Goal: Task Accomplishment & Management: Use online tool/utility

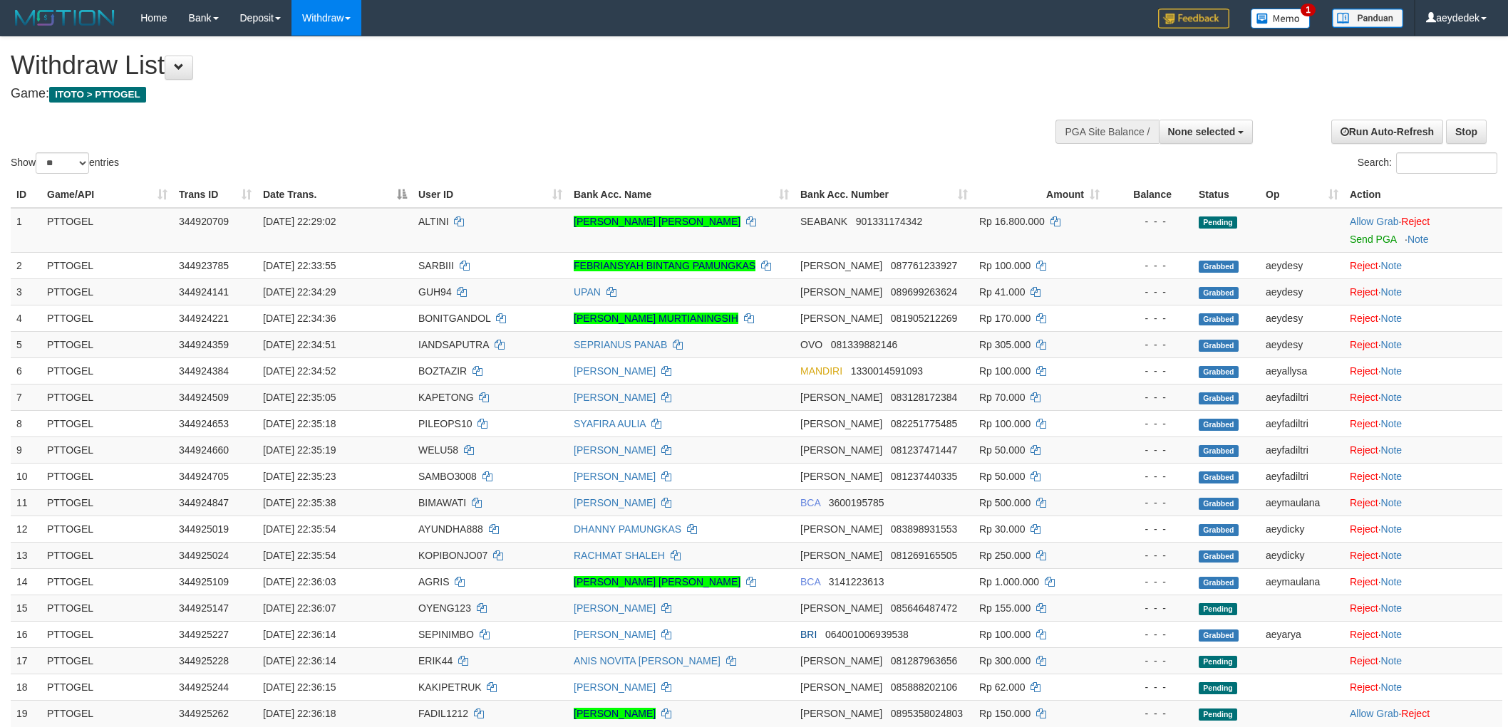
select select
select select "**"
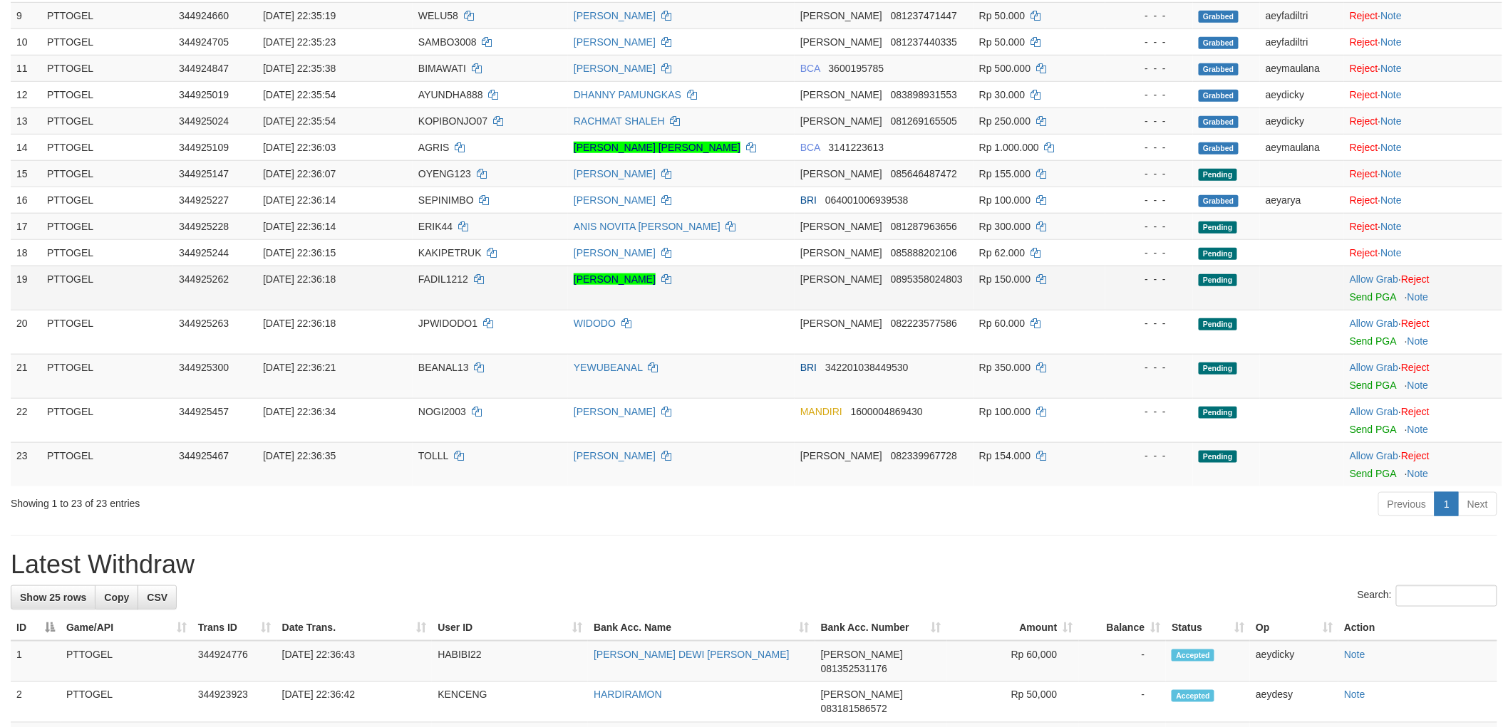
scroll to position [395, 0]
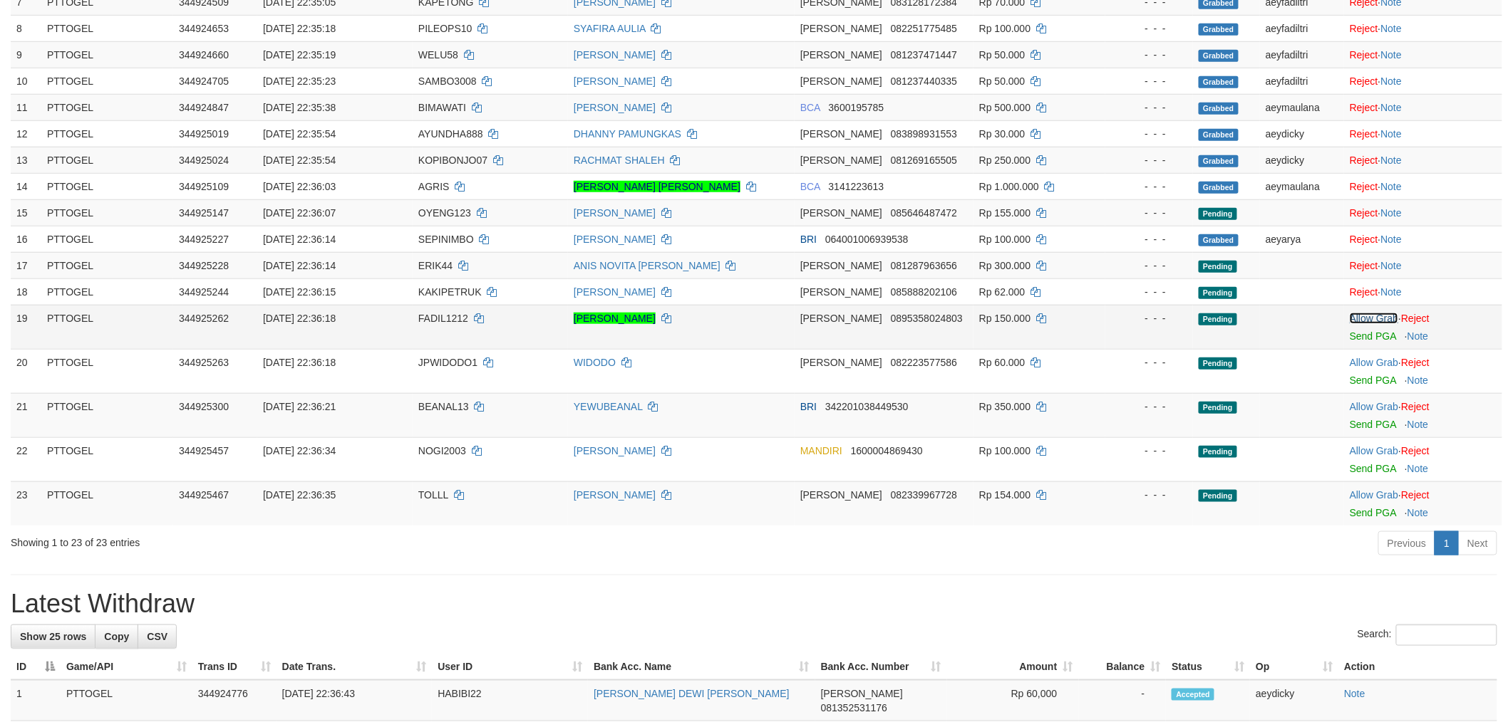
click at [1366, 316] on link "Allow Grab" at bounding box center [1373, 318] width 48 height 11
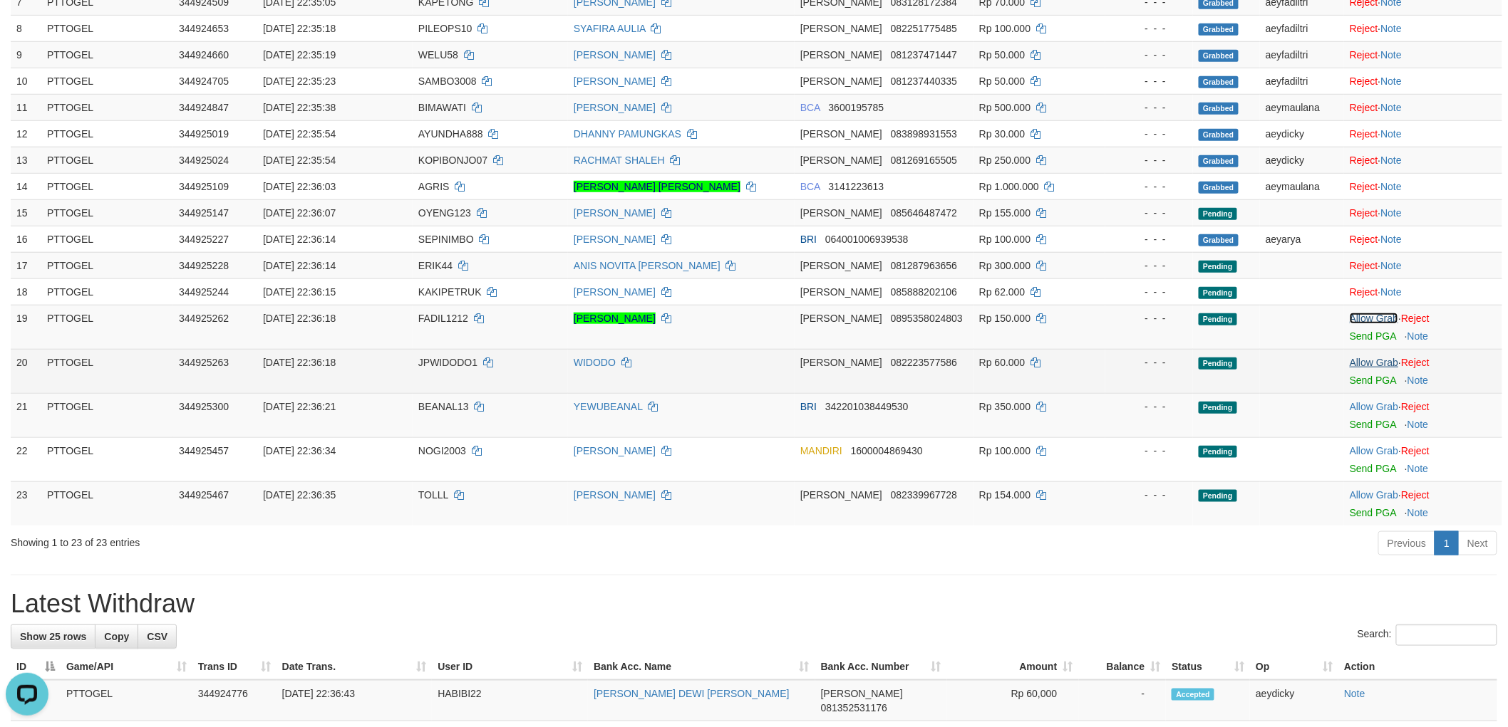
scroll to position [0, 0]
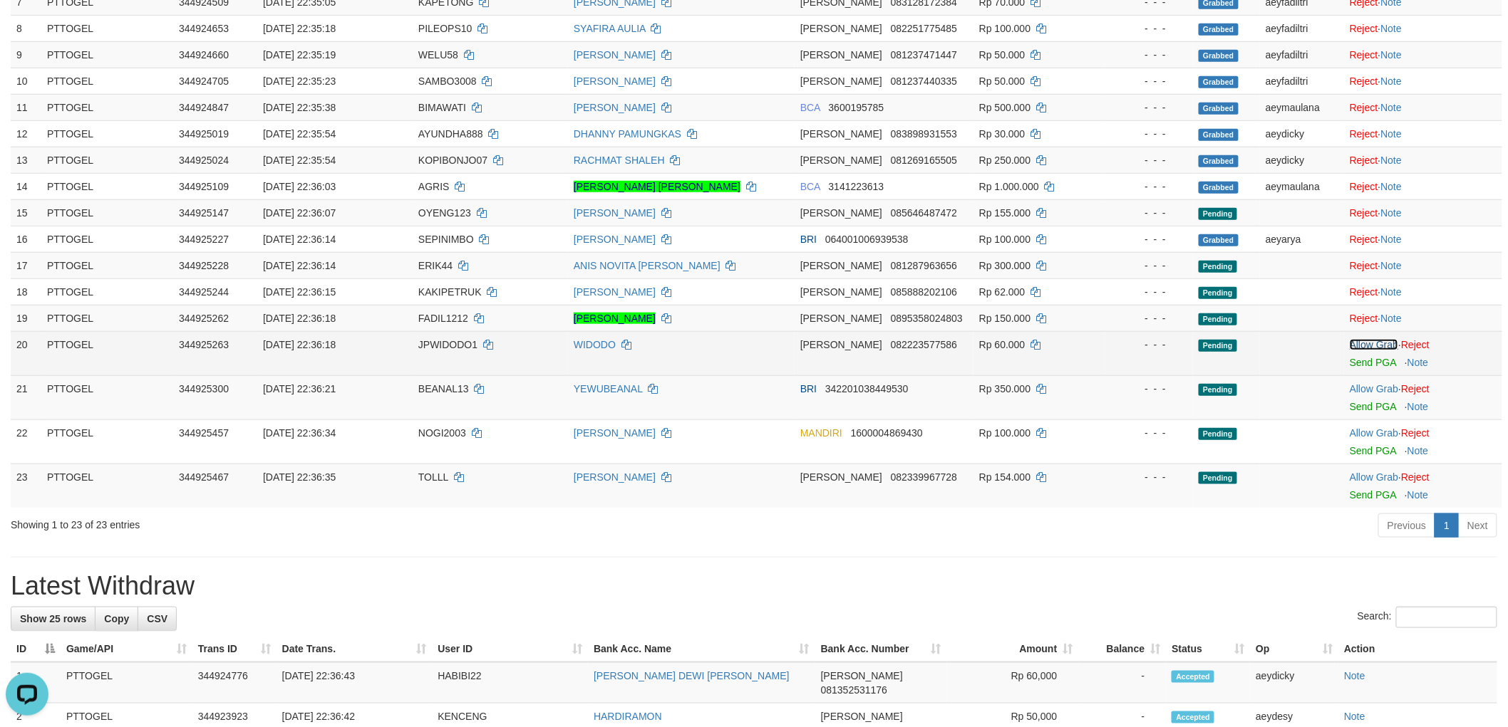
click at [1375, 340] on link "Allow Grab" at bounding box center [1373, 344] width 48 height 11
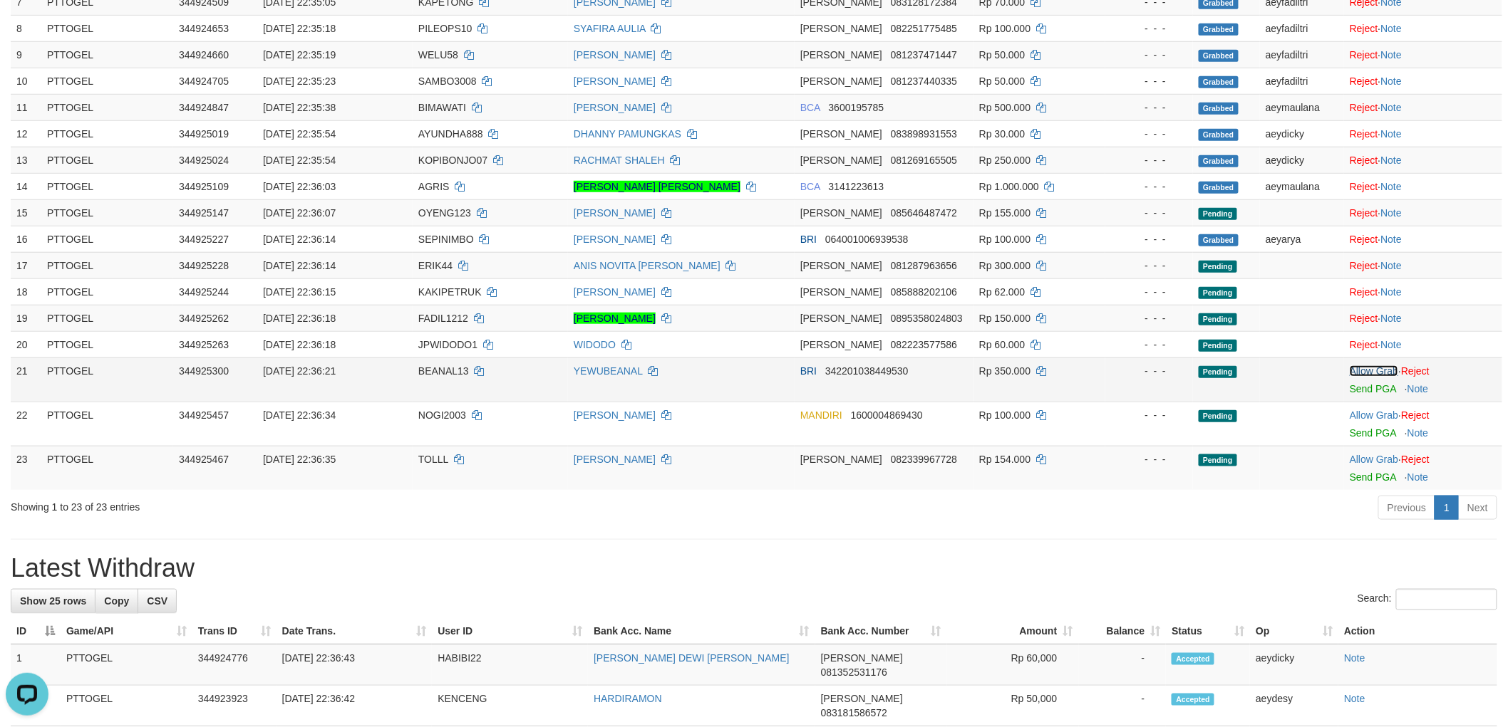
click at [1370, 374] on link "Allow Grab" at bounding box center [1373, 371] width 48 height 11
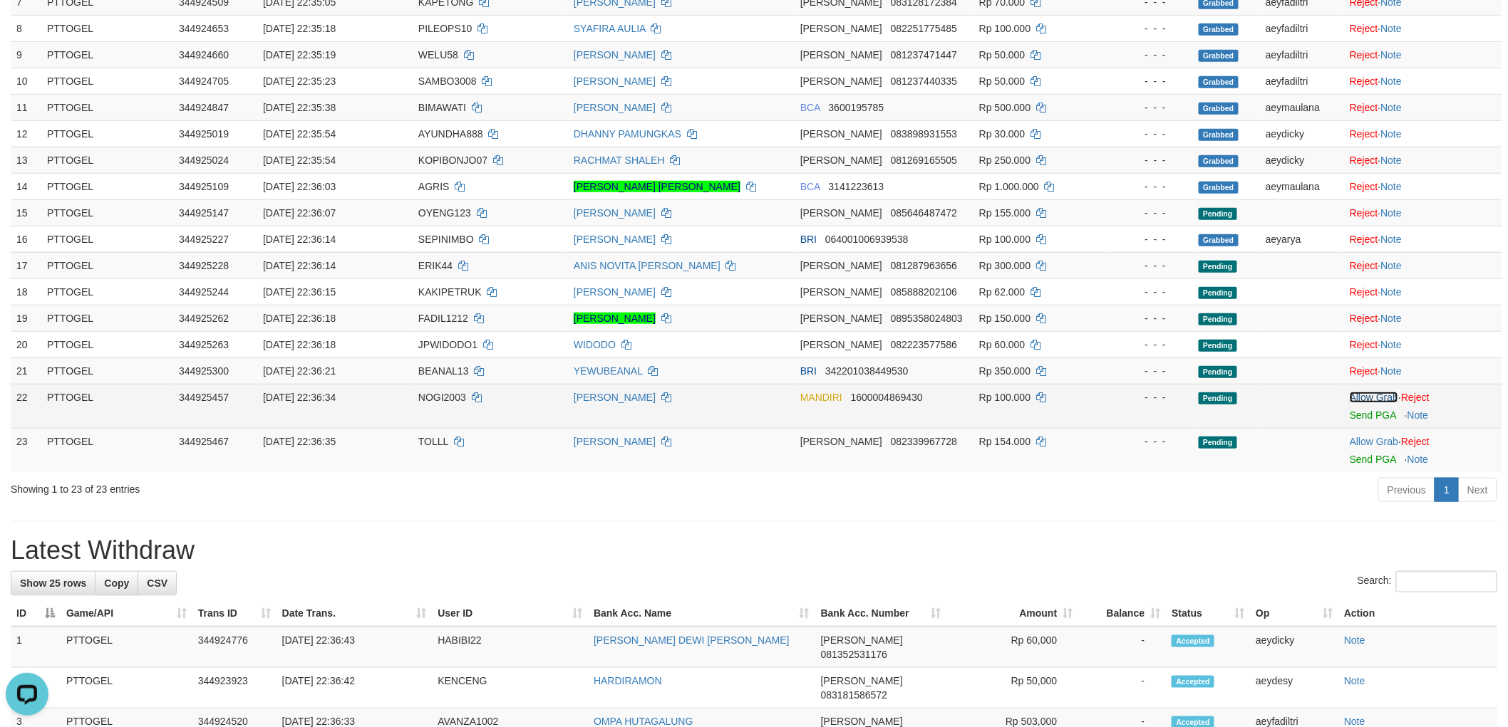
click at [1369, 393] on link "Allow Grab" at bounding box center [1373, 397] width 48 height 11
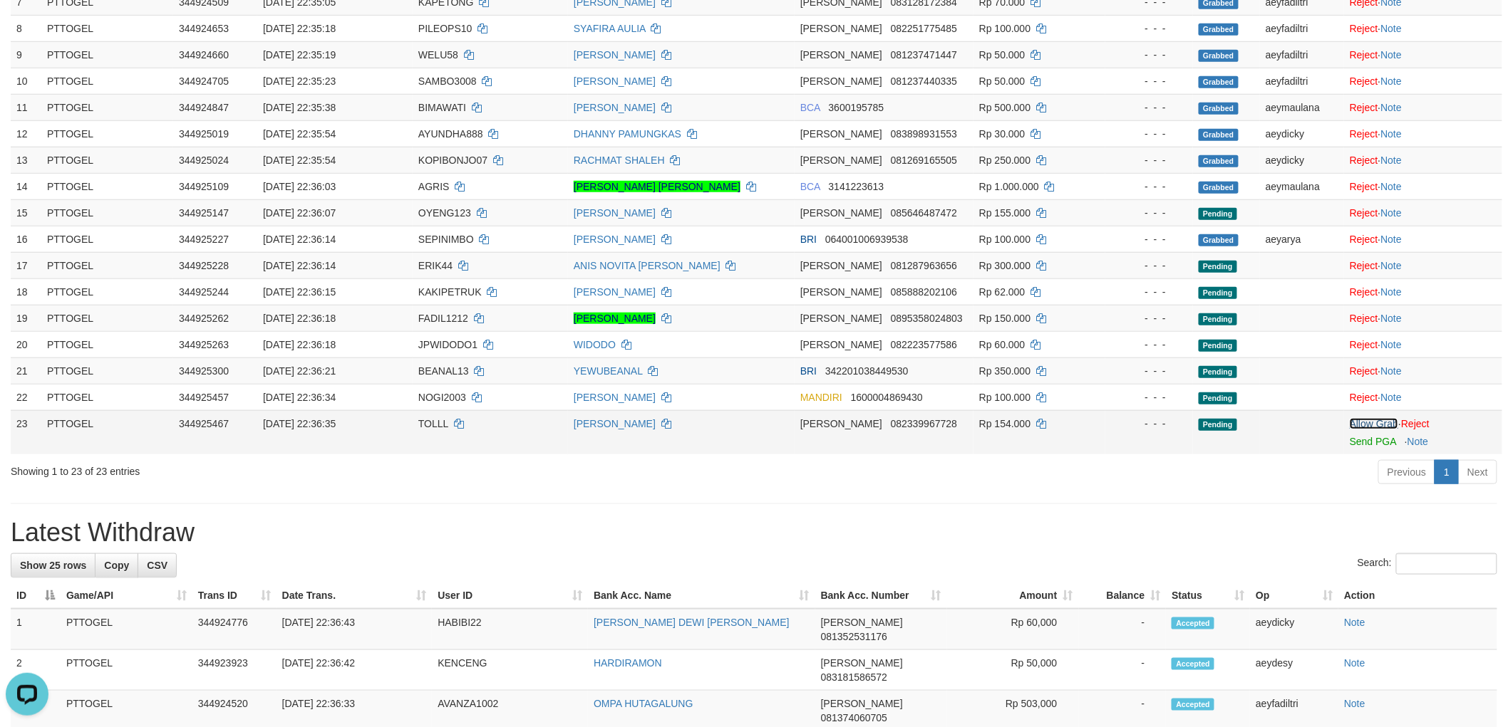
click at [1364, 420] on link "Allow Grab" at bounding box center [1373, 423] width 48 height 11
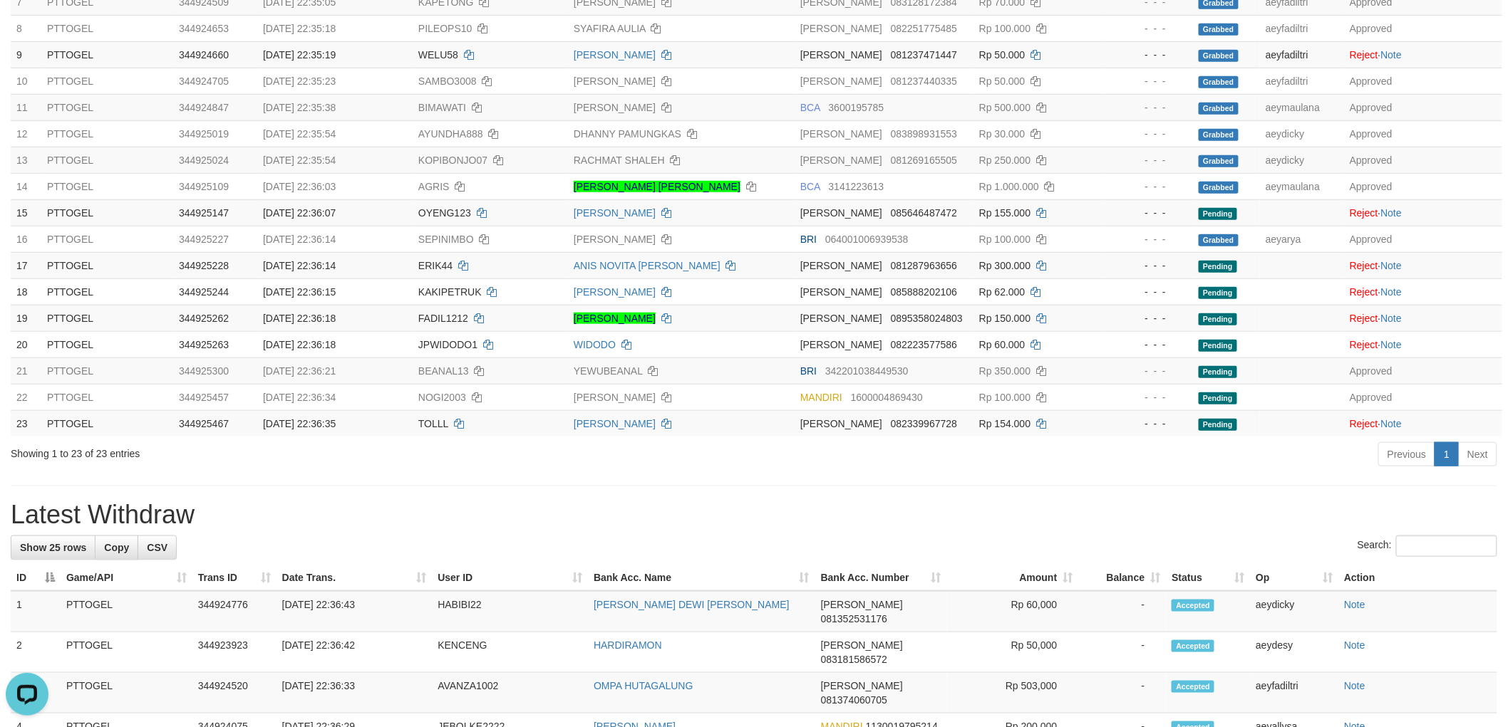
click at [898, 473] on div "**********" at bounding box center [754, 572] width 1508 height 1861
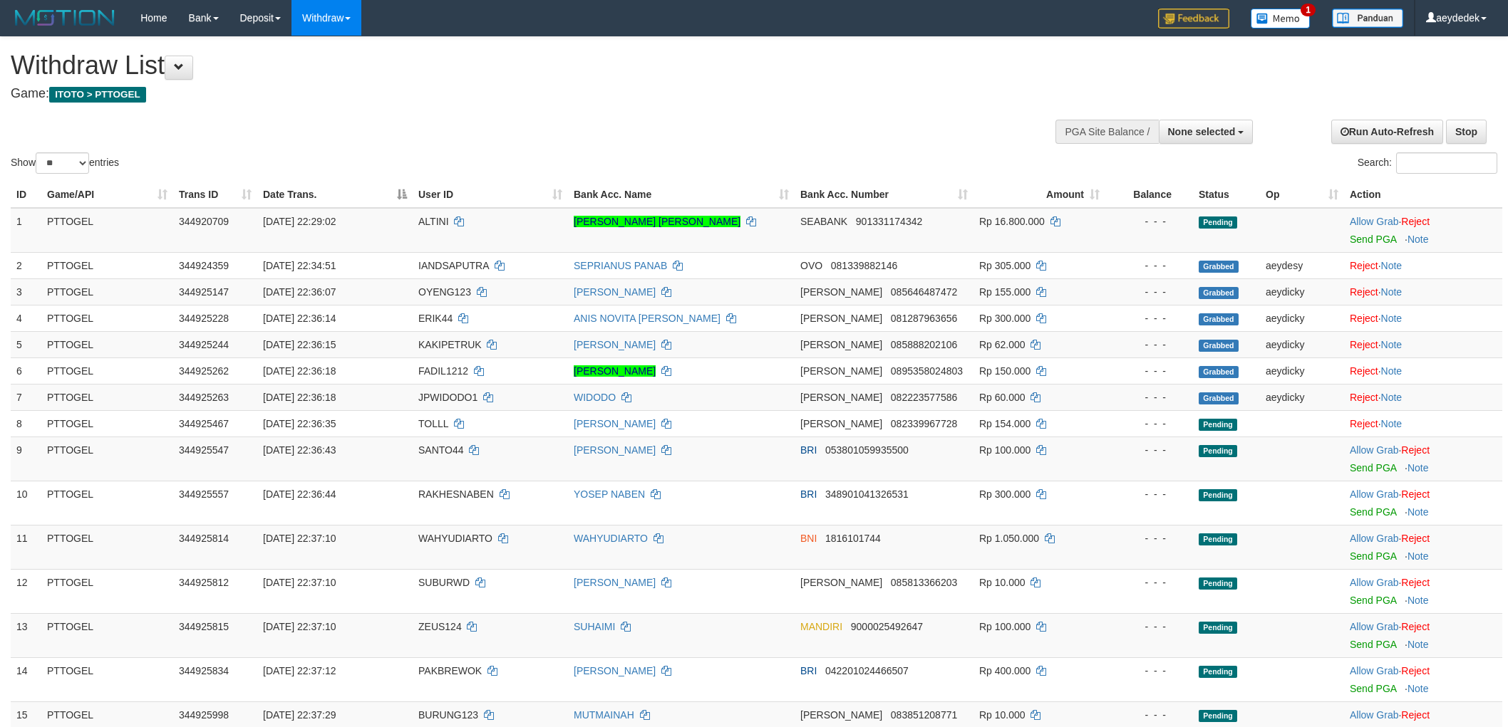
select select
select select "**"
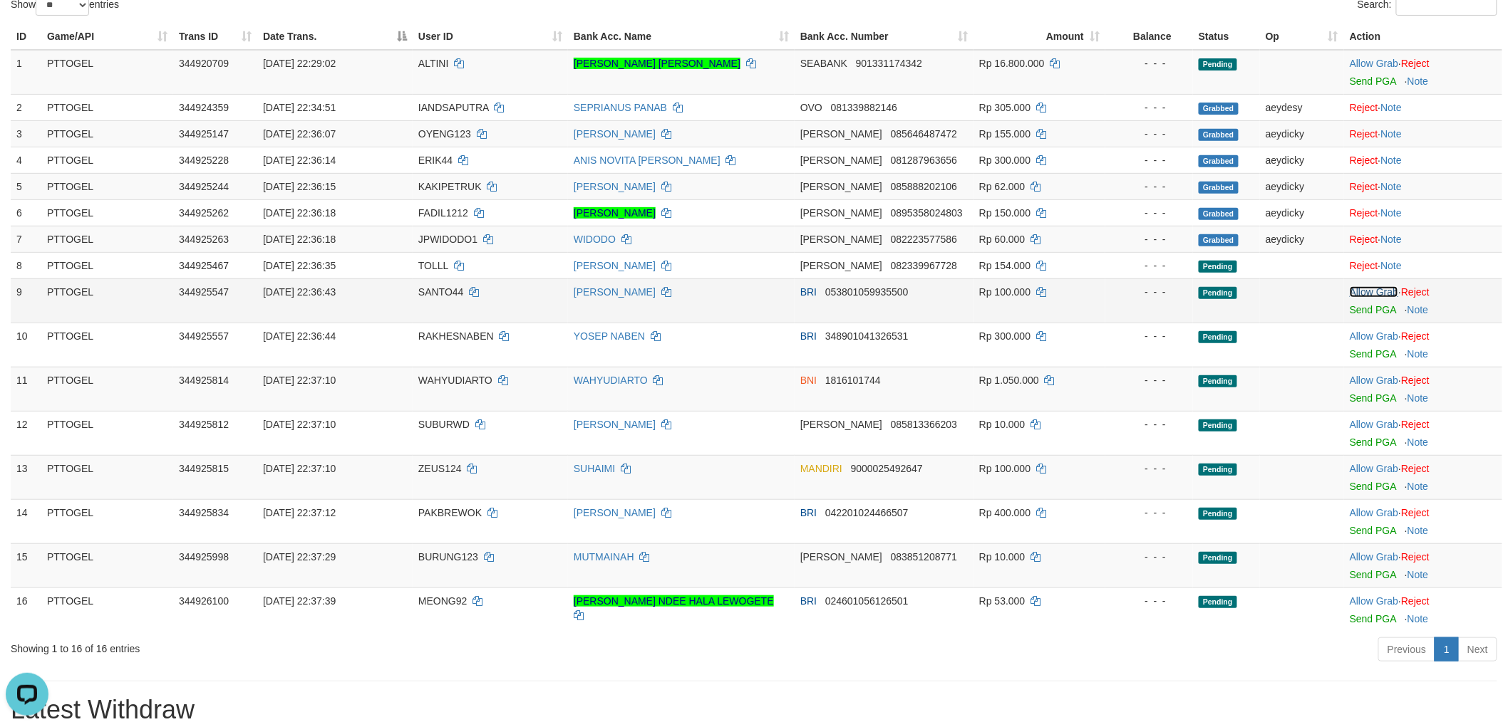
click at [1369, 291] on link "Allow Grab" at bounding box center [1373, 291] width 48 height 11
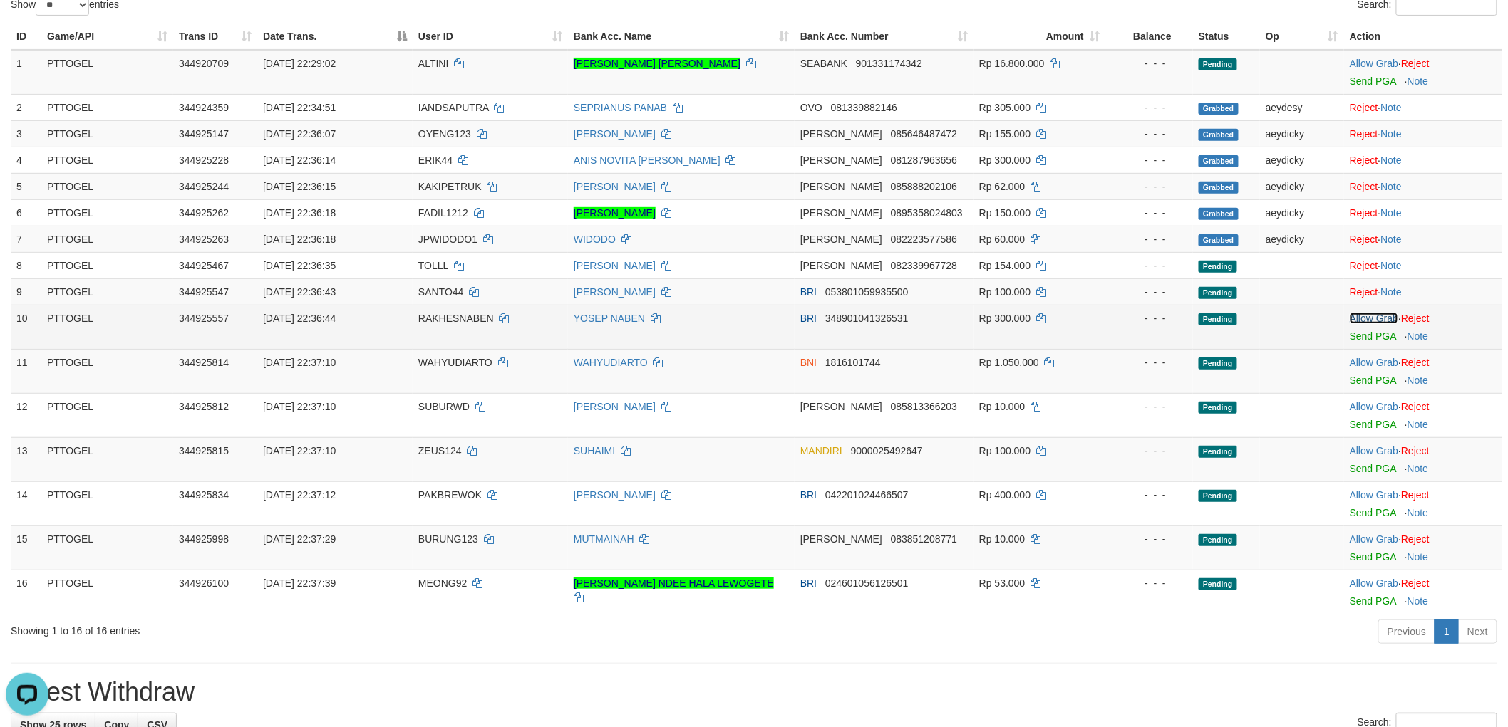
click at [1373, 316] on link "Allow Grab" at bounding box center [1373, 318] width 48 height 11
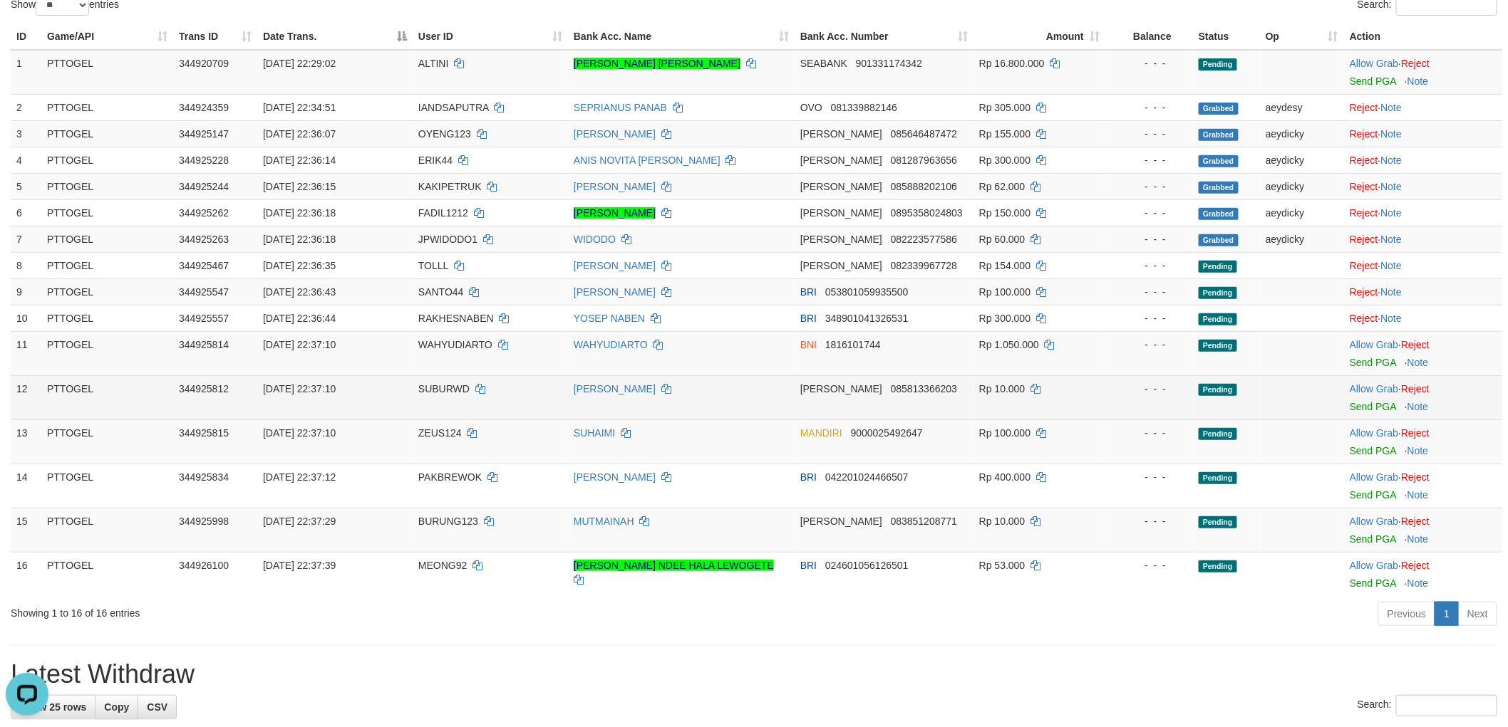
click at [1351, 380] on td "Allow Grab · Reject Send PGA · Note" at bounding box center [1423, 397] width 158 height 44
click at [1368, 385] on link "Allow Grab" at bounding box center [1373, 388] width 48 height 11
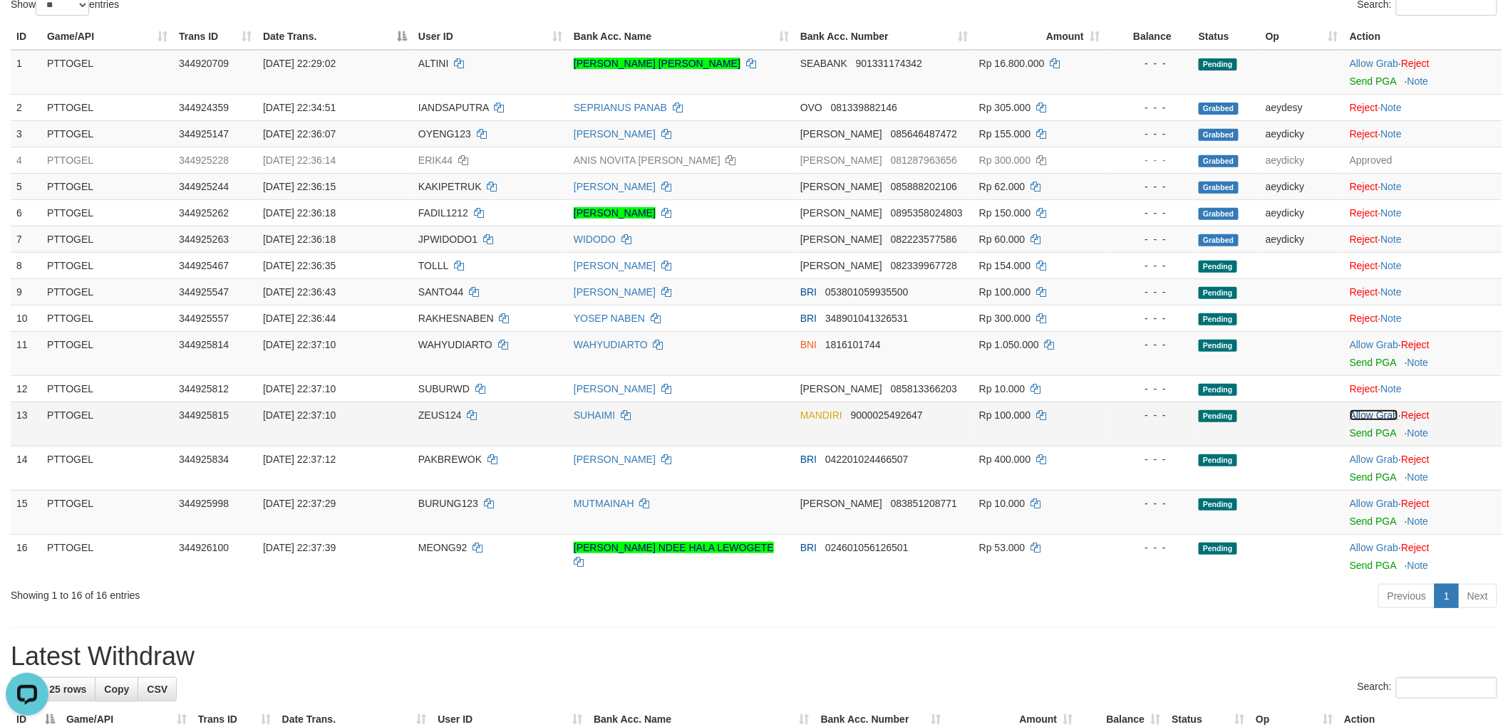
click at [1369, 415] on link "Allow Grab" at bounding box center [1373, 415] width 48 height 11
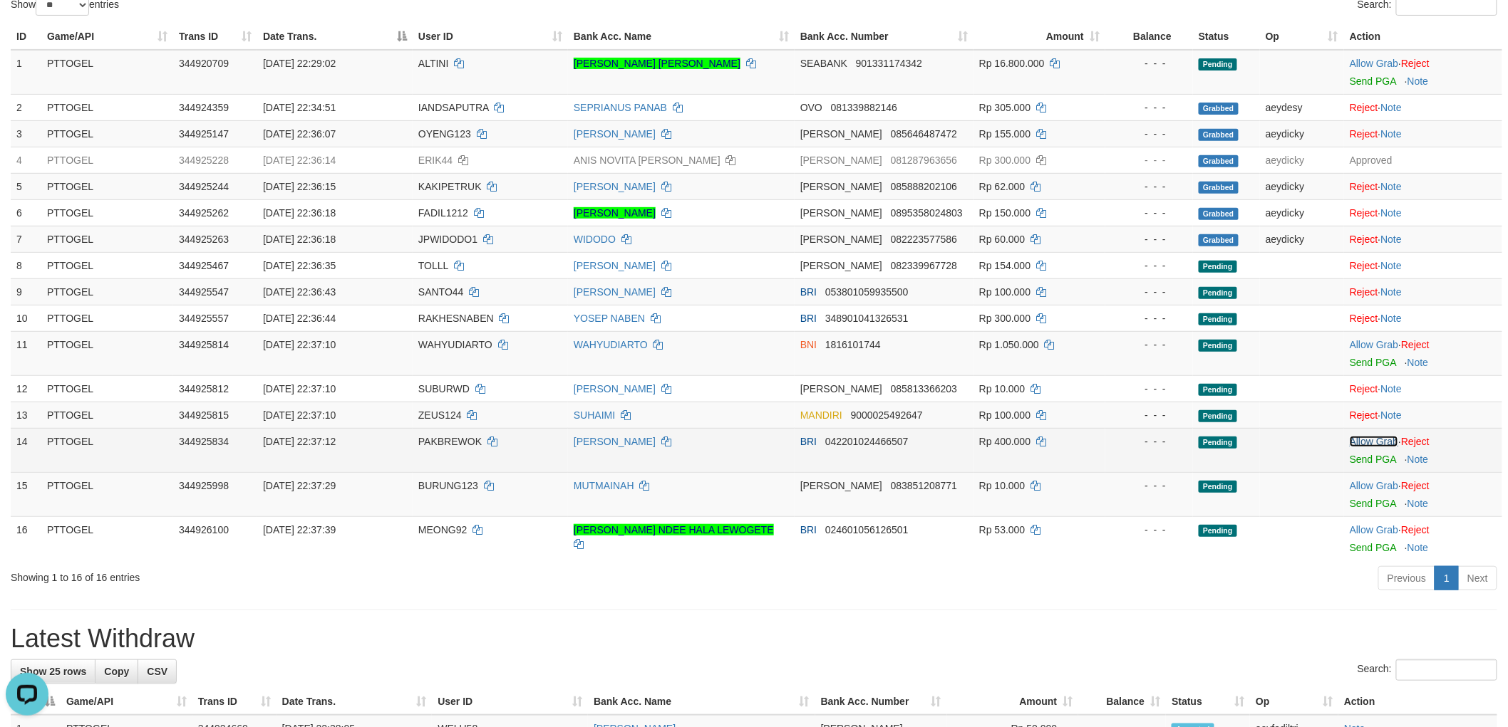
click at [1371, 440] on link "Allow Grab" at bounding box center [1373, 441] width 48 height 11
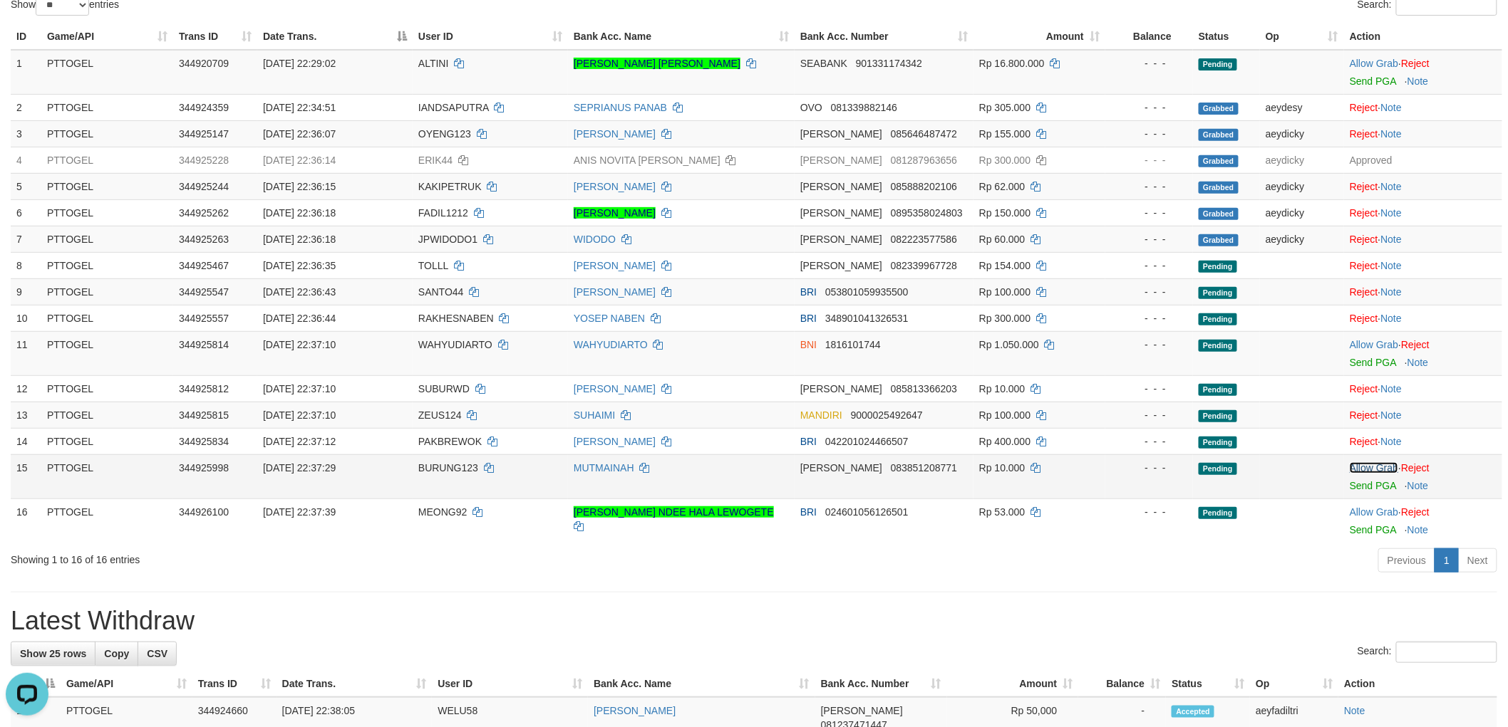
click at [1384, 469] on link "Allow Grab" at bounding box center [1373, 467] width 48 height 11
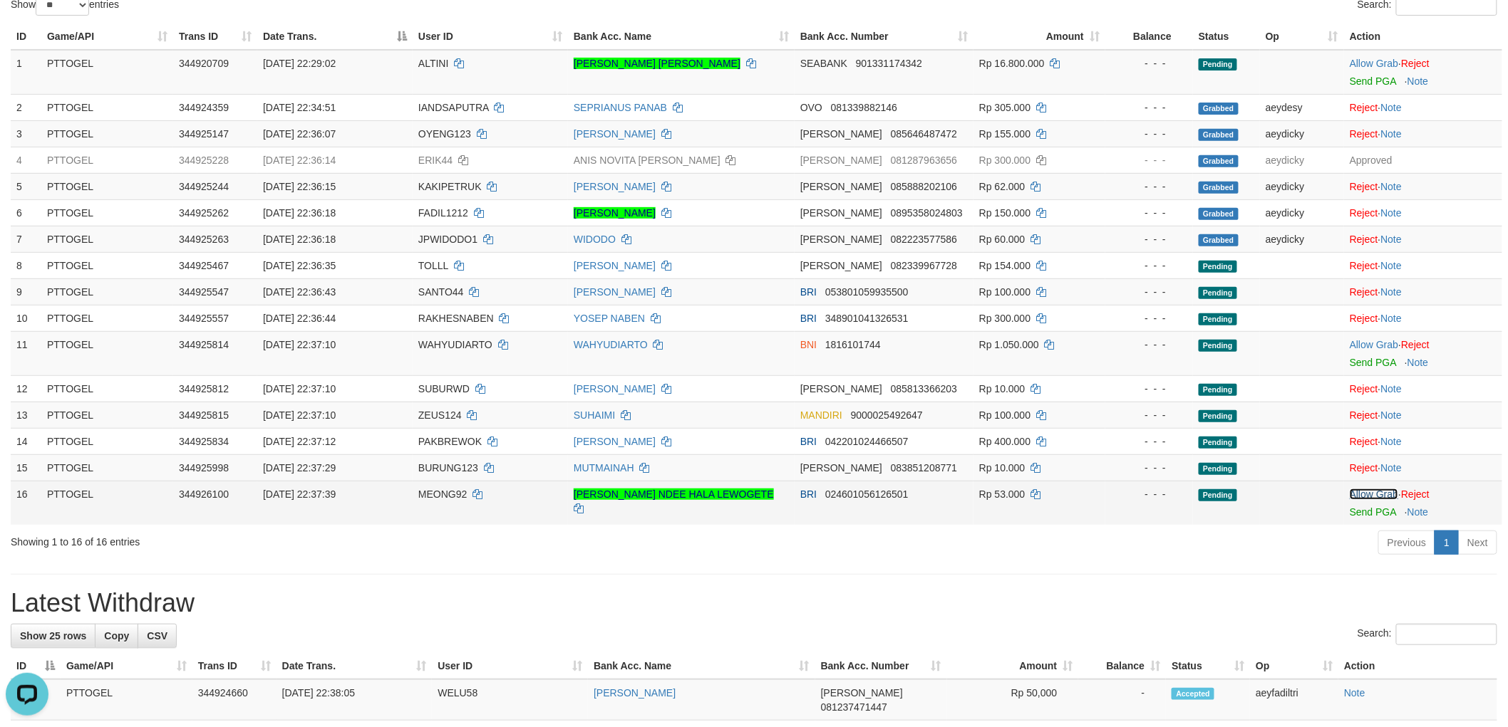
click at [1382, 495] on link "Allow Grab" at bounding box center [1373, 494] width 48 height 11
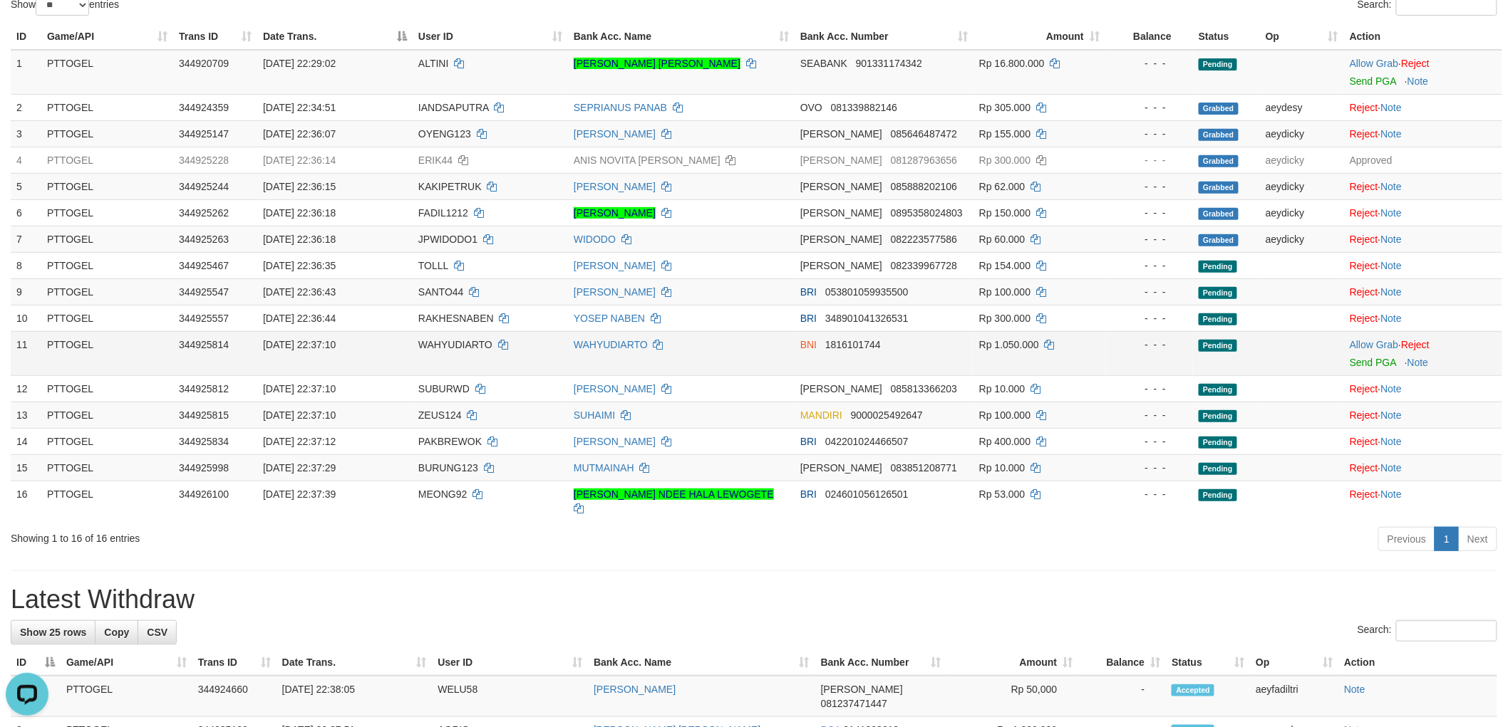
click at [450, 351] on td "WAHYUDIARTO" at bounding box center [490, 353] width 155 height 44
click at [450, 350] on td "WAHYUDIARTO" at bounding box center [490, 353] width 155 height 44
copy td "WAHYUDIARTO"
click at [1354, 339] on link "Allow Grab" at bounding box center [1373, 344] width 48 height 11
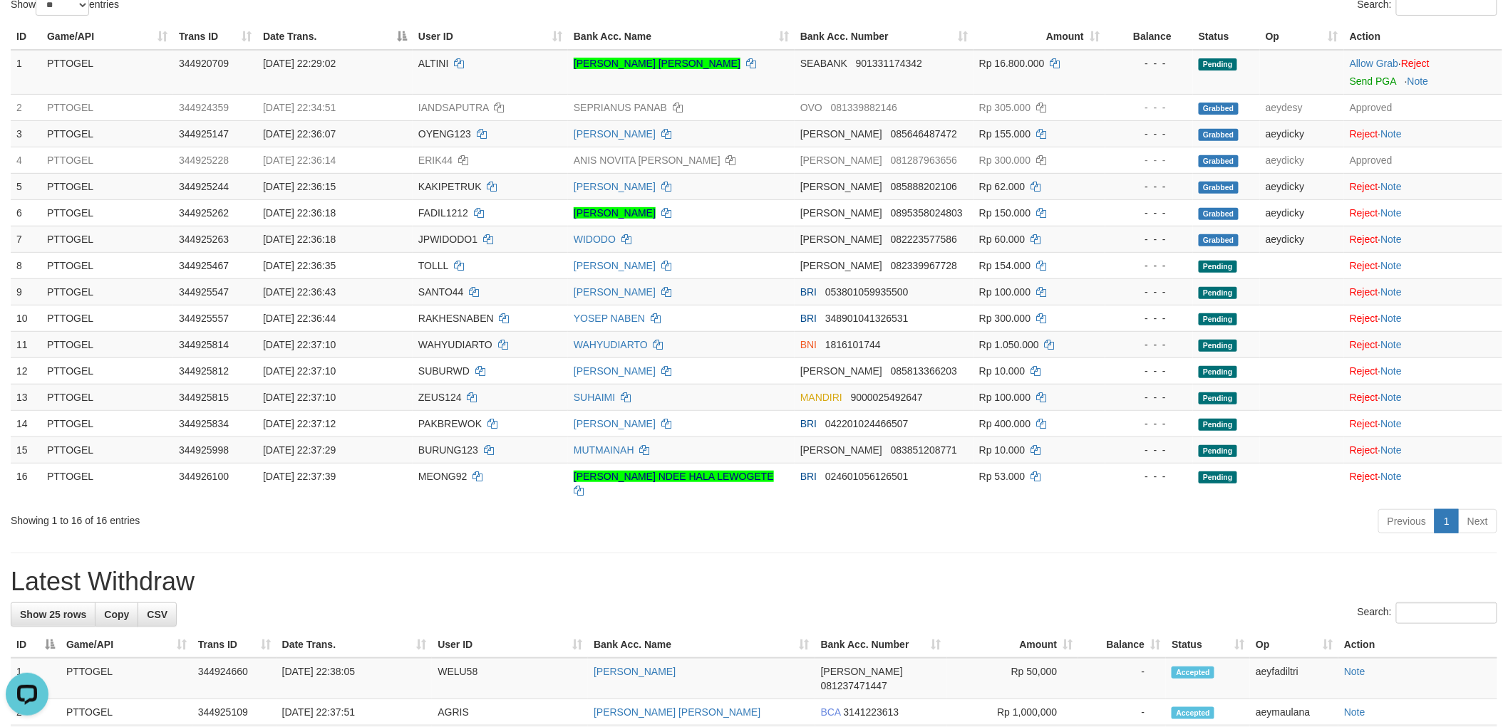
click at [771, 552] on div "**********" at bounding box center [754, 738] width 1508 height 1719
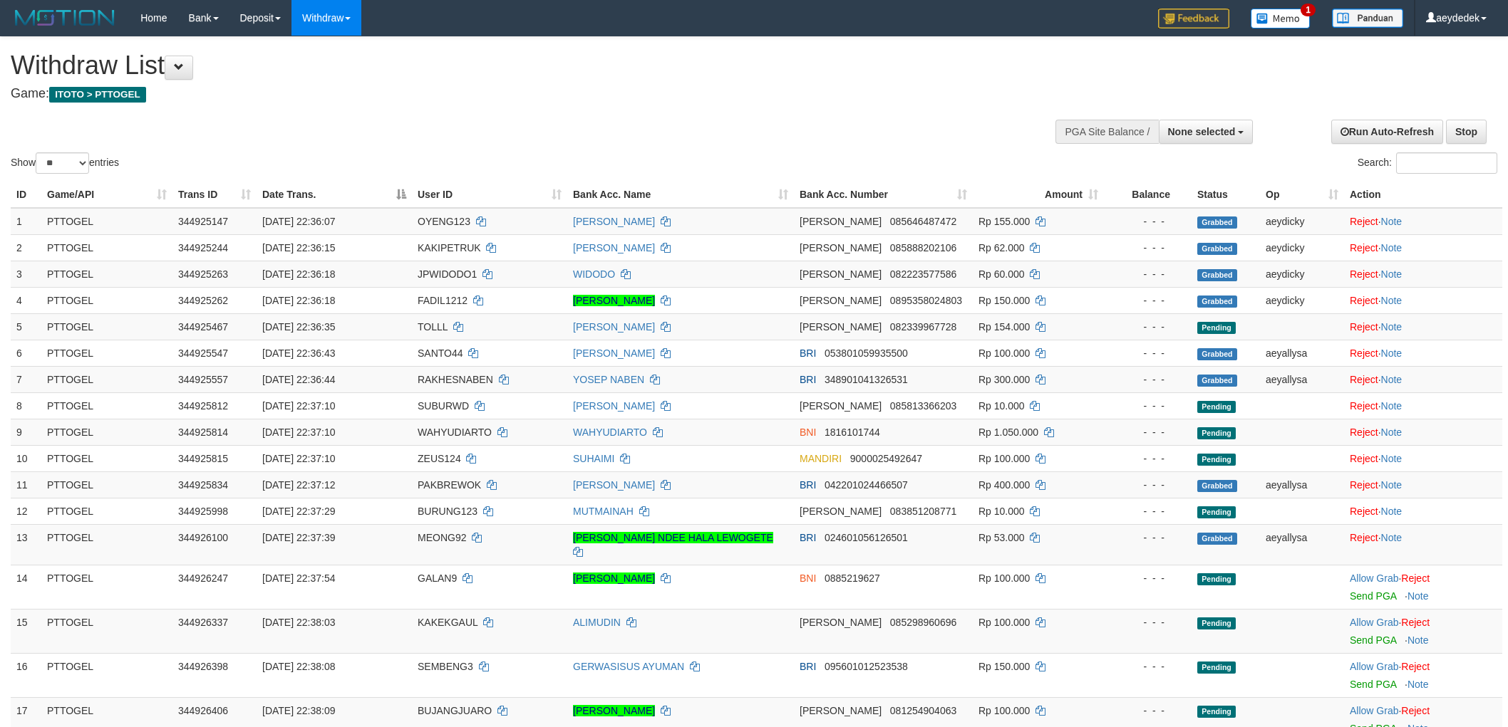
select select
select select "**"
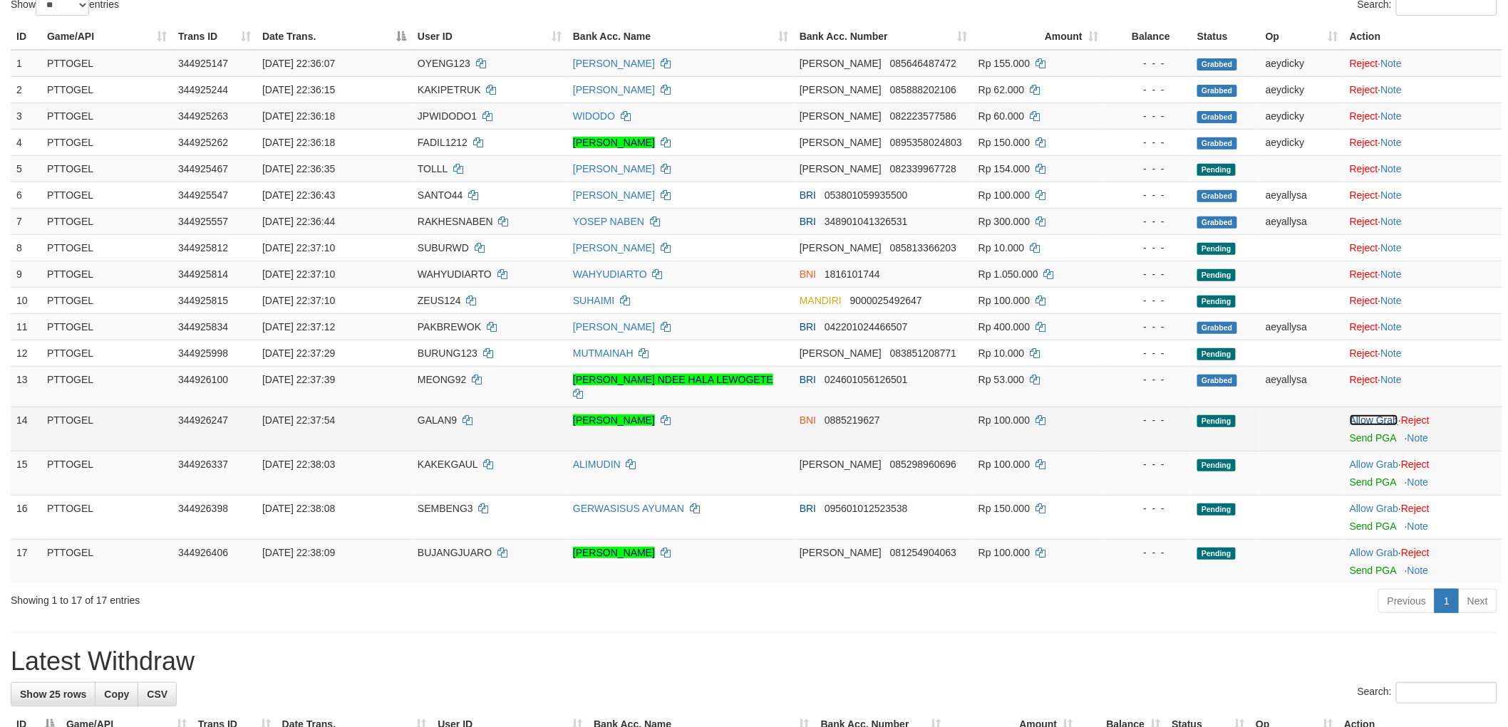
click at [1376, 415] on link "Allow Grab" at bounding box center [1373, 420] width 48 height 11
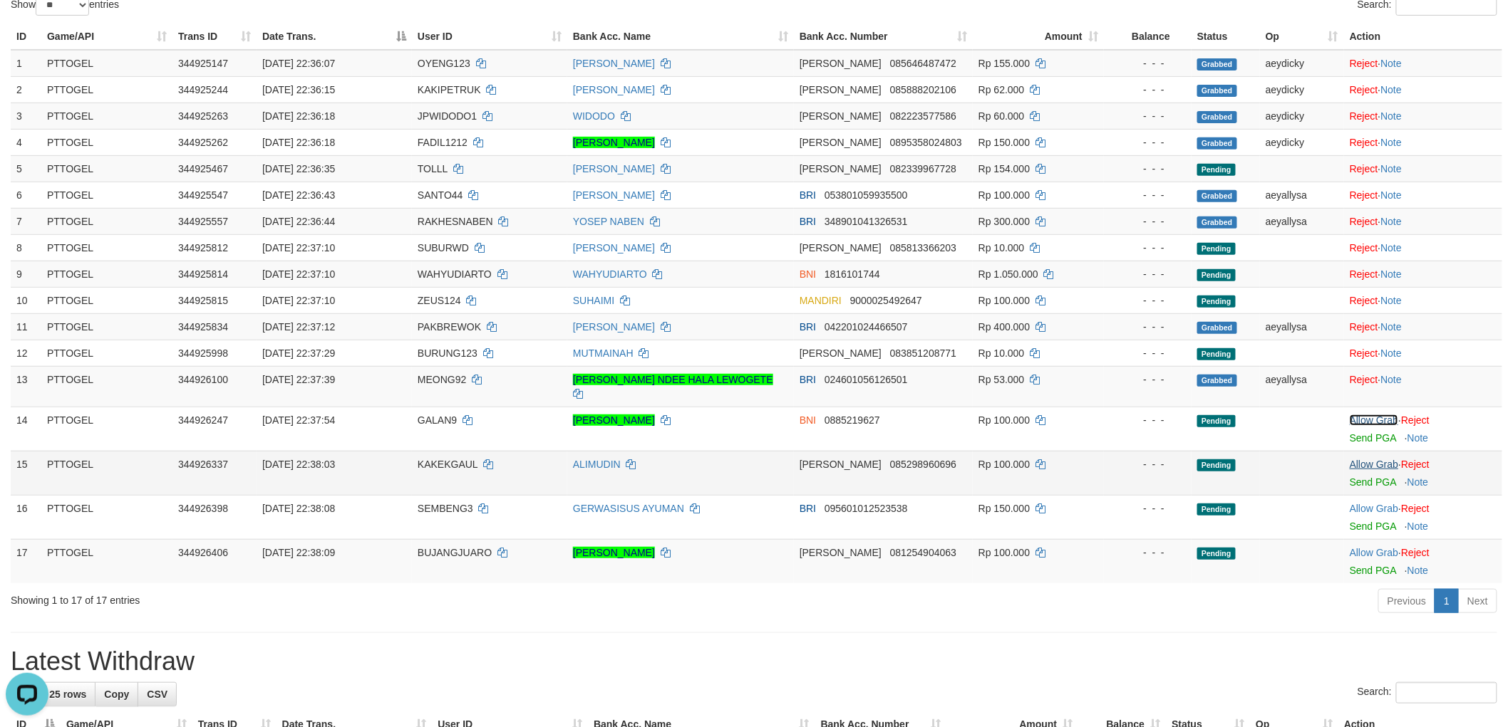
scroll to position [0, 0]
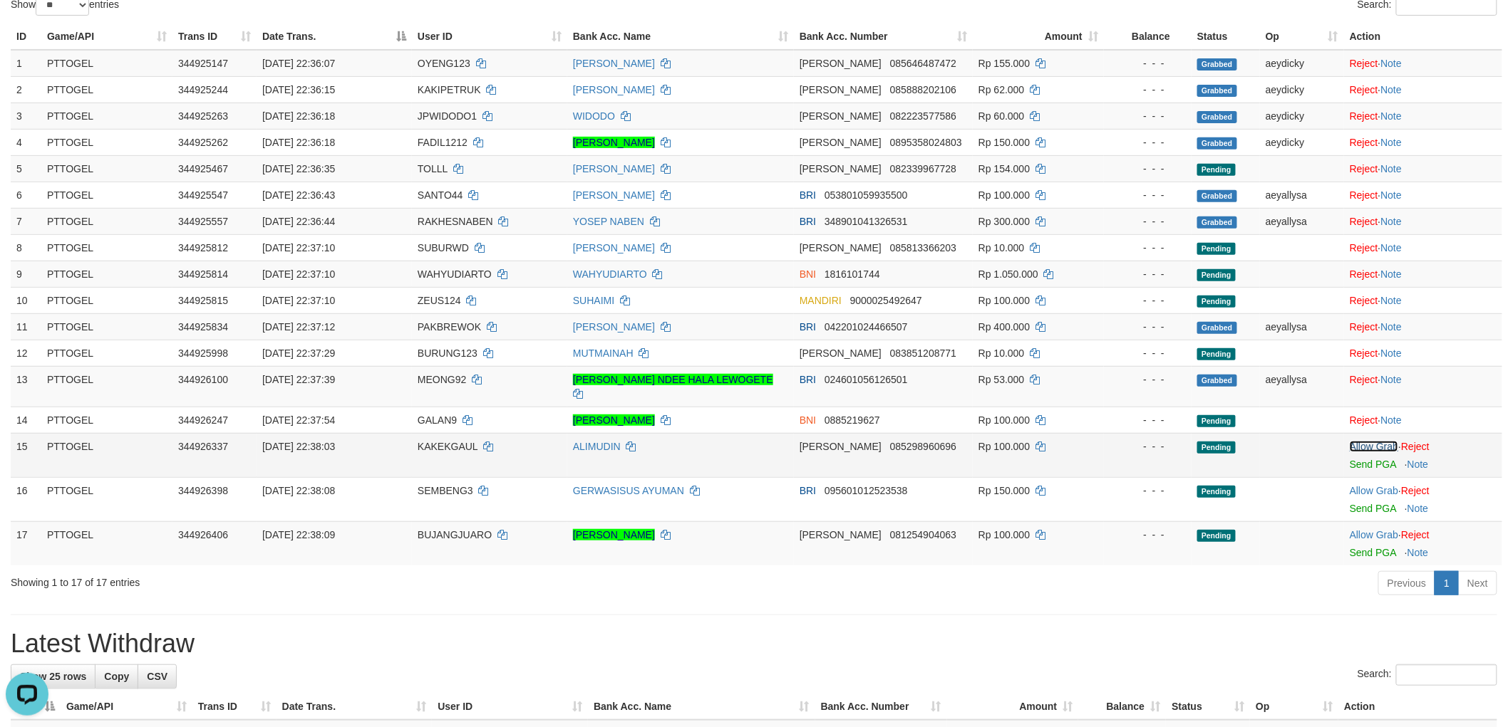
click at [1376, 441] on link "Allow Grab" at bounding box center [1373, 446] width 48 height 11
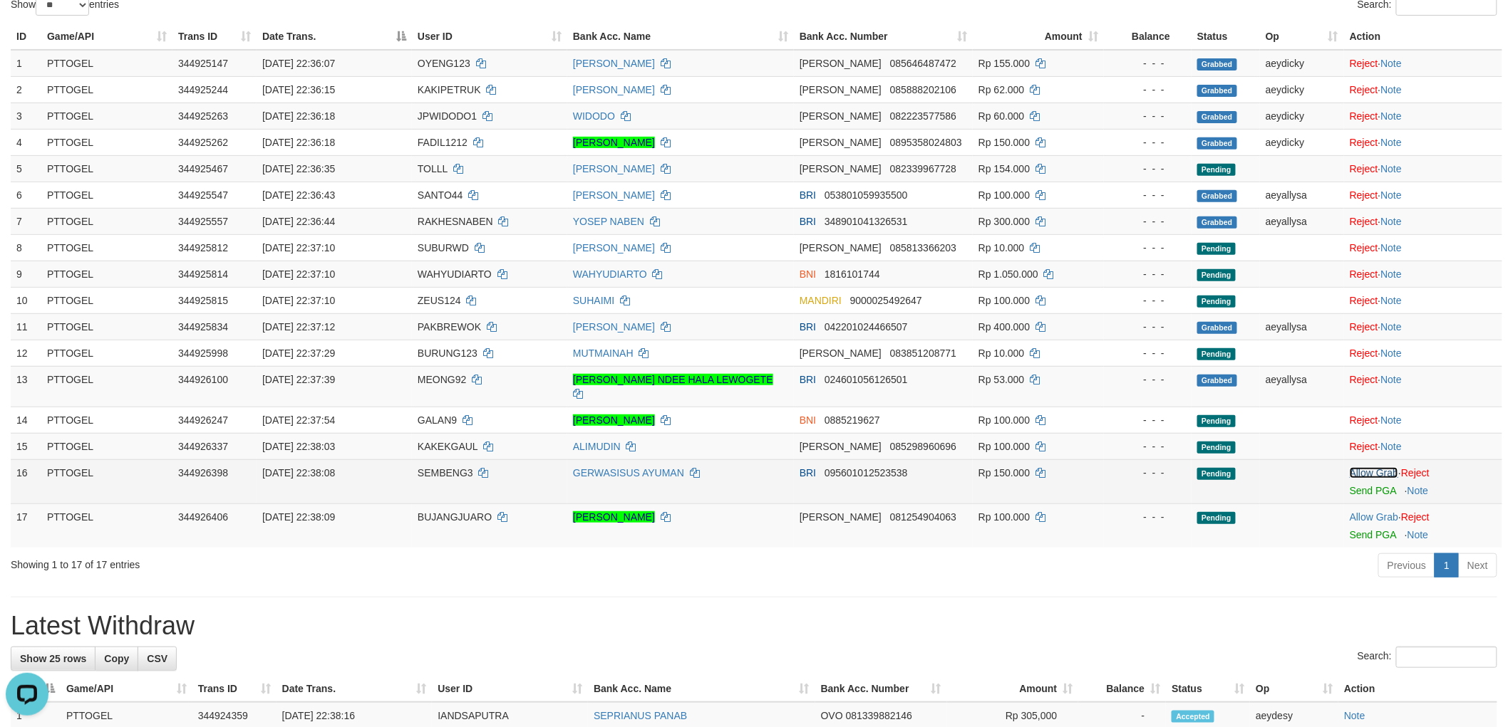
click at [1370, 467] on link "Allow Grab" at bounding box center [1373, 472] width 48 height 11
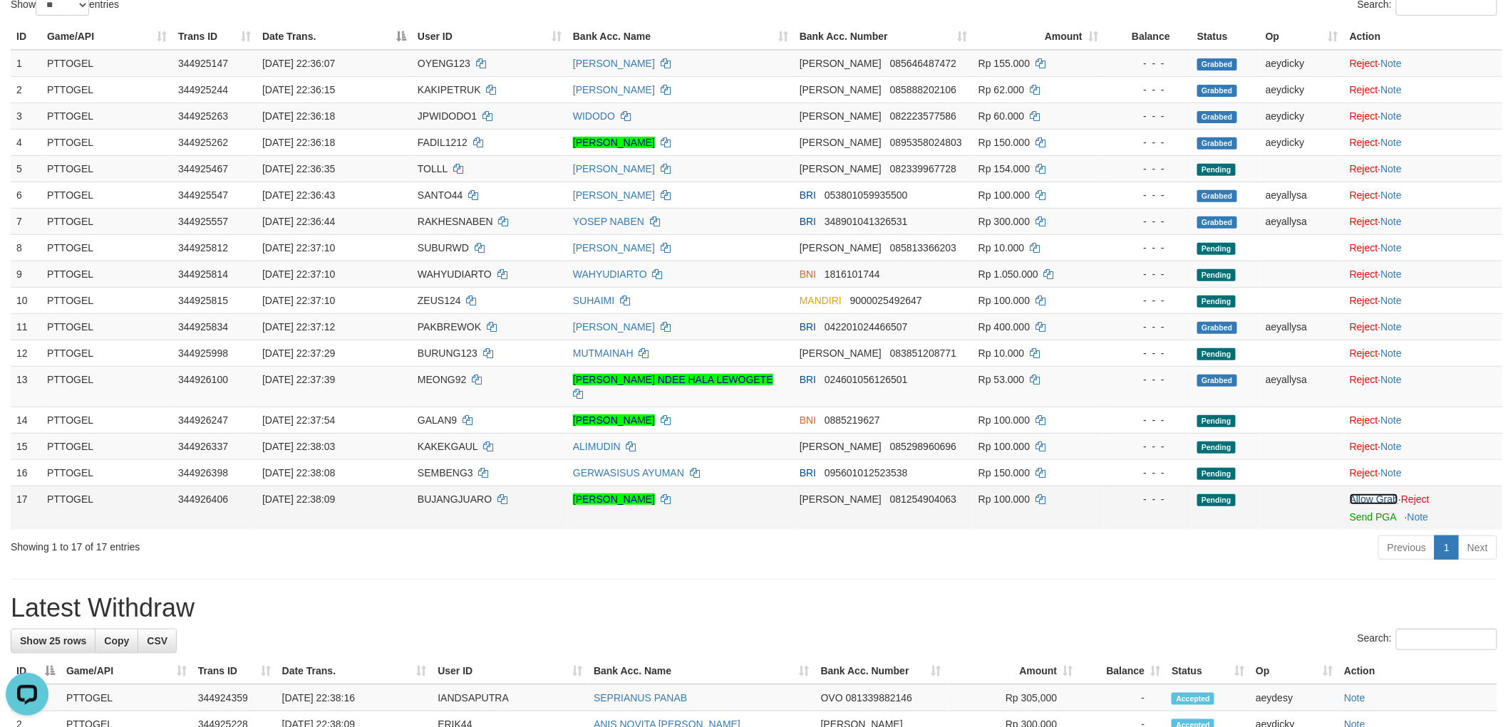
click at [1365, 494] on link "Allow Grab" at bounding box center [1373, 499] width 48 height 11
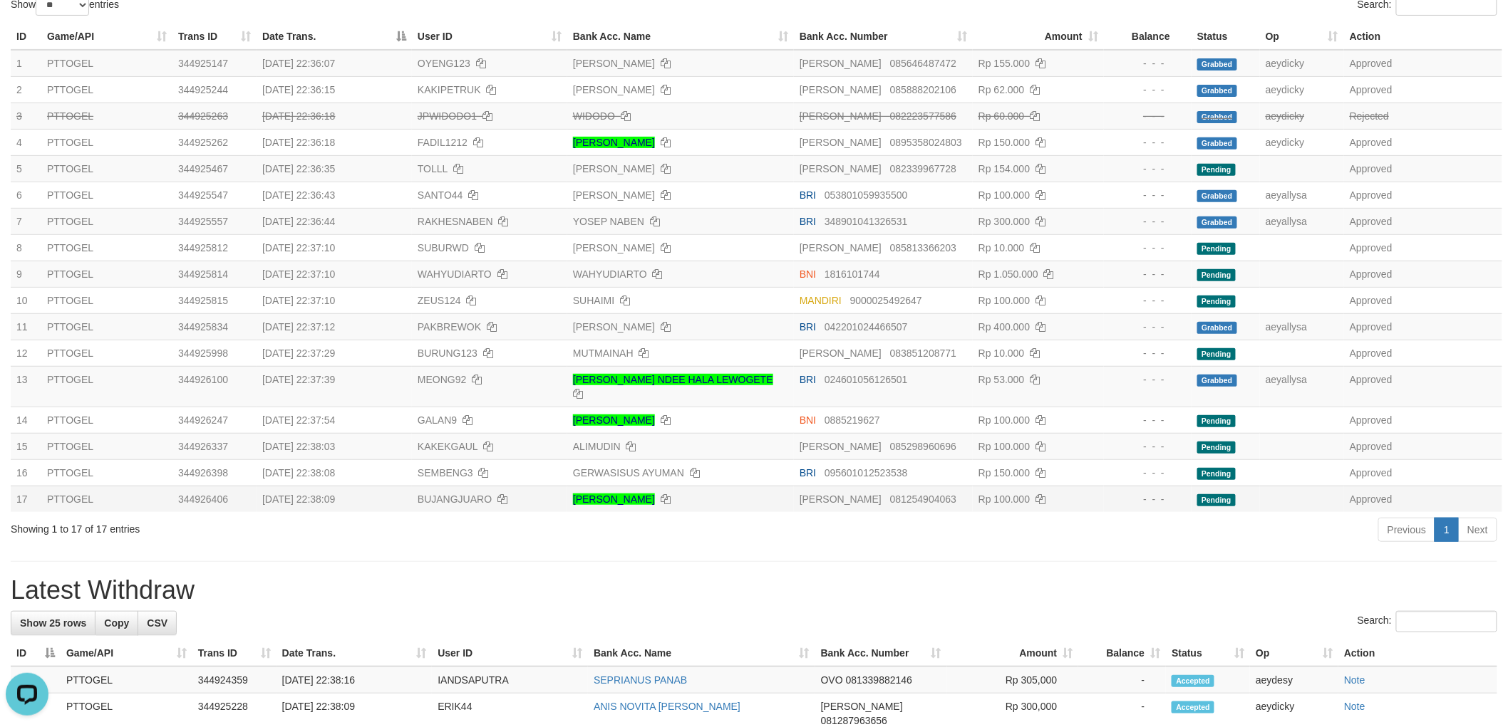
click at [978, 530] on div "Previous 1 Next" at bounding box center [1068, 532] width 858 height 31
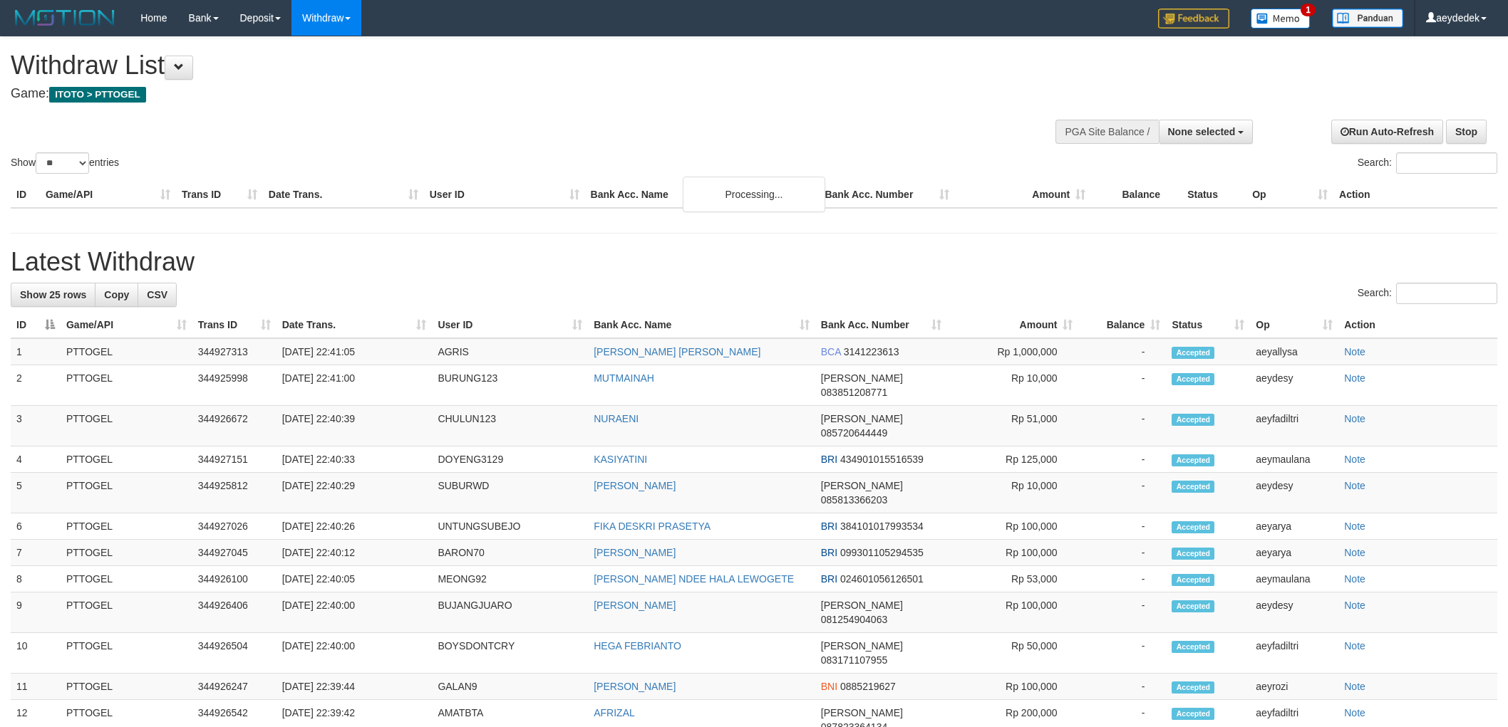
select select
select select "**"
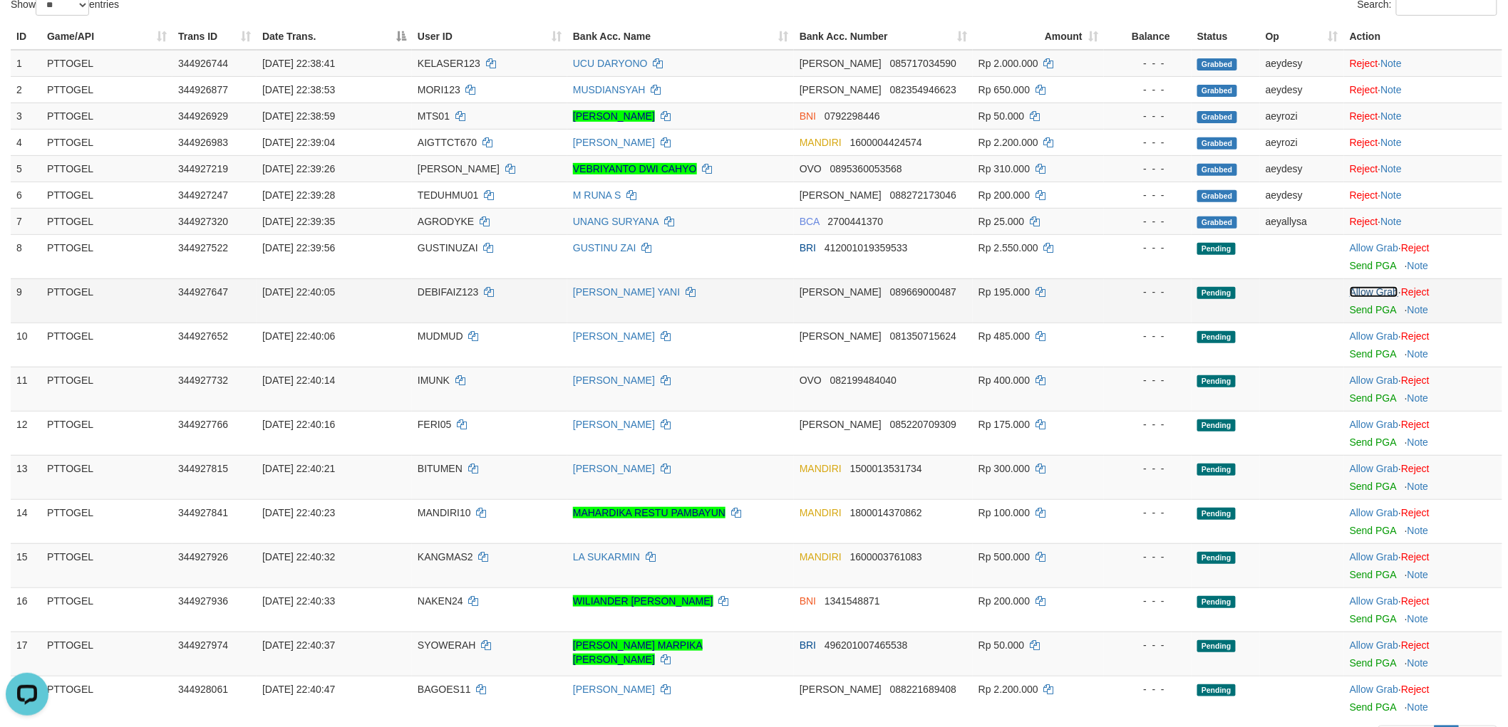
click at [1389, 291] on link "Allow Grab" at bounding box center [1373, 291] width 48 height 11
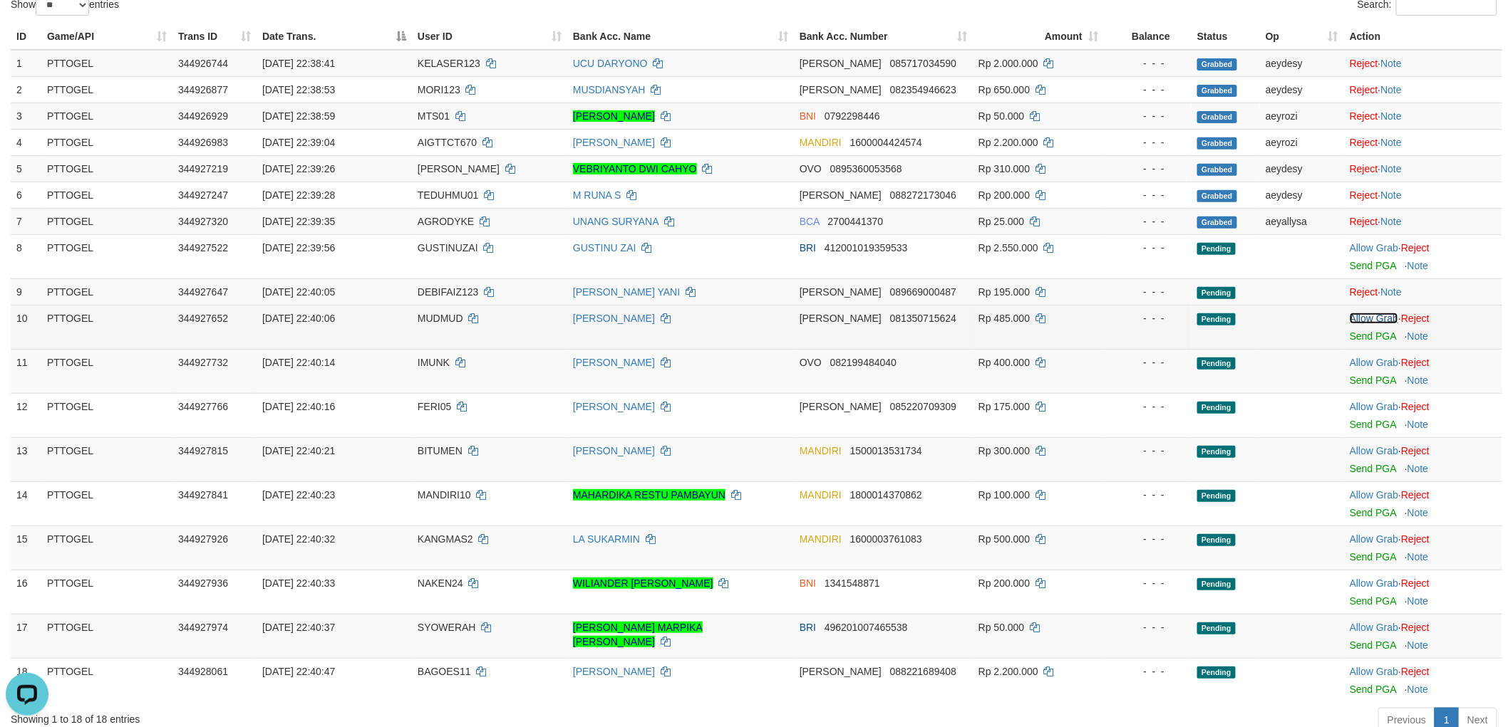
click at [1380, 316] on link "Allow Grab" at bounding box center [1373, 318] width 48 height 11
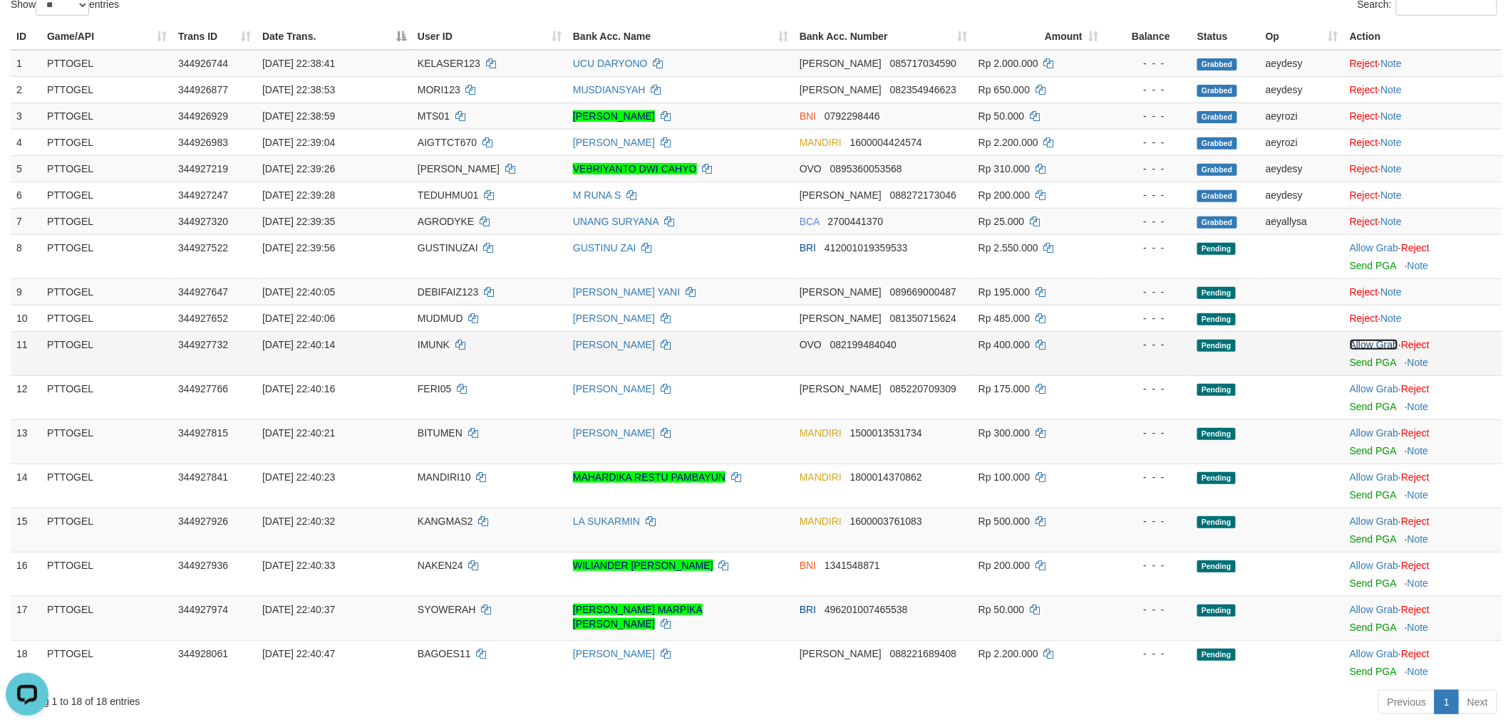
click at [1370, 345] on link "Allow Grab" at bounding box center [1373, 344] width 48 height 11
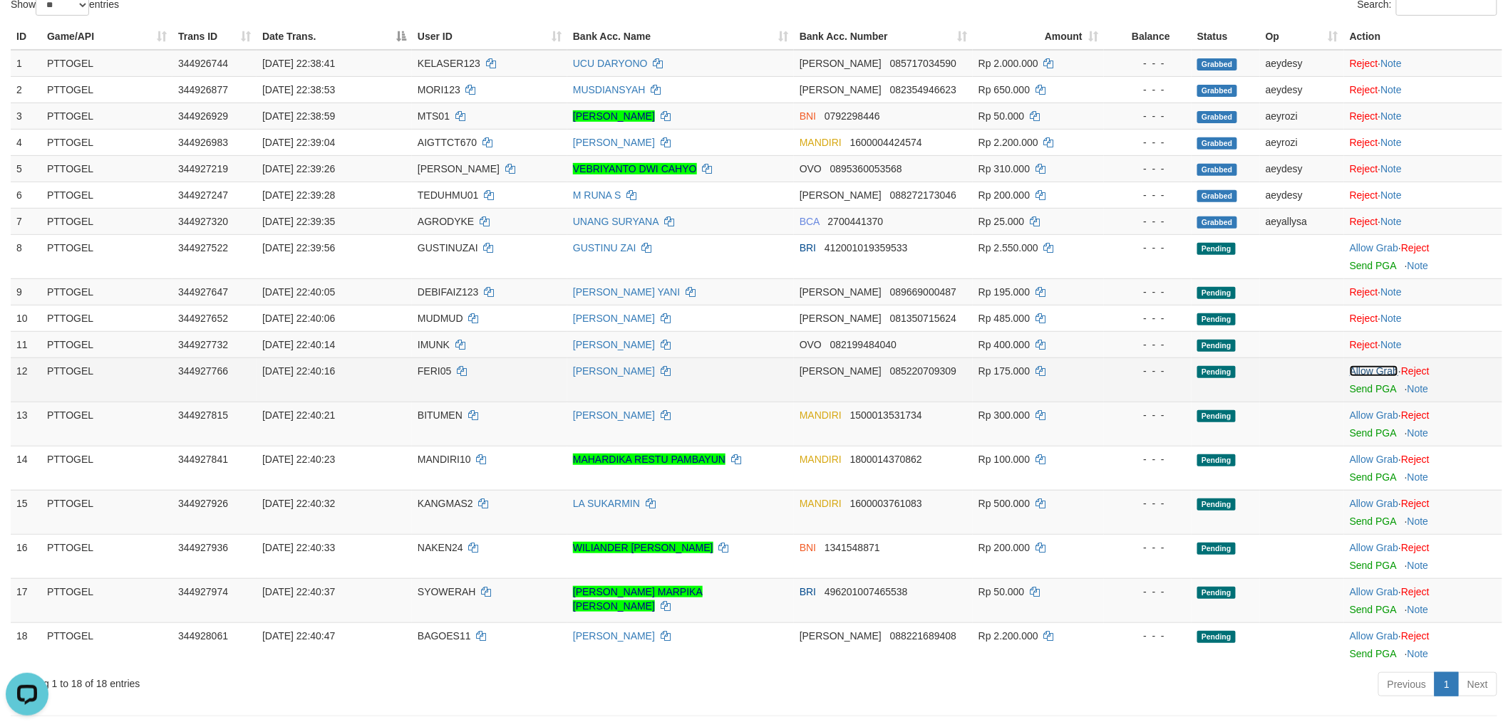
click at [1369, 368] on link "Allow Grab" at bounding box center [1373, 371] width 48 height 11
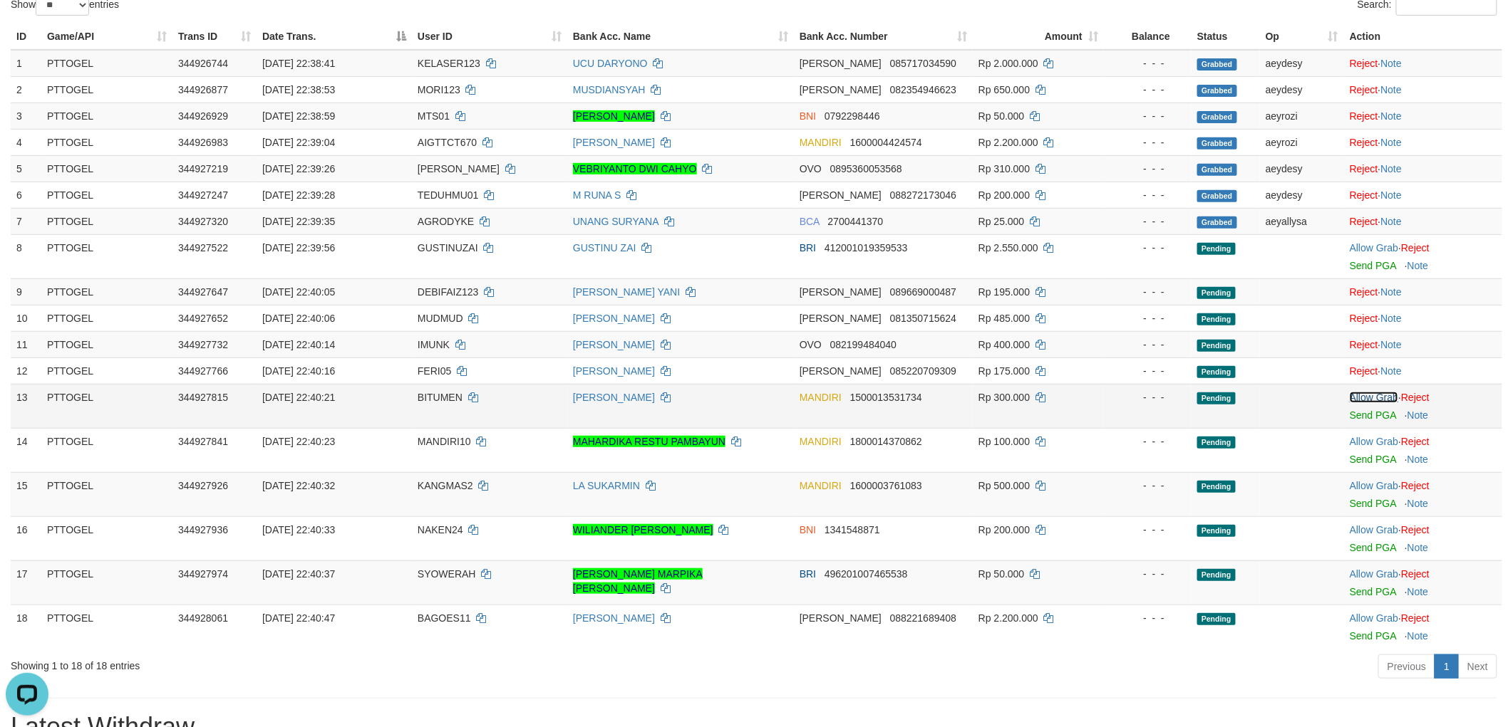
click at [1364, 393] on link "Allow Grab" at bounding box center [1373, 397] width 48 height 11
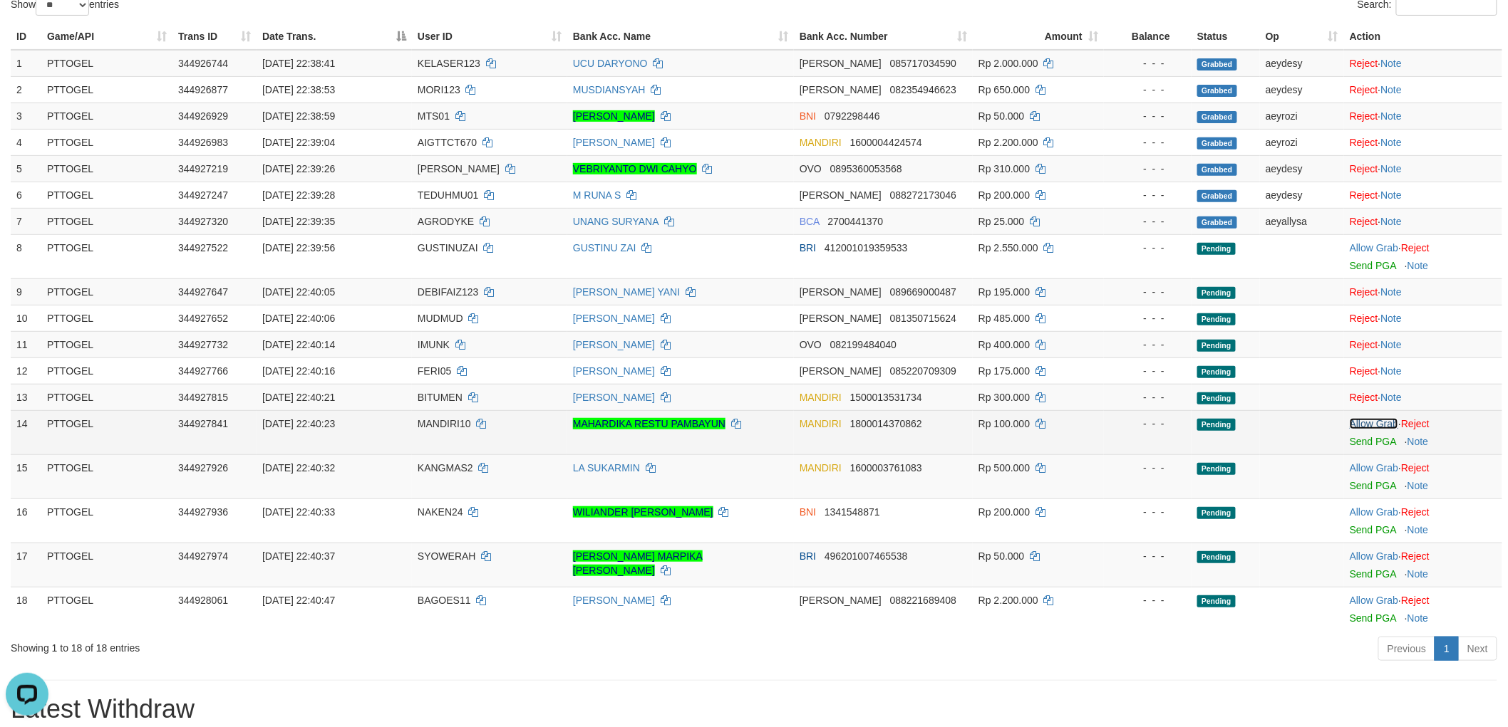
click at [1372, 420] on link "Allow Grab" at bounding box center [1373, 423] width 48 height 11
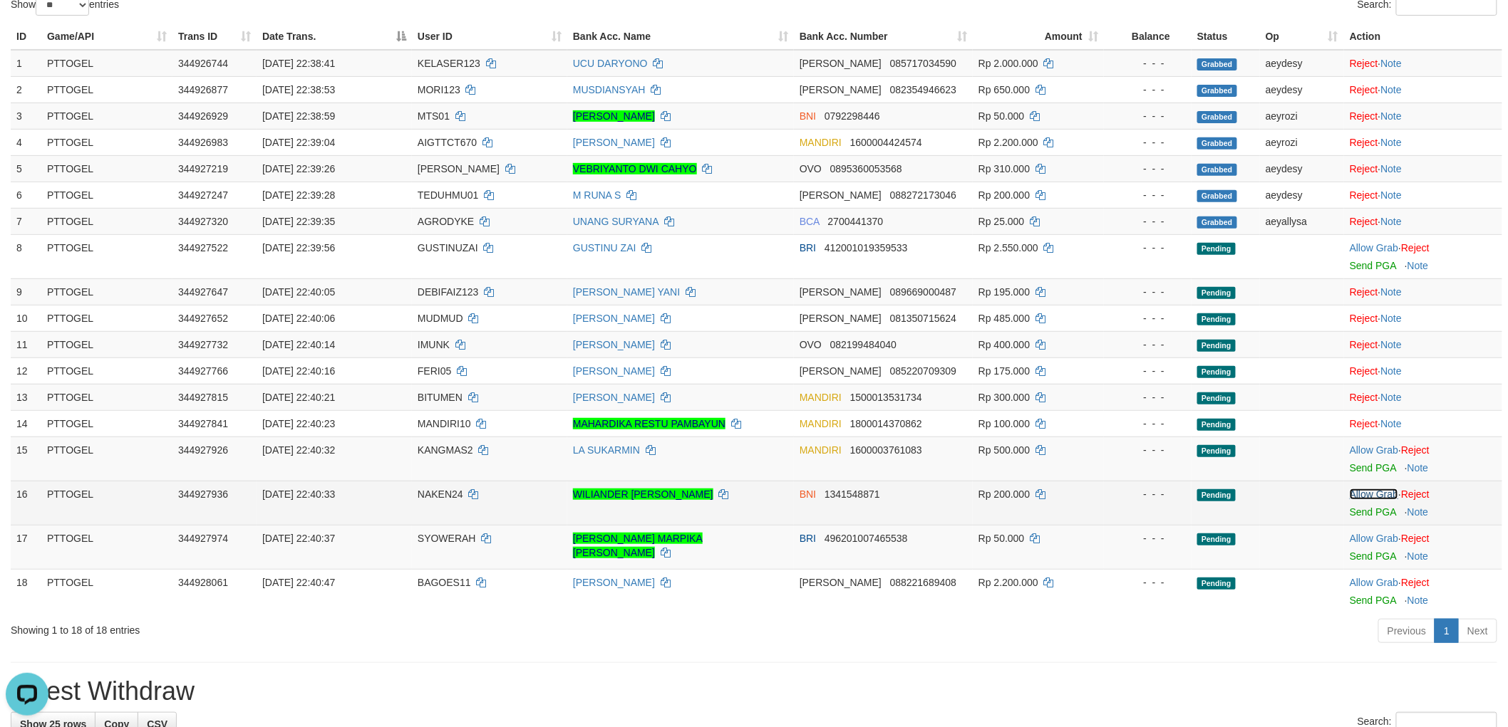
click at [1384, 494] on link "Allow Grab" at bounding box center [1373, 494] width 48 height 11
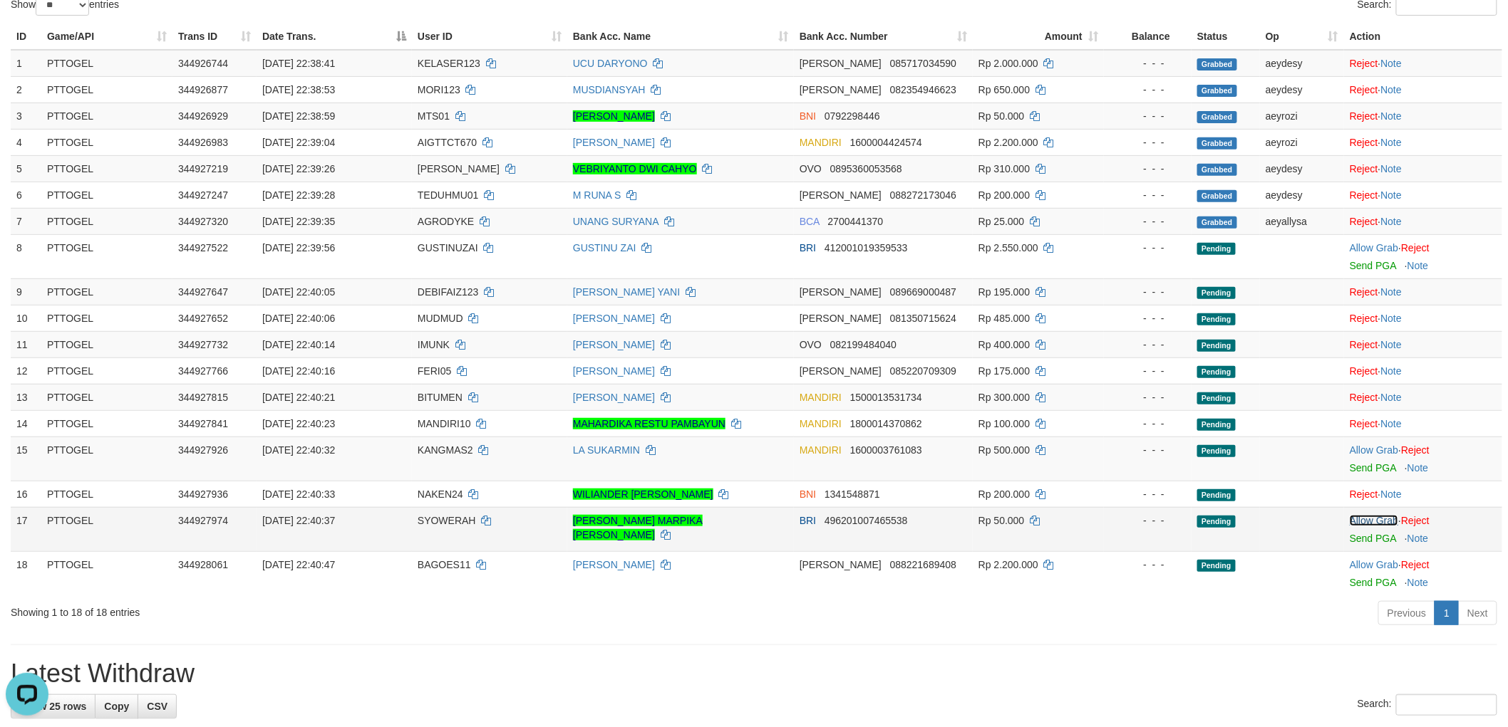
click at [1382, 519] on link "Allow Grab" at bounding box center [1373, 520] width 48 height 11
click at [435, 457] on td "KANGMAS2" at bounding box center [489, 459] width 155 height 44
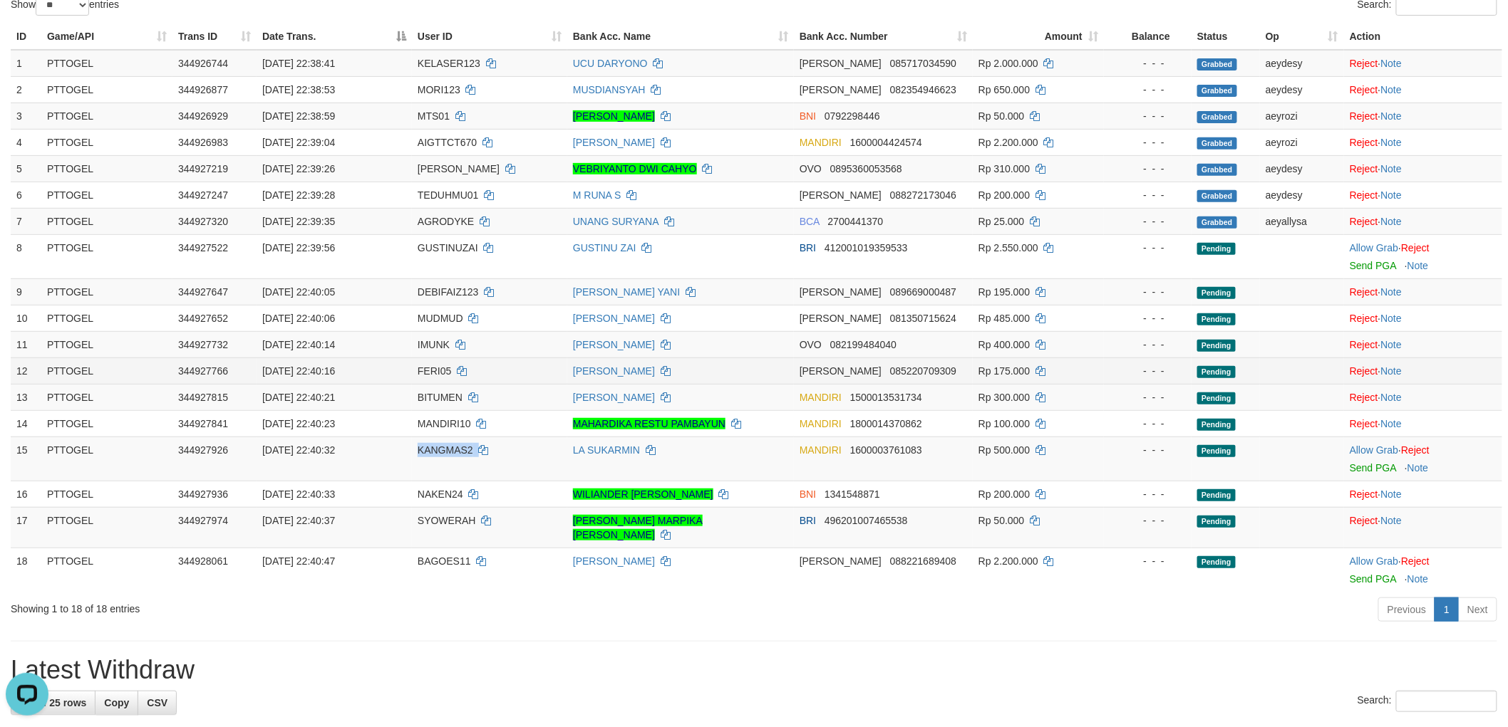
copy td "KANGMAS2"
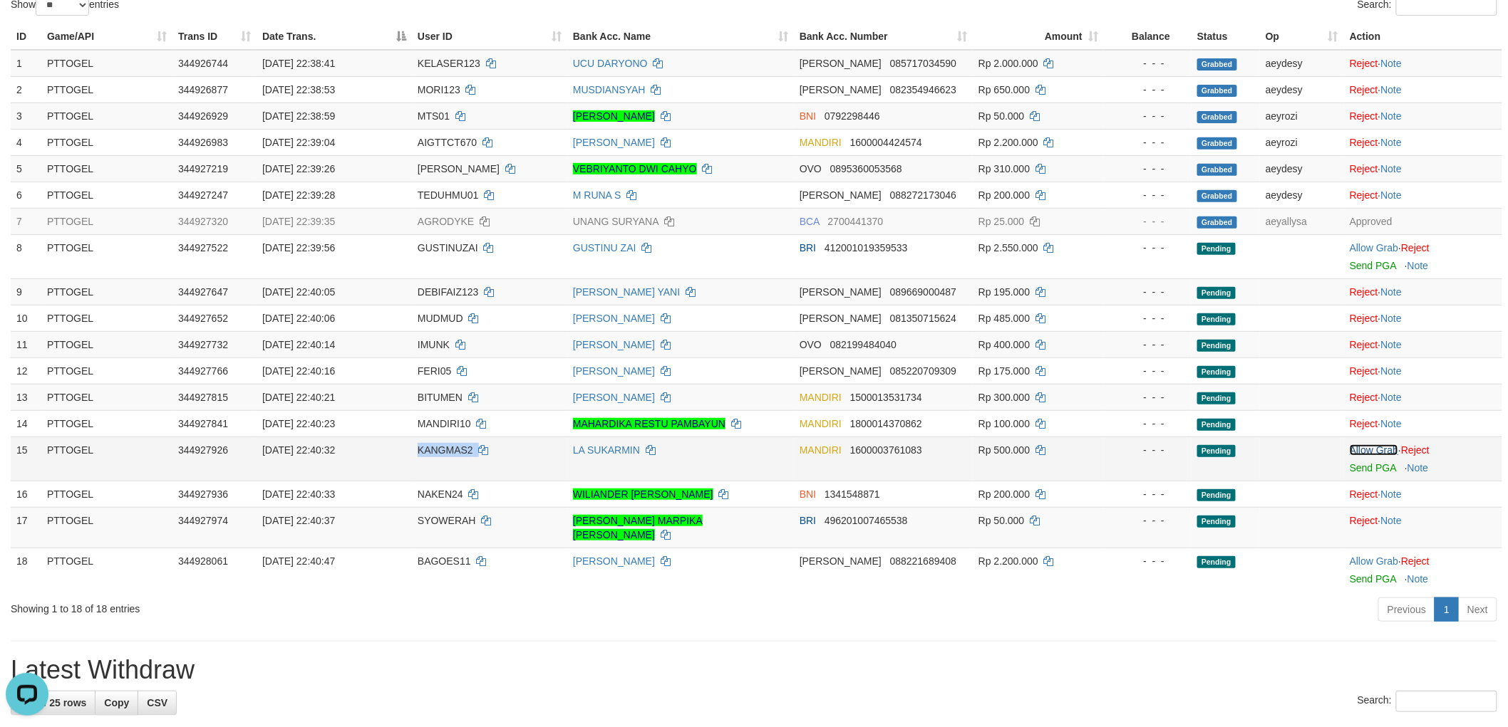
click at [1375, 447] on link "Allow Grab" at bounding box center [1373, 450] width 48 height 11
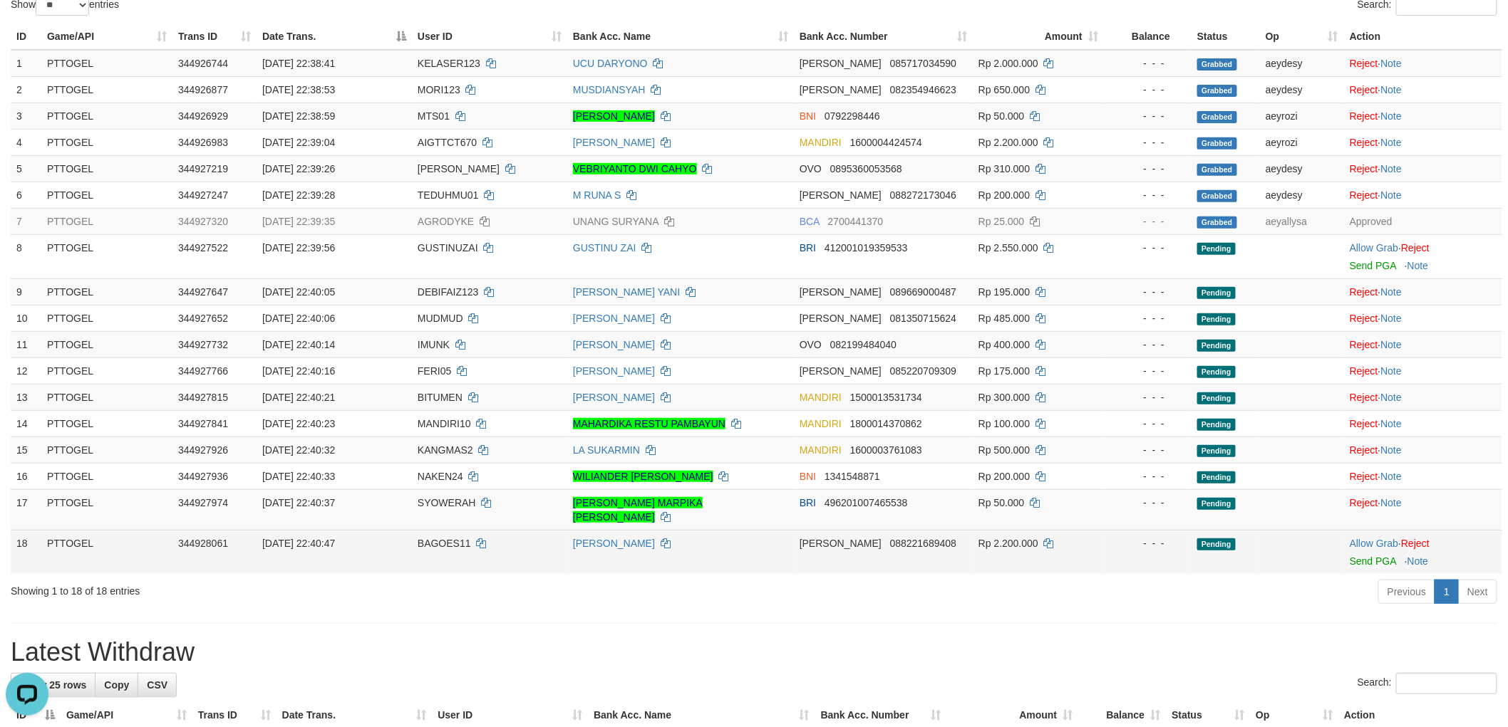
click at [443, 538] on span "BAGOES11" at bounding box center [444, 543] width 53 height 11
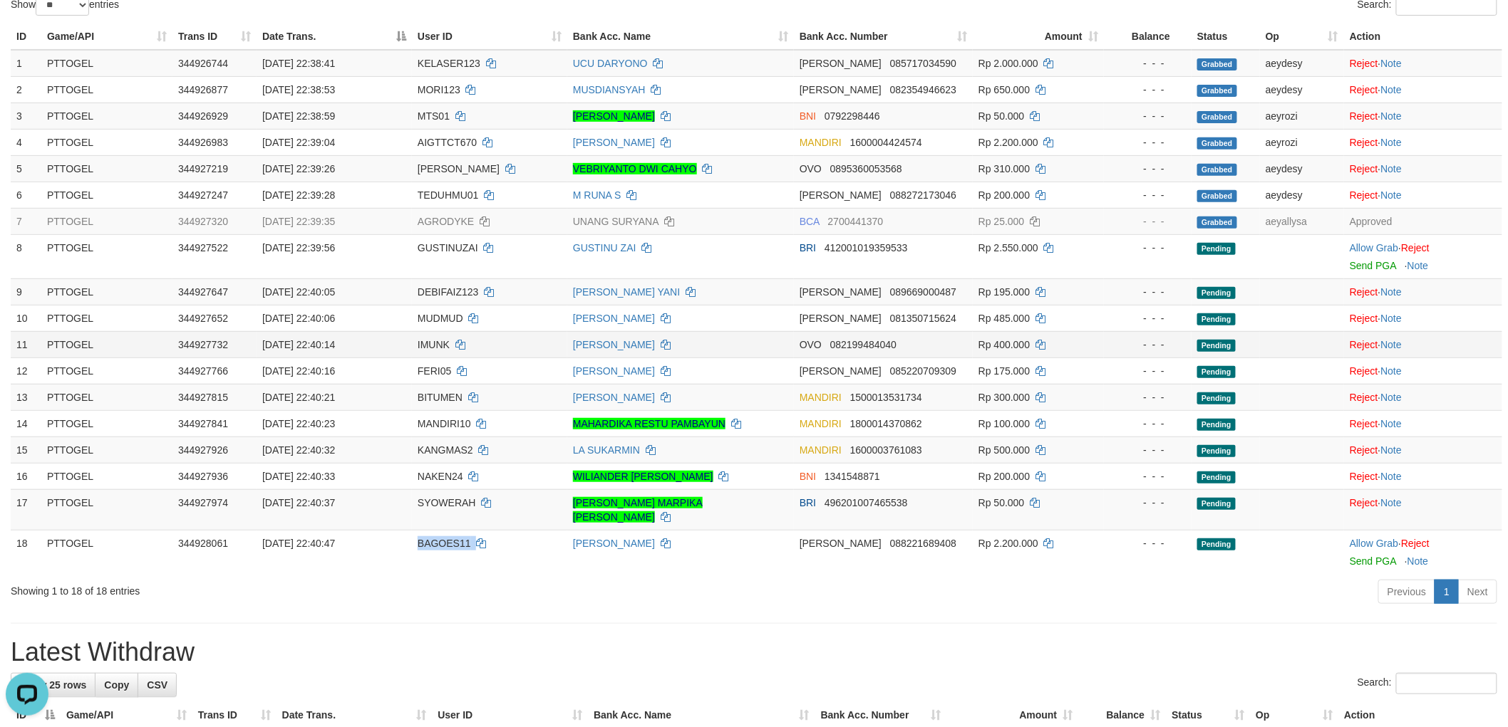
copy td "BAGOES11"
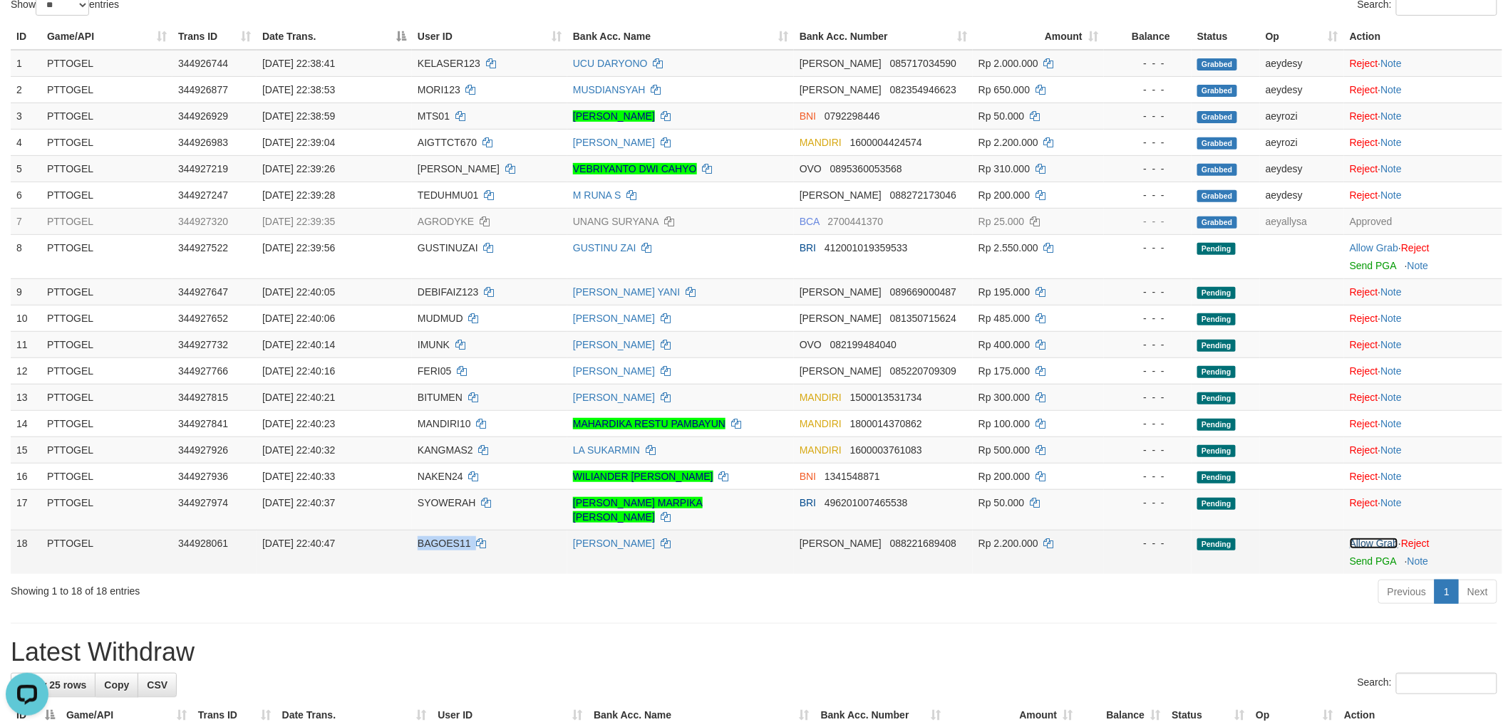
click at [1377, 538] on link "Allow Grab" at bounding box center [1373, 543] width 48 height 11
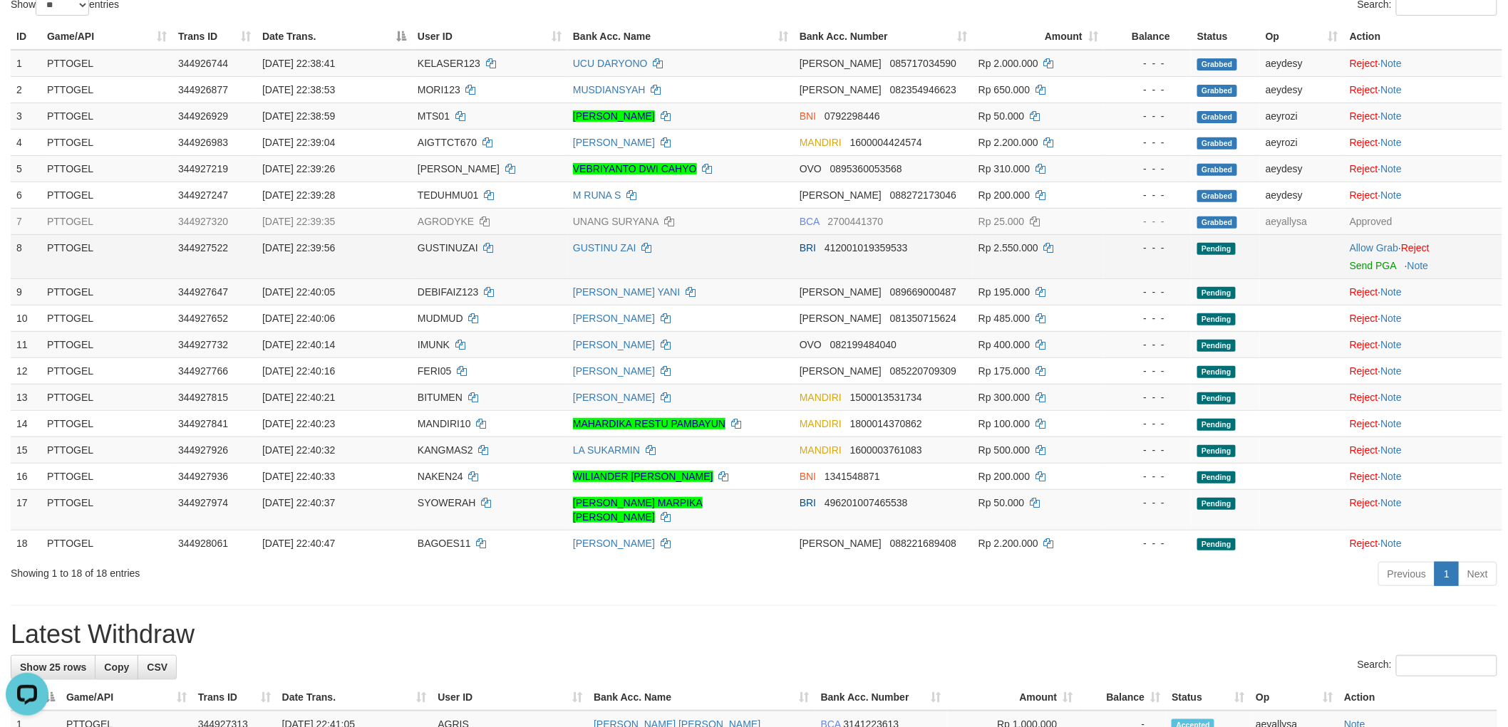
click at [428, 242] on span "GUSTINUZAI" at bounding box center [448, 247] width 61 height 11
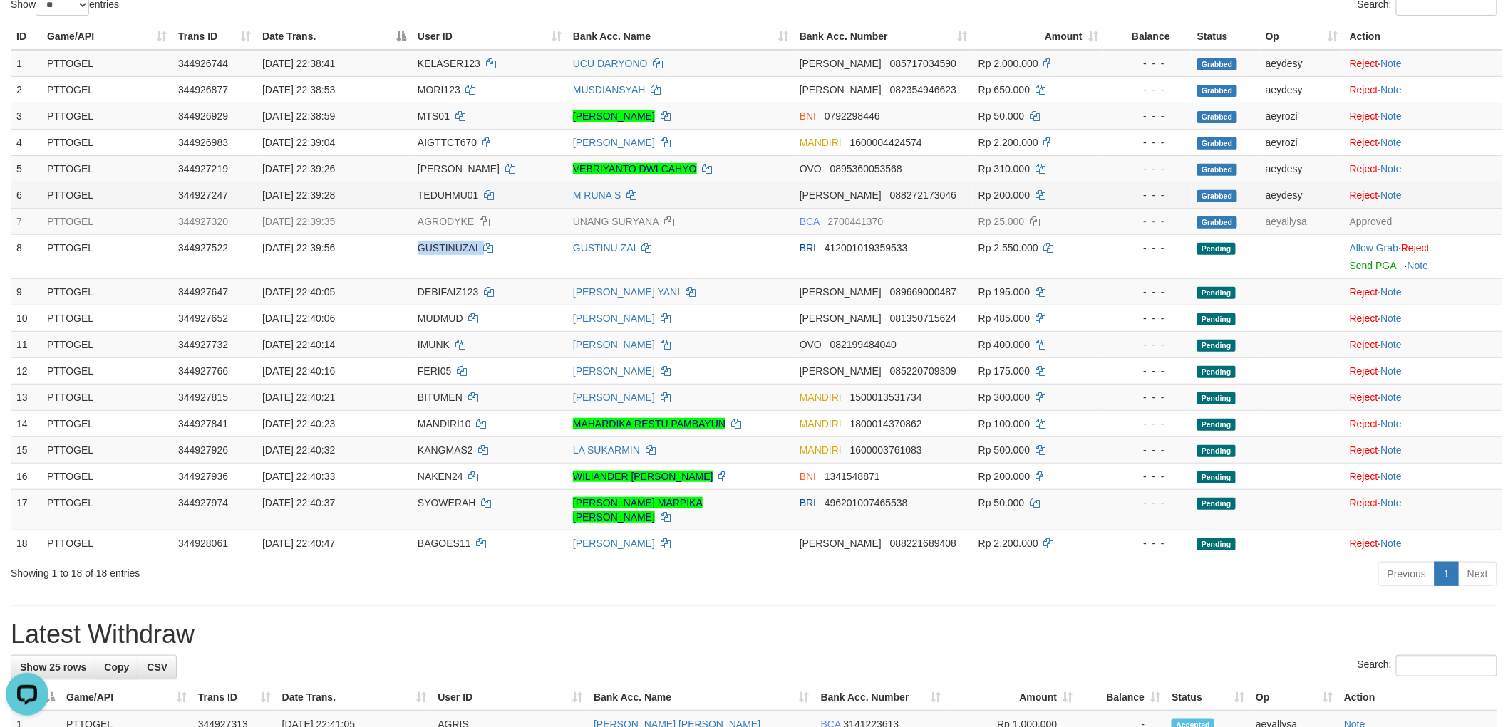
copy td "GUSTINUZAI"
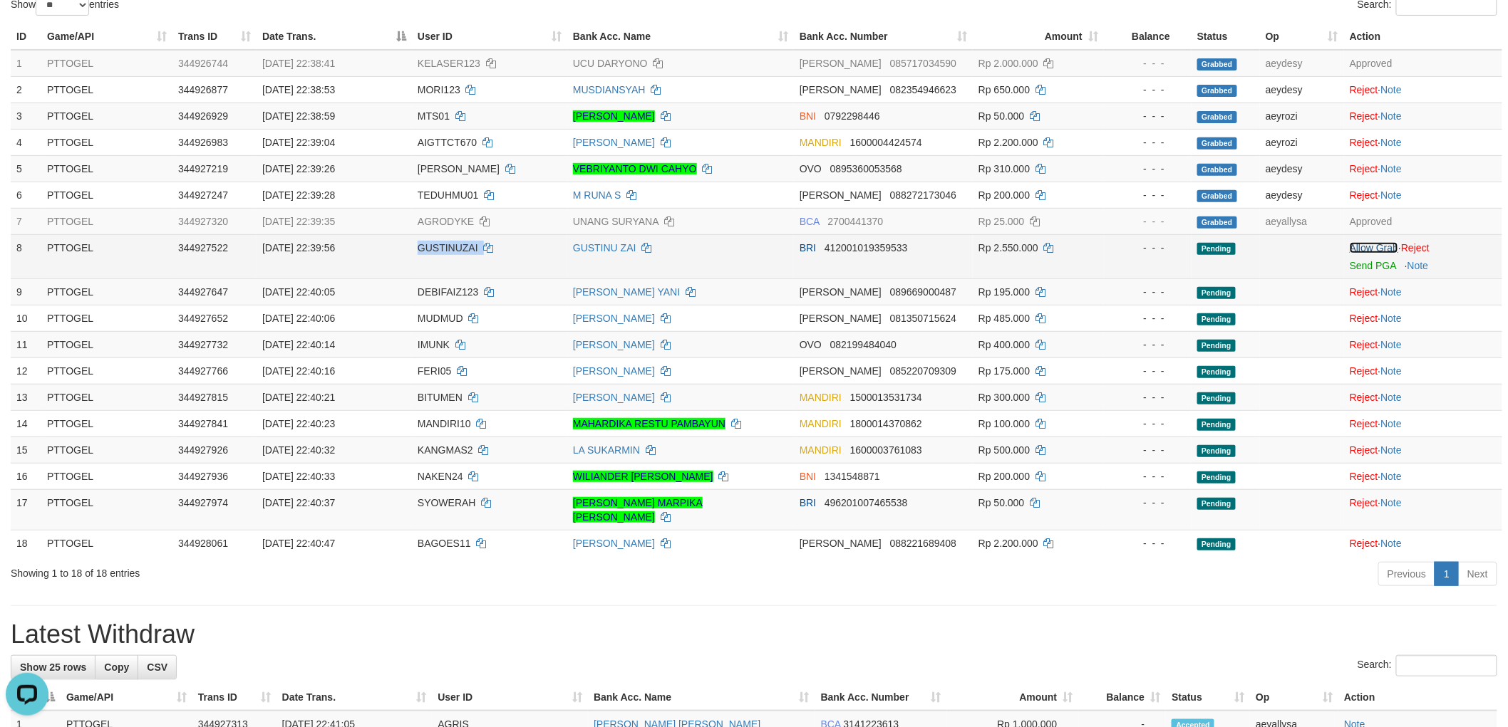
click at [1383, 242] on link "Allow Grab" at bounding box center [1373, 247] width 48 height 11
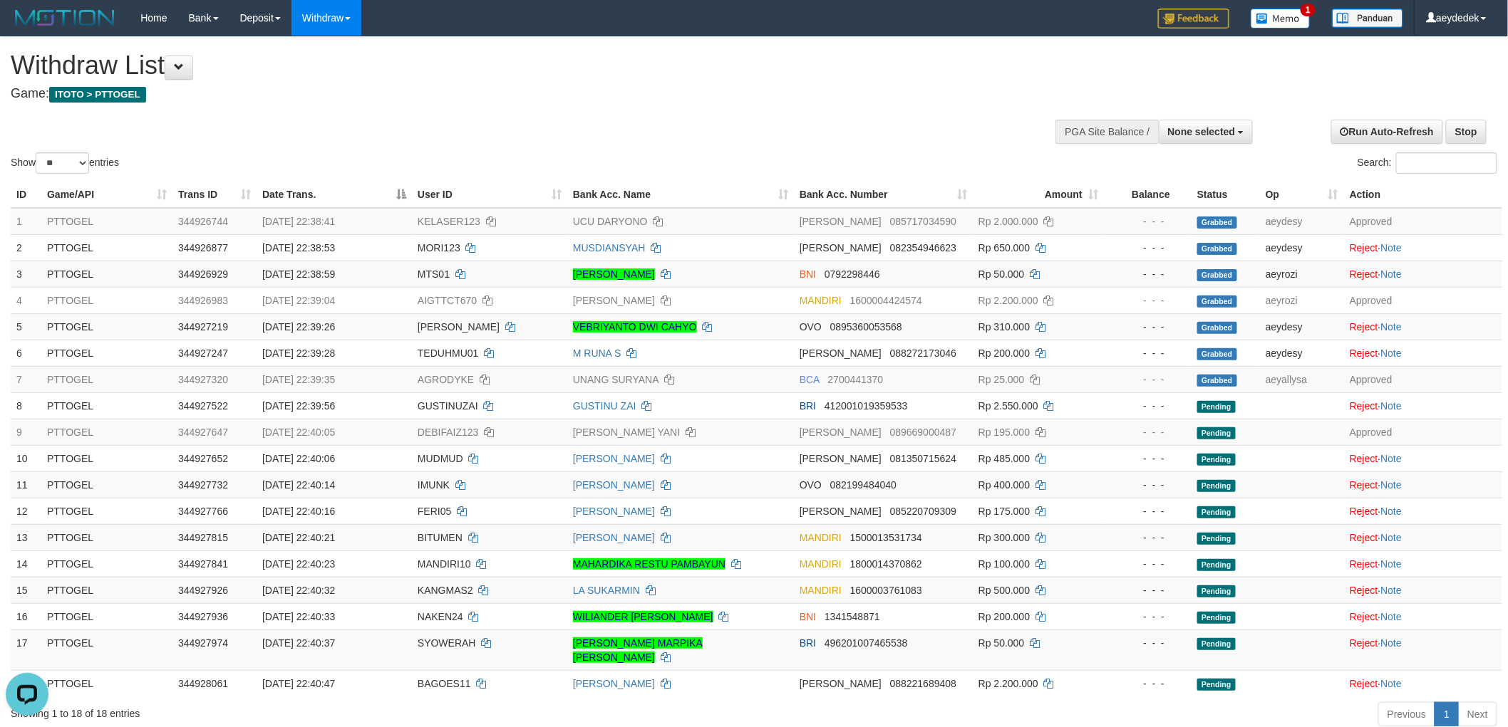
drag, startPoint x: 819, startPoint y: 88, endPoint x: 953, endPoint y: 9, distance: 155.9
click at [825, 82] on div "Withdraw List Game: ITOTO > PTTOGEL" at bounding box center [501, 75] width 980 height 49
click at [819, 107] on div "**********" at bounding box center [506, 72] width 991 height 71
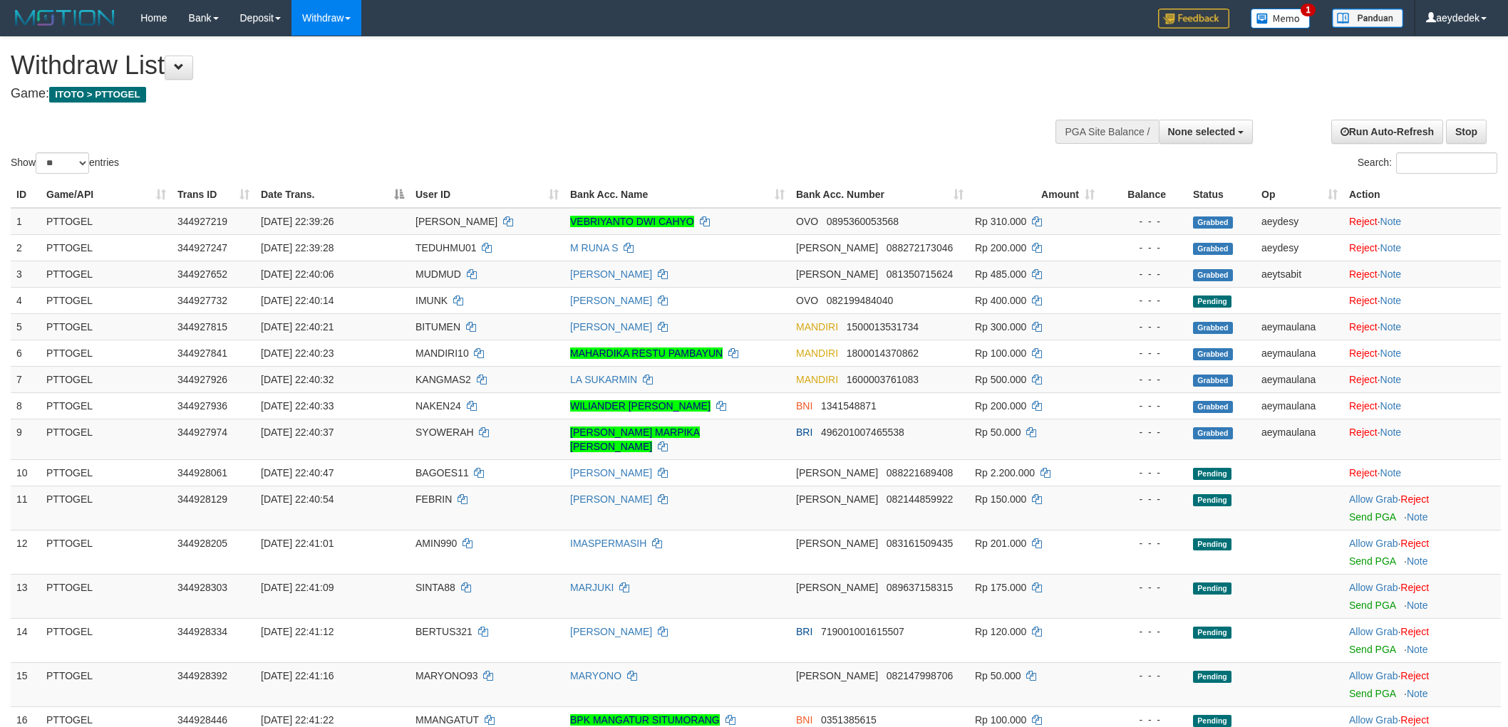
select select
select select "**"
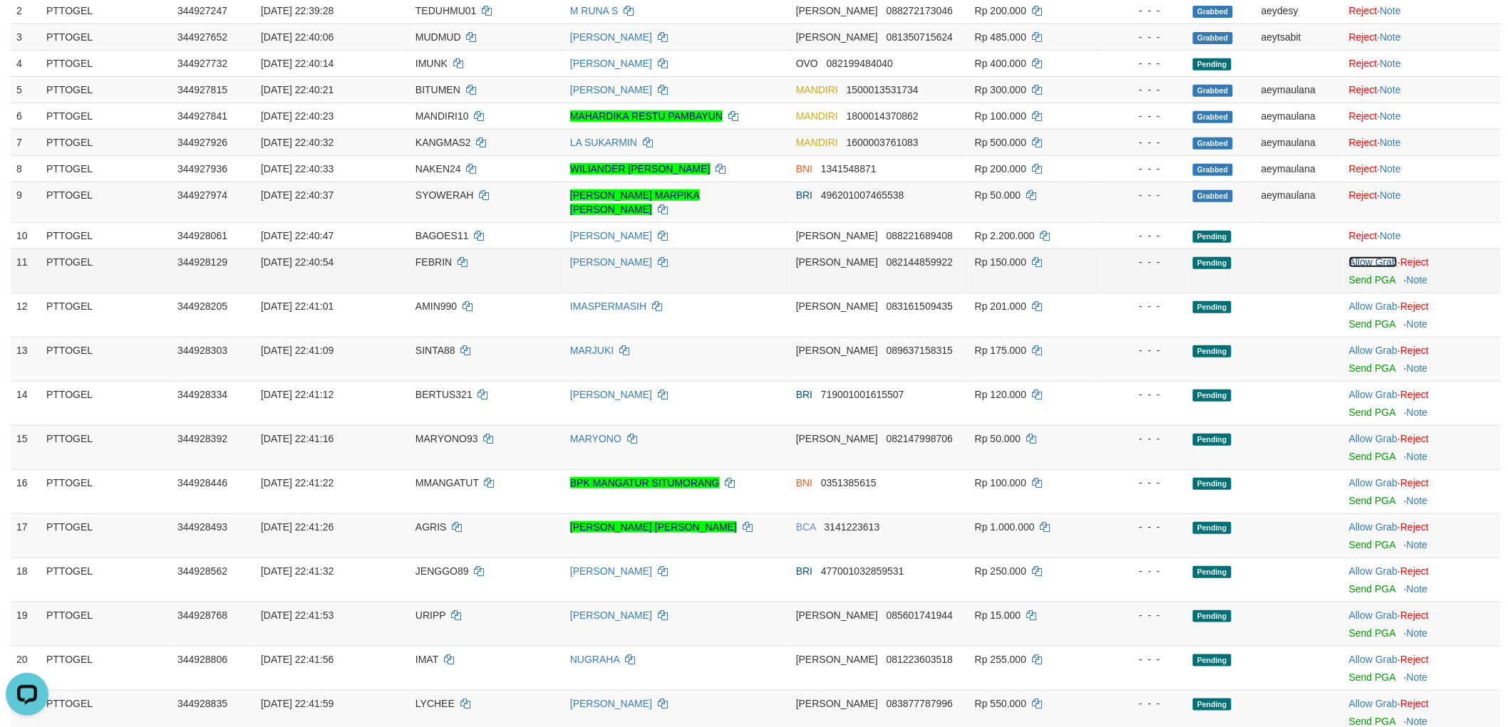
click at [1386, 256] on link "Allow Grab" at bounding box center [1373, 261] width 48 height 11
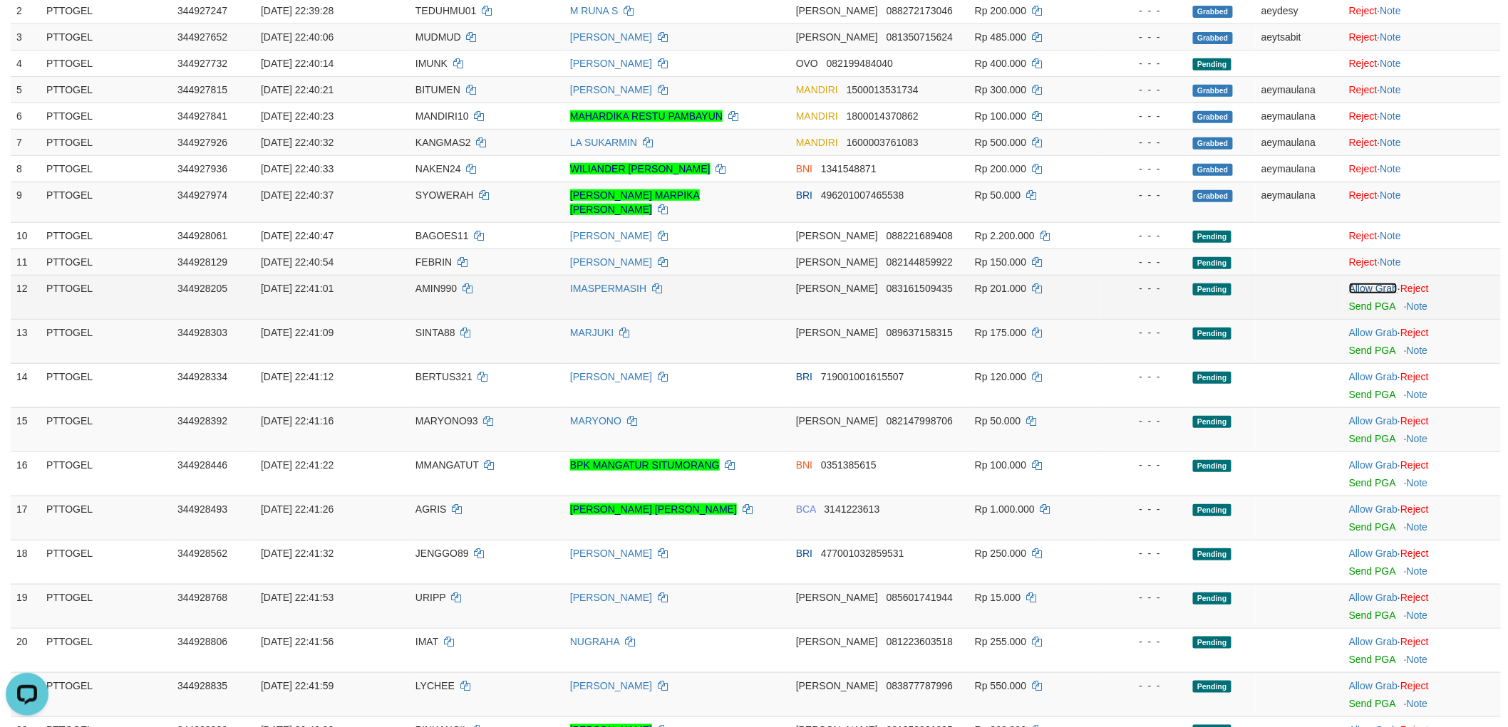
click at [1376, 283] on link "Allow Grab" at bounding box center [1373, 288] width 48 height 11
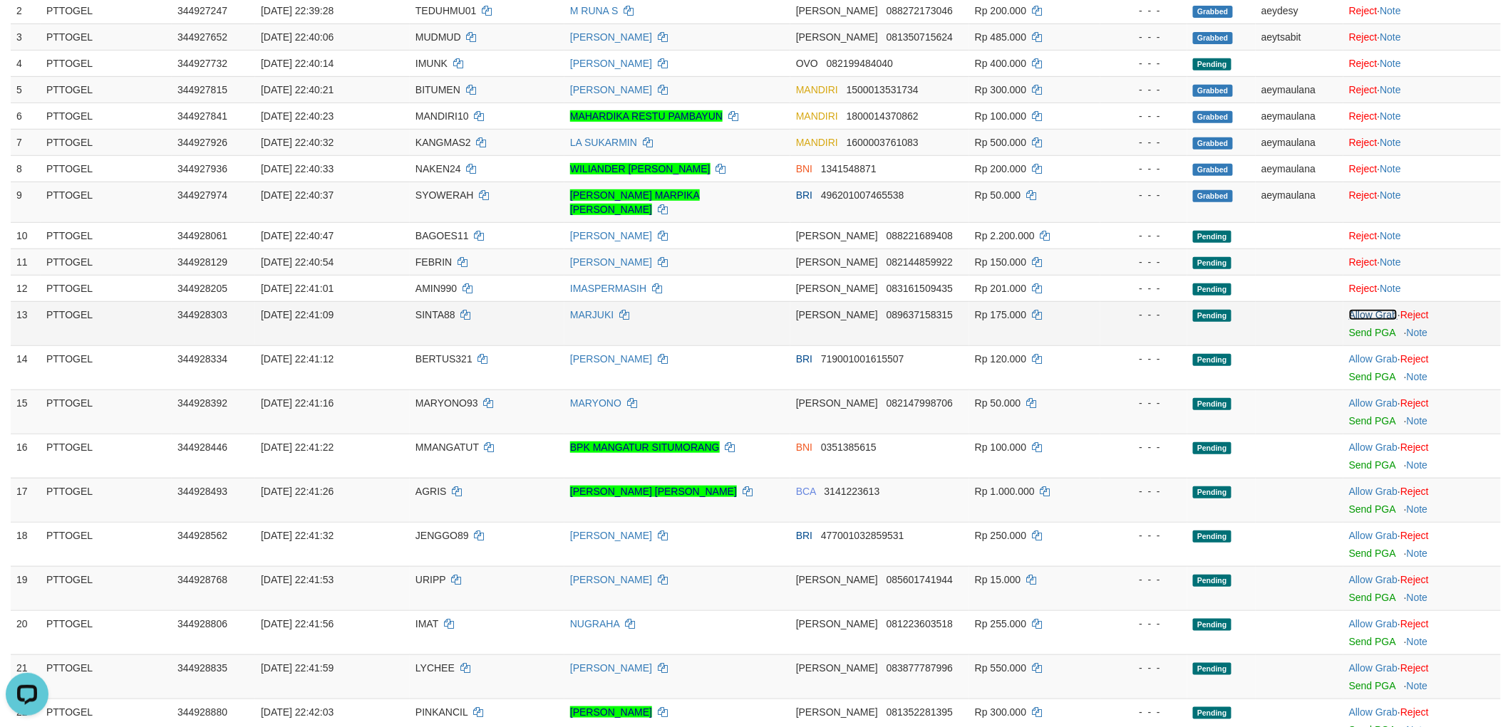
click at [1376, 309] on link "Allow Grab" at bounding box center [1373, 314] width 48 height 11
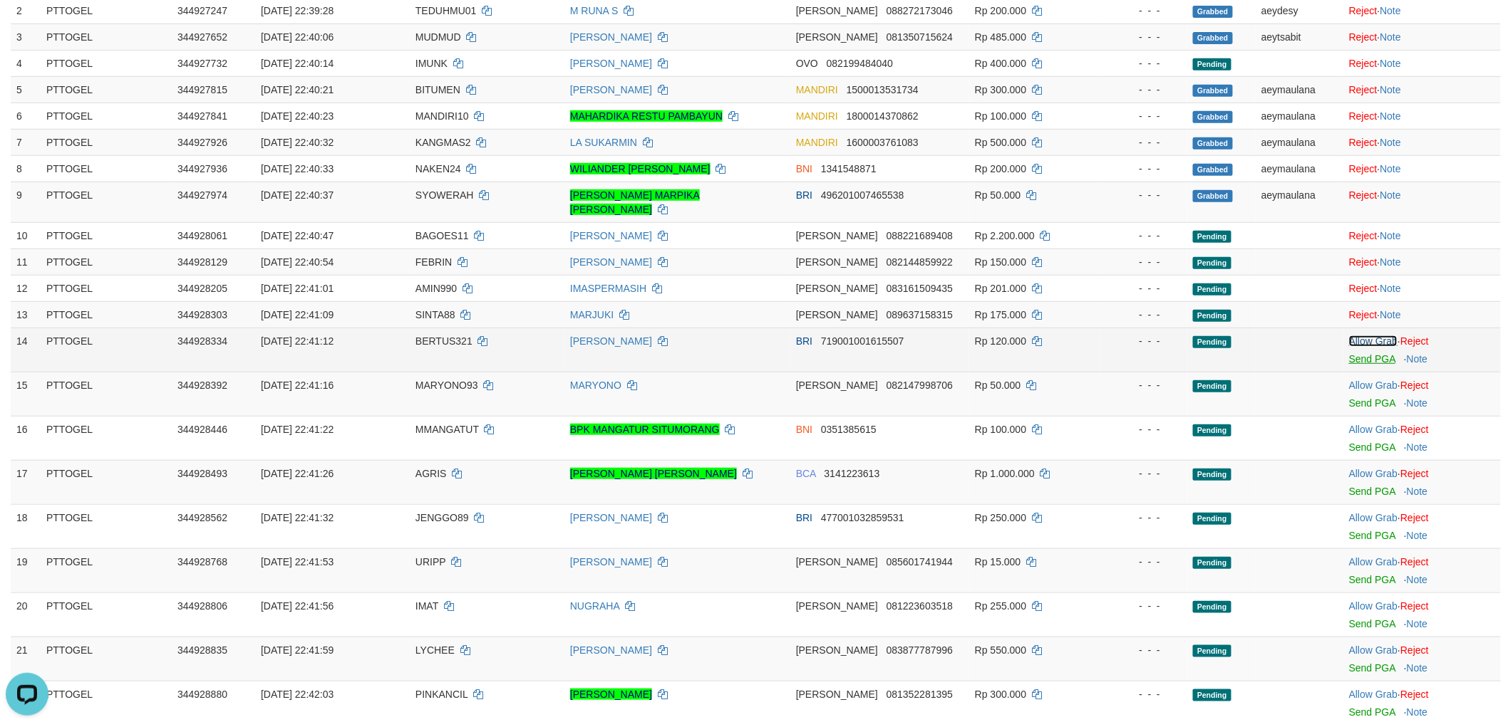
drag, startPoint x: 1372, startPoint y: 324, endPoint x: 1377, endPoint y: 345, distance: 21.3
click at [1374, 336] on link "Allow Grab" at bounding box center [1373, 341] width 48 height 11
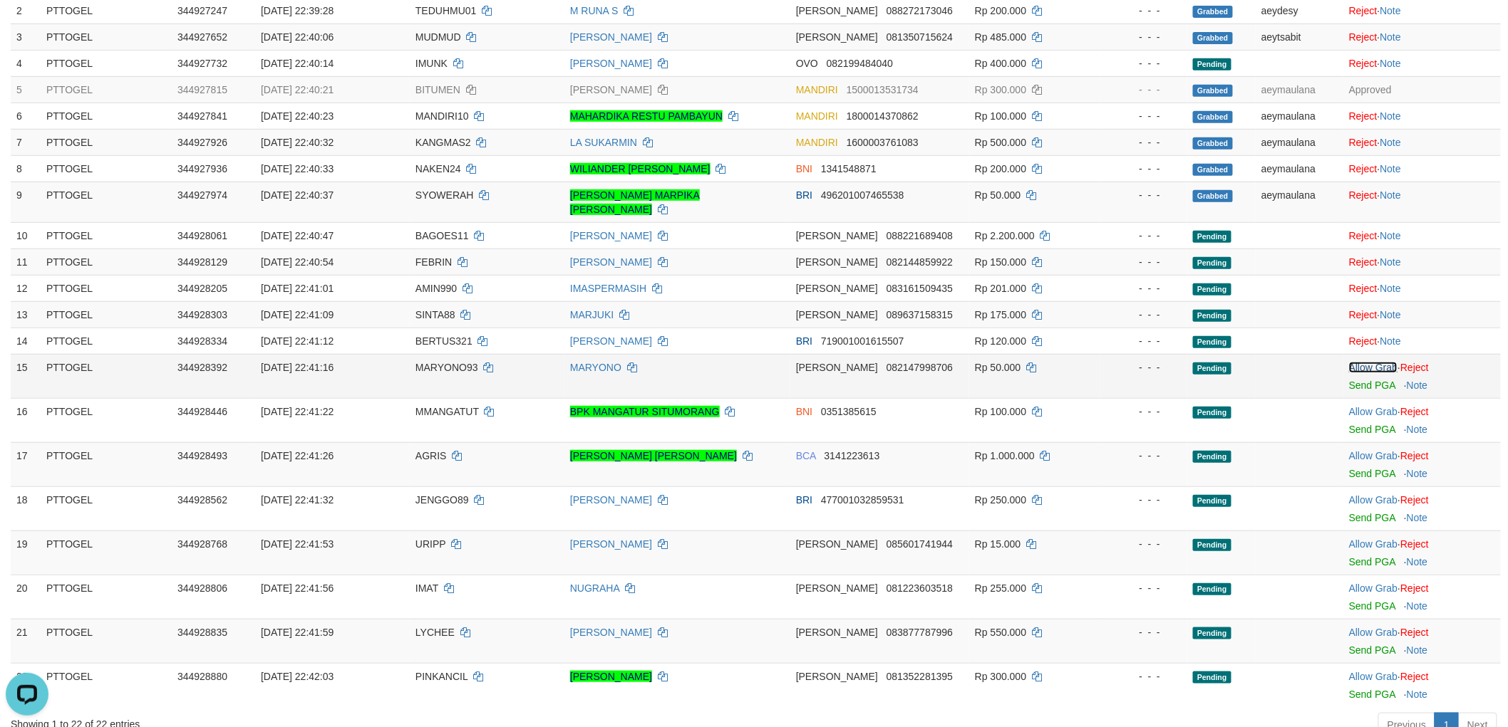
click at [1371, 362] on link "Allow Grab" at bounding box center [1373, 367] width 48 height 11
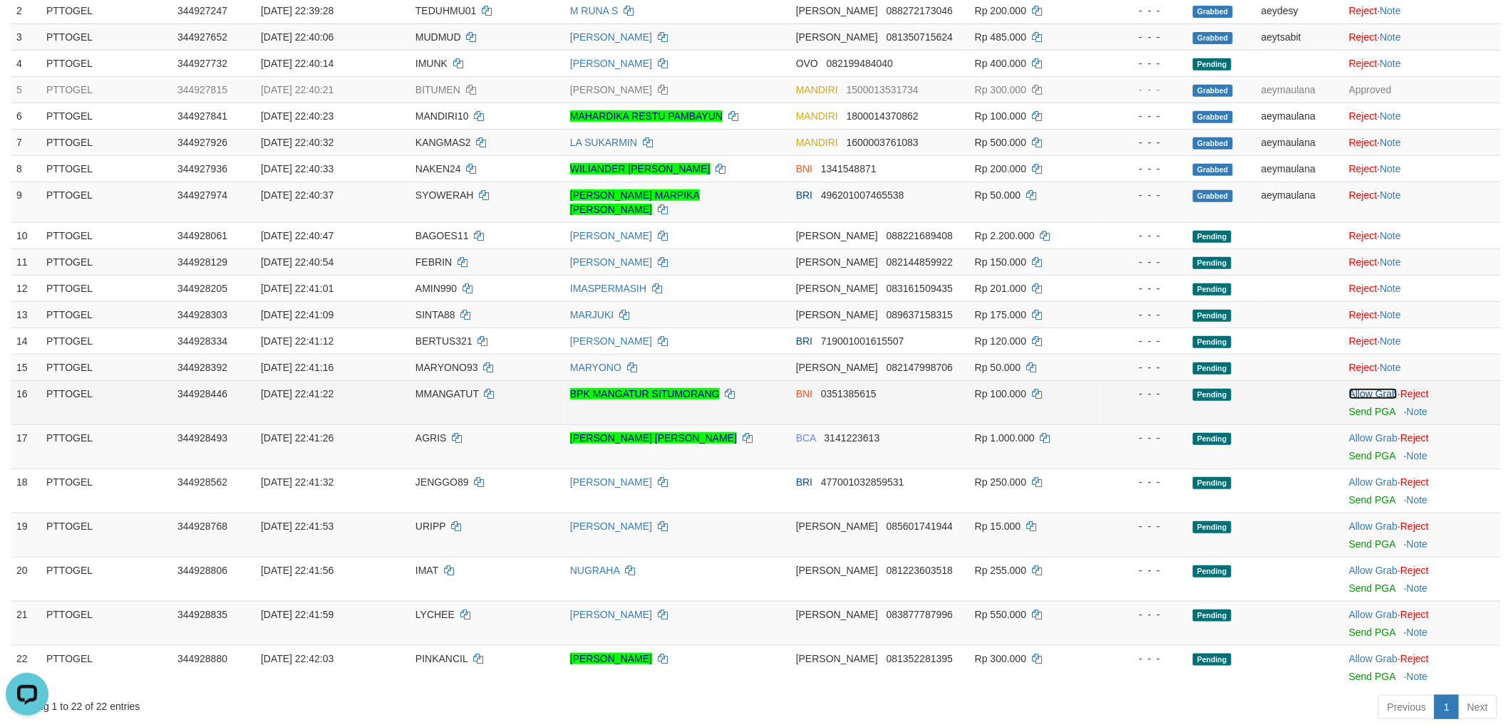
click at [1364, 388] on link "Allow Grab" at bounding box center [1373, 393] width 48 height 11
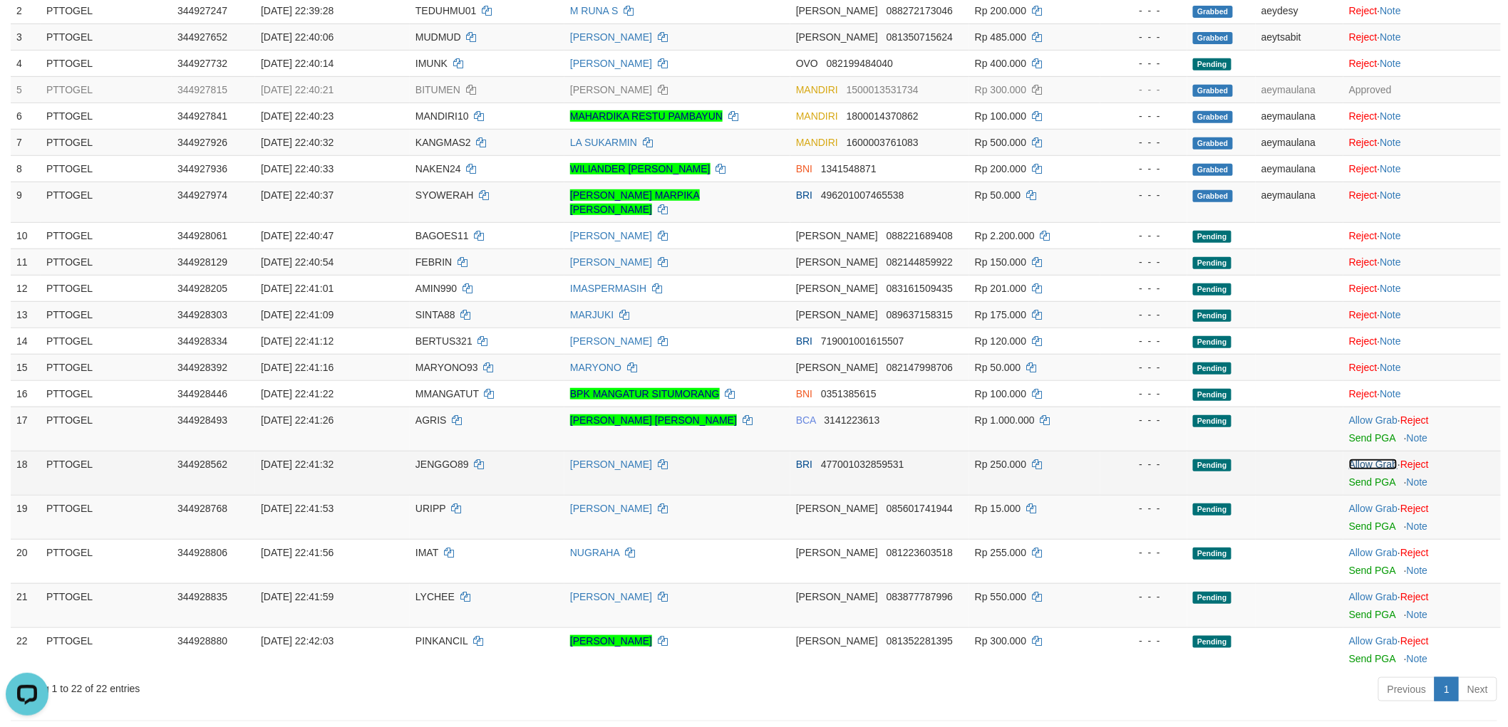
click at [1362, 459] on link "Allow Grab" at bounding box center [1373, 464] width 48 height 11
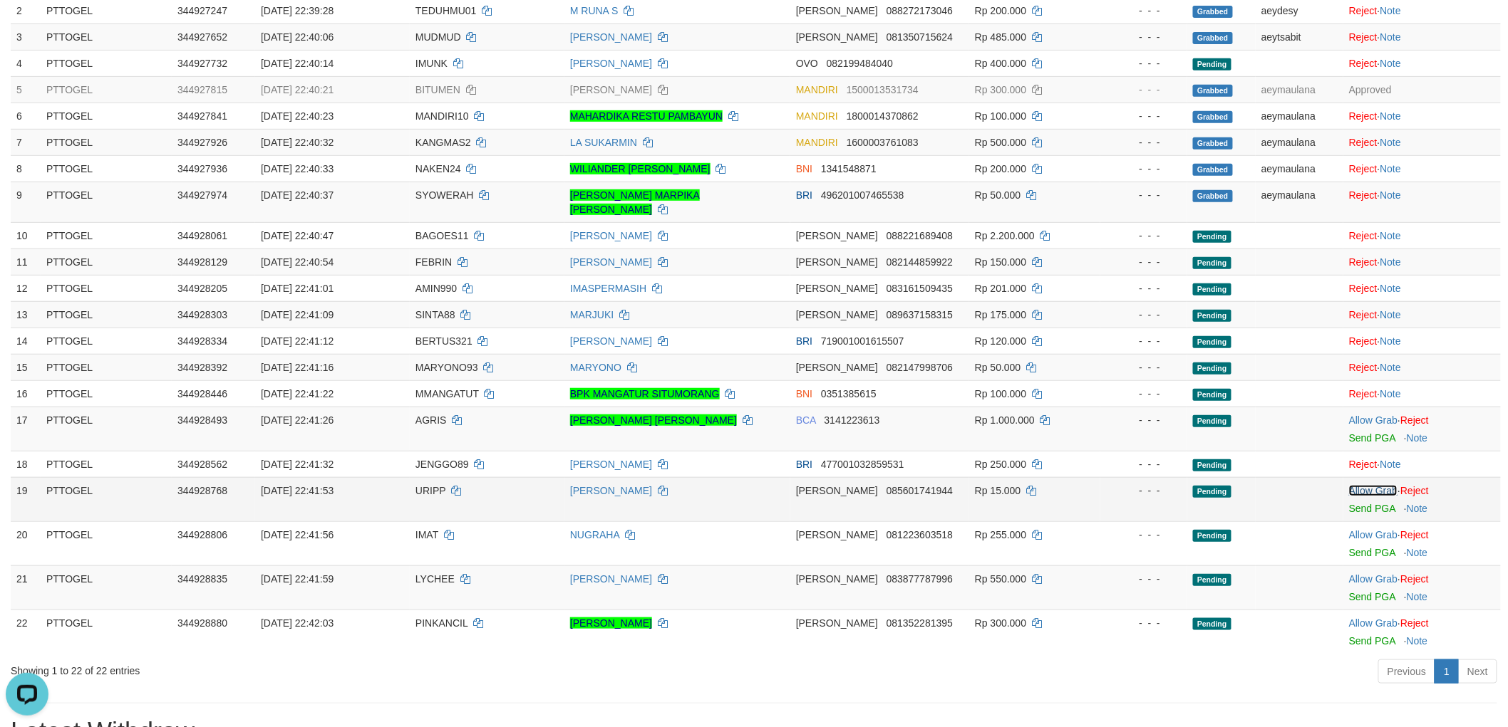
click at [1377, 485] on link "Allow Grab" at bounding box center [1373, 490] width 48 height 11
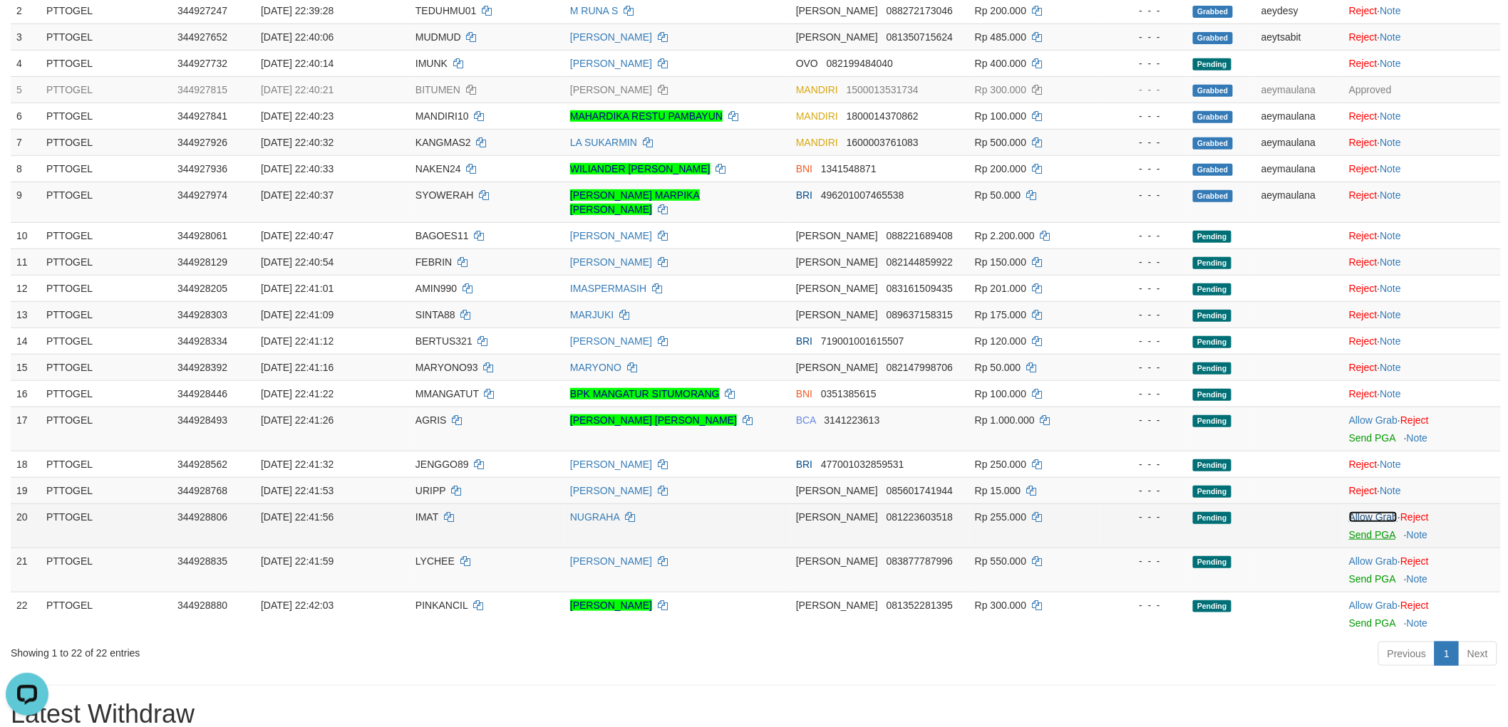
click at [1379, 512] on link "Allow Grab" at bounding box center [1373, 517] width 48 height 11
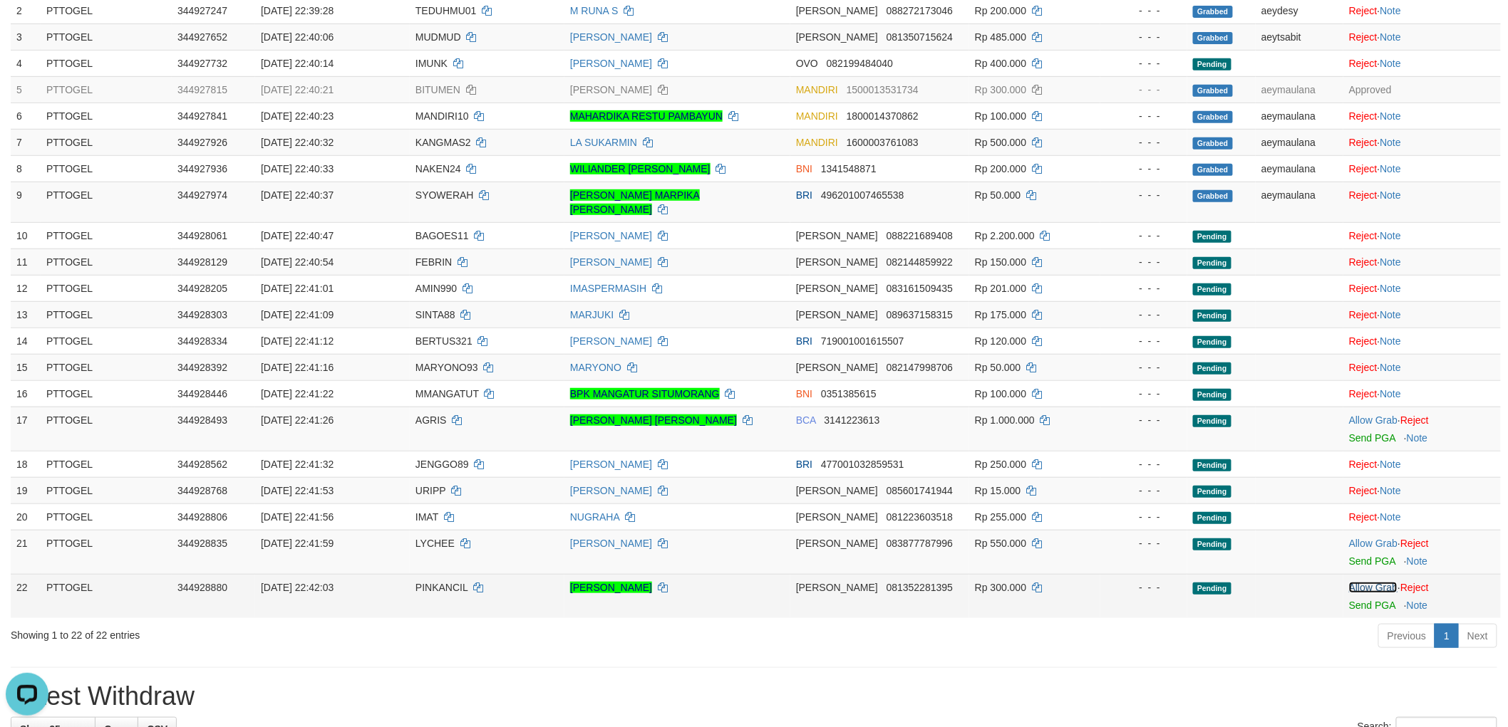
click at [1383, 582] on link "Allow Grab" at bounding box center [1373, 587] width 48 height 11
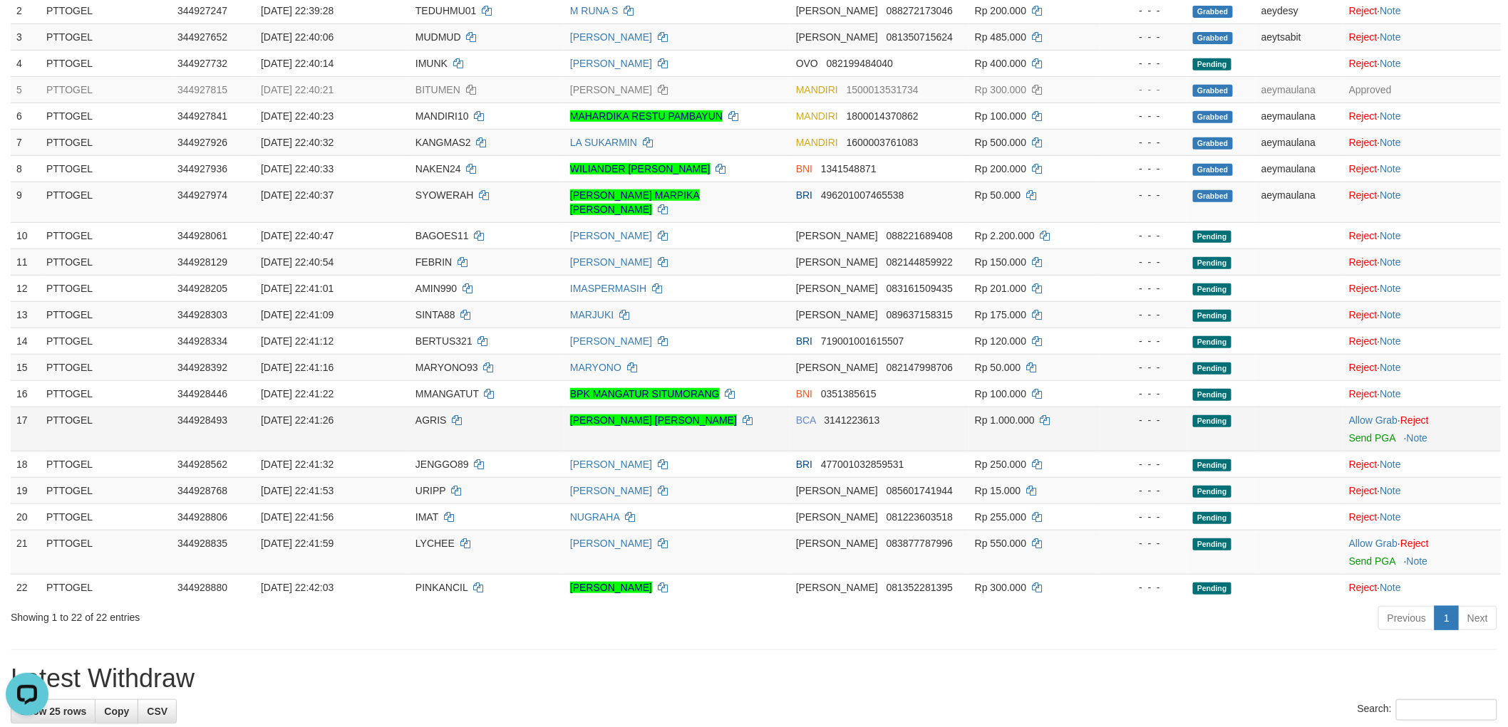
click at [426, 415] on span "AGRIS" at bounding box center [430, 420] width 31 height 11
drag, startPoint x: 426, startPoint y: 408, endPoint x: 160, endPoint y: 379, distance: 267.4
click at [422, 415] on span "AGRIS" at bounding box center [430, 420] width 31 height 11
copy span "AGRIS"
drag, startPoint x: 1386, startPoint y: 406, endPoint x: 1357, endPoint y: 423, distance: 33.5
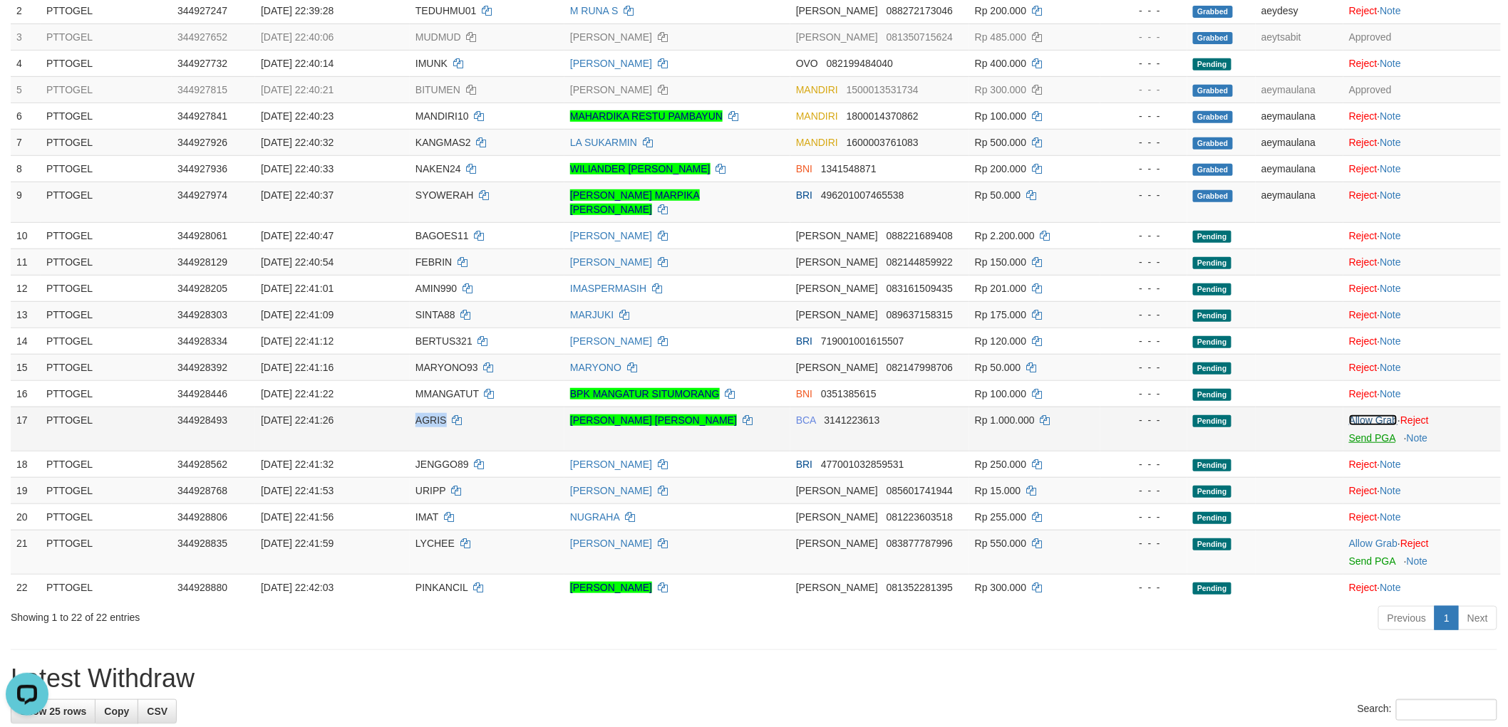
click at [1386, 415] on link "Allow Grab" at bounding box center [1373, 420] width 48 height 11
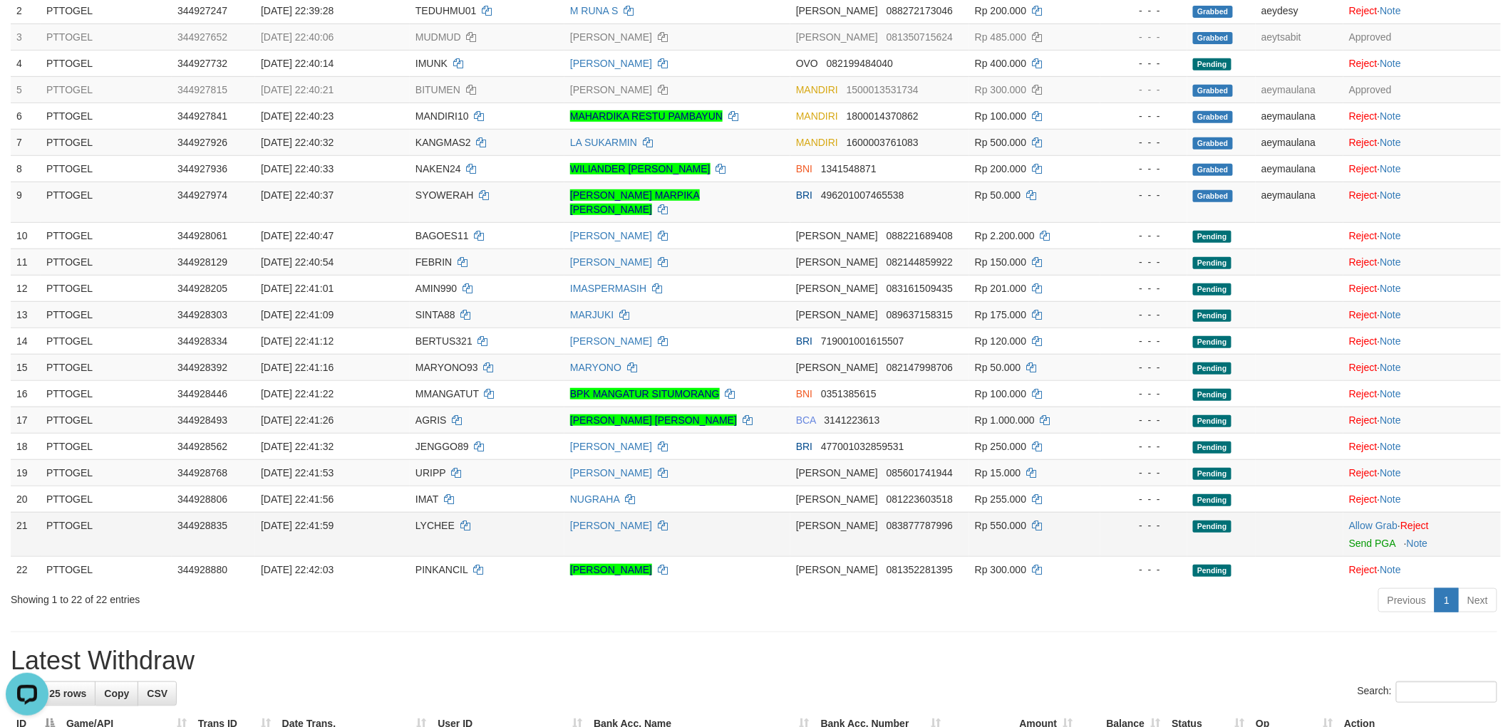
click at [423, 520] on span "LYCHEE" at bounding box center [434, 525] width 39 height 11
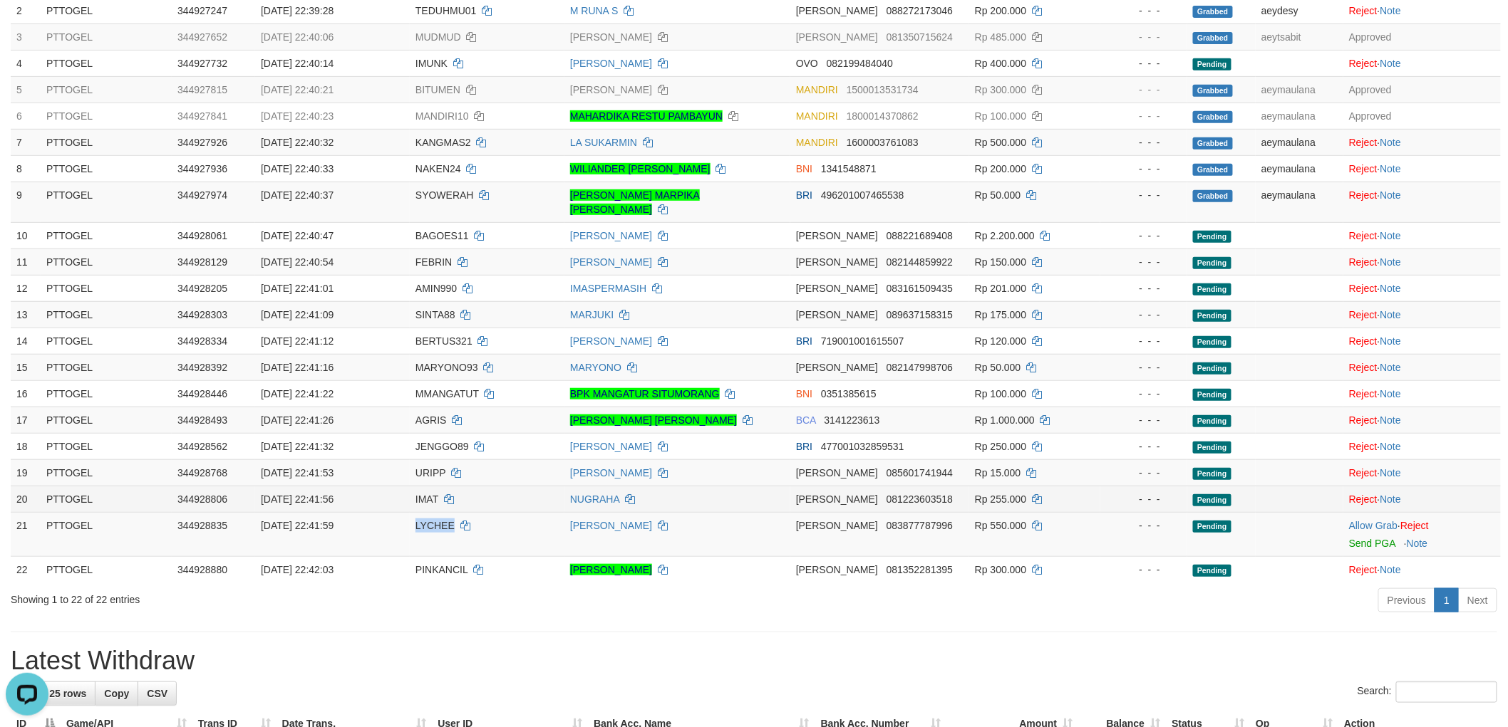
drag, startPoint x: 423, startPoint y: 510, endPoint x: 398, endPoint y: 492, distance: 31.2
click at [424, 520] on span "LYCHEE" at bounding box center [434, 525] width 39 height 11
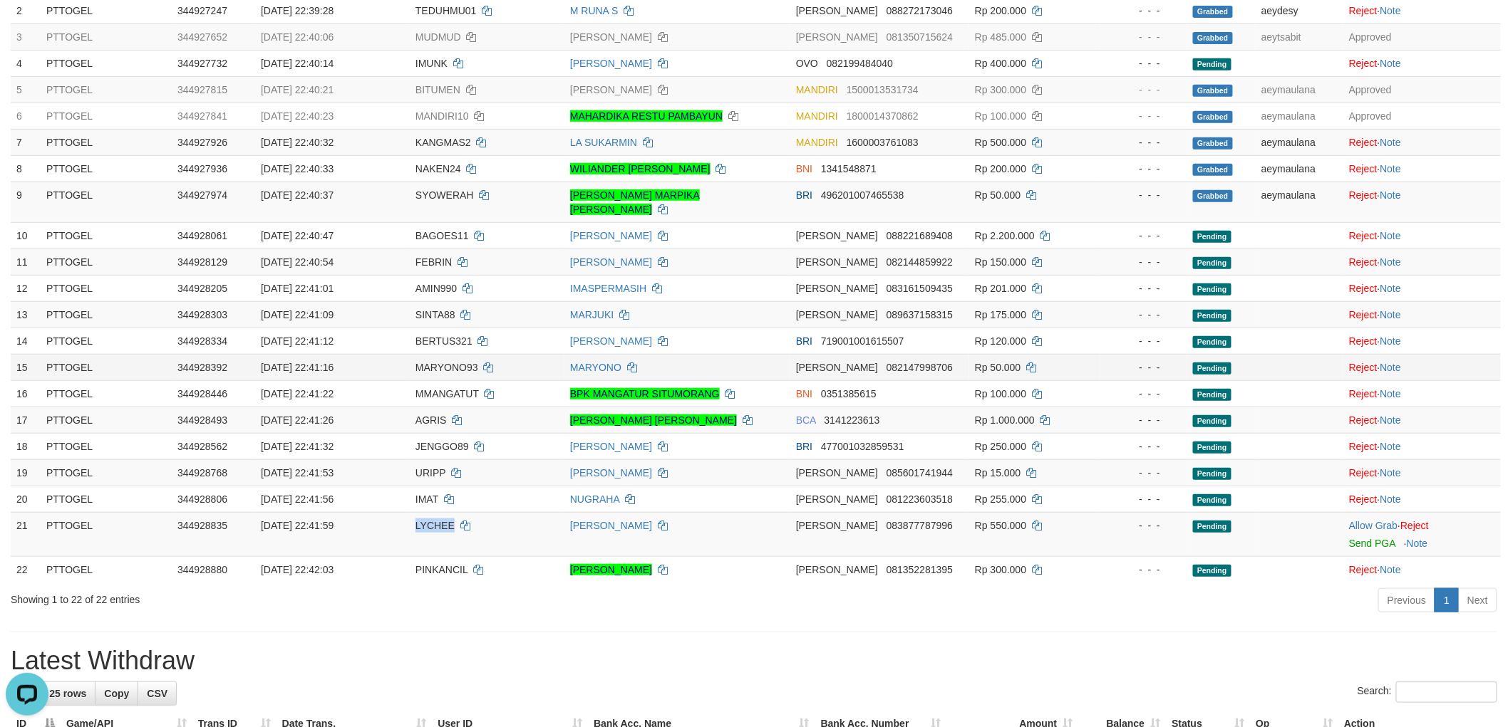
copy span "LYCHEE"
click at [1363, 520] on link "Allow Grab" at bounding box center [1373, 525] width 48 height 11
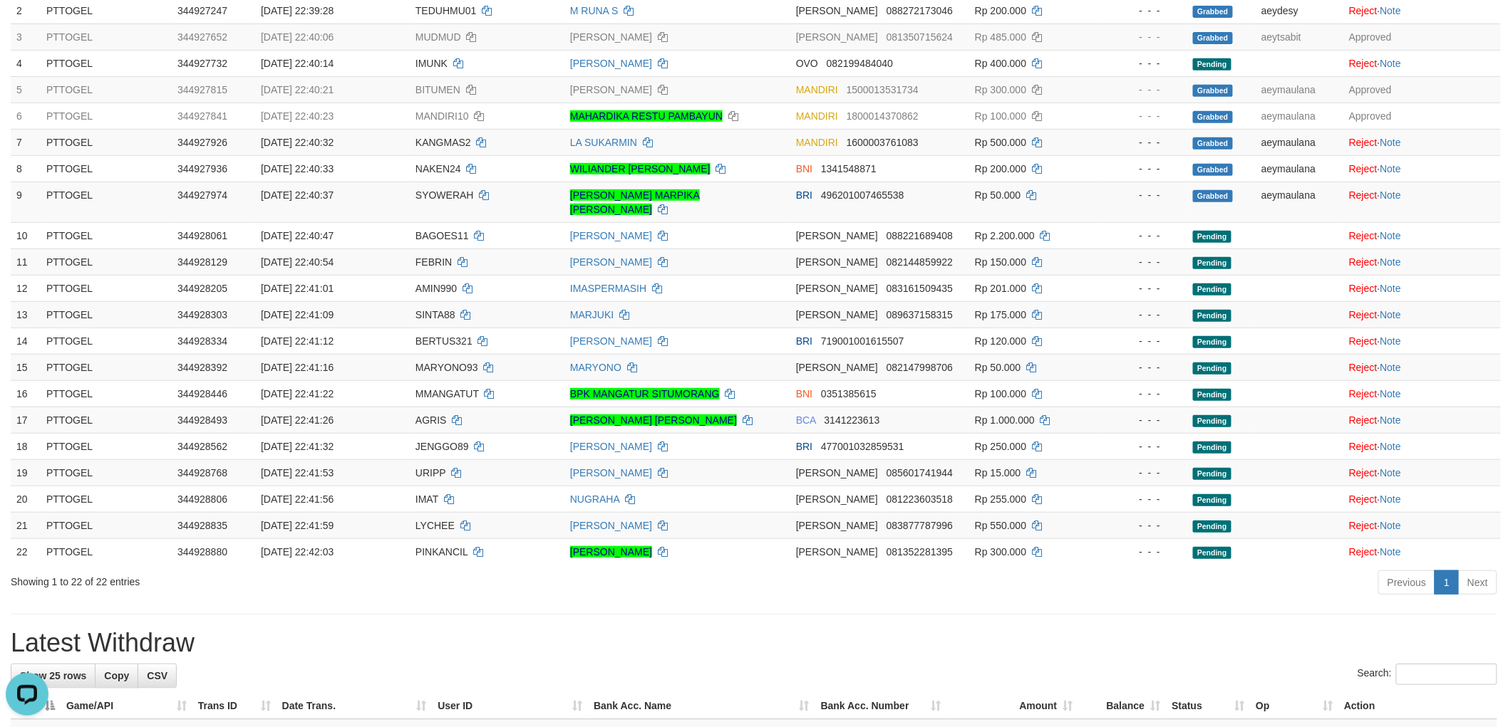
click at [1042, 578] on div "Previous 1 Next" at bounding box center [1068, 584] width 858 height 31
click at [914, 594] on div "**********" at bounding box center [754, 722] width 1508 height 1845
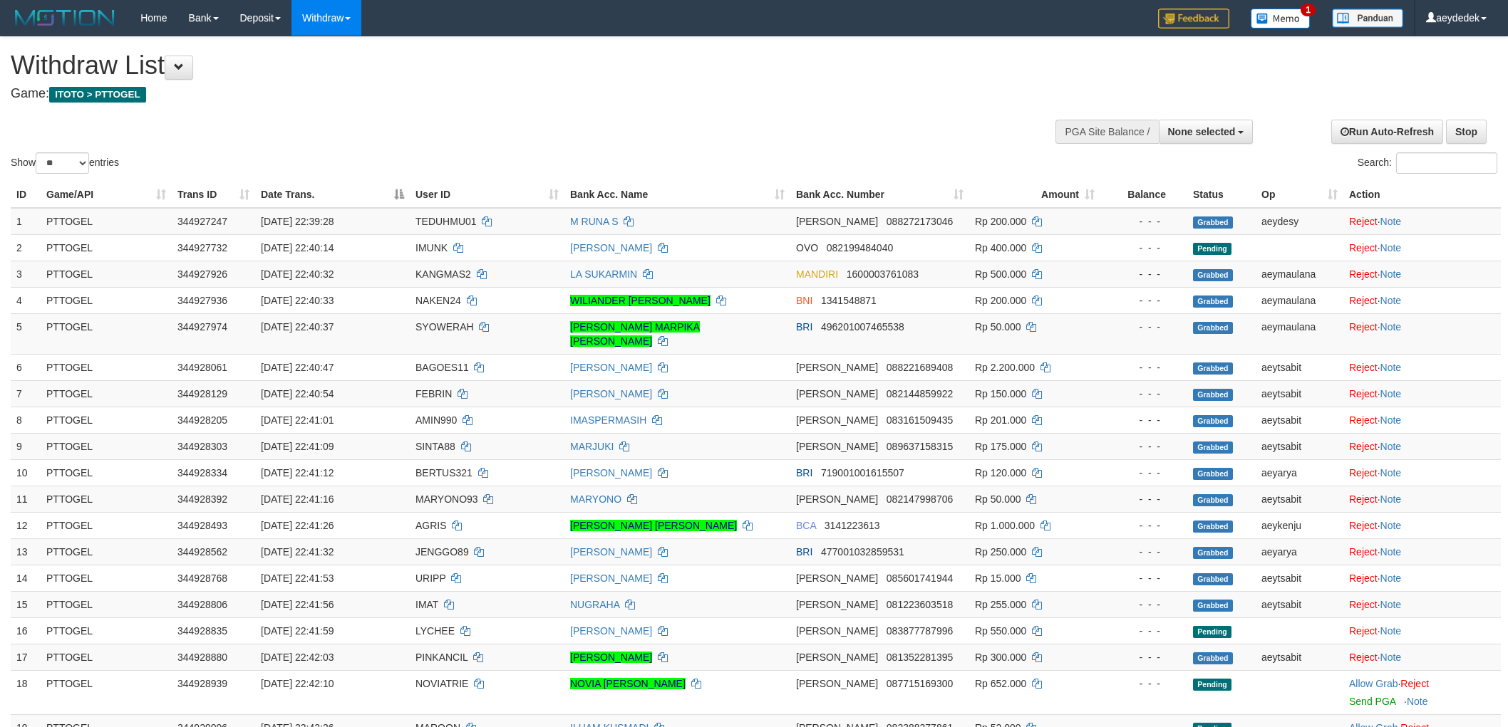
select select
select select "**"
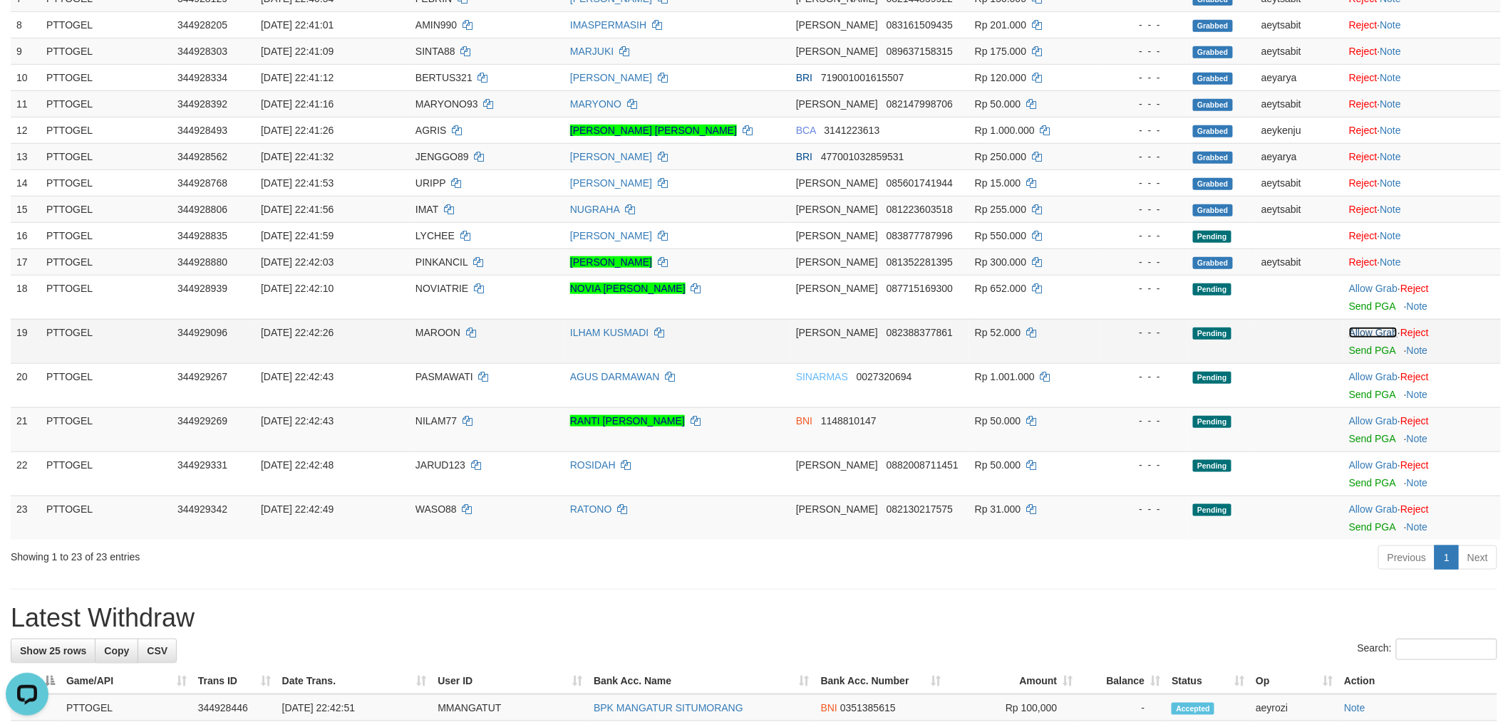
click at [1370, 327] on link "Allow Grab" at bounding box center [1373, 332] width 48 height 11
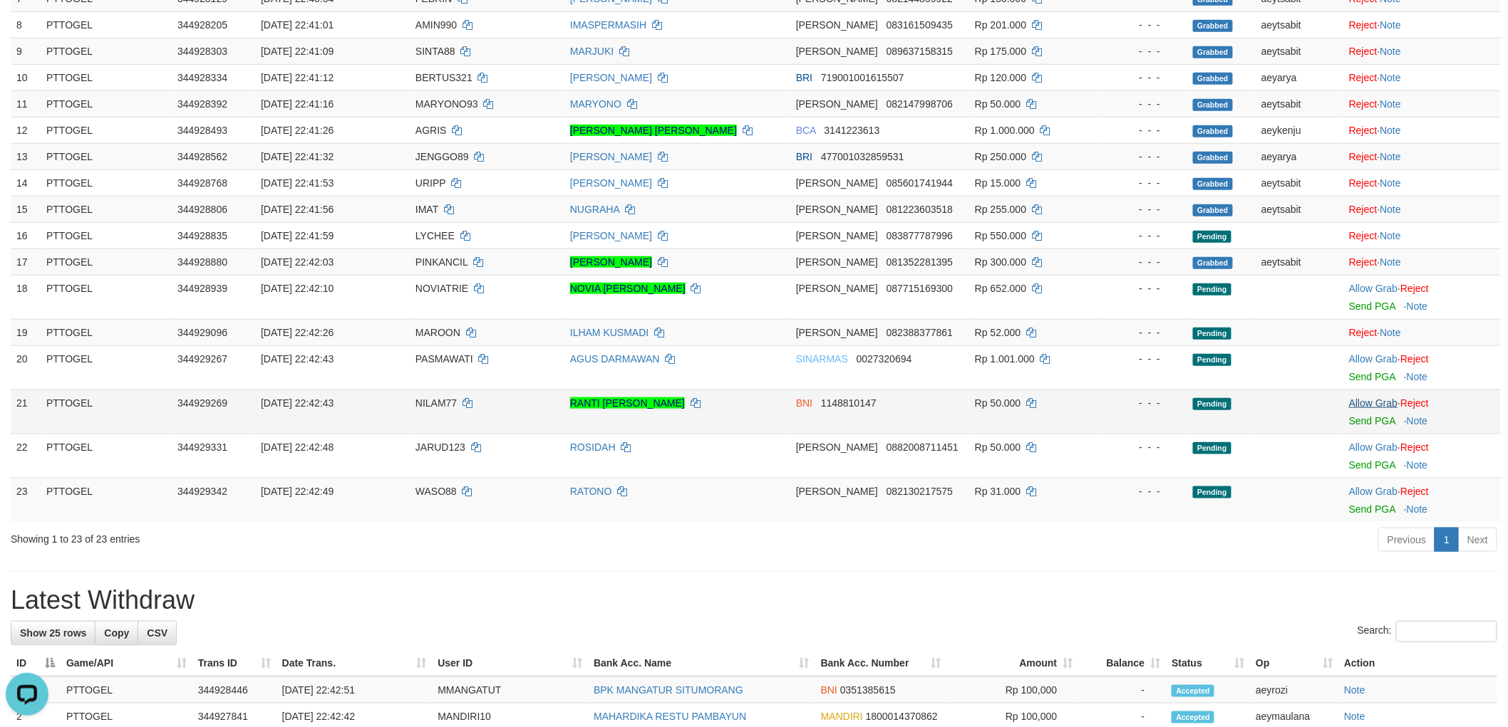
click at [1374, 390] on td "Allow Grab · Reject Send PGA · Note" at bounding box center [1421, 412] width 157 height 44
click at [1369, 398] on link "Allow Grab" at bounding box center [1373, 403] width 48 height 11
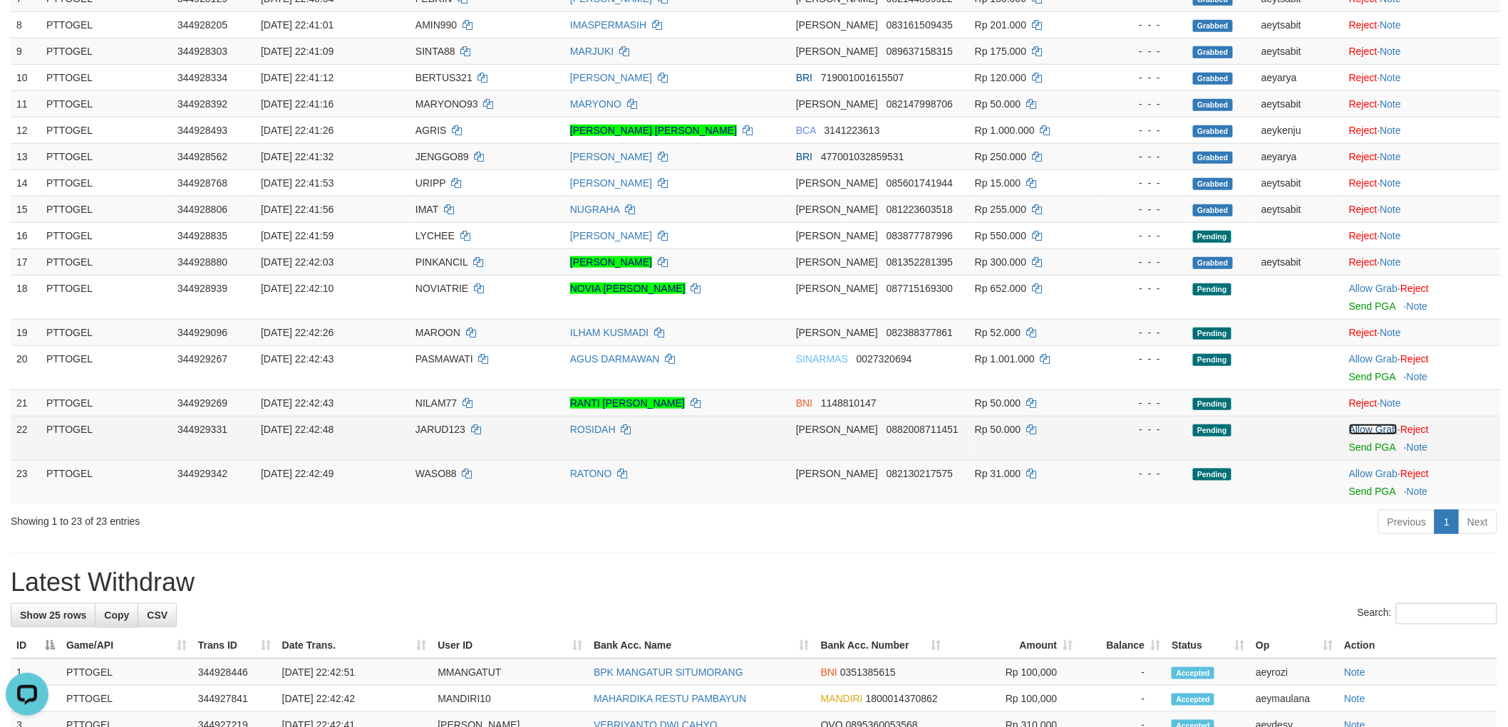
click at [1377, 424] on link "Allow Grab" at bounding box center [1373, 429] width 48 height 11
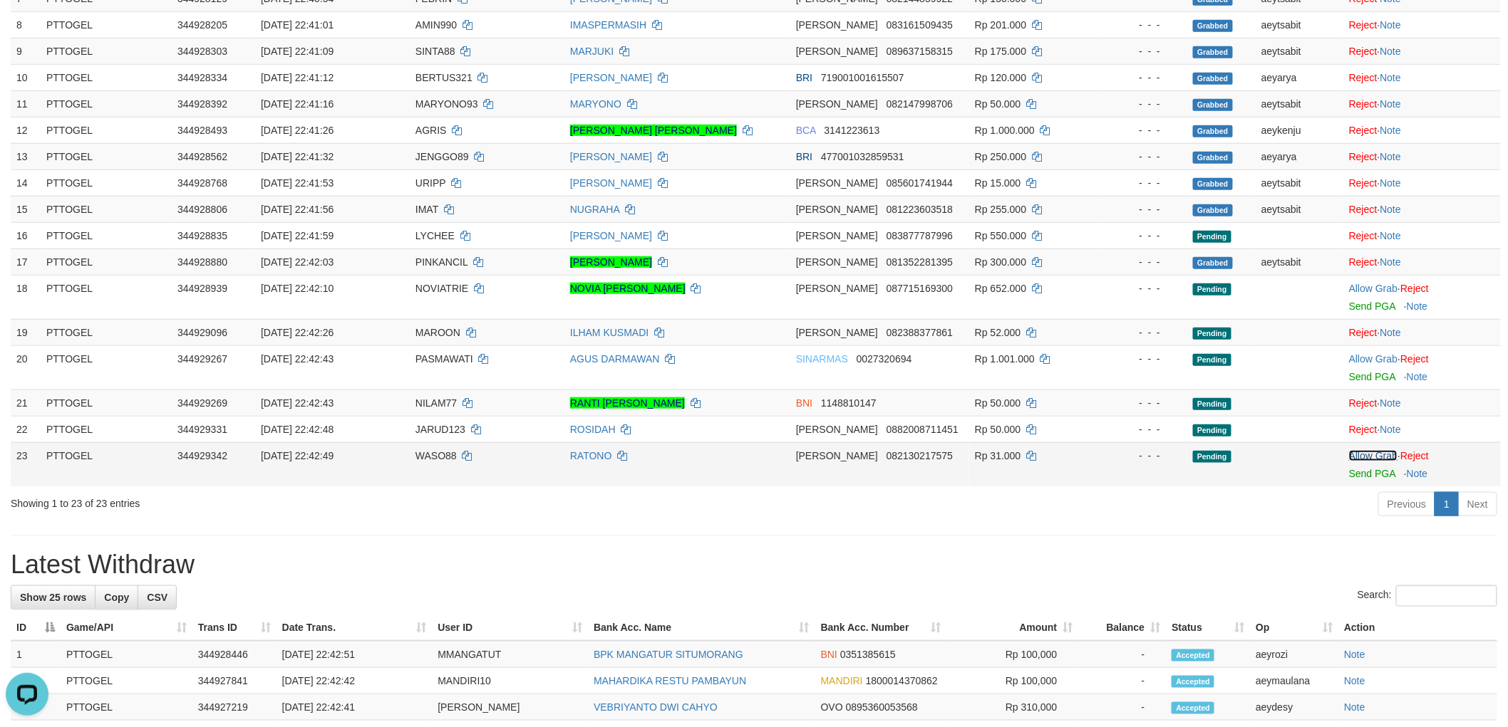
click at [1373, 450] on link "Allow Grab" at bounding box center [1373, 455] width 48 height 11
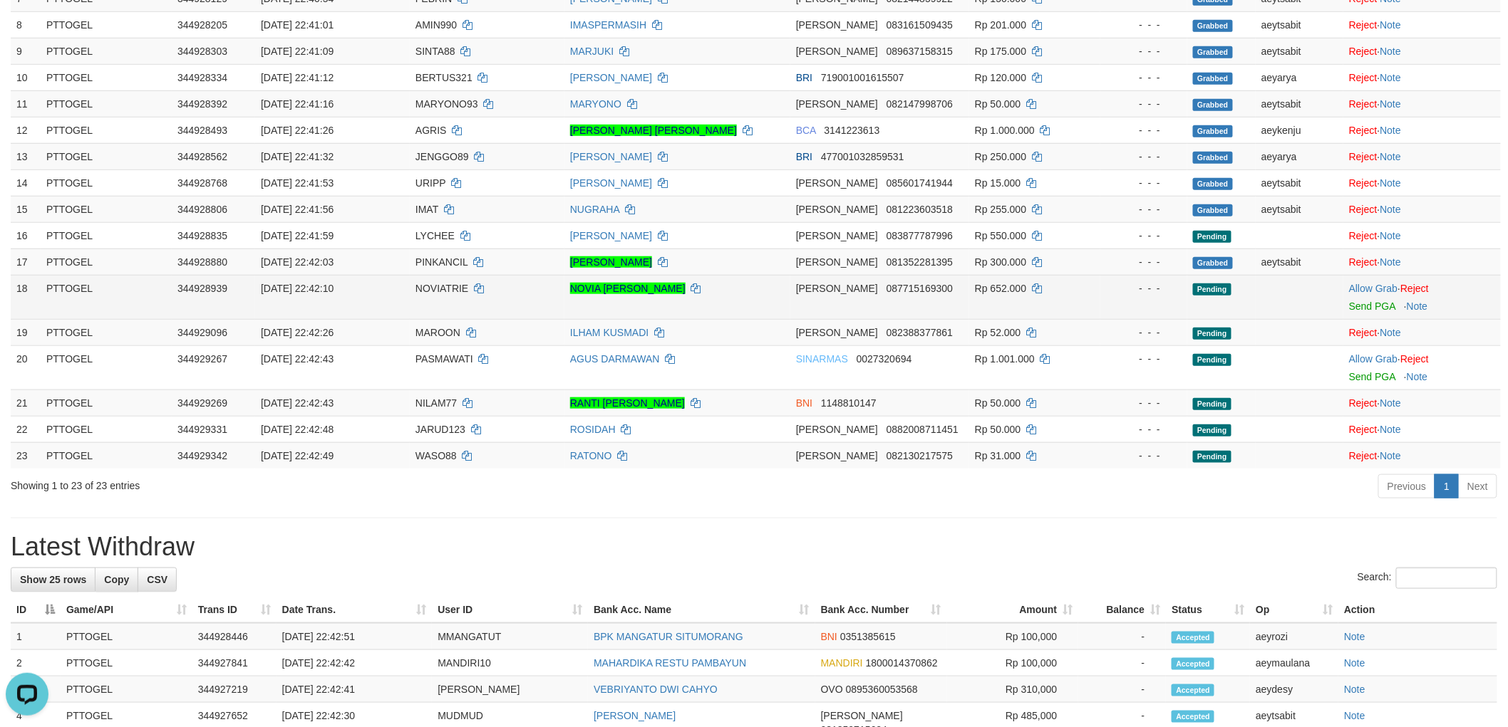
click at [454, 283] on span "NOVIATRIE" at bounding box center [441, 288] width 53 height 11
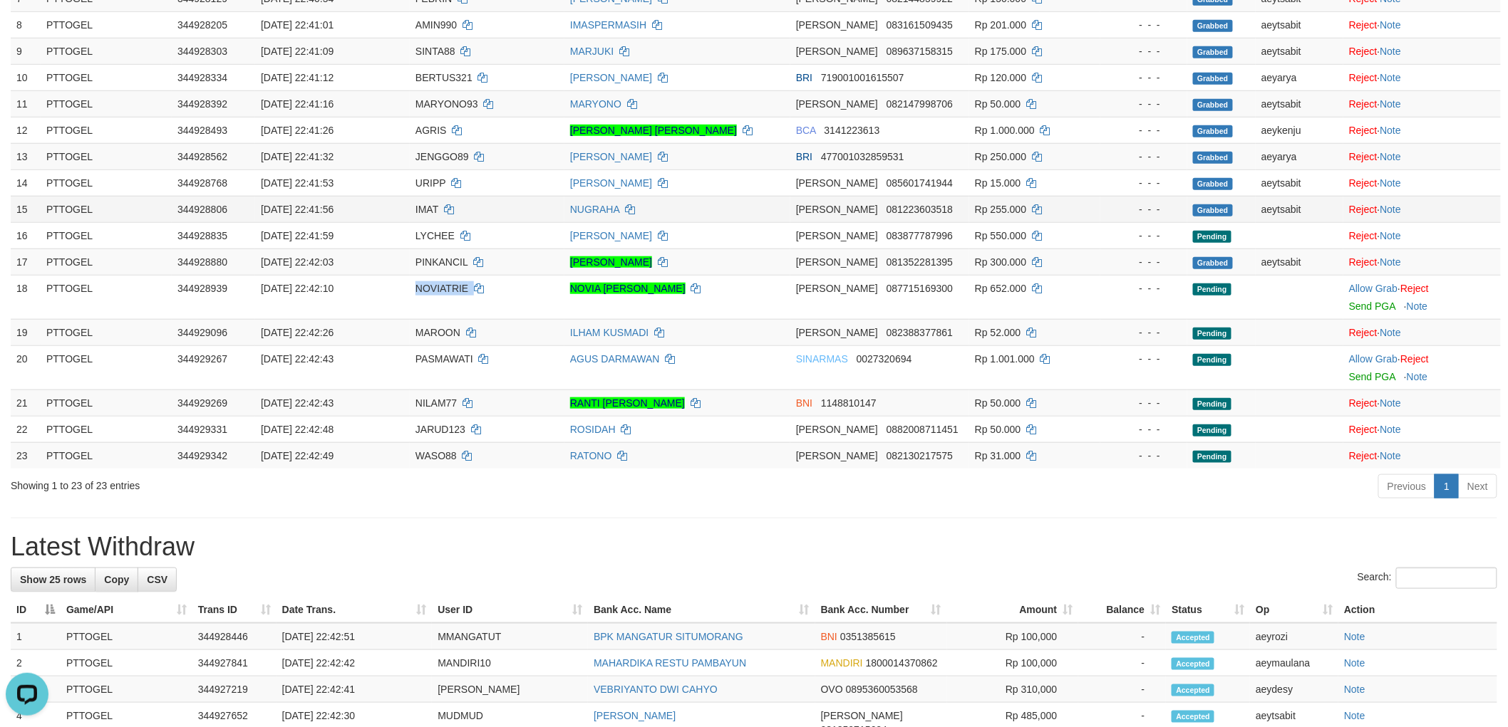
copy td "NOVIATRIE"
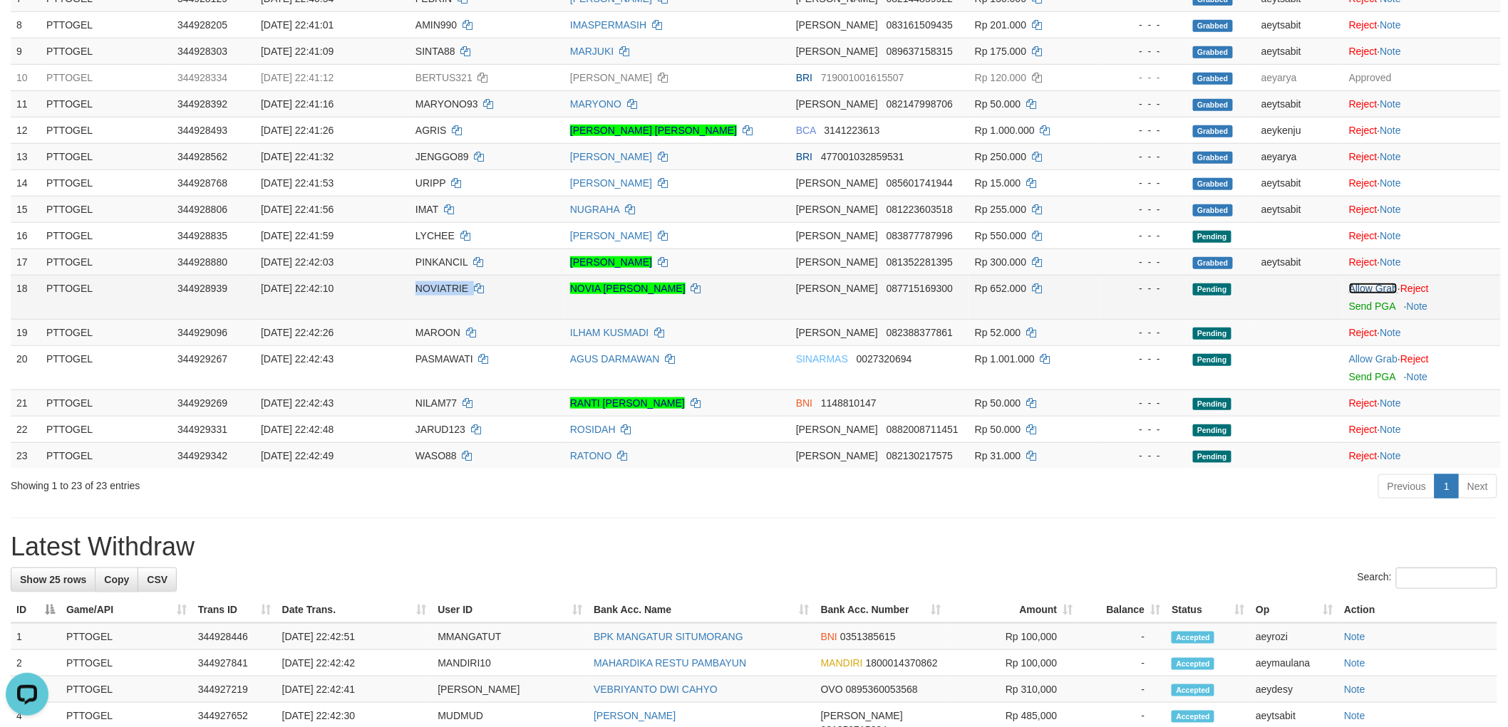
click at [1379, 283] on link "Allow Grab" at bounding box center [1373, 288] width 48 height 11
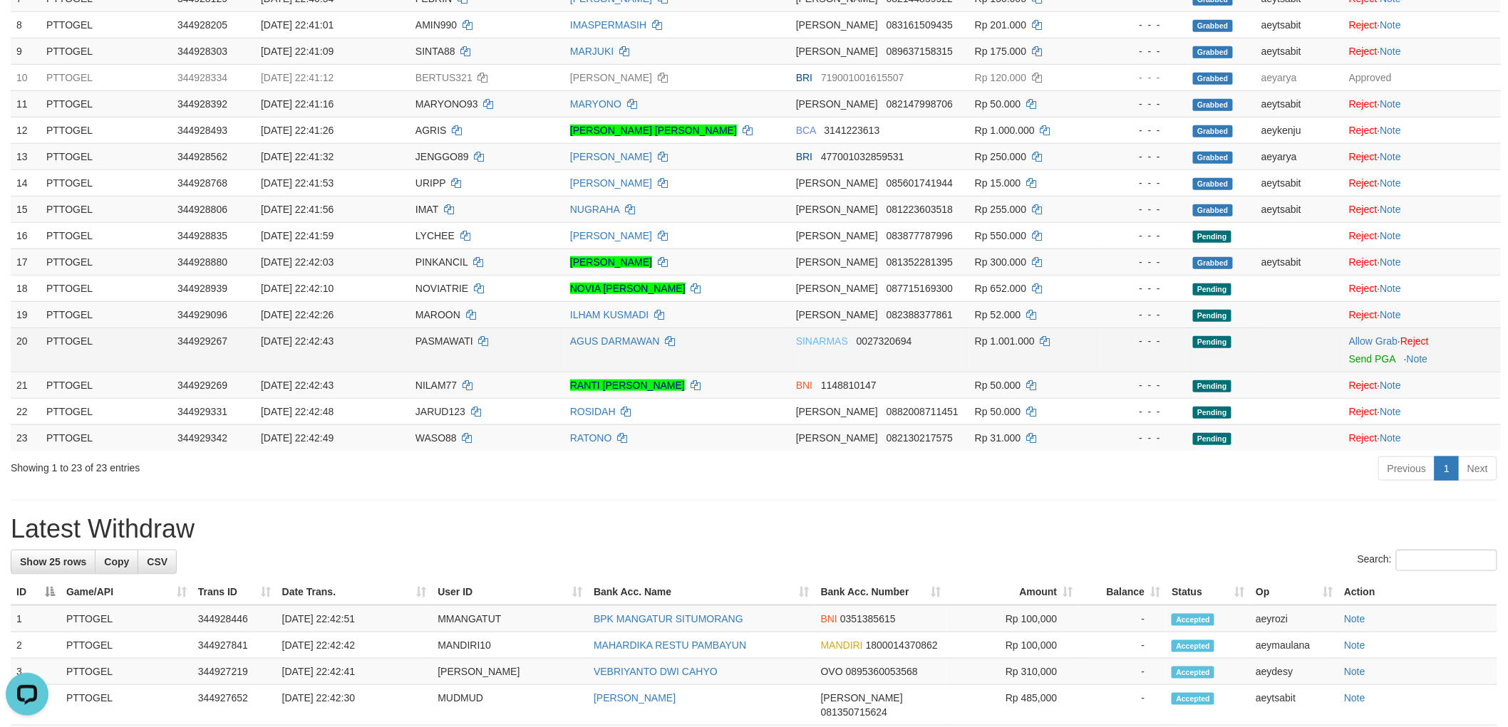
click at [446, 336] on span "PASMAWATI" at bounding box center [444, 341] width 58 height 11
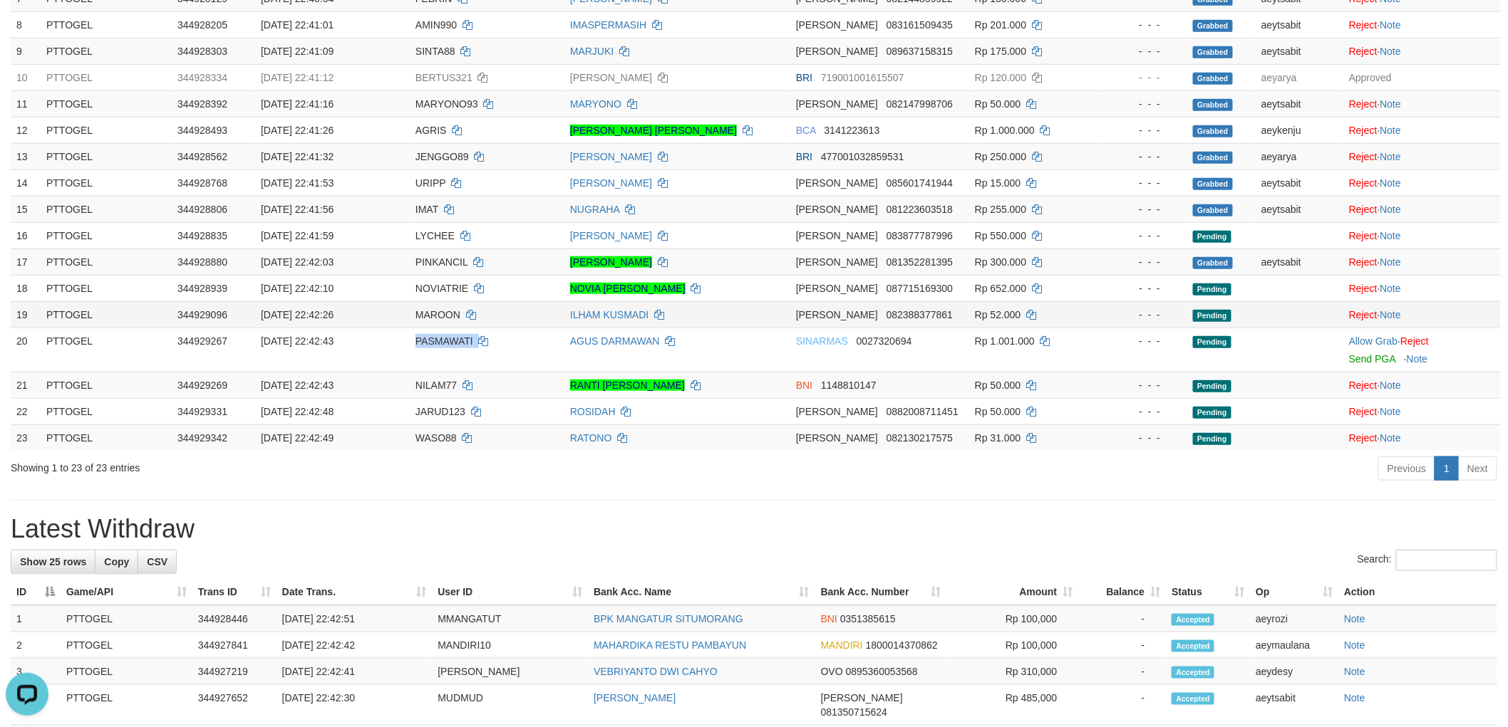
copy td "PASMAWATI"
click at [1002, 496] on div "**********" at bounding box center [754, 572] width 1508 height 1861
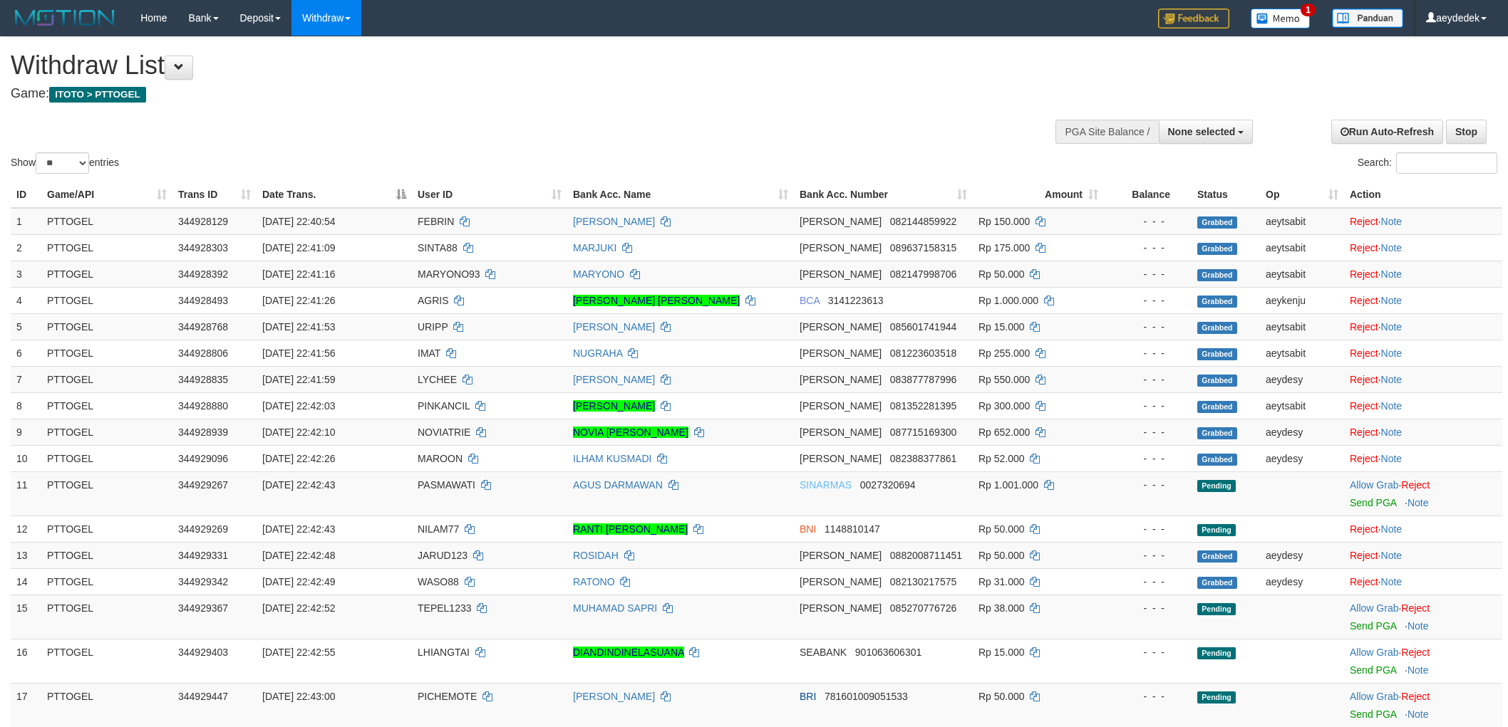
select select
select select "**"
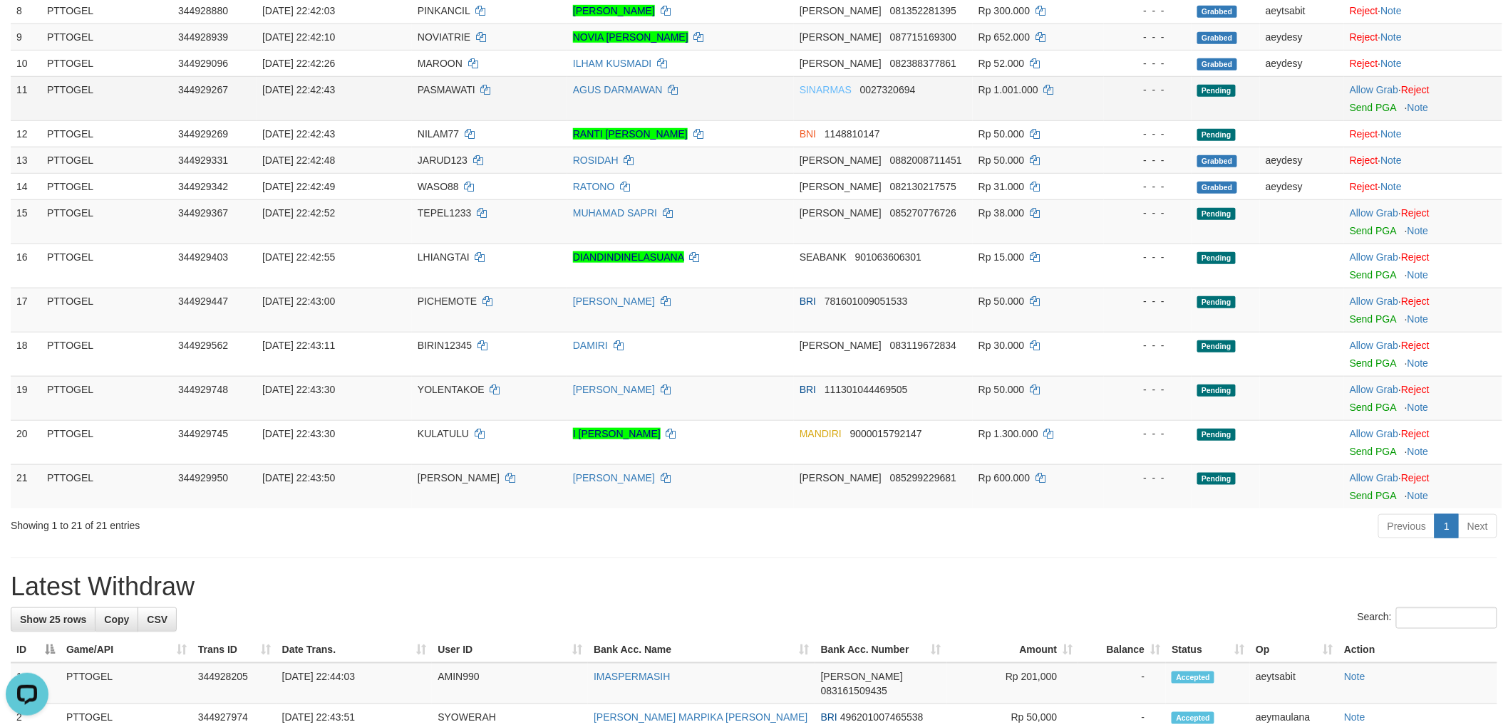
click at [439, 87] on span "PASMAWATI" at bounding box center [447, 89] width 58 height 11
copy td "PASMAWATI"
click at [1364, 85] on link "Allow Grab" at bounding box center [1373, 89] width 48 height 11
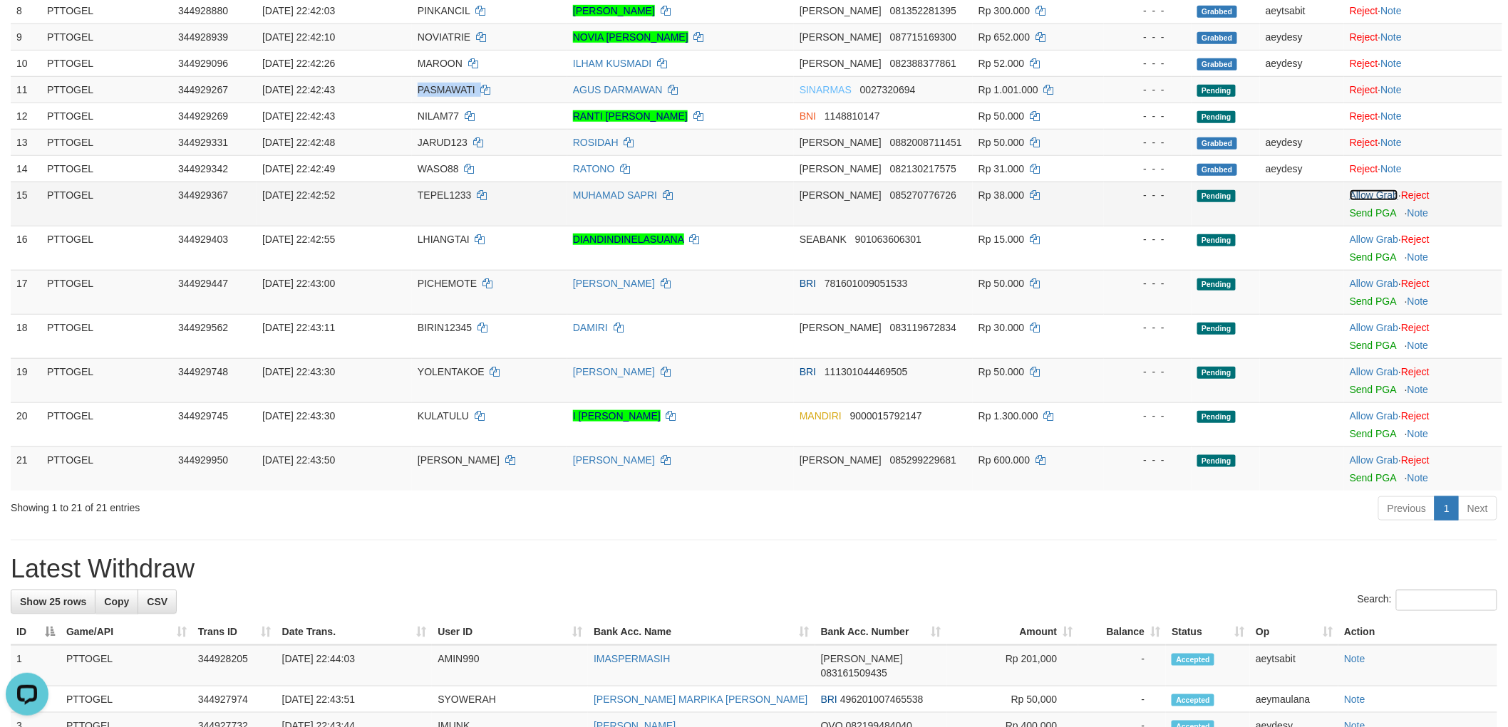
drag, startPoint x: 1371, startPoint y: 197, endPoint x: 1379, endPoint y: 205, distance: 11.6
click at [1372, 197] on link "Allow Grab" at bounding box center [1373, 195] width 48 height 11
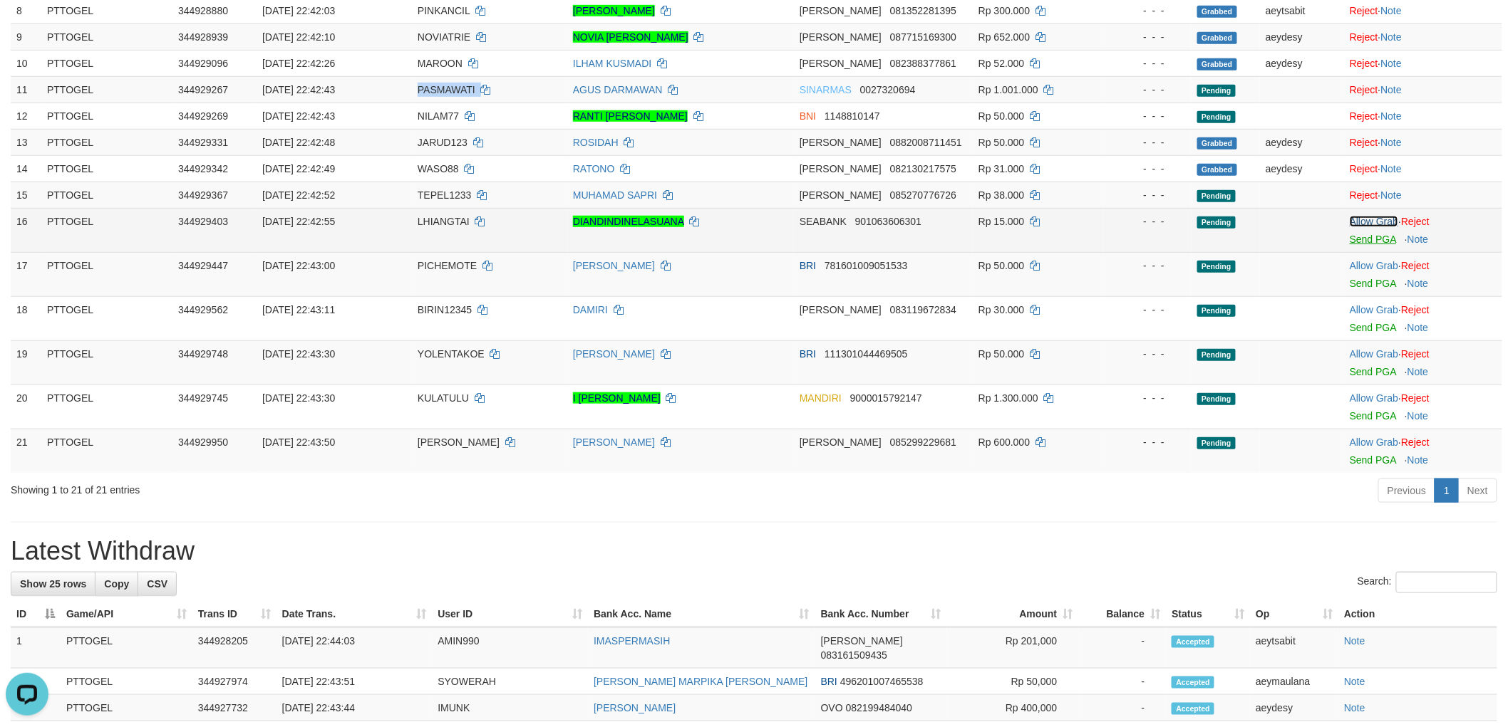
drag, startPoint x: 1379, startPoint y: 222, endPoint x: 1379, endPoint y: 237, distance: 15.0
click at [1379, 224] on link "Allow Grab" at bounding box center [1373, 221] width 48 height 11
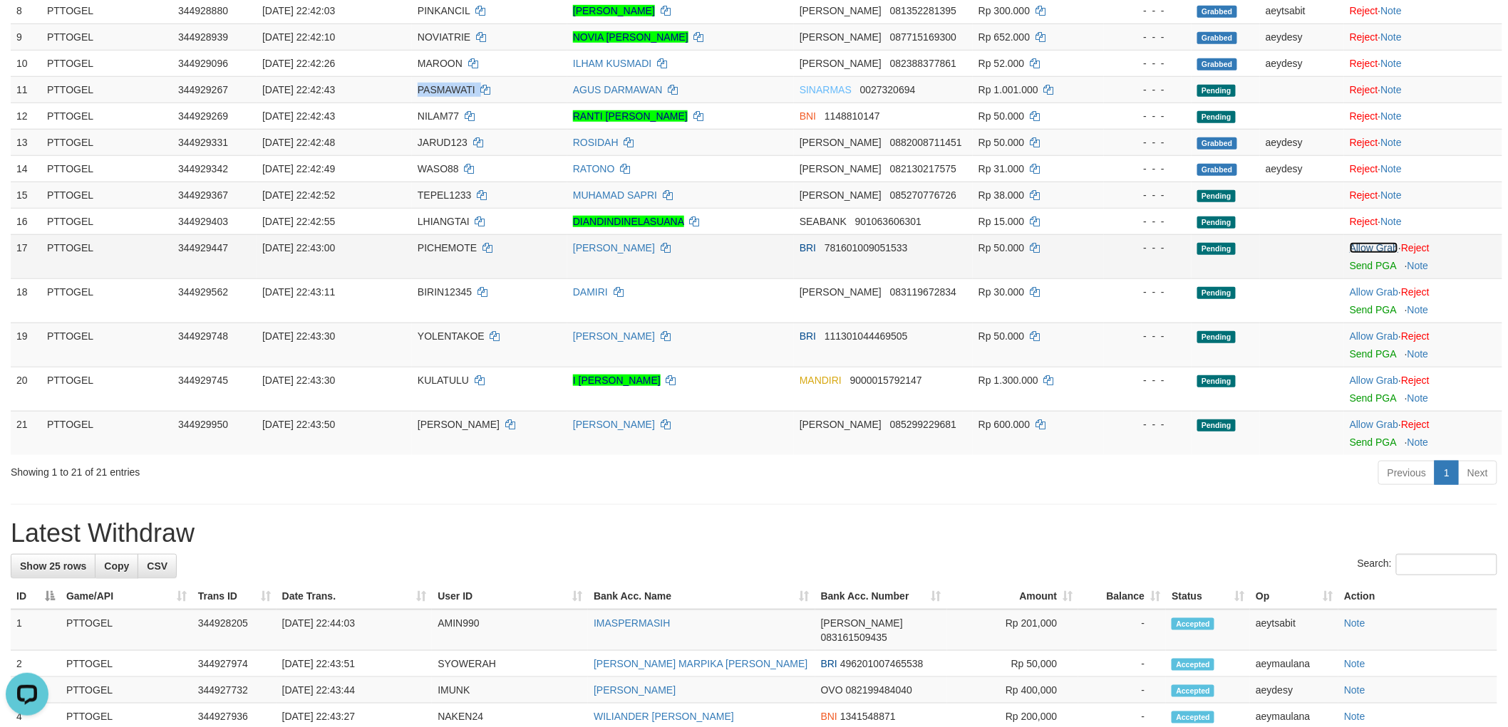
click at [1378, 247] on link "Allow Grab" at bounding box center [1373, 247] width 48 height 11
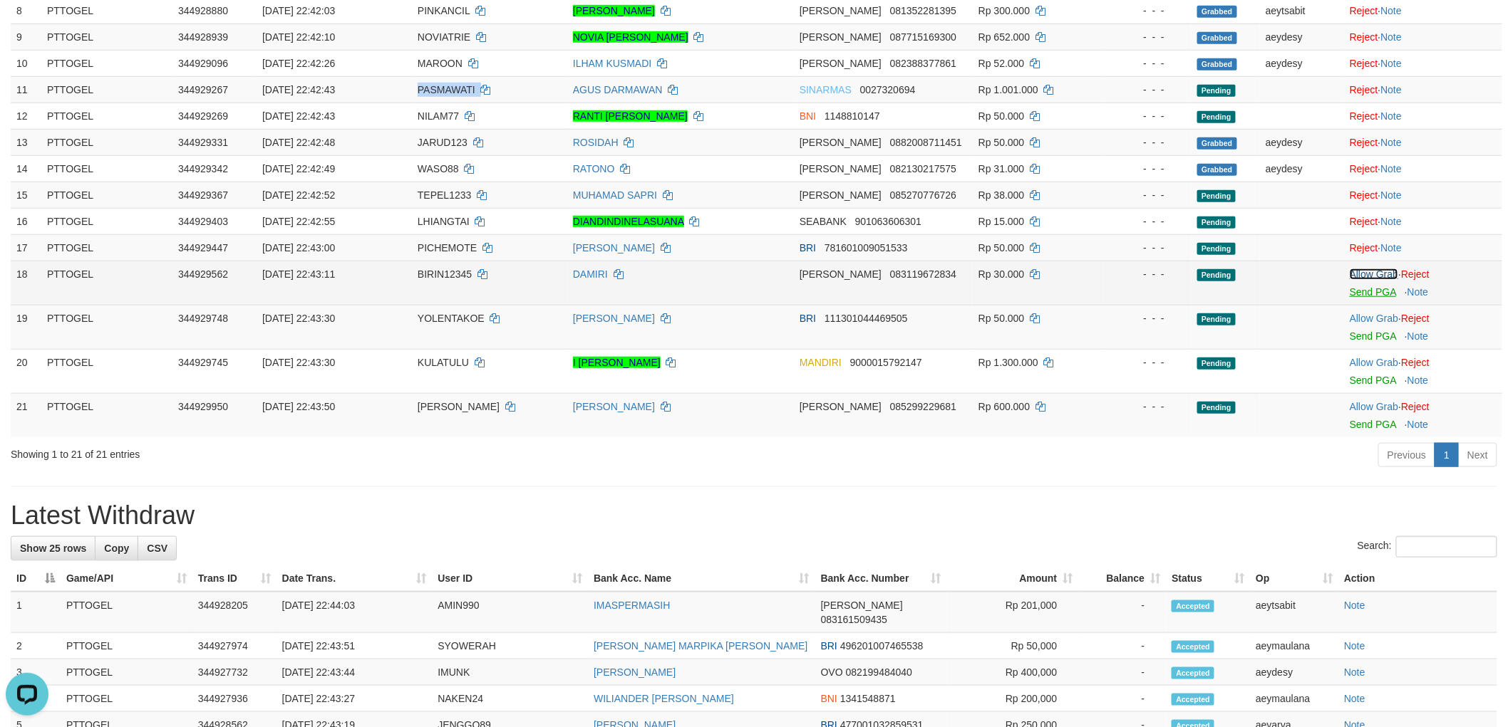
drag, startPoint x: 1373, startPoint y: 274, endPoint x: 1364, endPoint y: 287, distance: 16.0
click at [1373, 274] on link "Allow Grab" at bounding box center [1373, 274] width 48 height 11
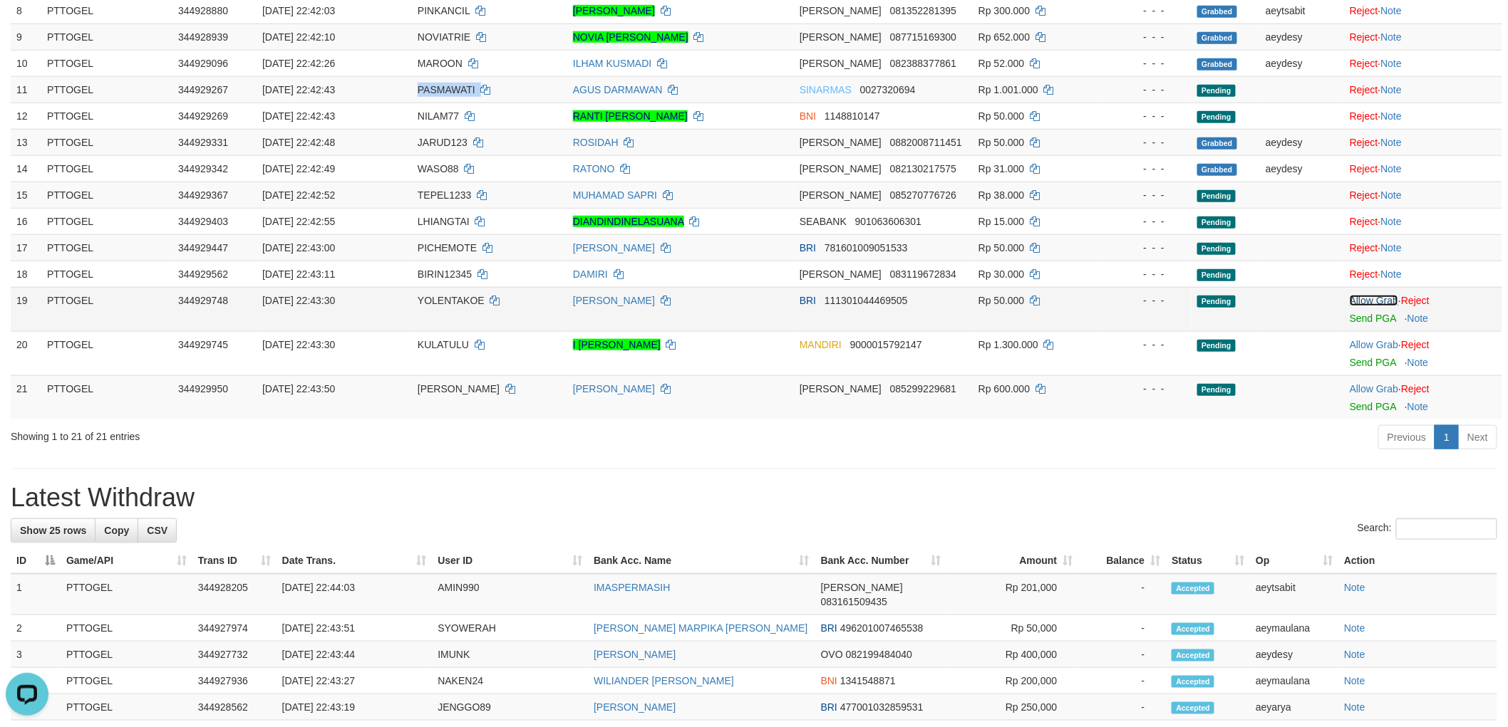
click at [1365, 301] on link "Allow Grab" at bounding box center [1373, 300] width 48 height 11
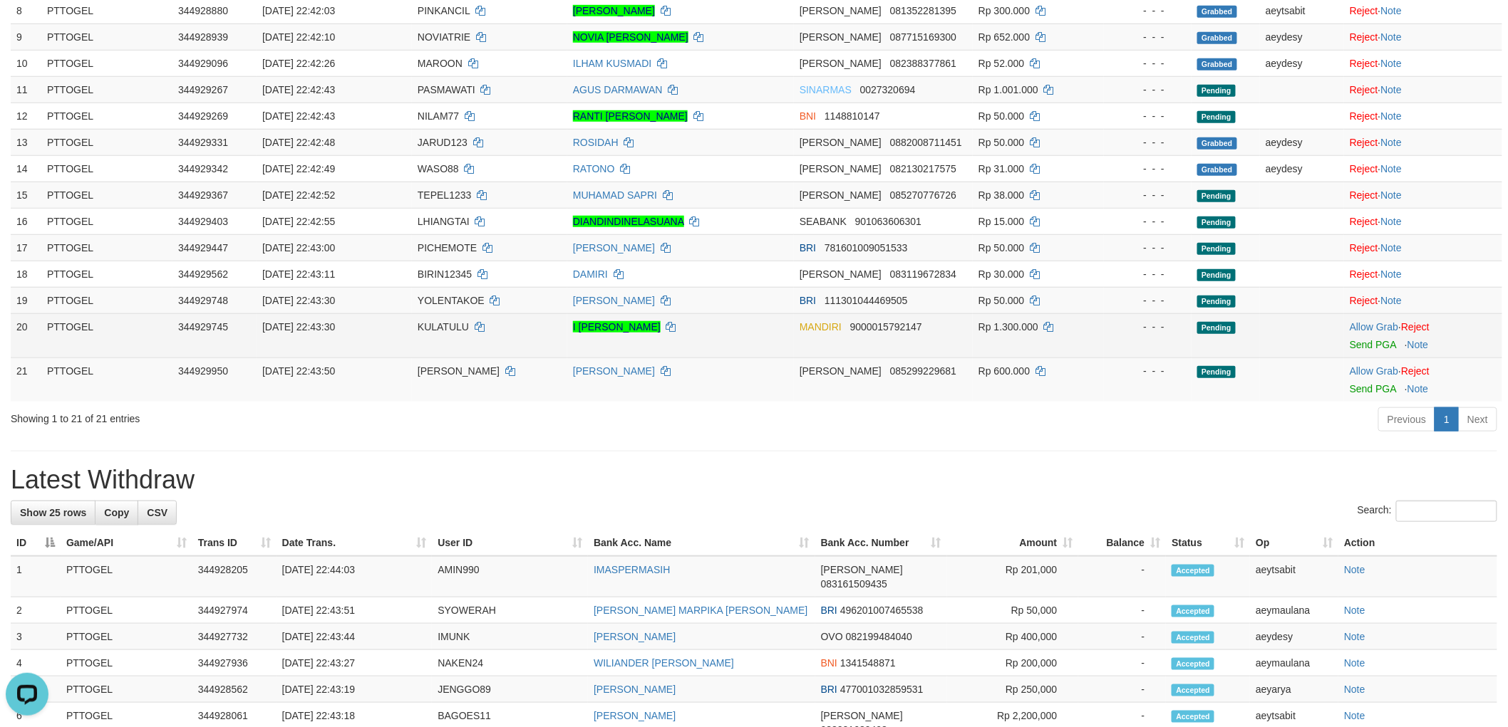
click at [439, 336] on td "KULATULU" at bounding box center [489, 335] width 155 height 44
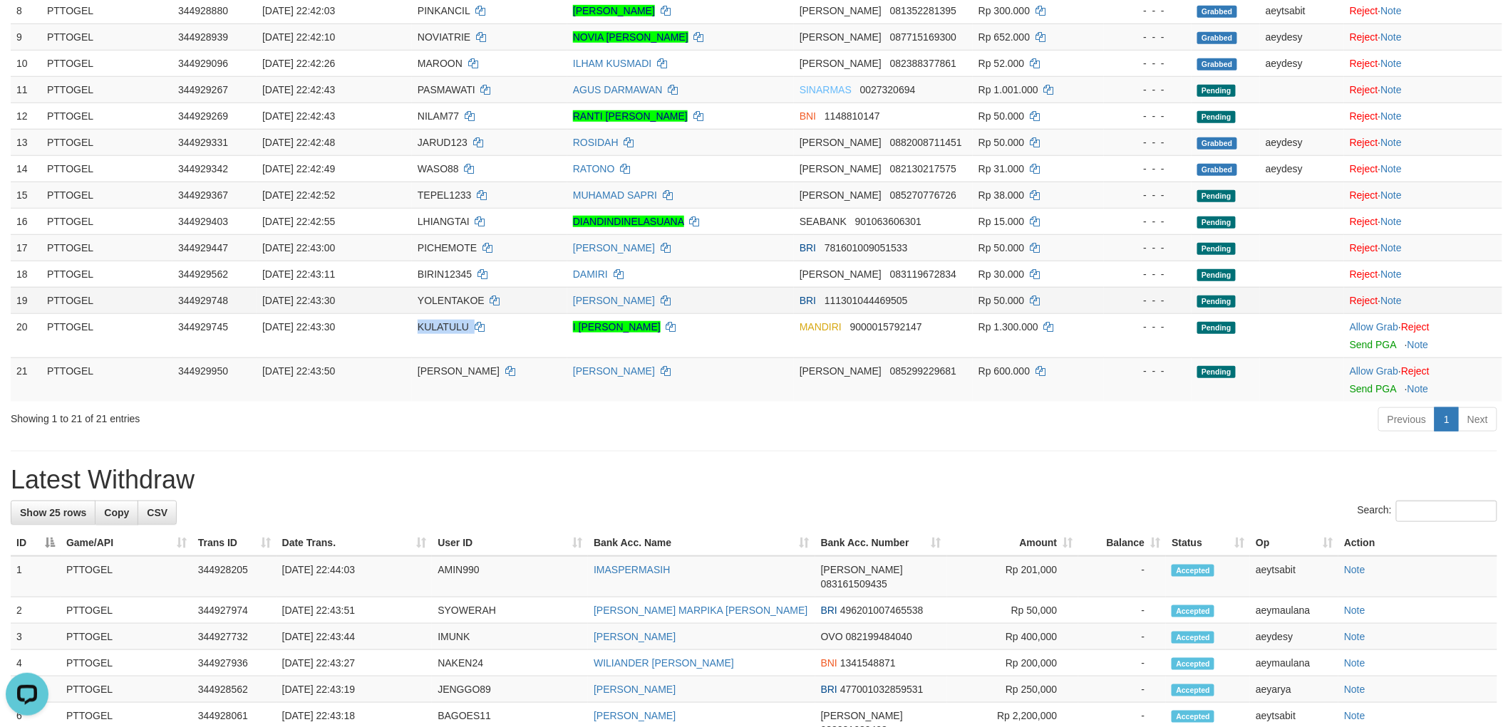
copy td "KULATULU"
drag, startPoint x: 1363, startPoint y: 328, endPoint x: 829, endPoint y: 51, distance: 601.3
click at [1363, 328] on link "Allow Grab" at bounding box center [1373, 326] width 48 height 11
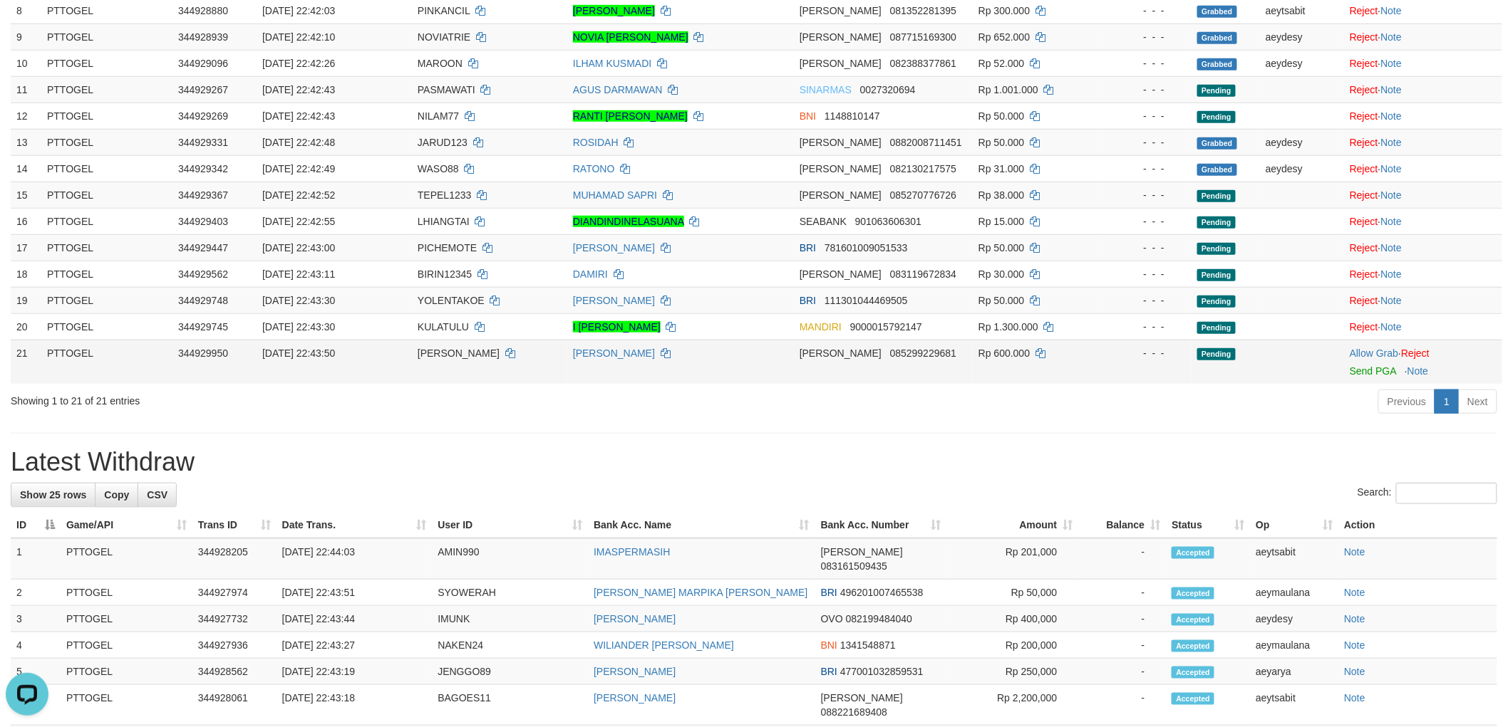
click at [423, 340] on td "[PERSON_NAME]" at bounding box center [489, 362] width 155 height 44
copy span "[PERSON_NAME]"
click at [1369, 351] on link "Allow Grab" at bounding box center [1373, 353] width 48 height 11
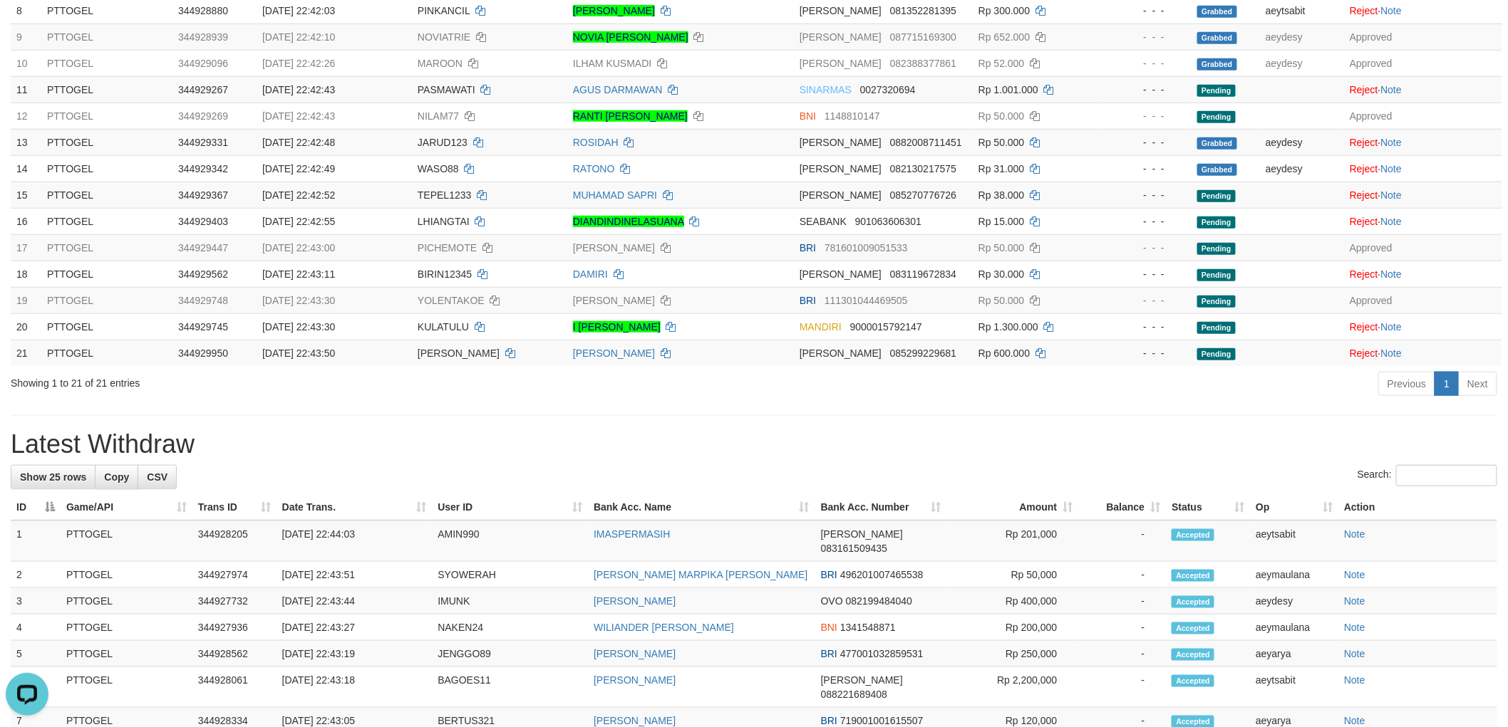
drag, startPoint x: 943, startPoint y: 415, endPoint x: 931, endPoint y: 395, distance: 23.1
click at [941, 415] on div "**********" at bounding box center [754, 523] width 1508 height 1762
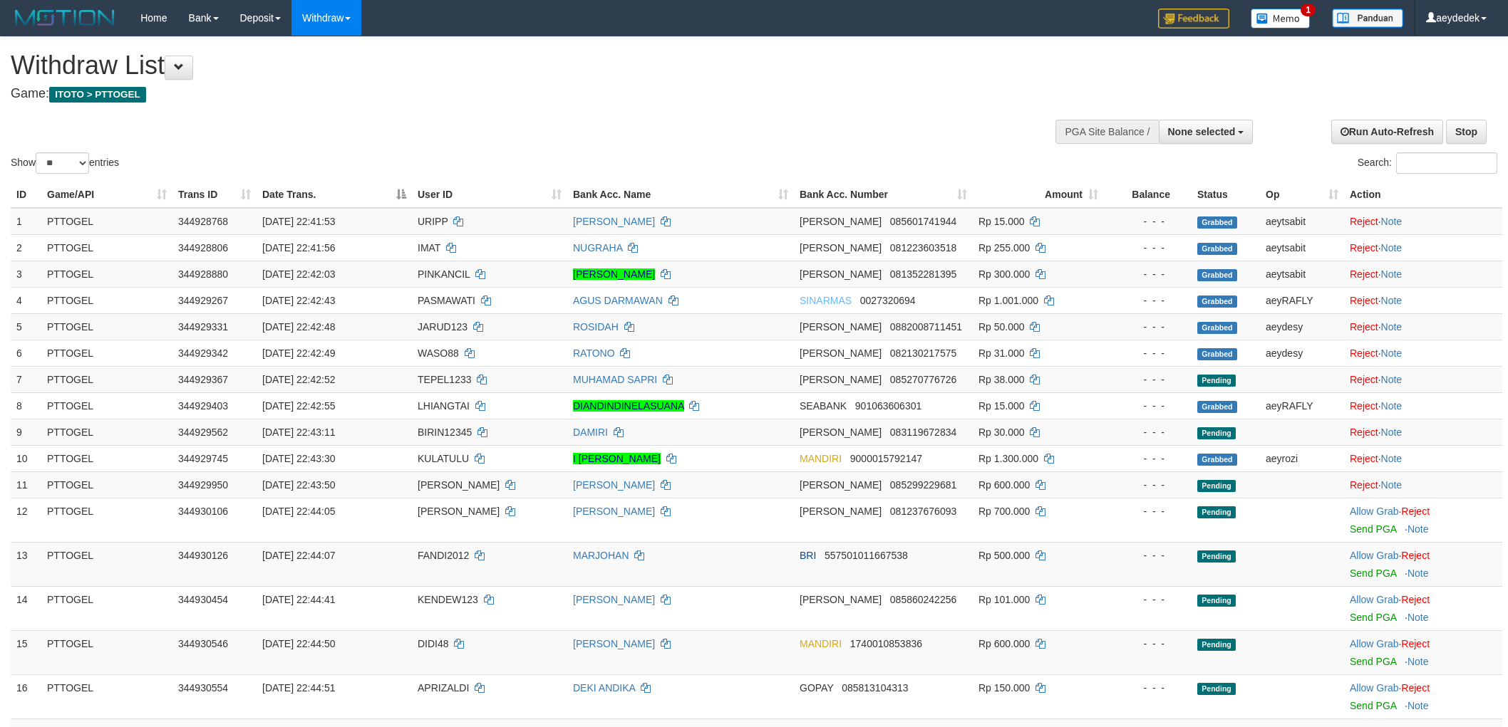
select select
select select "**"
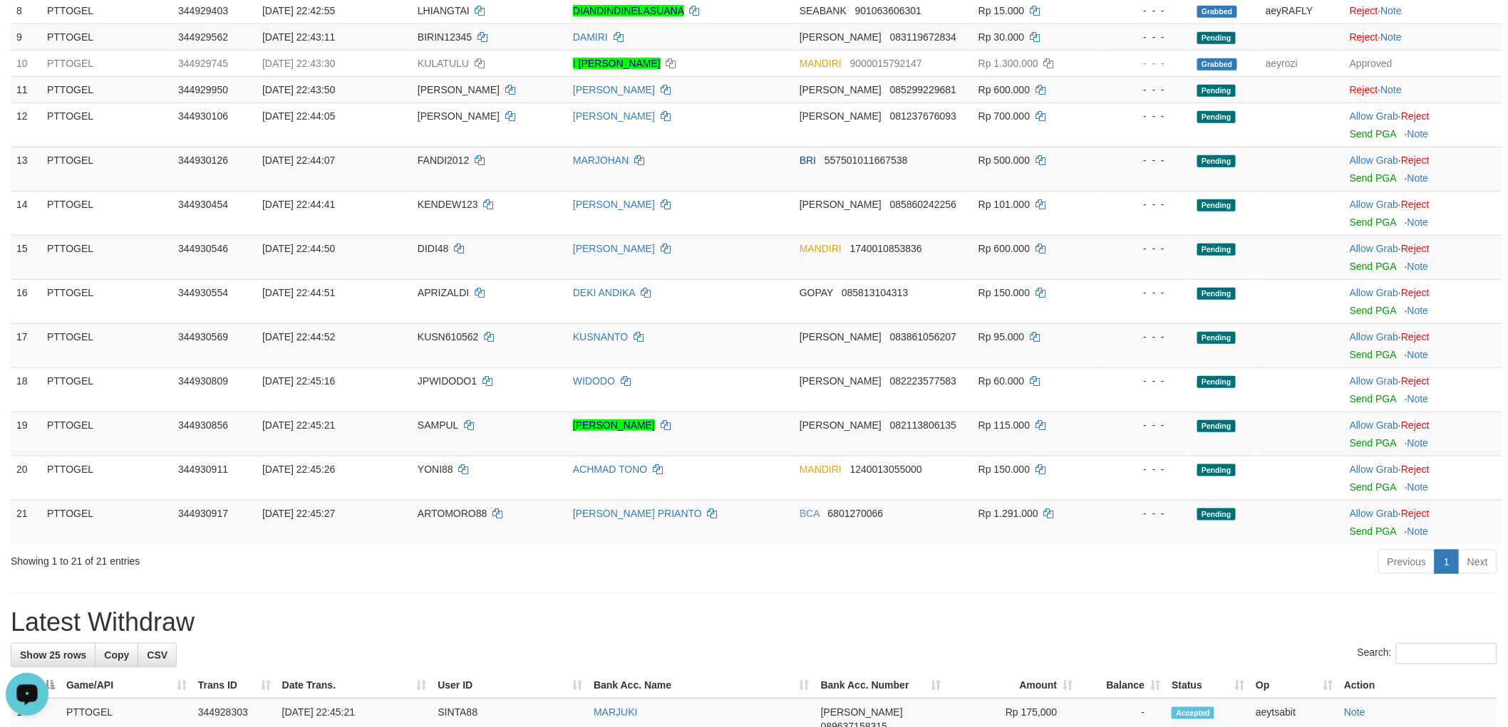
click at [912, 607] on div "**********" at bounding box center [754, 612] width 1508 height 1940
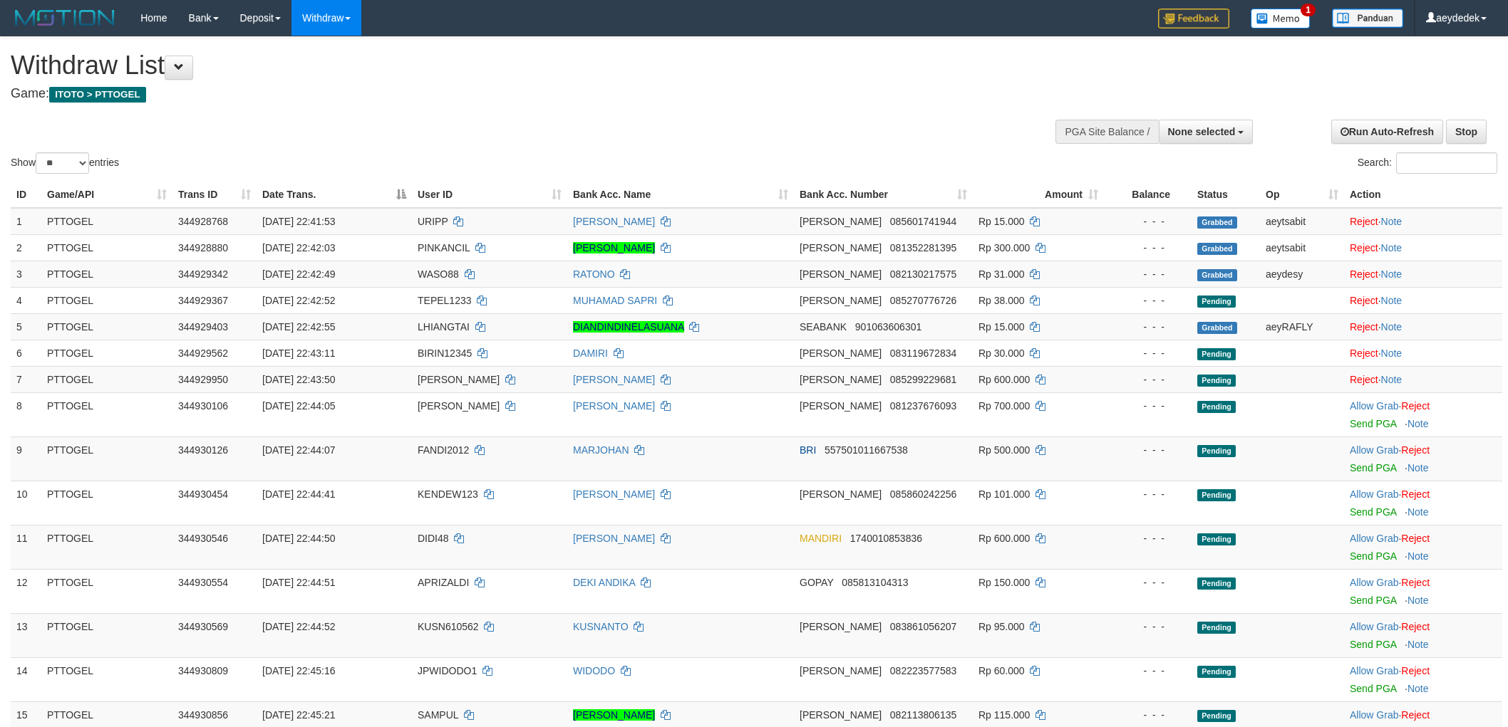
select select
select select "**"
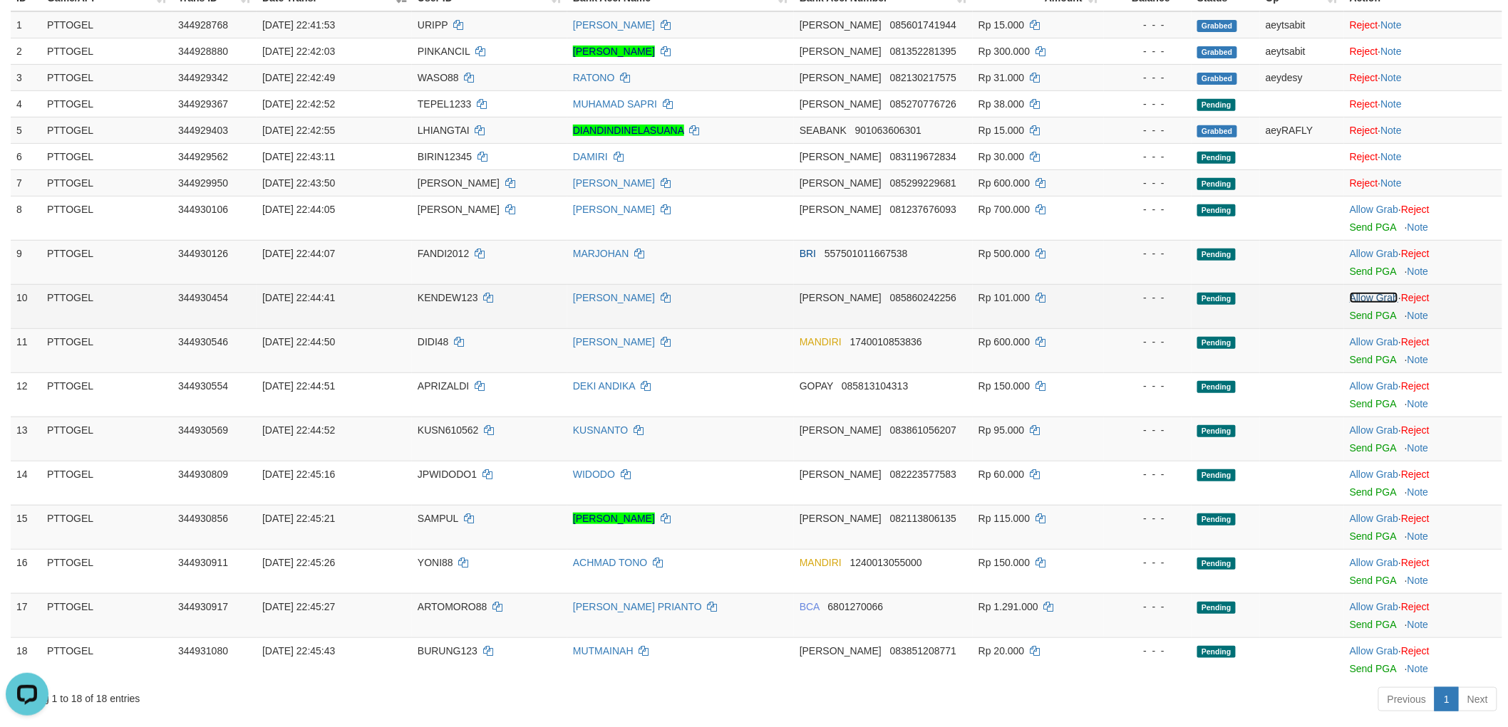
click at [1367, 293] on link "Allow Grab" at bounding box center [1373, 297] width 48 height 11
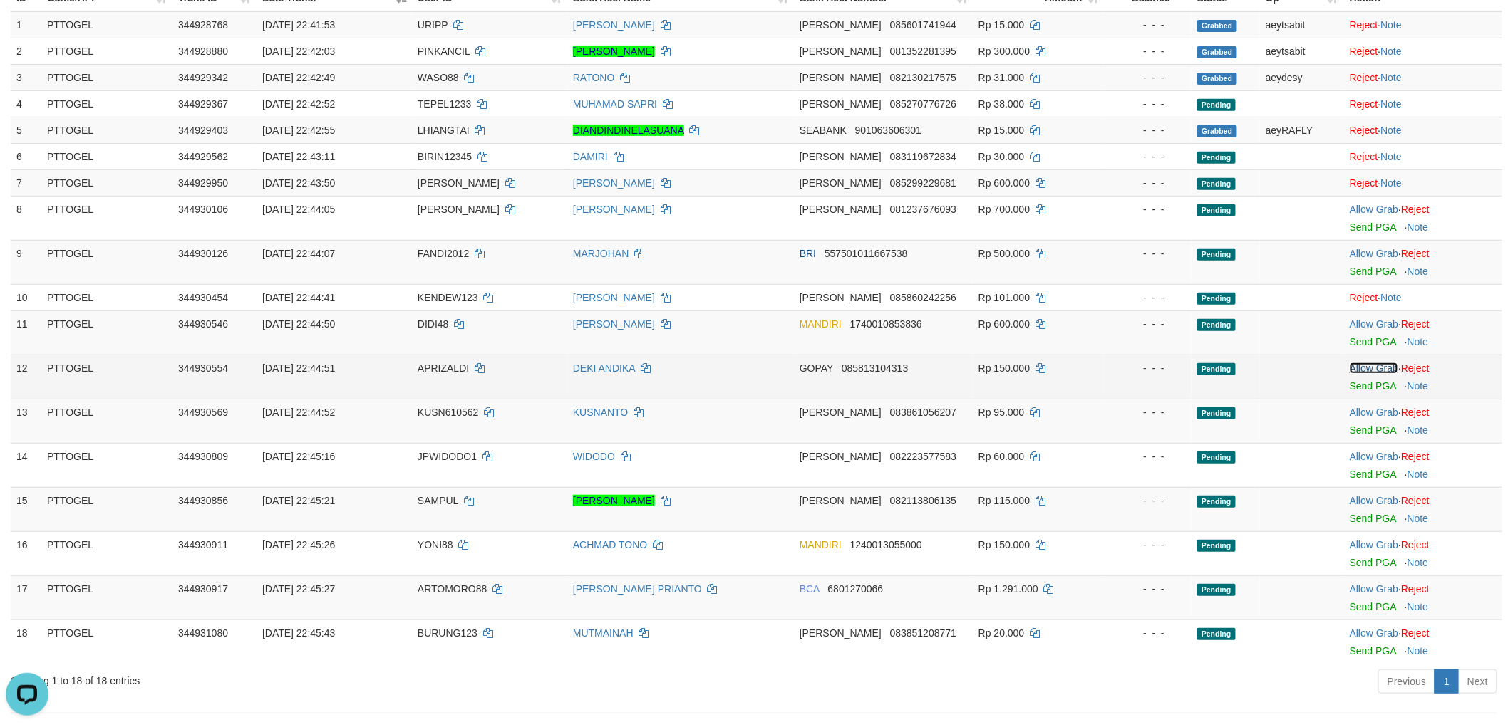
drag, startPoint x: 1365, startPoint y: 368, endPoint x: 1369, endPoint y: 388, distance: 19.6
click at [1366, 369] on link "Allow Grab" at bounding box center [1373, 368] width 48 height 11
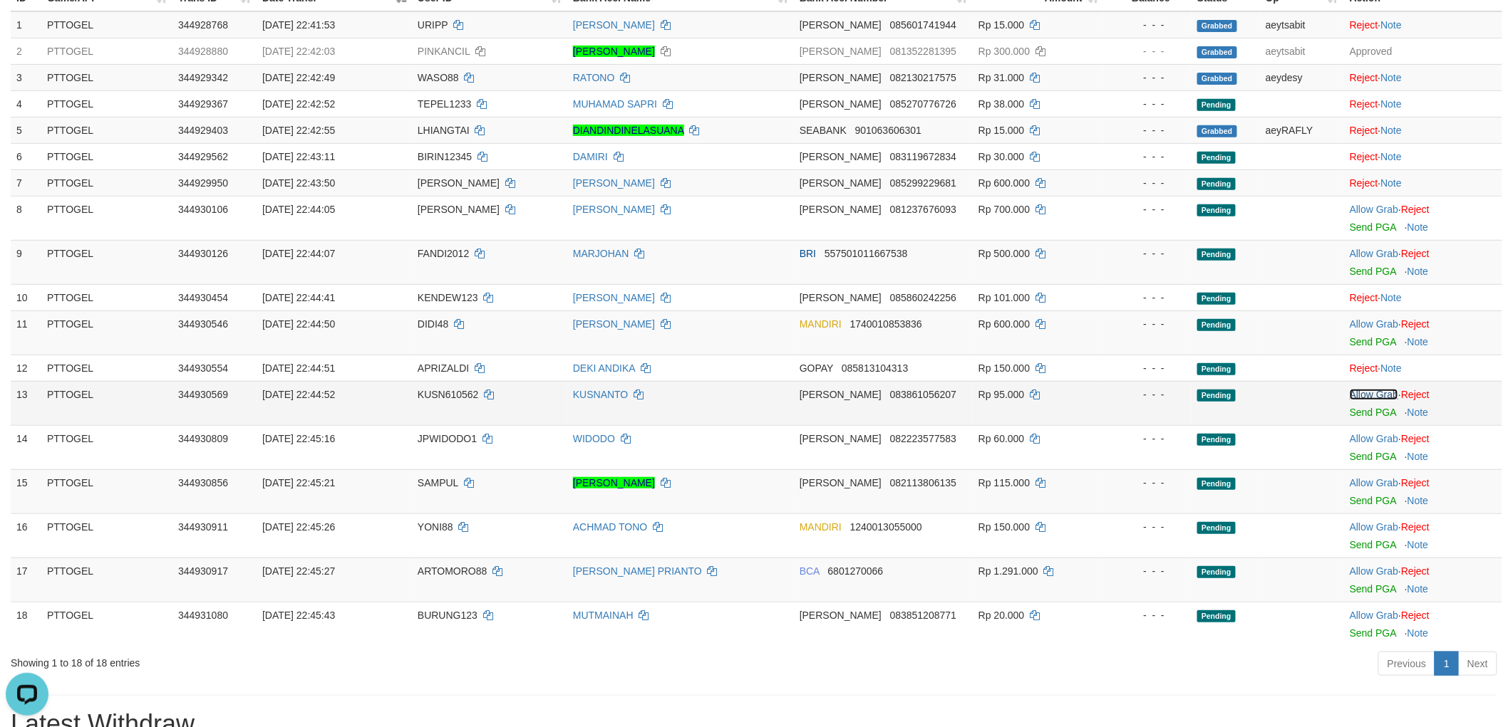
click at [1370, 395] on link "Allow Grab" at bounding box center [1373, 394] width 48 height 11
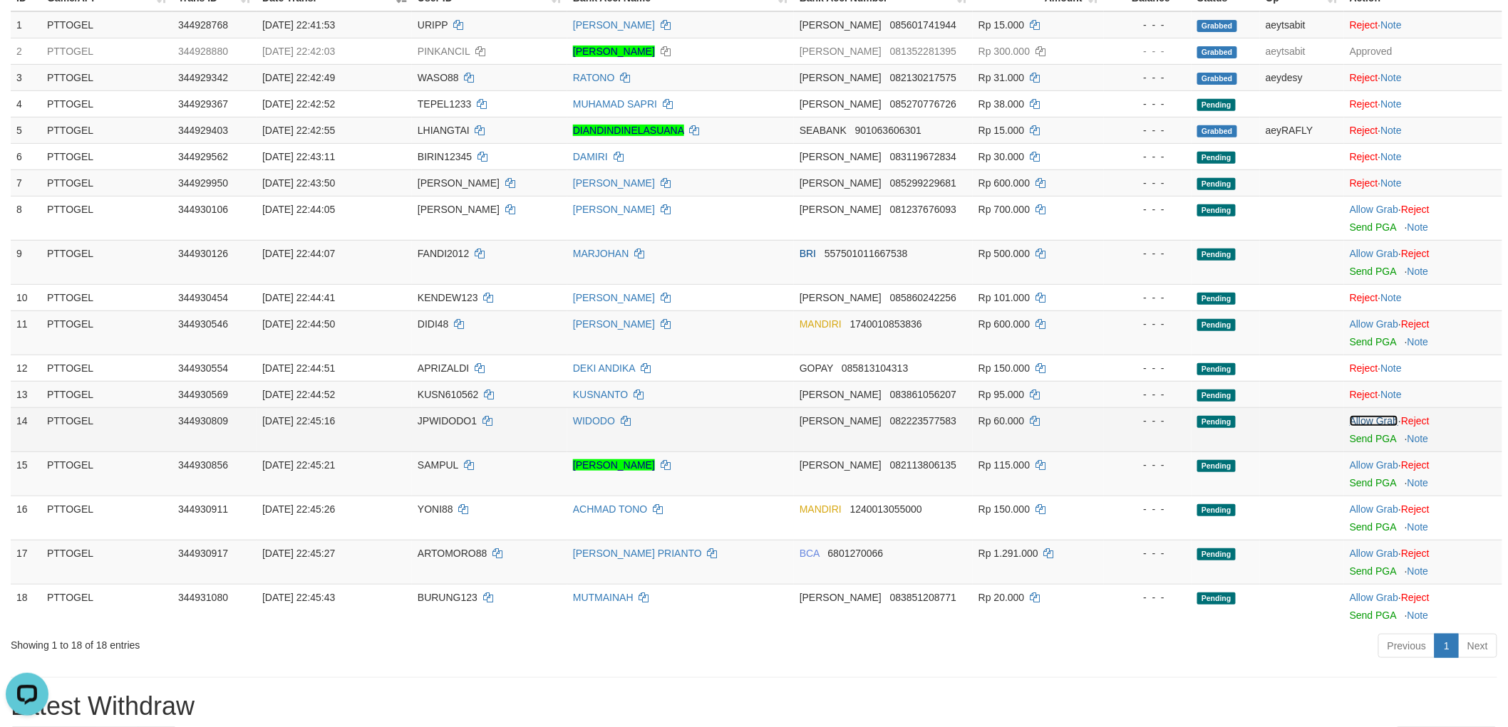
drag, startPoint x: 1370, startPoint y: 418, endPoint x: 1372, endPoint y: 431, distance: 13.0
click at [1372, 418] on link "Allow Grab" at bounding box center [1373, 420] width 48 height 11
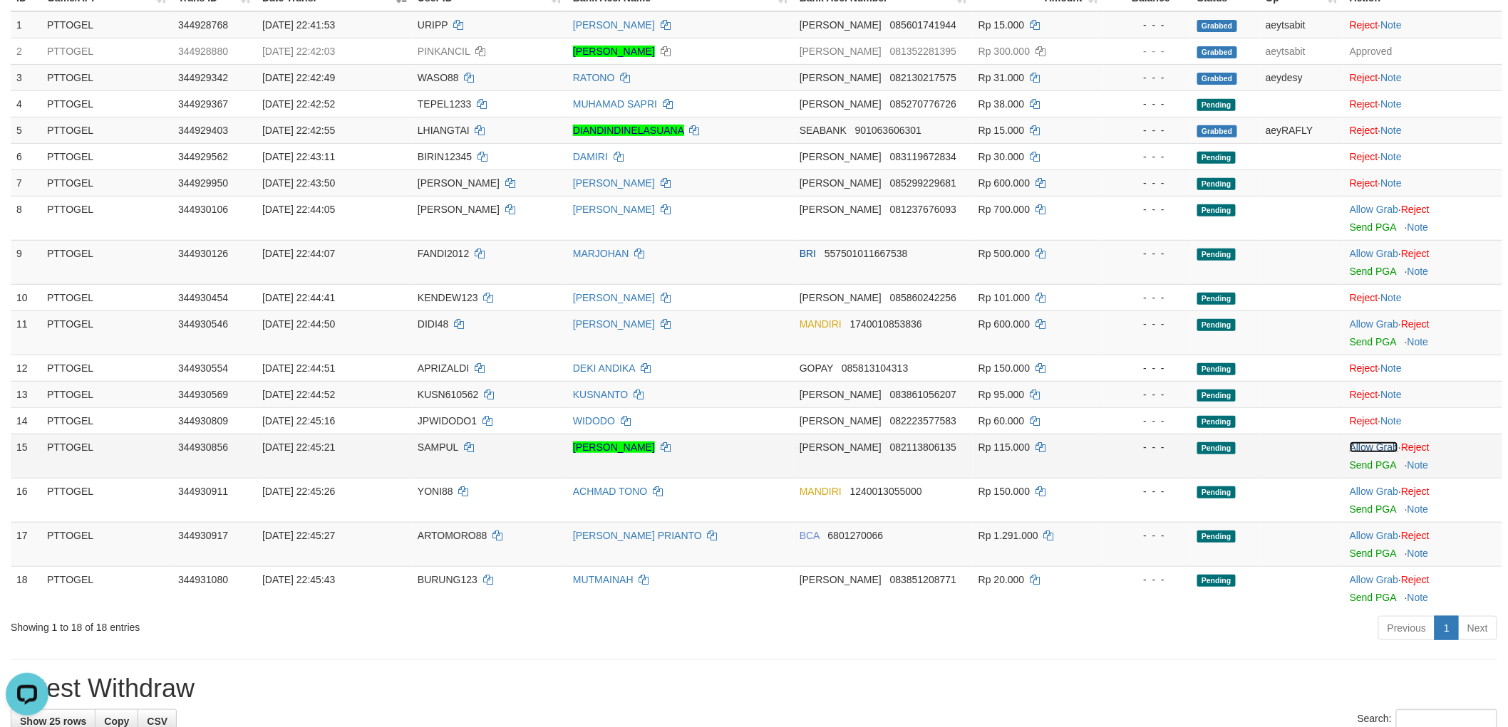
click at [1379, 446] on link "Allow Grab" at bounding box center [1373, 447] width 48 height 11
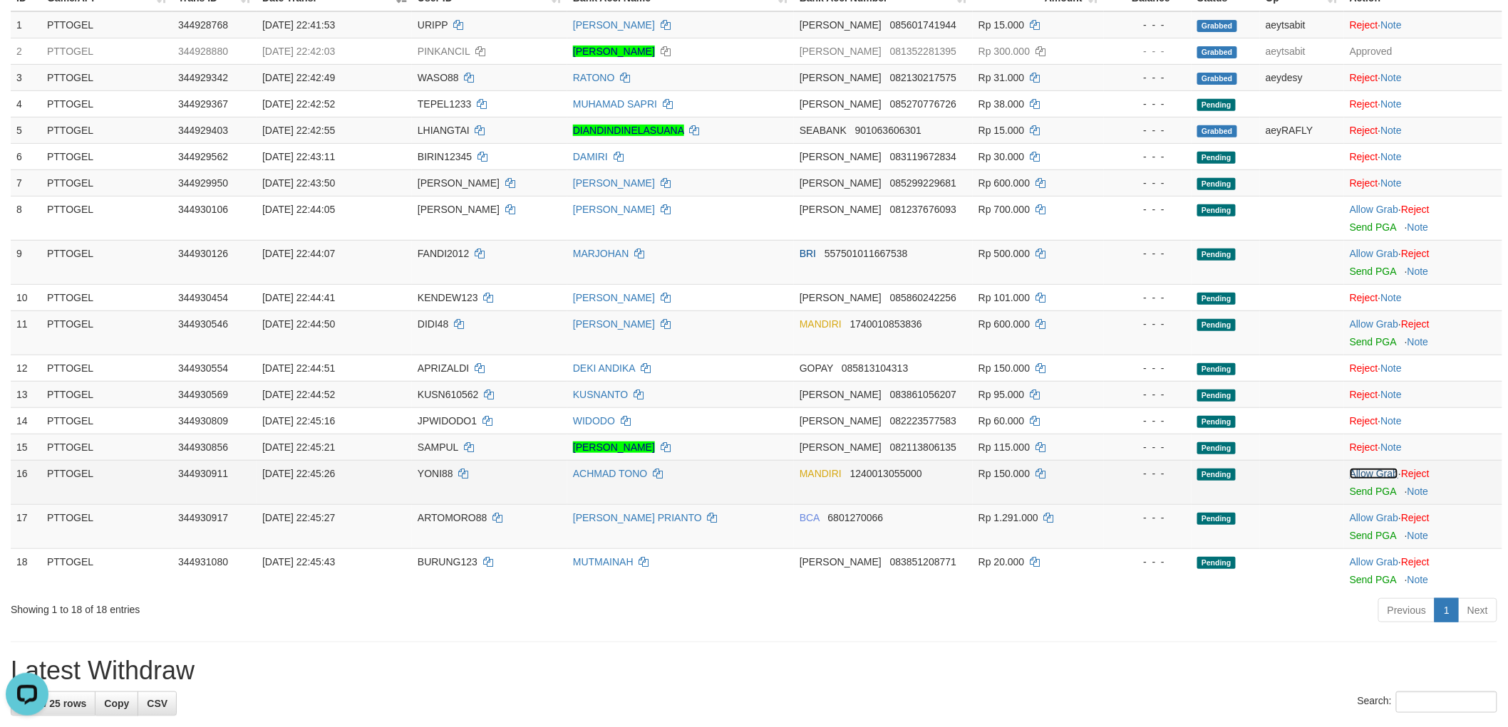
click at [1378, 470] on link "Allow Grab" at bounding box center [1373, 473] width 48 height 11
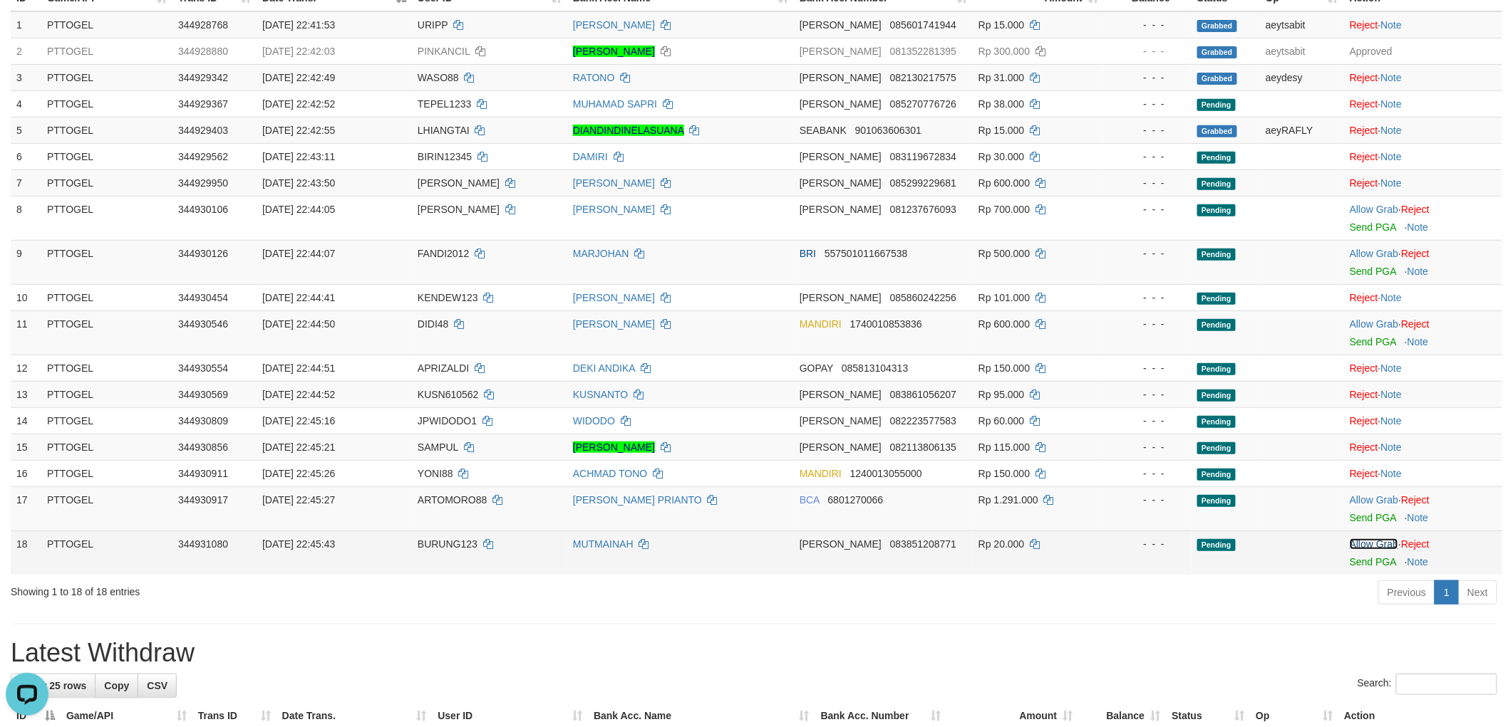
click at [1377, 543] on link "Allow Grab" at bounding box center [1373, 544] width 48 height 11
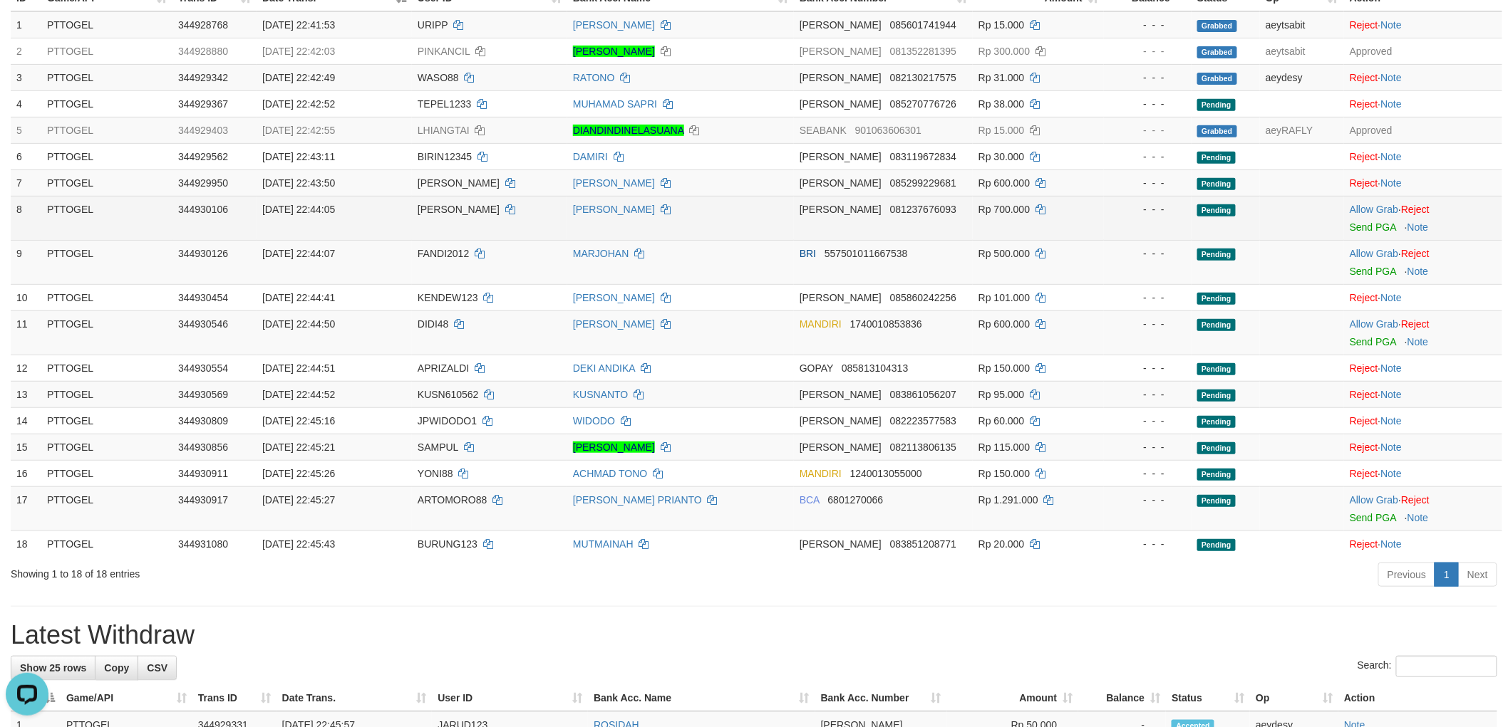
click at [423, 204] on span "[PERSON_NAME]" at bounding box center [459, 209] width 82 height 11
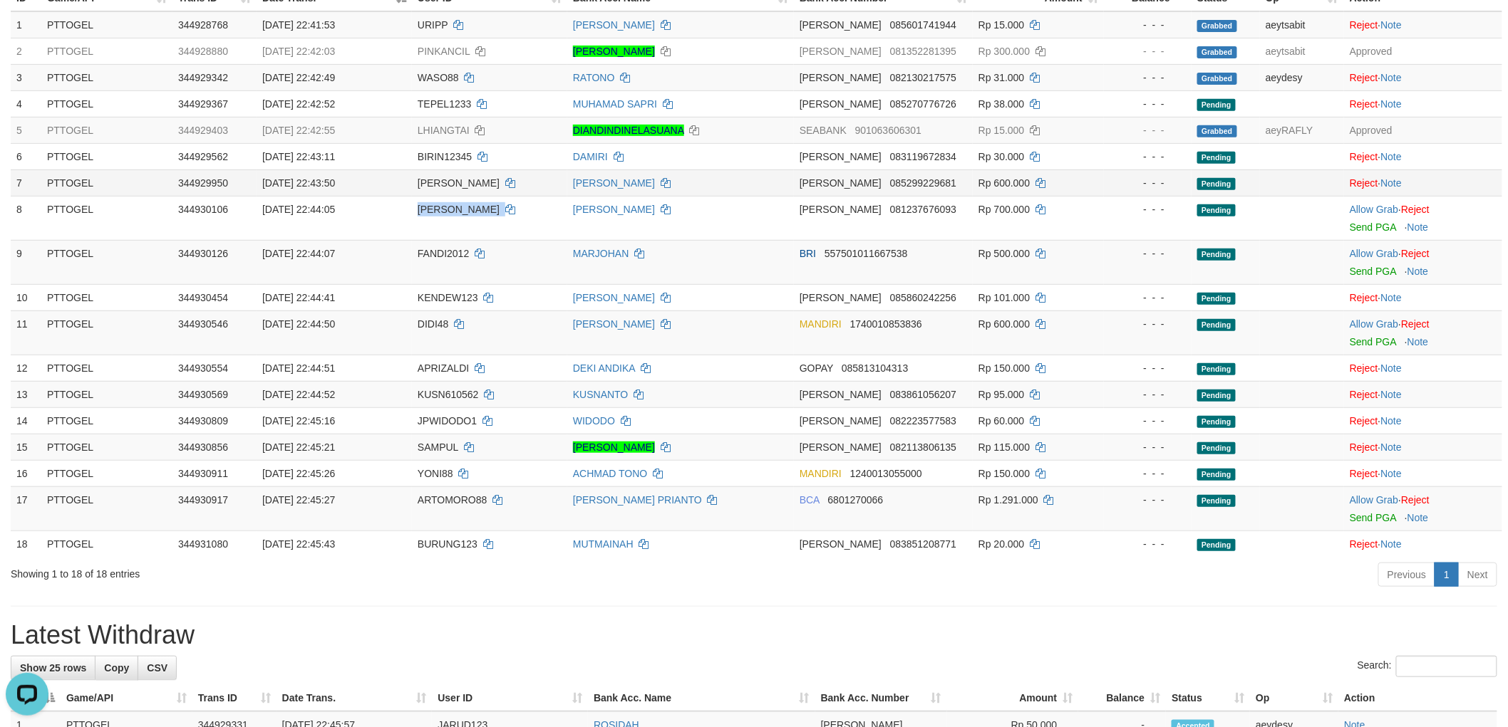
copy td "[PERSON_NAME]"
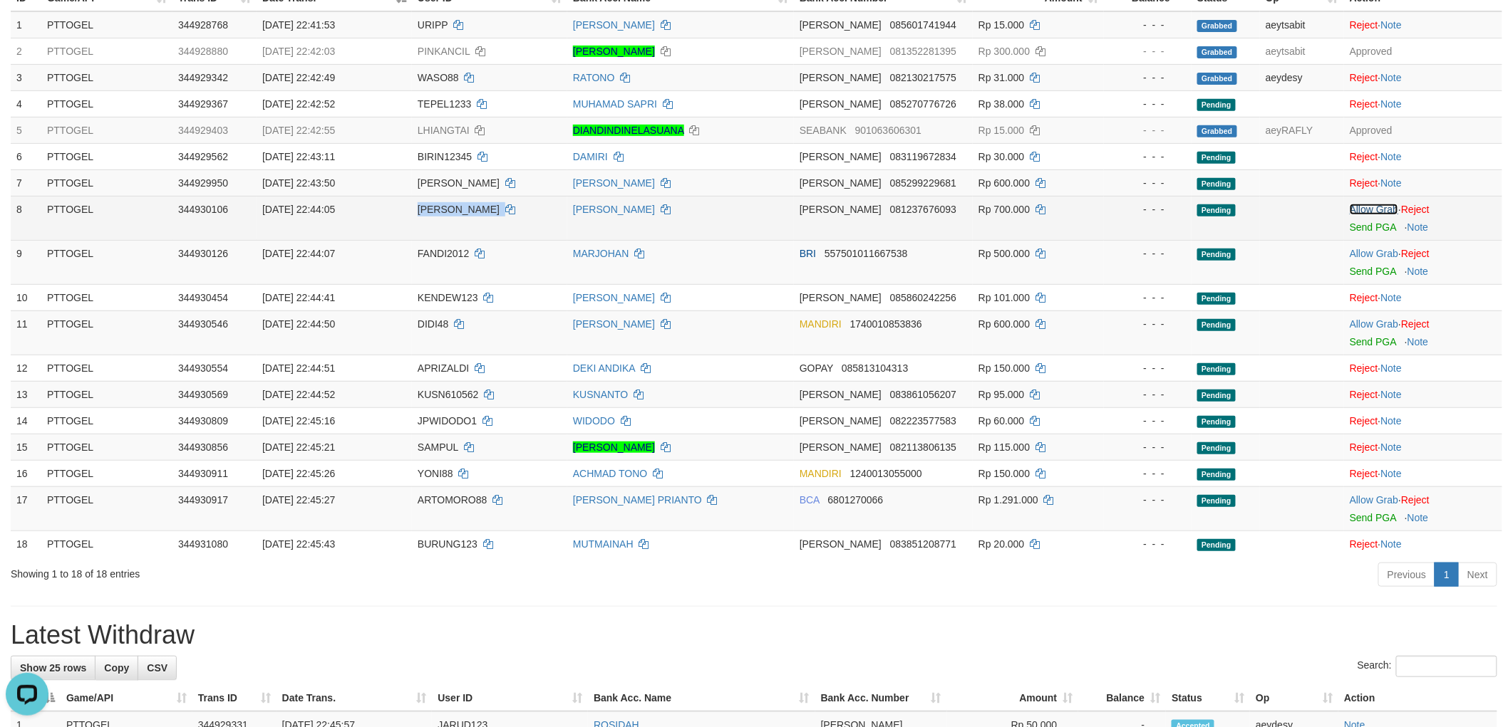
click at [1364, 205] on link "Allow Grab" at bounding box center [1373, 209] width 48 height 11
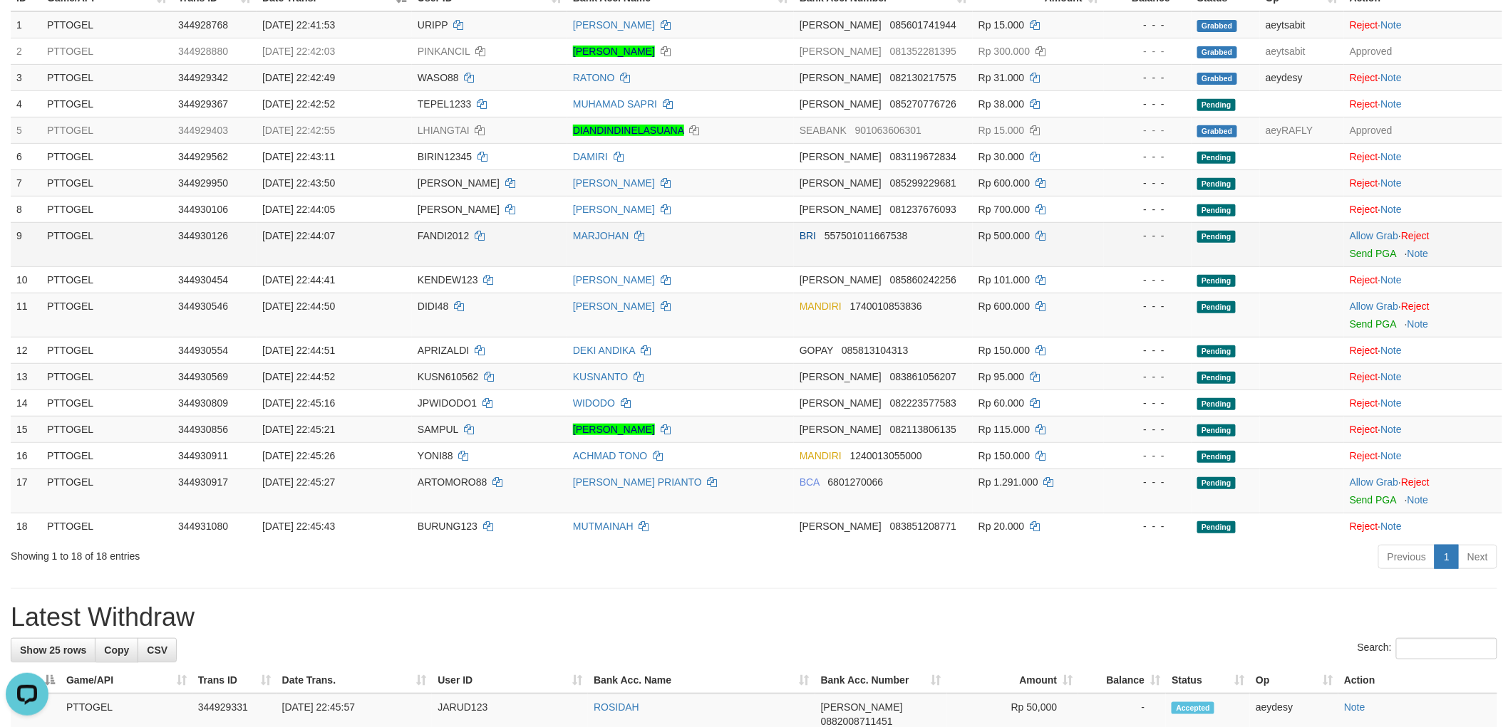
click at [452, 237] on span "FANDI2012" at bounding box center [443, 235] width 51 height 11
drag, startPoint x: 452, startPoint y: 237, endPoint x: 442, endPoint y: 212, distance: 27.3
click at [452, 237] on span "FANDI2012" at bounding box center [443, 235] width 51 height 11
copy span "FANDI2012"
click at [1356, 236] on link "Allow Grab" at bounding box center [1373, 235] width 48 height 11
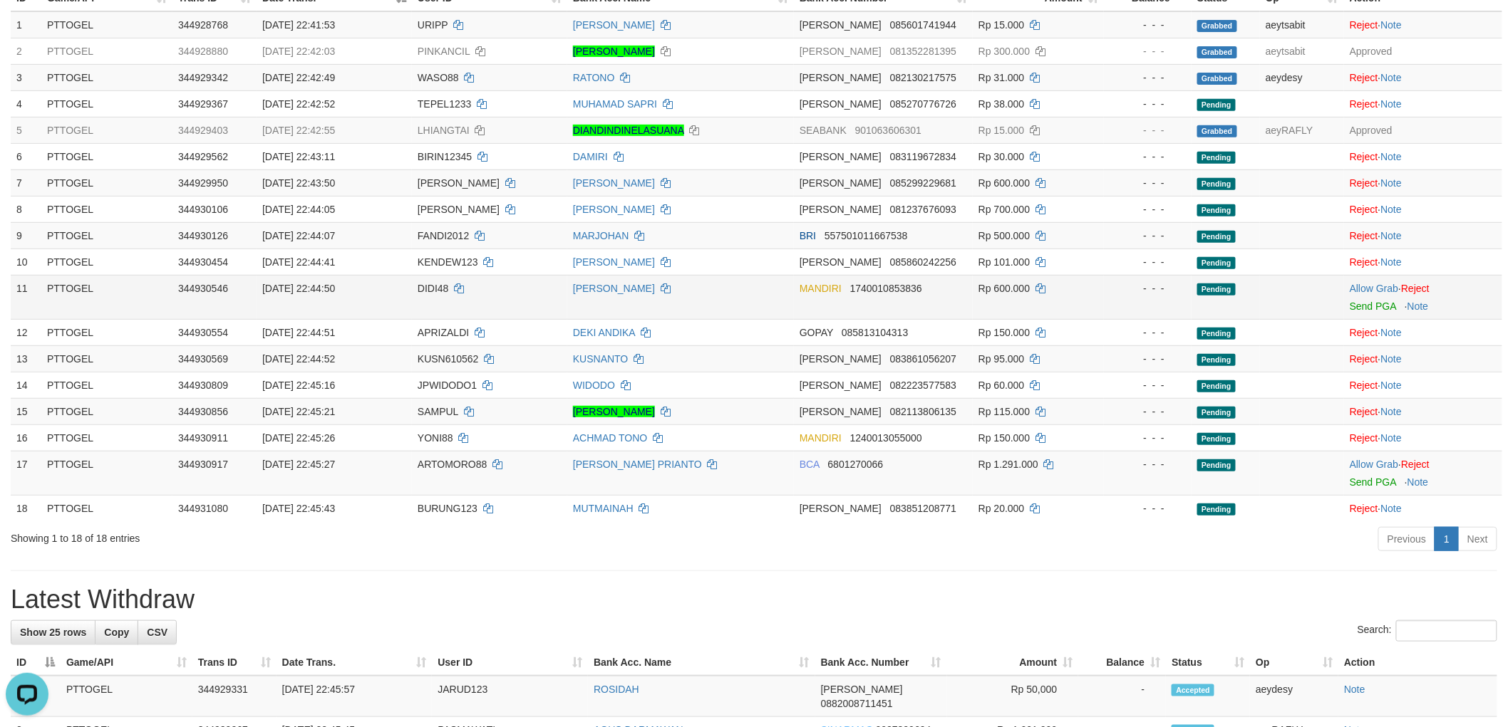
click at [421, 284] on span "DIDI48" at bounding box center [433, 288] width 31 height 11
drag, startPoint x: 421, startPoint y: 284, endPoint x: 241, endPoint y: 286, distance: 180.3
click at [420, 284] on span "DIDI48" at bounding box center [433, 288] width 31 height 11
copy span "DIDI48"
drag, startPoint x: 1377, startPoint y: 286, endPoint x: 1342, endPoint y: 322, distance: 49.9
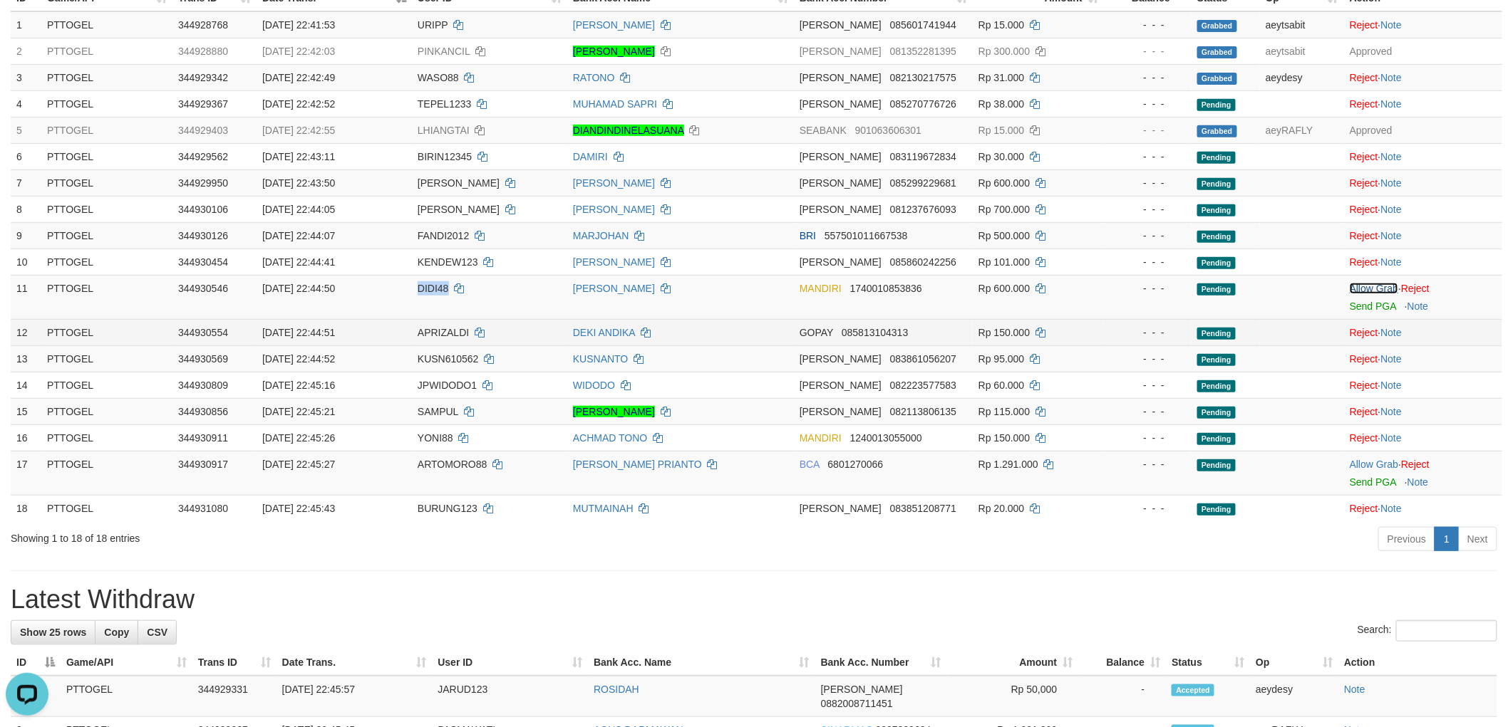
click at [1377, 286] on link "Allow Grab" at bounding box center [1373, 288] width 48 height 11
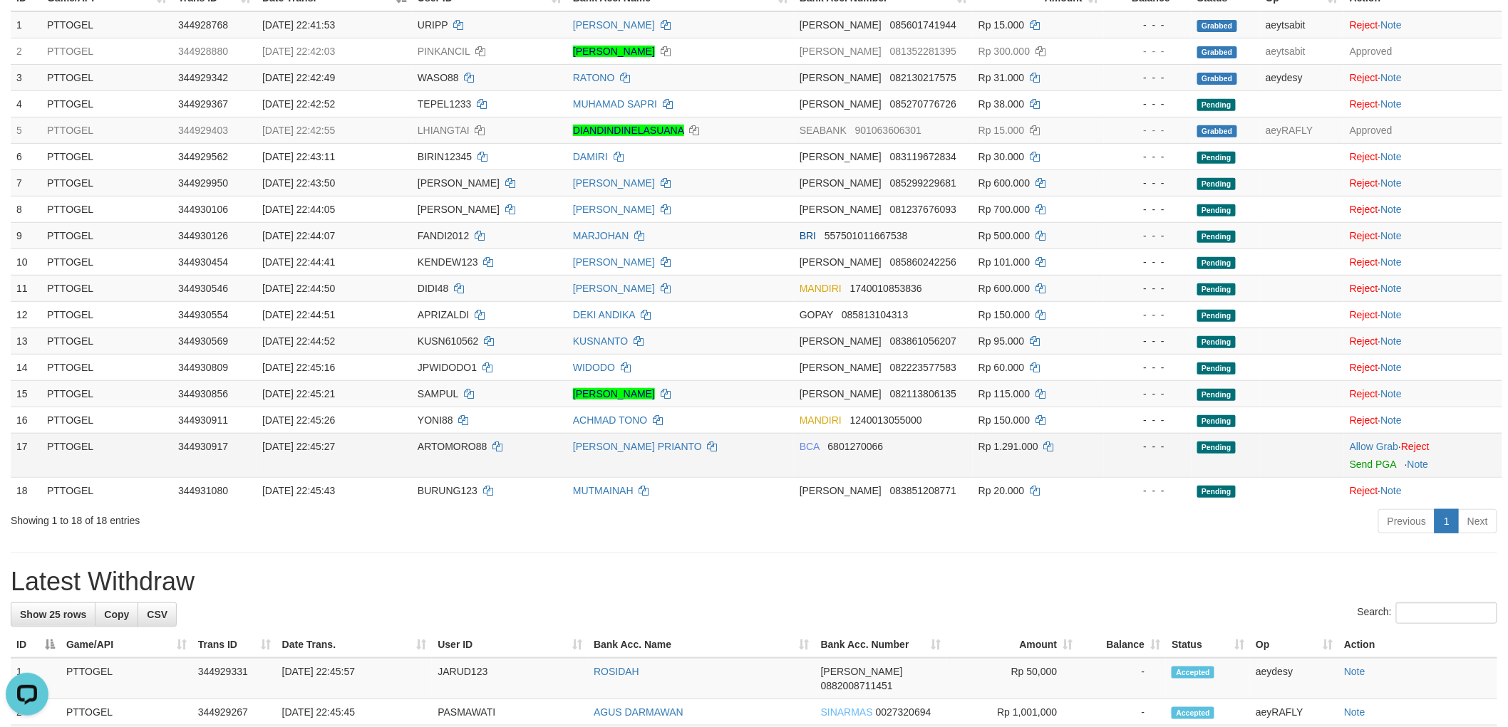
click at [437, 437] on td "ARTOMORO88" at bounding box center [489, 455] width 155 height 44
copy td "ARTOMORO88"
drag, startPoint x: 1372, startPoint y: 446, endPoint x: 1157, endPoint y: 485, distance: 218.7
click at [1372, 446] on link "Allow Grab" at bounding box center [1373, 446] width 48 height 11
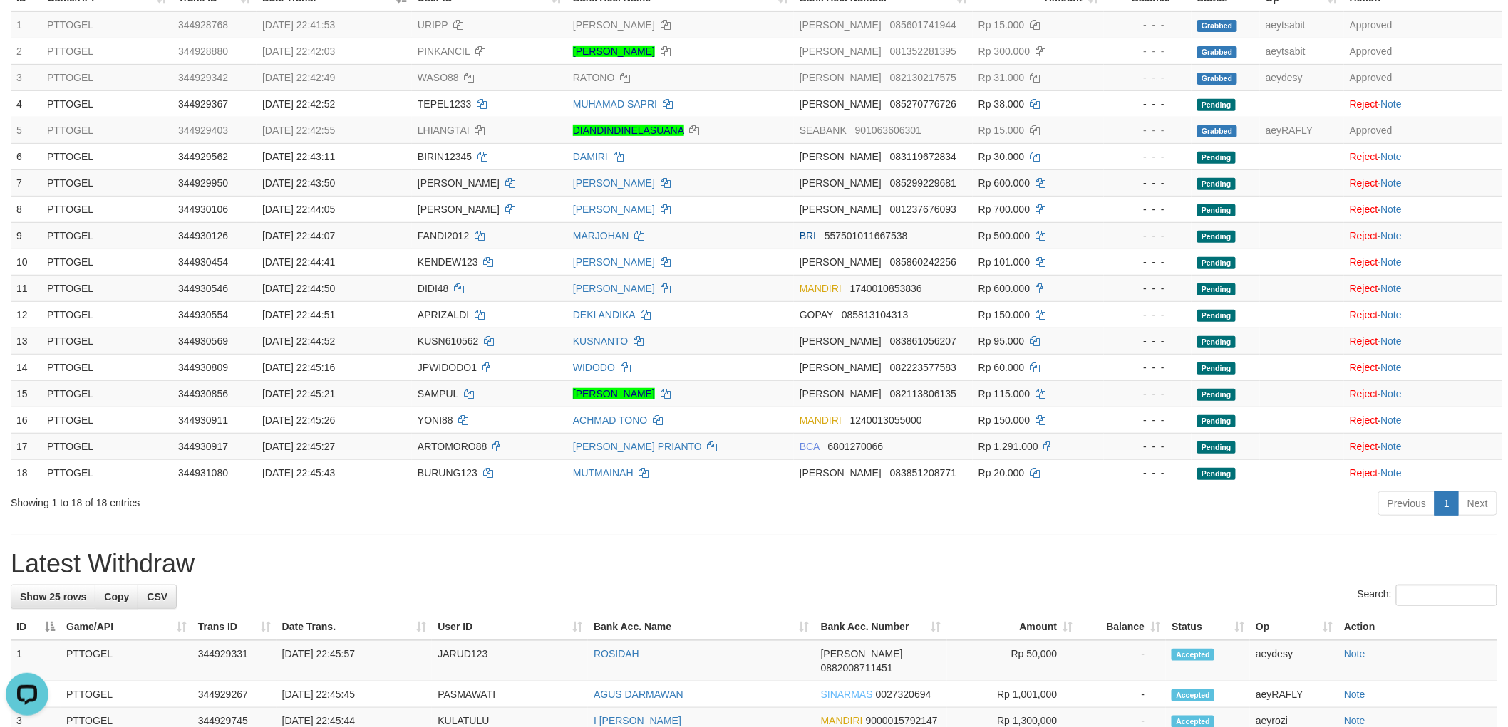
click at [955, 544] on div "**********" at bounding box center [754, 688] width 1508 height 1697
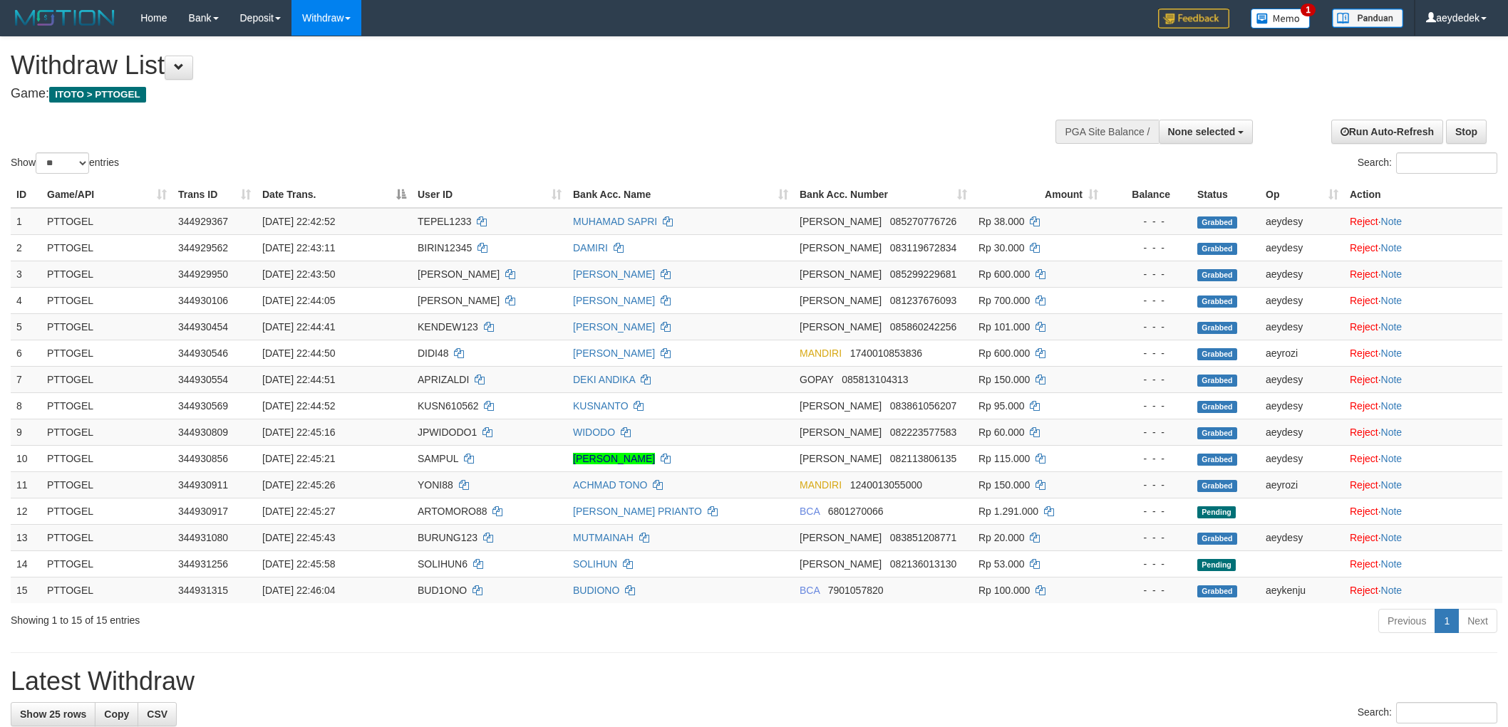
select select
select select "**"
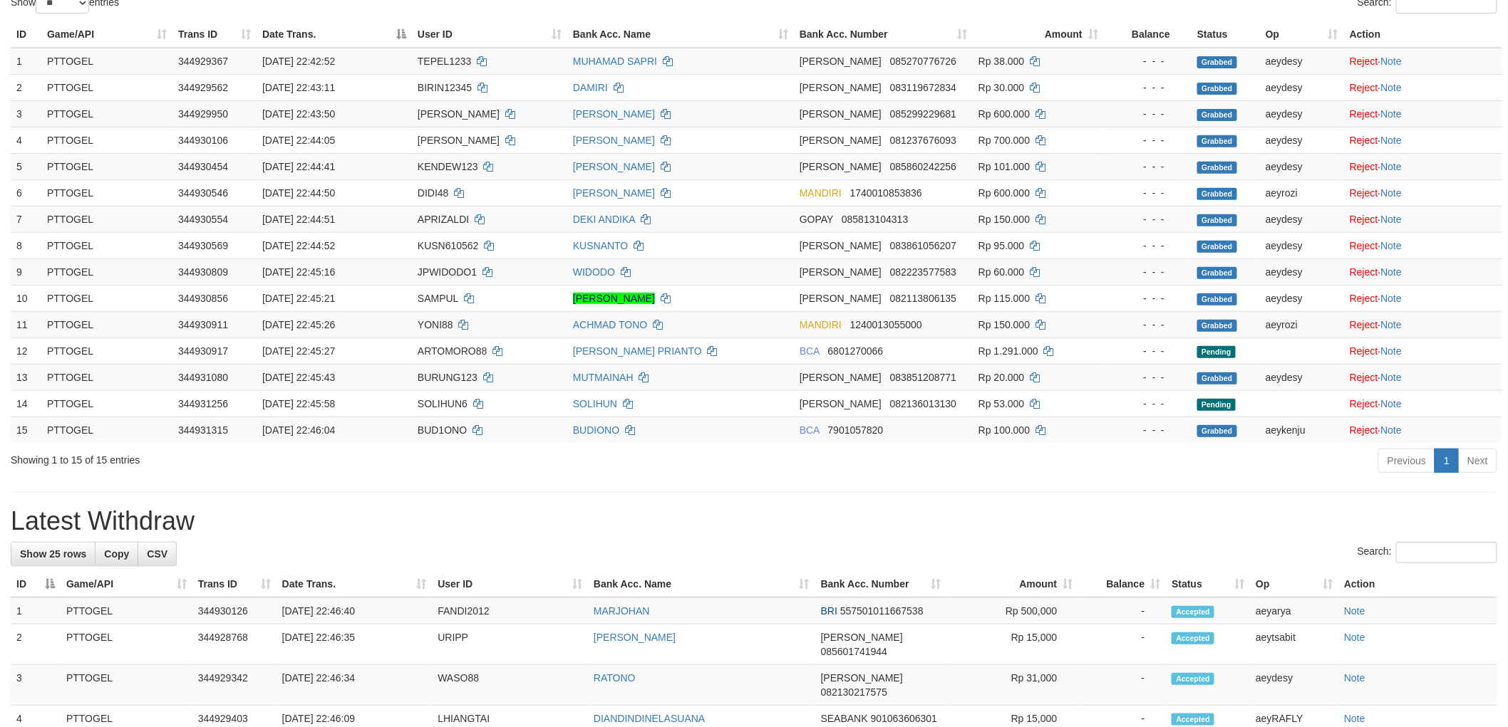
click at [992, 489] on div "**********" at bounding box center [754, 700] width 1508 height 1647
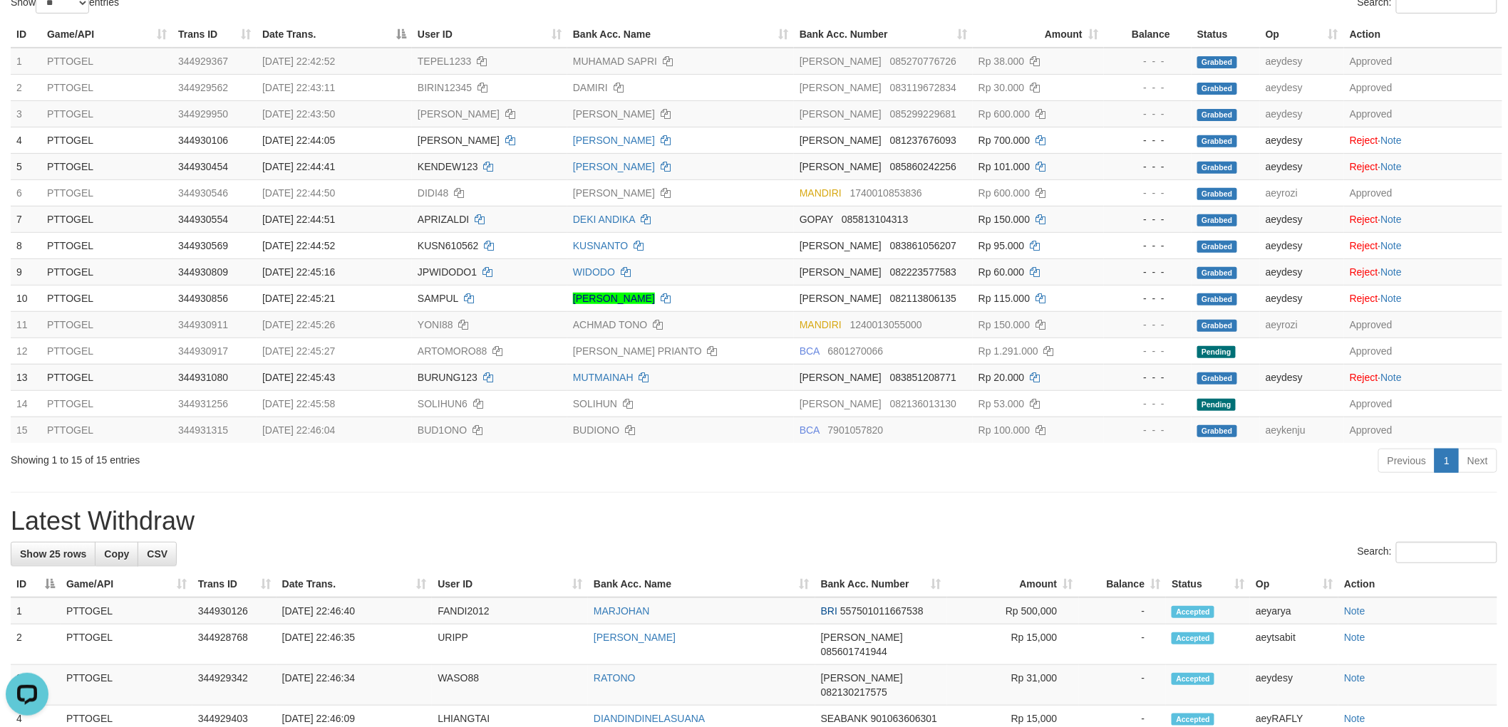
click at [1037, 492] on hr at bounding box center [754, 492] width 1486 height 1
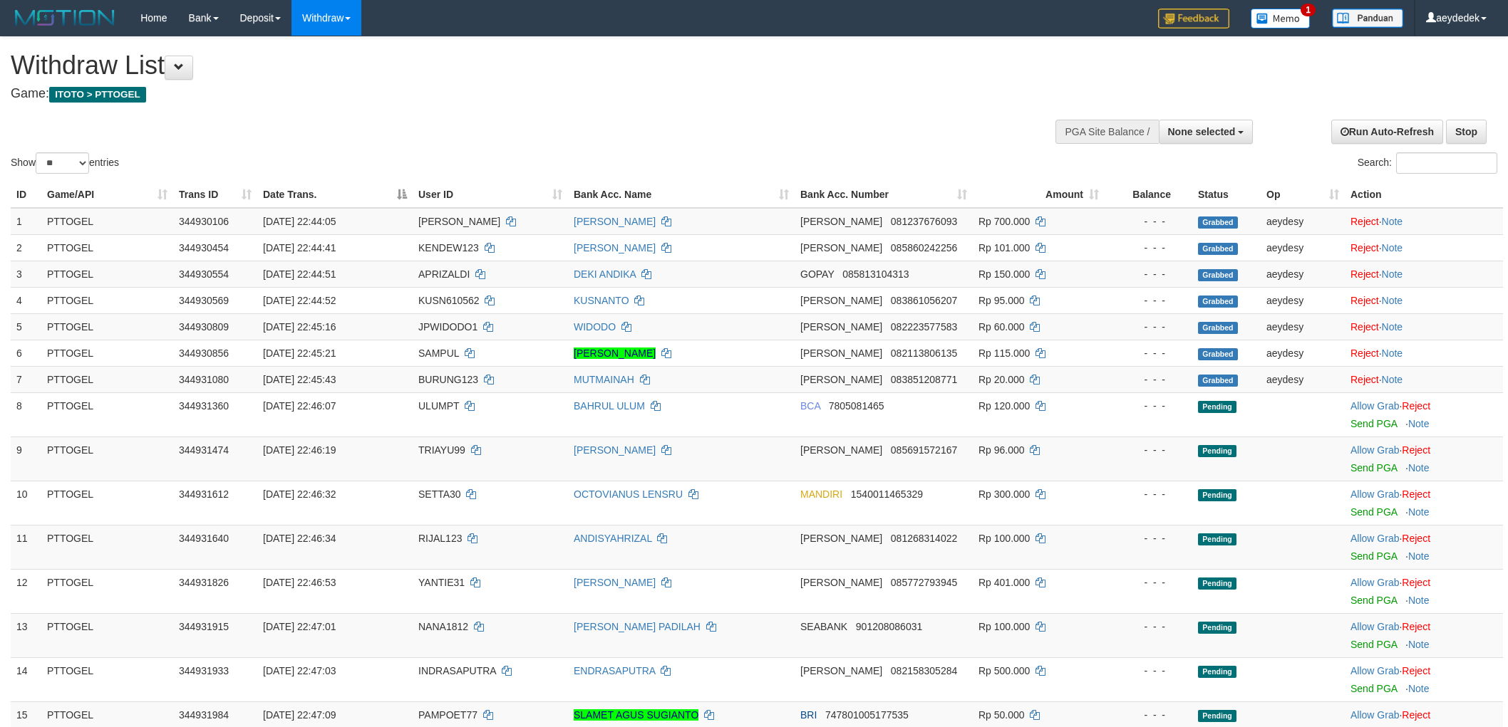
select select
select select "**"
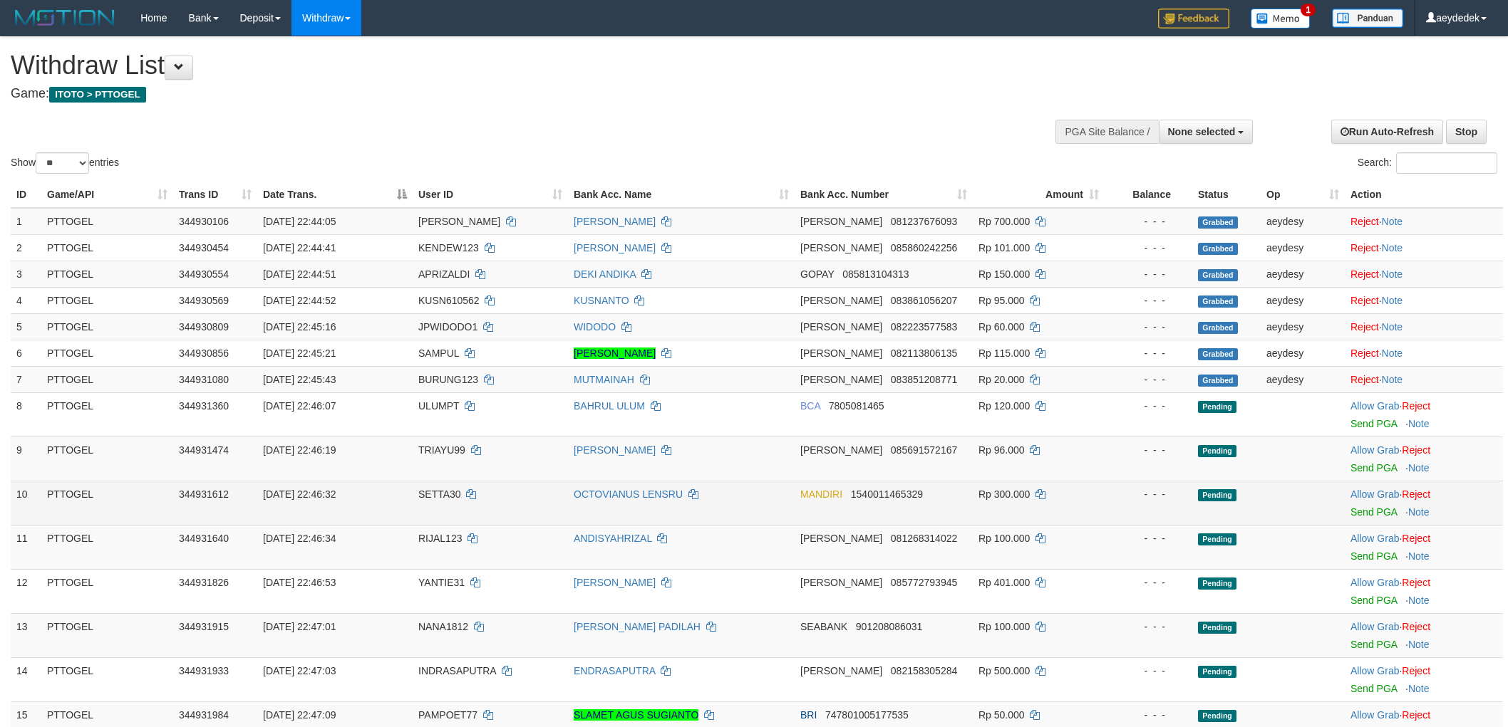
scroll to position [203, 0]
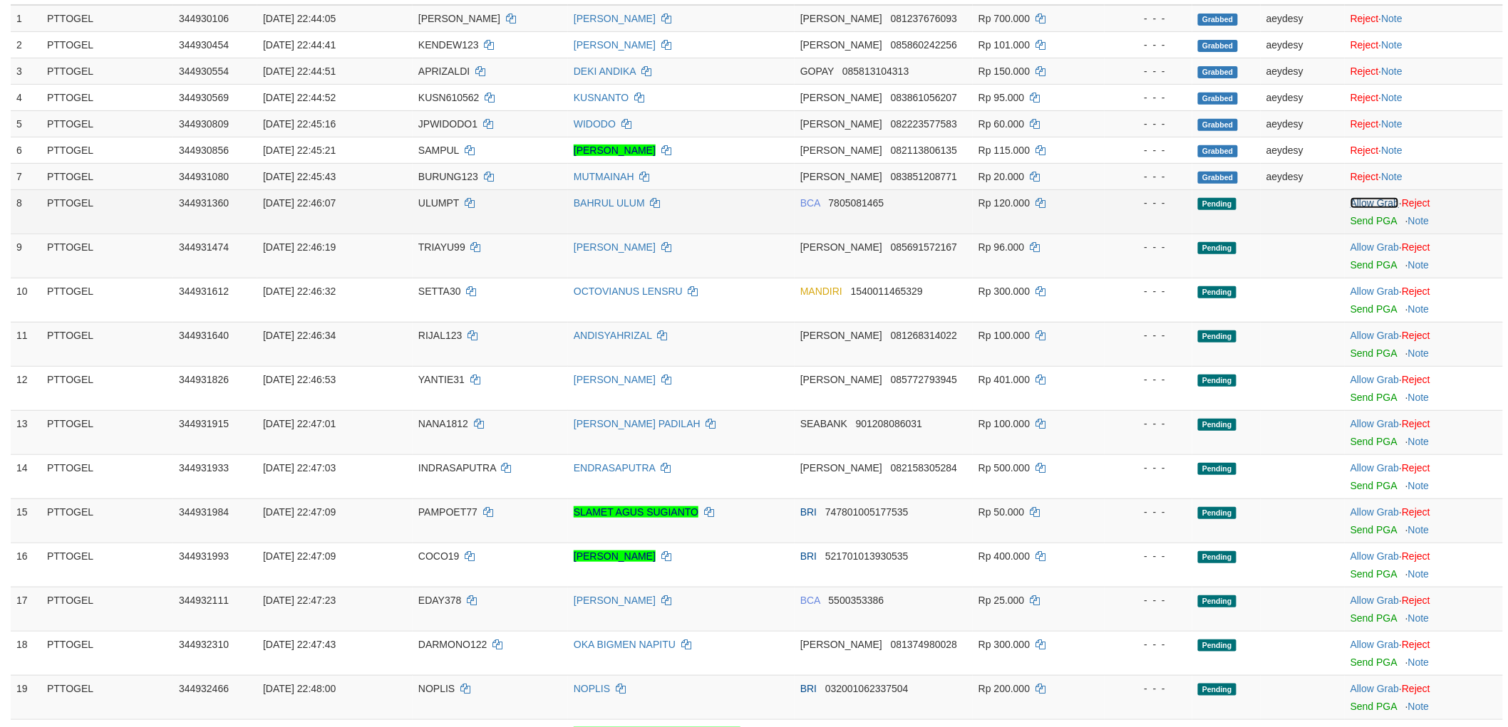
click at [1373, 203] on link "Allow Grab" at bounding box center [1374, 202] width 48 height 11
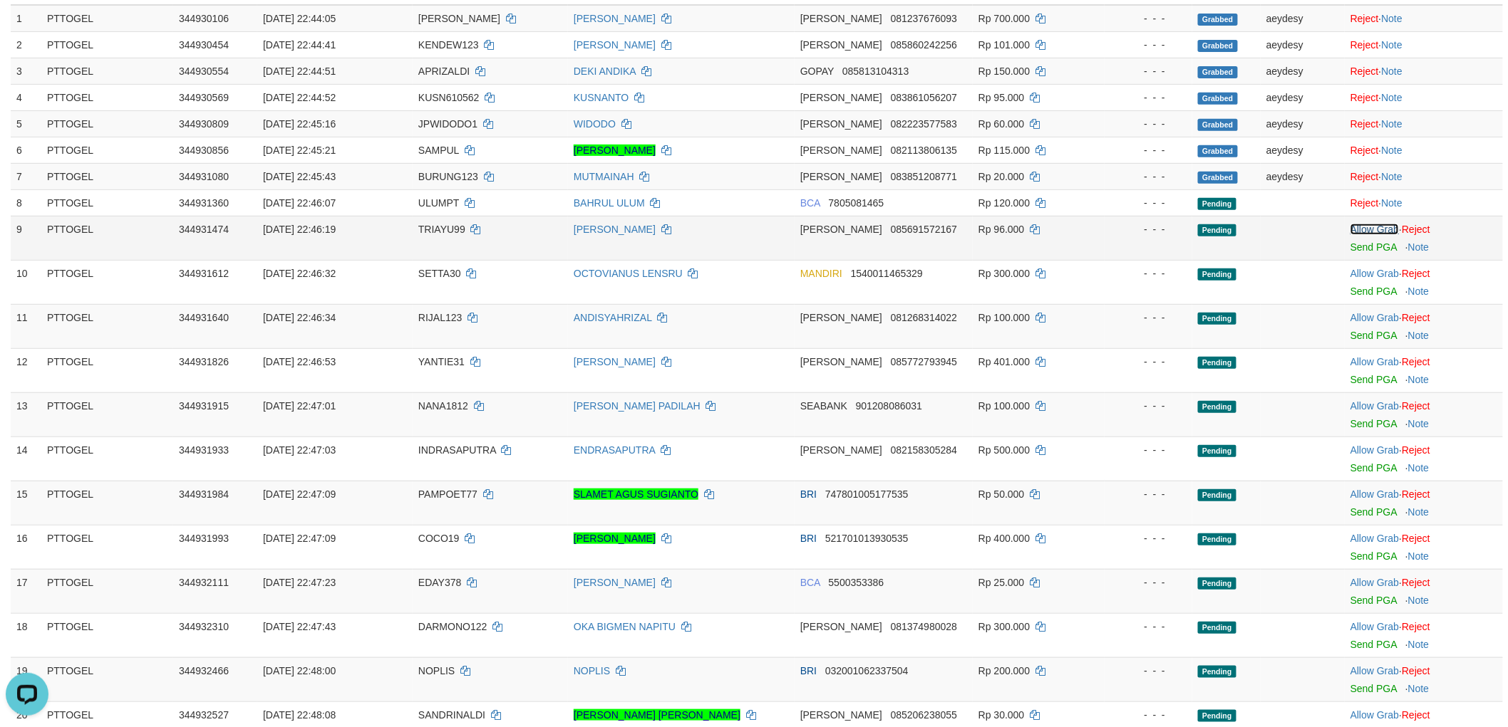
click at [1370, 225] on link "Allow Grab" at bounding box center [1374, 229] width 48 height 11
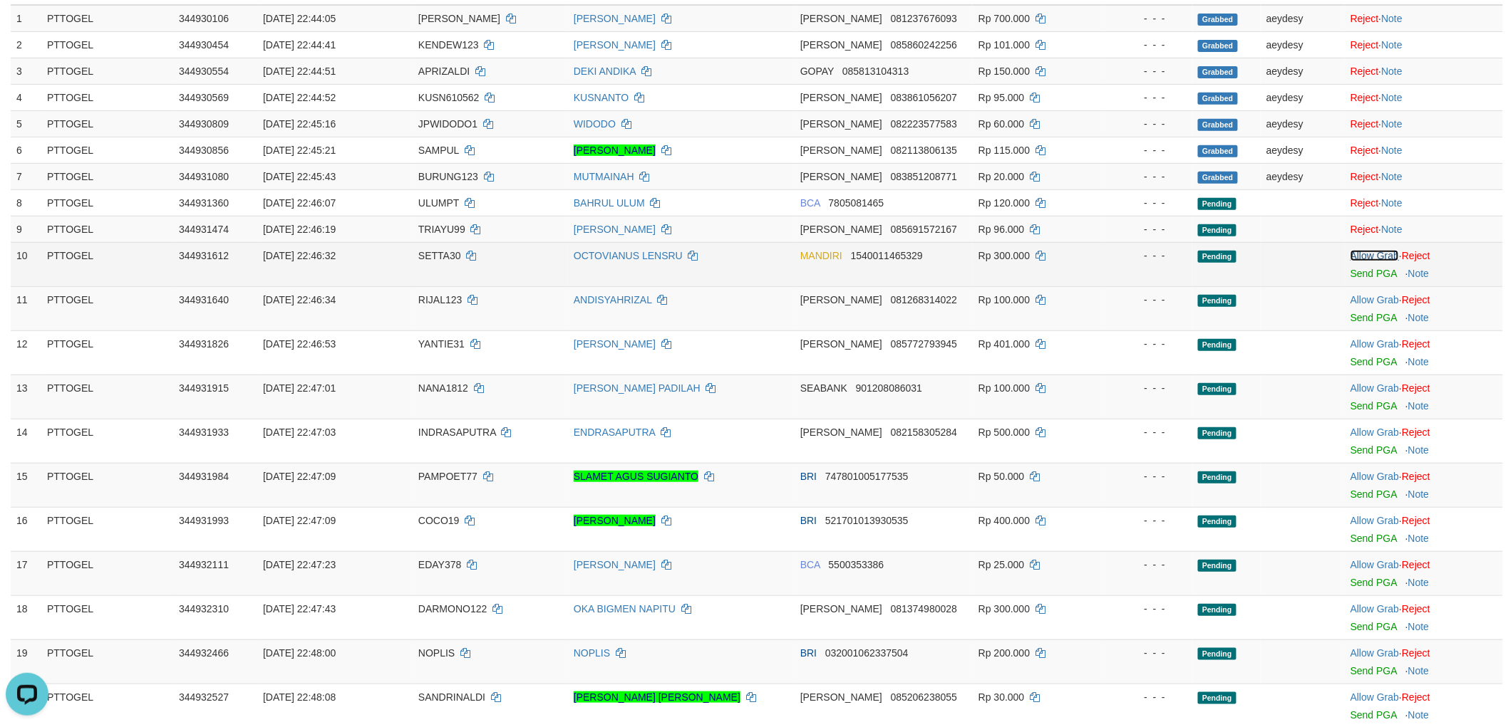
click at [1370, 252] on link "Allow Grab" at bounding box center [1374, 255] width 48 height 11
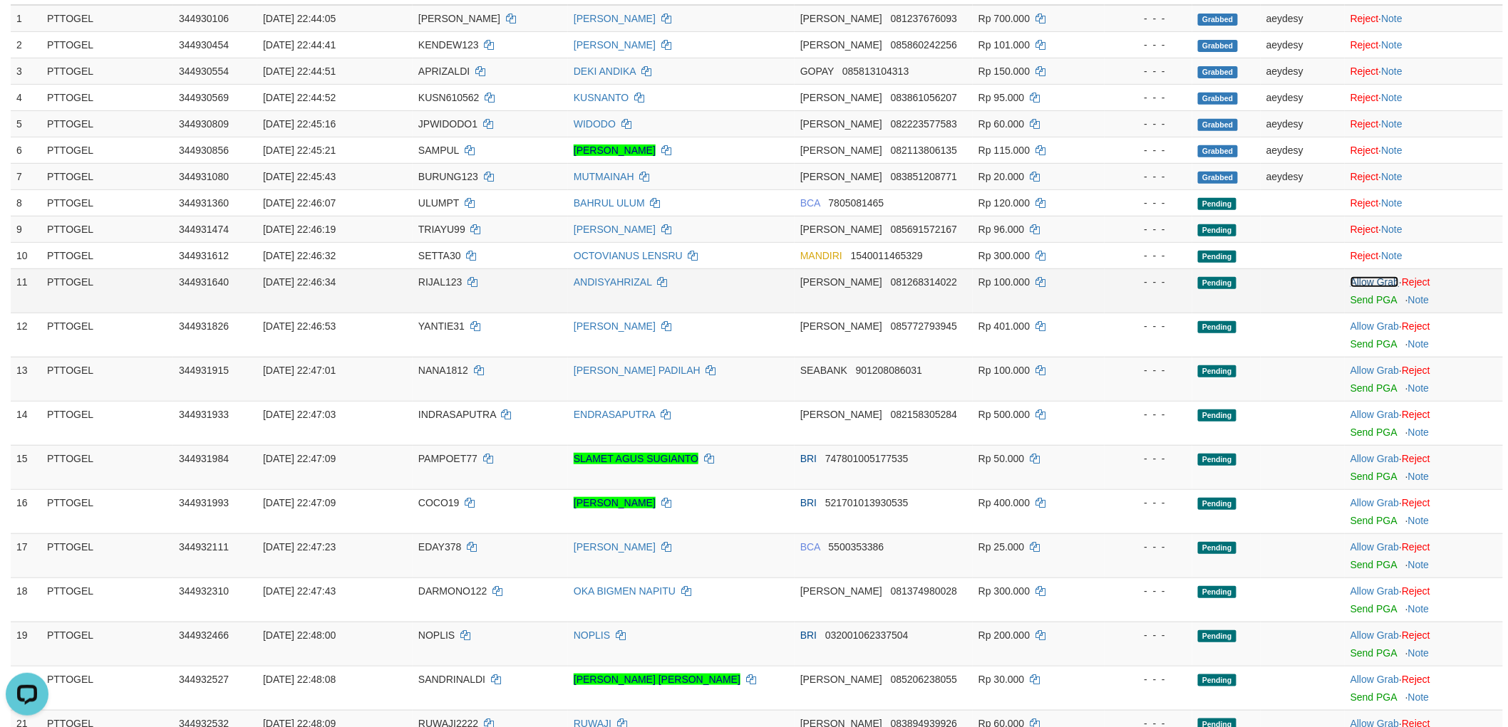
click at [1372, 279] on link "Allow Grab" at bounding box center [1374, 281] width 48 height 11
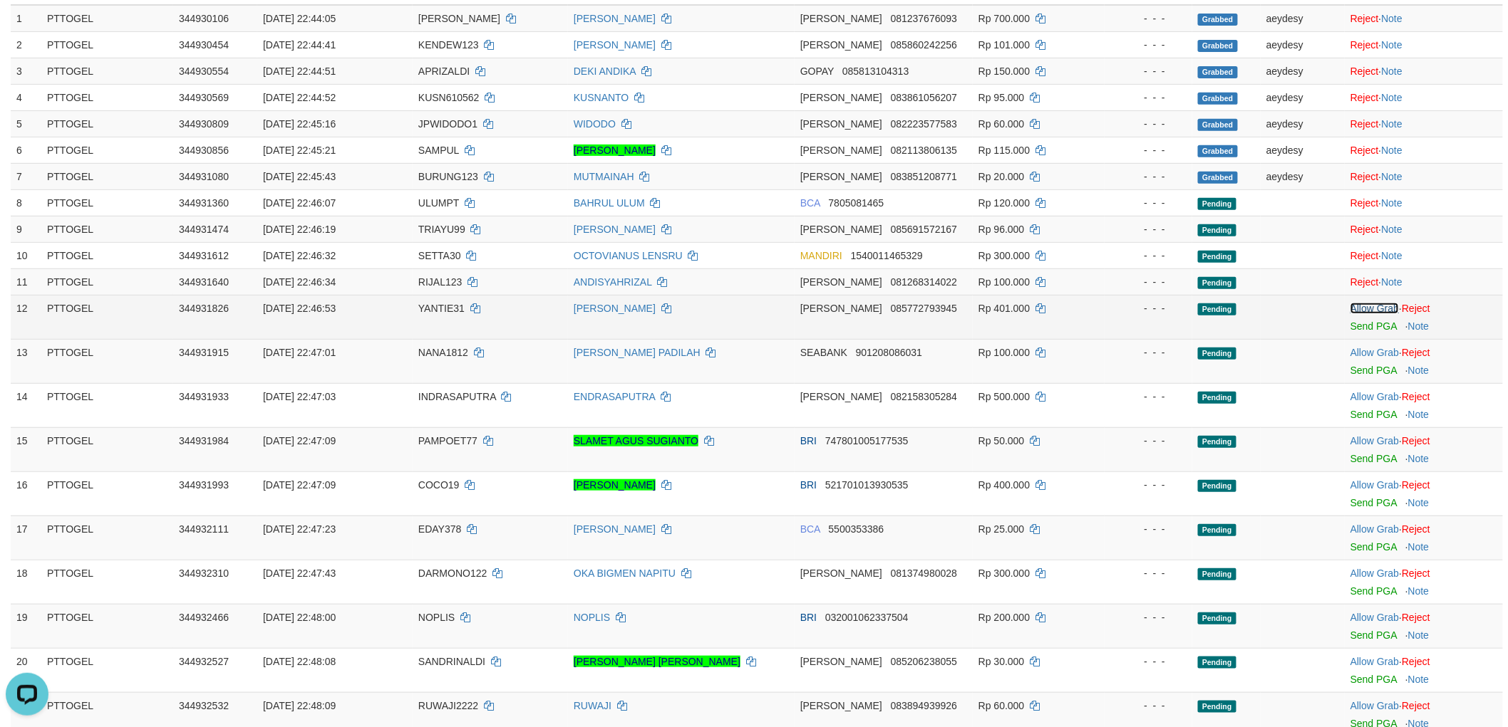
click at [1371, 304] on link "Allow Grab" at bounding box center [1374, 308] width 48 height 11
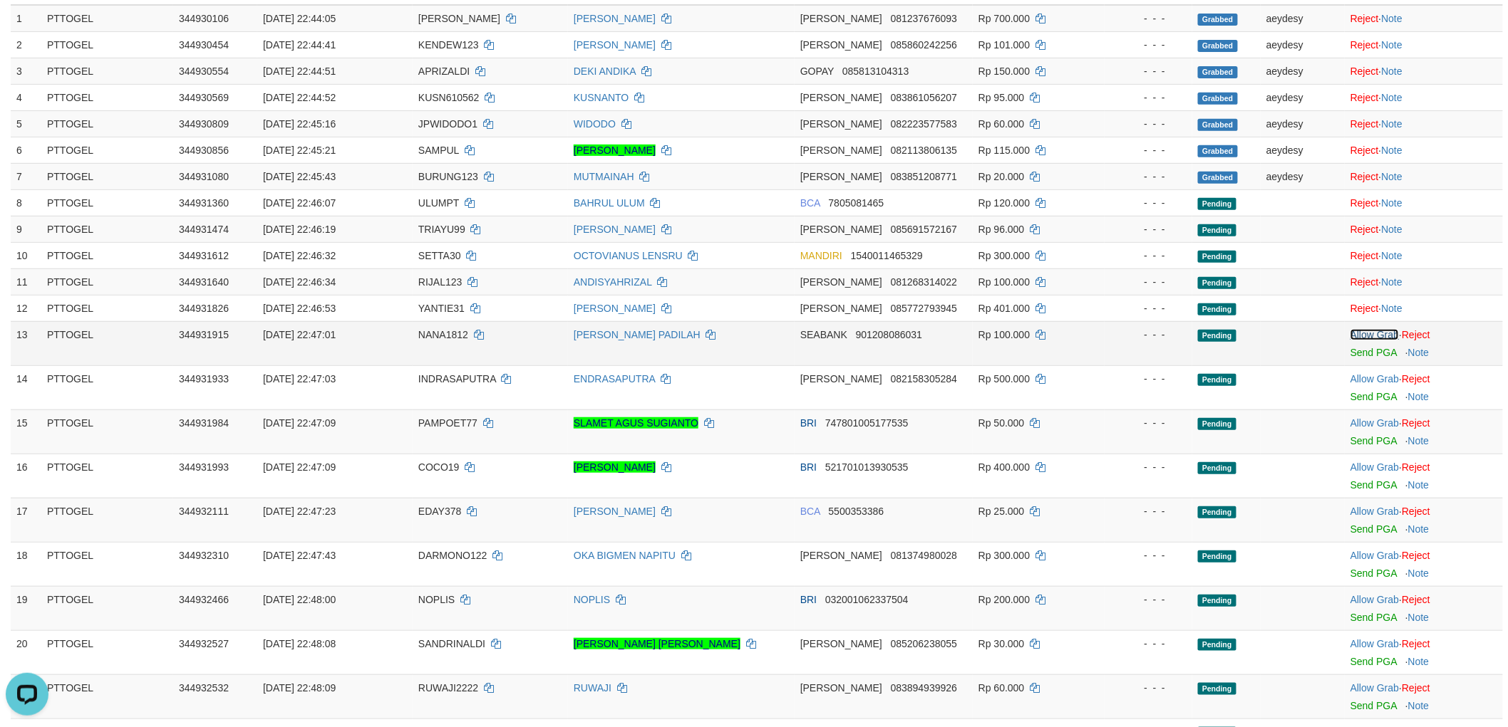
click at [1372, 330] on link "Allow Grab" at bounding box center [1374, 334] width 48 height 11
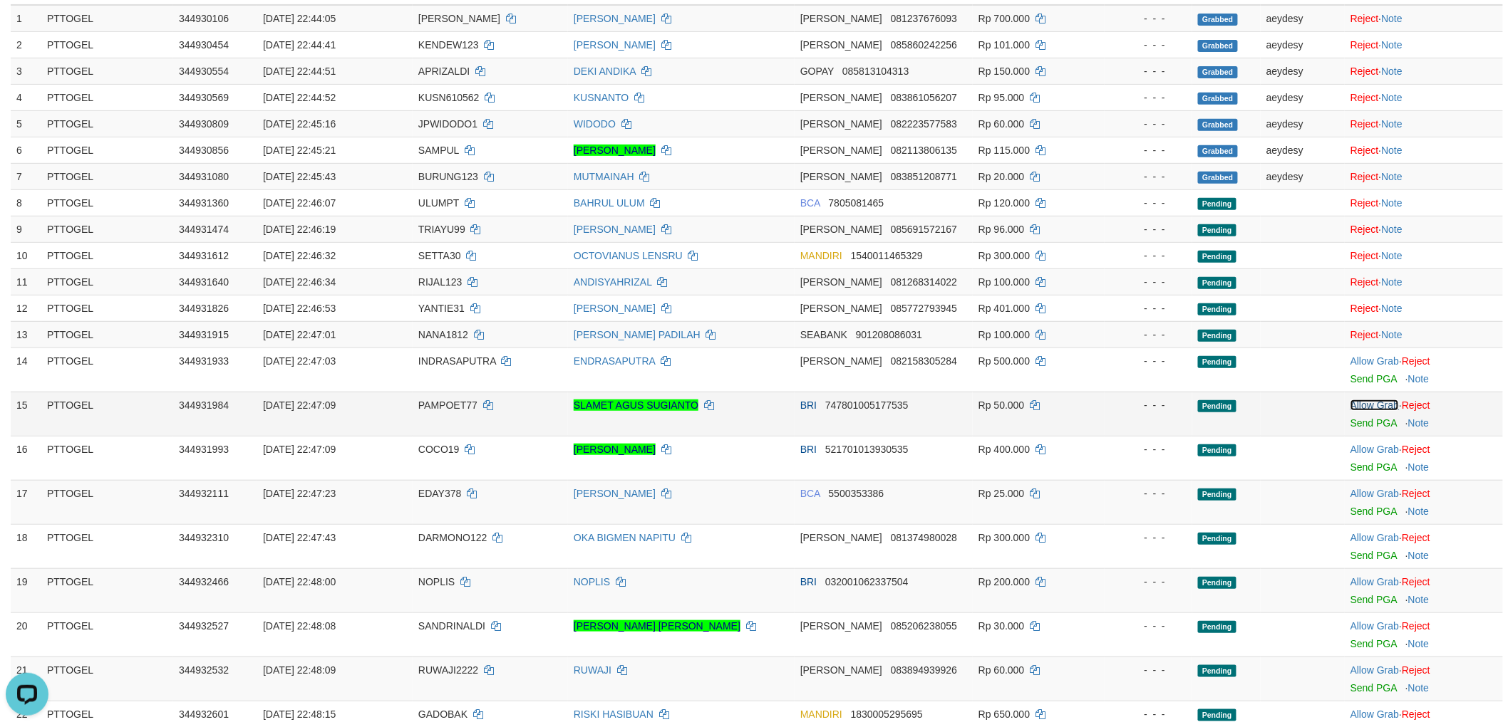
click at [1377, 401] on link "Allow Grab" at bounding box center [1374, 405] width 48 height 11
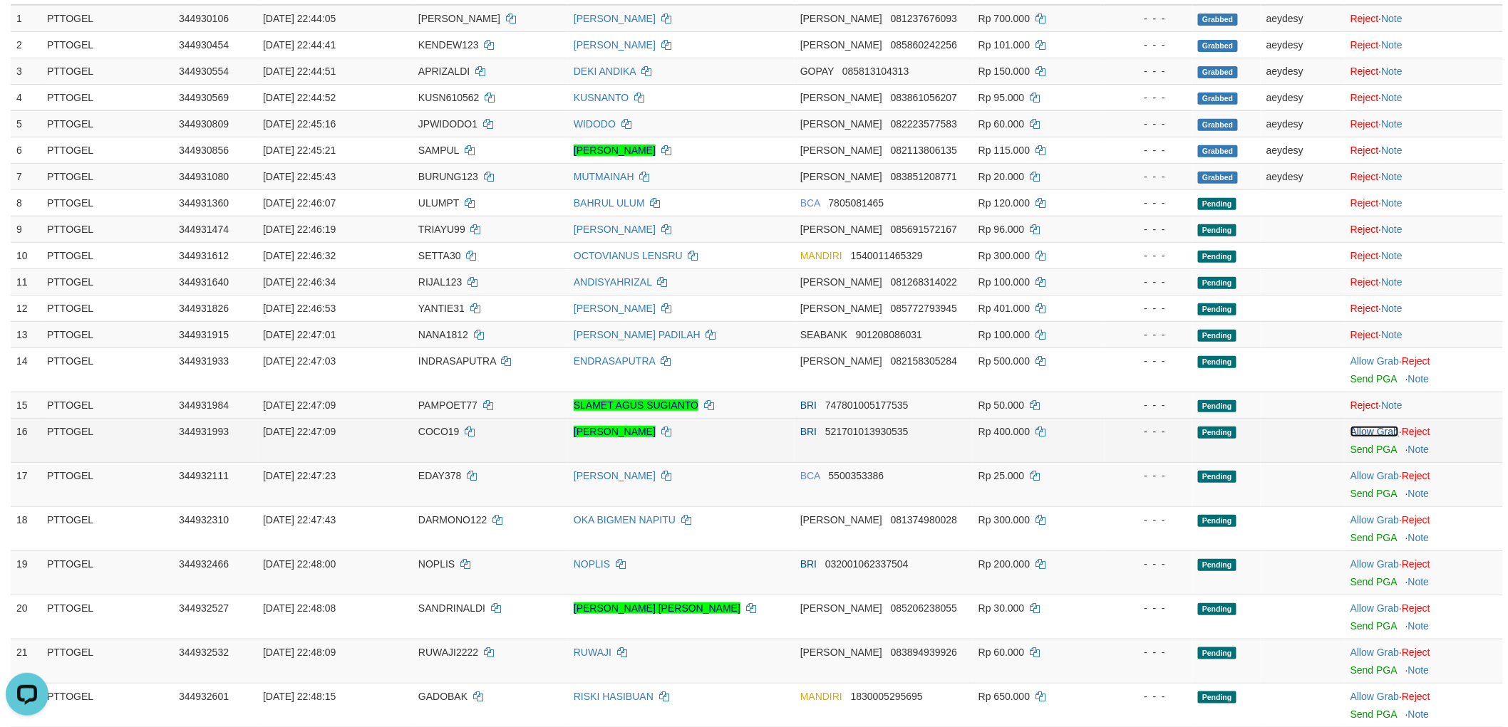
click at [1378, 430] on link "Allow Grab" at bounding box center [1374, 431] width 48 height 11
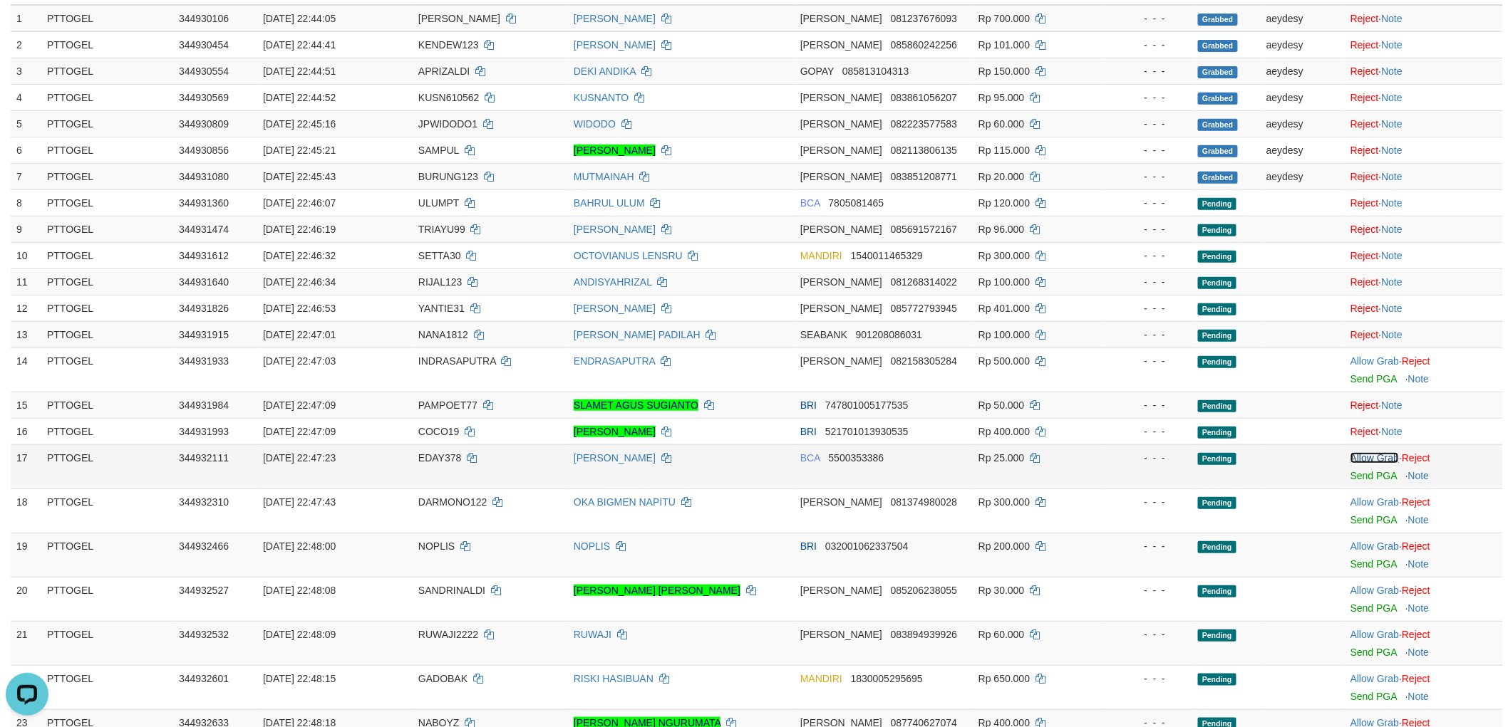
click at [1377, 453] on link "Allow Grab" at bounding box center [1374, 457] width 48 height 11
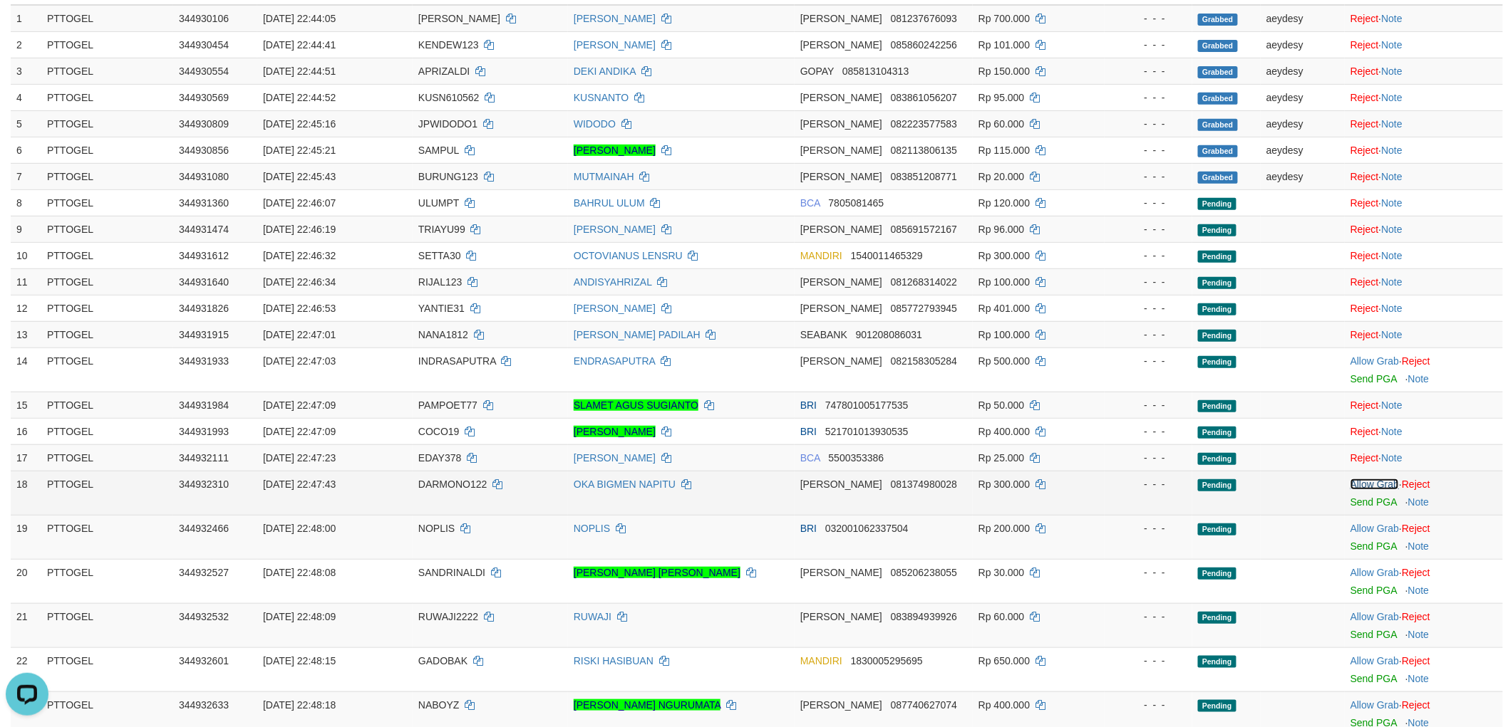
click at [1381, 486] on link "Allow Grab" at bounding box center [1374, 484] width 48 height 11
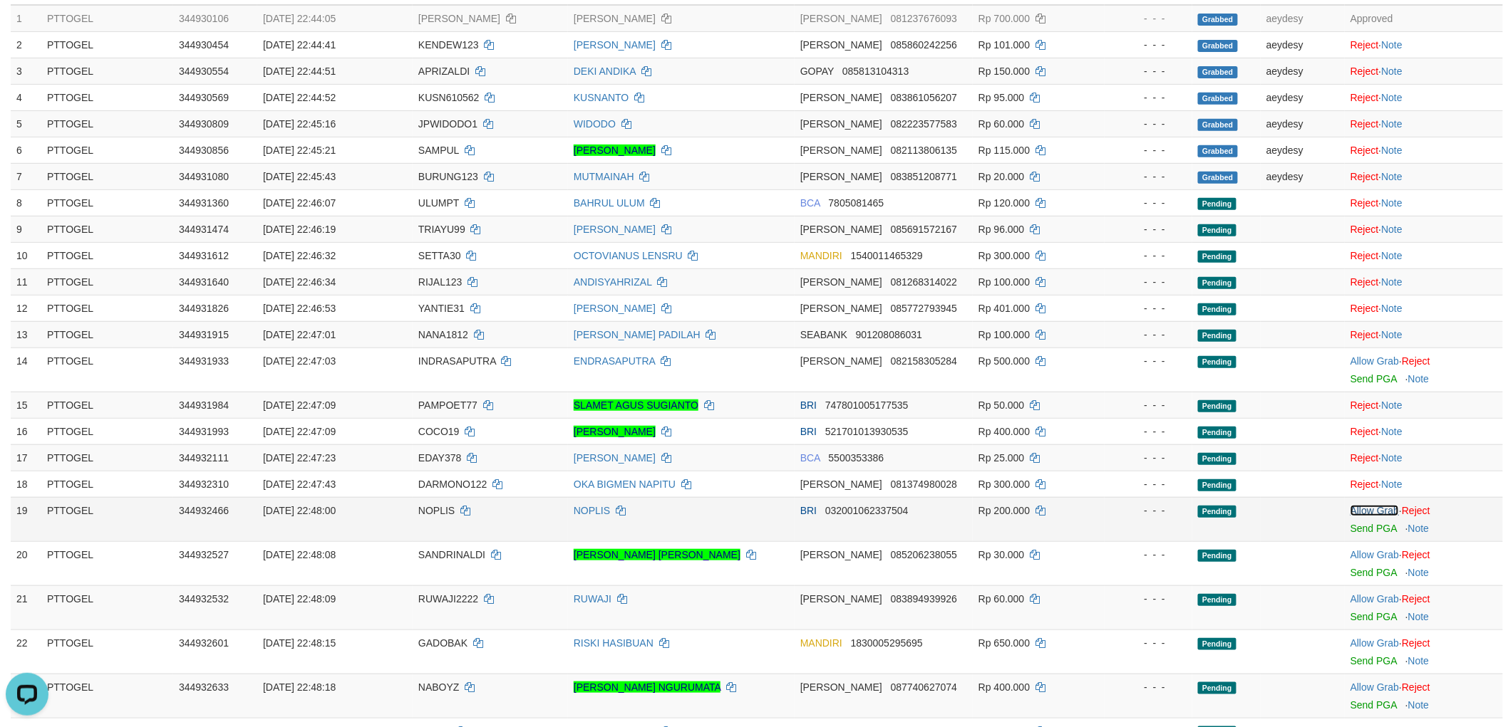
click at [1384, 506] on link "Allow Grab" at bounding box center [1374, 510] width 48 height 11
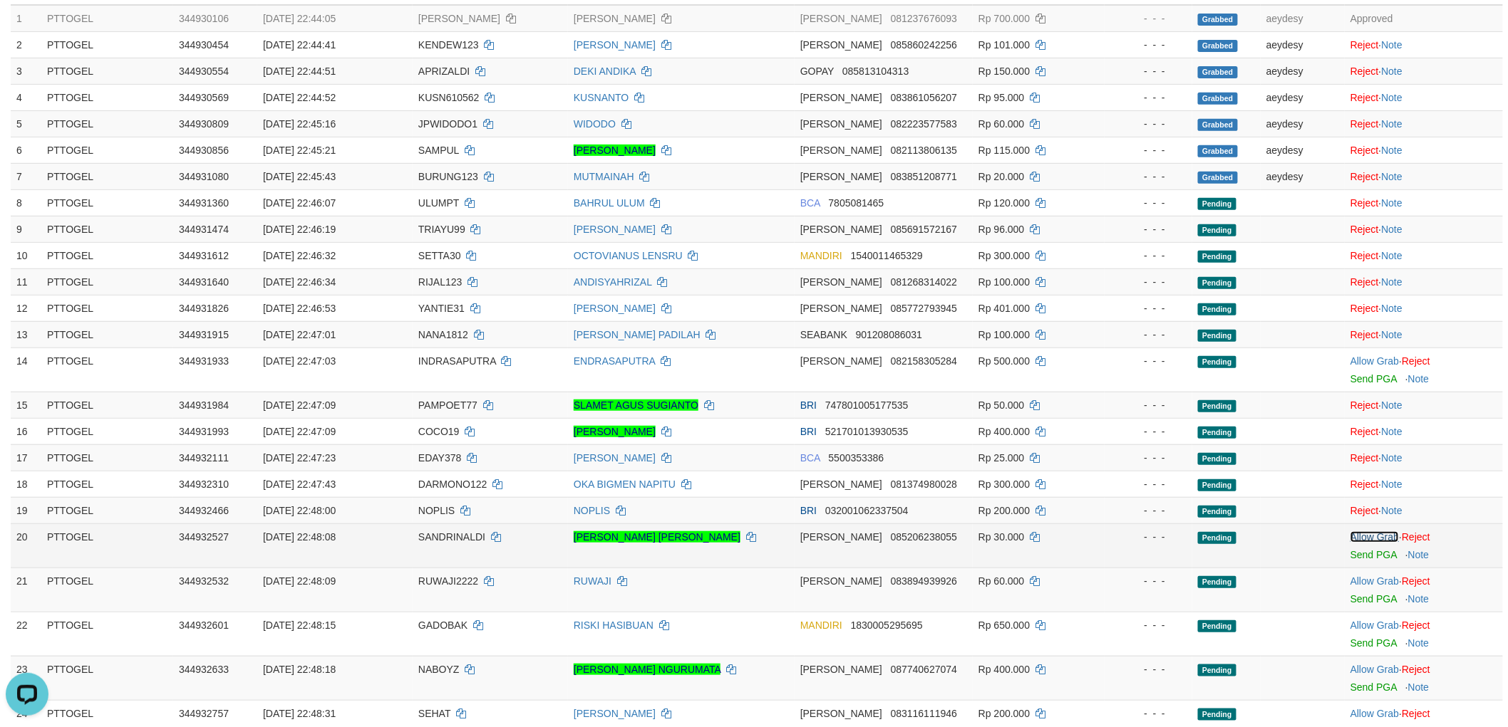
click at [1378, 532] on link "Allow Grab" at bounding box center [1374, 537] width 48 height 11
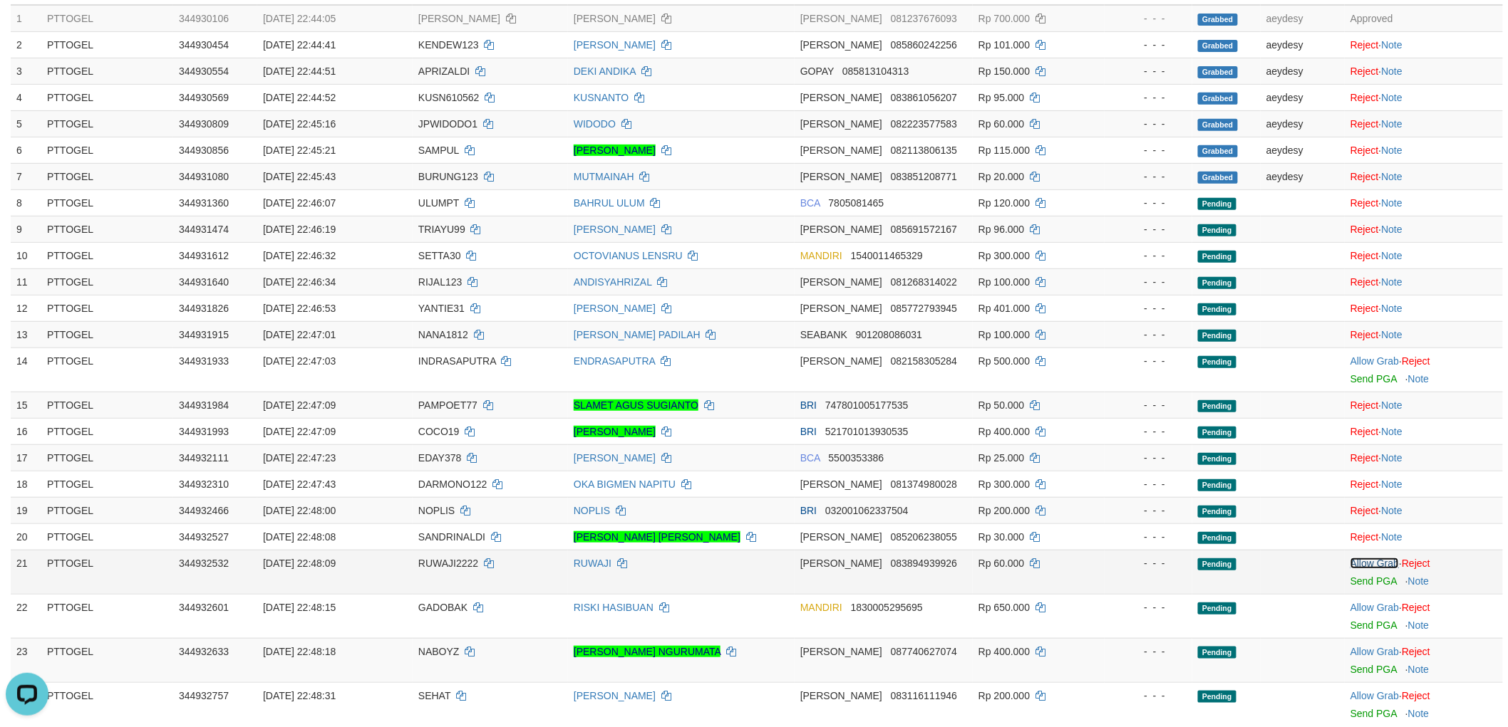
click at [1367, 558] on link "Allow Grab" at bounding box center [1374, 563] width 48 height 11
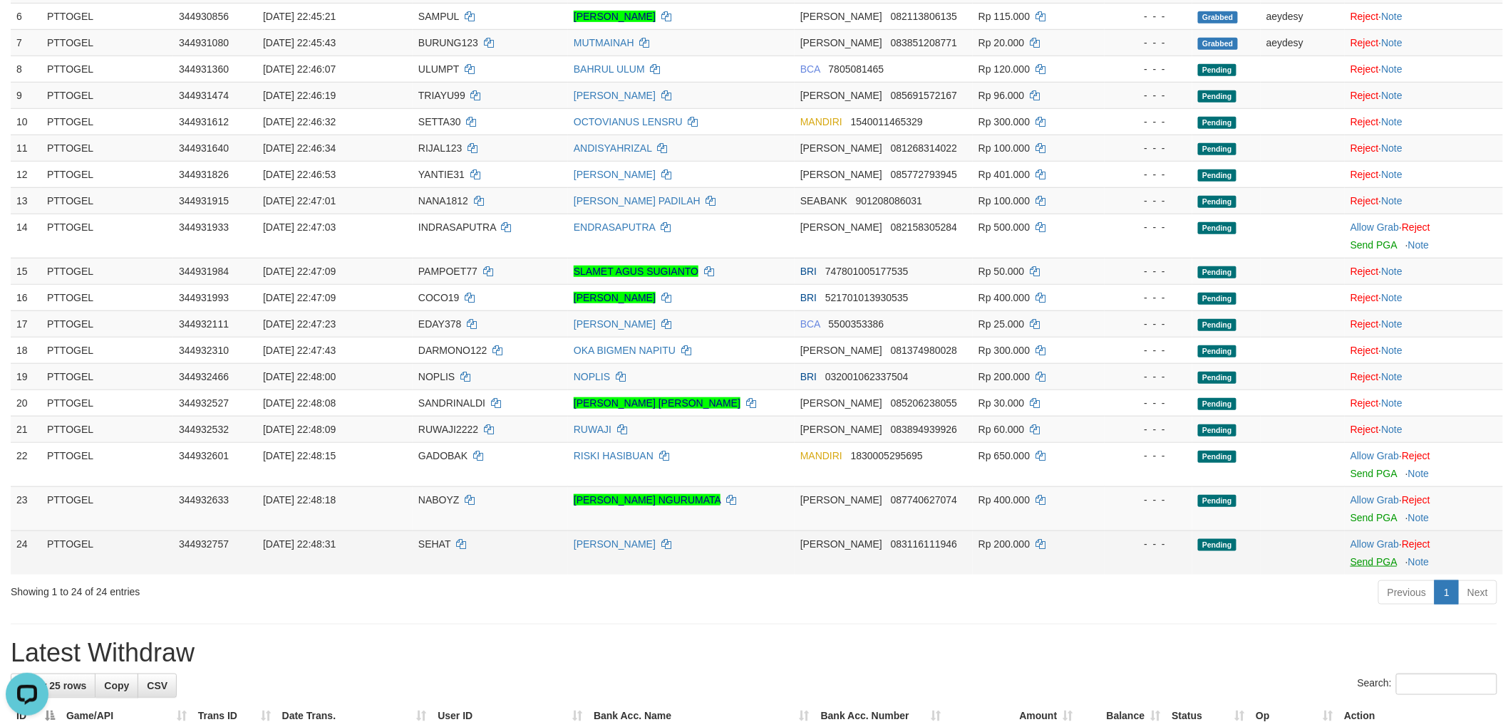
scroll to position [361, 0]
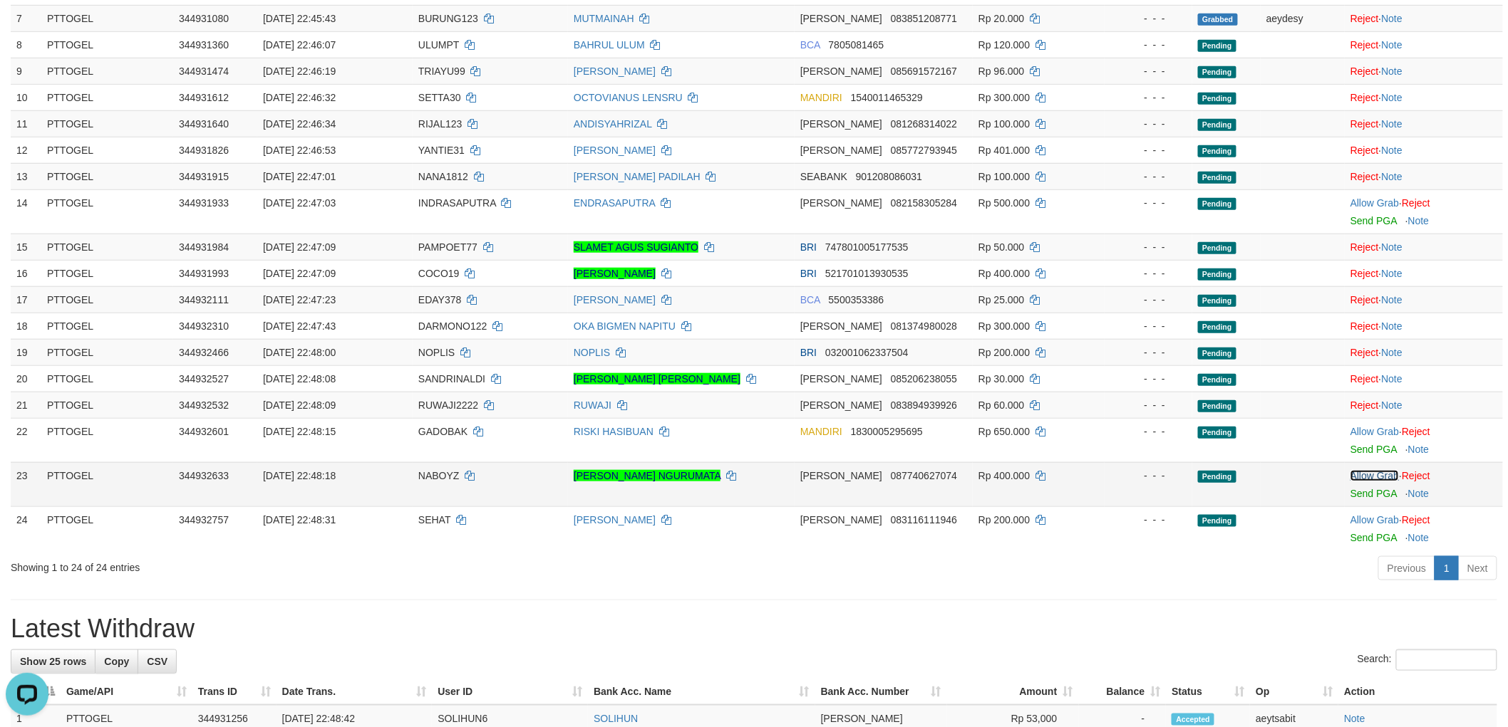
click at [1372, 474] on link "Allow Grab" at bounding box center [1374, 475] width 48 height 11
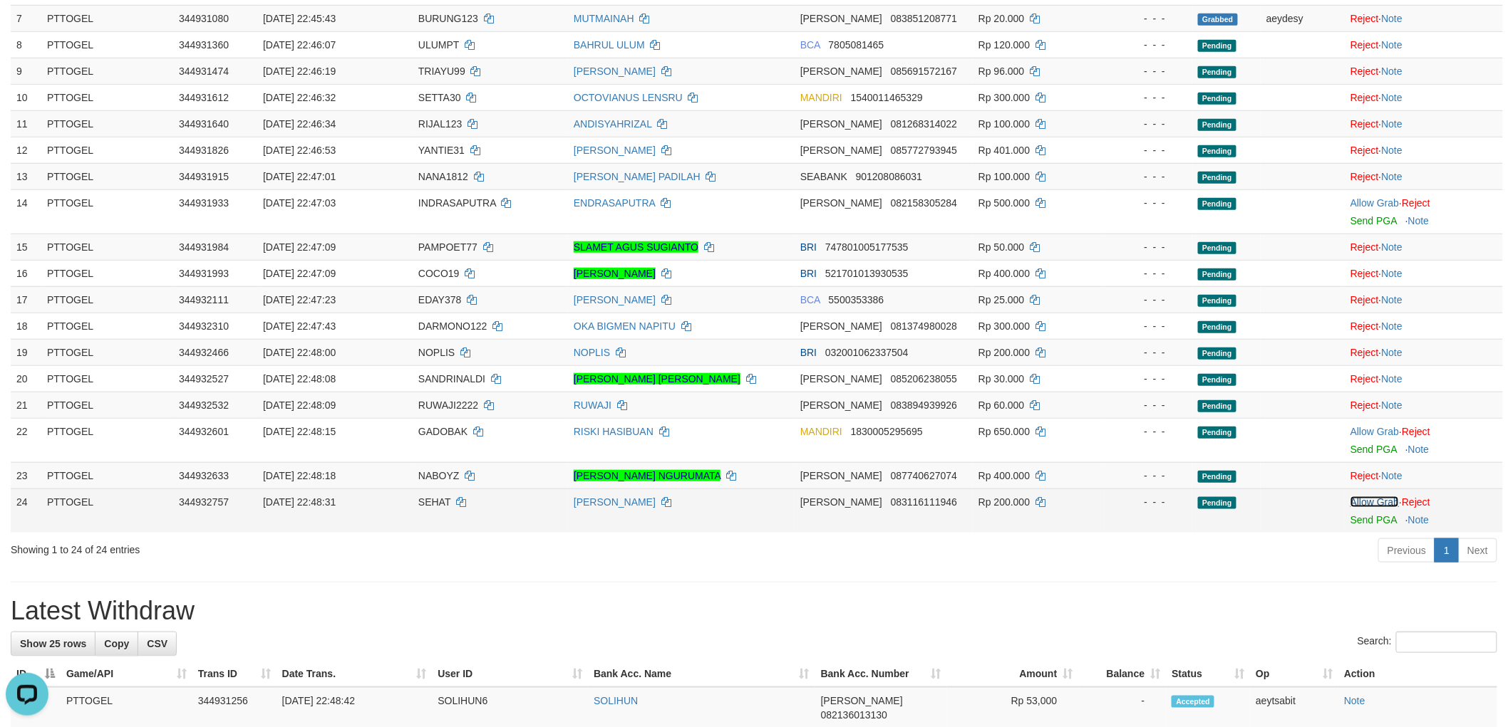
click at [1375, 501] on link "Allow Grab" at bounding box center [1374, 502] width 48 height 11
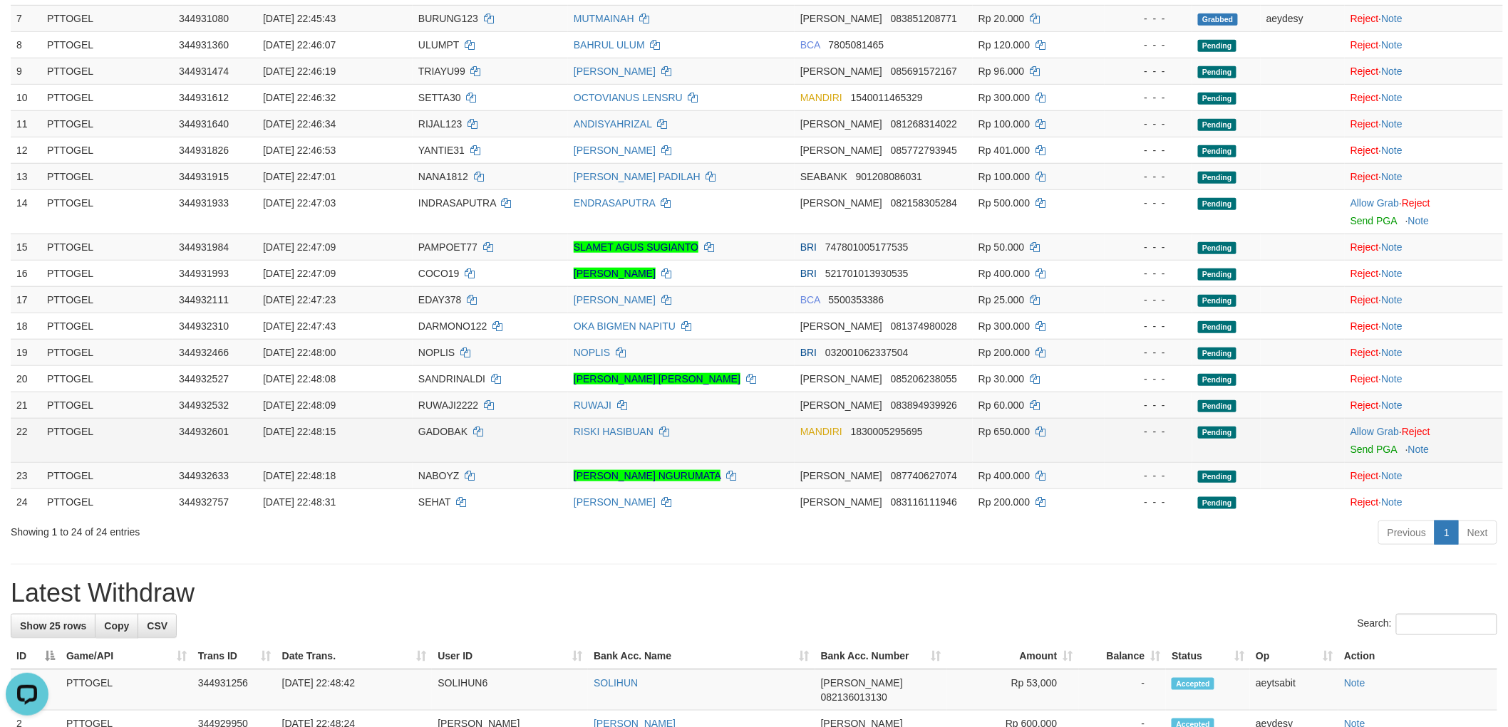
click at [454, 430] on span "GADOBAK" at bounding box center [442, 431] width 49 height 11
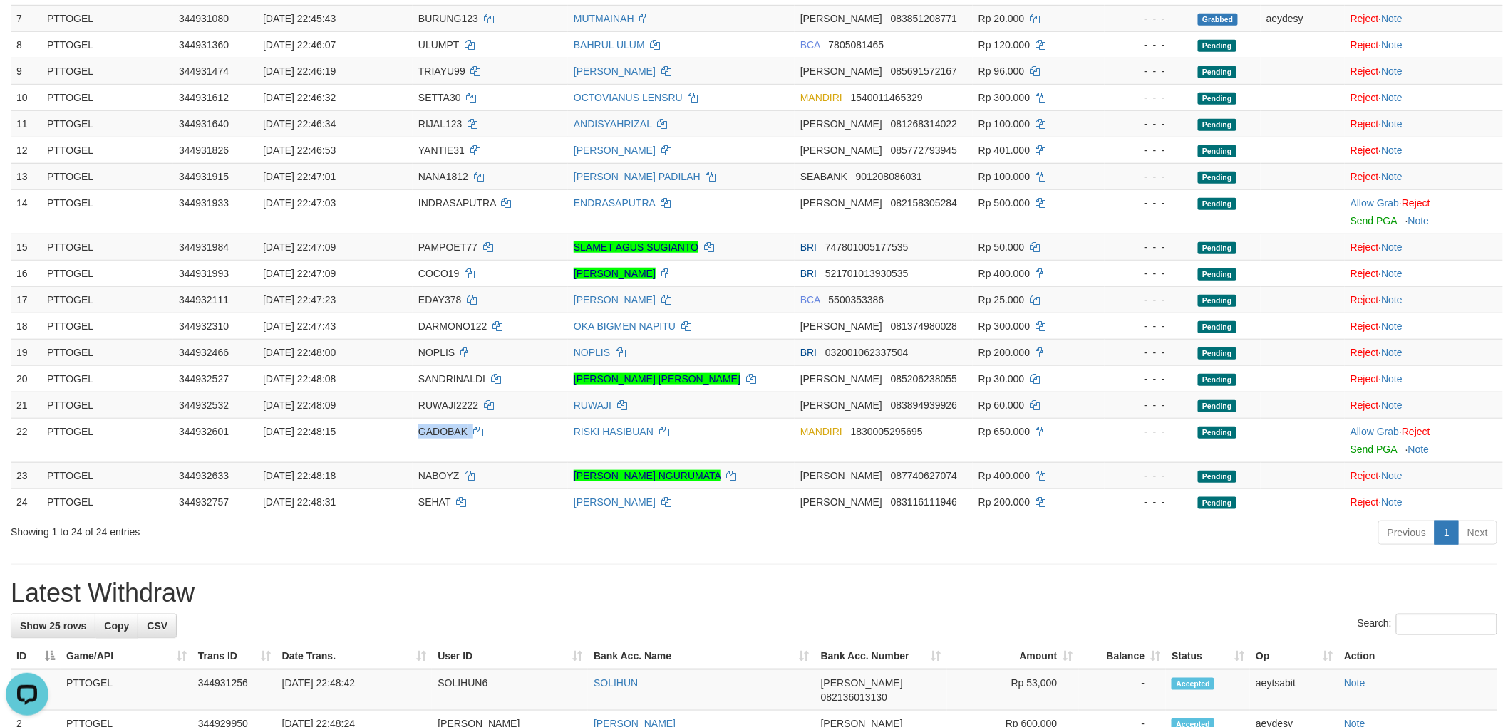
copy td "GADOBAK"
drag, startPoint x: 1356, startPoint y: 430, endPoint x: 1305, endPoint y: 387, distance: 66.8
click at [1356, 430] on link "Allow Grab" at bounding box center [1374, 431] width 48 height 11
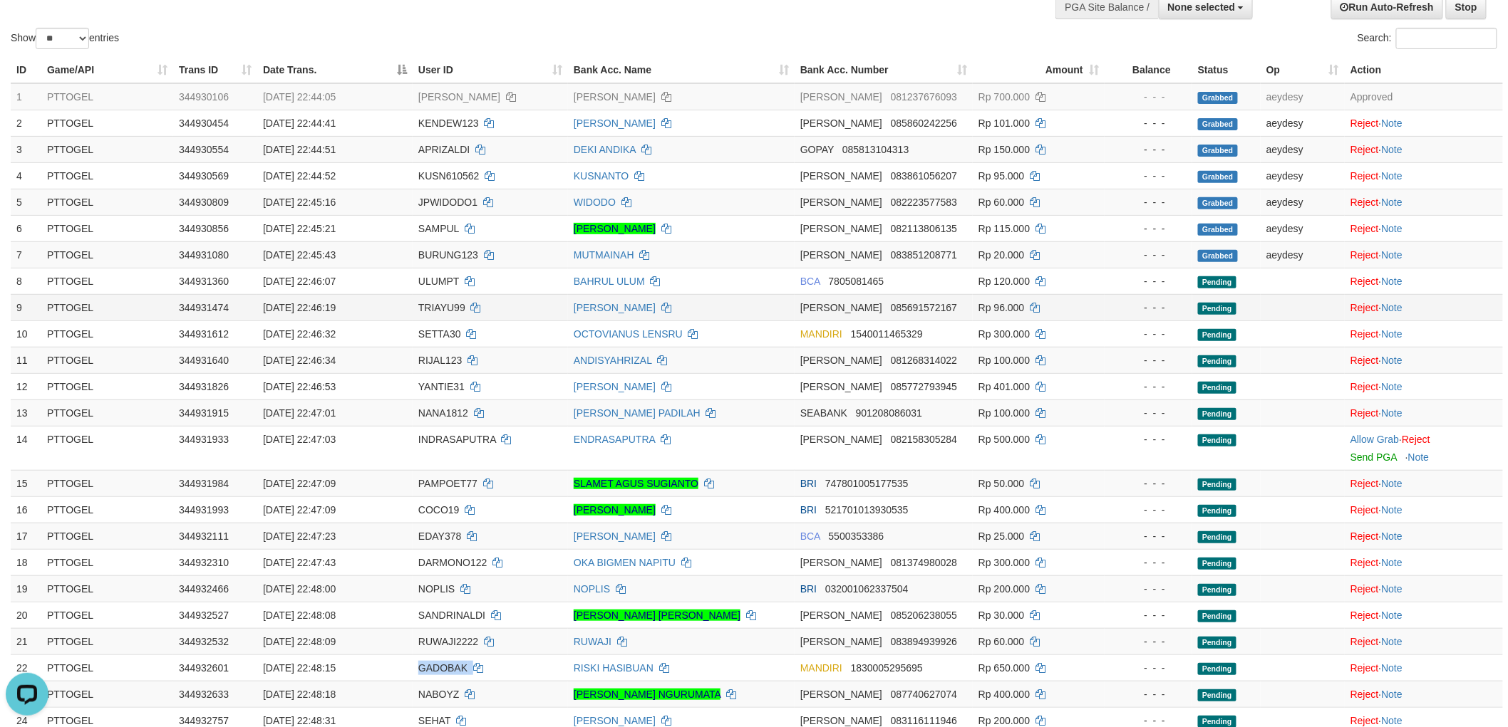
scroll to position [124, 0]
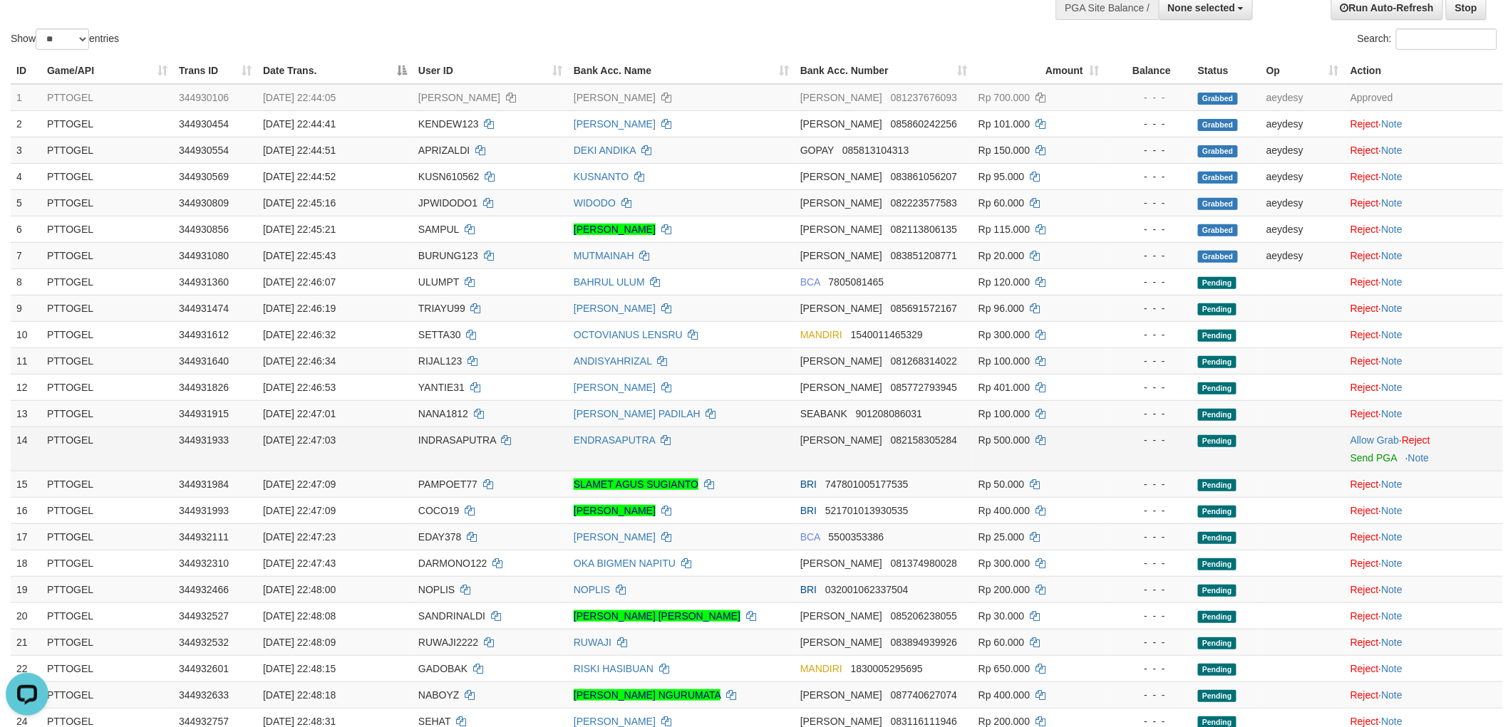
click at [462, 437] on span "INDRASAPUTRA" at bounding box center [457, 440] width 78 height 11
drag, startPoint x: 462, startPoint y: 437, endPoint x: 439, endPoint y: 437, distance: 22.8
click at [460, 437] on span "INDRASAPUTRA" at bounding box center [457, 440] width 78 height 11
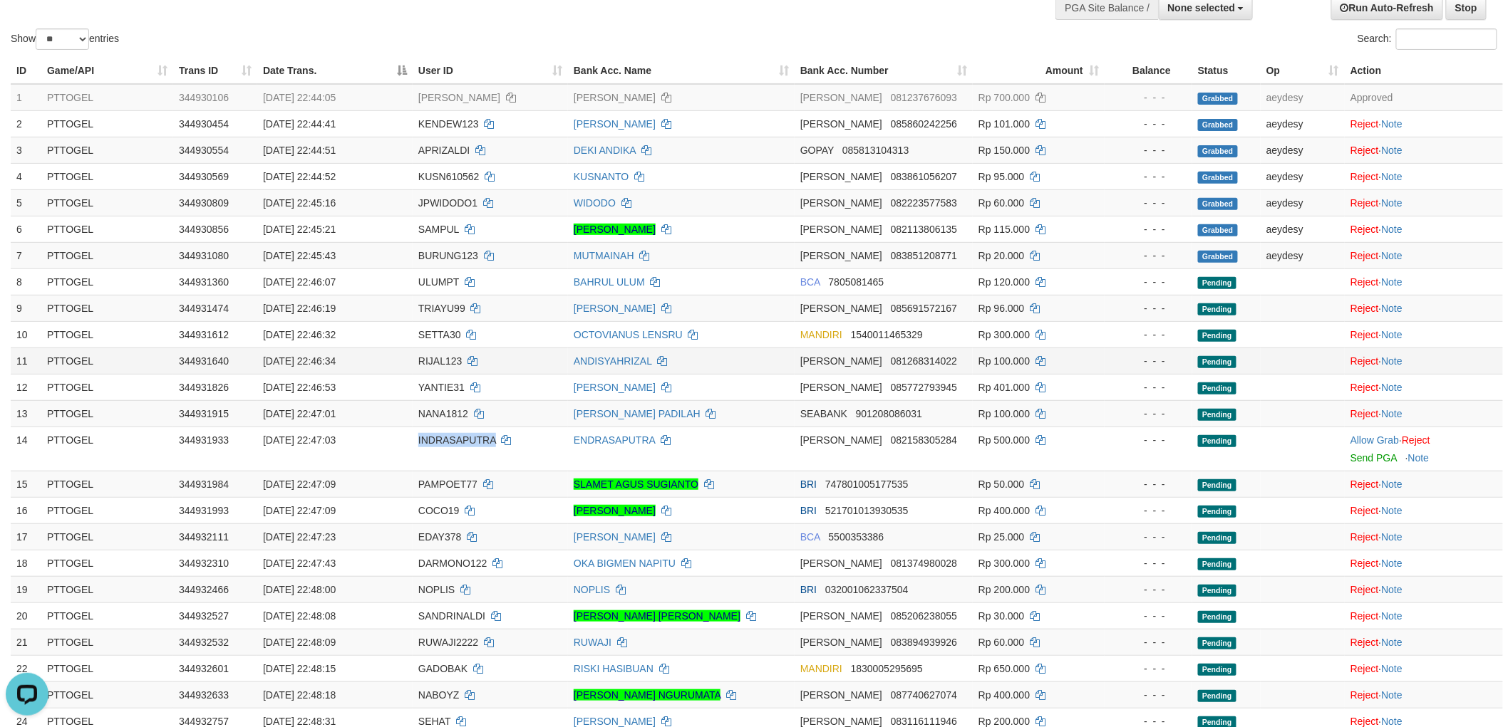
copy span "INDRASAPUTRA"
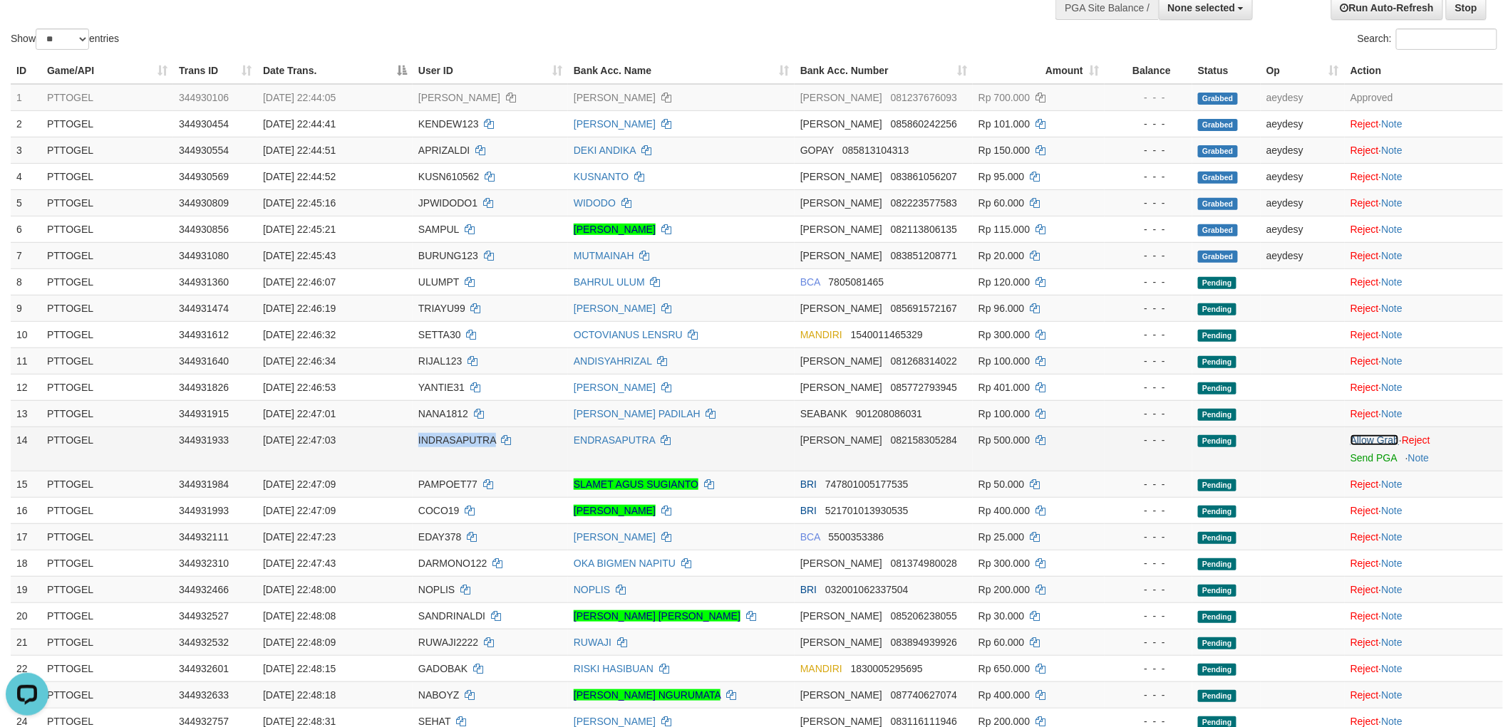
drag, startPoint x: 1377, startPoint y: 433, endPoint x: 1327, endPoint y: 467, distance: 60.5
click at [1377, 435] on link "Allow Grab" at bounding box center [1374, 440] width 48 height 11
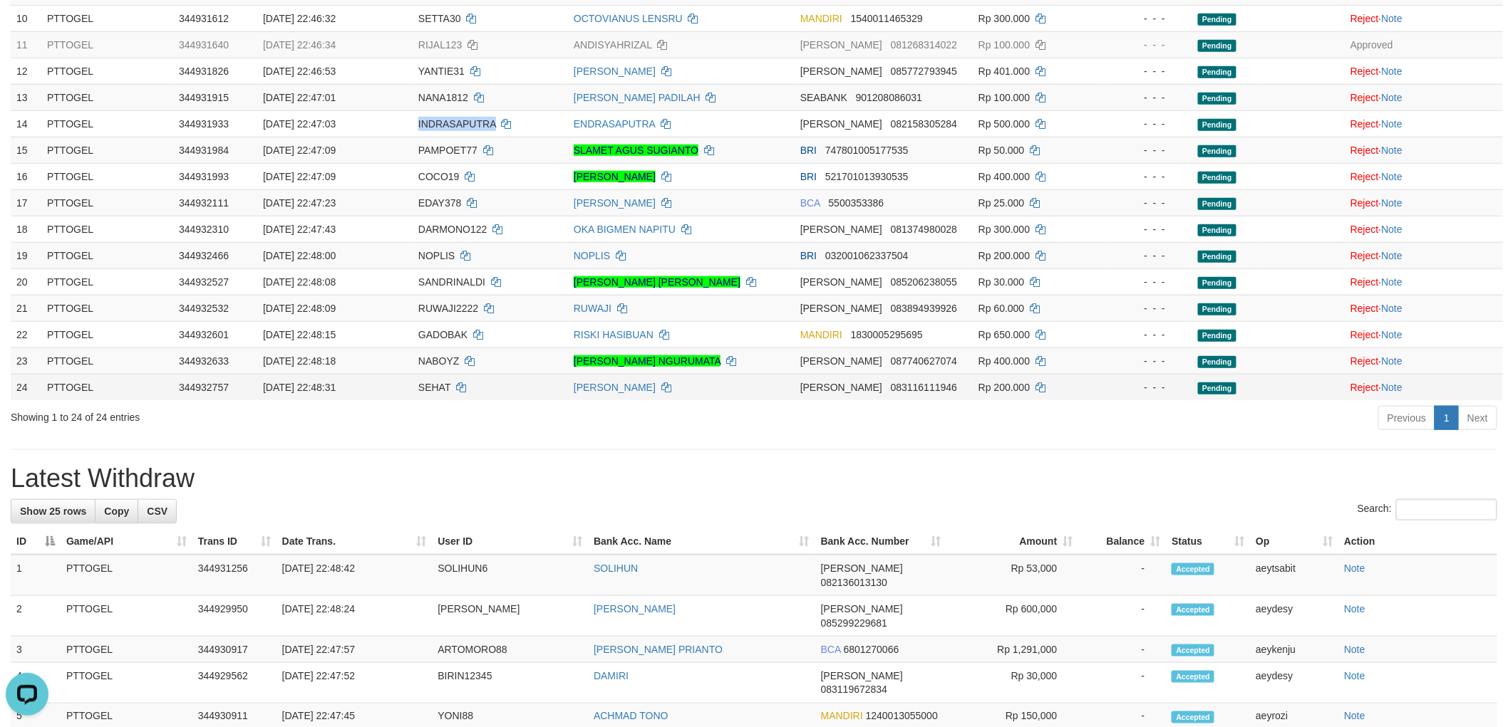
scroll to position [361, 0]
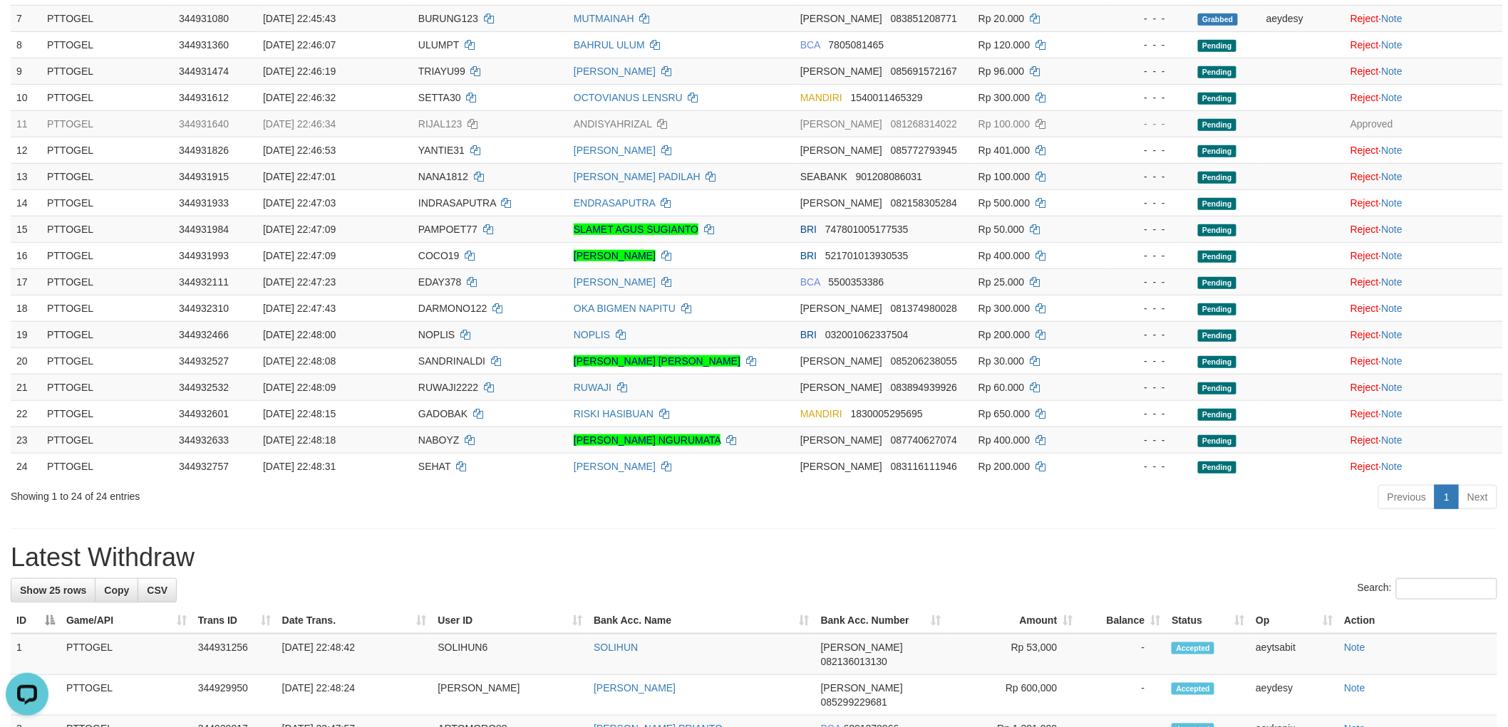
click at [881, 524] on div "**********" at bounding box center [754, 625] width 1508 height 1898
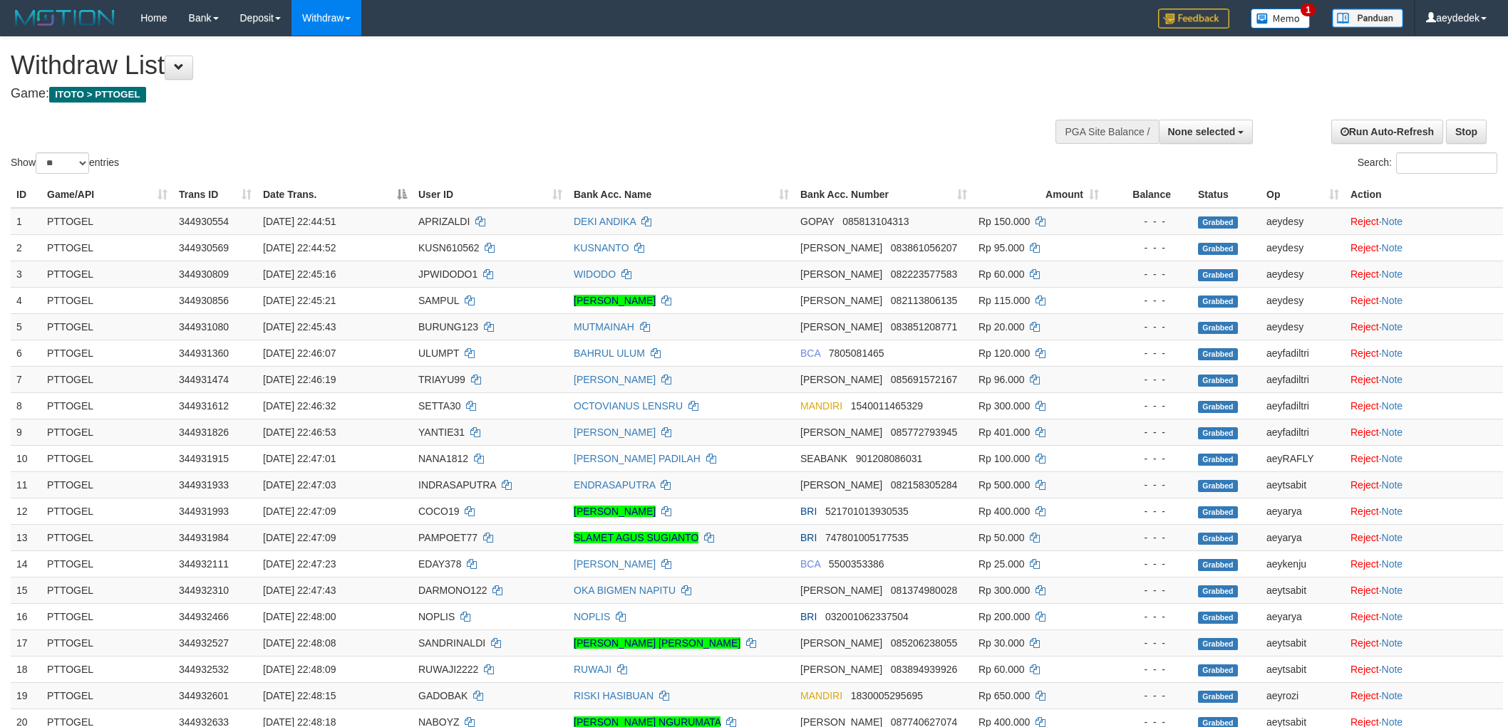
select select
select select "**"
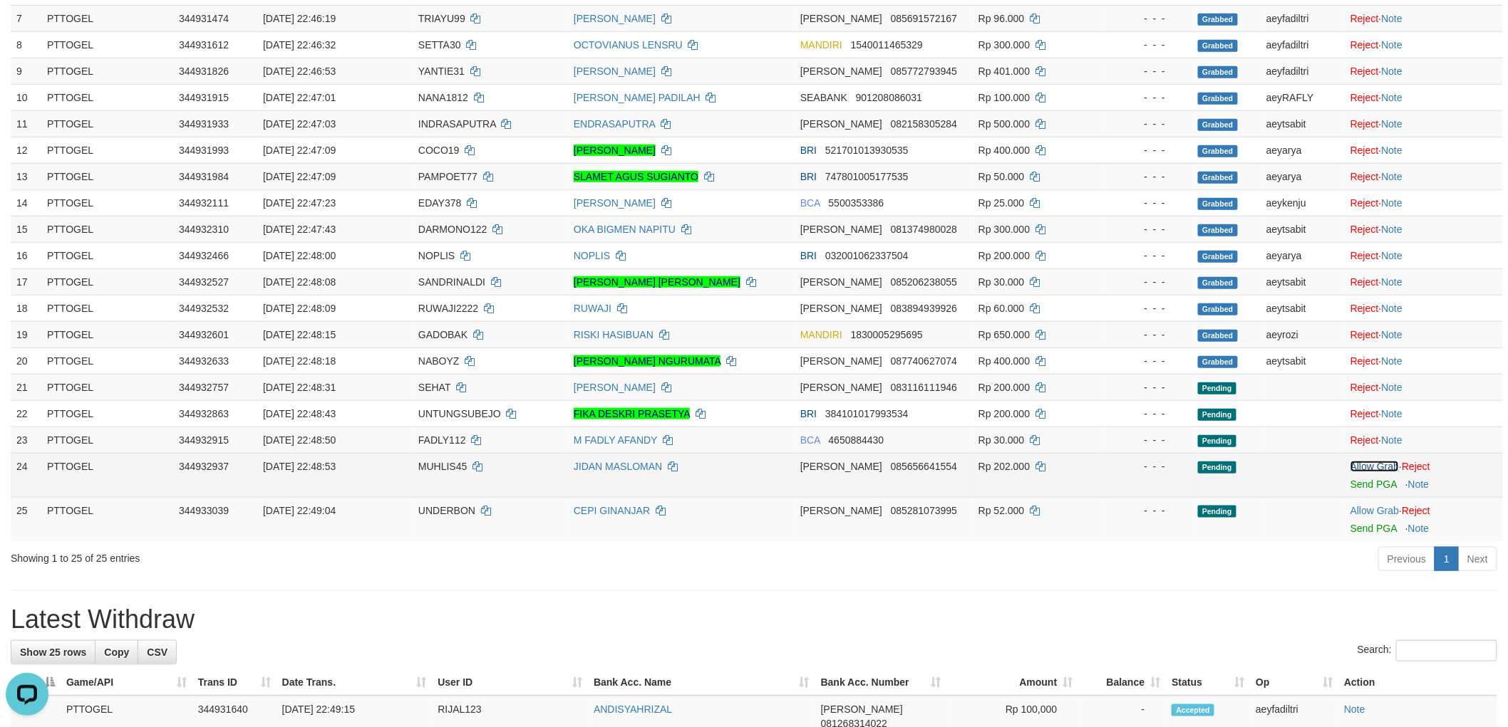
click at [1370, 462] on link "Allow Grab" at bounding box center [1374, 466] width 48 height 11
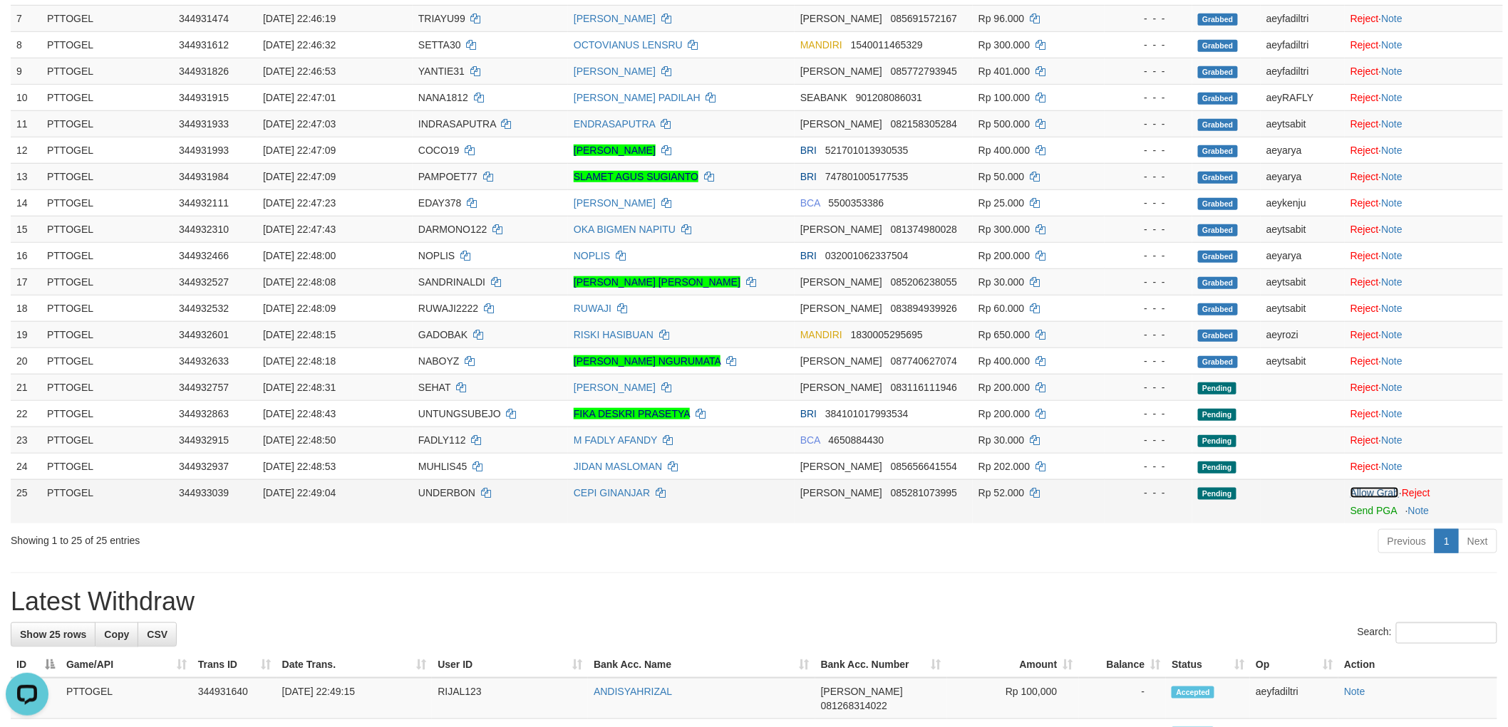
click at [1383, 492] on link "Allow Grab" at bounding box center [1374, 492] width 48 height 11
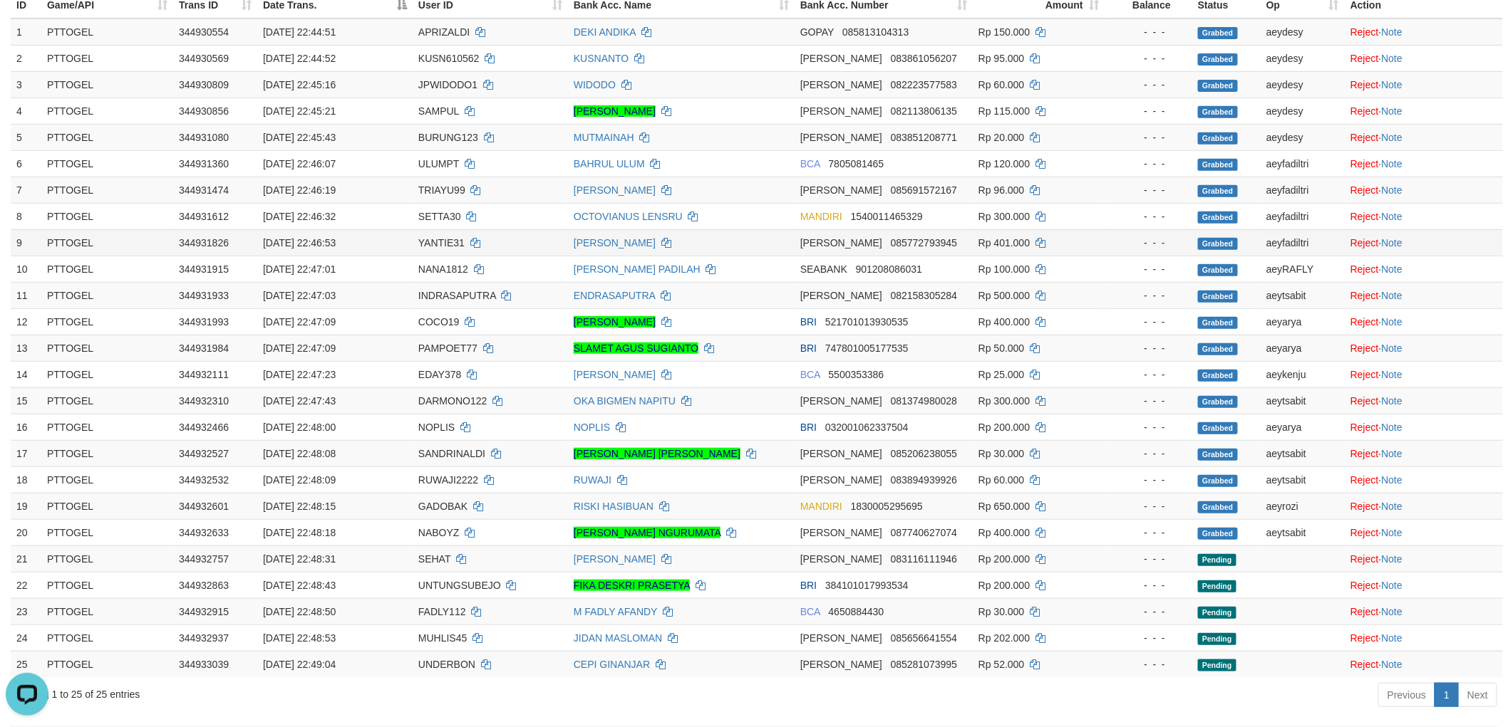
scroll to position [361, 0]
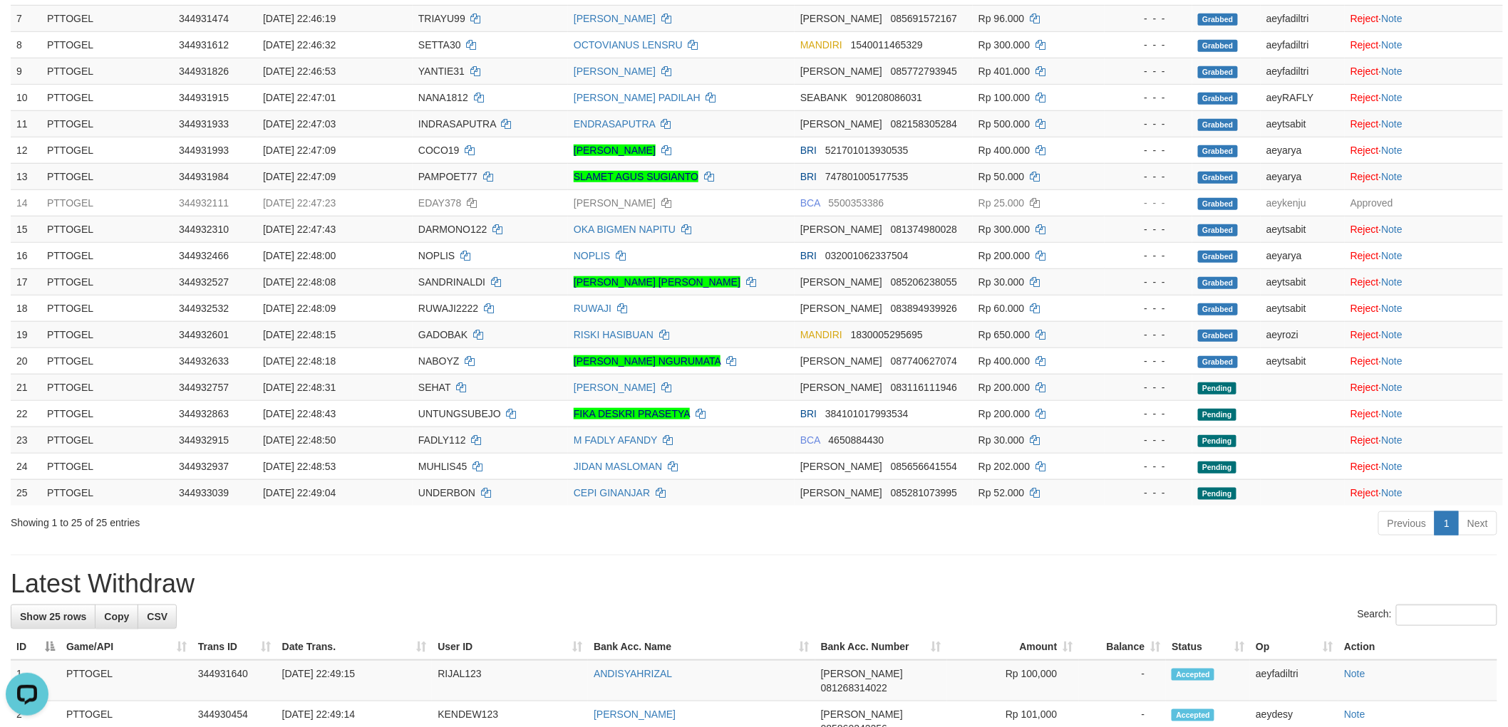
click at [763, 549] on div "**********" at bounding box center [754, 645] width 1508 height 1939
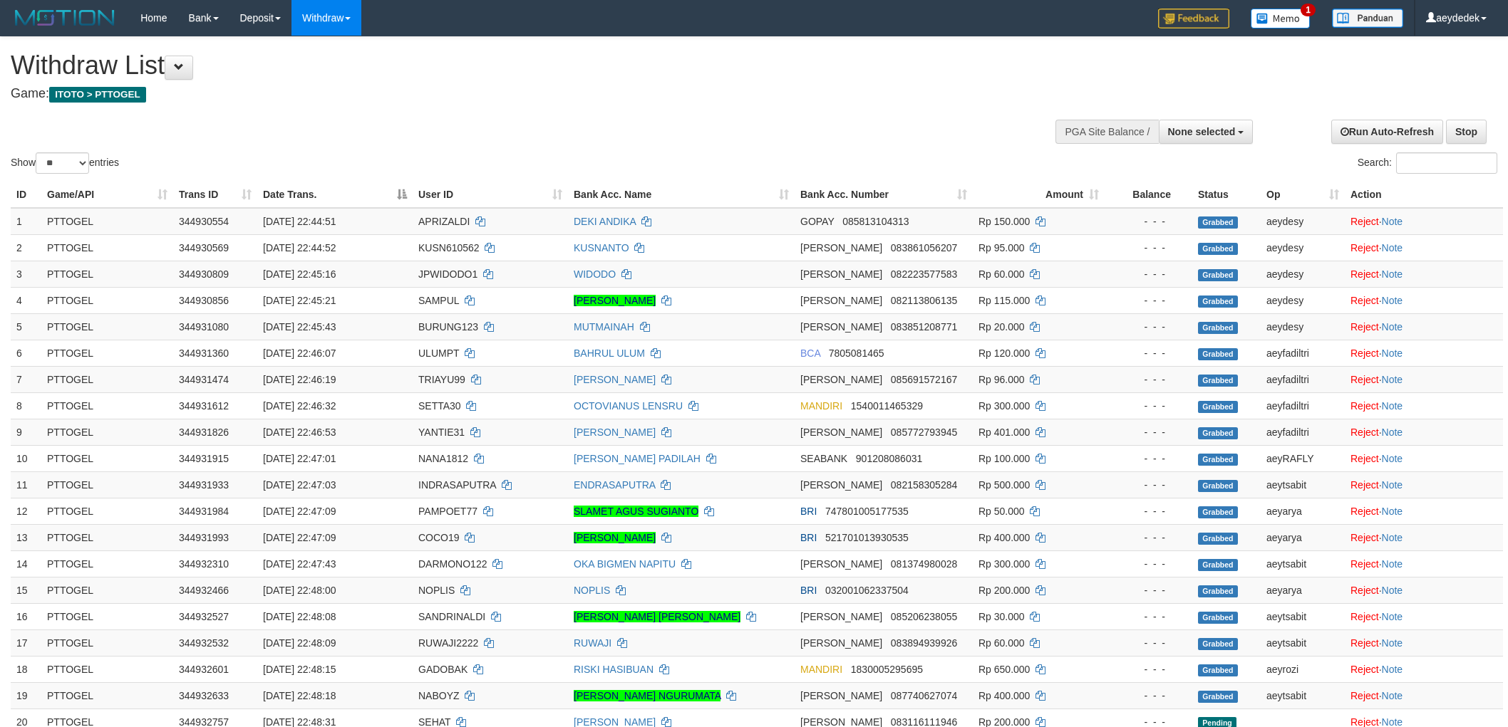
select select
select select "**"
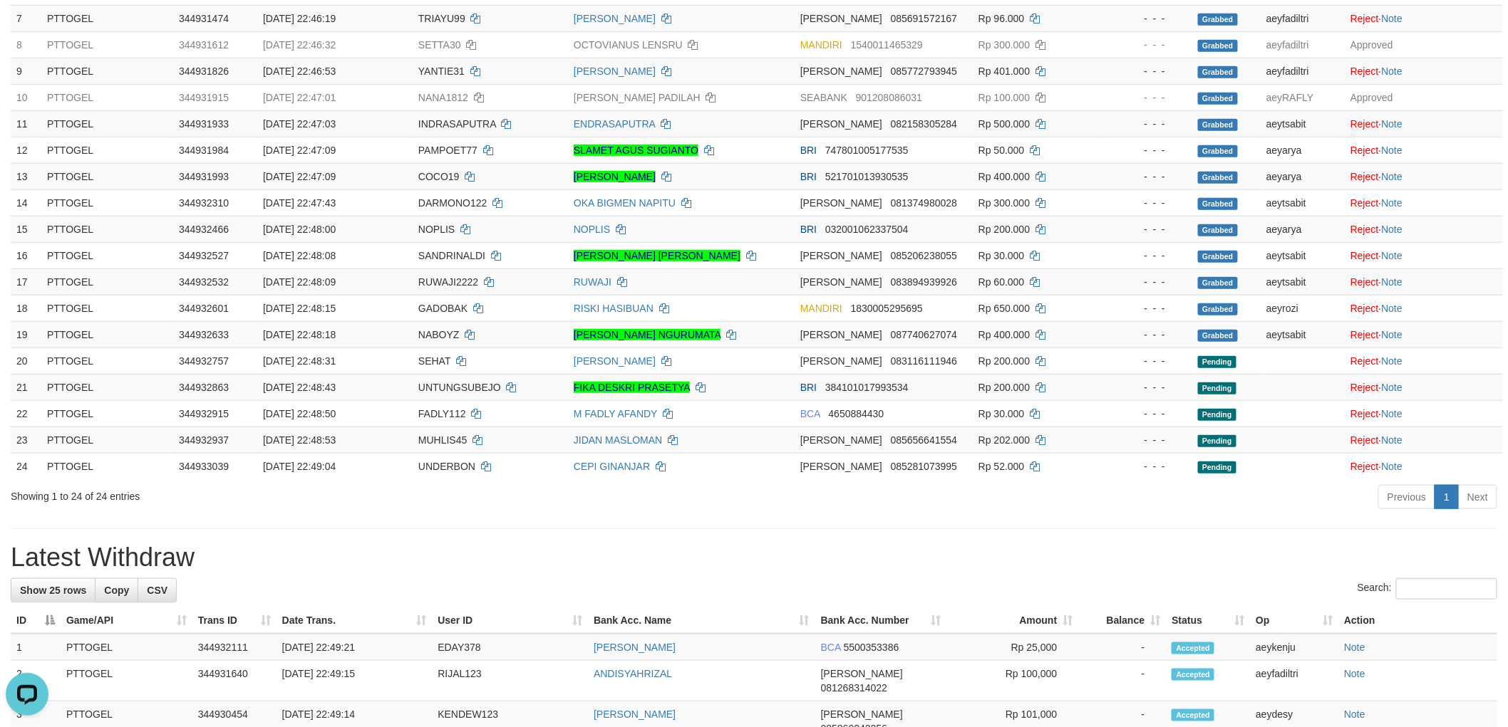
click at [375, 544] on h1 "Latest Withdraw" at bounding box center [754, 558] width 1486 height 28
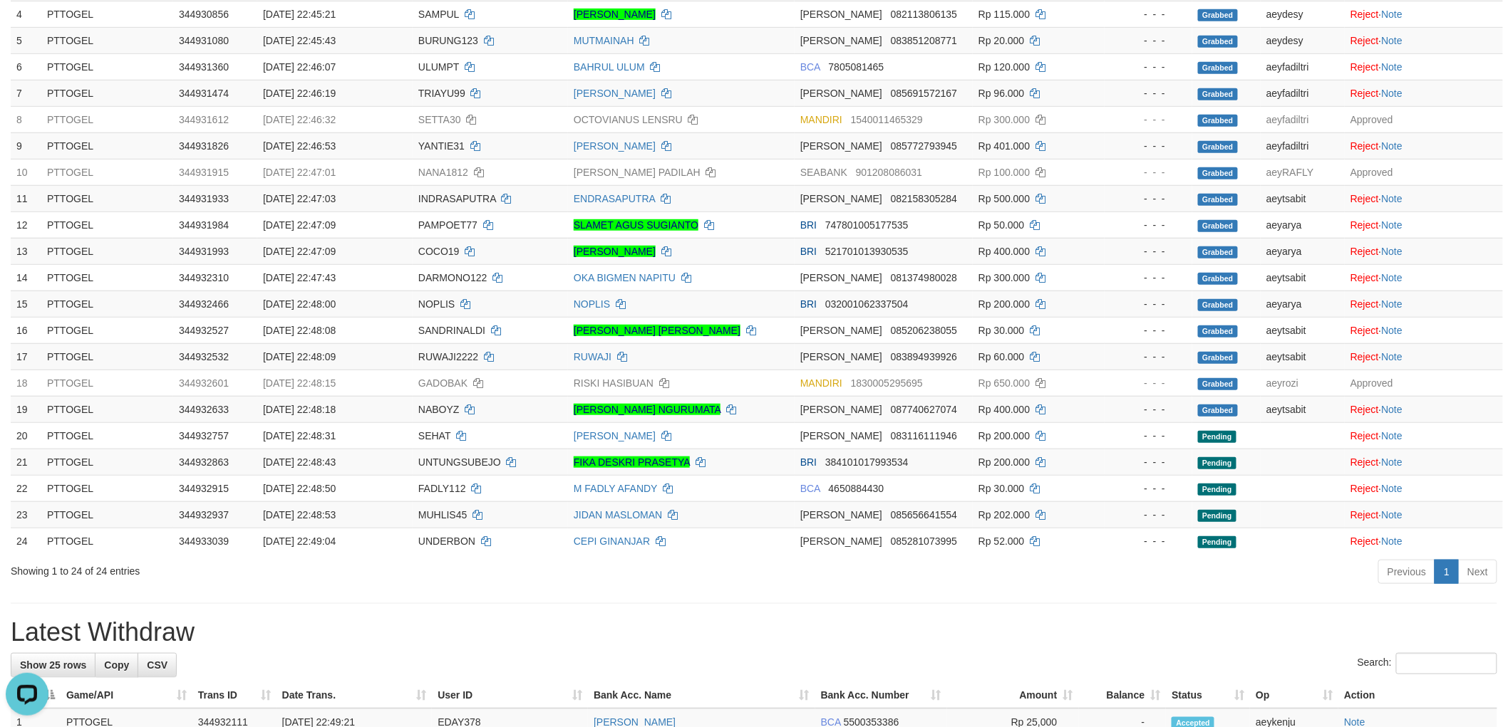
scroll to position [475, 0]
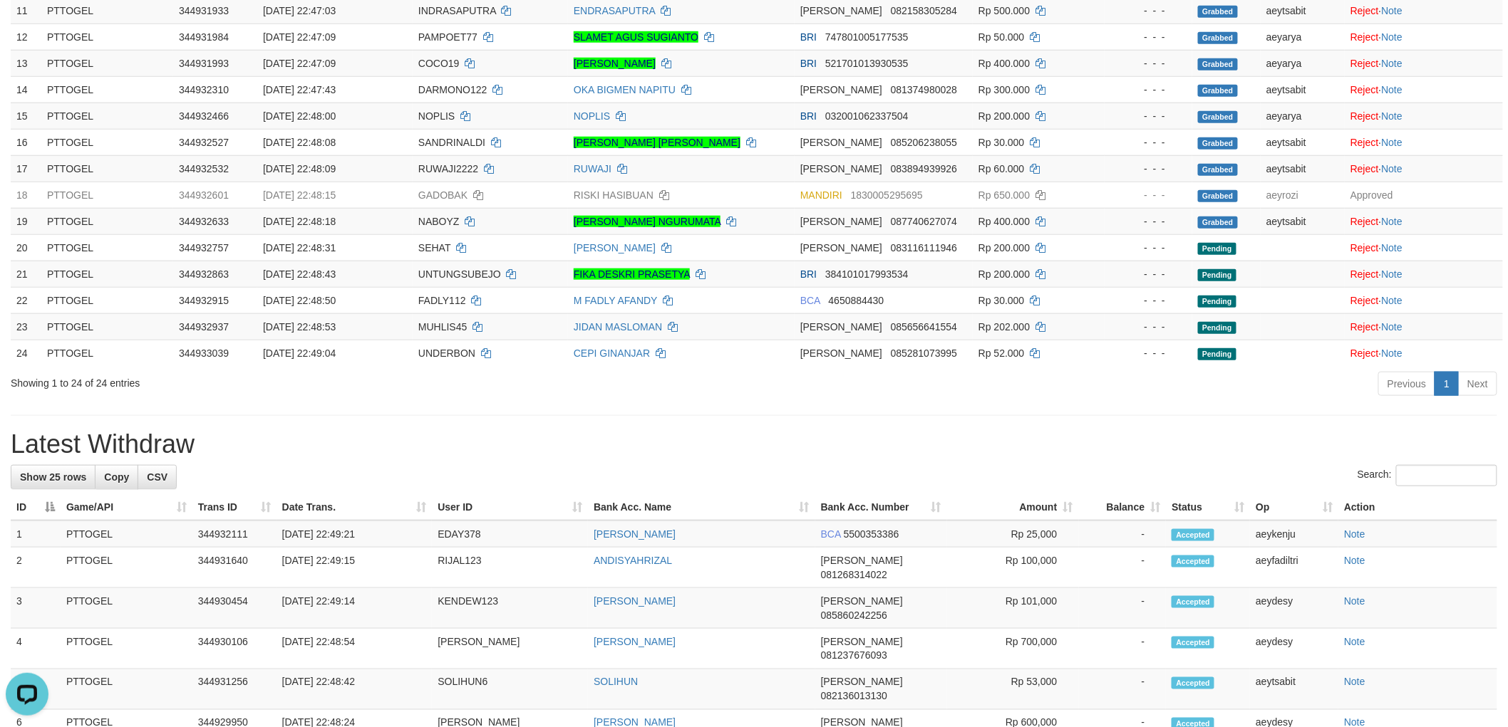
click at [508, 414] on div "**********" at bounding box center [754, 512] width 1508 height 1898
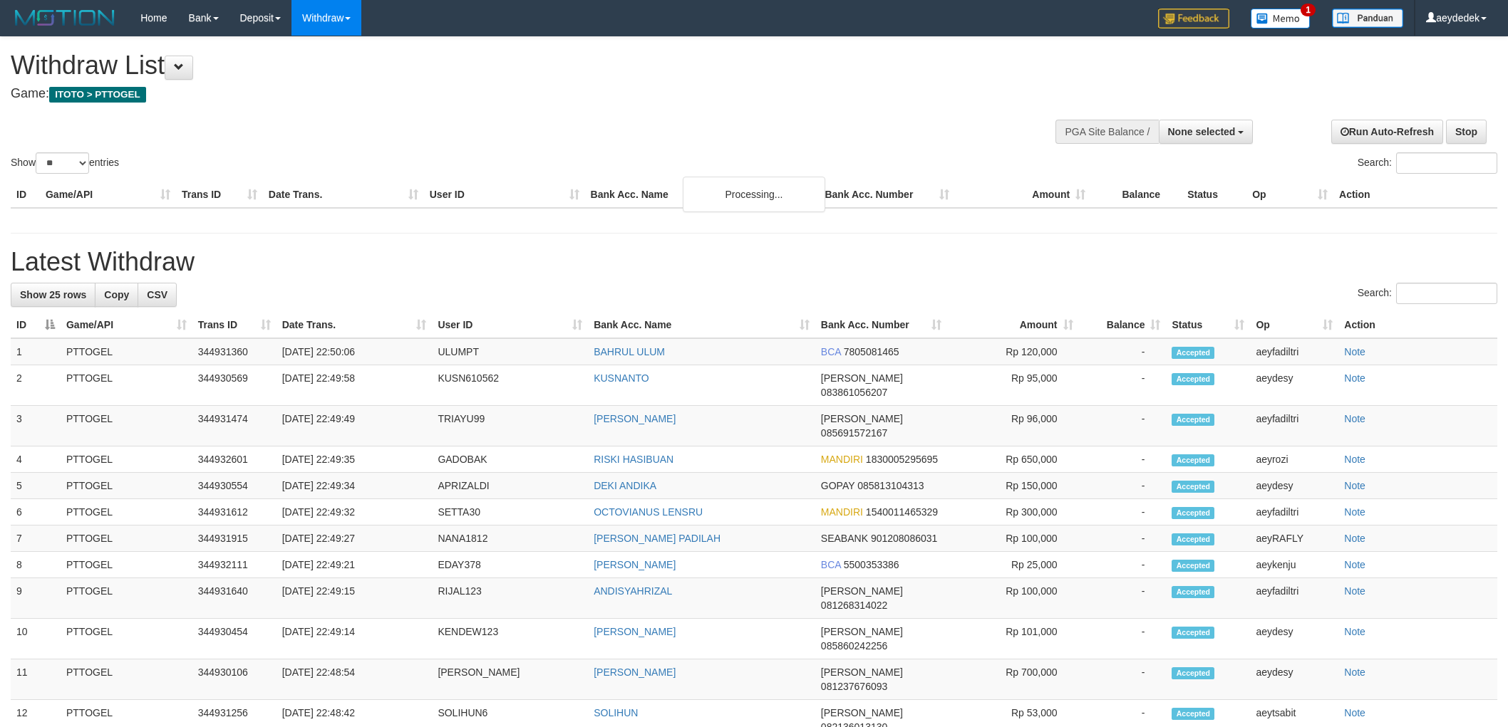
select select
select select "**"
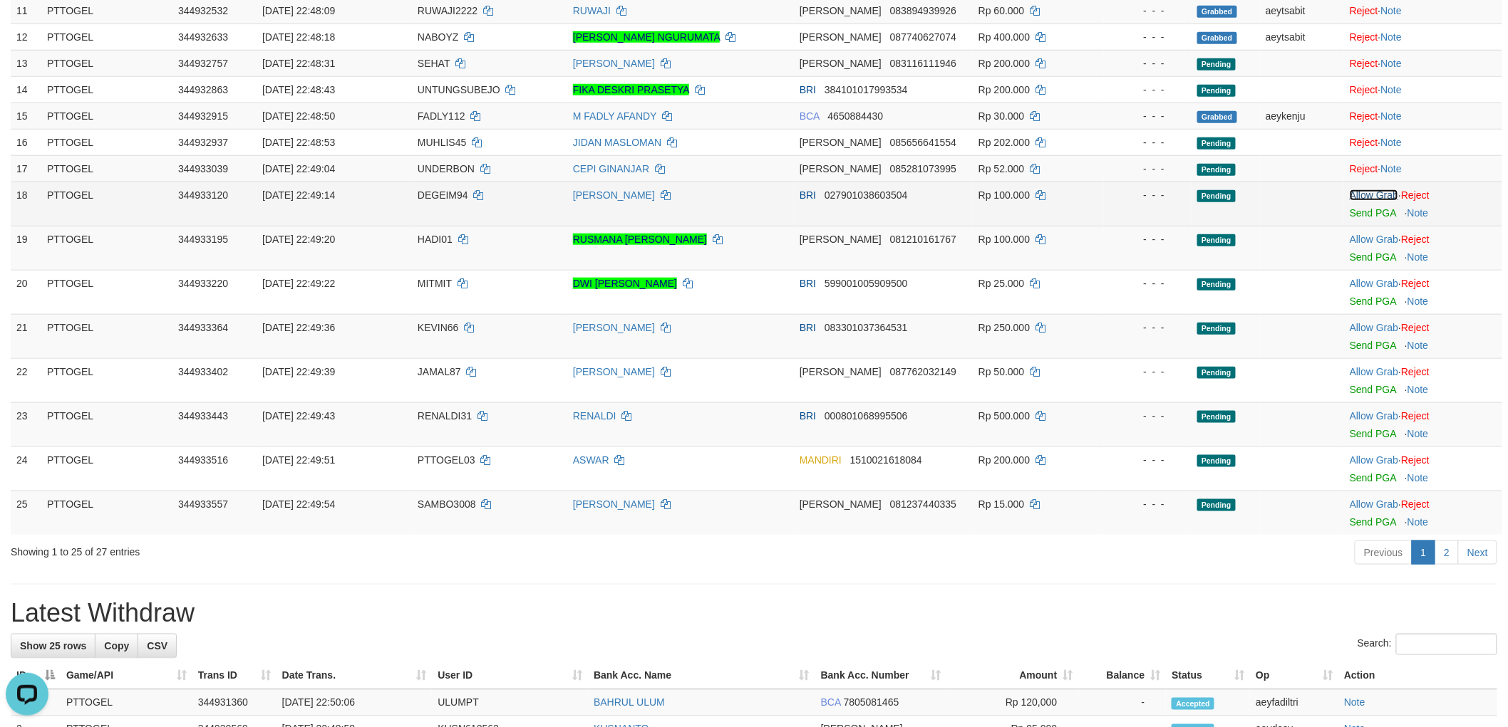
click at [1373, 197] on link "Allow Grab" at bounding box center [1373, 195] width 48 height 11
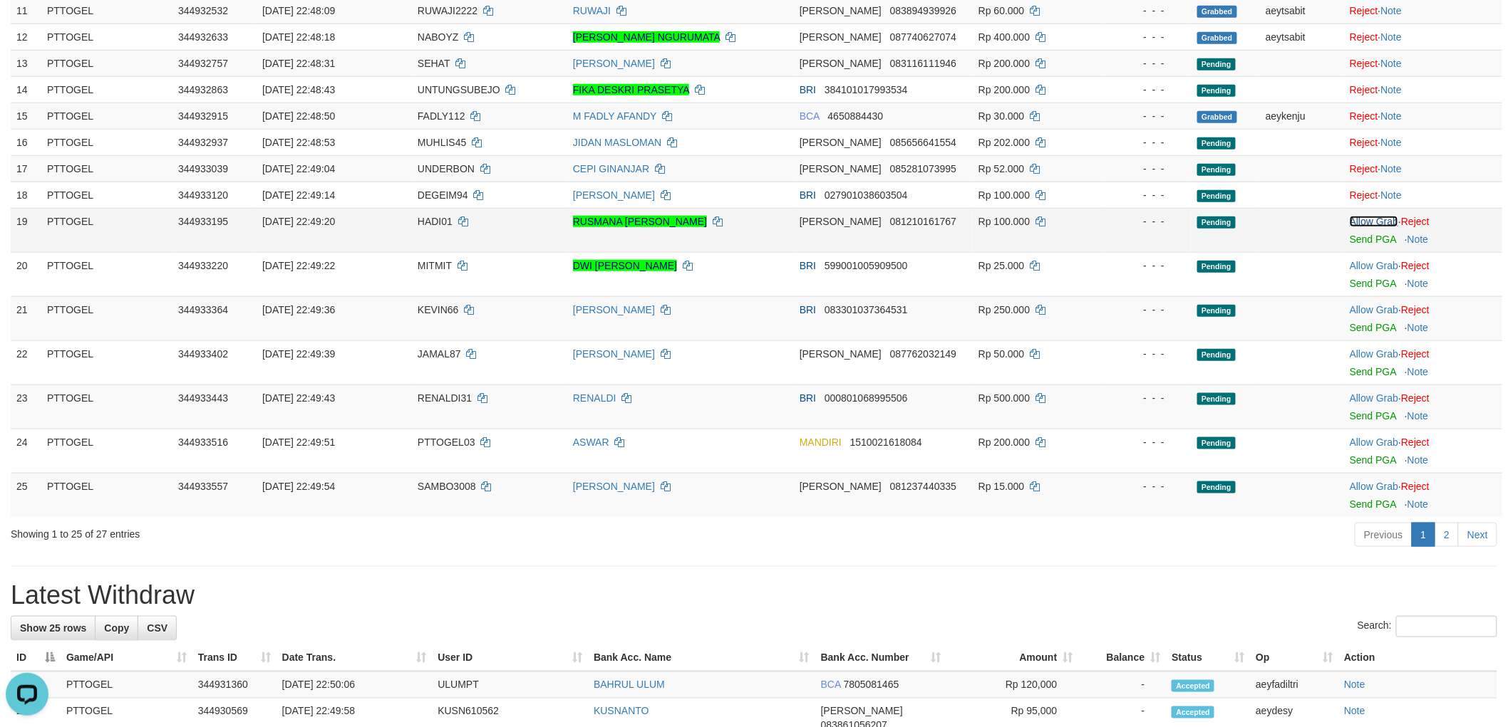
click at [1369, 218] on link "Allow Grab" at bounding box center [1373, 221] width 48 height 11
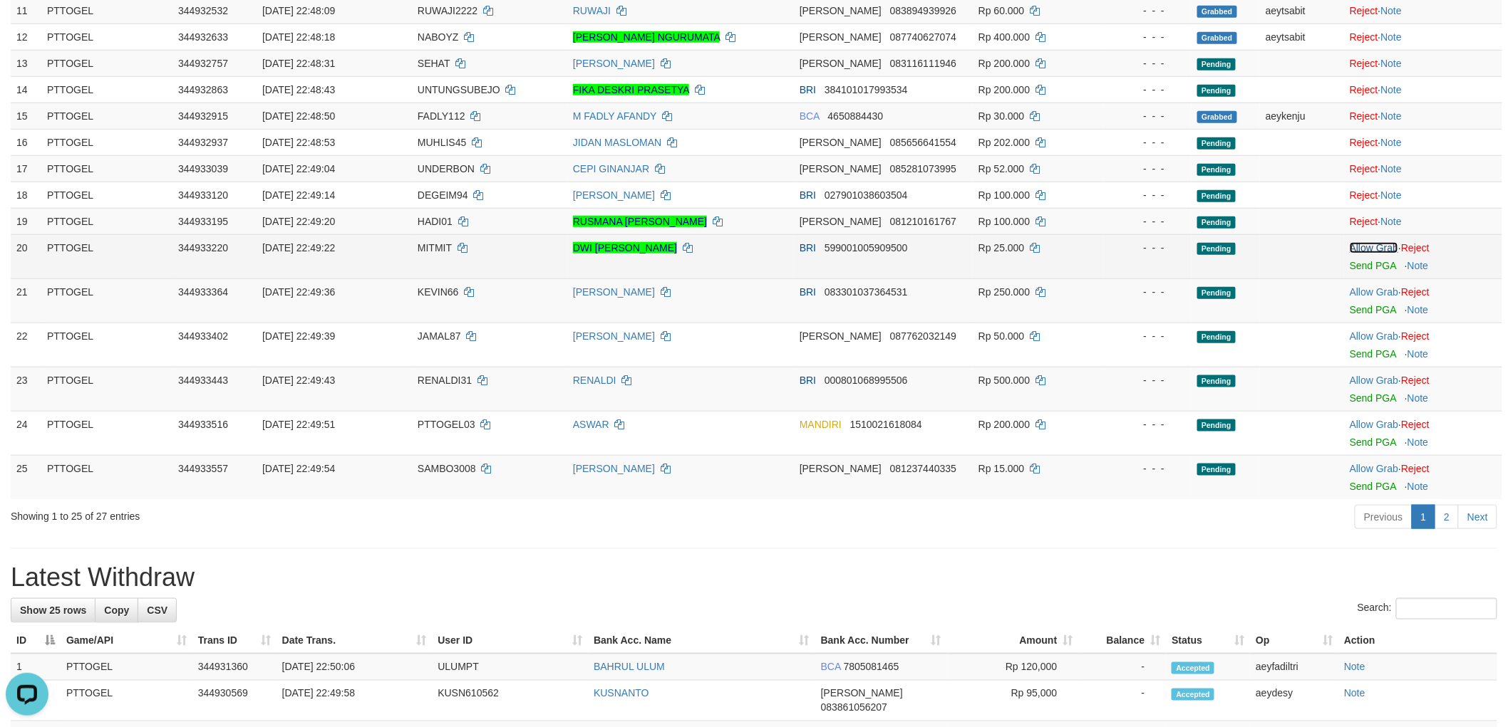
click at [1372, 242] on link "Allow Grab" at bounding box center [1373, 247] width 48 height 11
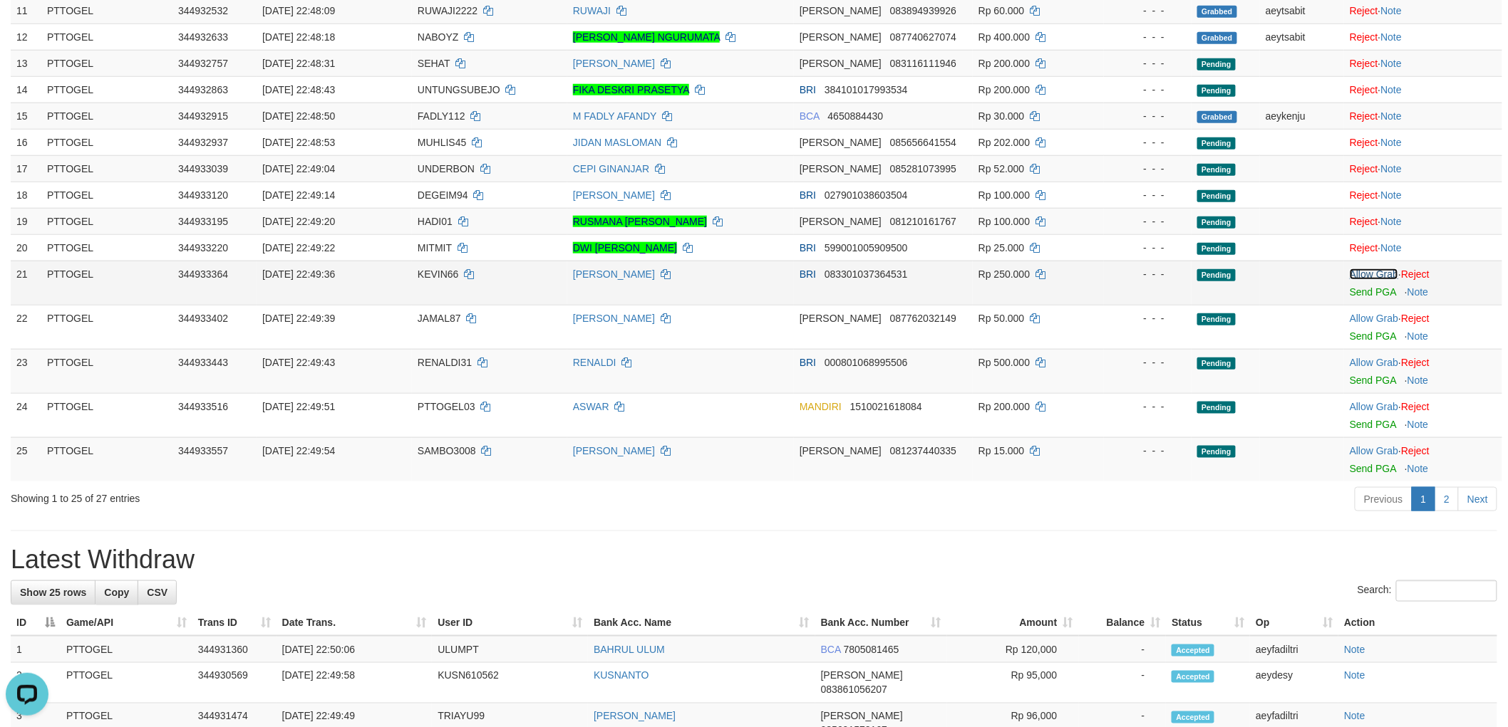
click at [1372, 271] on link "Allow Grab" at bounding box center [1373, 274] width 48 height 11
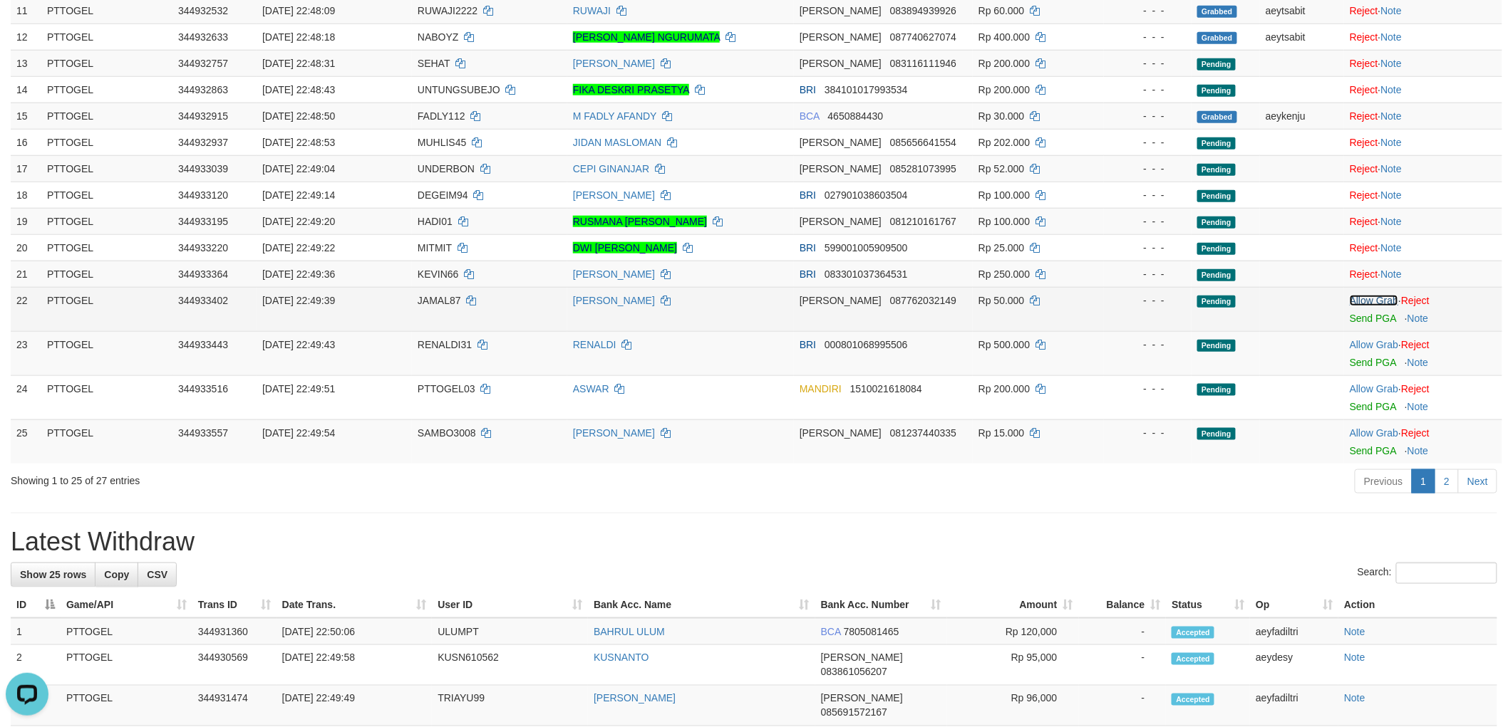
click at [1367, 304] on link "Allow Grab" at bounding box center [1373, 300] width 48 height 11
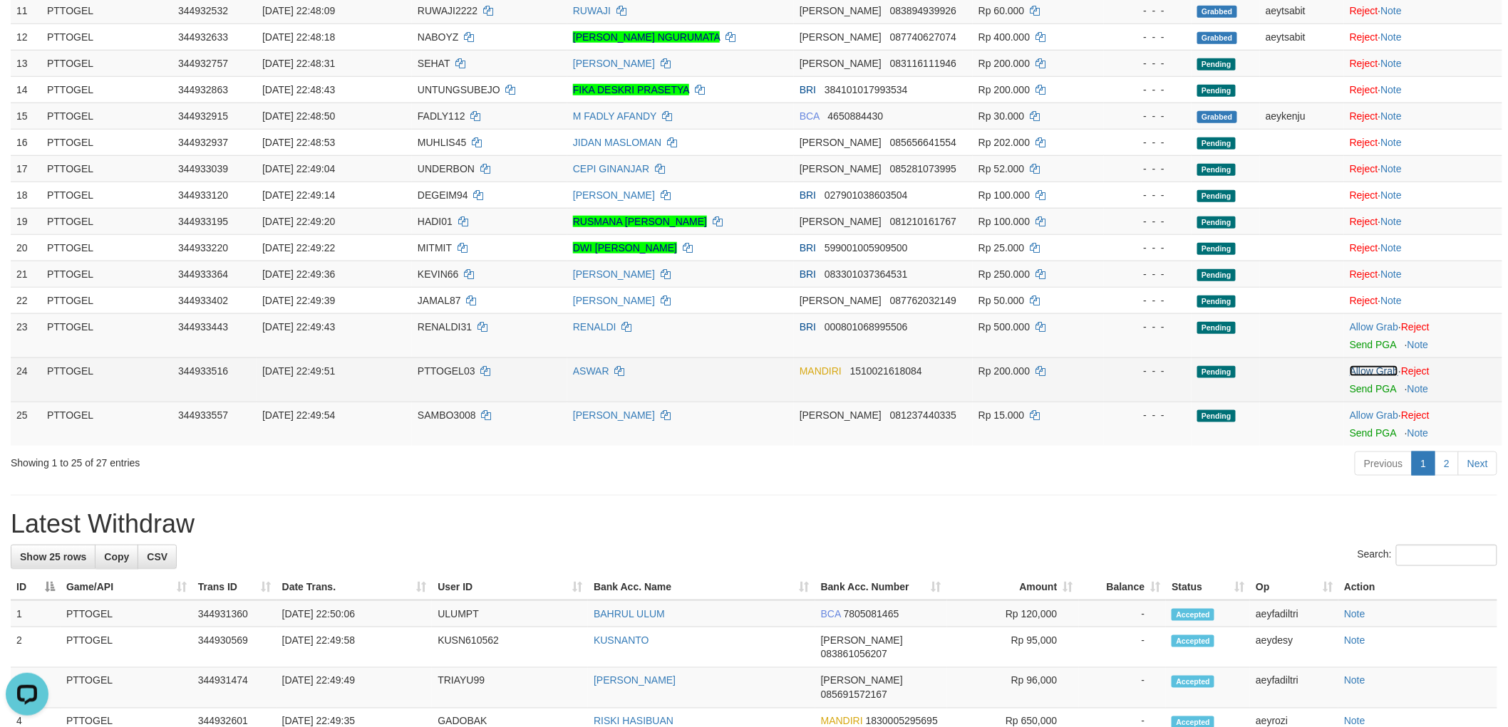
click at [1371, 369] on link "Allow Grab" at bounding box center [1373, 371] width 48 height 11
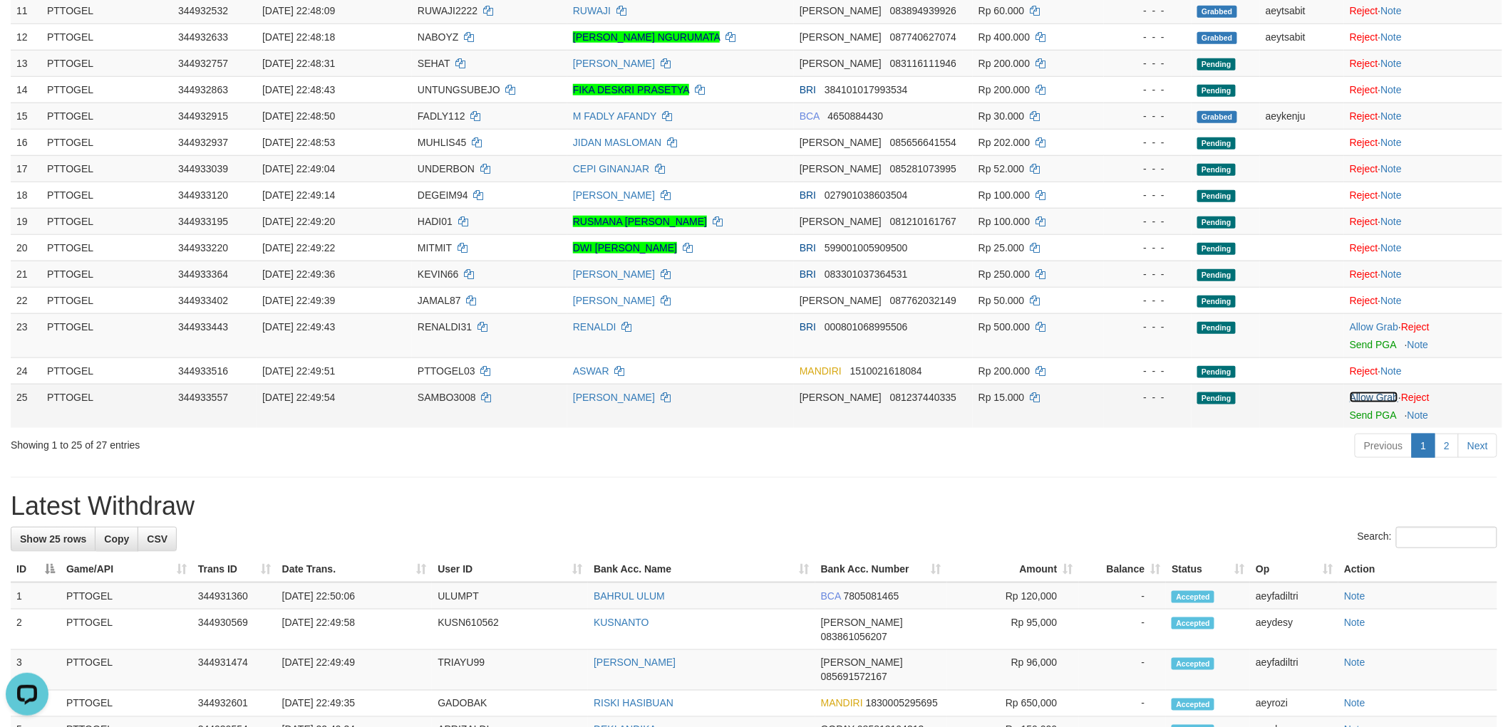
click at [1375, 395] on link "Allow Grab" at bounding box center [1373, 397] width 48 height 11
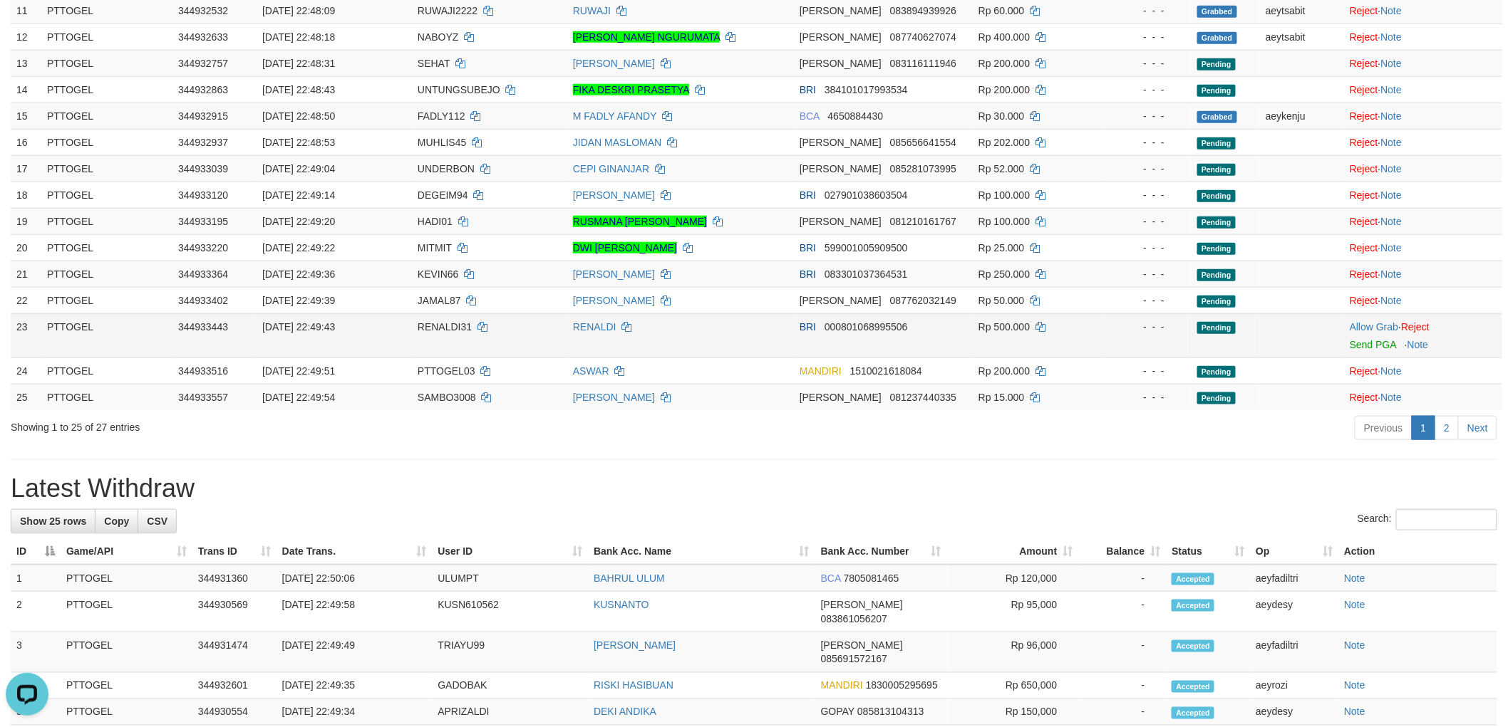
click at [445, 328] on span "RENALDI31" at bounding box center [445, 326] width 54 height 11
copy td "RENALDI31"
drag, startPoint x: 1364, startPoint y: 329, endPoint x: 1389, endPoint y: 354, distance: 35.3
click at [1364, 328] on link "Allow Grab" at bounding box center [1373, 326] width 48 height 11
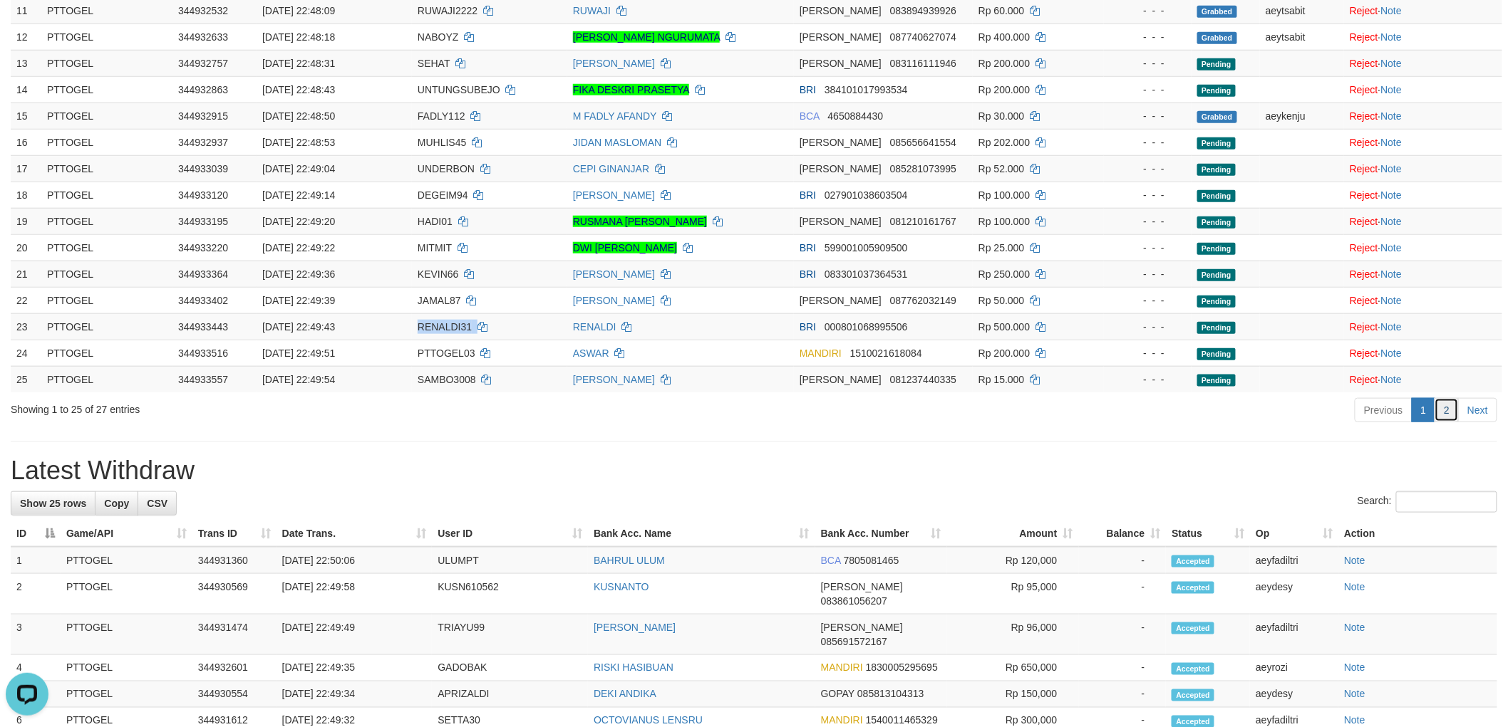
click at [1453, 408] on link "2" at bounding box center [1446, 410] width 24 height 24
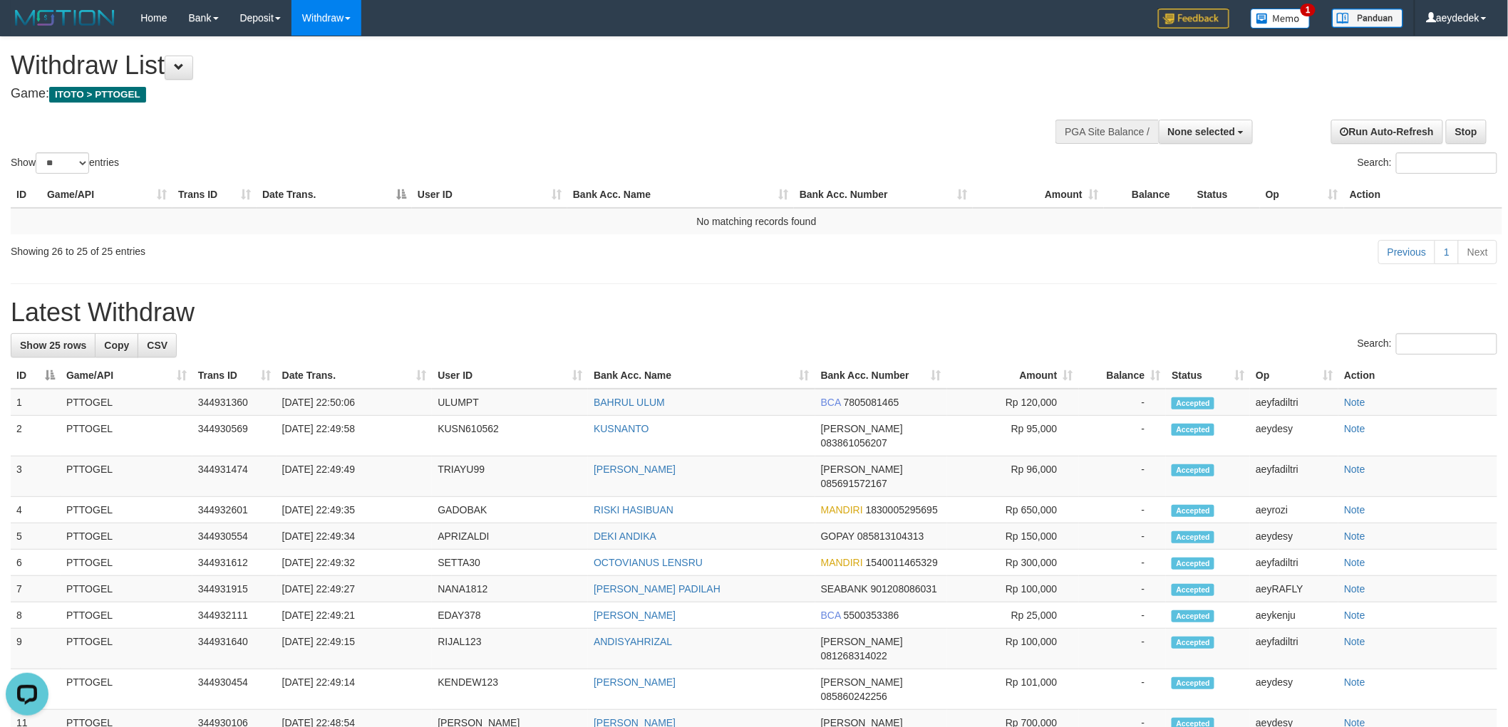
click at [742, 97] on h4 "Game: ITOTO > PTTOGEL" at bounding box center [501, 94] width 980 height 14
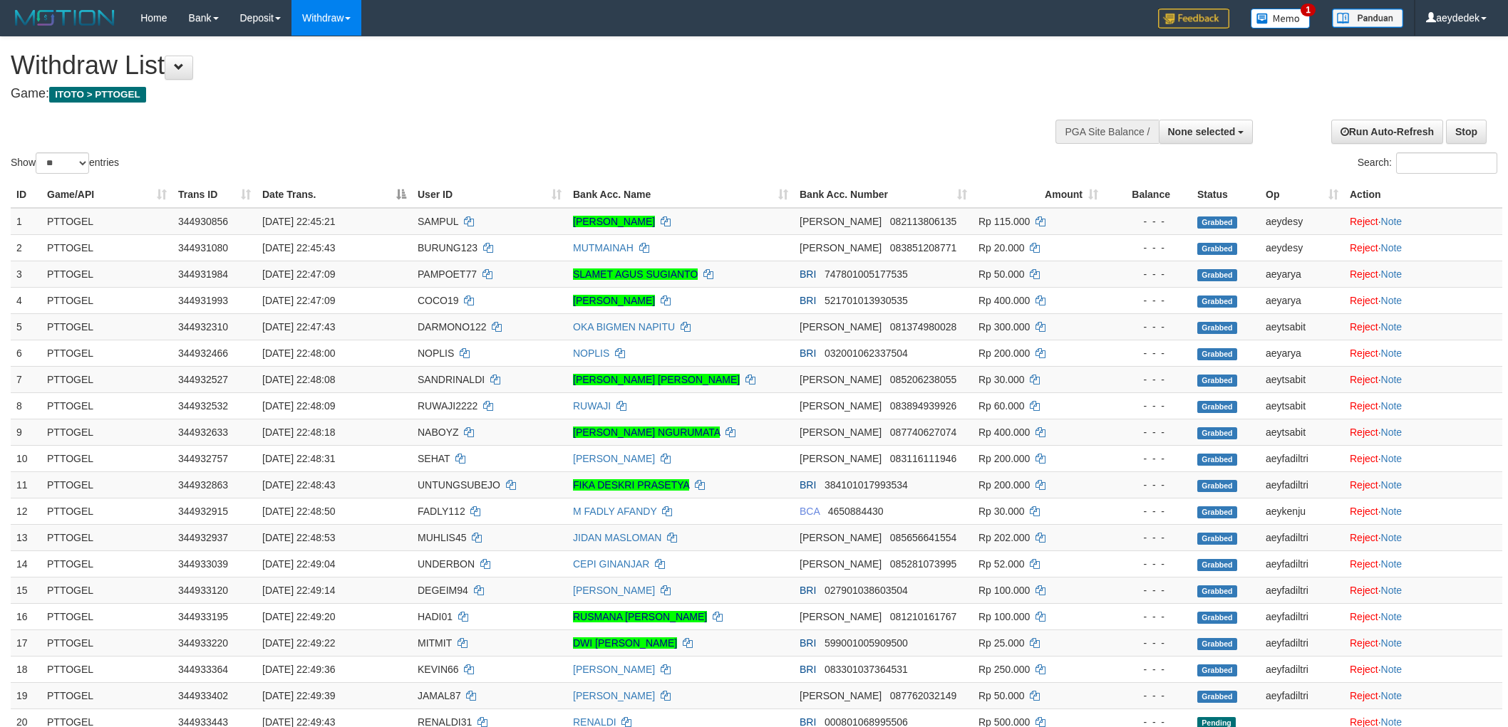
select select
select select "**"
click at [648, 87] on h4 "Game: ITOTO > PTTOGEL" at bounding box center [501, 94] width 980 height 14
select select
select select "**"
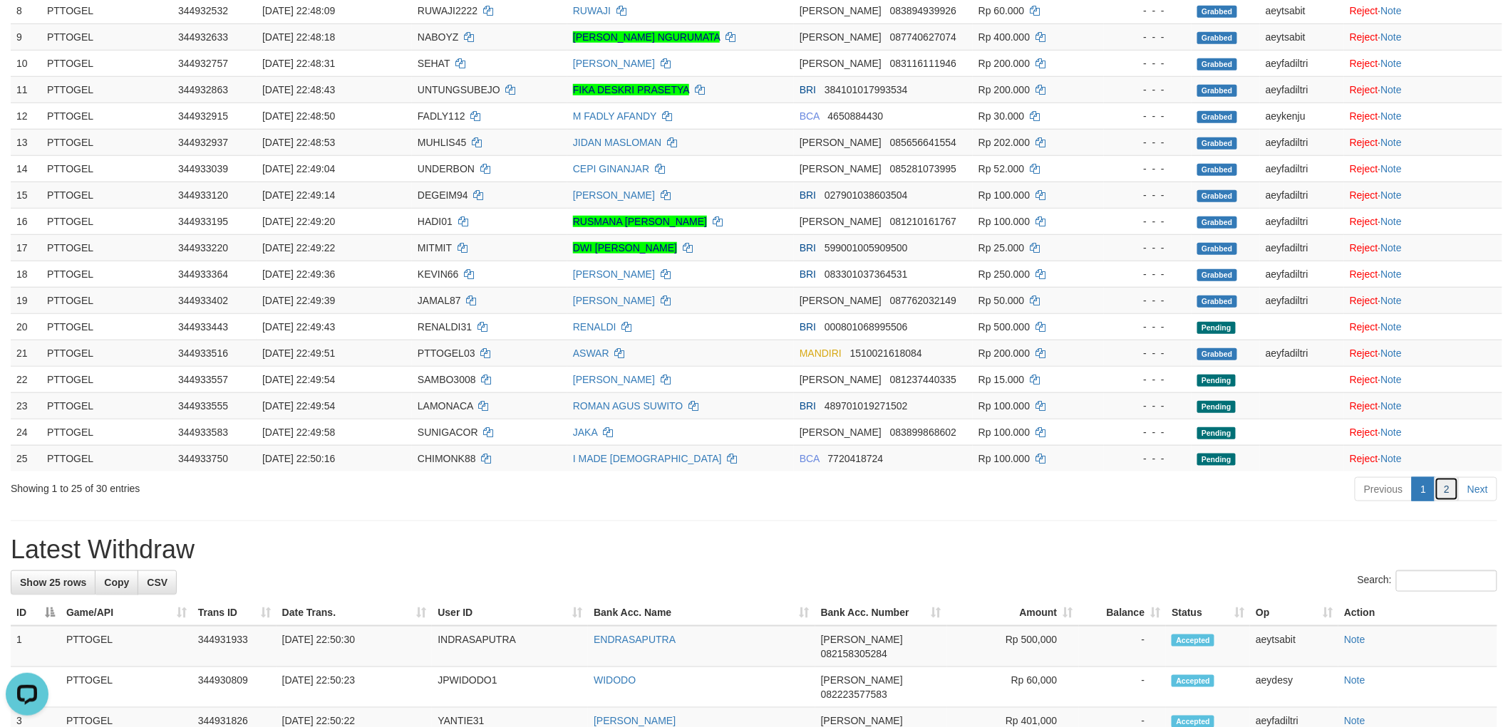
click at [1446, 489] on link "2" at bounding box center [1446, 489] width 24 height 24
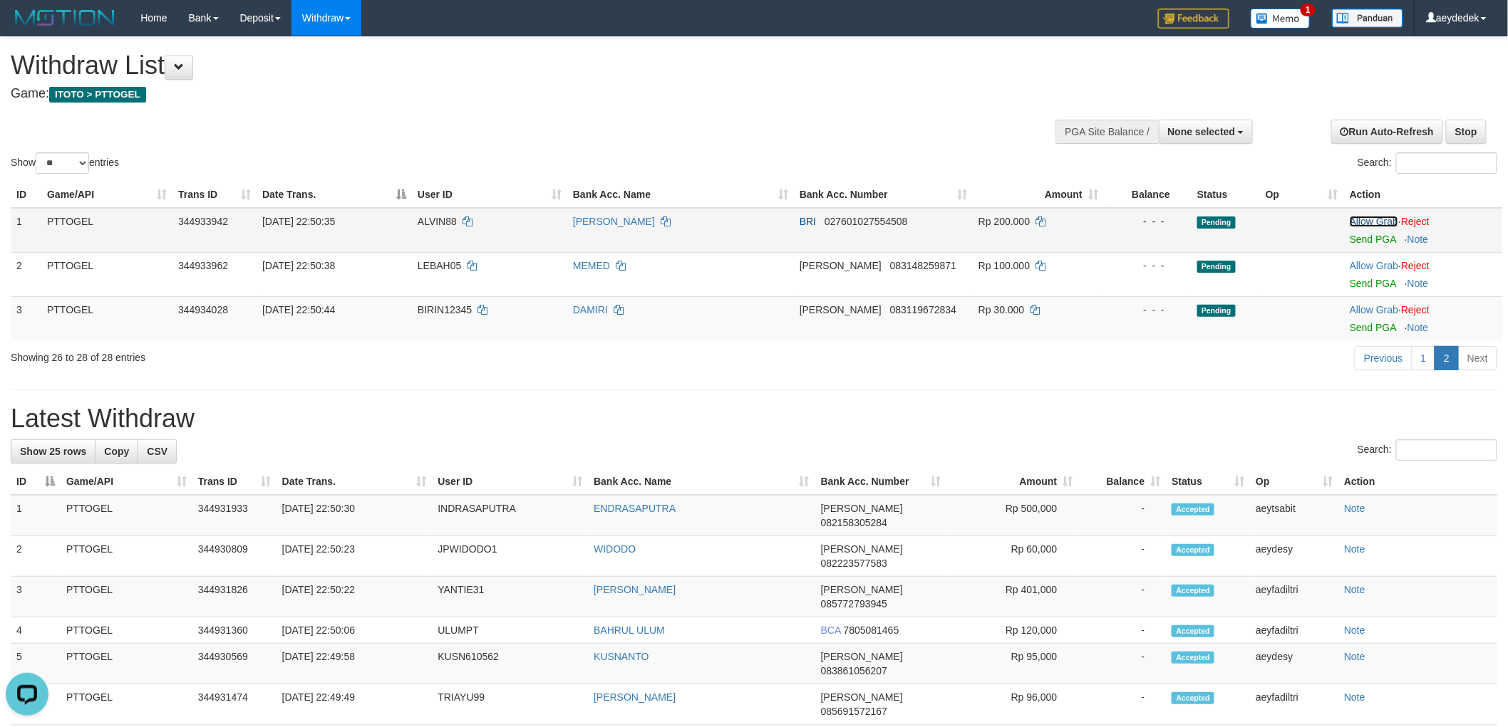
click at [1375, 221] on link "Allow Grab" at bounding box center [1373, 221] width 48 height 11
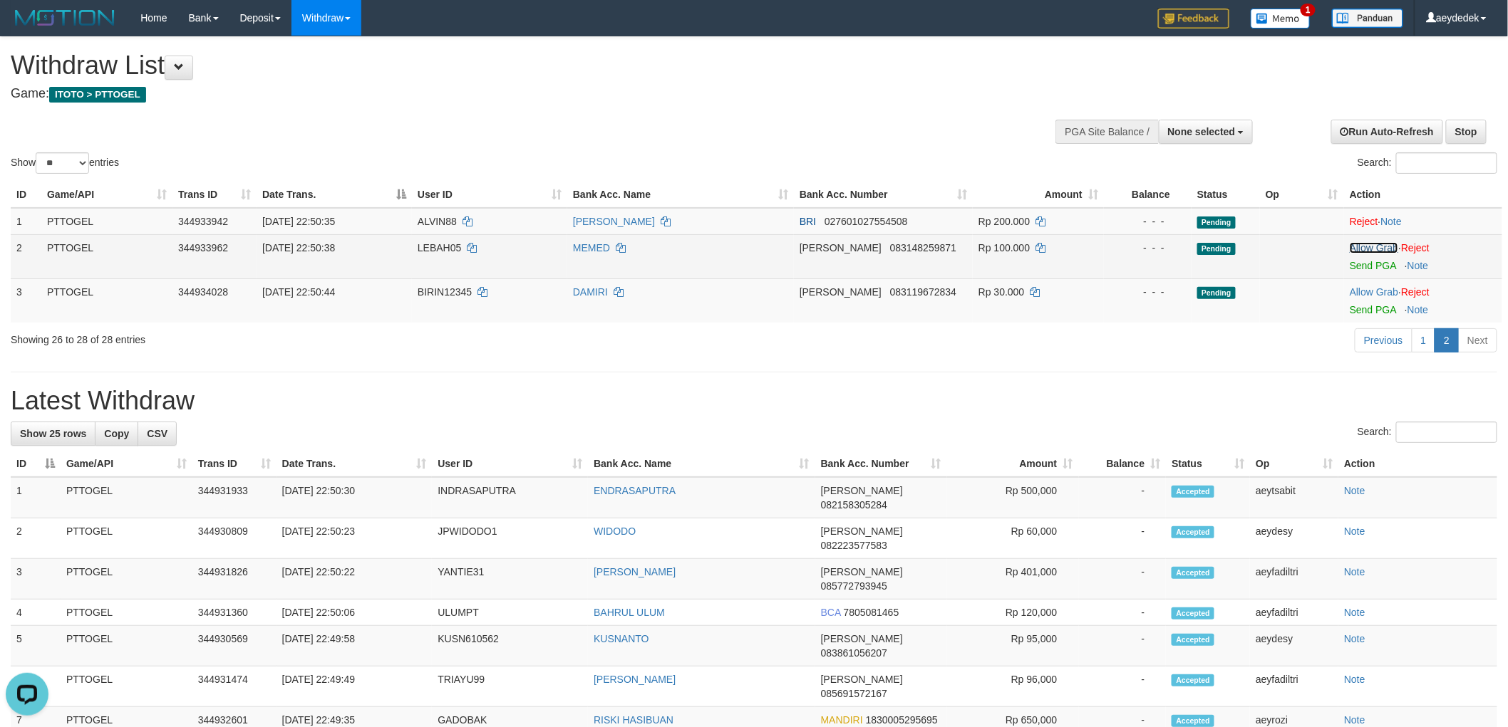
click at [1373, 244] on link "Allow Grab" at bounding box center [1373, 247] width 48 height 11
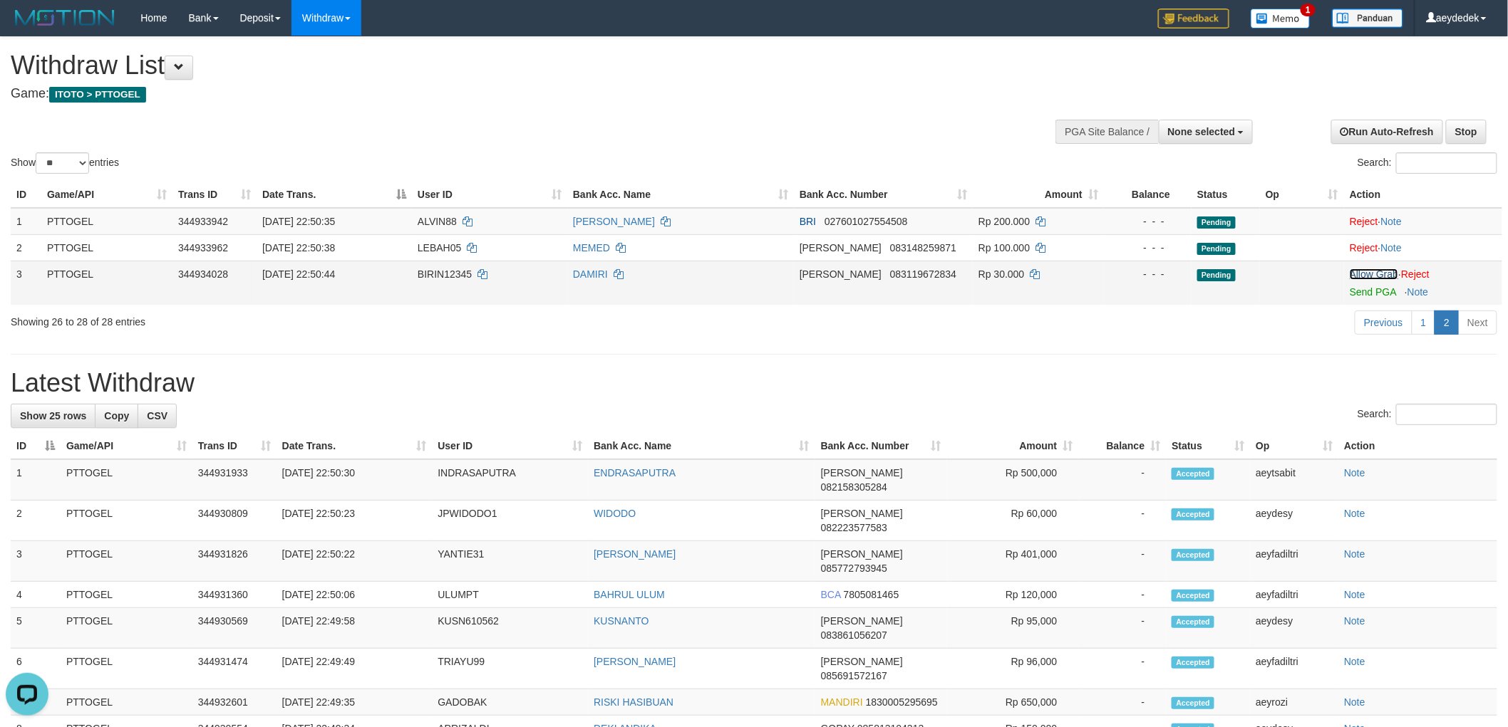
click at [1369, 274] on link "Allow Grab" at bounding box center [1373, 274] width 48 height 11
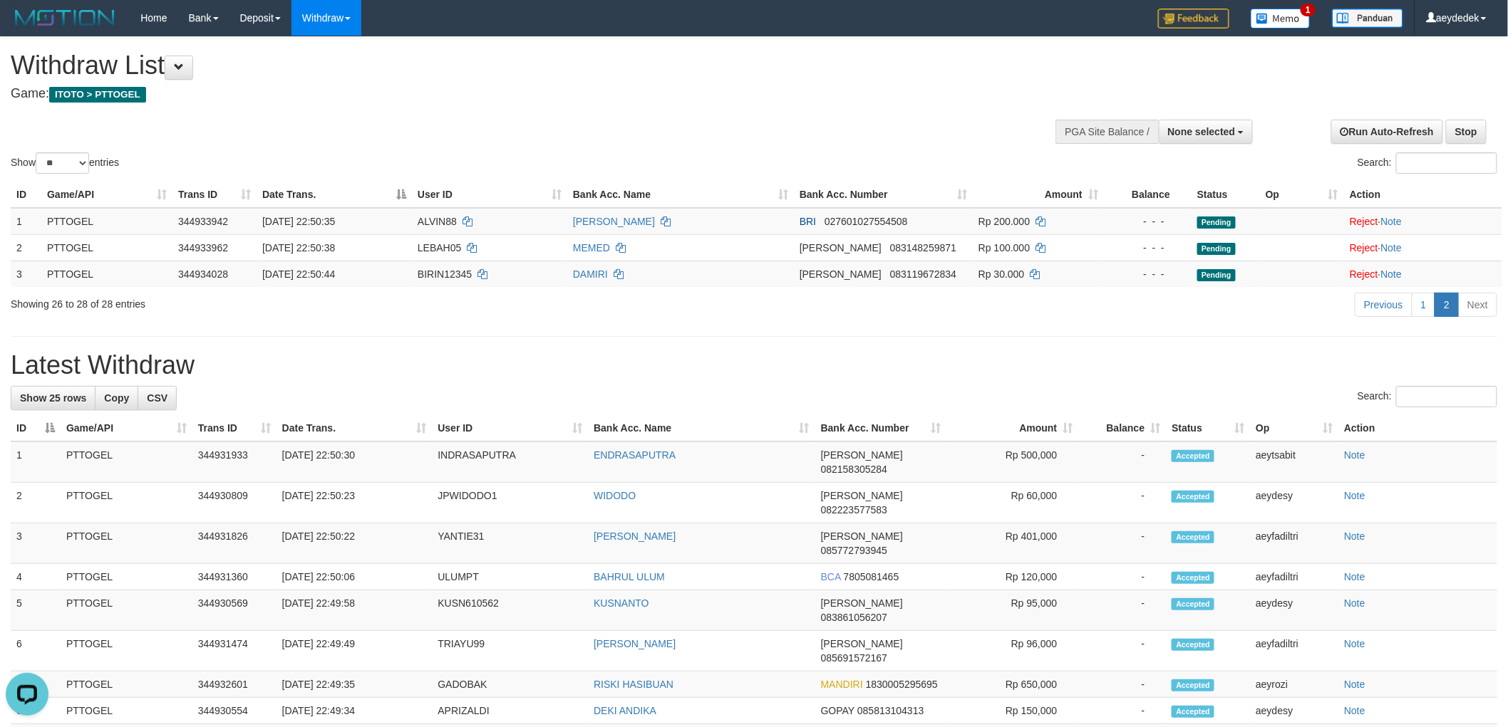
drag, startPoint x: 921, startPoint y: 340, endPoint x: 901, endPoint y: 296, distance: 47.8
click at [917, 337] on div "**********" at bounding box center [754, 709] width 1508 height 1344
click at [792, 88] on h4 "Game: ITOTO > PTTOGEL" at bounding box center [501, 94] width 980 height 14
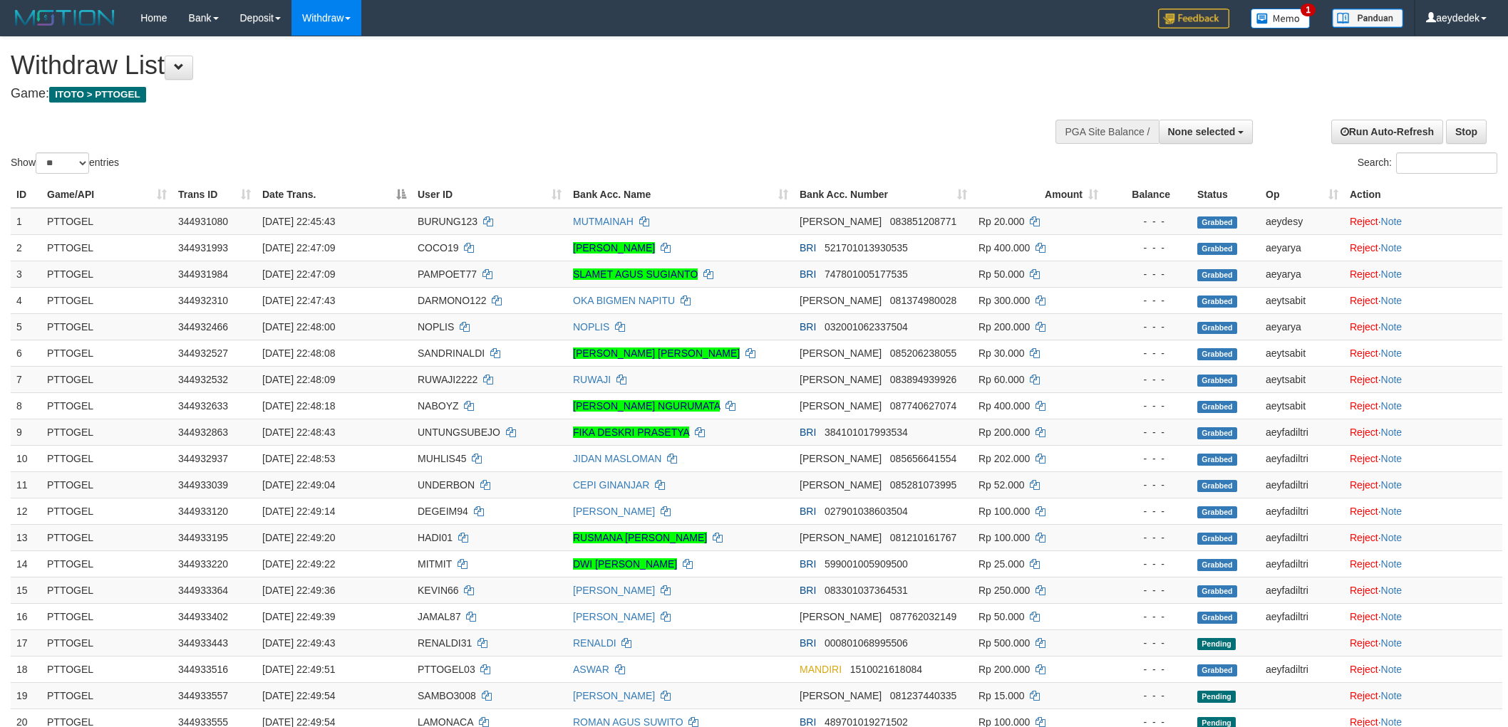
select select
select select "**"
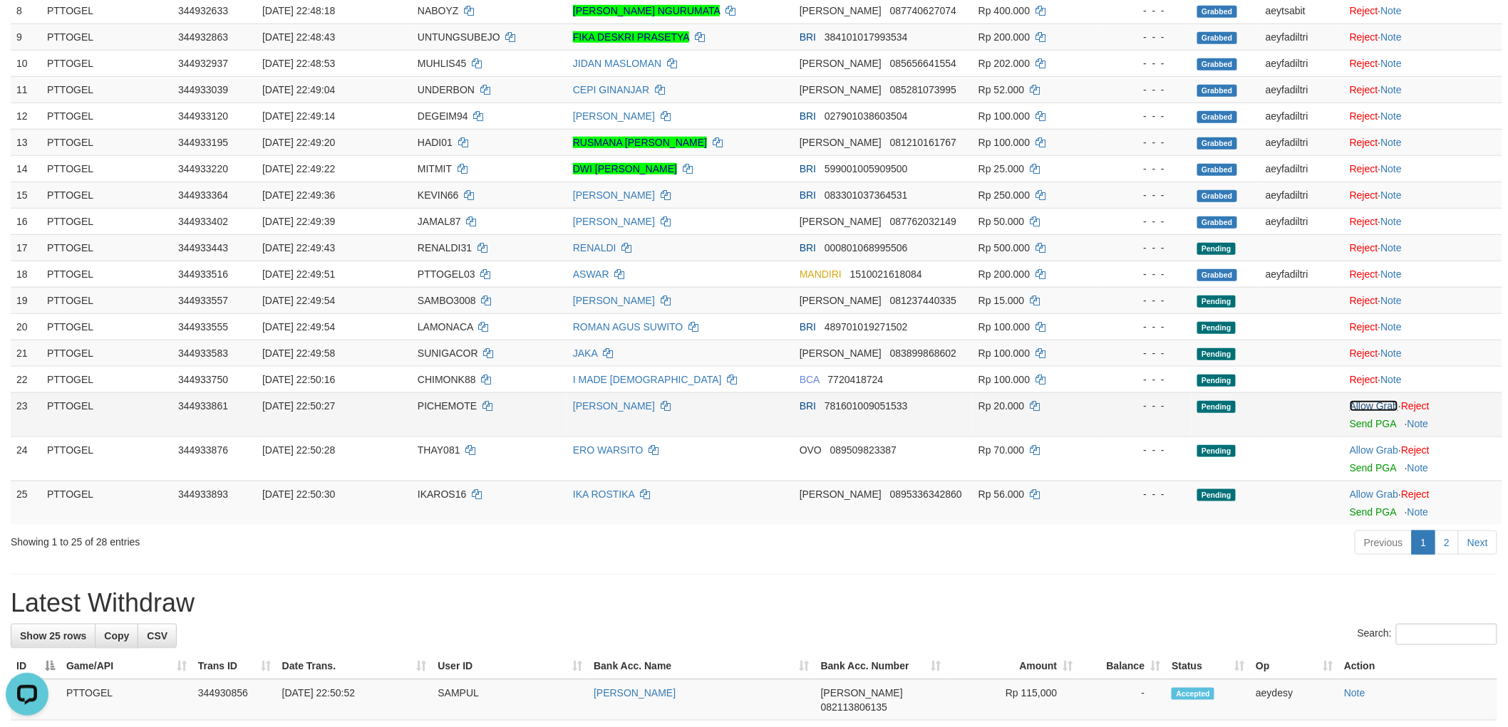
click at [1359, 406] on link "Allow Grab" at bounding box center [1373, 405] width 48 height 11
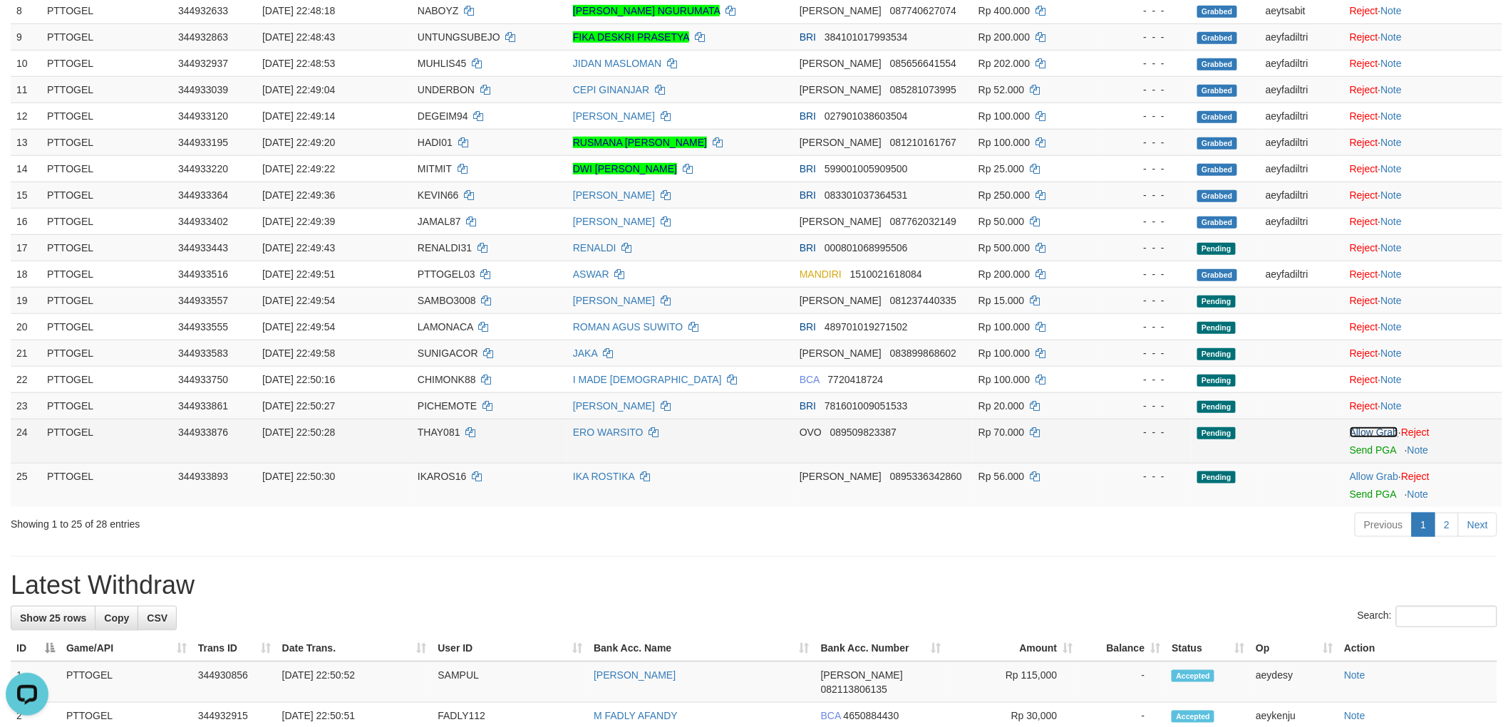
drag, startPoint x: 1377, startPoint y: 430, endPoint x: 1377, endPoint y: 460, distance: 29.9
click at [1378, 430] on link "Allow Grab" at bounding box center [1373, 432] width 48 height 11
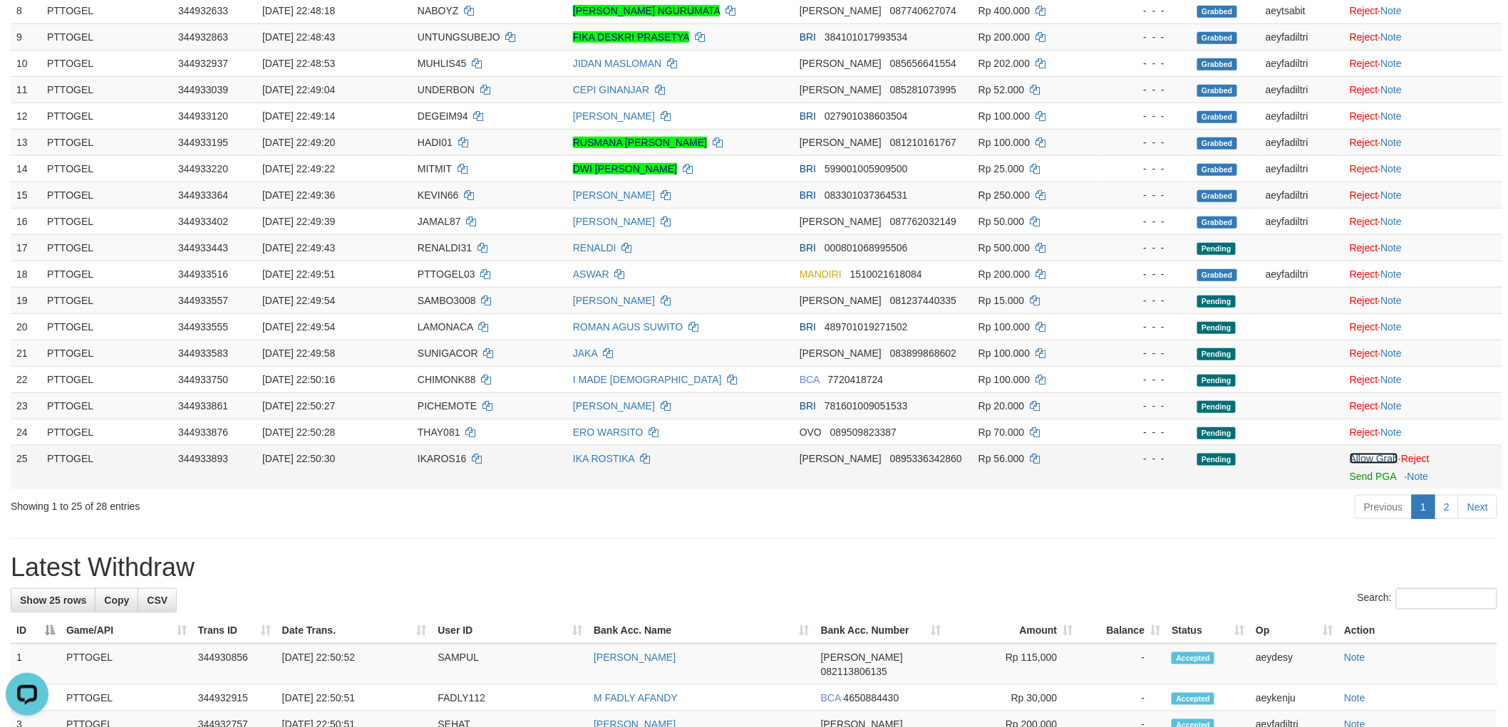
click at [1381, 457] on link "Allow Grab" at bounding box center [1373, 458] width 48 height 11
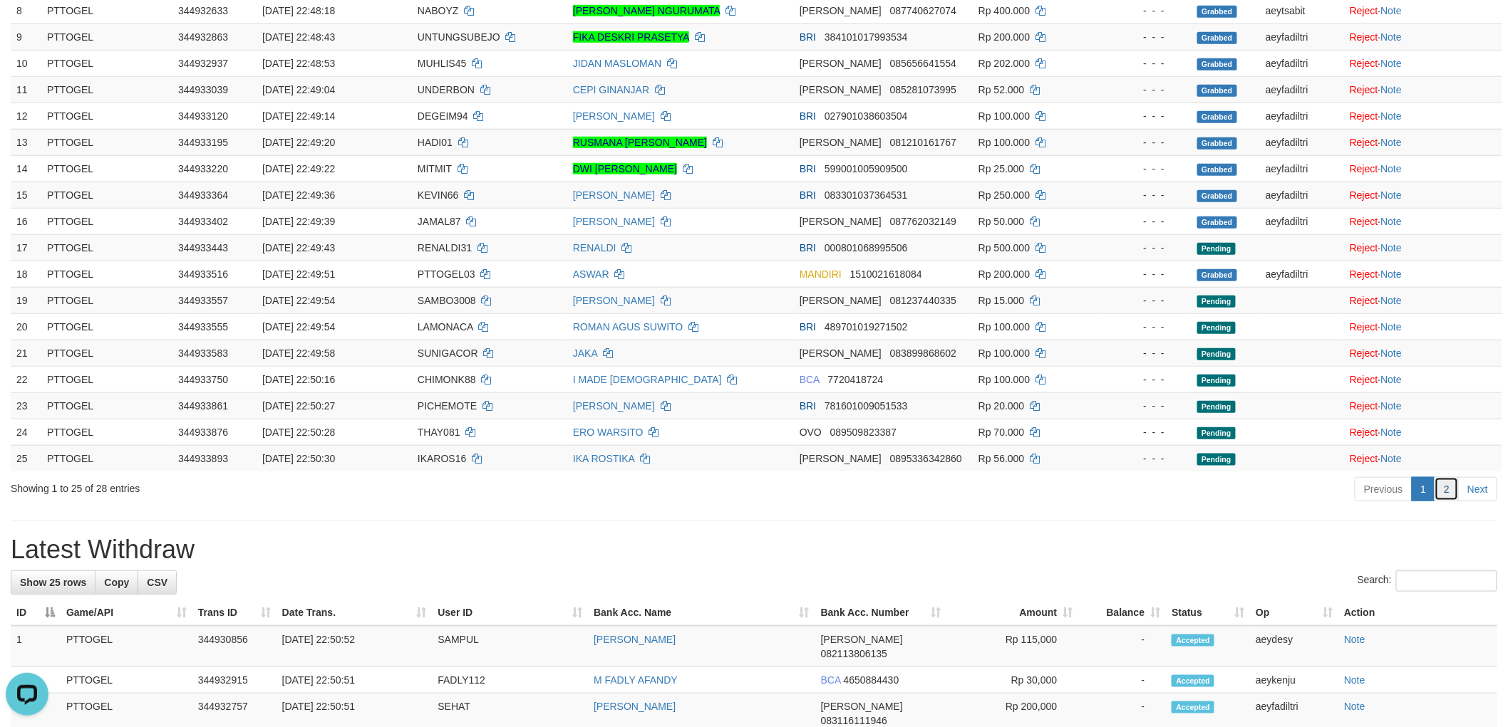
click at [1450, 487] on link "2" at bounding box center [1446, 489] width 24 height 24
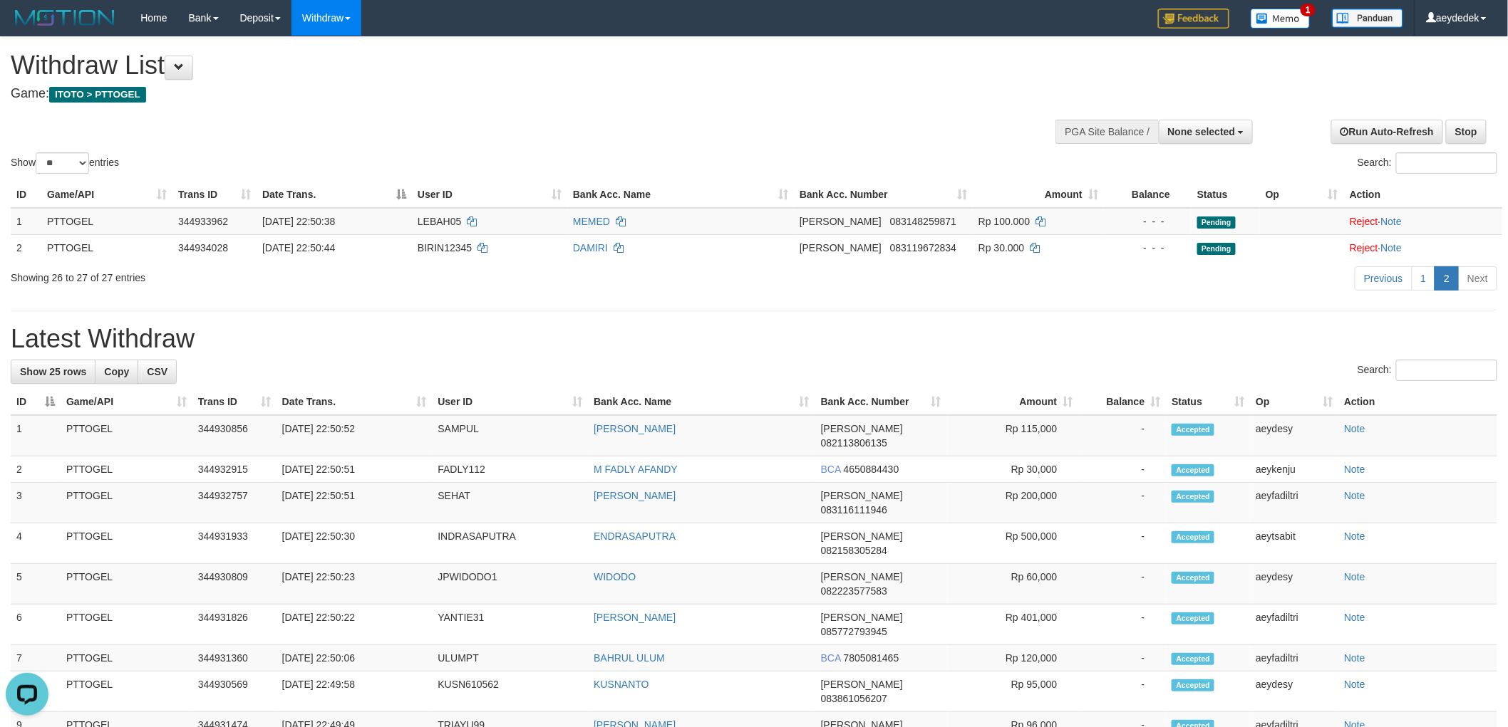
drag, startPoint x: 1056, startPoint y: 305, endPoint x: 1047, endPoint y: 304, distance: 8.7
click at [1047, 304] on div "**********" at bounding box center [754, 696] width 1508 height 1318
click at [879, 107] on div "**********" at bounding box center [506, 72] width 991 height 71
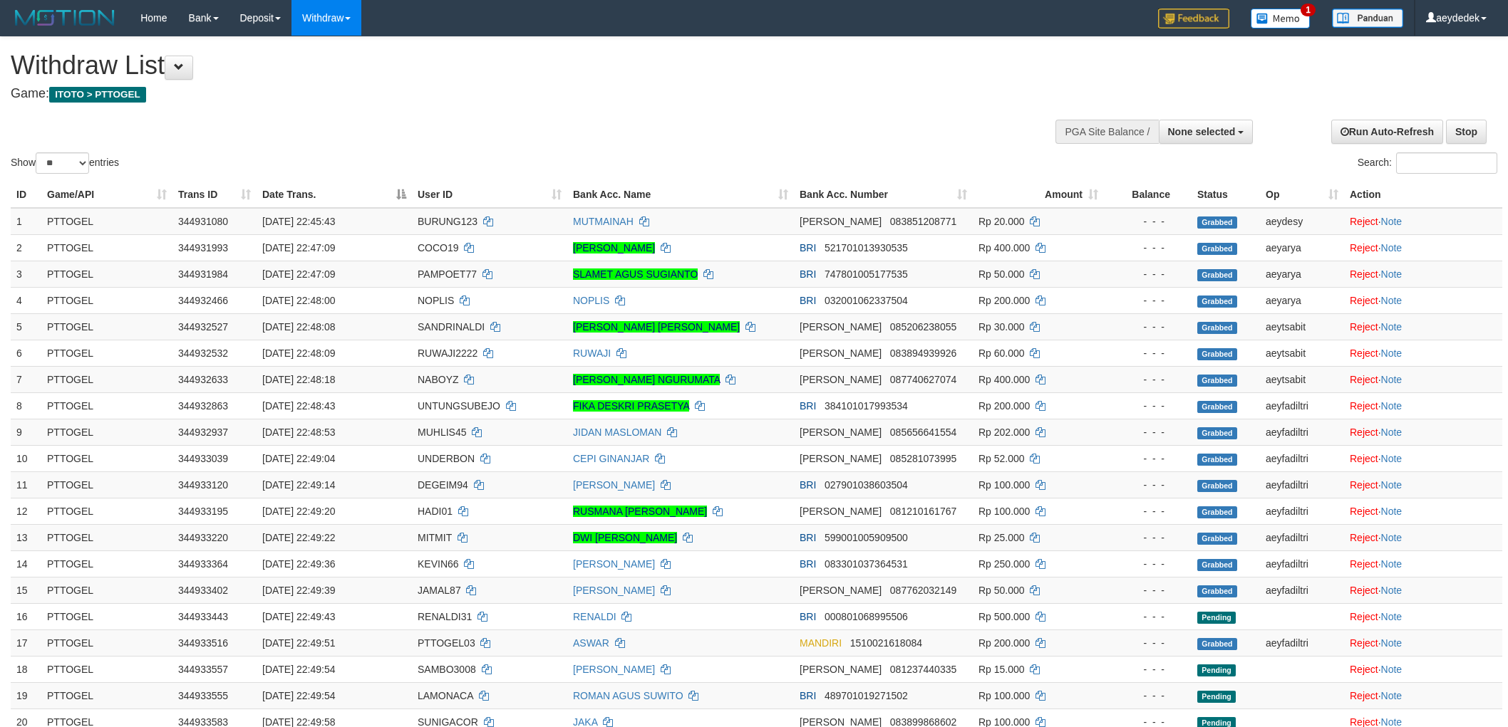
select select
select select "**"
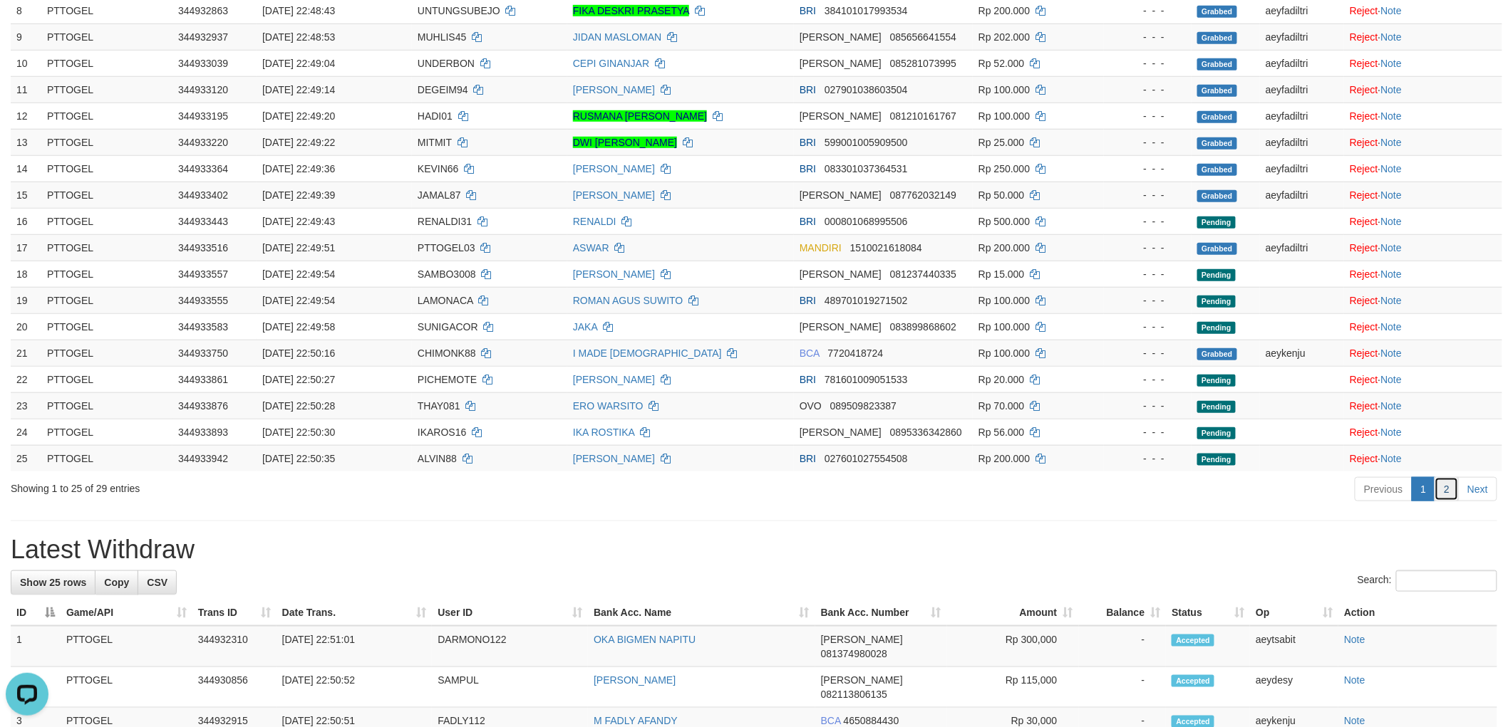
click at [1438, 489] on link "2" at bounding box center [1446, 489] width 24 height 24
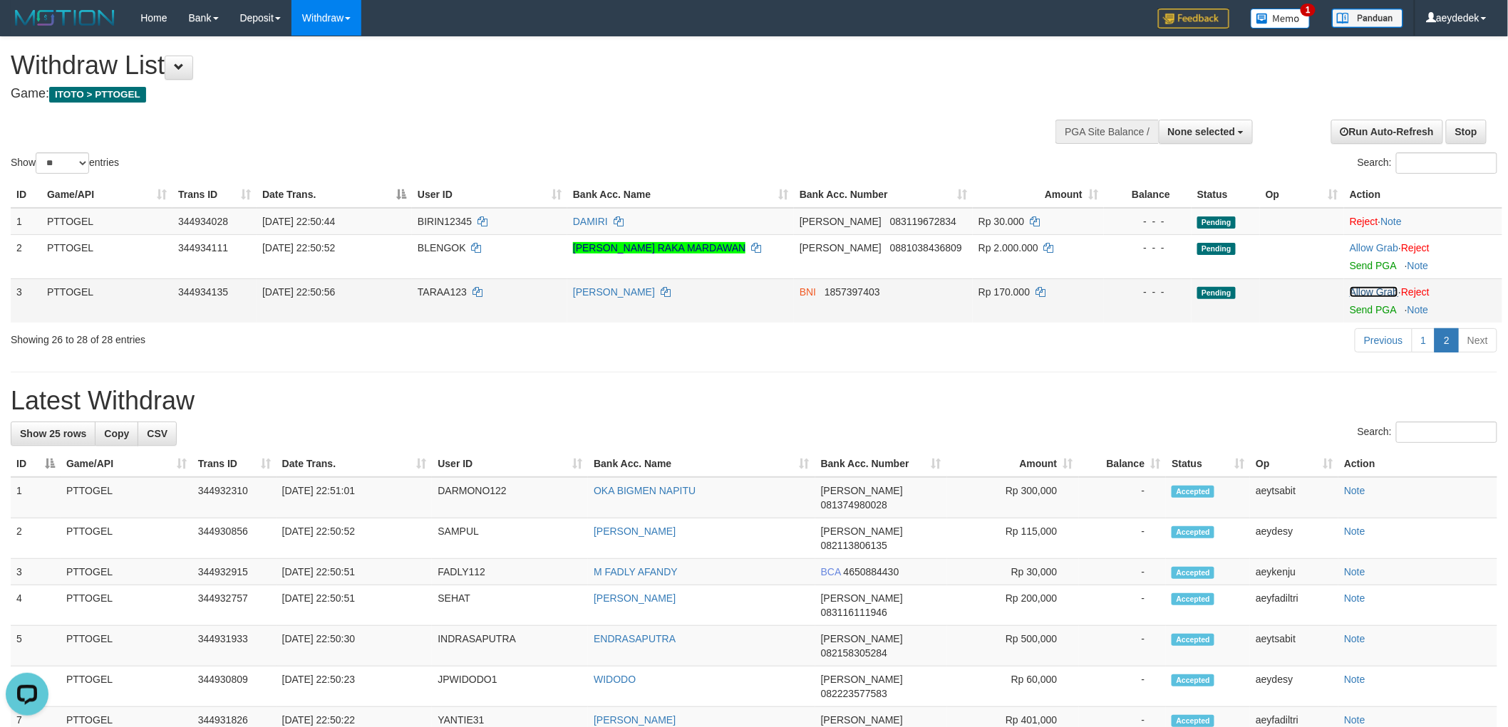
click at [1358, 287] on link "Allow Grab" at bounding box center [1373, 291] width 48 height 11
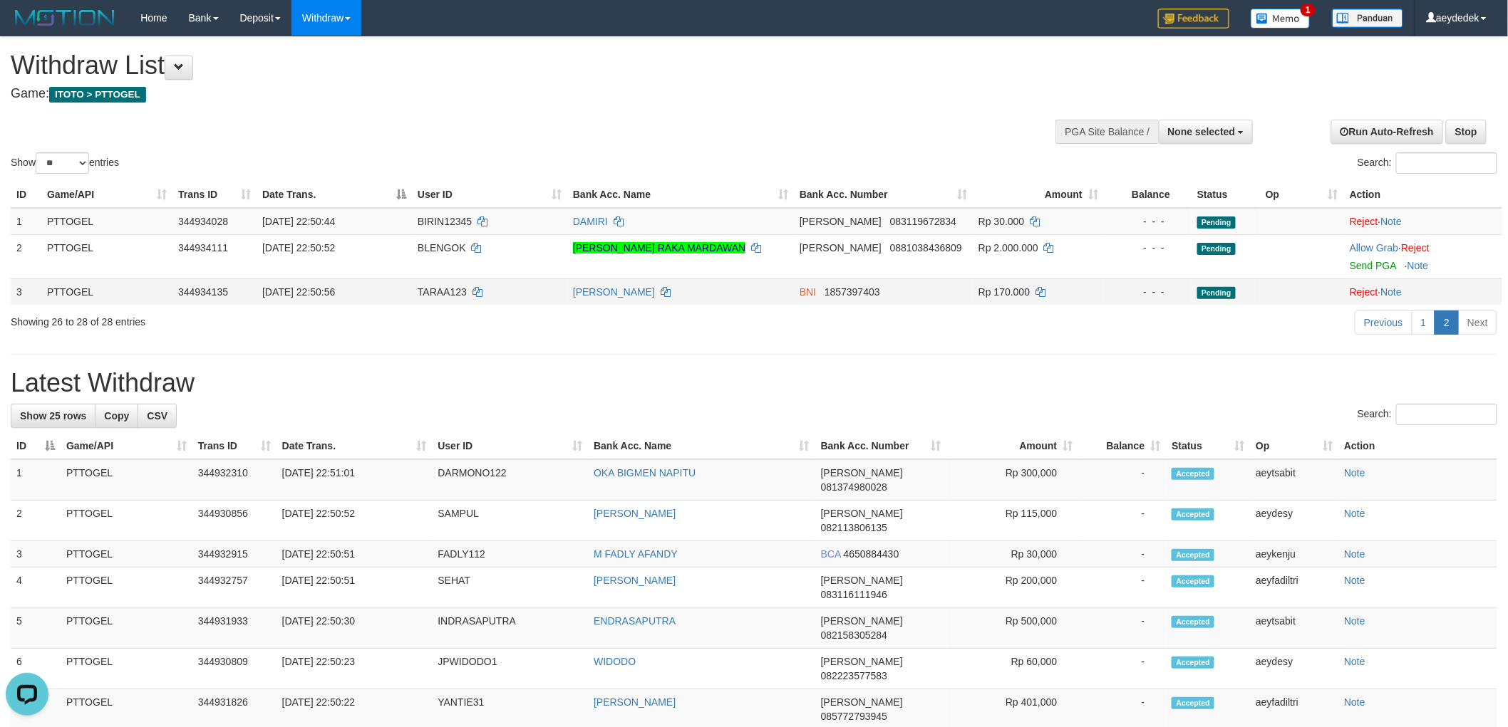
drag, startPoint x: 849, startPoint y: 366, endPoint x: 479, endPoint y: 301, distance: 375.5
click at [791, 366] on div "**********" at bounding box center [754, 725] width 1508 height 1377
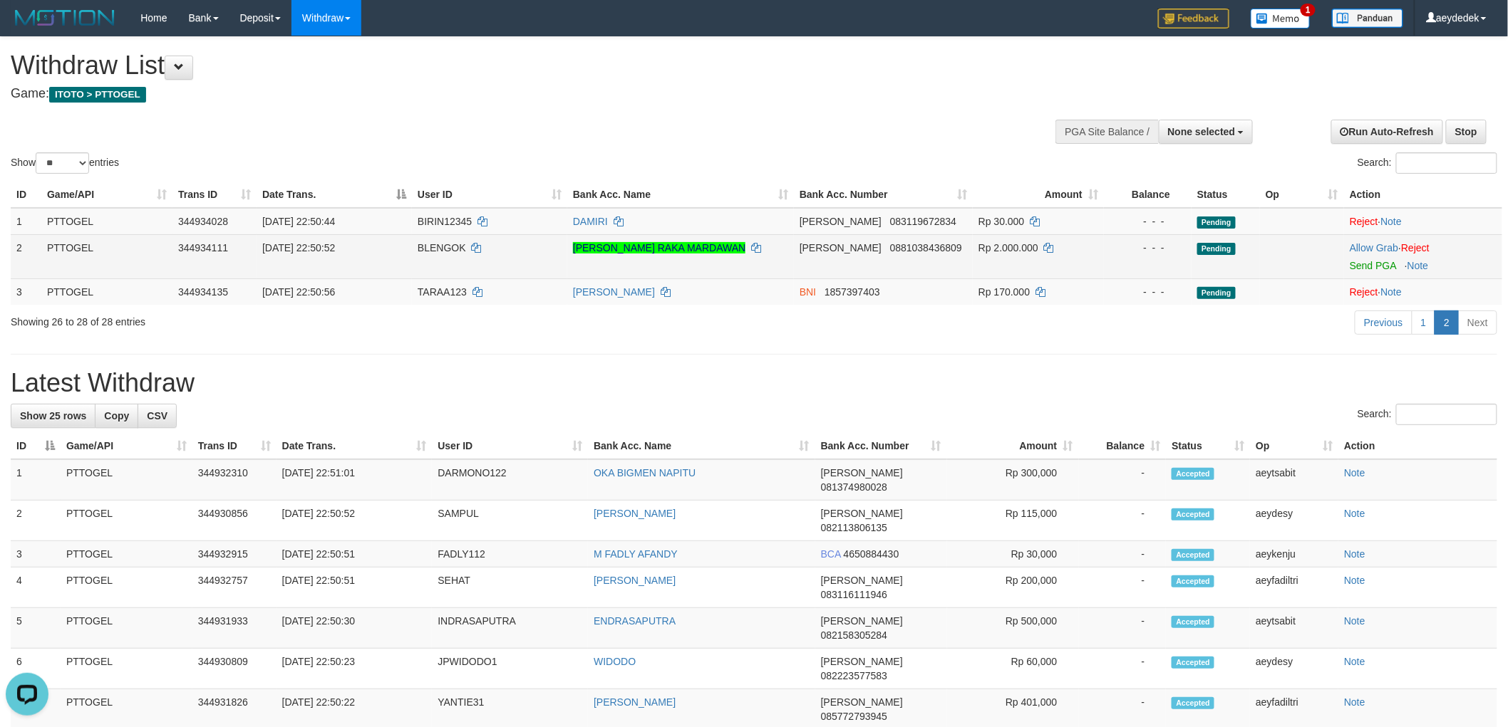
click at [440, 250] on span "BLENGOK" at bounding box center [442, 247] width 48 height 11
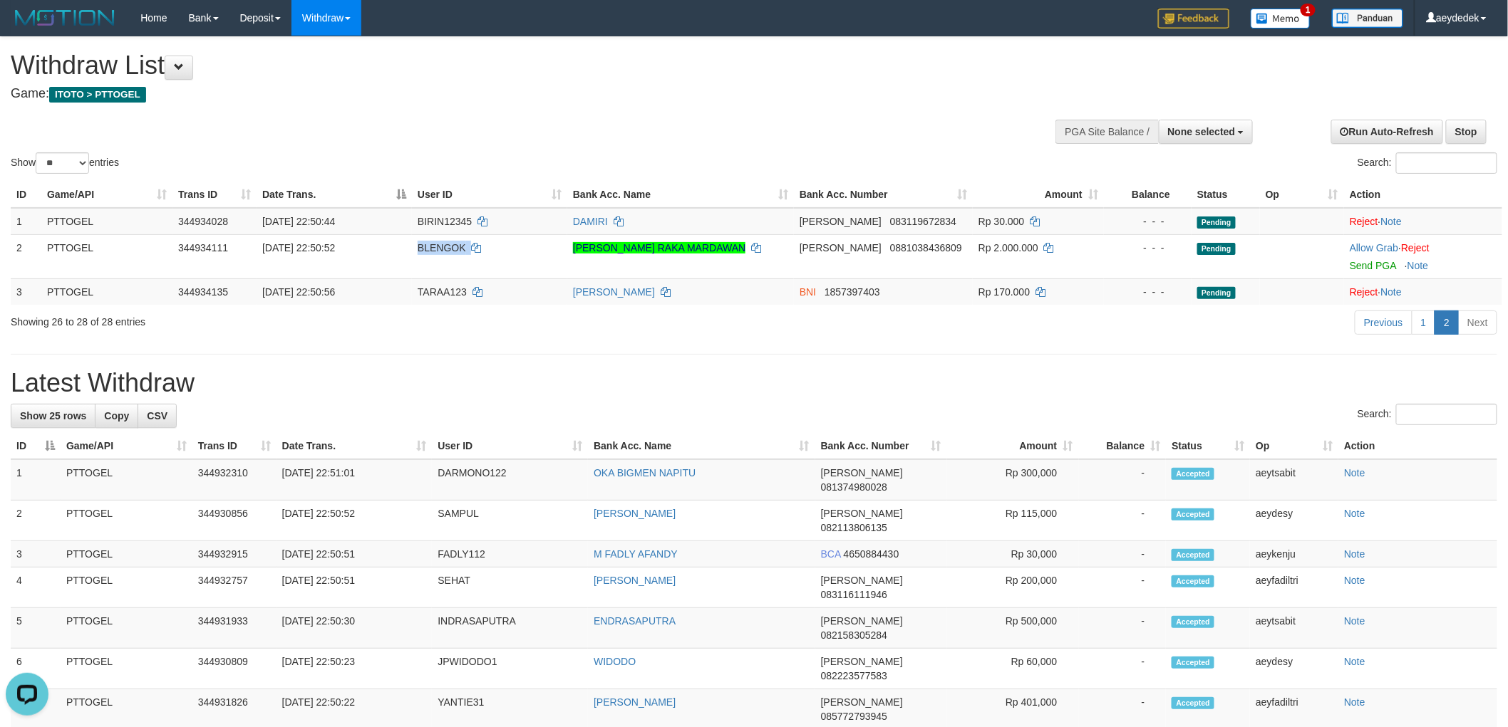
copy td "BLENGOK"
drag, startPoint x: 1351, startPoint y: 241, endPoint x: 1316, endPoint y: 283, distance: 54.6
click at [1351, 242] on link "Allow Grab" at bounding box center [1373, 247] width 48 height 11
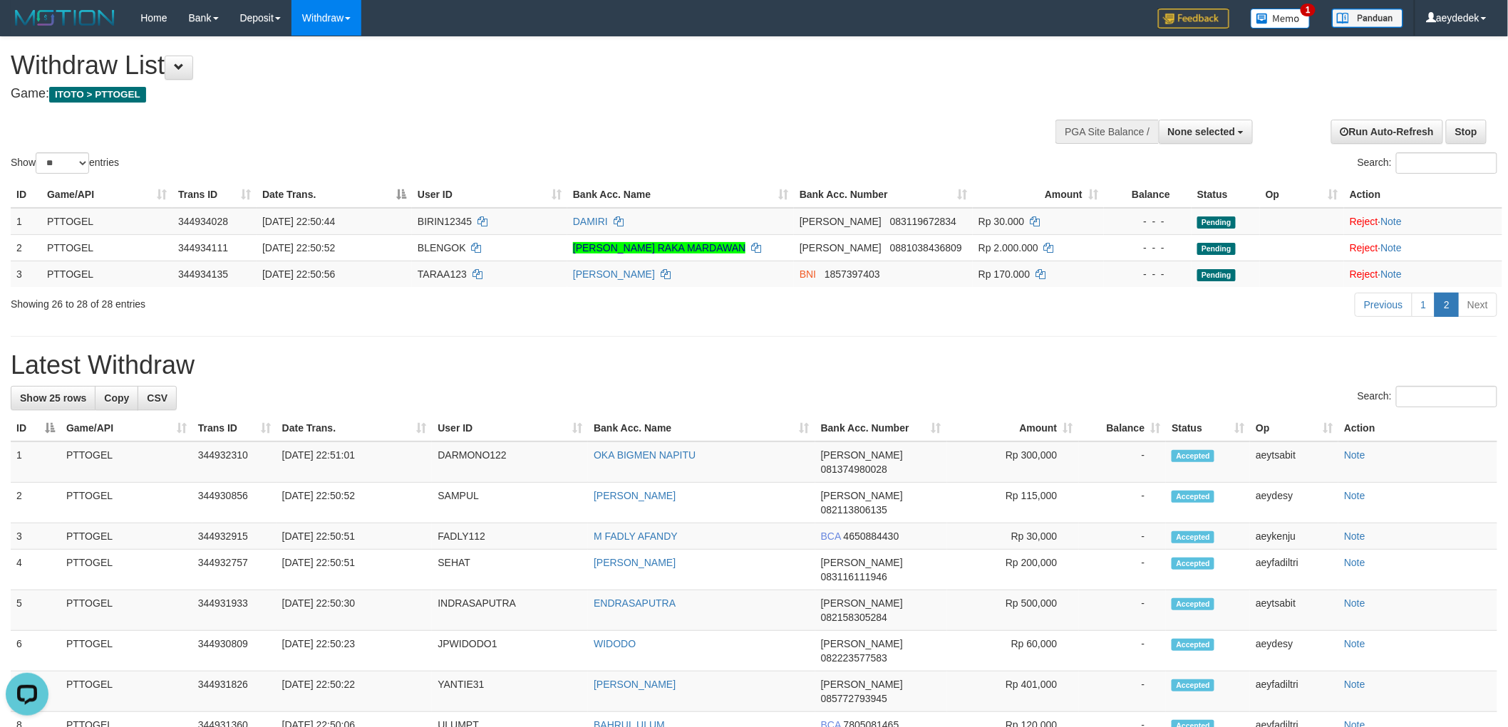
click at [626, 54] on h1 "Withdraw List" at bounding box center [501, 65] width 980 height 28
click at [481, 115] on div "Show ** ** ** *** entries Search:" at bounding box center [754, 107] width 1508 height 140
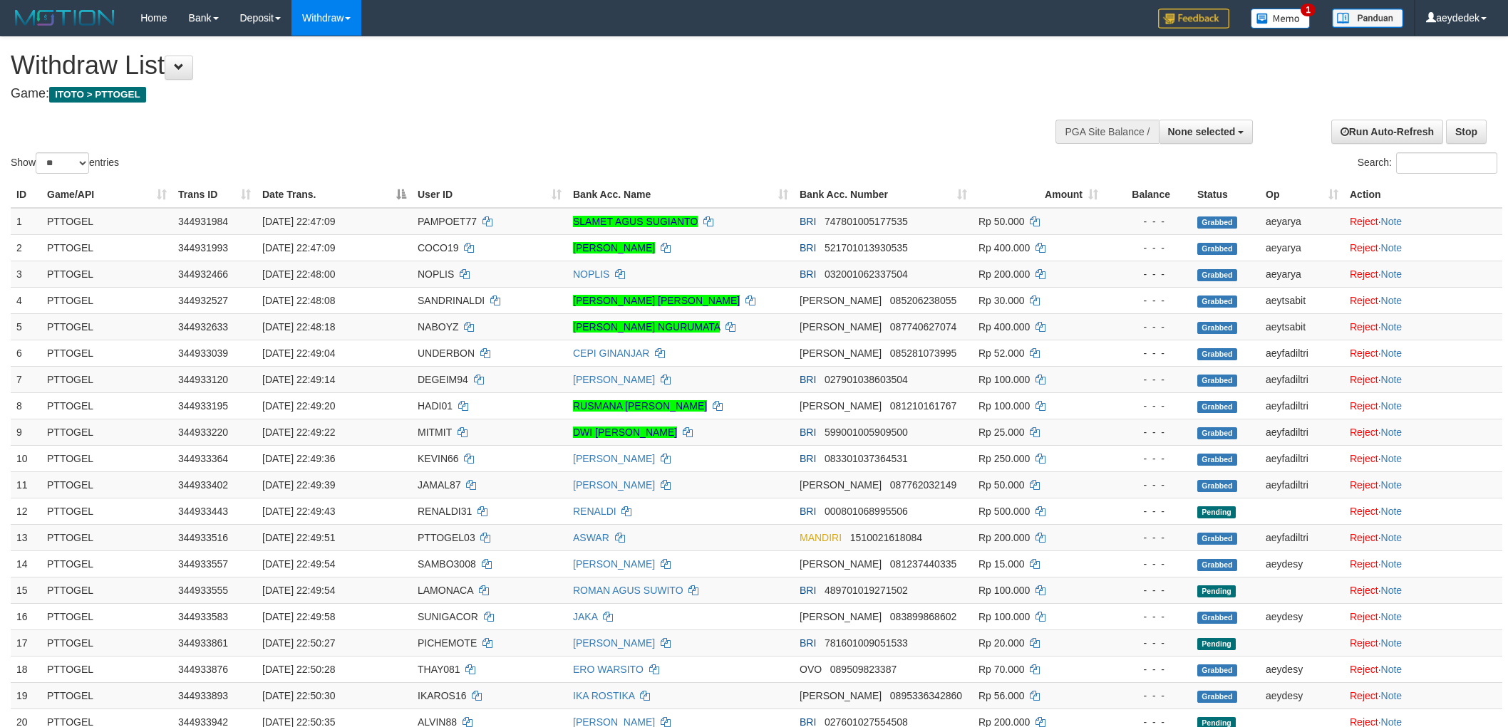
select select
select select "**"
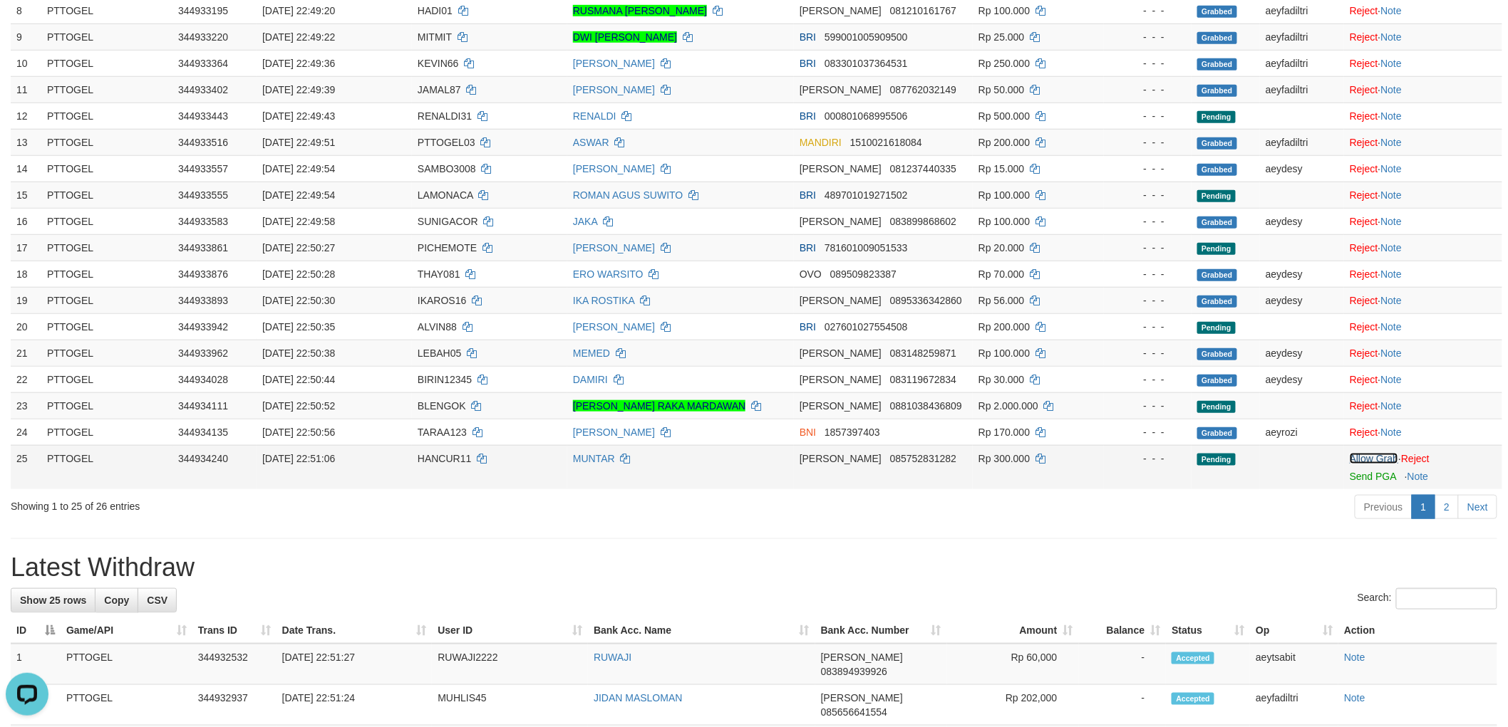
click at [1366, 457] on link "Allow Grab" at bounding box center [1373, 458] width 48 height 11
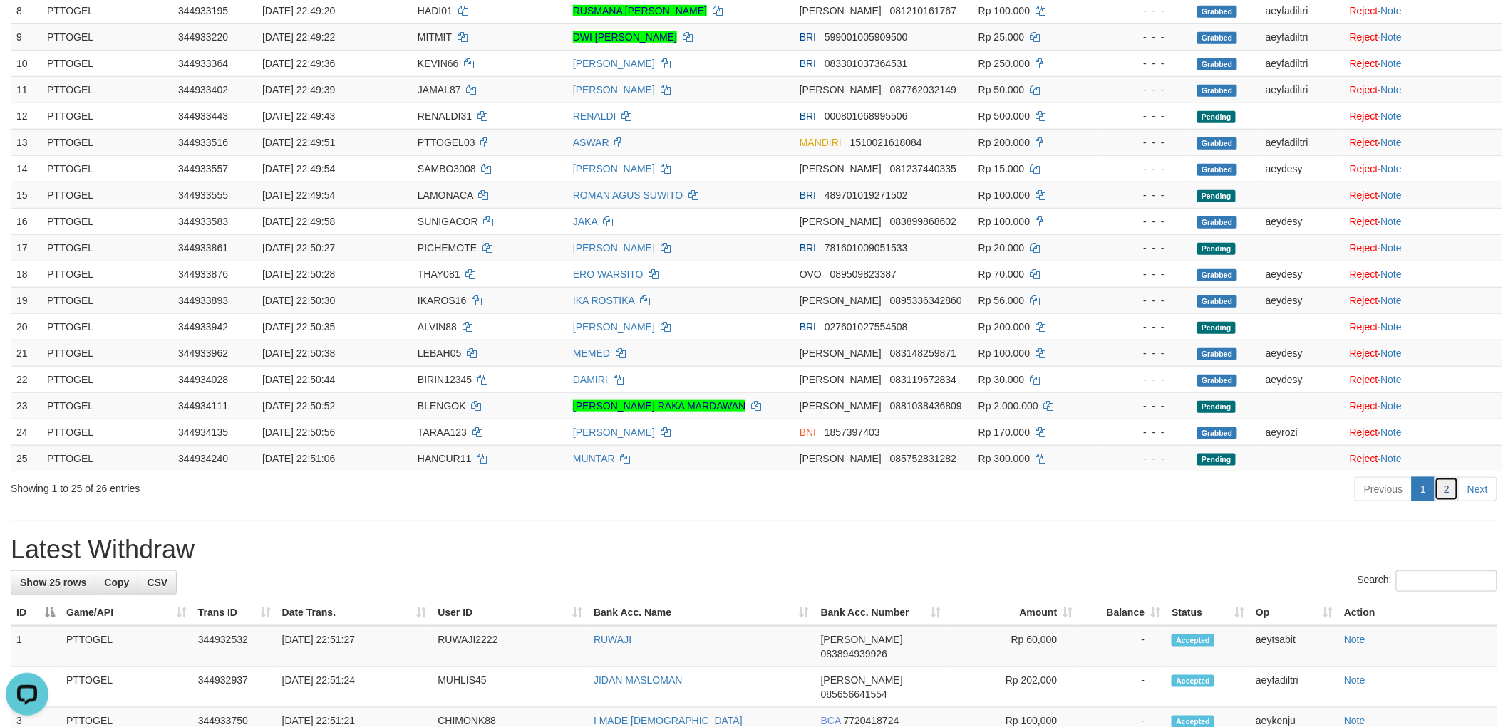
click at [1448, 493] on link "2" at bounding box center [1446, 489] width 24 height 24
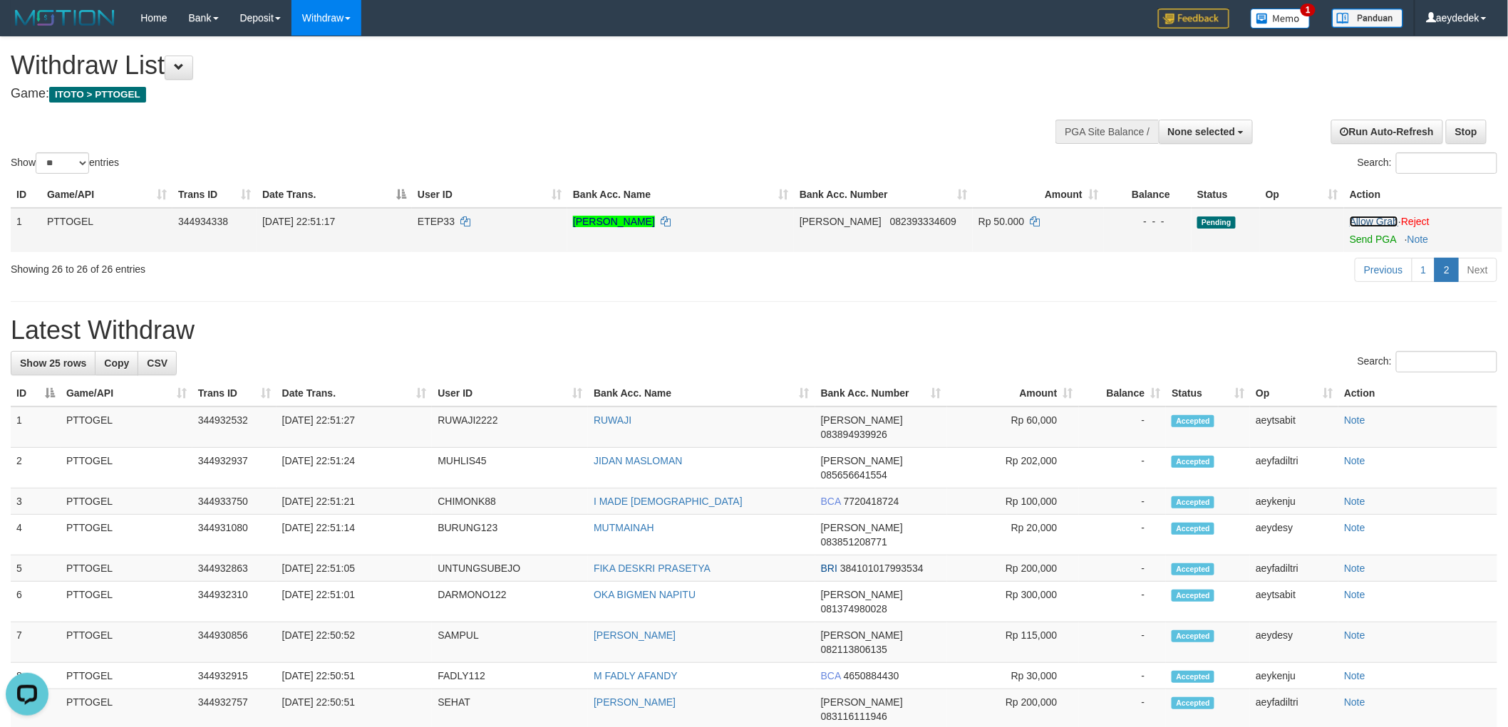
click at [1377, 221] on link "Allow Grab" at bounding box center [1373, 221] width 48 height 11
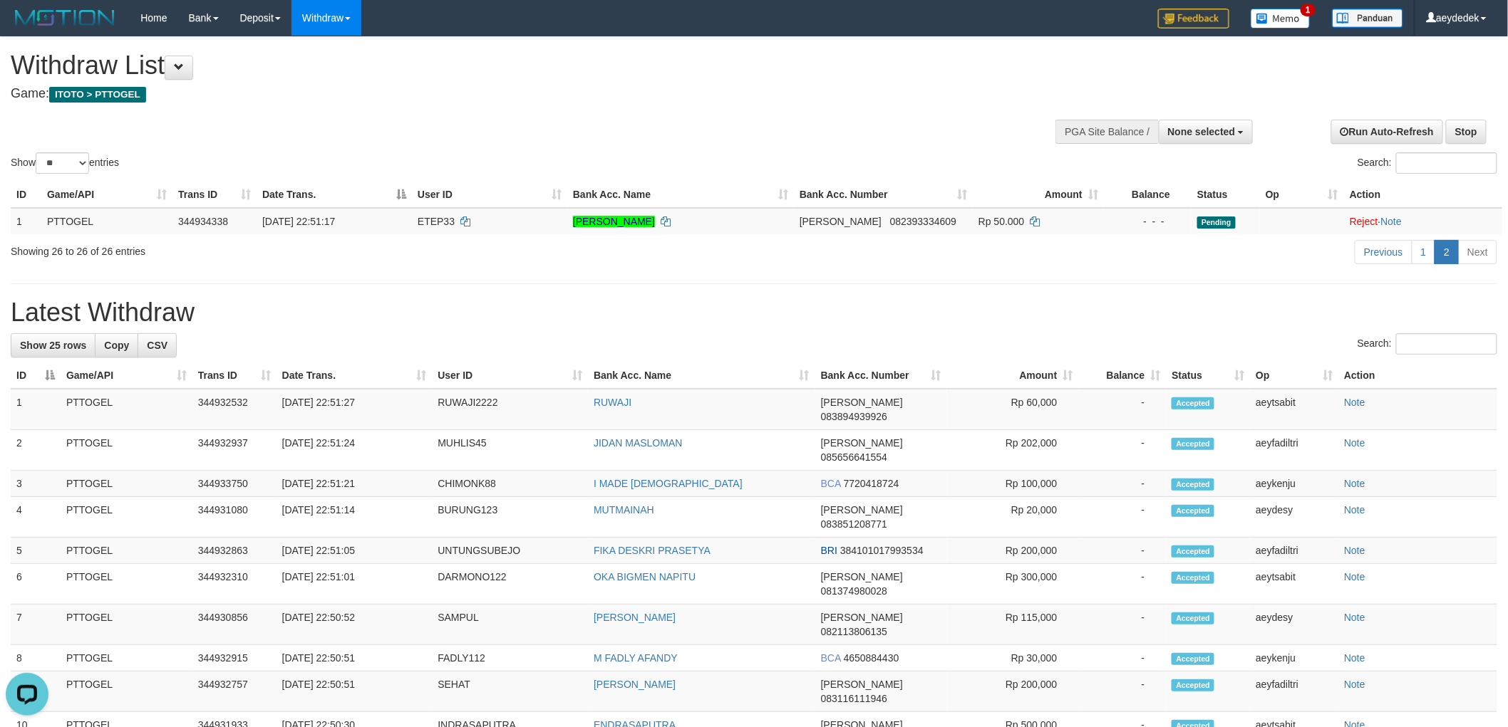
click at [872, 88] on h4 "Game: ITOTO > PTTOGEL" at bounding box center [501, 94] width 980 height 14
click at [874, 80] on div "Withdraw List Game: ITOTO > PTTOGEL" at bounding box center [501, 75] width 980 height 49
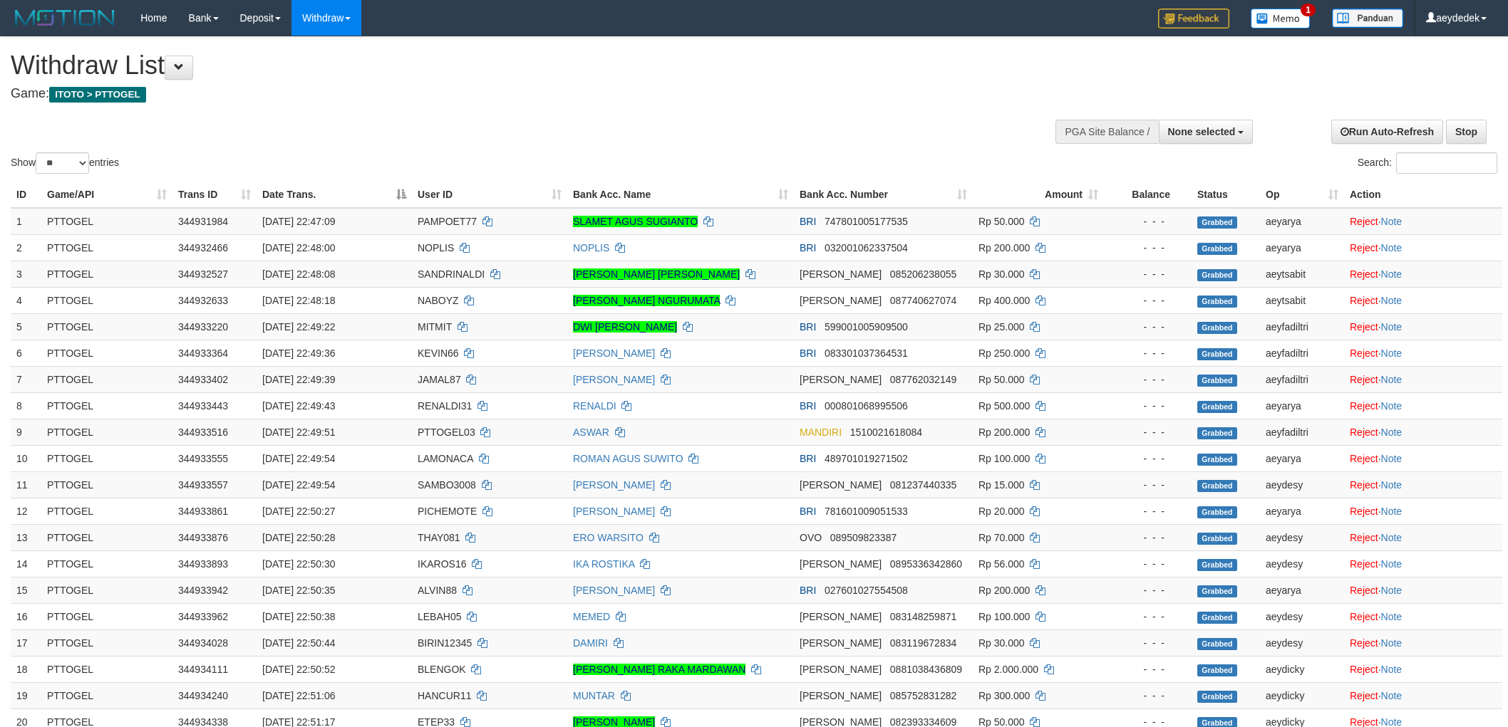
select select
select select "**"
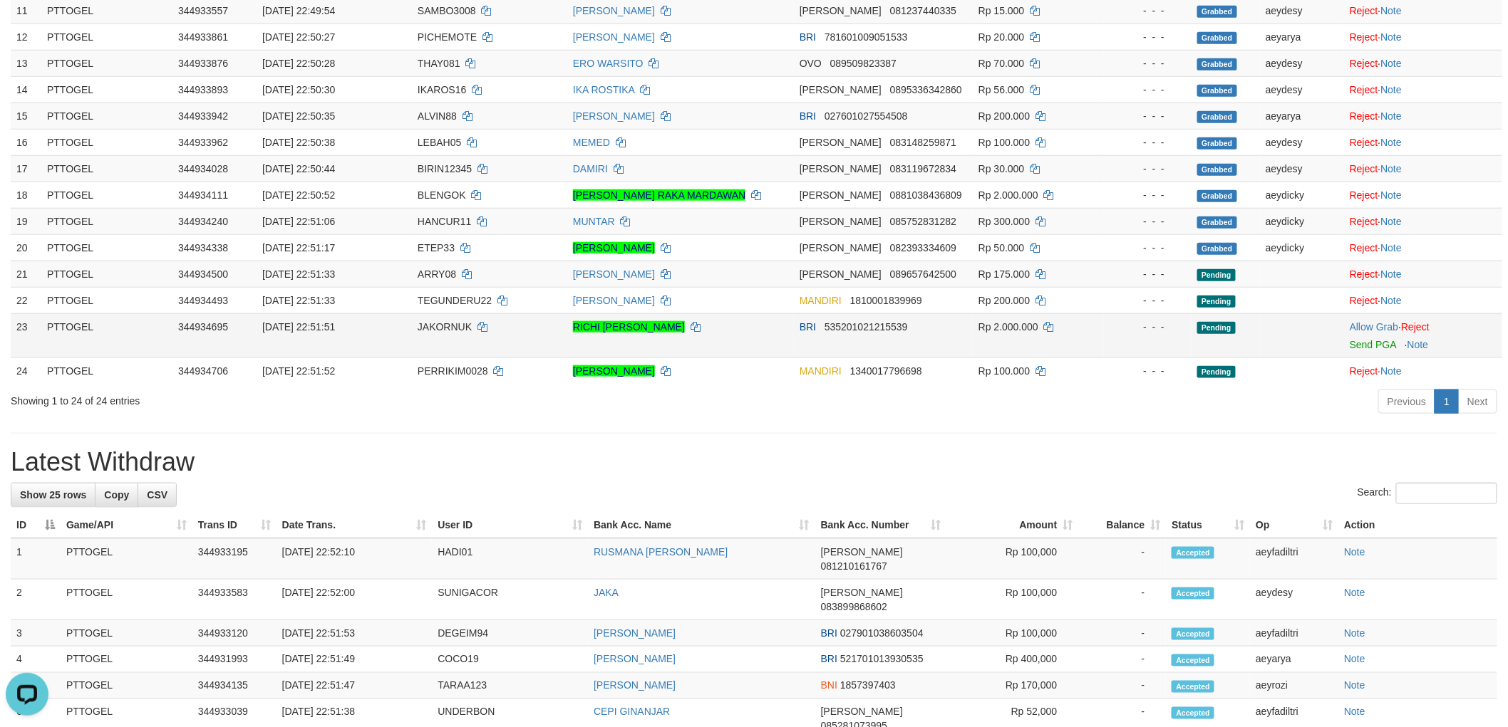
click at [424, 322] on span "JAKORNUK" at bounding box center [445, 326] width 54 height 11
copy td "JAKORNUK"
click at [1362, 321] on link "Allow Grab" at bounding box center [1373, 326] width 48 height 11
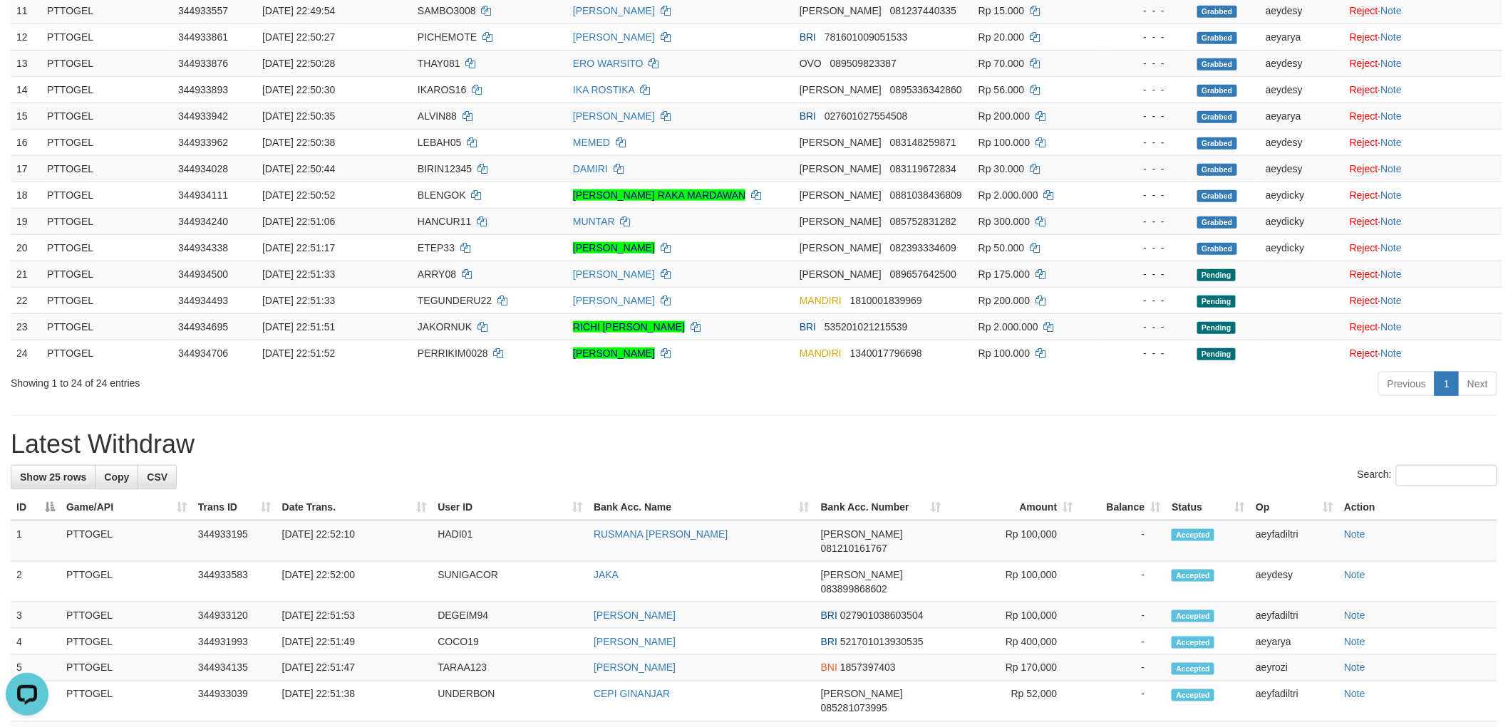
click at [894, 415] on div "**********" at bounding box center [754, 512] width 1508 height 1898
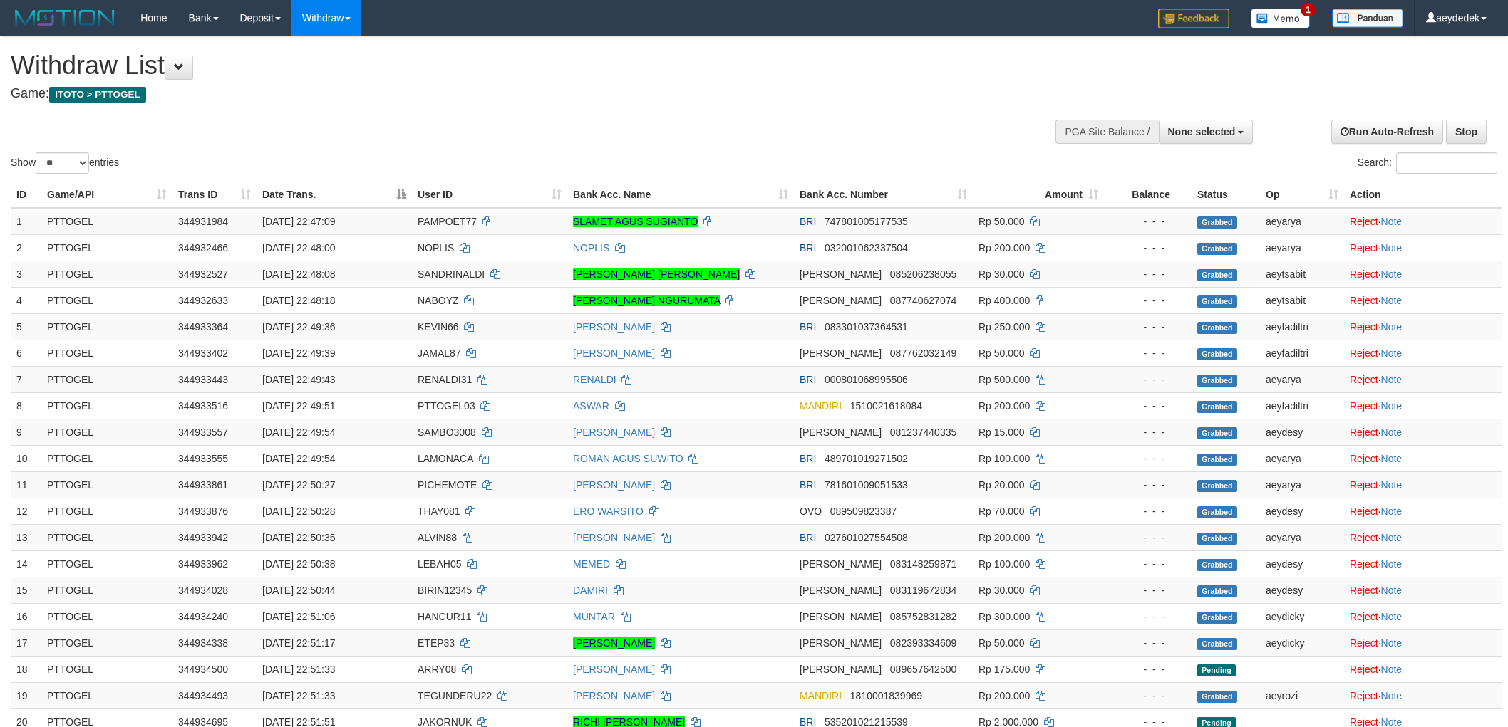
select select
select select "**"
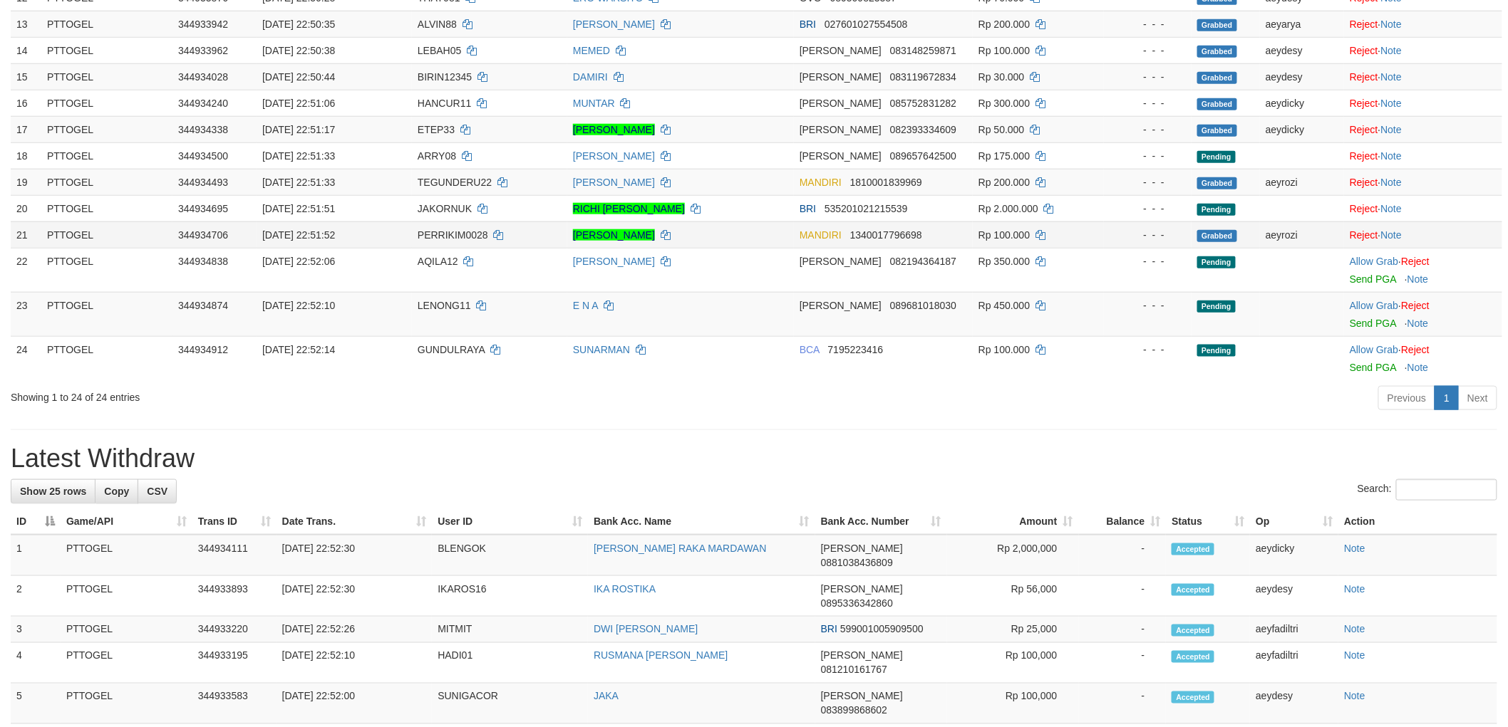
scroll to position [475, 0]
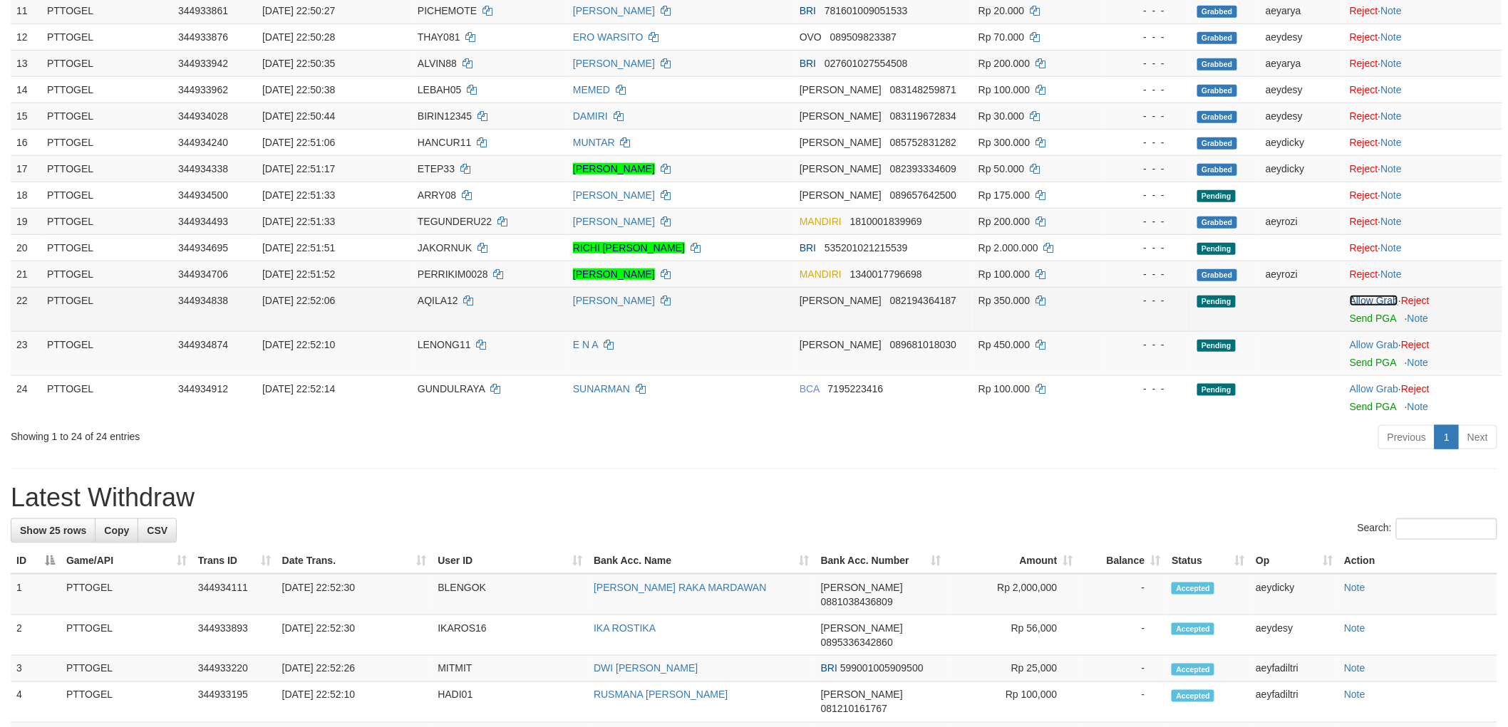
drag, startPoint x: 1376, startPoint y: 301, endPoint x: 1375, endPoint y: 317, distance: 16.4
click at [1377, 301] on link "Allow Grab" at bounding box center [1373, 300] width 48 height 11
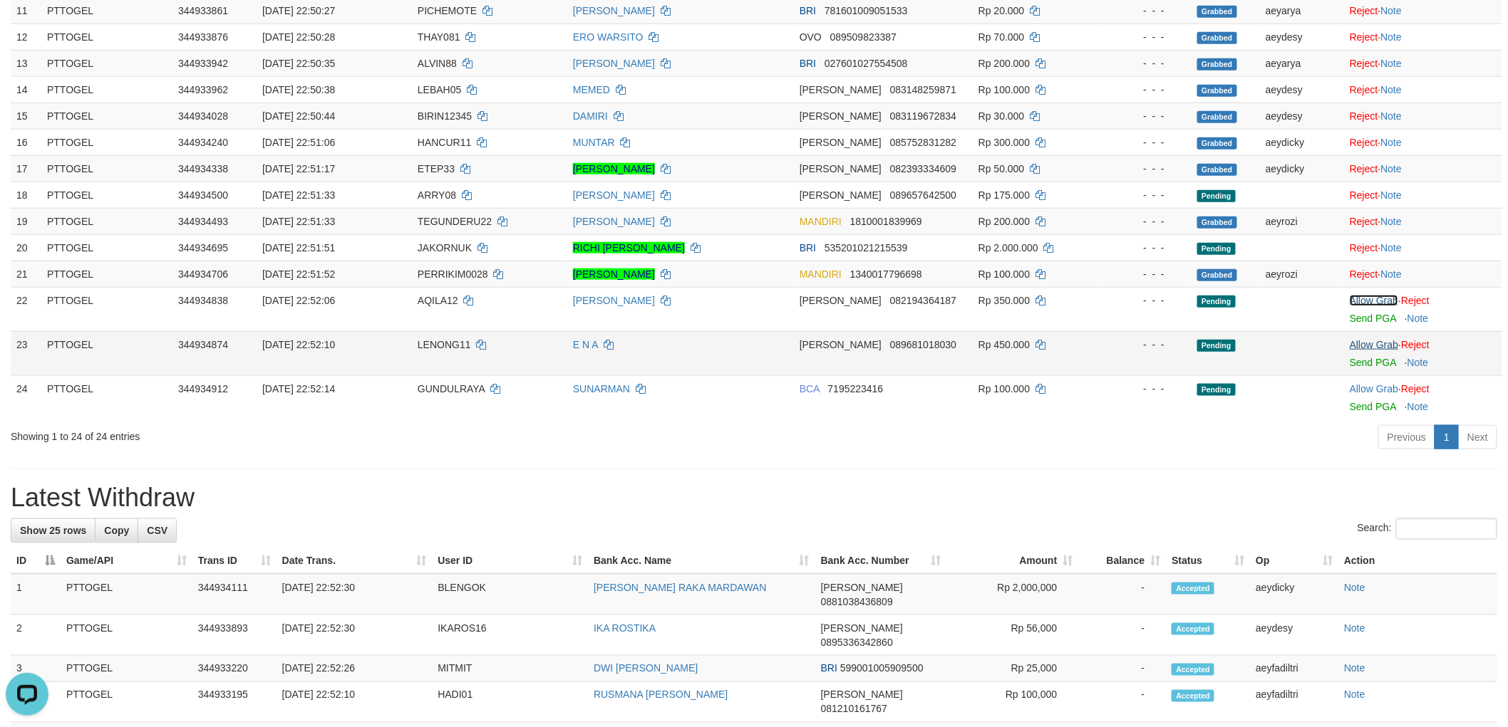
scroll to position [0, 0]
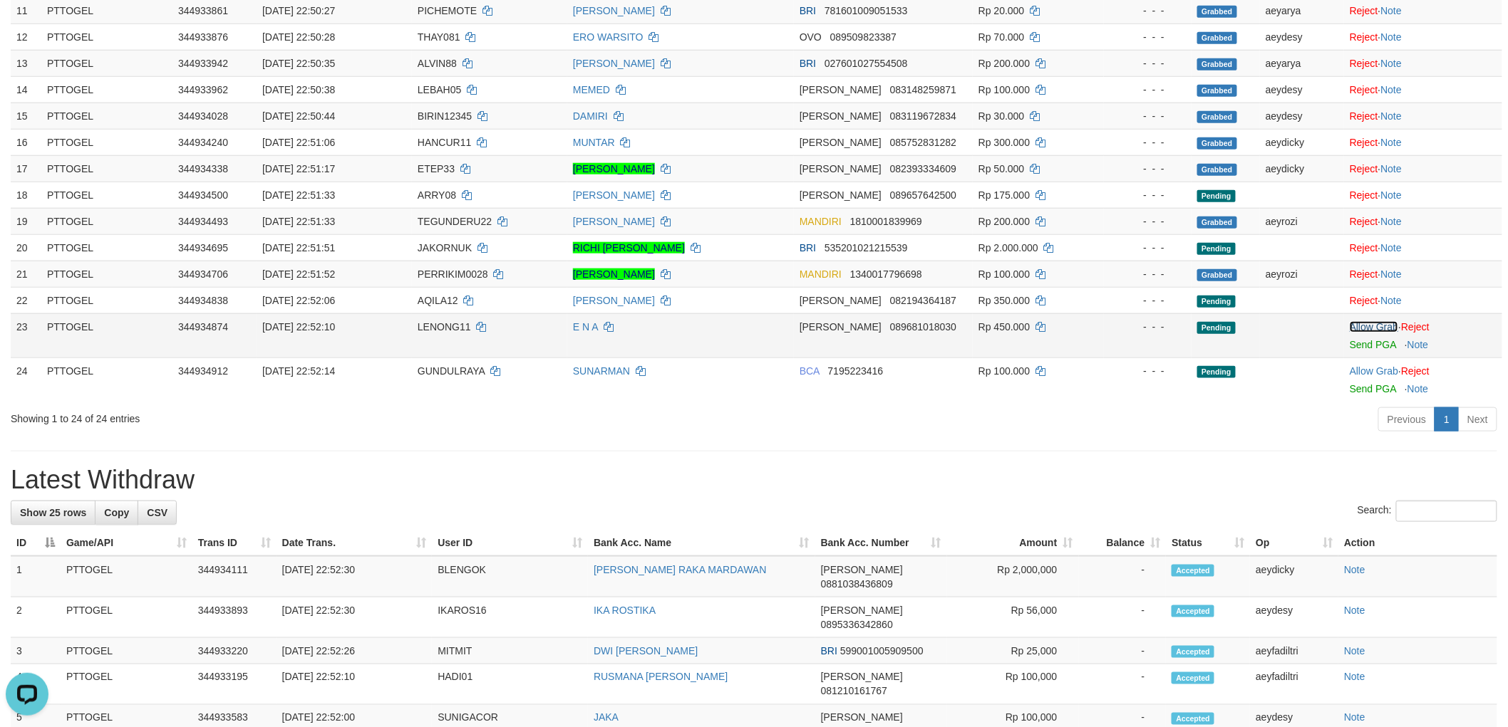
drag, startPoint x: 1367, startPoint y: 325, endPoint x: 1369, endPoint y: 340, distance: 15.1
click at [1369, 326] on link "Allow Grab" at bounding box center [1373, 326] width 48 height 11
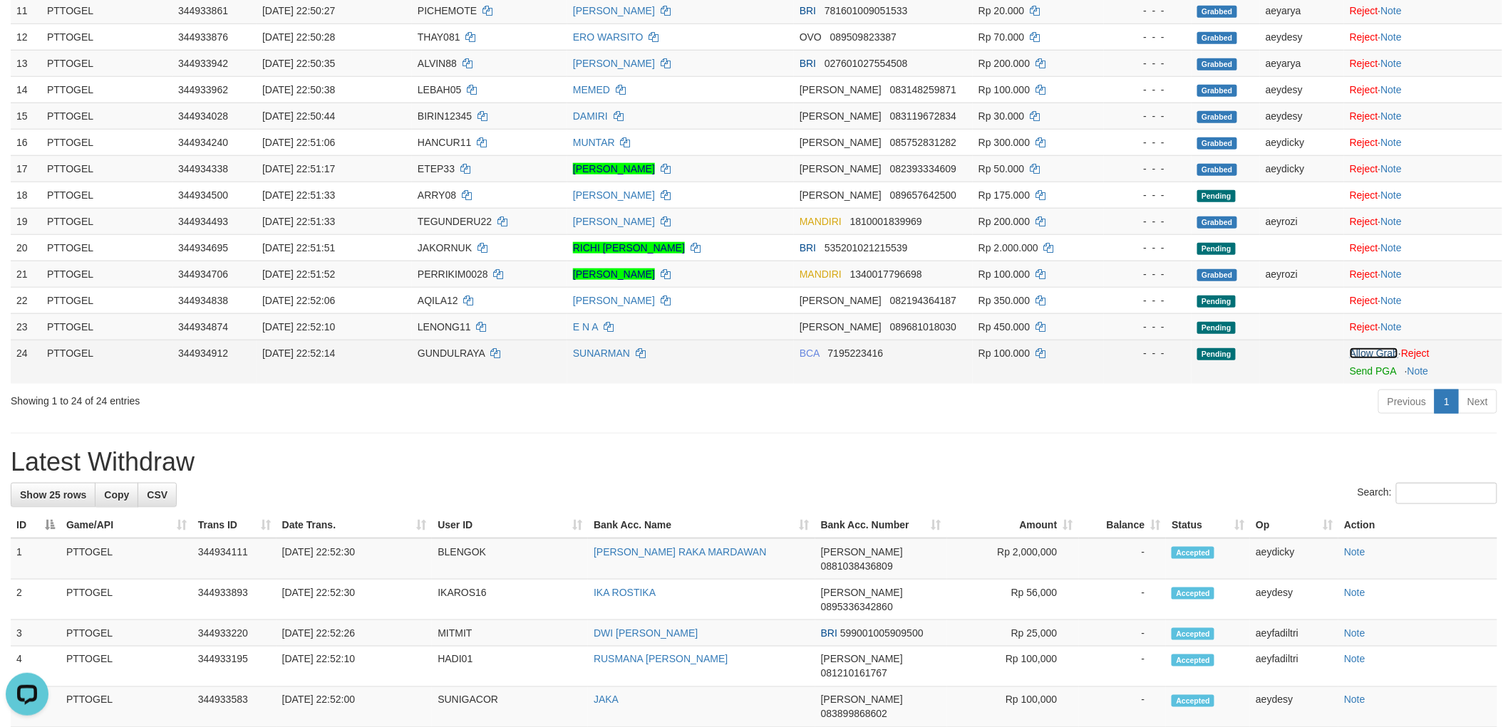
click at [1364, 353] on link "Allow Grab" at bounding box center [1373, 353] width 48 height 11
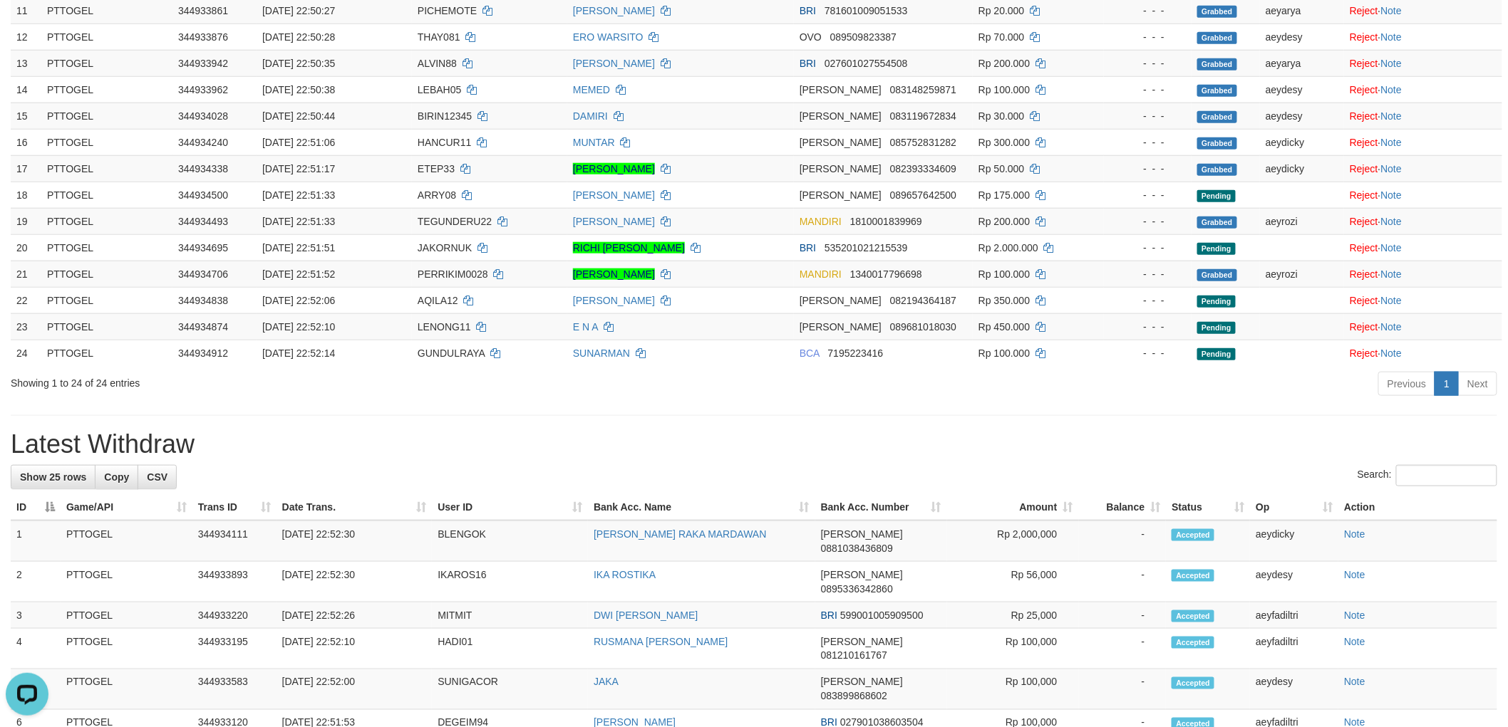
click at [1041, 432] on h1 "Latest Withdraw" at bounding box center [754, 444] width 1486 height 28
click at [482, 432] on h1 "Latest Withdraw" at bounding box center [754, 444] width 1486 height 28
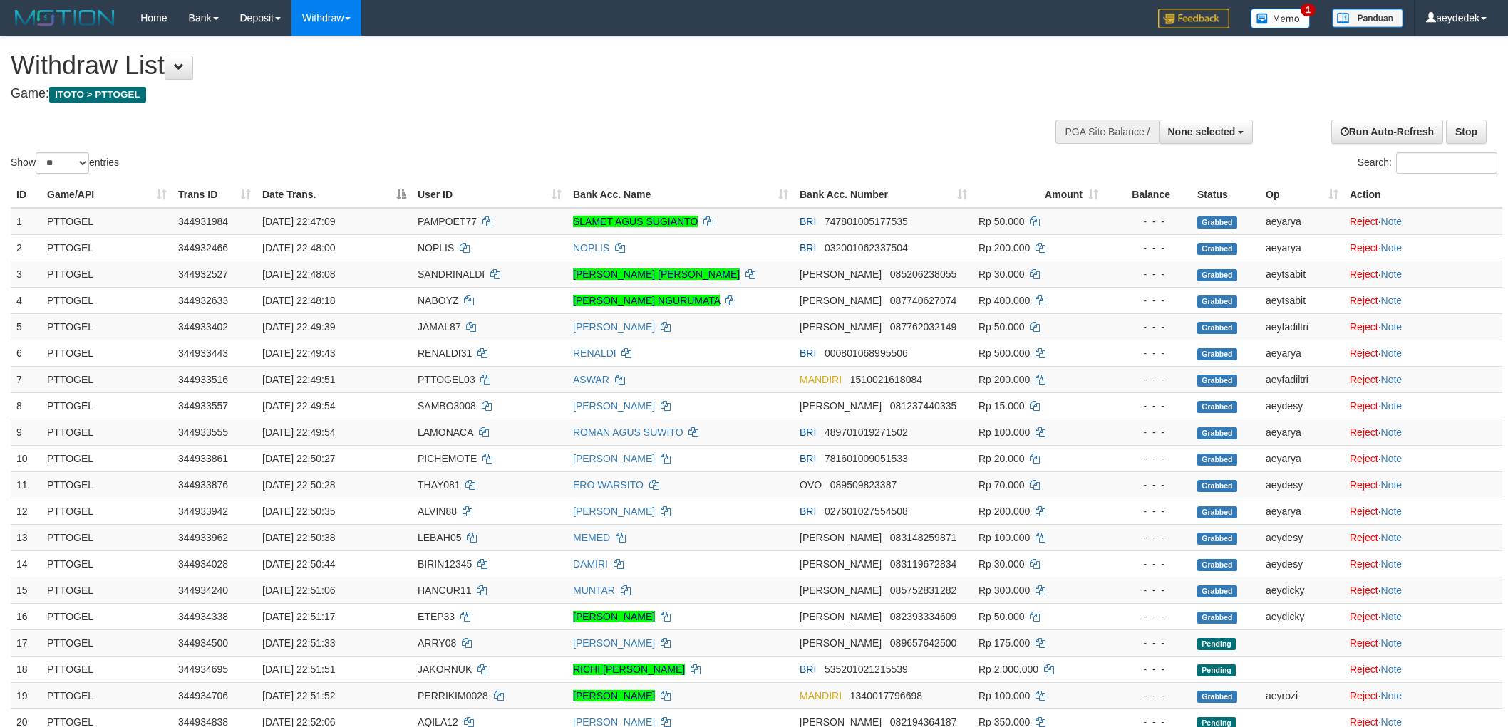
select select
select select "**"
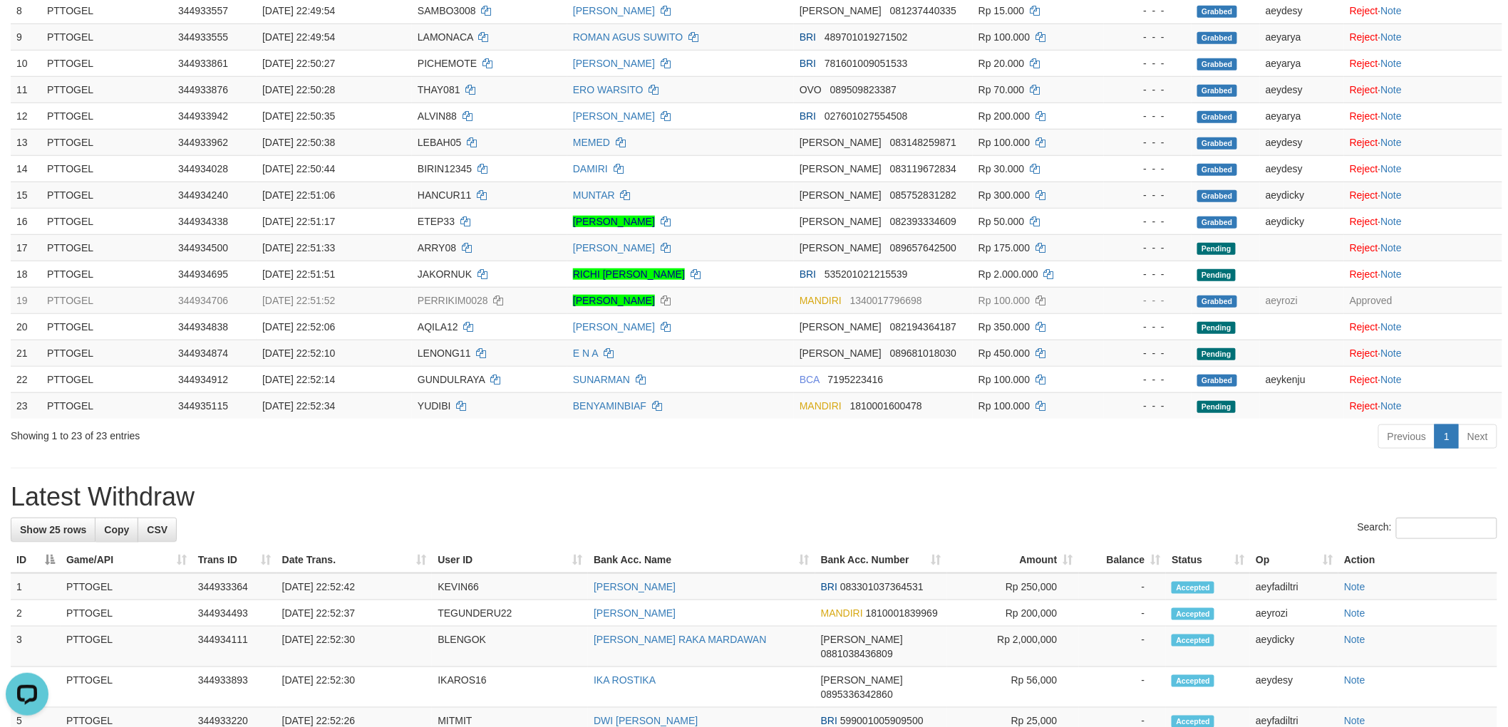
scroll to position [475, 0]
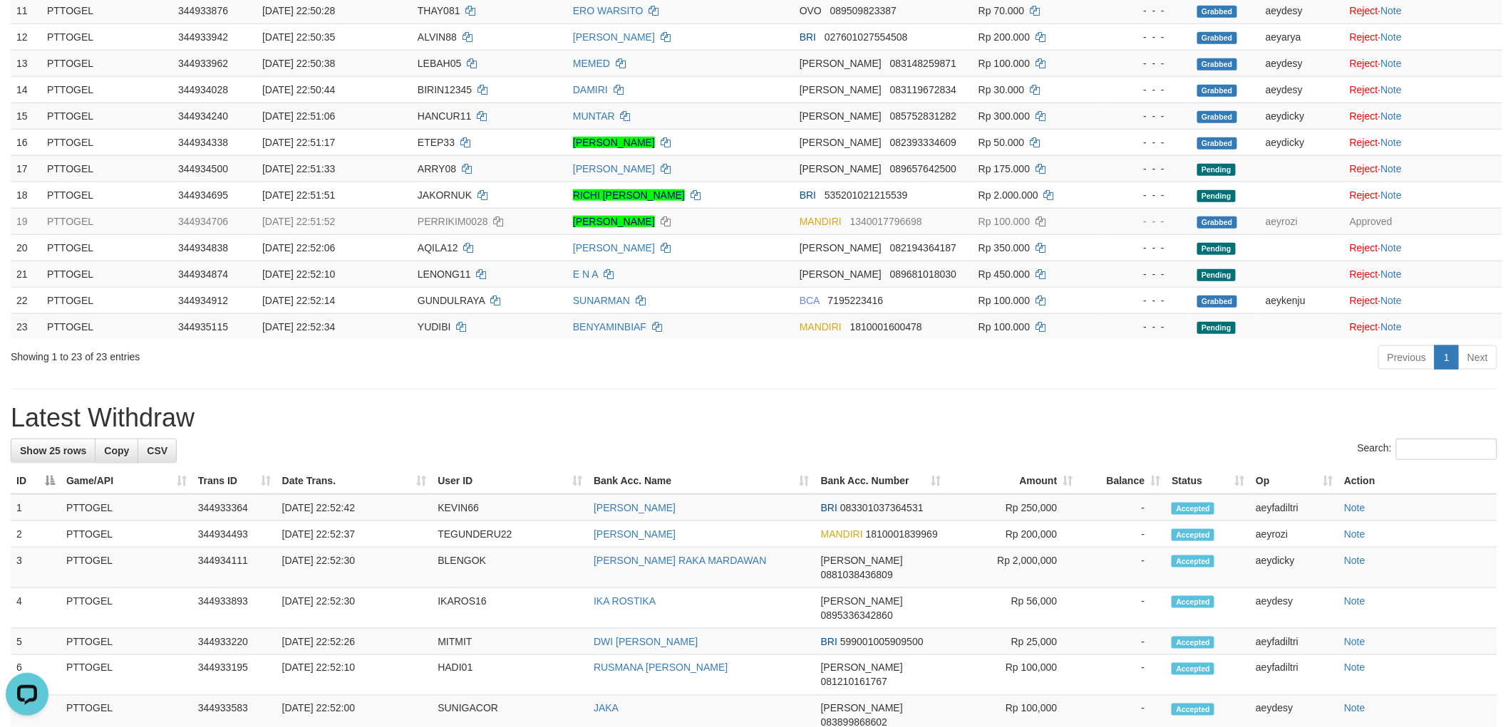
click at [787, 407] on h1 "Latest Withdraw" at bounding box center [754, 418] width 1486 height 28
click at [811, 367] on div "Previous 1 Next" at bounding box center [1068, 359] width 858 height 31
click at [1059, 412] on h1 "Latest Withdraw" at bounding box center [754, 418] width 1486 height 28
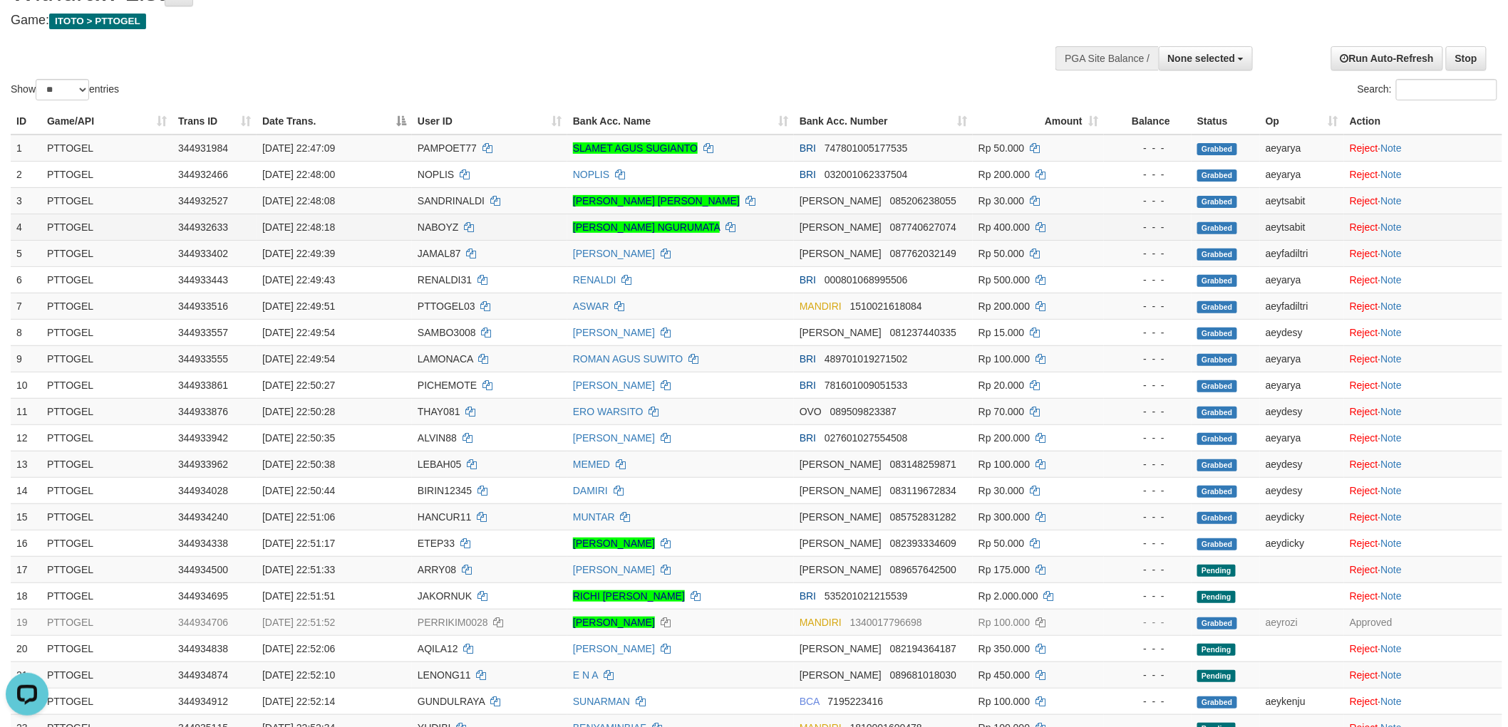
scroll to position [0, 0]
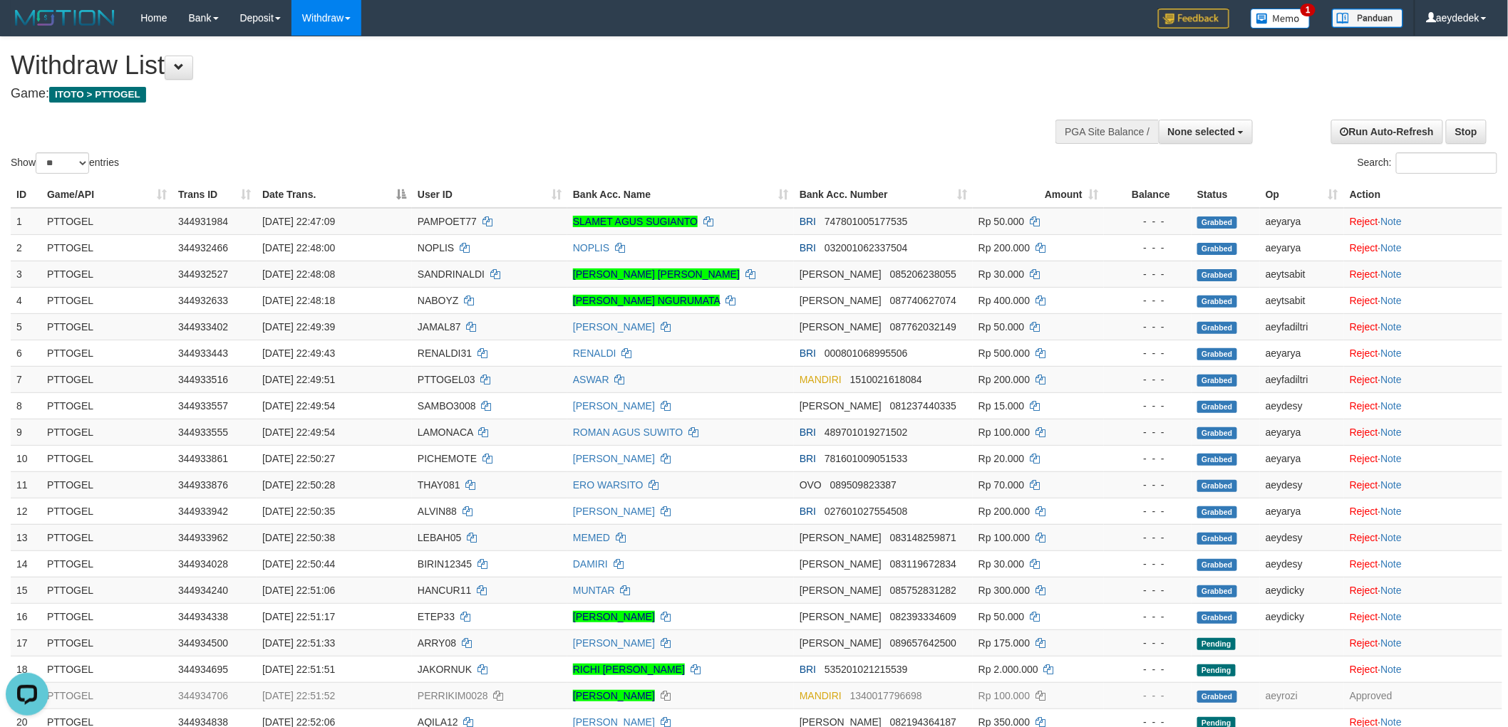
click at [741, 116] on div "Show ** ** ** *** entries Search:" at bounding box center [754, 107] width 1508 height 140
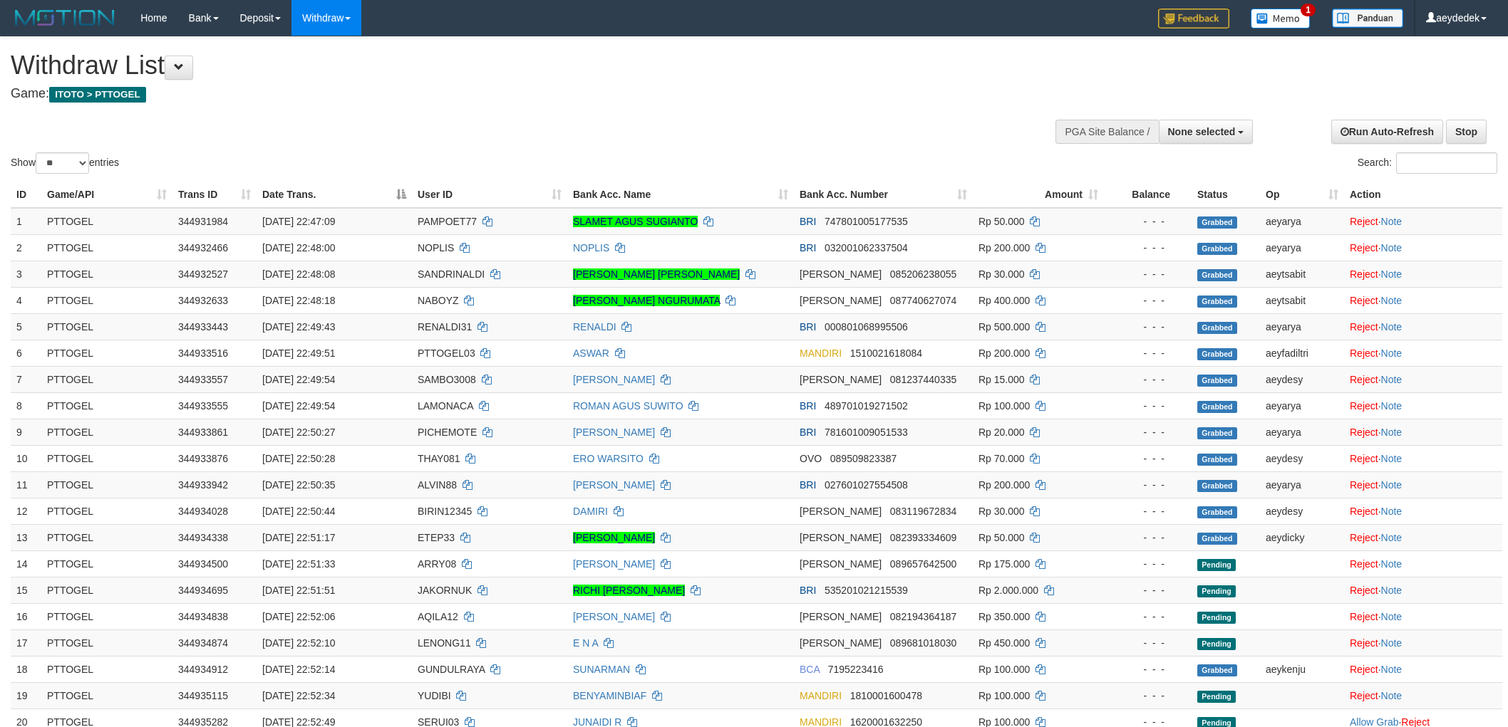
select select
select select "**"
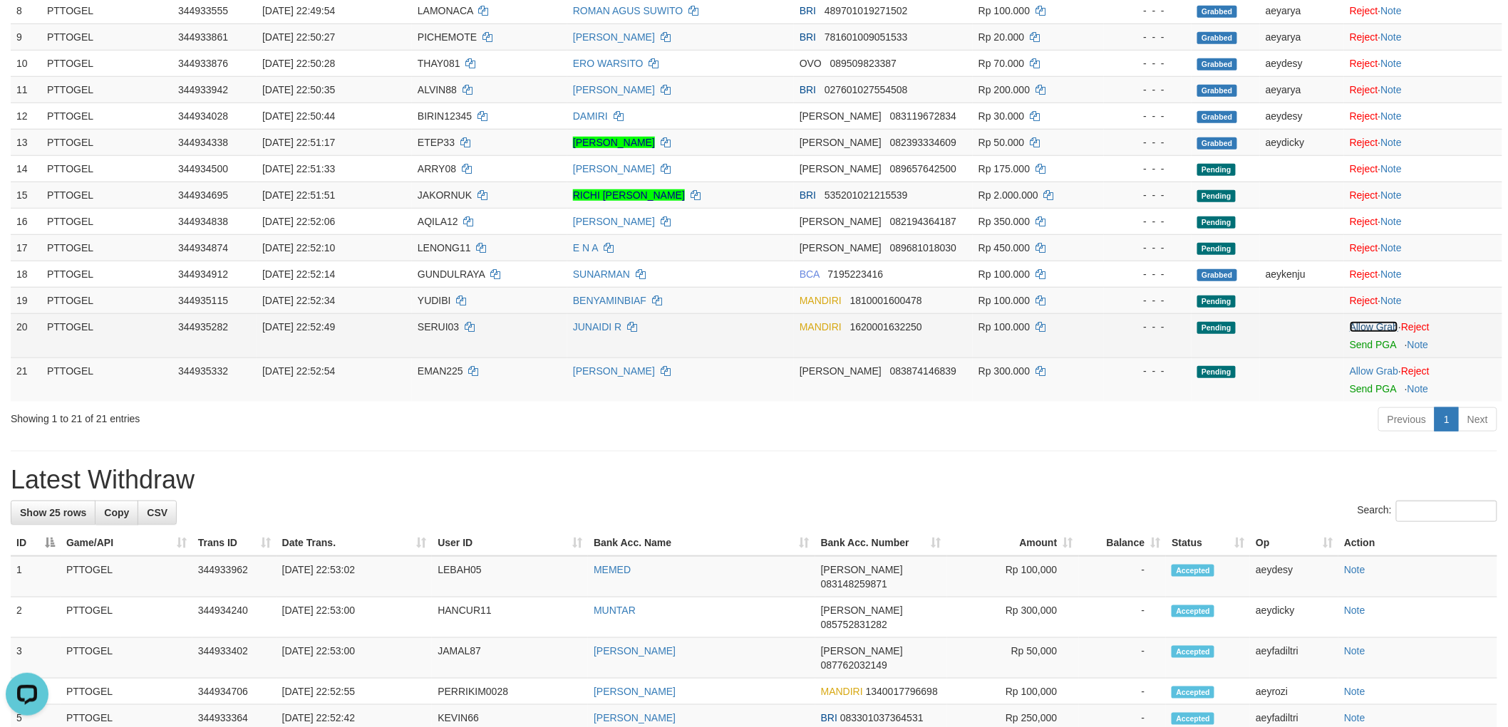
click at [1354, 328] on link "Allow Grab" at bounding box center [1373, 326] width 48 height 11
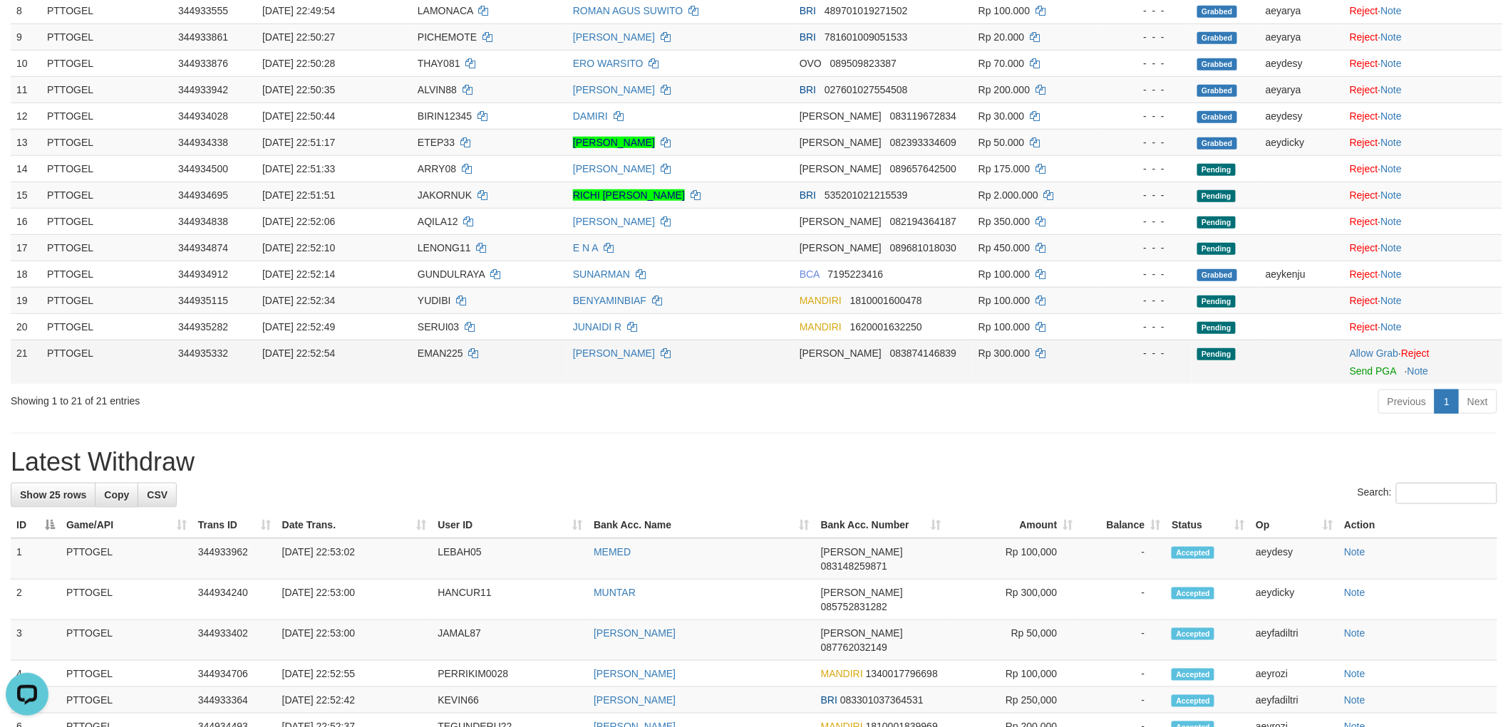
click at [1362, 343] on td "Allow Grab · Reject Send PGA · Note" at bounding box center [1423, 362] width 158 height 44
click at [1356, 348] on link "Allow Grab" at bounding box center [1373, 353] width 48 height 11
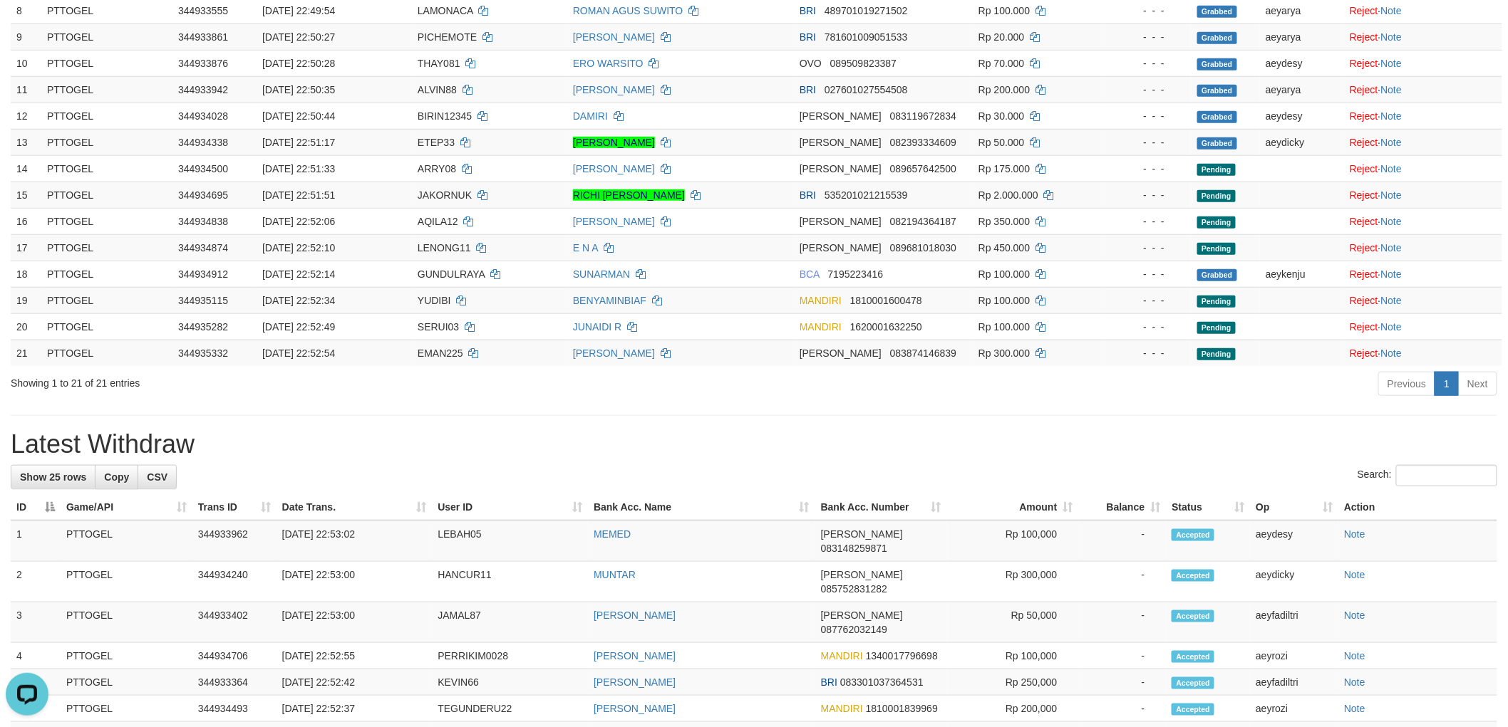
click at [1020, 411] on div "**********" at bounding box center [754, 558] width 1508 height 1833
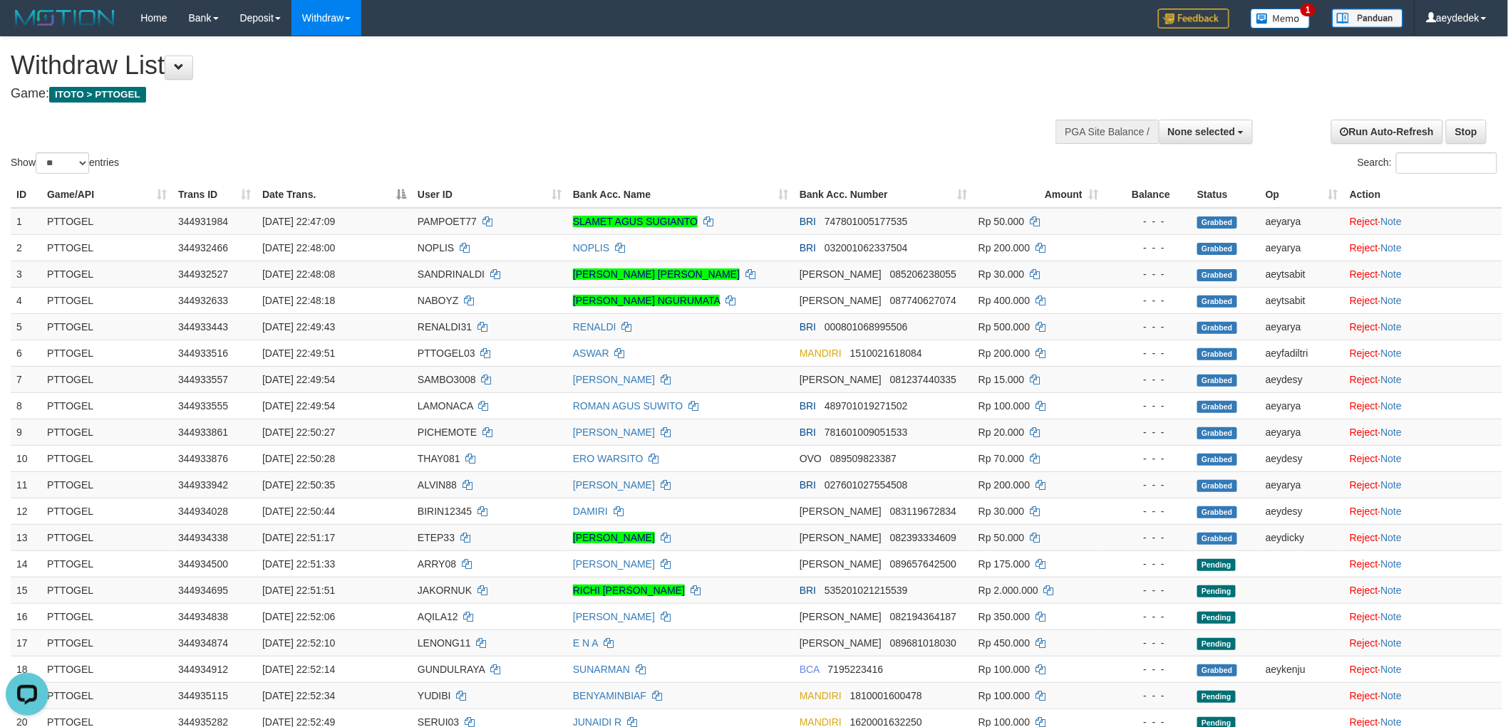
click at [802, 90] on h4 "Game: ITOTO > PTTOGEL" at bounding box center [501, 94] width 980 height 14
select select
select select "**"
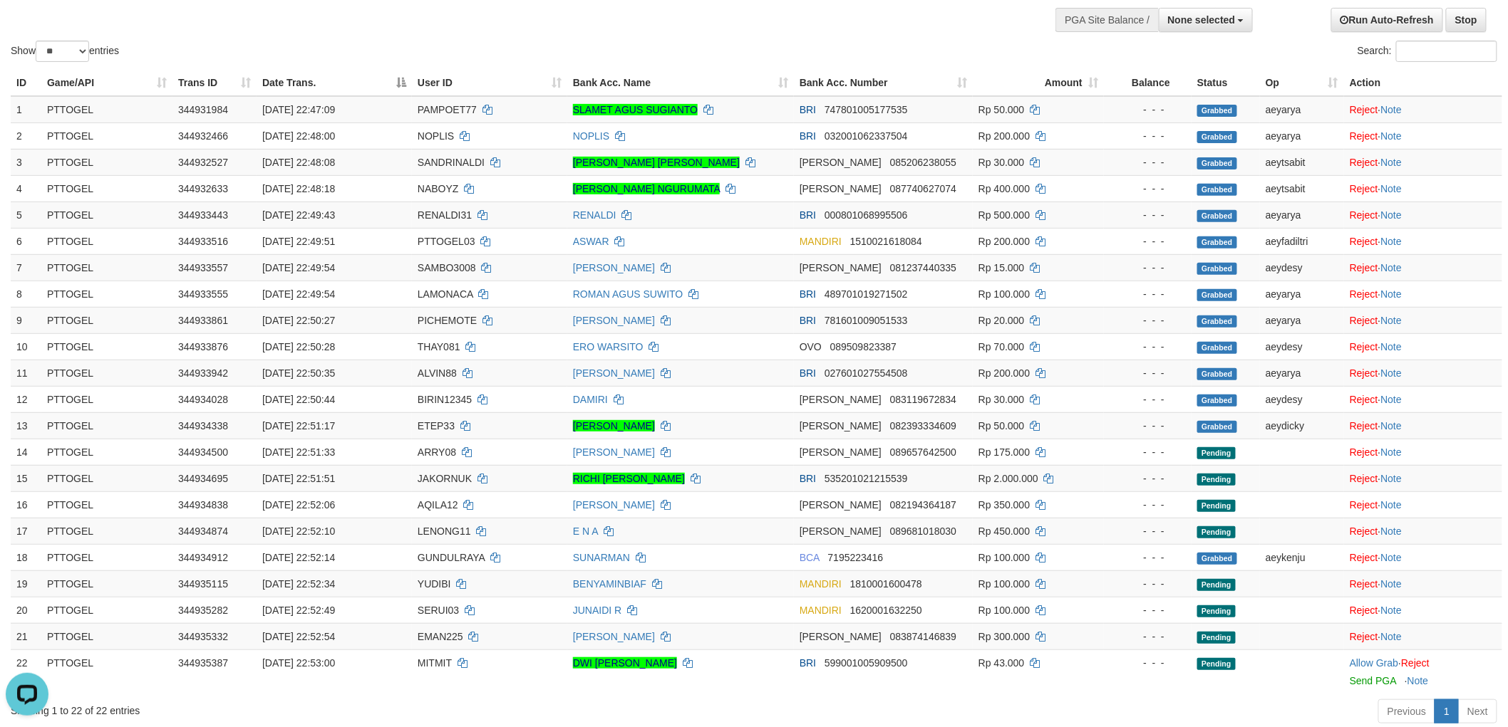
scroll to position [237, 0]
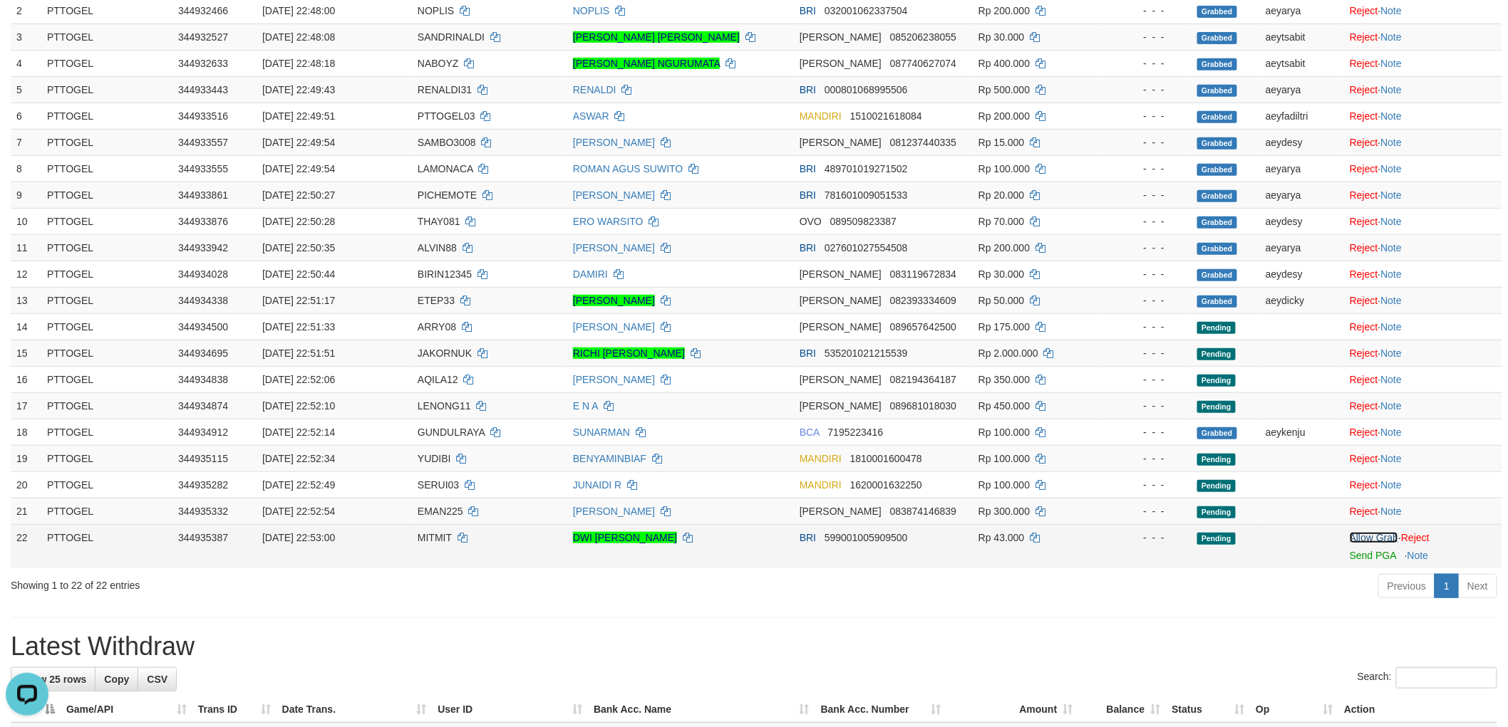
click at [1369, 534] on link "Allow Grab" at bounding box center [1373, 537] width 48 height 11
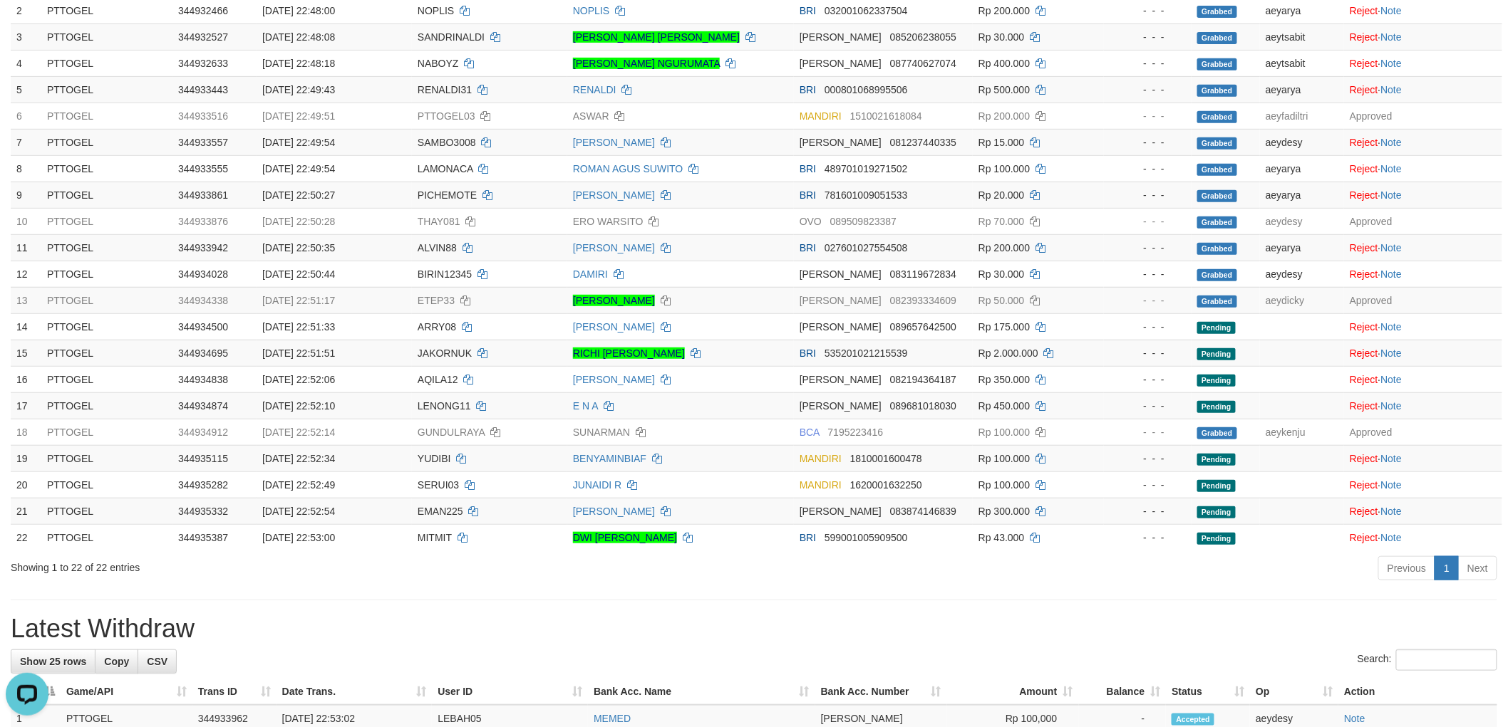
click at [517, 630] on h1 "Latest Withdraw" at bounding box center [754, 629] width 1486 height 28
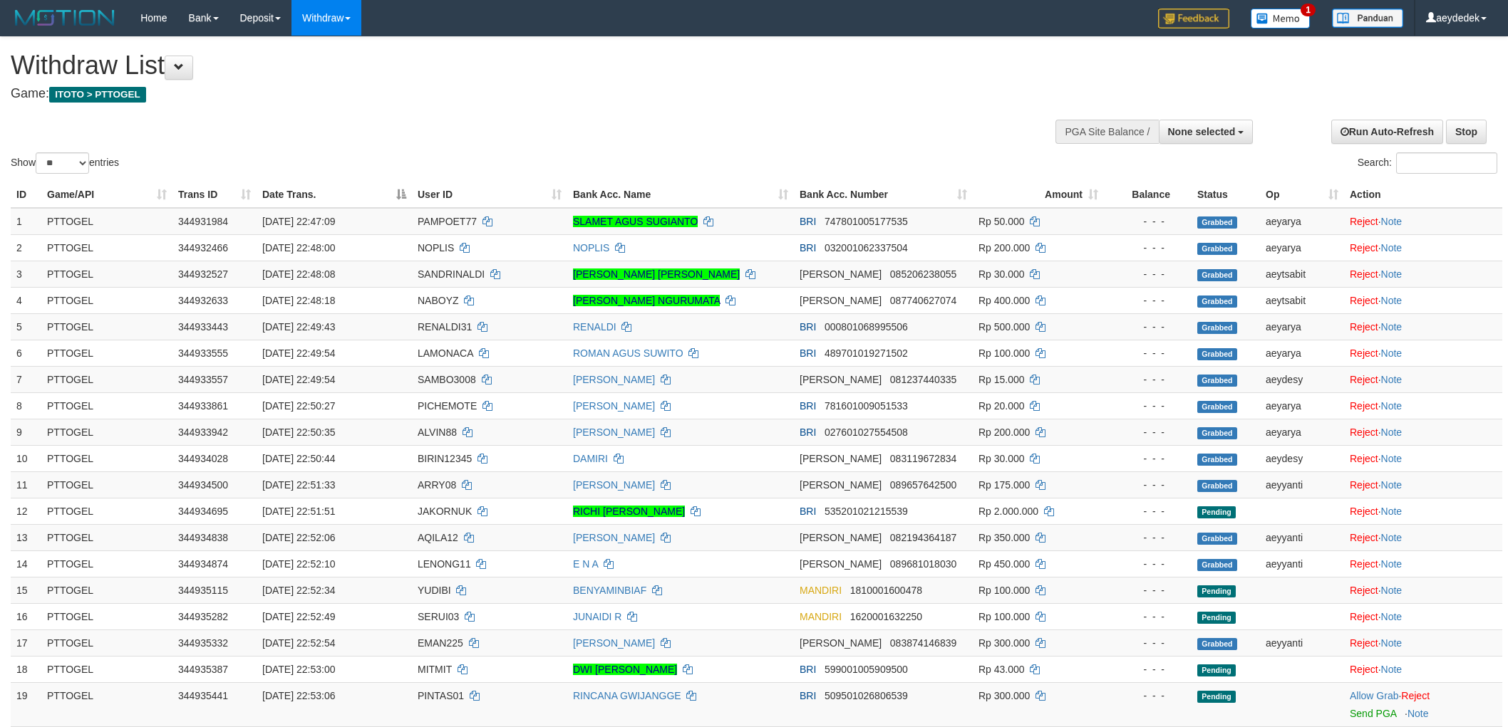
select select
select select "**"
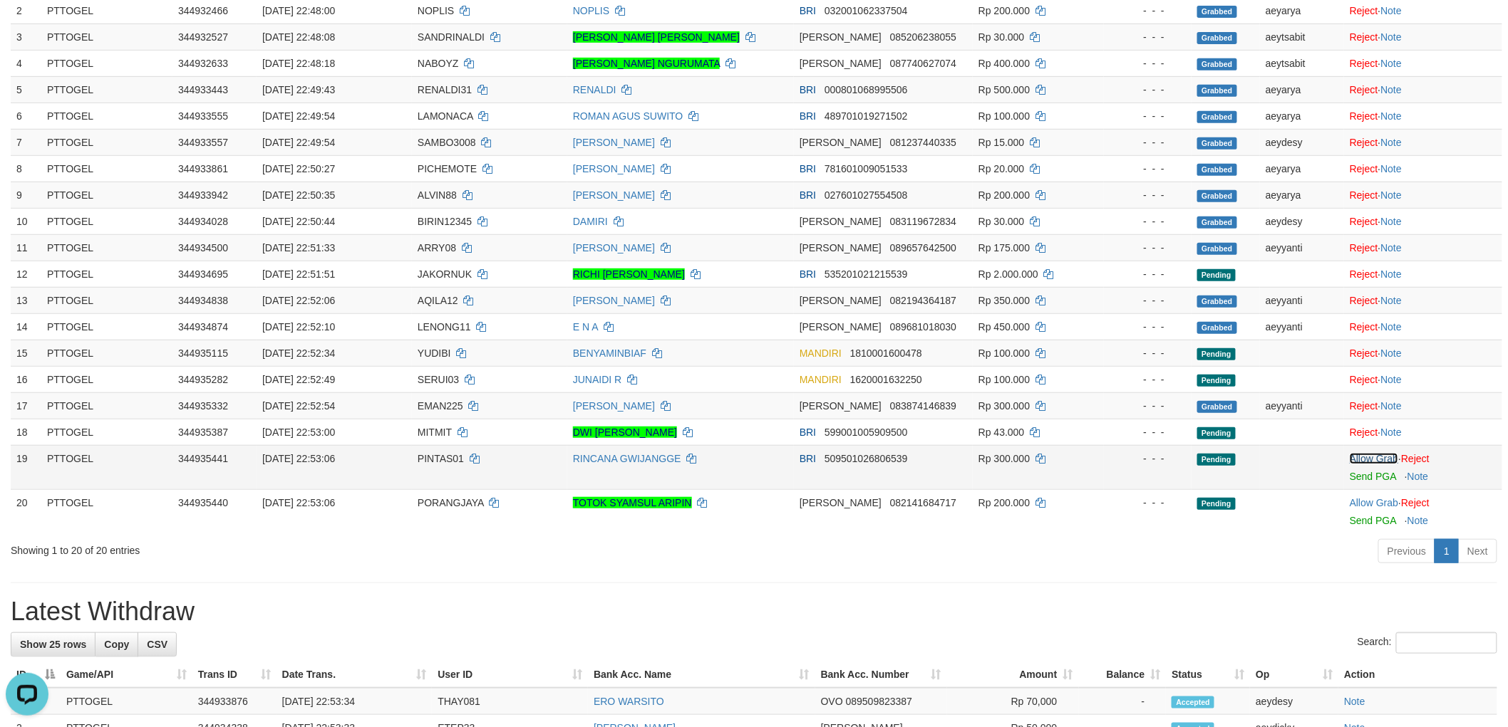
click at [1372, 459] on link "Allow Grab" at bounding box center [1373, 458] width 48 height 11
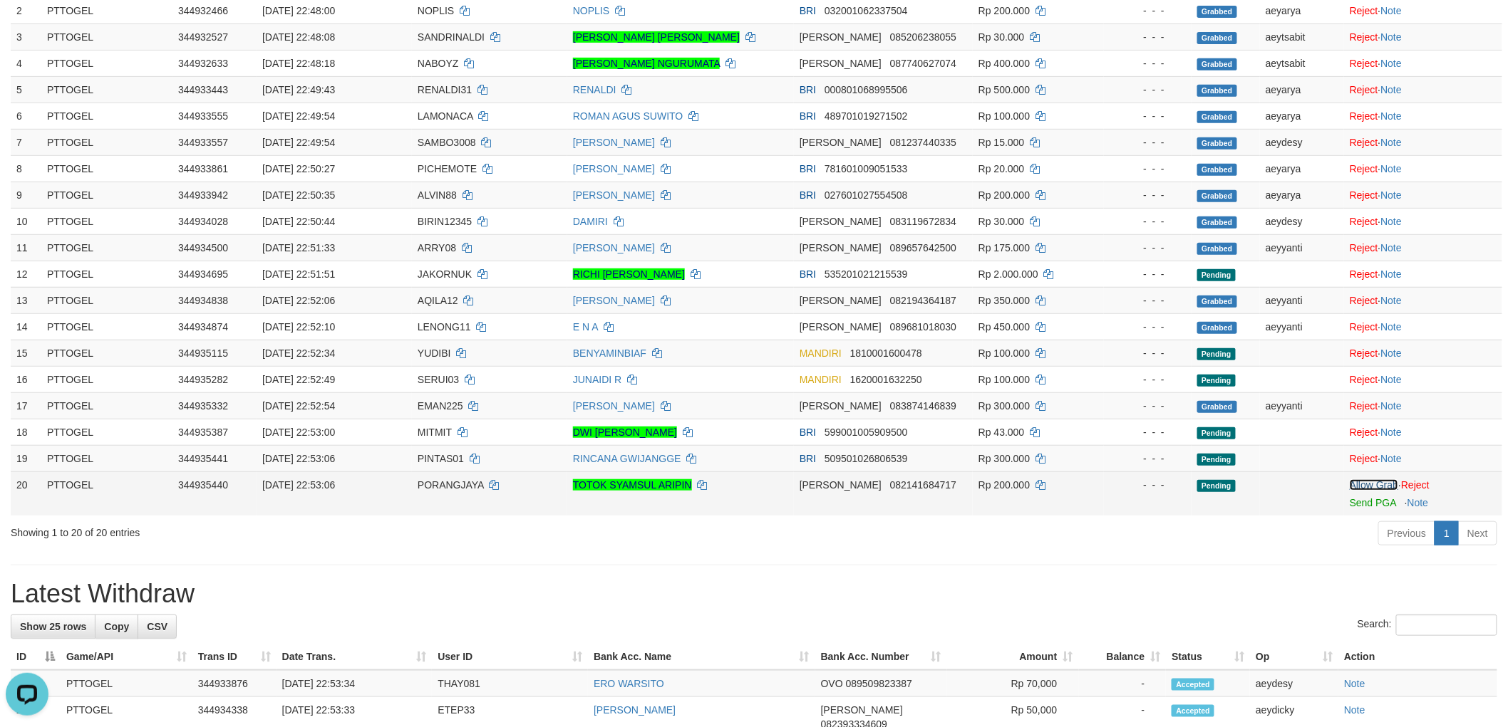
click at [1359, 484] on link "Allow Grab" at bounding box center [1373, 485] width 48 height 11
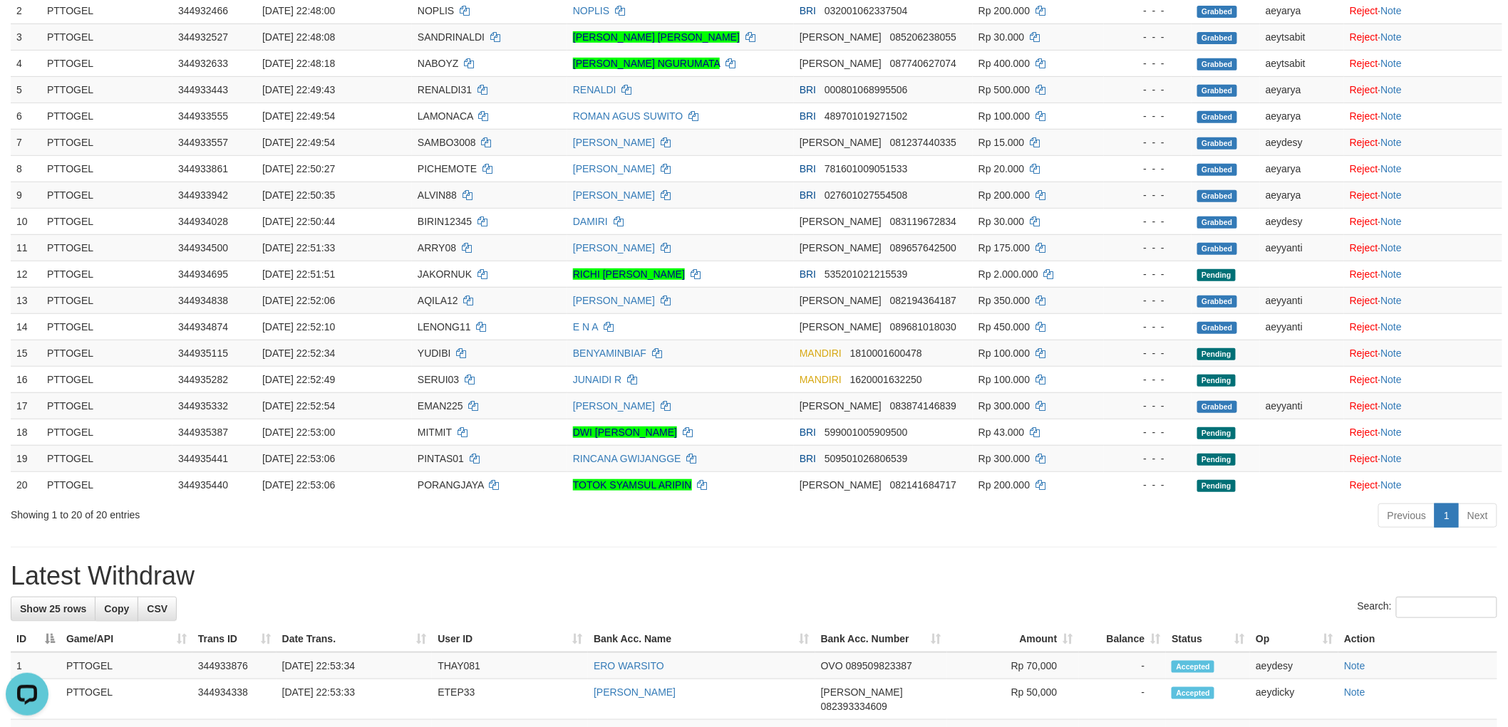
click at [1176, 554] on div "**********" at bounding box center [754, 689] width 1508 height 1778
click at [1012, 556] on div "**********" at bounding box center [754, 689] width 1508 height 1778
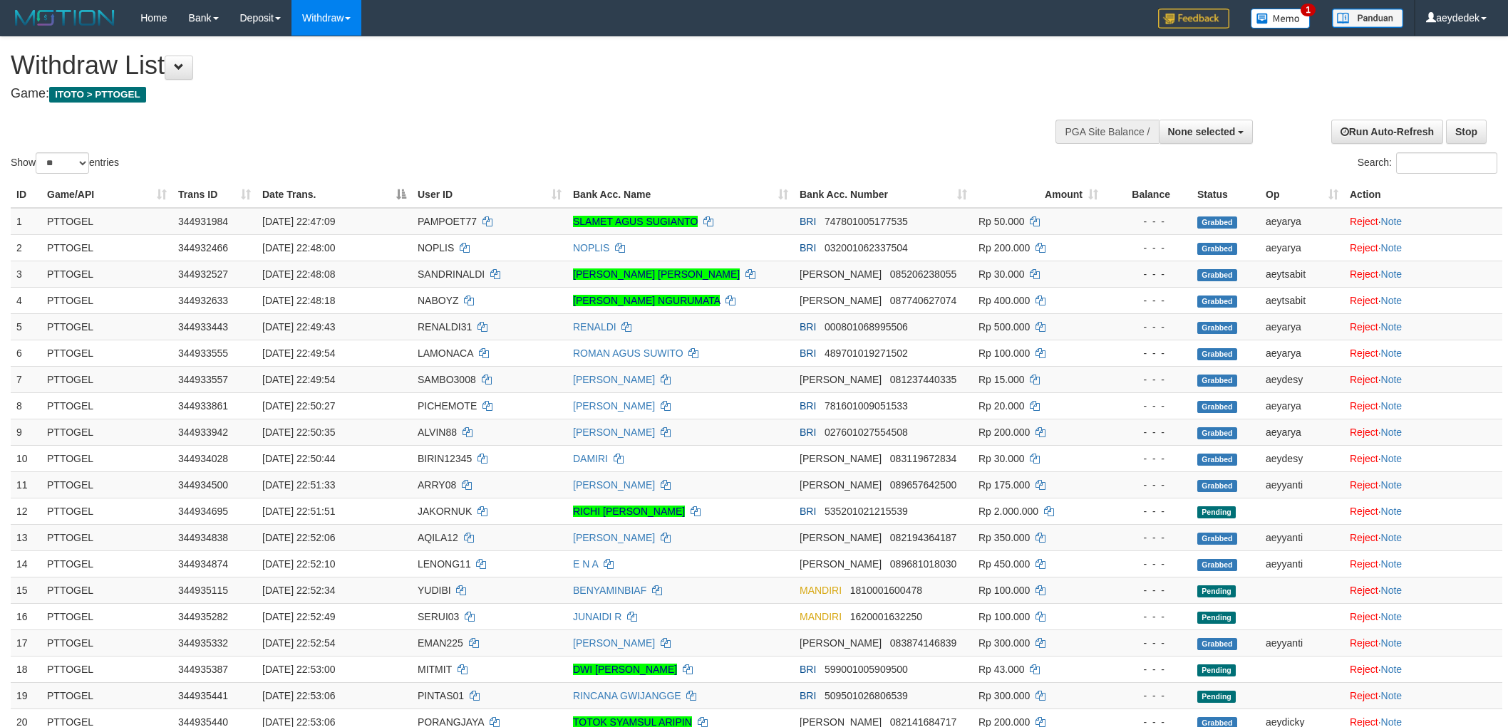
select select
select select "**"
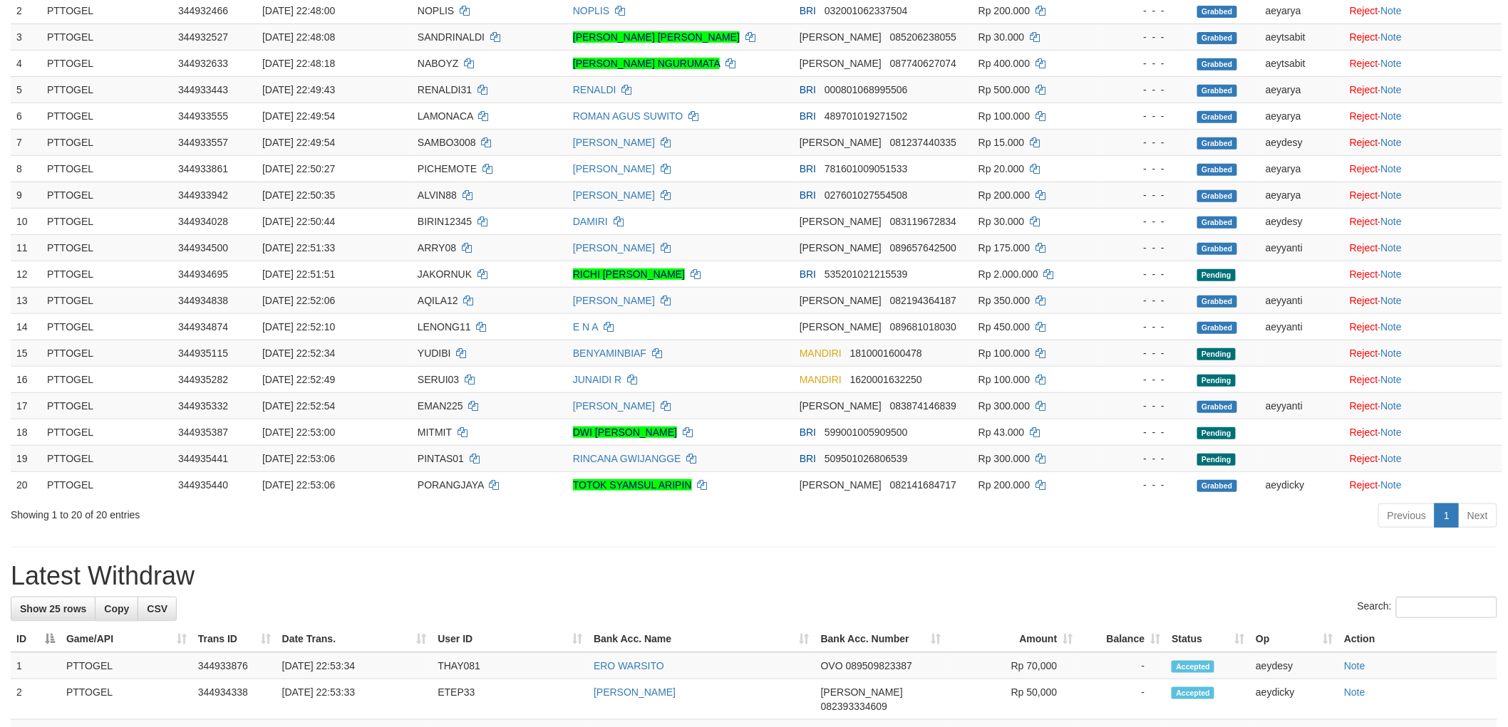
click at [975, 554] on div "**********" at bounding box center [754, 689] width 1508 height 1778
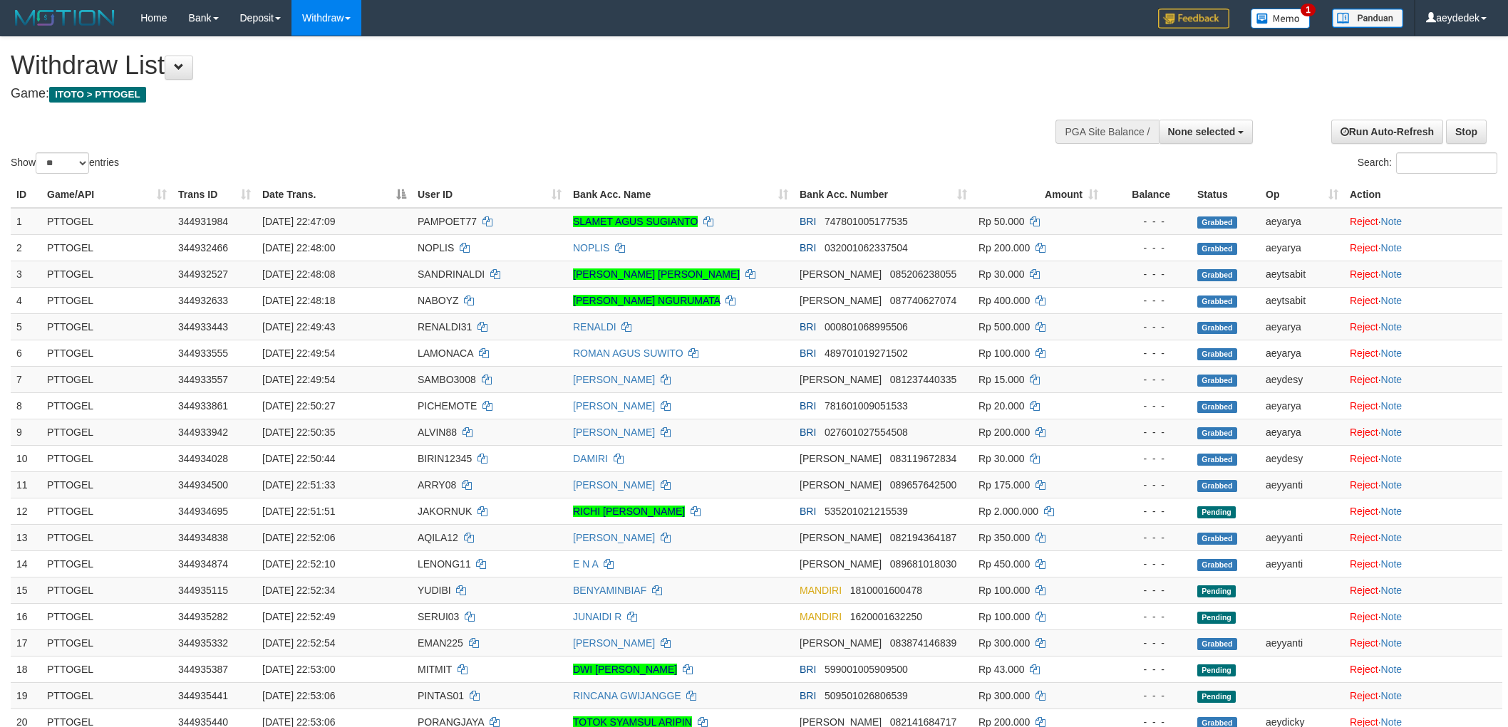
select select
select select "**"
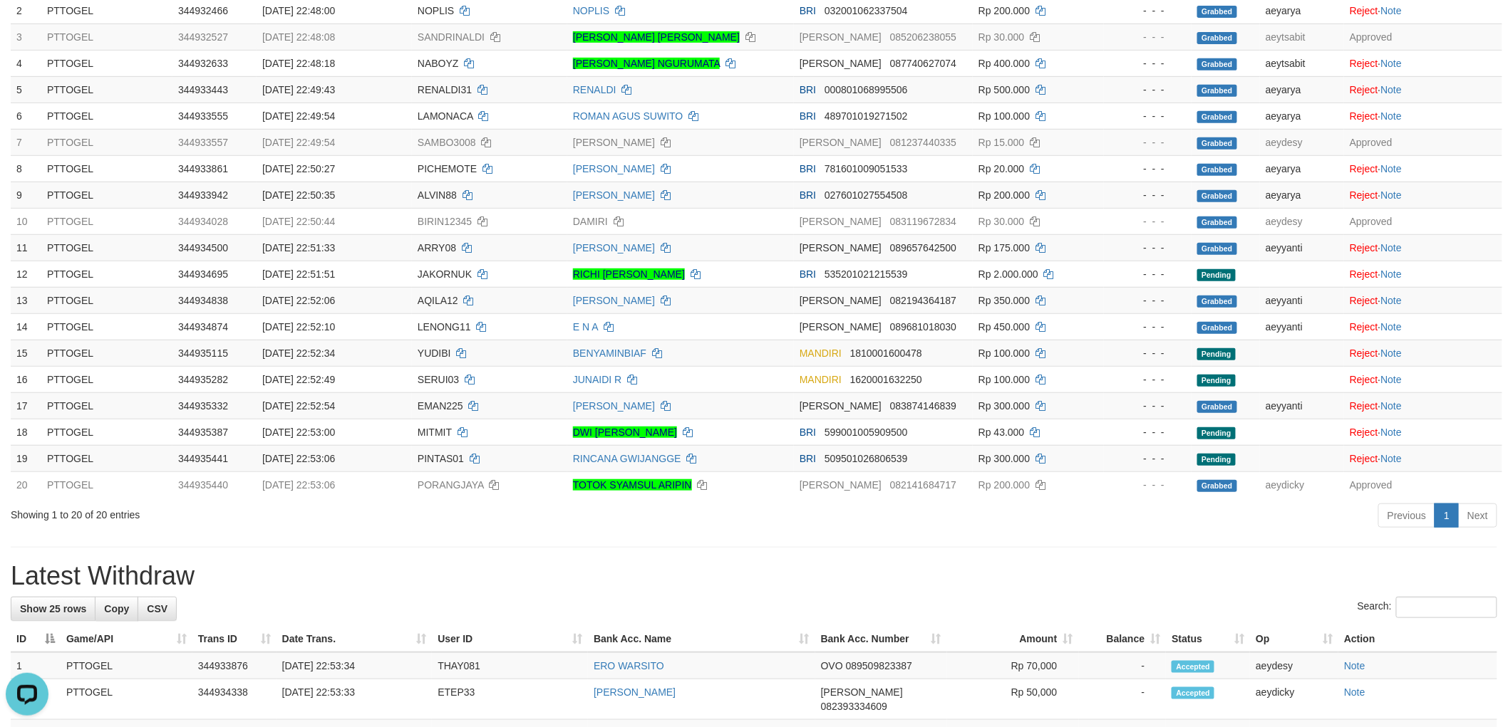
click at [992, 534] on div "**********" at bounding box center [754, 689] width 1508 height 1778
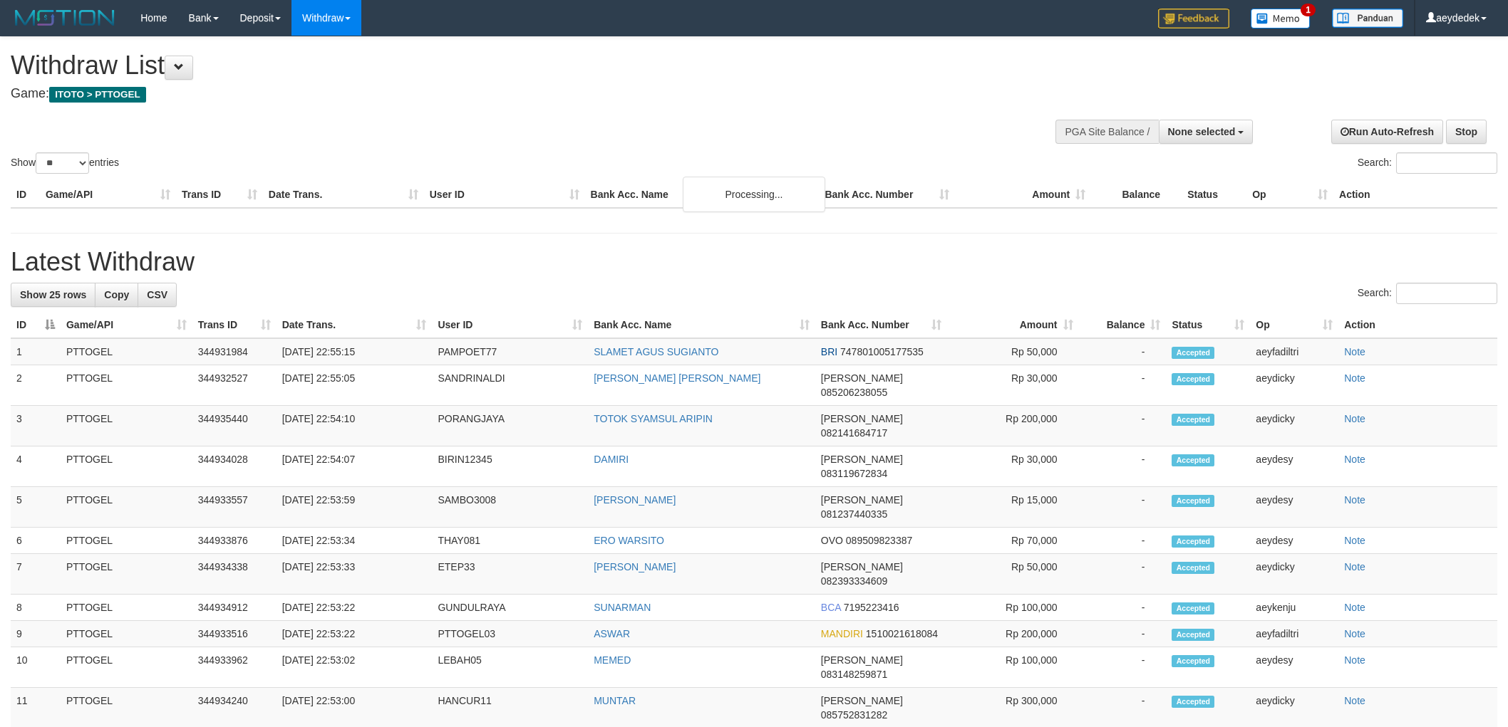
select select
select select "**"
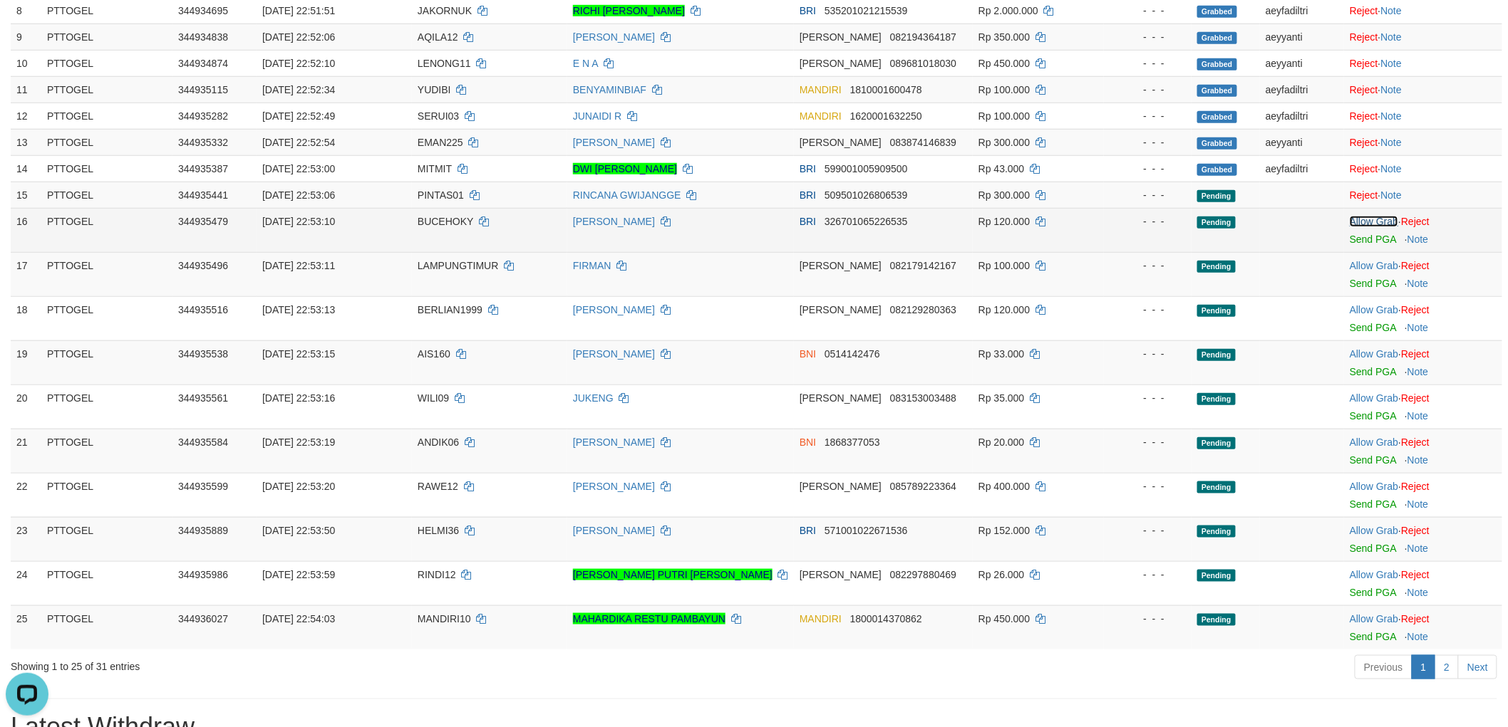
click at [1373, 224] on link "Allow Grab" at bounding box center [1373, 221] width 48 height 11
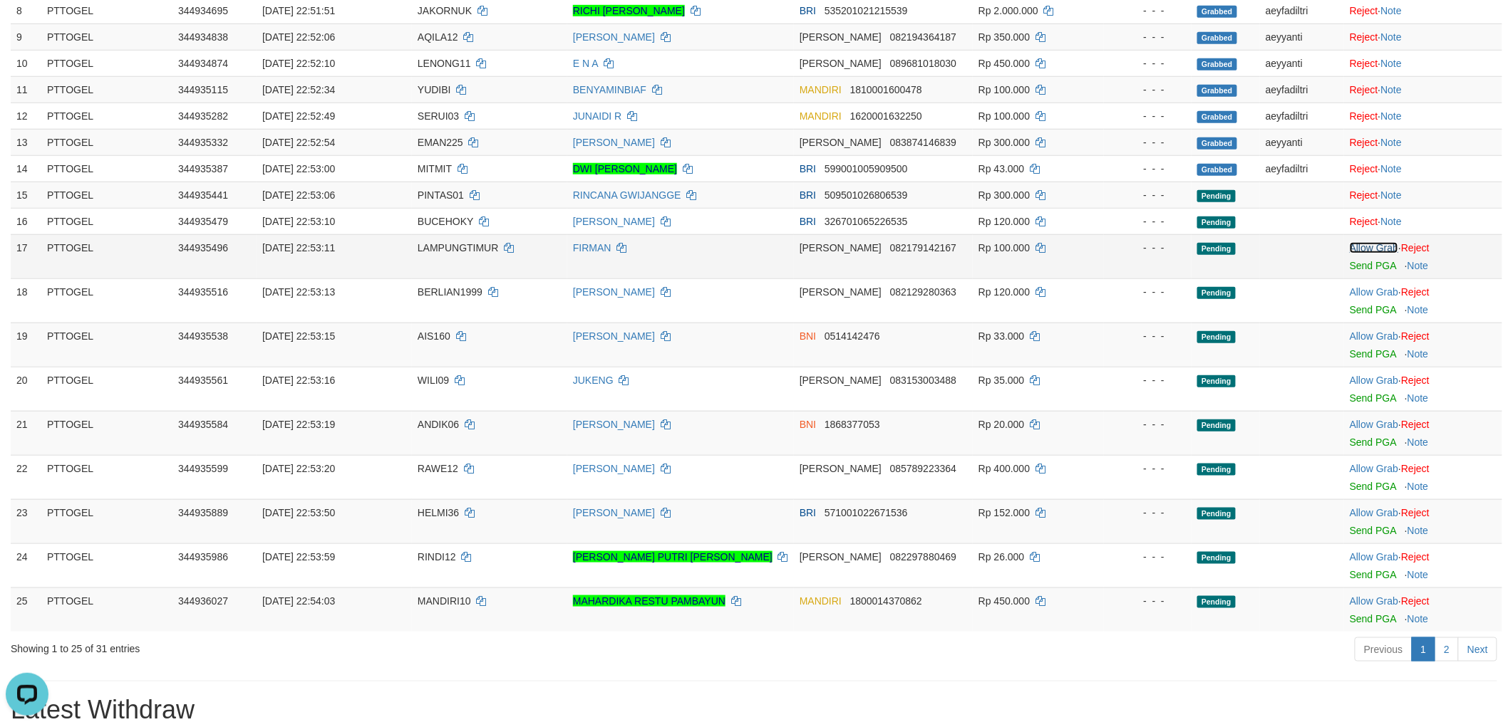
click at [1374, 242] on link "Allow Grab" at bounding box center [1373, 247] width 48 height 11
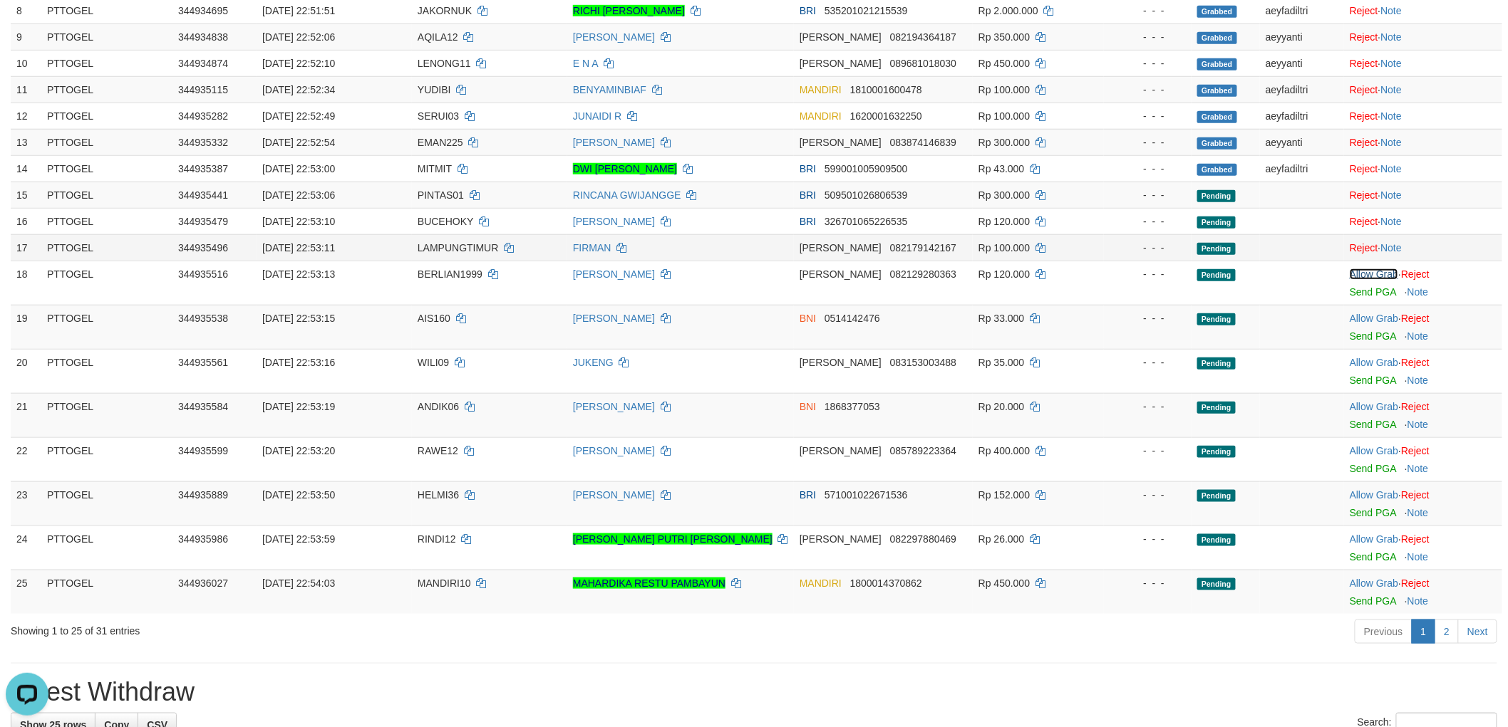
click at [1369, 272] on link "Allow Grab" at bounding box center [1373, 274] width 48 height 11
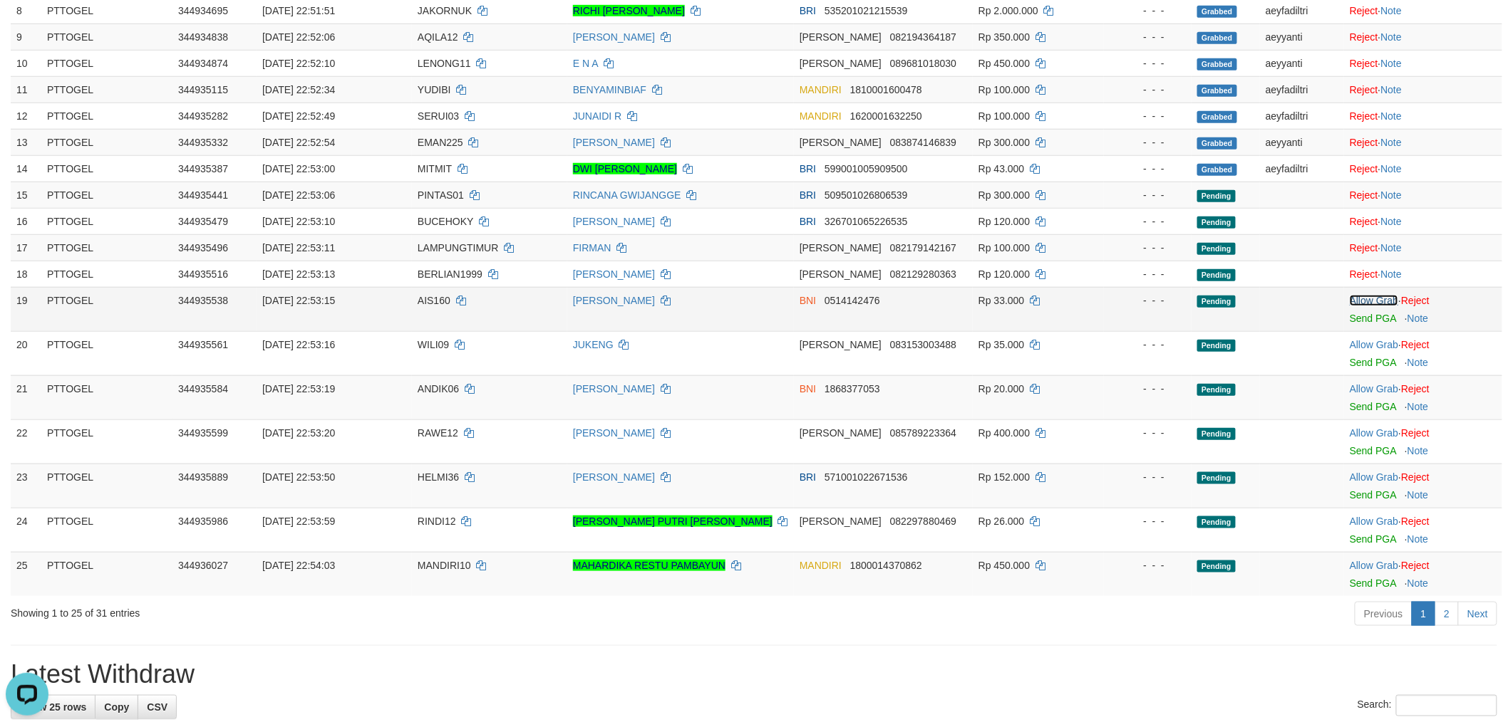
click at [1364, 296] on link "Allow Grab" at bounding box center [1373, 300] width 48 height 11
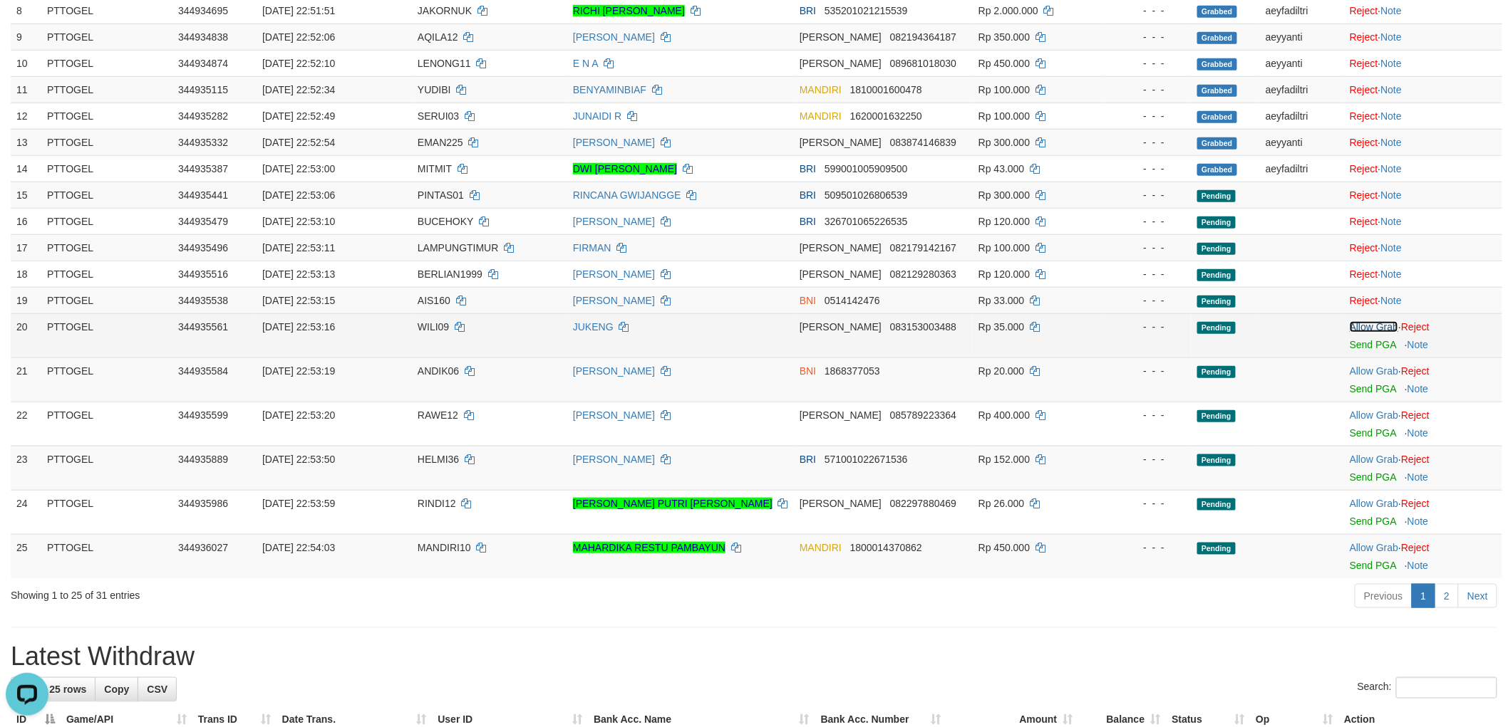
click at [1368, 324] on link "Allow Grab" at bounding box center [1373, 326] width 48 height 11
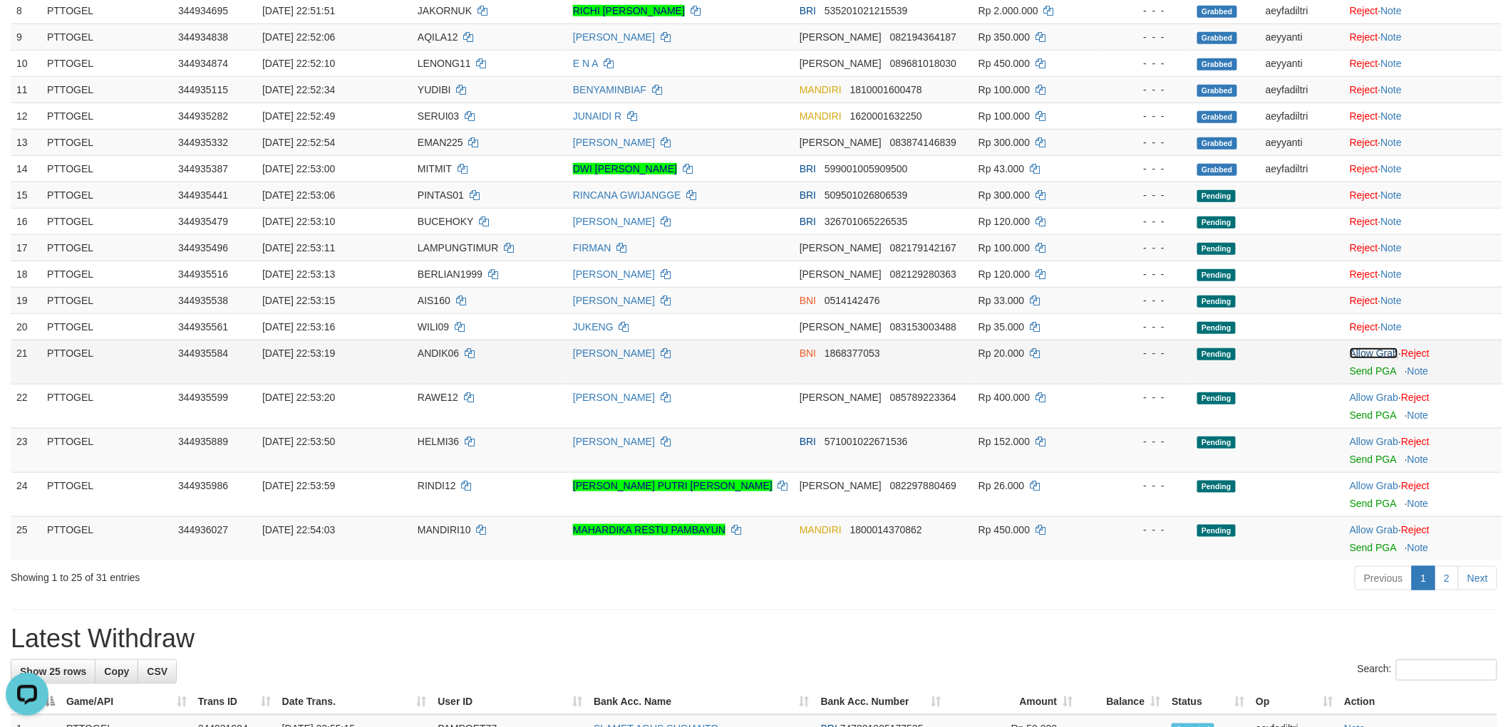
click at [1371, 351] on link "Allow Grab" at bounding box center [1373, 353] width 48 height 11
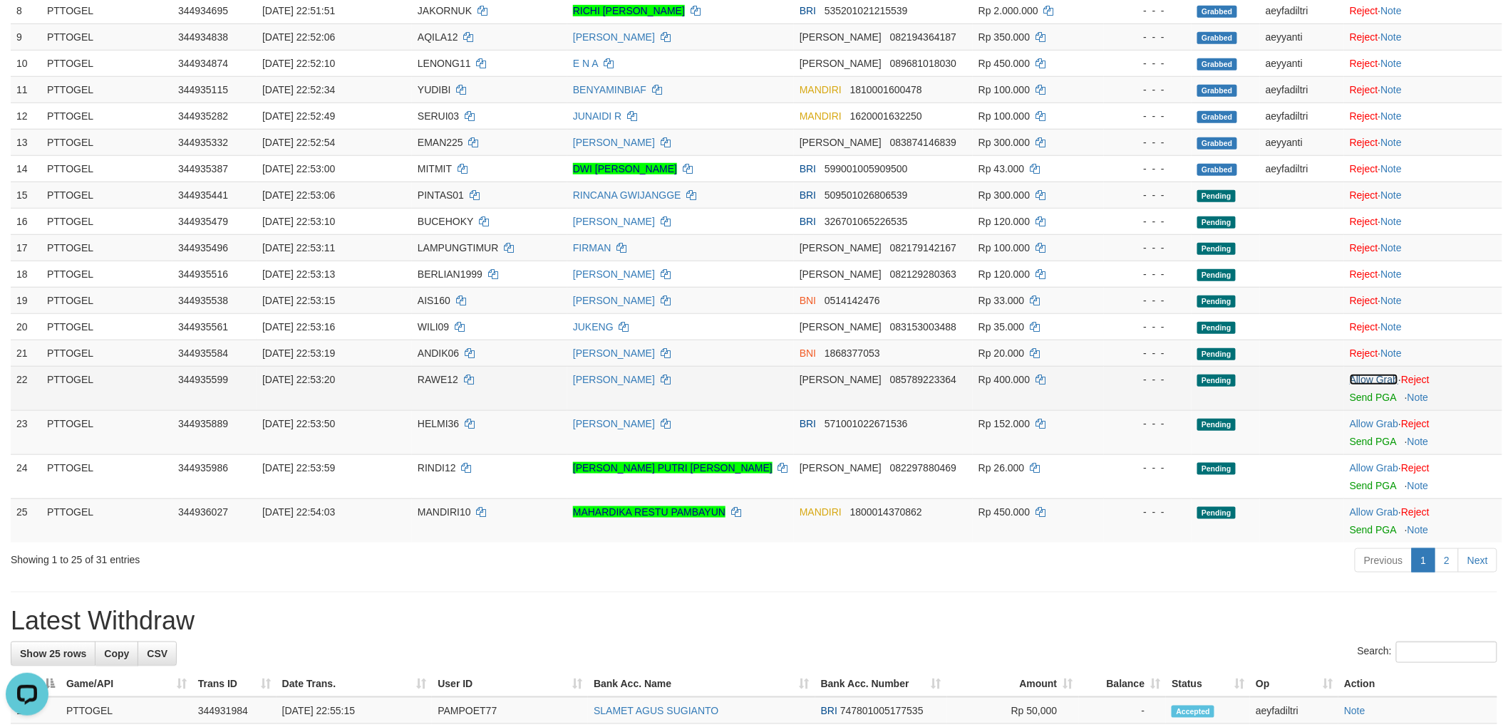
click at [1369, 375] on link "Allow Grab" at bounding box center [1373, 379] width 48 height 11
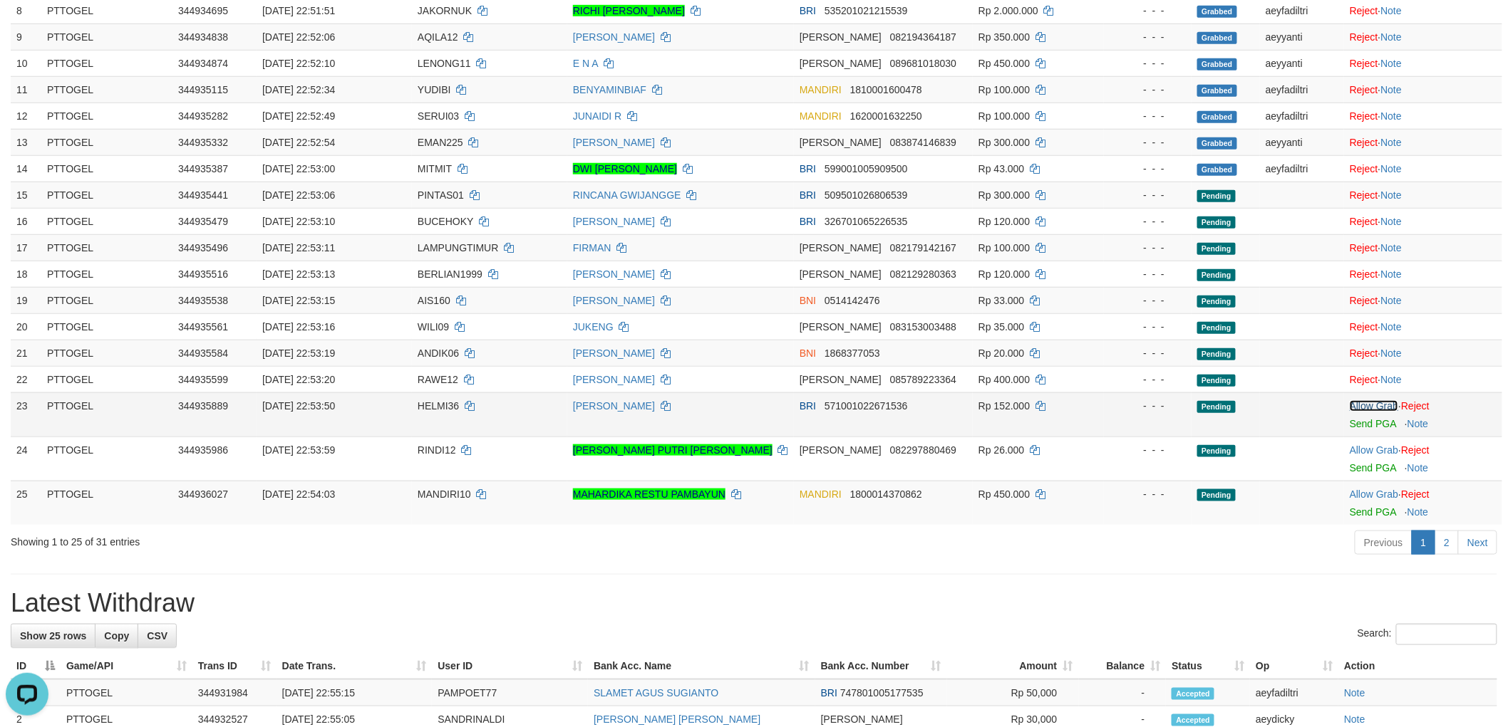
click at [1378, 404] on link "Allow Grab" at bounding box center [1373, 405] width 48 height 11
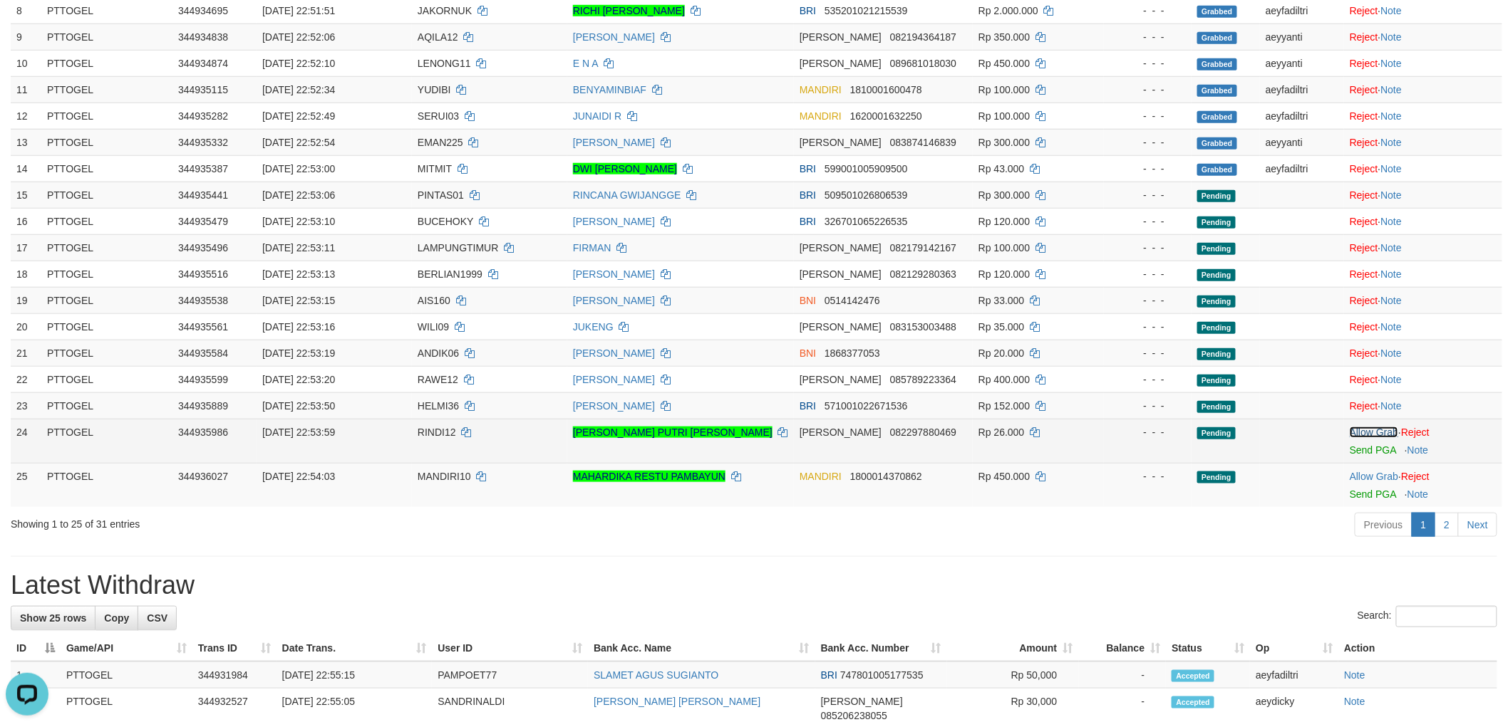
click at [1377, 427] on link "Allow Grab" at bounding box center [1373, 432] width 48 height 11
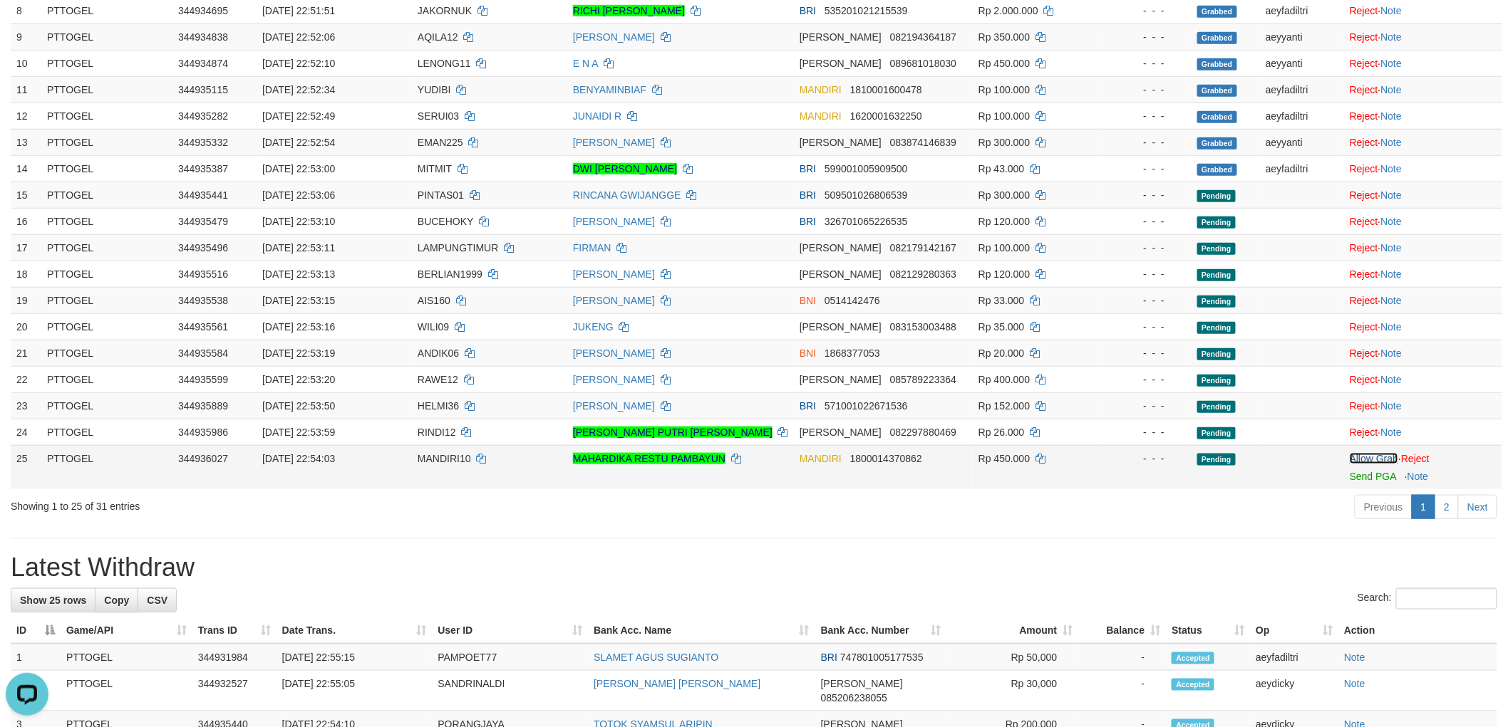
click at [1377, 456] on link "Allow Grab" at bounding box center [1373, 458] width 48 height 11
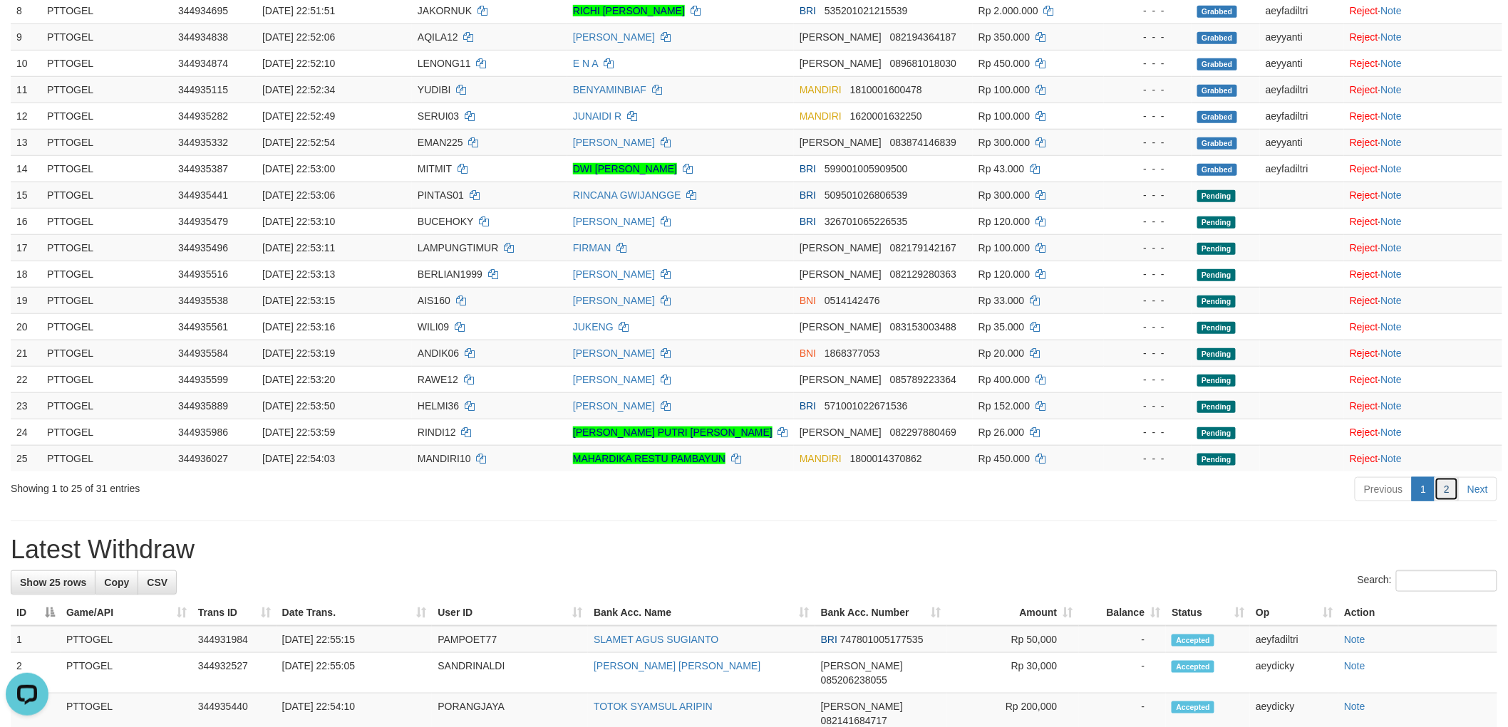
click at [1444, 489] on link "2" at bounding box center [1446, 489] width 24 height 24
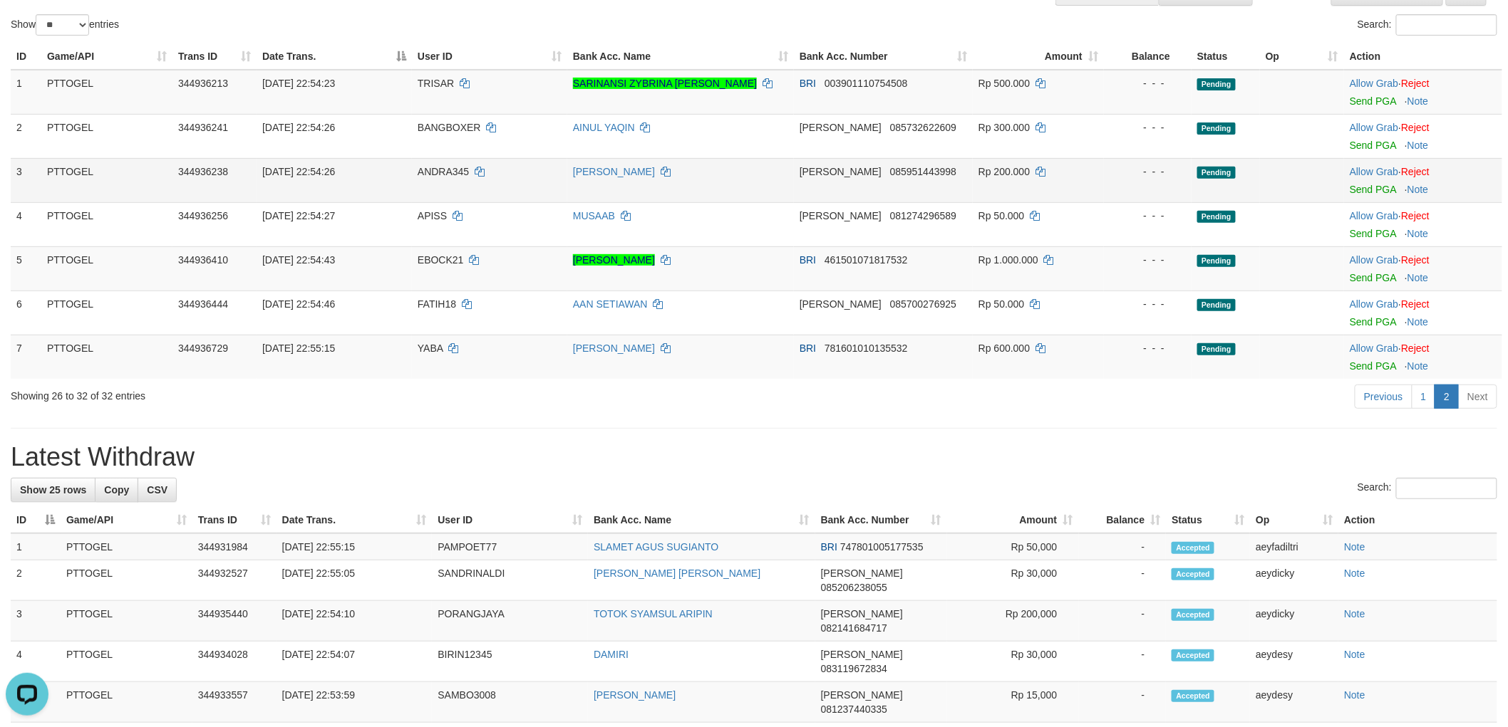
scroll to position [79, 0]
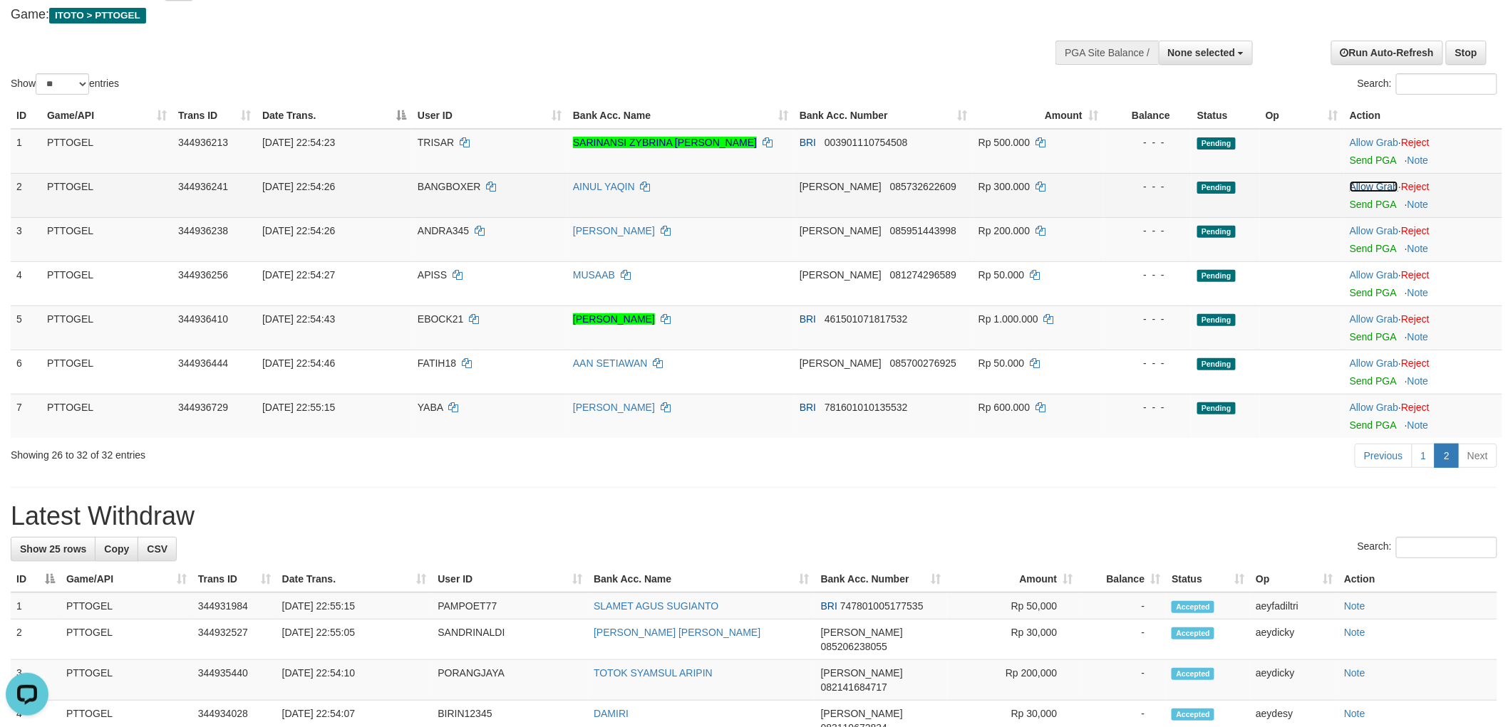
click at [1370, 186] on link "Allow Grab" at bounding box center [1373, 186] width 48 height 11
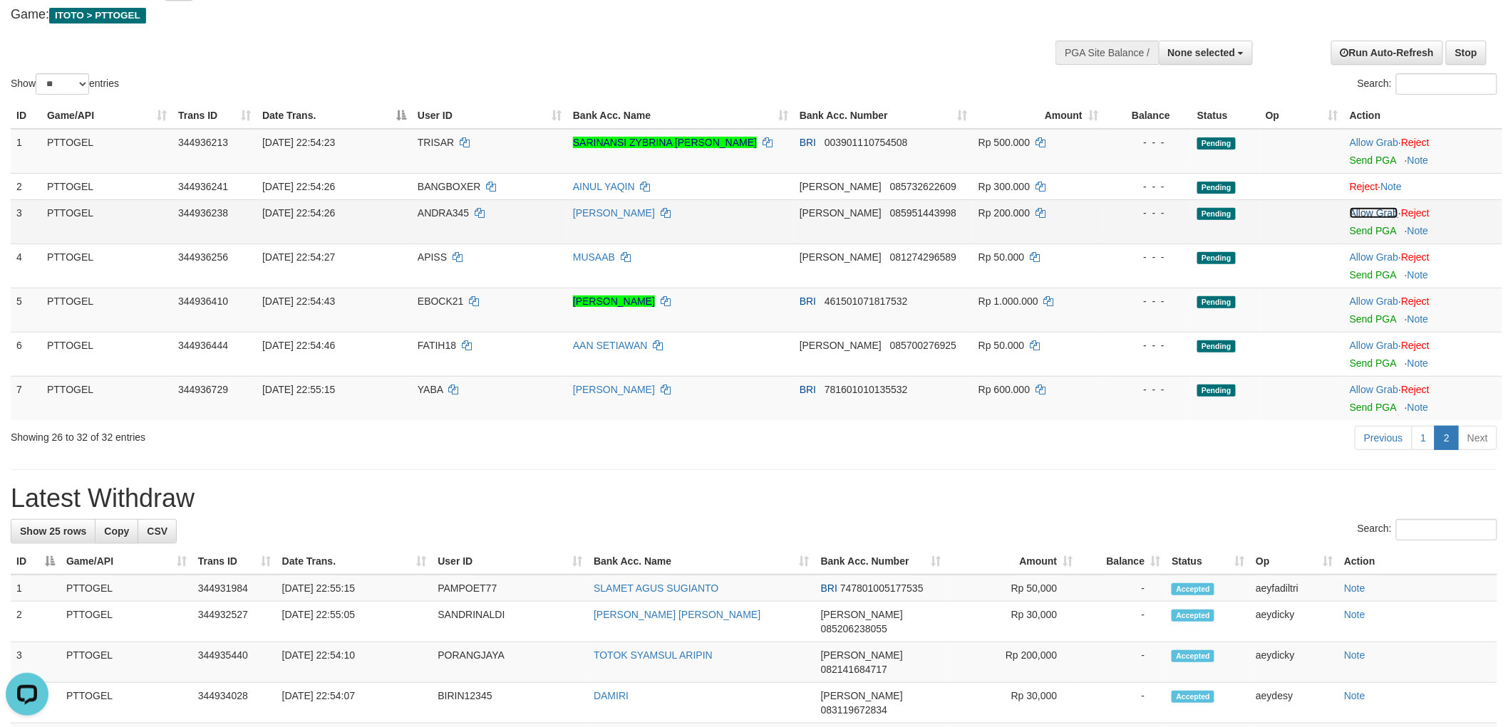
click at [1369, 214] on link "Allow Grab" at bounding box center [1373, 212] width 48 height 11
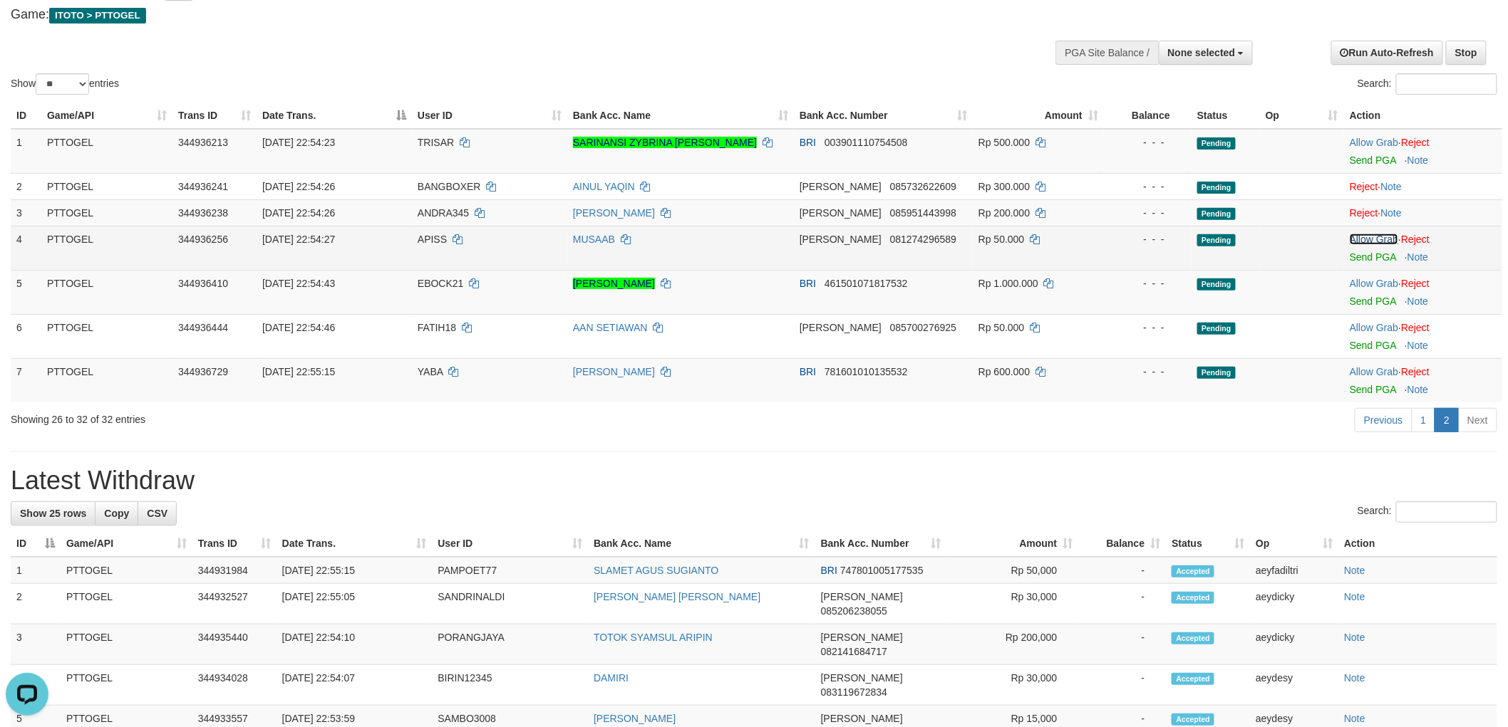
drag, startPoint x: 1367, startPoint y: 237, endPoint x: 1367, endPoint y: 247, distance: 10.7
click at [1367, 237] on link "Allow Grab" at bounding box center [1373, 239] width 48 height 11
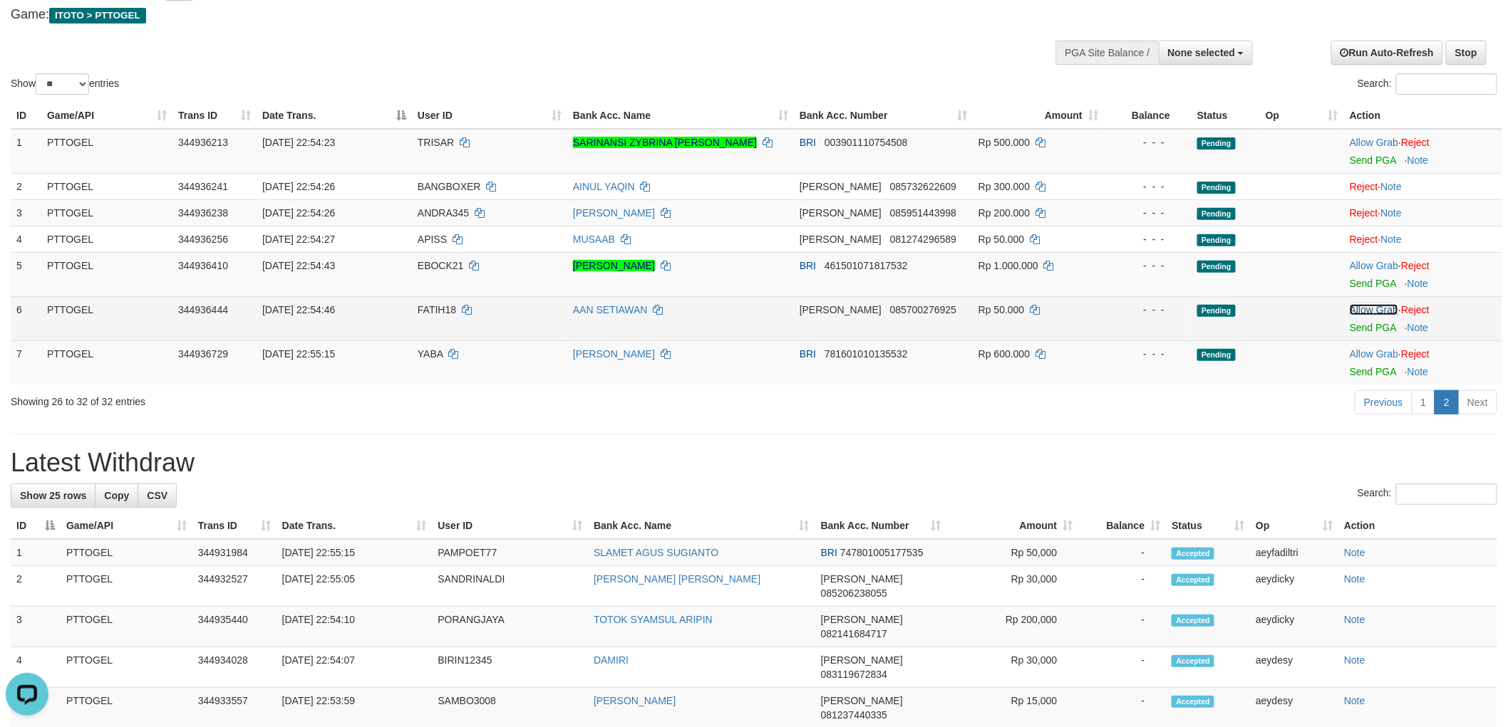
click at [1377, 306] on link "Allow Grab" at bounding box center [1373, 309] width 48 height 11
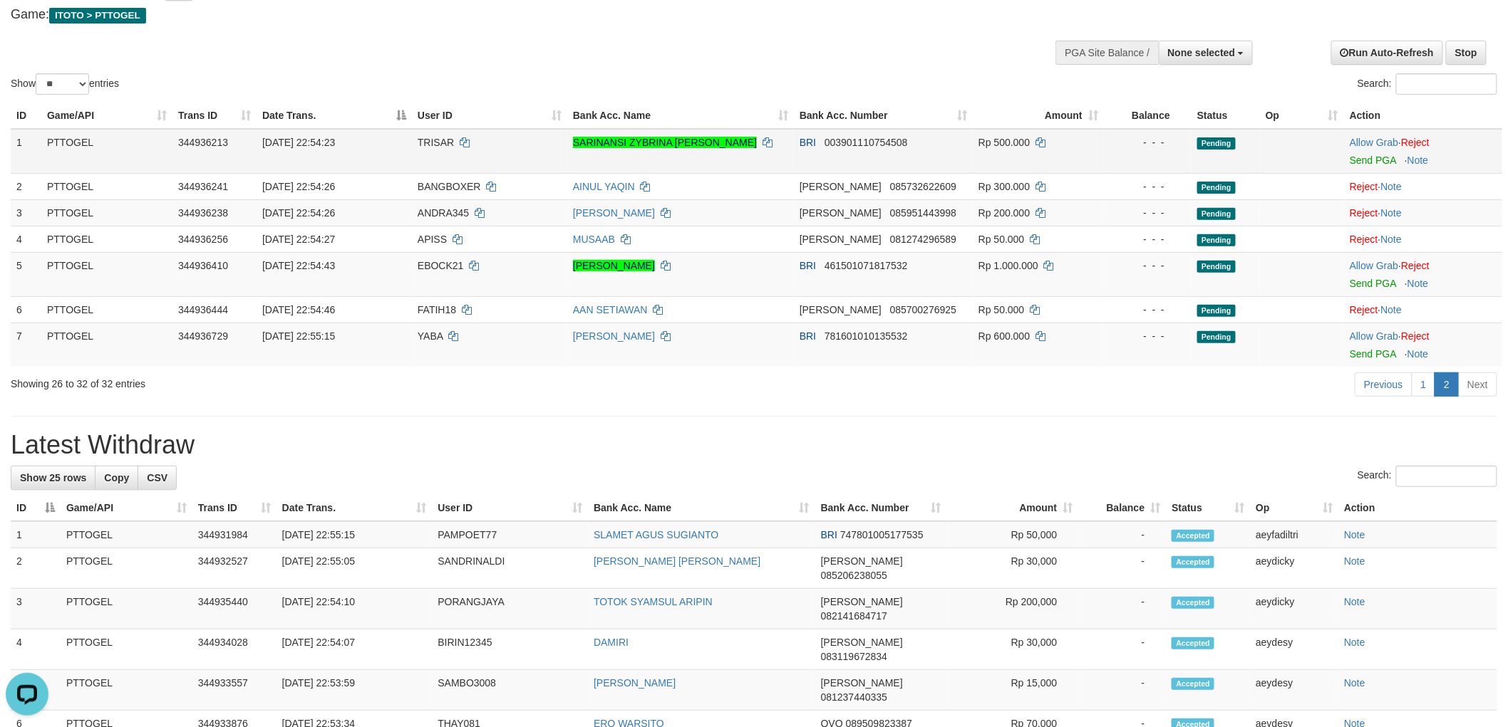
click at [431, 139] on span "TRISAR" at bounding box center [436, 142] width 36 height 11
copy td "TRISAR"
drag, startPoint x: 1394, startPoint y: 141, endPoint x: 1277, endPoint y: 190, distance: 127.4
click at [1394, 141] on link "Allow Grab" at bounding box center [1373, 142] width 48 height 11
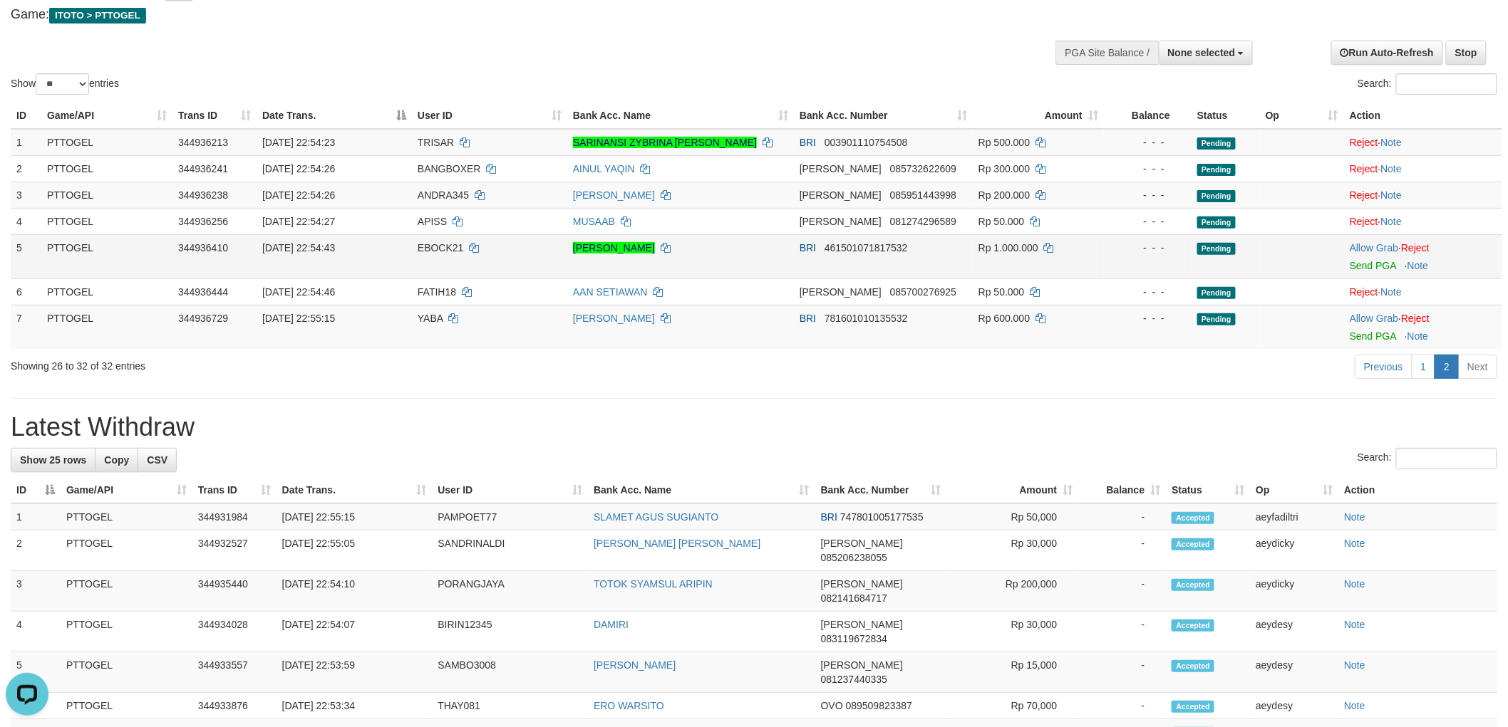
click at [455, 242] on span "EBOCK21" at bounding box center [441, 247] width 46 height 11
copy td "EBOCK21"
drag, startPoint x: 1369, startPoint y: 246, endPoint x: 1064, endPoint y: 321, distance: 314.2
click at [1369, 246] on link "Allow Grab" at bounding box center [1373, 247] width 48 height 11
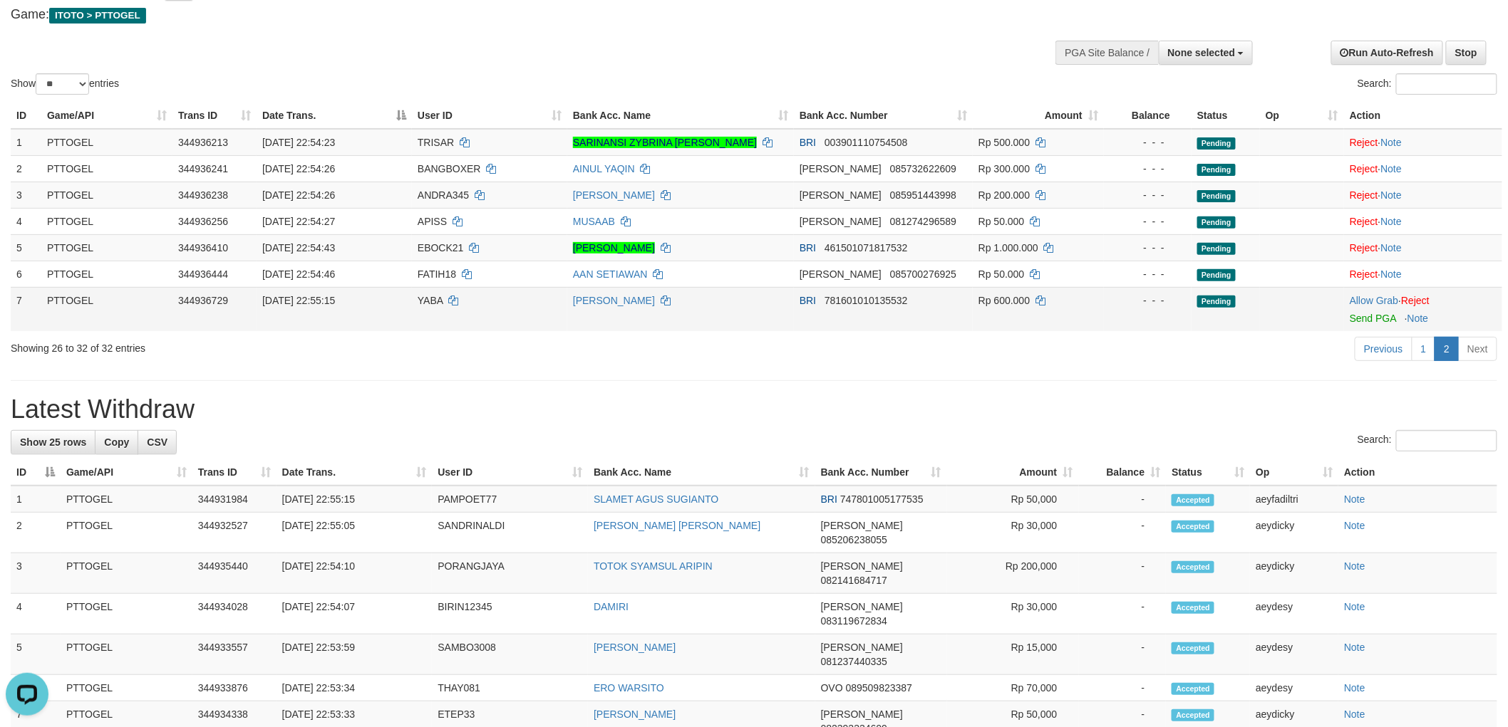
click at [428, 299] on span "YABA" at bounding box center [431, 300] width 26 height 11
copy td "YABA"
drag, startPoint x: 1364, startPoint y: 294, endPoint x: 1285, endPoint y: 335, distance: 89.9
click at [1364, 295] on link "Allow Grab" at bounding box center [1373, 300] width 48 height 11
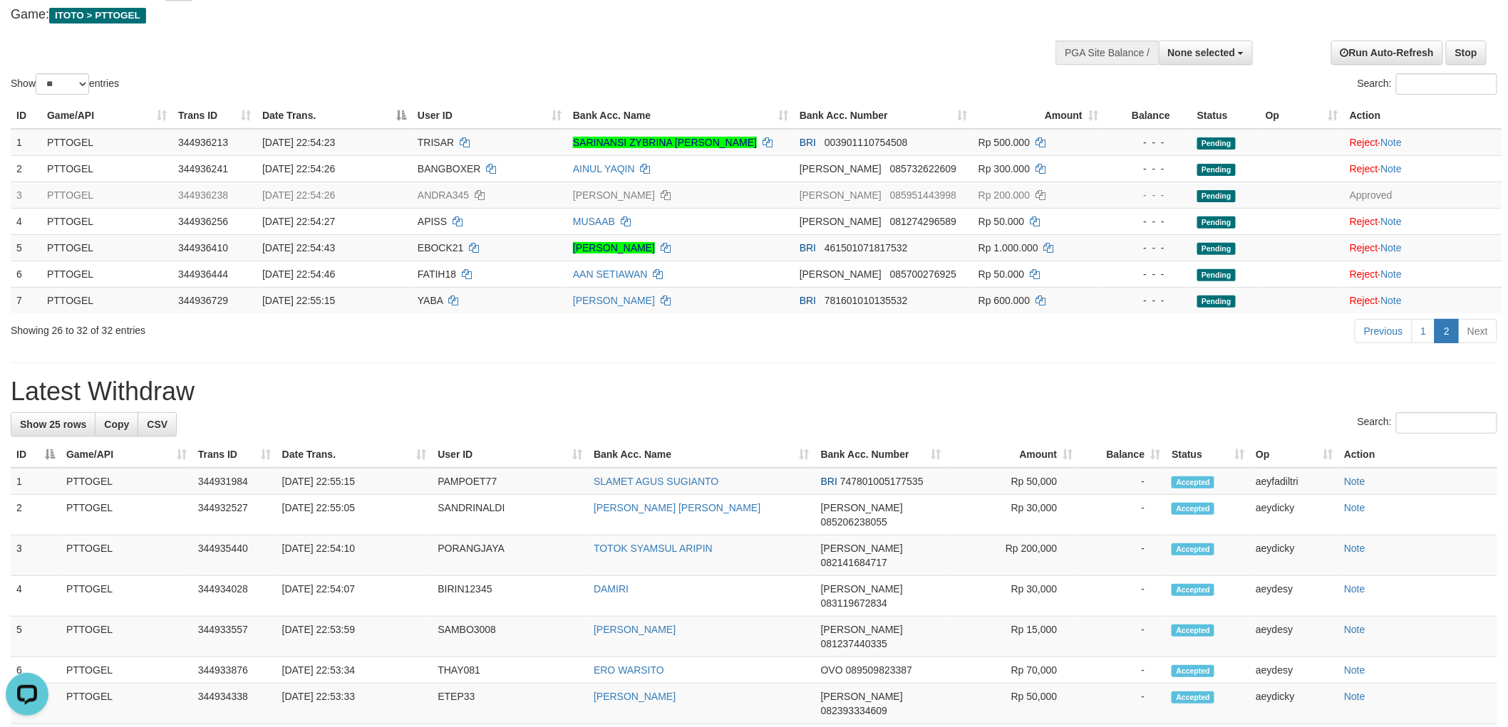
click at [1007, 387] on h1 "Latest Withdraw" at bounding box center [754, 392] width 1486 height 28
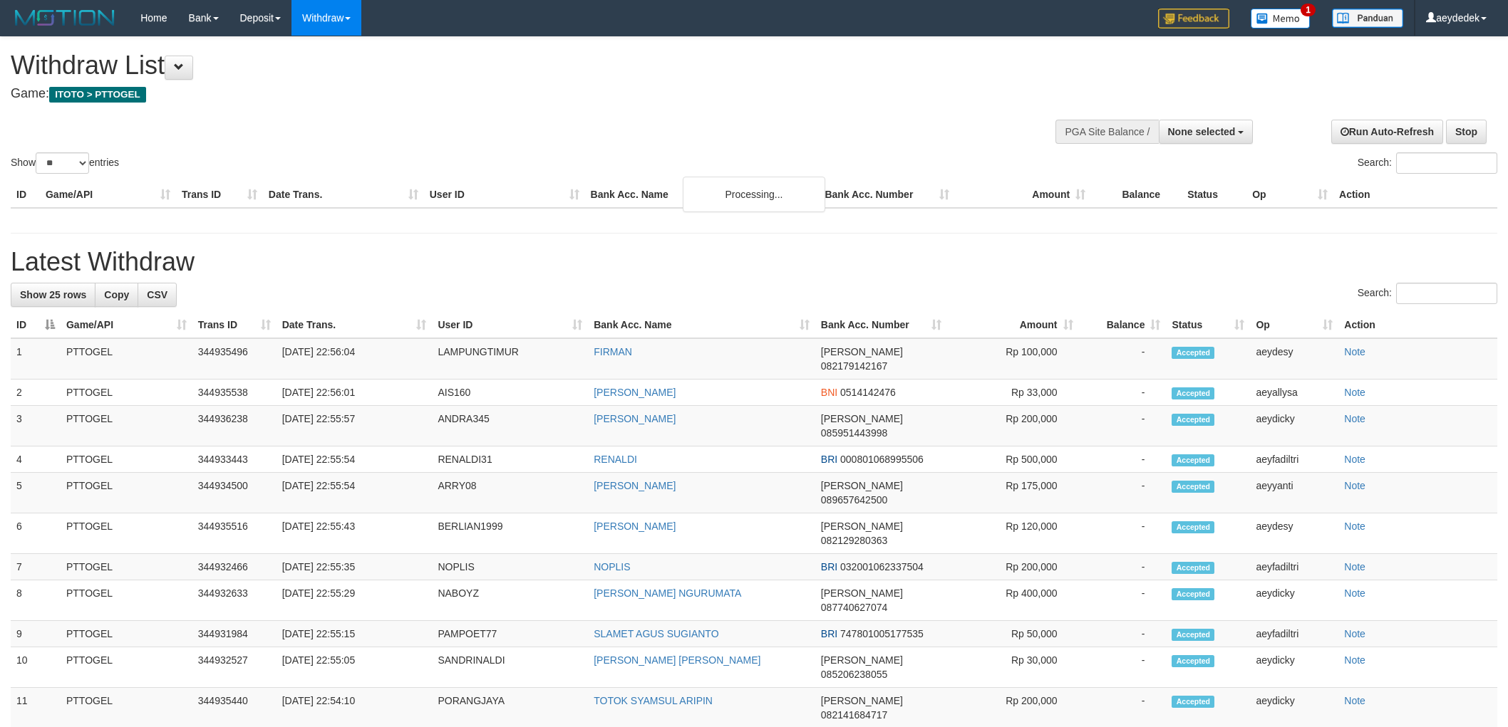
select select
select select "**"
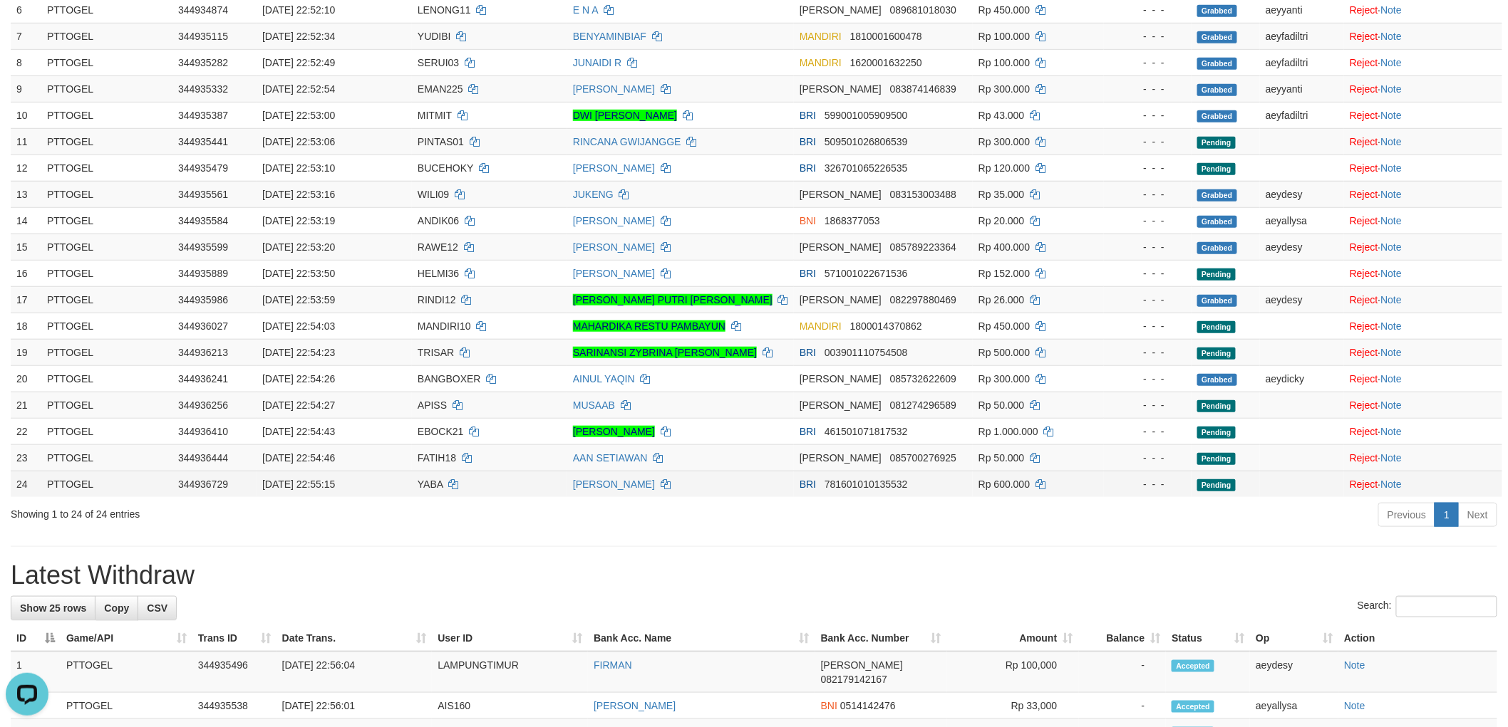
scroll to position [317, 0]
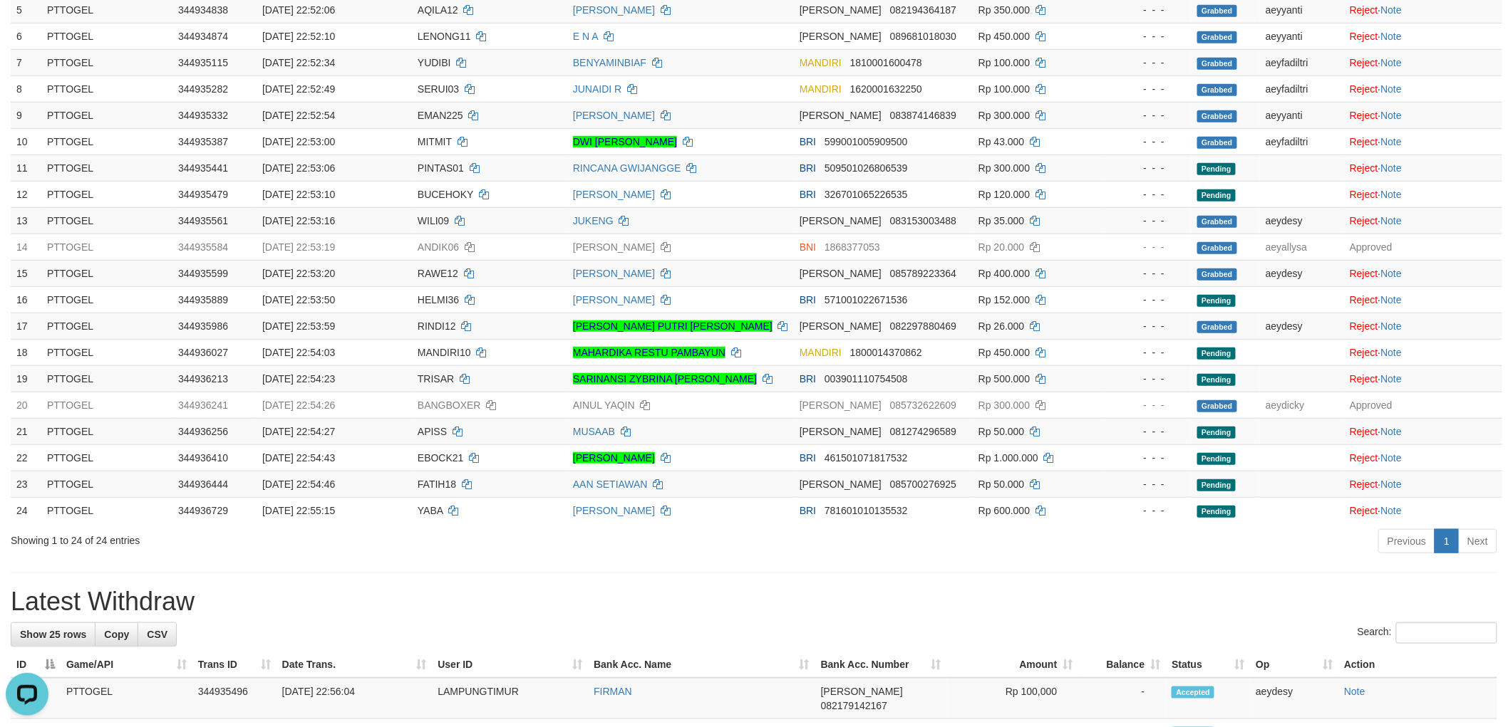
click at [826, 588] on div "**********" at bounding box center [754, 676] width 1508 height 1912
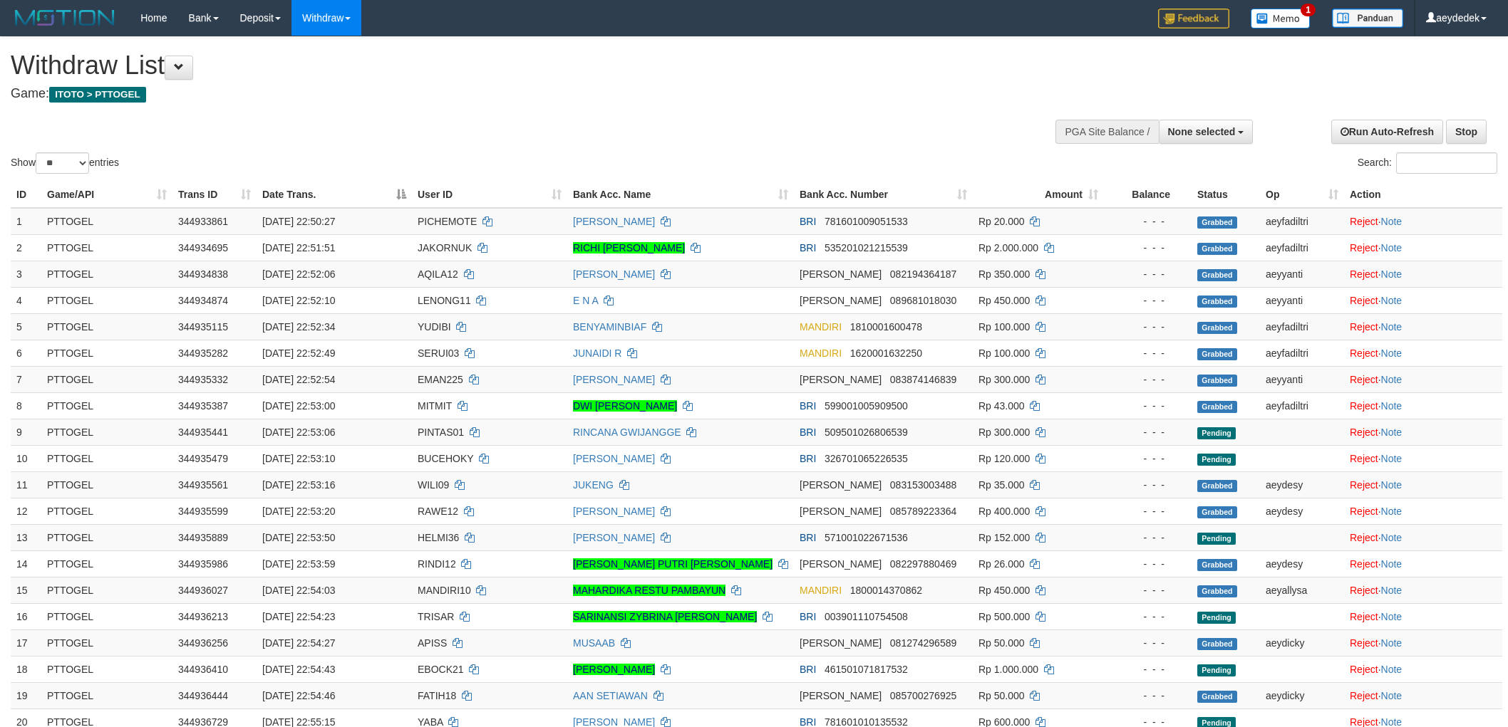
select select
select select "**"
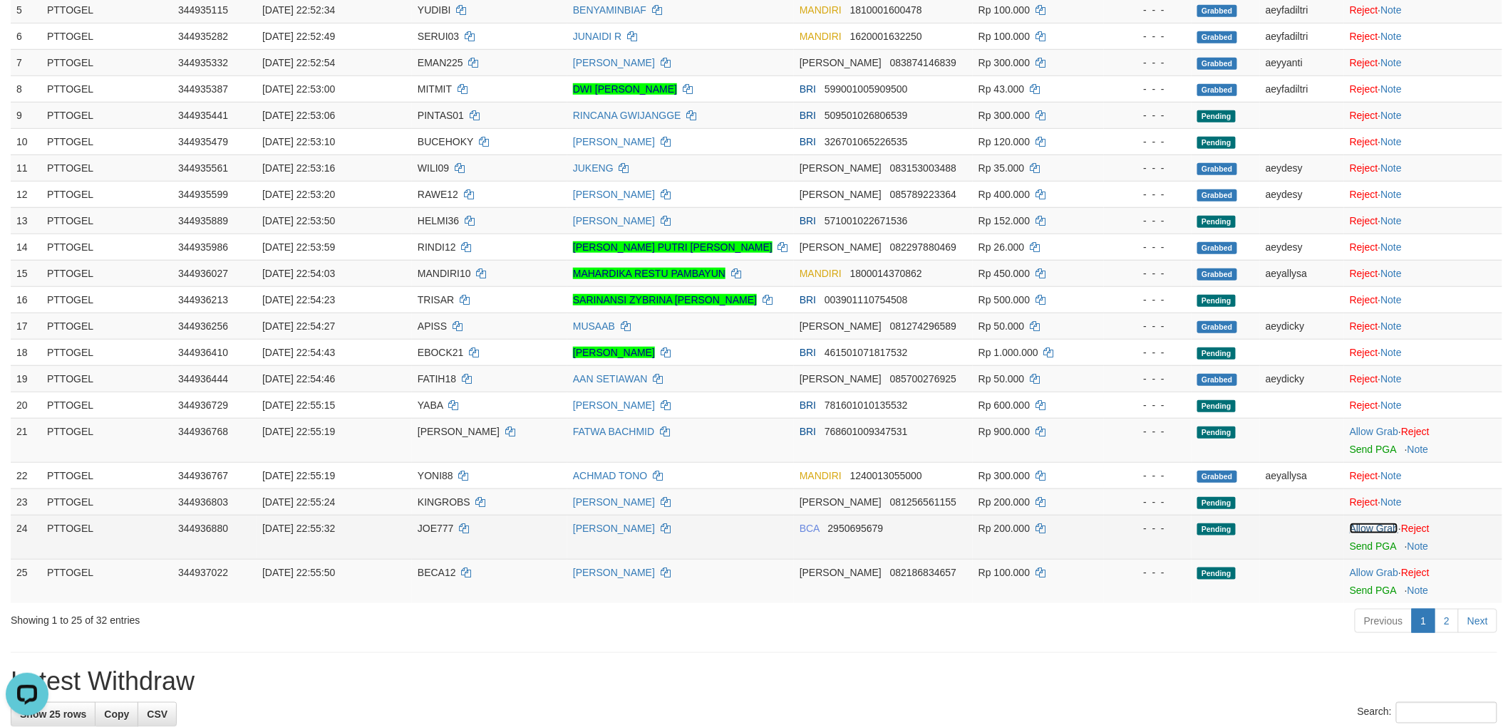
click at [1385, 528] on link "Allow Grab" at bounding box center [1373, 528] width 48 height 11
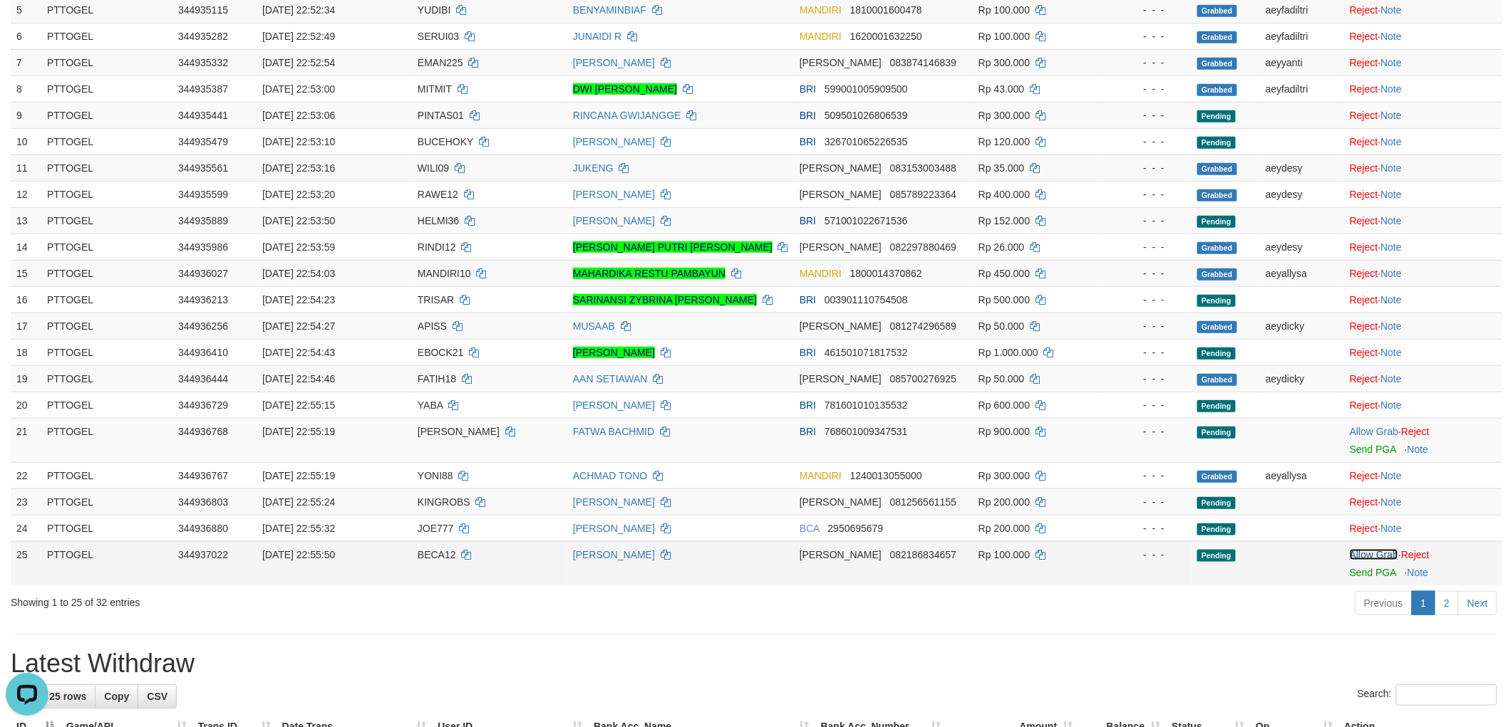
click at [1376, 556] on link "Allow Grab" at bounding box center [1373, 554] width 48 height 11
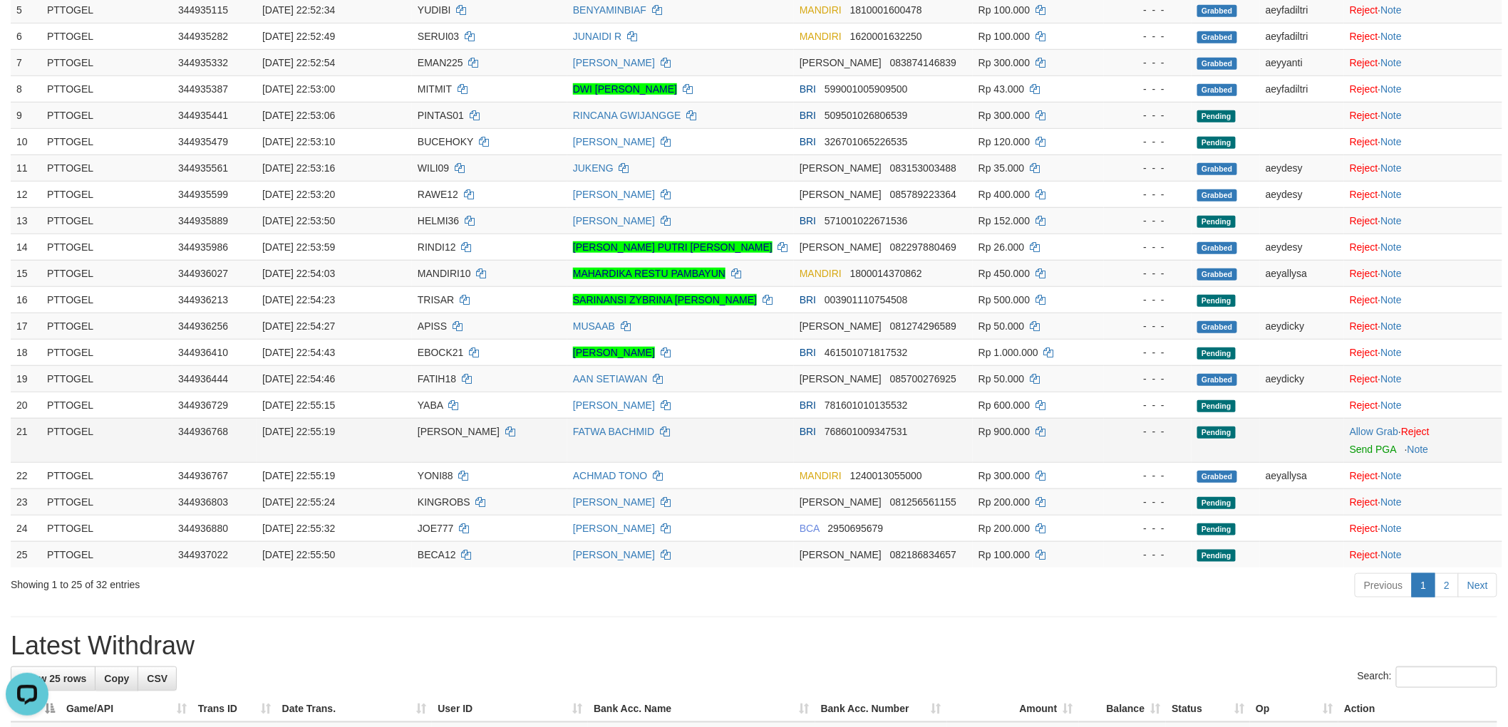
click at [427, 424] on td "[PERSON_NAME]" at bounding box center [489, 440] width 155 height 44
copy td "[PERSON_NAME]"
drag, startPoint x: 1364, startPoint y: 431, endPoint x: 1275, endPoint y: 463, distance: 94.0
click at [1364, 431] on link "Allow Grab" at bounding box center [1373, 431] width 48 height 11
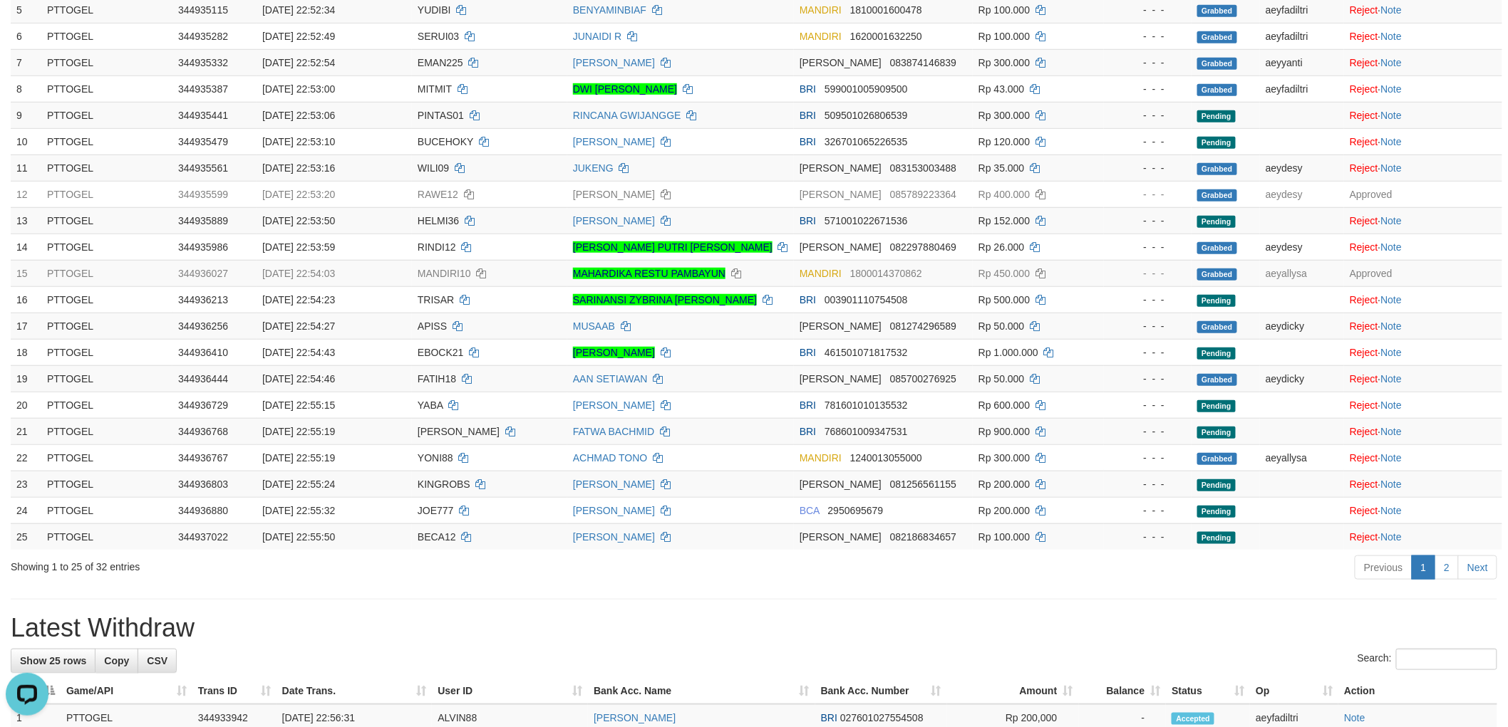
click at [817, 620] on h1 "Latest Withdraw" at bounding box center [754, 628] width 1486 height 28
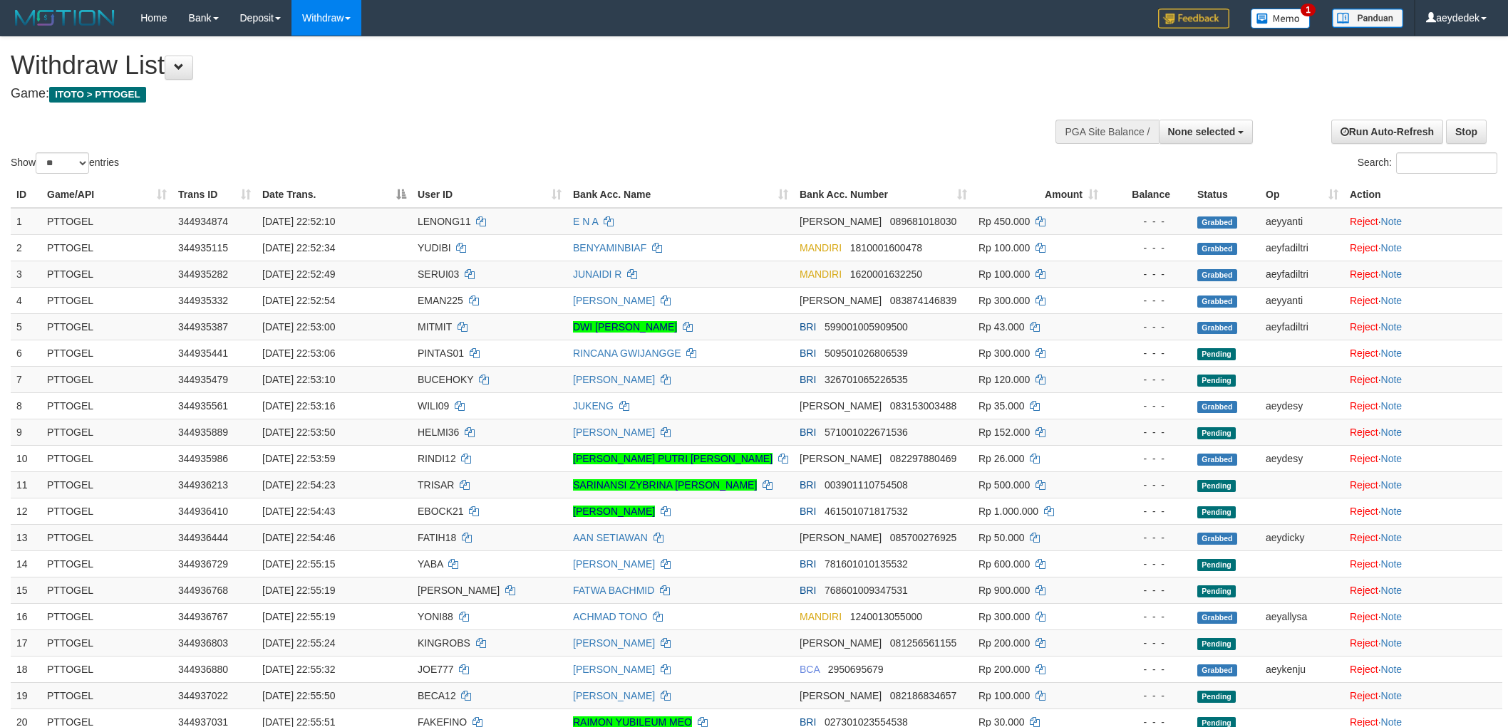
select select
select select "**"
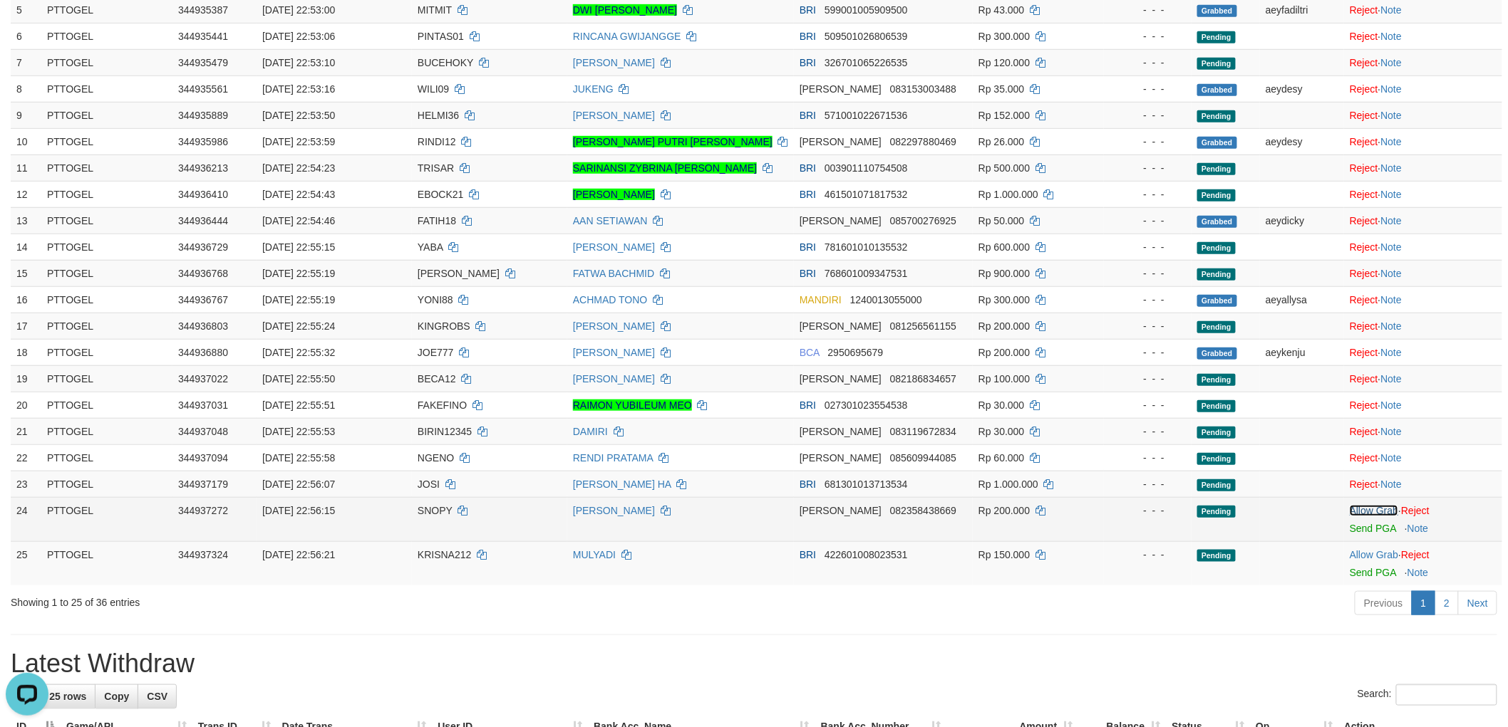
click at [1383, 507] on link "Allow Grab" at bounding box center [1373, 510] width 48 height 11
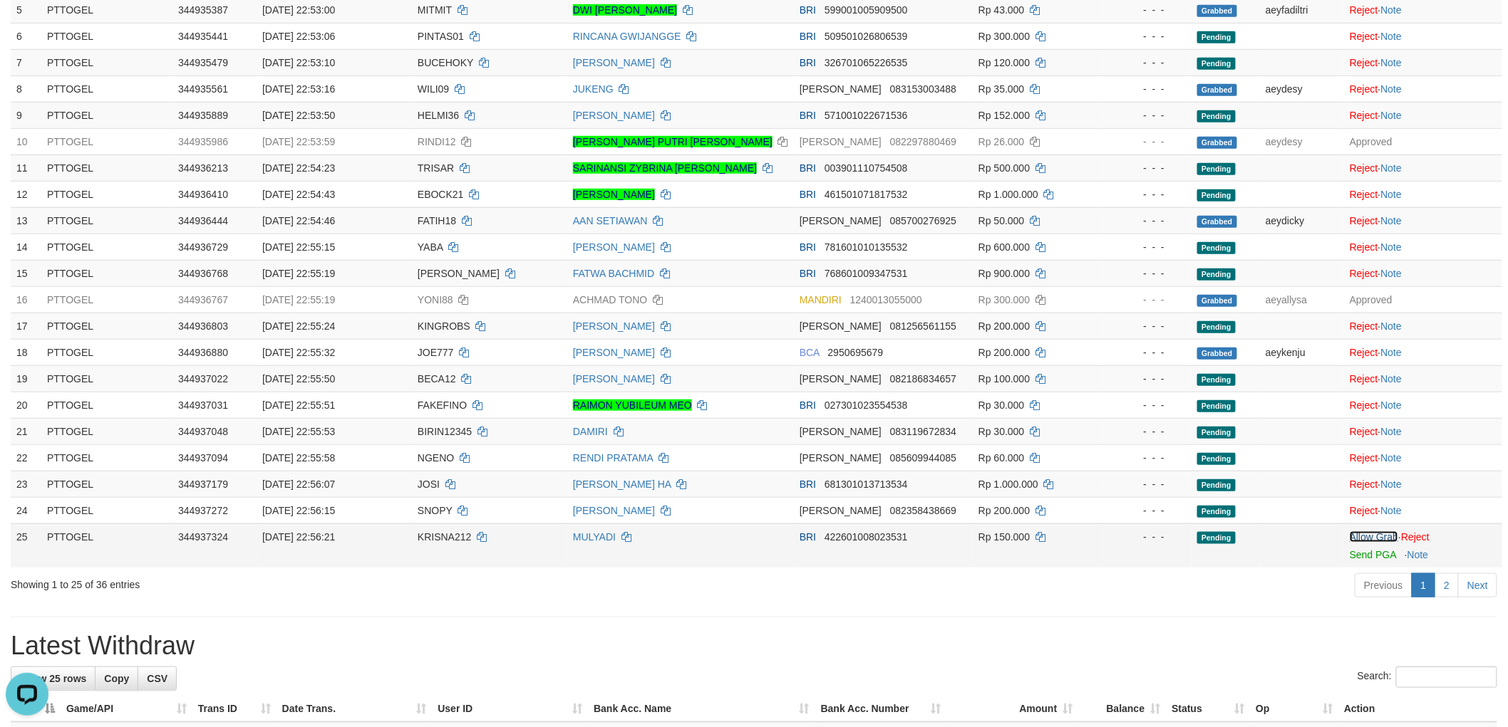
click at [1365, 538] on link "Allow Grab" at bounding box center [1373, 537] width 48 height 11
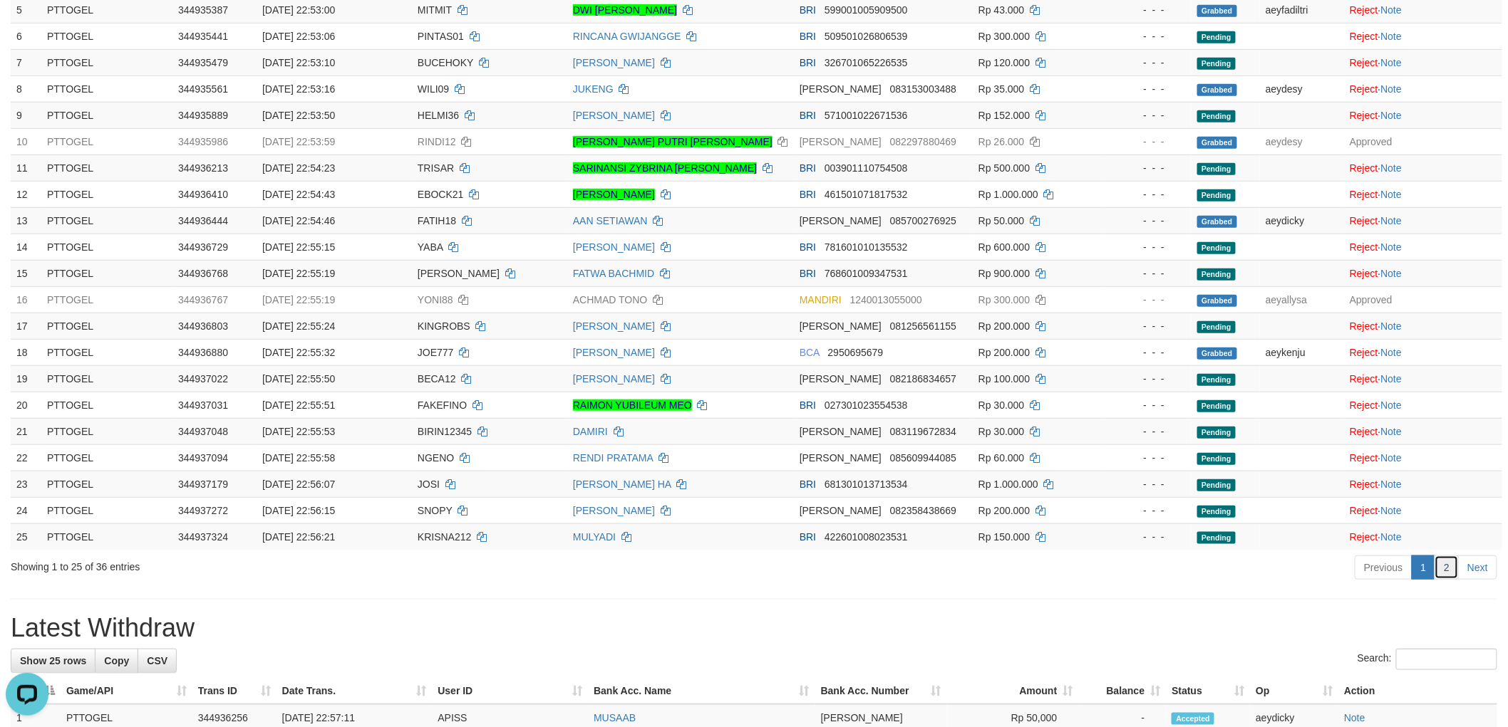
click at [1442, 565] on link "2" at bounding box center [1446, 568] width 24 height 24
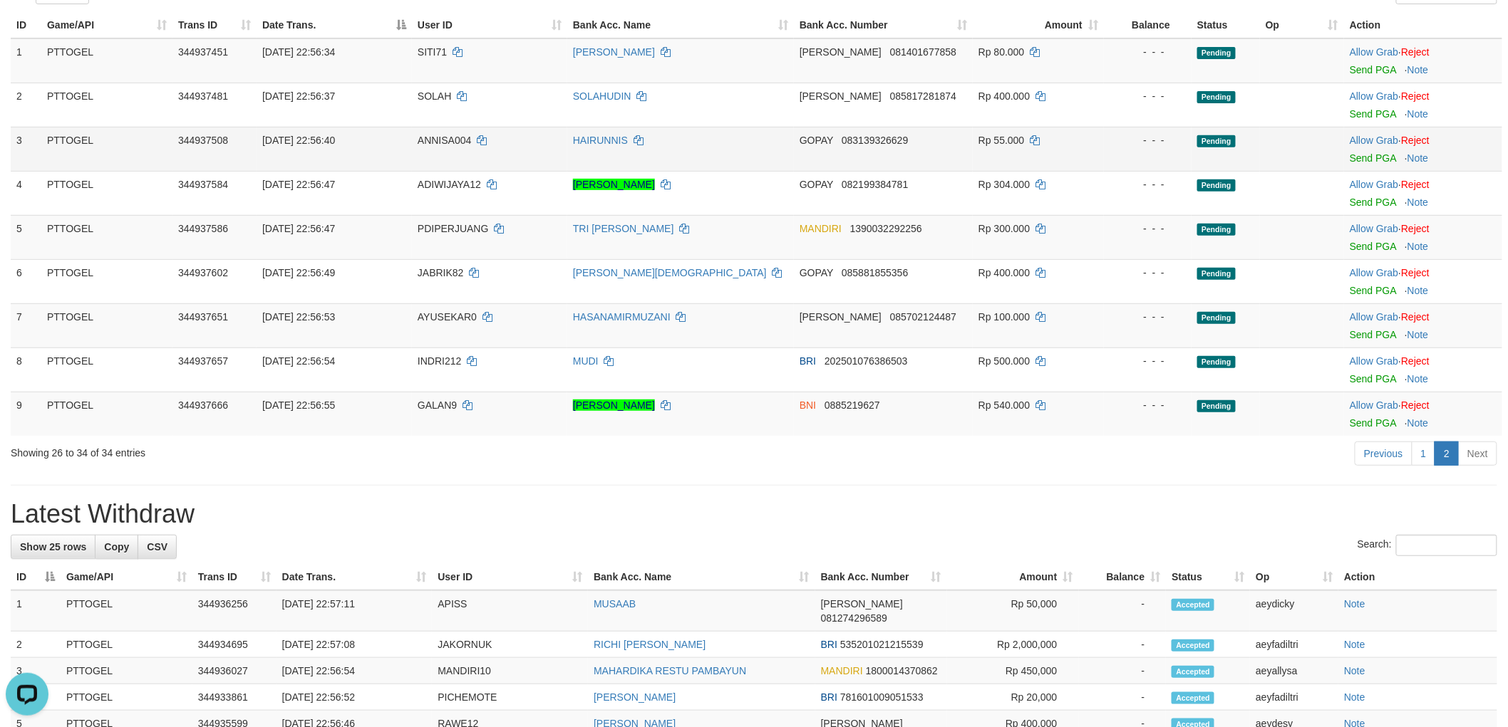
scroll to position [1, 0]
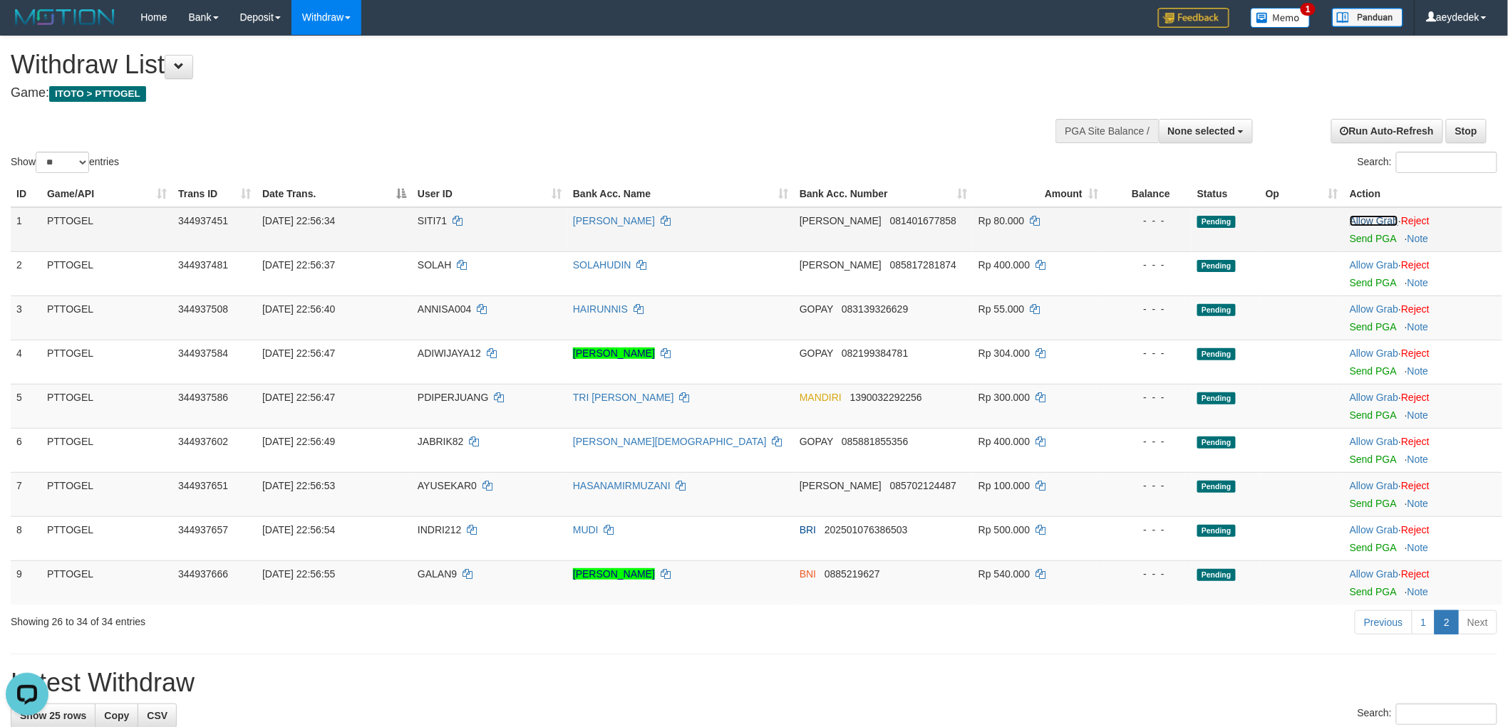
click at [1384, 222] on link "Allow Grab" at bounding box center [1373, 220] width 48 height 11
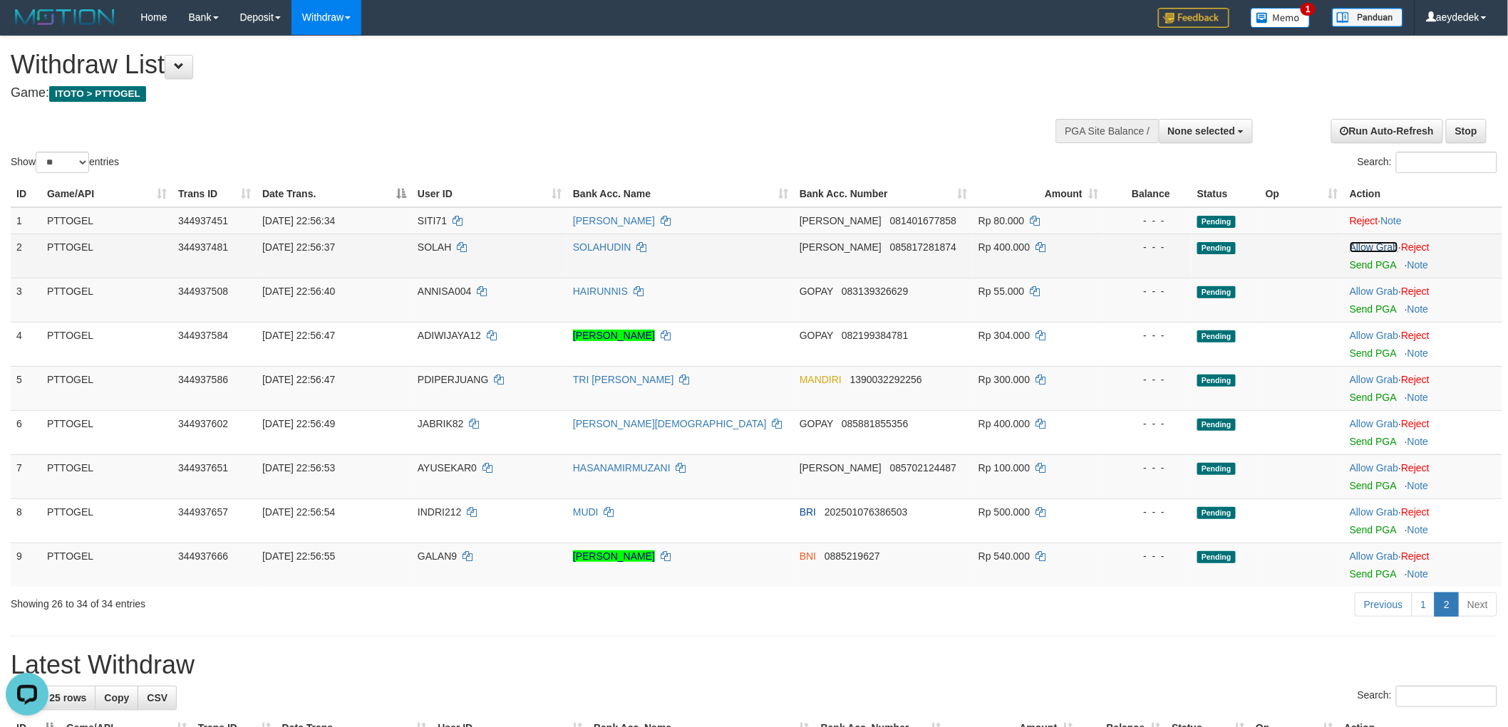
click at [1383, 247] on link "Allow Grab" at bounding box center [1373, 247] width 48 height 11
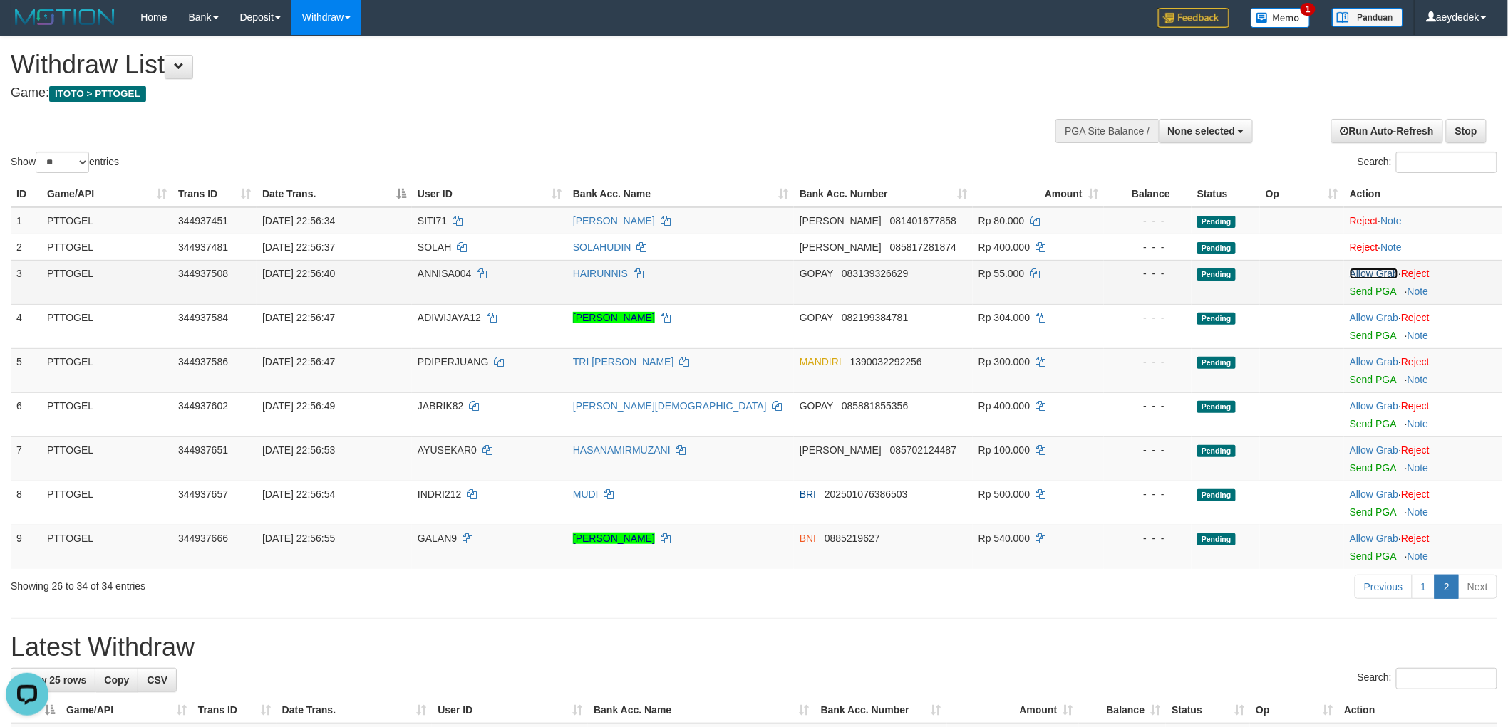
click at [1380, 268] on link "Allow Grab" at bounding box center [1373, 273] width 48 height 11
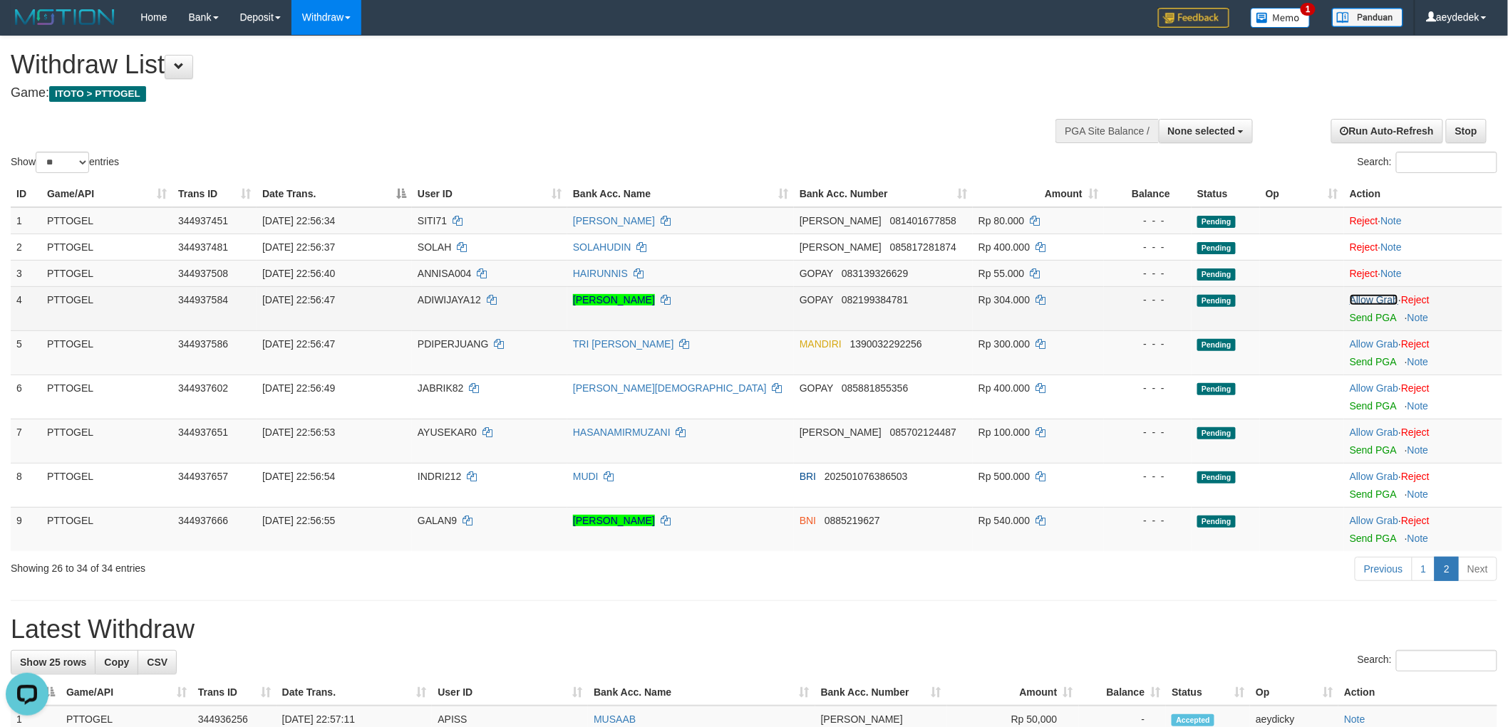
click at [1369, 300] on link "Allow Grab" at bounding box center [1373, 299] width 48 height 11
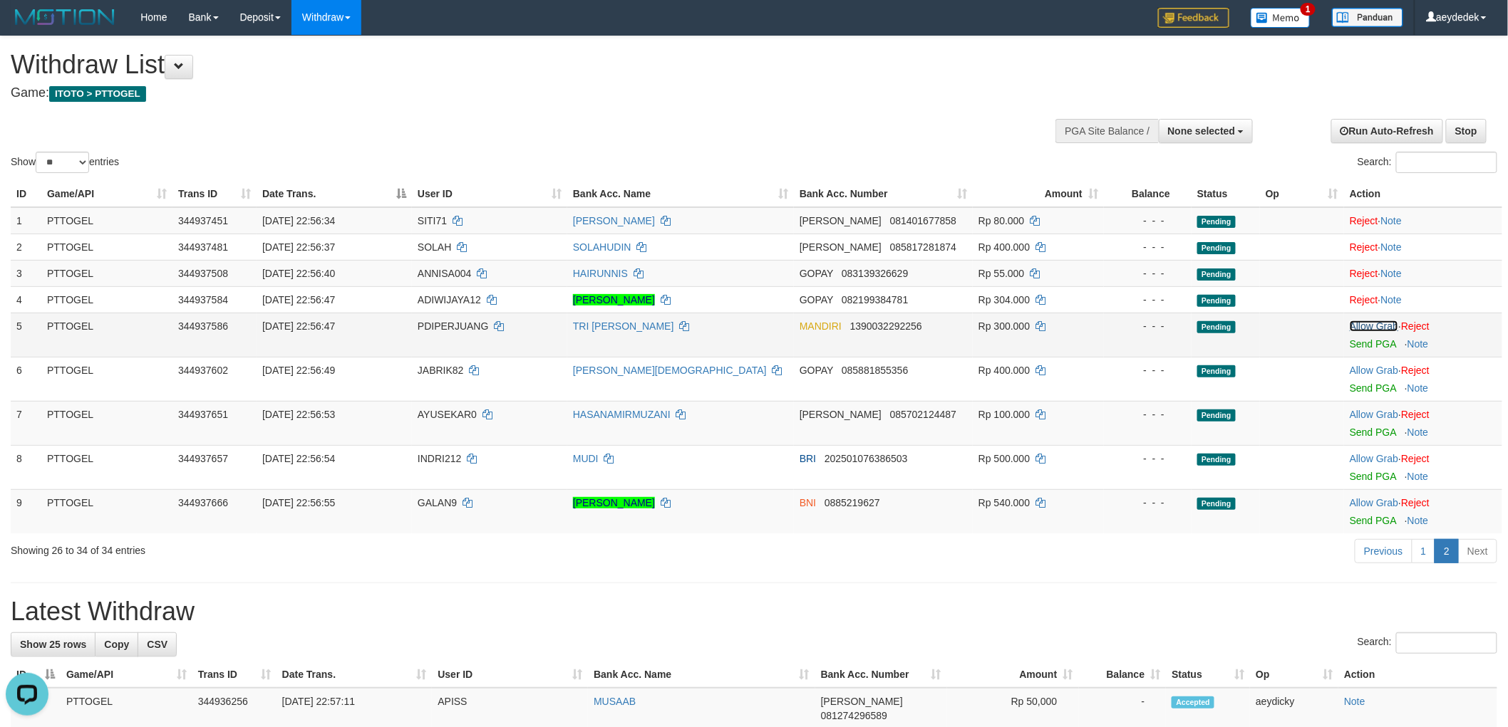
click at [1362, 324] on link "Allow Grab" at bounding box center [1373, 326] width 48 height 11
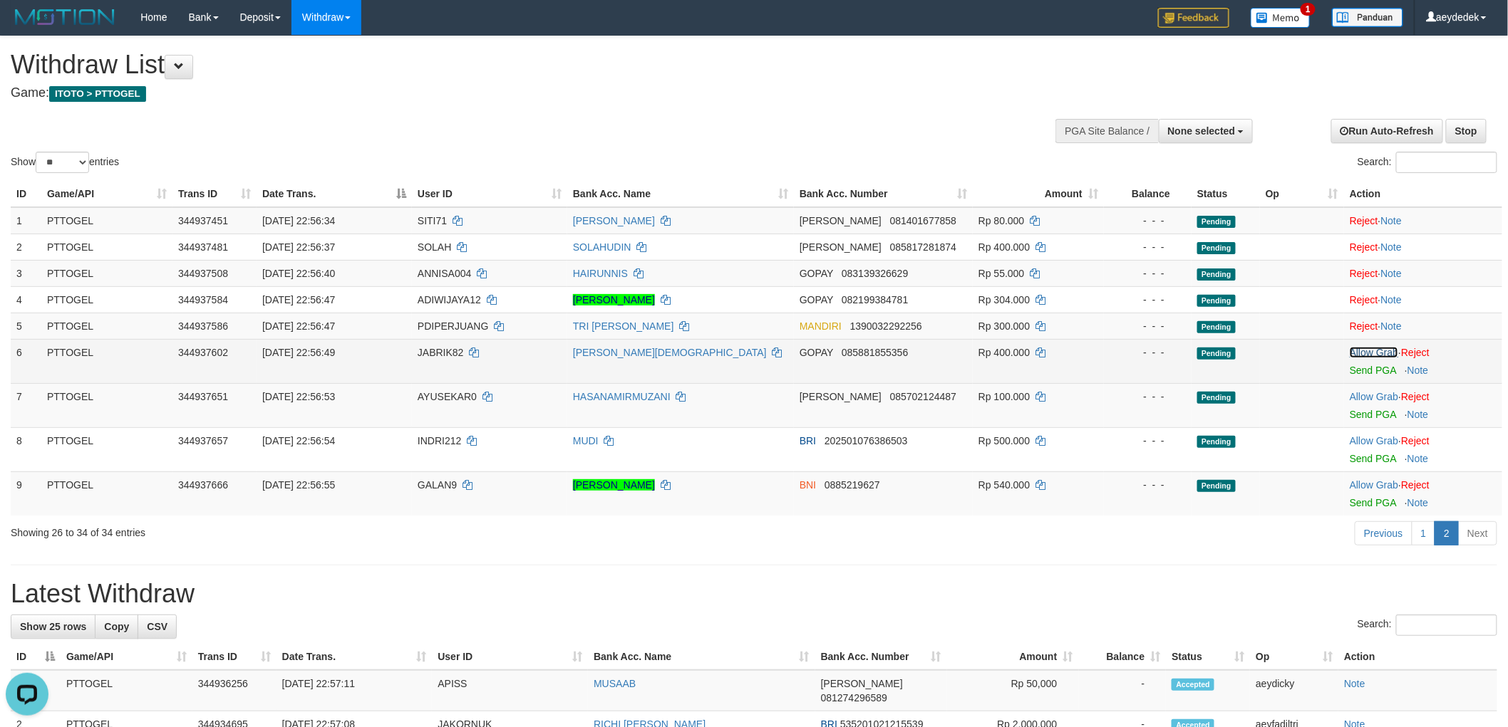
click at [1362, 352] on link "Allow Grab" at bounding box center [1373, 352] width 48 height 11
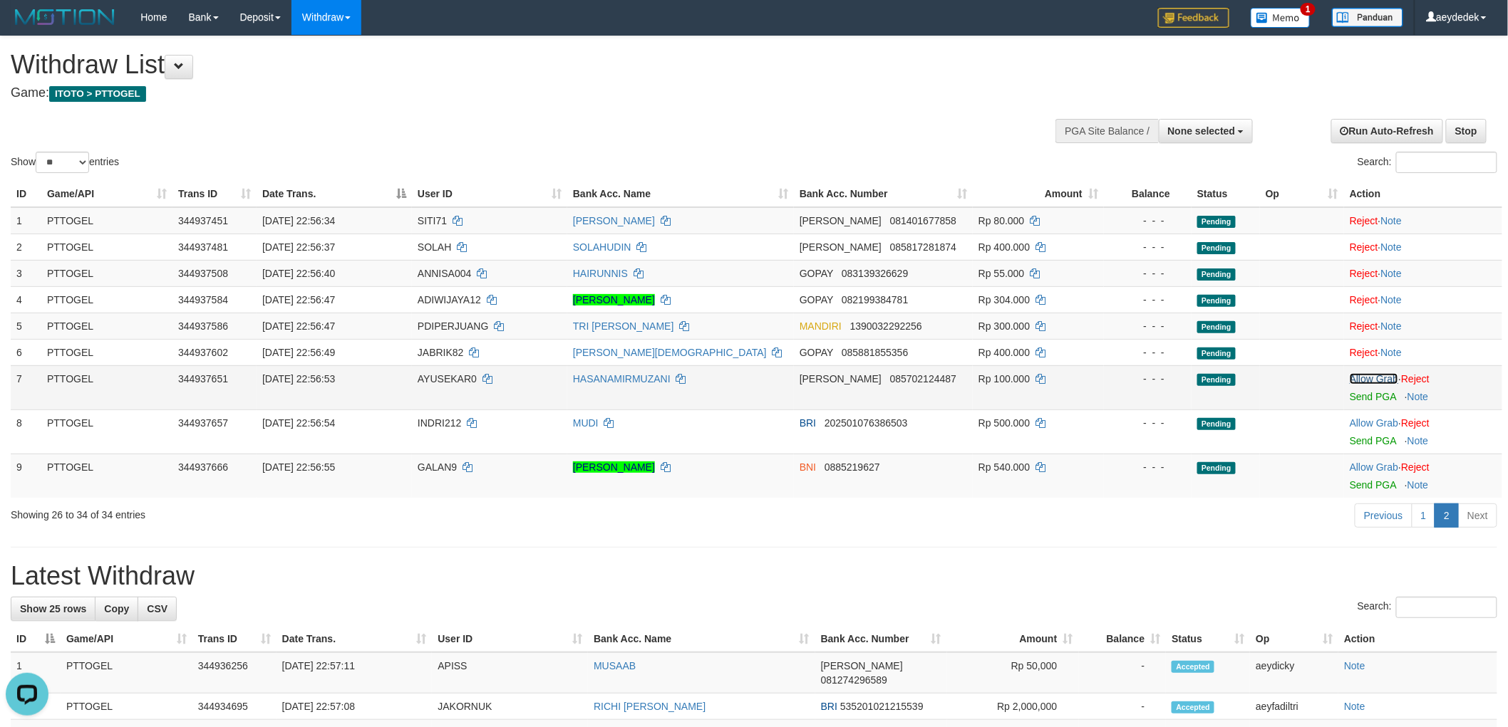
click at [1363, 375] on link "Allow Grab" at bounding box center [1373, 378] width 48 height 11
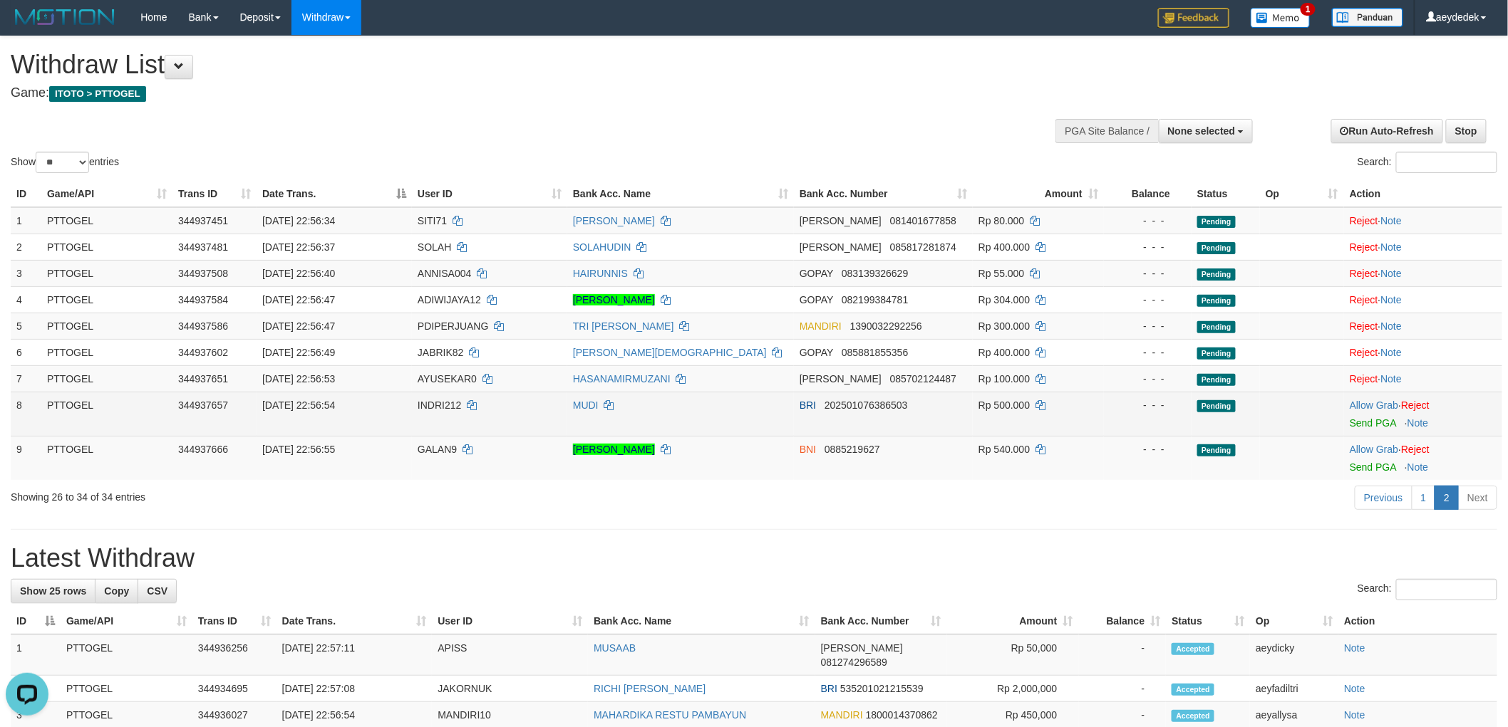
click at [436, 405] on span "INDRI212" at bounding box center [439, 405] width 43 height 11
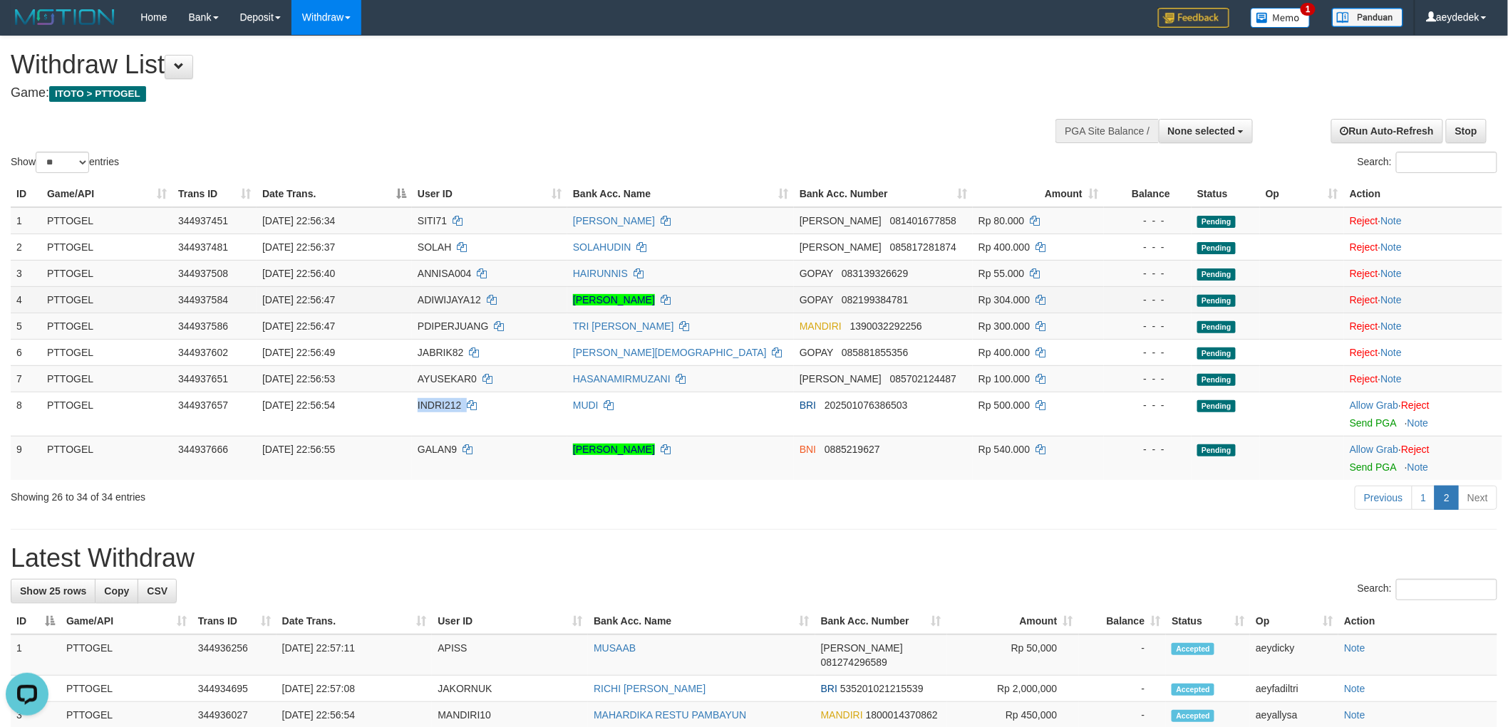
copy td "INDRI212"
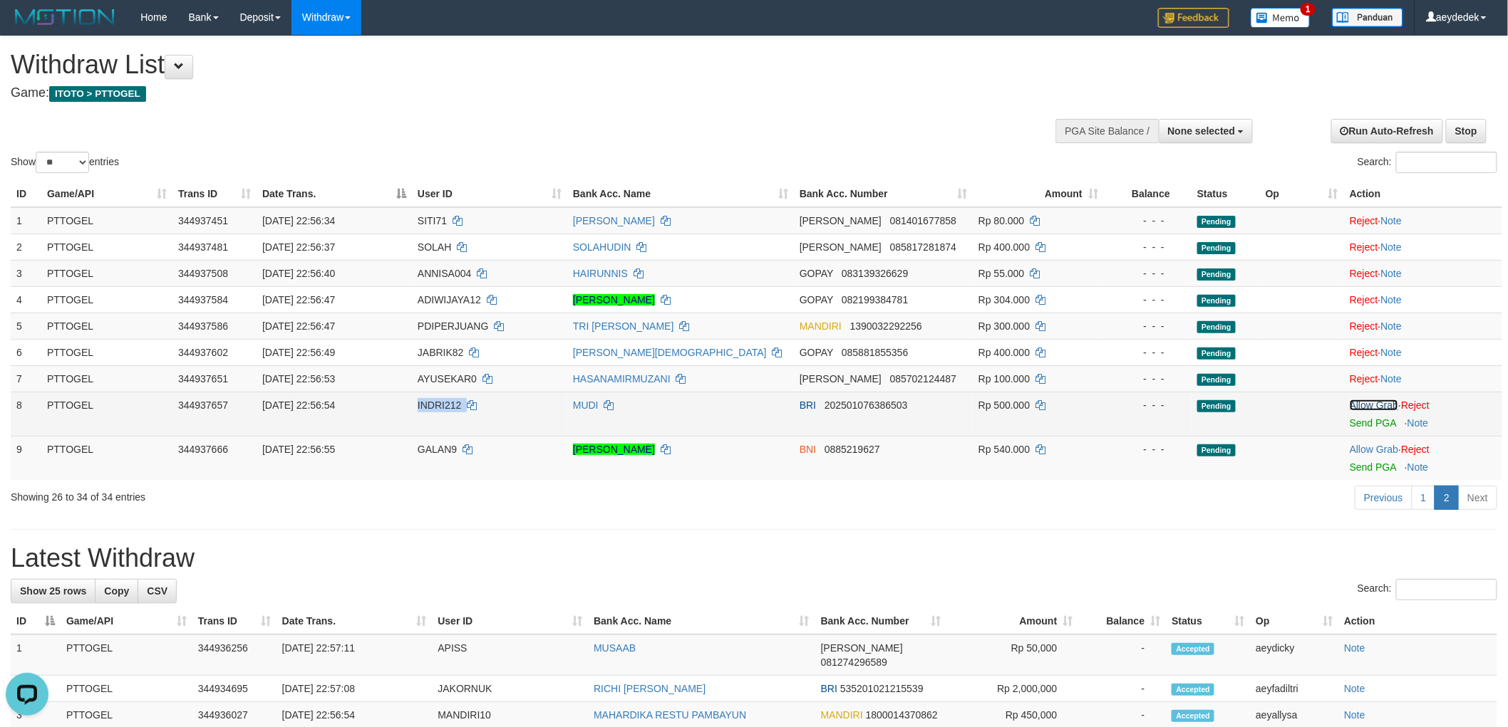
click at [1363, 403] on link "Allow Grab" at bounding box center [1373, 405] width 48 height 11
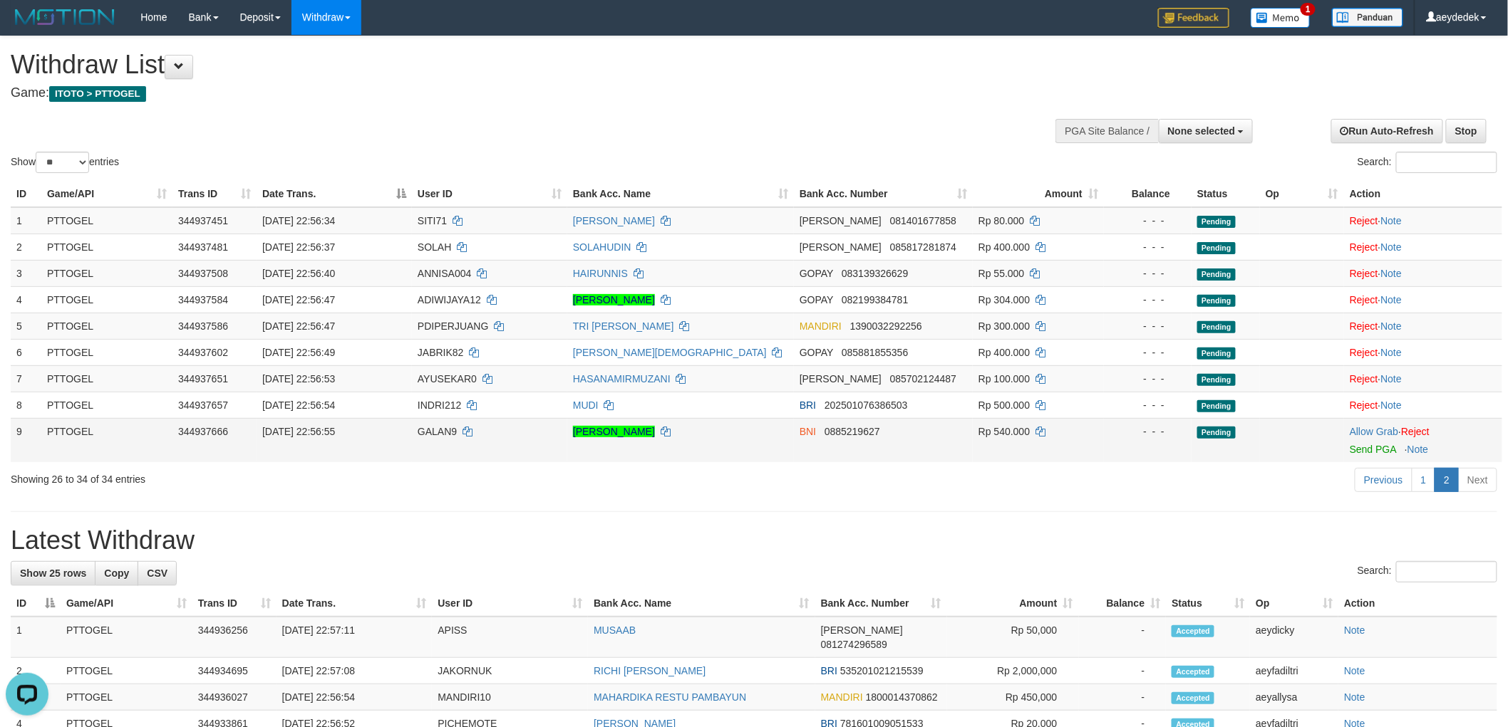
click at [428, 430] on span "GALAN9" at bounding box center [437, 431] width 39 height 11
copy td "GALAN9"
drag, startPoint x: 1359, startPoint y: 426, endPoint x: 1225, endPoint y: 457, distance: 137.6
click at [1359, 426] on link "Allow Grab" at bounding box center [1373, 431] width 48 height 11
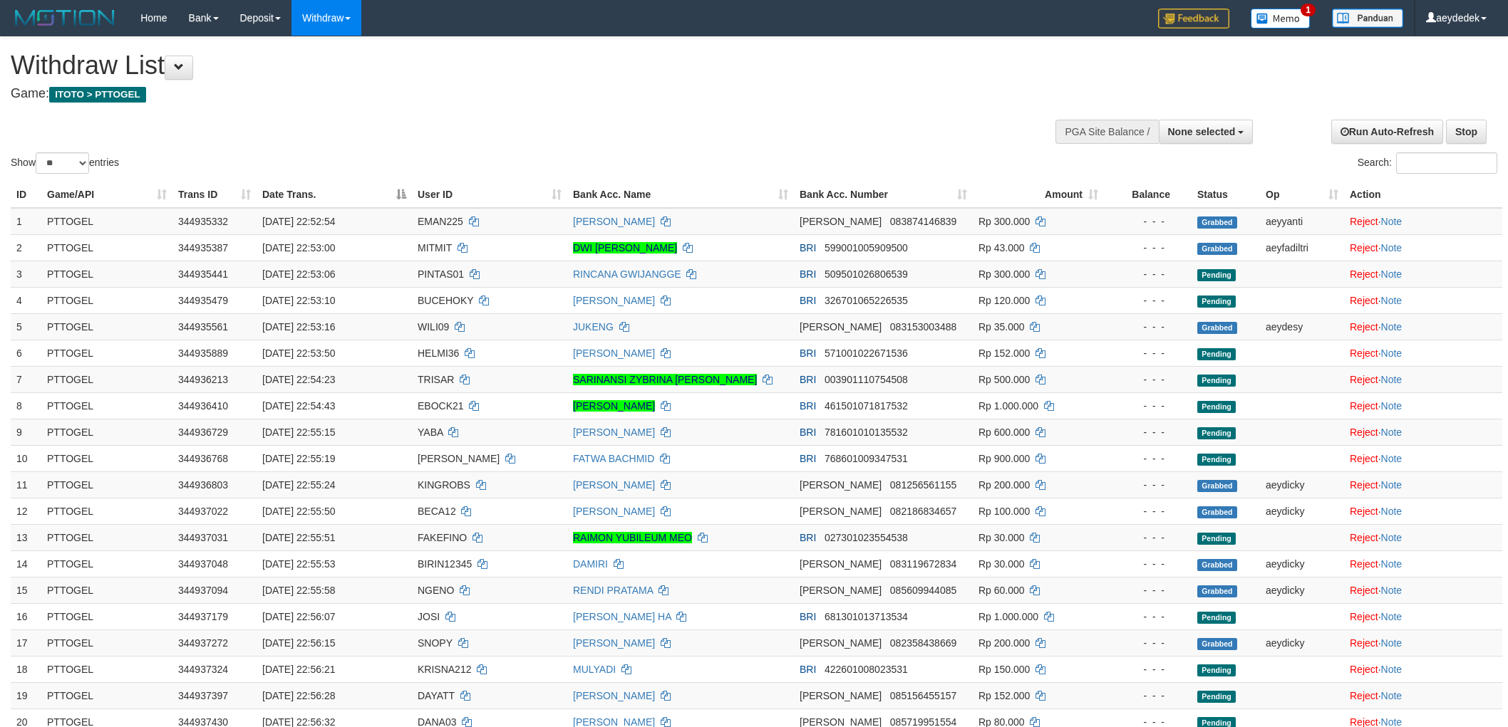
select select
select select "**"
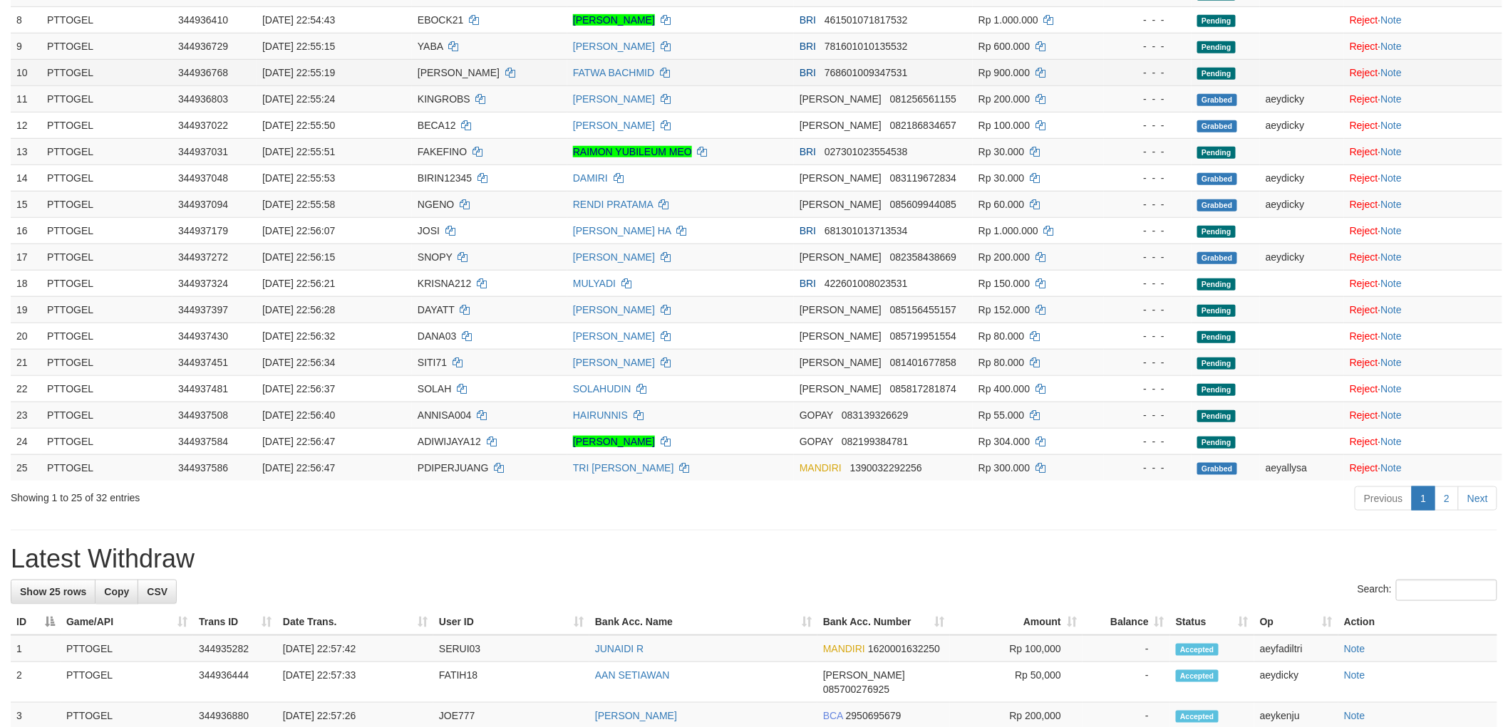
scroll to position [475, 0]
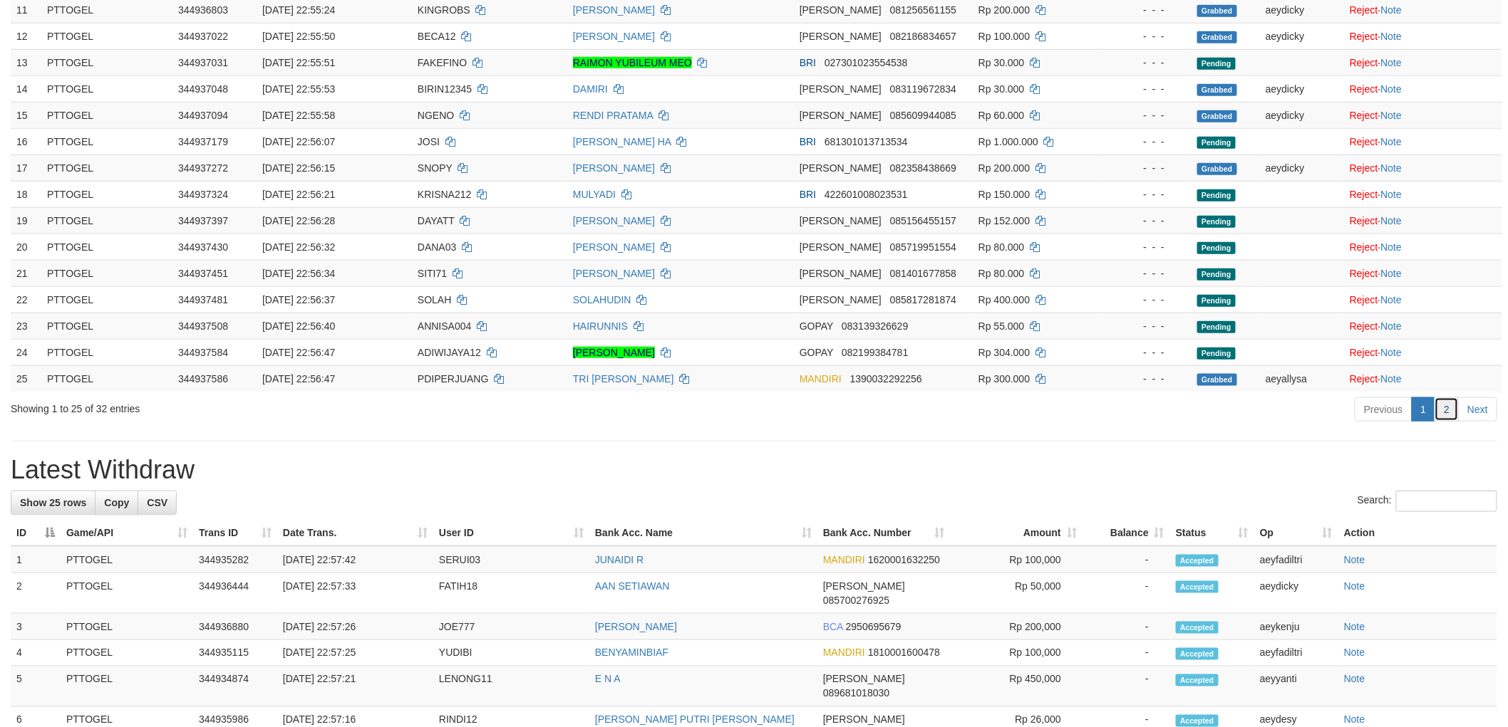
click at [1450, 417] on link "2" at bounding box center [1446, 410] width 24 height 24
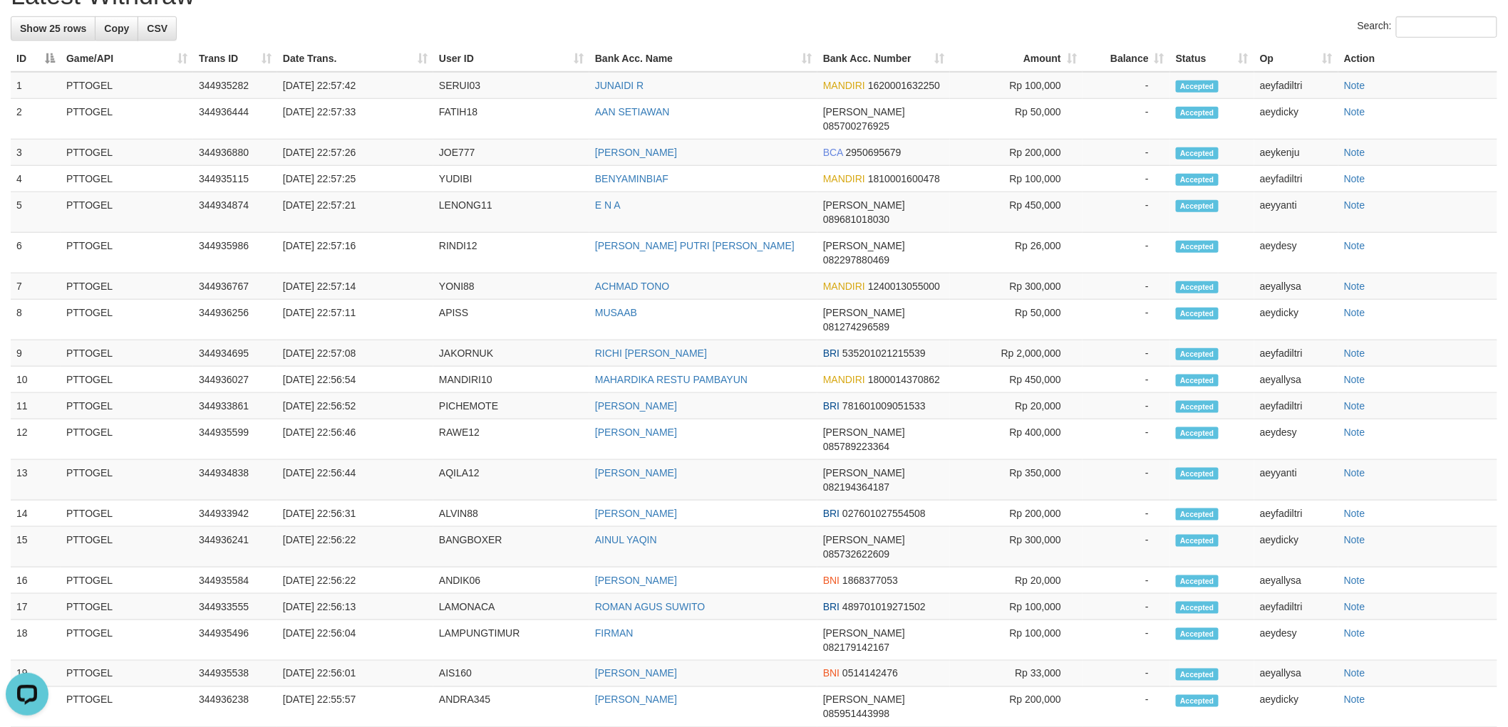
scroll to position [46, 0]
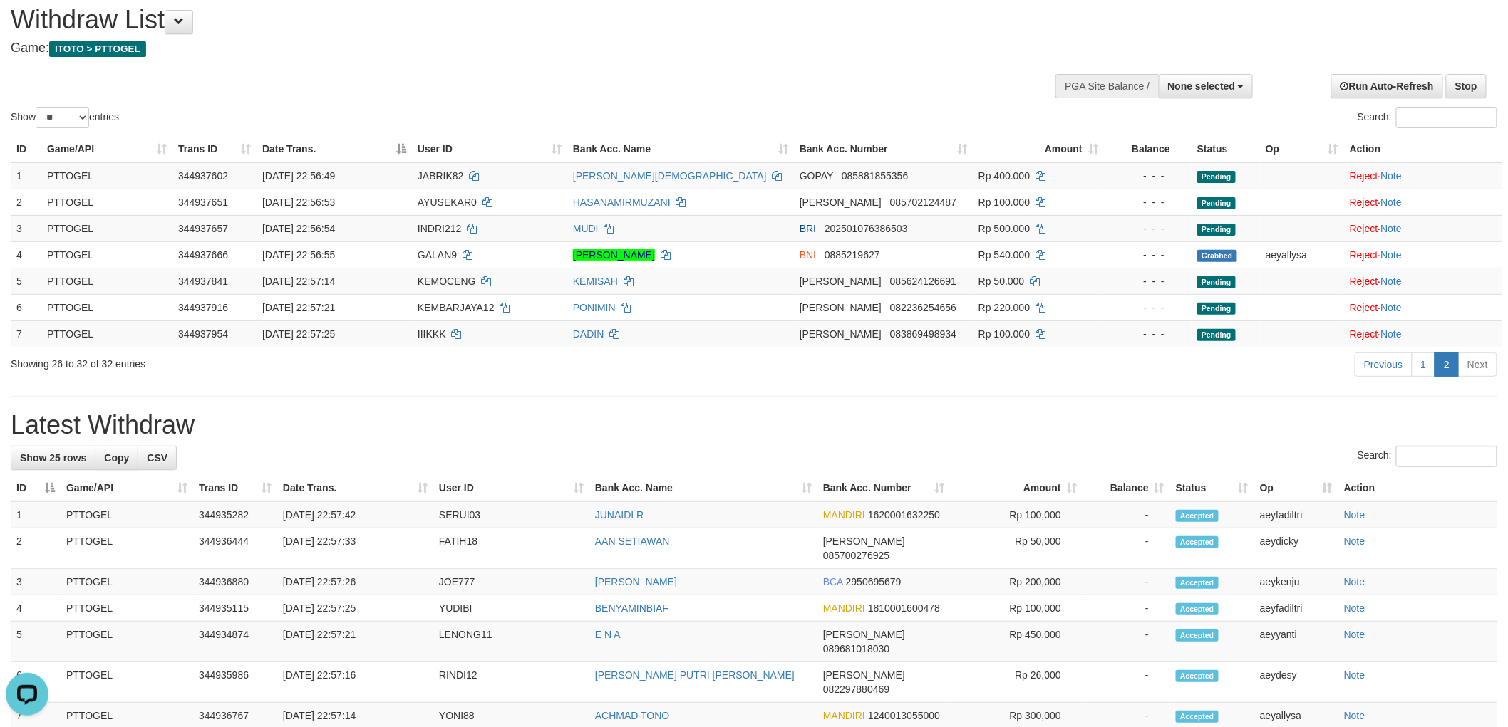
click at [695, 73] on div "Show ** ** ** *** entries Search:" at bounding box center [754, 61] width 1508 height 140
click at [677, 75] on div "Show ** ** ** *** entries Search:" at bounding box center [754, 61] width 1508 height 140
click at [698, 53] on h4 "Game: ITOTO > PTTOGEL" at bounding box center [501, 48] width 980 height 14
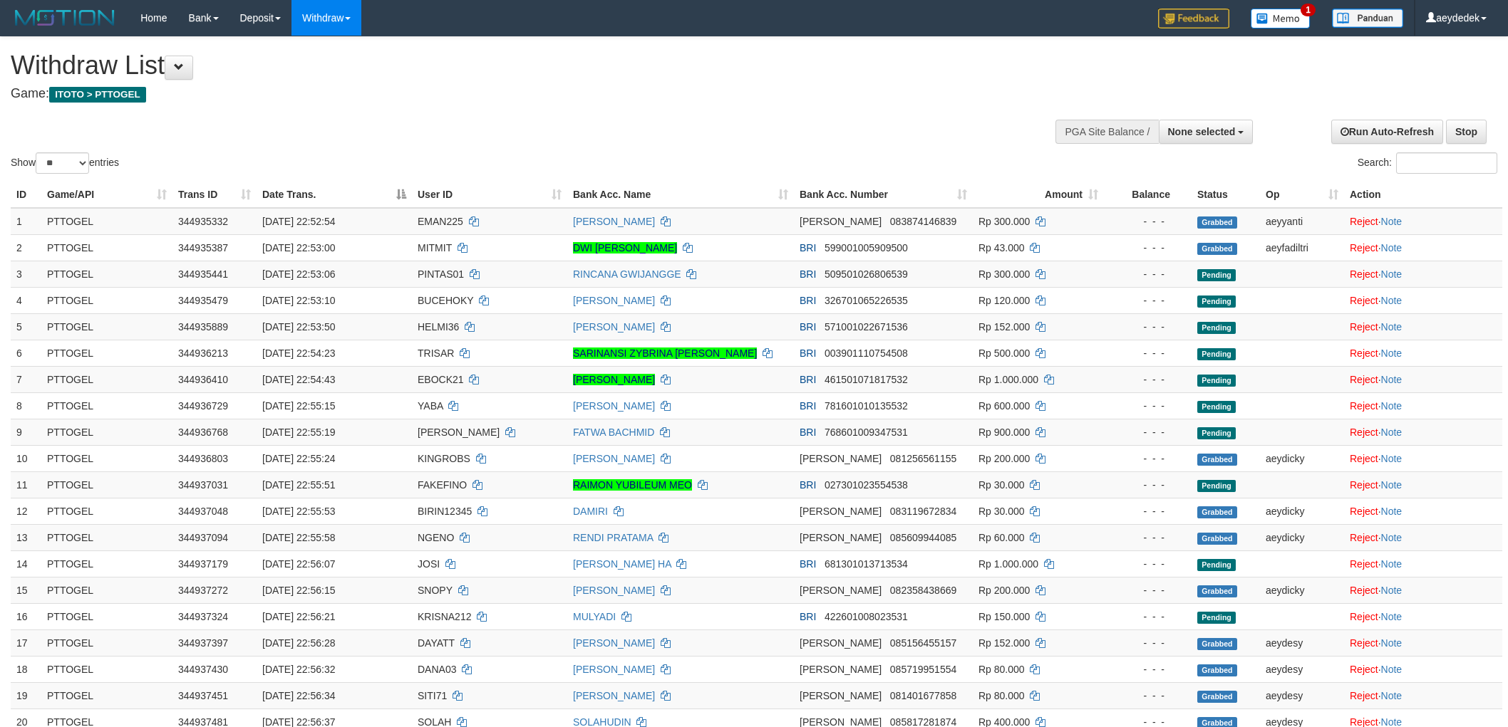
select select
select select "**"
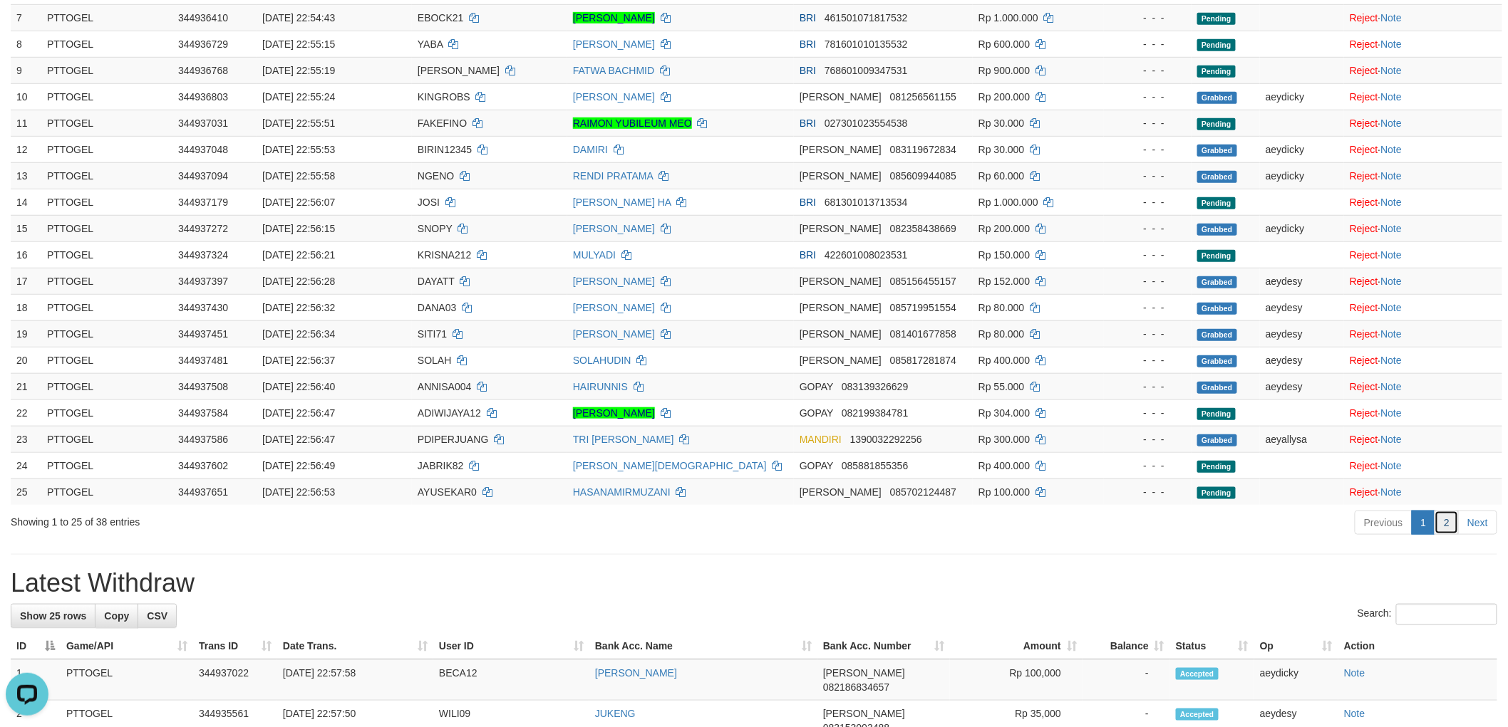
click at [1443, 512] on link "2" at bounding box center [1446, 523] width 24 height 24
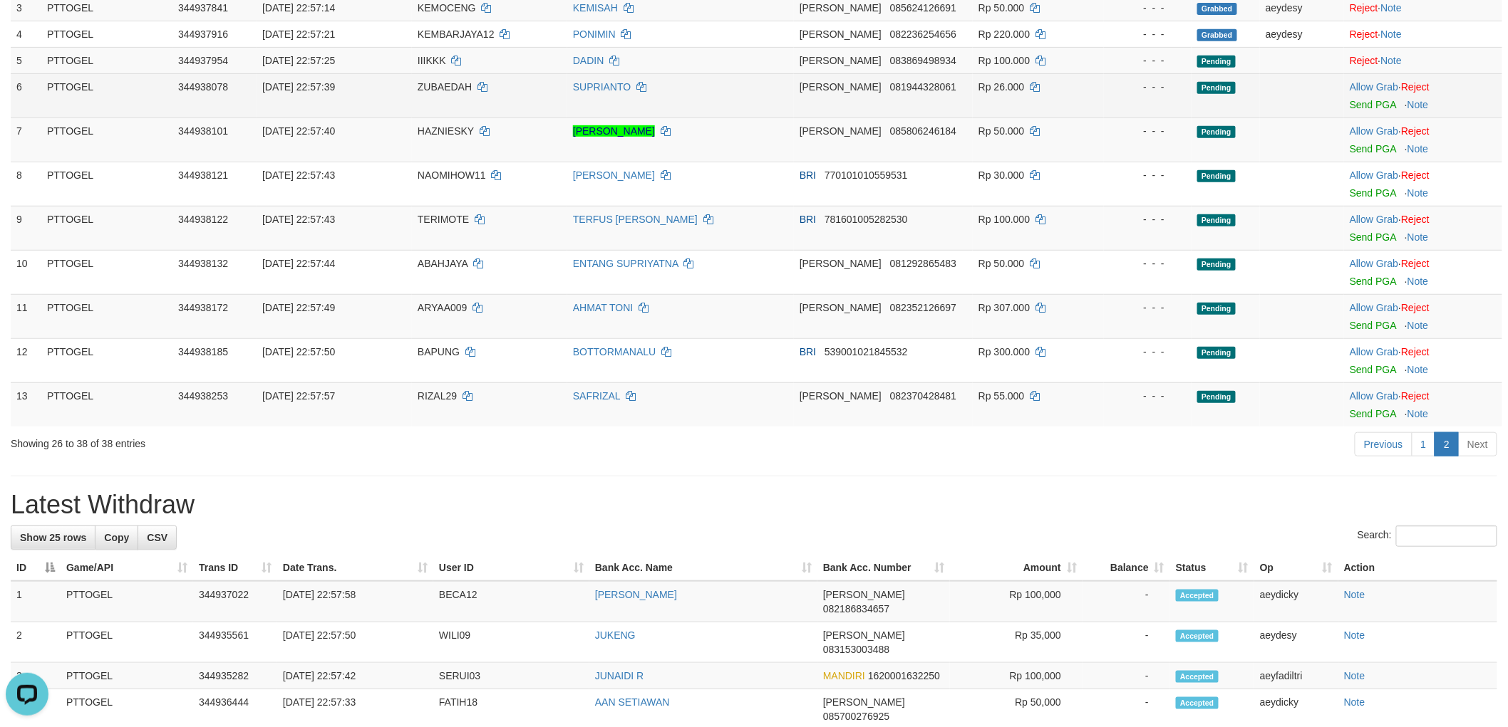
scroll to position [125, 0]
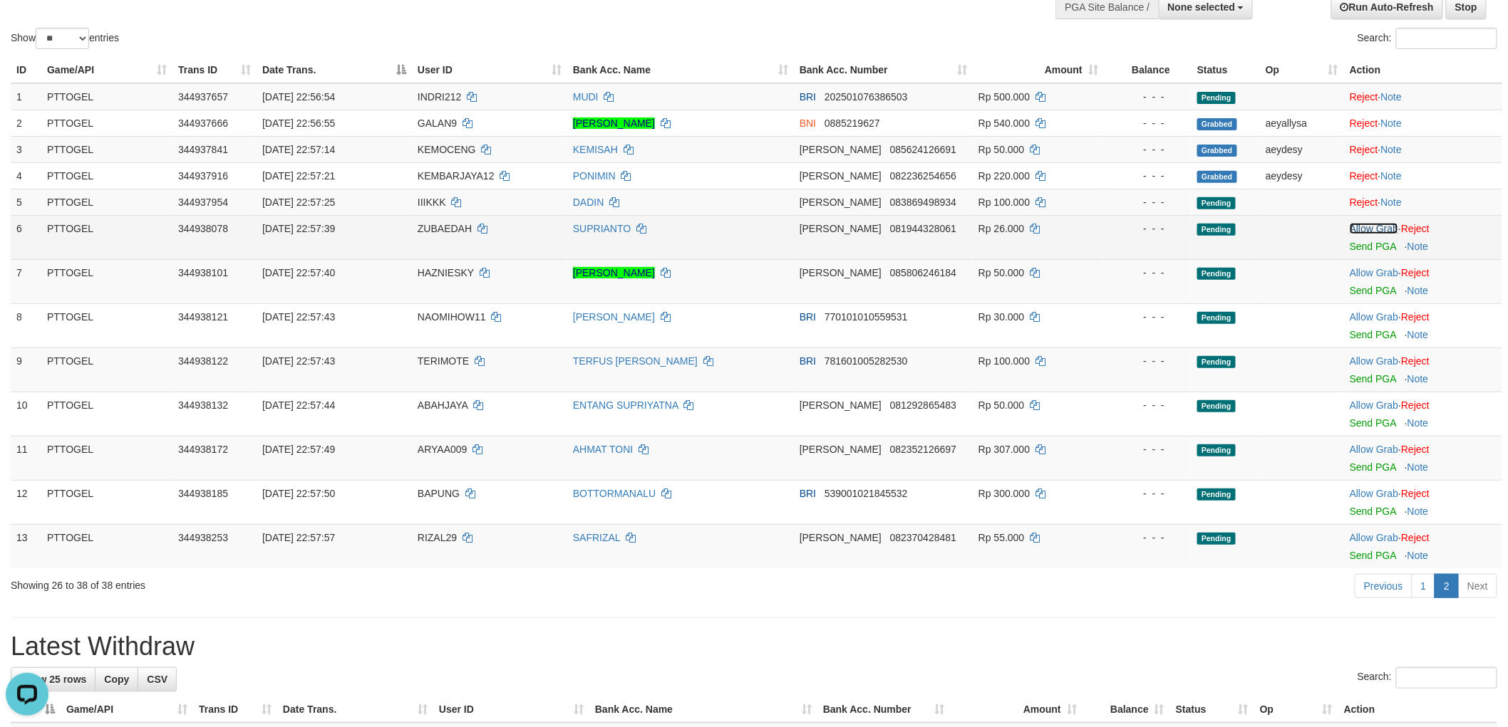
click at [1383, 225] on link "Allow Grab" at bounding box center [1373, 228] width 48 height 11
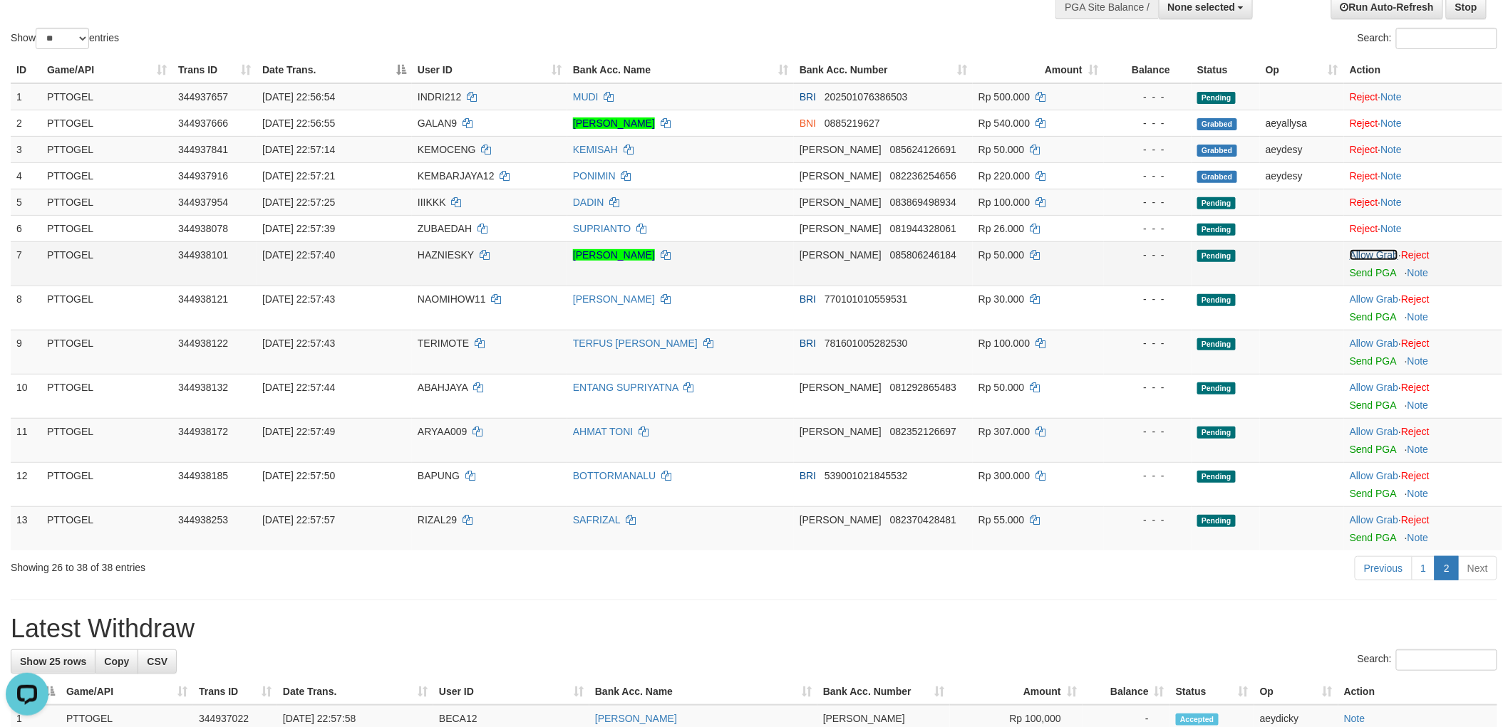
click at [1385, 259] on link "Allow Grab" at bounding box center [1373, 254] width 48 height 11
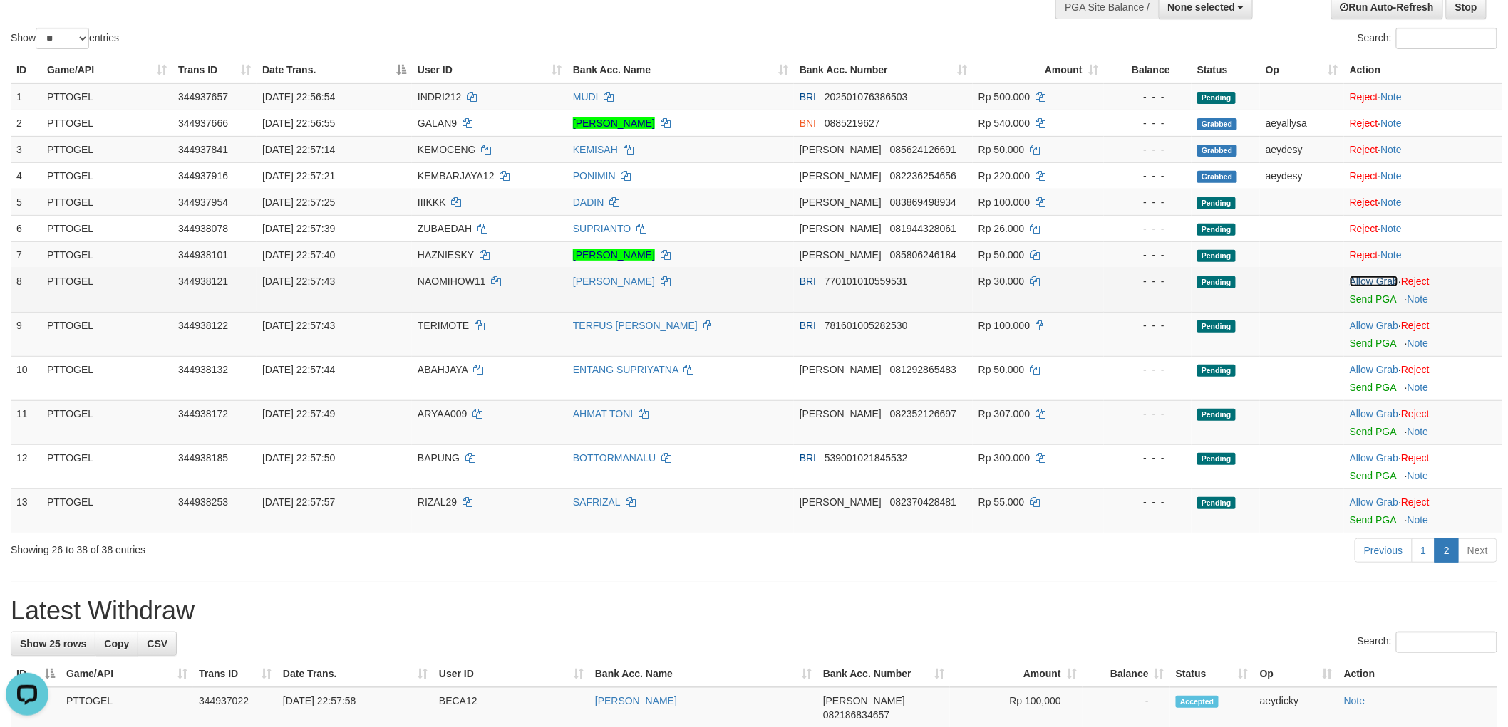
click at [1373, 282] on link "Allow Grab" at bounding box center [1373, 281] width 48 height 11
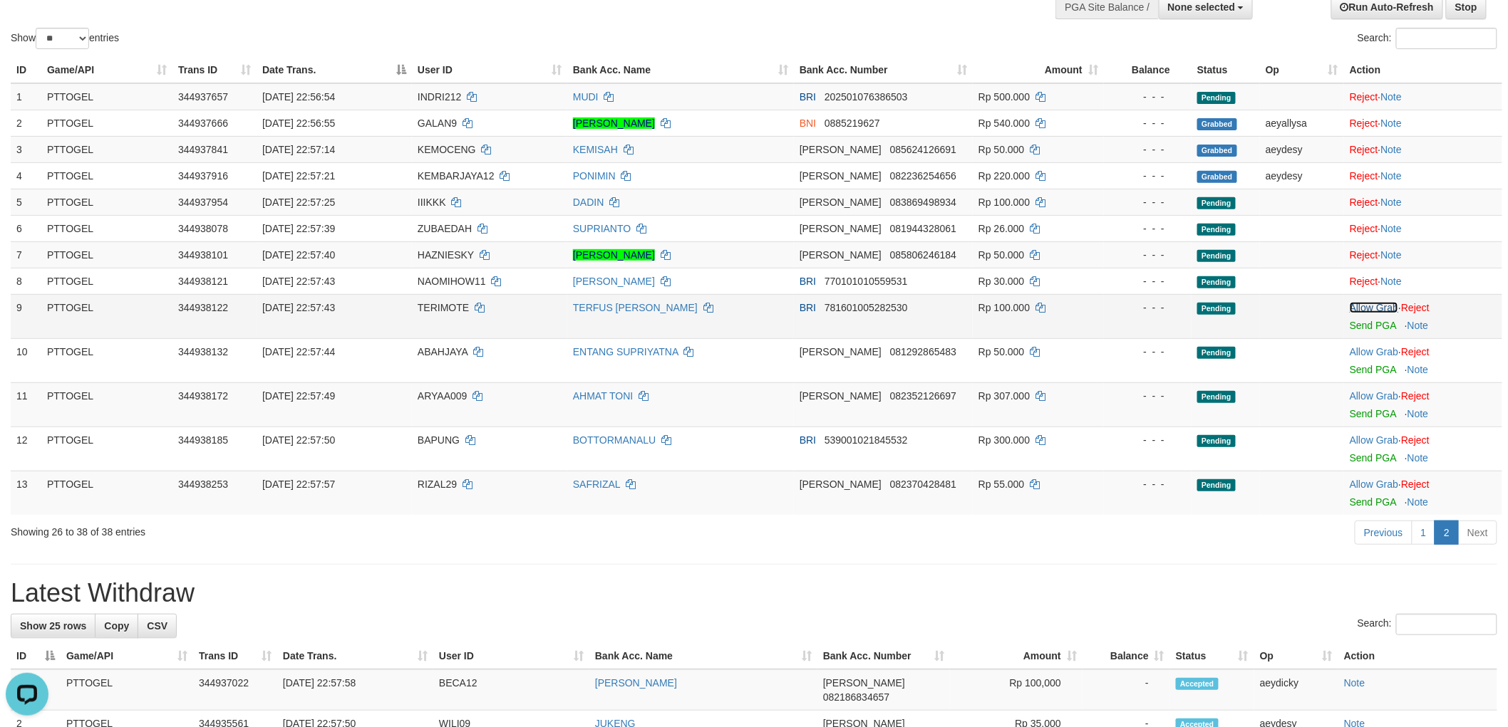
click at [1372, 309] on link "Allow Grab" at bounding box center [1373, 307] width 48 height 11
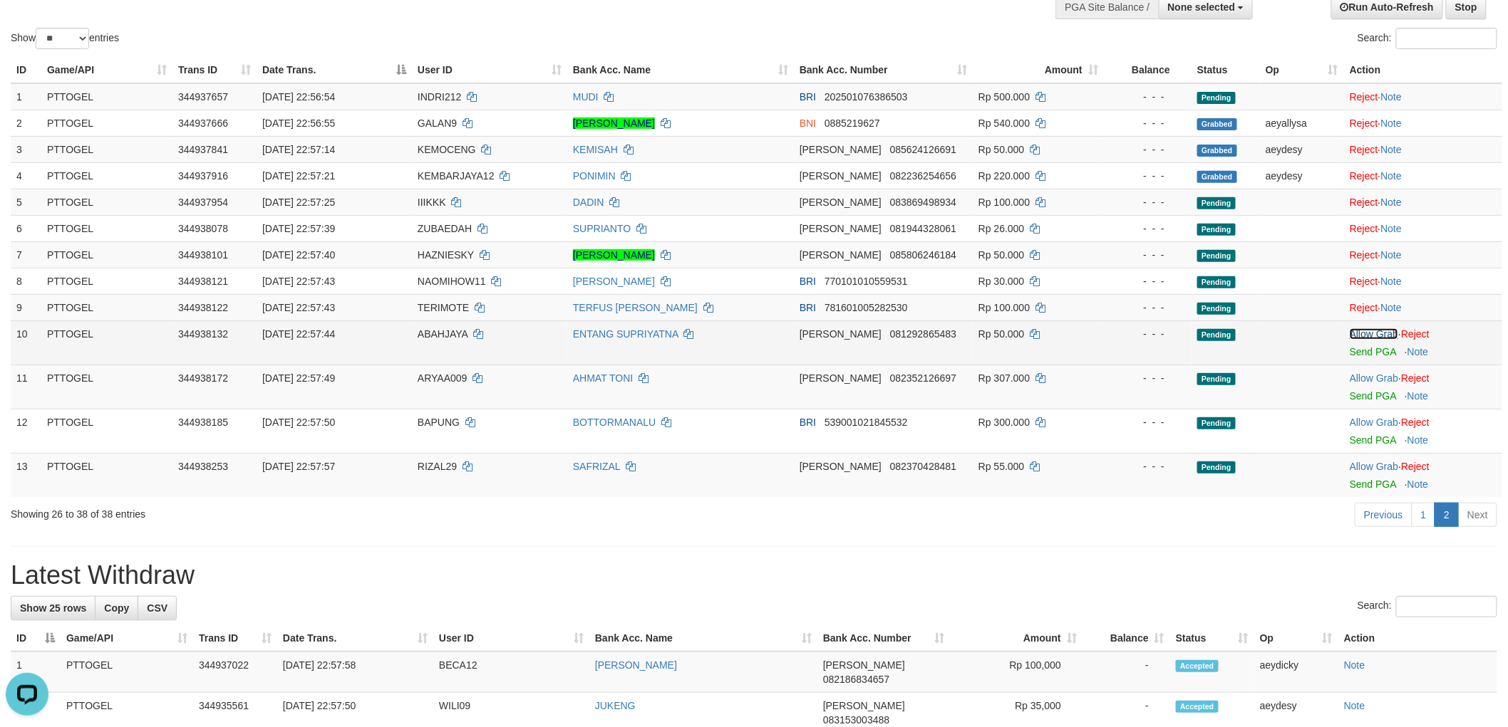
click at [1369, 328] on link "Allow Grab" at bounding box center [1373, 333] width 48 height 11
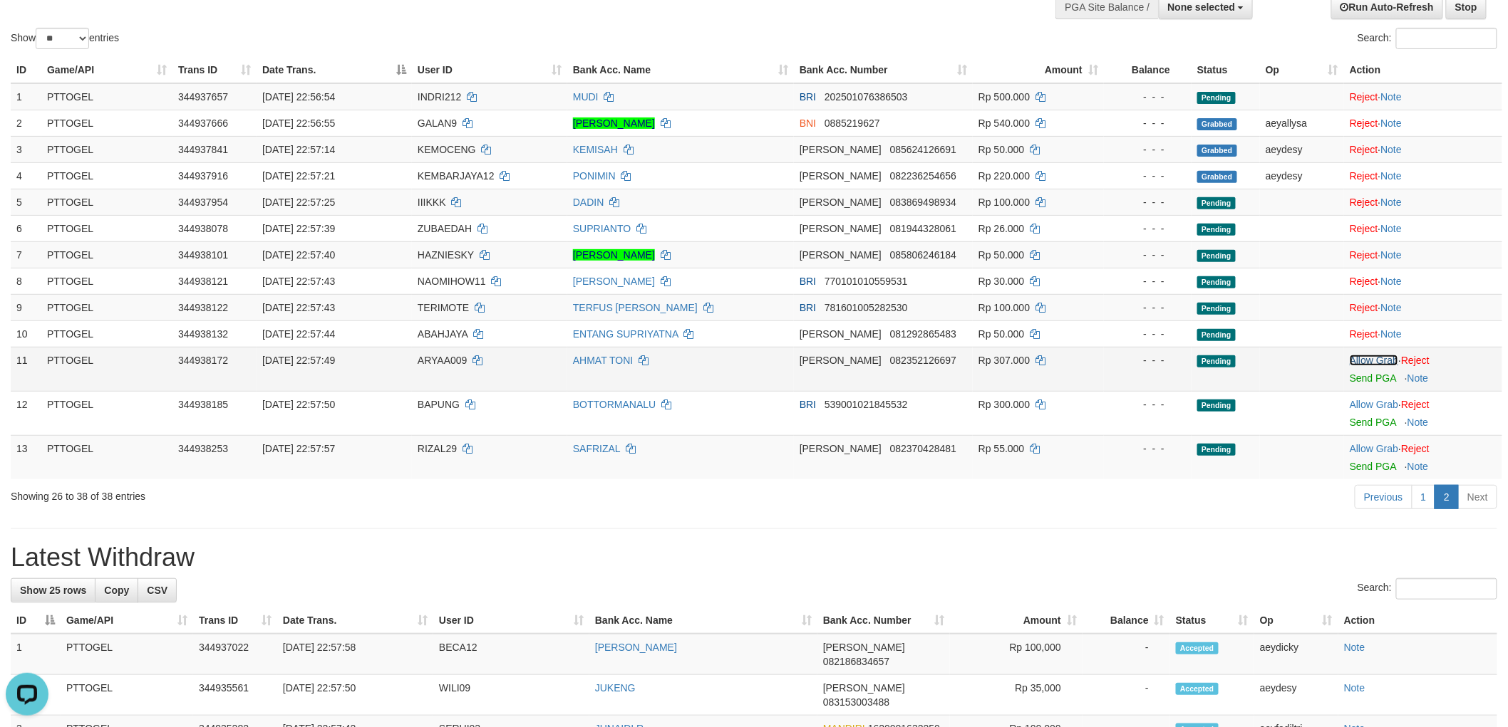
click at [1376, 355] on link "Allow Grab" at bounding box center [1373, 360] width 48 height 11
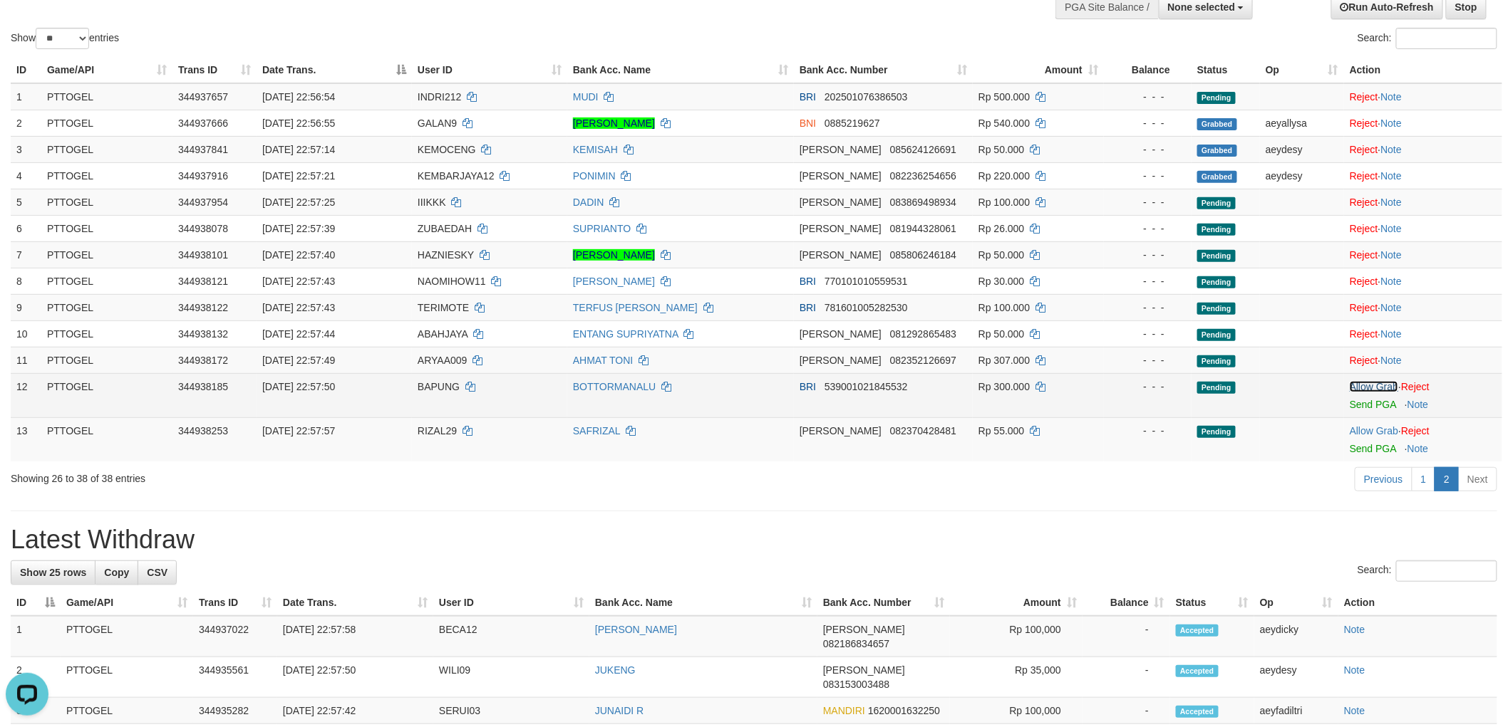
click at [1372, 385] on link "Allow Grab" at bounding box center [1373, 386] width 48 height 11
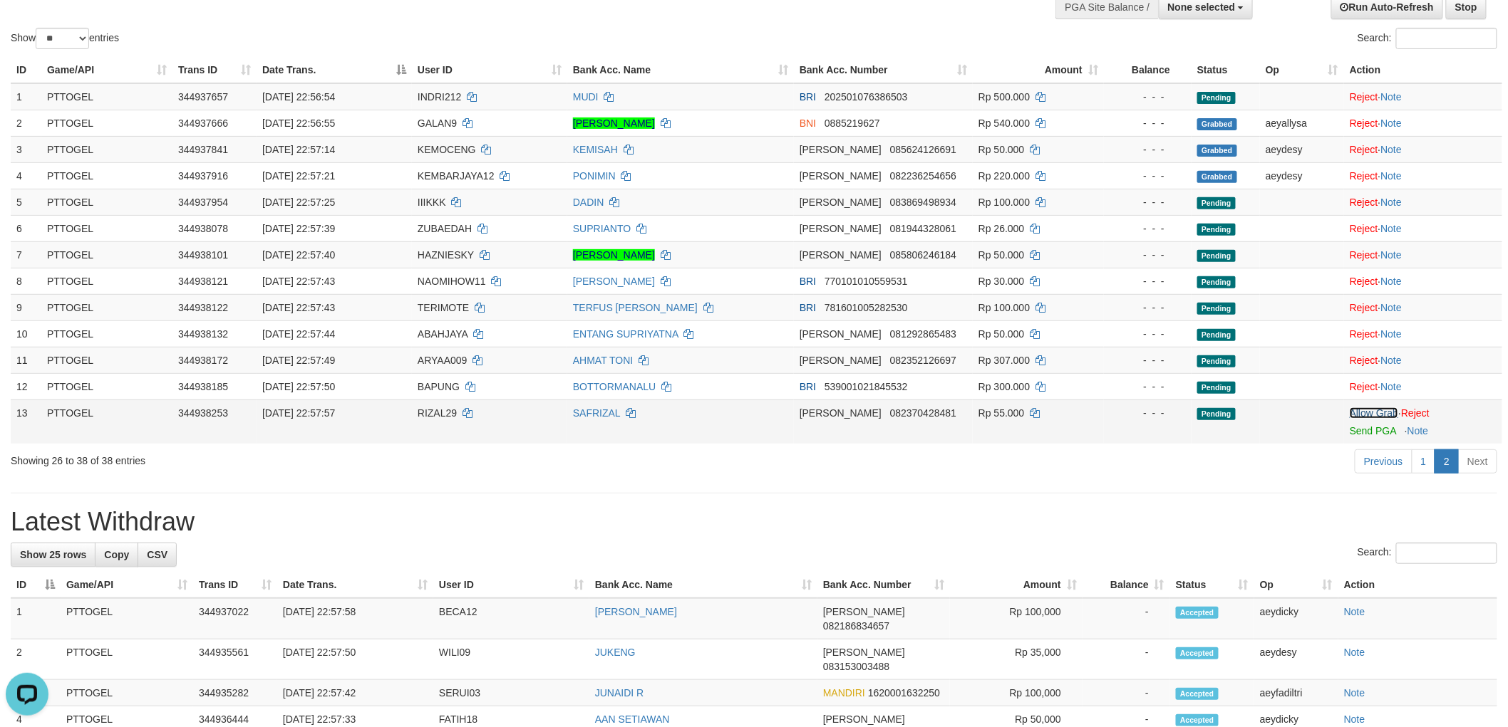
drag, startPoint x: 1375, startPoint y: 410, endPoint x: 1347, endPoint y: 433, distance: 36.5
click at [1376, 413] on link "Allow Grab" at bounding box center [1373, 413] width 48 height 11
click at [935, 479] on div "**********" at bounding box center [754, 718] width 1508 height 1612
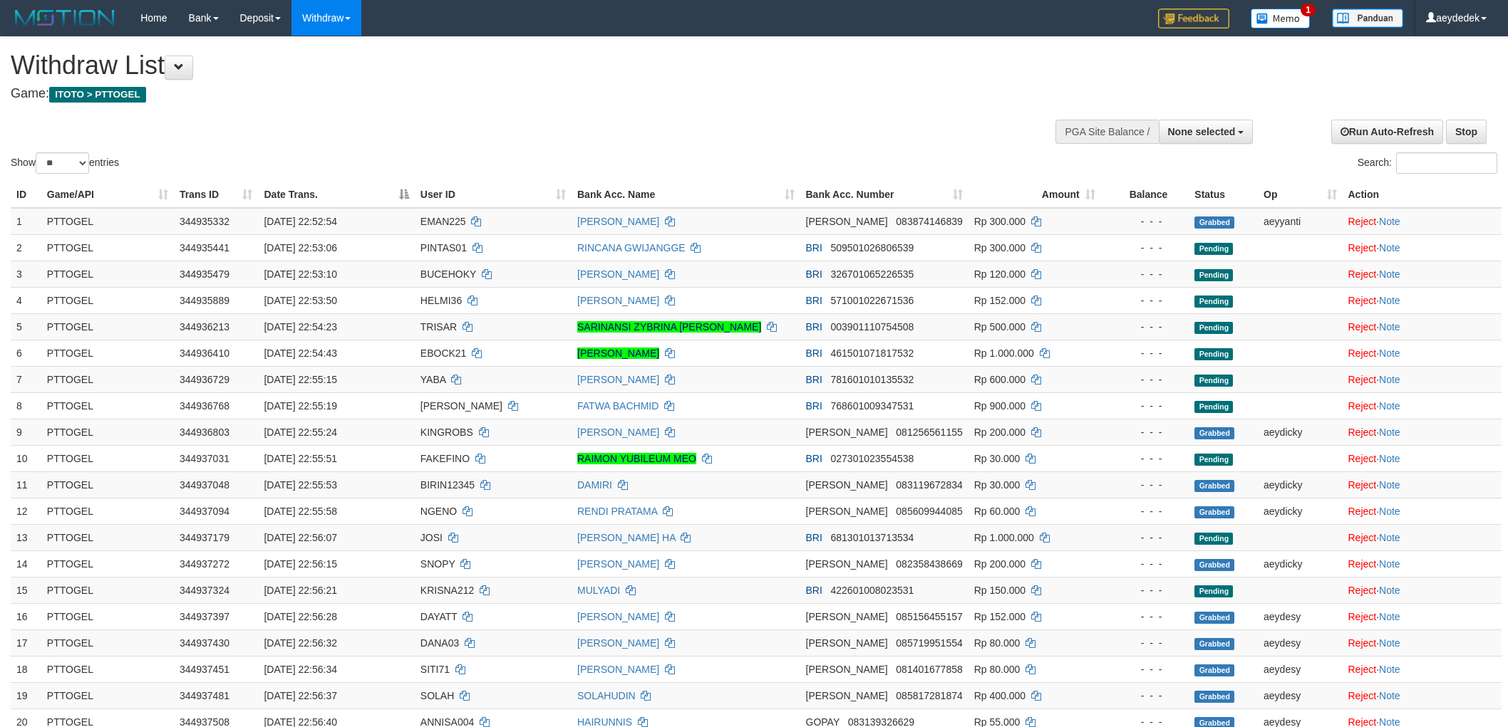
select select
select select "**"
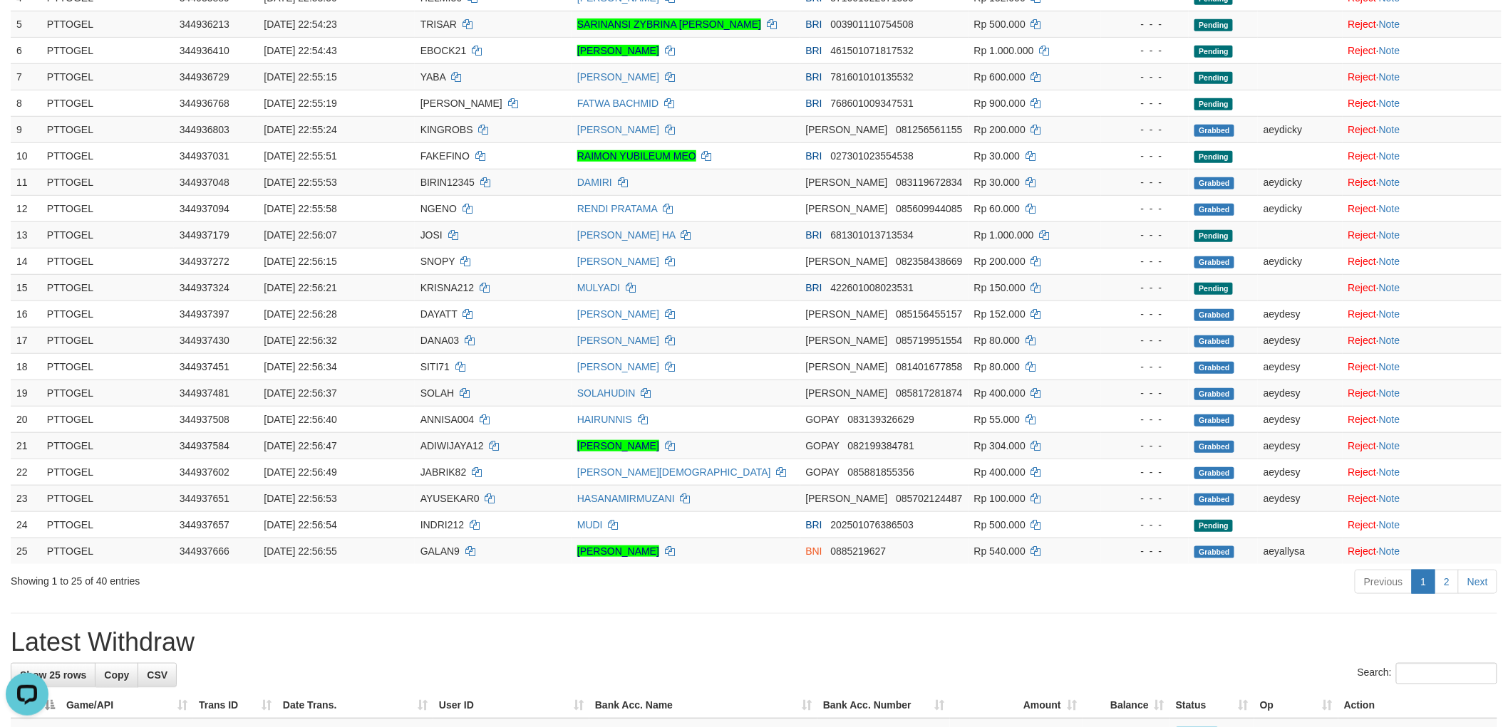
scroll to position [442, 0]
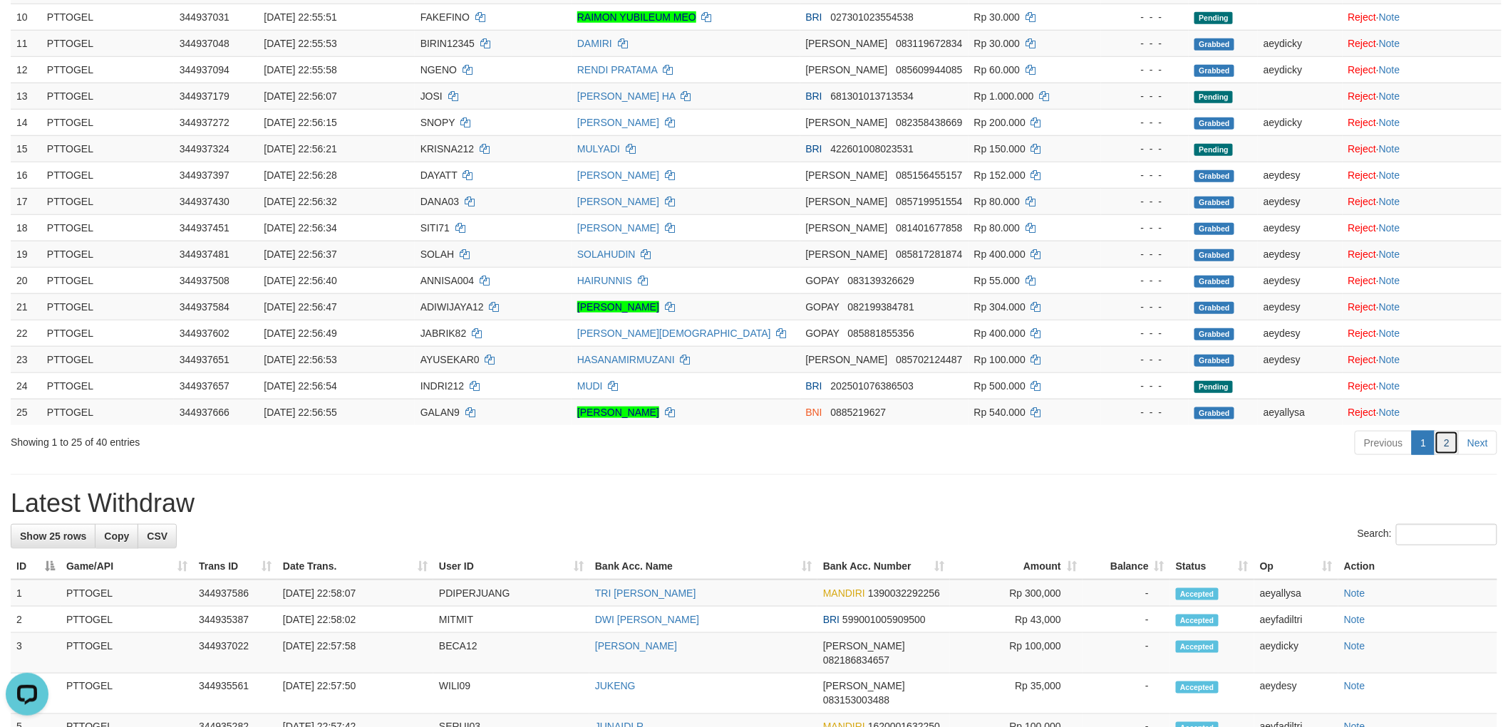
click at [1453, 437] on link "2" at bounding box center [1446, 443] width 24 height 24
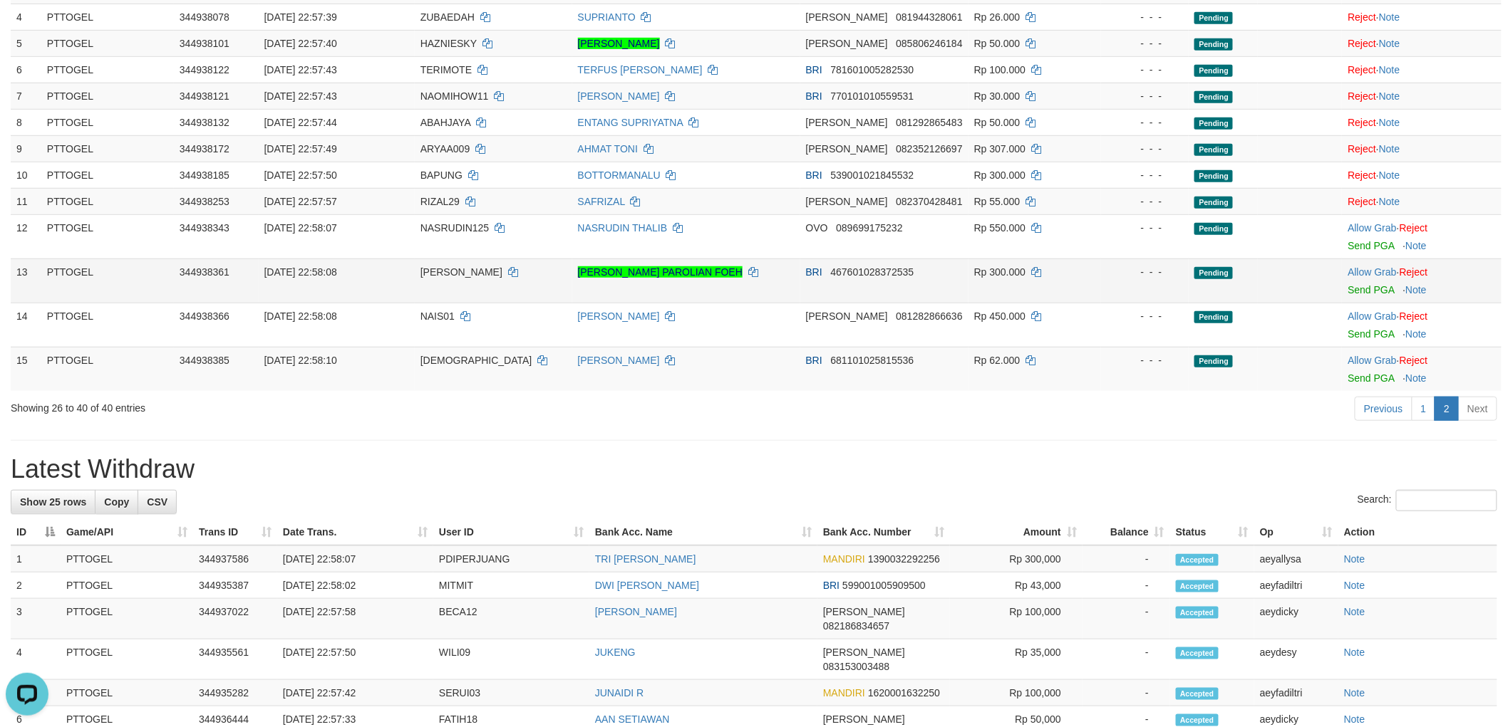
scroll to position [283, 0]
click at [1365, 272] on link "Allow Grab" at bounding box center [1371, 272] width 48 height 11
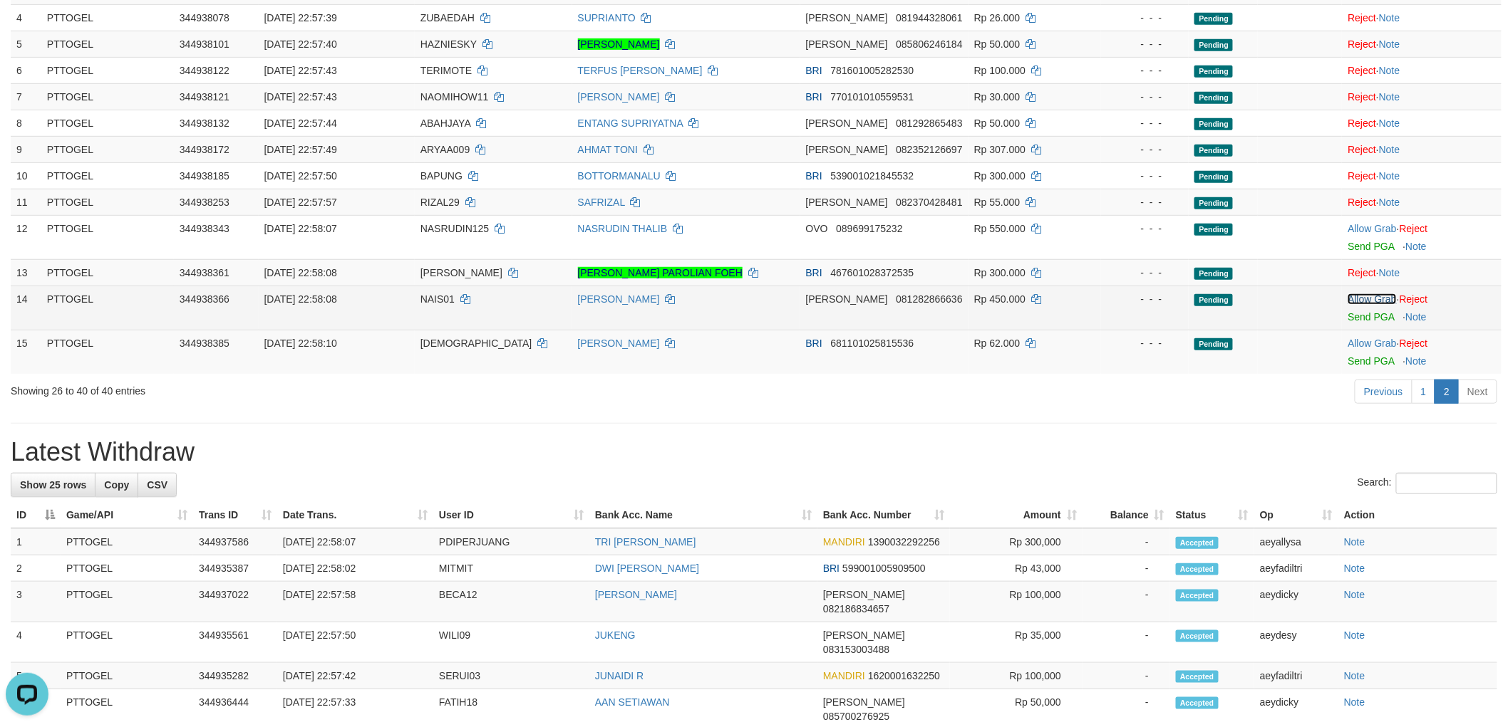
click at [1379, 294] on link "Allow Grab" at bounding box center [1371, 299] width 48 height 11
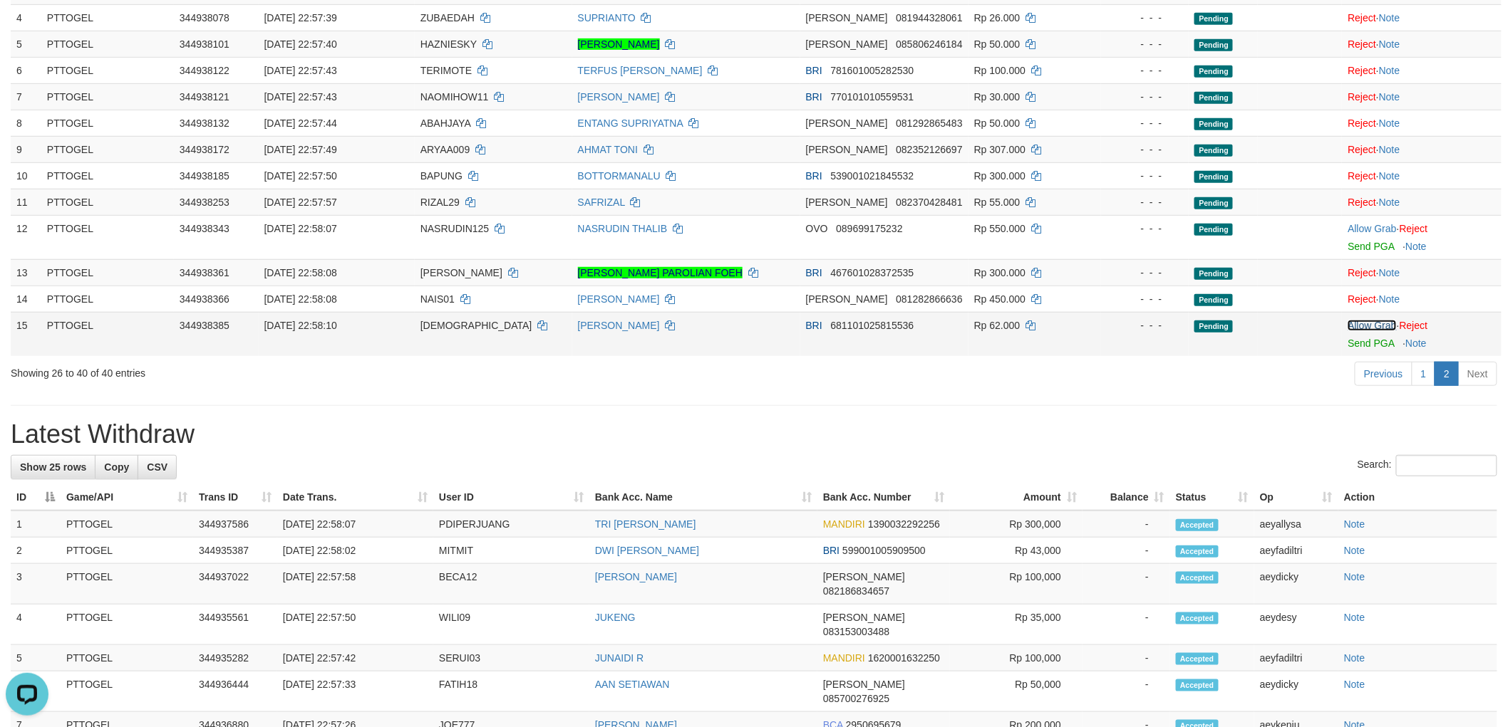
click at [1372, 320] on link "Allow Grab" at bounding box center [1371, 325] width 48 height 11
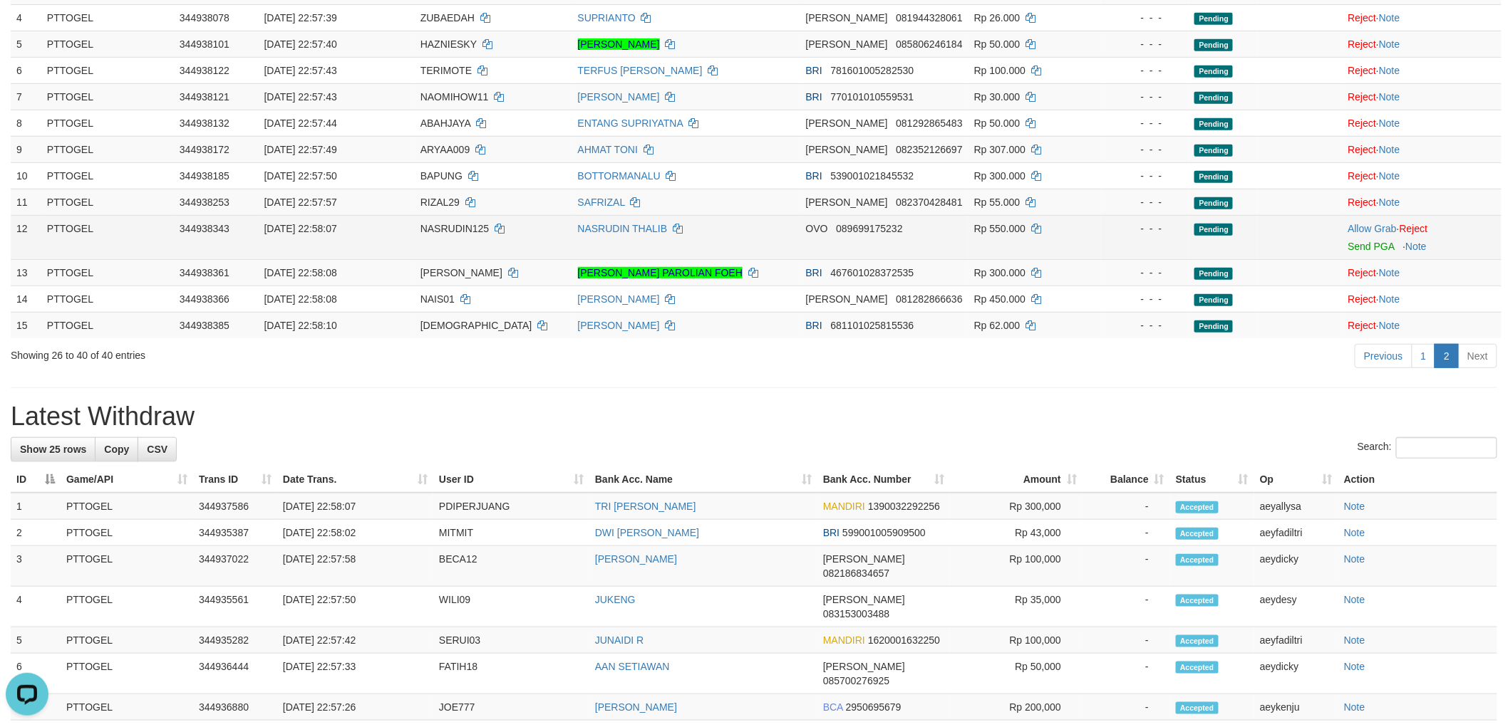
click at [445, 234] on td "NASRUDIN125" at bounding box center [493, 237] width 157 height 44
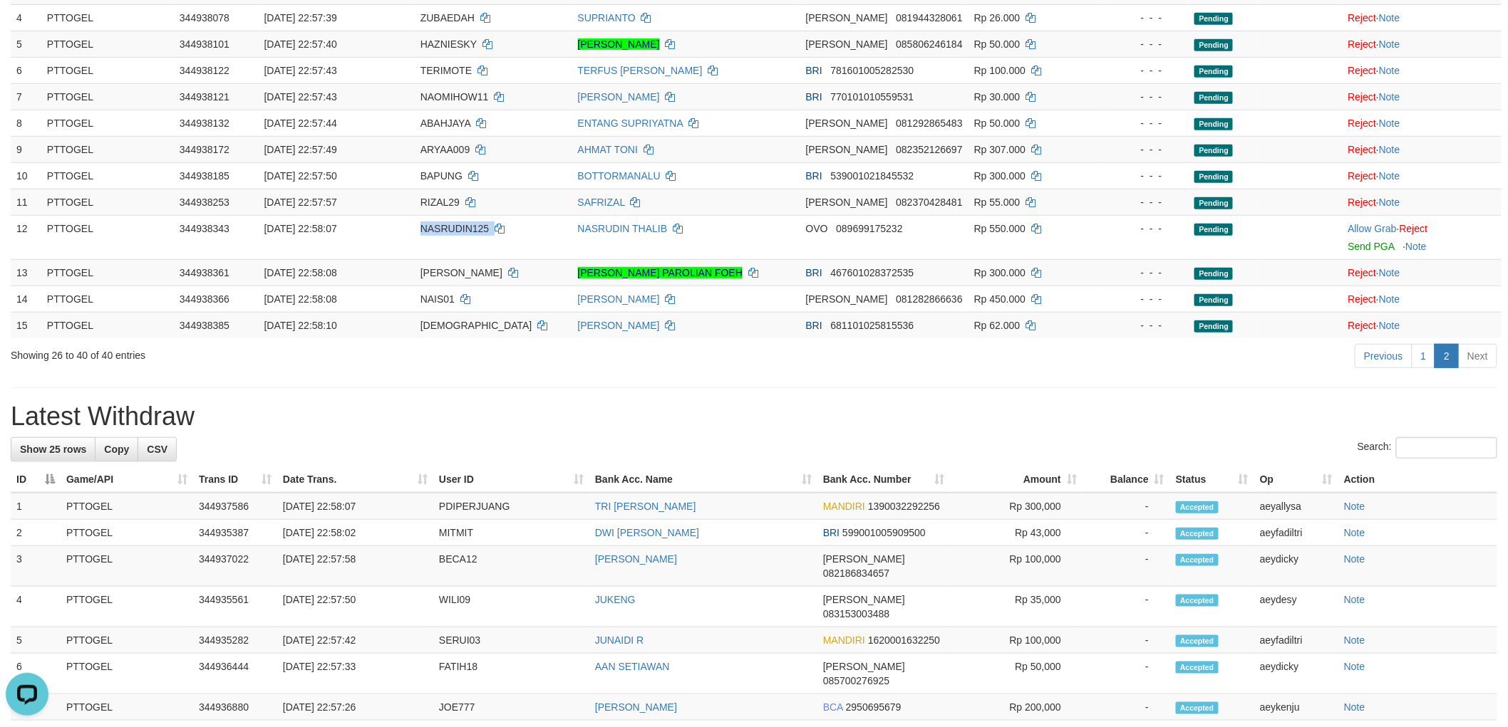
copy td "NASRUDIN125"
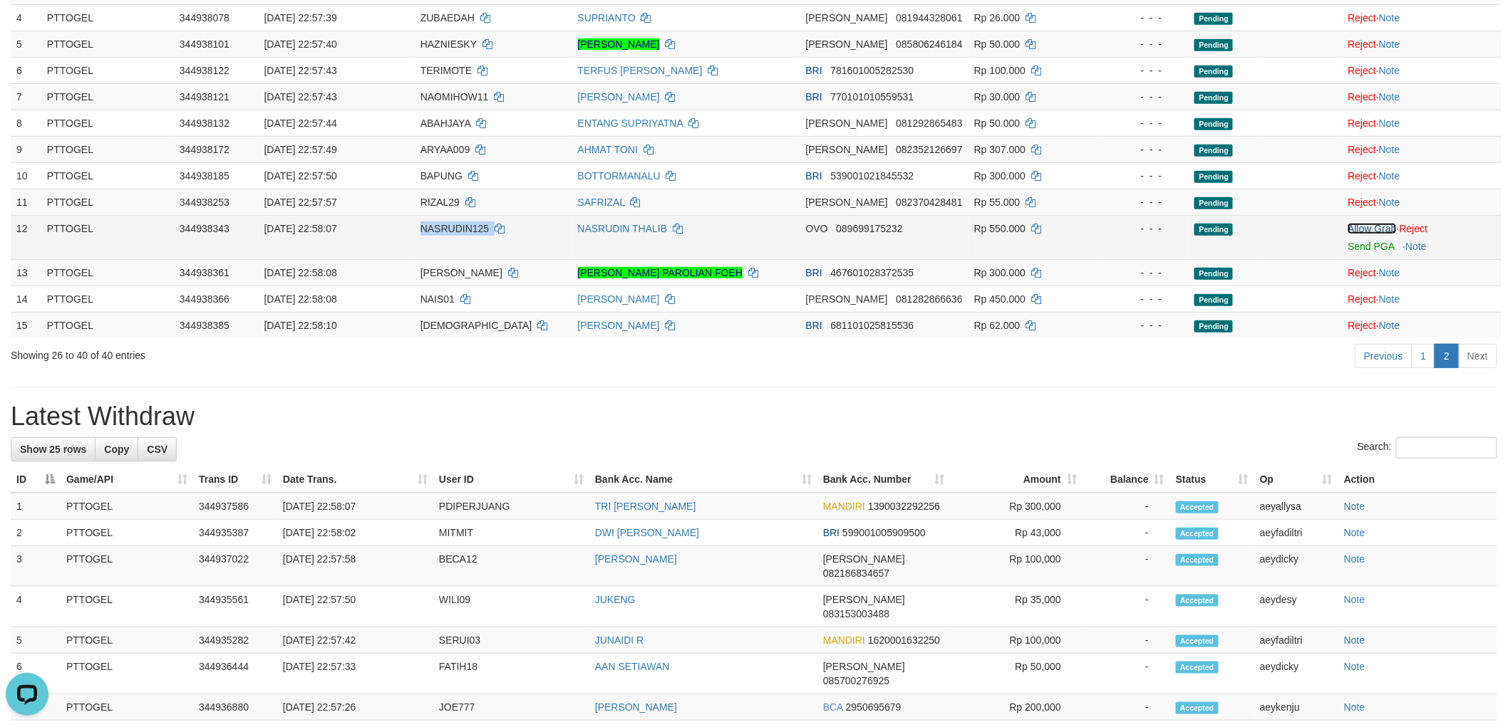
click at [1363, 225] on link "Allow Grab" at bounding box center [1371, 228] width 48 height 11
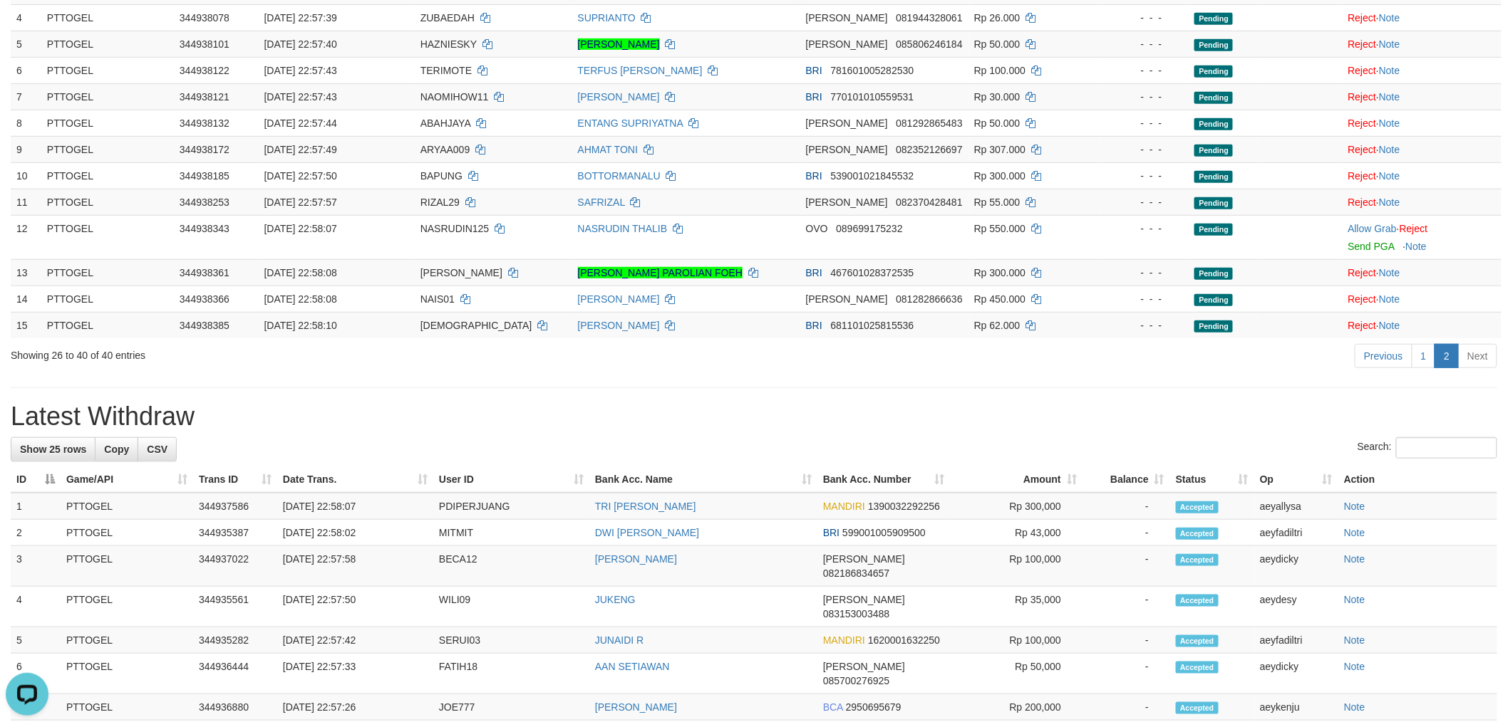
click at [891, 385] on div "**********" at bounding box center [754, 572] width 1508 height 1636
click at [896, 375] on div "**********" at bounding box center [754, 572] width 1508 height 1636
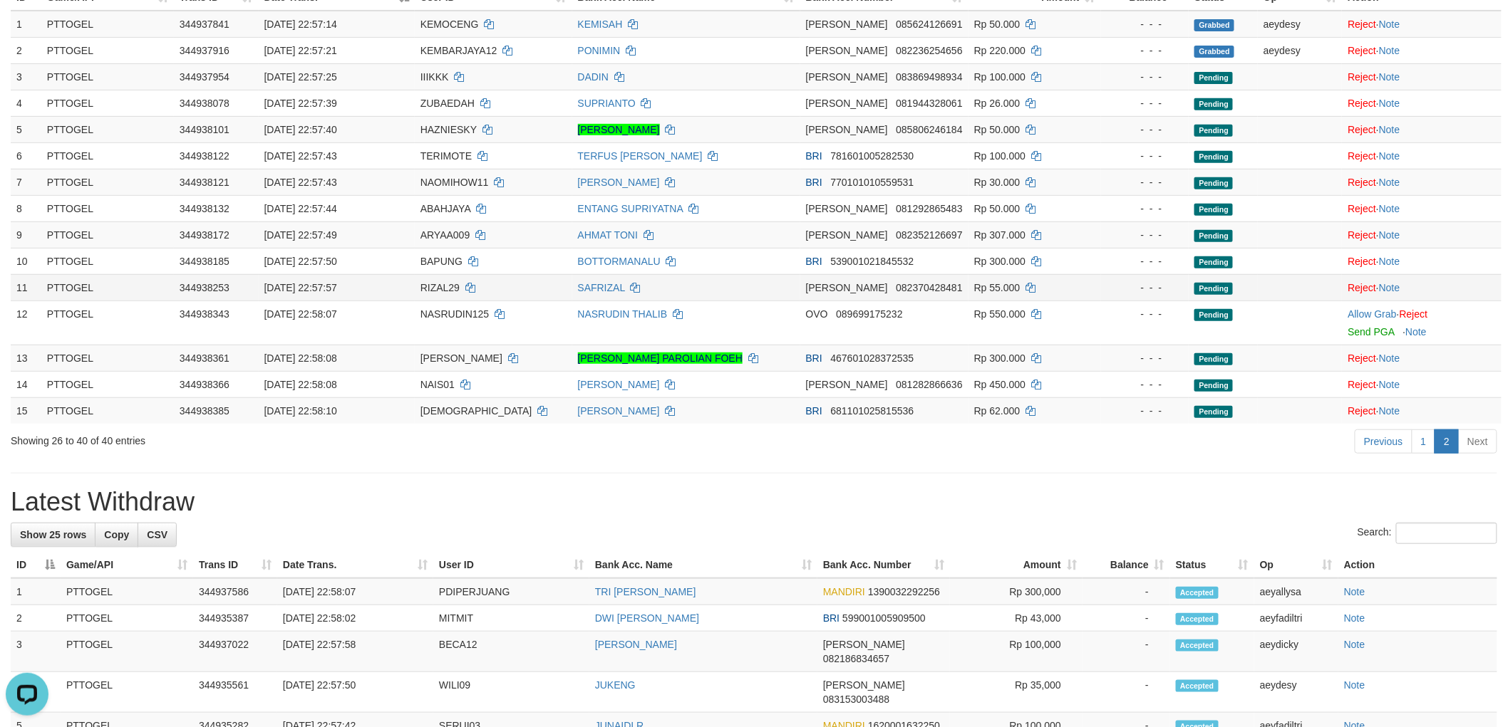
scroll to position [204, 0]
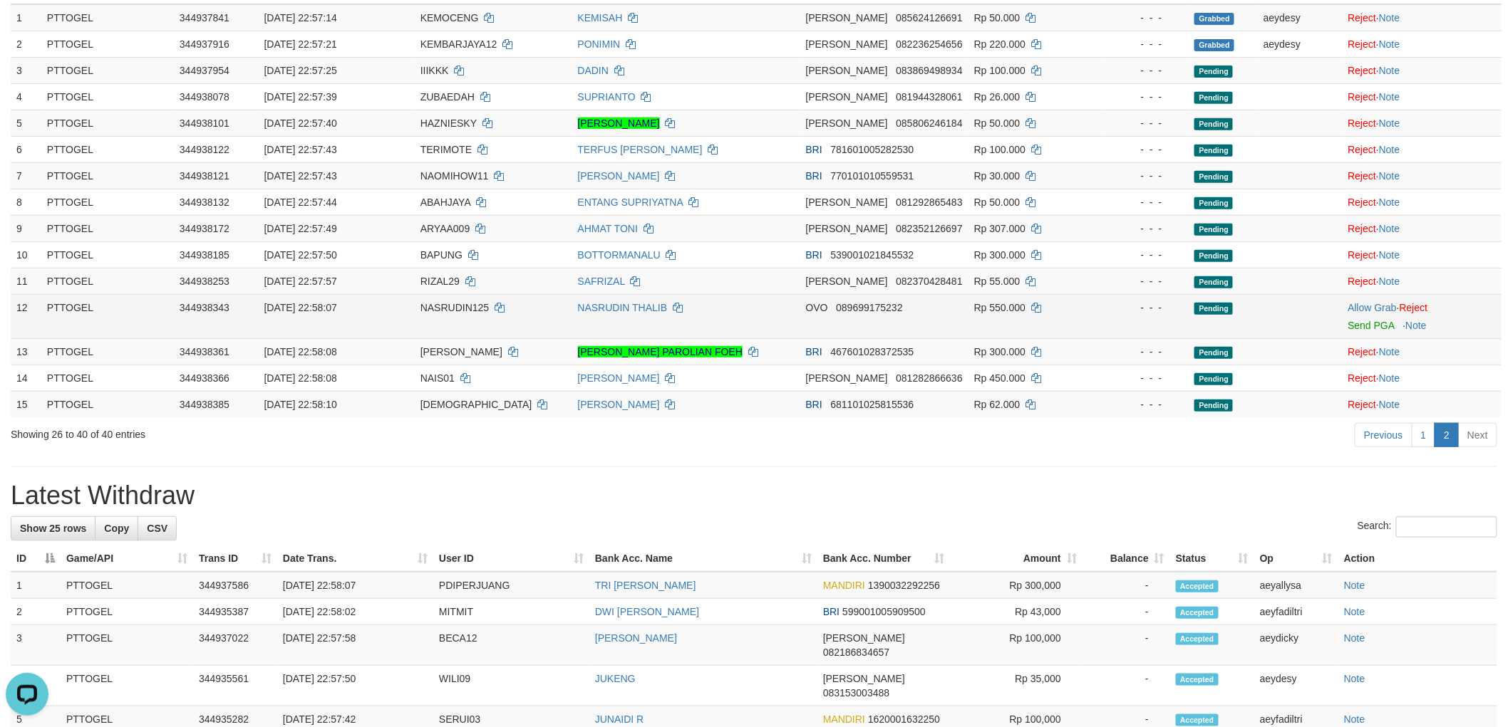
click at [432, 311] on span "NASRUDIN125" at bounding box center [454, 307] width 68 height 11
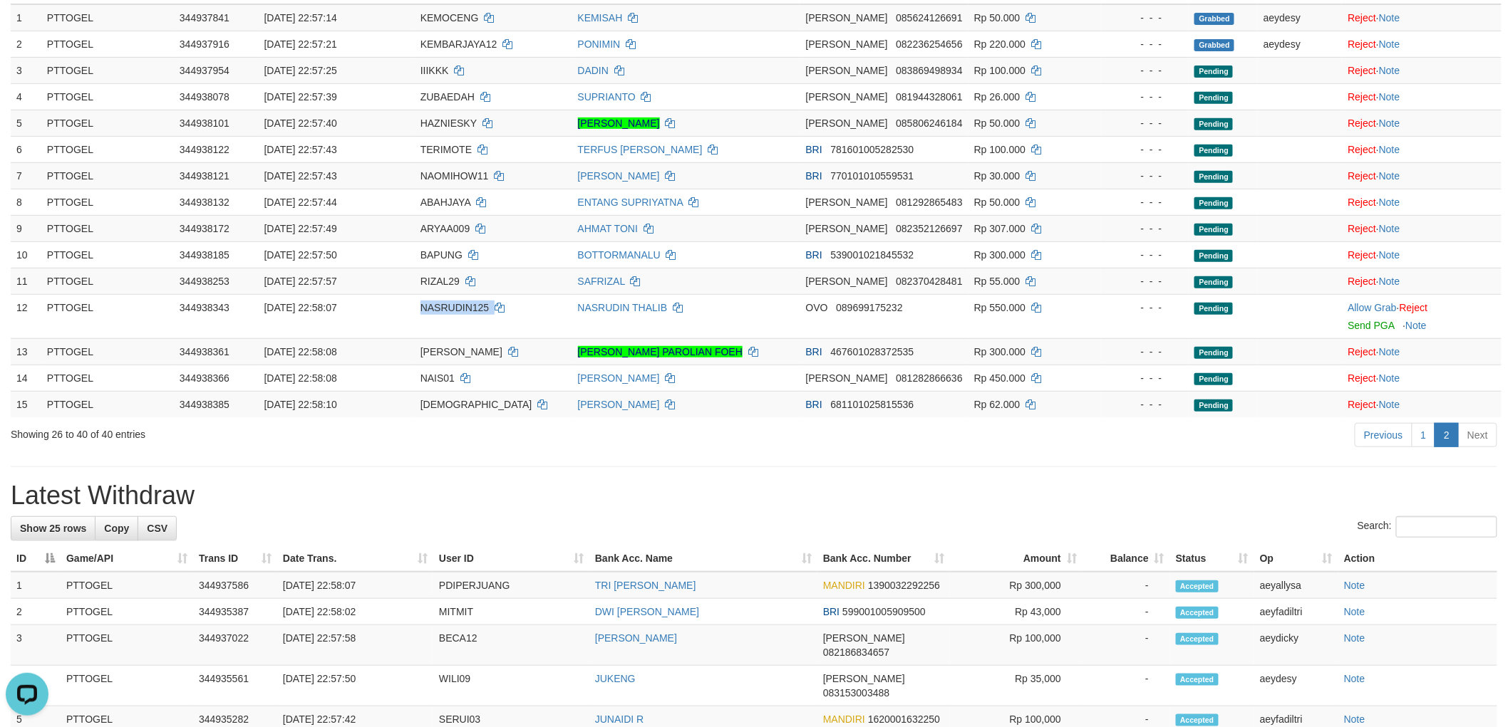
copy td "NASRUDIN125"
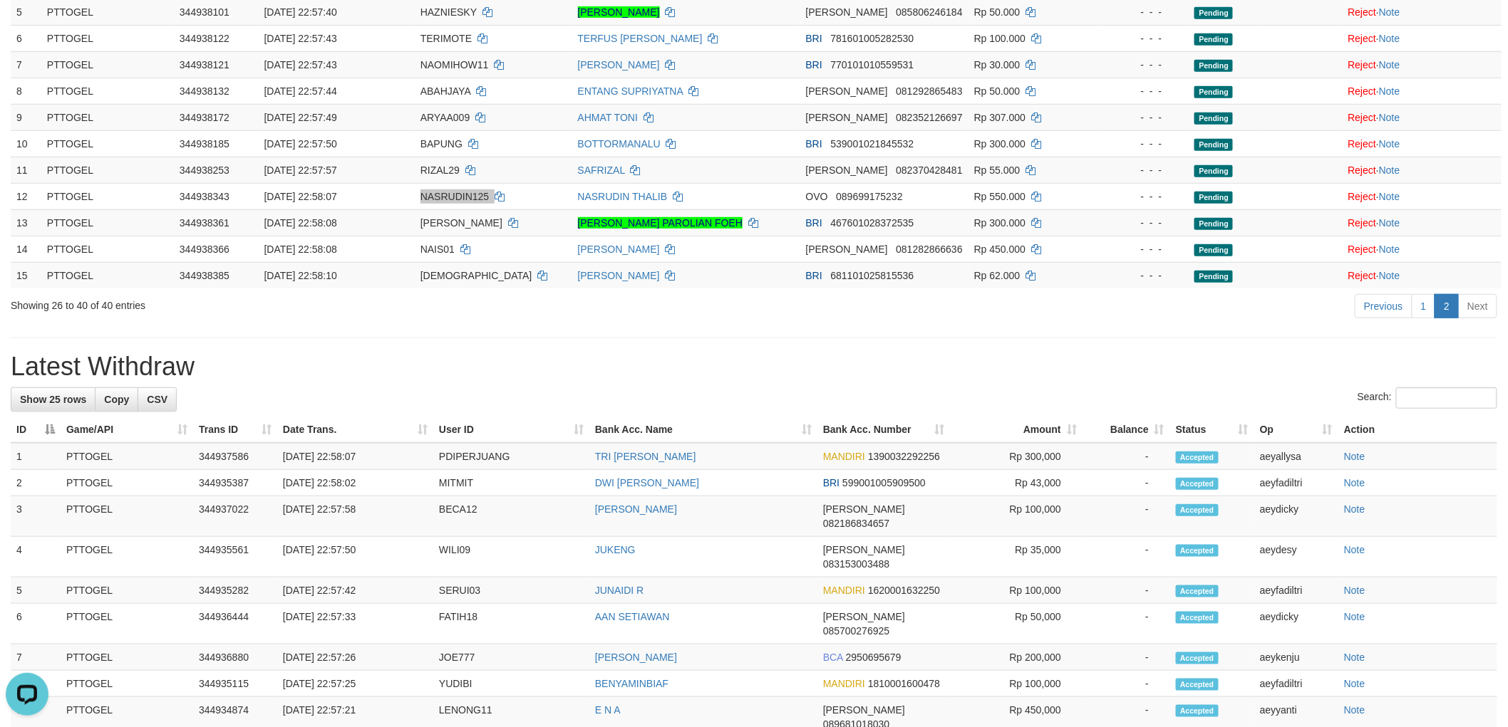
scroll to position [316, 0]
click at [949, 312] on div "Previous 1 2 Next" at bounding box center [1068, 306] width 858 height 31
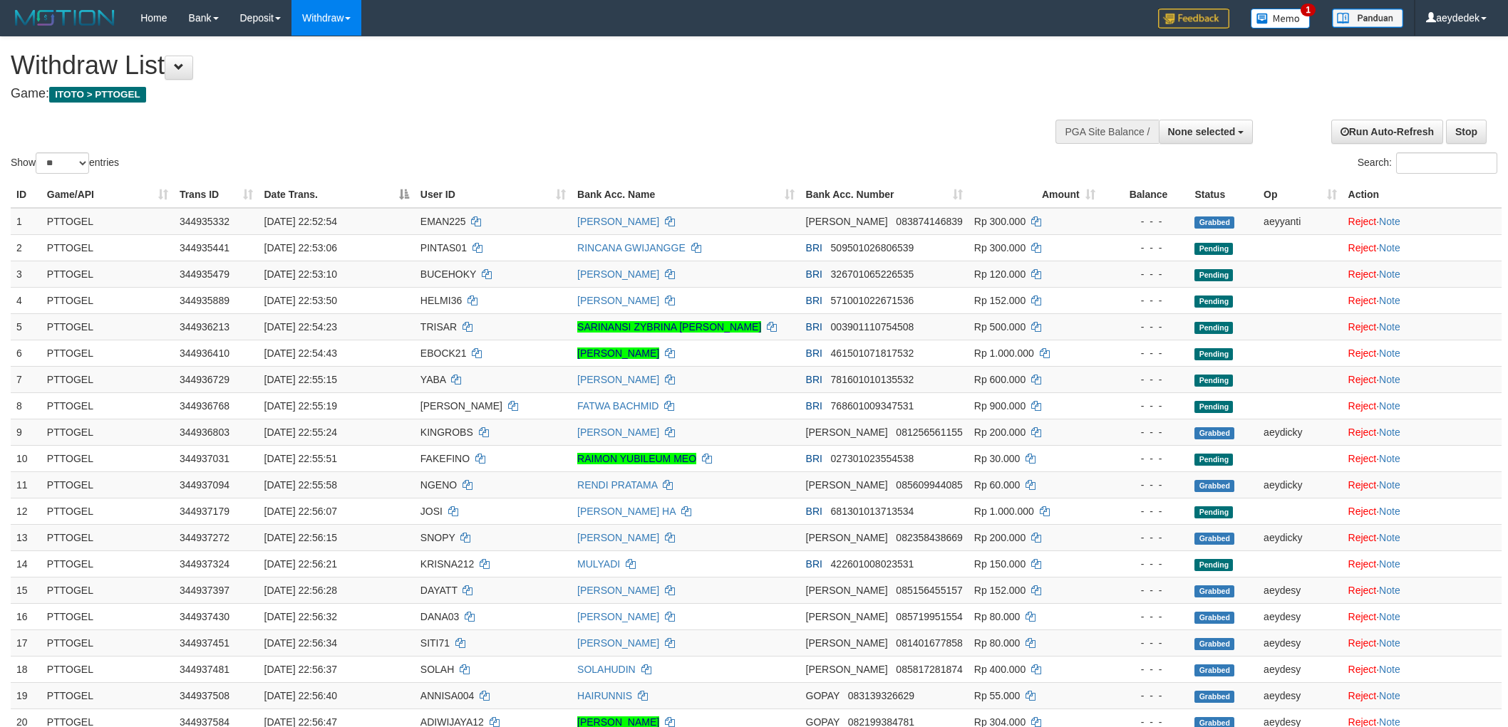
select select
select select "**"
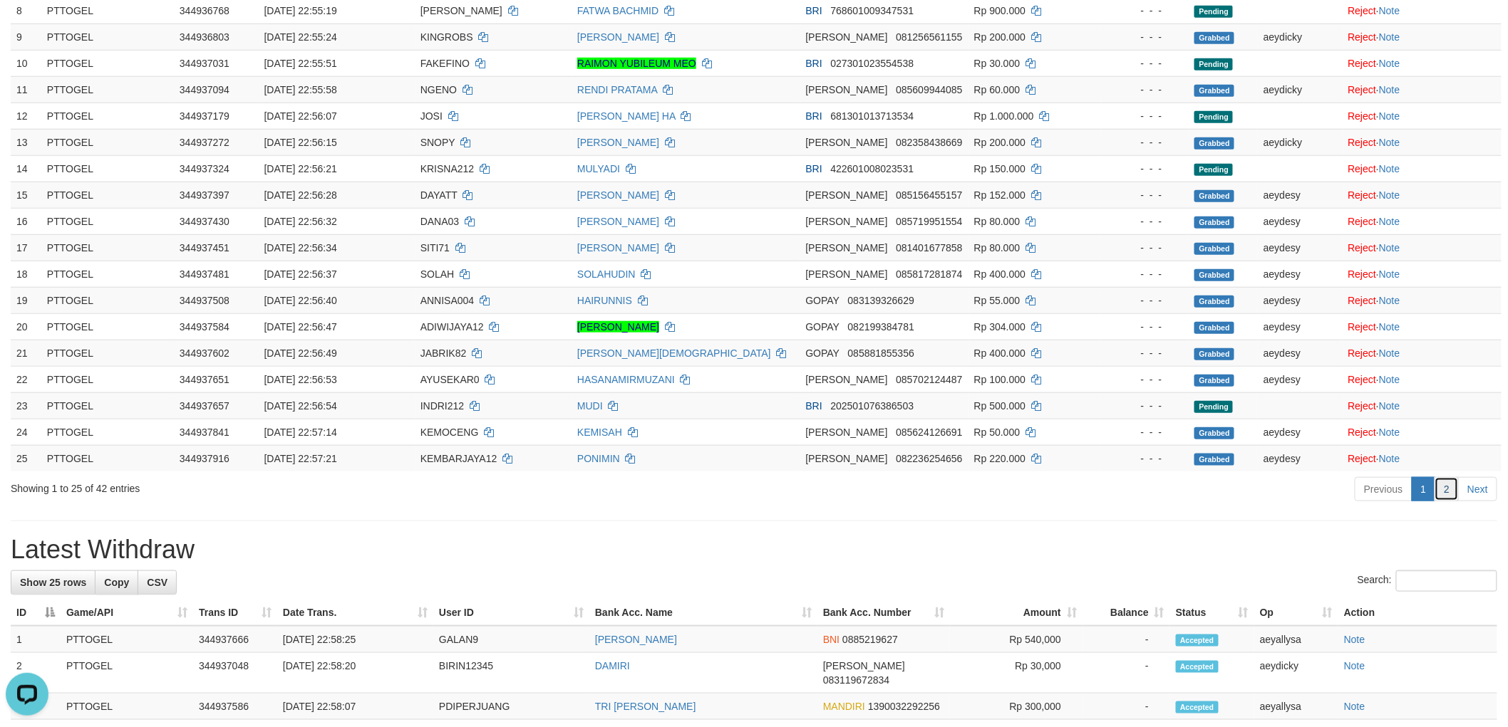
click at [1449, 487] on link "2" at bounding box center [1446, 489] width 24 height 24
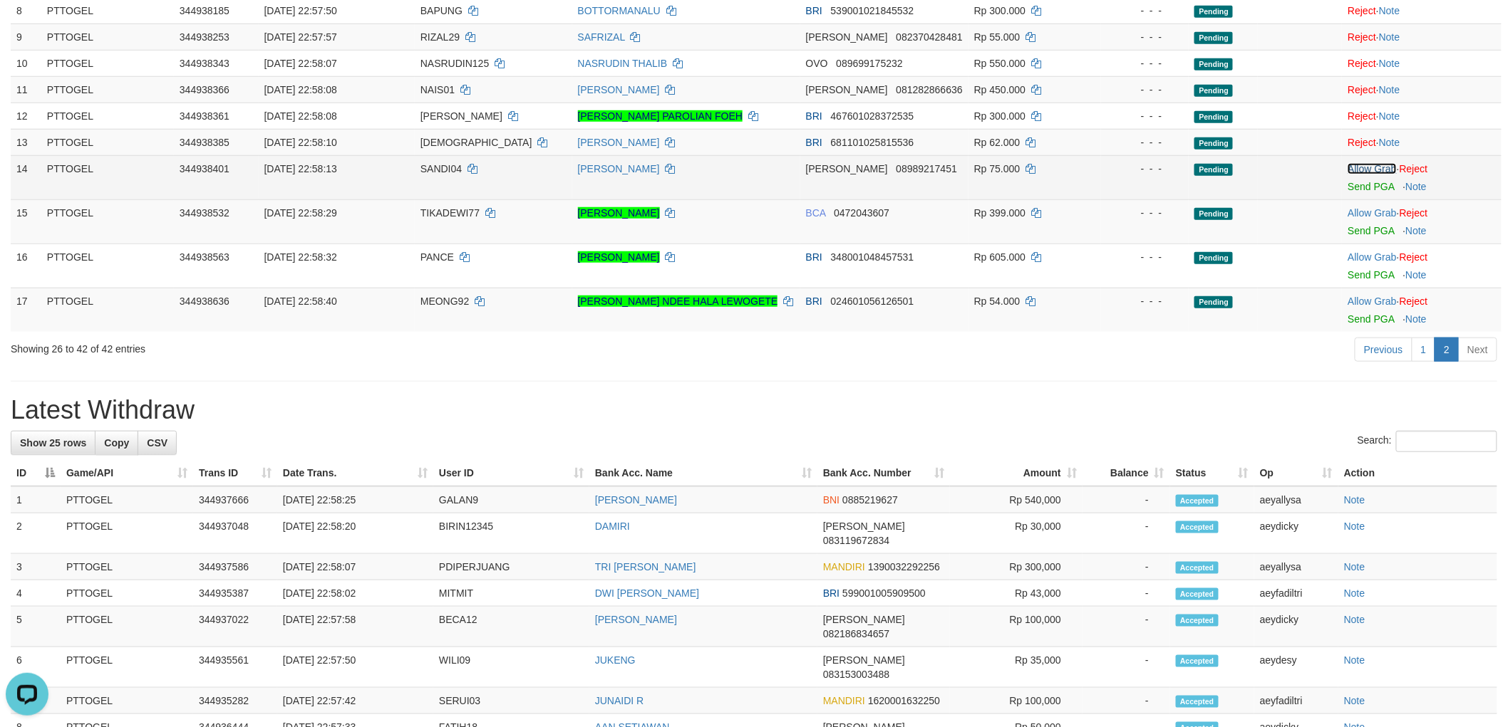
click at [1371, 165] on link "Allow Grab" at bounding box center [1371, 168] width 48 height 11
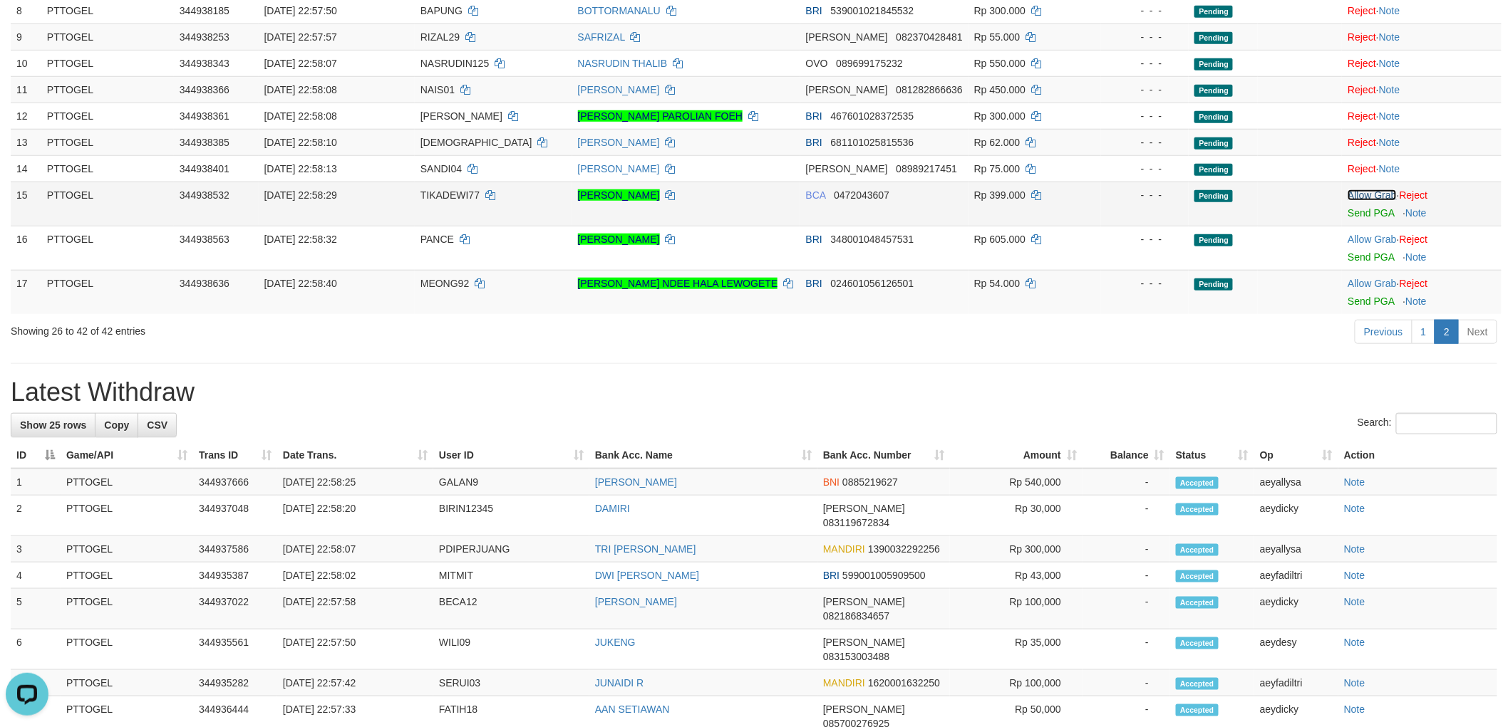
click at [1368, 196] on link "Allow Grab" at bounding box center [1371, 195] width 48 height 11
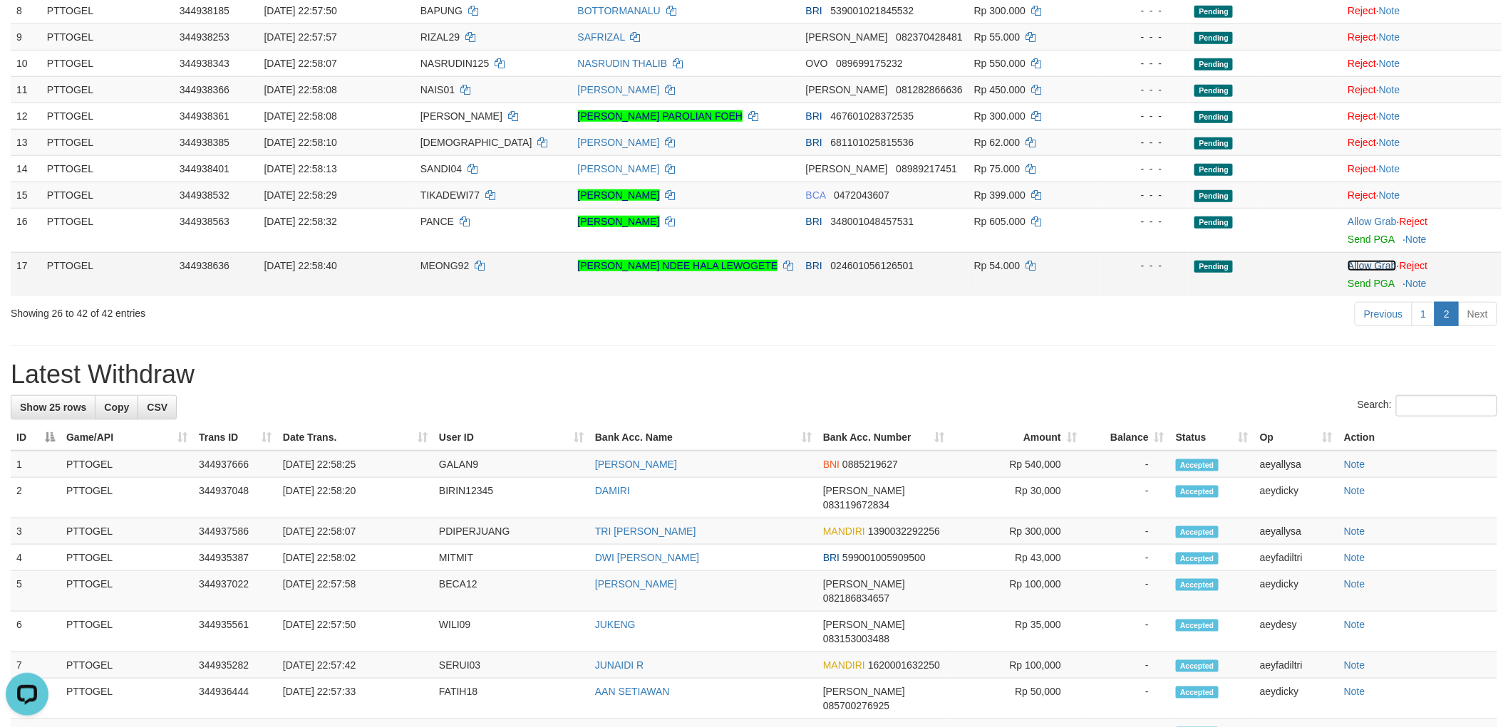
click at [1376, 264] on link "Allow Grab" at bounding box center [1371, 265] width 48 height 11
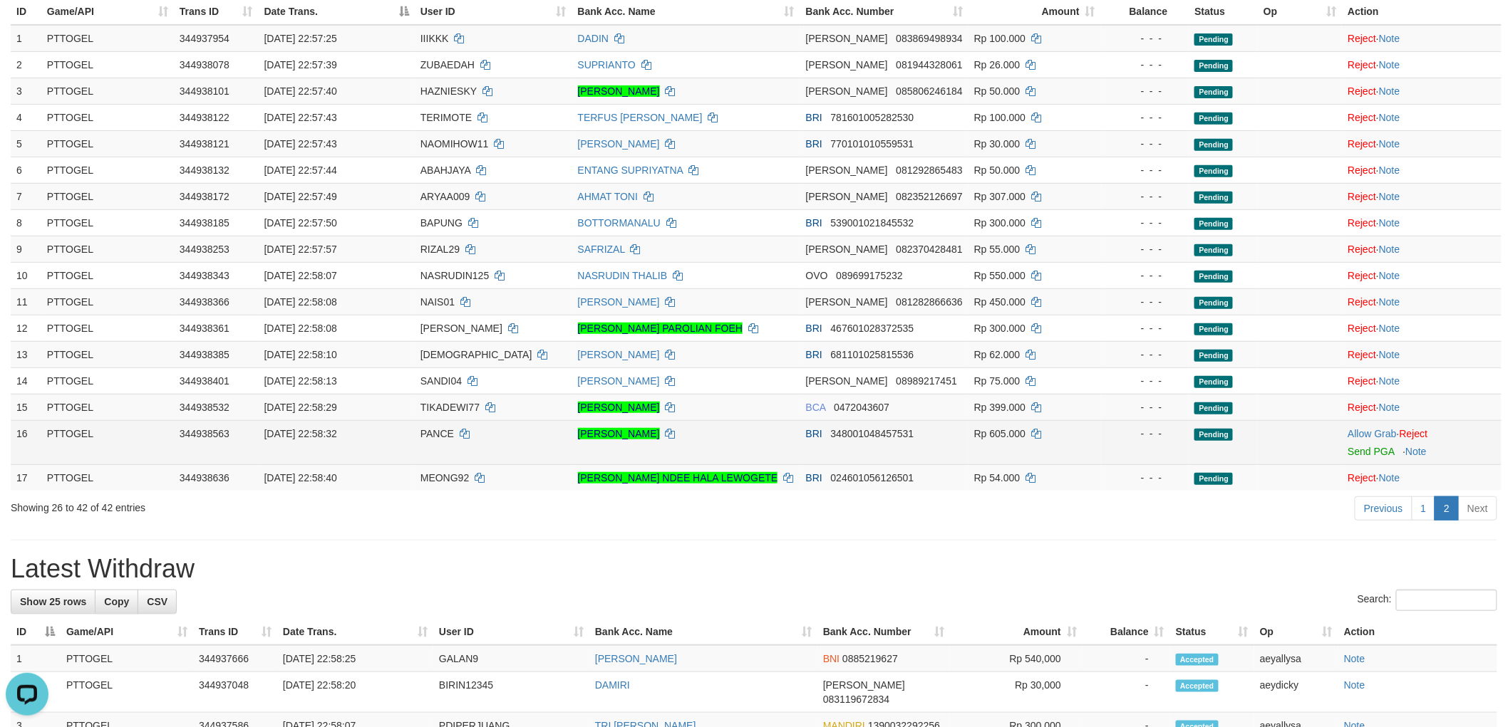
scroll to position [316, 0]
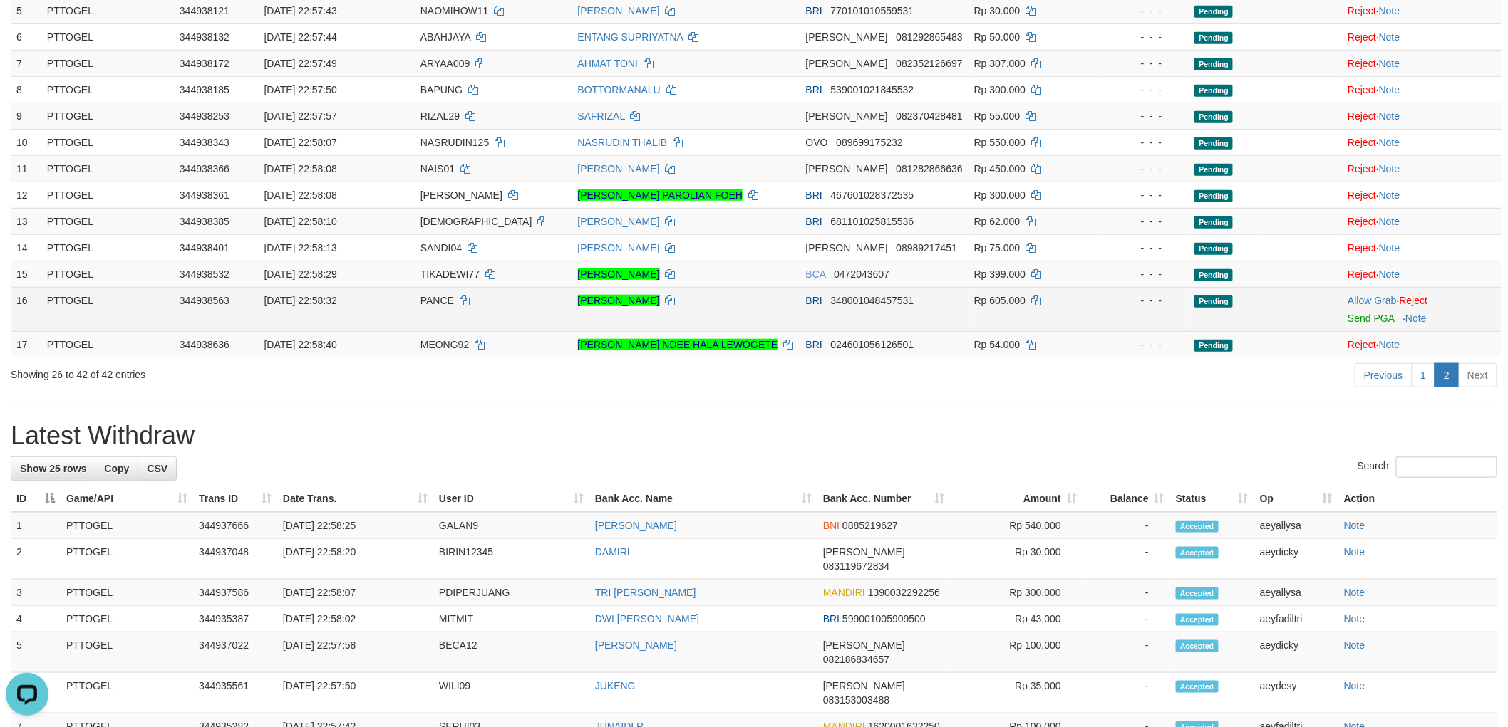
click at [423, 295] on span "PANCE" at bounding box center [436, 300] width 33 height 11
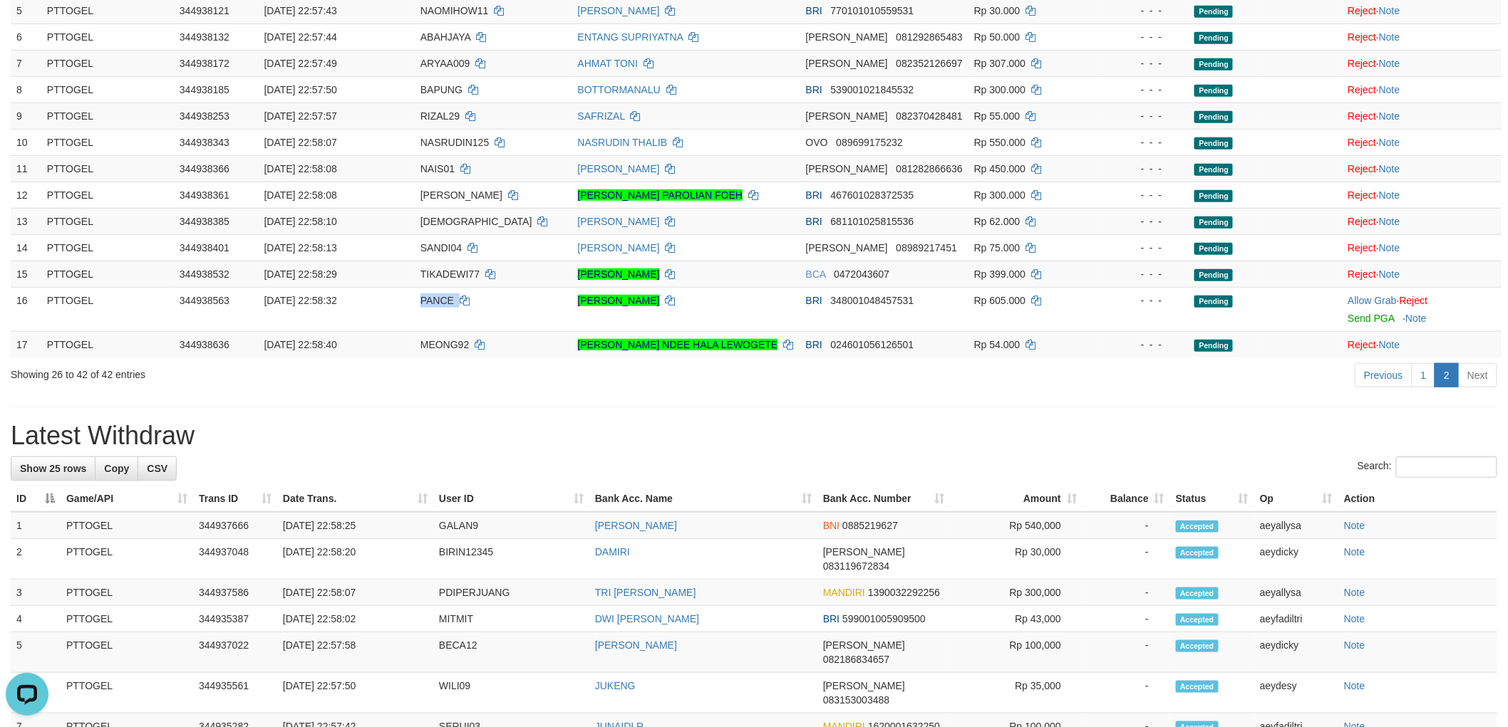
copy td "PANCE"
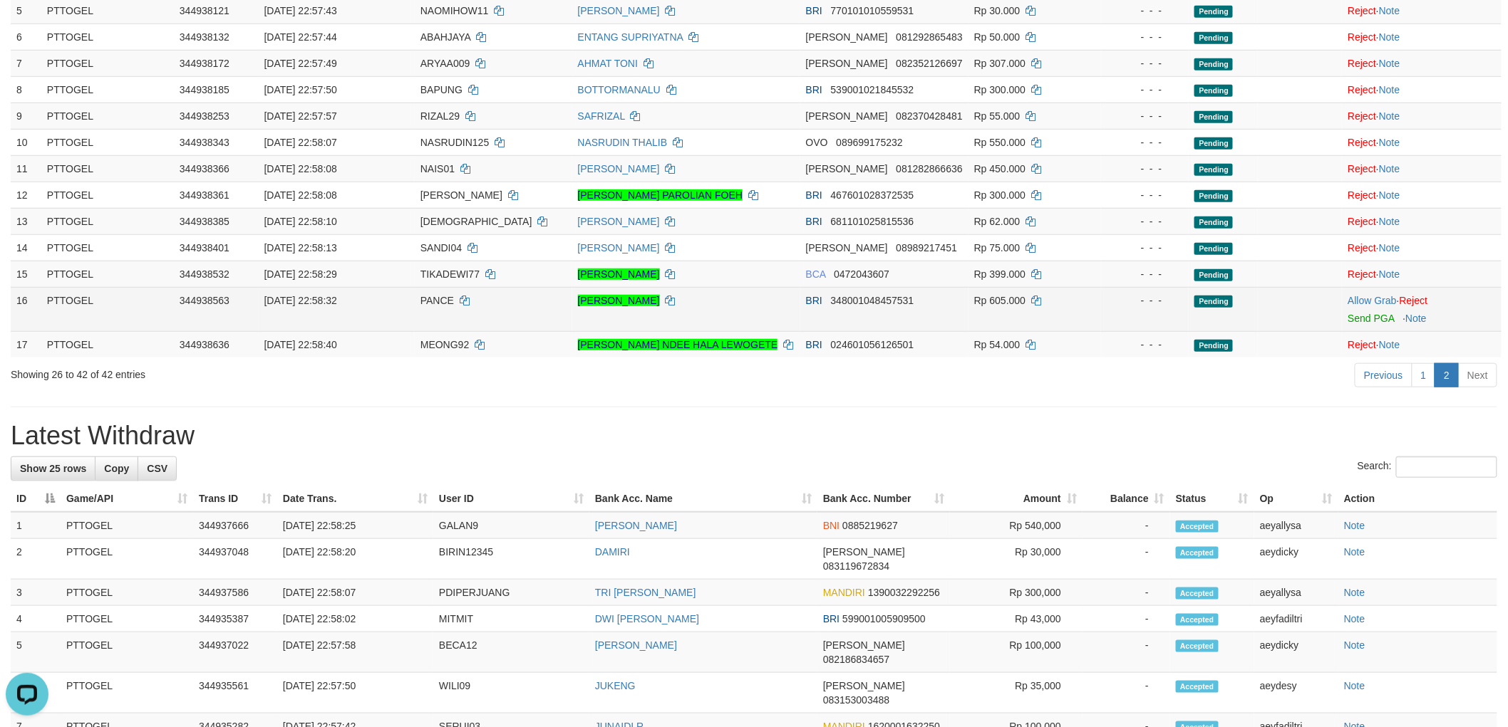
click at [1372, 292] on td "Allow Grab · Reject Send PGA · Note" at bounding box center [1422, 309] width 160 height 44
click at [1370, 297] on link "Allow Grab" at bounding box center [1371, 300] width 48 height 11
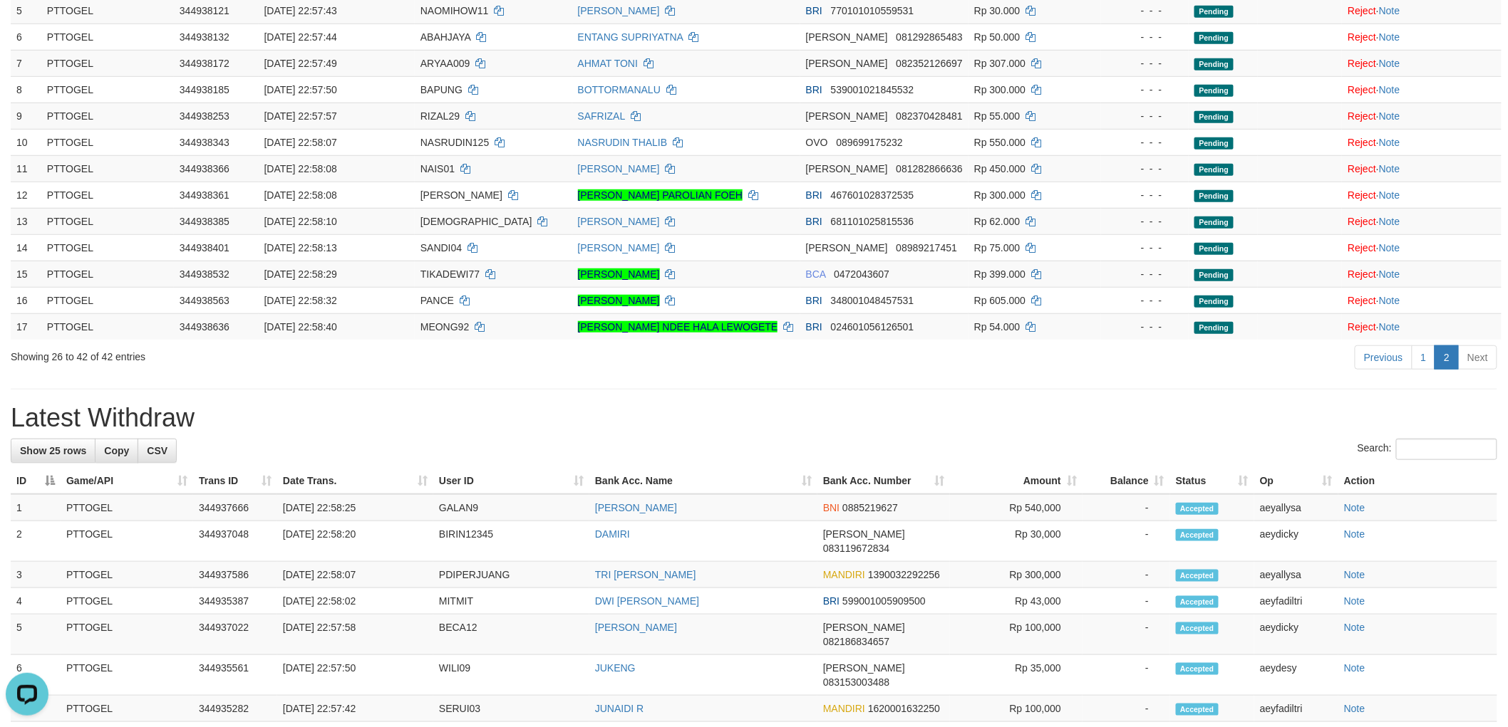
click at [834, 390] on hr at bounding box center [754, 389] width 1486 height 1
click at [828, 395] on div "**********" at bounding box center [754, 556] width 1508 height 1671
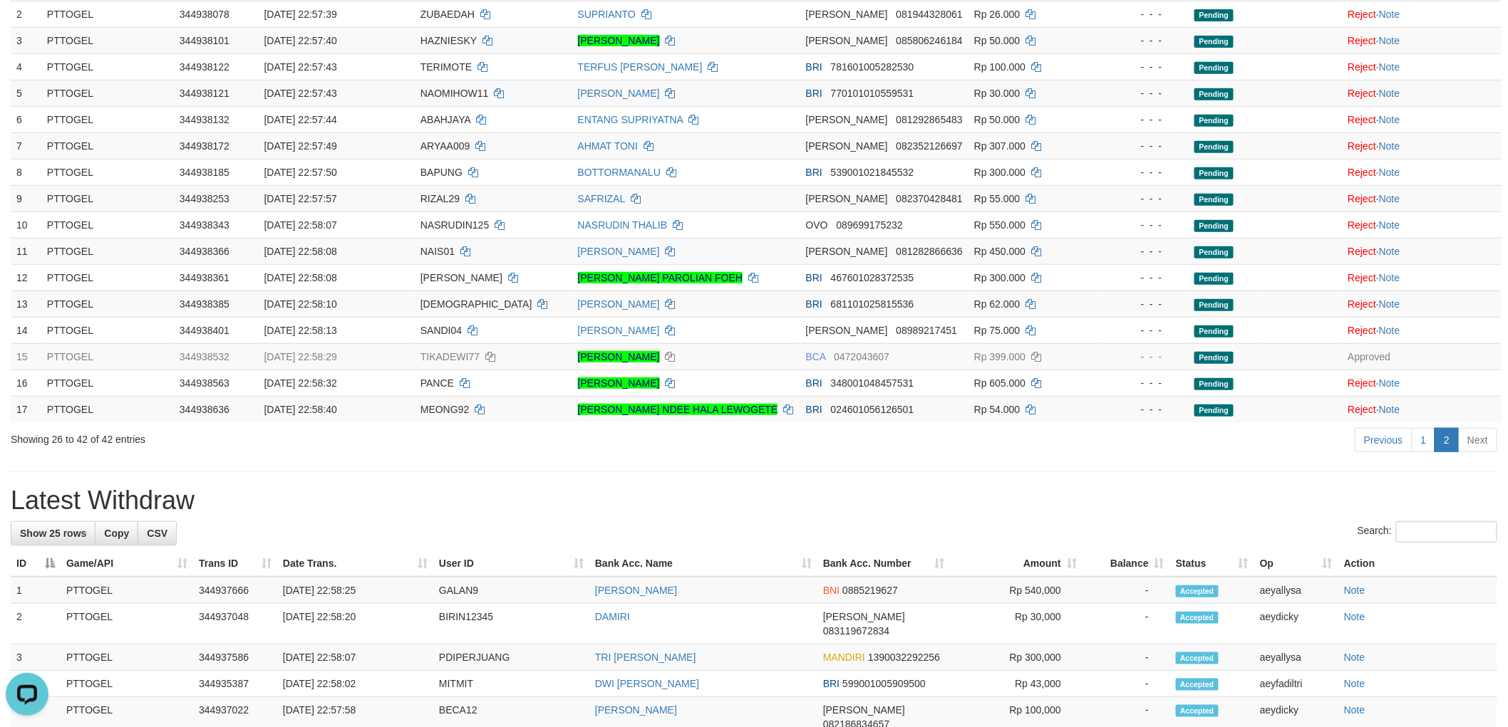
scroll to position [79, 0]
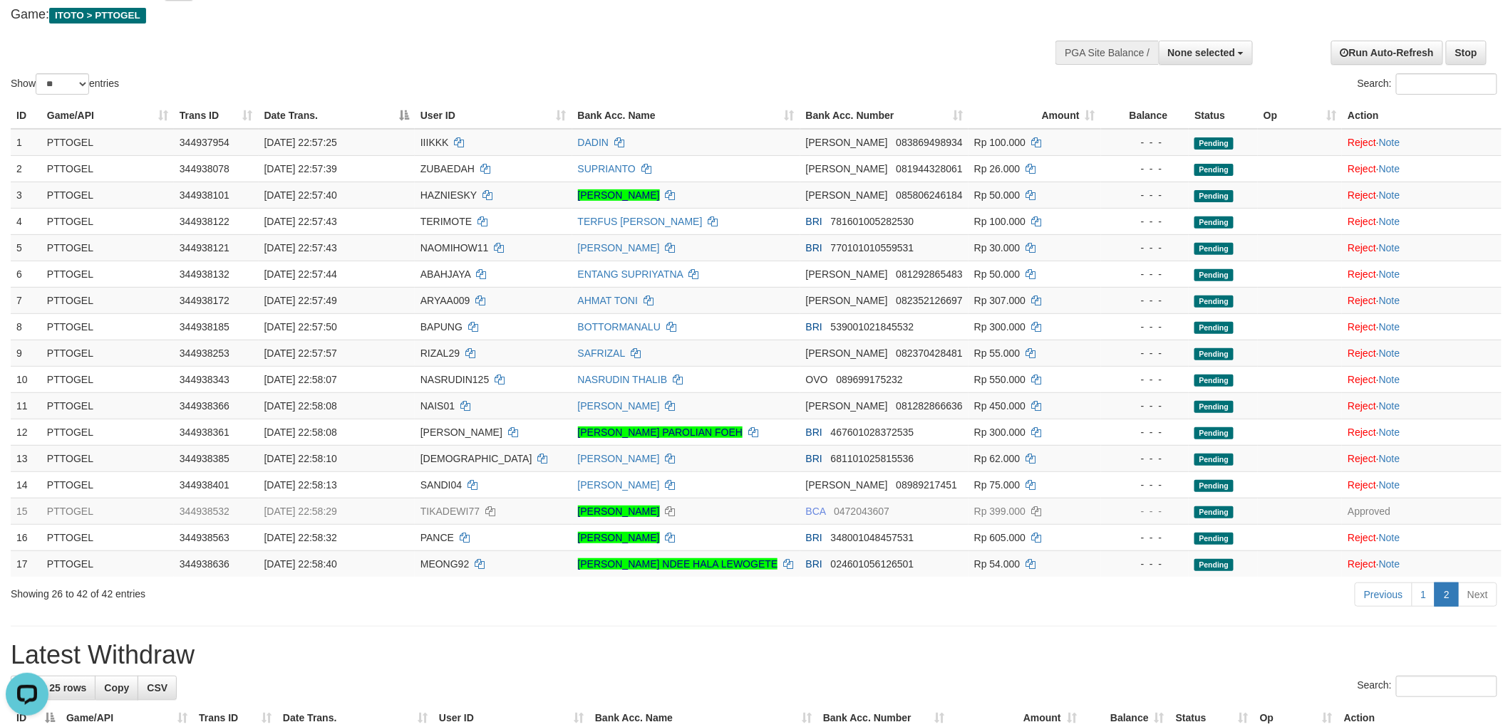
click at [884, 64] on div "Show ** ** ** *** entries Search:" at bounding box center [754, 28] width 1508 height 140
click at [1419, 598] on link "1" at bounding box center [1423, 595] width 24 height 24
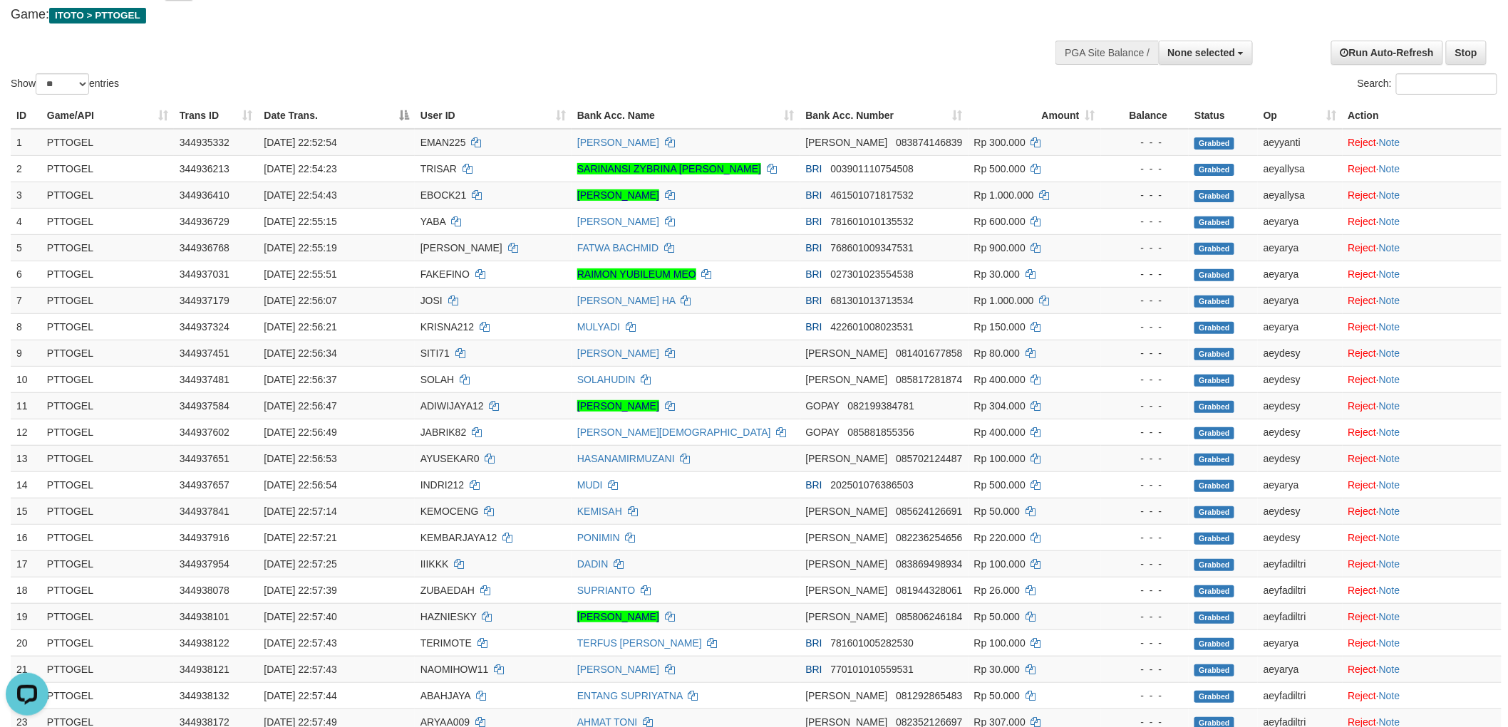
scroll to position [522, 0]
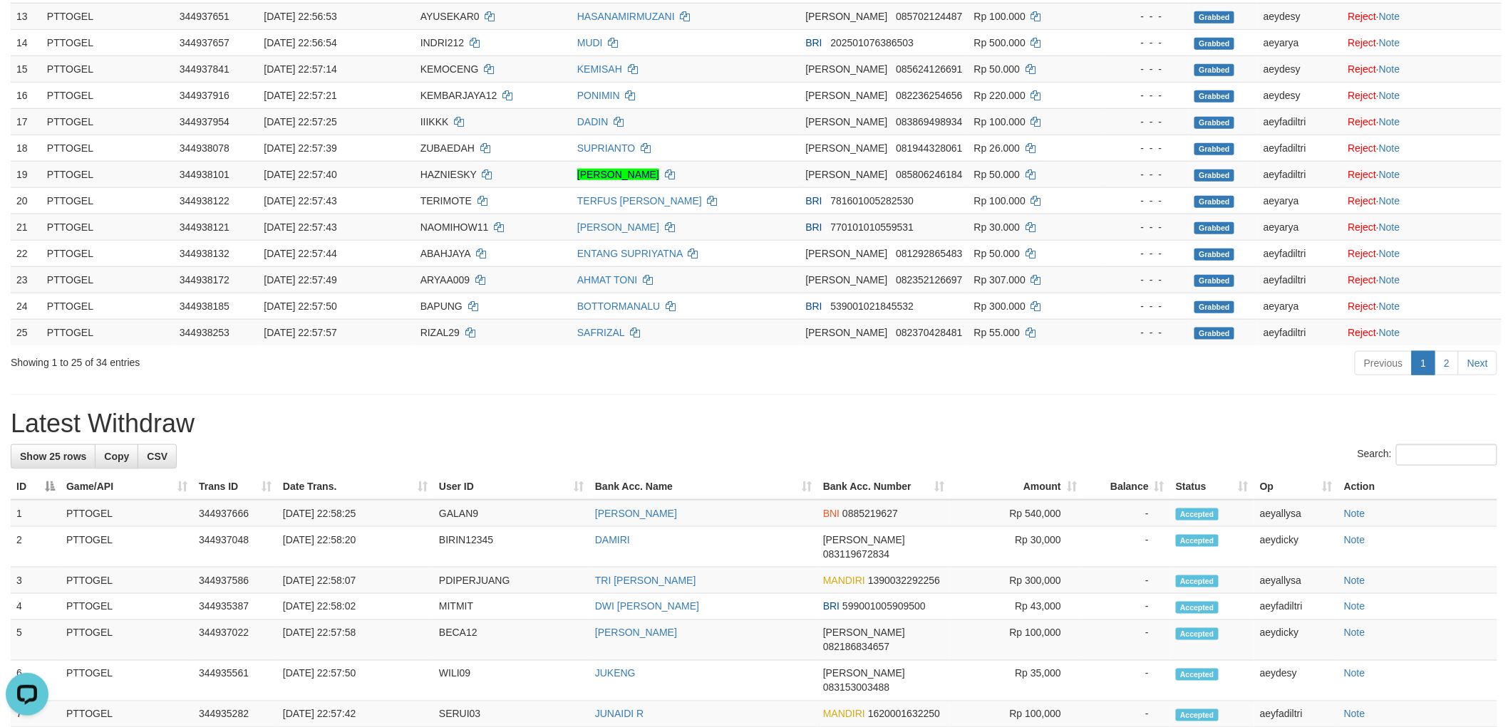
click at [919, 415] on h1 "Latest Withdraw" at bounding box center [754, 424] width 1486 height 28
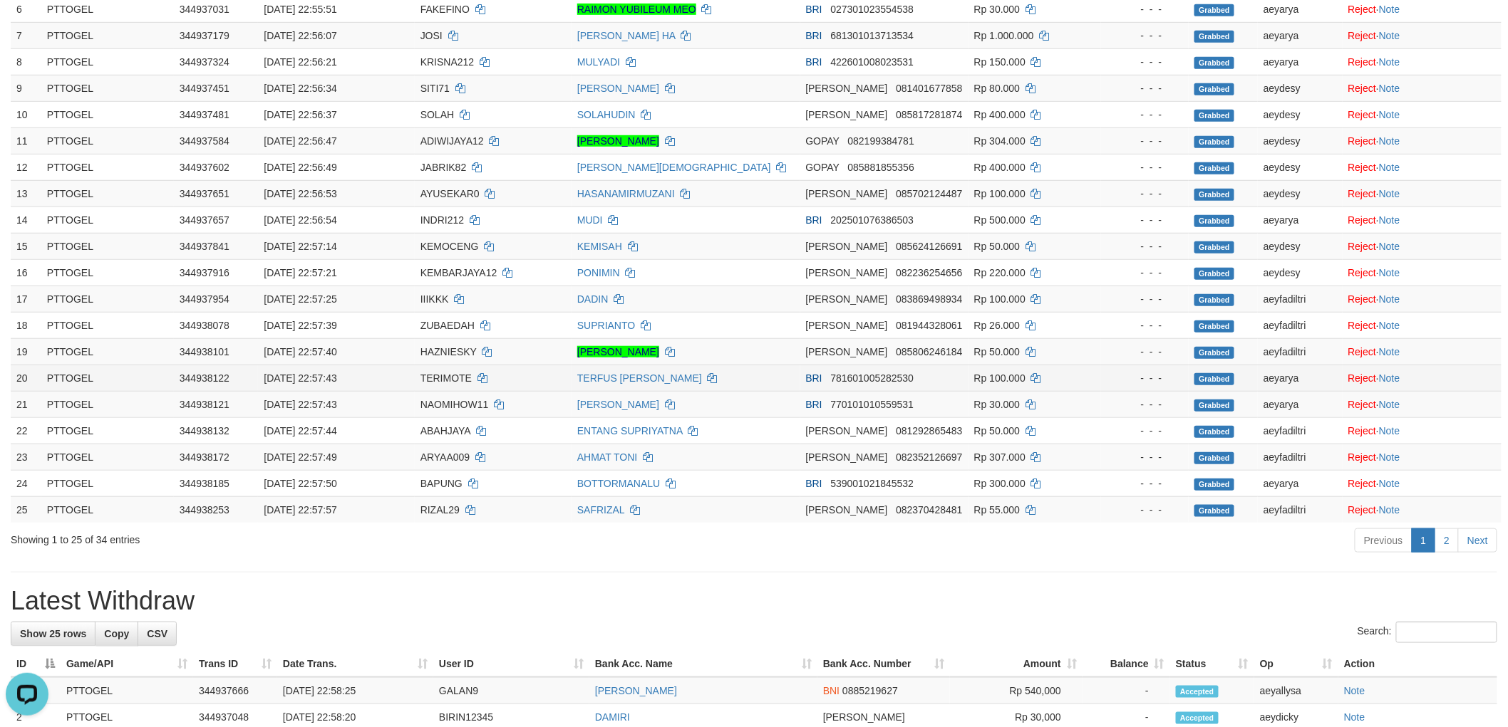
scroll to position [284, 0]
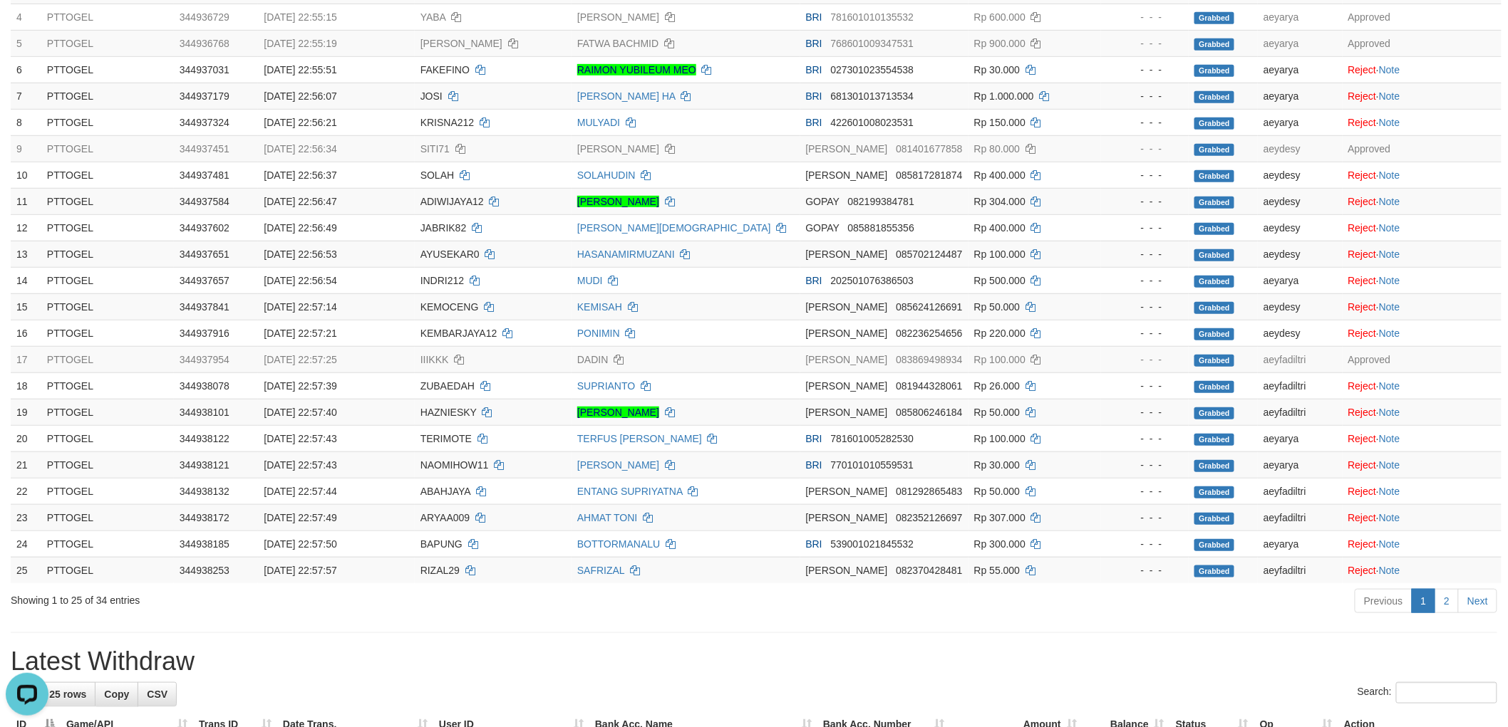
click at [721, 649] on h1 "Latest Withdraw" at bounding box center [754, 662] width 1486 height 28
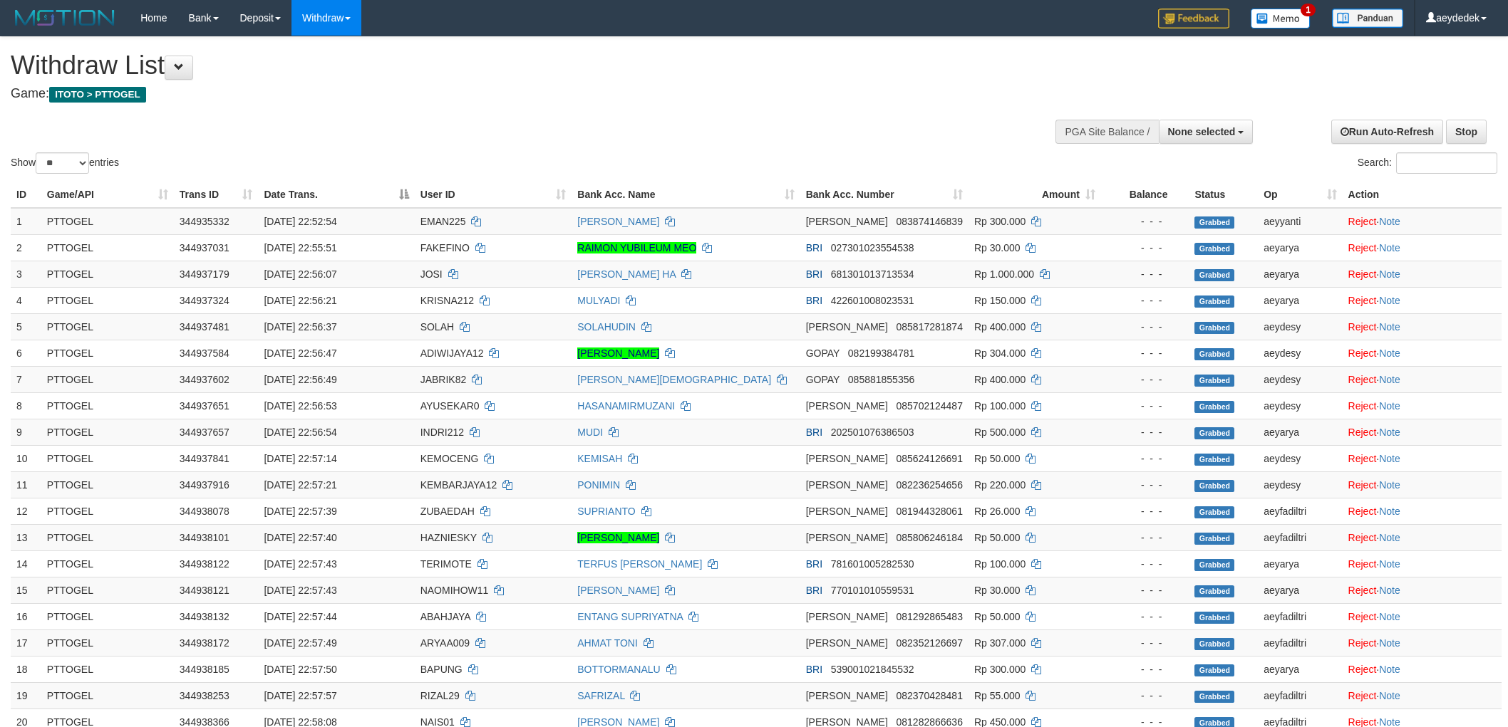
select select
select select "**"
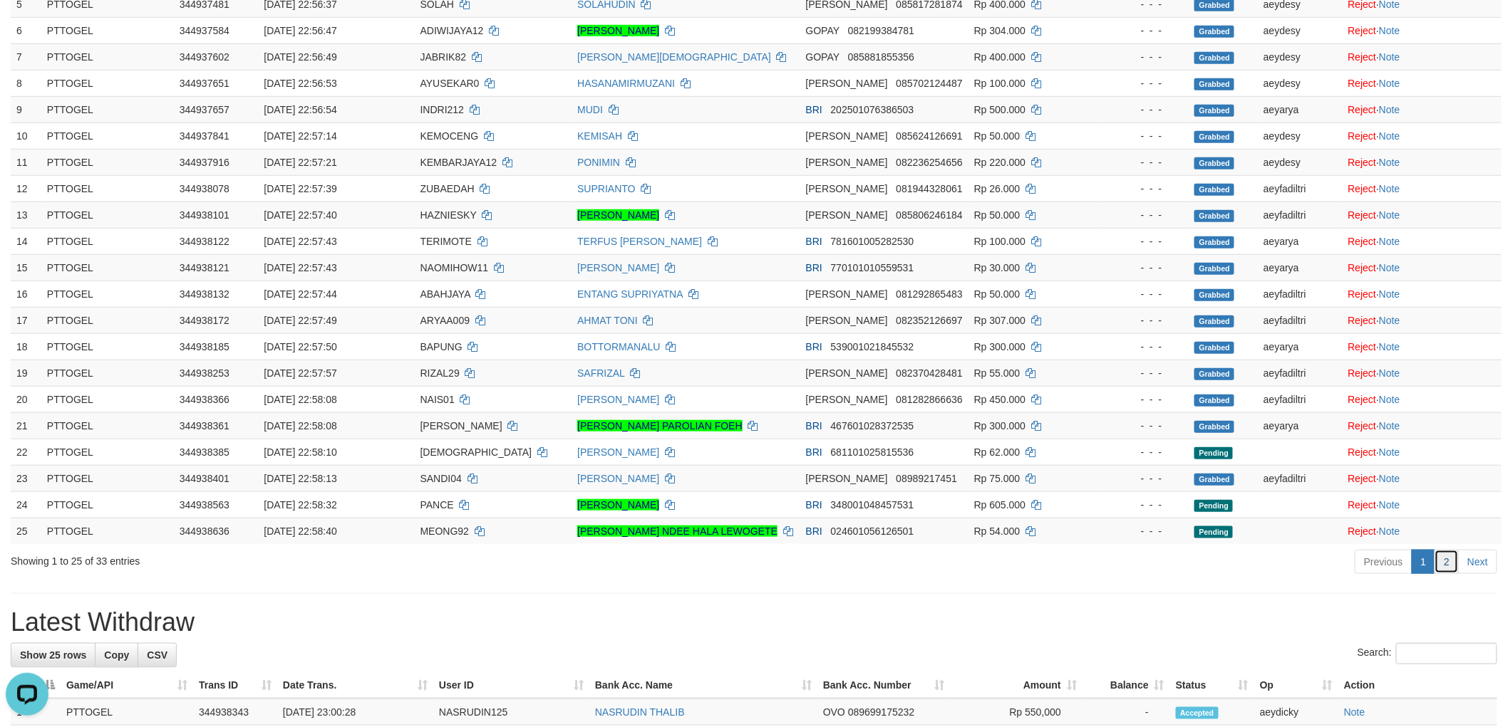
click at [1448, 571] on link "2" at bounding box center [1446, 562] width 24 height 24
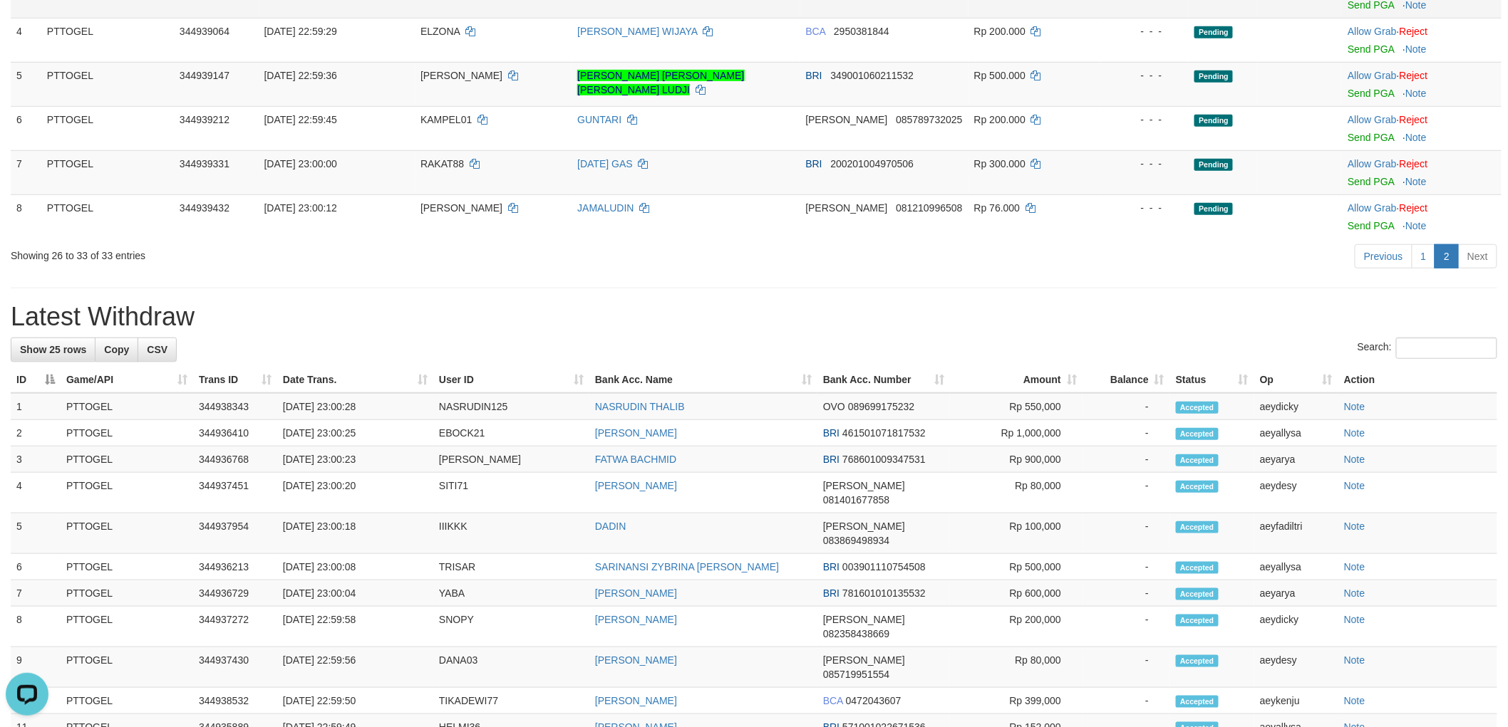
scroll to position [6, 0]
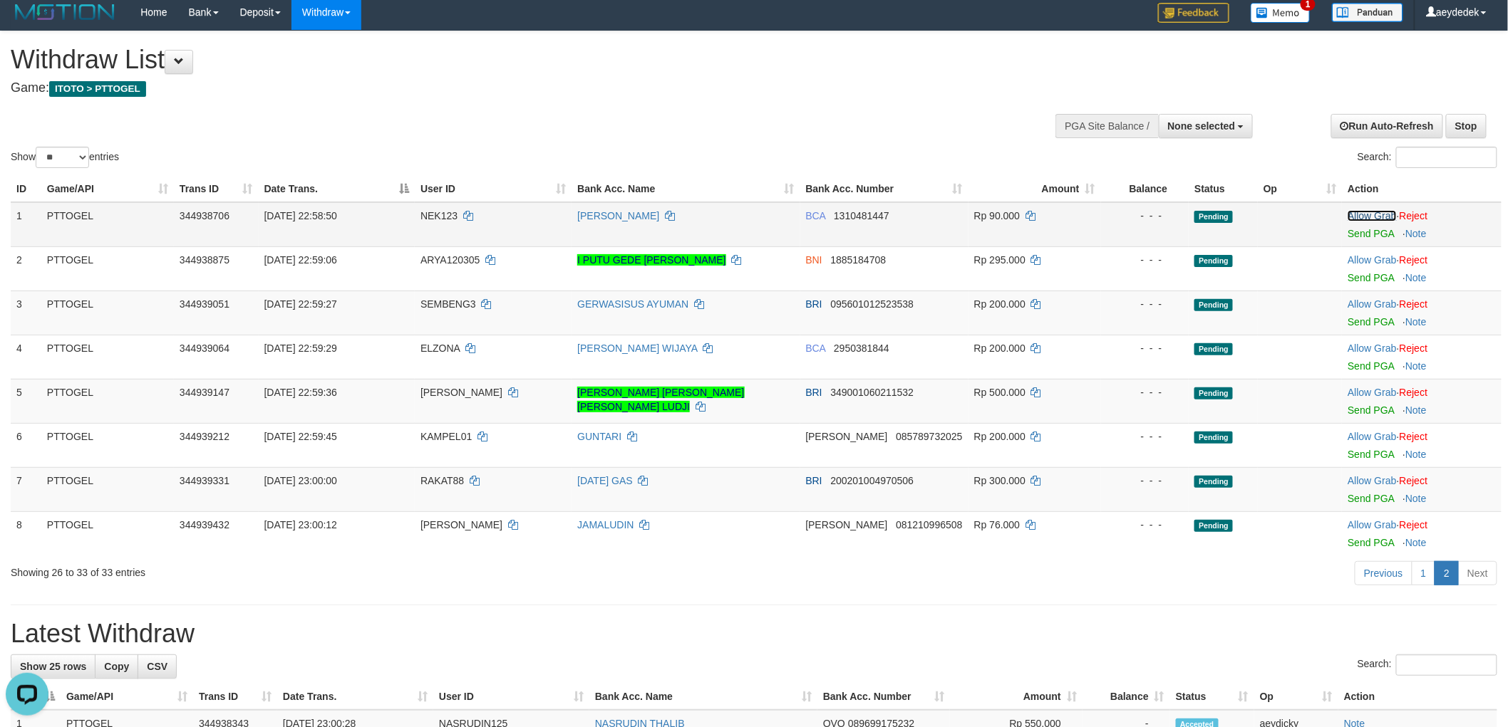
click at [1359, 214] on link "Allow Grab" at bounding box center [1371, 215] width 48 height 11
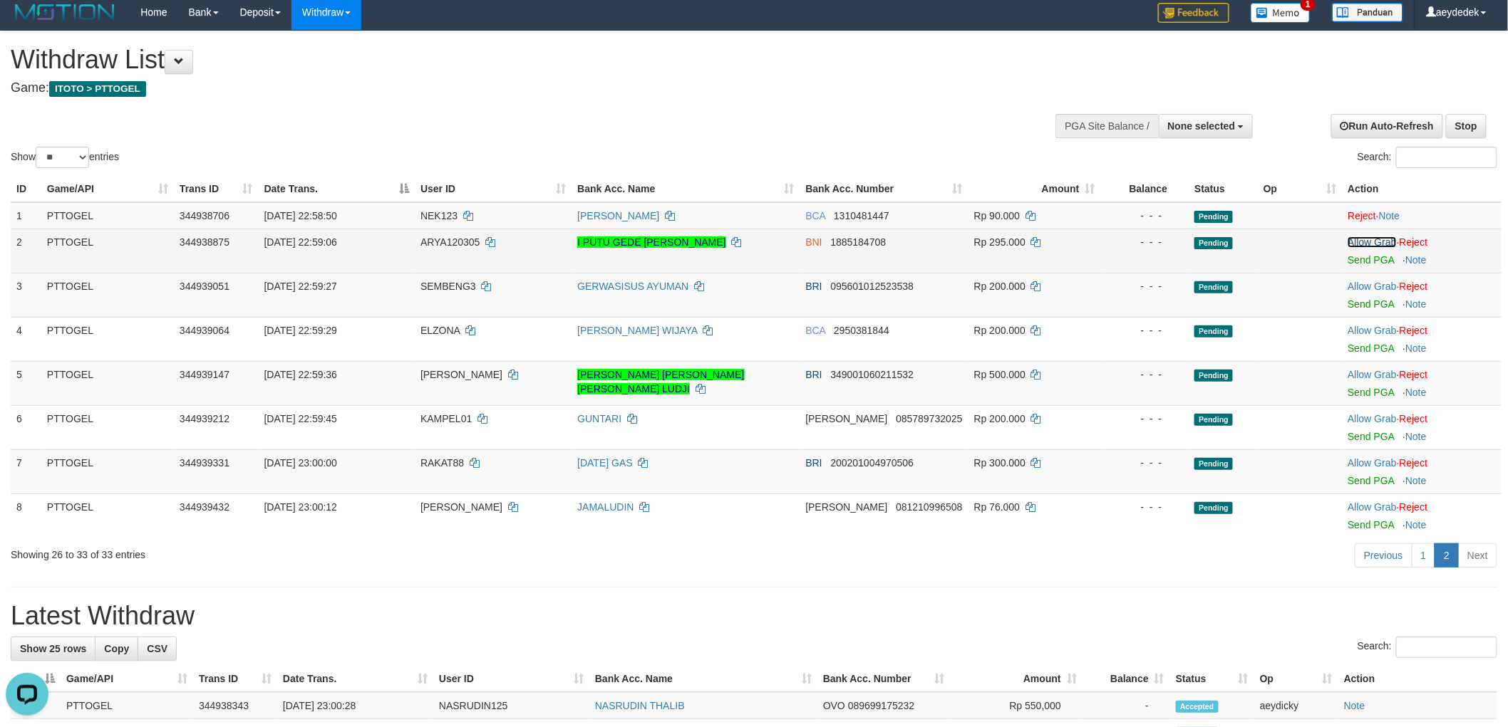
click at [1371, 242] on link "Allow Grab" at bounding box center [1371, 242] width 48 height 11
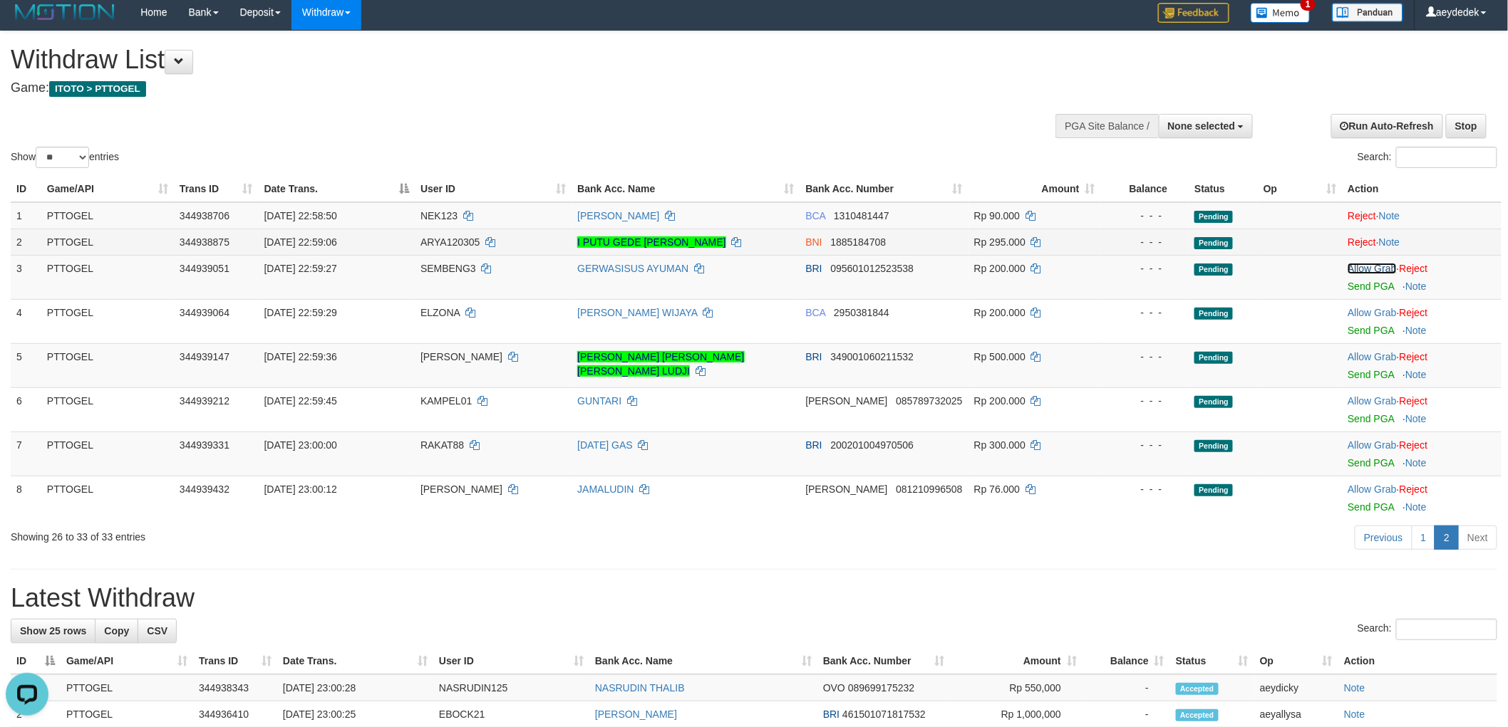
click at [1369, 264] on link "Allow Grab" at bounding box center [1371, 268] width 48 height 11
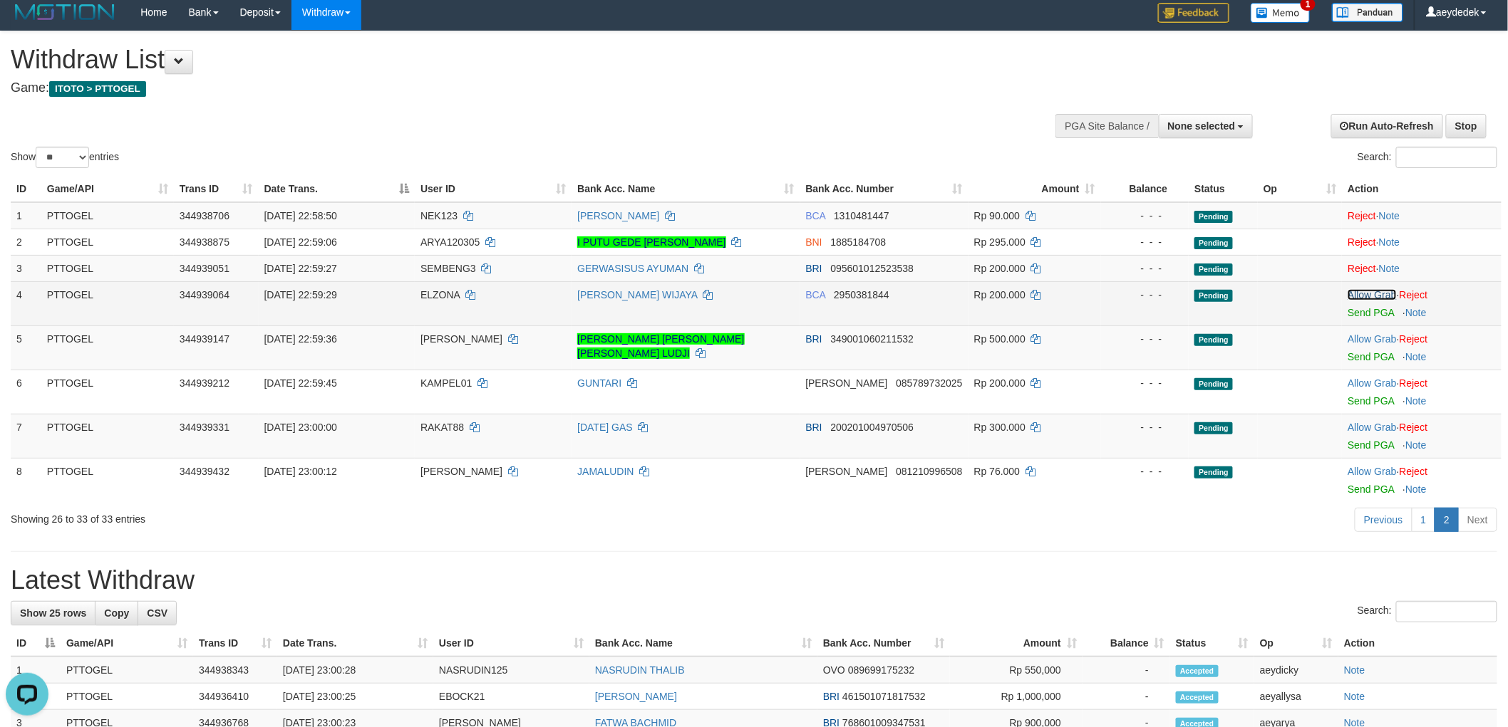
click at [1372, 291] on link "Allow Grab" at bounding box center [1371, 294] width 48 height 11
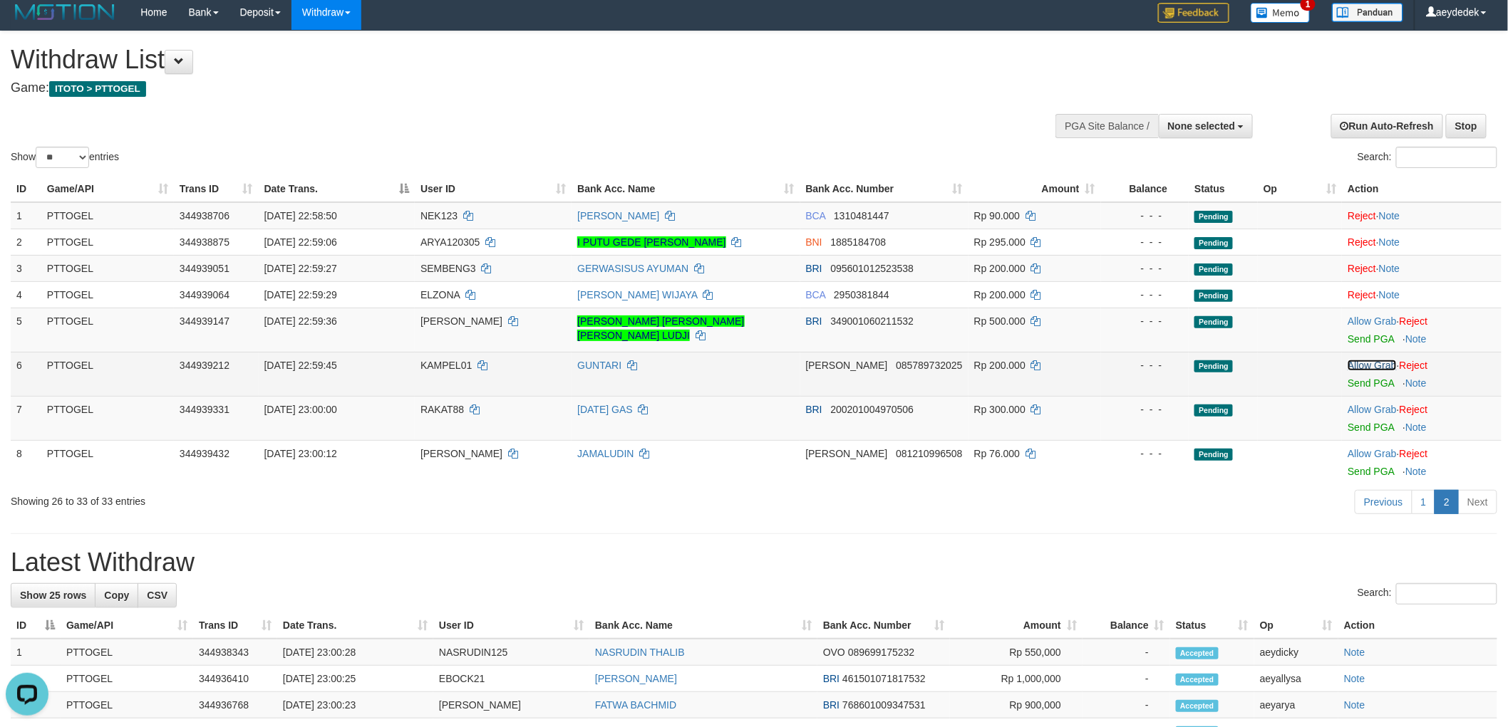
click at [1378, 364] on link "Allow Grab" at bounding box center [1371, 365] width 48 height 11
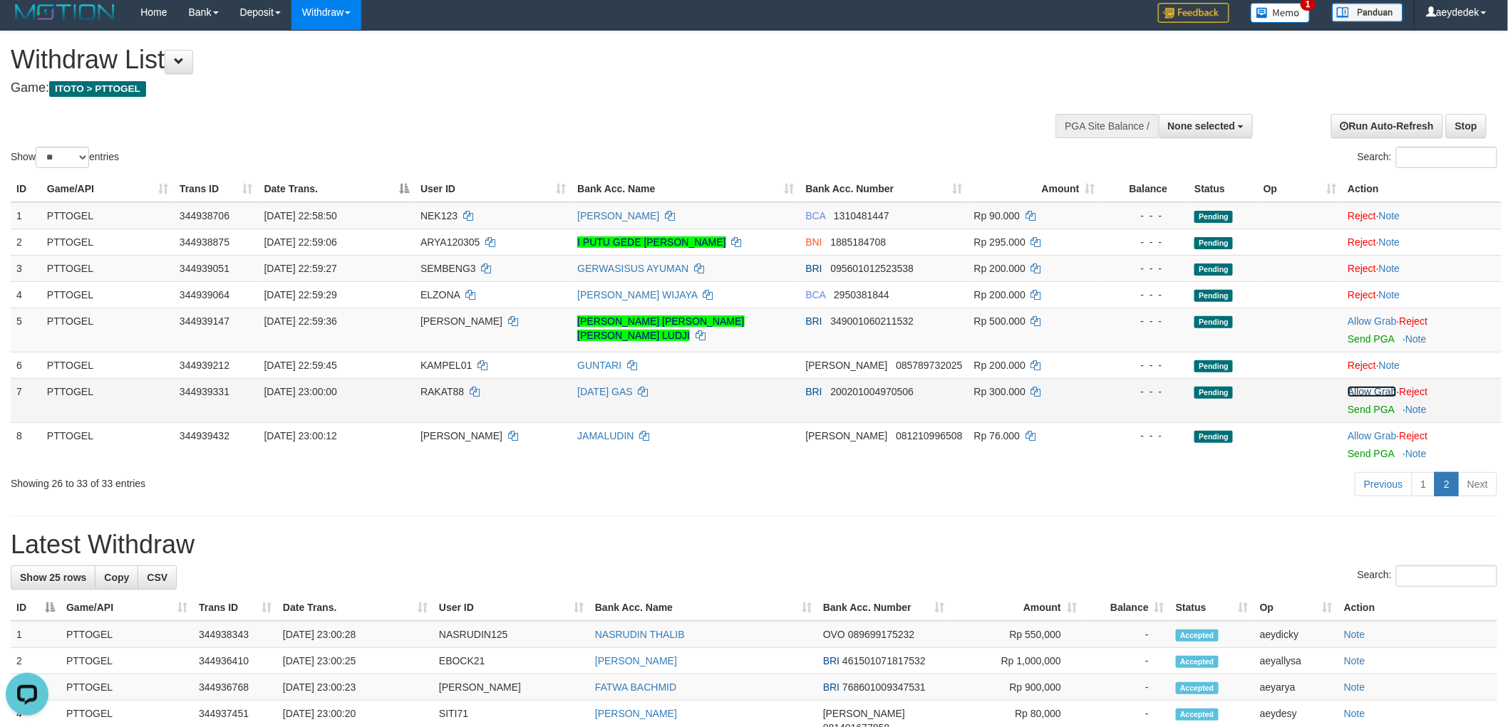
click at [1382, 386] on link "Allow Grab" at bounding box center [1371, 391] width 48 height 11
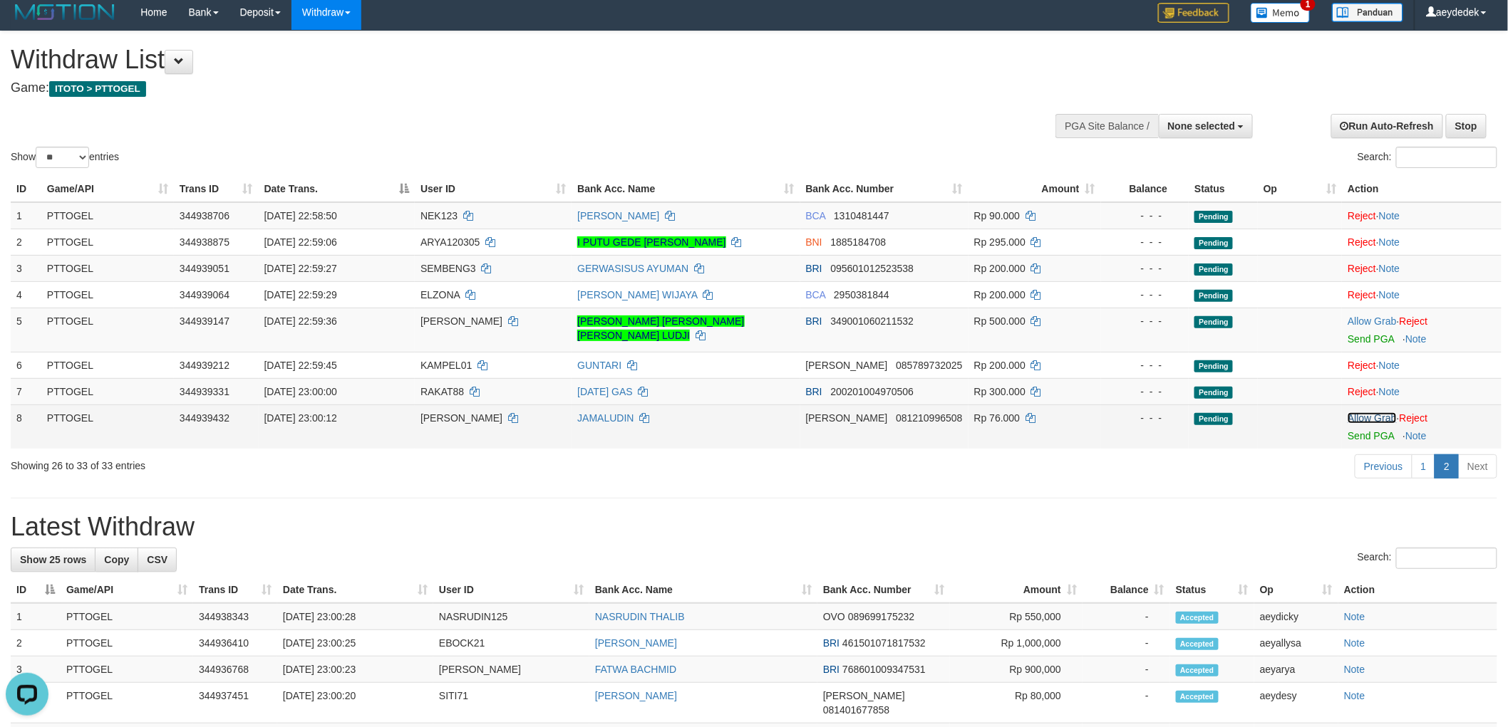
click at [1377, 414] on link "Allow Grab" at bounding box center [1371, 418] width 48 height 11
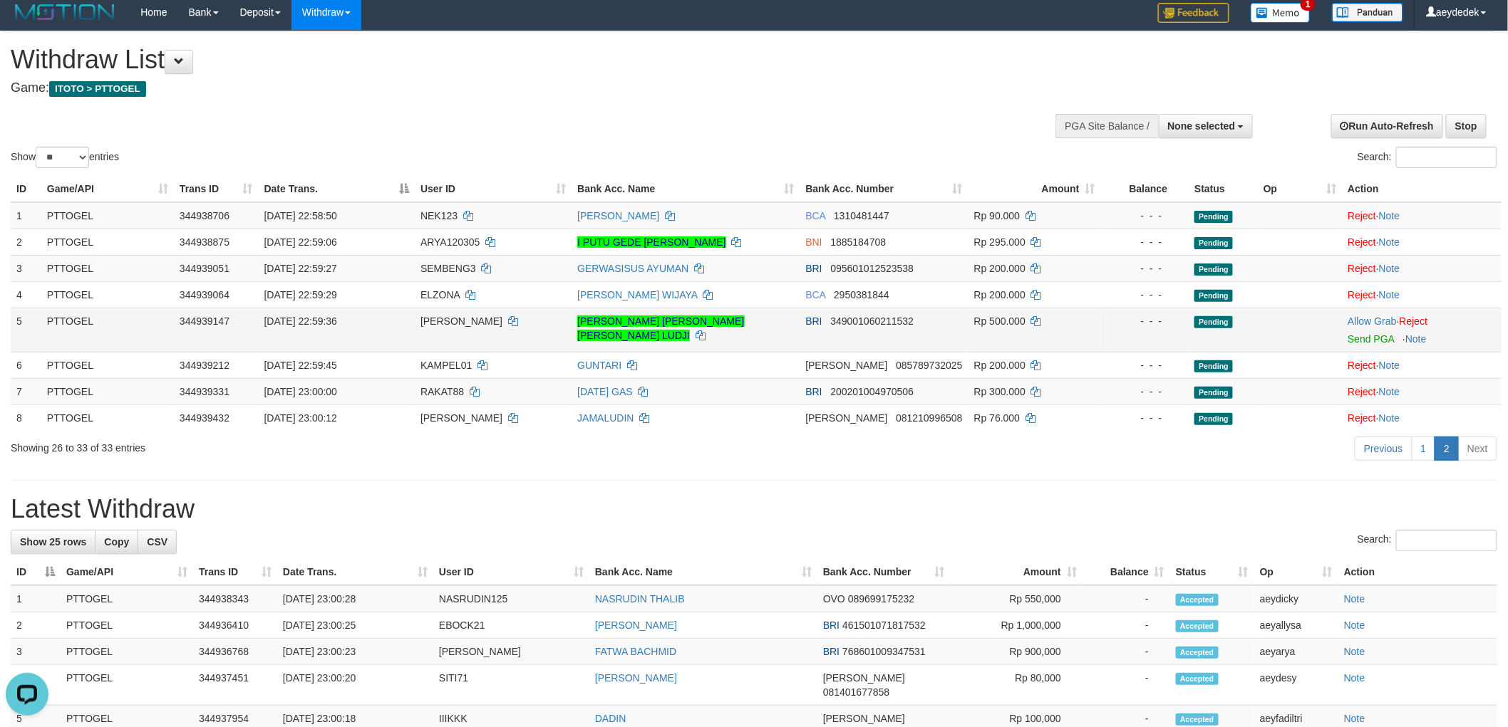
click at [430, 316] on span "[PERSON_NAME]" at bounding box center [461, 321] width 82 height 11
copy td "[PERSON_NAME]"
click at [1364, 322] on link "Allow Grab" at bounding box center [1371, 321] width 48 height 11
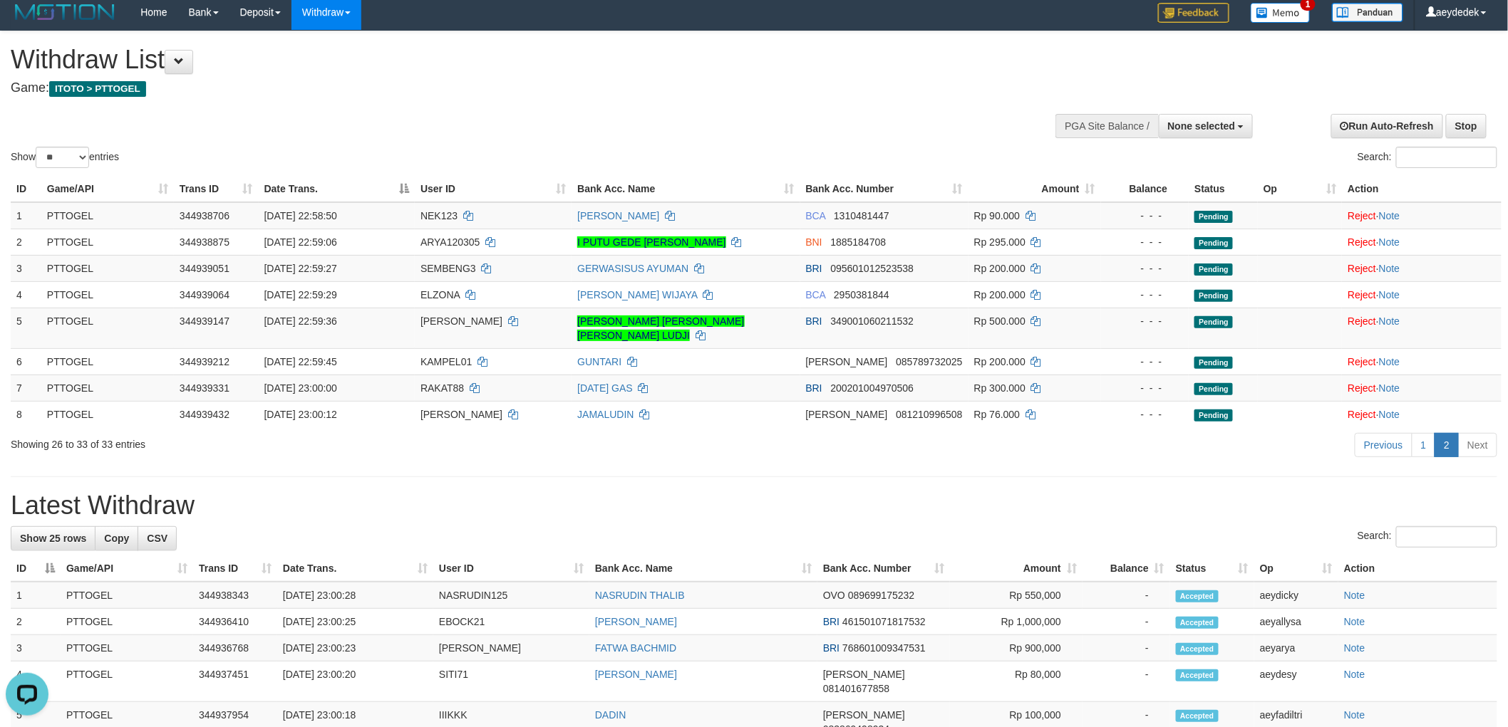
click at [764, 103] on div "Show ** ** ** *** entries Search:" at bounding box center [754, 101] width 1508 height 140
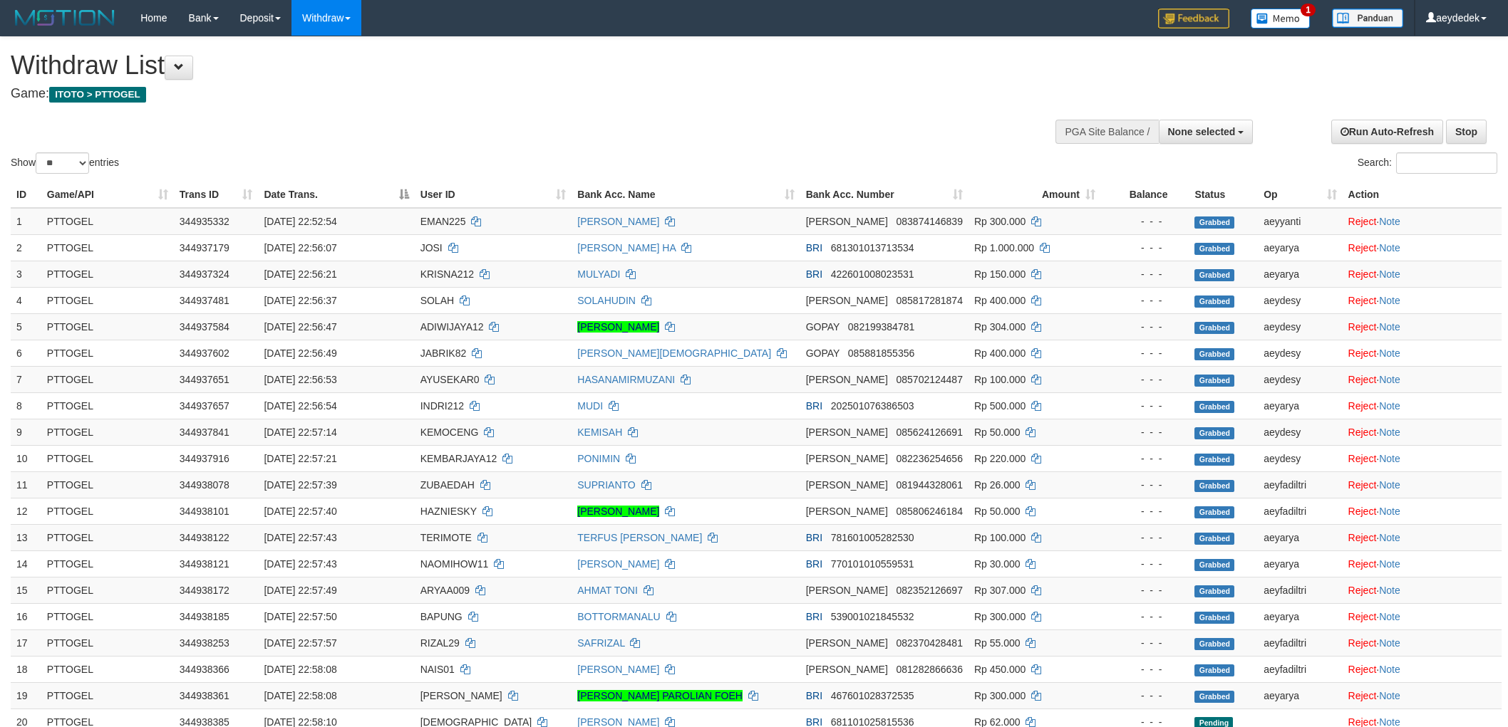
select select
select select "**"
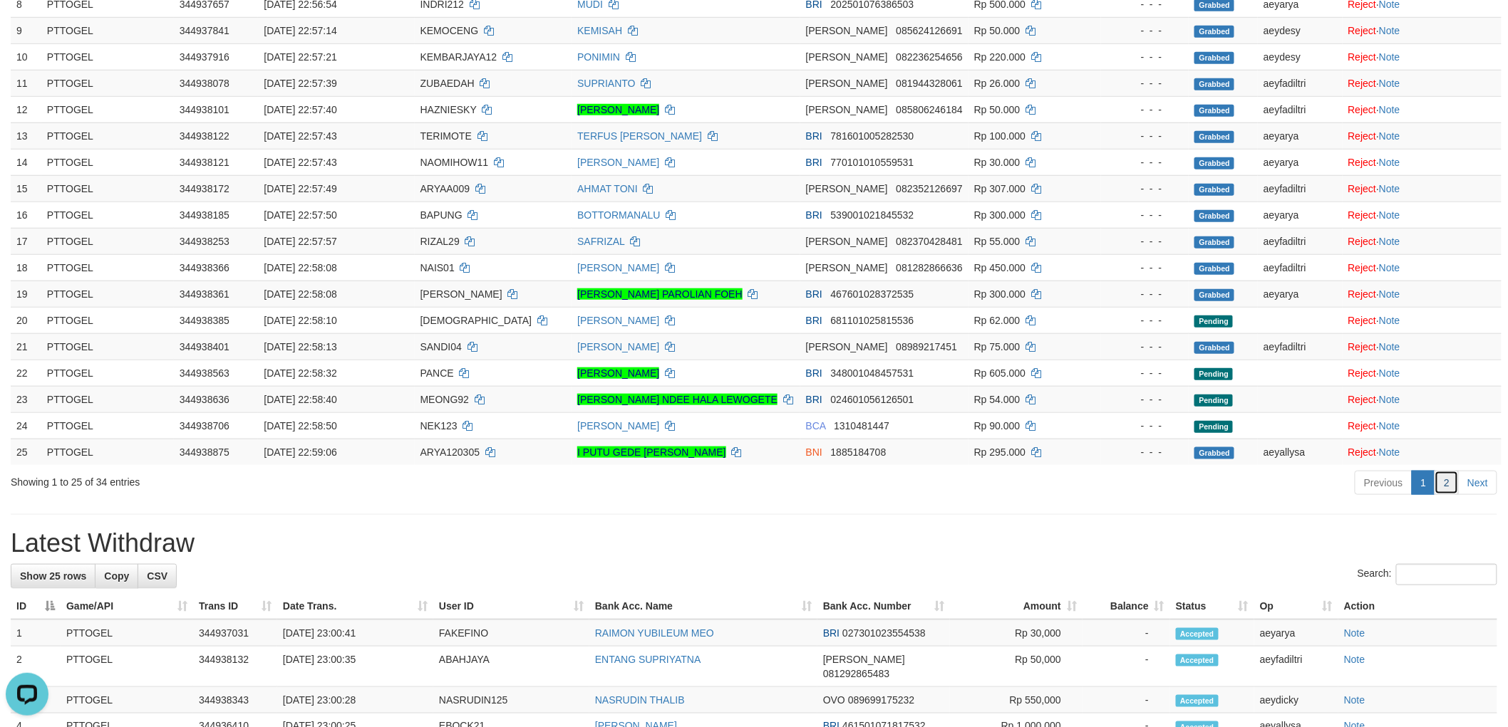
click at [1451, 480] on link "2" at bounding box center [1446, 483] width 24 height 24
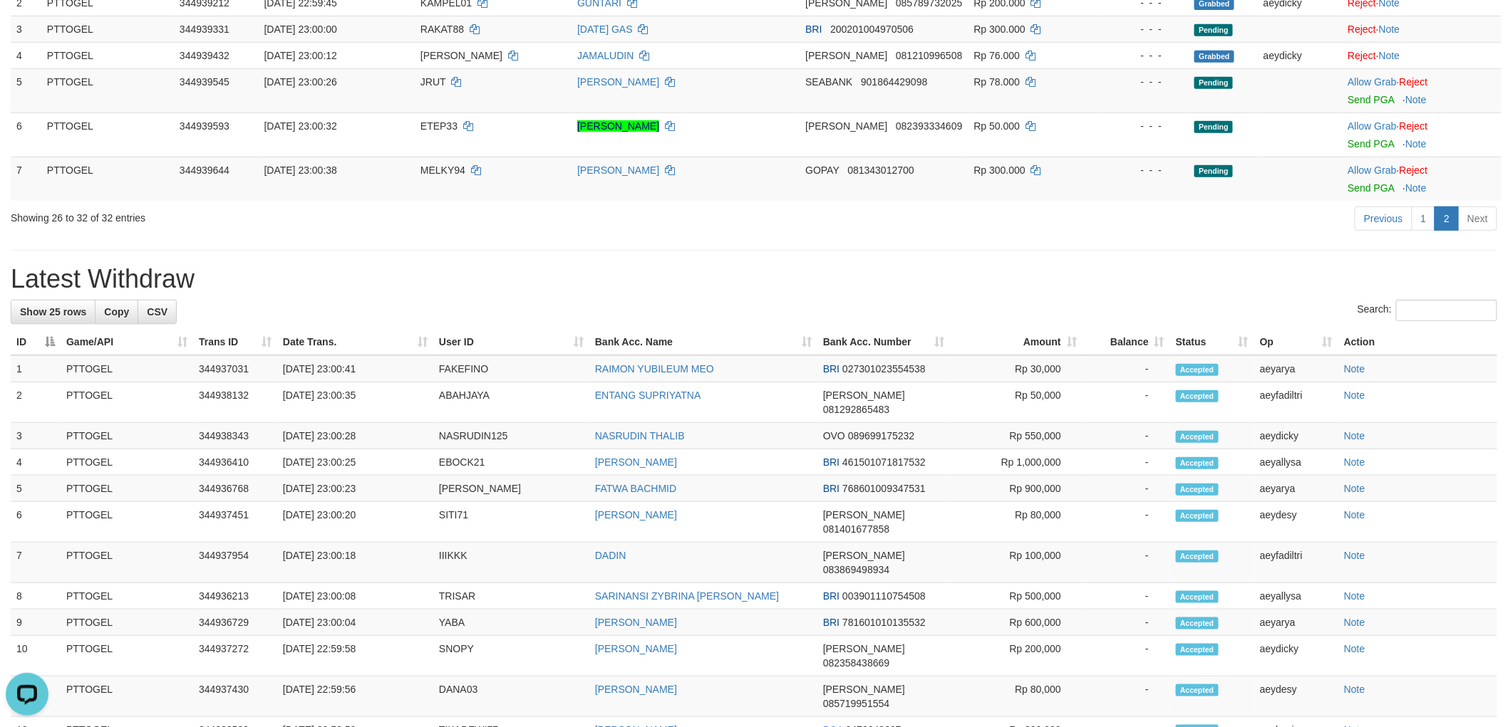
scroll to position [85, 0]
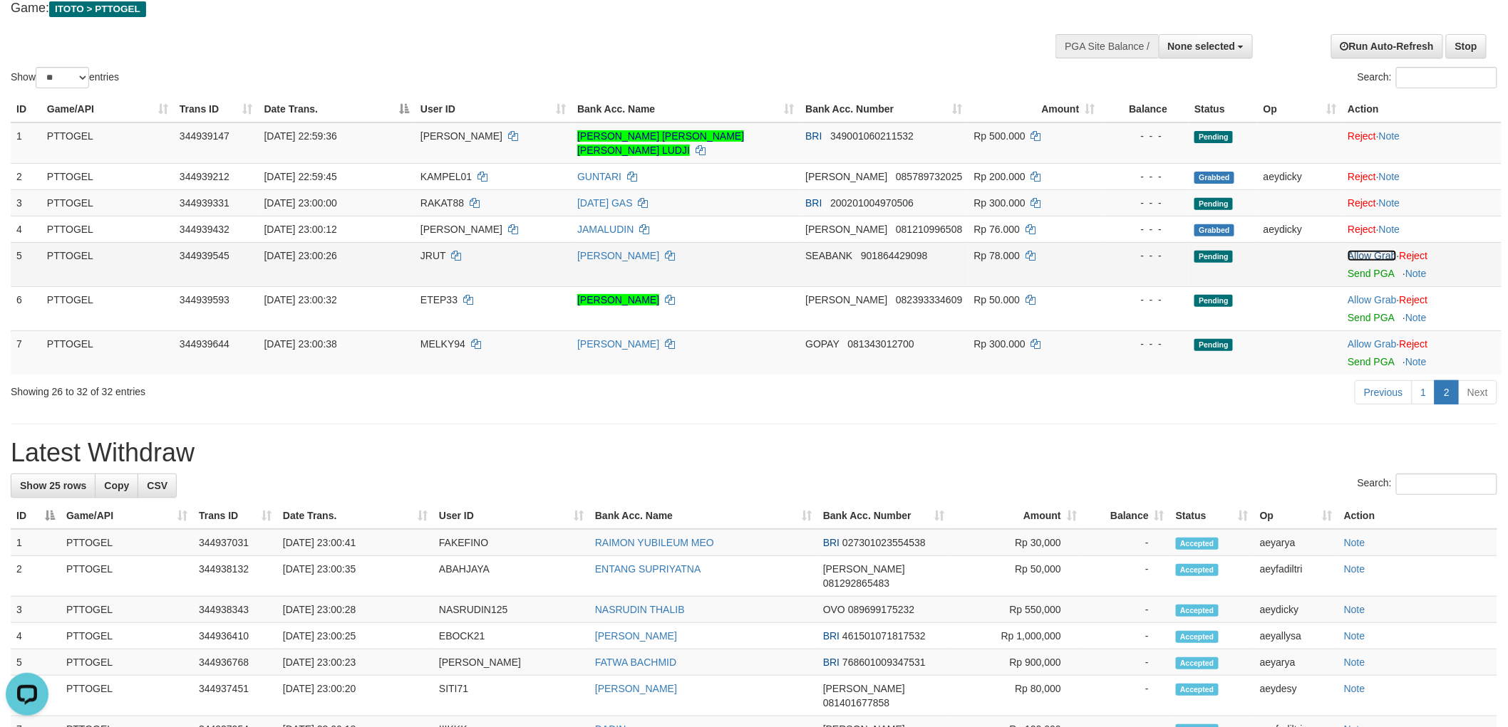
click at [1379, 250] on link "Allow Grab" at bounding box center [1371, 255] width 48 height 11
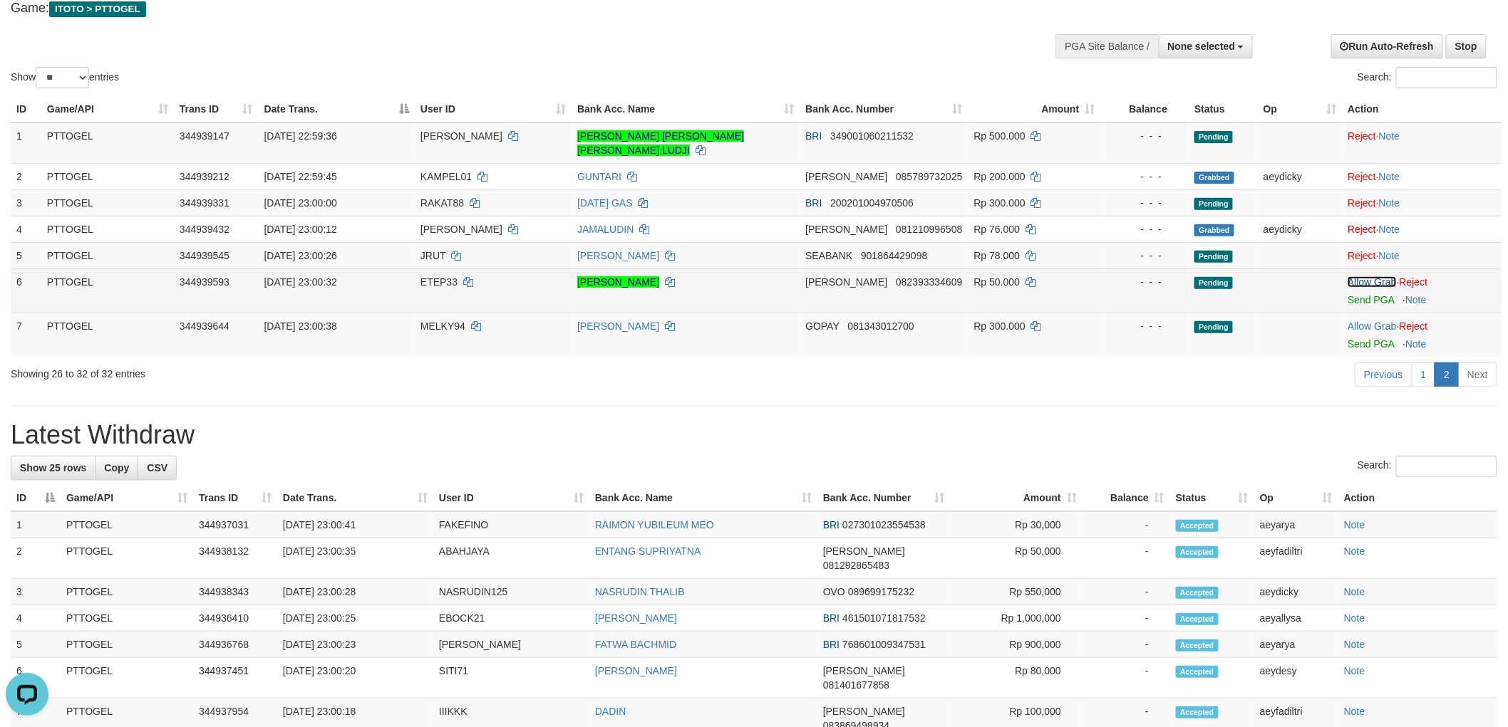
click at [1373, 276] on link "Allow Grab" at bounding box center [1371, 281] width 48 height 11
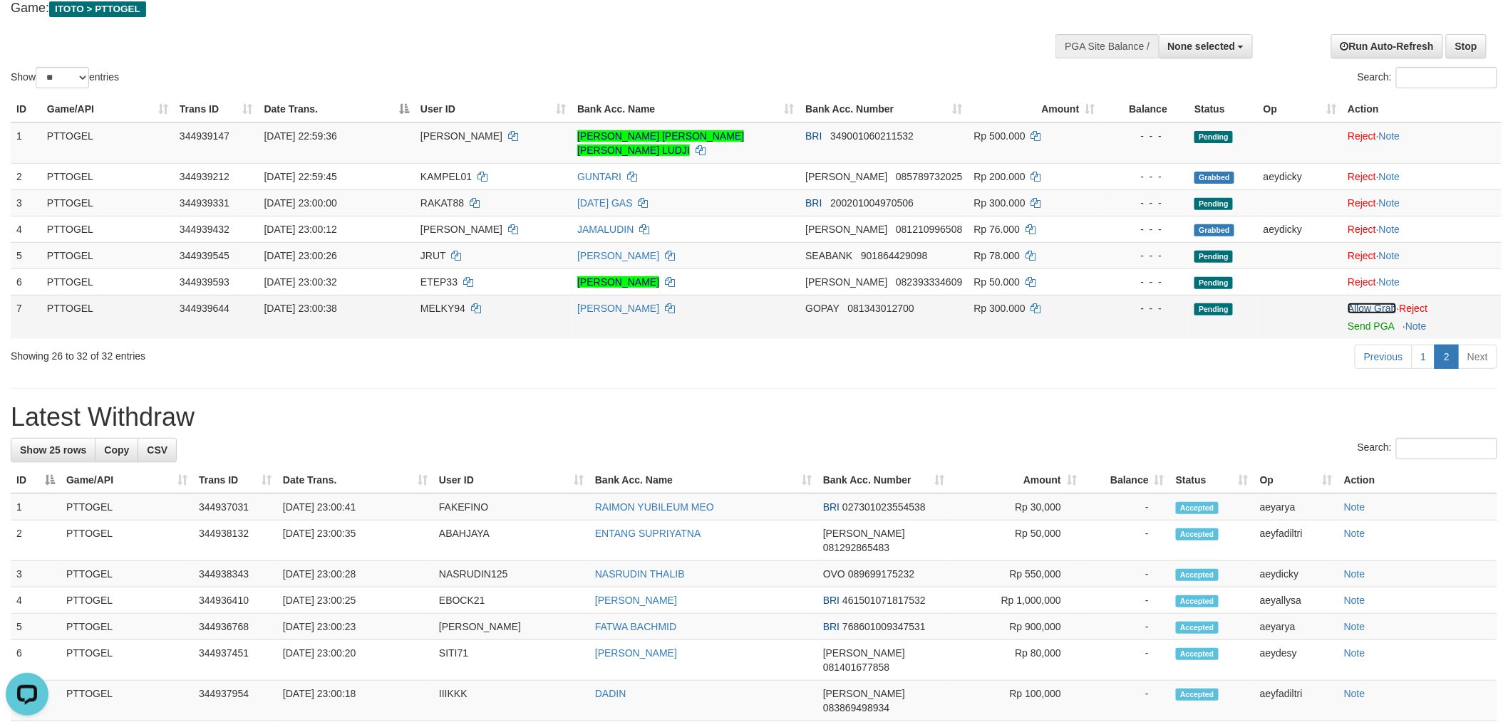
click at [1368, 303] on link "Allow Grab" at bounding box center [1371, 308] width 48 height 11
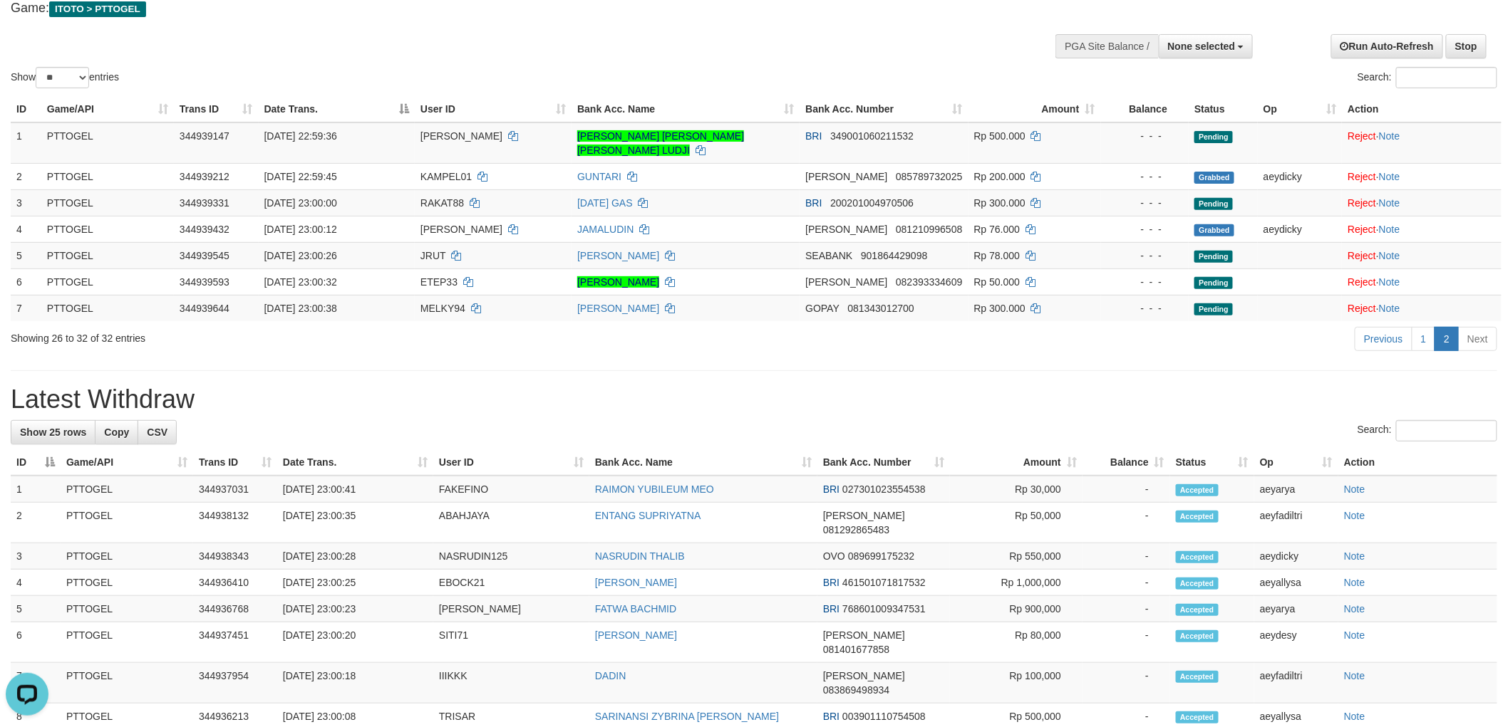
click at [878, 67] on div "Search:" at bounding box center [1130, 79] width 732 height 25
click at [931, 362] on div "**********" at bounding box center [754, 662] width 1508 height 1421
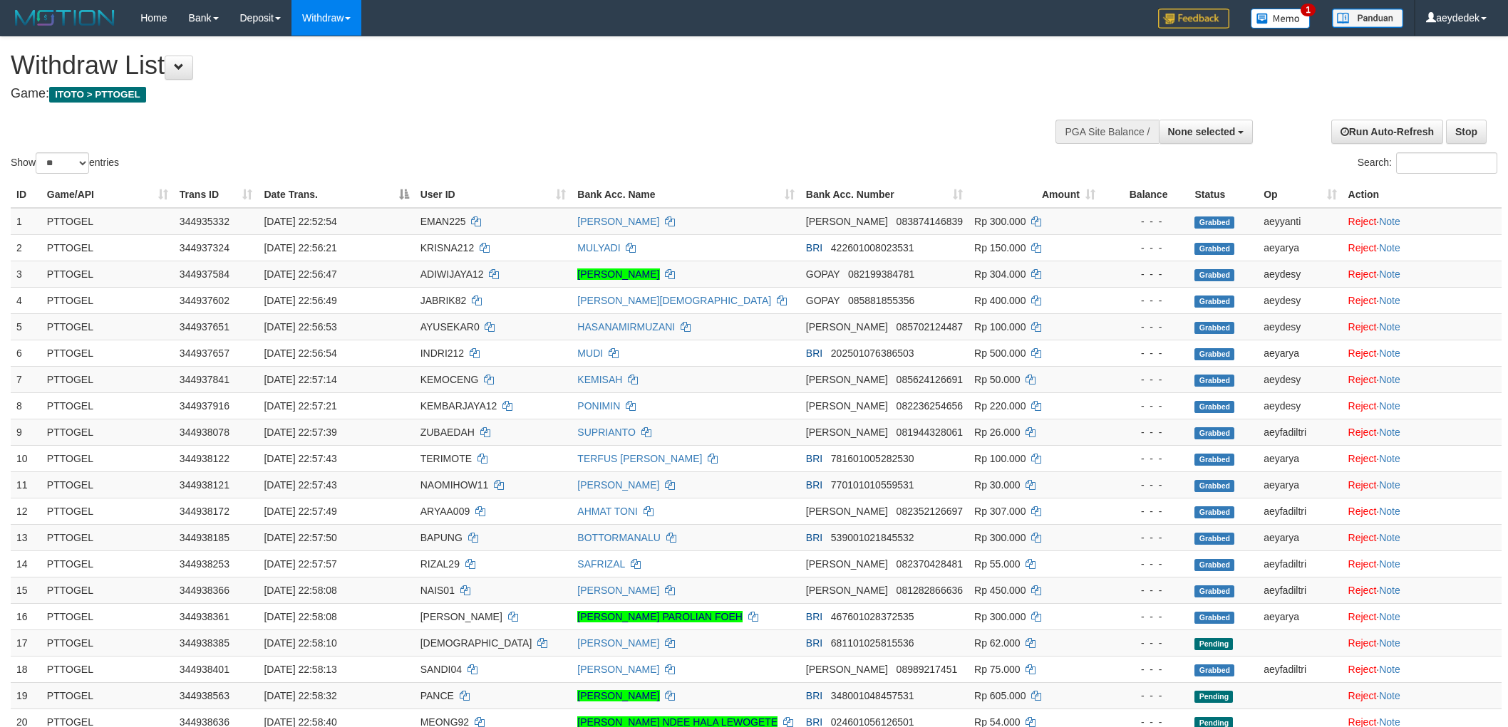
select select
select select "**"
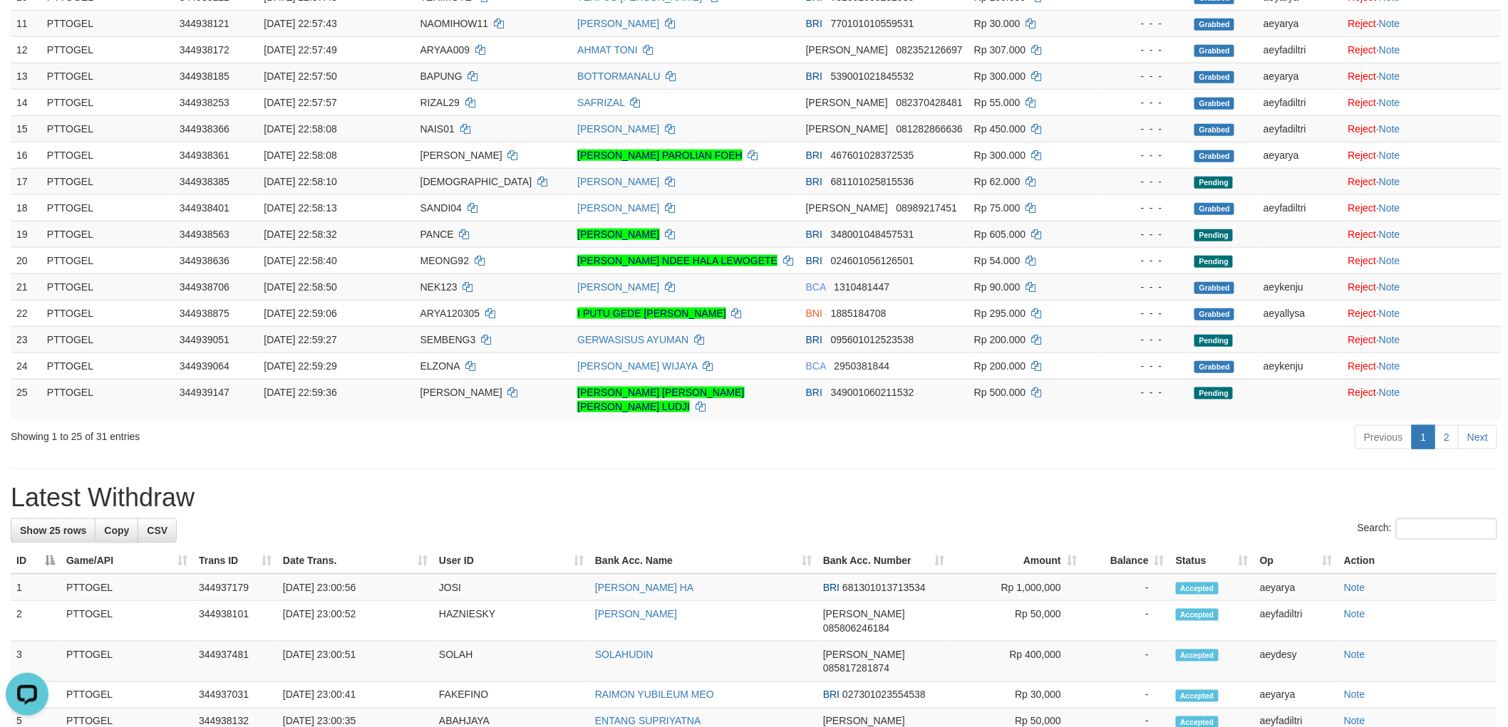
scroll to position [481, 0]
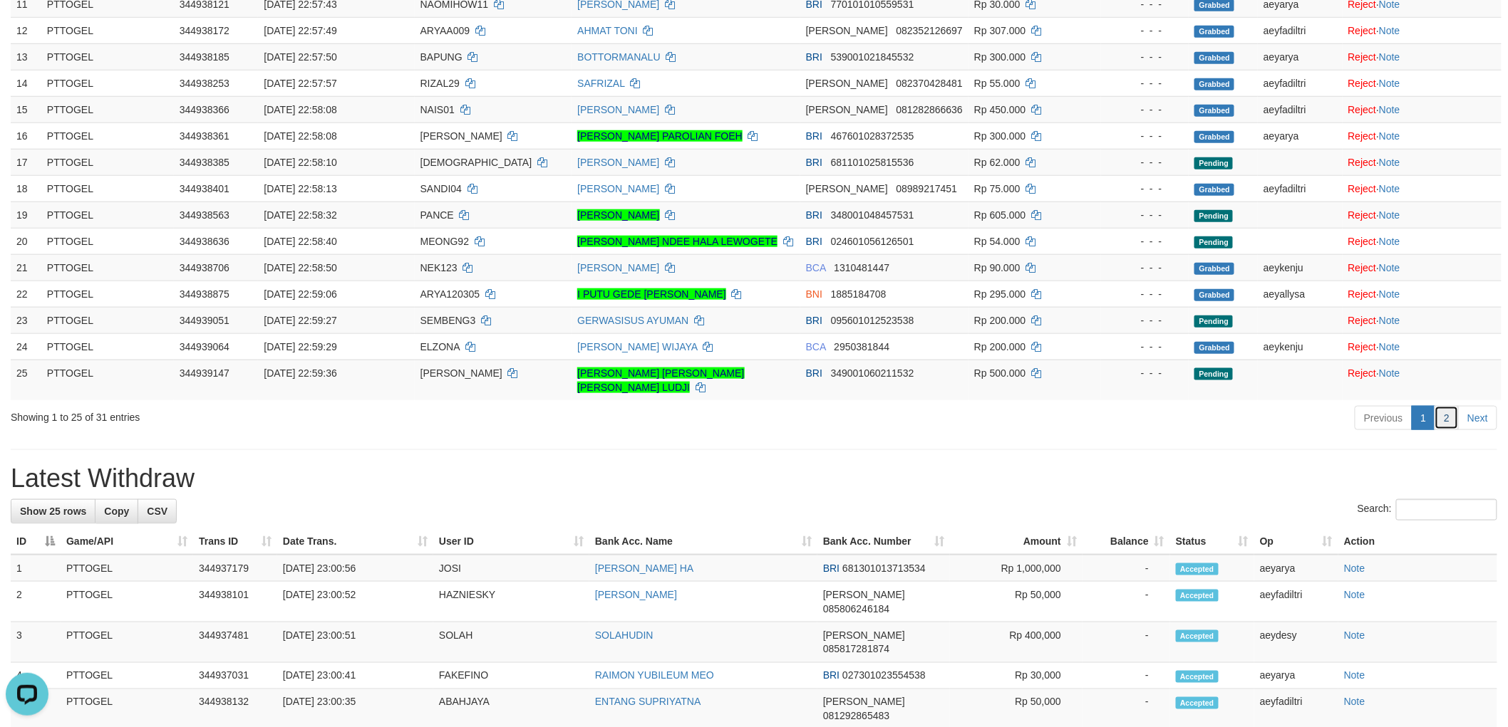
click at [1445, 406] on link "2" at bounding box center [1446, 418] width 24 height 24
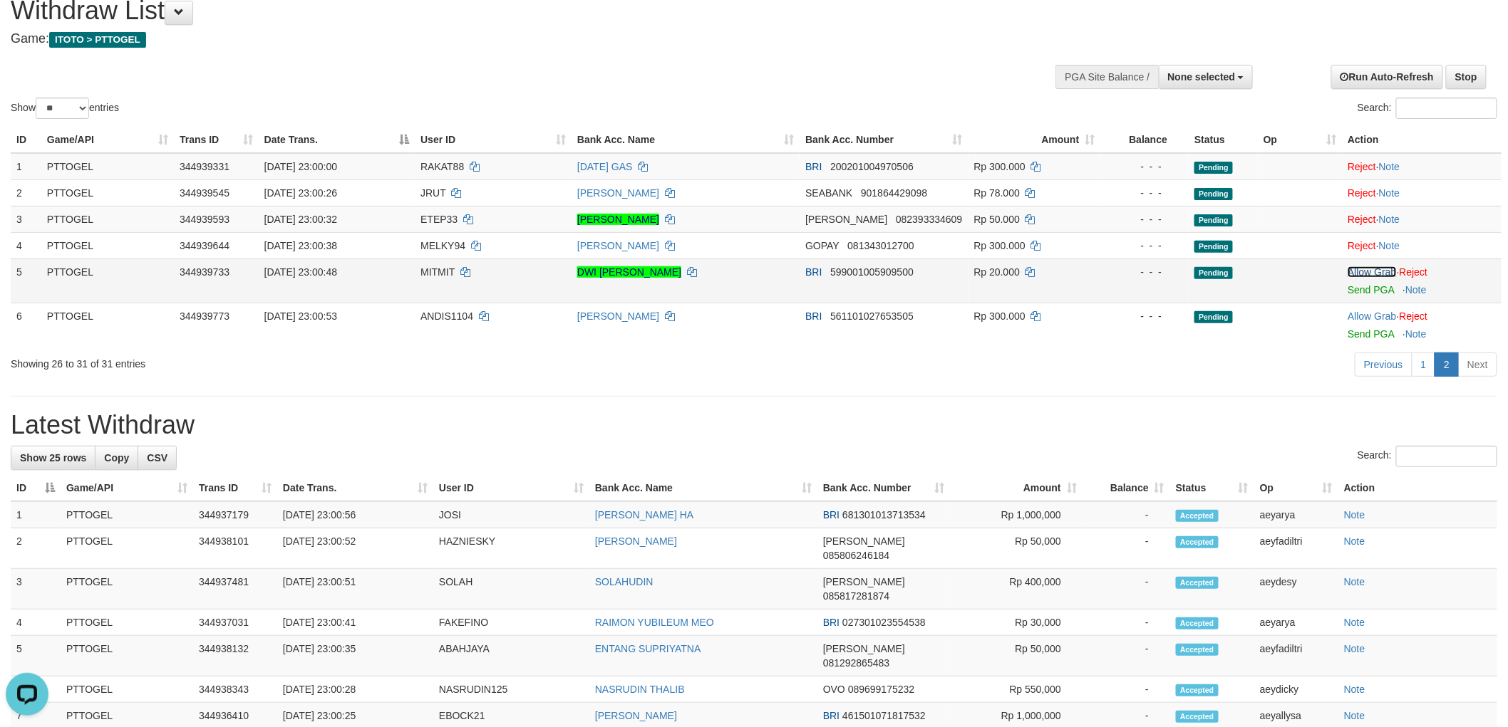
click at [1376, 268] on link "Allow Grab" at bounding box center [1371, 271] width 48 height 11
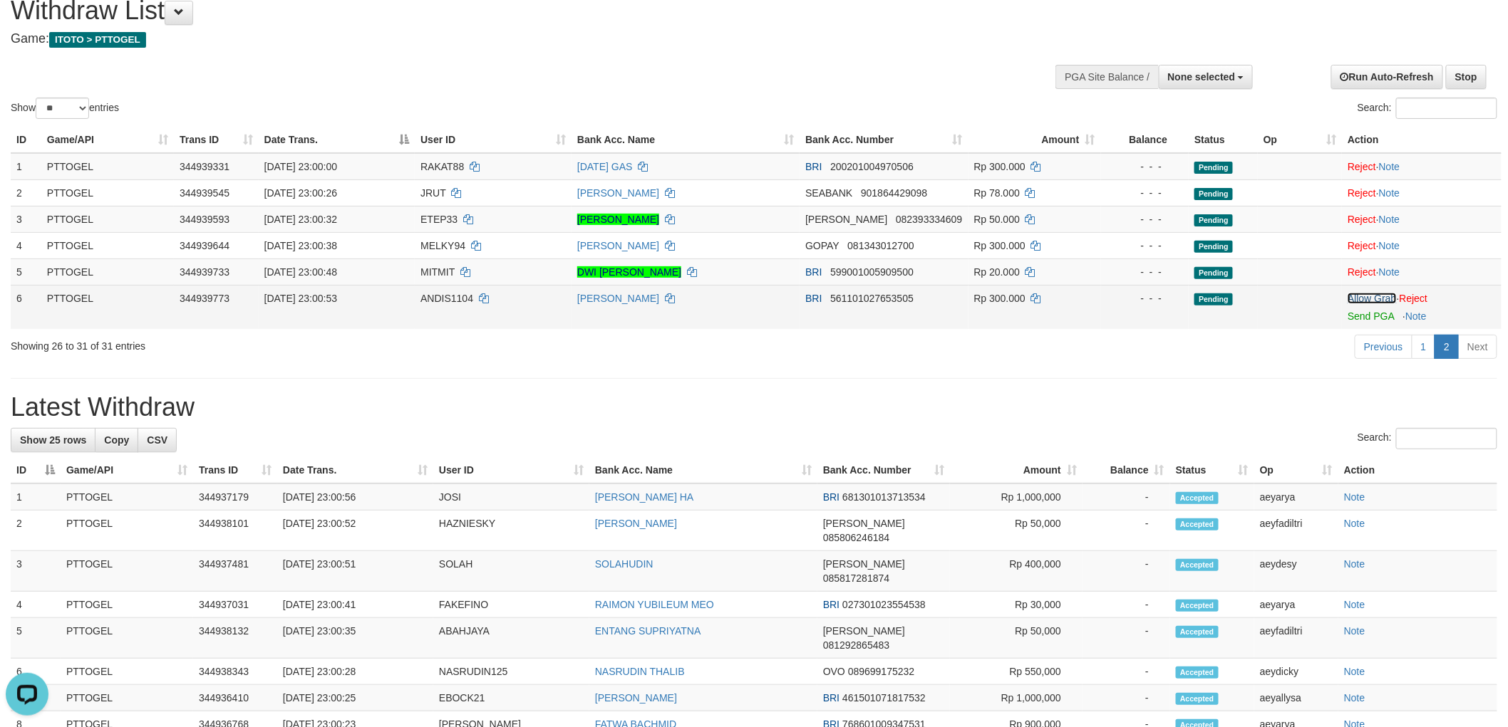
click at [1369, 296] on link "Allow Grab" at bounding box center [1371, 298] width 48 height 11
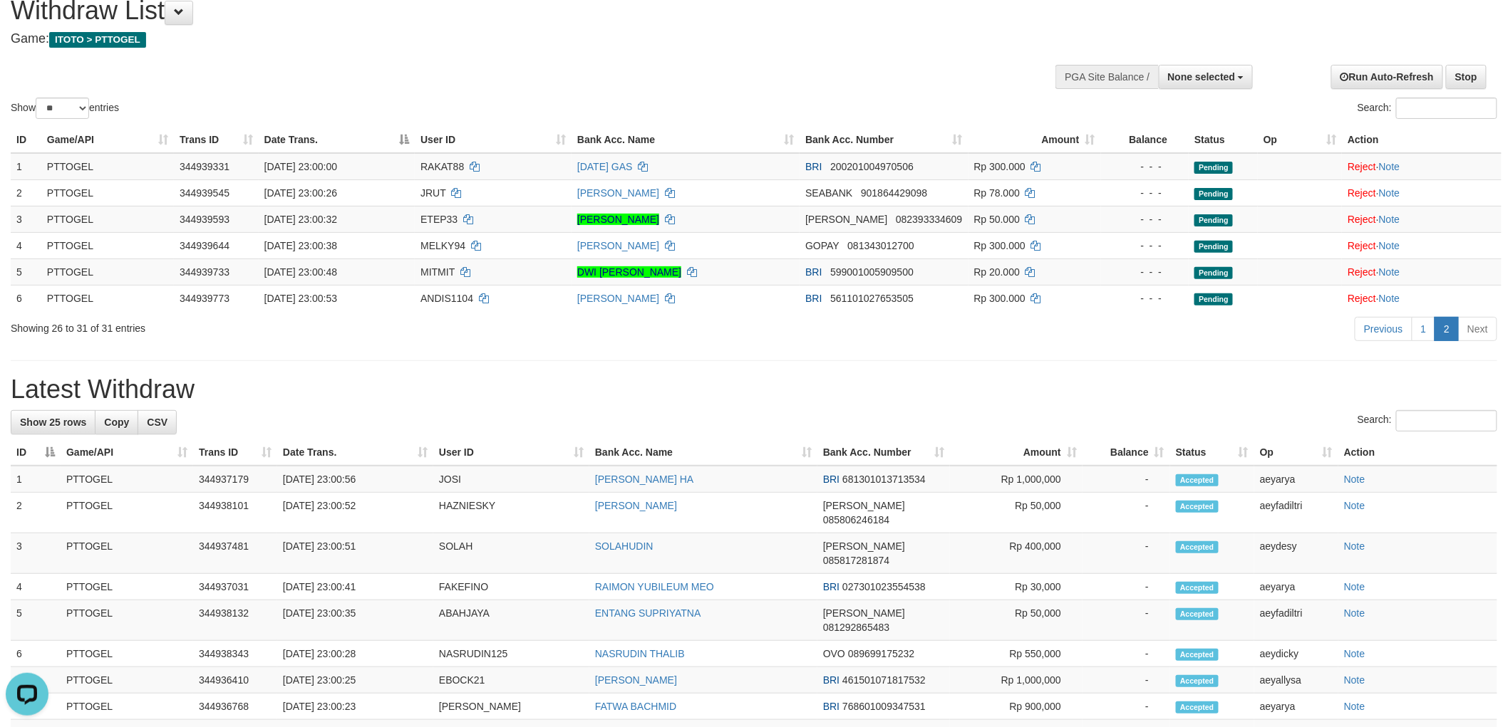
click at [1064, 364] on div "**********" at bounding box center [754, 672] width 1508 height 1381
click at [808, 83] on div "Show ** ** ** *** entries Search:" at bounding box center [754, 52] width 1508 height 140
click at [789, 362] on div "**********" at bounding box center [754, 672] width 1508 height 1381
click at [767, 70] on div "Show ** ** ** *** entries Search:" at bounding box center [754, 52] width 1508 height 140
drag, startPoint x: 760, startPoint y: 373, endPoint x: 720, endPoint y: 73, distance: 301.9
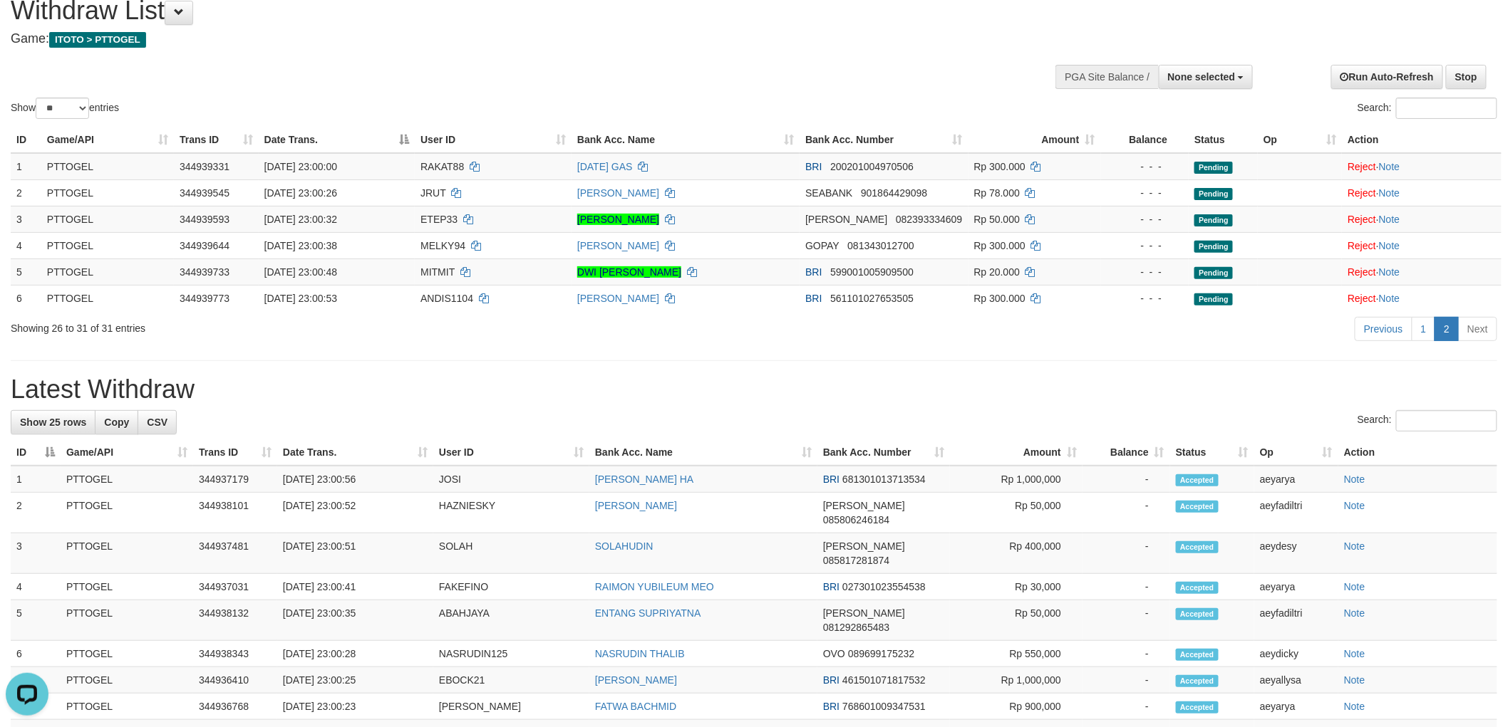
click at [761, 361] on div "**********" at bounding box center [754, 672] width 1508 height 1381
drag, startPoint x: 716, startPoint y: 48, endPoint x: 708, endPoint y: 205, distance: 156.9
click at [715, 48] on div "**********" at bounding box center [506, 17] width 991 height 71
drag, startPoint x: 744, startPoint y: 366, endPoint x: 703, endPoint y: 167, distance: 203.6
click at [744, 361] on div "**********" at bounding box center [754, 672] width 1508 height 1381
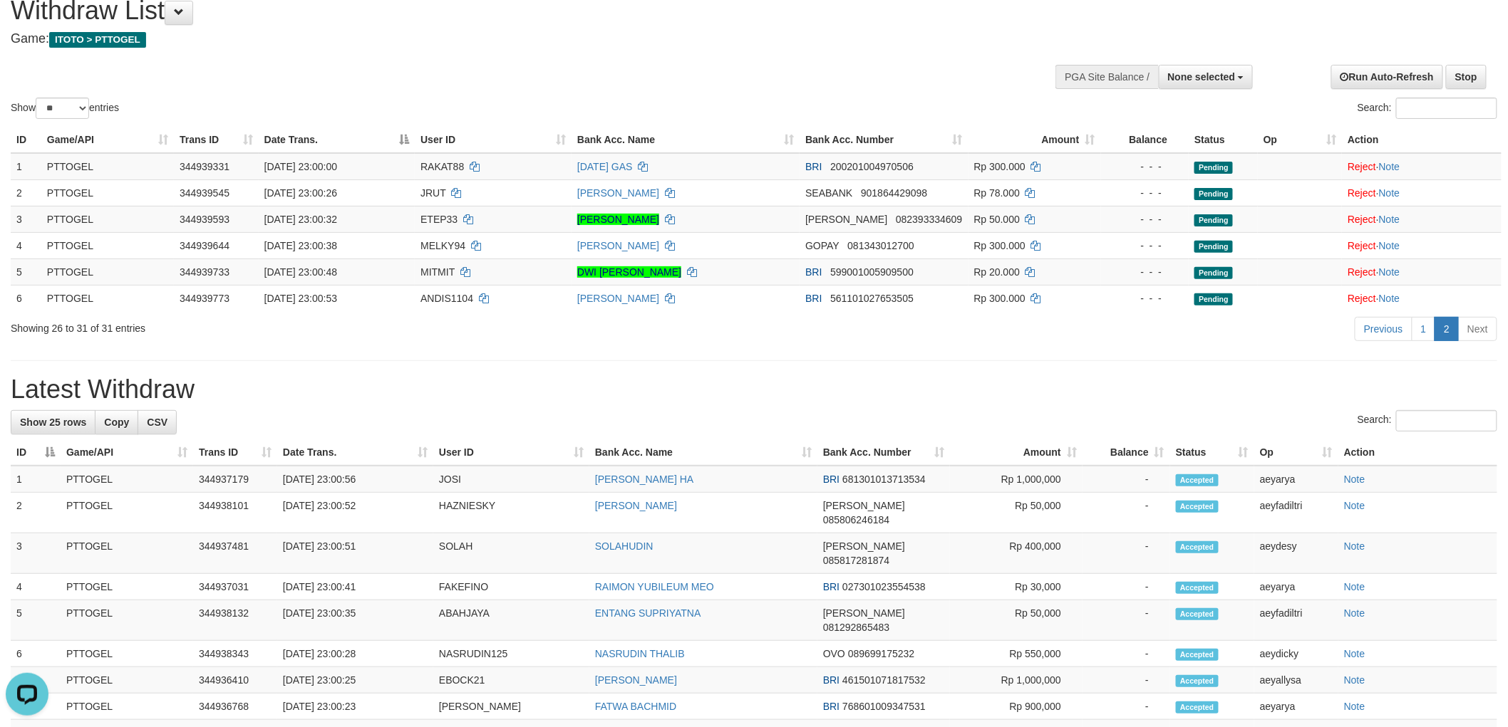
click at [693, 62] on div "Show ** ** ** *** entries Search:" at bounding box center [754, 52] width 1508 height 140
drag, startPoint x: 752, startPoint y: 408, endPoint x: 301, endPoint y: 545, distance: 472.0
click at [752, 409] on div "**********" at bounding box center [754, 672] width 1508 height 1381
click at [705, 400] on h1 "Latest Withdraw" at bounding box center [754, 389] width 1486 height 28
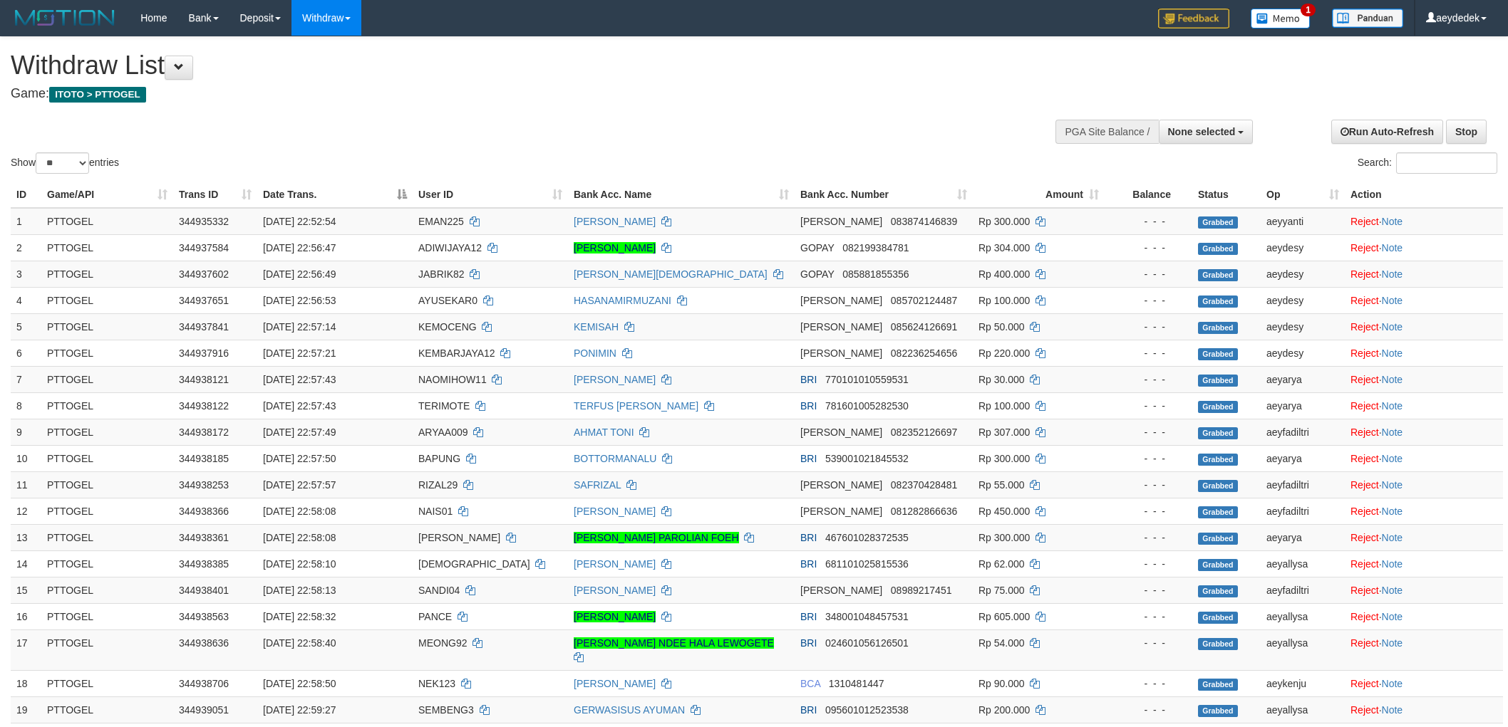
select select
select select "**"
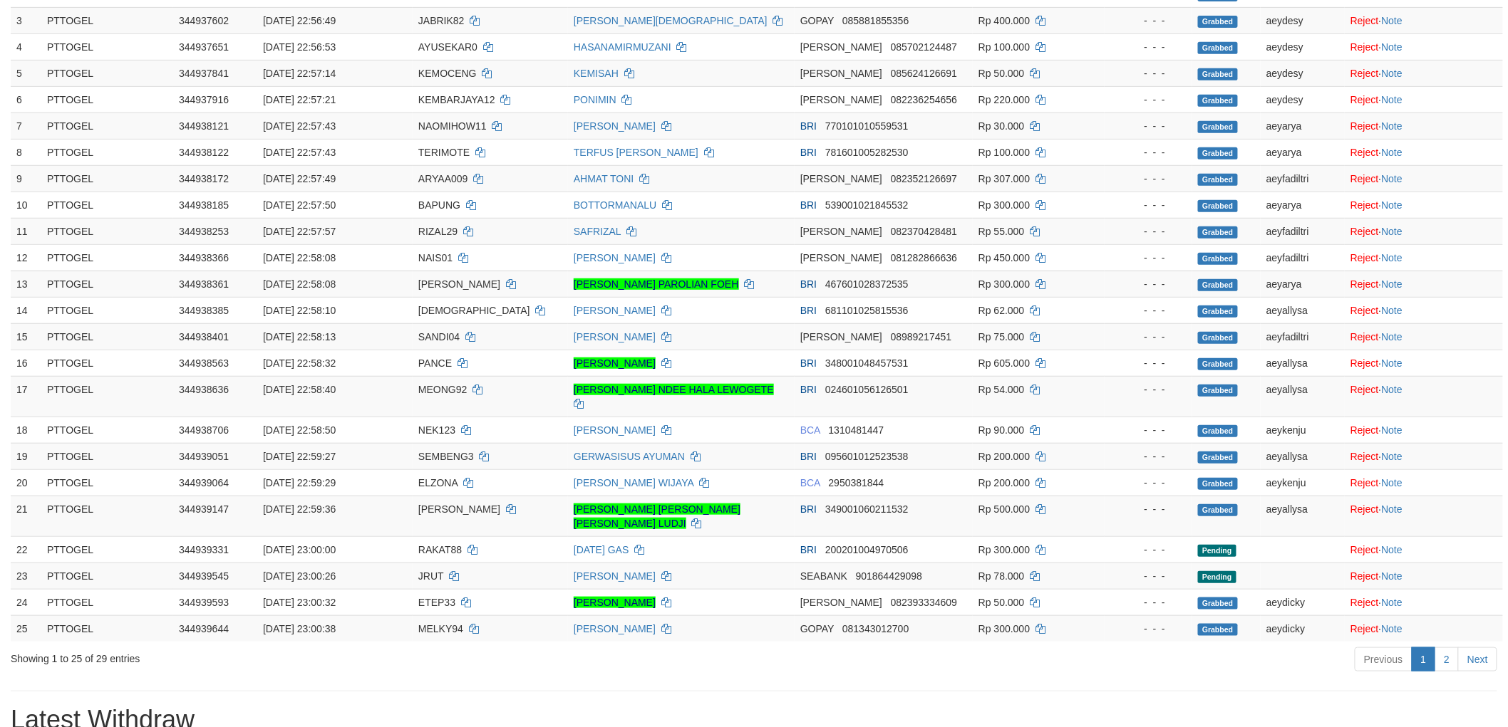
scroll to position [373, 0]
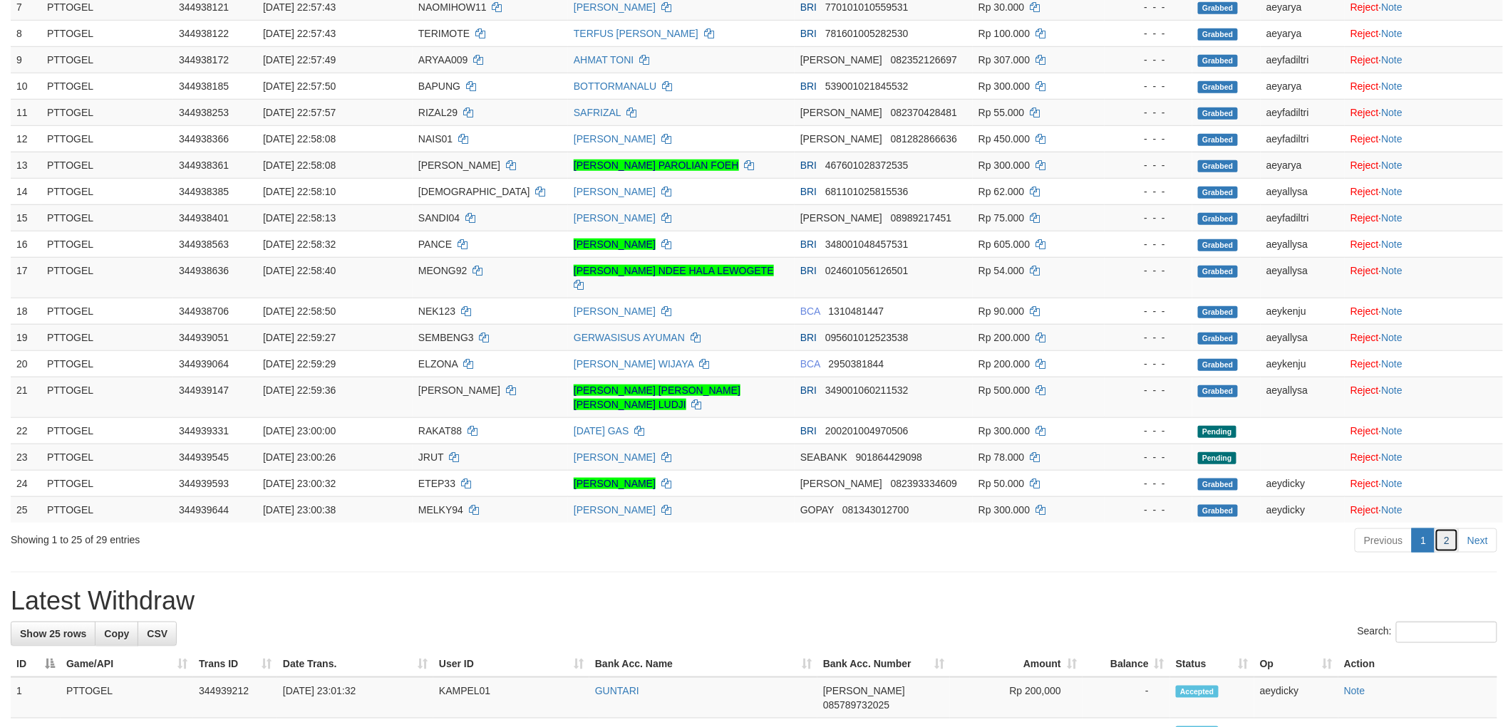
click at [1443, 529] on link "2" at bounding box center [1446, 541] width 24 height 24
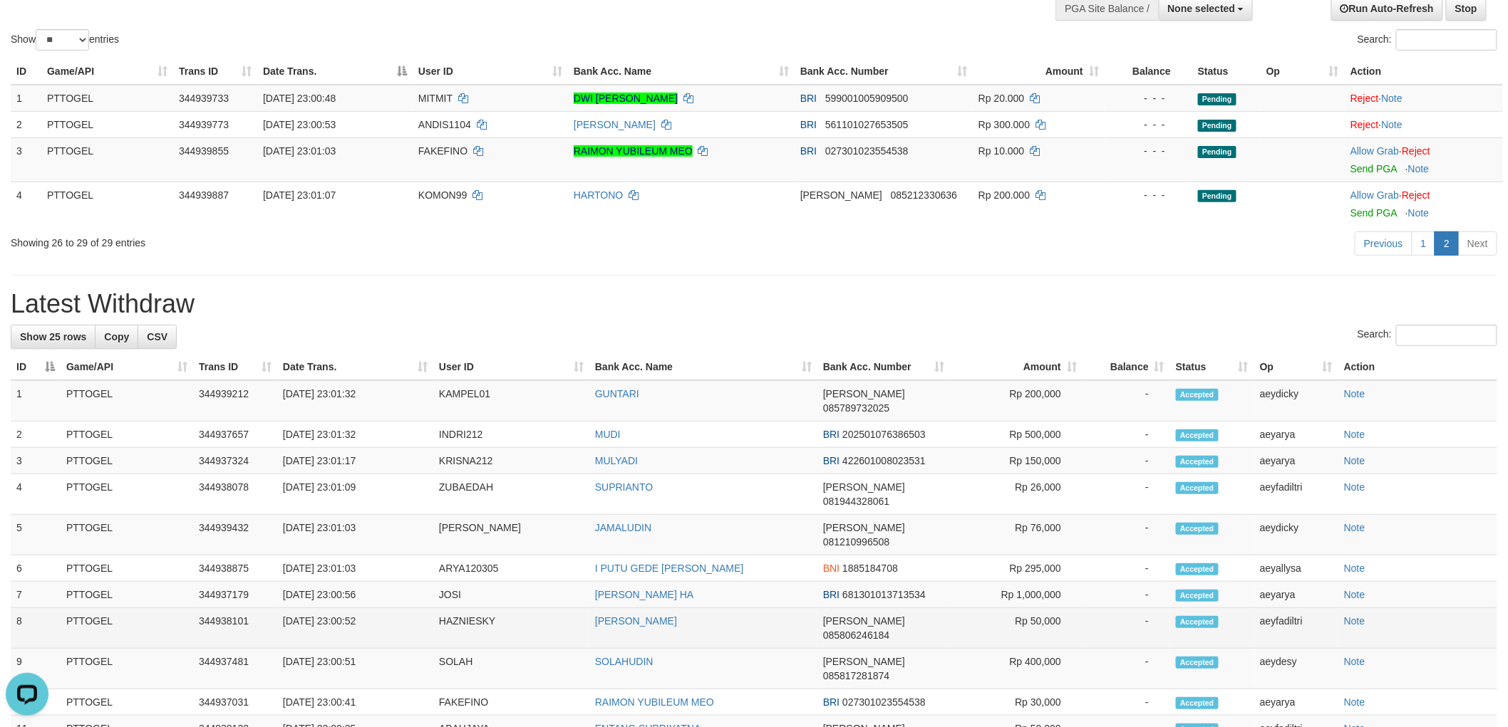
scroll to position [0, 0]
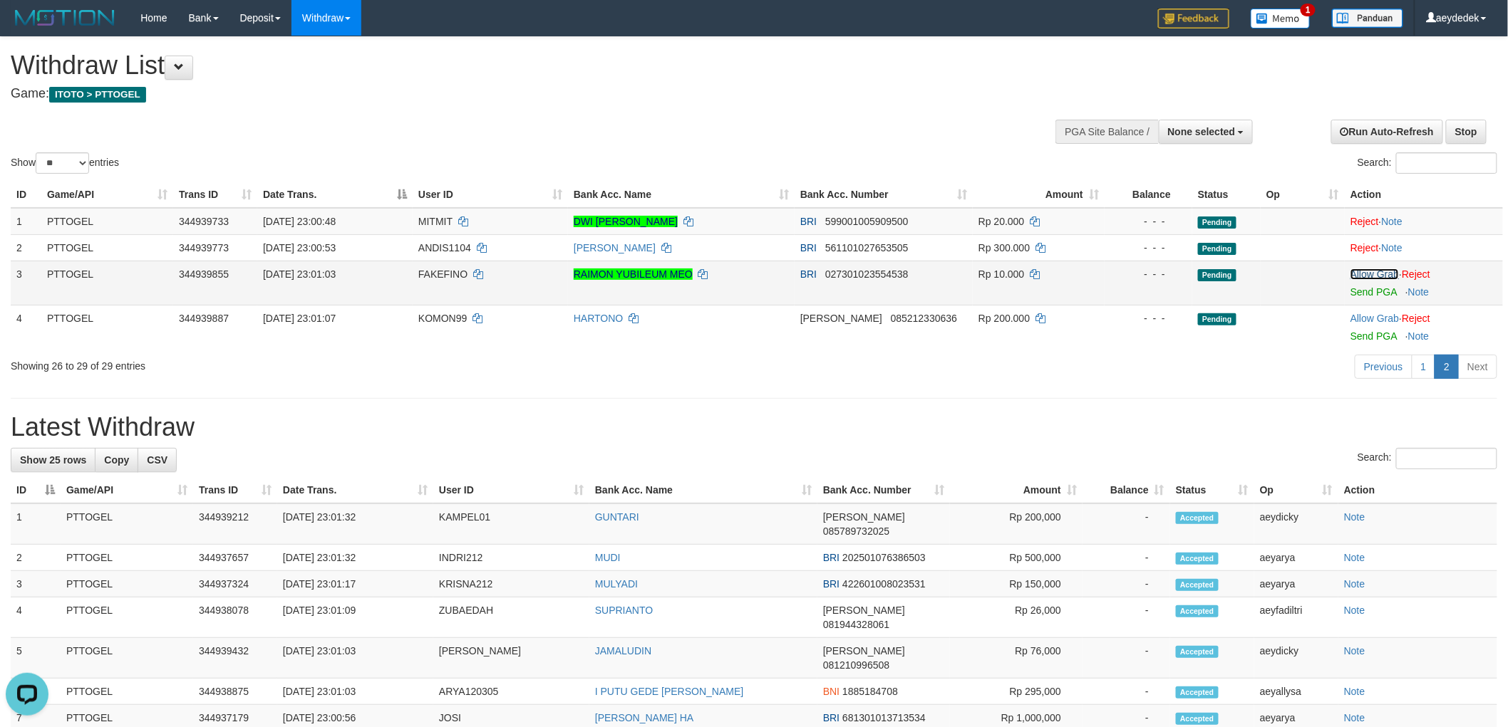
click at [1371, 274] on link "Allow Grab" at bounding box center [1374, 274] width 48 height 11
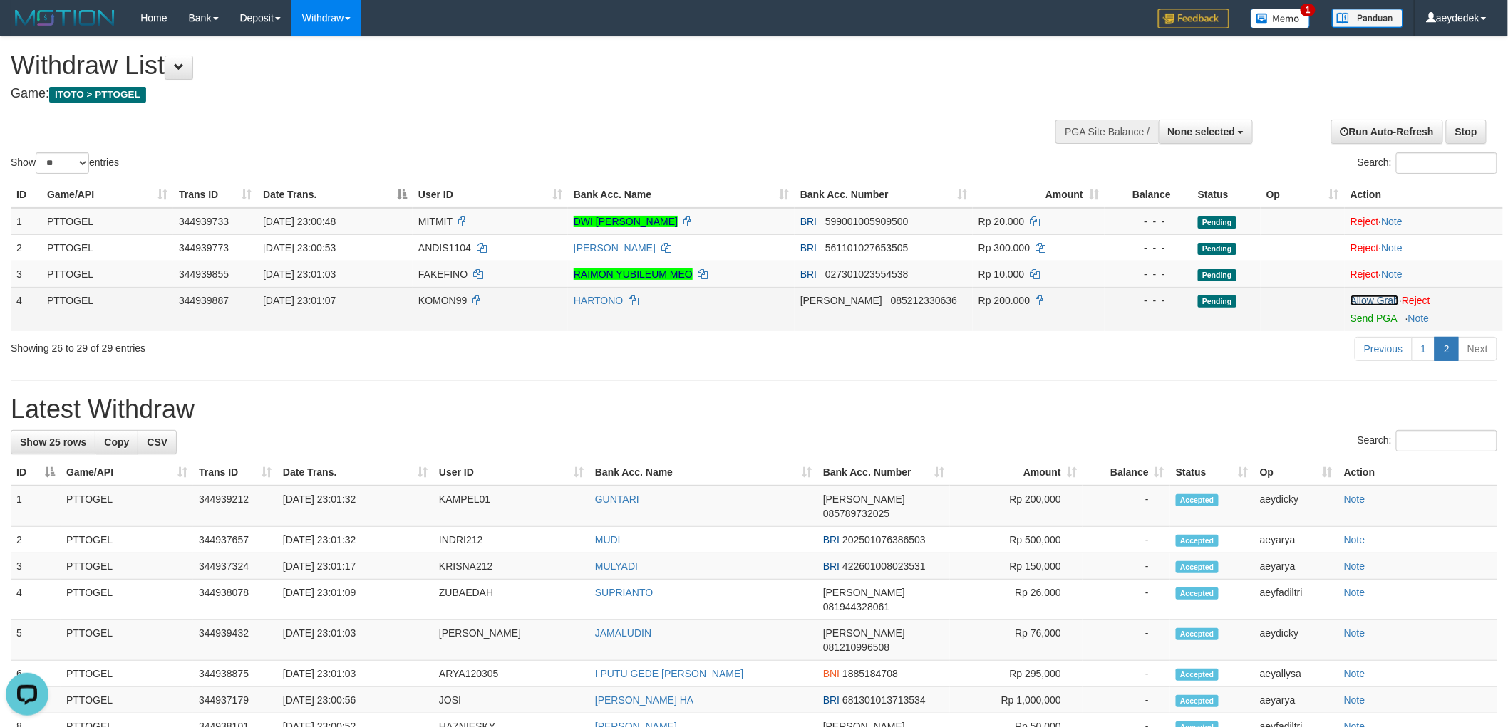
click at [1367, 301] on link "Allow Grab" at bounding box center [1374, 300] width 48 height 11
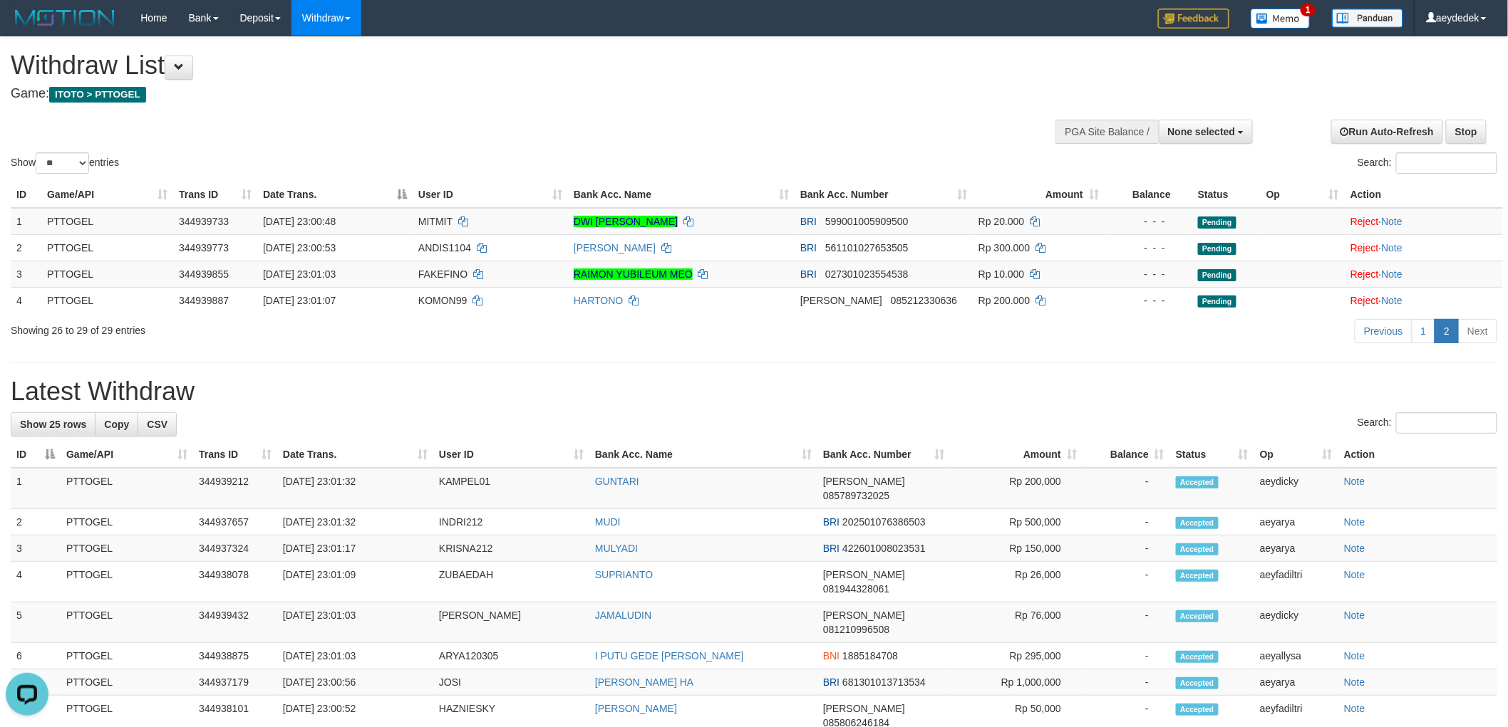
click at [1203, 353] on div "**********" at bounding box center [754, 694] width 1508 height 1314
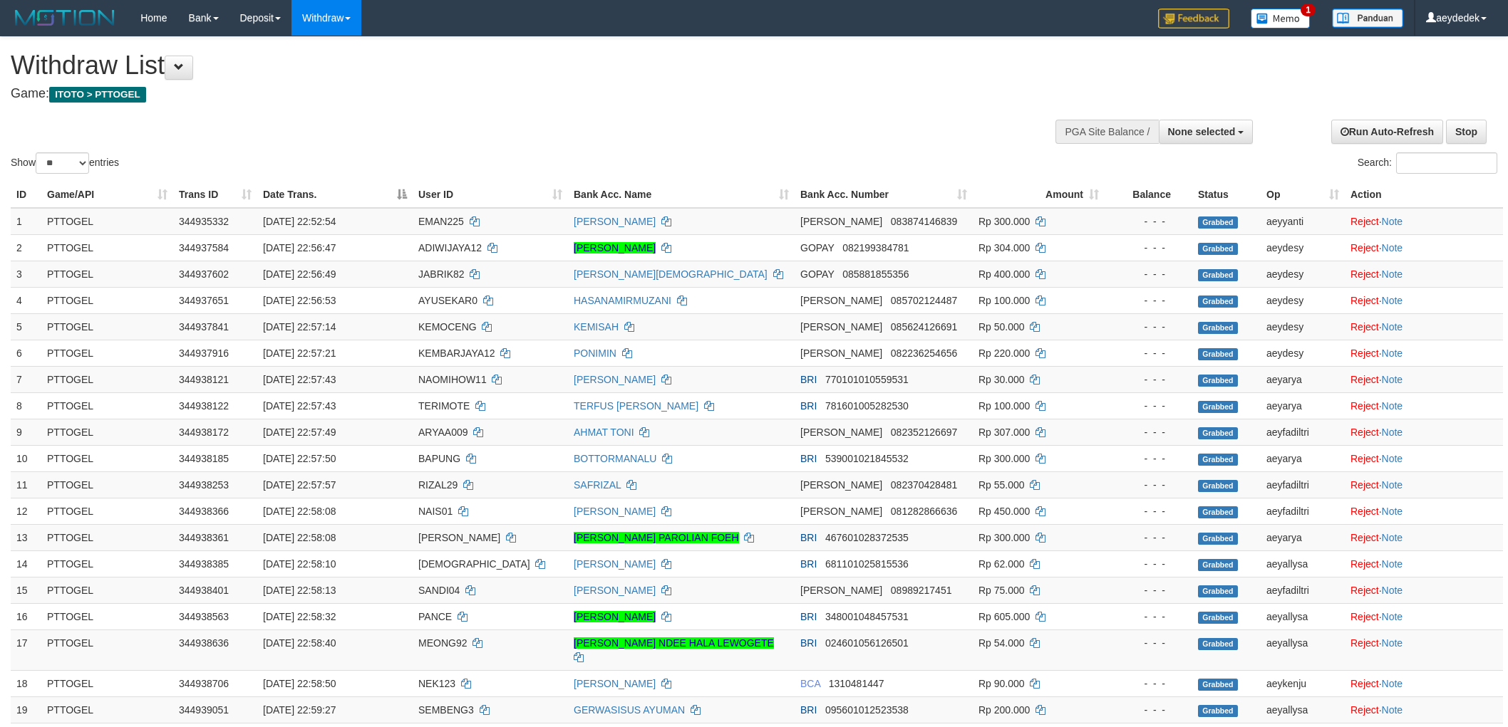
select select
select select "**"
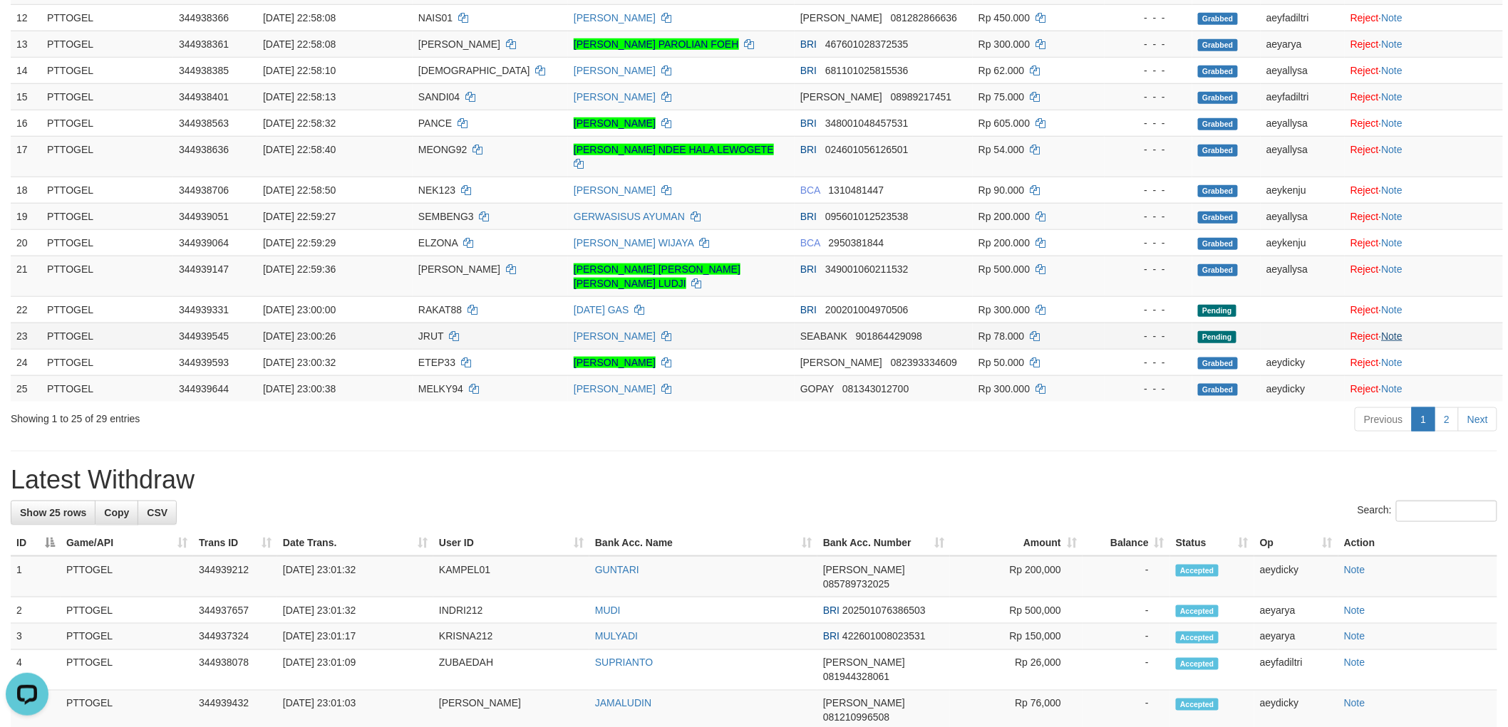
scroll to position [475, 0]
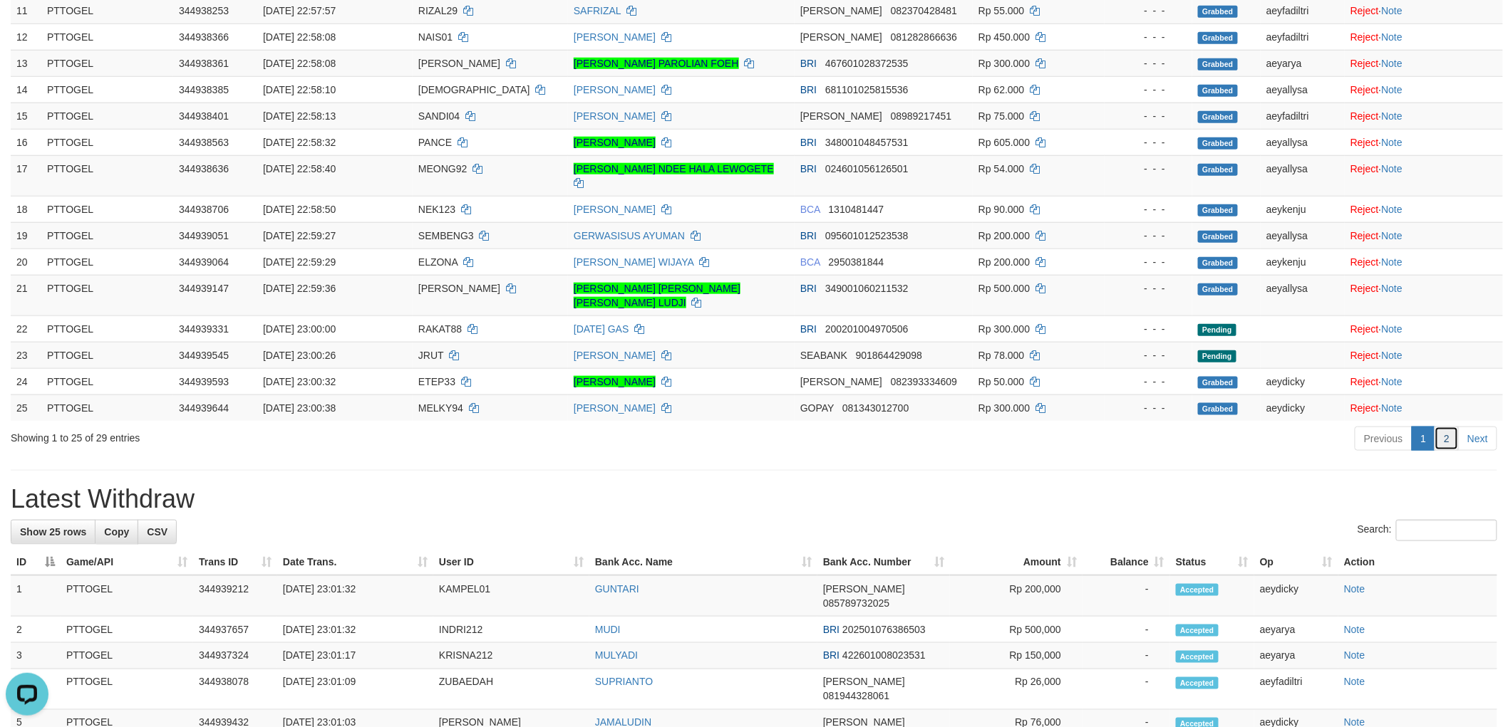
click at [1450, 427] on link "2" at bounding box center [1446, 439] width 24 height 24
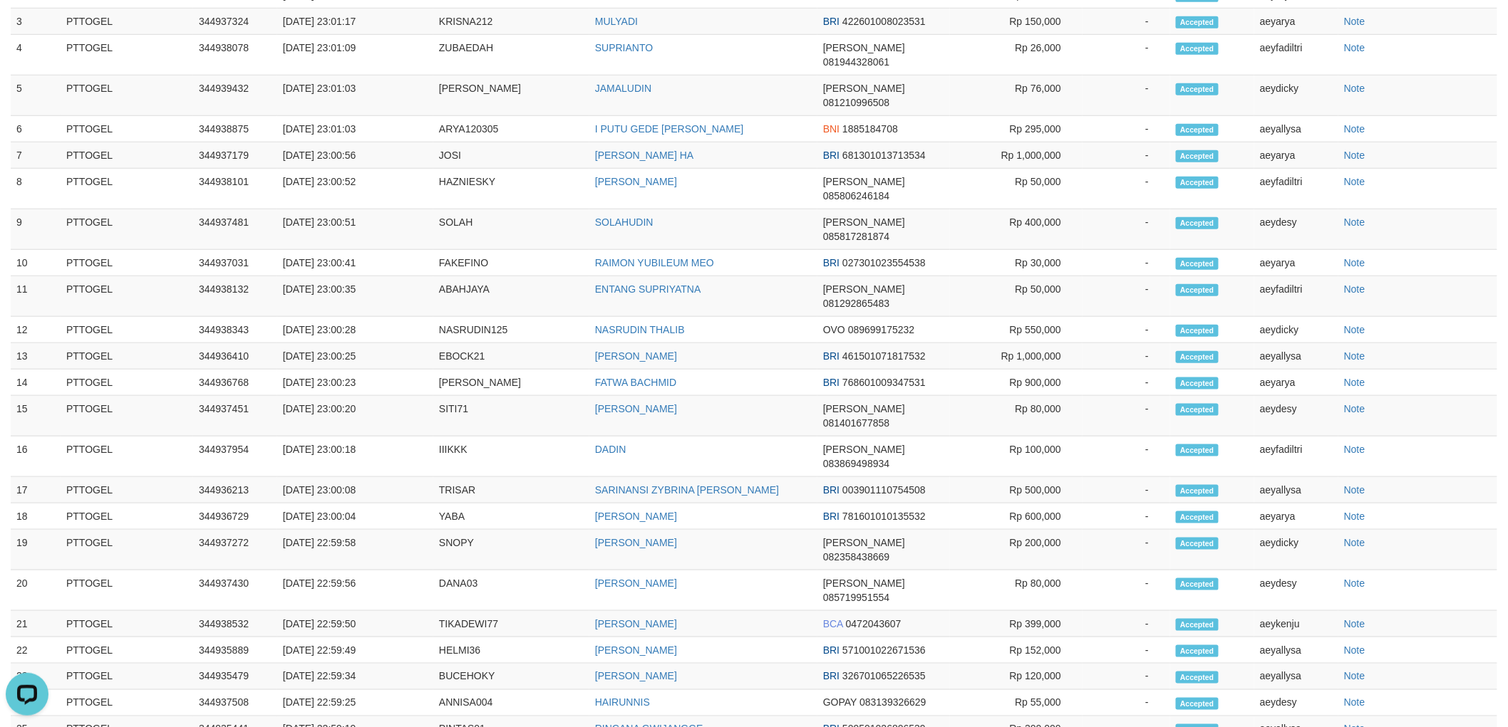
scroll to position [0, 0]
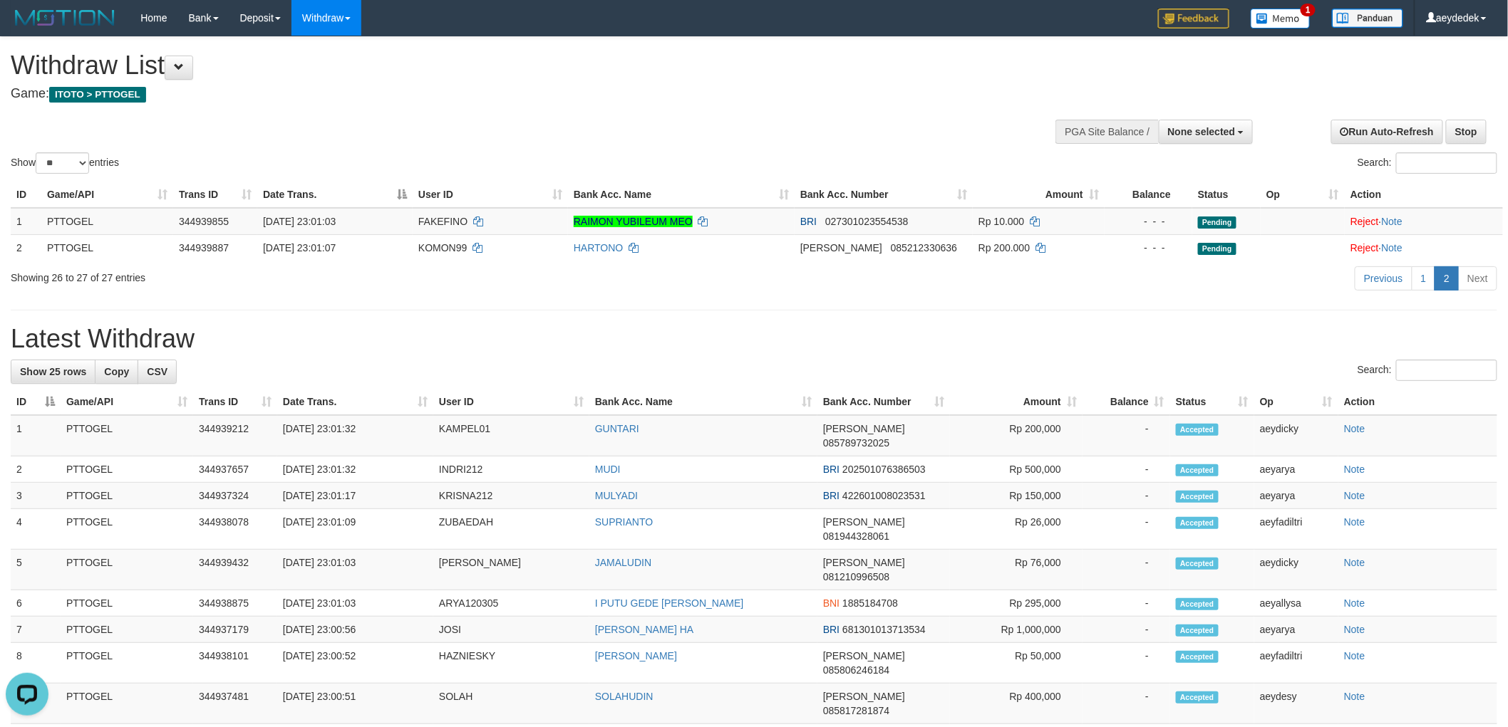
drag, startPoint x: 1052, startPoint y: 305, endPoint x: 1010, endPoint y: 268, distance: 56.0
click at [1050, 305] on div "**********" at bounding box center [754, 667] width 1508 height 1261
click at [884, 103] on div "**********" at bounding box center [506, 72] width 991 height 71
drag, startPoint x: 730, startPoint y: 117, endPoint x: 737, endPoint y: 120, distance: 7.7
click at [737, 120] on div "Show ** ** ** *** entries Search:" at bounding box center [754, 107] width 1508 height 140
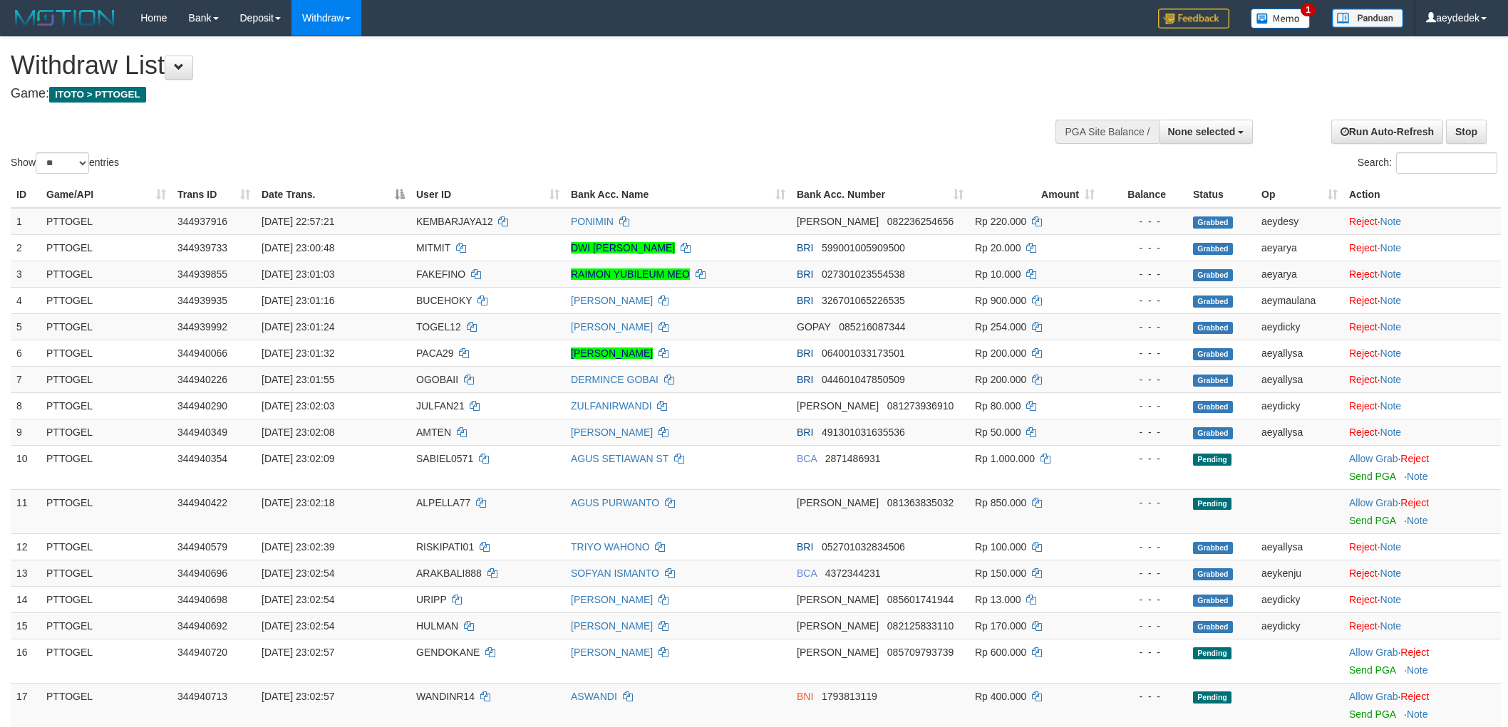
select select
select select "**"
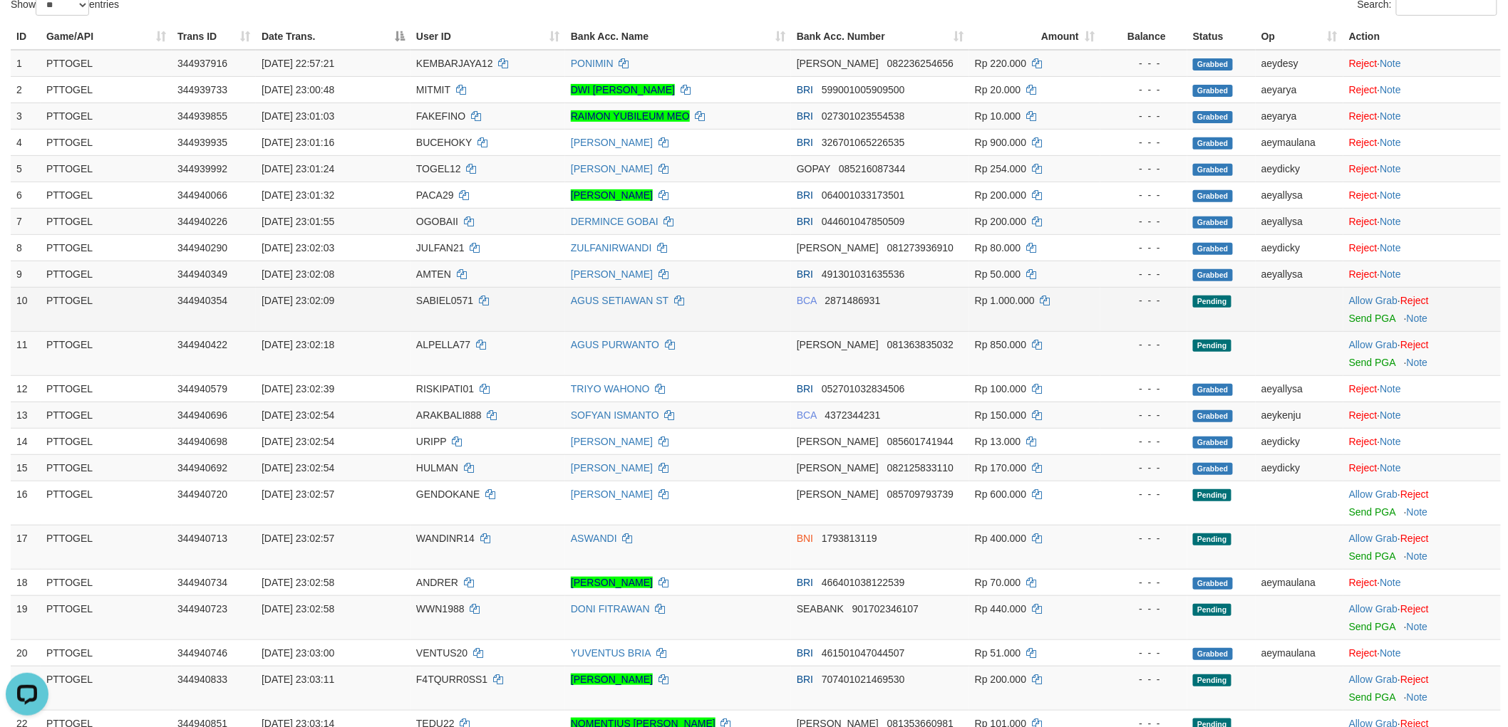
click at [459, 301] on span "SABIEL0571" at bounding box center [444, 300] width 57 height 11
drag, startPoint x: 459, startPoint y: 301, endPoint x: 450, endPoint y: 289, distance: 14.7
click at [457, 301] on span "SABIEL0571" at bounding box center [444, 300] width 57 height 11
copy span "SABIEL0571"
click at [1359, 303] on link "Allow Grab" at bounding box center [1373, 300] width 48 height 11
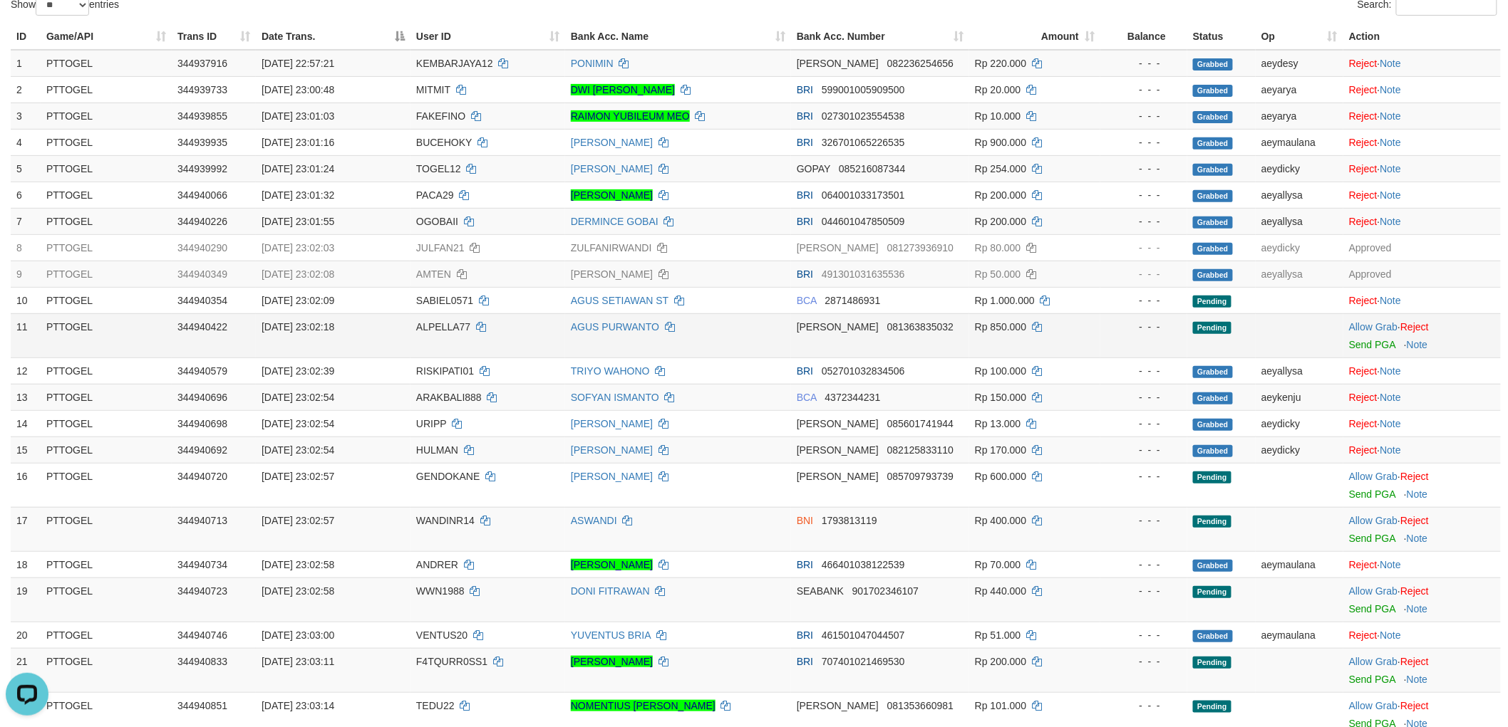
click at [426, 318] on td "ALPELLA77" at bounding box center [487, 335] width 155 height 44
copy td "ALPELLA77"
click at [1366, 331] on td "Allow Grab · Reject Send PGA · Note" at bounding box center [1421, 335] width 157 height 44
click at [1371, 328] on link "Allow Grab" at bounding box center [1373, 326] width 48 height 11
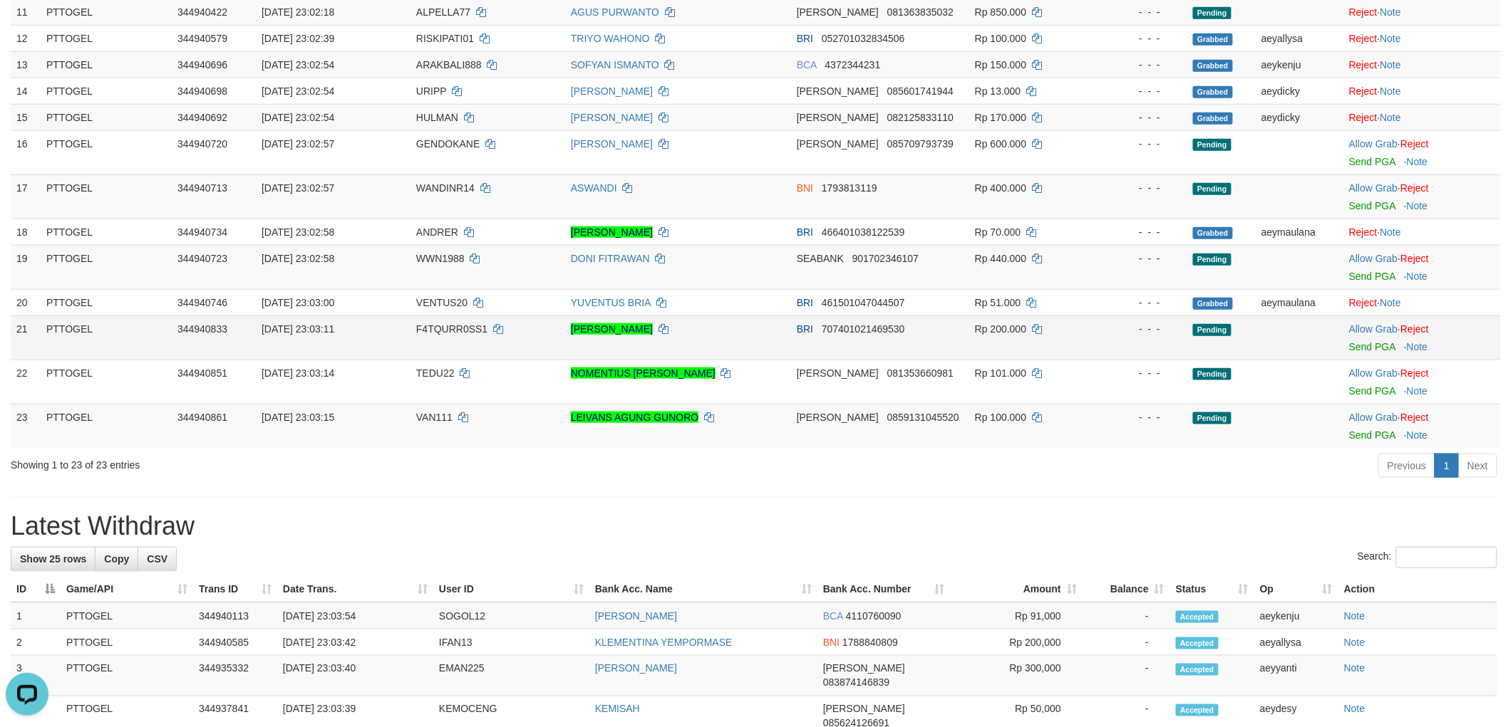
scroll to position [475, 0]
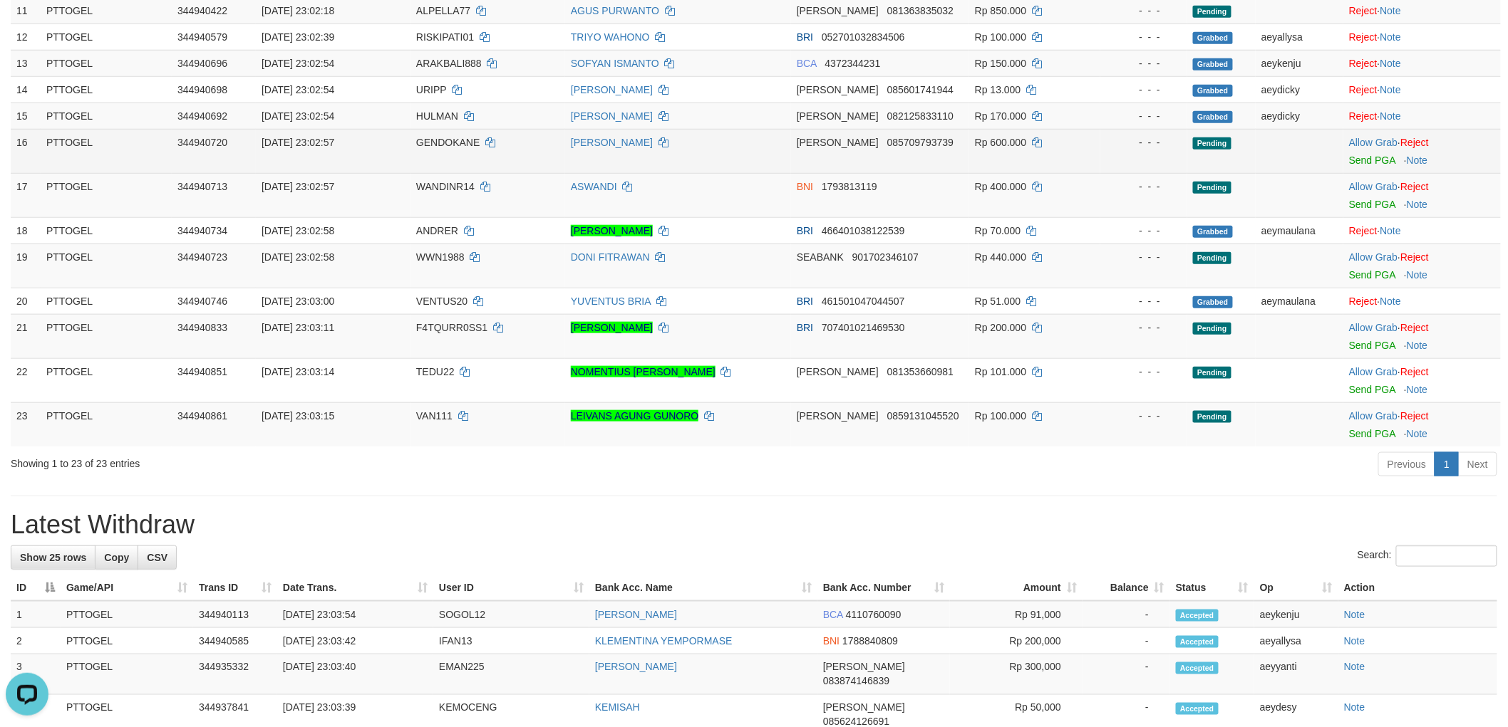
click at [456, 138] on span "GENDOKANE" at bounding box center [447, 142] width 63 height 11
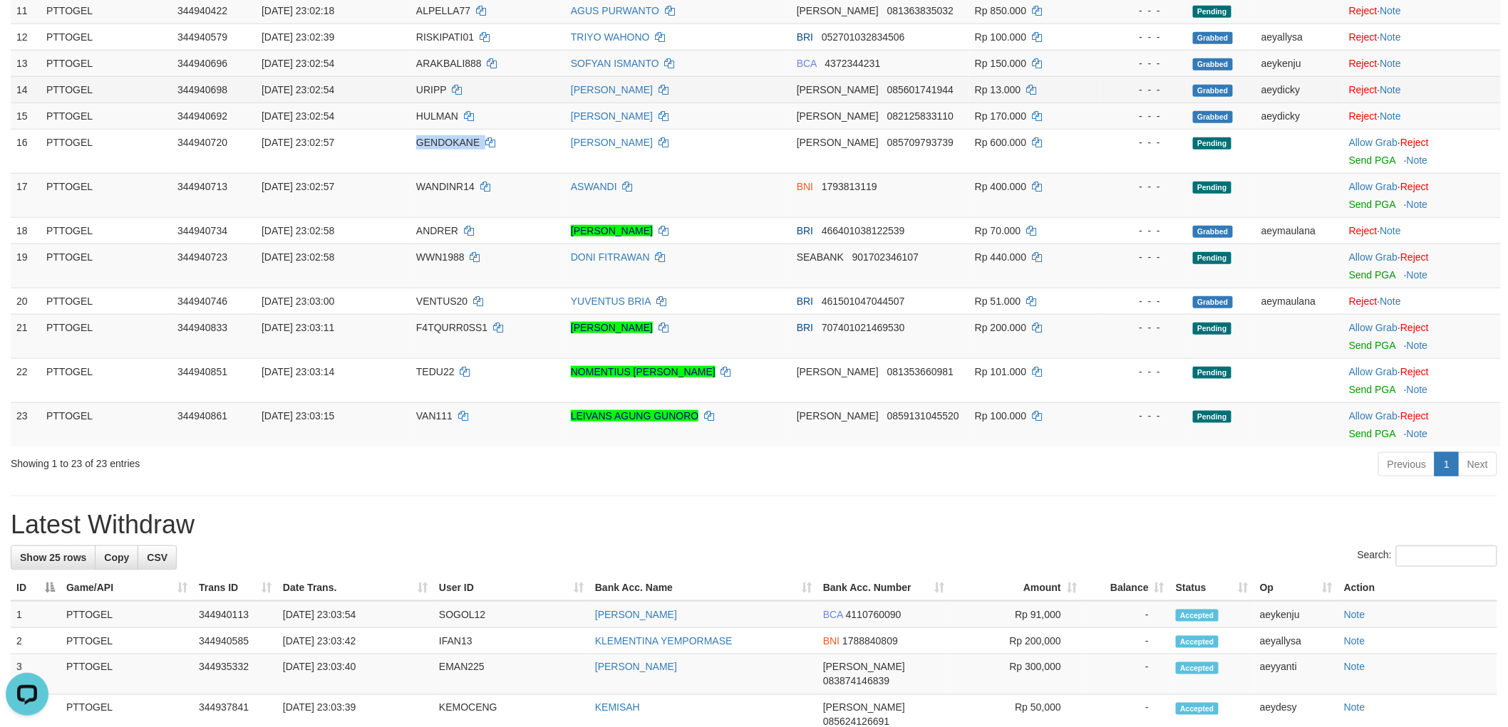
copy td "GENDOKANE"
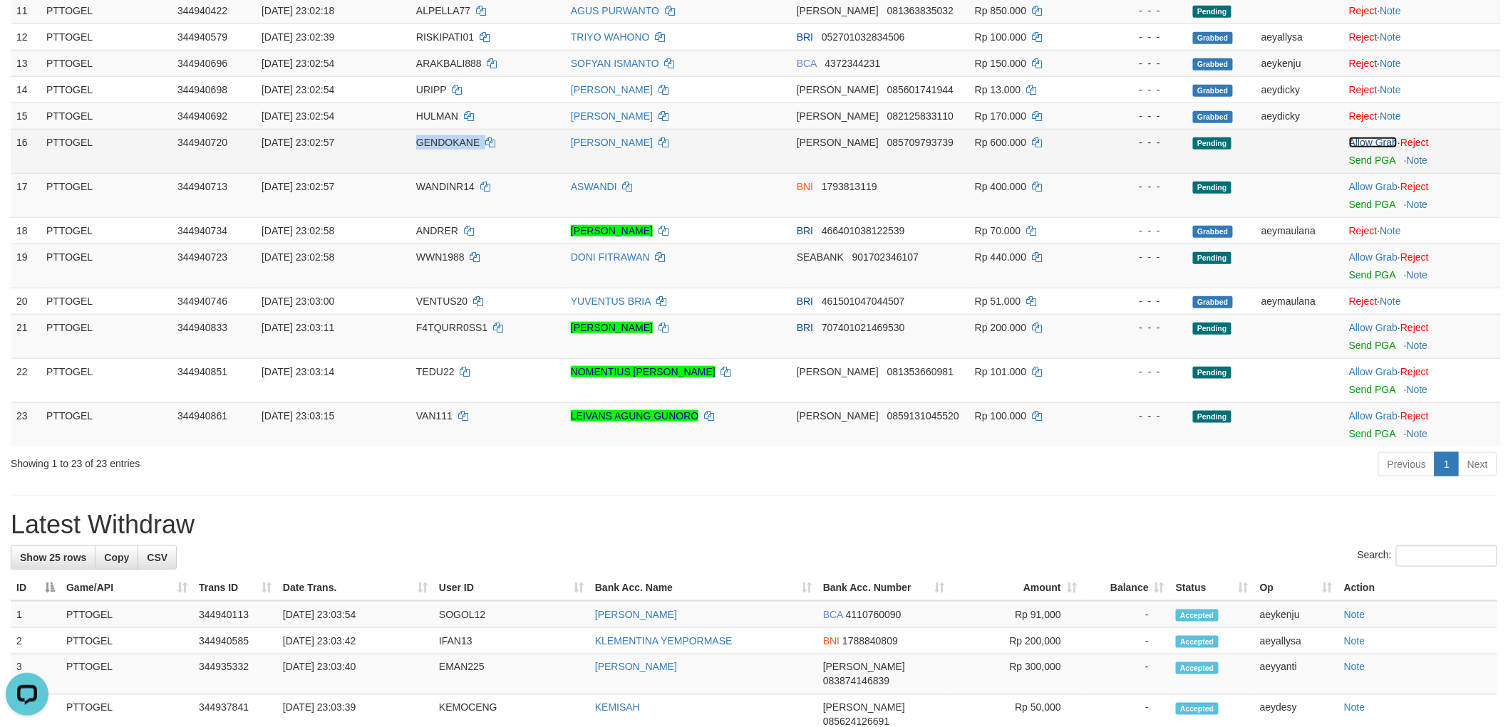
click at [1378, 138] on link "Allow Grab" at bounding box center [1373, 142] width 48 height 11
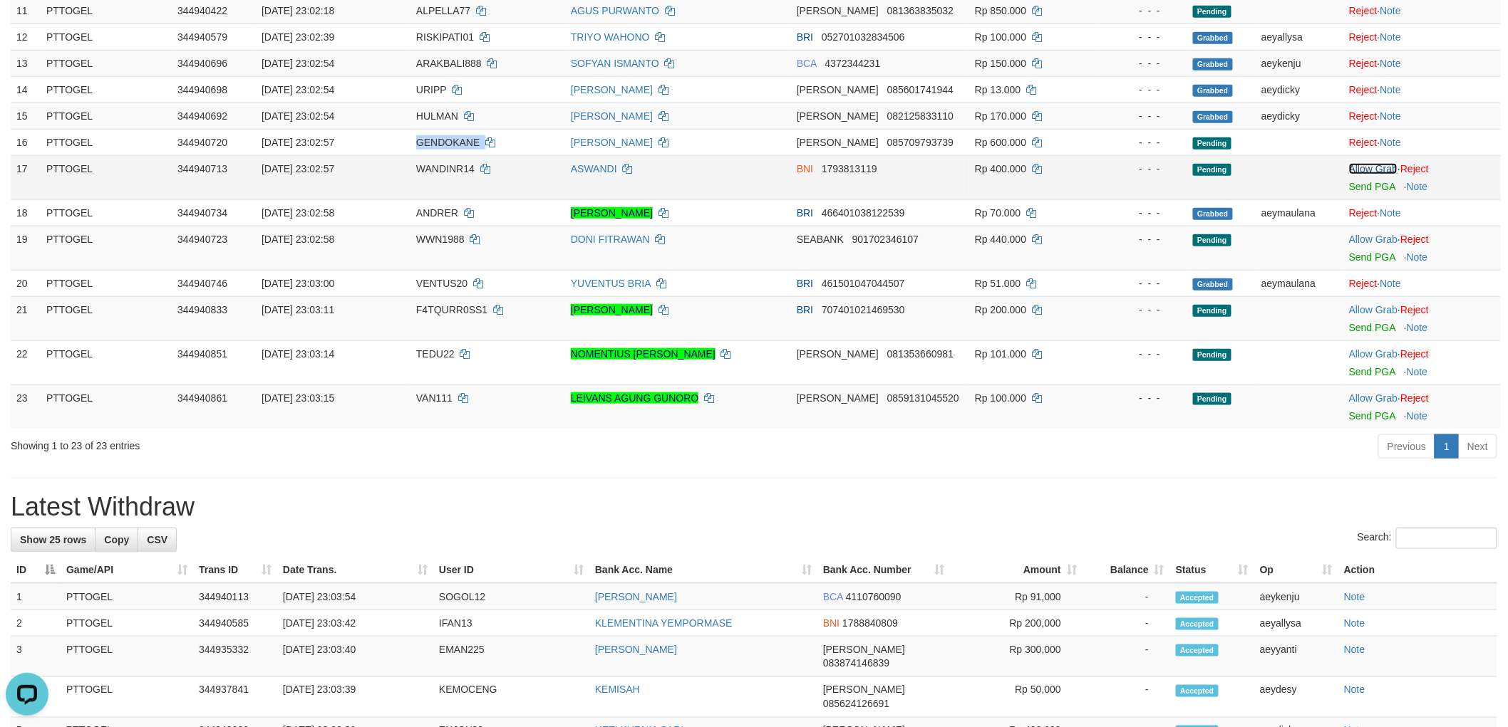
click at [1381, 166] on link "Allow Grab" at bounding box center [1373, 168] width 48 height 11
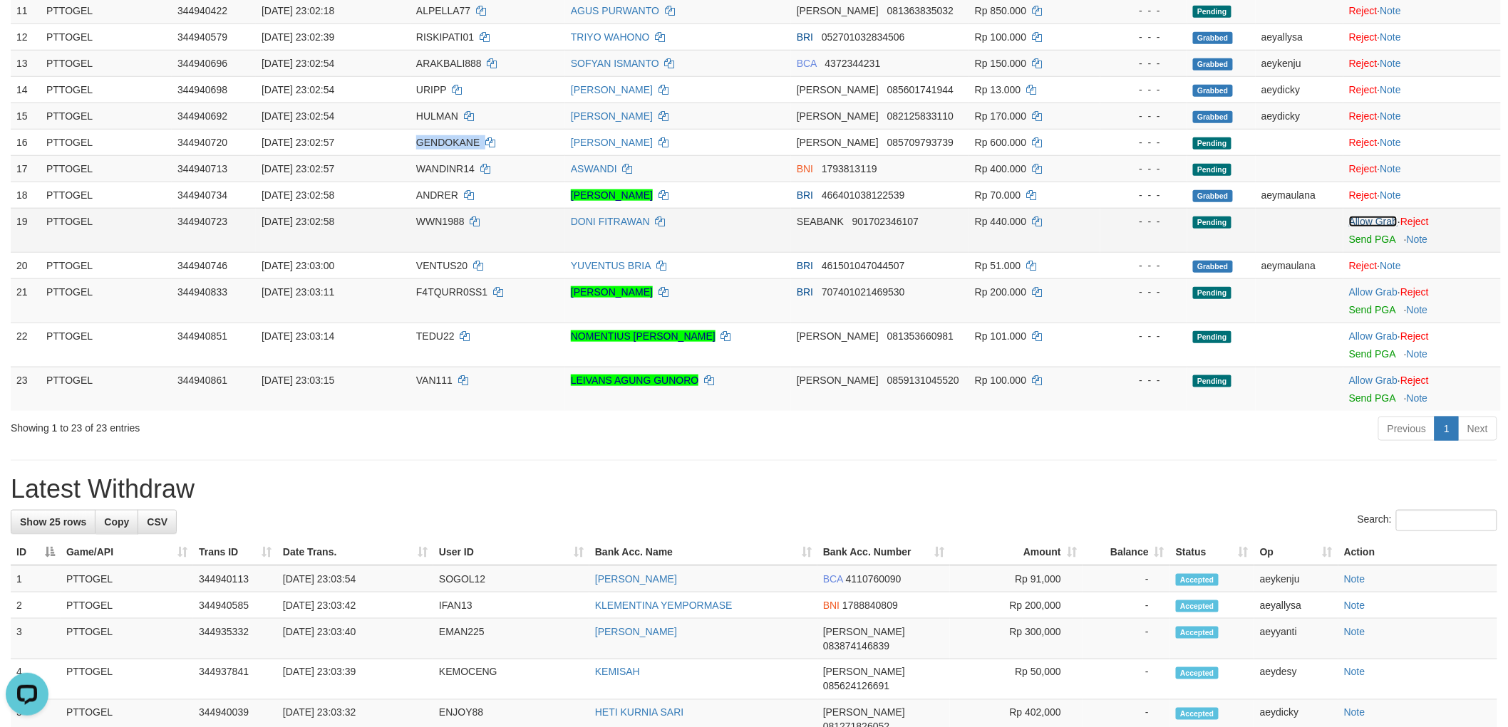
click at [1376, 217] on link "Allow Grab" at bounding box center [1373, 221] width 48 height 11
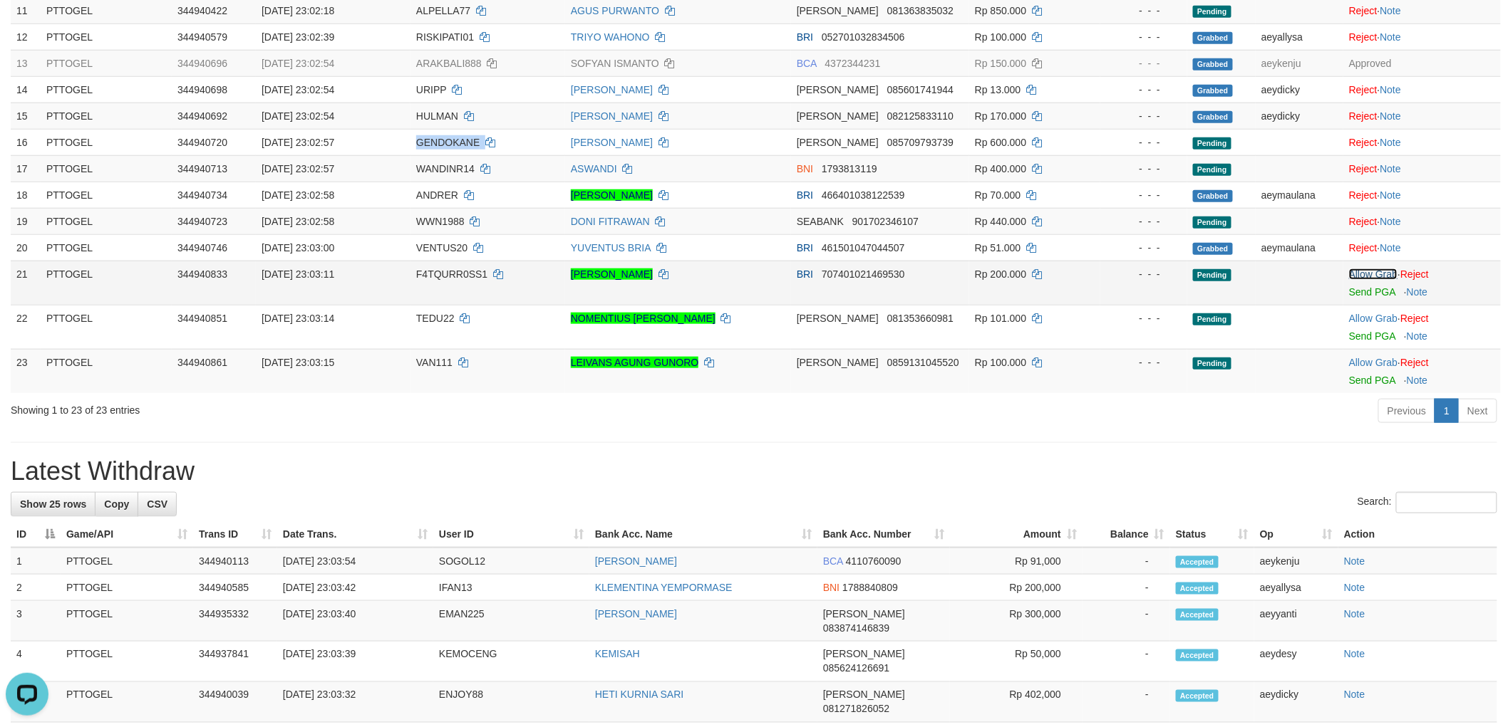
click at [1370, 272] on link "Allow Grab" at bounding box center [1373, 274] width 48 height 11
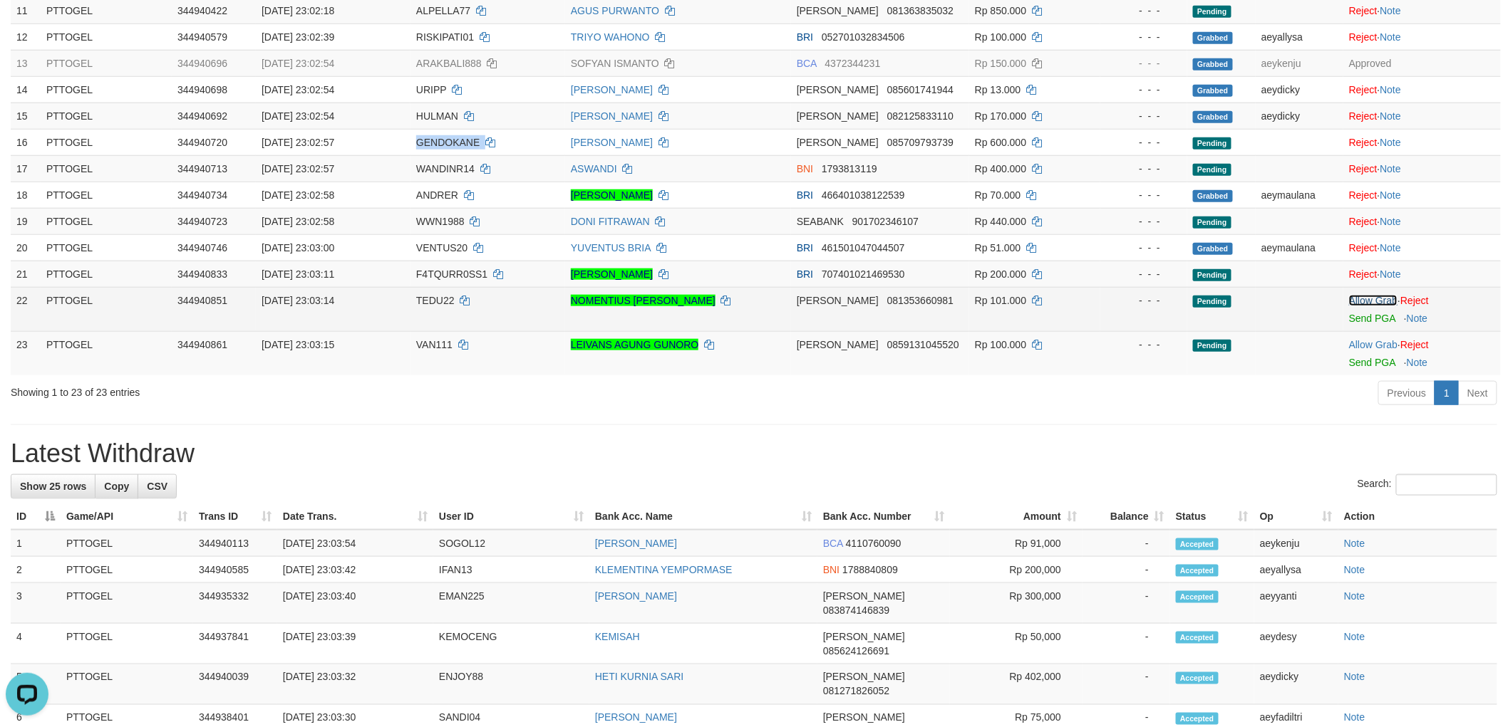
click at [1369, 297] on link "Allow Grab" at bounding box center [1373, 300] width 48 height 11
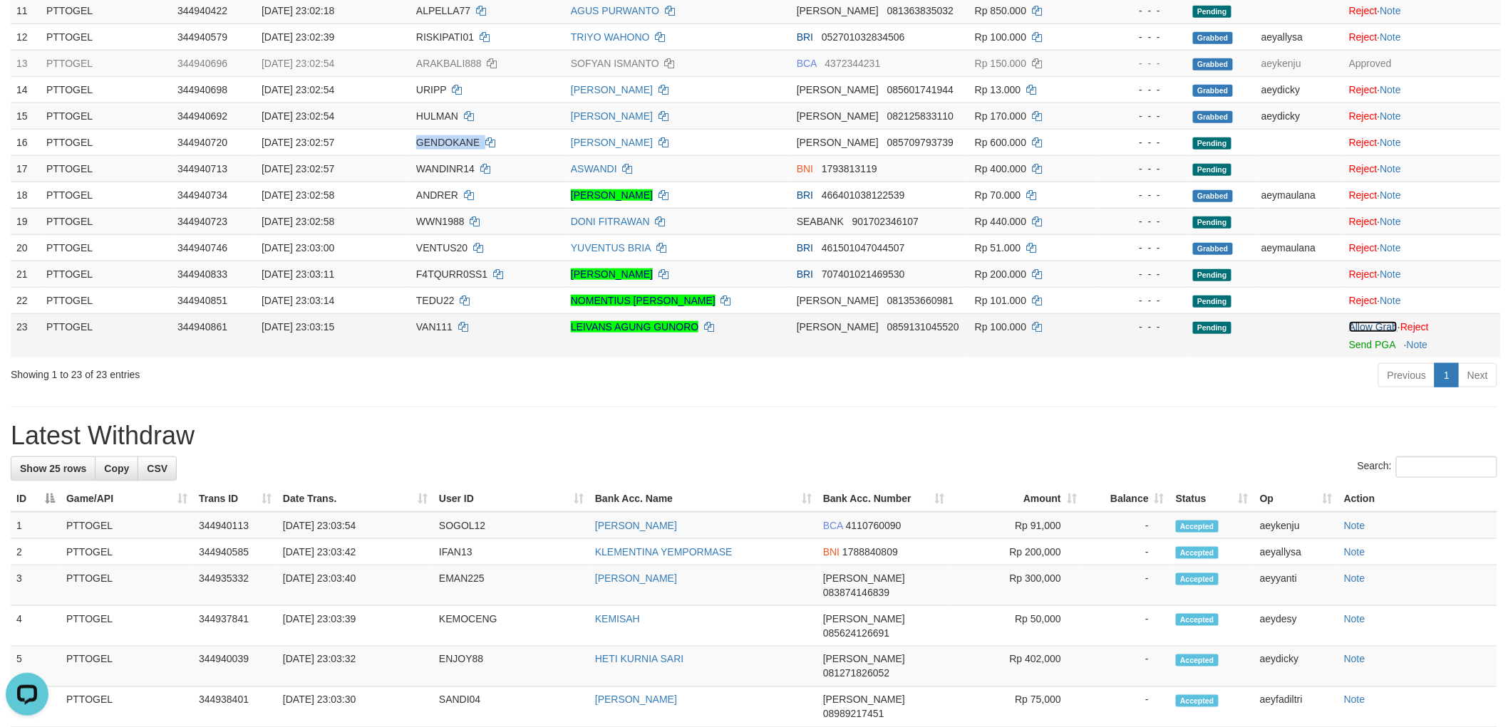
click at [1369, 325] on link "Allow Grab" at bounding box center [1373, 326] width 48 height 11
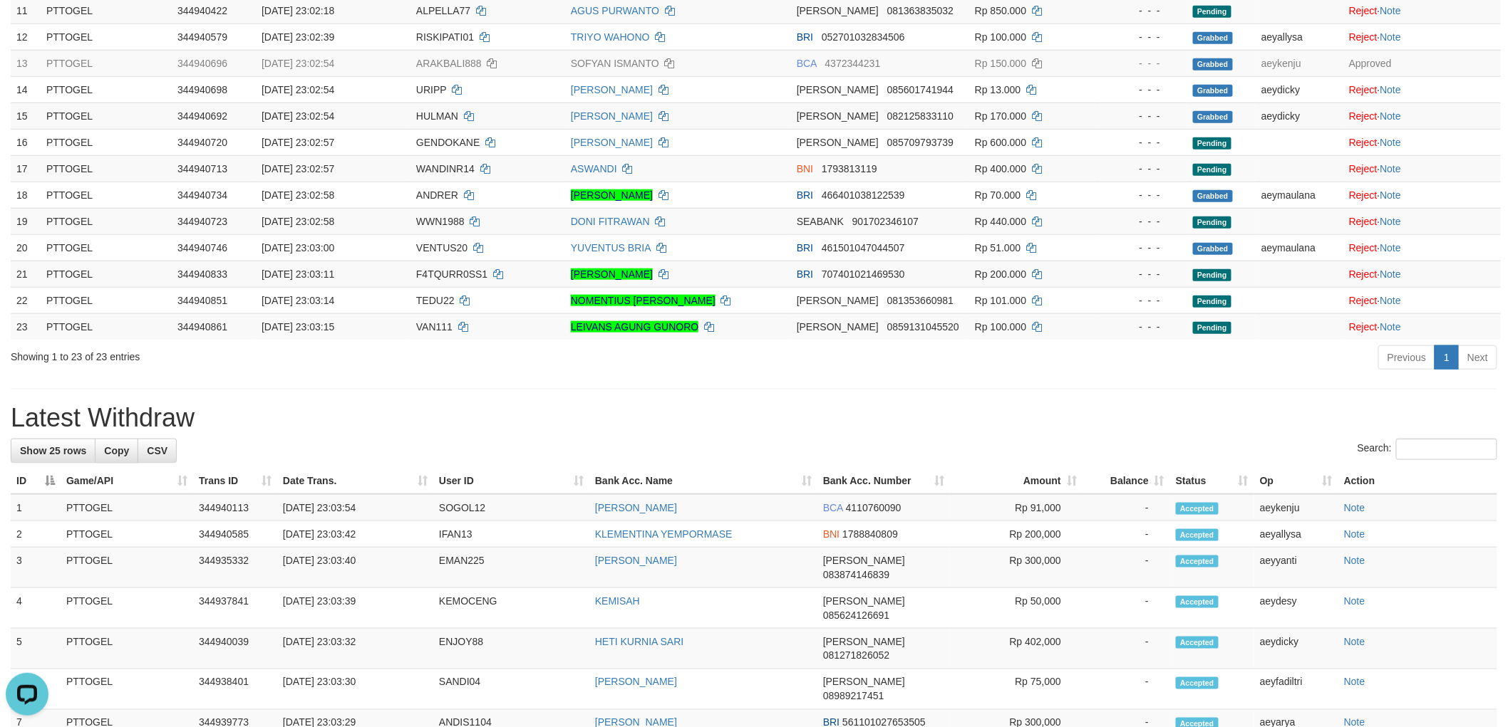
click at [1231, 373] on div "Previous 1 Next" at bounding box center [1068, 359] width 858 height 31
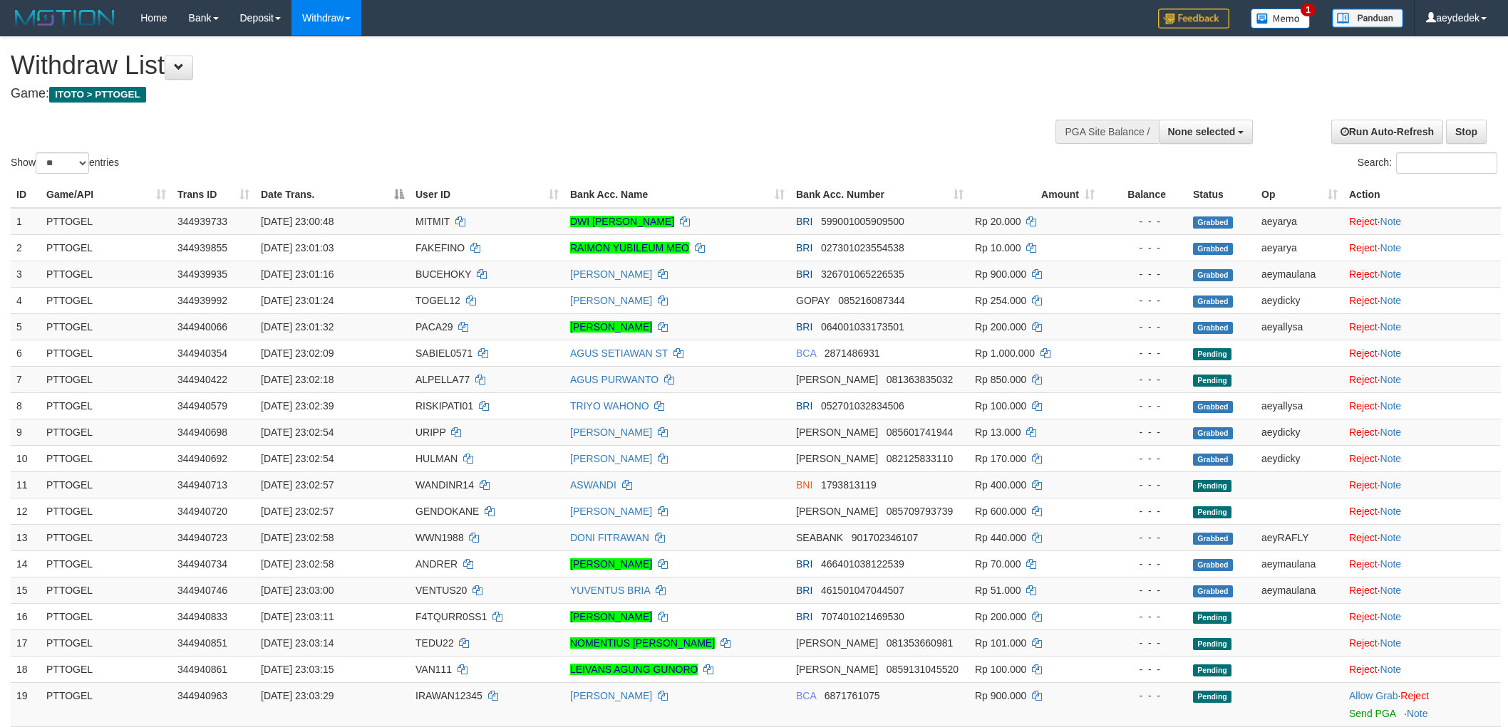
select select
select select "**"
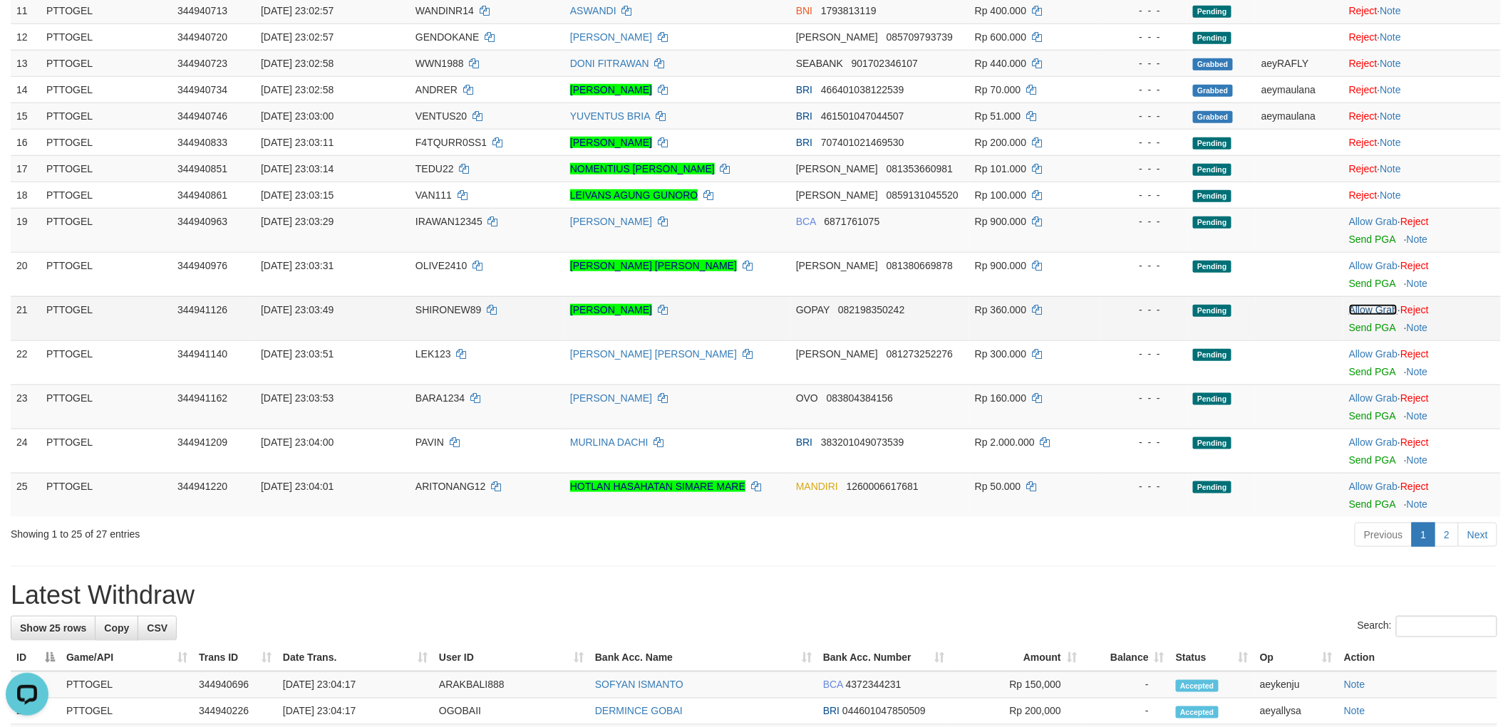
click at [1369, 305] on link "Allow Grab" at bounding box center [1373, 309] width 48 height 11
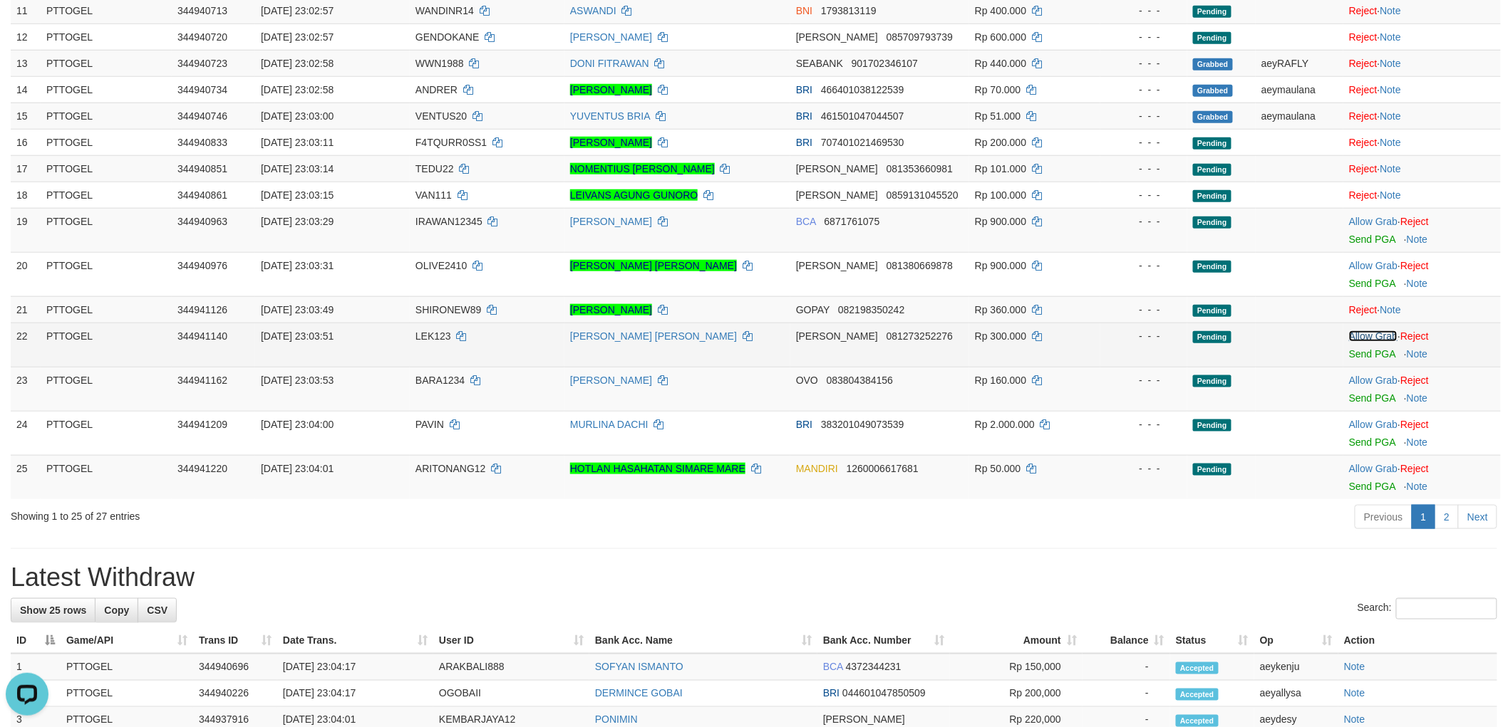
click at [1366, 335] on link "Allow Grab" at bounding box center [1373, 336] width 48 height 11
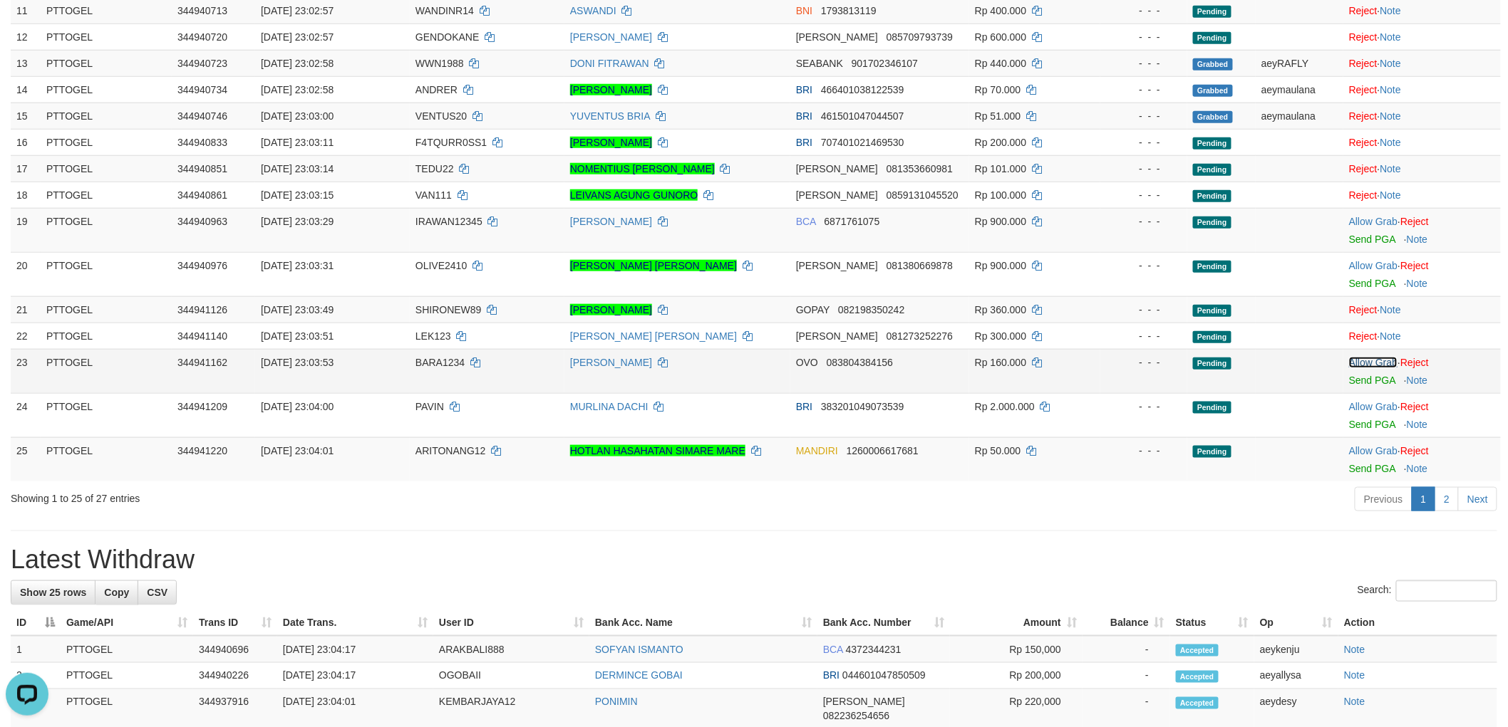
click at [1366, 366] on link "Allow Grab" at bounding box center [1373, 362] width 48 height 11
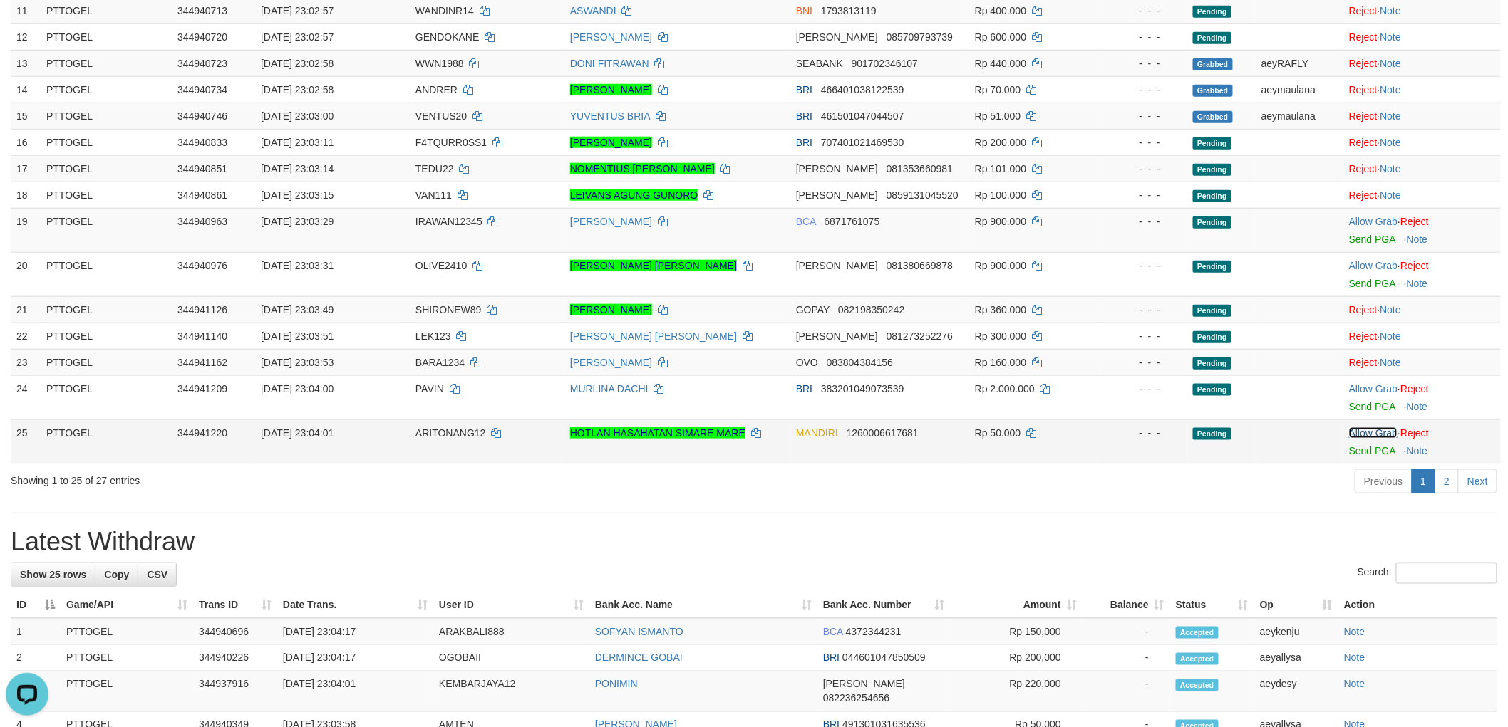
click at [1359, 429] on link "Allow Grab" at bounding box center [1373, 432] width 48 height 11
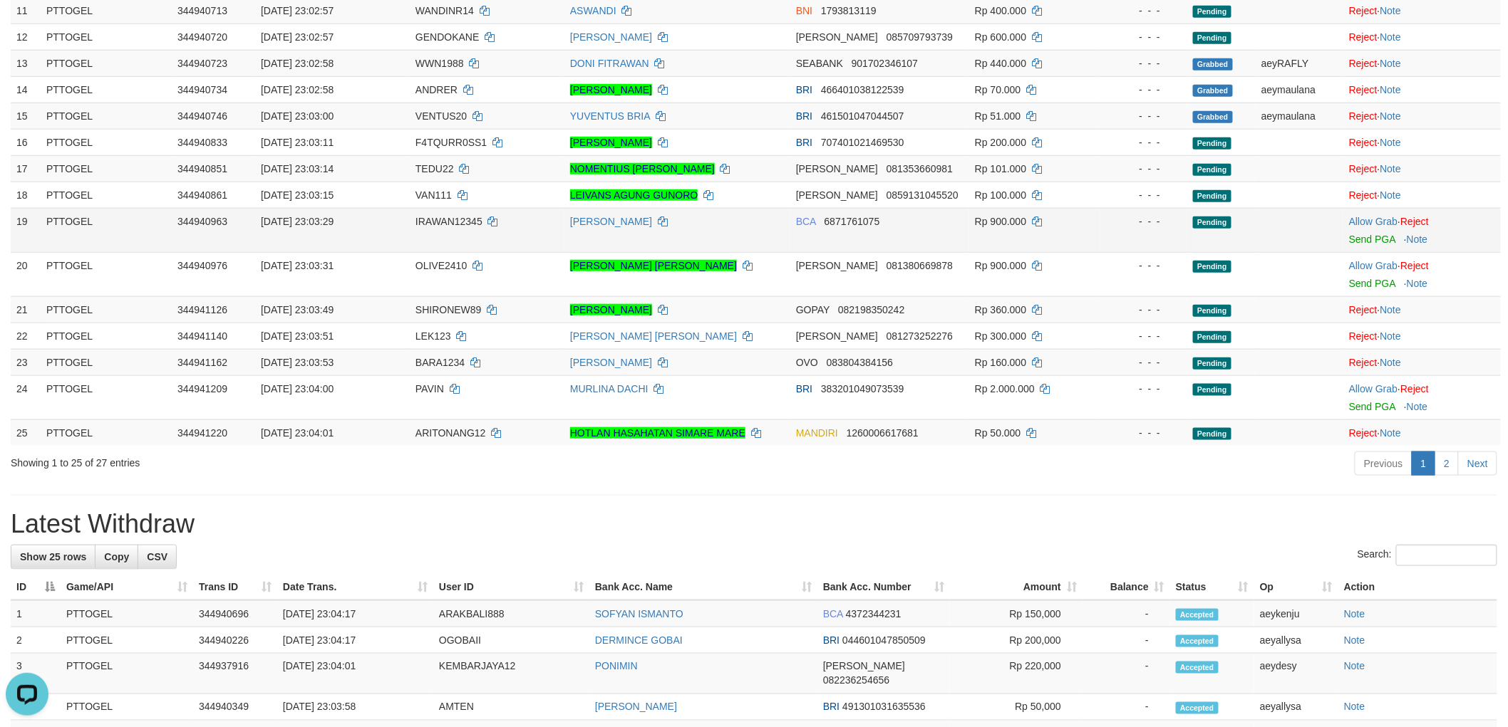
click at [457, 222] on span "IRAWAN12345" at bounding box center [448, 221] width 67 height 11
drag, startPoint x: 457, startPoint y: 222, endPoint x: 56, endPoint y: 212, distance: 402.0
click at [456, 222] on span "IRAWAN12345" at bounding box center [448, 221] width 67 height 11
copy span "IRAWAN12345"
drag, startPoint x: 1356, startPoint y: 221, endPoint x: 1151, endPoint y: 299, distance: 219.0
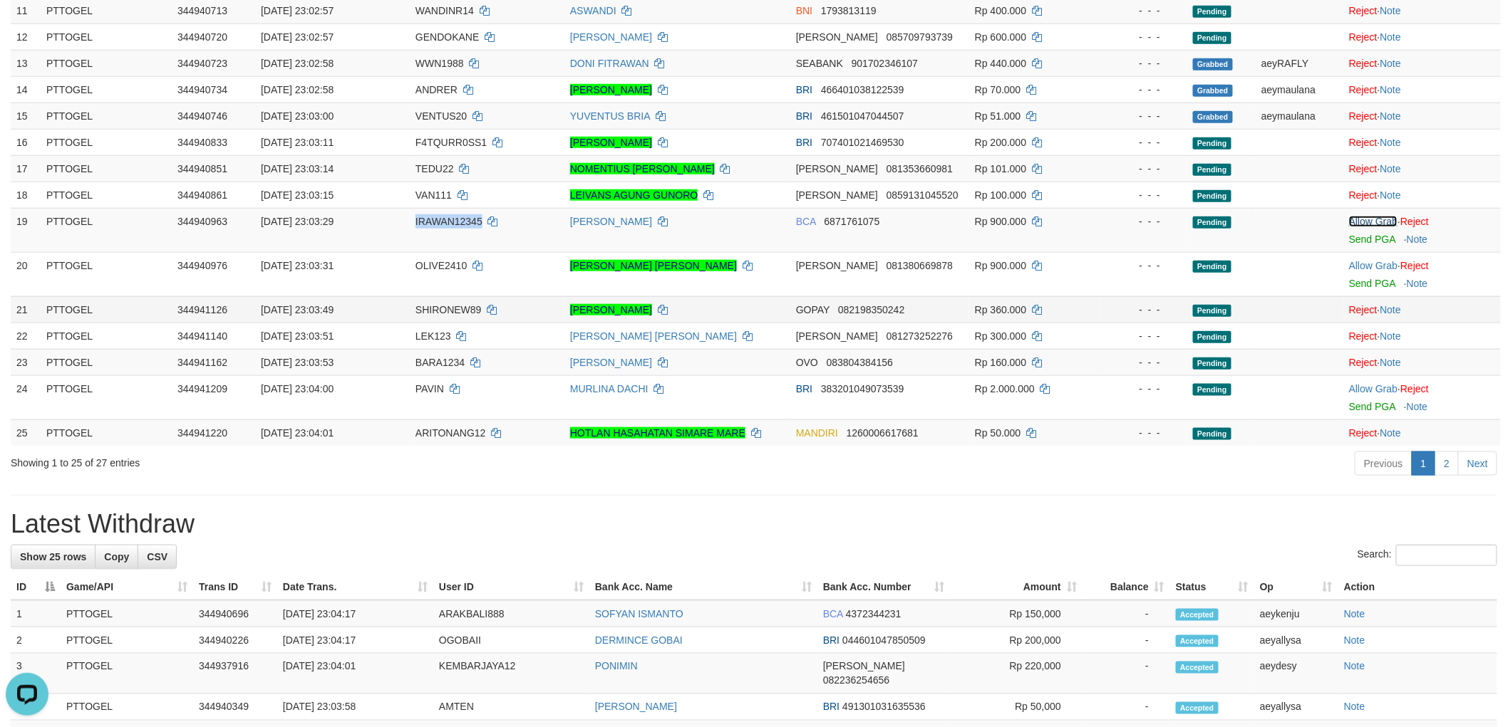
click at [1356, 221] on link "Allow Grab" at bounding box center [1373, 221] width 48 height 11
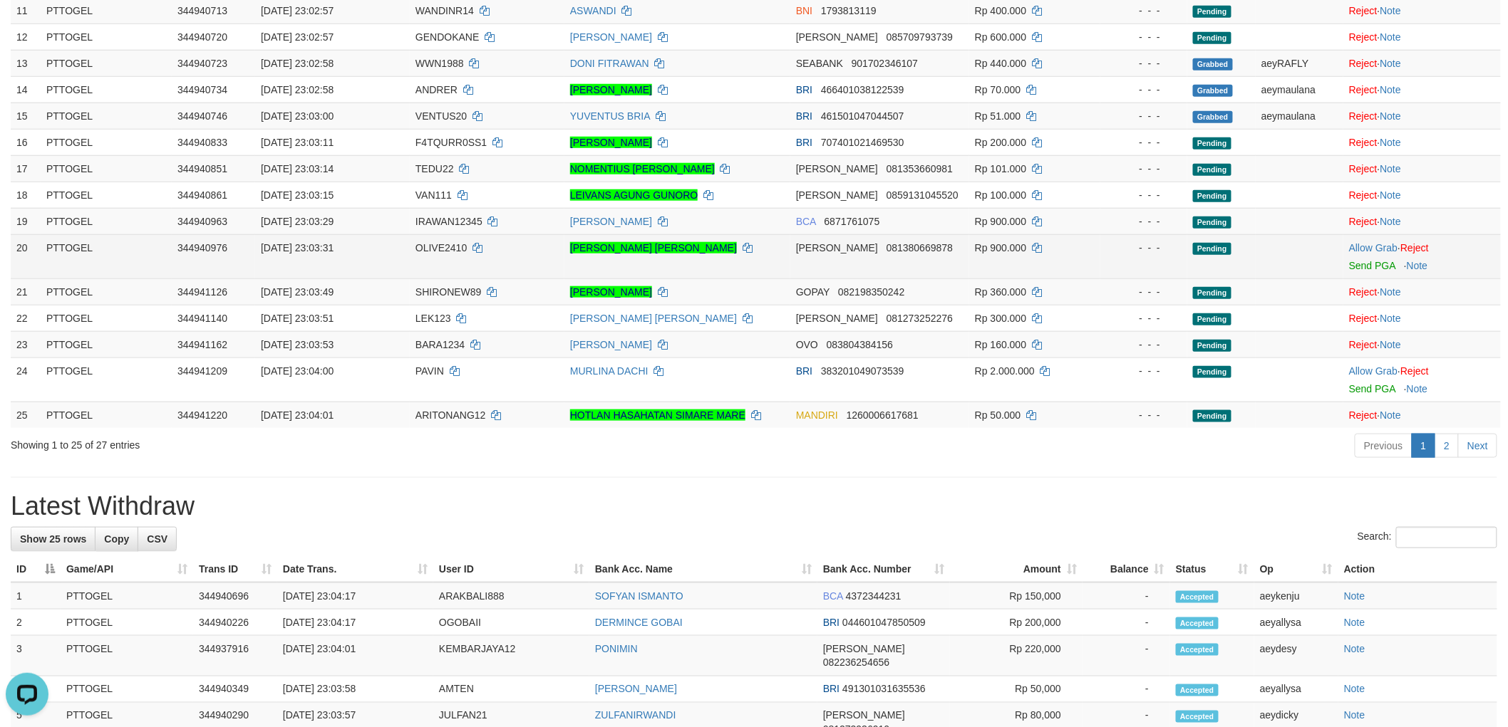
click at [437, 244] on span "OLIVE2410" at bounding box center [440, 247] width 51 height 11
drag, startPoint x: 437, startPoint y: 244, endPoint x: 418, endPoint y: 246, distance: 19.4
click at [430, 244] on span "OLIVE2410" at bounding box center [440, 247] width 51 height 11
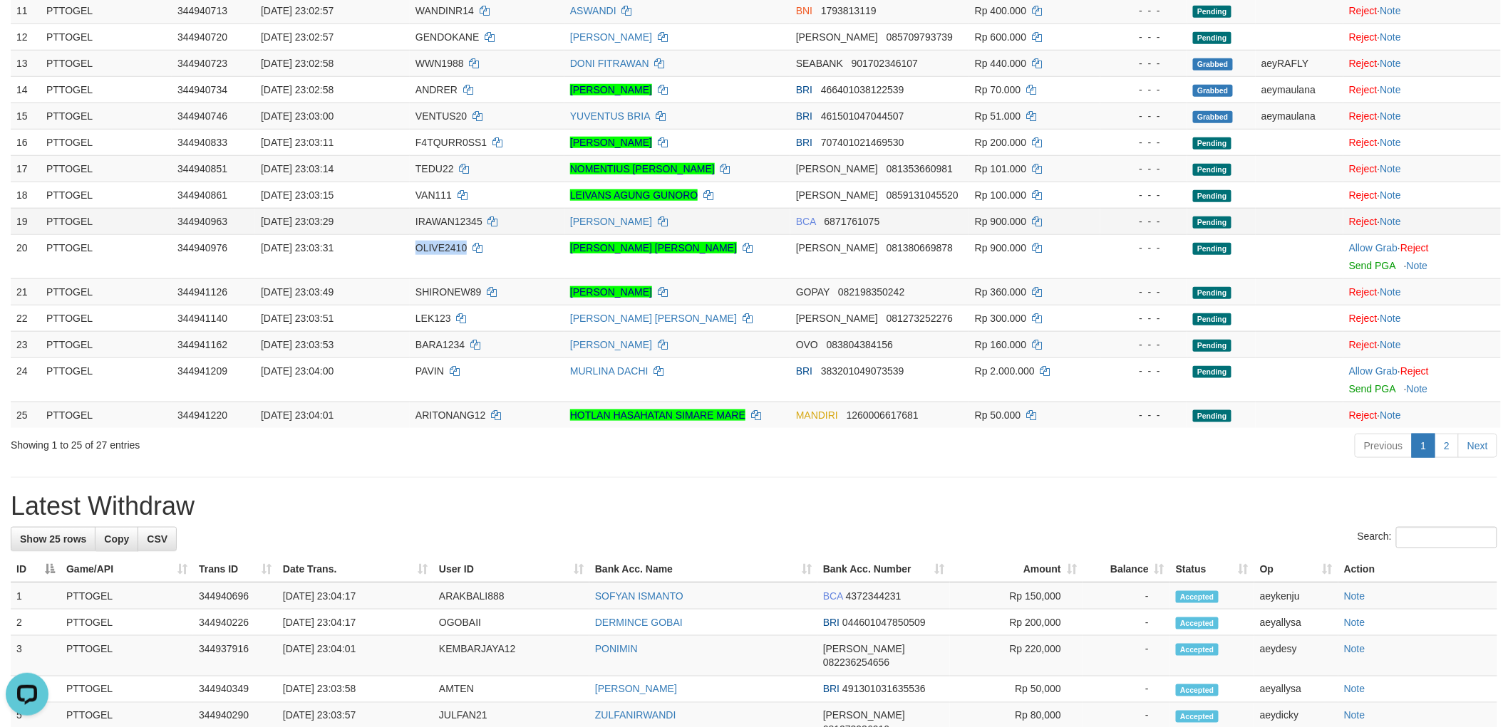
copy span "OLIVE2410"
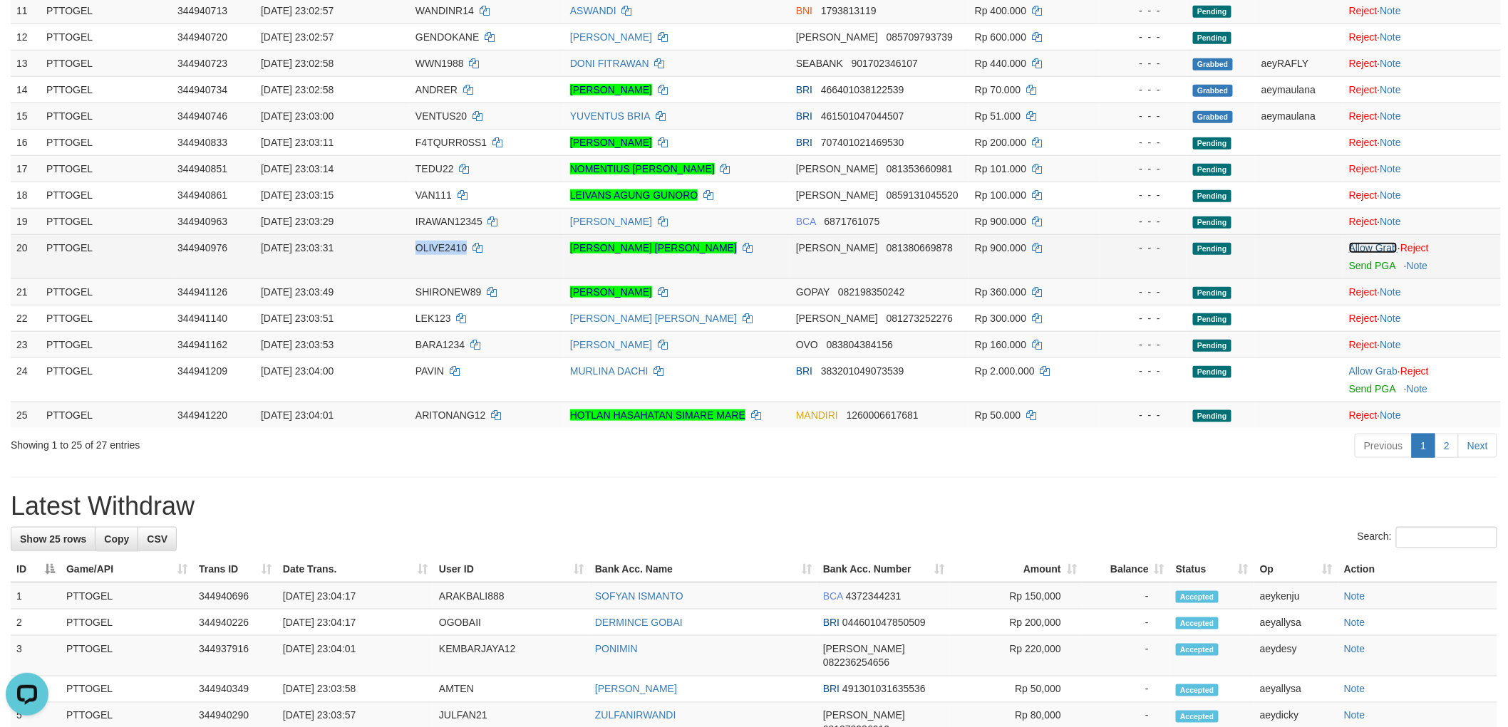
click at [1386, 248] on link "Allow Grab" at bounding box center [1373, 247] width 48 height 11
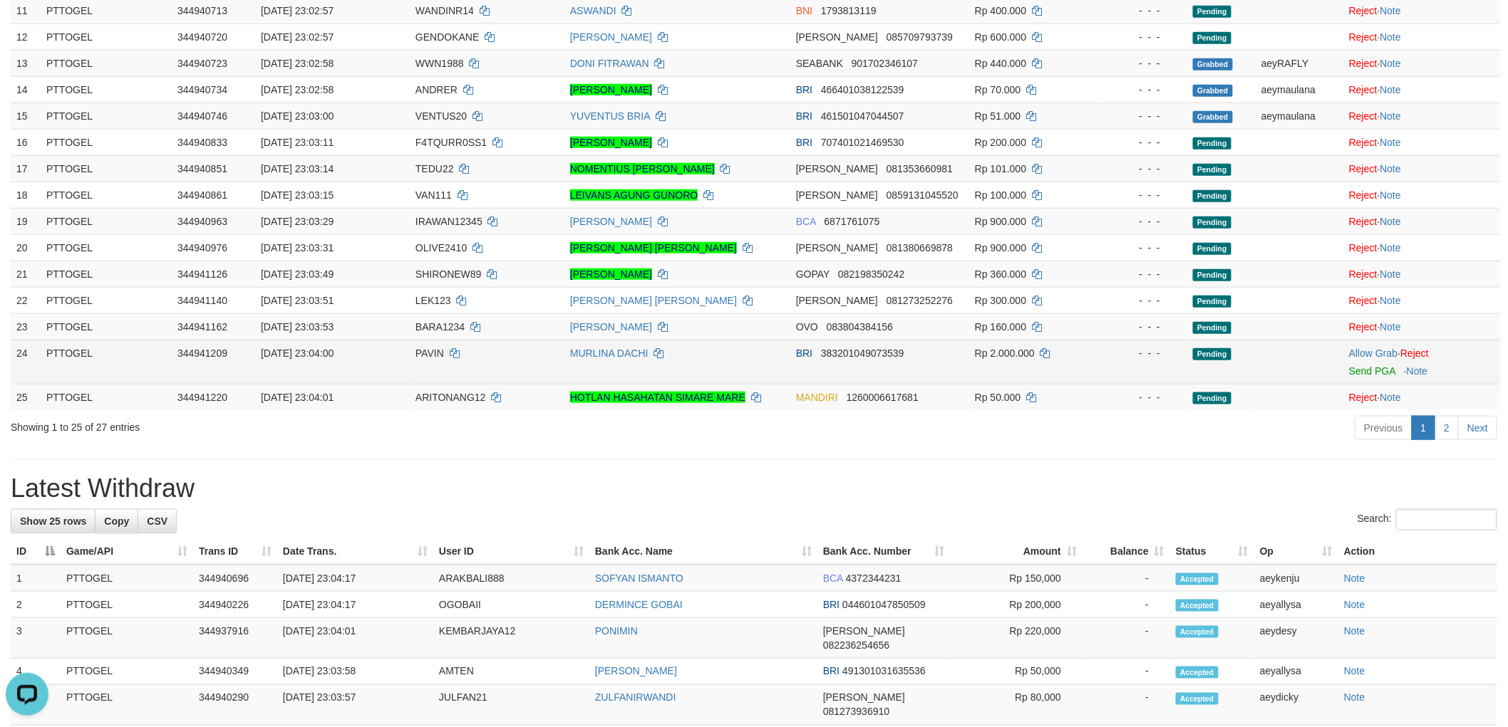
click at [440, 343] on td "PAVIN" at bounding box center [487, 362] width 155 height 44
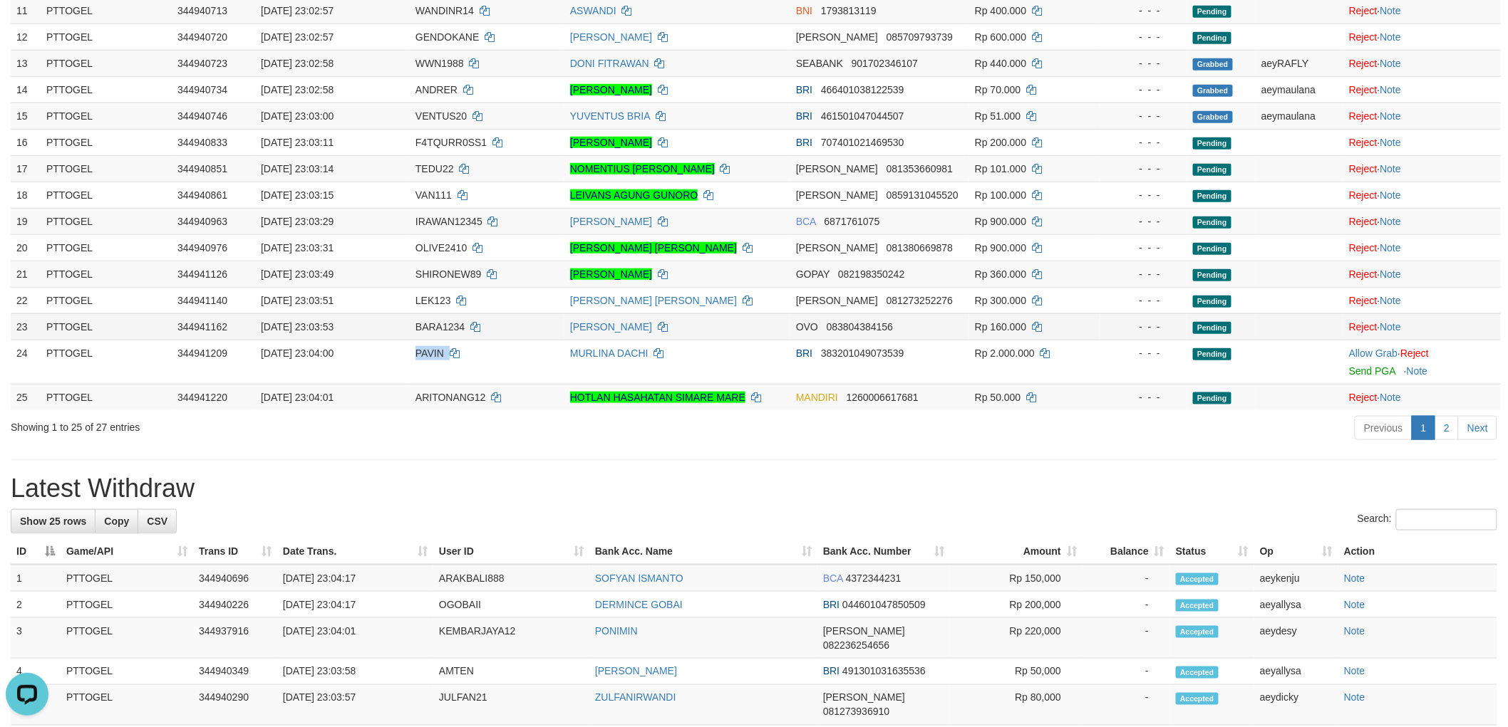
copy td "PAVIN"
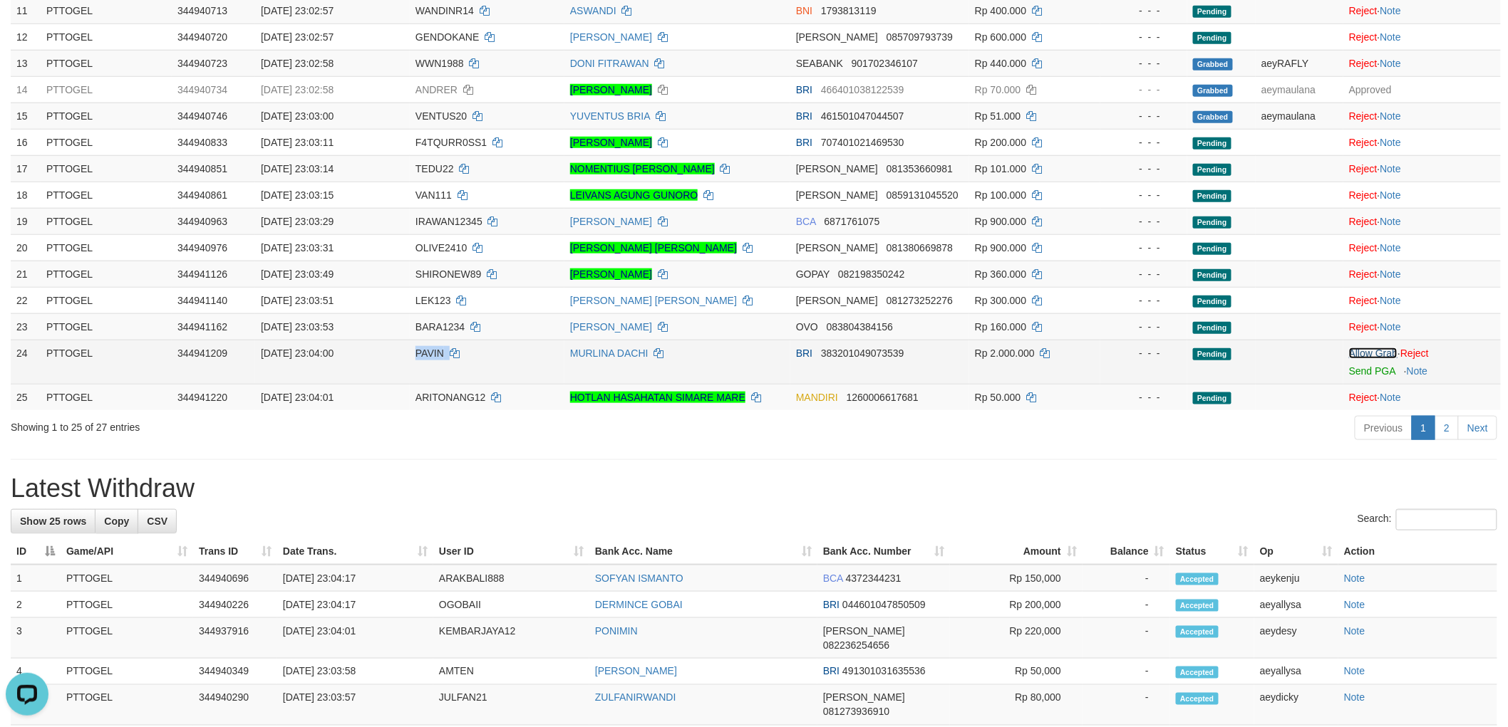
click at [1364, 350] on link "Allow Grab" at bounding box center [1373, 353] width 48 height 11
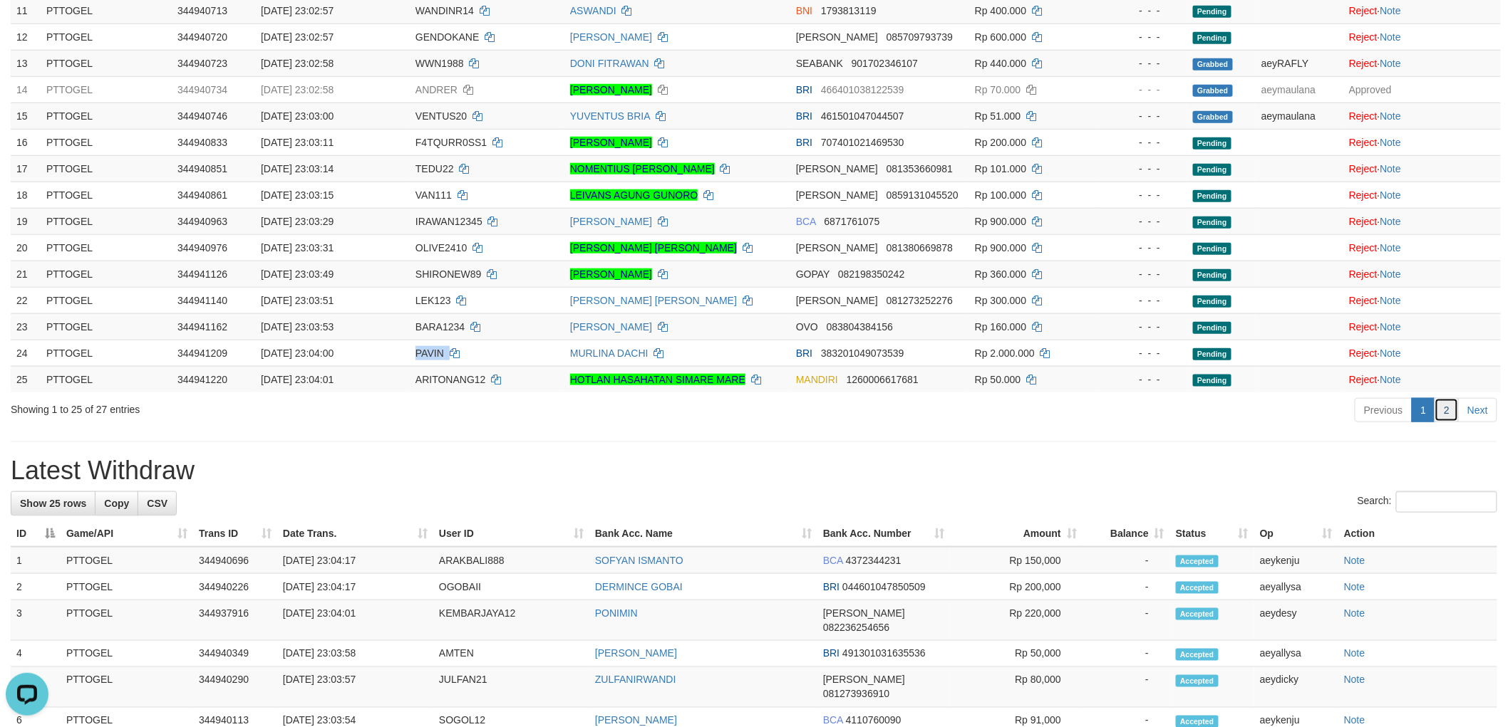
click at [1440, 410] on link "2" at bounding box center [1446, 410] width 24 height 24
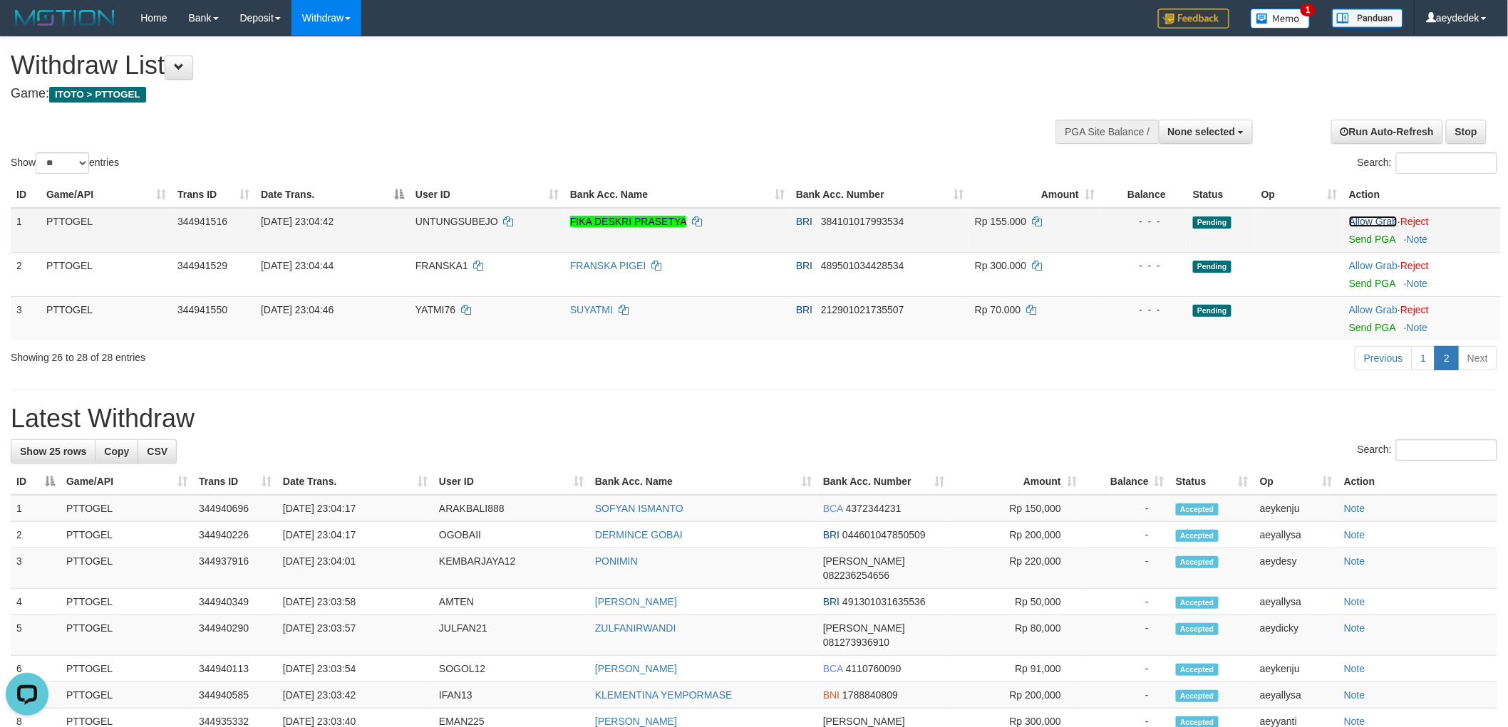
click at [1374, 222] on link "Allow Grab" at bounding box center [1373, 221] width 48 height 11
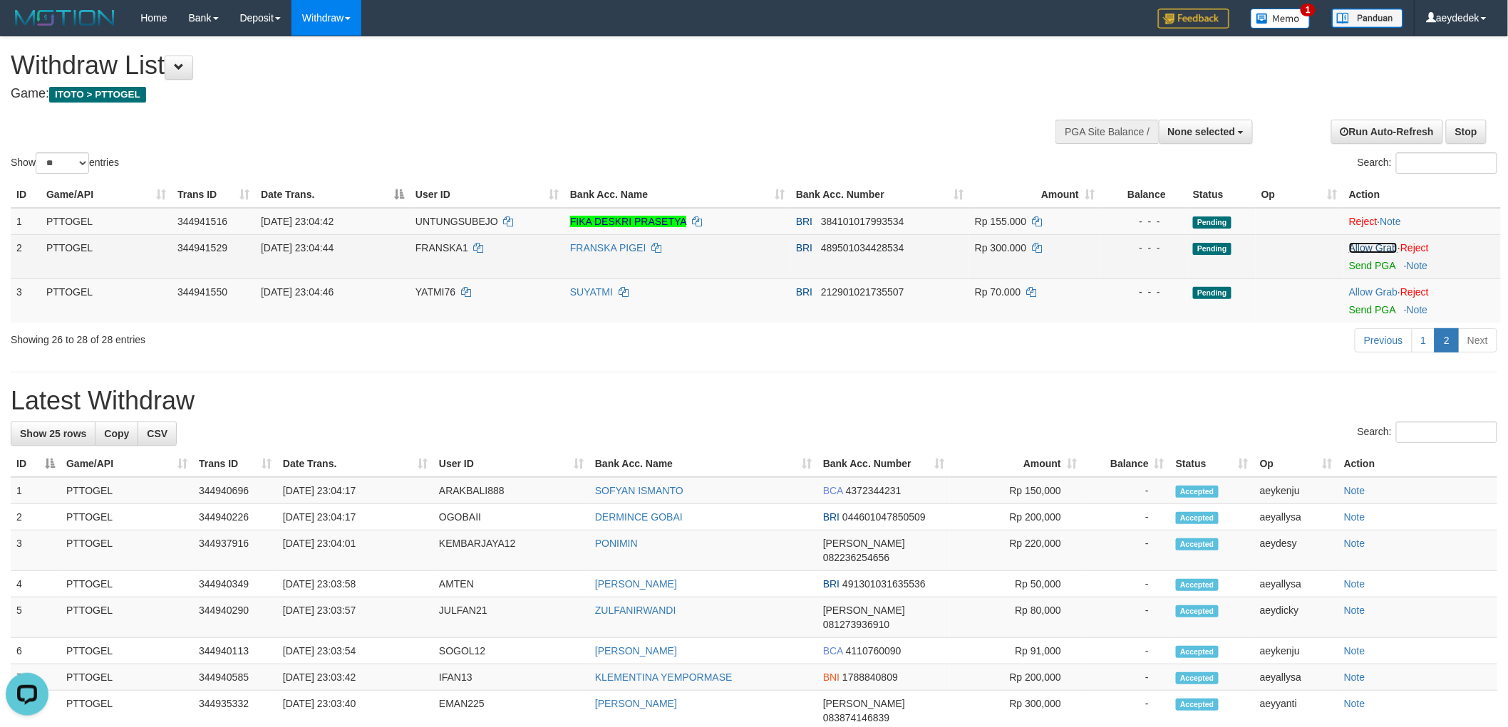
click at [1383, 248] on link "Allow Grab" at bounding box center [1373, 247] width 48 height 11
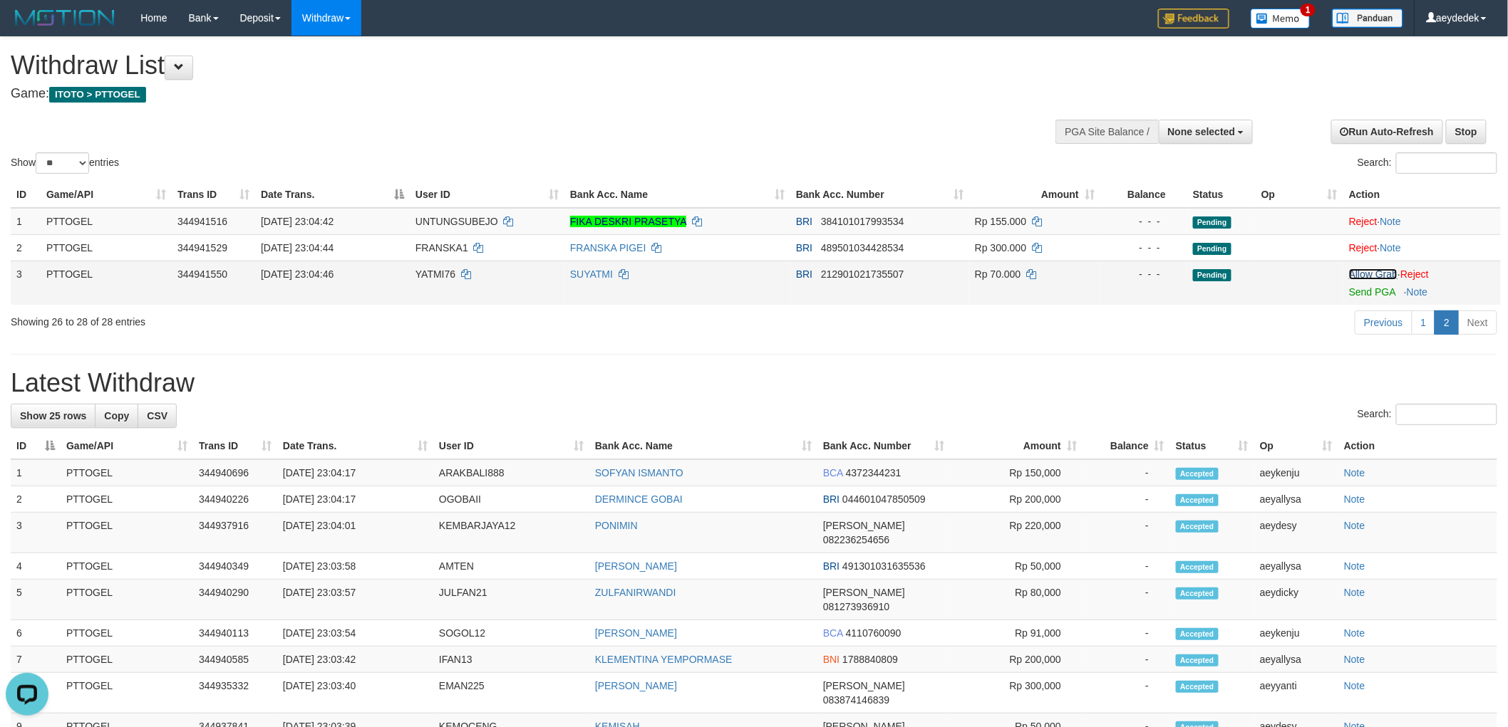
click at [1378, 274] on link "Allow Grab" at bounding box center [1373, 274] width 48 height 11
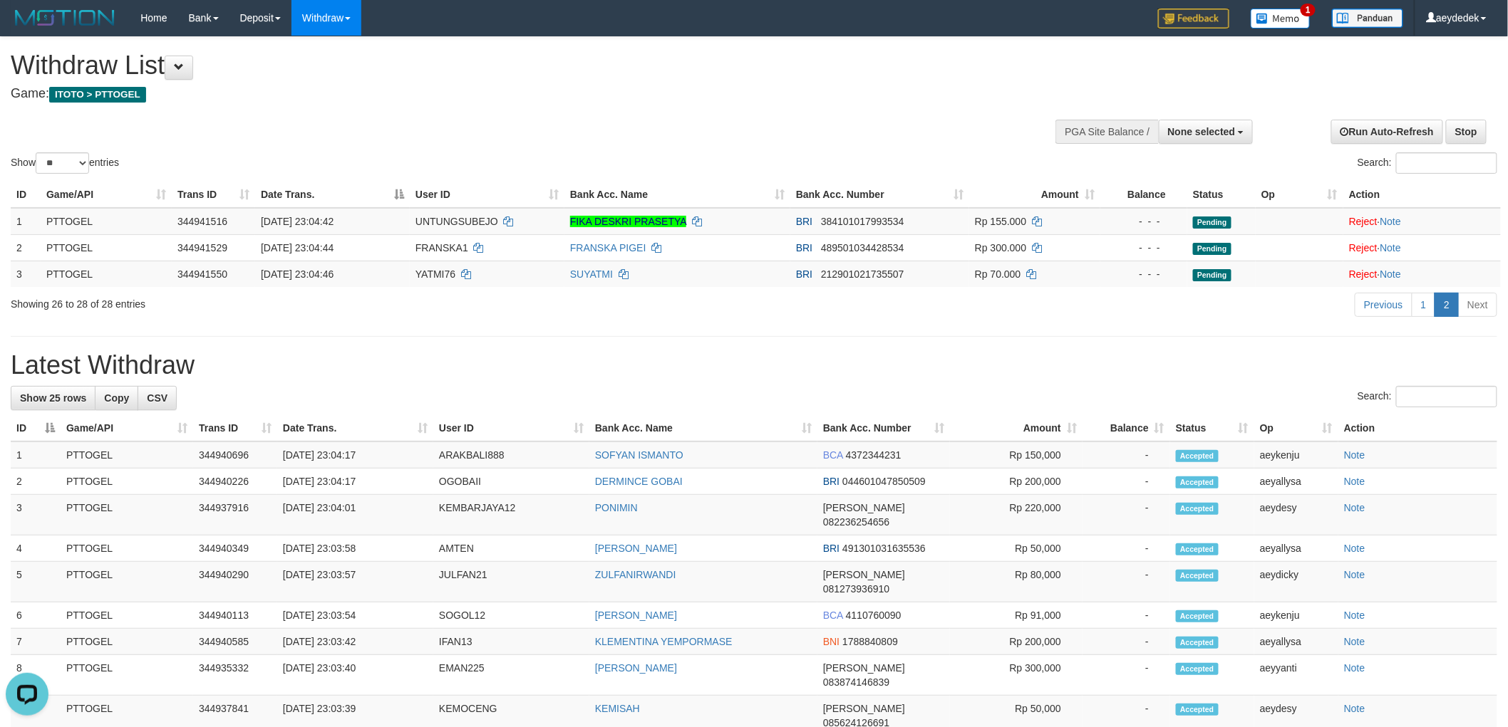
click at [849, 113] on div "Show ** ** ** *** entries Search:" at bounding box center [754, 107] width 1508 height 140
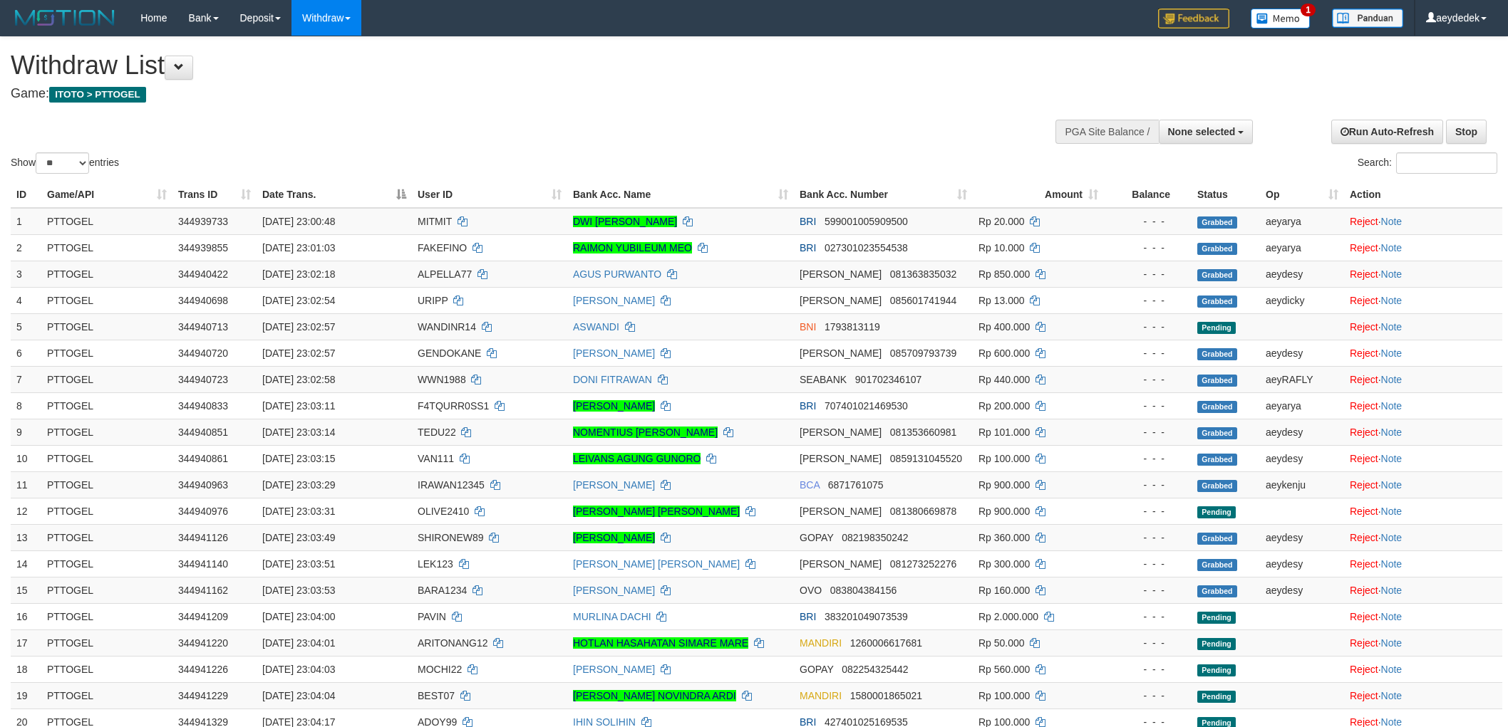
select select
select select "**"
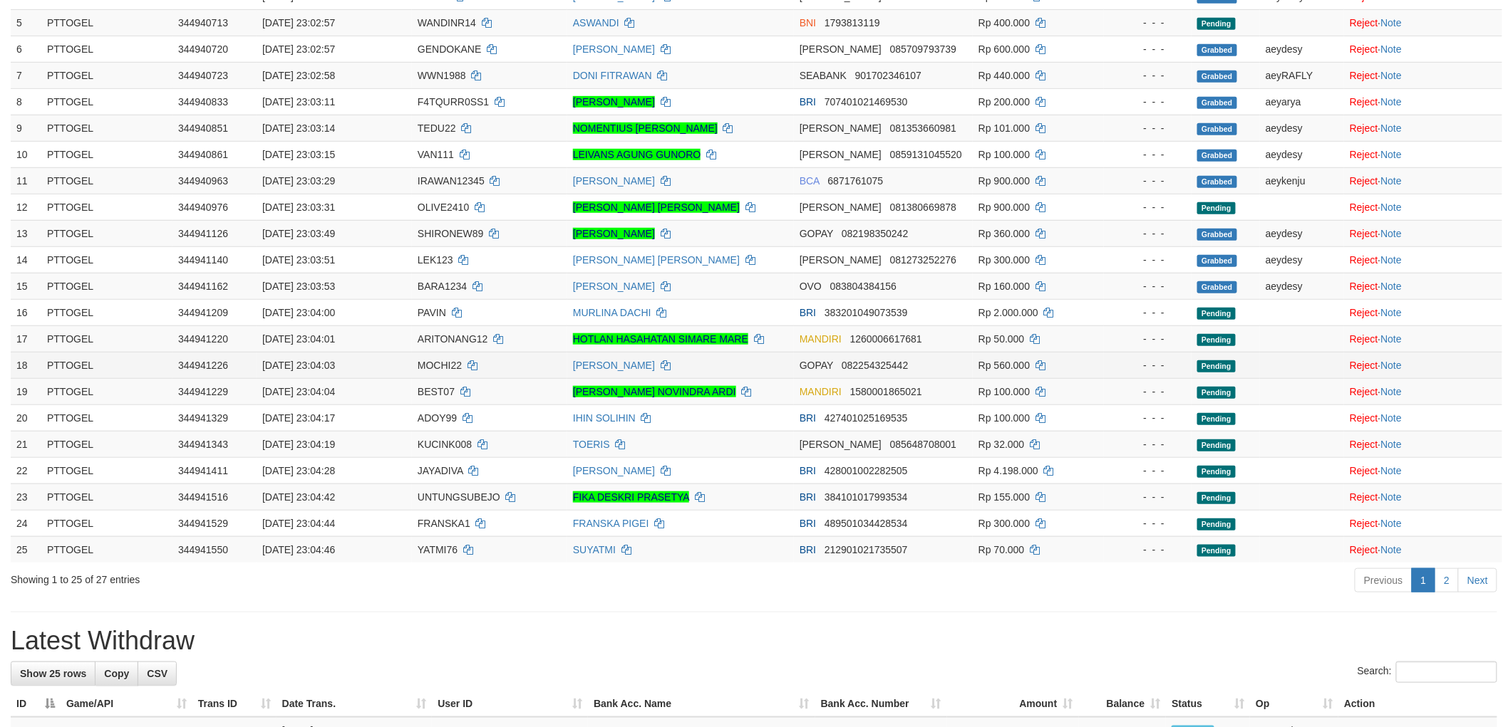
scroll to position [316, 0]
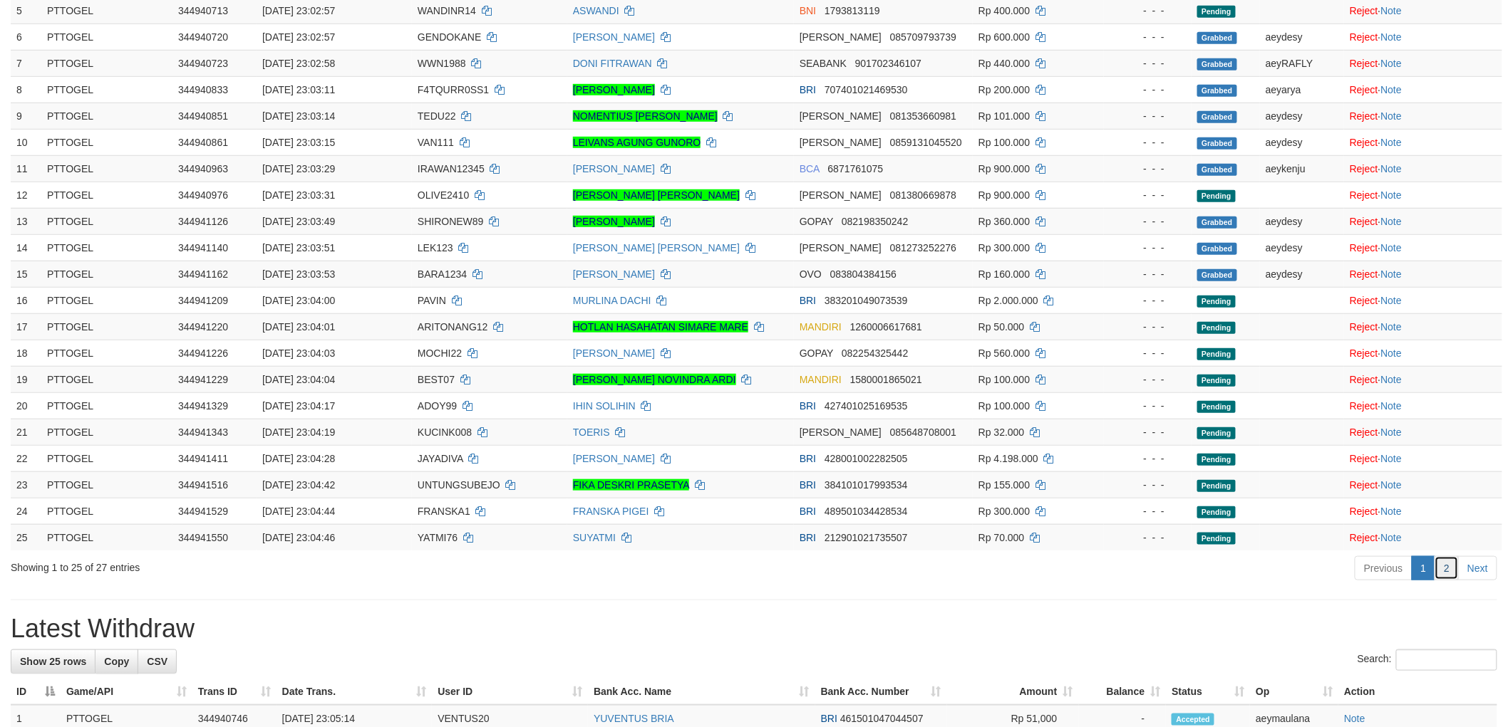
click at [1448, 567] on link "2" at bounding box center [1446, 568] width 24 height 24
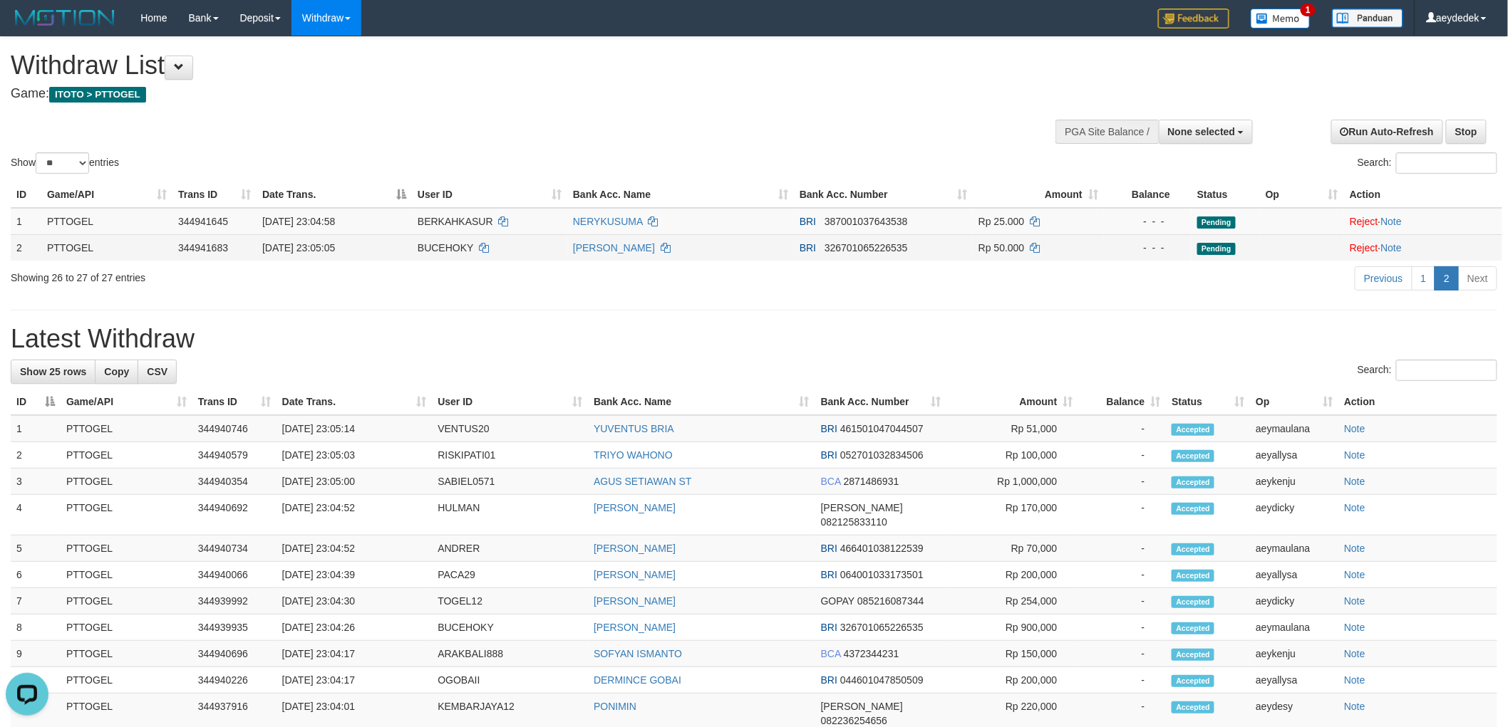
scroll to position [0, 0]
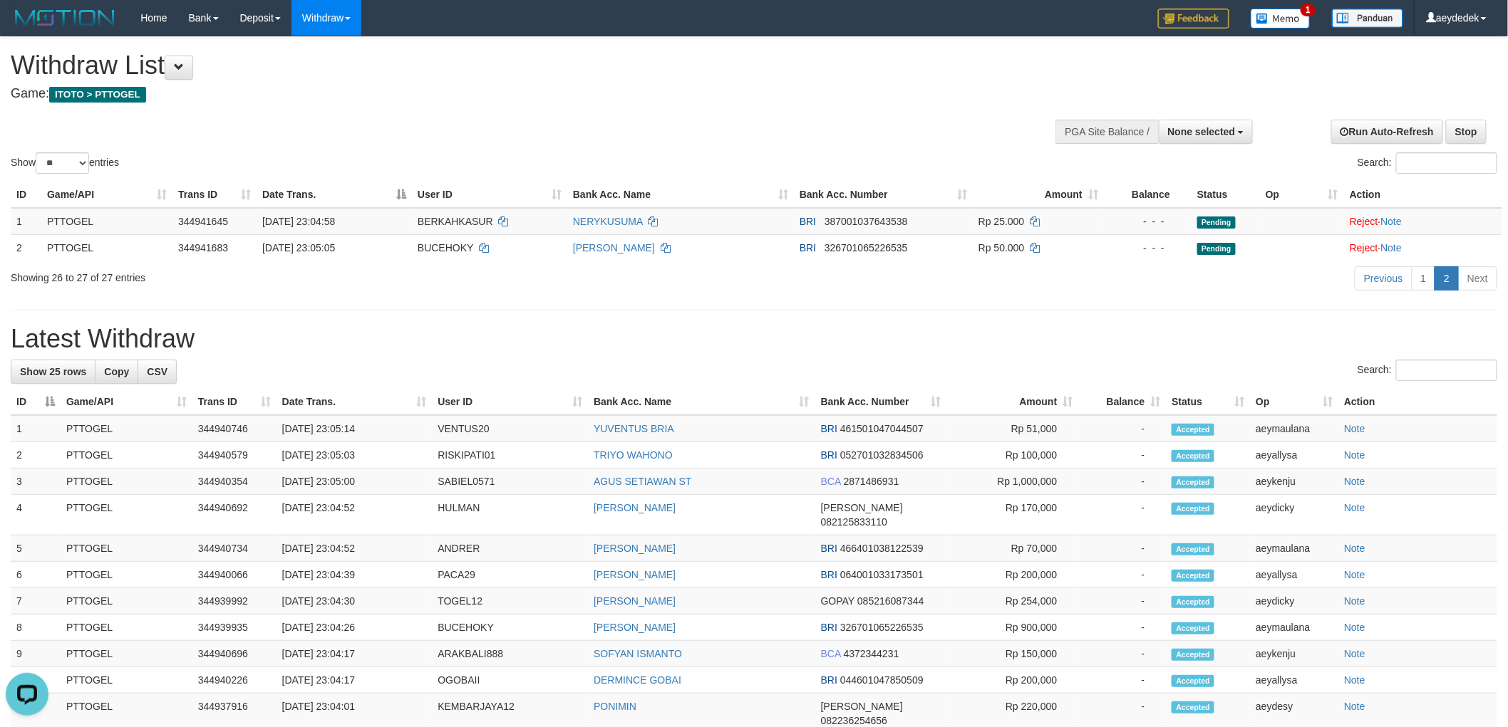
drag, startPoint x: 1123, startPoint y: 337, endPoint x: 771, endPoint y: 110, distance: 418.6
click at [1064, 301] on div "**********" at bounding box center [754, 660] width 1508 height 1247
drag, startPoint x: 766, startPoint y: 98, endPoint x: 425, endPoint y: 333, distance: 413.8
click at [760, 103] on div "**********" at bounding box center [506, 72] width 991 height 71
click at [710, 58] on h1 "Withdraw List" at bounding box center [501, 65] width 980 height 28
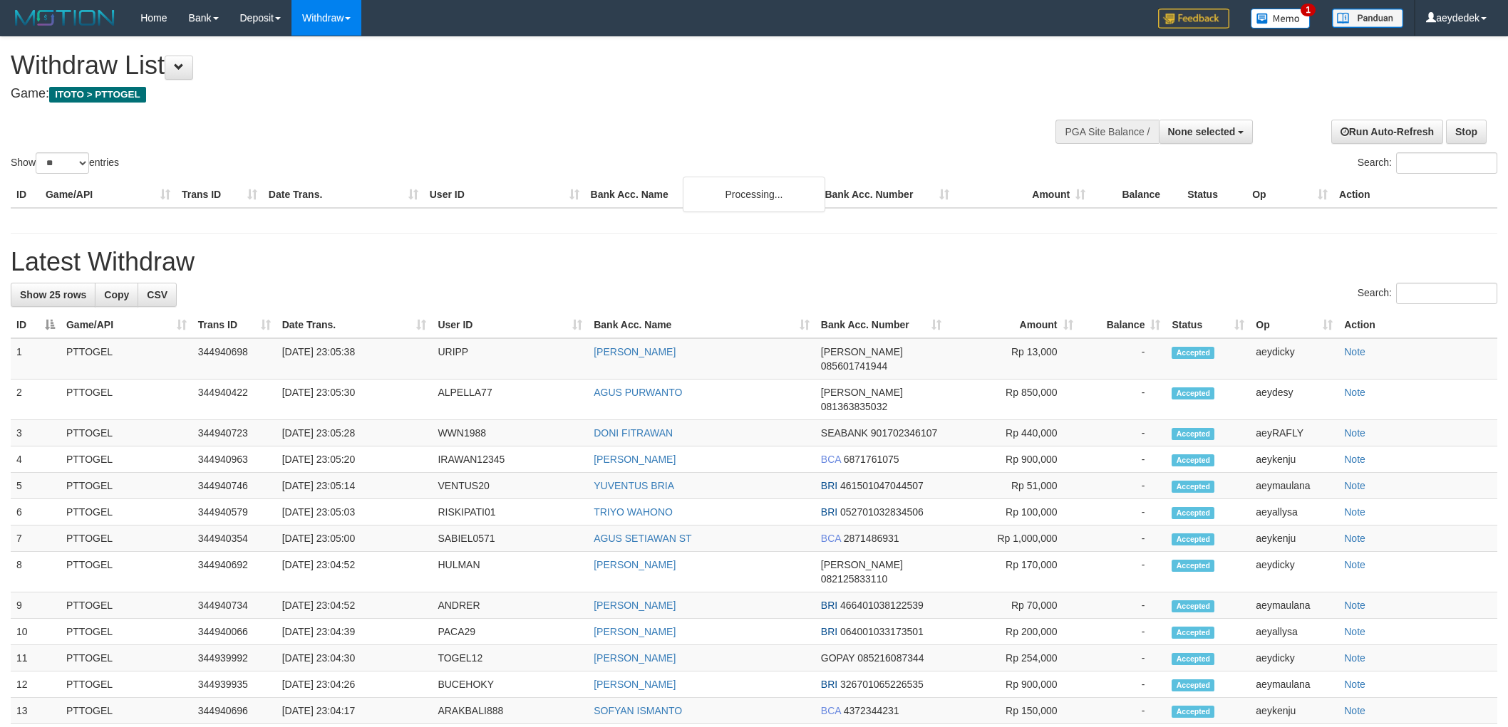
select select
select select "**"
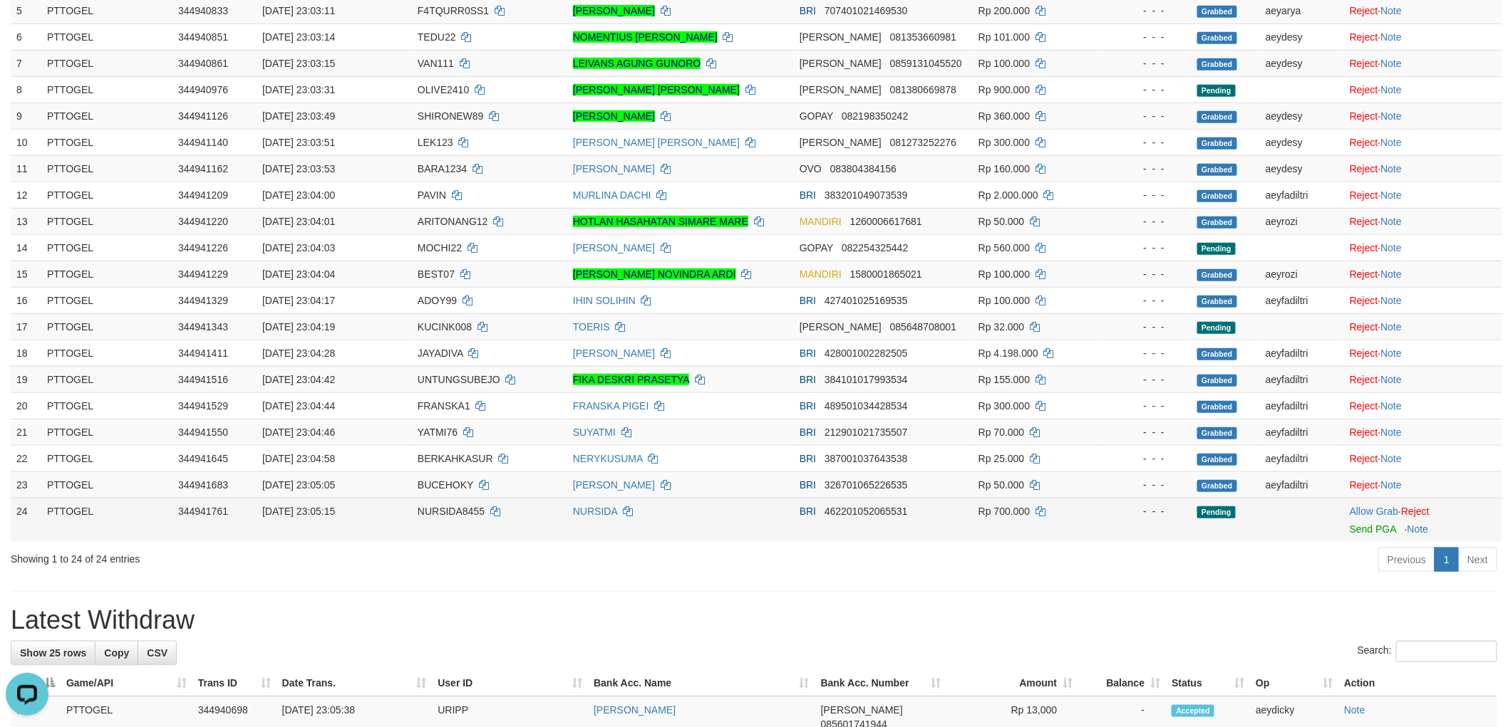
click at [436, 513] on span "NURSIDA8455" at bounding box center [451, 511] width 67 height 11
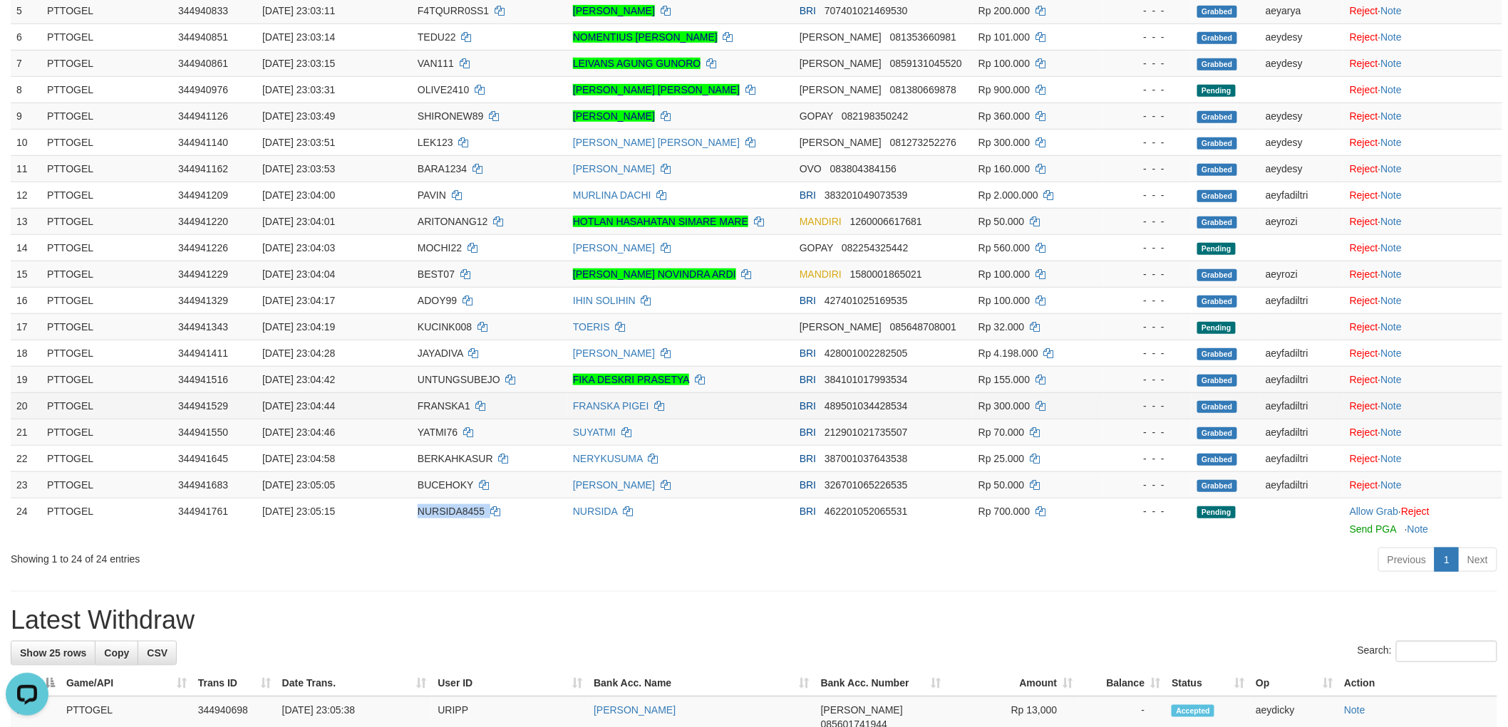
copy td "NURSIDA8455"
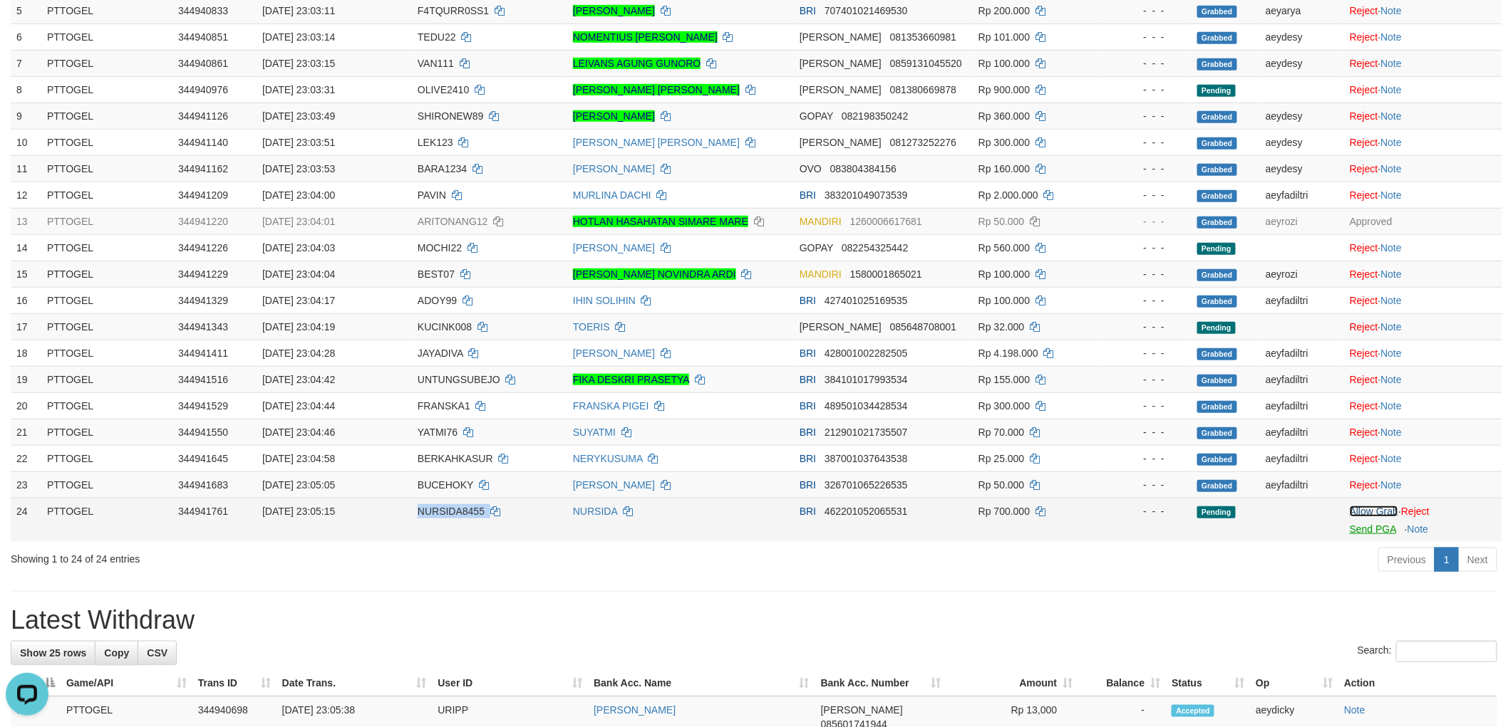
drag, startPoint x: 1371, startPoint y: 512, endPoint x: 1385, endPoint y: 524, distance: 18.7
click at [1371, 512] on link "Allow Grab" at bounding box center [1373, 511] width 48 height 11
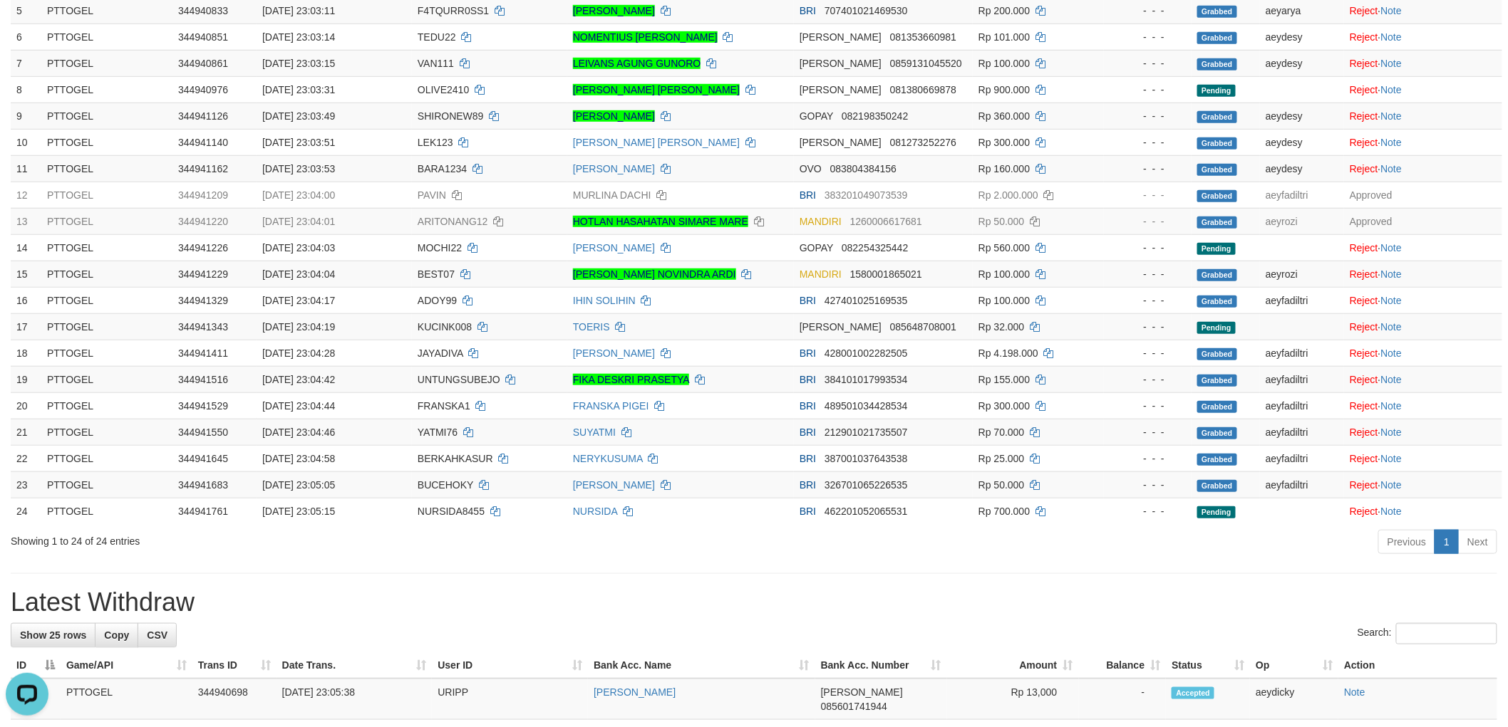
click at [986, 582] on div "**********" at bounding box center [754, 634] width 1508 height 1827
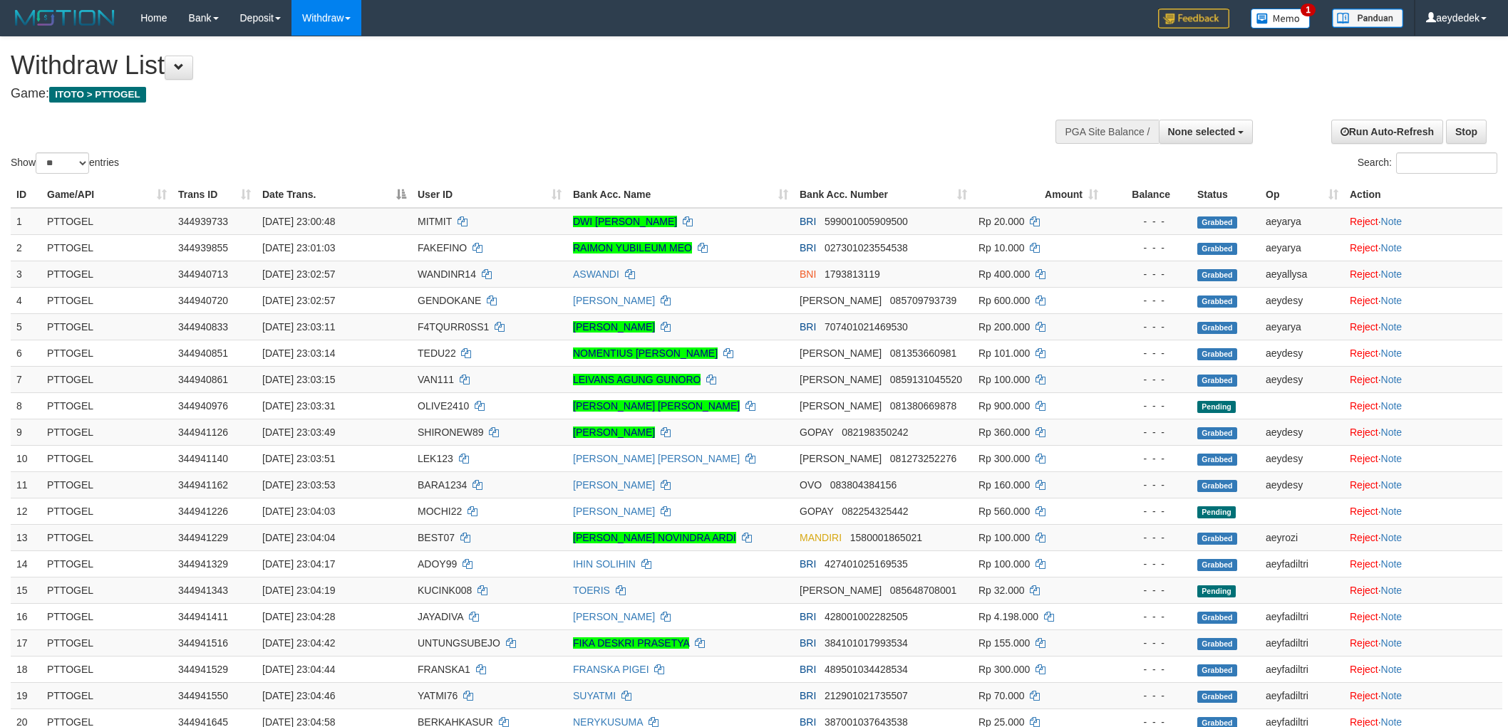
select select
select select "**"
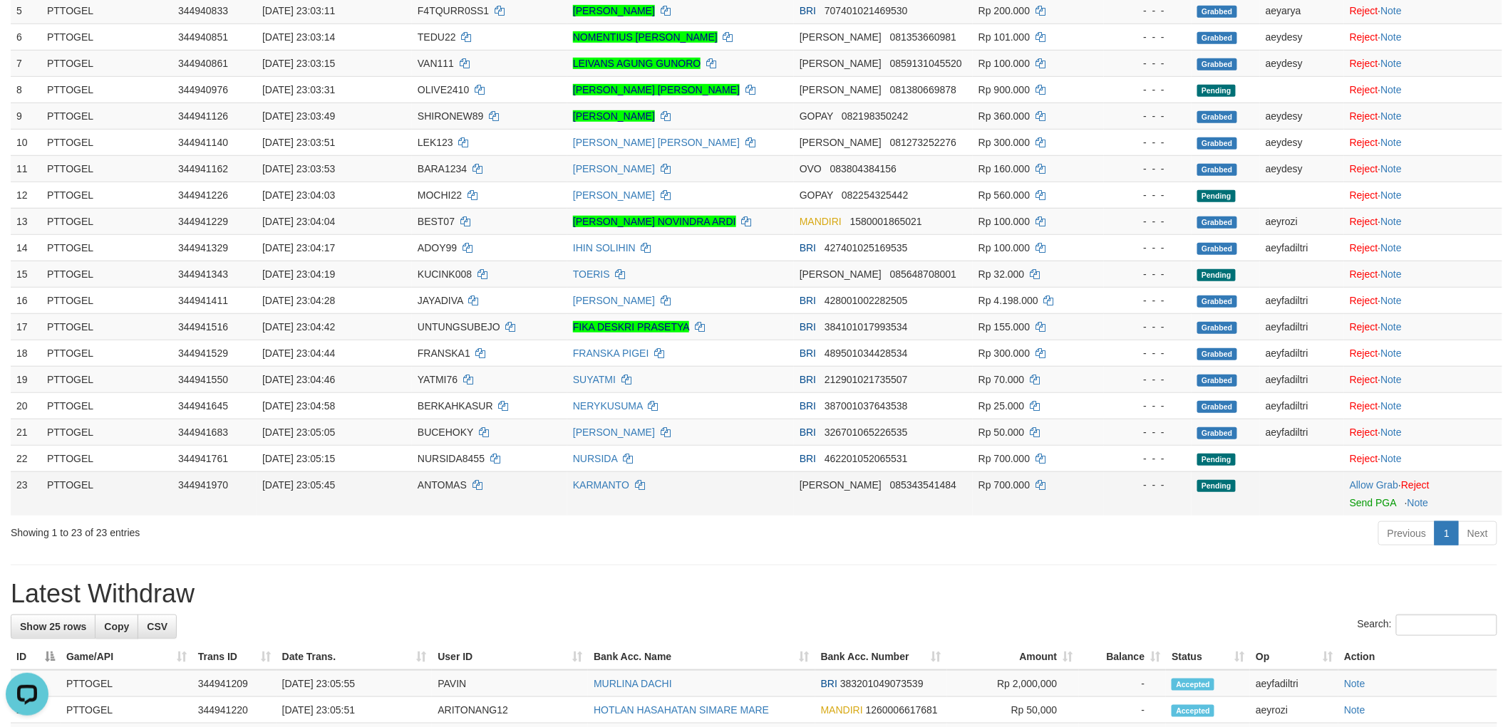
click at [440, 474] on td "ANTOMAS" at bounding box center [489, 494] width 155 height 44
drag, startPoint x: 440, startPoint y: 474, endPoint x: 4, endPoint y: 397, distance: 442.8
click at [439, 474] on td "ANTOMAS" at bounding box center [489, 494] width 155 height 44
copy span "ANTOMAS"
drag, startPoint x: 1383, startPoint y: 479, endPoint x: 1245, endPoint y: 508, distance: 140.6
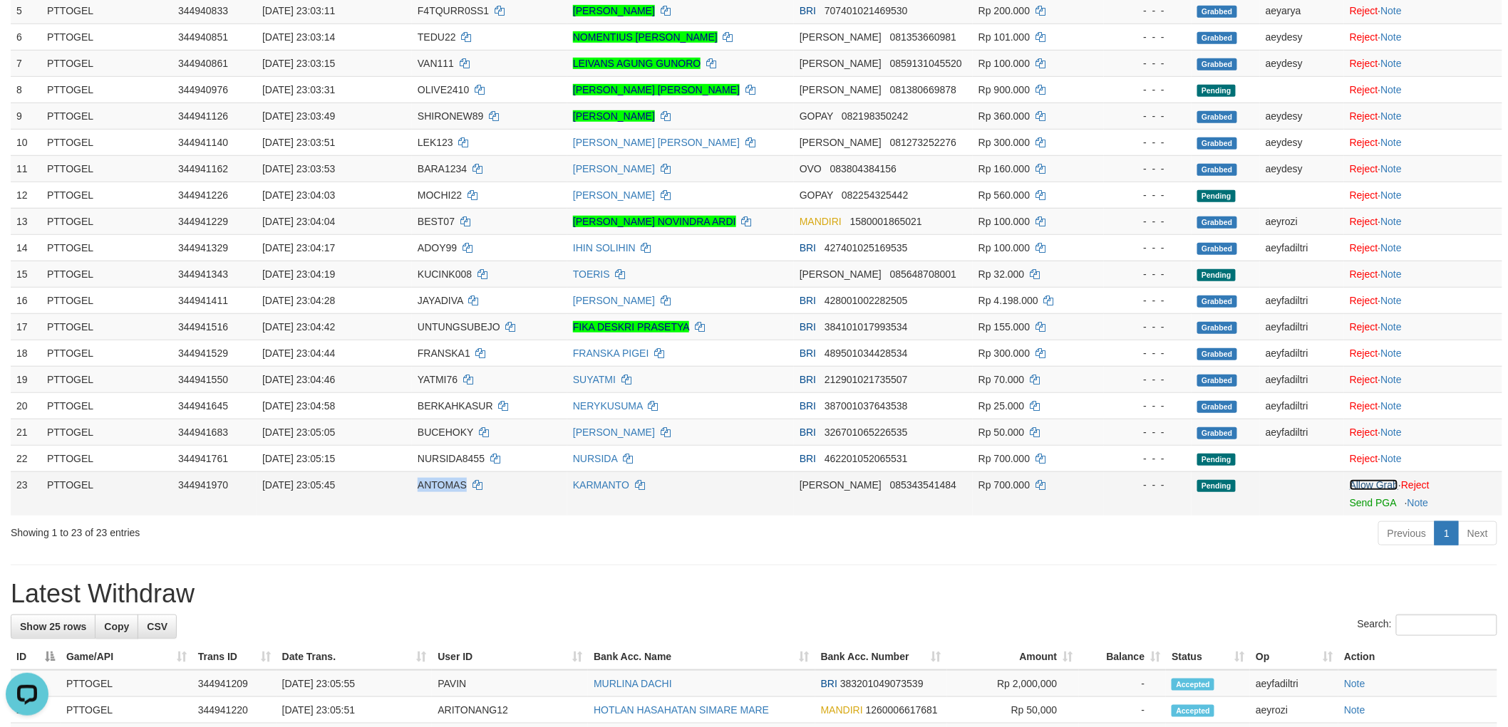
click at [1383, 480] on link "Allow Grab" at bounding box center [1373, 485] width 48 height 11
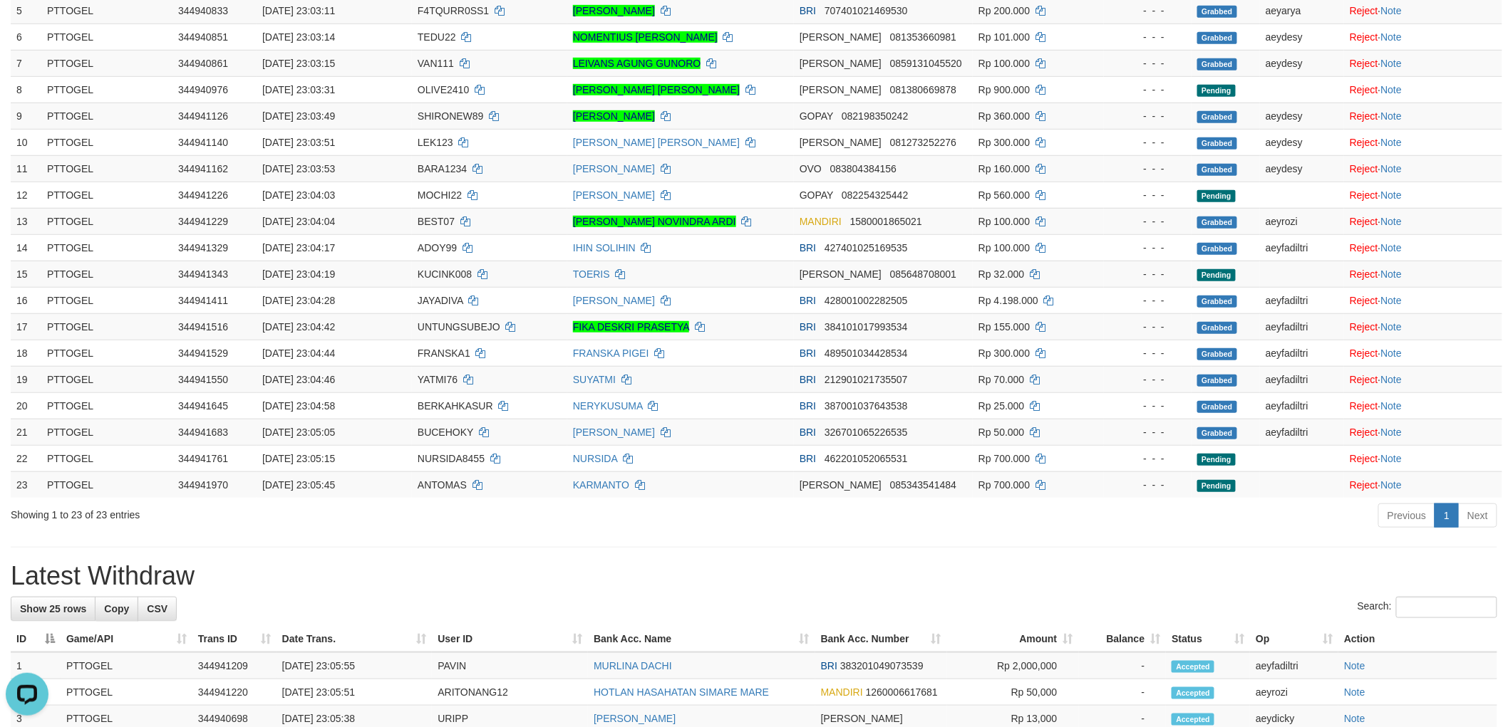
click at [1032, 512] on div "Previous 1 Next" at bounding box center [1068, 517] width 858 height 31
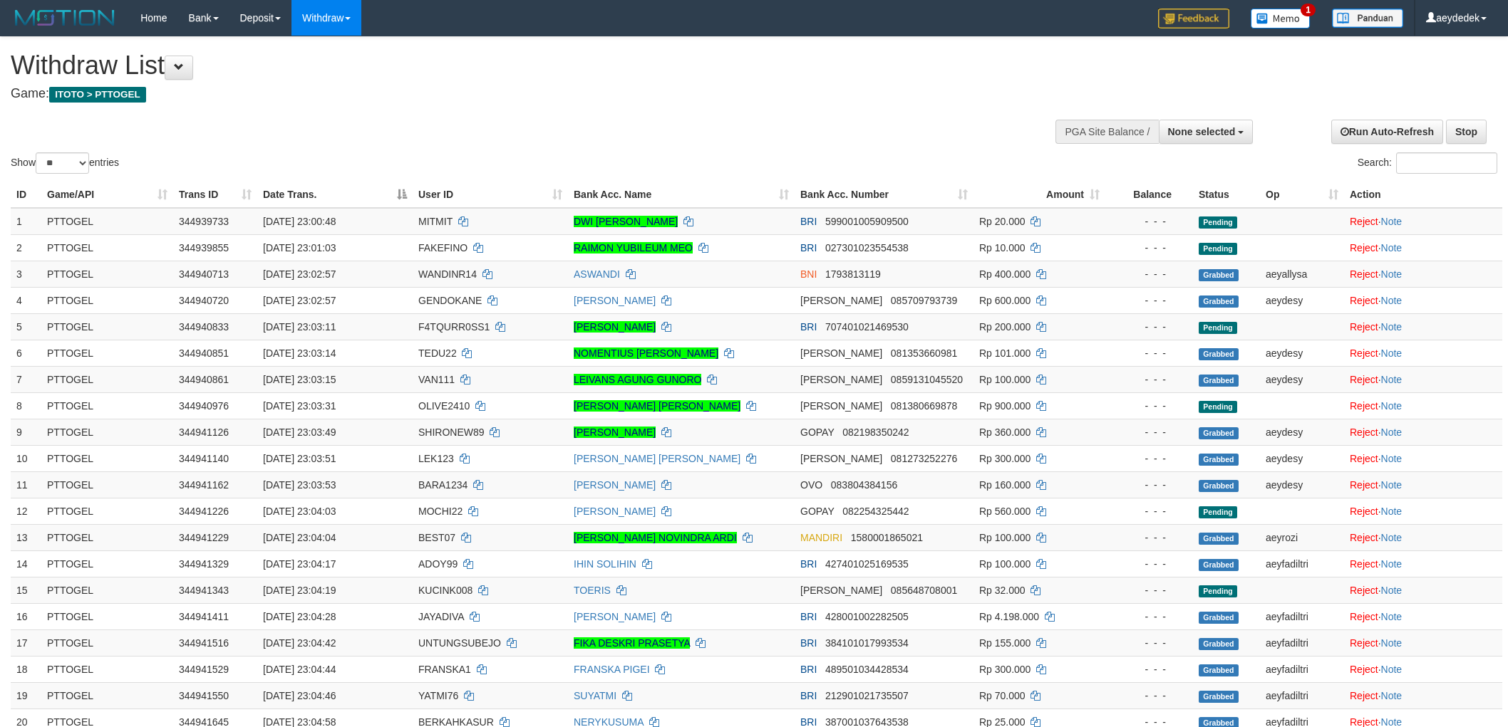
select select
select select "**"
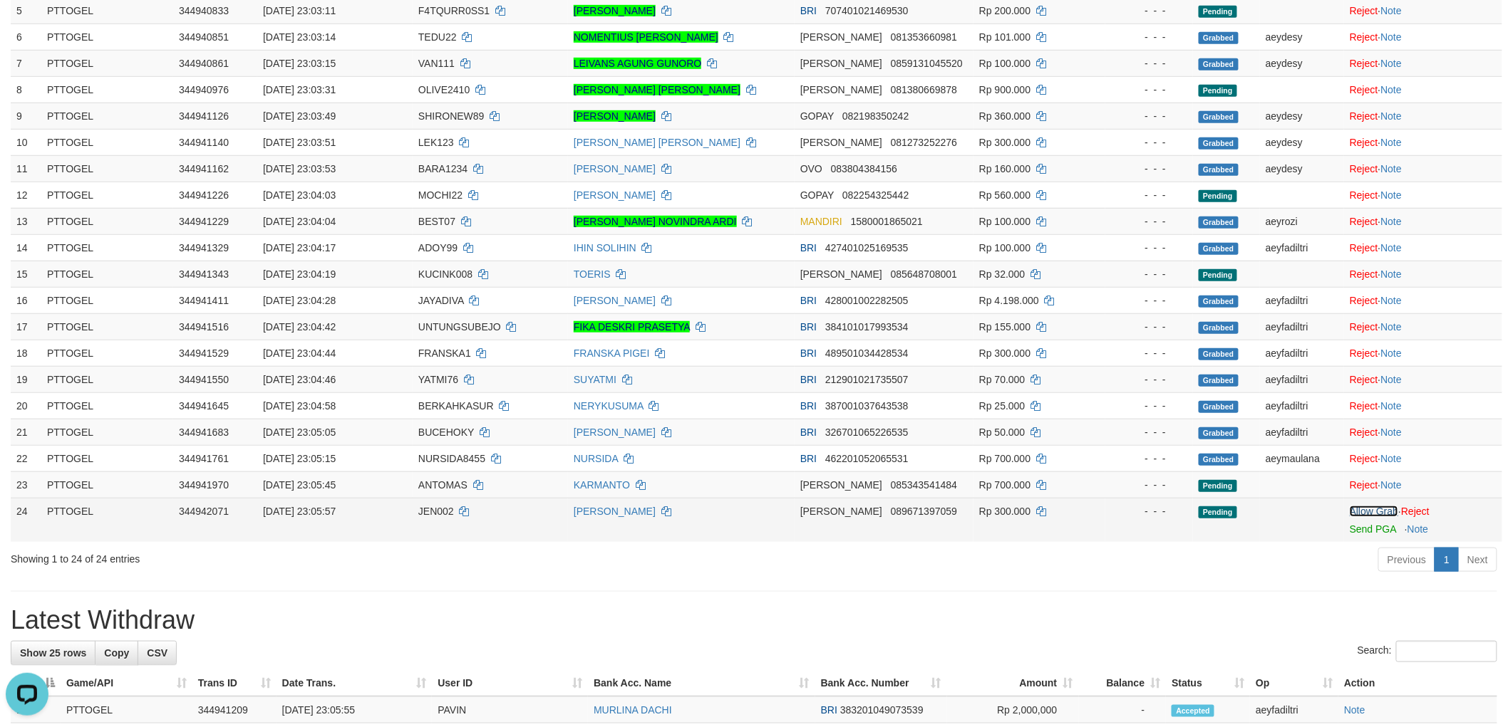
click at [1355, 506] on link "Allow Grab" at bounding box center [1373, 511] width 48 height 11
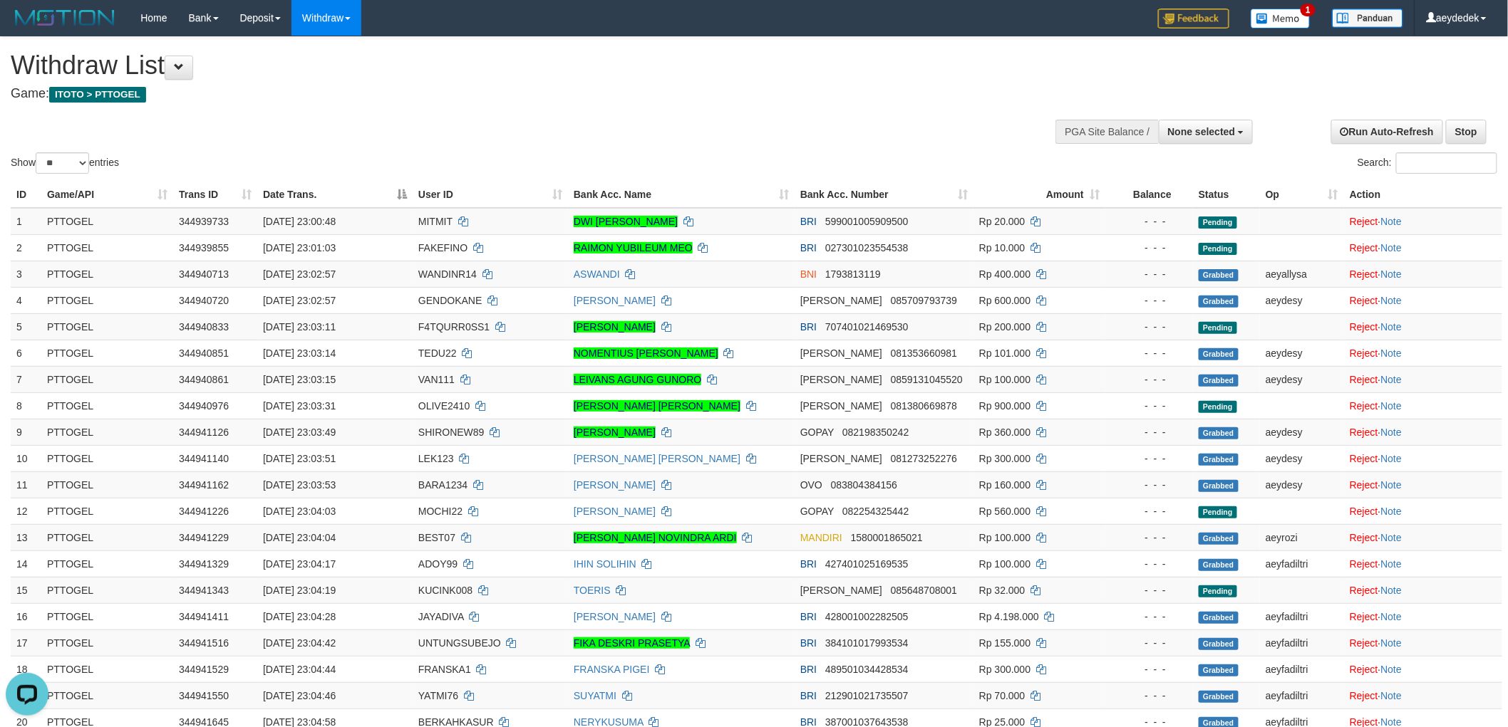
scroll to position [395, 0]
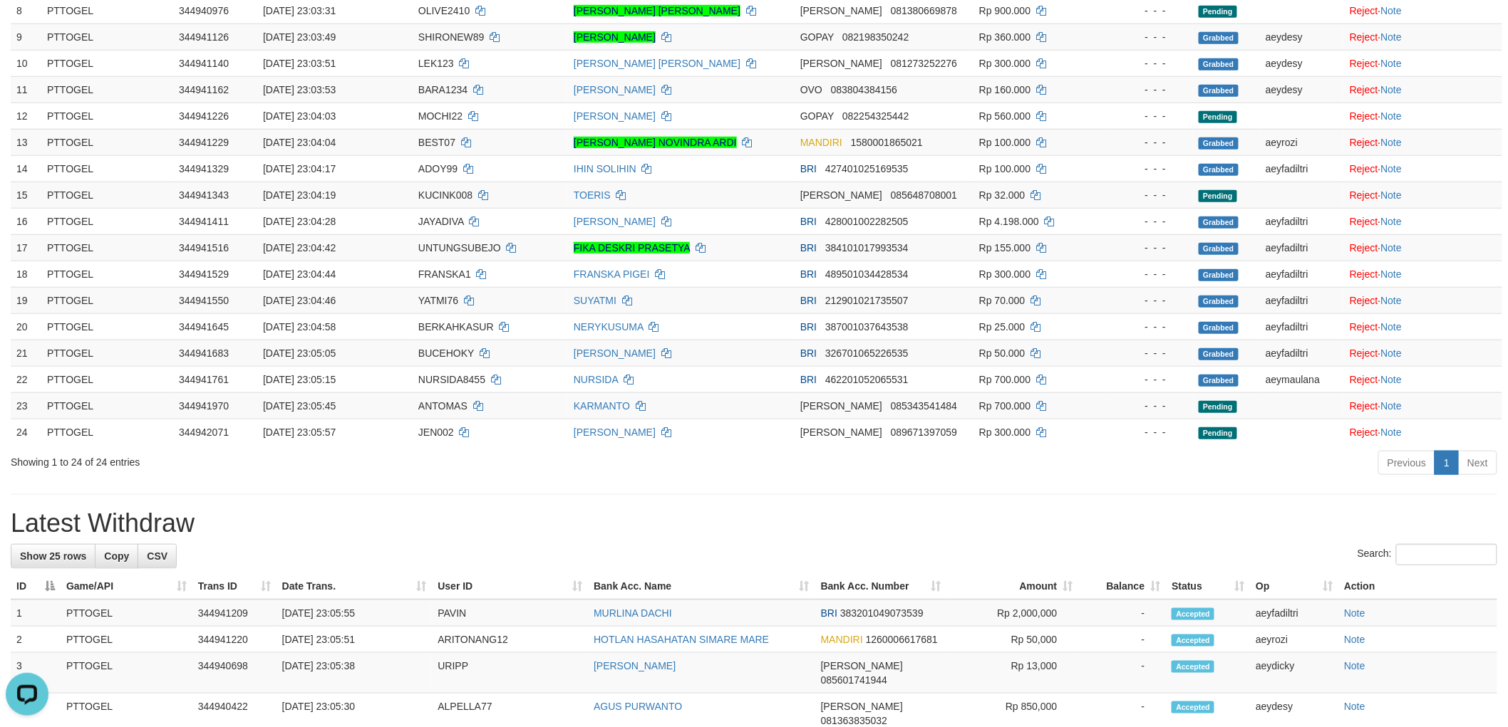
click at [900, 489] on div "**********" at bounding box center [754, 555] width 1508 height 1827
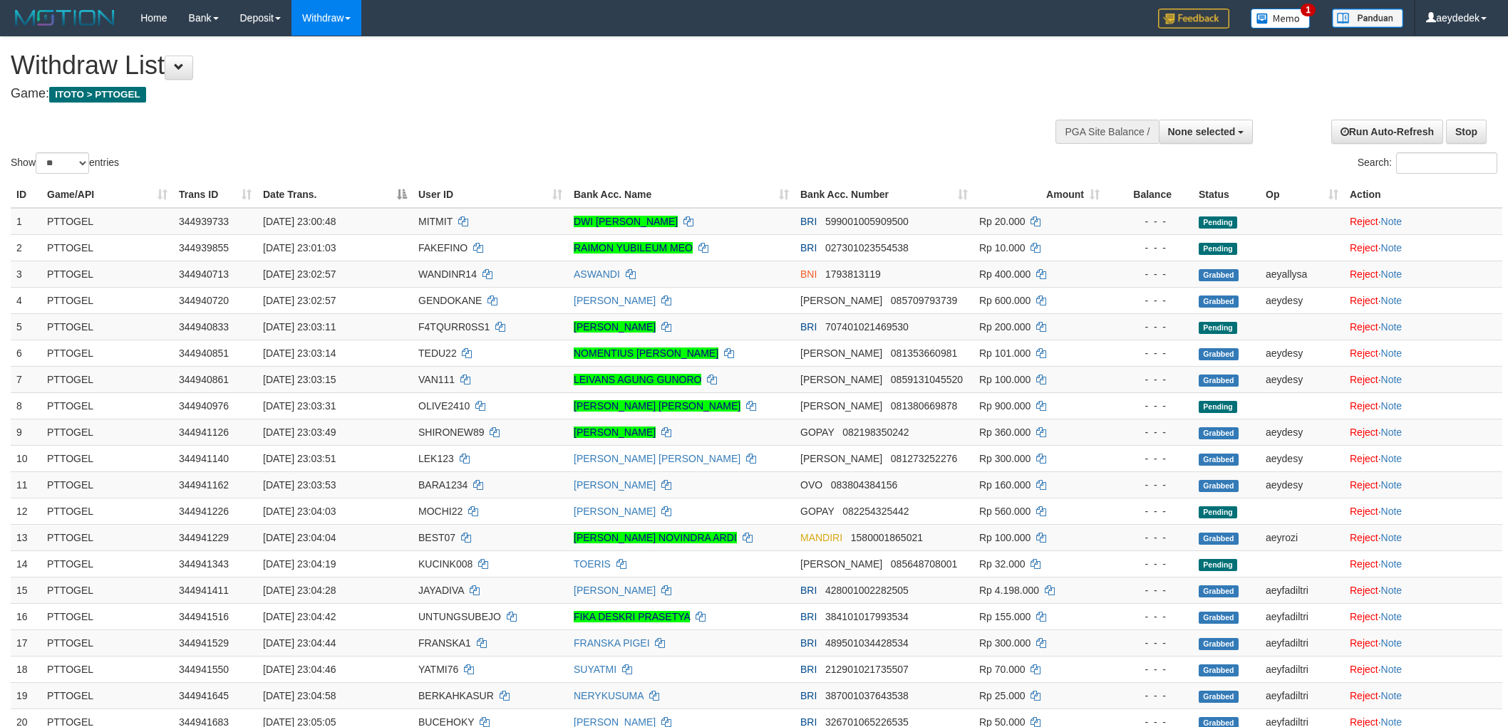
select select
select select "**"
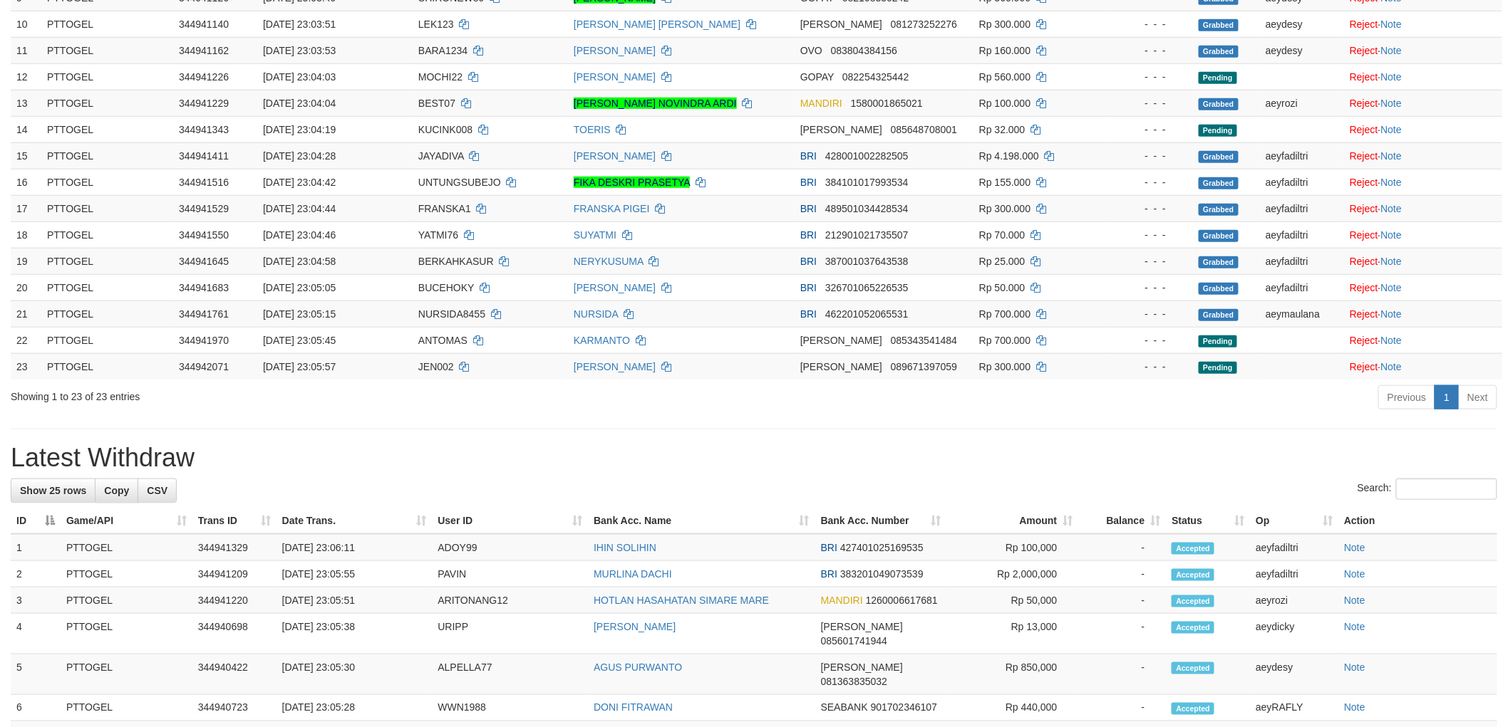
scroll to position [395, 0]
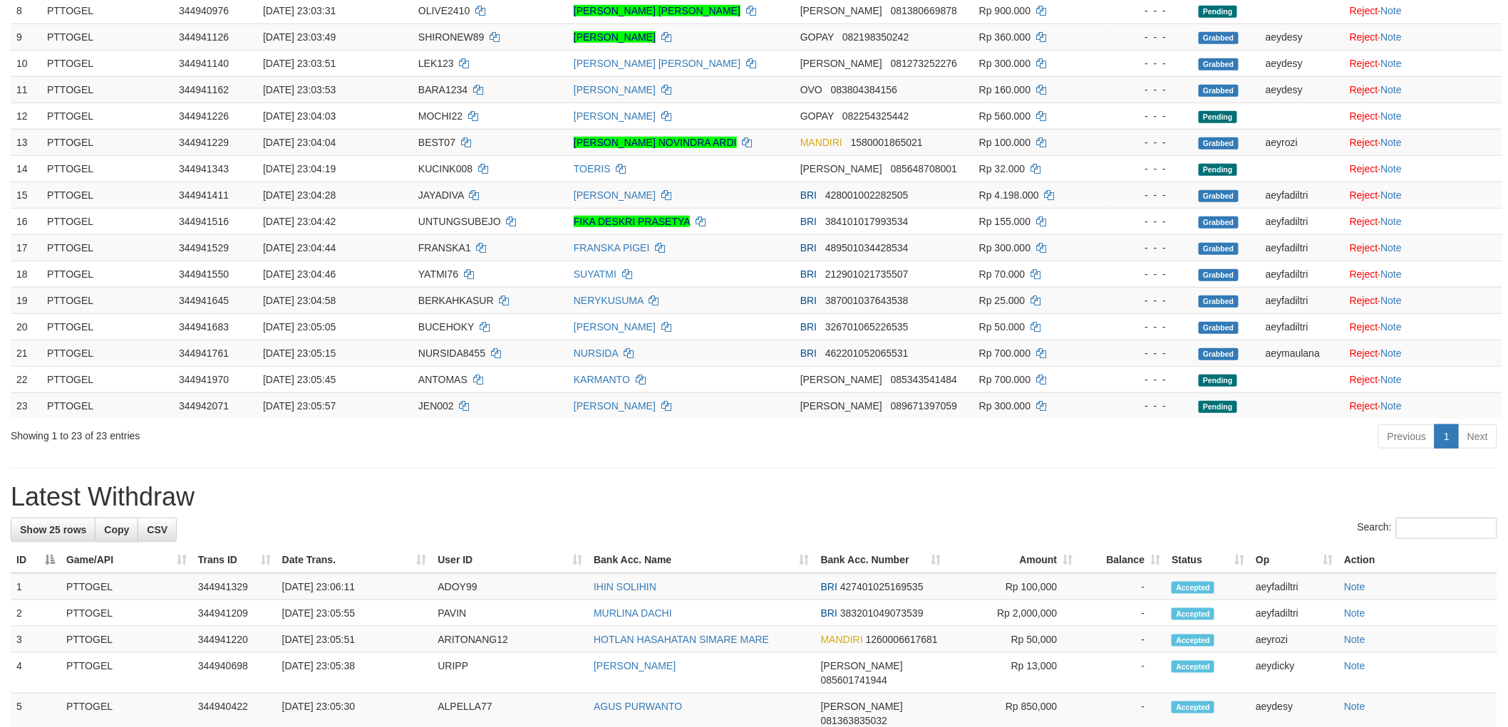
click at [998, 460] on div "**********" at bounding box center [754, 535] width 1508 height 1786
click at [703, 466] on div "**********" at bounding box center [754, 535] width 1508 height 1786
click at [699, 467] on div "**********" at bounding box center [754, 535] width 1508 height 1786
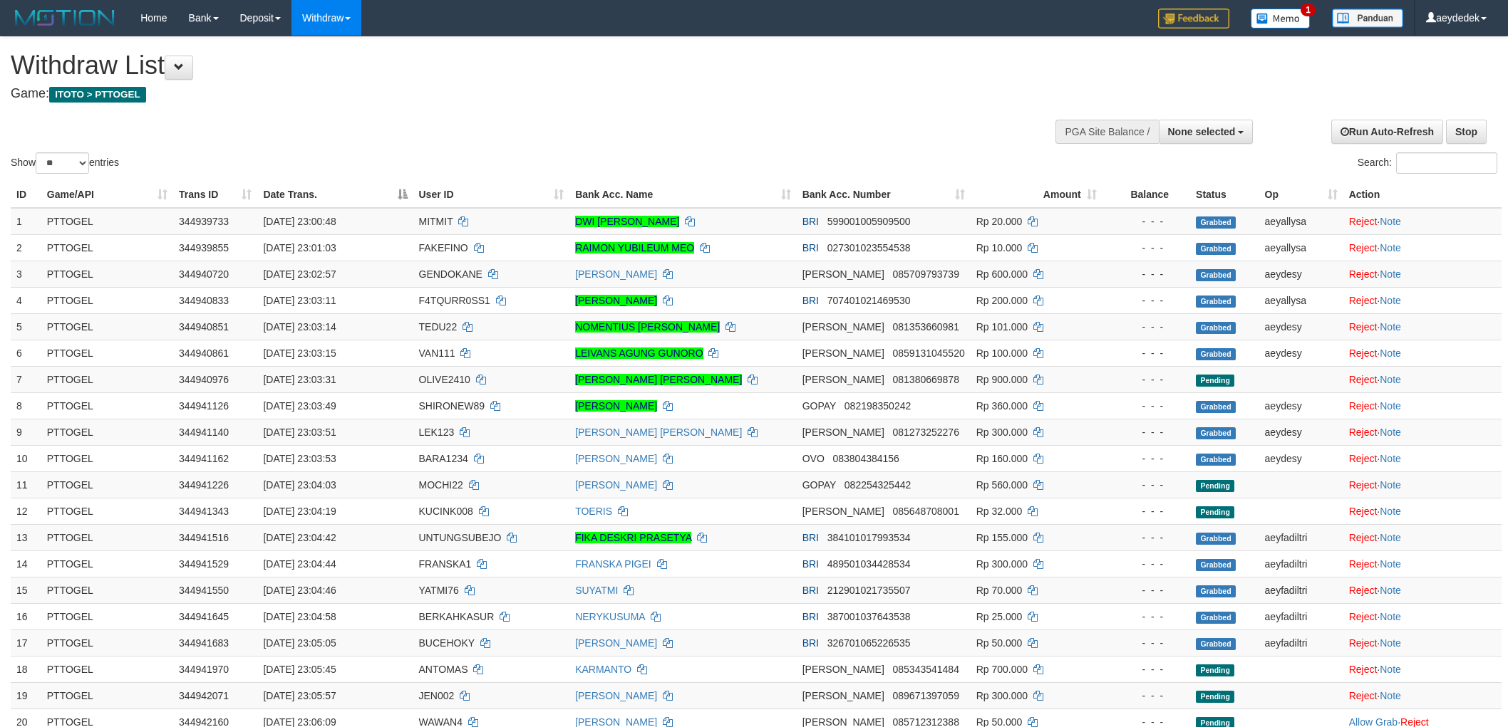
select select
select select "**"
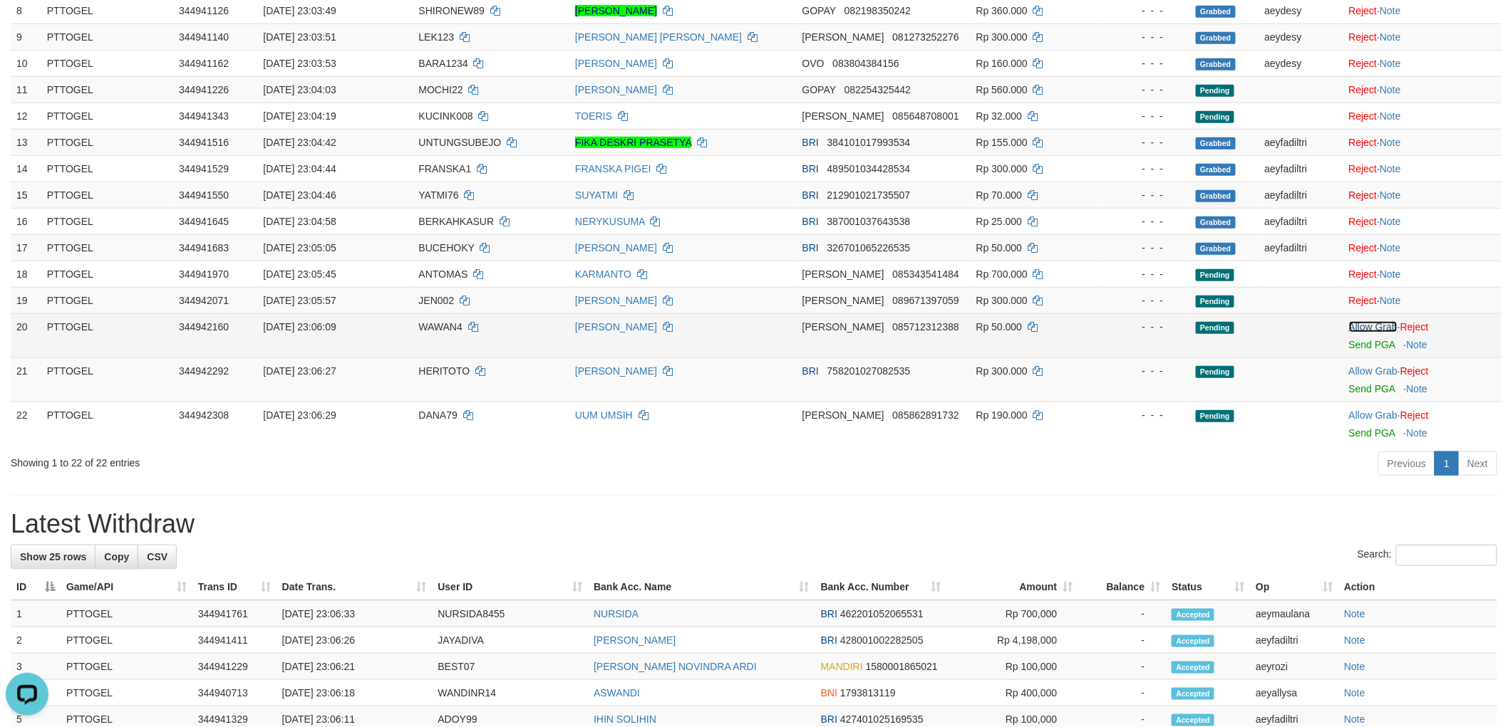
click at [1361, 321] on link "Allow Grab" at bounding box center [1373, 326] width 48 height 11
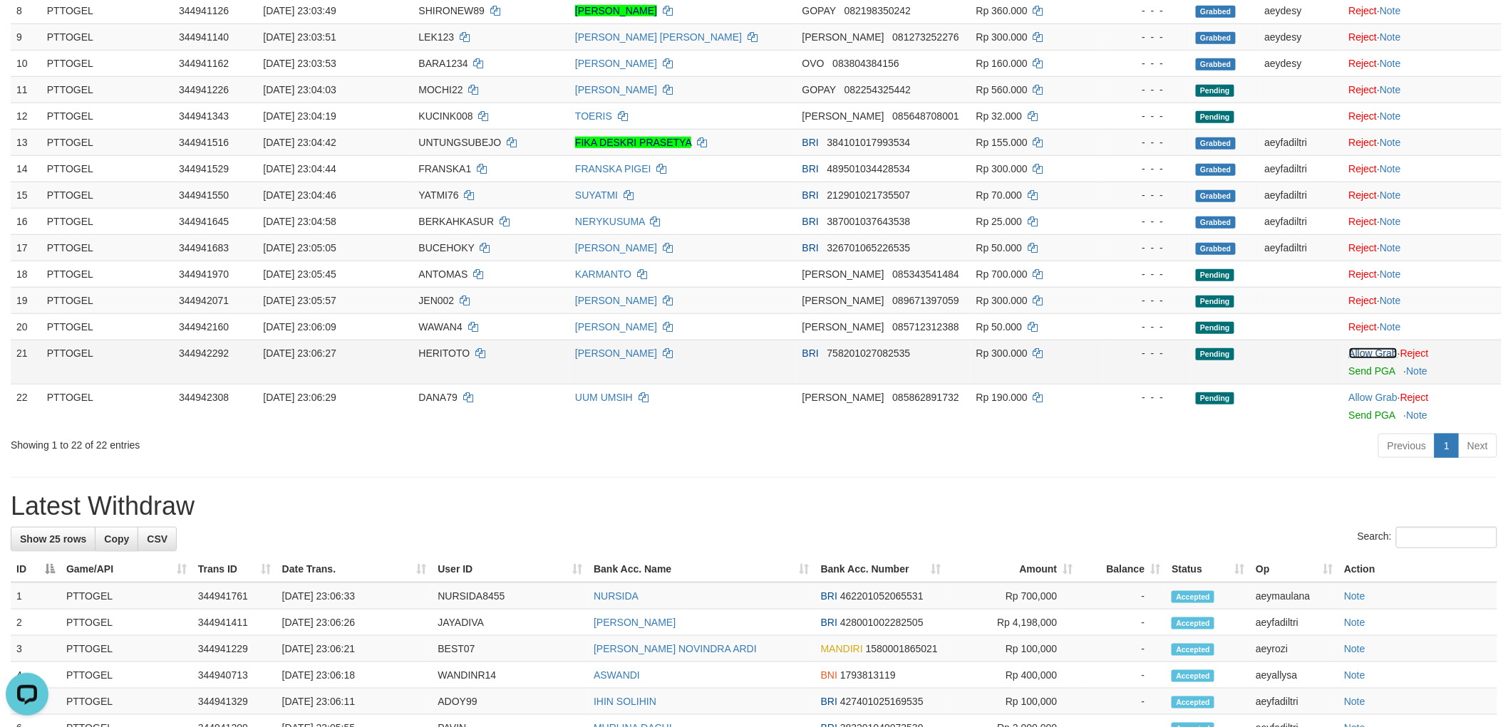
click at [1375, 351] on link "Allow Grab" at bounding box center [1373, 353] width 48 height 11
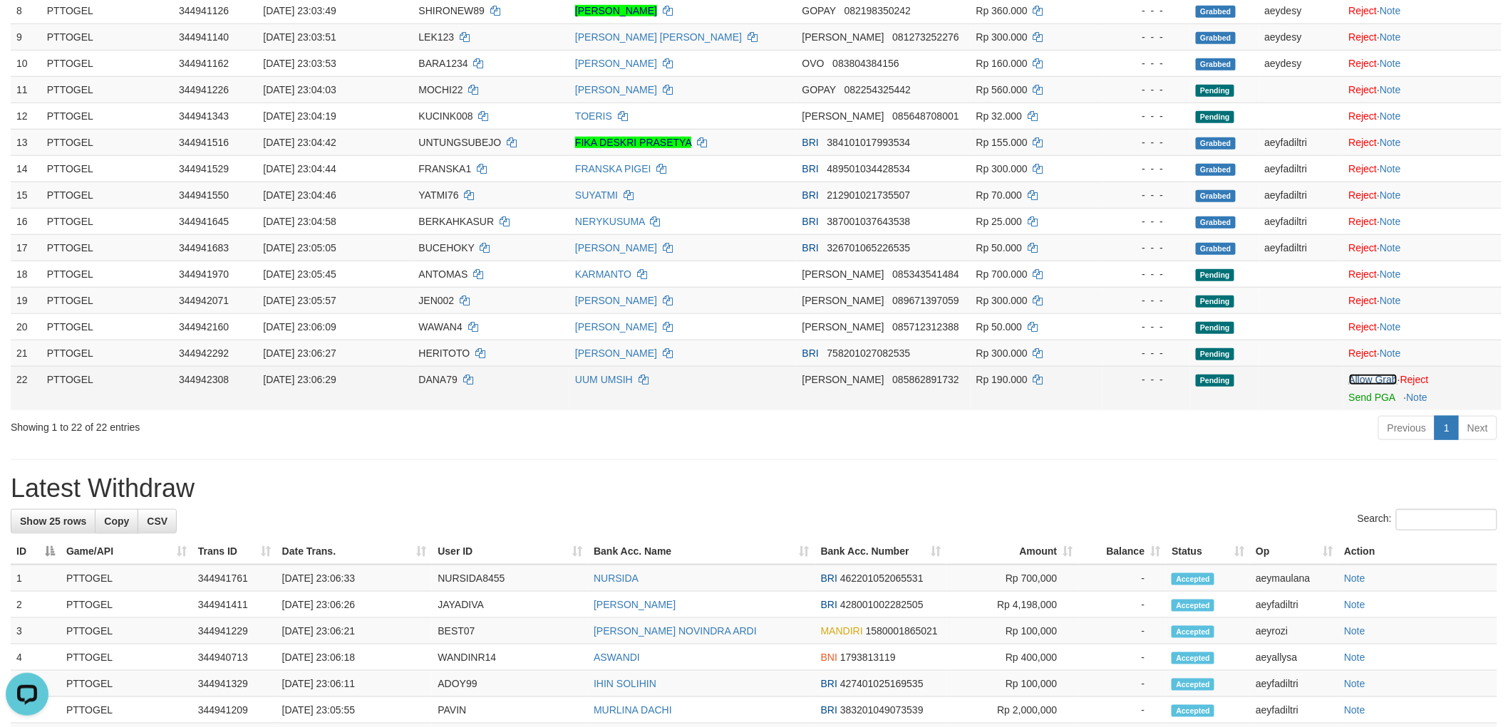
click at [1379, 380] on link "Allow Grab" at bounding box center [1373, 379] width 48 height 11
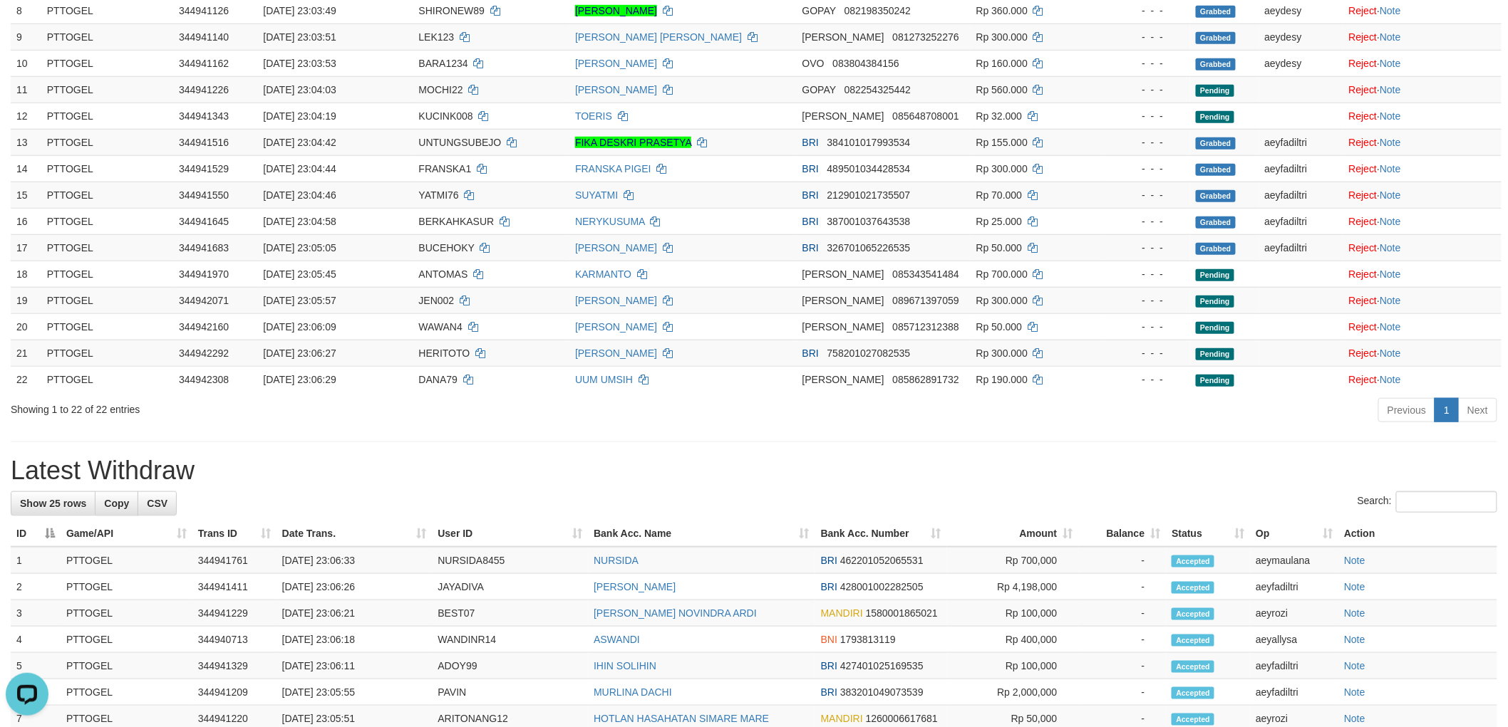
click at [1124, 462] on h1 "Latest Withdraw" at bounding box center [754, 471] width 1486 height 28
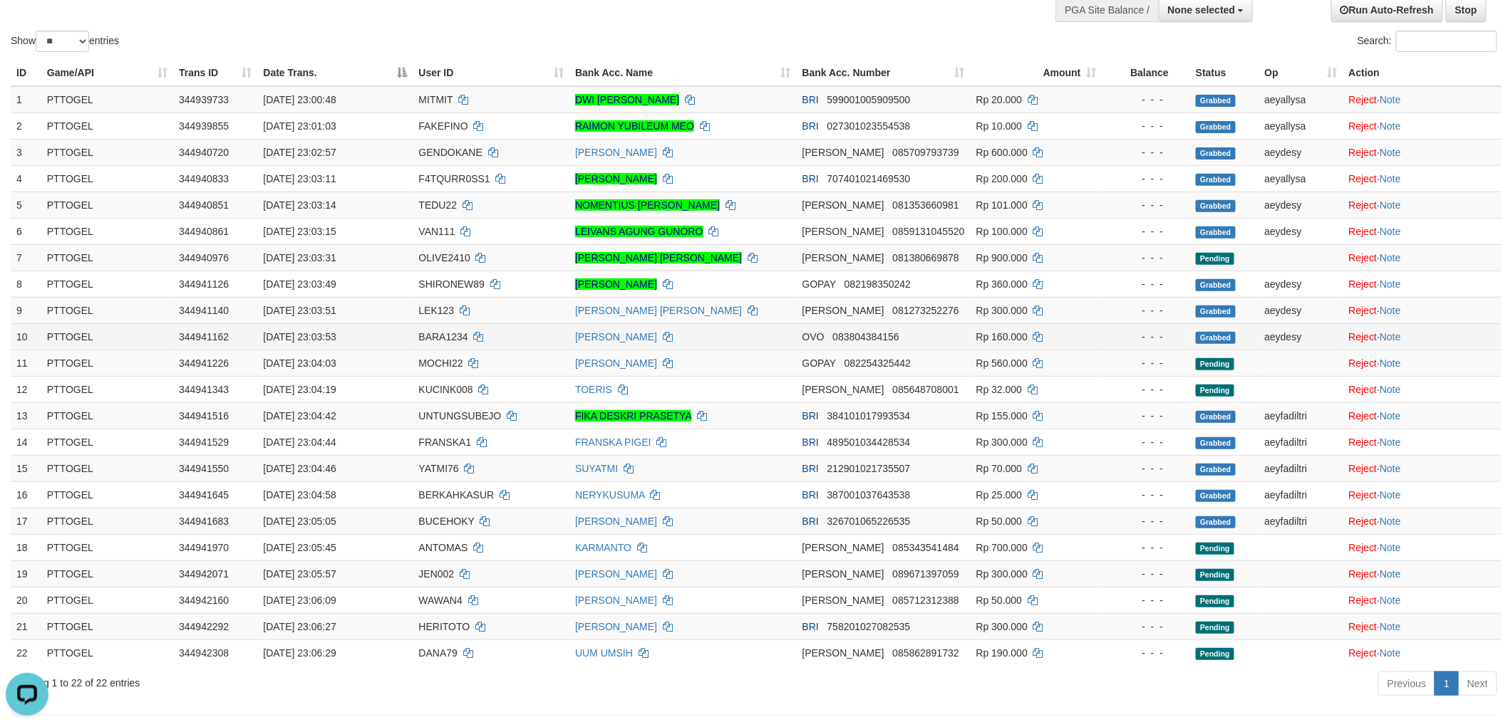
scroll to position [316, 0]
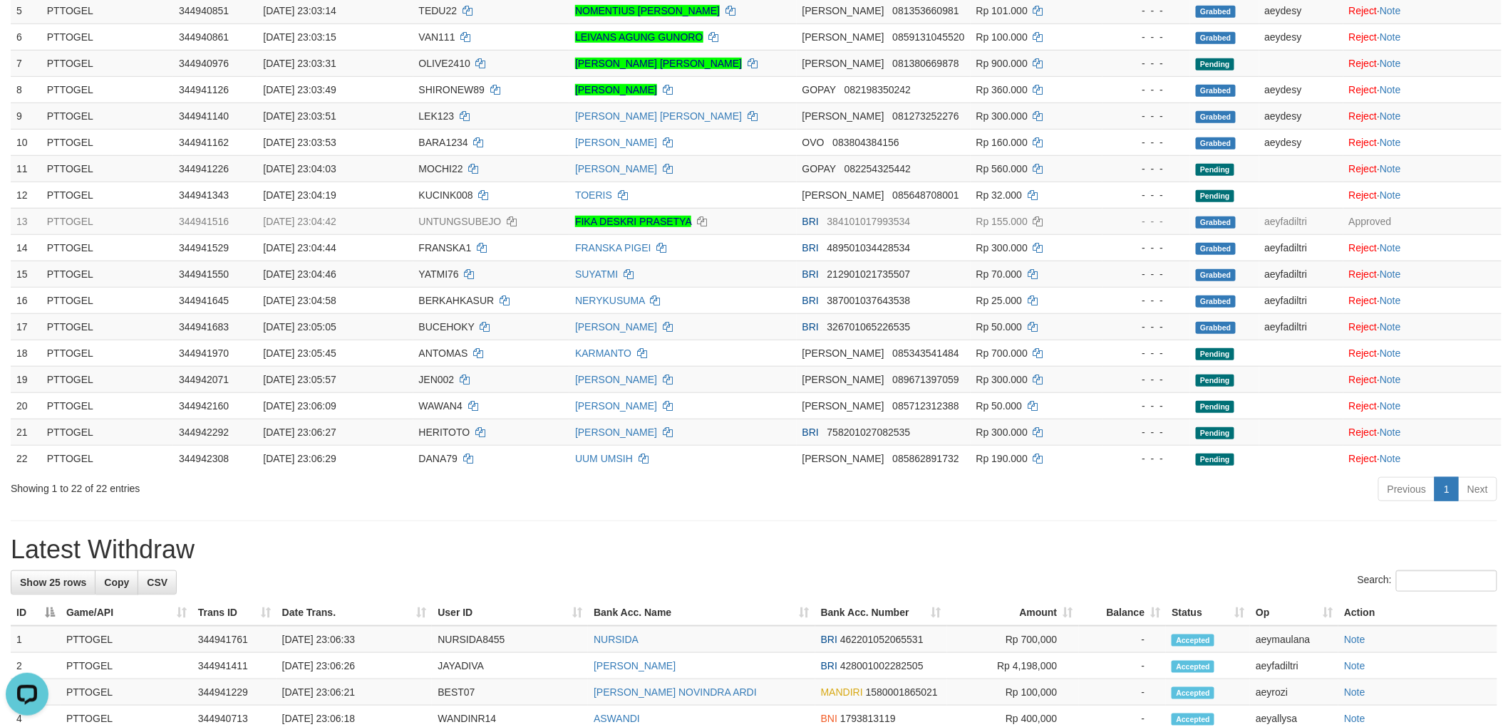
click at [1021, 509] on div "**********" at bounding box center [754, 579] width 1508 height 1717
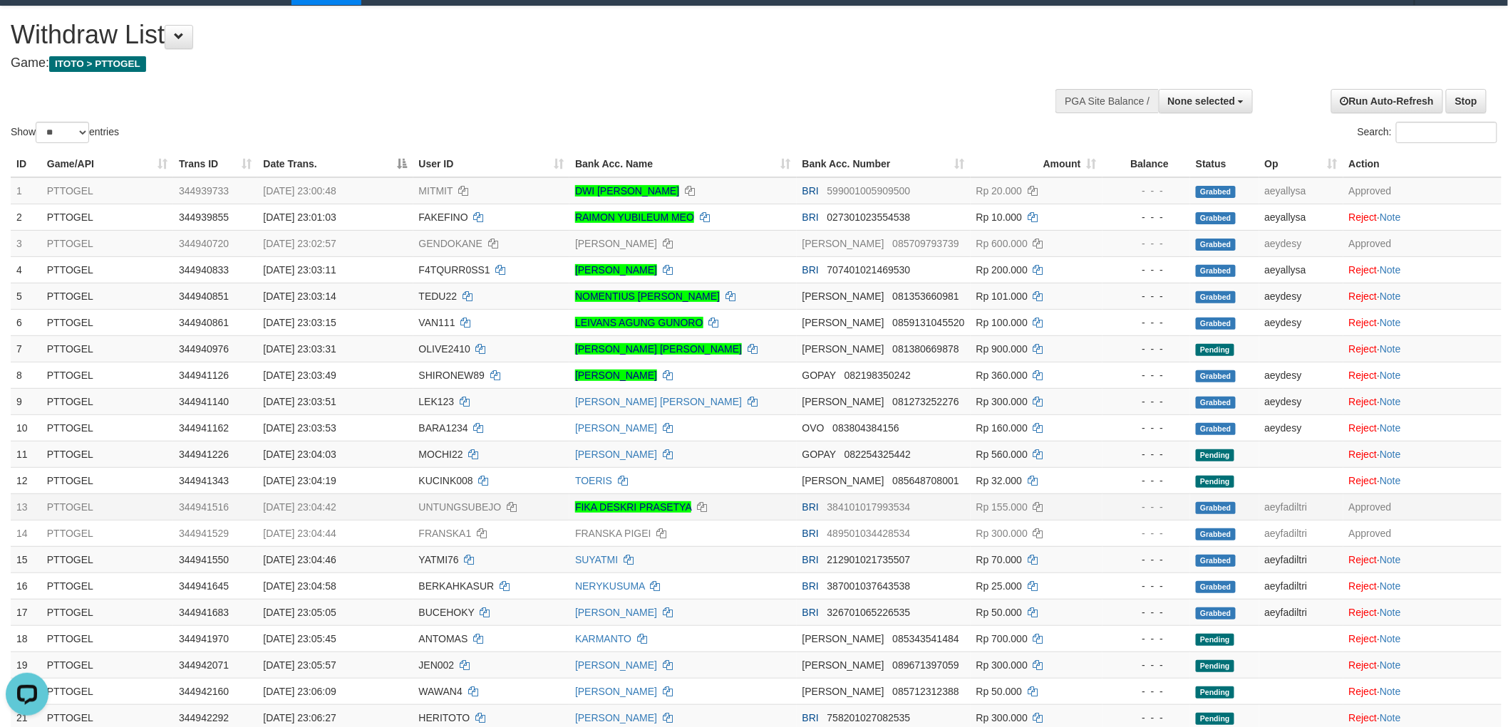
scroll to position [0, 0]
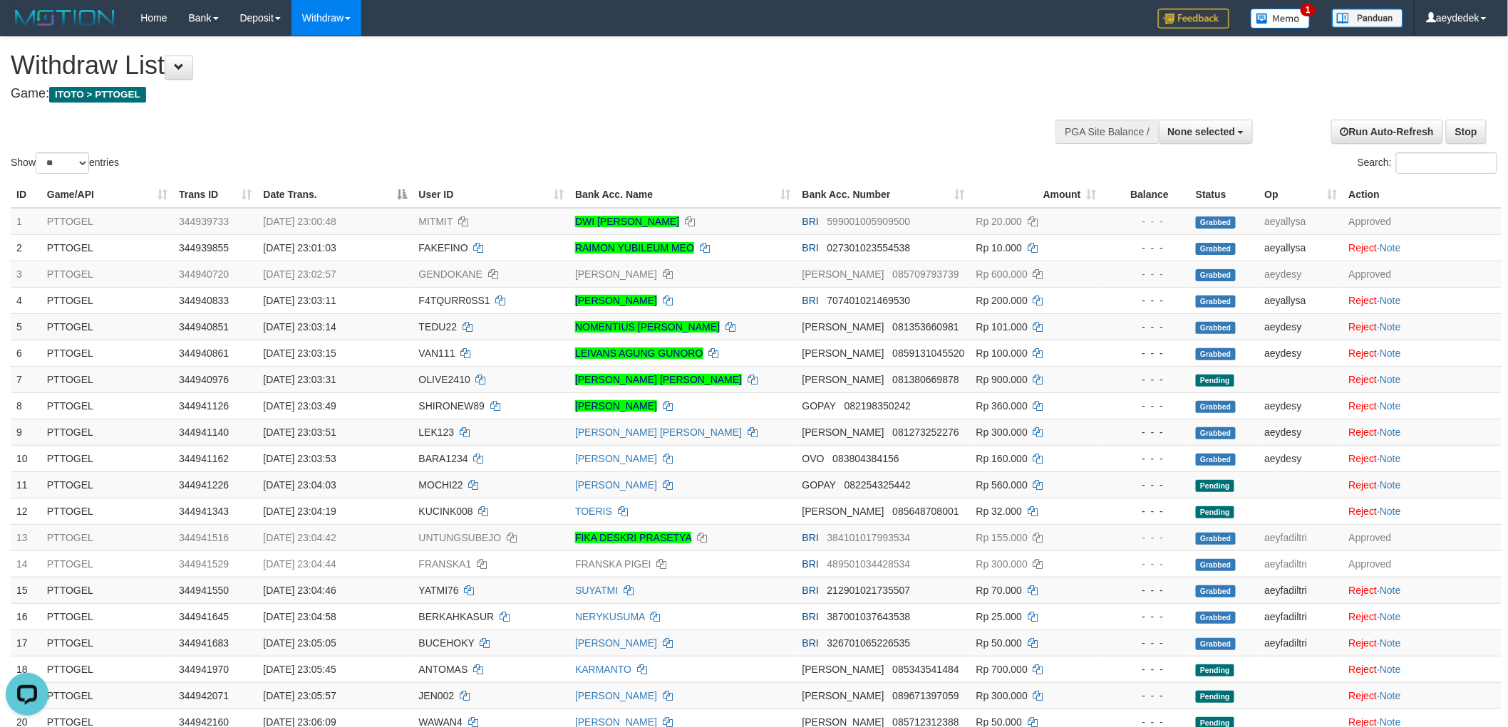
click at [761, 130] on div "Show ** ** ** *** entries Search:" at bounding box center [754, 107] width 1508 height 140
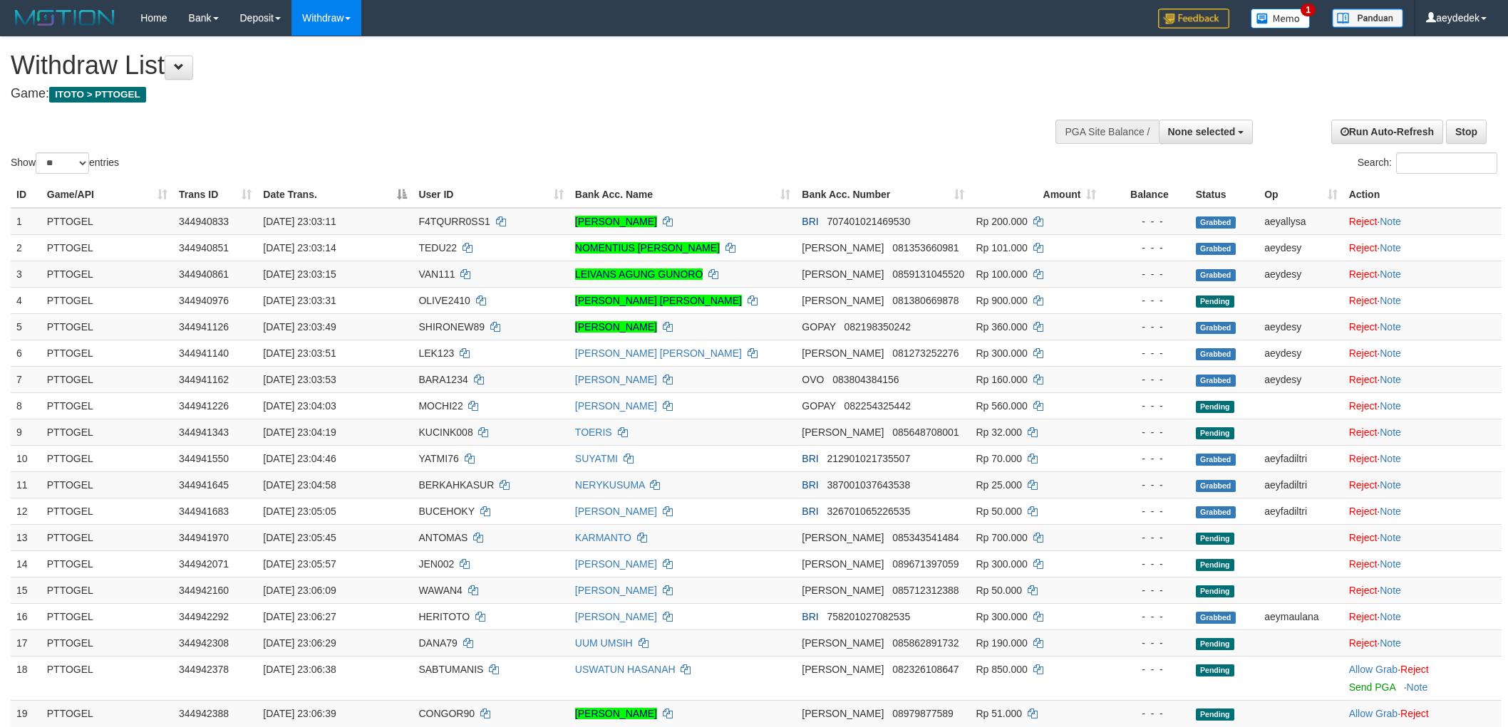
select select
select select "**"
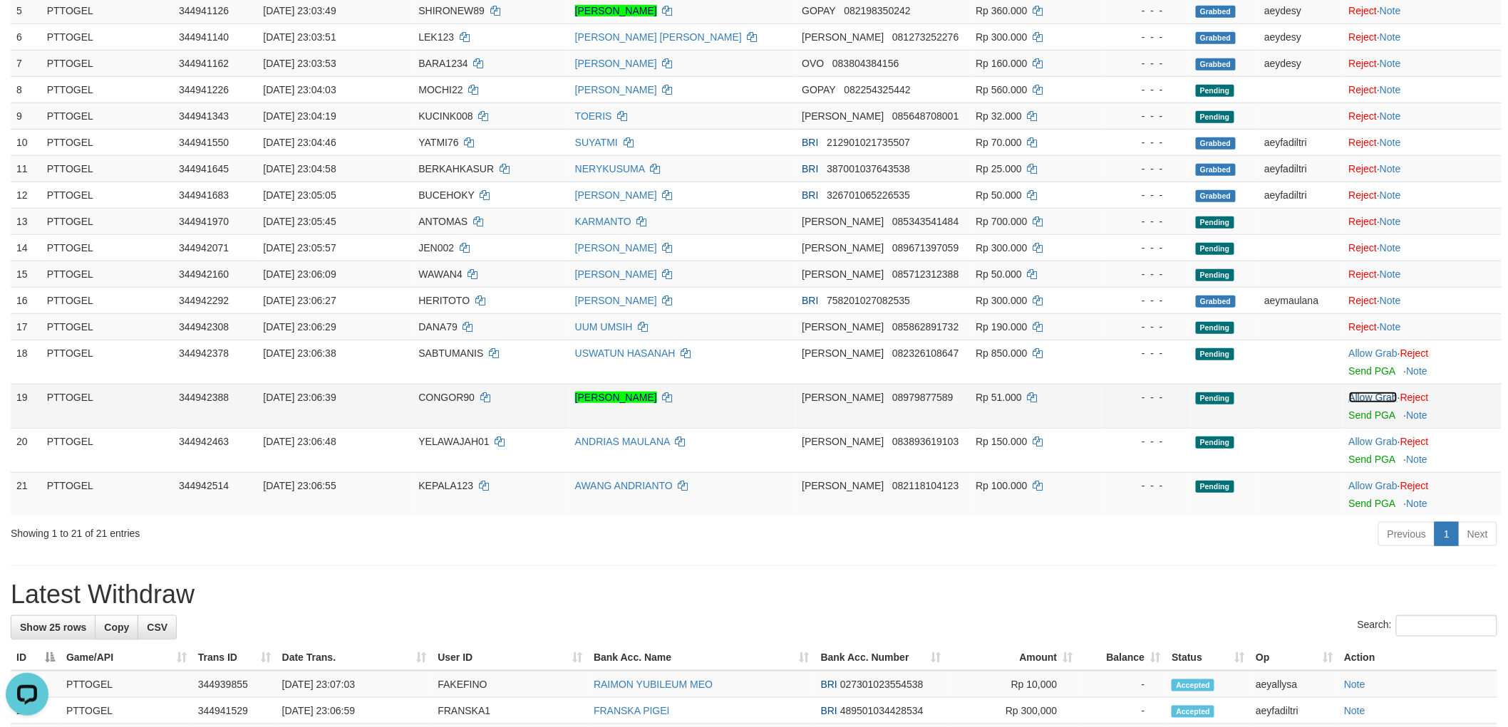
click at [1357, 395] on link "Allow Grab" at bounding box center [1373, 397] width 48 height 11
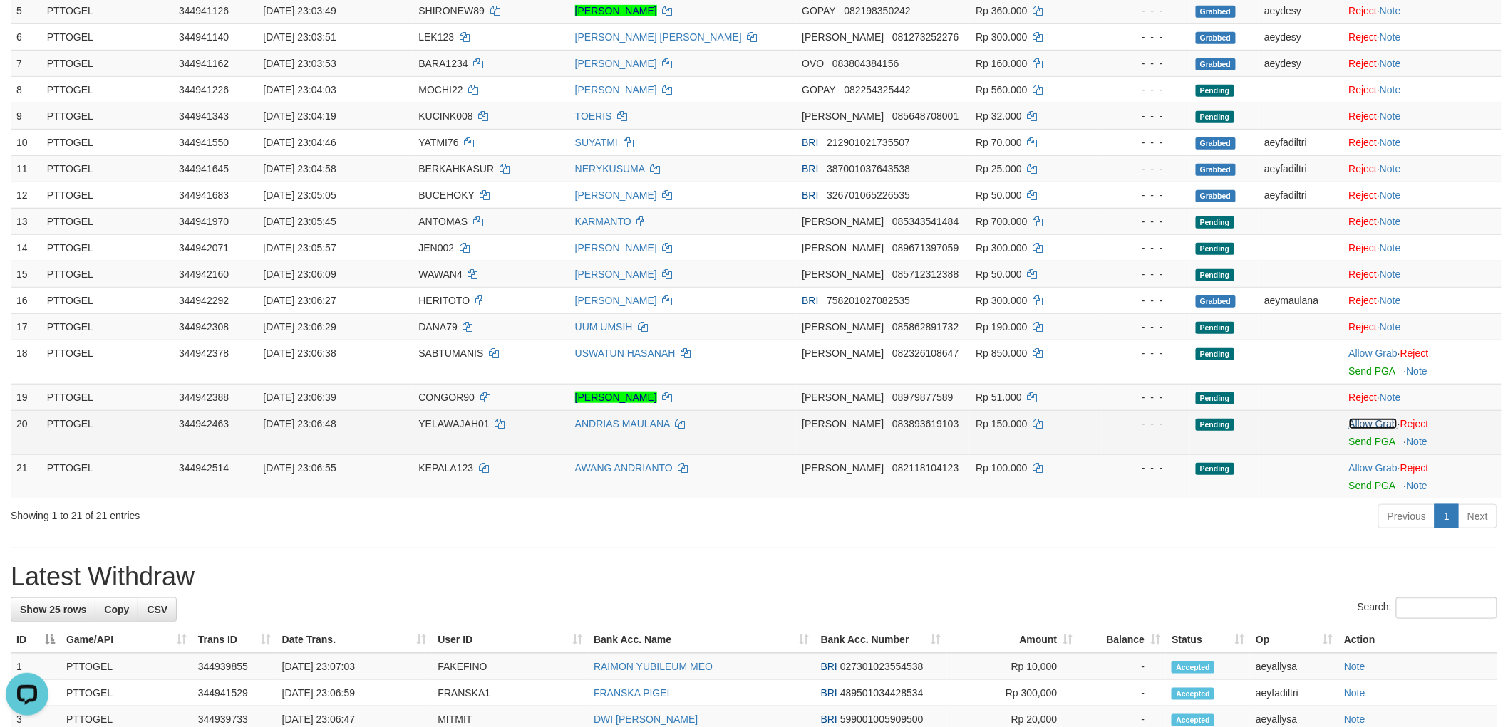
click at [1366, 420] on link "Allow Grab" at bounding box center [1373, 423] width 48 height 11
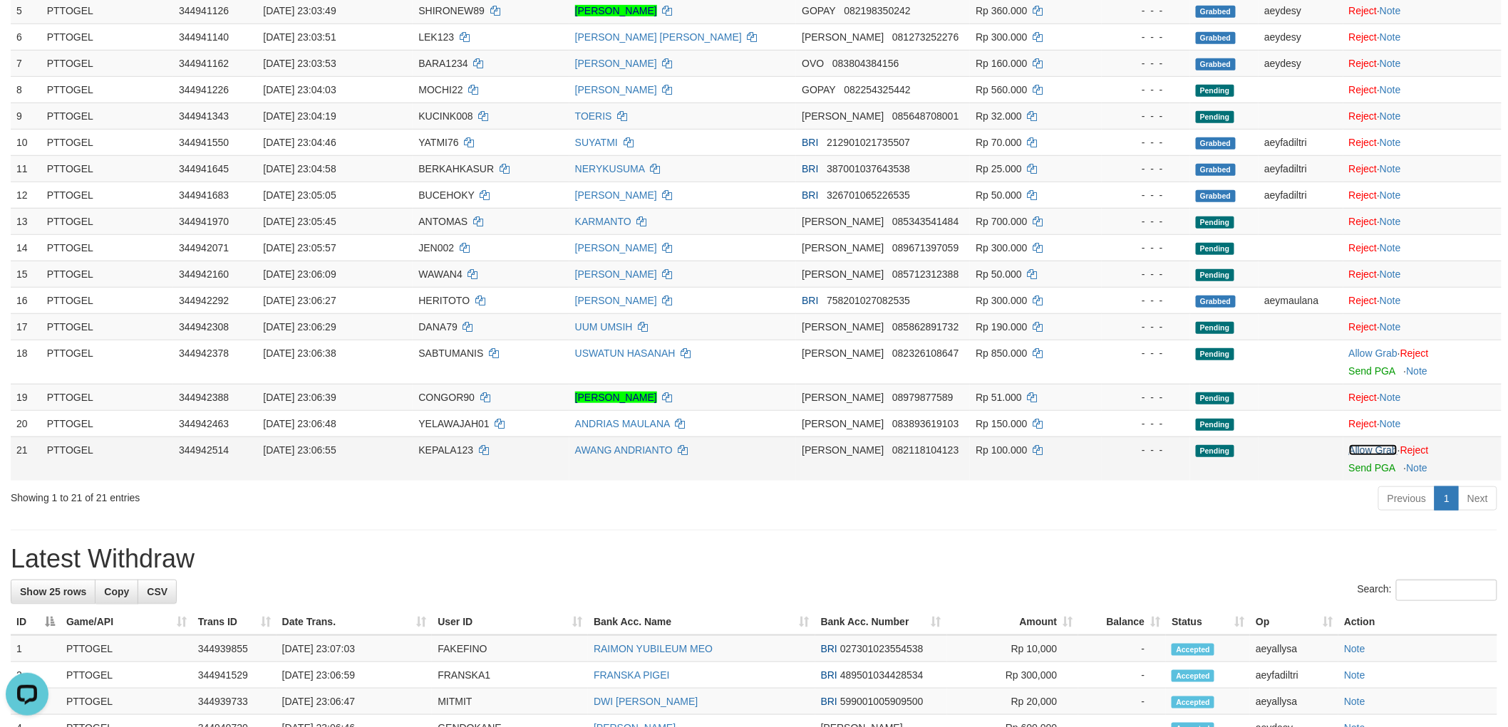
click at [1361, 450] on link "Allow Grab" at bounding box center [1373, 450] width 48 height 11
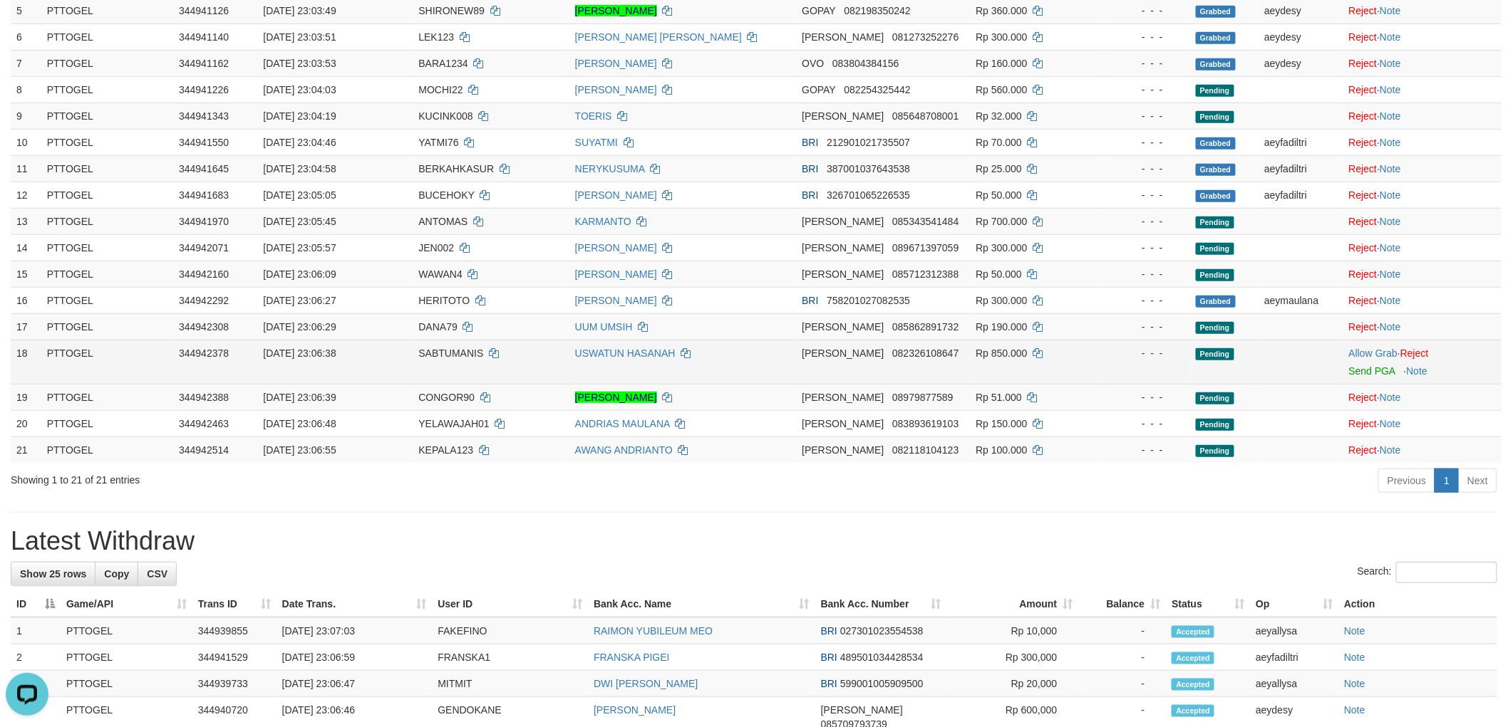
click at [445, 357] on span "SABTUMANIS" at bounding box center [450, 353] width 65 height 11
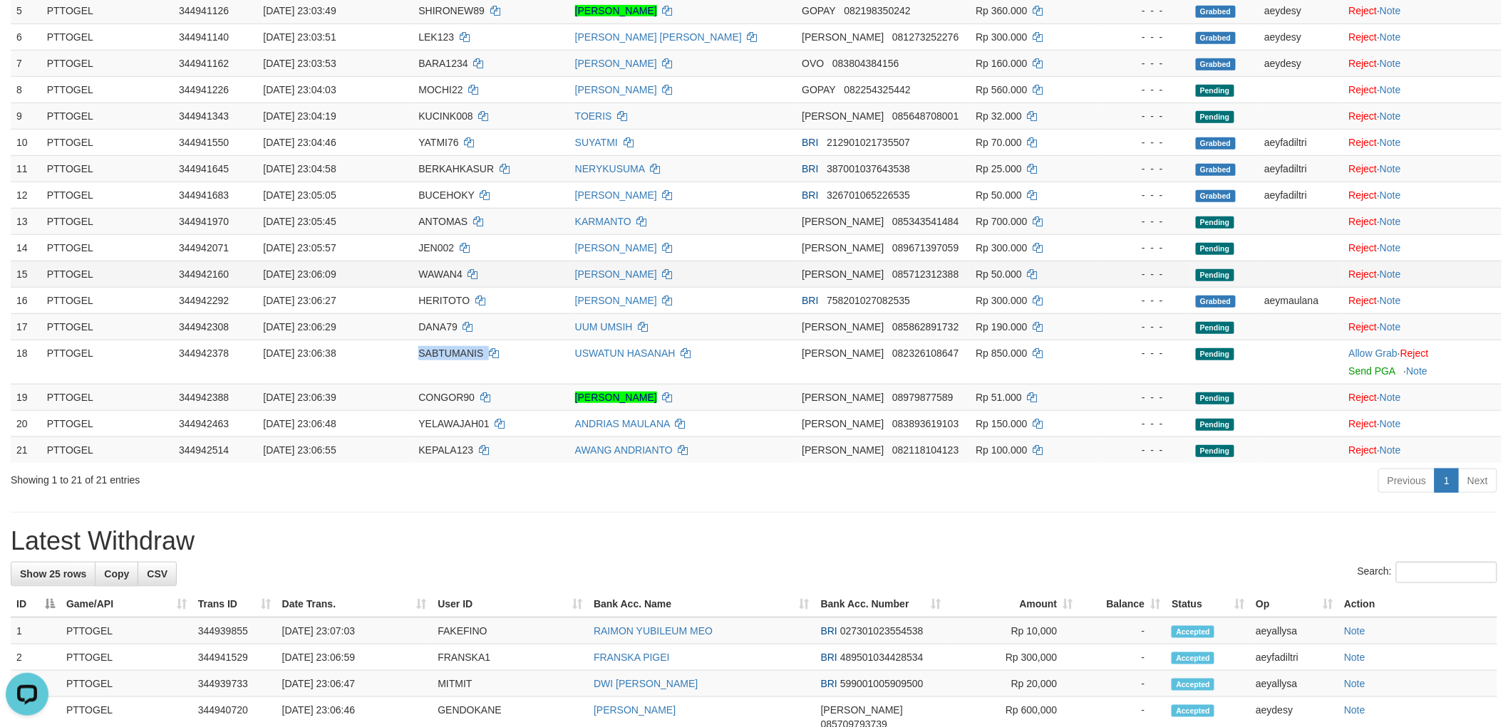
copy td "SABTUMANIS"
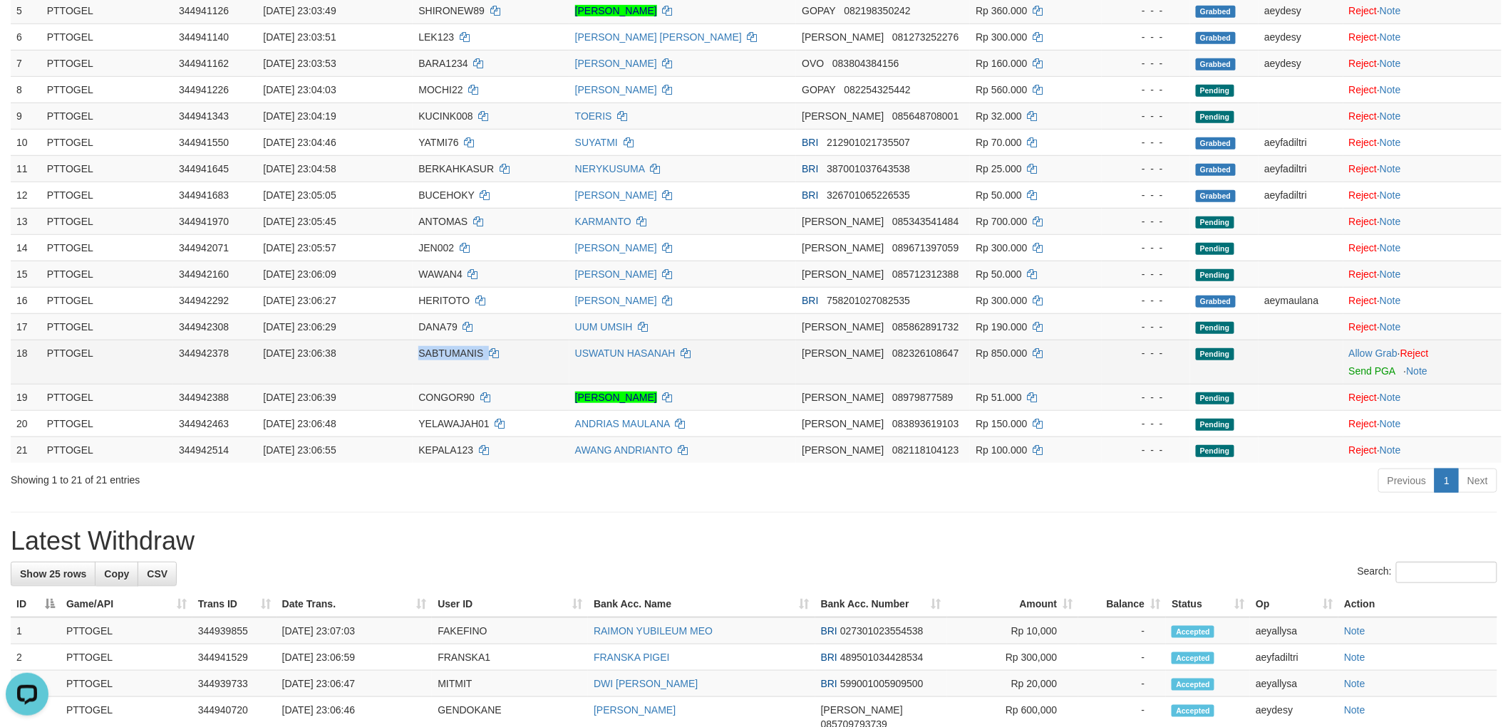
click at [462, 358] on td "SABTUMANIS" at bounding box center [491, 362] width 156 height 44
click at [1379, 348] on link "Allow Grab" at bounding box center [1373, 353] width 48 height 11
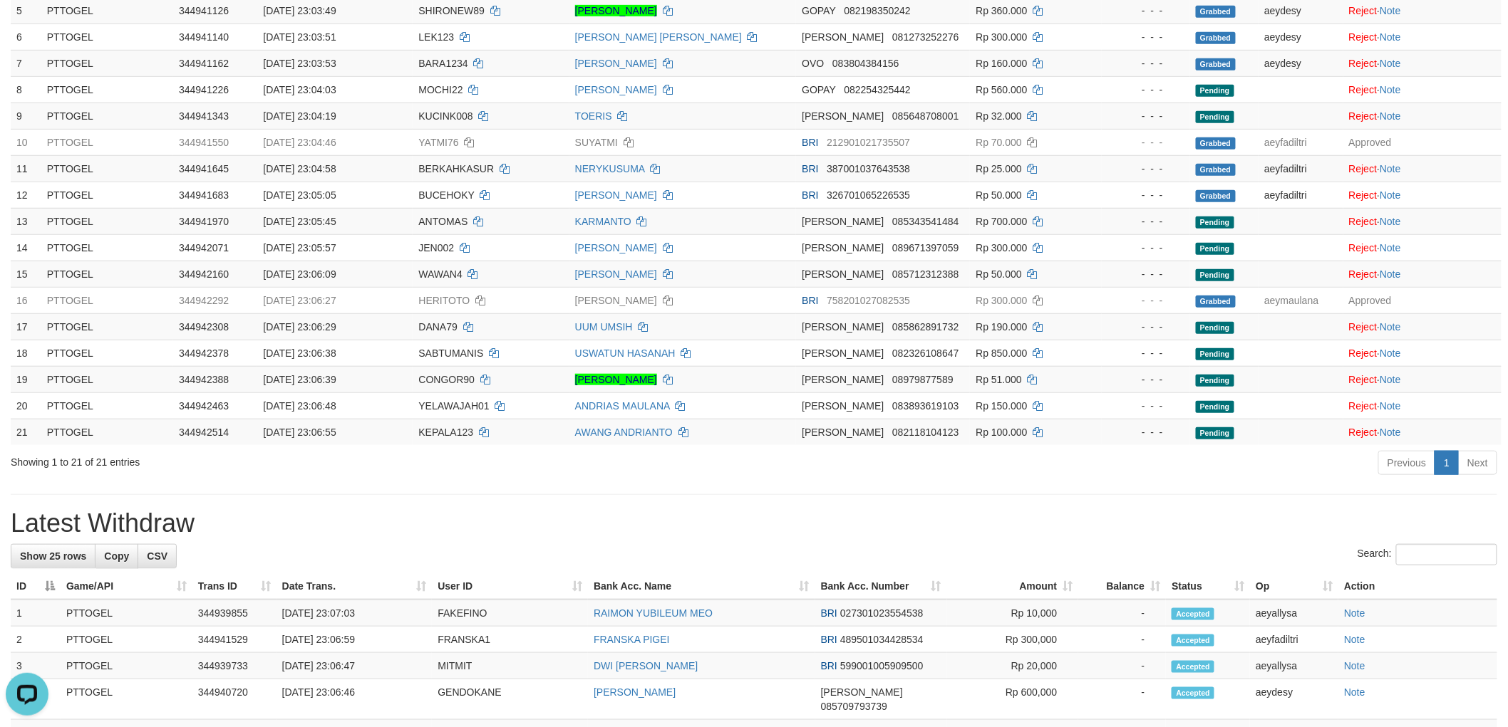
click at [955, 485] on div "**********" at bounding box center [754, 559] width 1508 height 1676
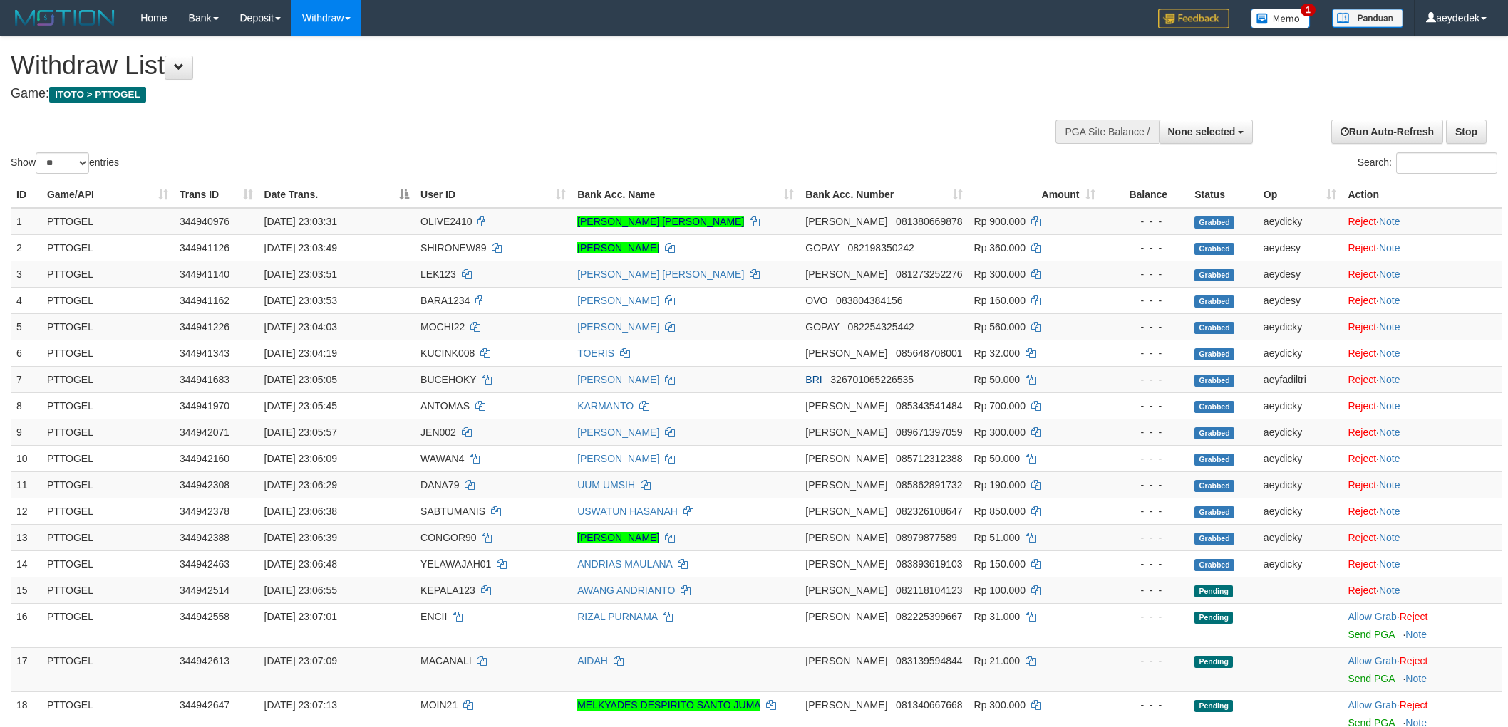
select select
select select "**"
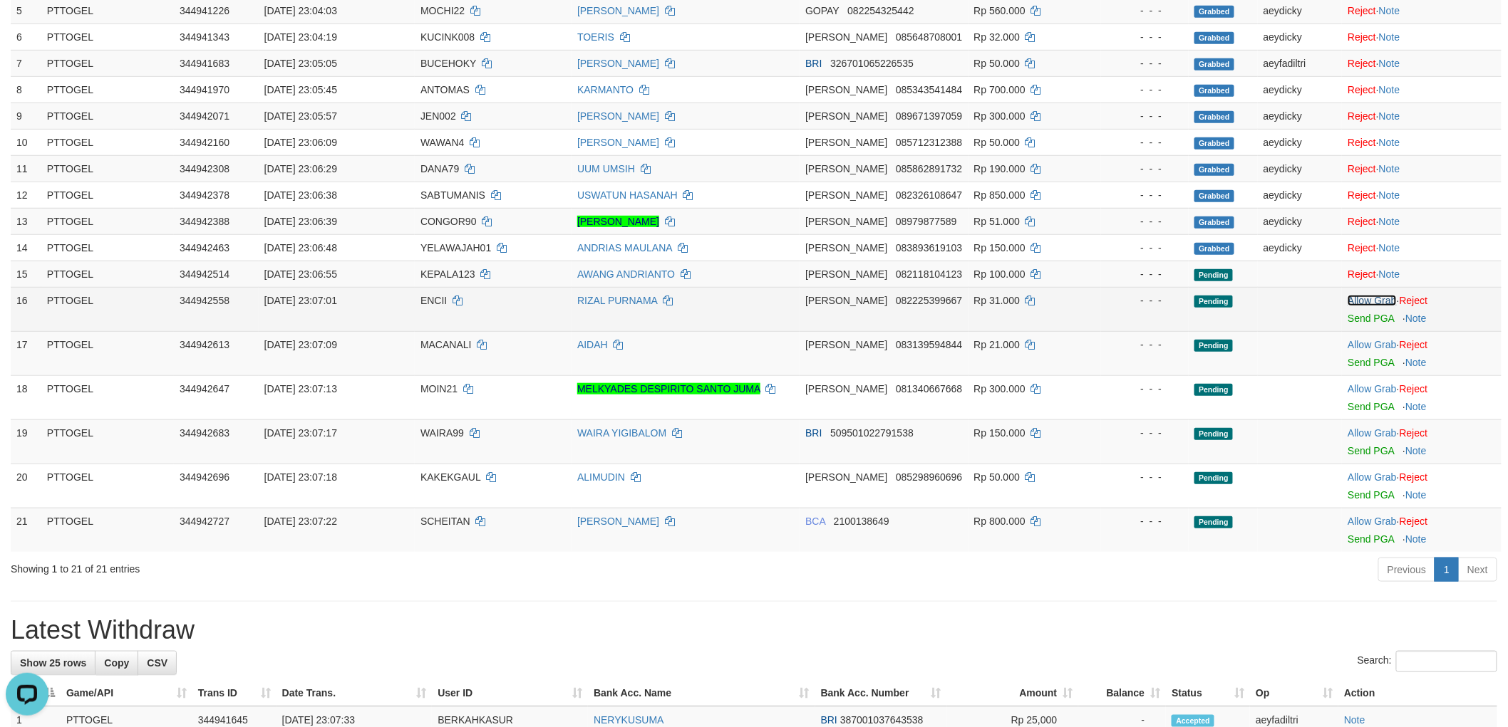
click at [1386, 298] on link "Allow Grab" at bounding box center [1371, 300] width 48 height 11
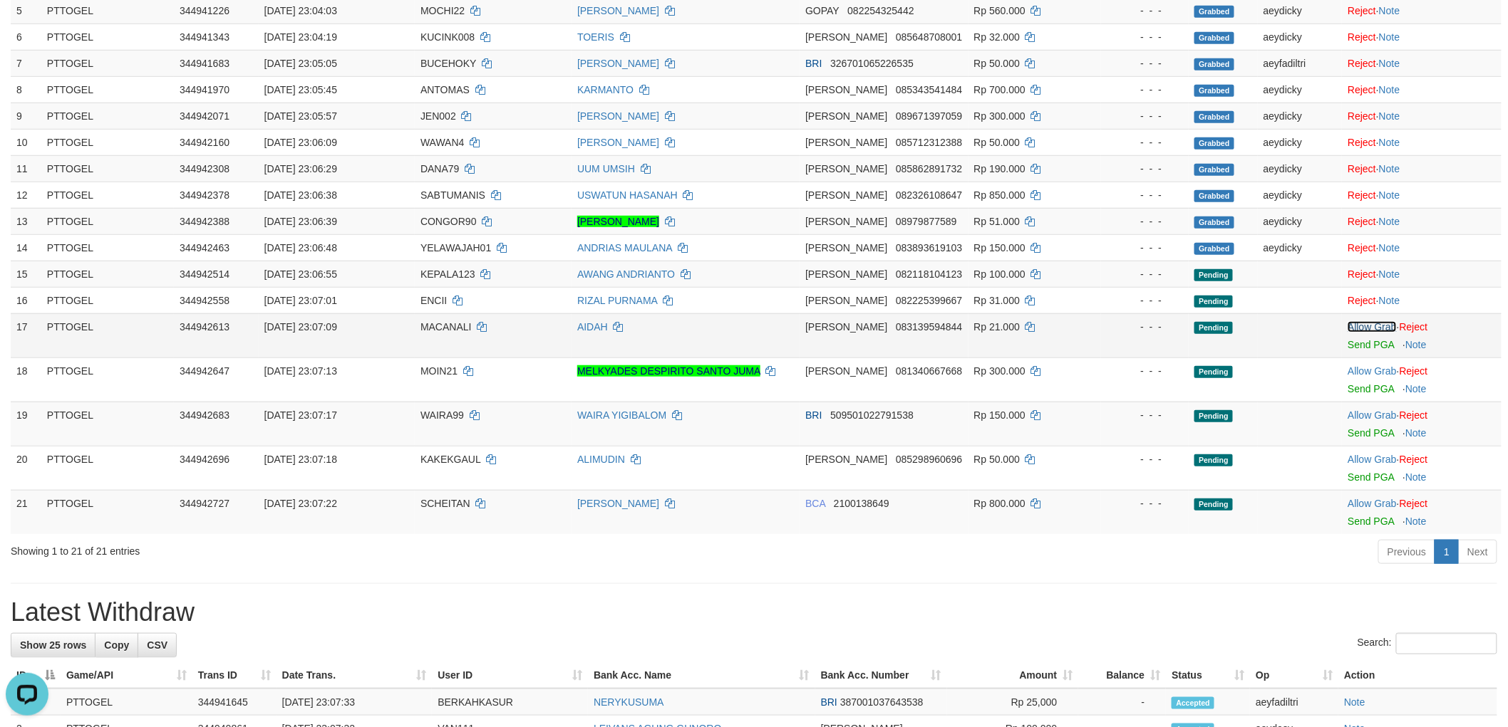
click at [1381, 321] on link "Allow Grab" at bounding box center [1371, 326] width 48 height 11
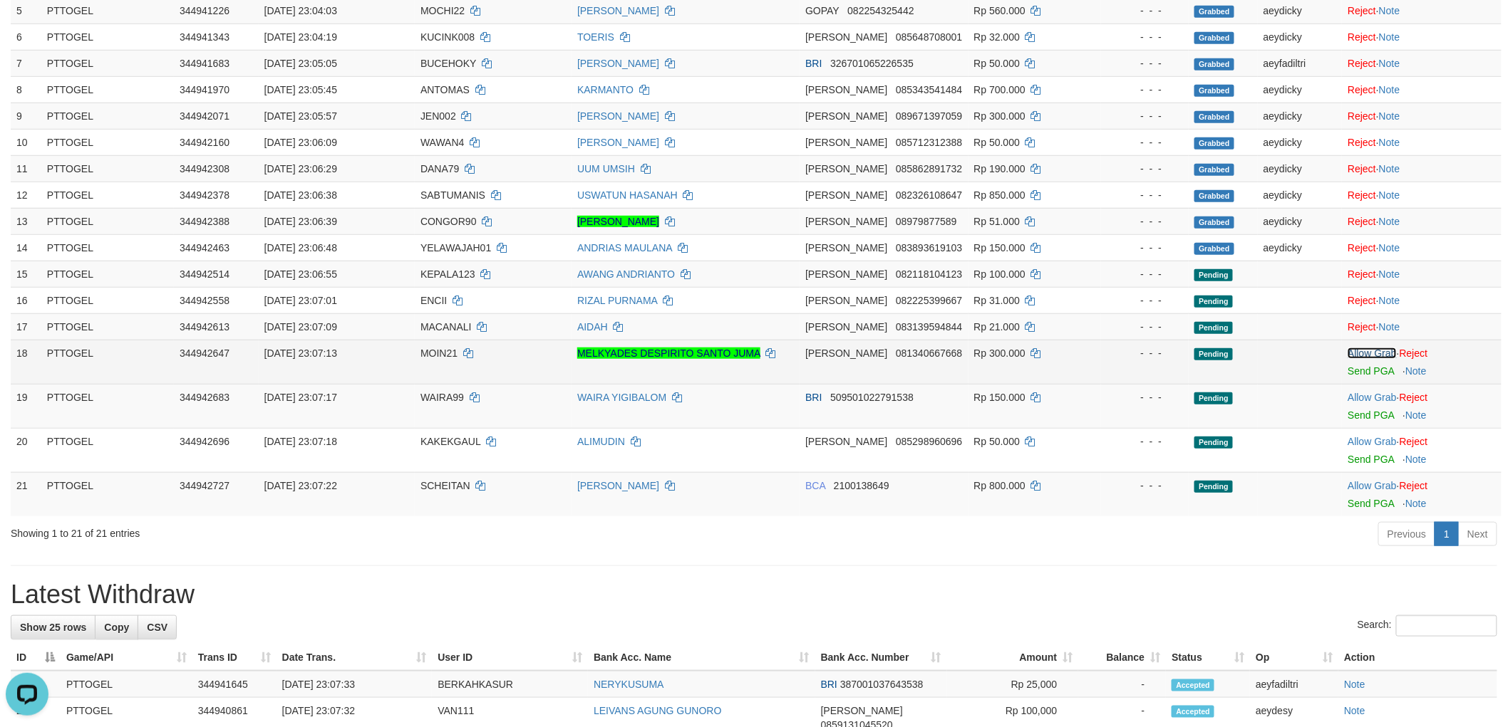
click at [1372, 350] on link "Allow Grab" at bounding box center [1371, 353] width 48 height 11
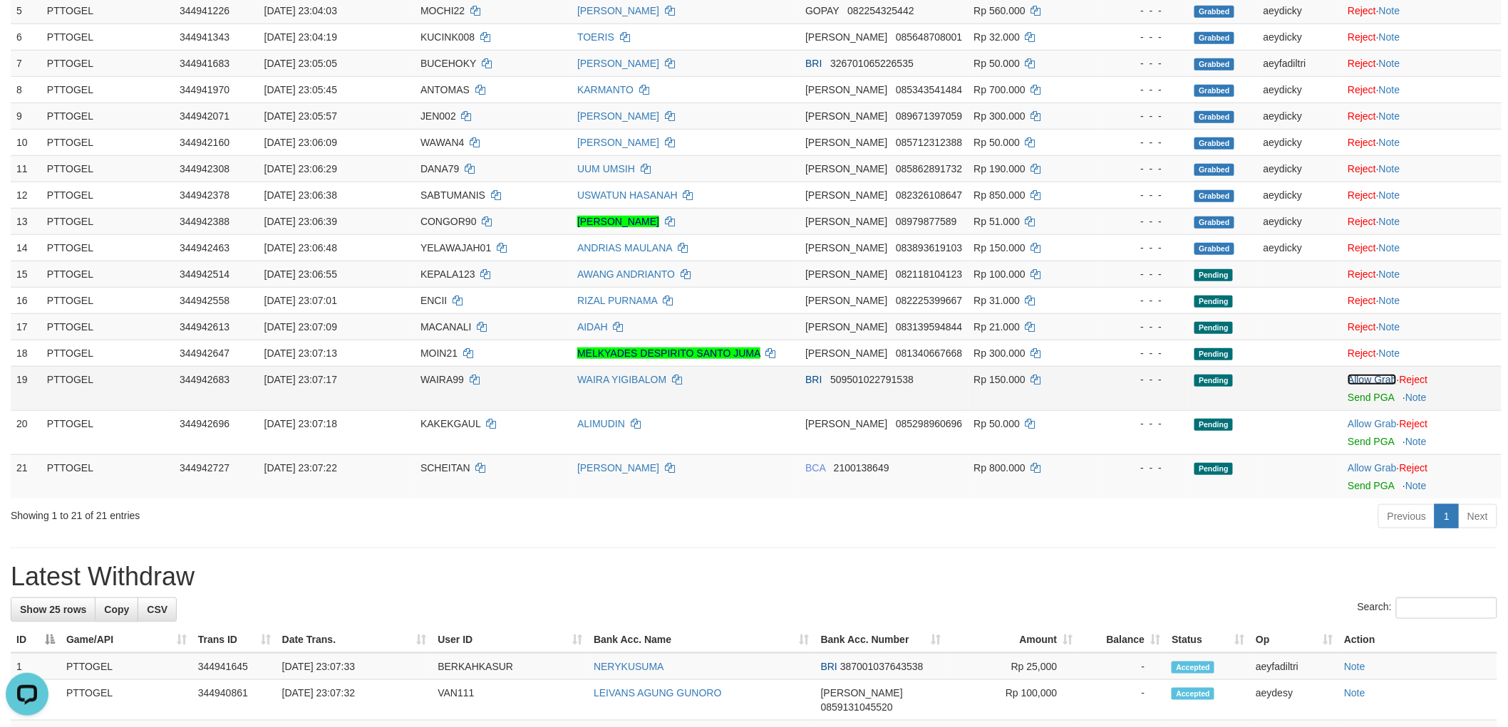
click at [1367, 379] on link "Allow Grab" at bounding box center [1371, 379] width 48 height 11
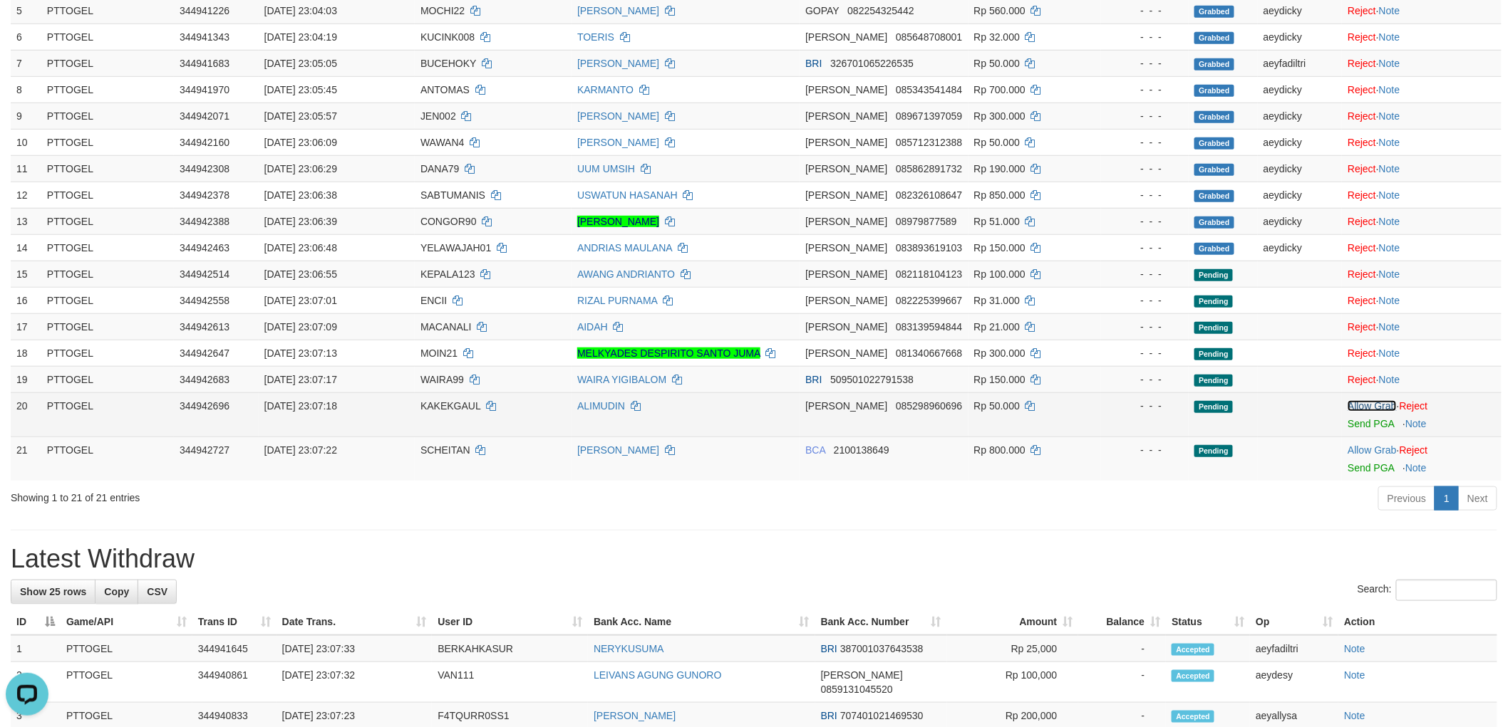
click at [1362, 400] on link "Allow Grab" at bounding box center [1371, 405] width 48 height 11
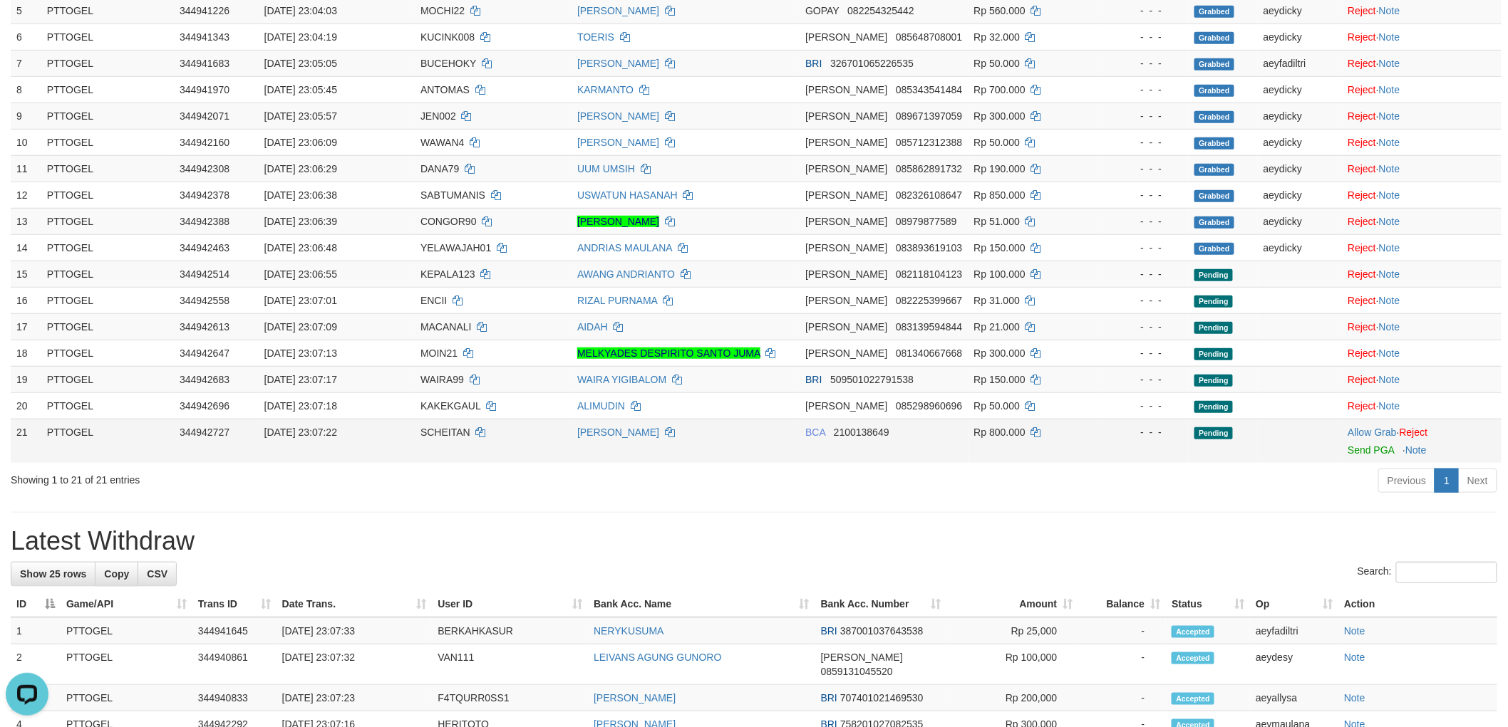
click at [446, 437] on td "SCHEITAN" at bounding box center [493, 441] width 157 height 44
copy td "SCHEITAN"
drag, startPoint x: 1372, startPoint y: 432, endPoint x: 1212, endPoint y: 483, distance: 167.4
click at [1372, 432] on link "Allow Grab" at bounding box center [1371, 432] width 48 height 11
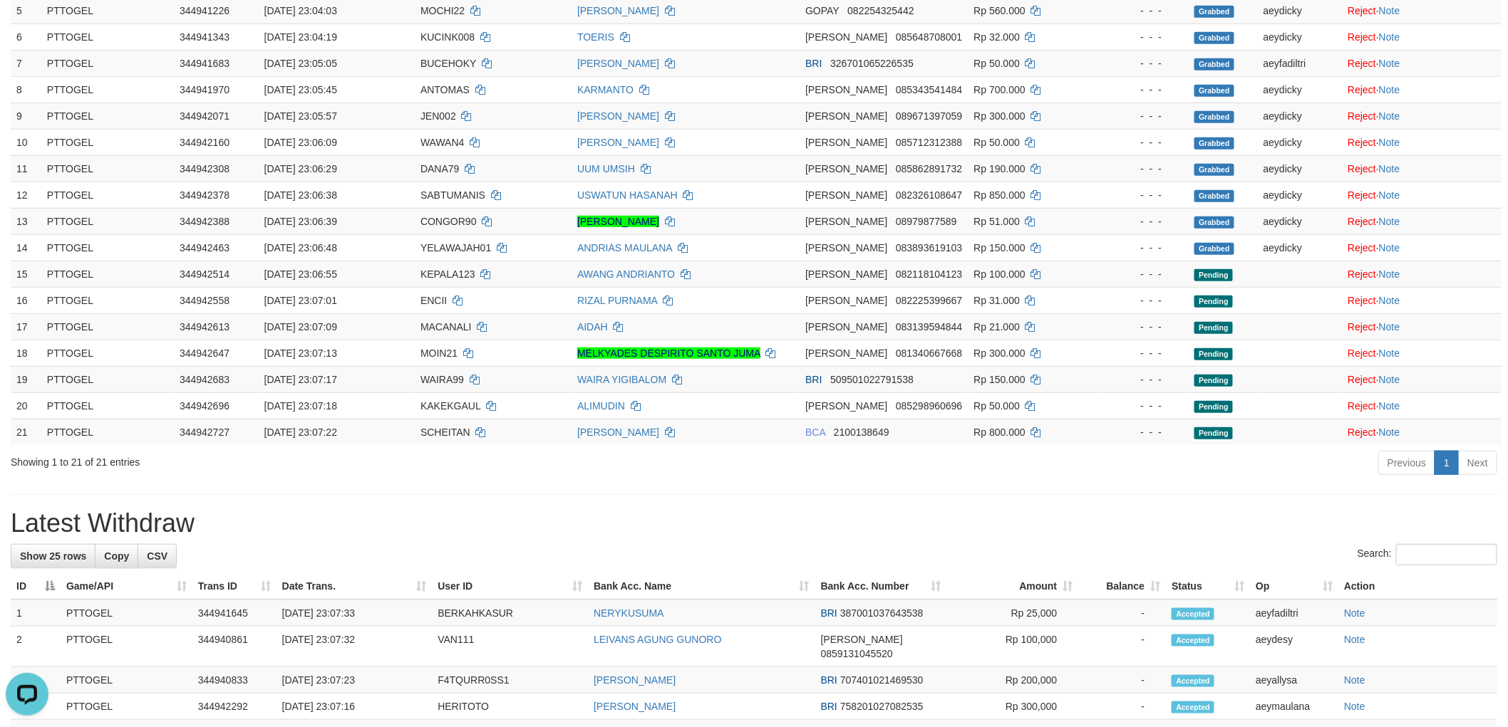
click at [1065, 499] on div "**********" at bounding box center [754, 566] width 1508 height 1691
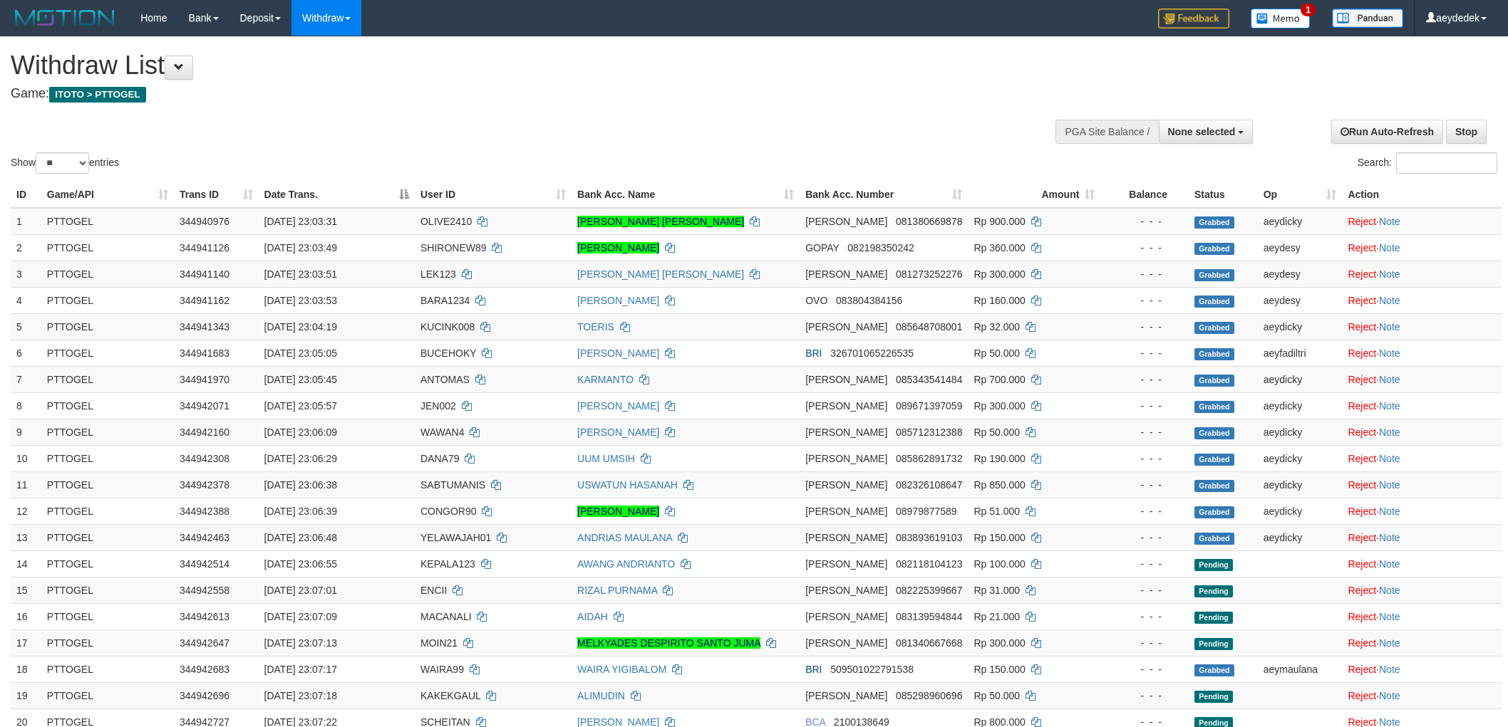
select select
select select "**"
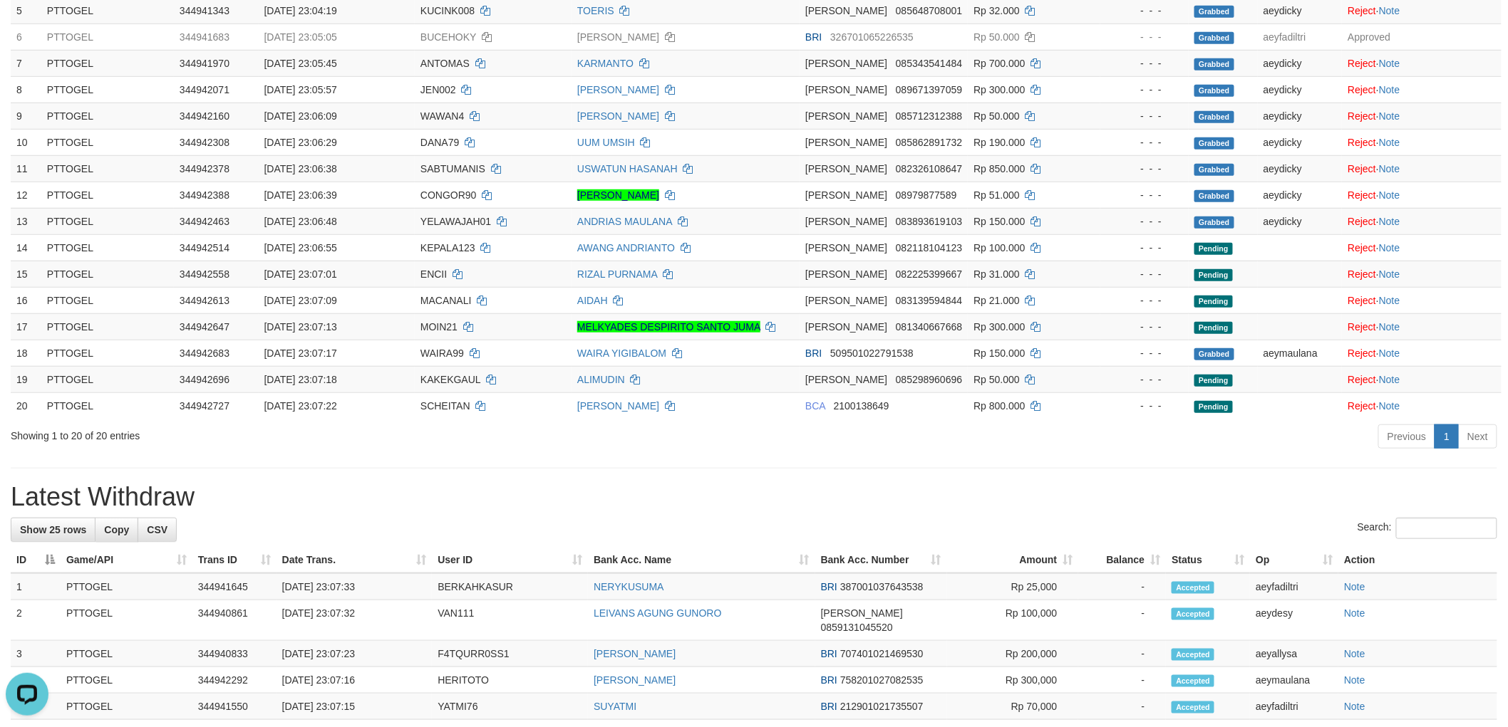
click at [653, 475] on div "**********" at bounding box center [754, 553] width 1508 height 1664
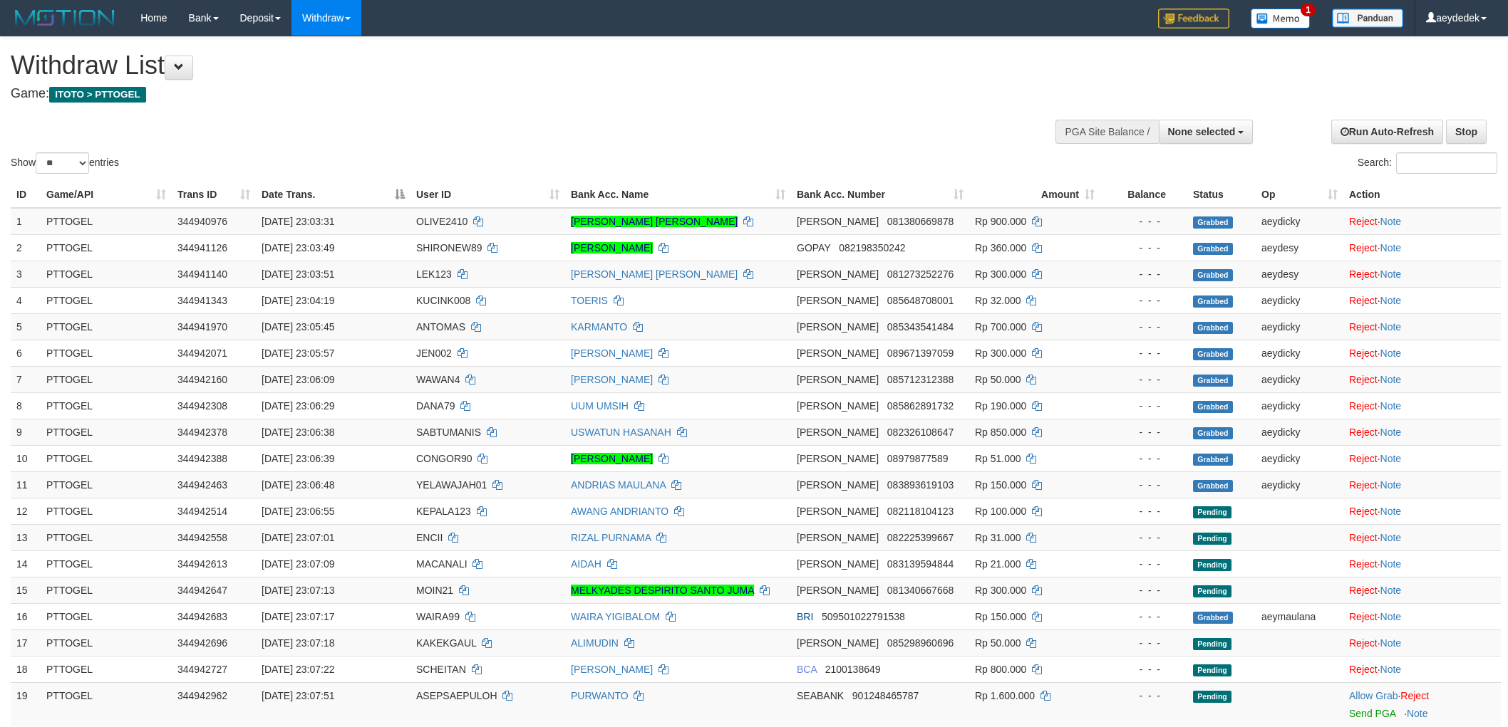
select select
select select "**"
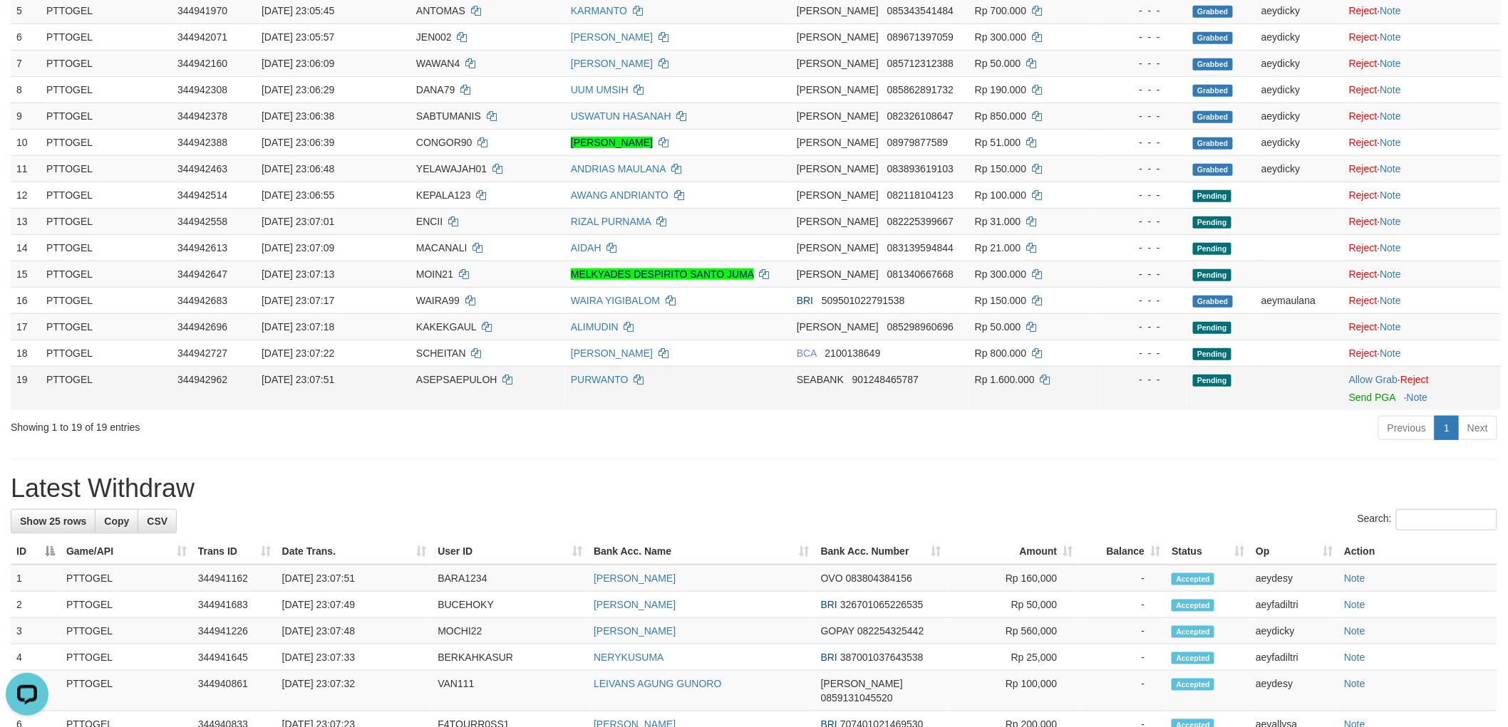
click at [455, 374] on span "ASEPSAEPULOH" at bounding box center [456, 379] width 81 height 11
copy td "ASEPSAEPULOH"
click at [1386, 378] on link "Allow Grab" at bounding box center [1373, 379] width 48 height 11
click at [922, 475] on h1 "Latest Withdraw" at bounding box center [754, 489] width 1486 height 28
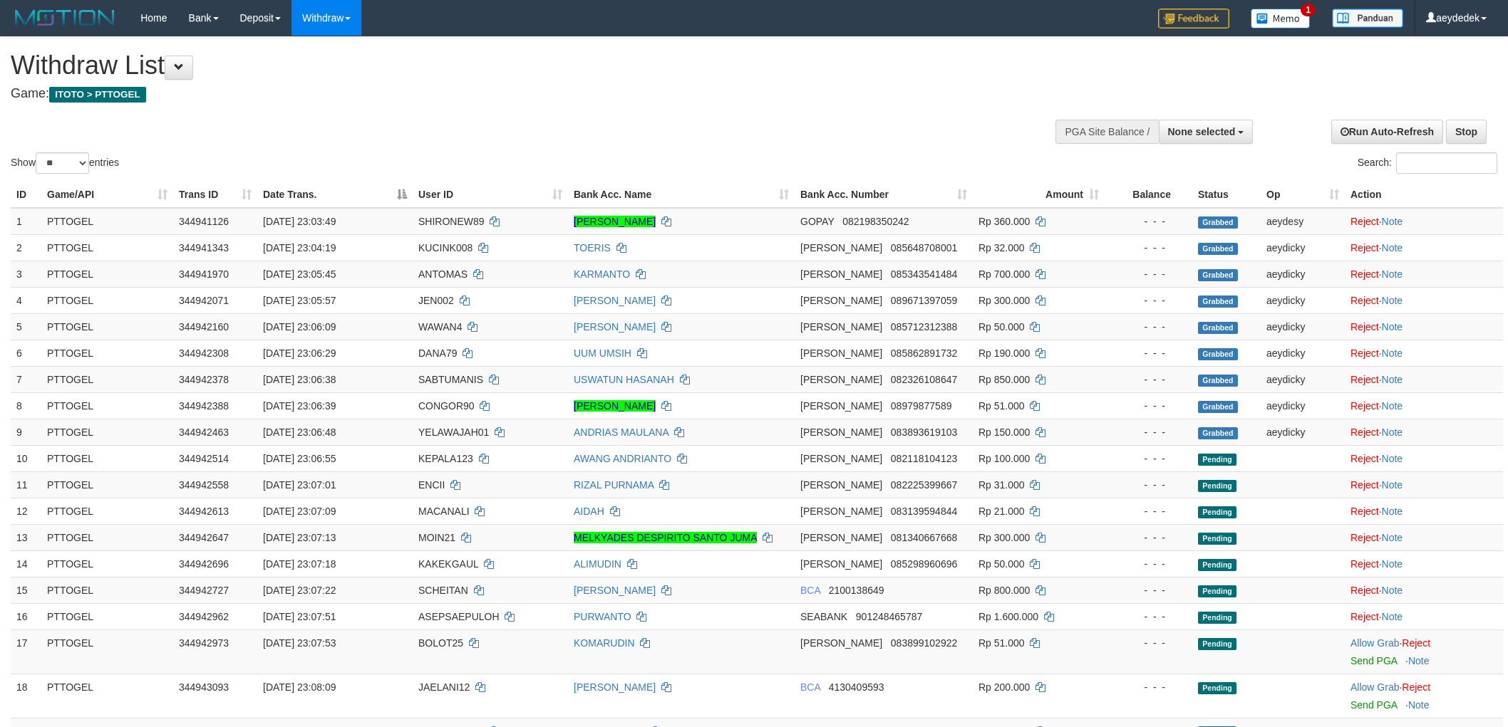
select select
select select "**"
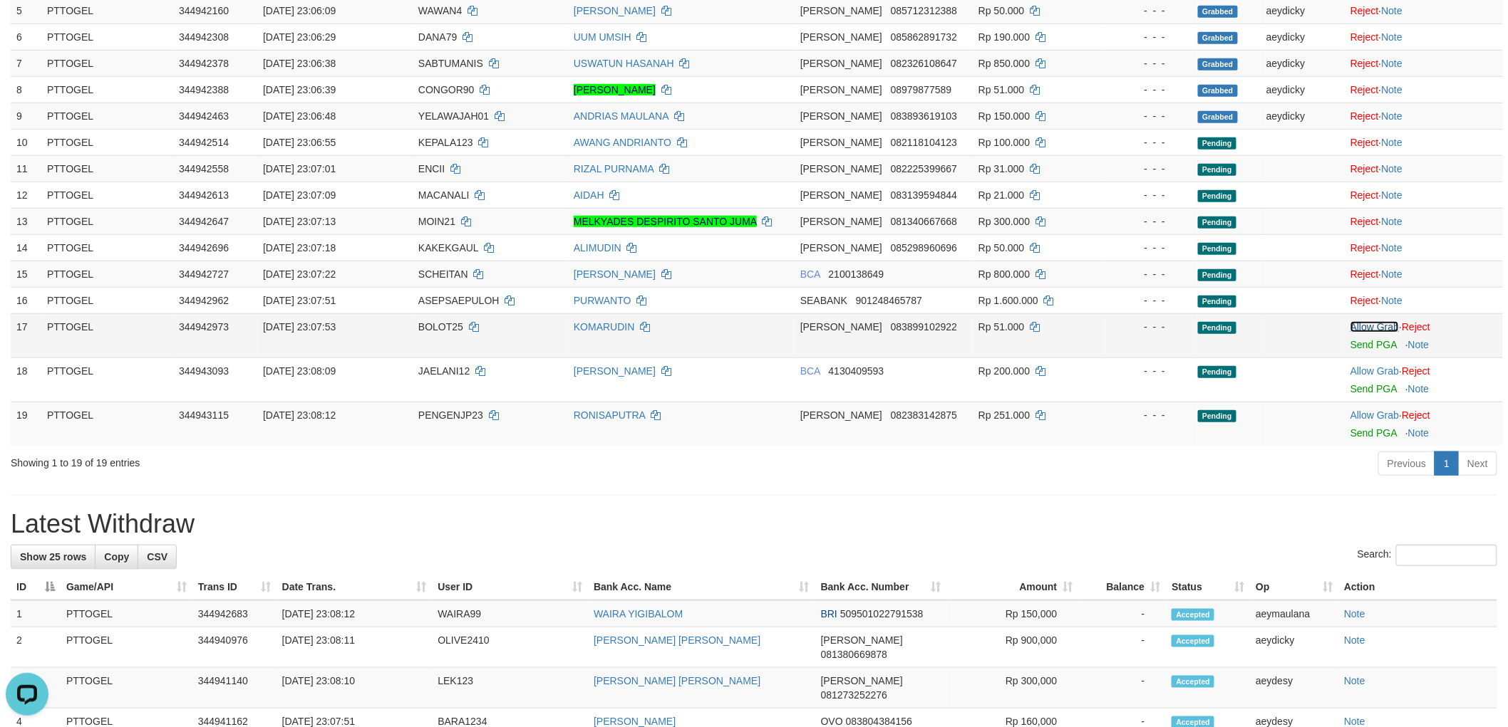
click at [1363, 321] on link "Allow Grab" at bounding box center [1374, 326] width 48 height 11
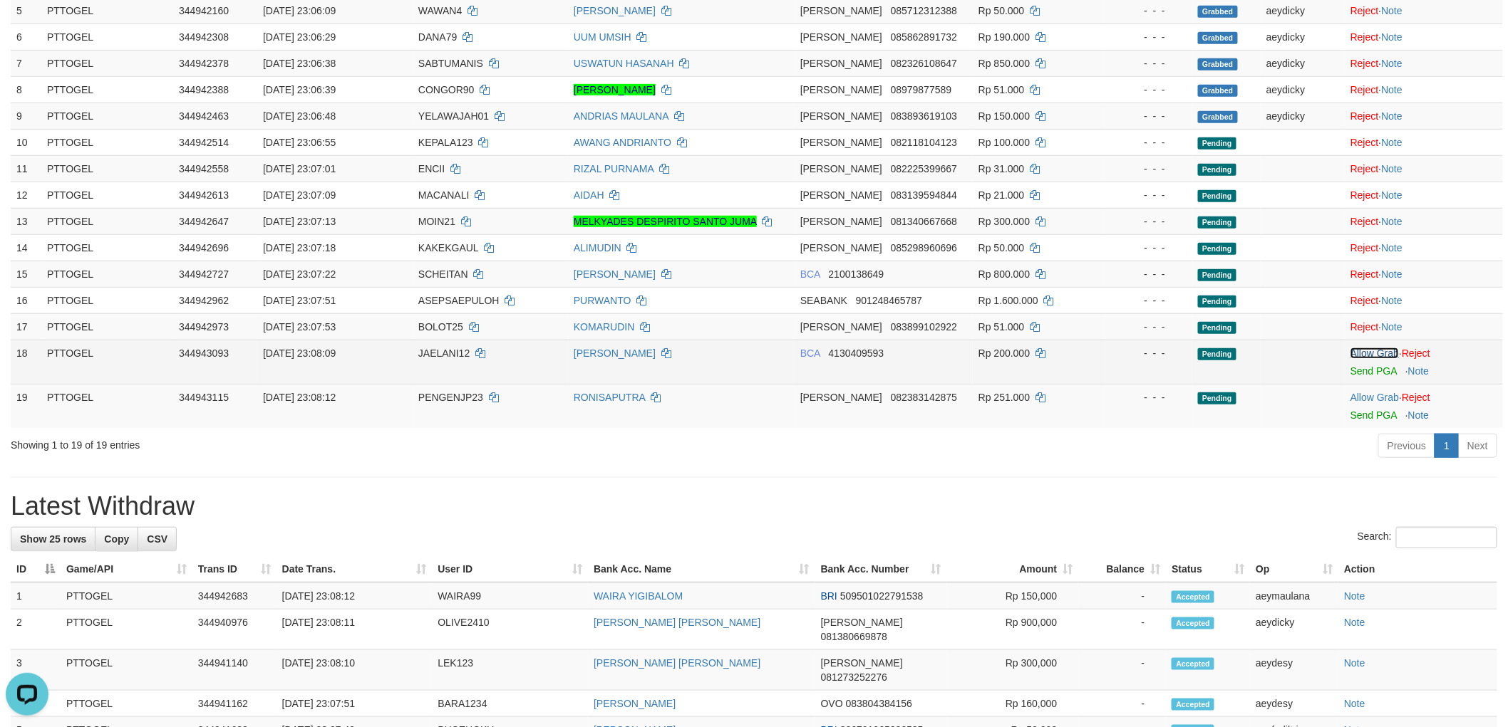
click at [1383, 355] on link "Allow Grab" at bounding box center [1374, 353] width 48 height 11
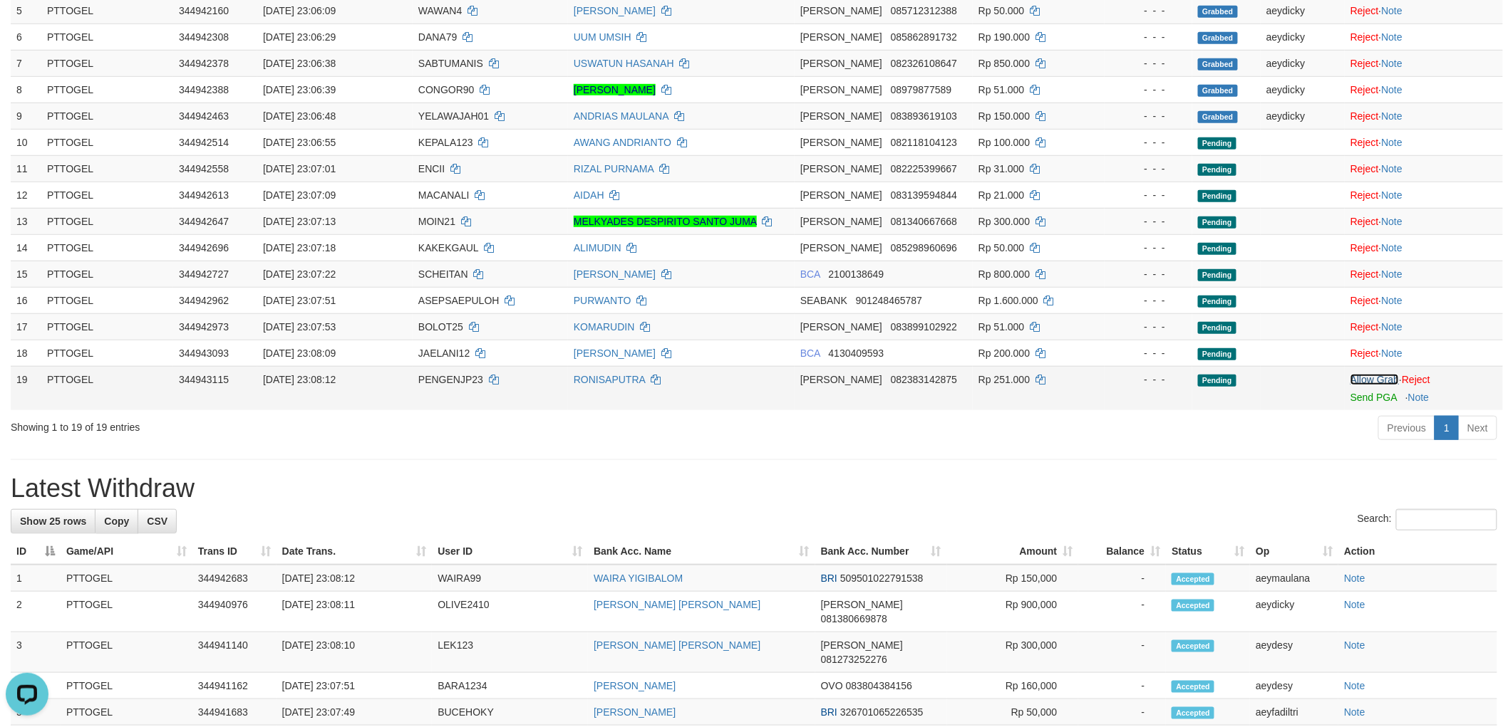
click at [1374, 374] on link "Allow Grab" at bounding box center [1374, 379] width 48 height 11
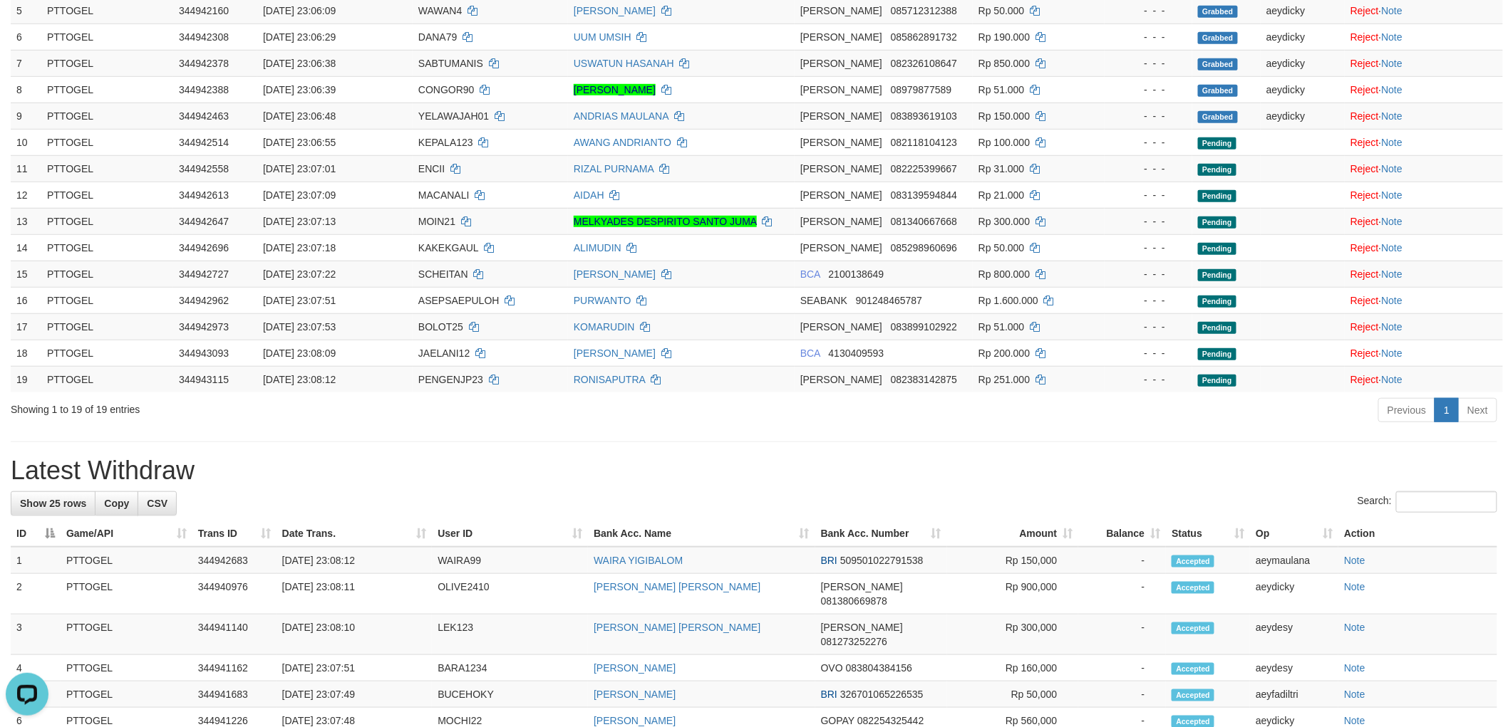
click at [1015, 444] on div "**********" at bounding box center [754, 547] width 1508 height 1652
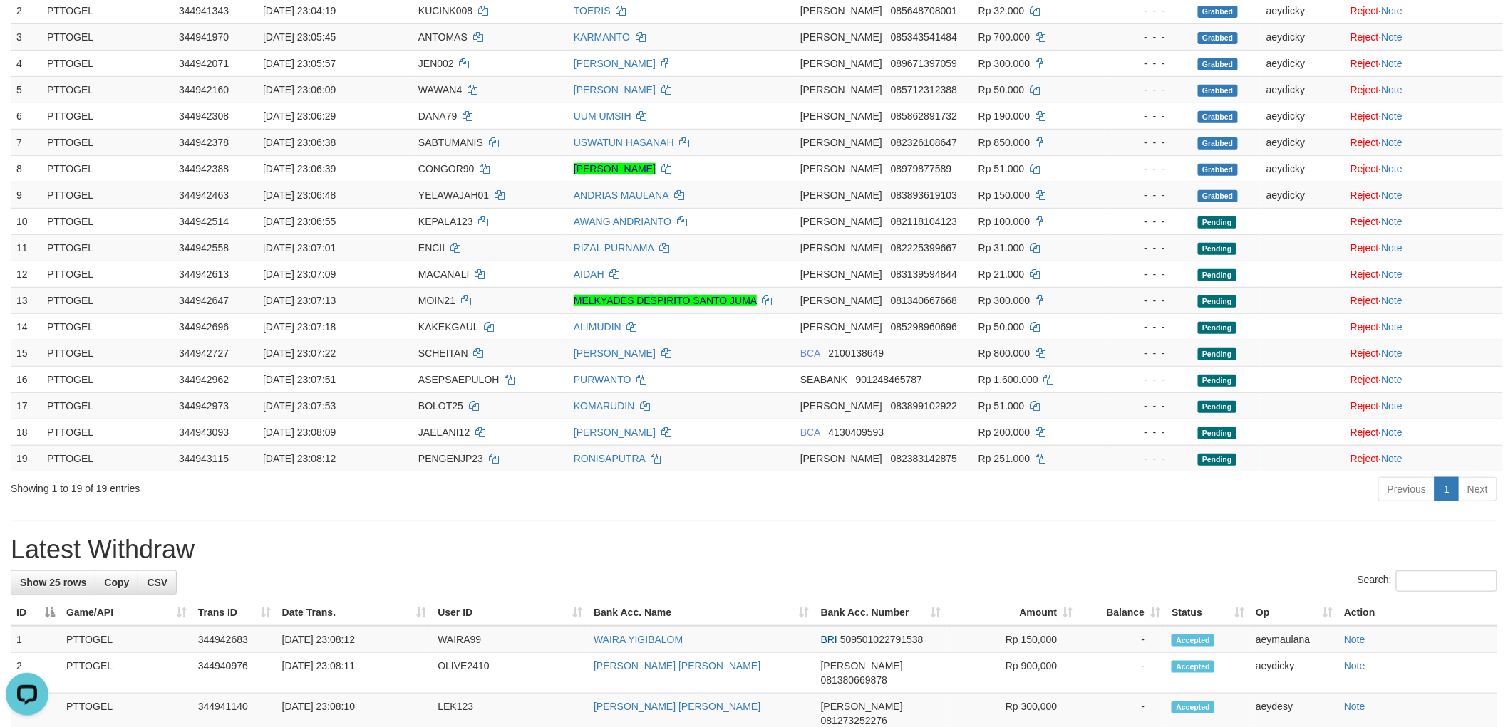
scroll to position [395, 0]
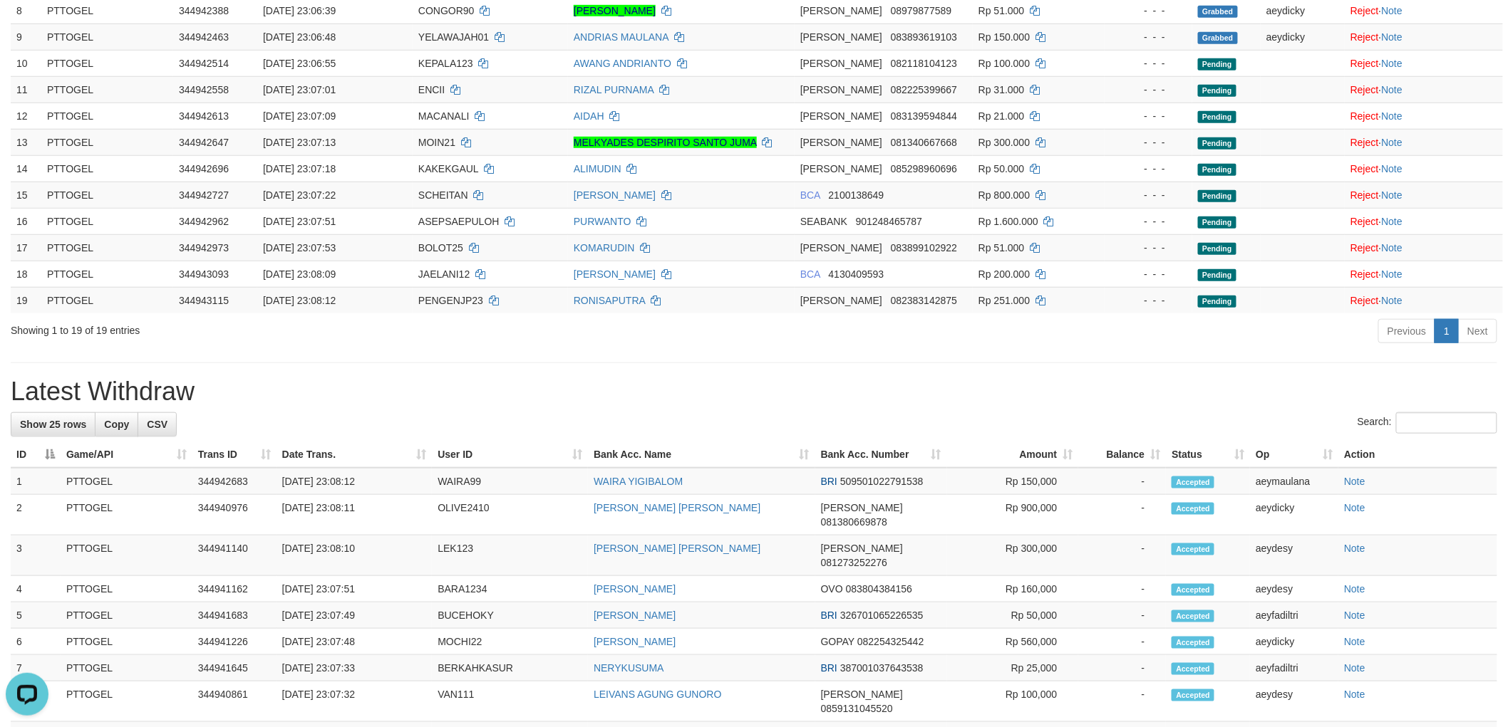
click at [879, 371] on div "**********" at bounding box center [754, 468] width 1508 height 1652
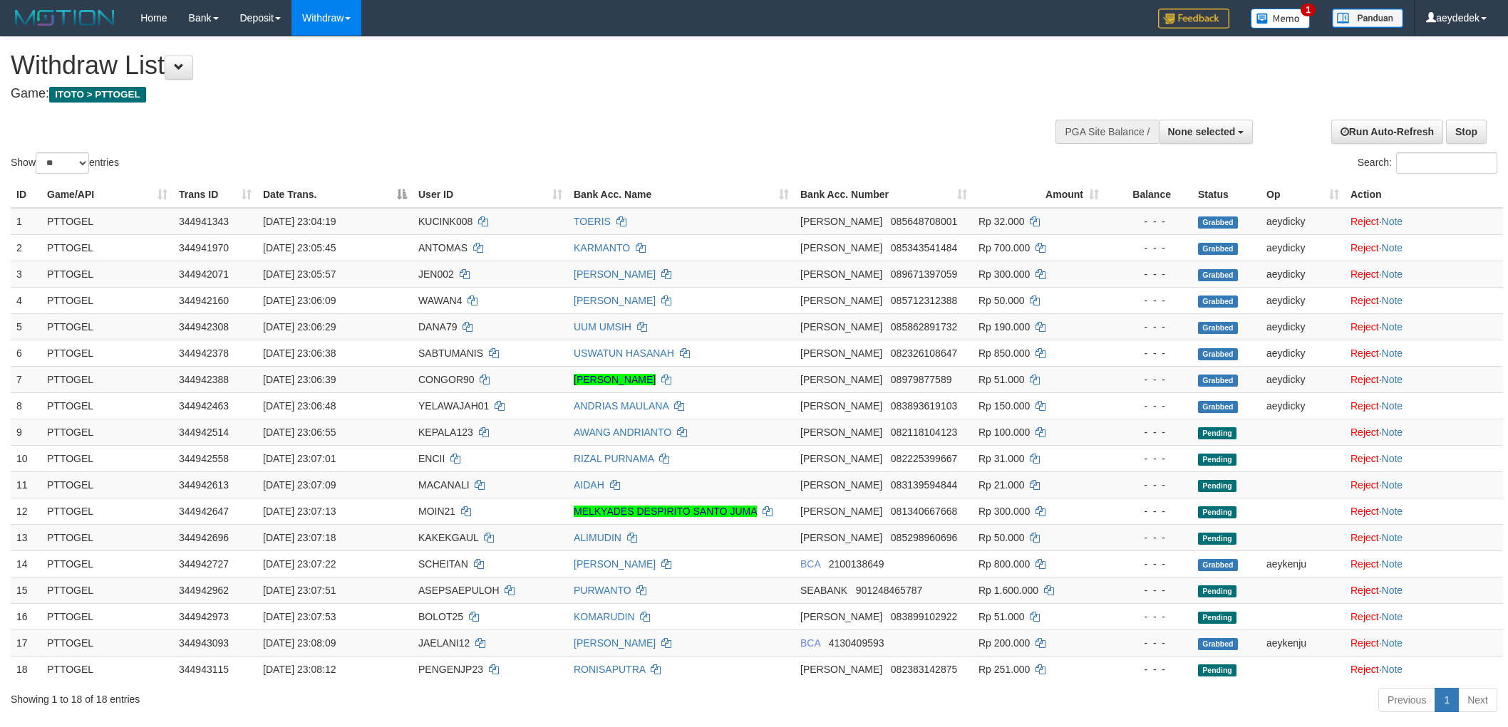
select select
select select "**"
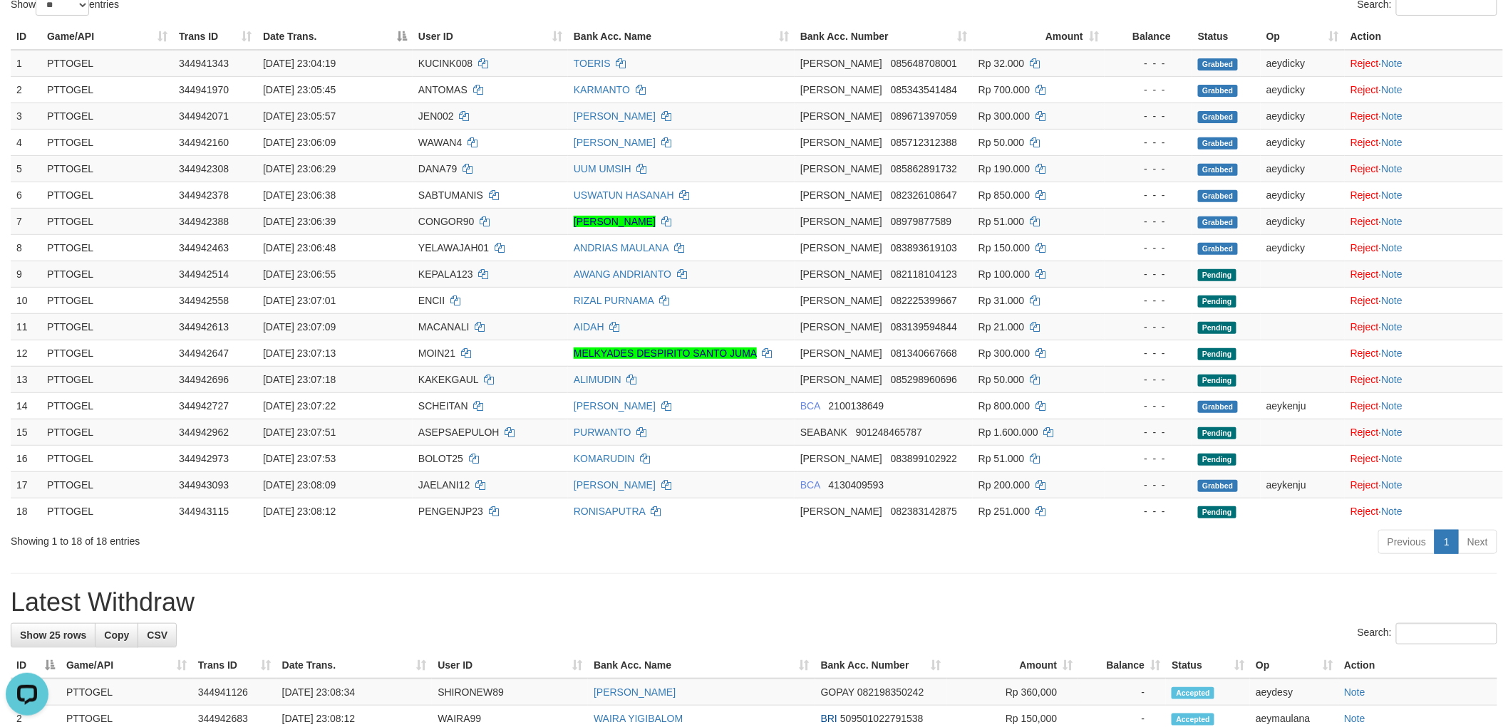
click at [1164, 574] on hr at bounding box center [754, 574] width 1486 height 1
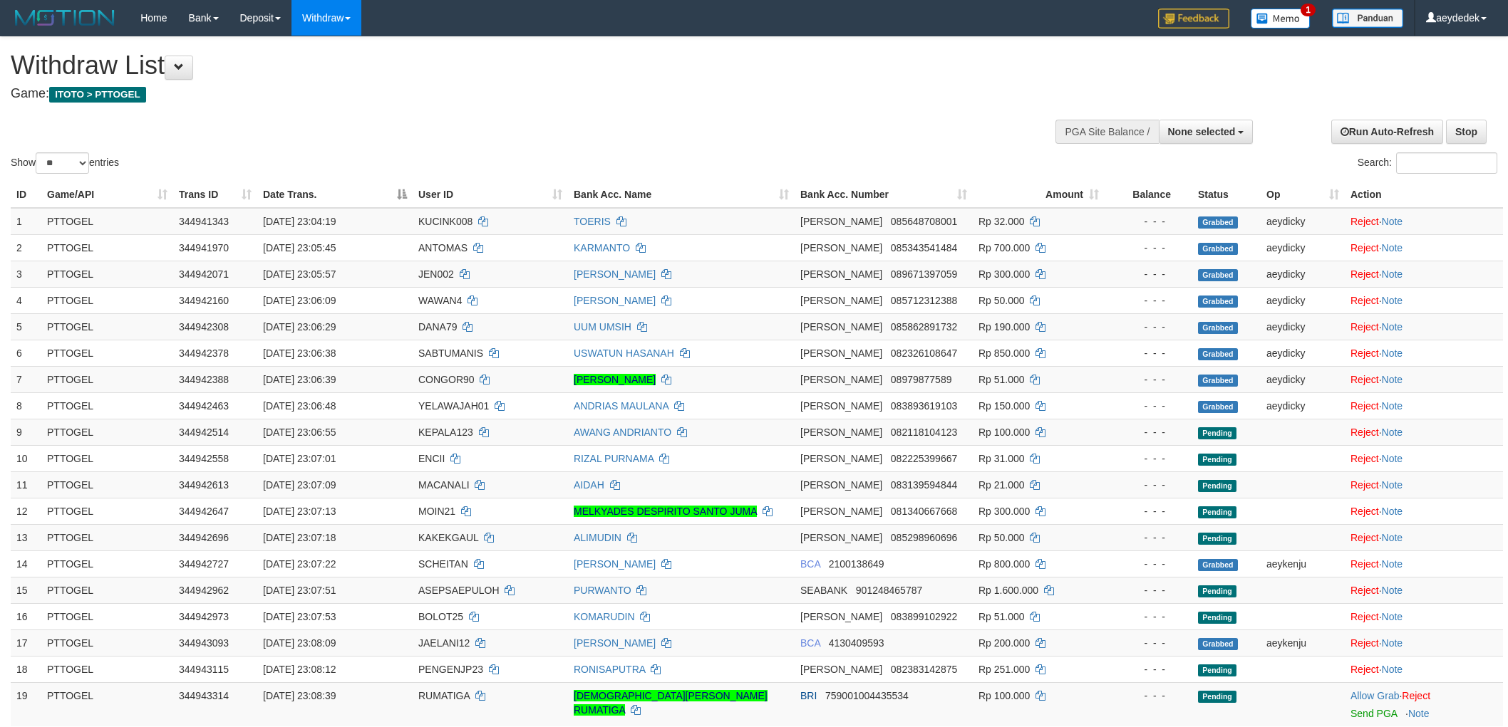
select select
select select "**"
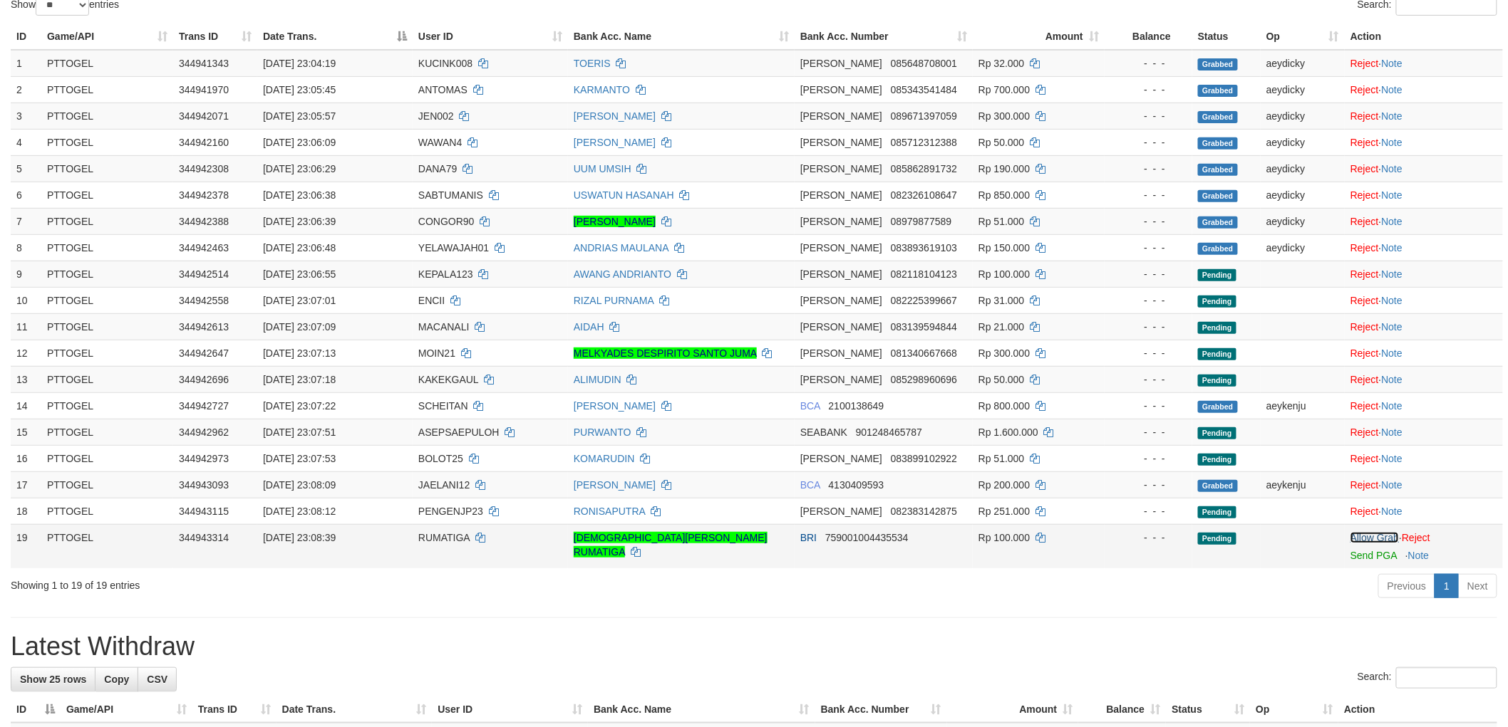
click at [1363, 533] on link "Allow Grab" at bounding box center [1374, 537] width 48 height 11
click at [917, 586] on div "Previous 1 Next" at bounding box center [1068, 584] width 858 height 31
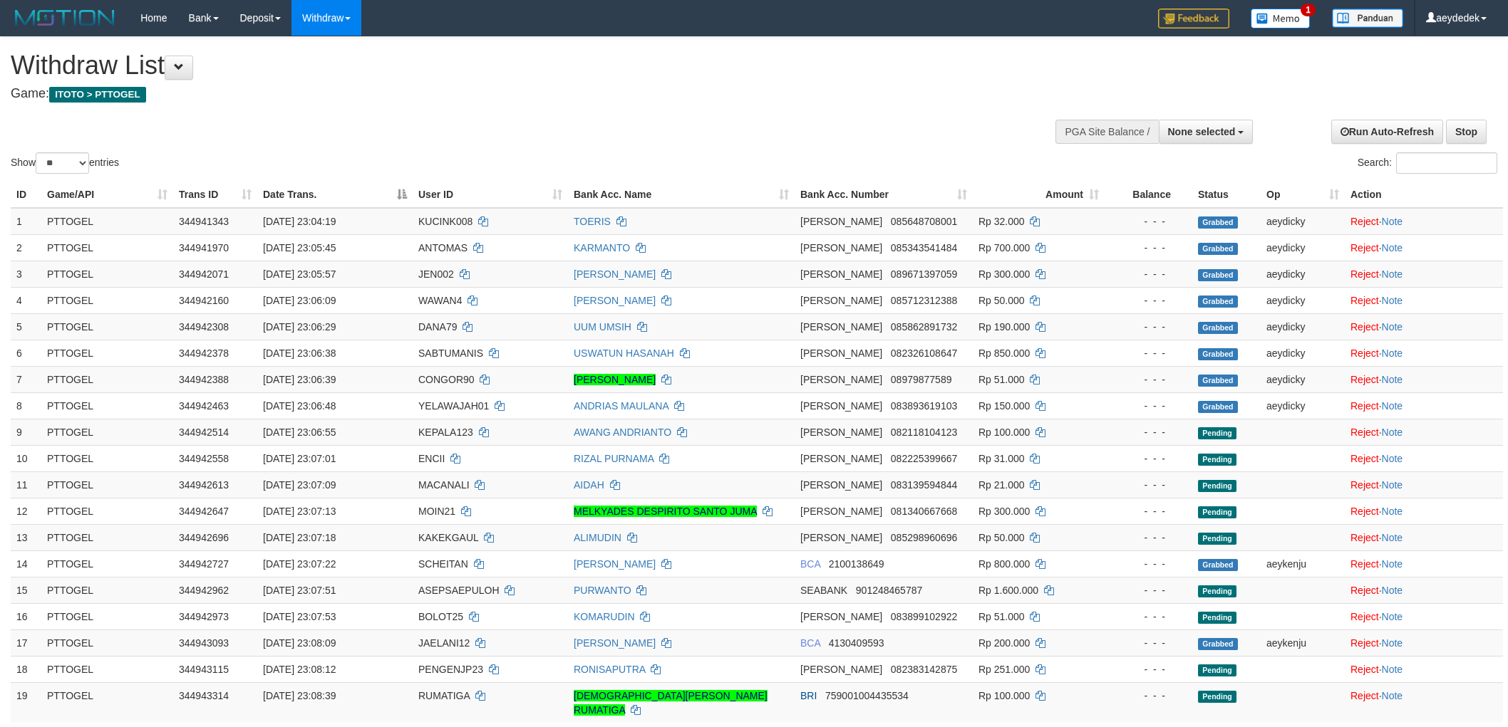
select select
select select "**"
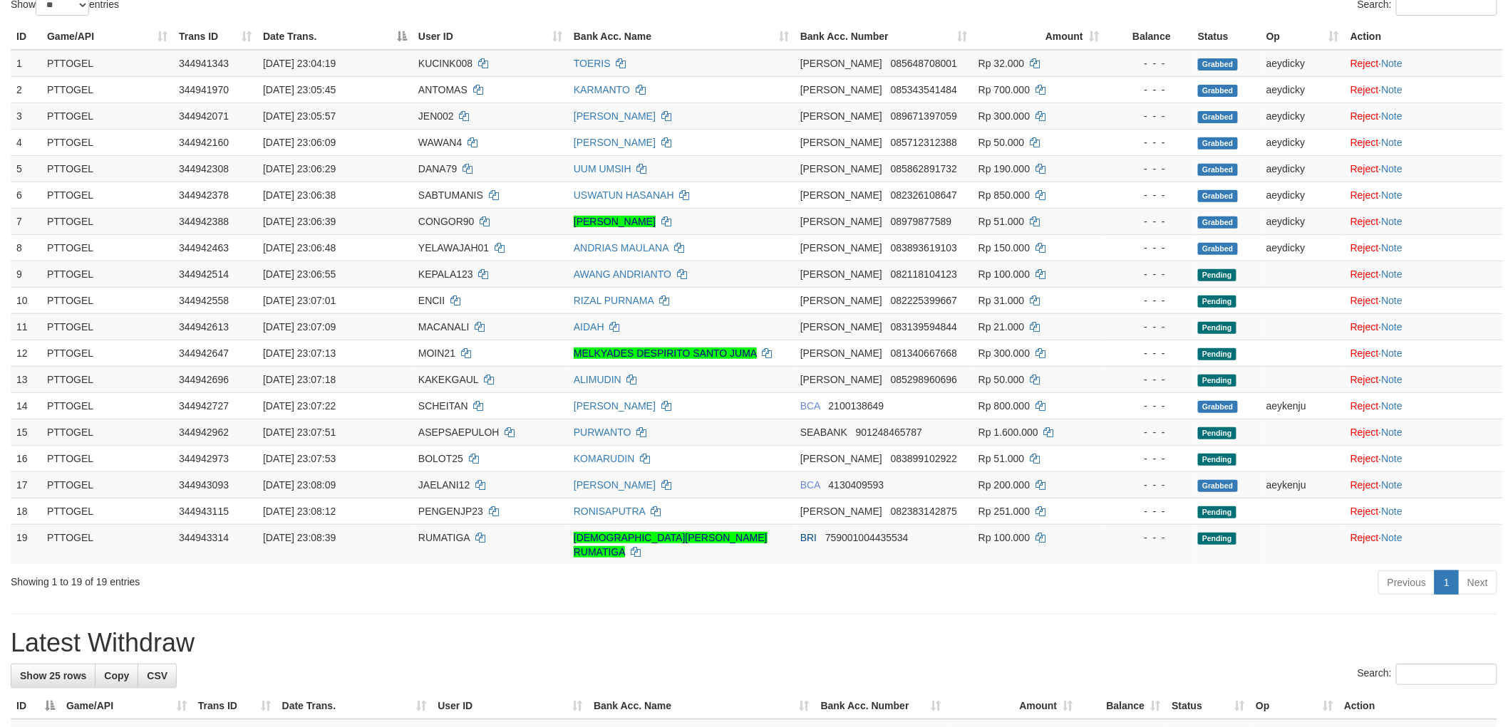
click at [1012, 613] on div "**********" at bounding box center [754, 705] width 1508 height 1652
click at [980, 614] on div "**********" at bounding box center [754, 705] width 1508 height 1652
click at [977, 613] on div "**********" at bounding box center [754, 705] width 1508 height 1652
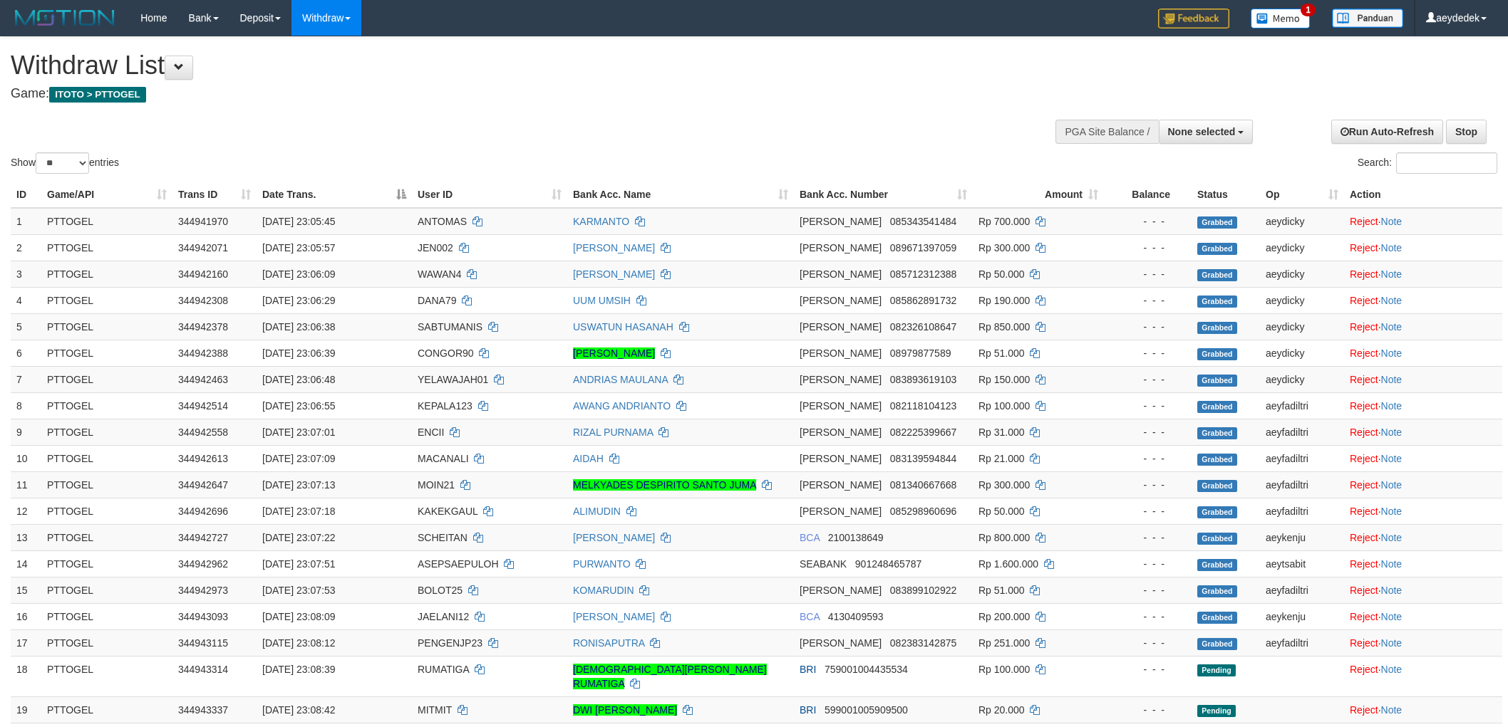
select select
select select "**"
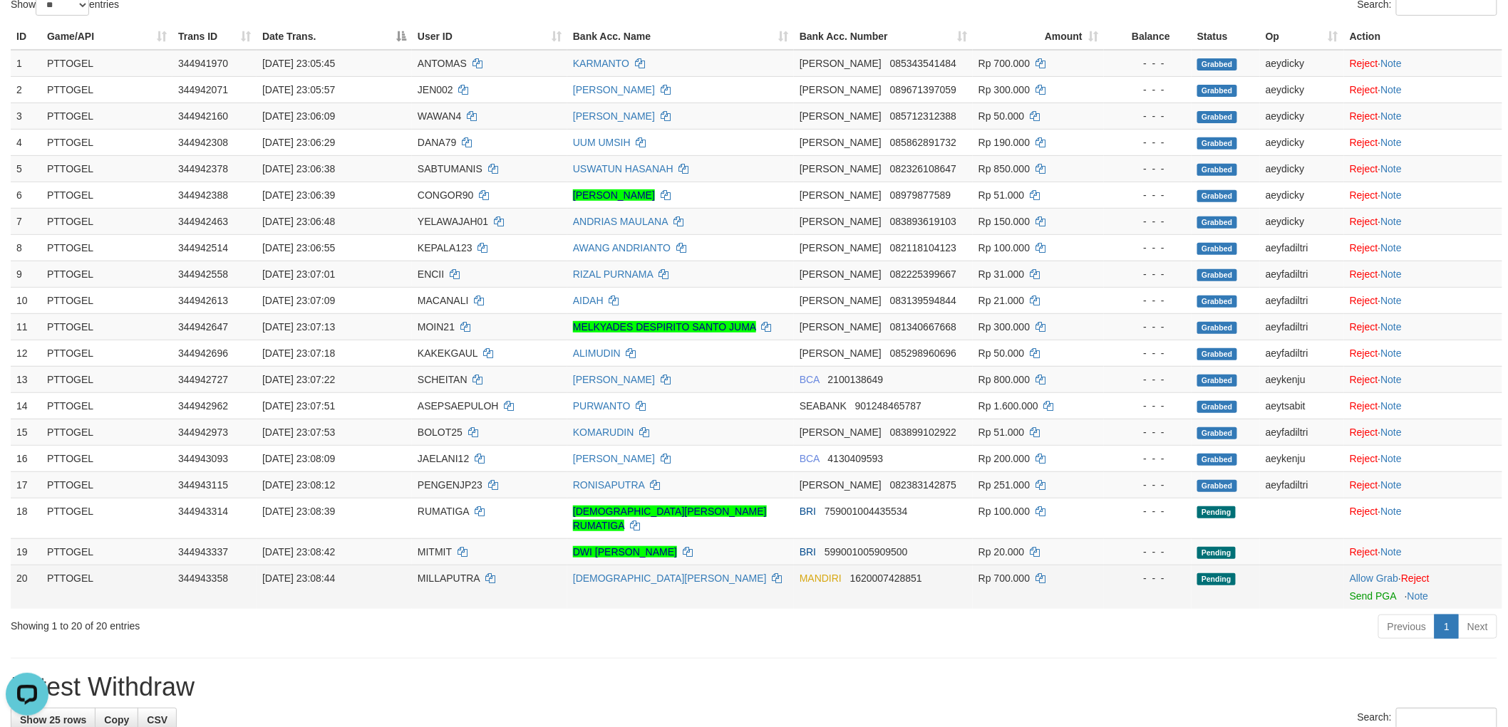
click at [435, 573] on span "MILLAPUTRA" at bounding box center [449, 578] width 62 height 11
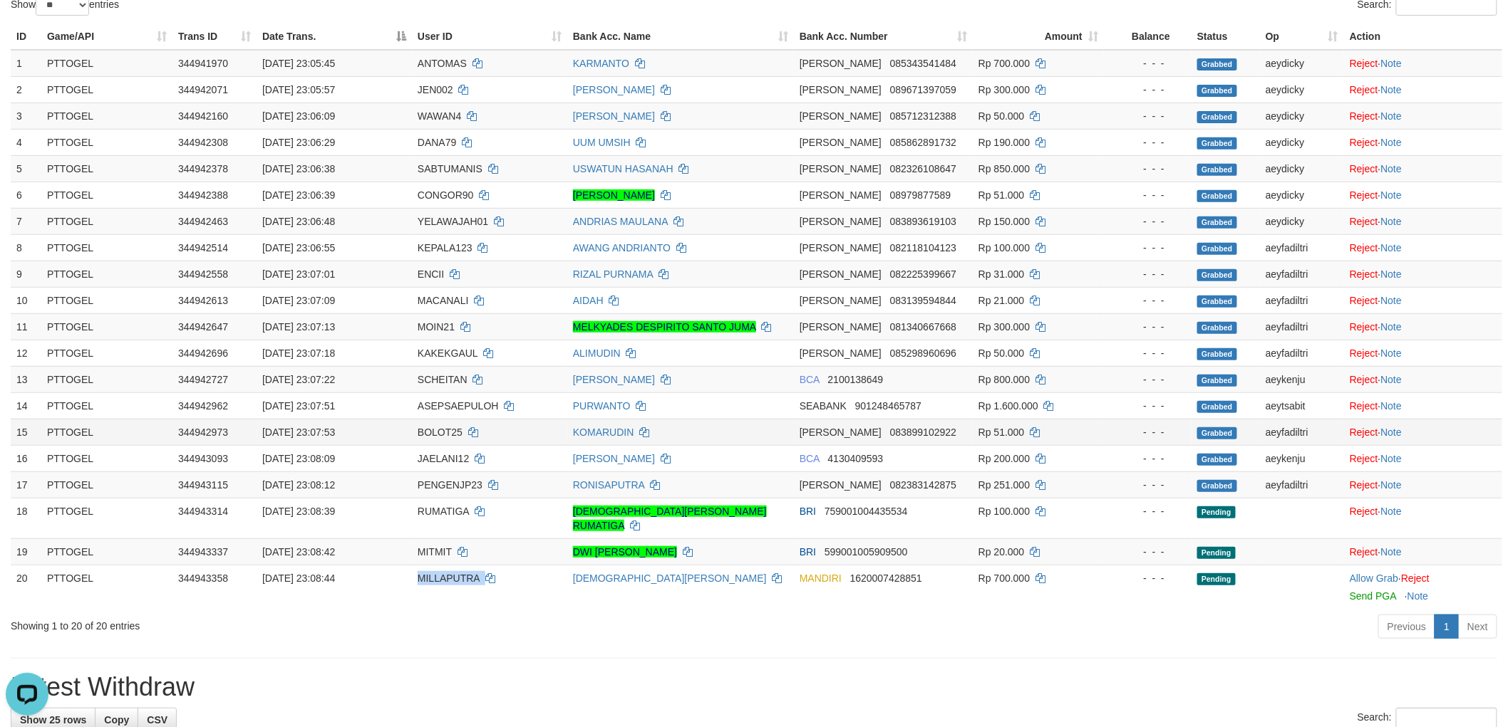
copy td "MILLAPUTRA"
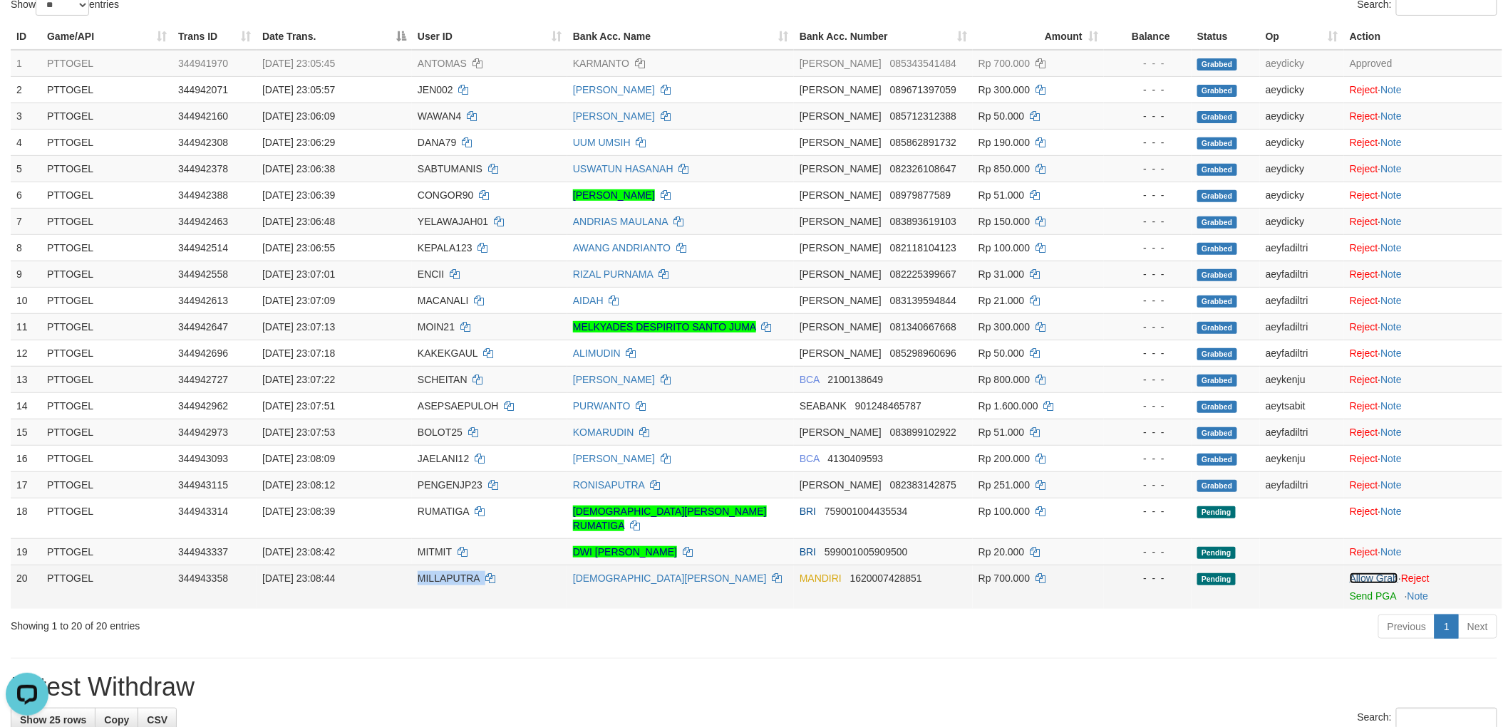
drag, startPoint x: 1379, startPoint y: 564, endPoint x: 1209, endPoint y: 593, distance: 172.8
click at [1379, 573] on link "Allow Grab" at bounding box center [1373, 578] width 48 height 11
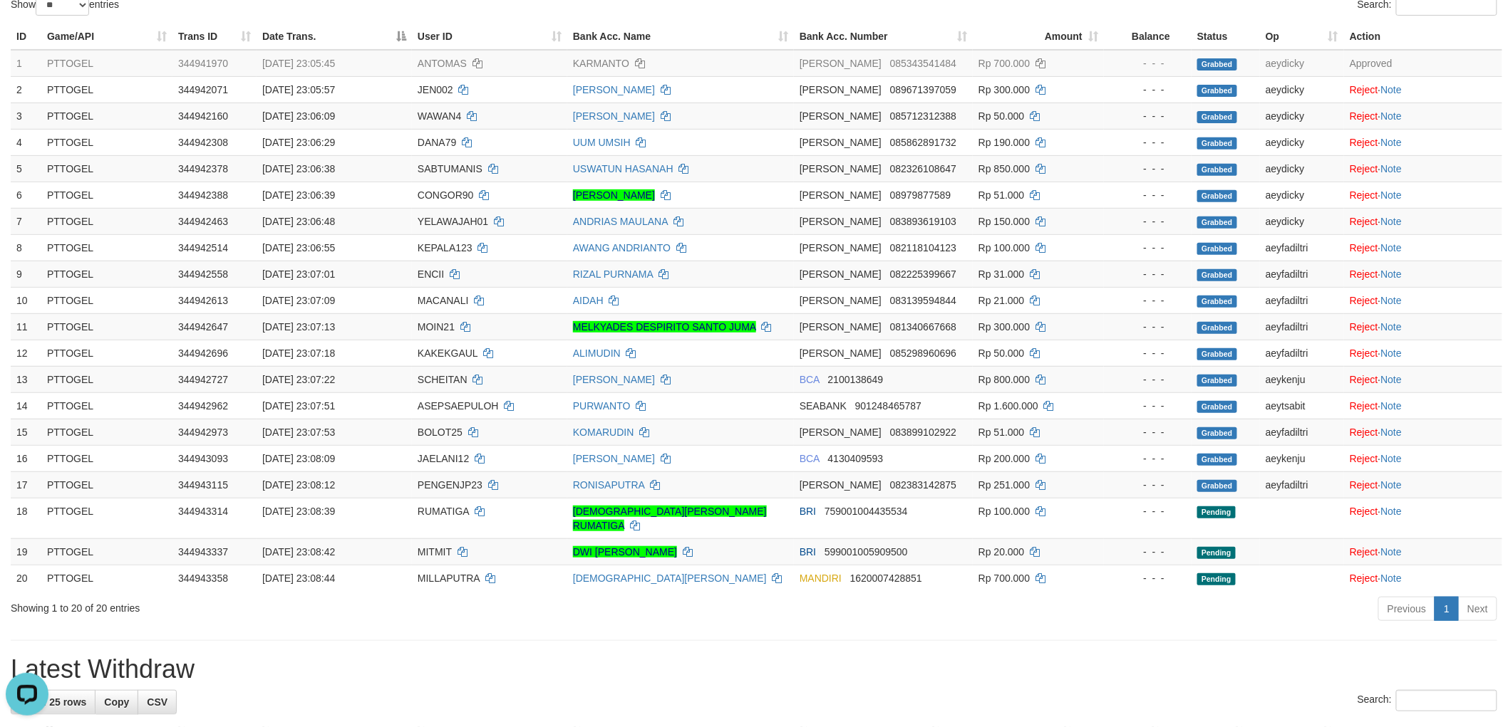
click at [963, 642] on div "**********" at bounding box center [754, 725] width 1508 height 1693
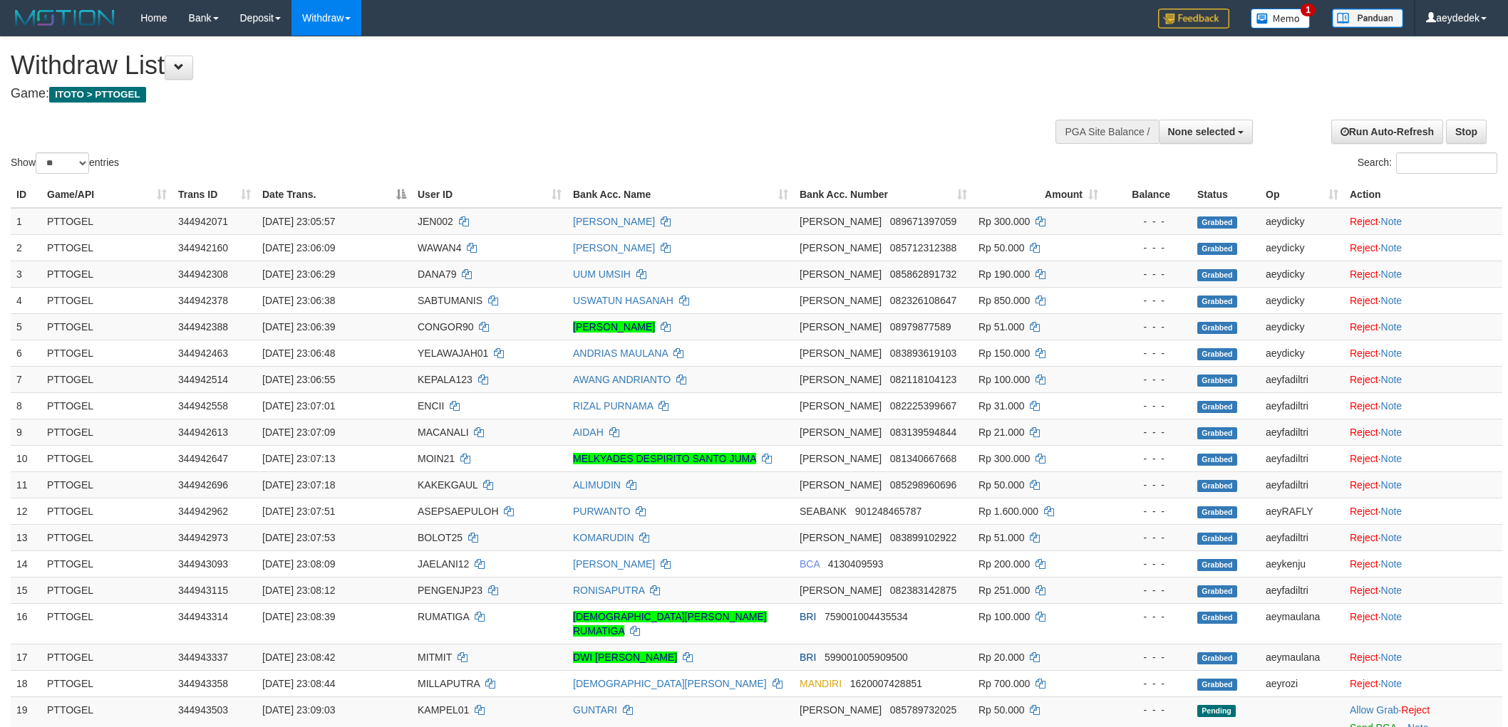
select select
select select "**"
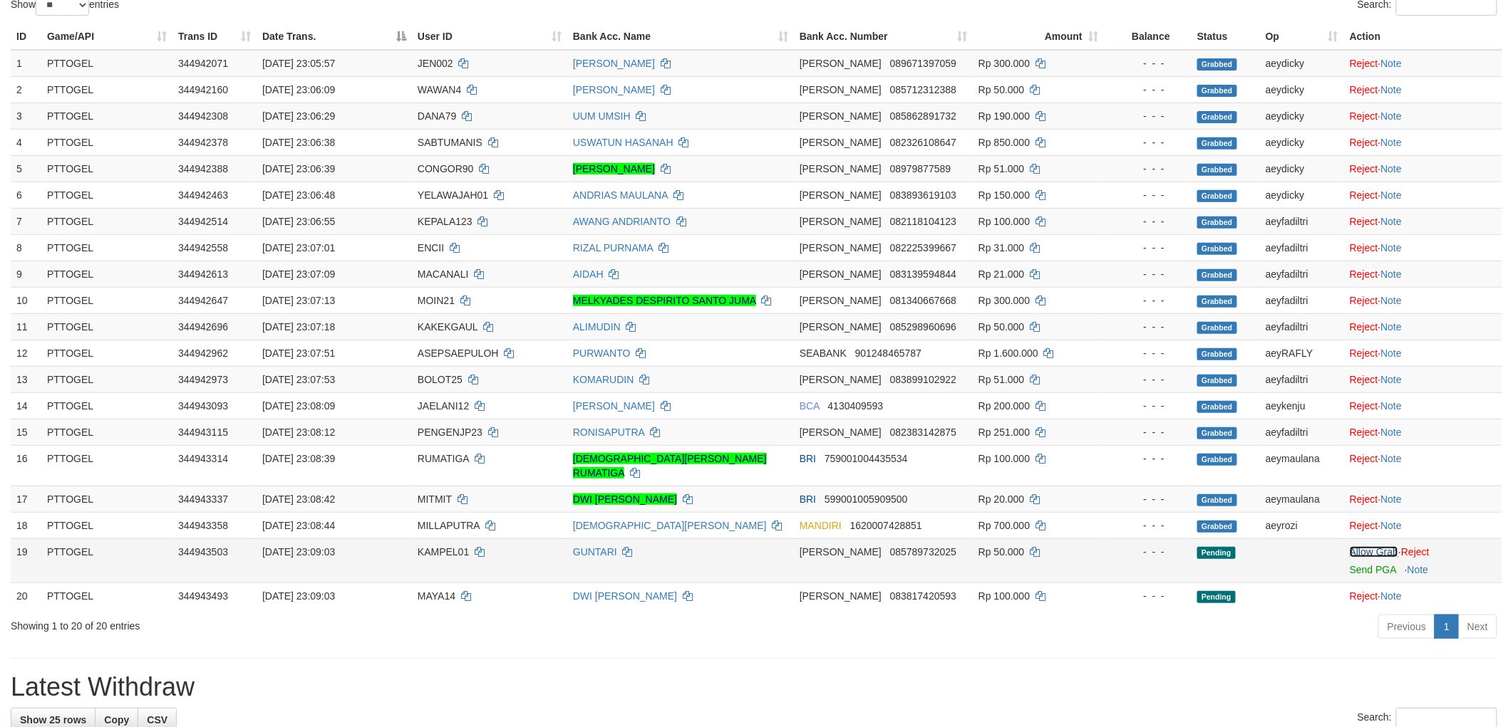
click at [1359, 546] on link "Allow Grab" at bounding box center [1373, 551] width 48 height 11
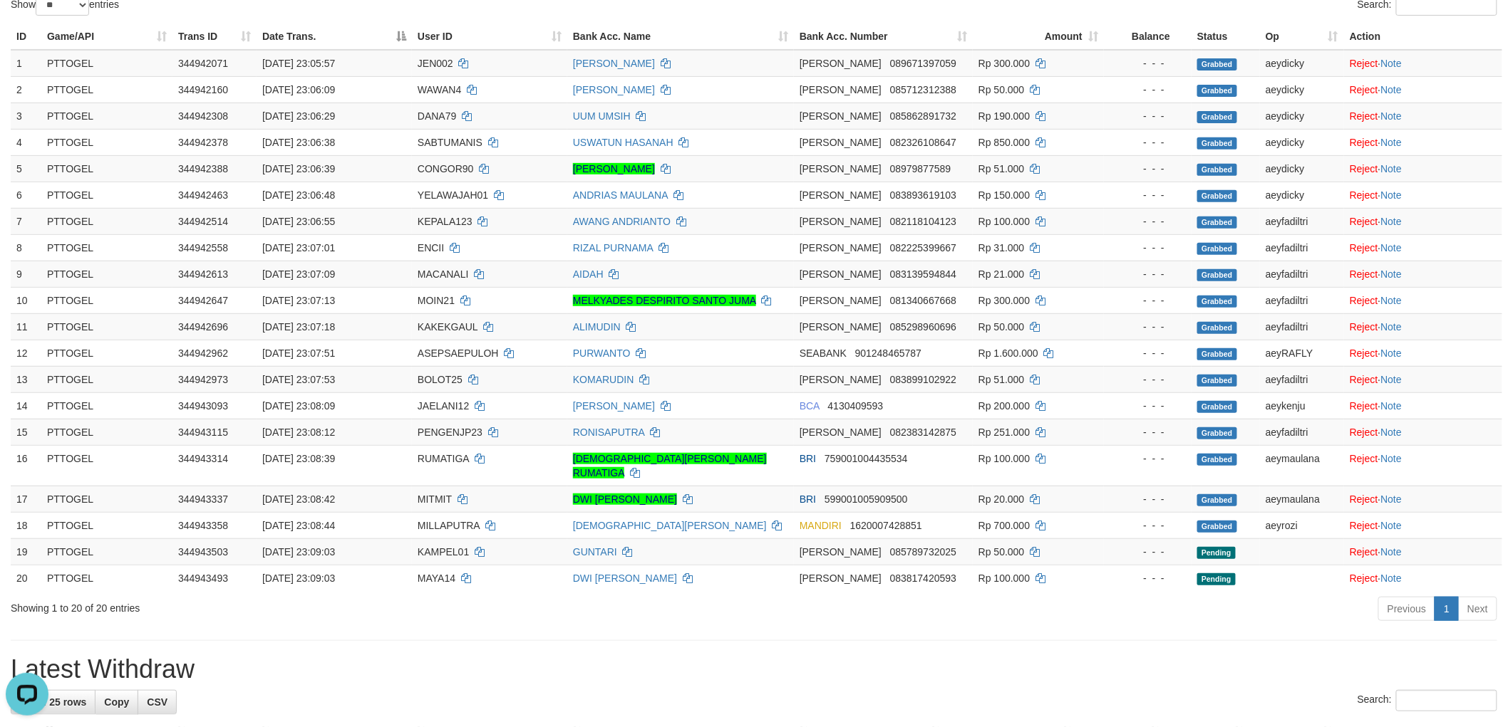
click at [1013, 616] on div "**********" at bounding box center [754, 732] width 1508 height 1707
click at [635, 539] on td "GUNTARI" at bounding box center [680, 552] width 227 height 26
click at [630, 655] on h1 "Latest Withdraw" at bounding box center [754, 669] width 1486 height 28
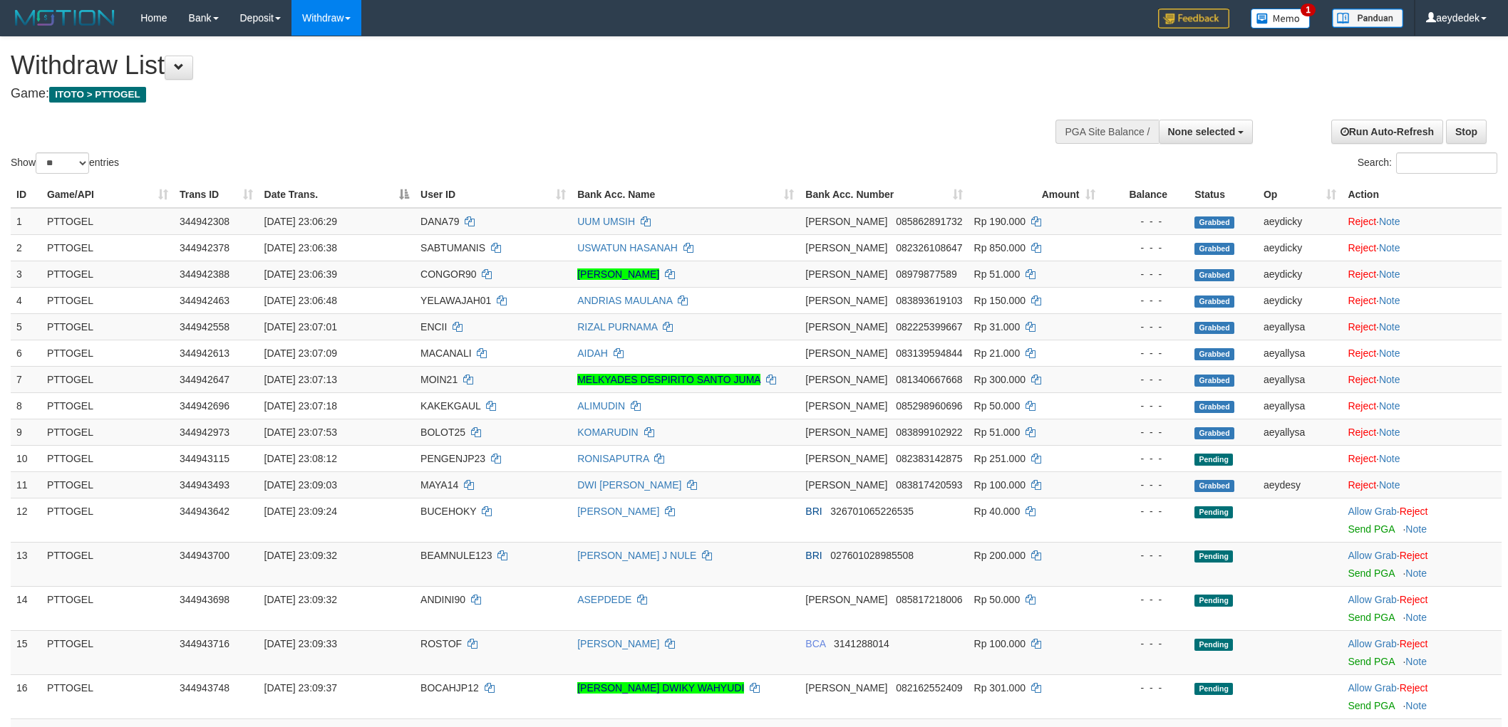
select select
select select "**"
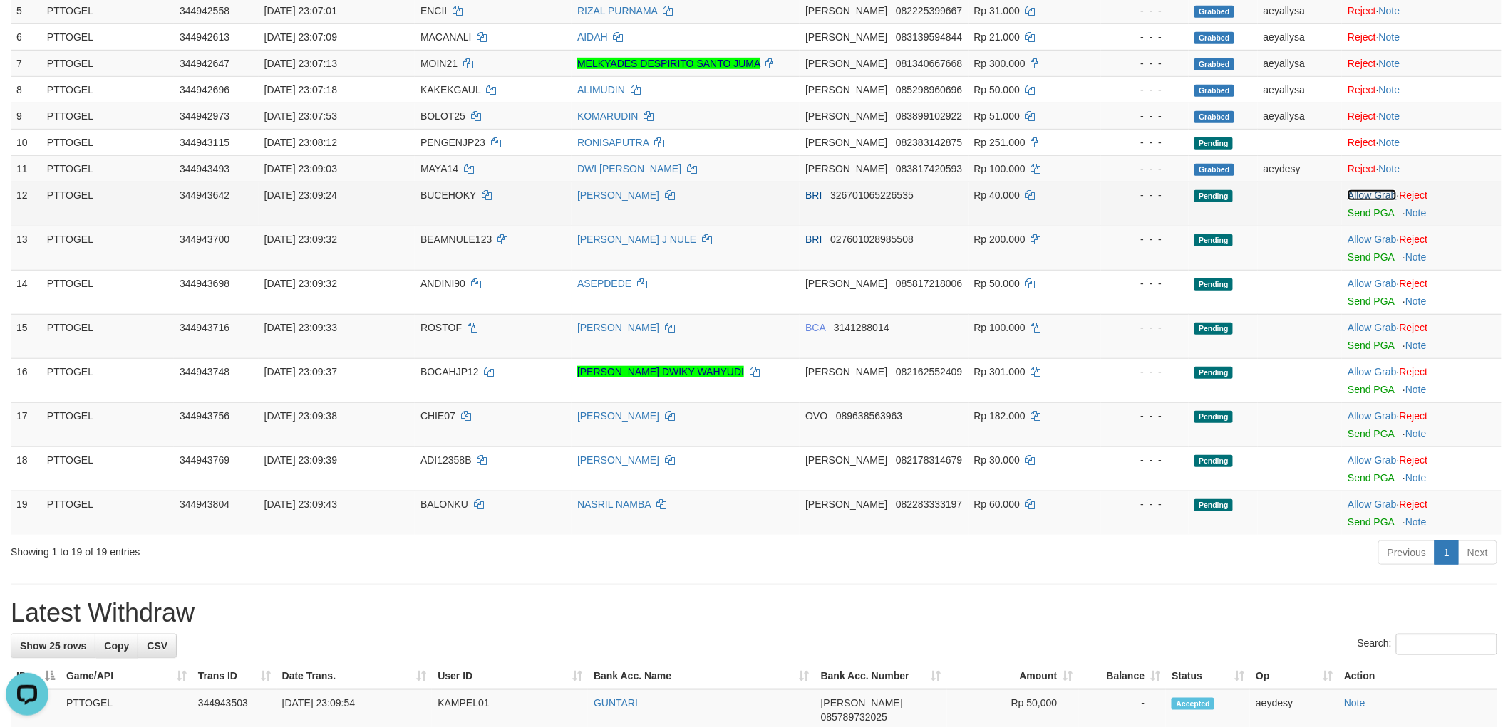
click at [1390, 197] on link "Allow Grab" at bounding box center [1371, 195] width 48 height 11
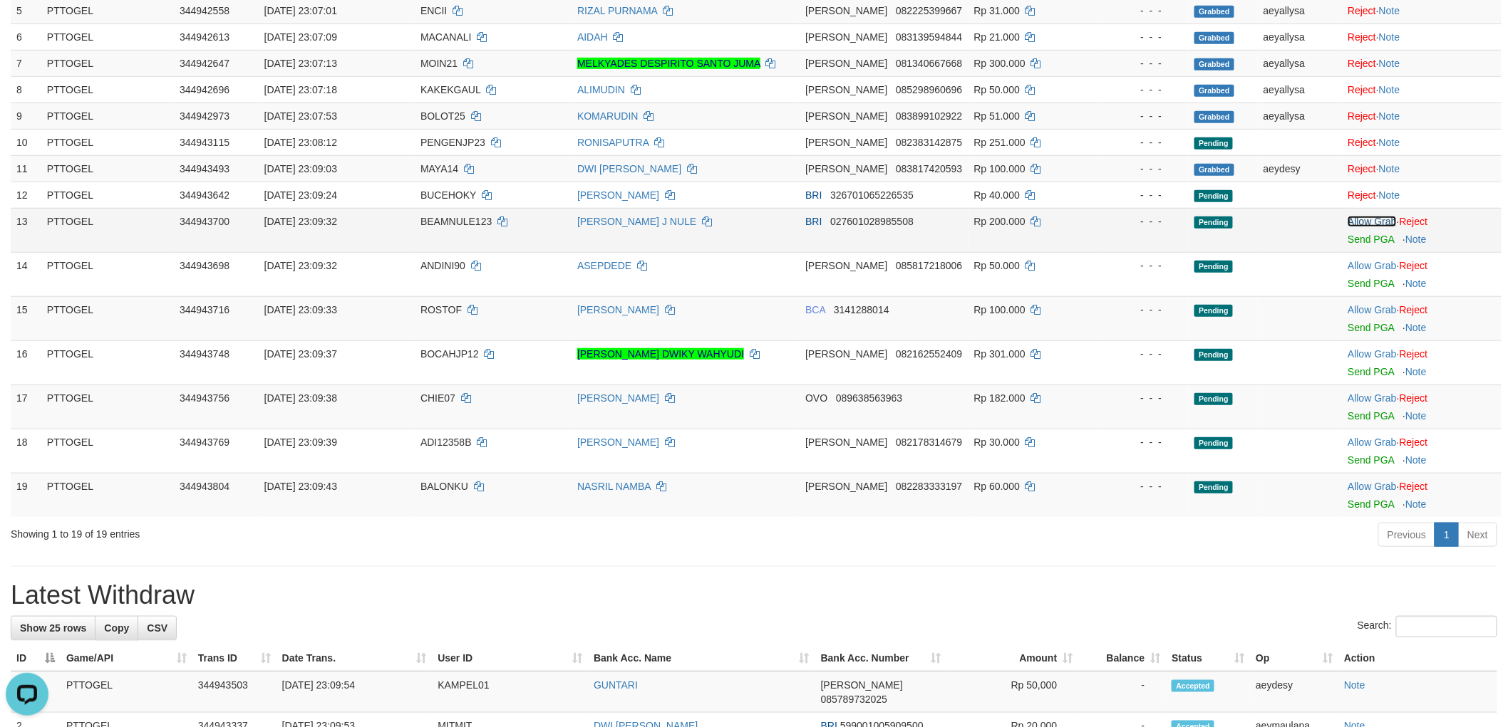
click at [1387, 217] on link "Allow Grab" at bounding box center [1371, 221] width 48 height 11
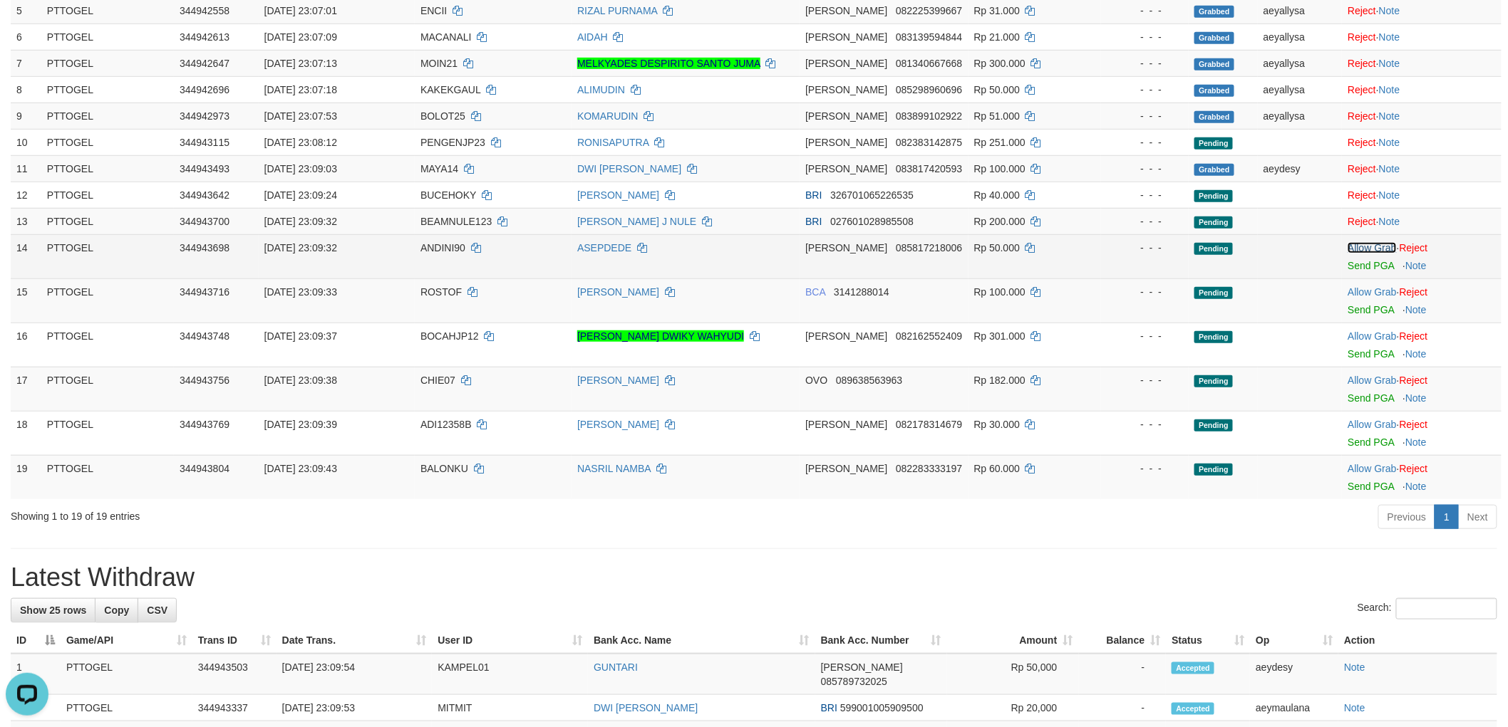
click at [1381, 244] on link "Allow Grab" at bounding box center [1371, 247] width 48 height 11
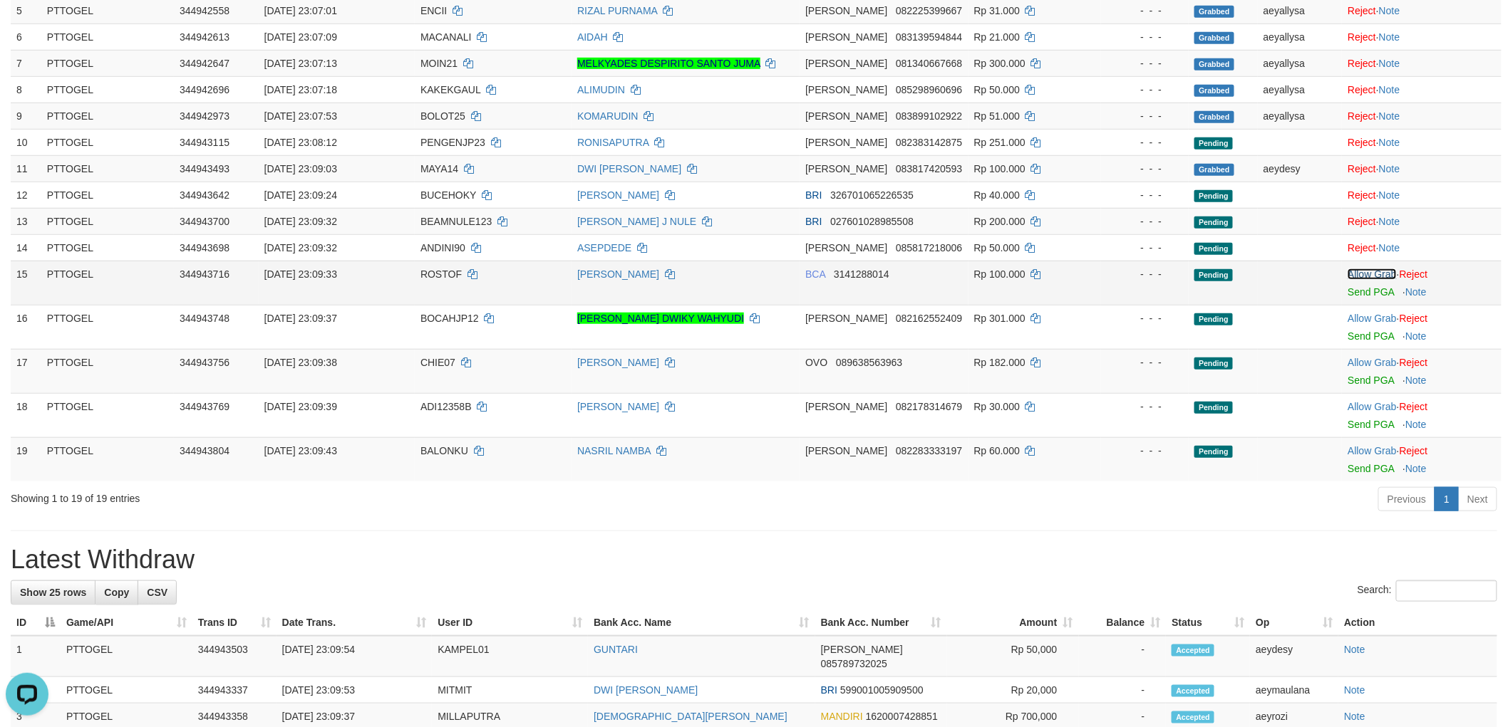
click at [1381, 269] on link "Allow Grab" at bounding box center [1371, 274] width 48 height 11
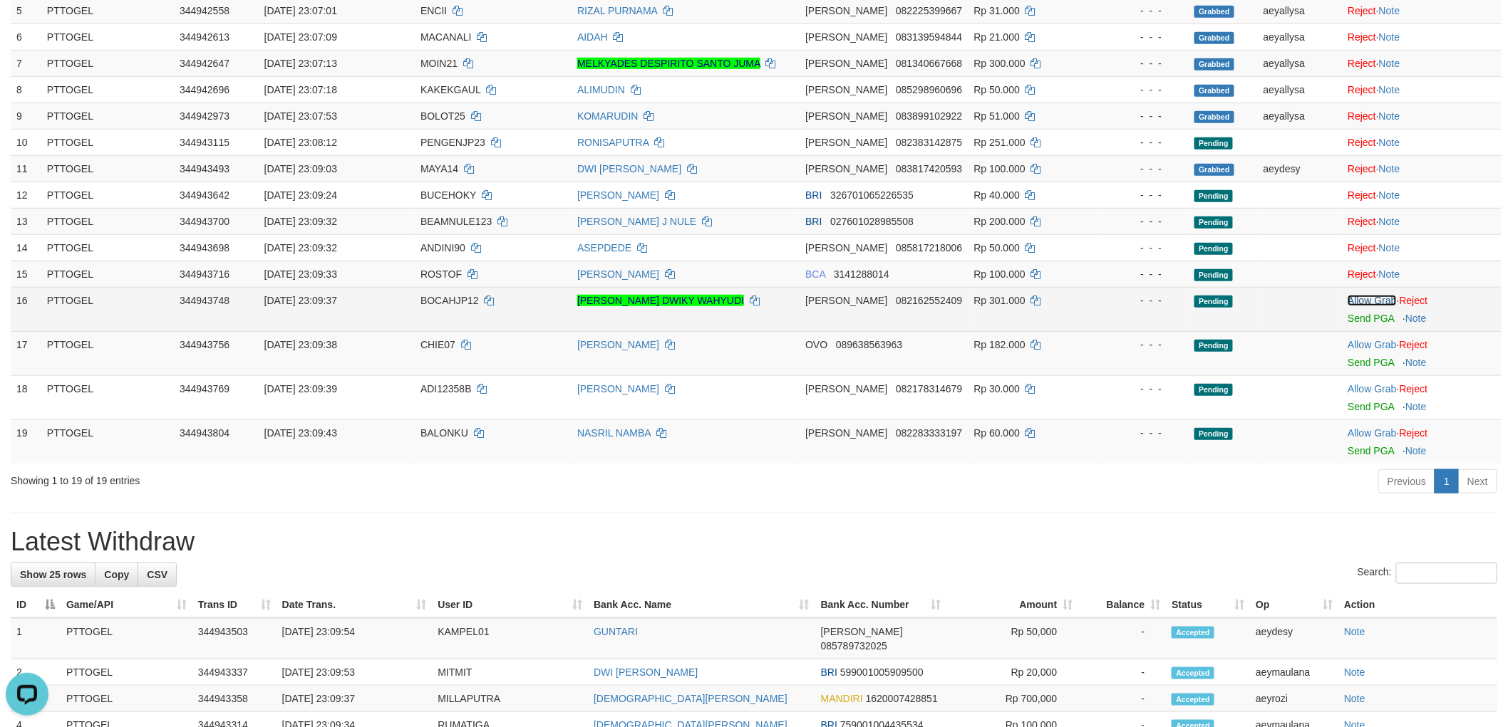
click at [1371, 296] on link "Allow Grab" at bounding box center [1371, 300] width 48 height 11
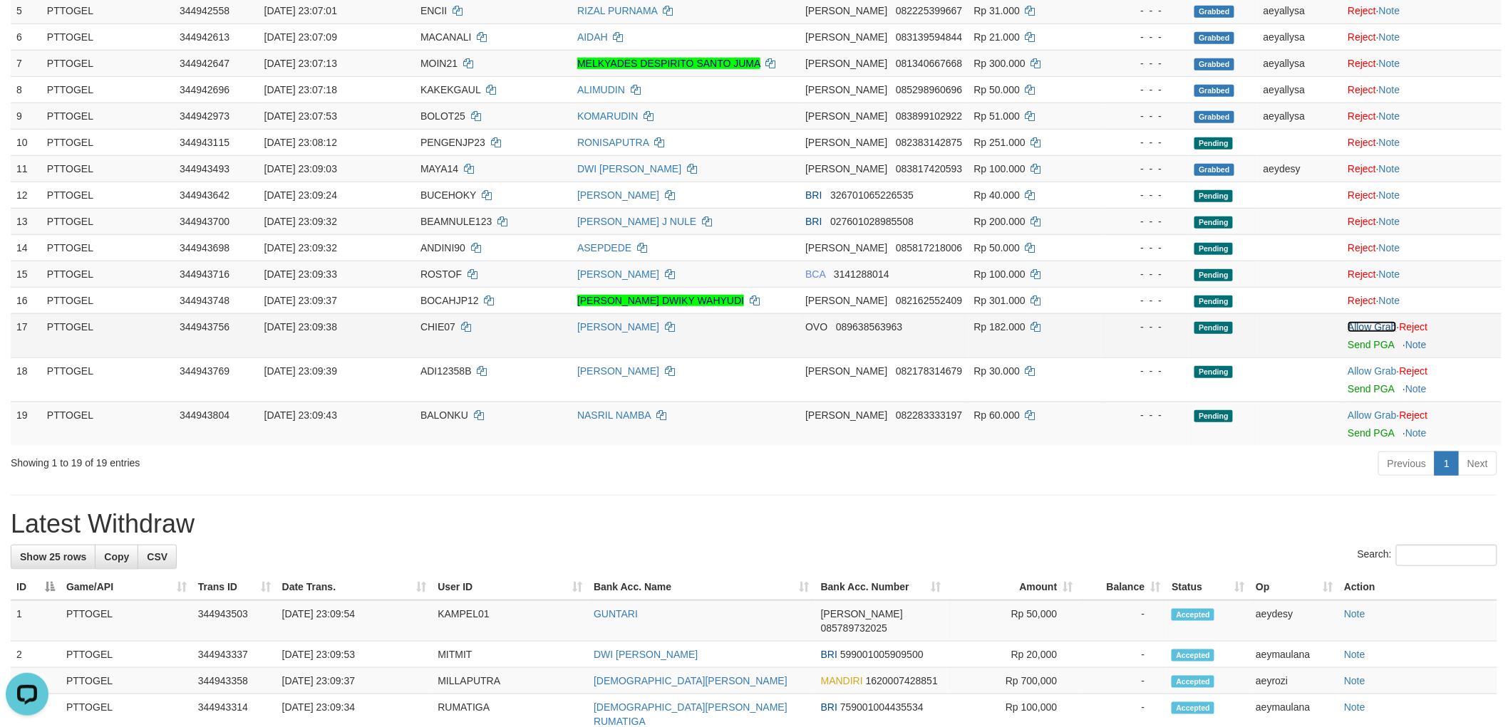
click at [1371, 322] on link "Allow Grab" at bounding box center [1371, 326] width 48 height 11
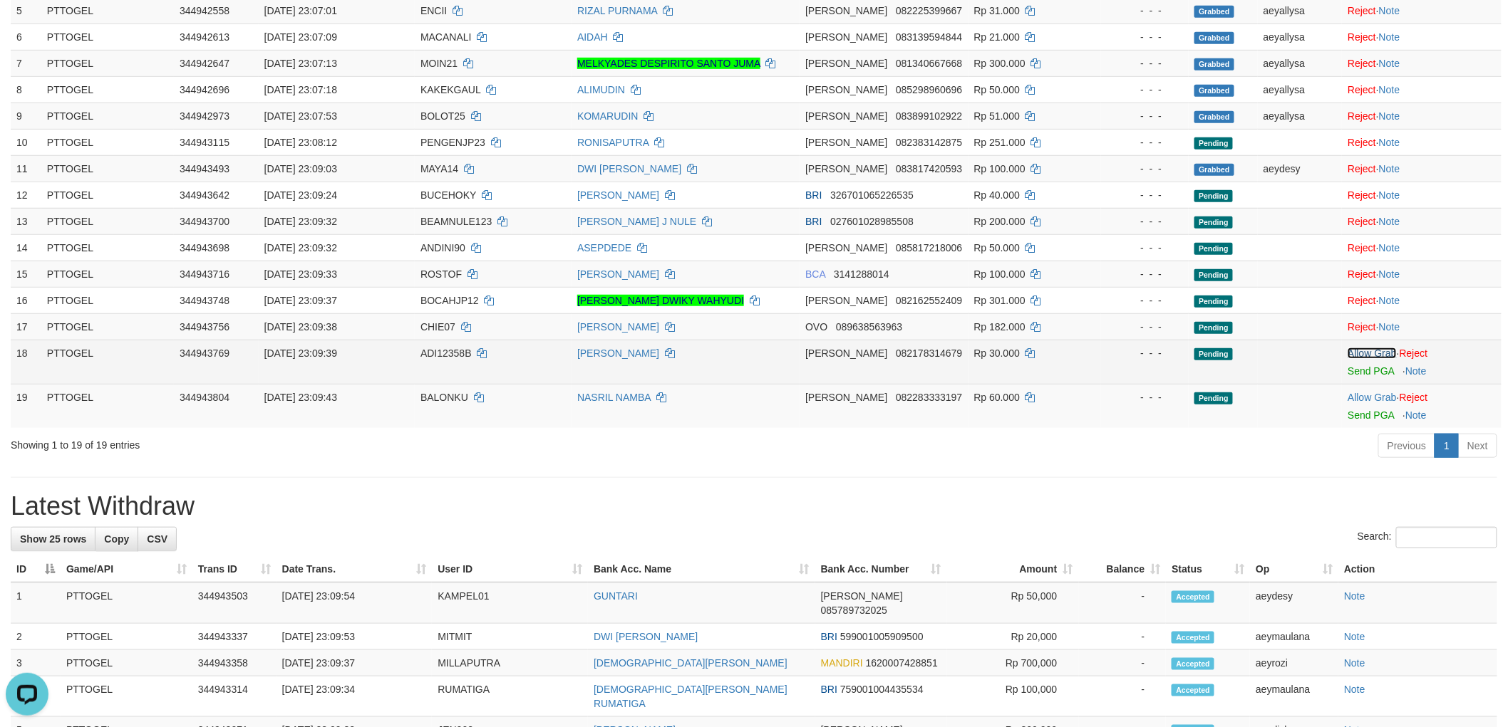
click at [1369, 352] on link "Allow Grab" at bounding box center [1371, 353] width 48 height 11
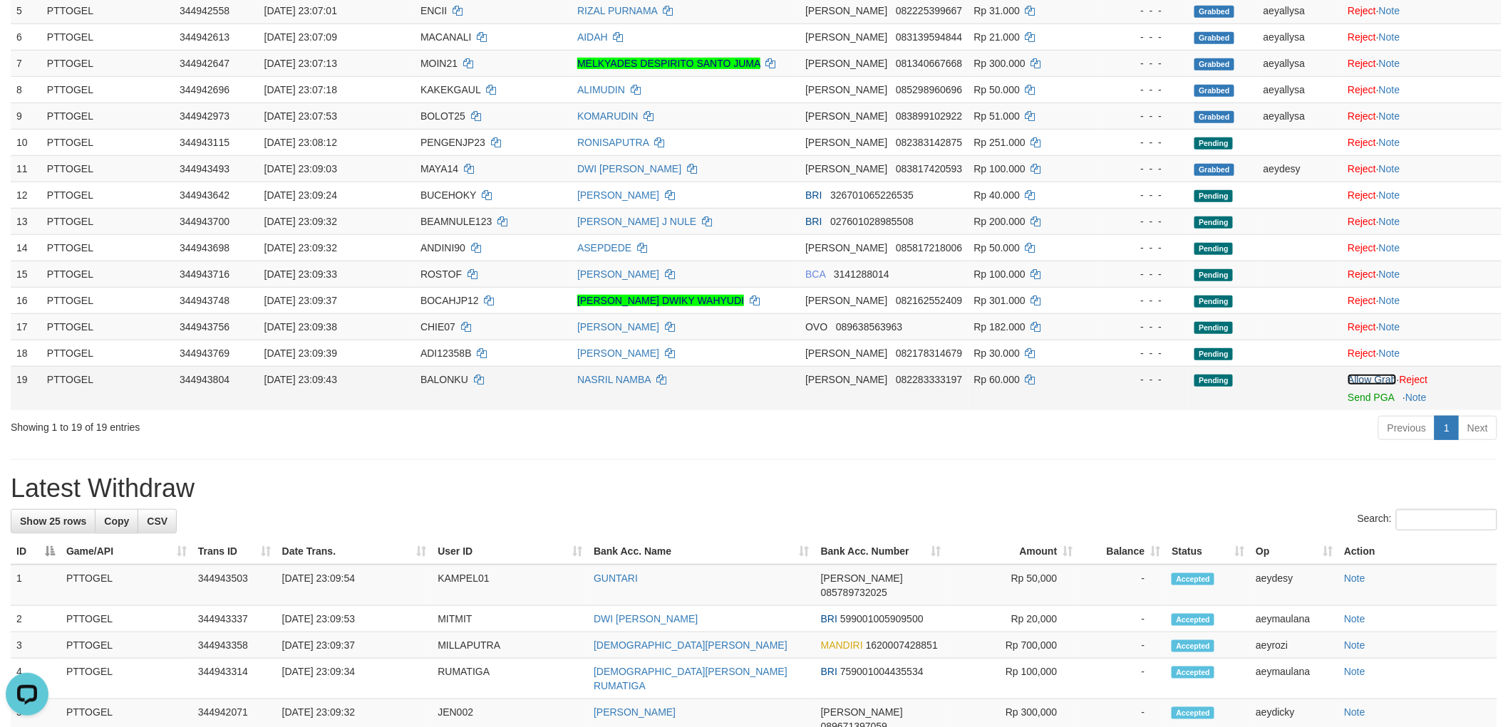
click at [1382, 380] on link "Allow Grab" at bounding box center [1371, 379] width 48 height 11
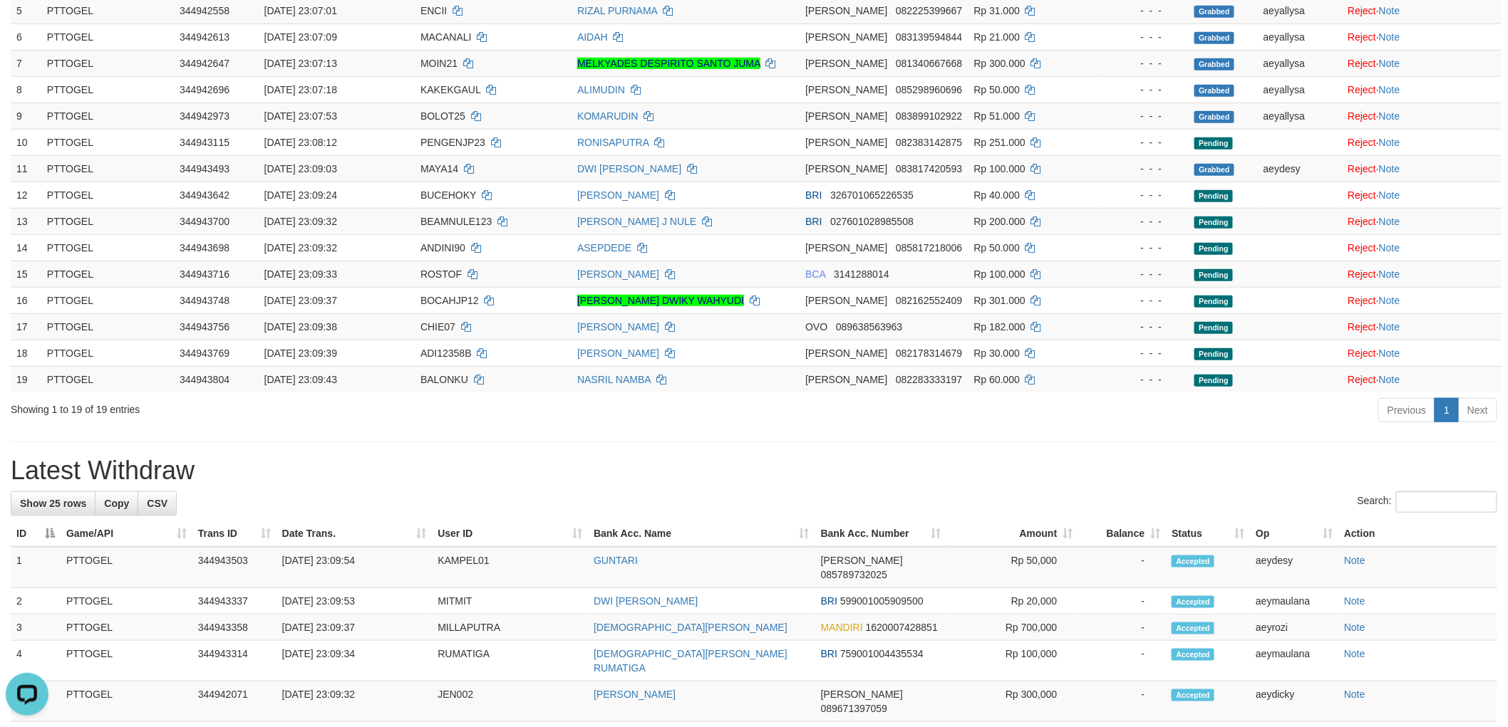
click at [1131, 437] on div "**********" at bounding box center [754, 575] width 1508 height 1709
click at [958, 427] on div "Previous 1 Next" at bounding box center [1068, 412] width 858 height 31
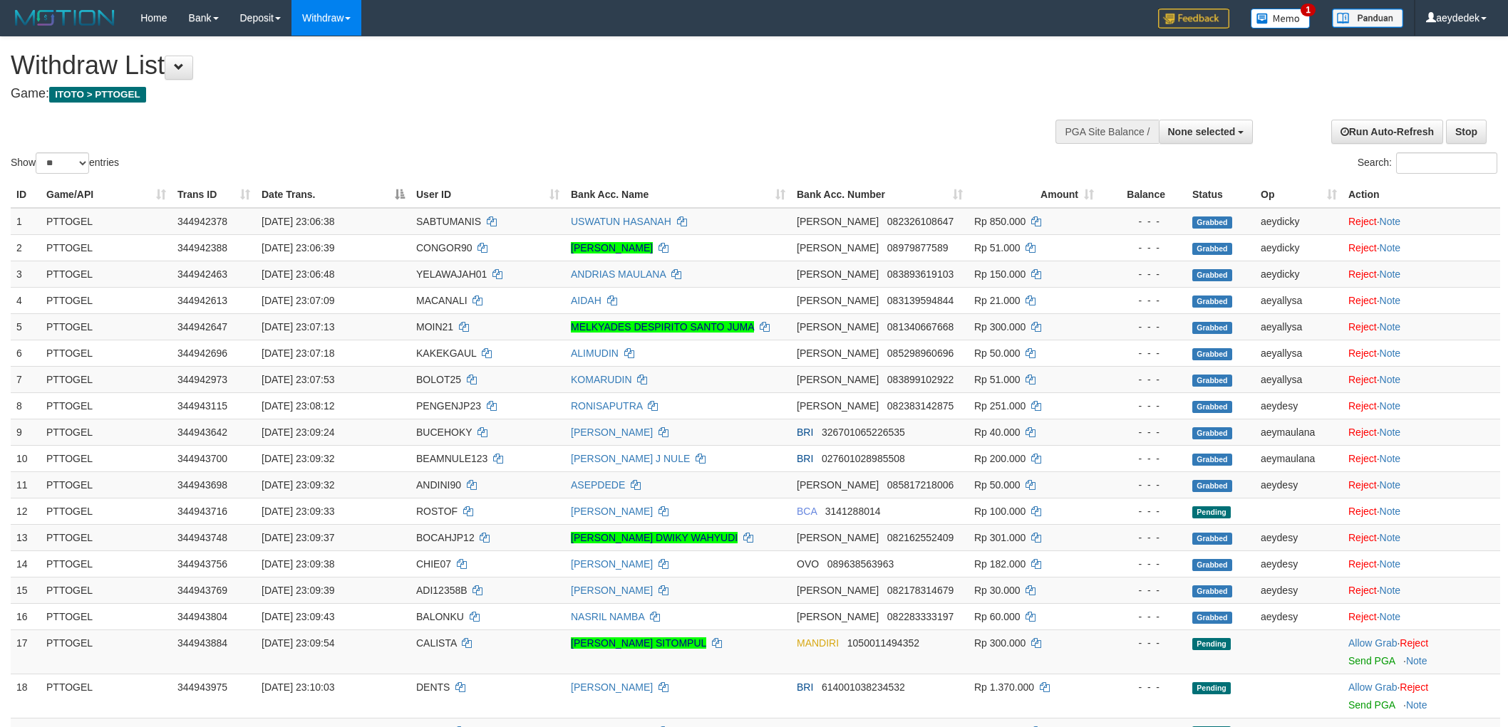
select select
select select "**"
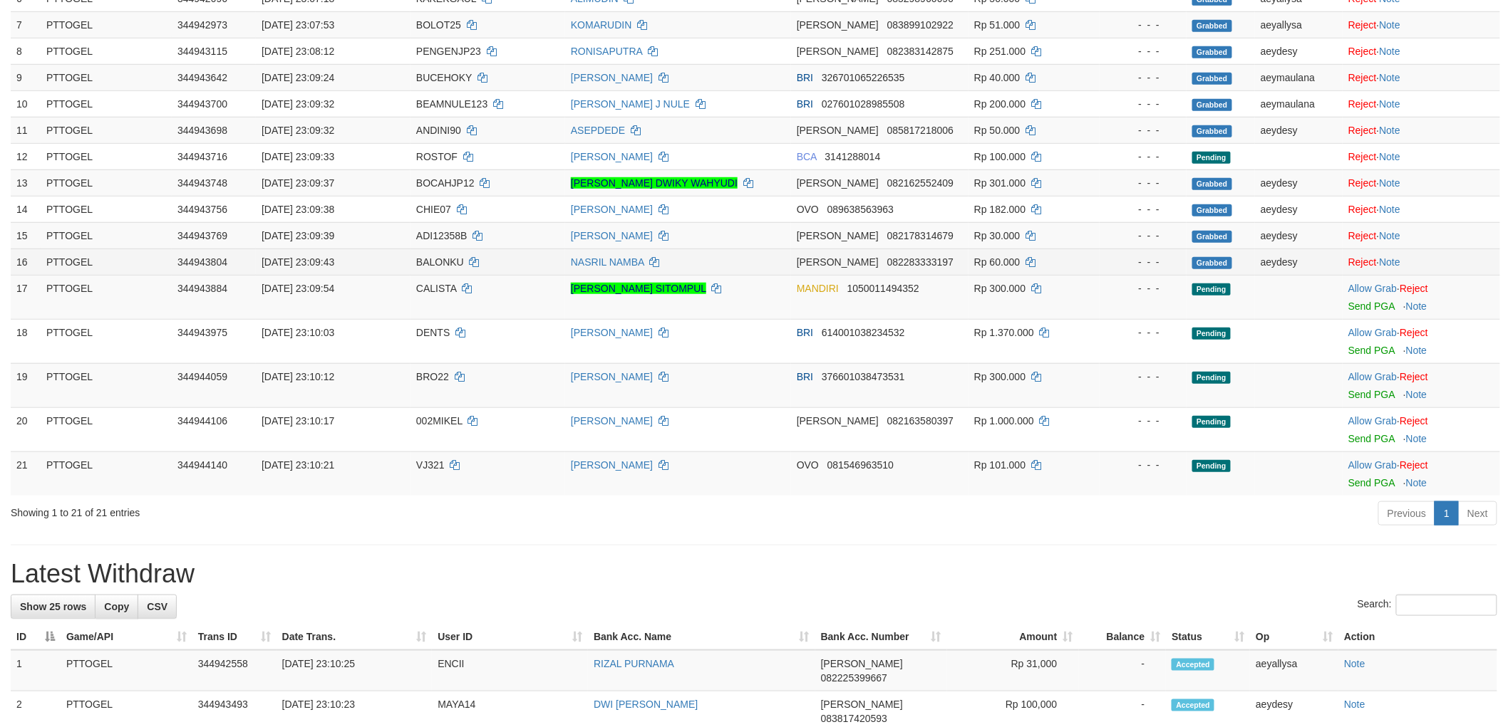
scroll to position [316, 0]
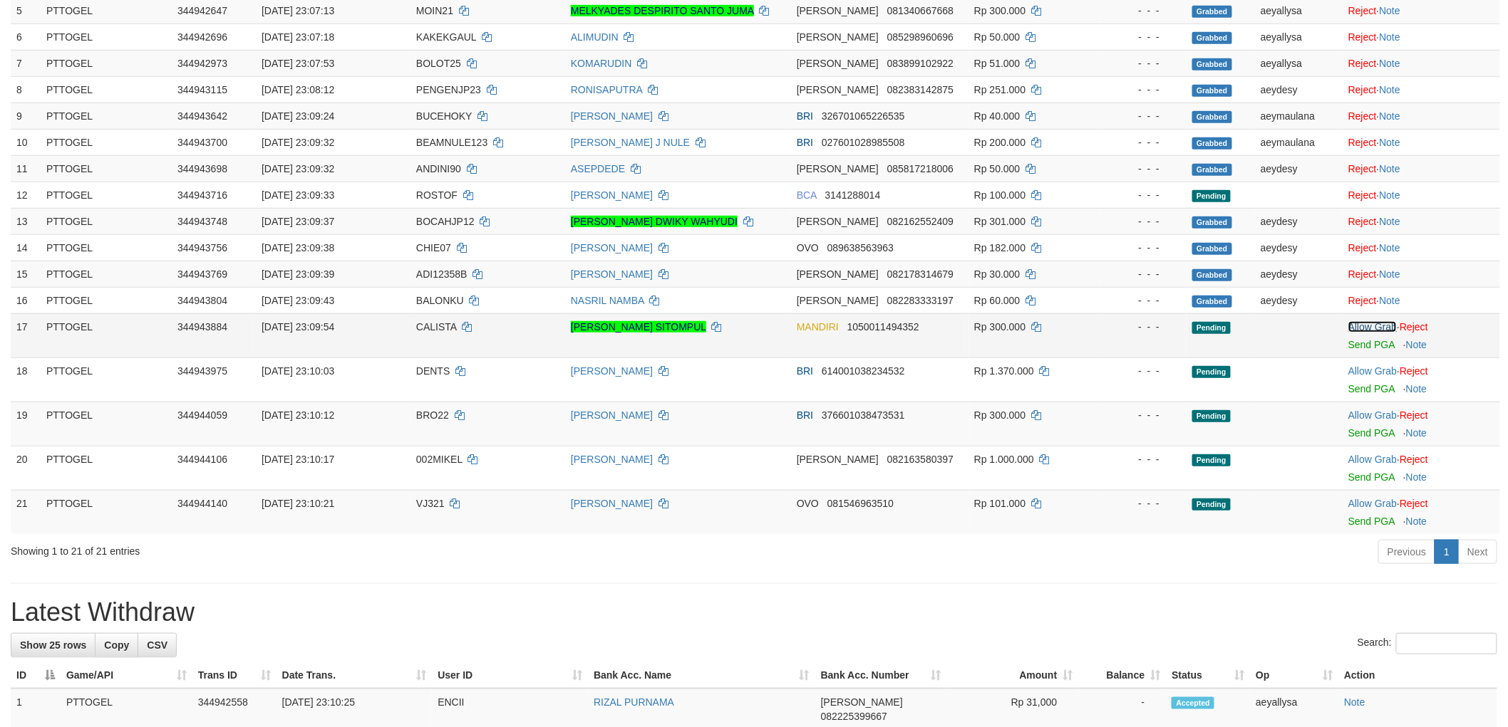
click at [1377, 328] on link "Allow Grab" at bounding box center [1372, 326] width 48 height 11
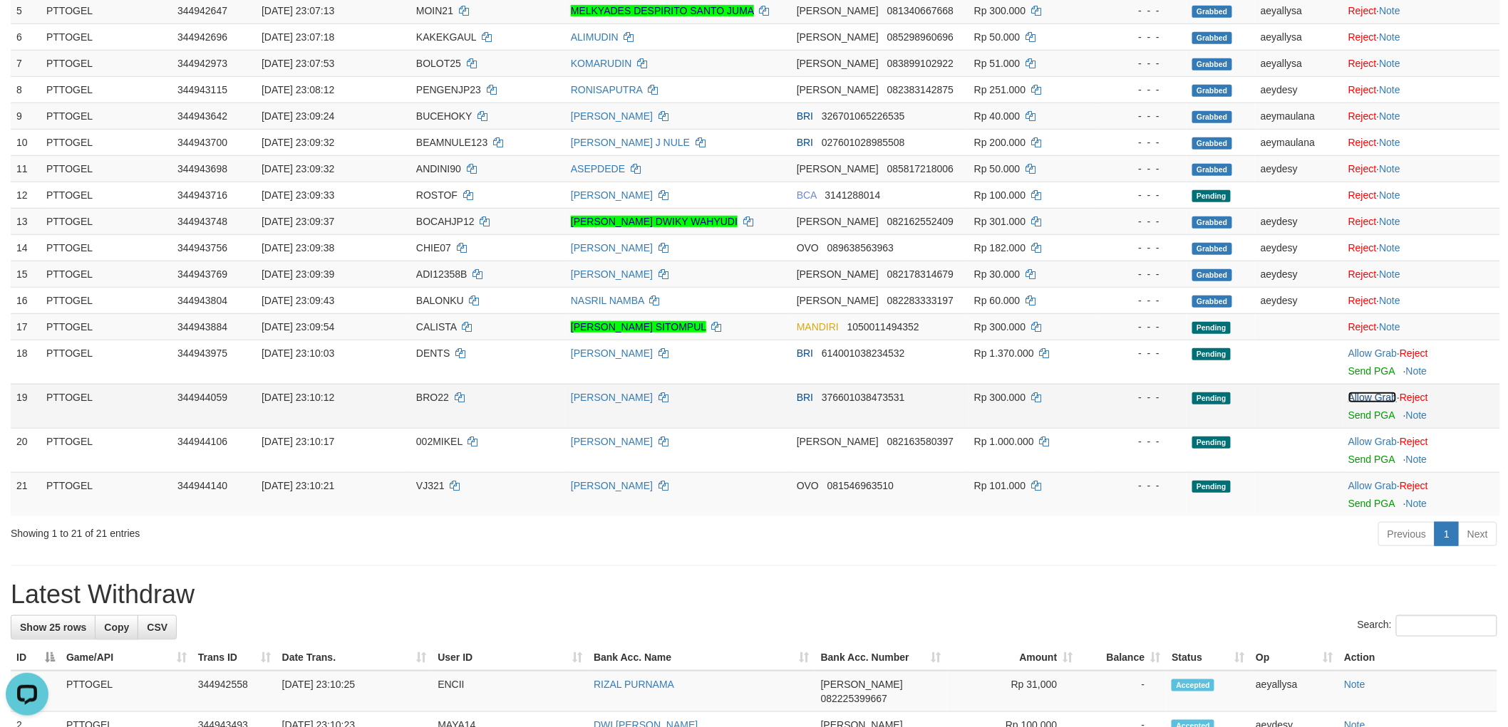
click at [1358, 401] on link "Allow Grab" at bounding box center [1372, 397] width 48 height 11
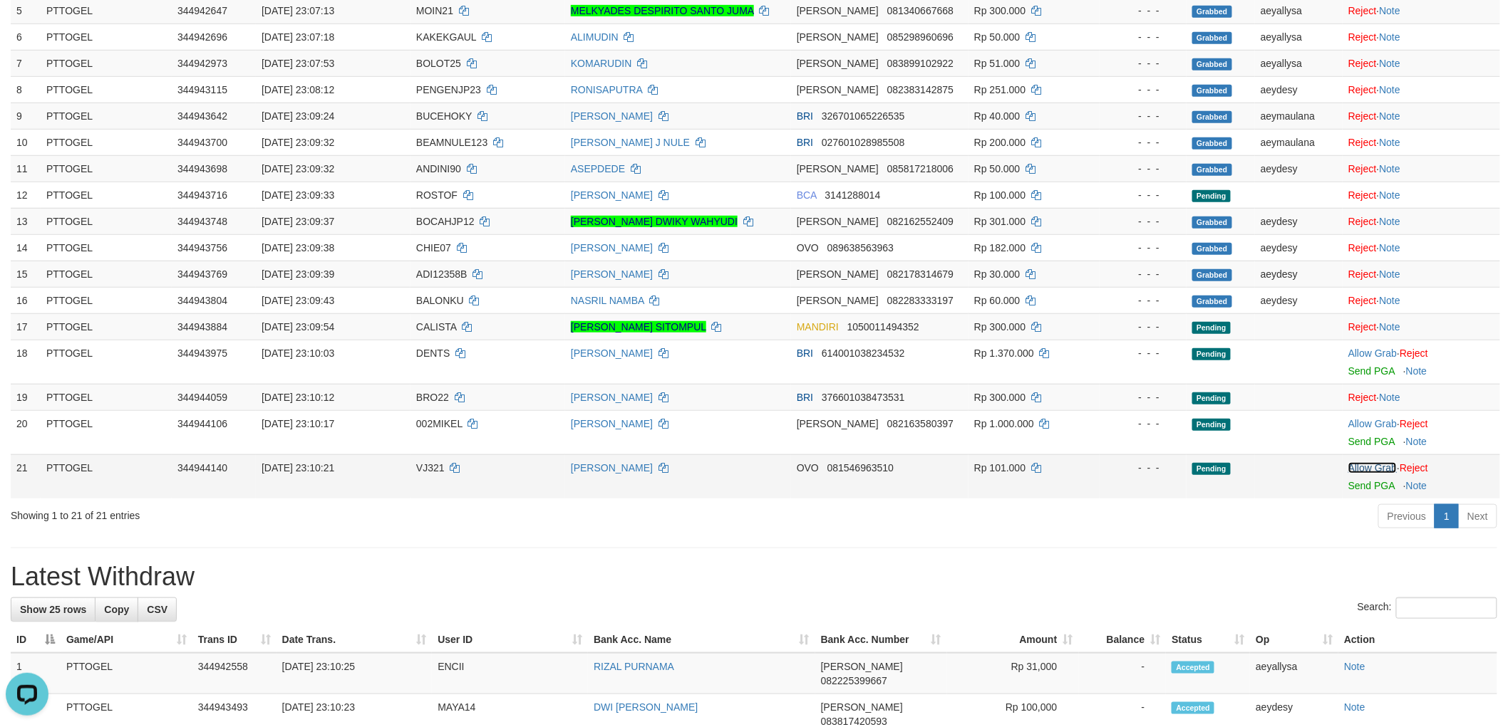
click at [1359, 467] on link "Allow Grab" at bounding box center [1372, 467] width 48 height 11
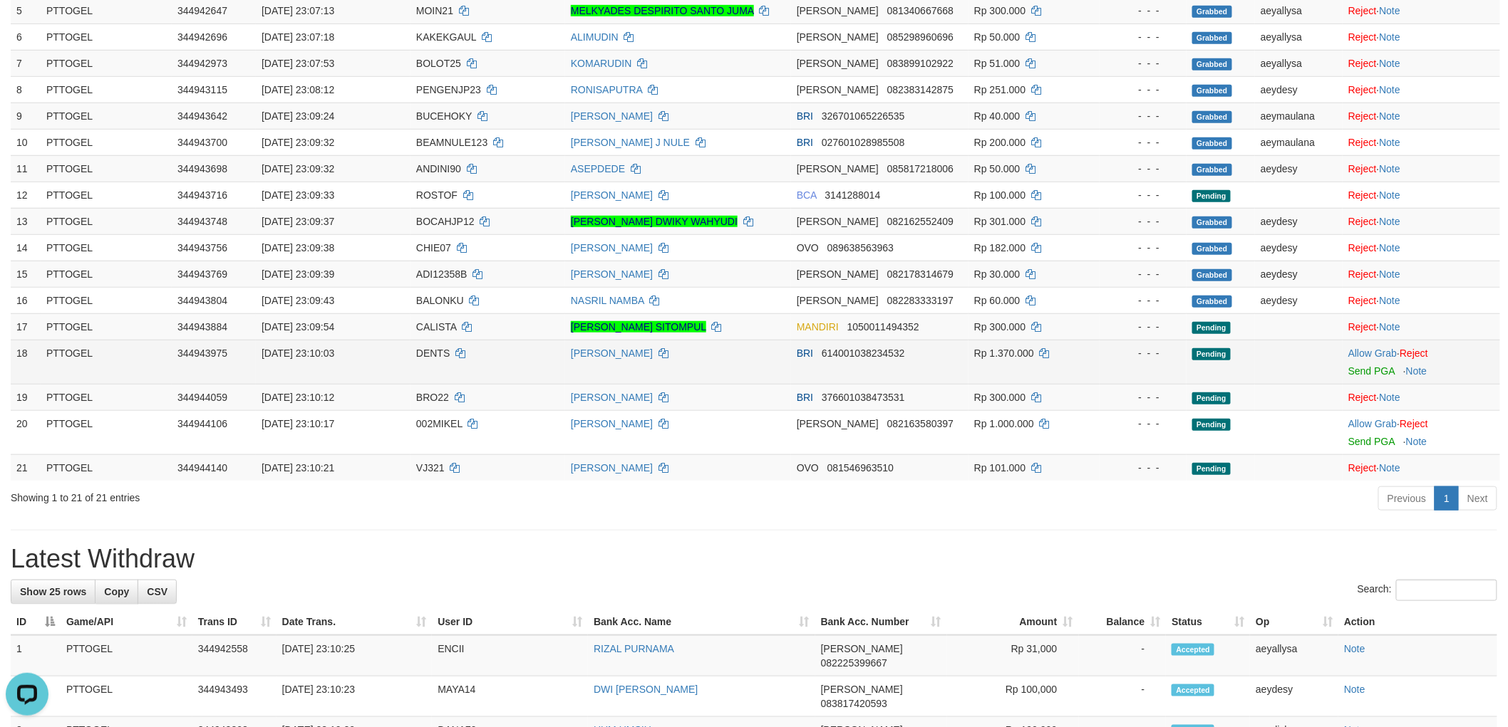
click at [427, 353] on span "DENTS" at bounding box center [432, 353] width 33 height 11
drag, startPoint x: 427, startPoint y: 353, endPoint x: 224, endPoint y: 352, distance: 203.1
click at [427, 353] on span "DENTS" at bounding box center [432, 353] width 33 height 11
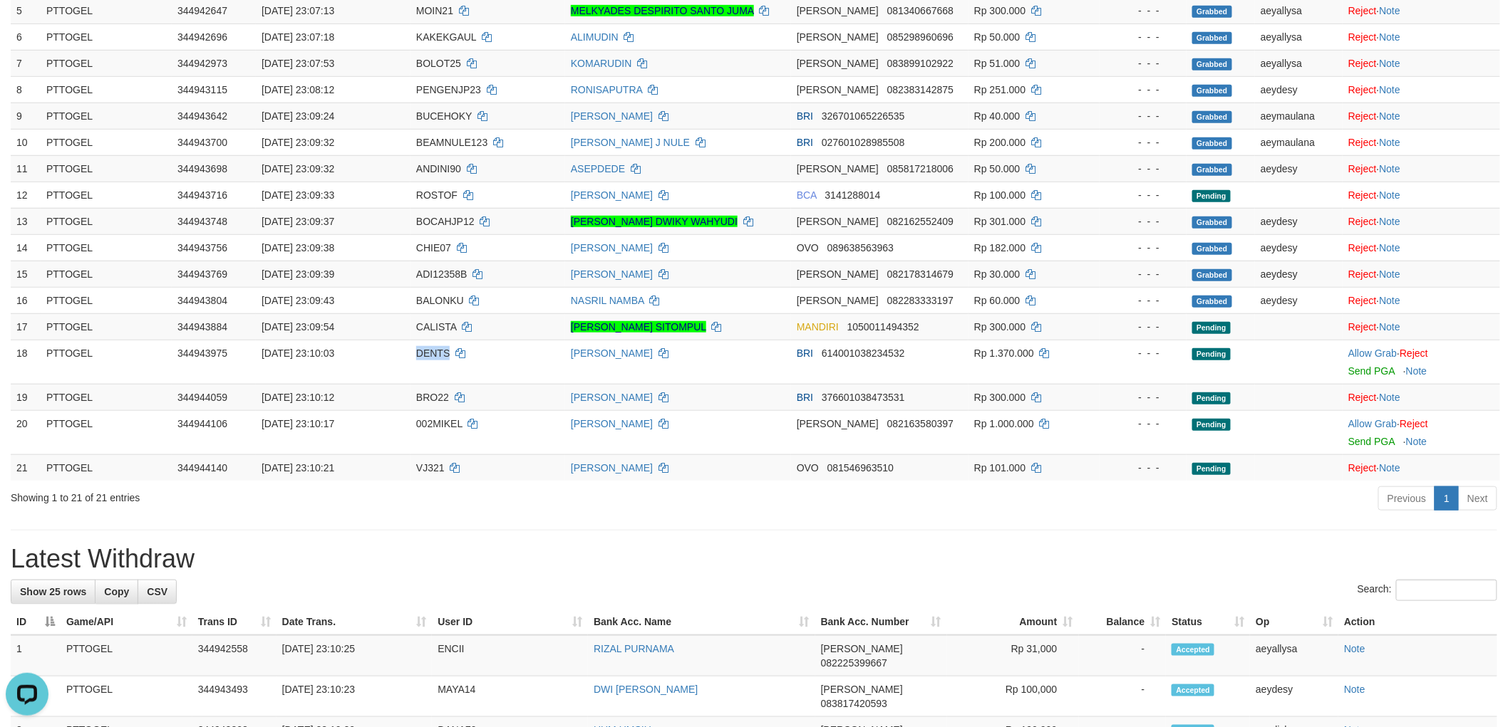
copy span "DENTS"
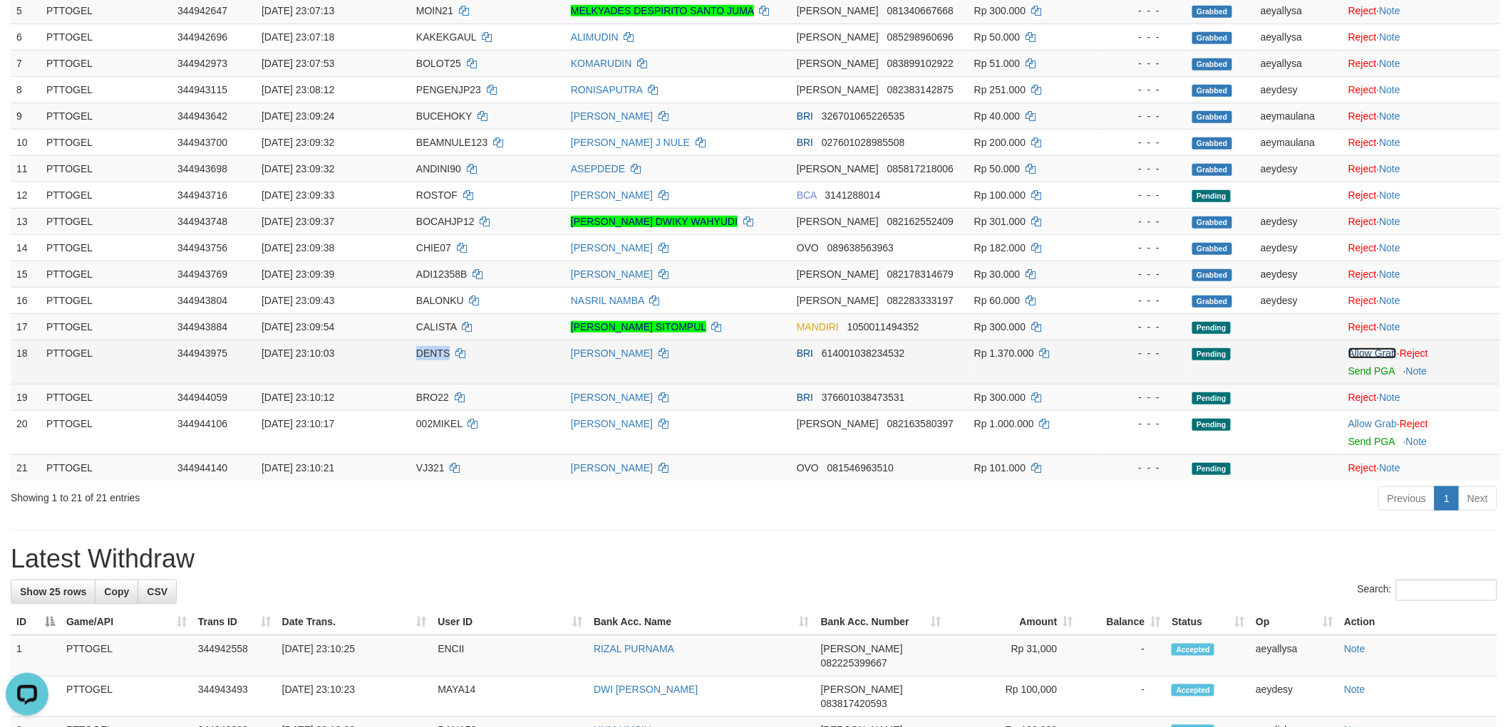
click at [1371, 354] on link "Allow Grab" at bounding box center [1372, 353] width 48 height 11
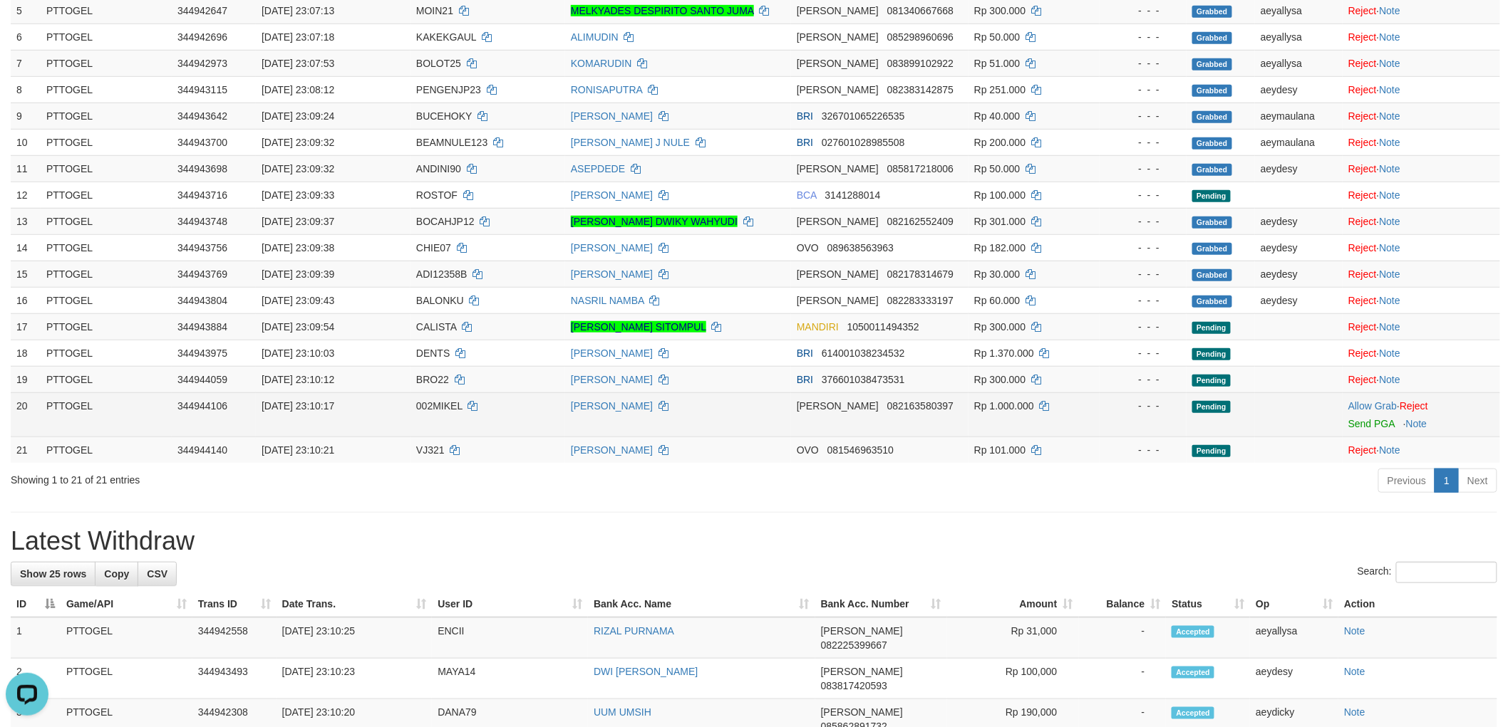
click at [423, 400] on span "002MIKEL" at bounding box center [439, 405] width 46 height 11
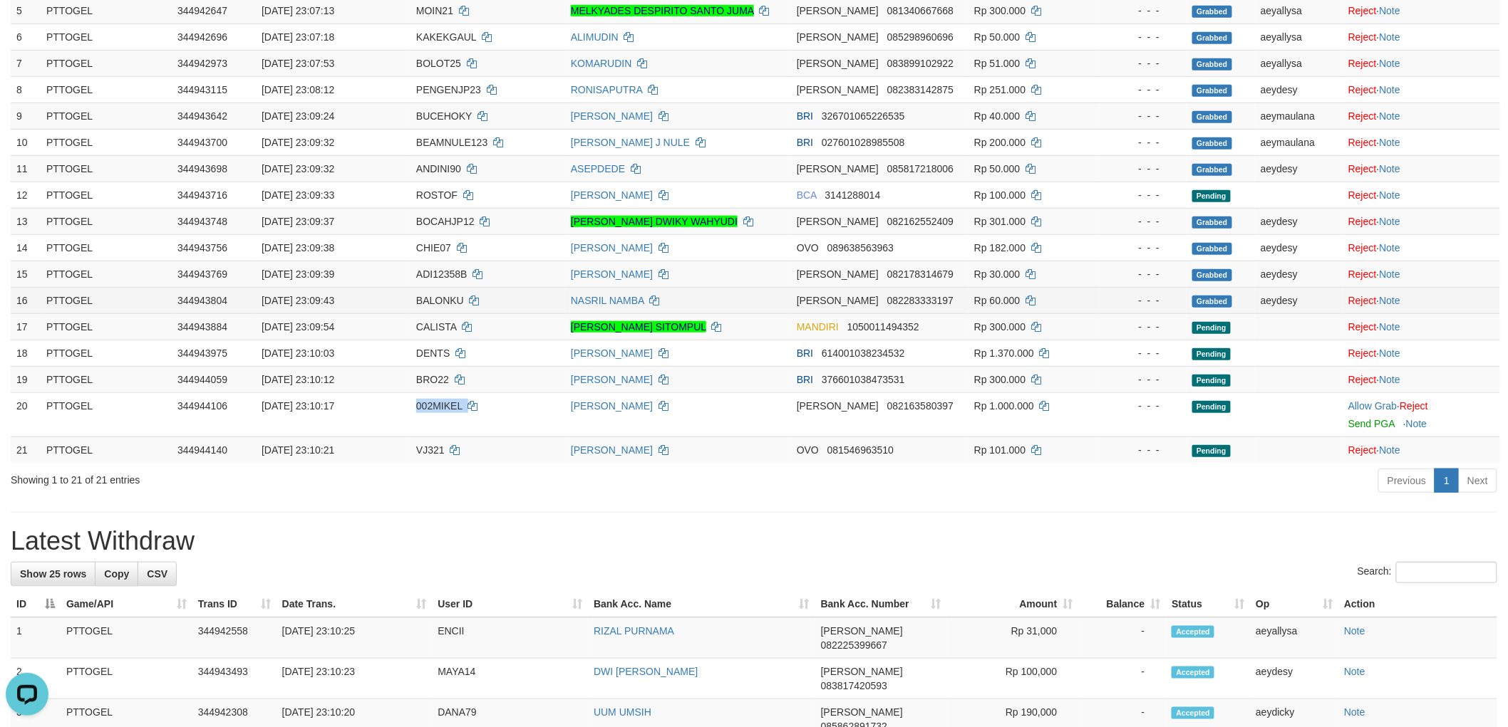
copy td "002MIKEL"
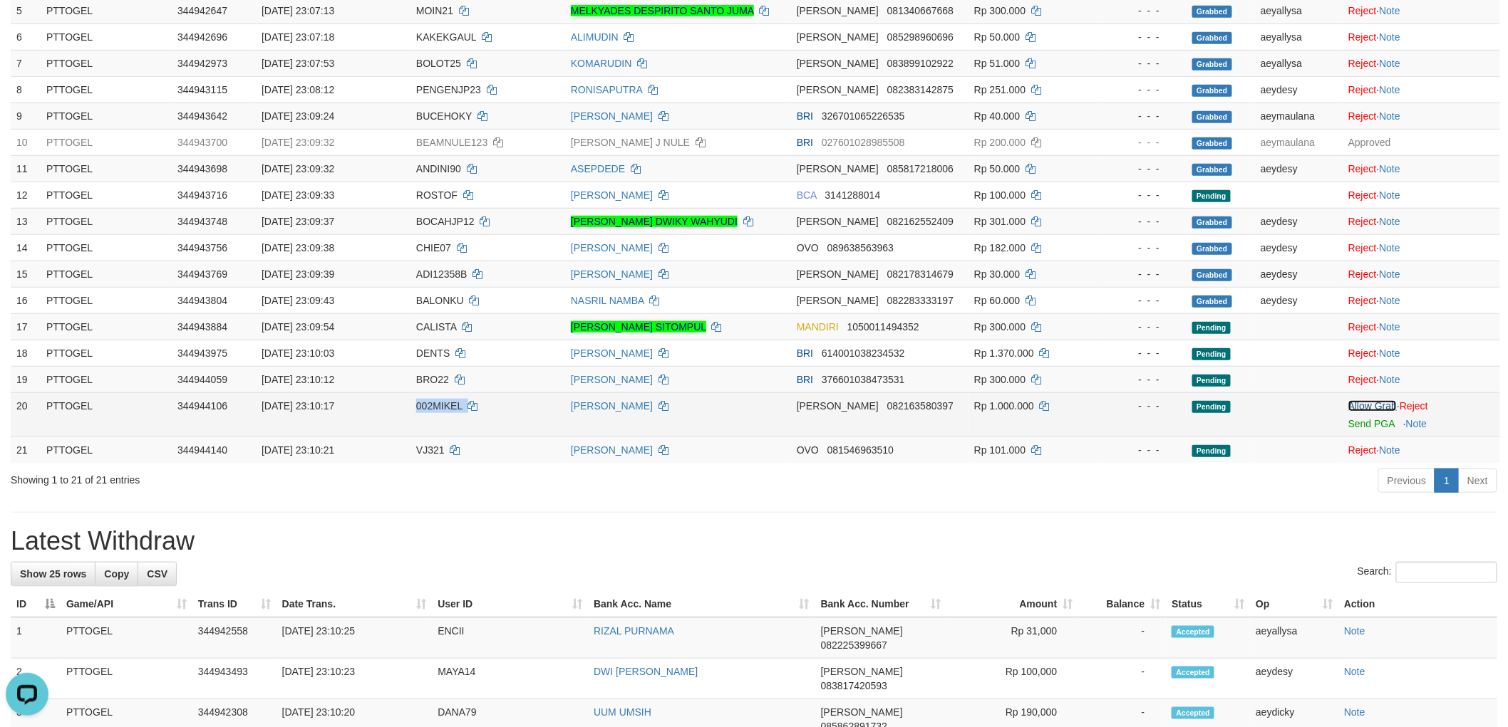
drag, startPoint x: 1378, startPoint y: 399, endPoint x: 1351, endPoint y: 410, distance: 29.4
click at [1378, 400] on link "Allow Grab" at bounding box center [1372, 405] width 48 height 11
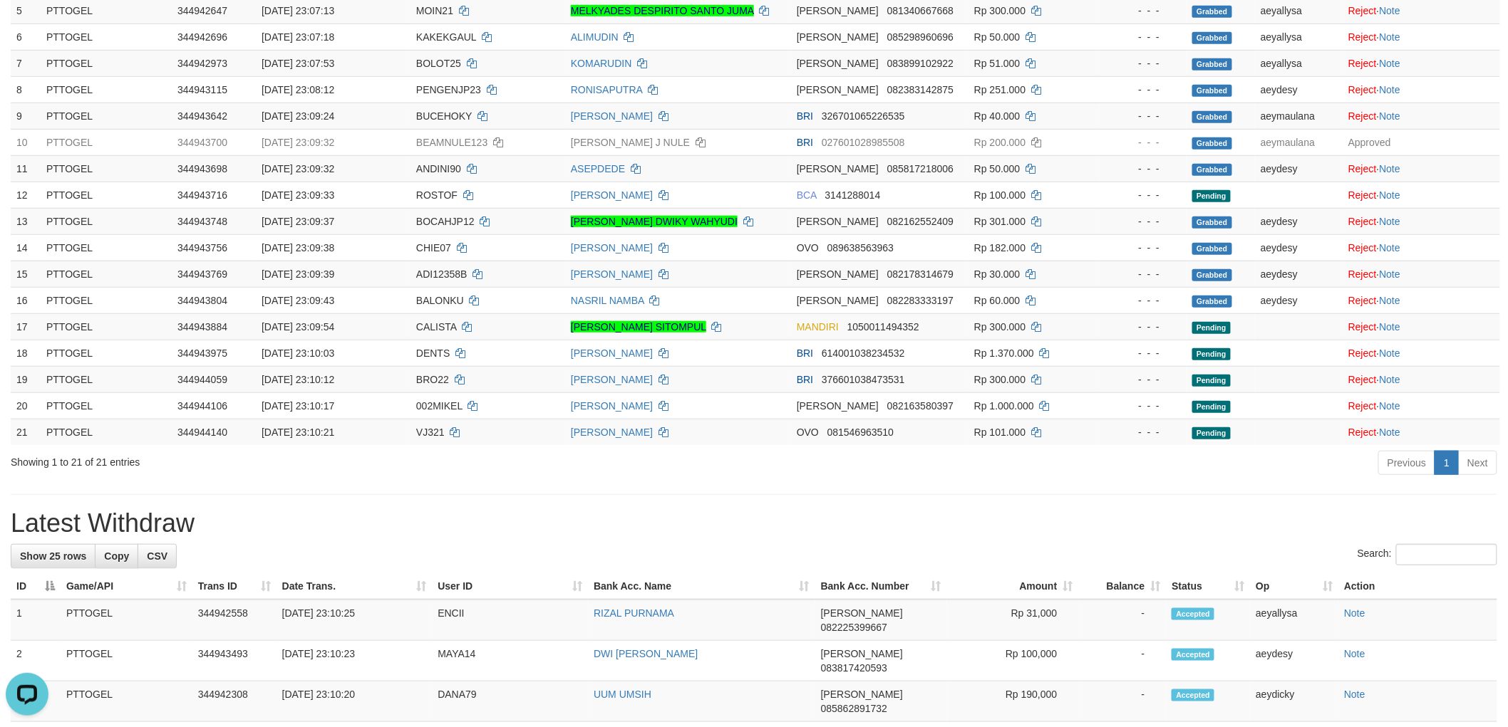
click at [1049, 507] on div "**********" at bounding box center [754, 623] width 1508 height 1805
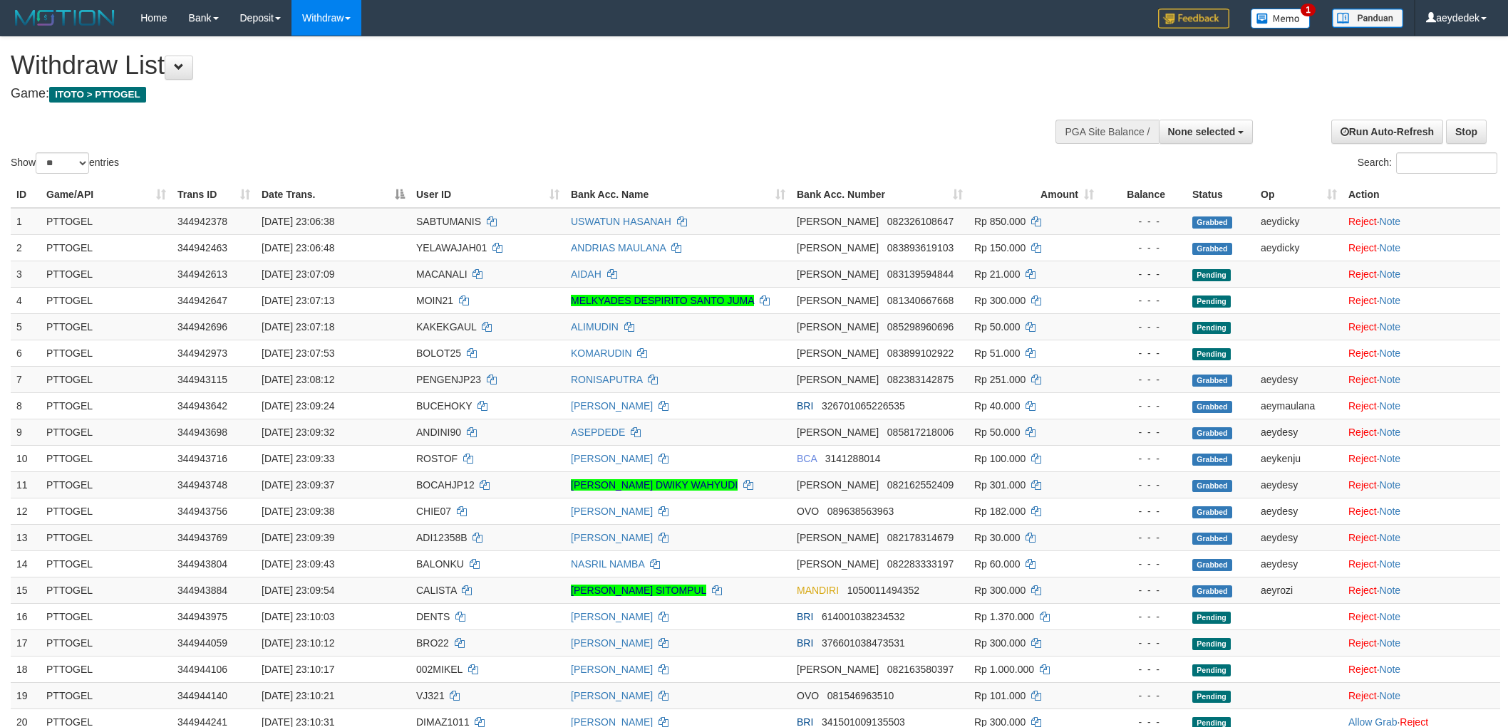
select select
select select "**"
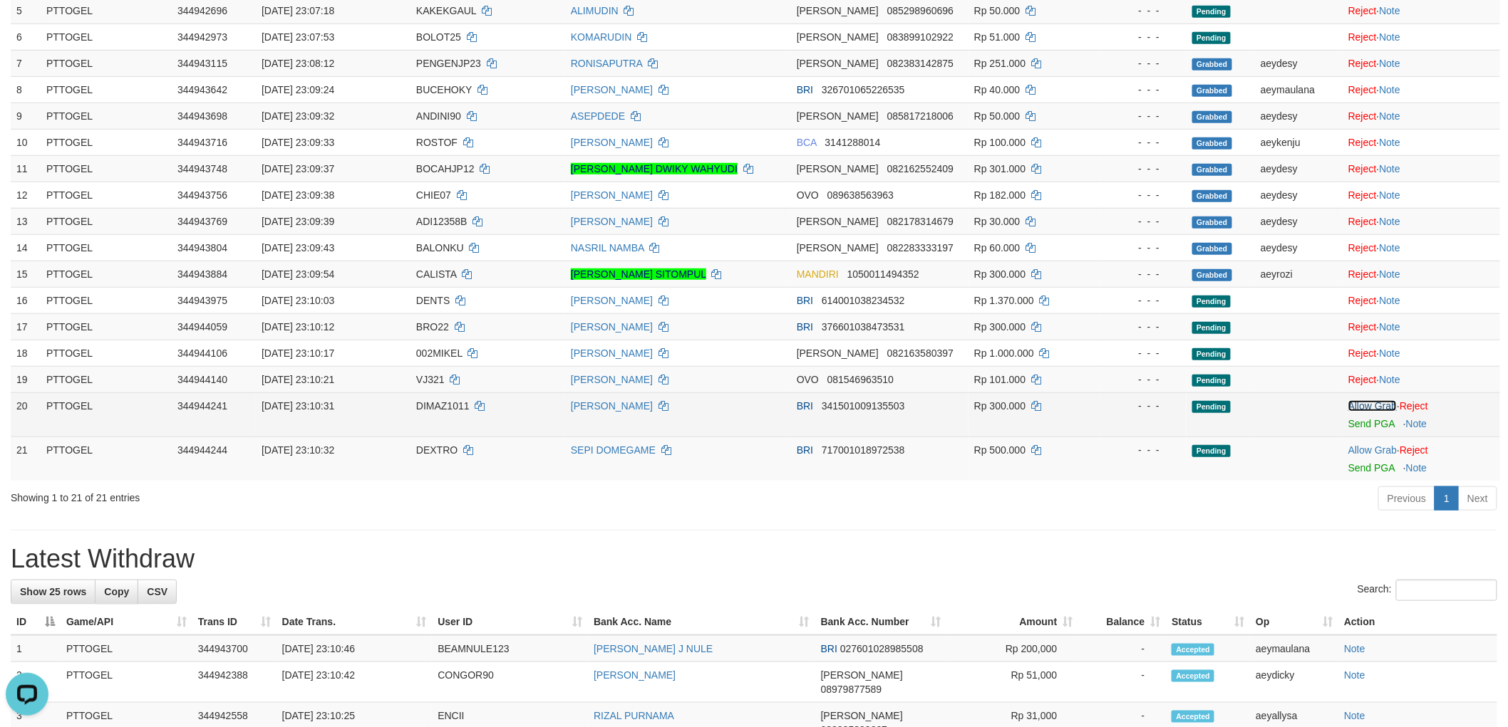
click at [1372, 402] on link "Allow Grab" at bounding box center [1372, 405] width 48 height 11
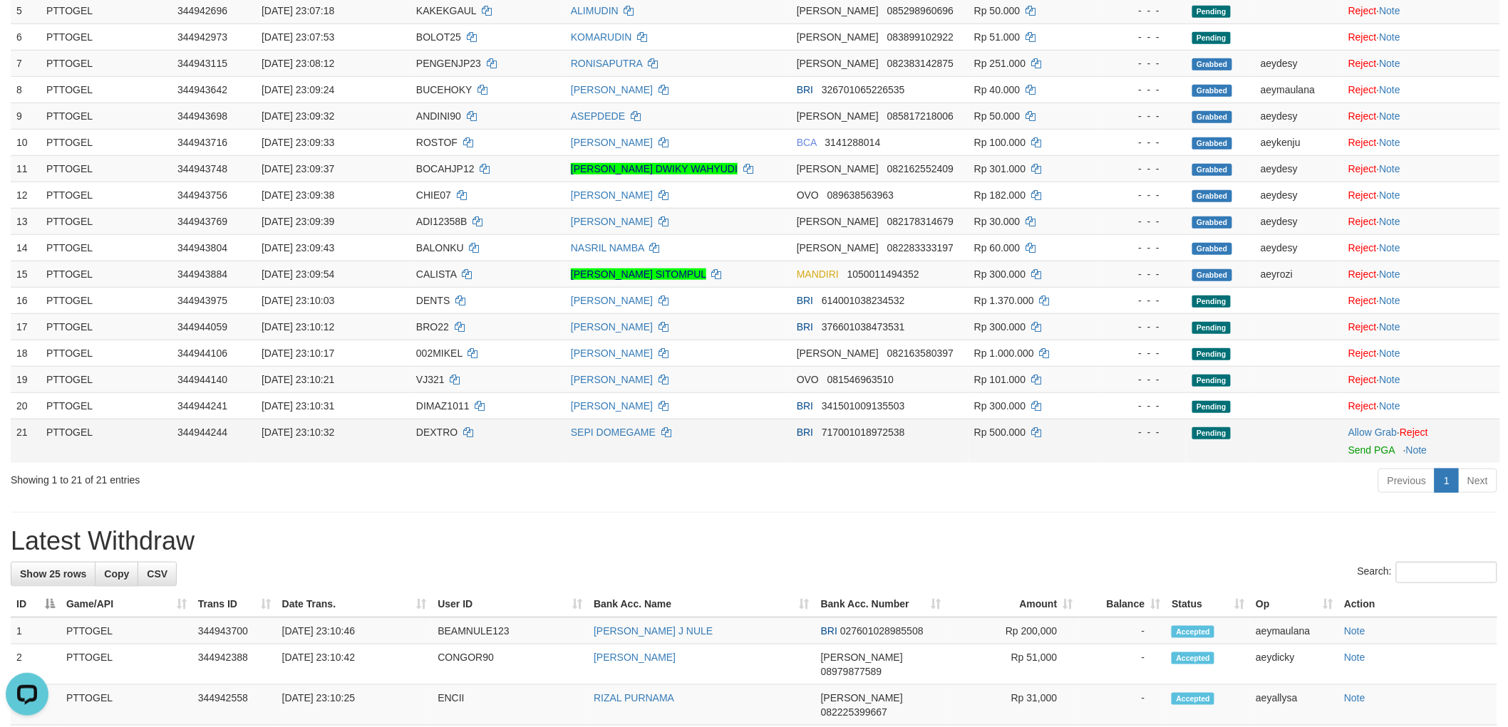
click at [439, 435] on span "DEXTRO" at bounding box center [436, 432] width 41 height 11
copy td "DEXTRO"
click at [1361, 433] on link "Allow Grab" at bounding box center [1372, 432] width 48 height 11
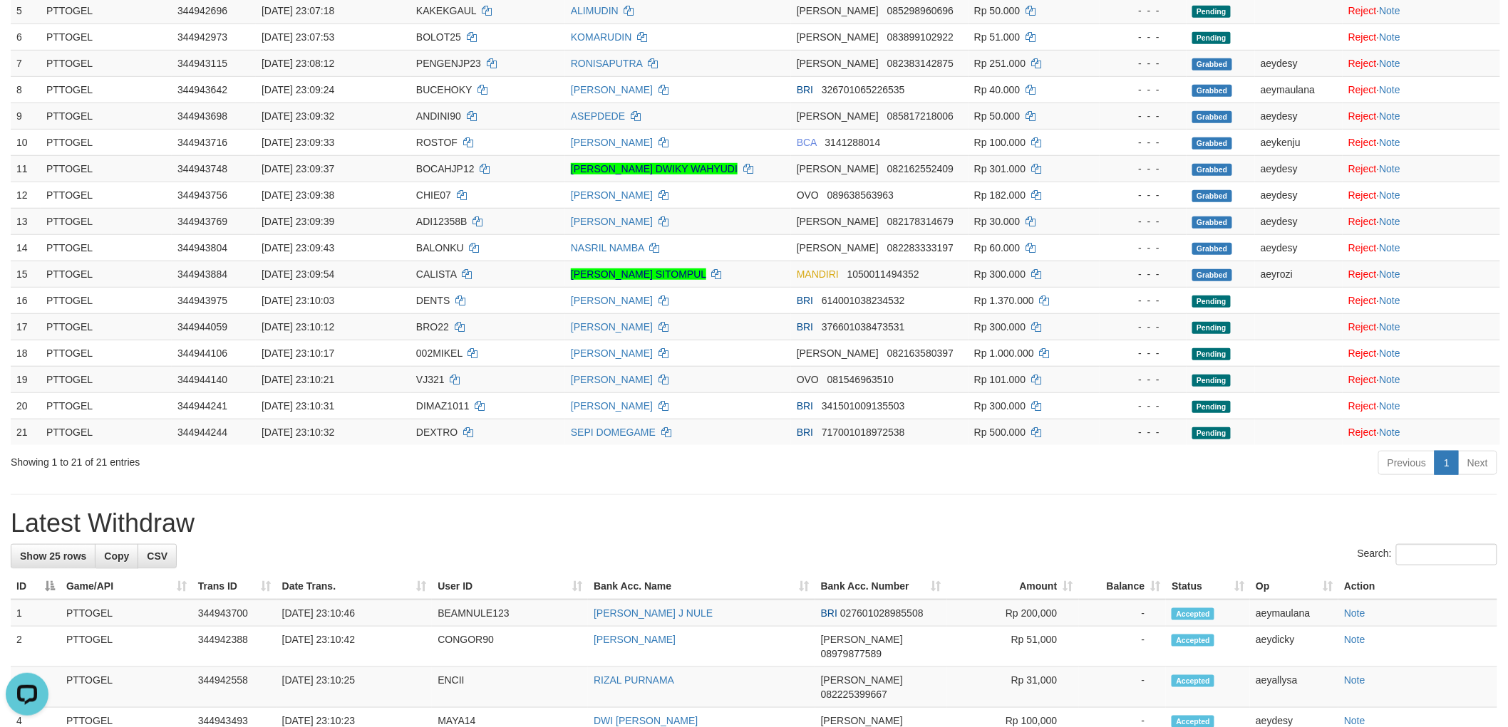
click at [1027, 496] on div "**********" at bounding box center [754, 623] width 1508 height 1805
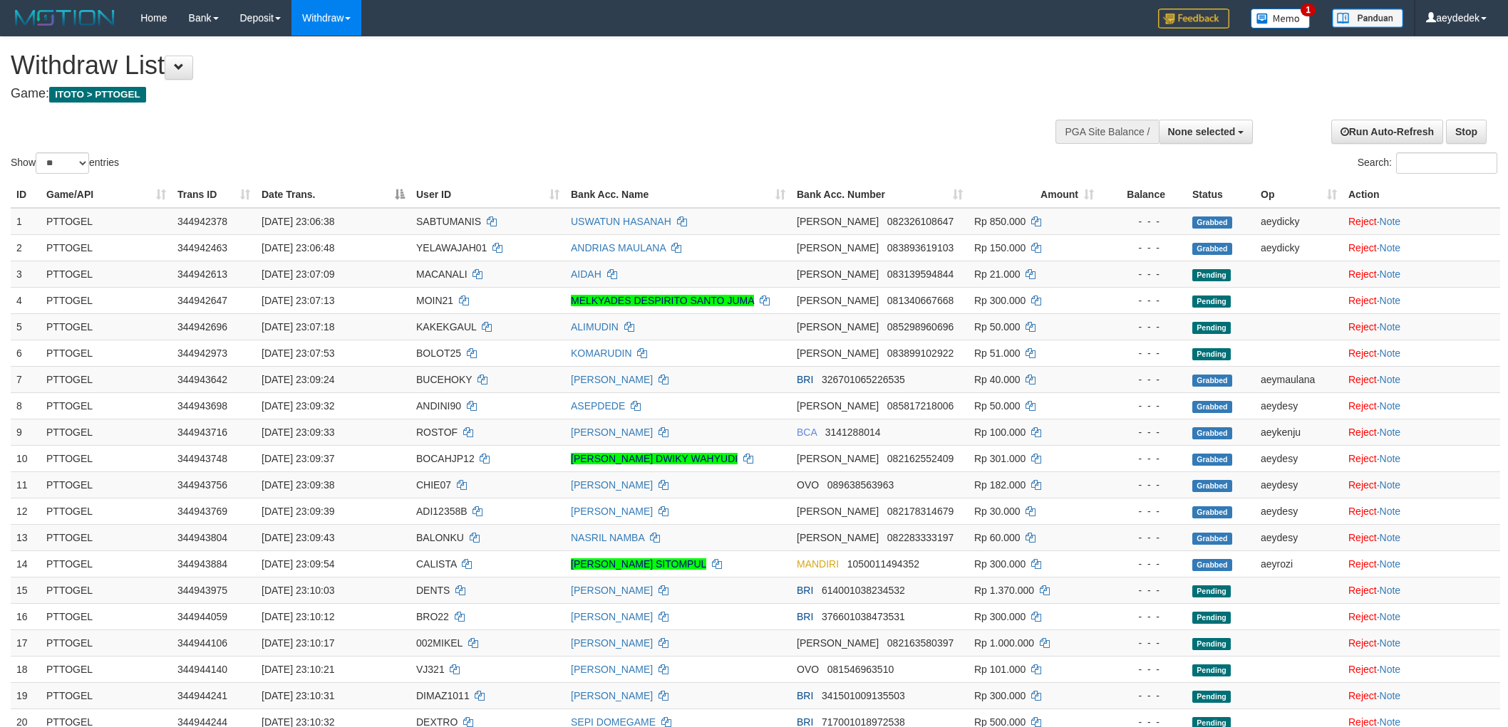
select select
select select "**"
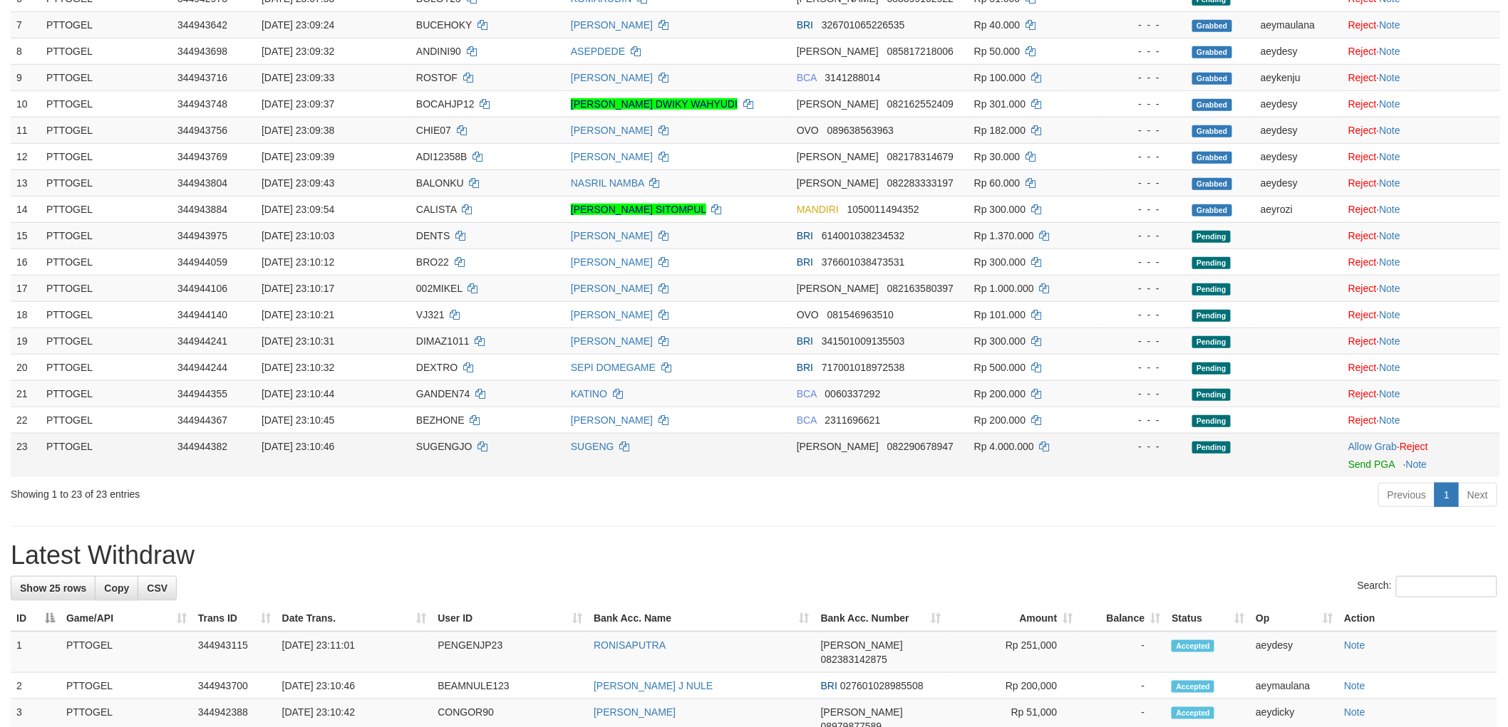
scroll to position [316, 0]
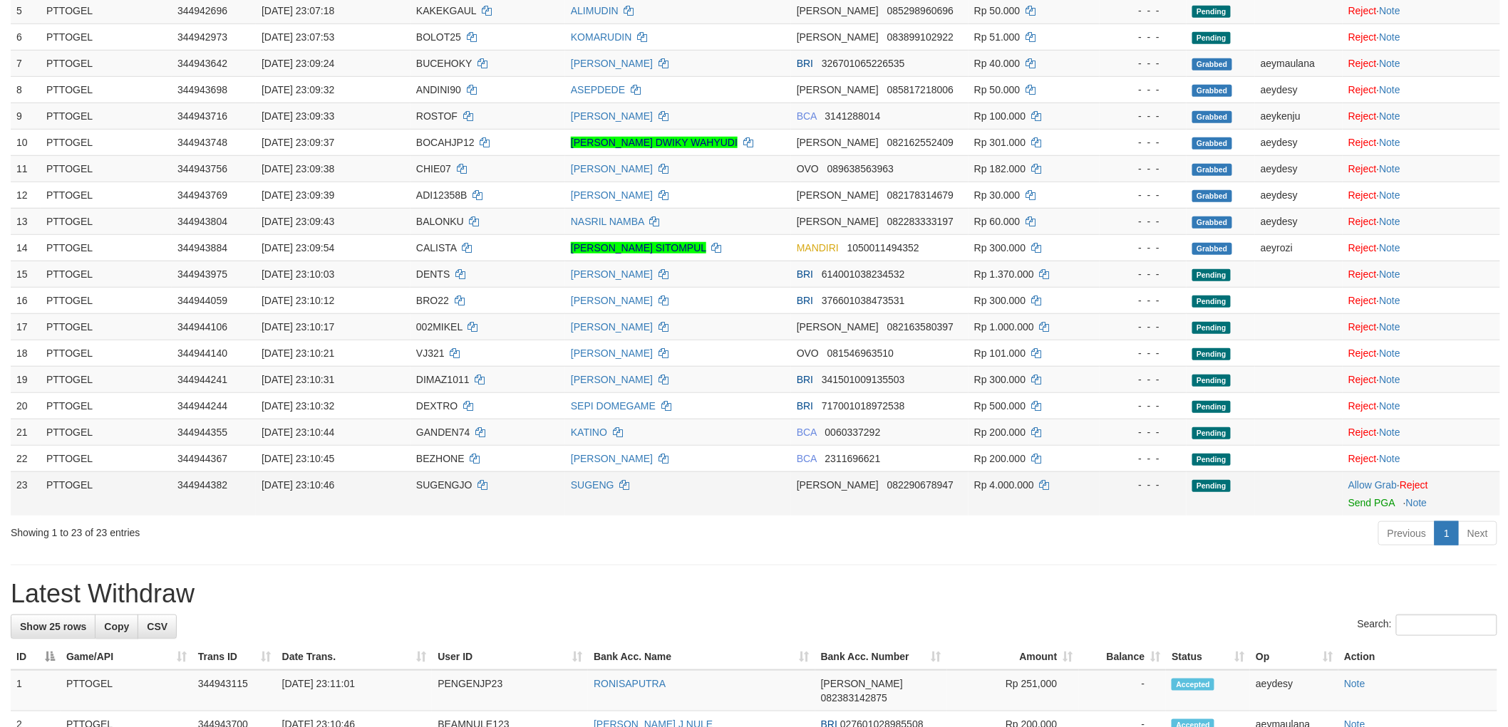
click at [438, 485] on span "SUGENGJO" at bounding box center [444, 485] width 56 height 11
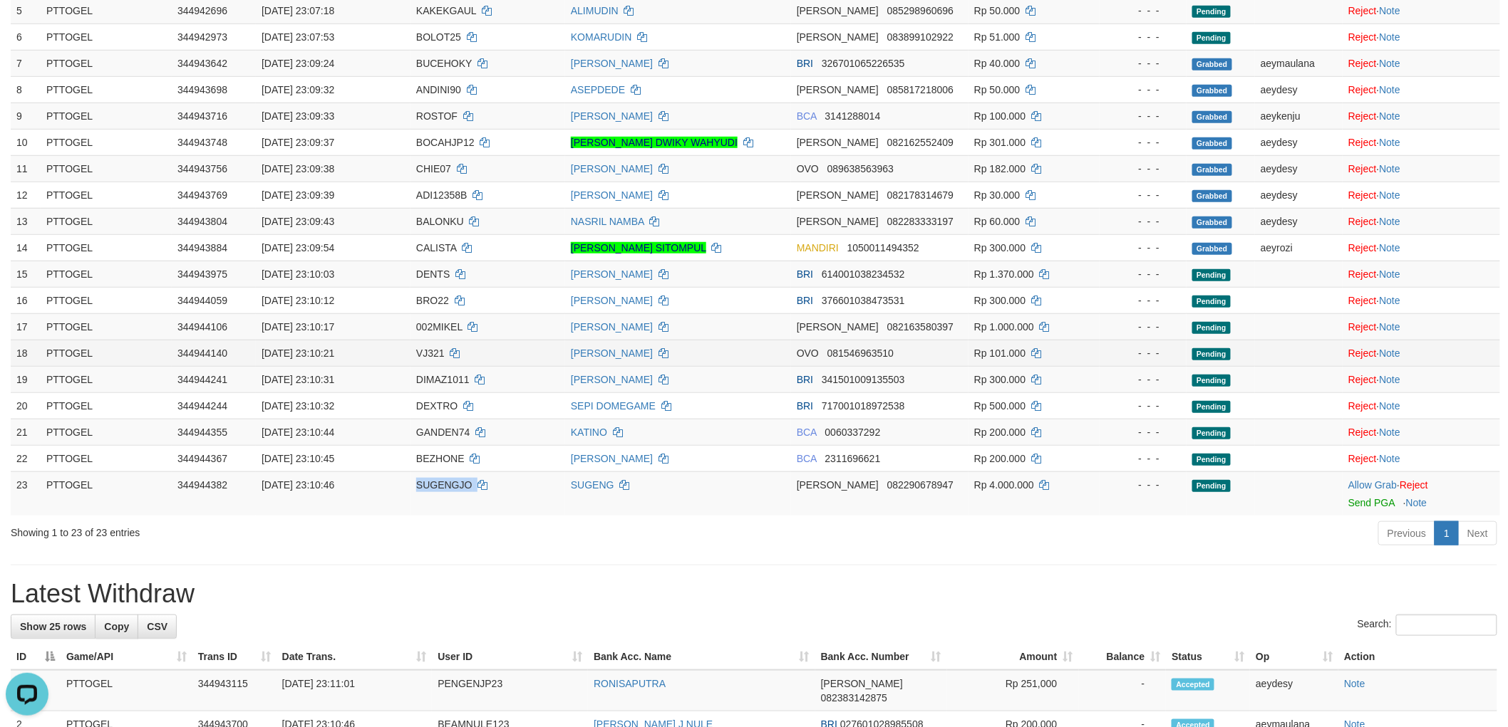
scroll to position [0, 0]
copy td "SUGENGJO"
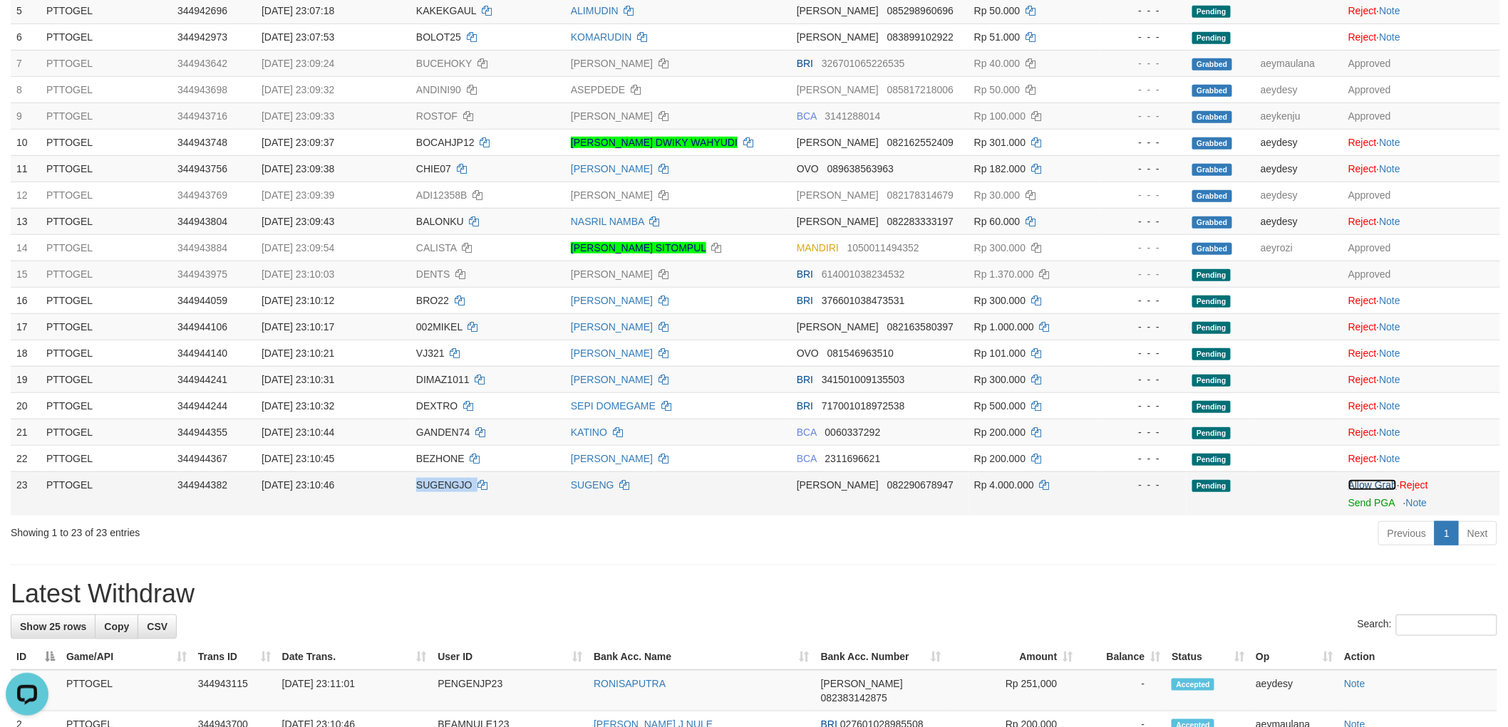
click at [1371, 483] on link "Allow Grab" at bounding box center [1372, 485] width 48 height 11
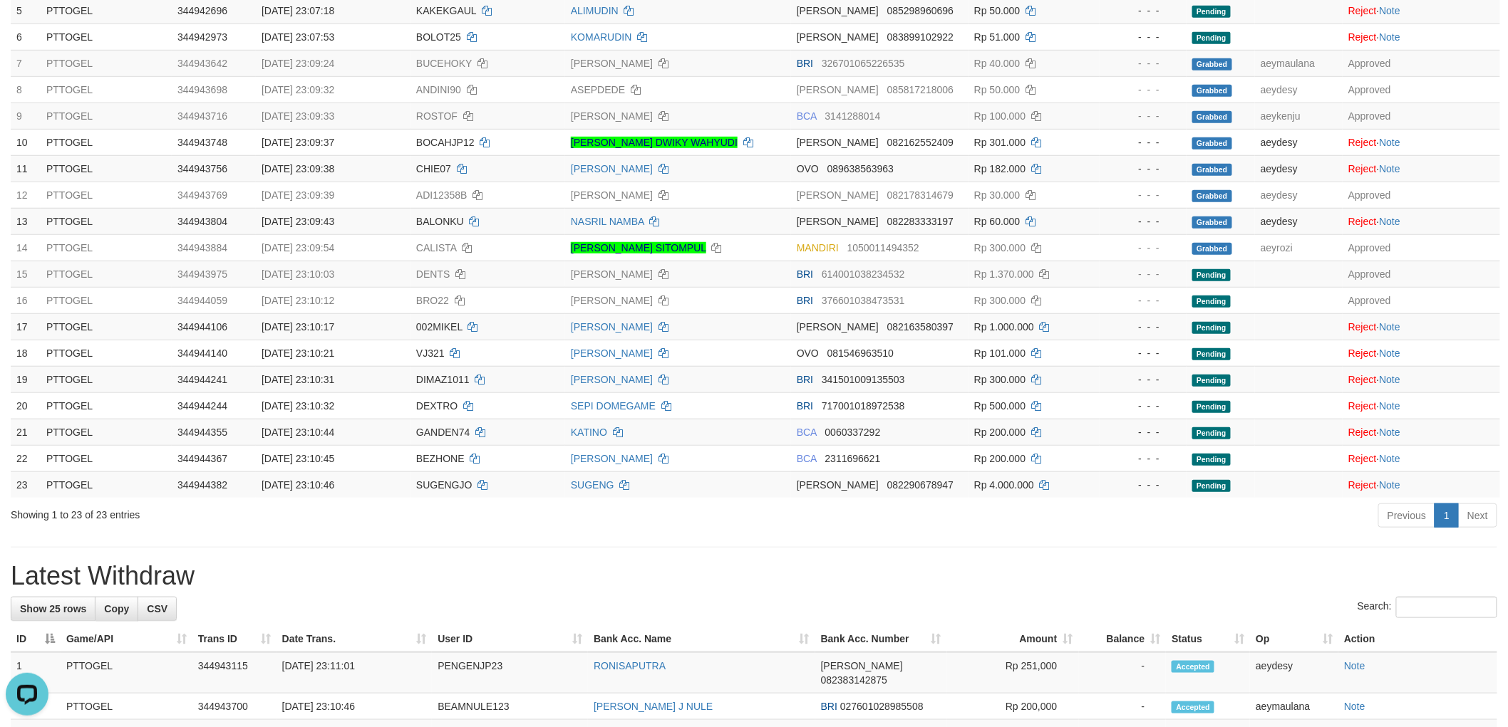
click at [895, 533] on div "Previous 1 Next" at bounding box center [1068, 517] width 858 height 31
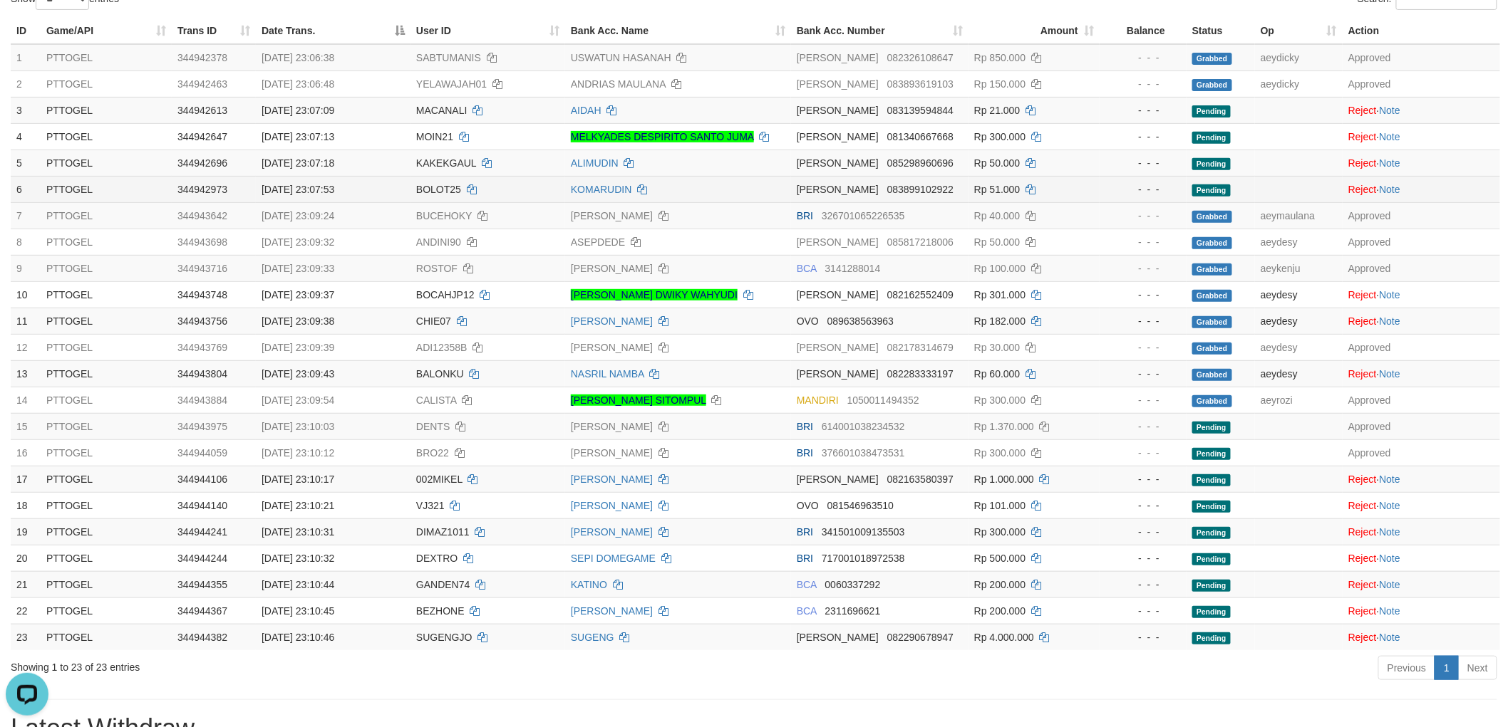
scroll to position [79, 0]
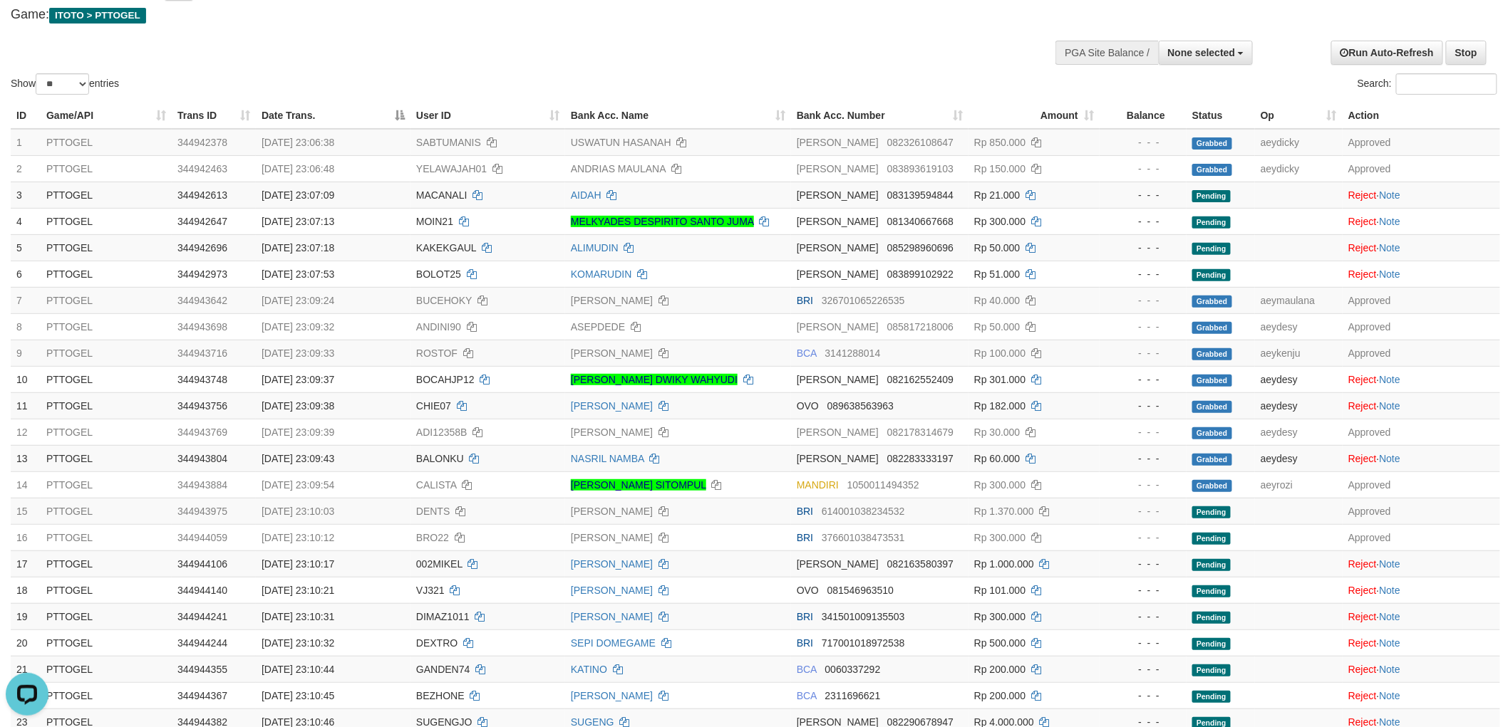
click at [668, 81] on div "Show ** ** ** *** entries" at bounding box center [377, 85] width 732 height 25
click at [668, 80] on div "Show ** ** ** *** entries" at bounding box center [377, 85] width 732 height 25
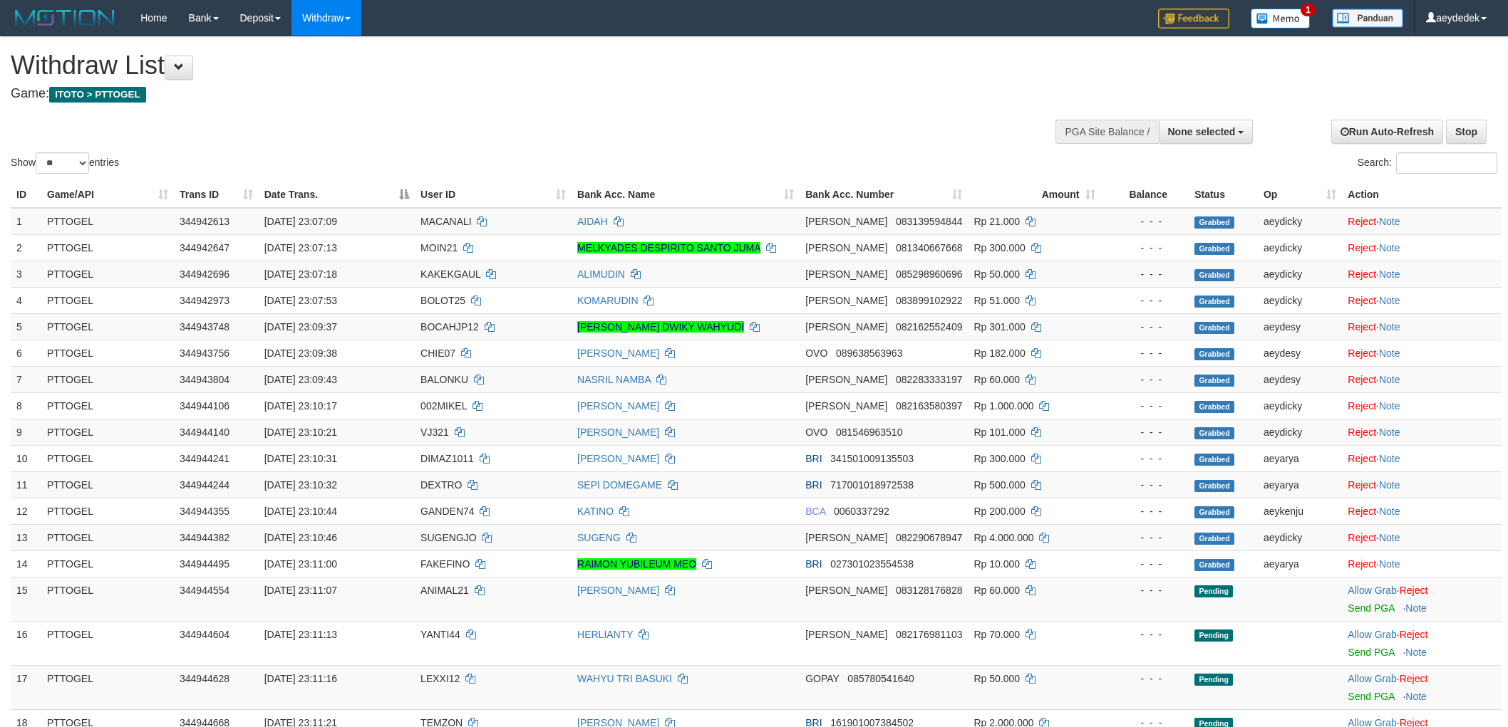
select select
select select "**"
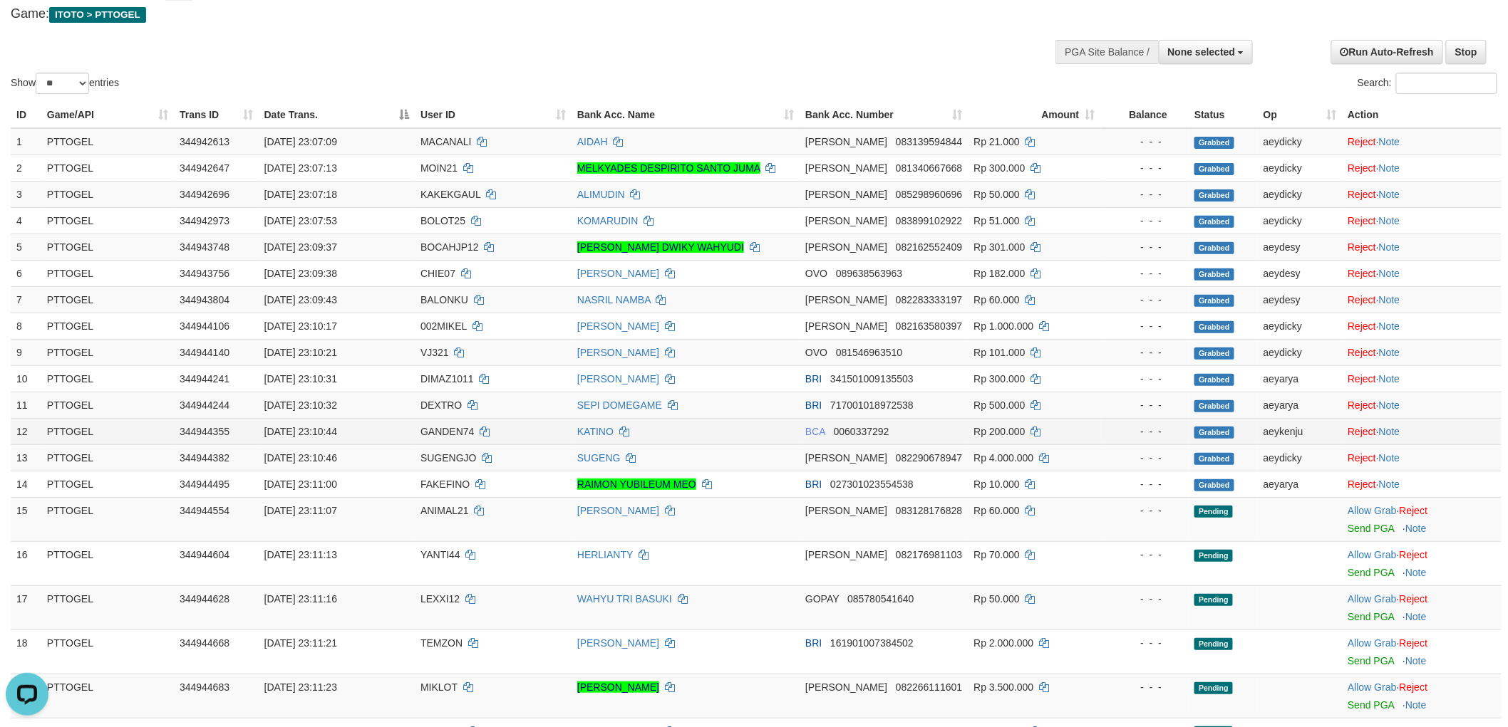
scroll to position [396, 0]
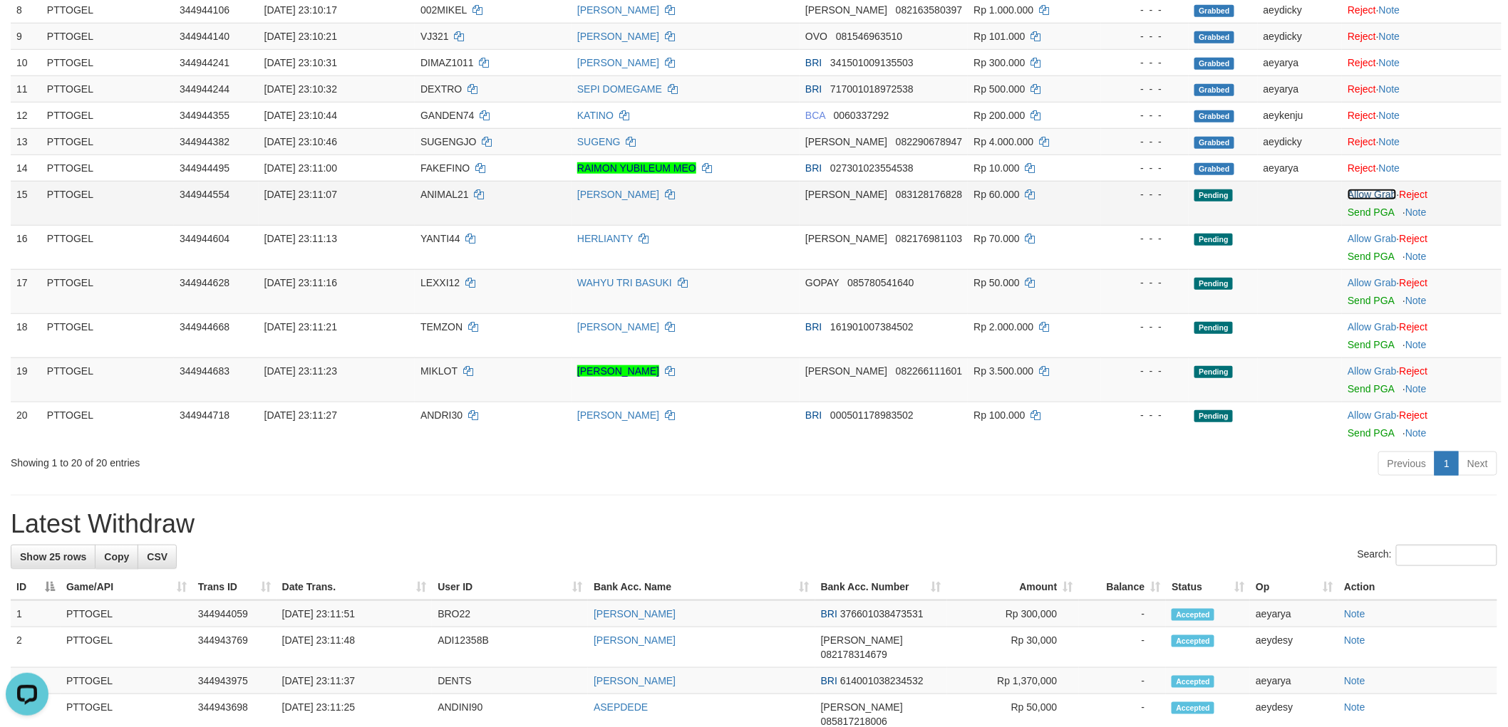
click at [1377, 190] on link "Allow Grab" at bounding box center [1371, 194] width 48 height 11
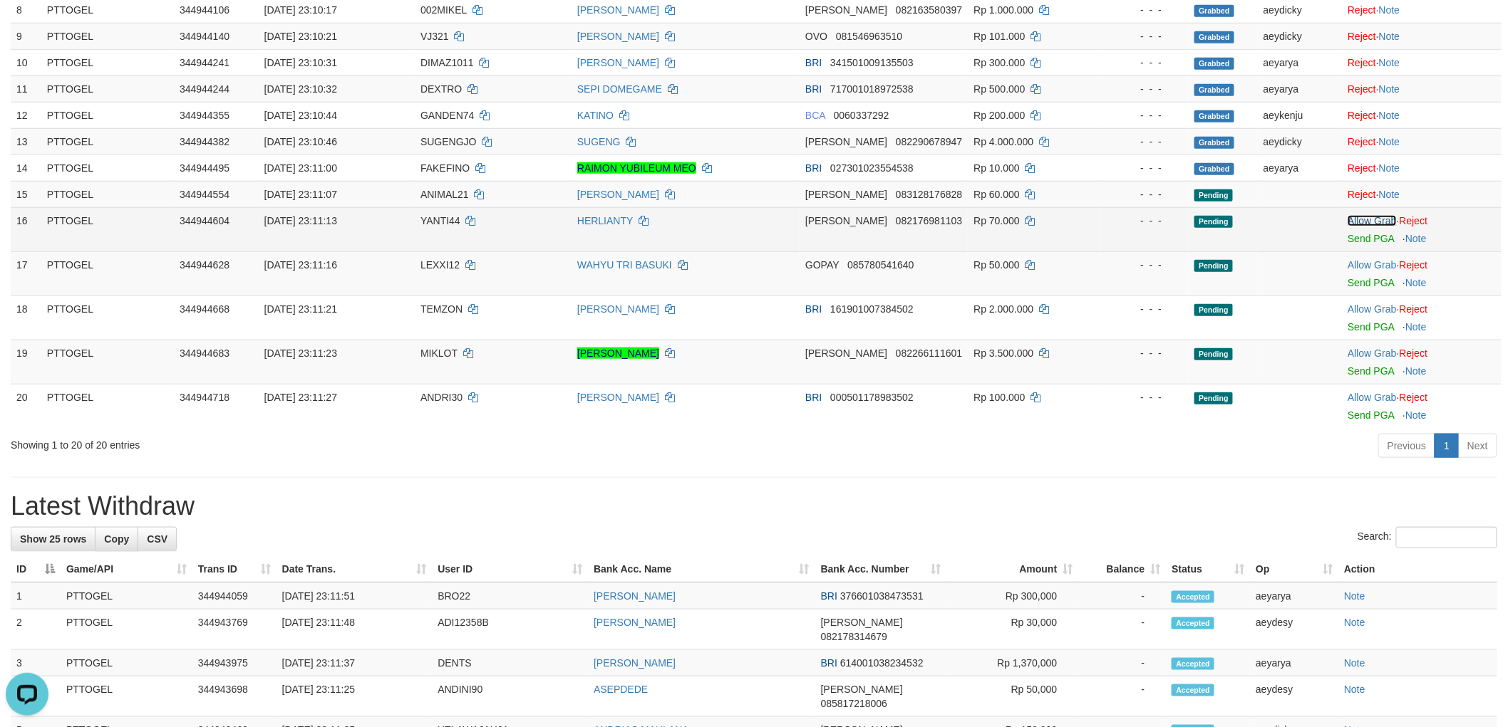
click at [1377, 219] on link "Allow Grab" at bounding box center [1371, 220] width 48 height 11
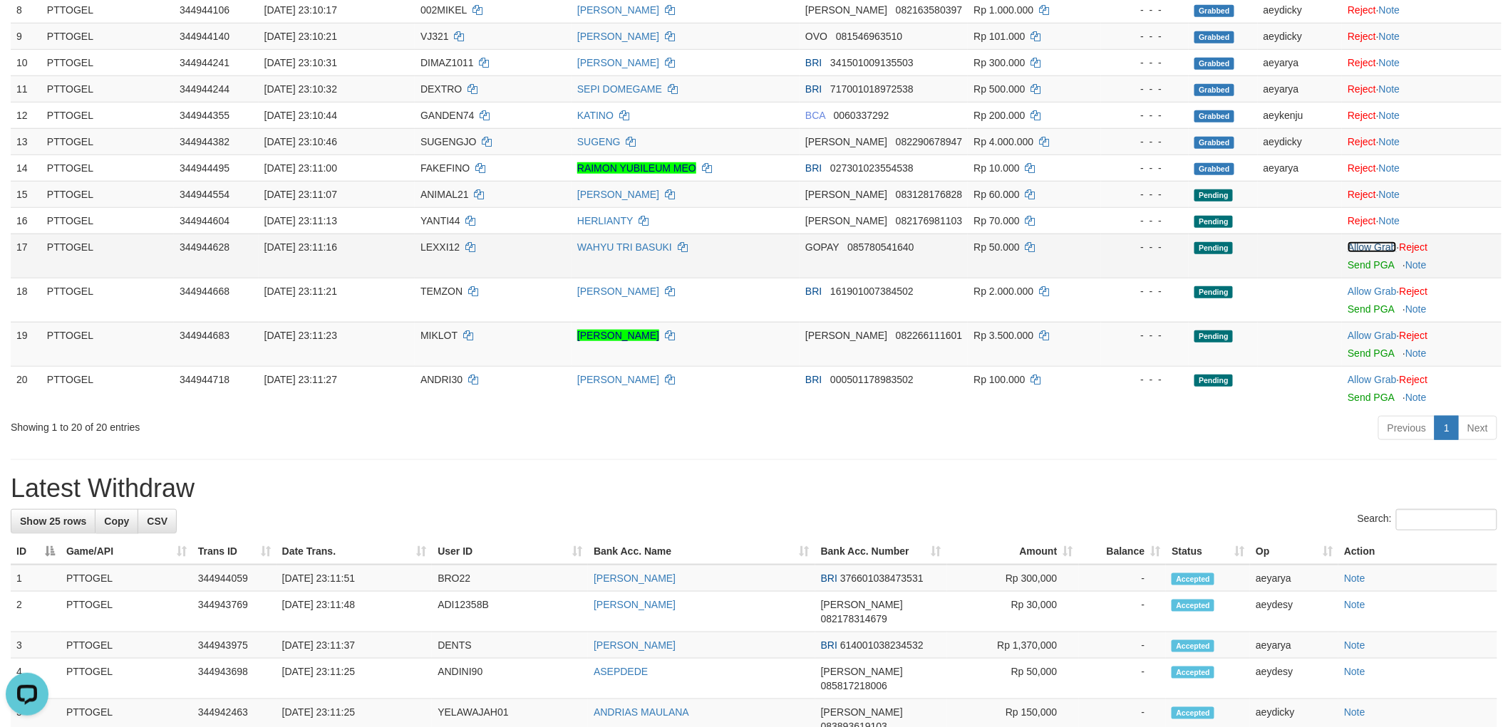
click at [1384, 244] on link "Allow Grab" at bounding box center [1371, 247] width 48 height 11
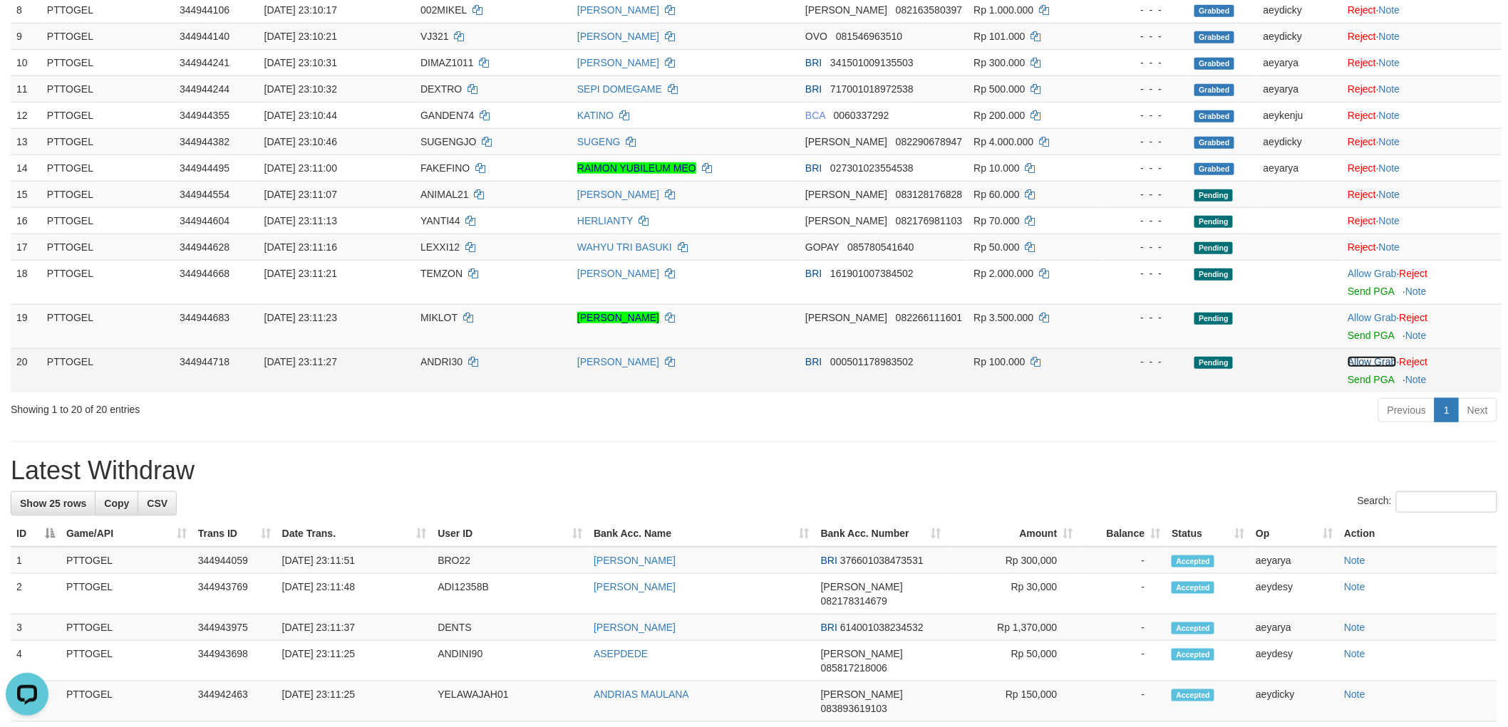
click at [1387, 364] on link "Allow Grab" at bounding box center [1371, 361] width 48 height 11
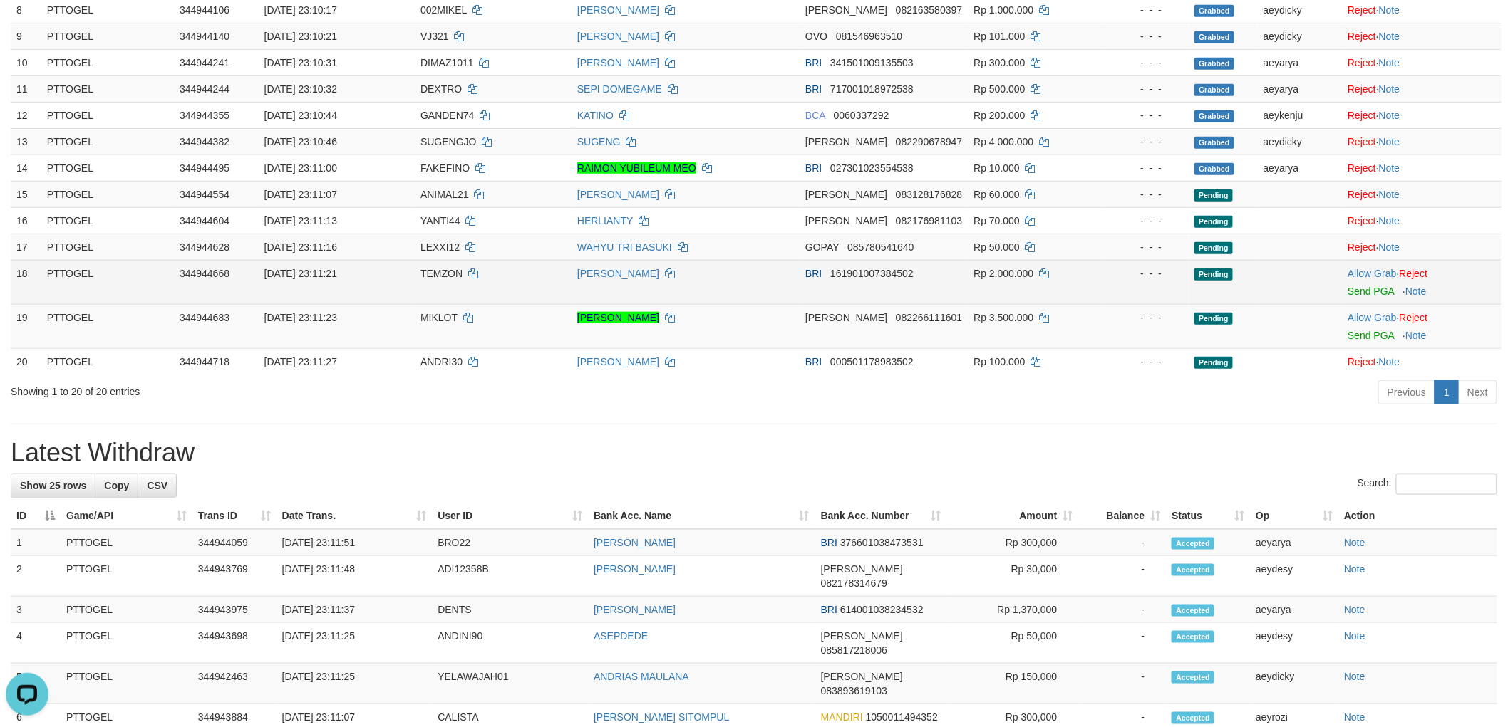
click at [437, 276] on span "TEMZON" at bounding box center [441, 273] width 42 height 11
copy td "TEMZON"
click at [1364, 268] on link "Allow Grab" at bounding box center [1371, 273] width 48 height 11
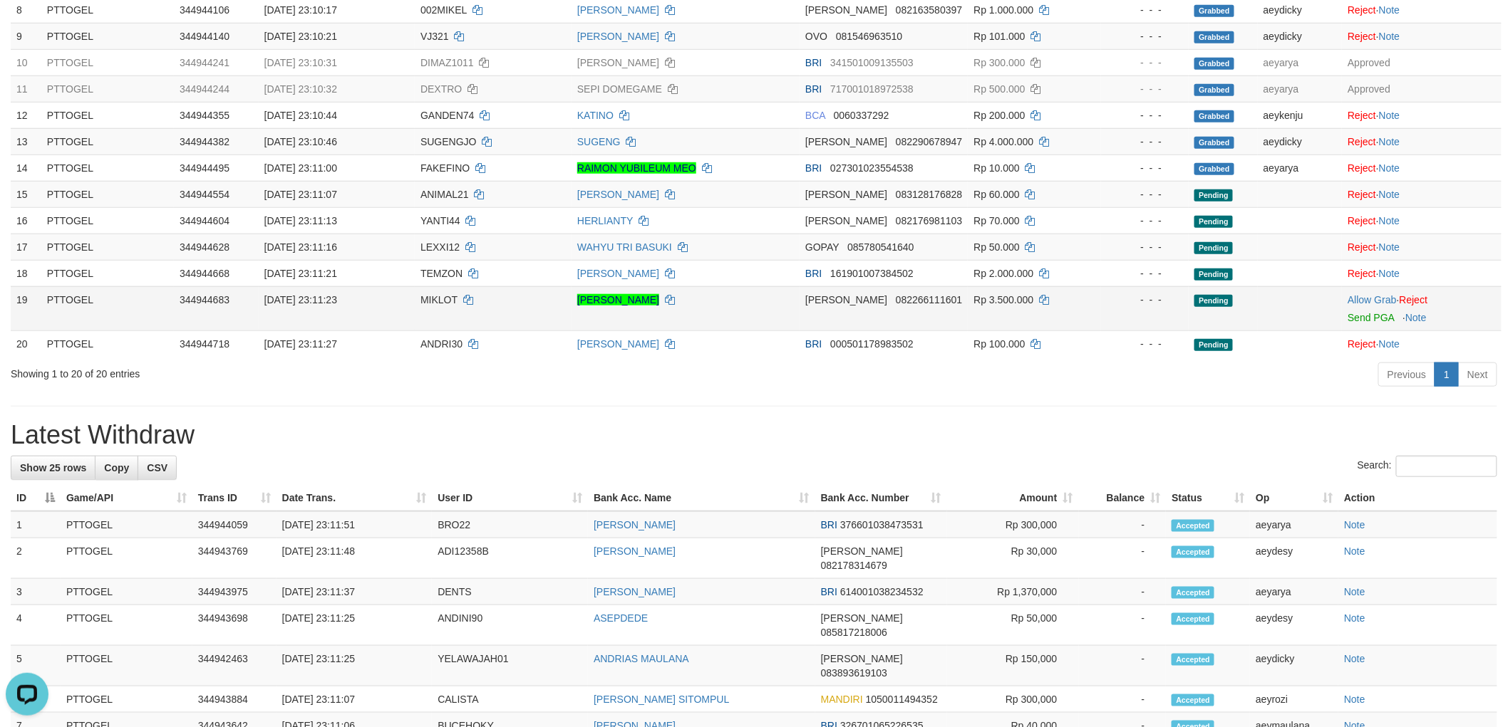
click at [437, 298] on span "MIKLOT" at bounding box center [438, 299] width 37 height 11
drag, startPoint x: 437, startPoint y: 298, endPoint x: 18, endPoint y: 258, distance: 420.8
click at [432, 300] on span "MIKLOT" at bounding box center [438, 299] width 37 height 11
copy span "MIKLOT"
click at [1379, 301] on link "Allow Grab" at bounding box center [1371, 299] width 48 height 11
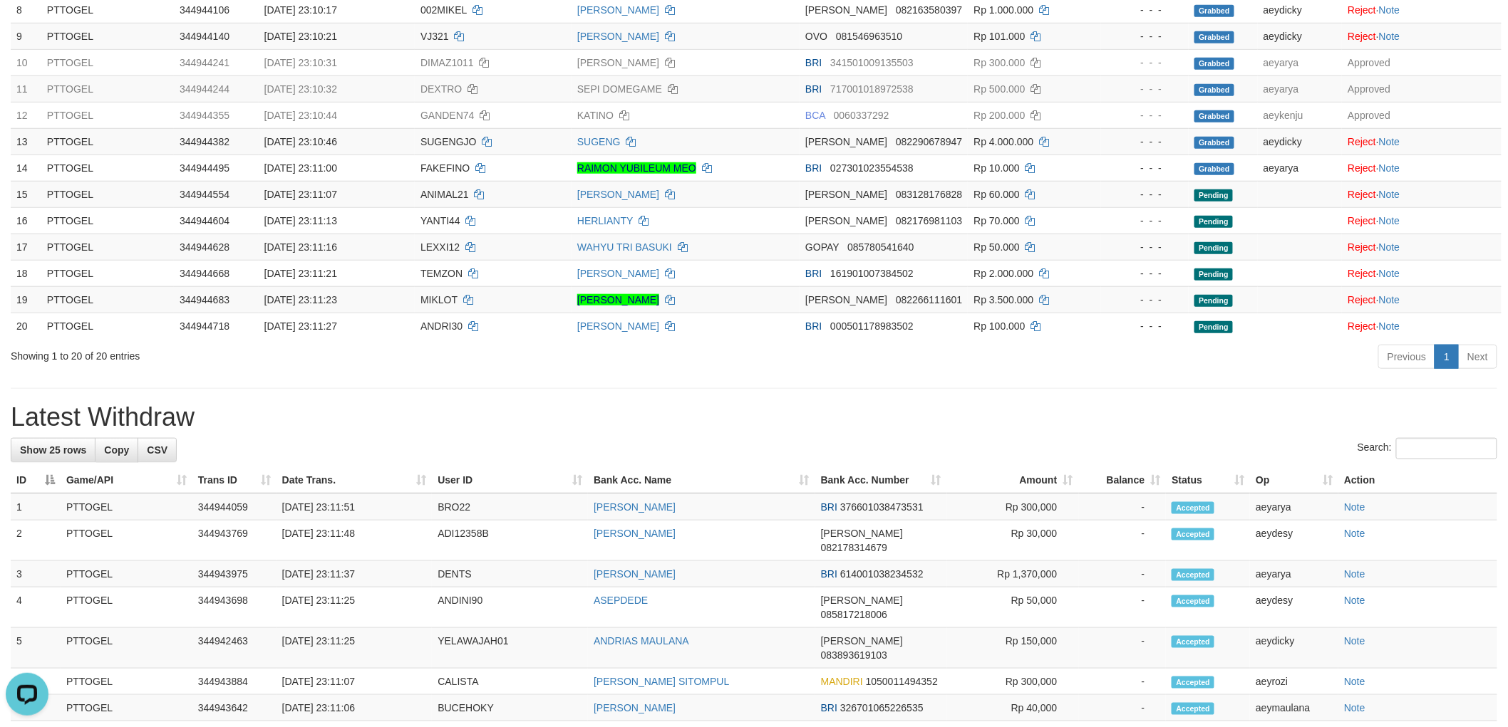
drag, startPoint x: 824, startPoint y: 417, endPoint x: 798, endPoint y: 410, distance: 26.6
click at [823, 417] on h1 "Latest Withdraw" at bounding box center [754, 417] width 1486 height 28
click at [739, 382] on div "**********" at bounding box center [754, 537] width 1508 height 1793
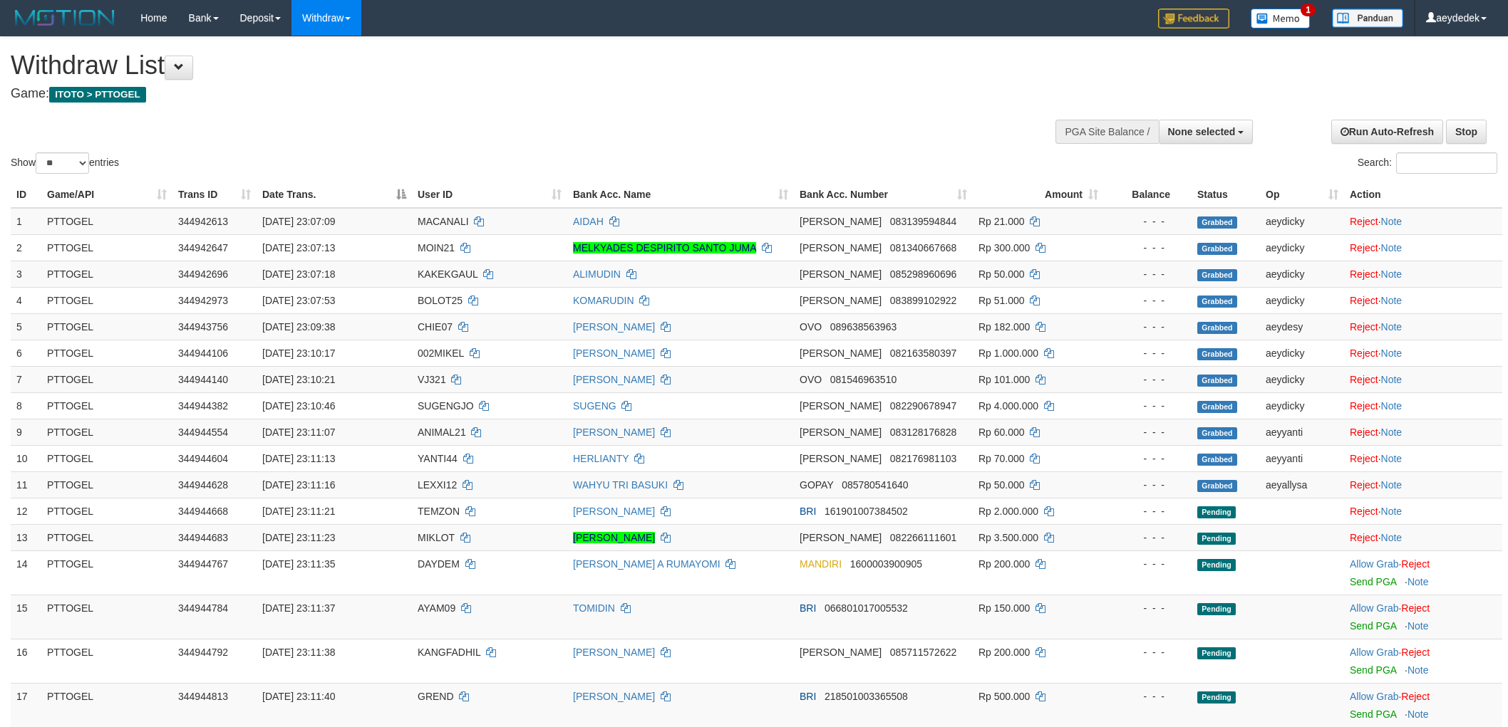
select select
select select "**"
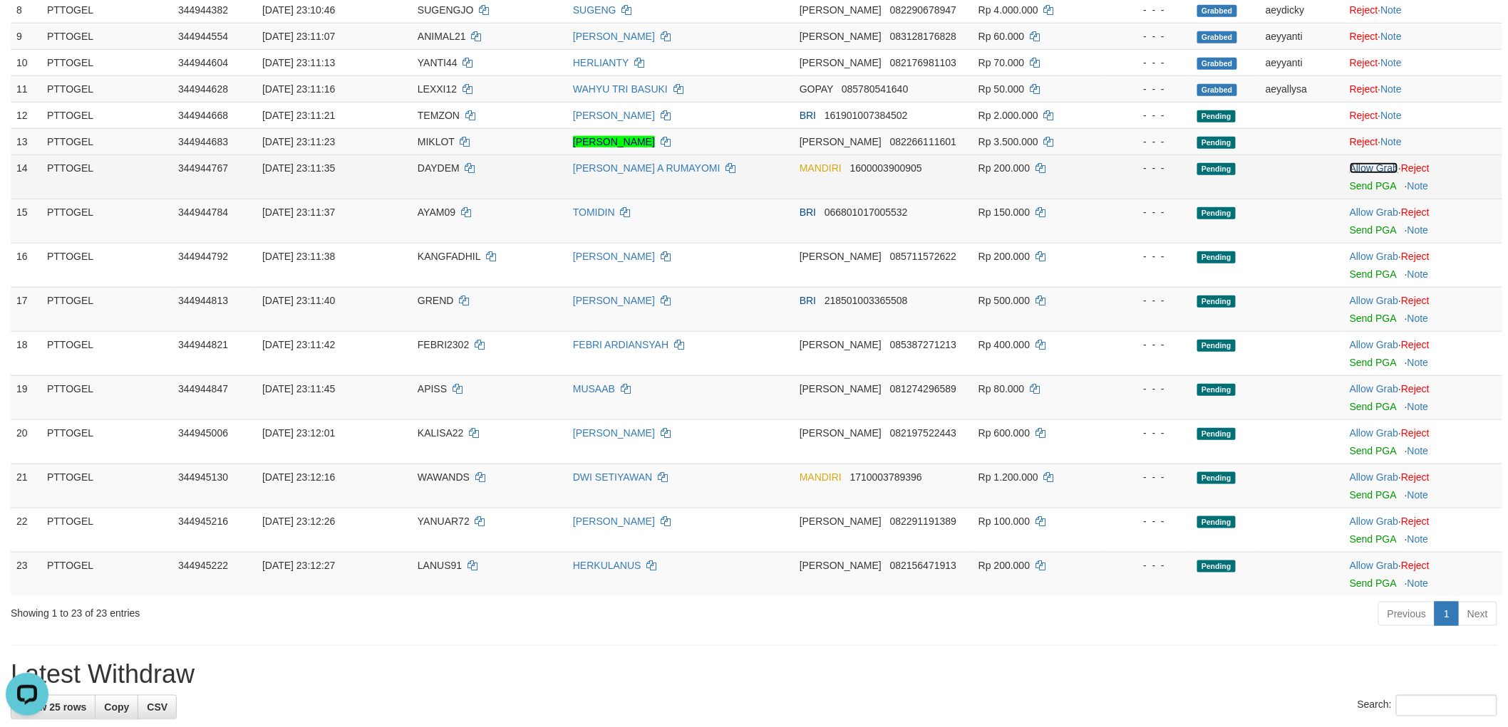
click at [1379, 164] on link "Allow Grab" at bounding box center [1373, 167] width 48 height 11
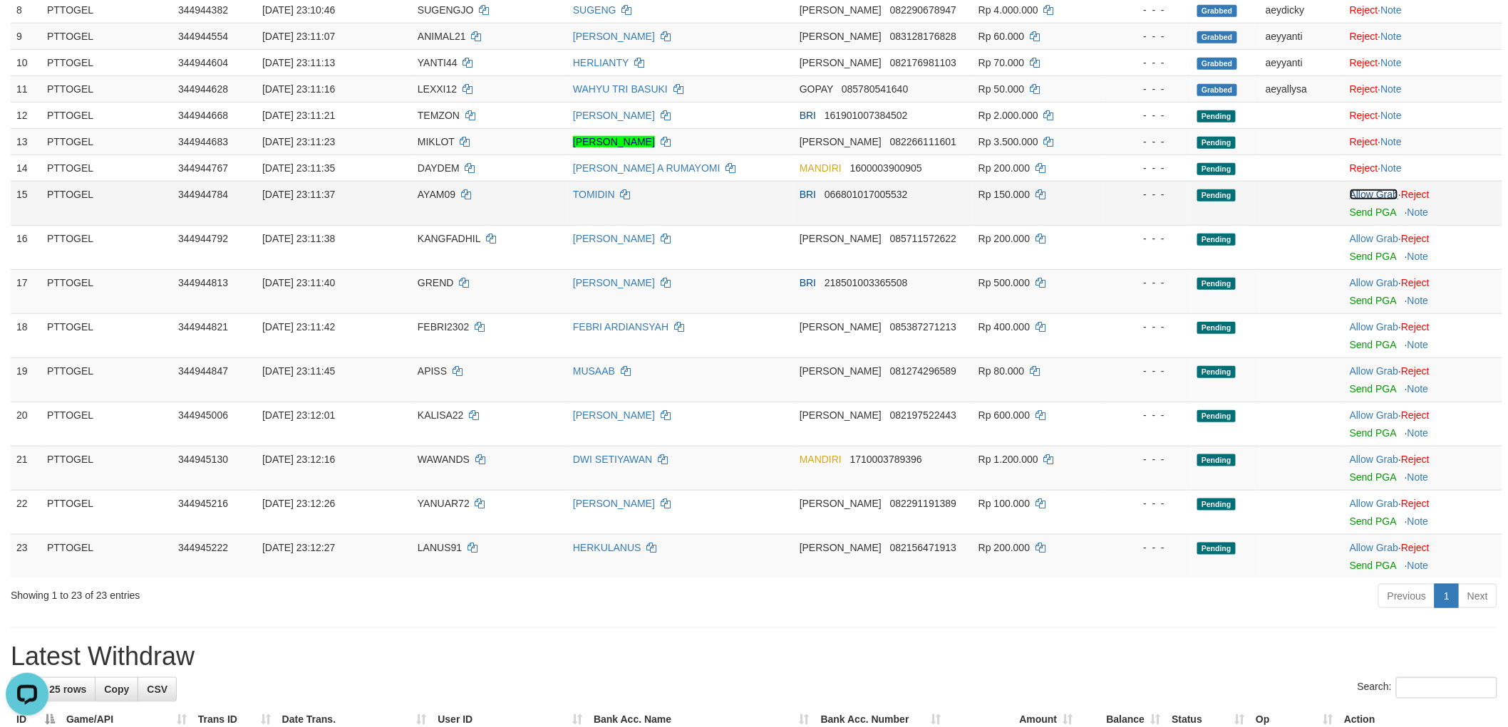
click at [1370, 189] on link "Allow Grab" at bounding box center [1373, 194] width 48 height 11
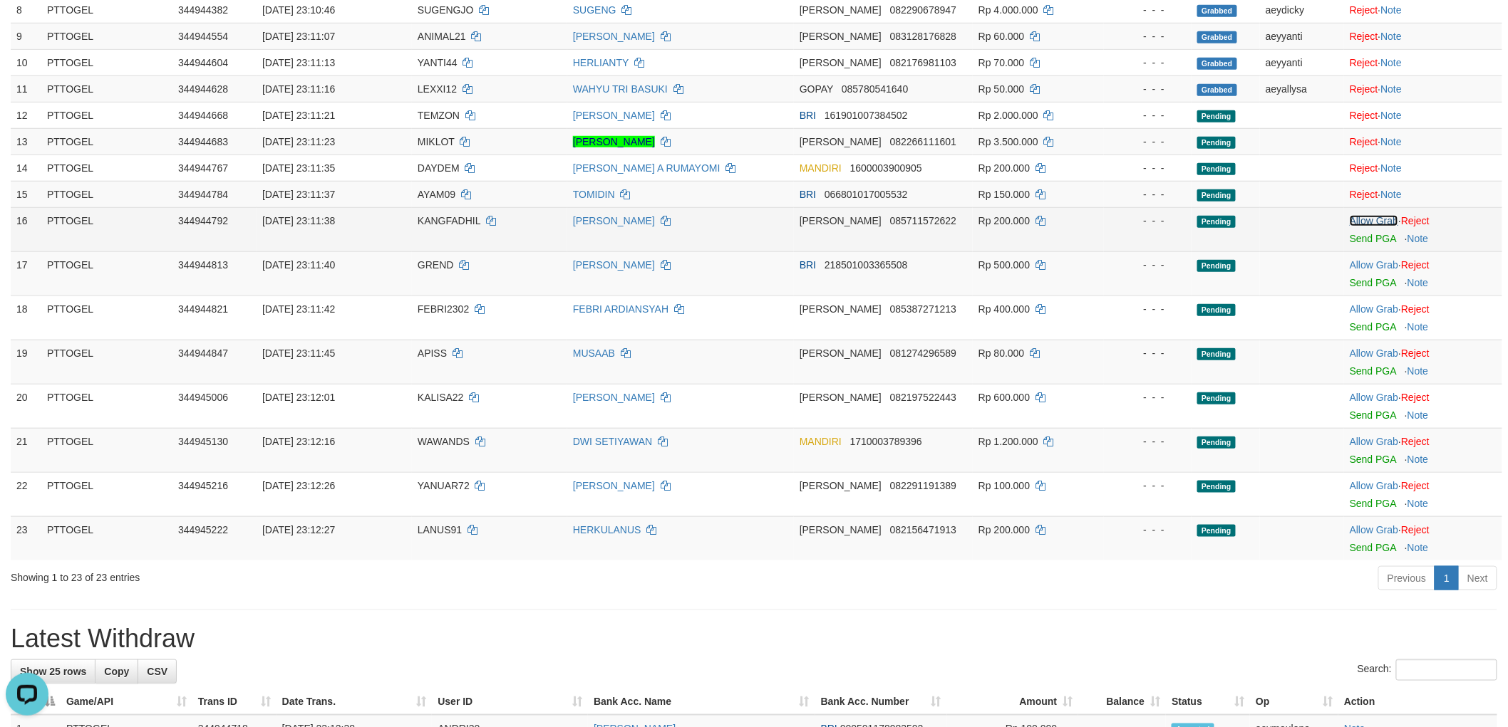
click at [1372, 224] on link "Allow Grab" at bounding box center [1373, 220] width 48 height 11
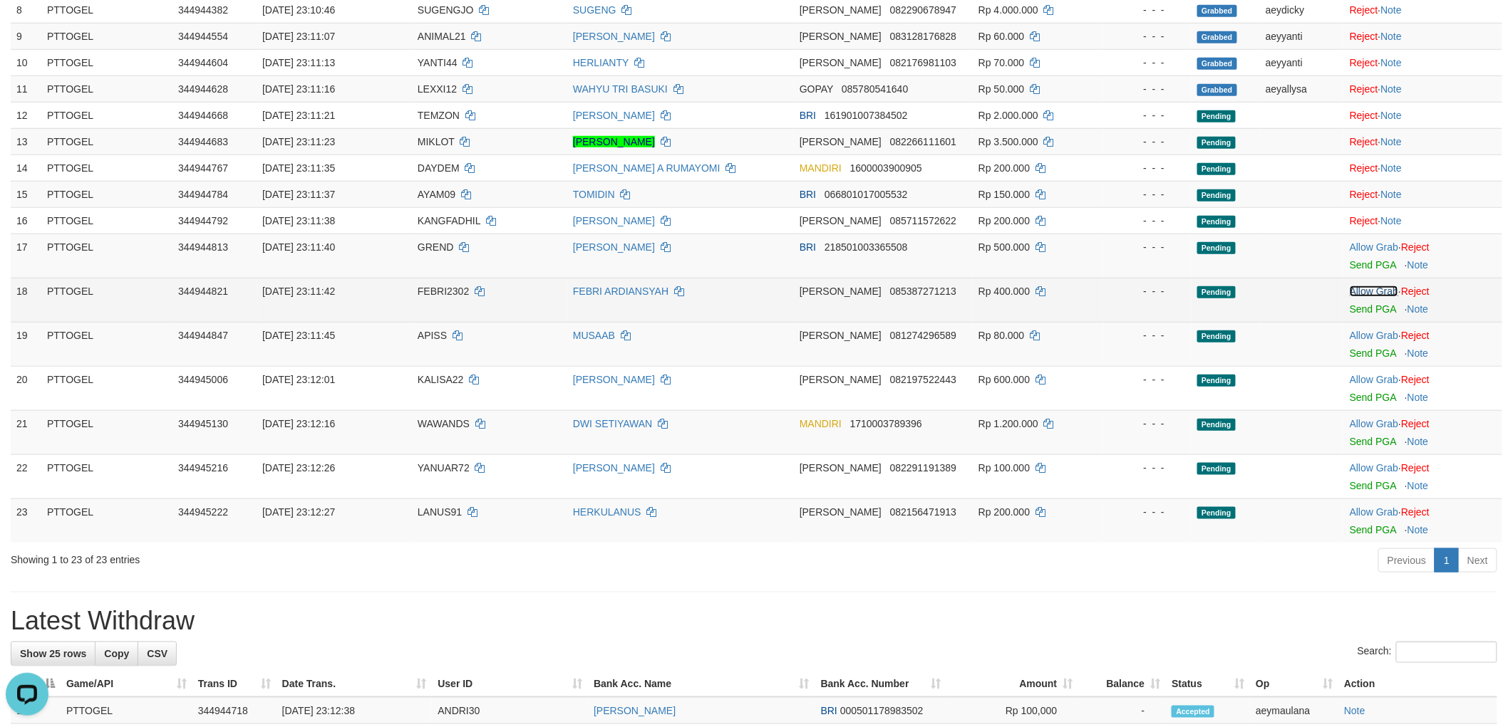
click at [1374, 291] on link "Allow Grab" at bounding box center [1373, 291] width 48 height 11
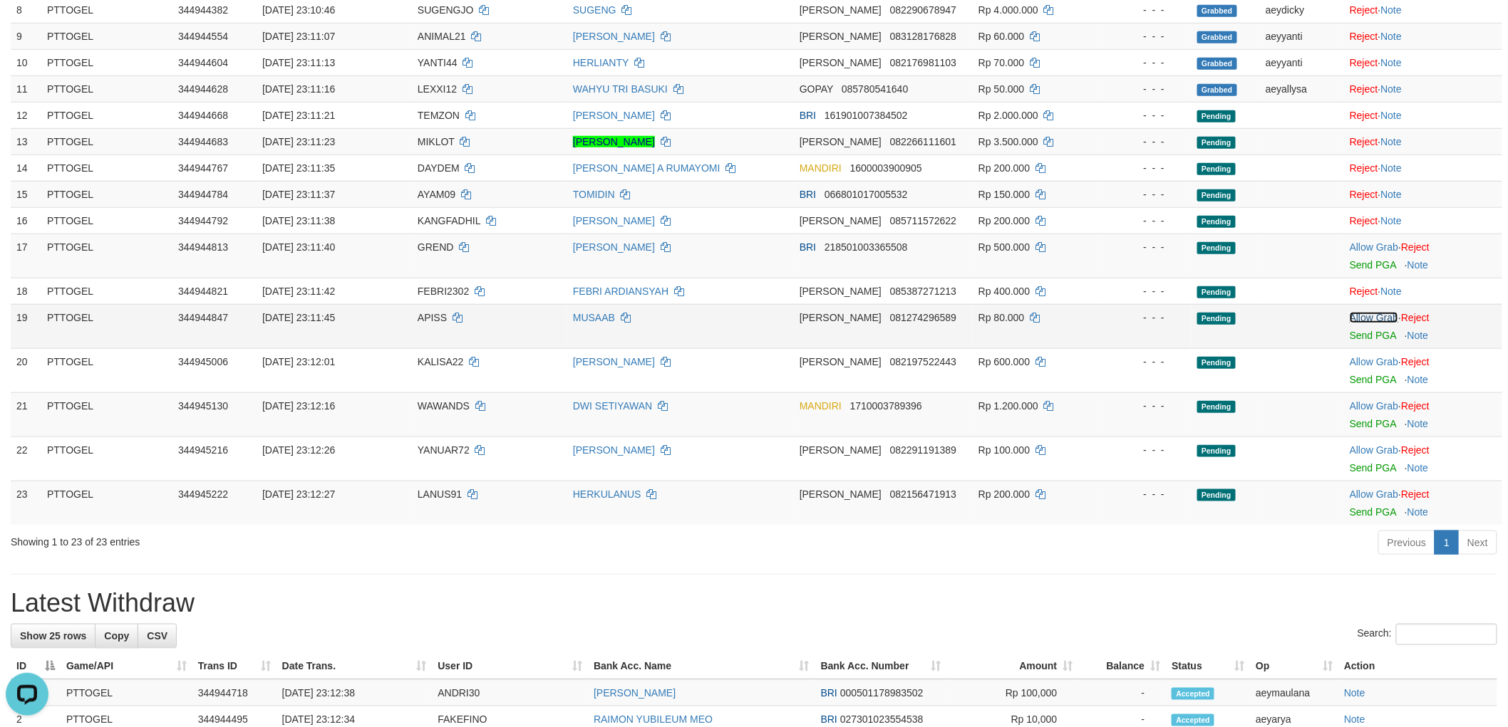
click at [1372, 312] on link "Allow Grab" at bounding box center [1373, 317] width 48 height 11
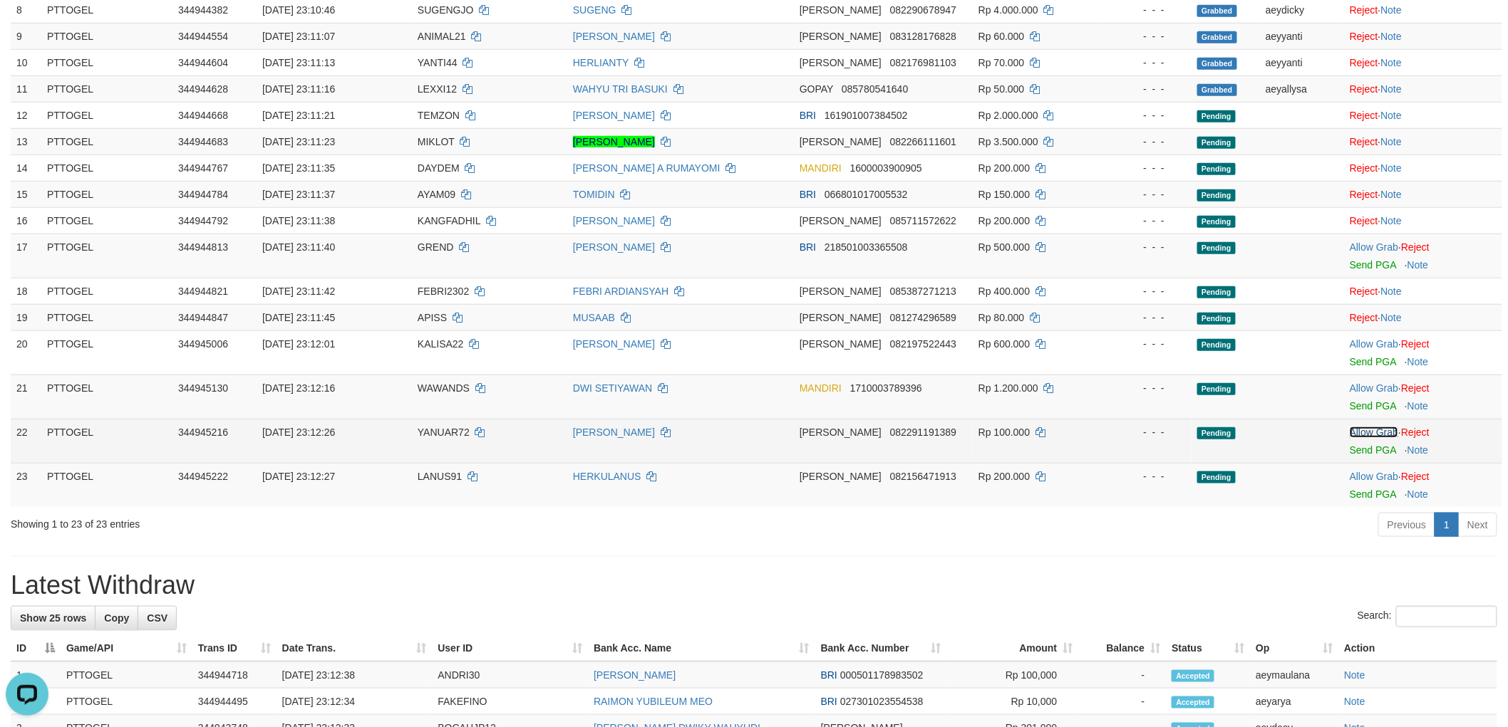
click at [1375, 435] on link "Allow Grab" at bounding box center [1373, 432] width 48 height 11
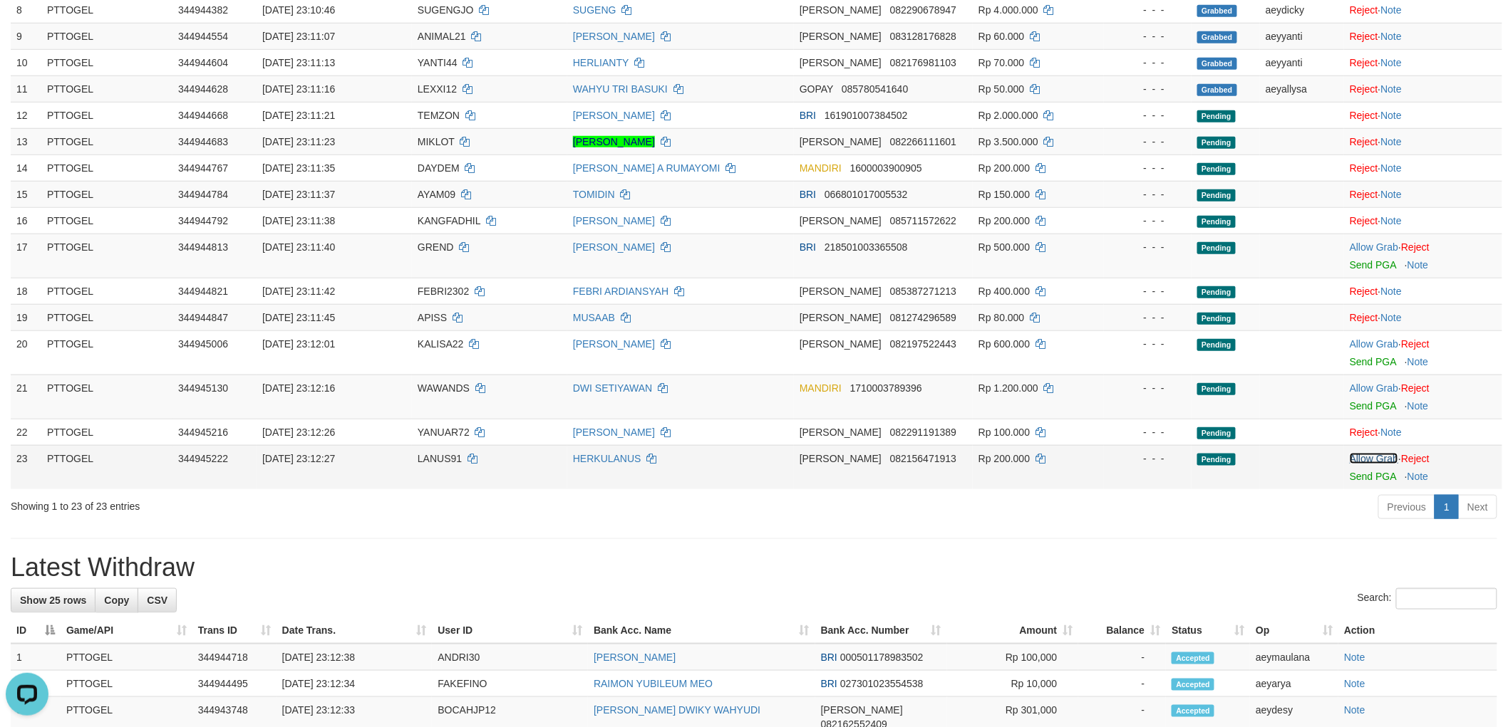
click at [1368, 458] on link "Allow Grab" at bounding box center [1373, 458] width 48 height 11
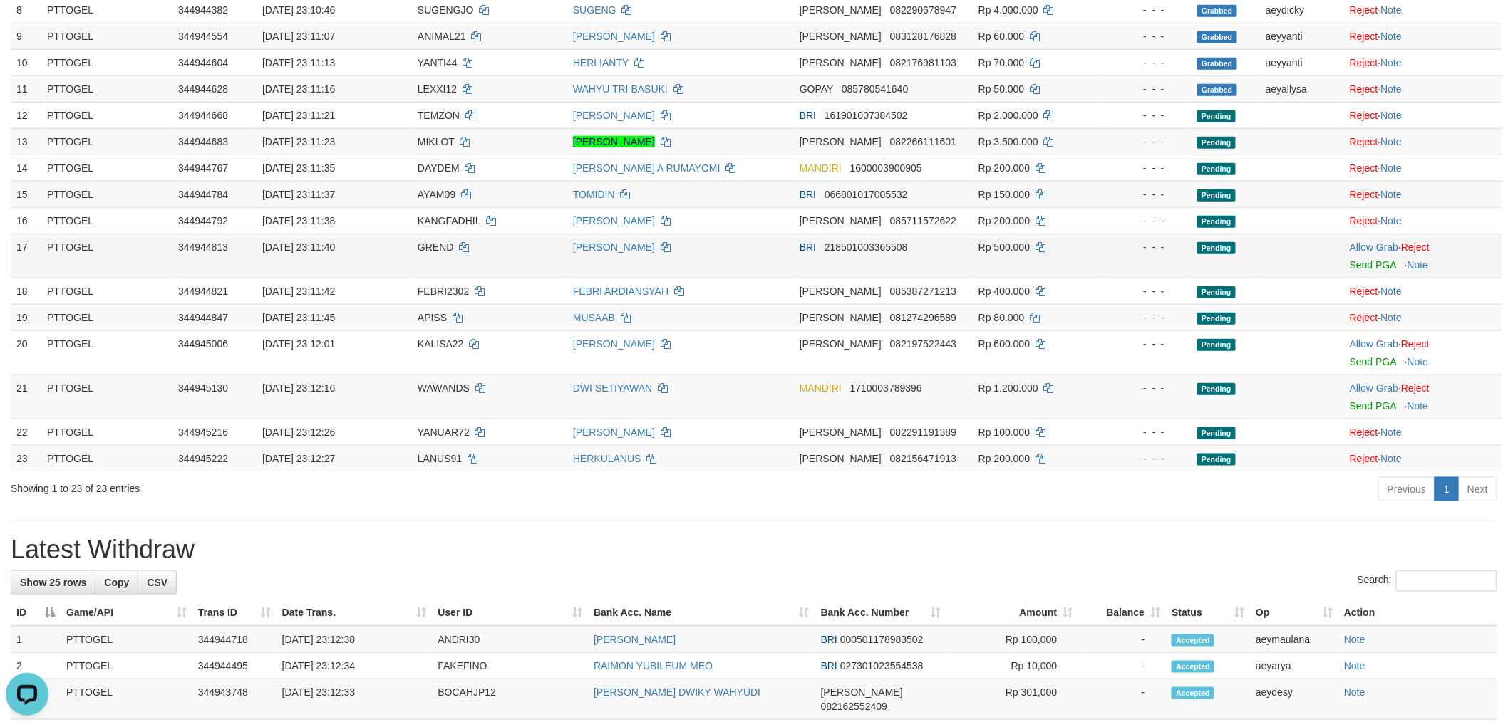
click at [431, 242] on span "GREND" at bounding box center [436, 247] width 36 height 11
drag, startPoint x: 431, startPoint y: 240, endPoint x: 422, endPoint y: 246, distance: 10.9
click at [426, 244] on span "GREND" at bounding box center [436, 247] width 36 height 11
copy span "GREND"
drag, startPoint x: 1373, startPoint y: 247, endPoint x: 1236, endPoint y: 312, distance: 151.7
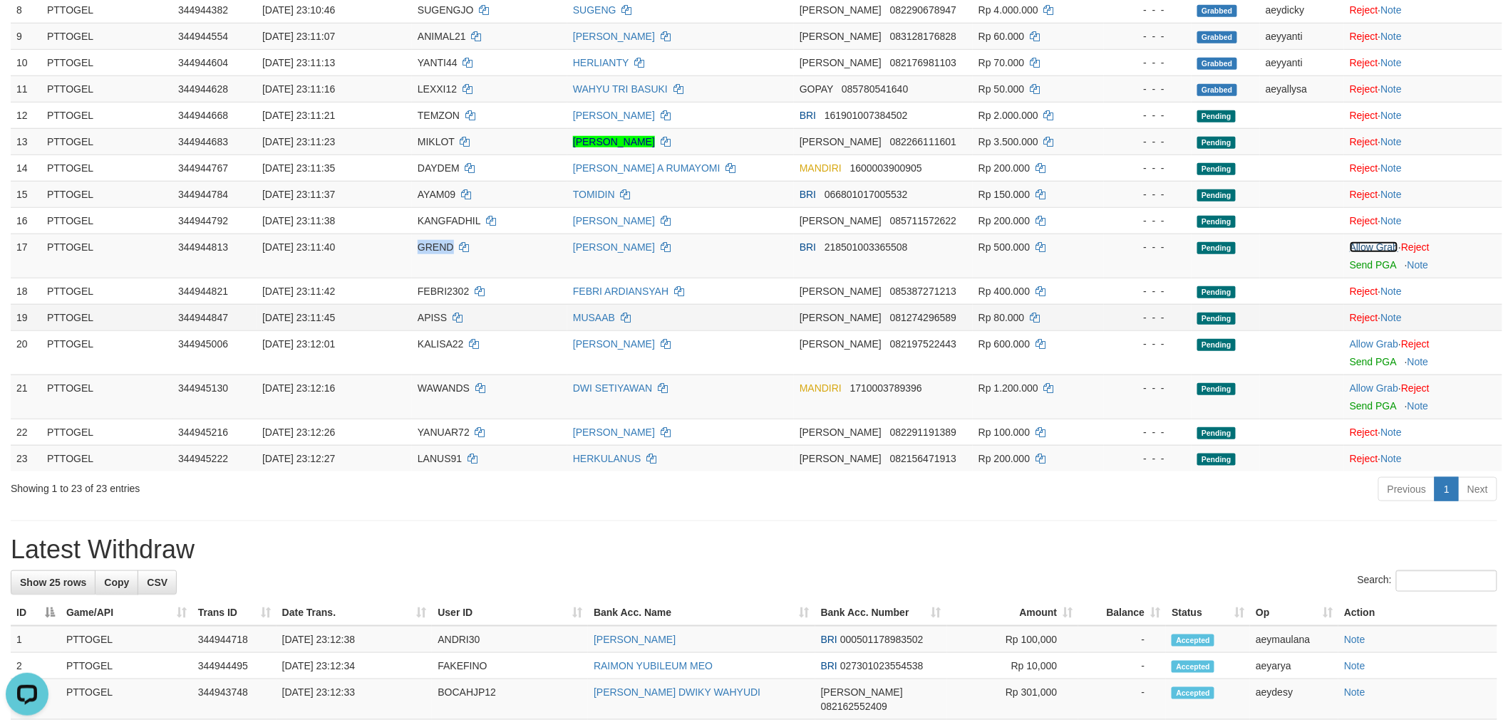
click at [1373, 247] on link "Allow Grab" at bounding box center [1373, 247] width 48 height 11
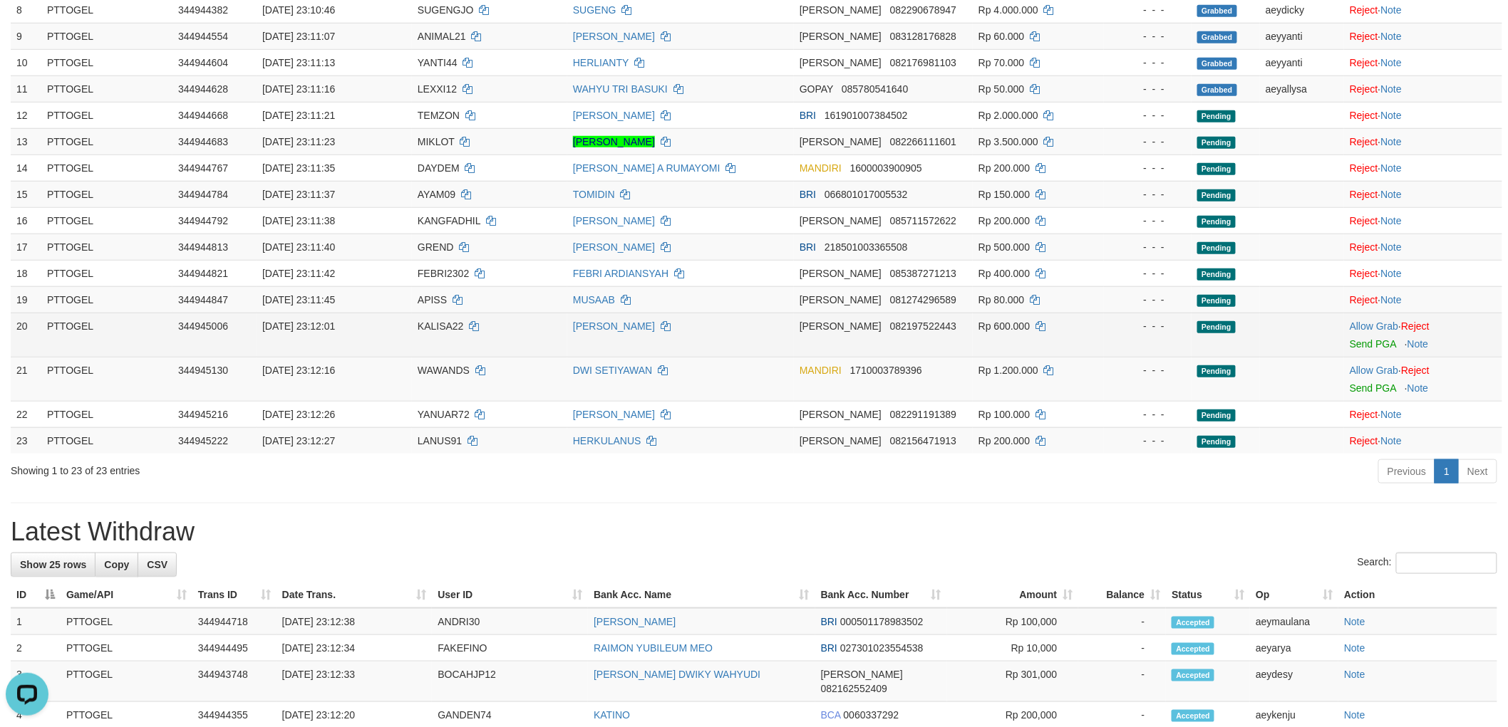
click at [443, 330] on span "KALISA22" at bounding box center [441, 326] width 46 height 11
drag, startPoint x: 443, startPoint y: 330, endPoint x: 251, endPoint y: 336, distance: 192.5
click at [440, 331] on td "KALISA22" at bounding box center [489, 335] width 155 height 44
copy span "KALISA22"
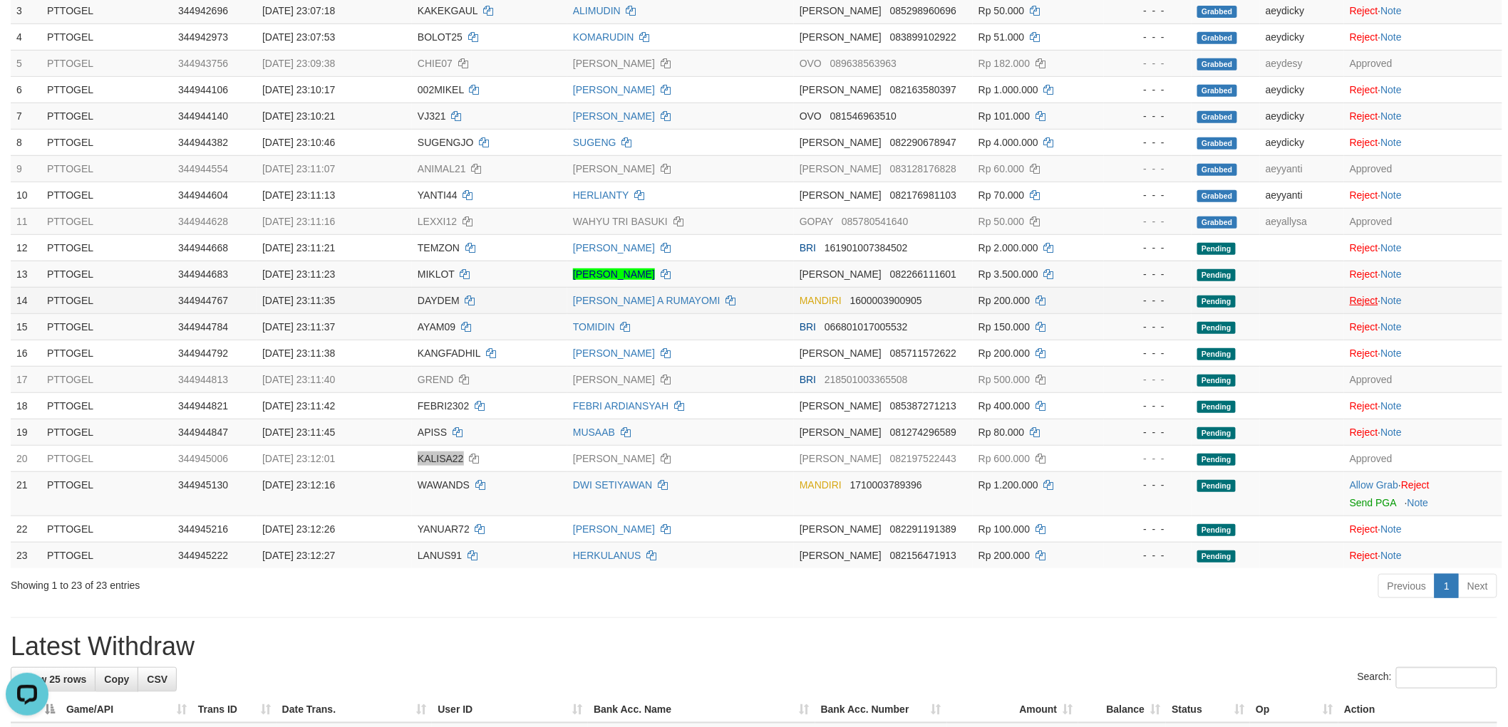
scroll to position [475, 0]
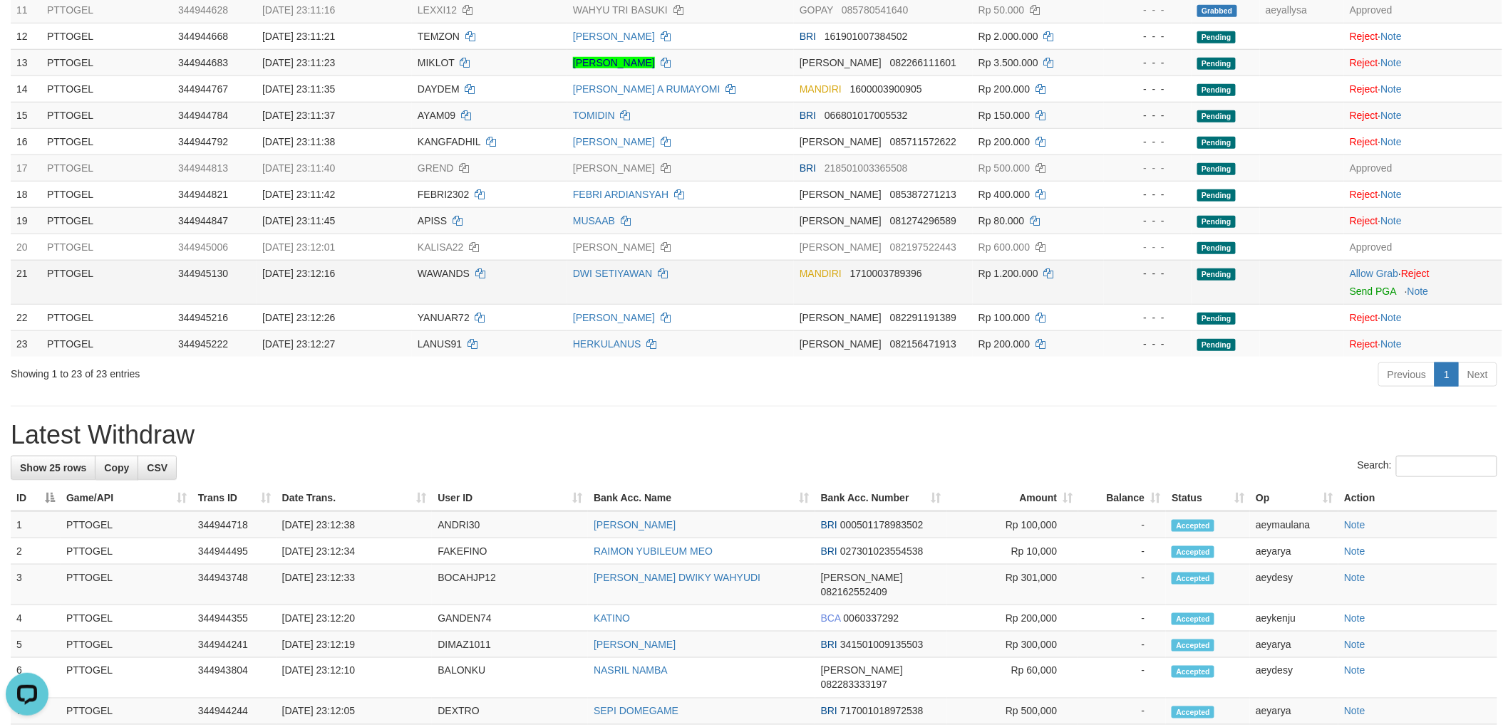
click at [437, 274] on span "WAWANDS" at bounding box center [444, 273] width 52 height 11
copy td "WAWANDS"
drag, startPoint x: 1386, startPoint y: 268, endPoint x: 1263, endPoint y: 307, distance: 128.7
click at [1386, 268] on link "Allow Grab" at bounding box center [1373, 273] width 48 height 11
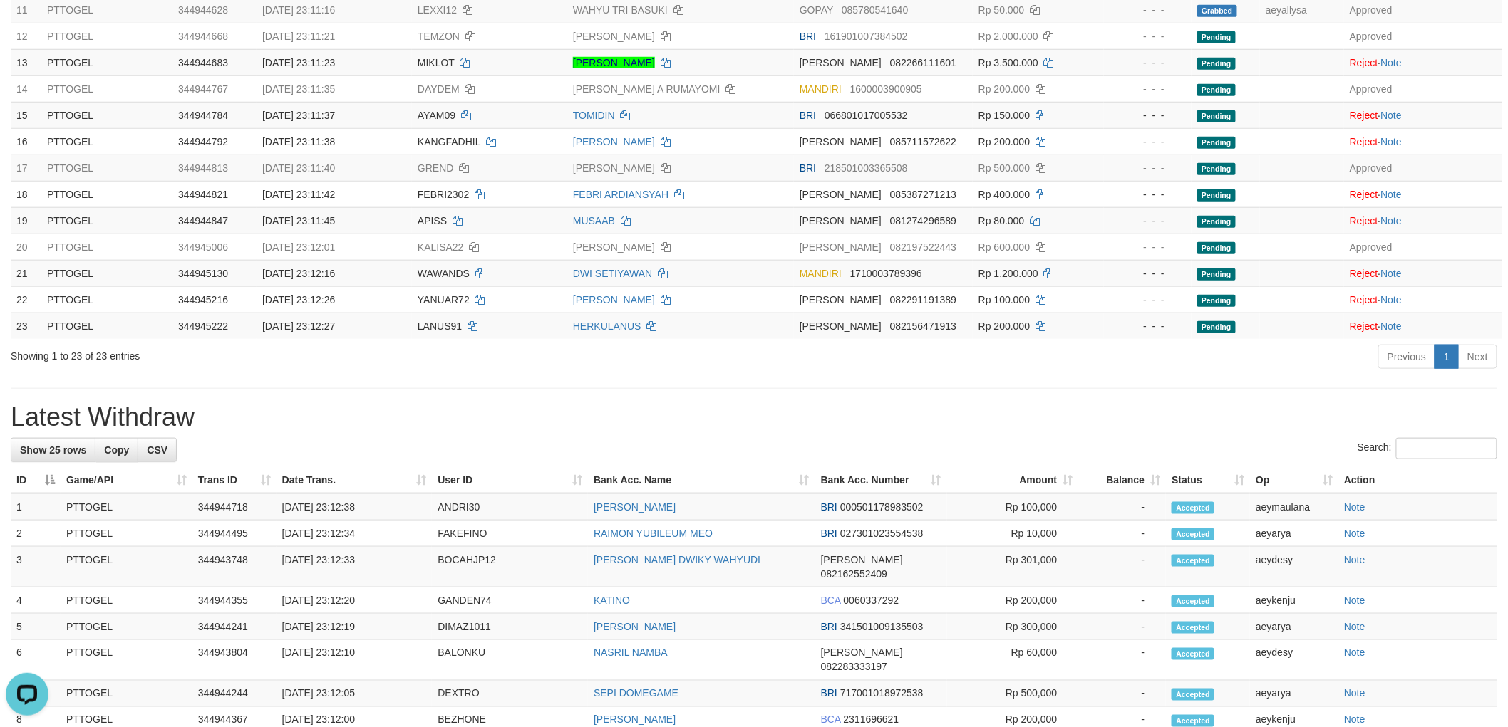
click at [892, 390] on div "**********" at bounding box center [754, 490] width 1508 height 1857
click at [960, 395] on div "**********" at bounding box center [754, 490] width 1508 height 1857
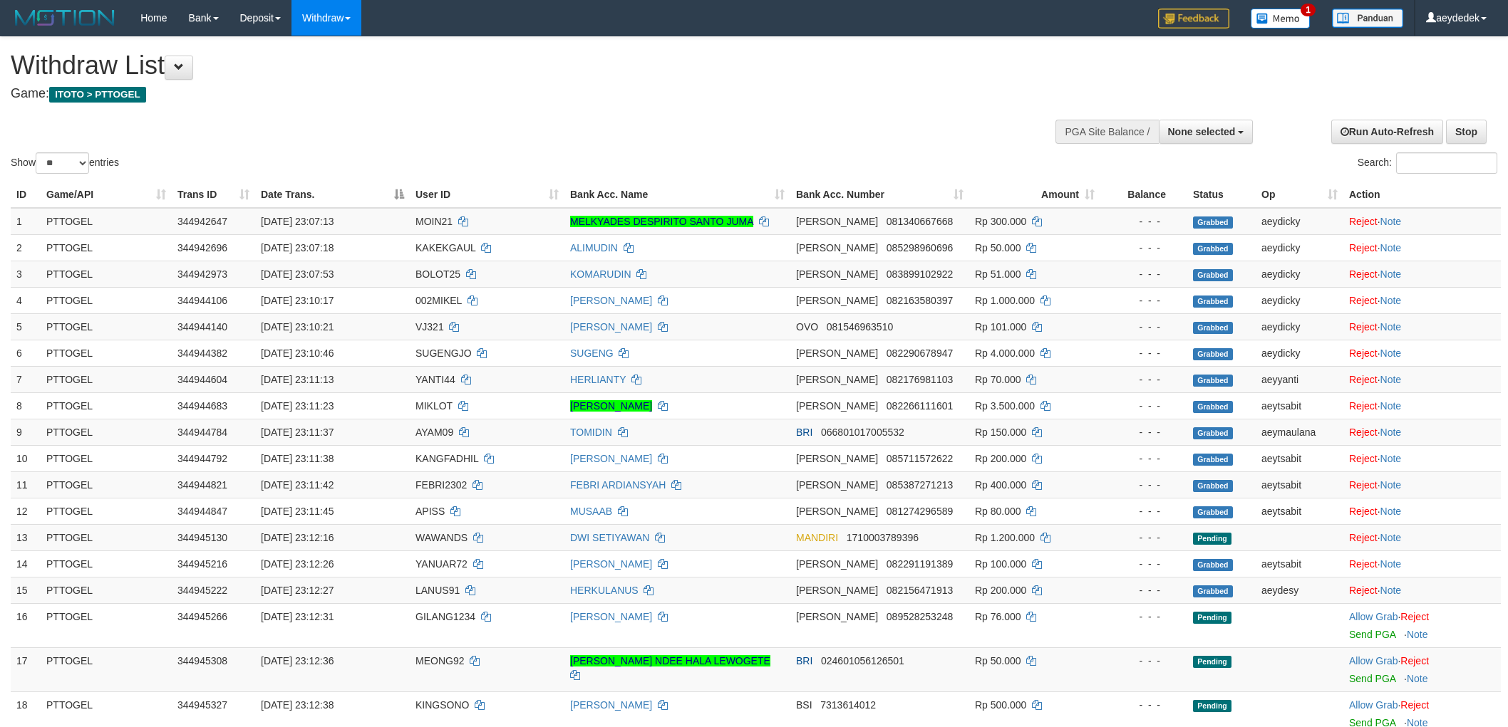
select select
select select "**"
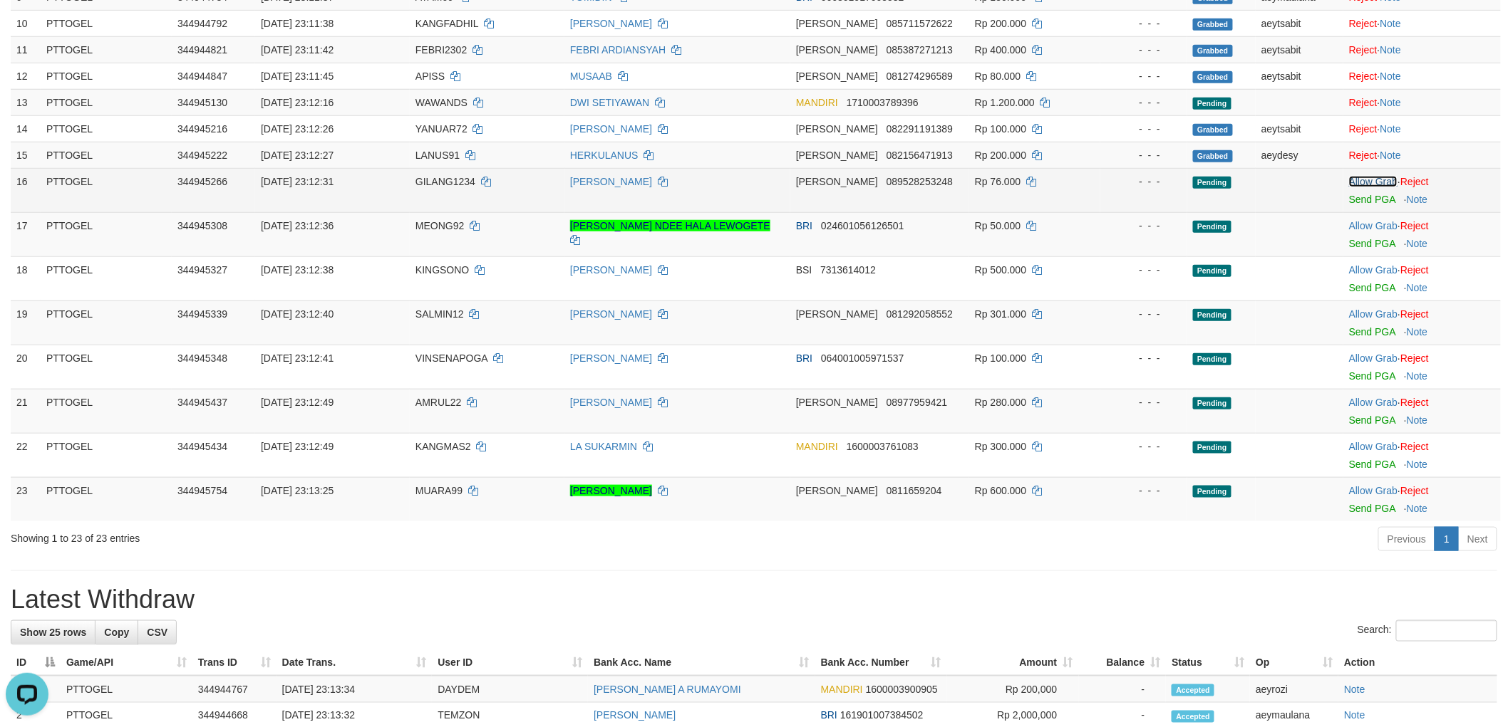
click at [1378, 180] on link "Allow Grab" at bounding box center [1373, 181] width 48 height 11
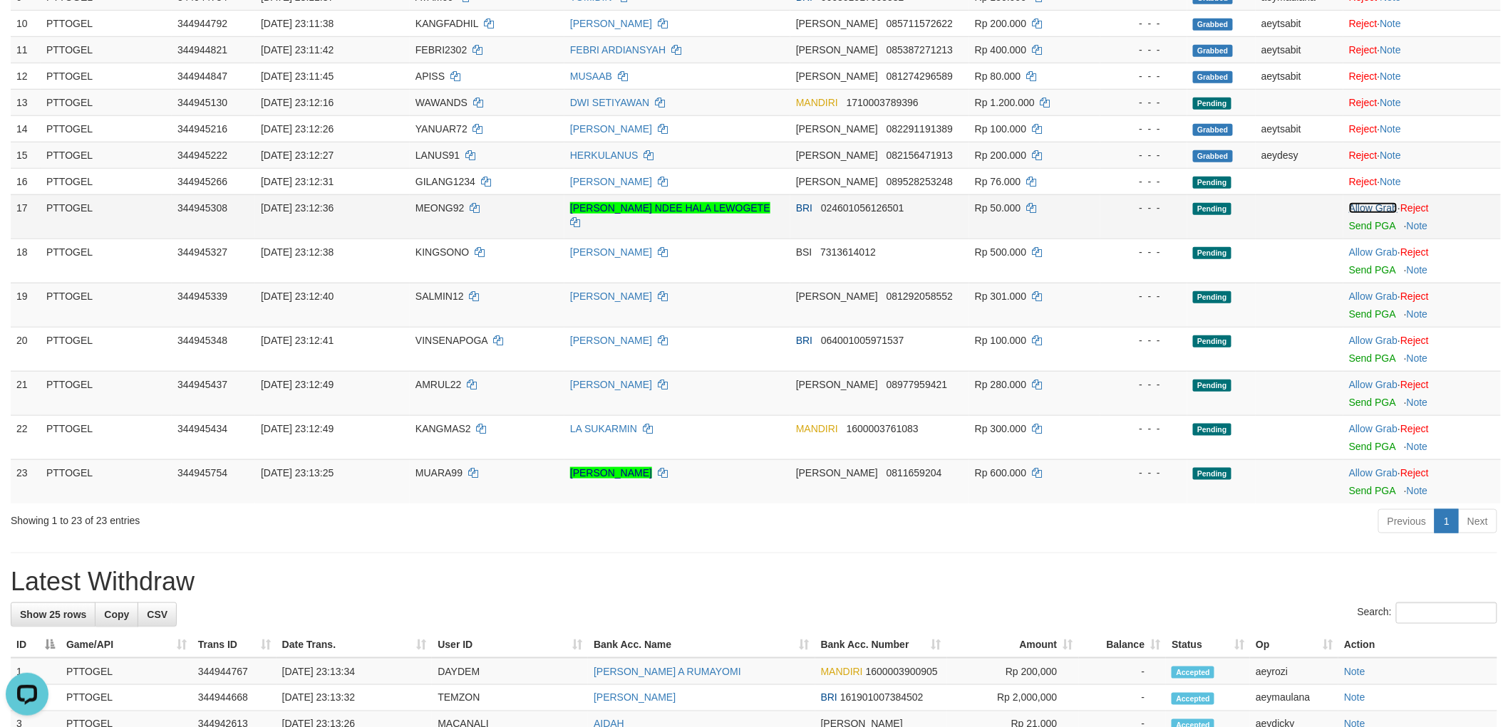
click at [1382, 204] on link "Allow Grab" at bounding box center [1373, 207] width 48 height 11
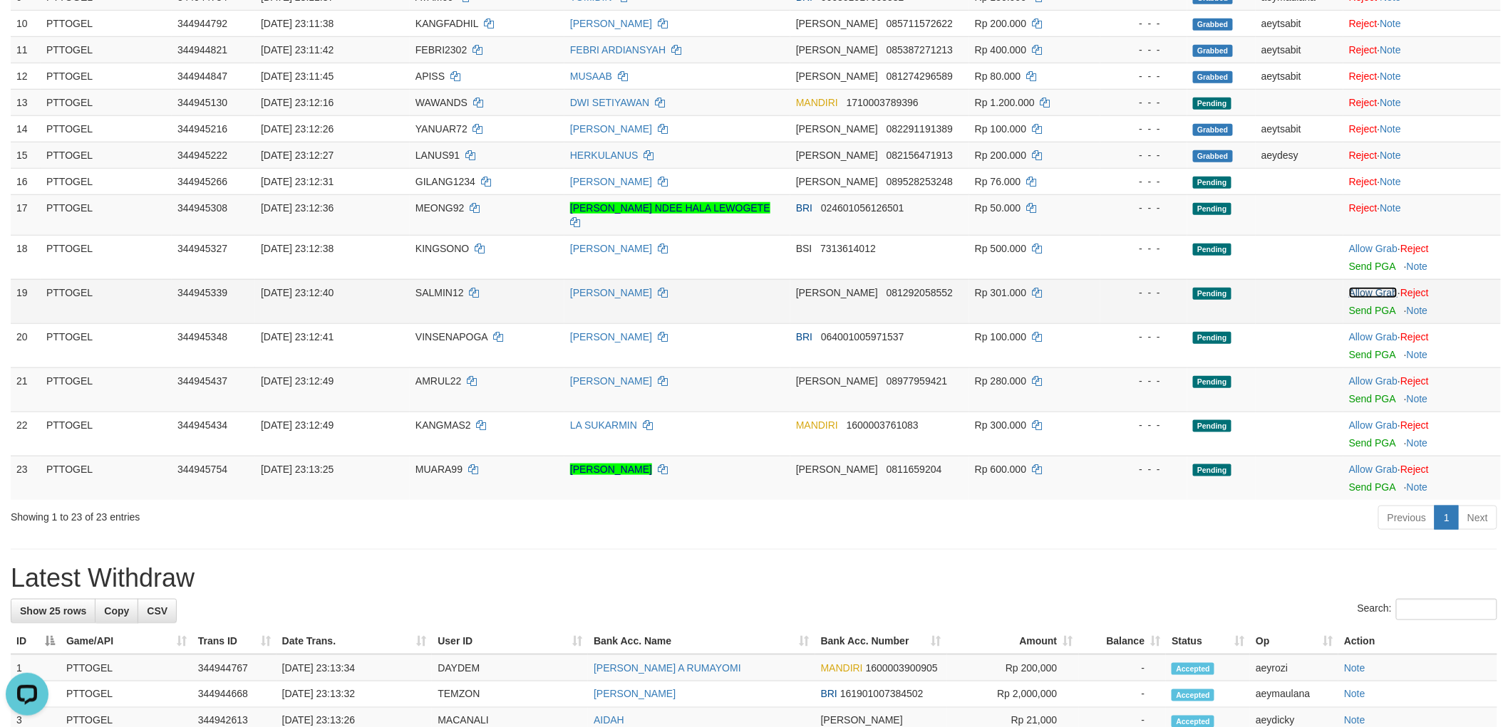
click at [1368, 287] on link "Allow Grab" at bounding box center [1373, 292] width 48 height 11
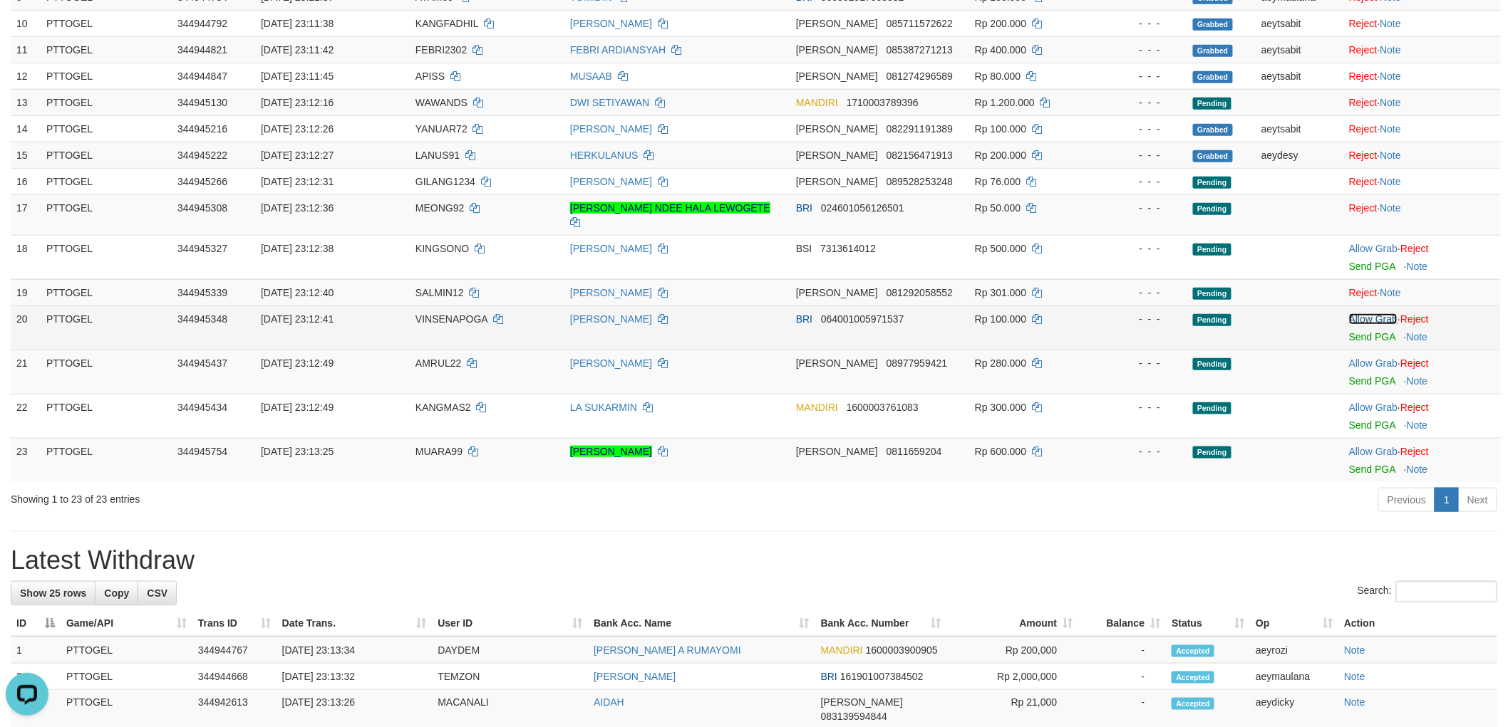
drag, startPoint x: 1369, startPoint y: 301, endPoint x: 1372, endPoint y: 318, distance: 17.3
click at [1369, 313] on link "Allow Grab" at bounding box center [1373, 318] width 48 height 11
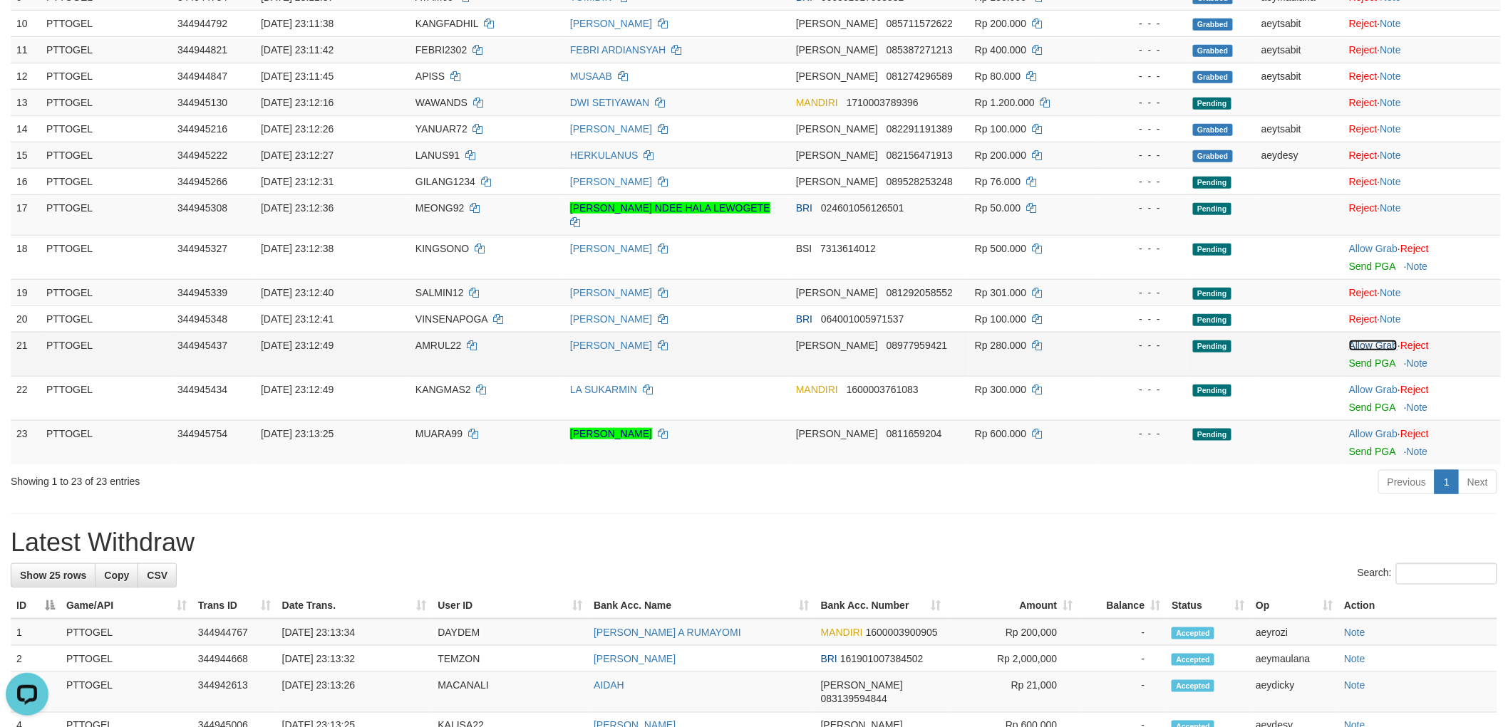
drag, startPoint x: 1372, startPoint y: 331, endPoint x: 1370, endPoint y: 343, distance: 12.2
click at [1372, 340] on link "Allow Grab" at bounding box center [1373, 345] width 48 height 11
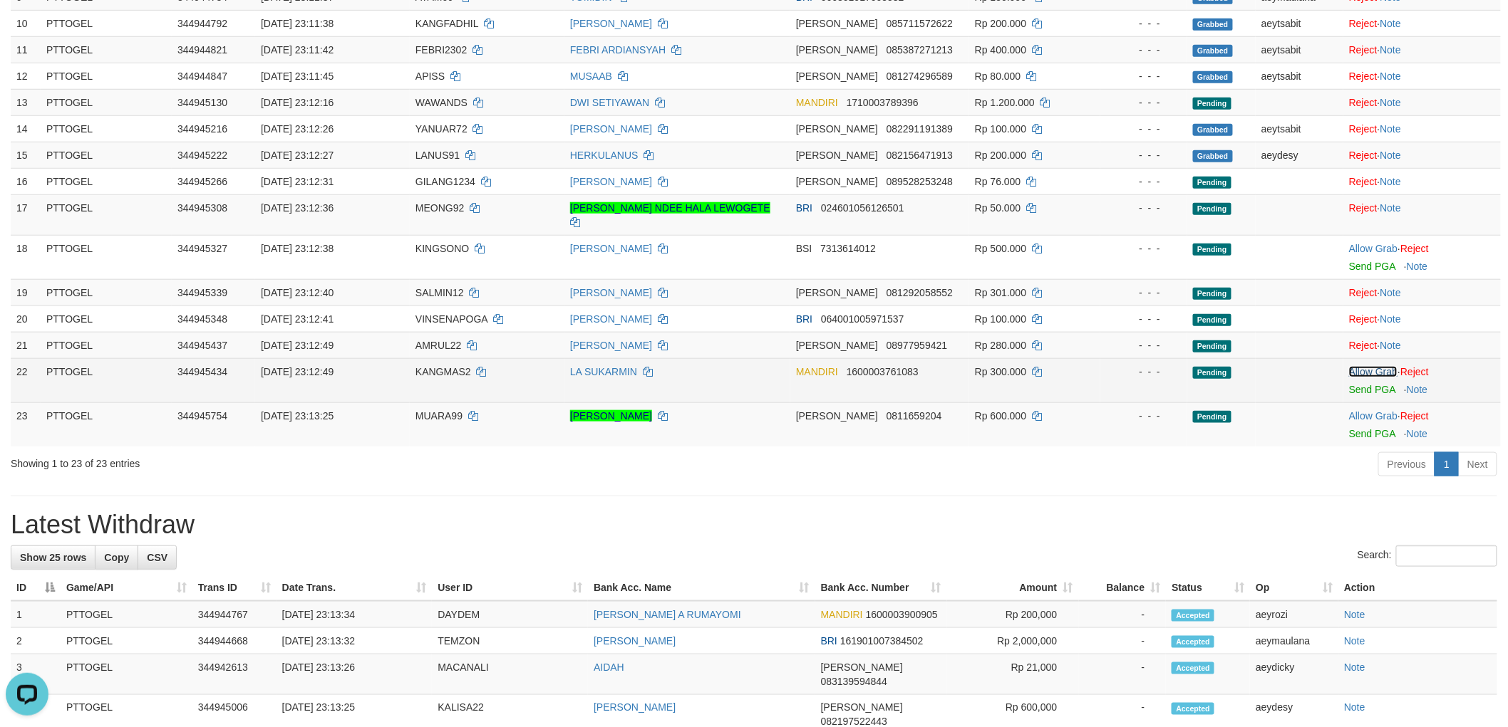
click at [1364, 366] on link "Allow Grab" at bounding box center [1373, 371] width 48 height 11
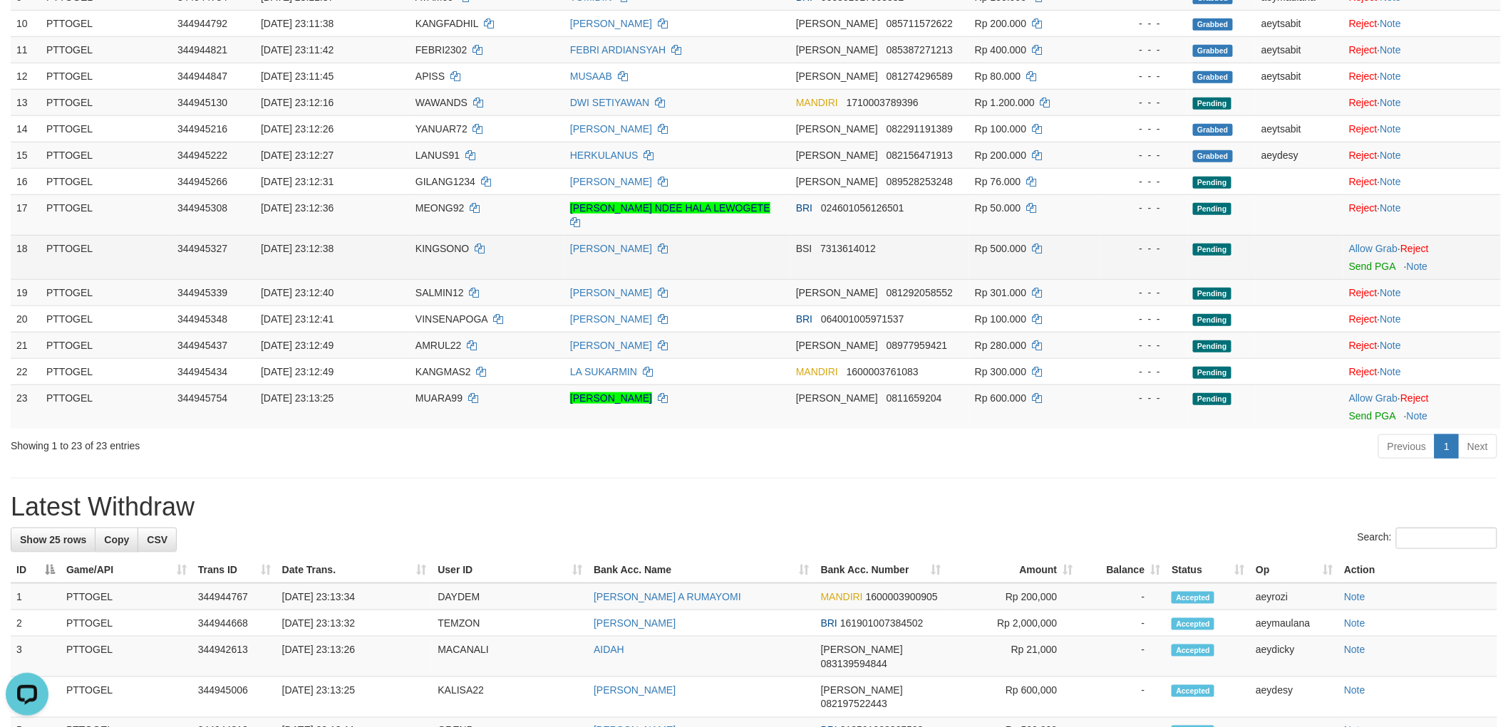
click at [442, 243] on span "KINGSONO" at bounding box center [441, 248] width 53 height 11
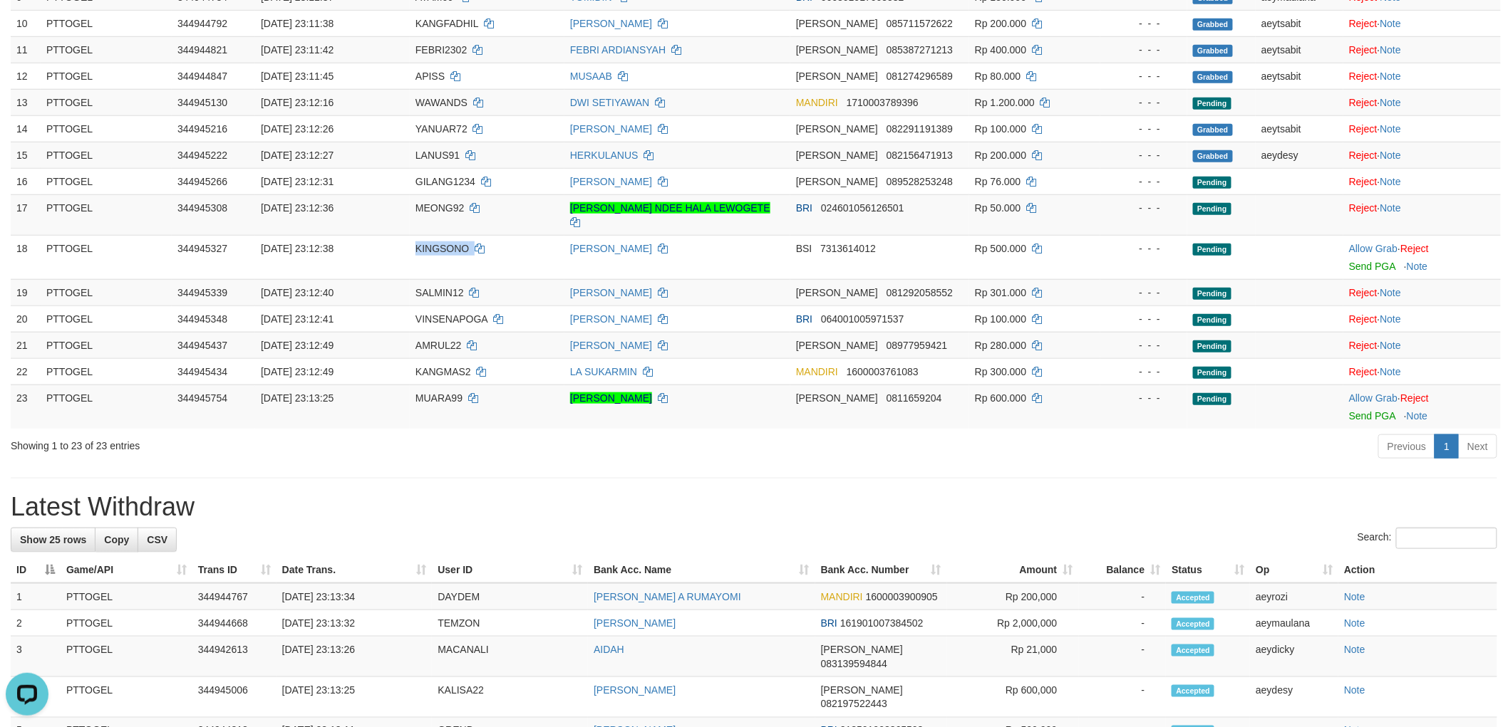
drag, startPoint x: 442, startPoint y: 229, endPoint x: 6, endPoint y: 193, distance: 438.2
click at [424, 243] on span "KINGSONO" at bounding box center [441, 248] width 53 height 11
copy span "KINGSONO"
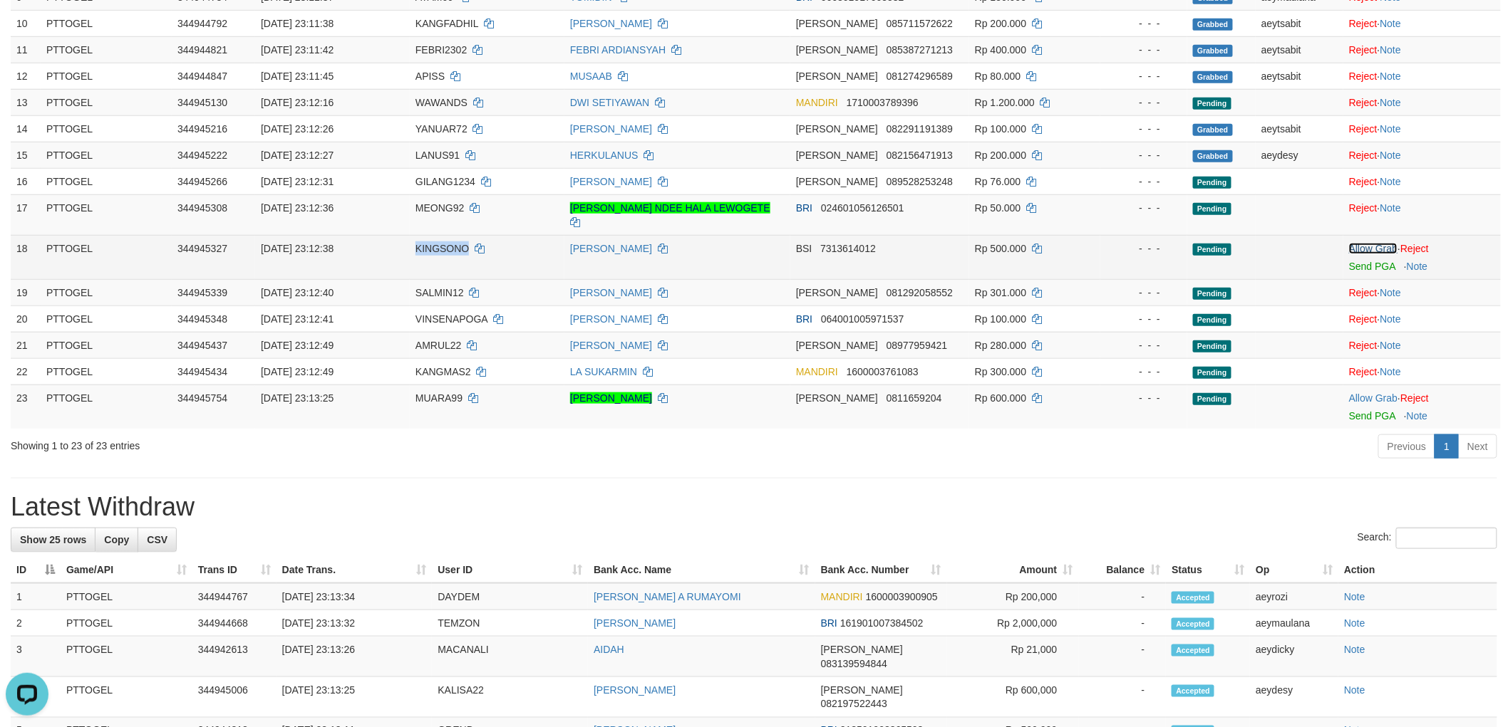
click at [1372, 243] on link "Allow Grab" at bounding box center [1373, 248] width 48 height 11
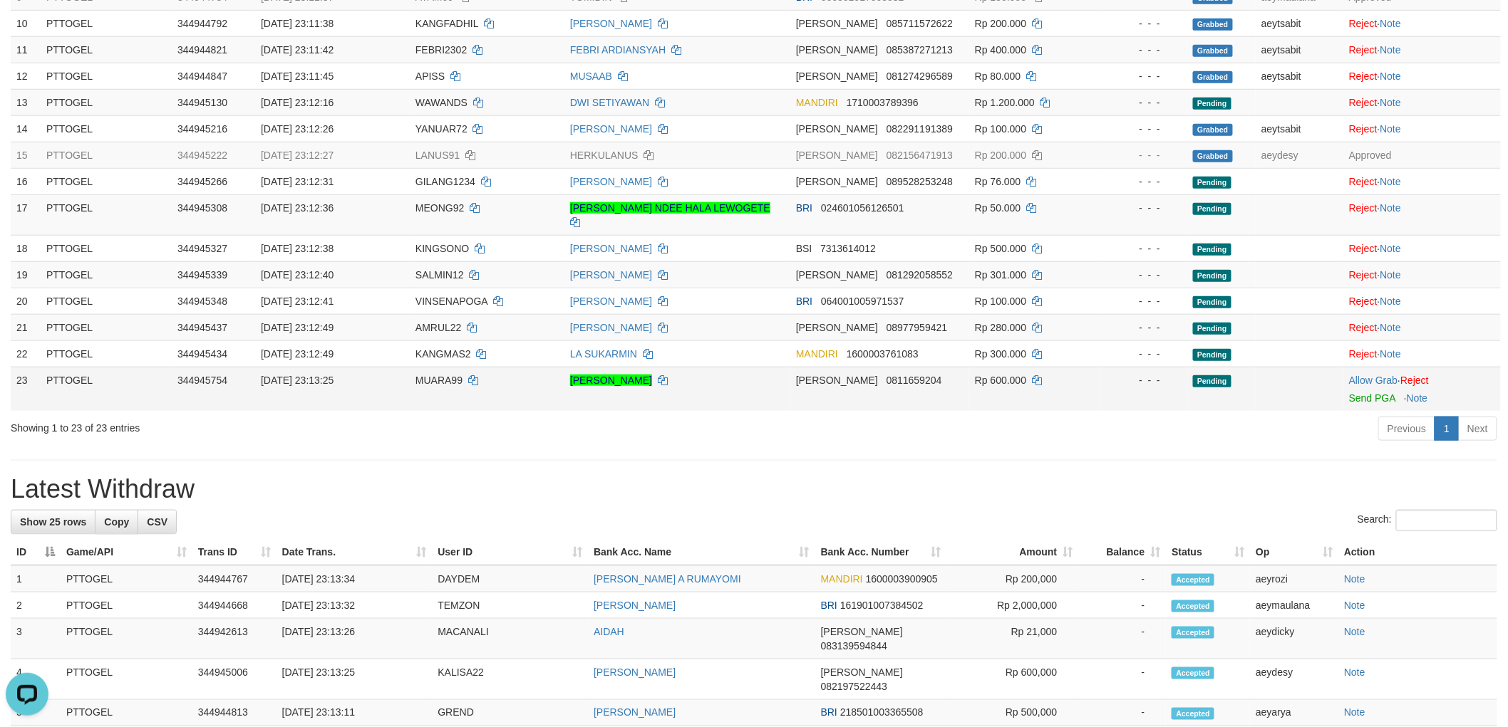
click at [418, 375] on span "MUARA99" at bounding box center [438, 380] width 47 height 11
copy td "MUARA99"
click at [1385, 375] on link "Allow Grab" at bounding box center [1373, 380] width 48 height 11
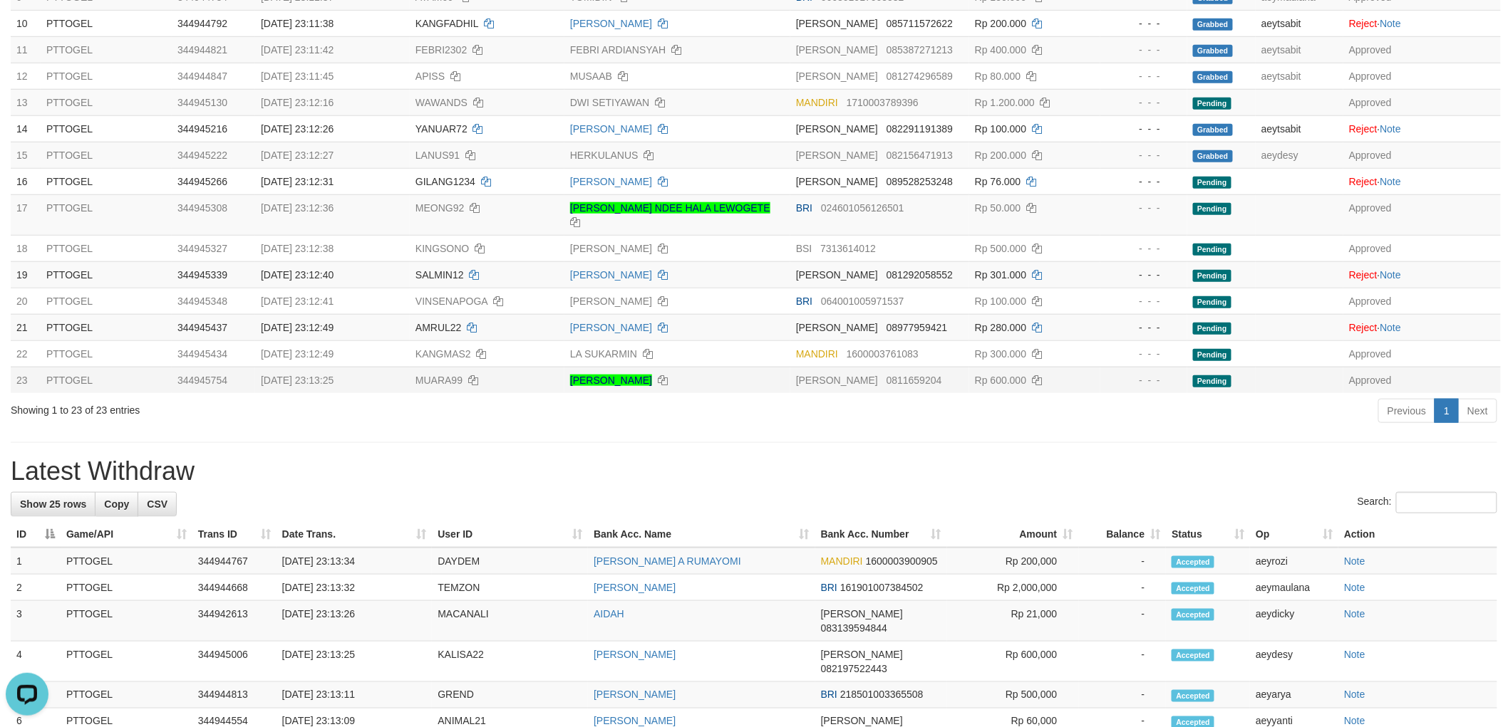
click at [968, 436] on div "**********" at bounding box center [754, 509] width 1508 height 1815
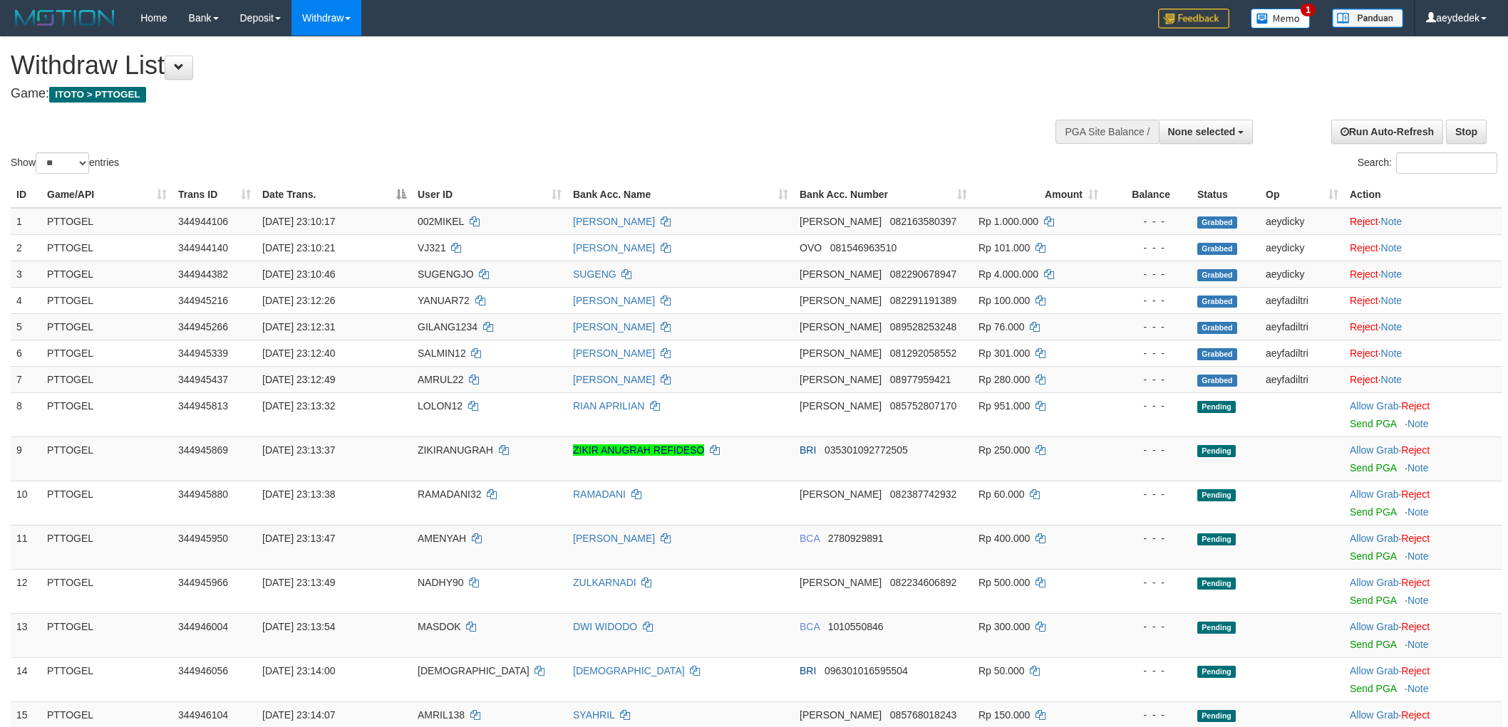
select select
select select "**"
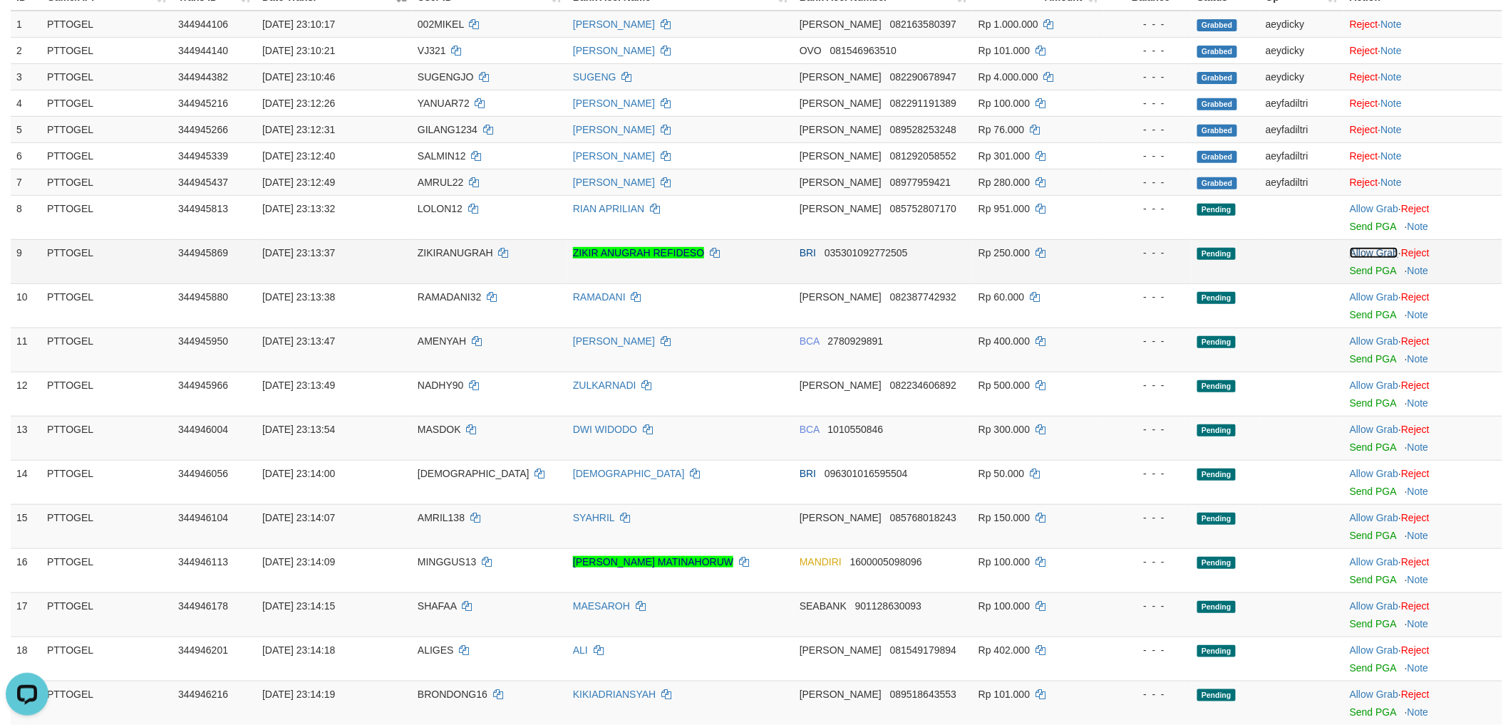
click at [1362, 250] on link "Allow Grab" at bounding box center [1373, 252] width 48 height 11
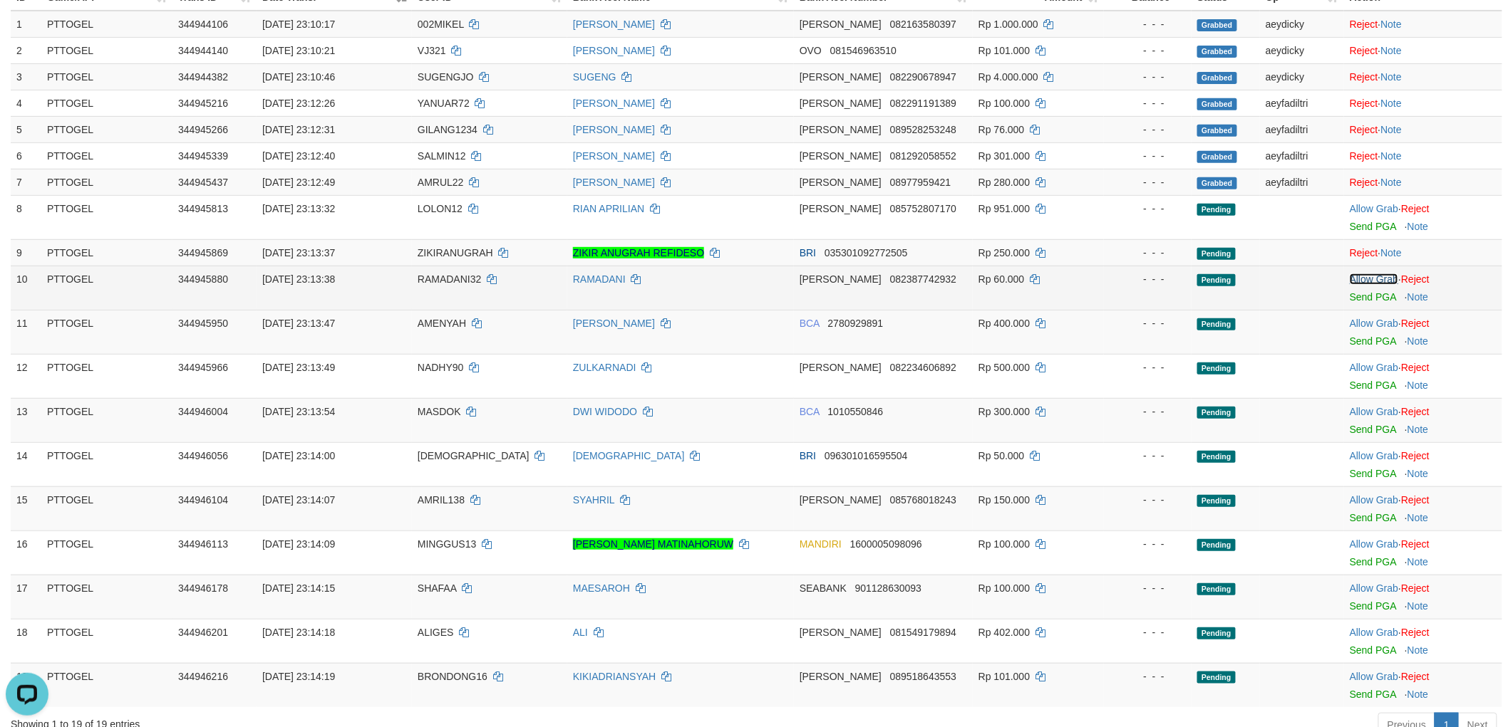
drag, startPoint x: 1370, startPoint y: 281, endPoint x: 1377, endPoint y: 292, distance: 13.1
click at [1371, 281] on link "Allow Grab" at bounding box center [1373, 279] width 48 height 11
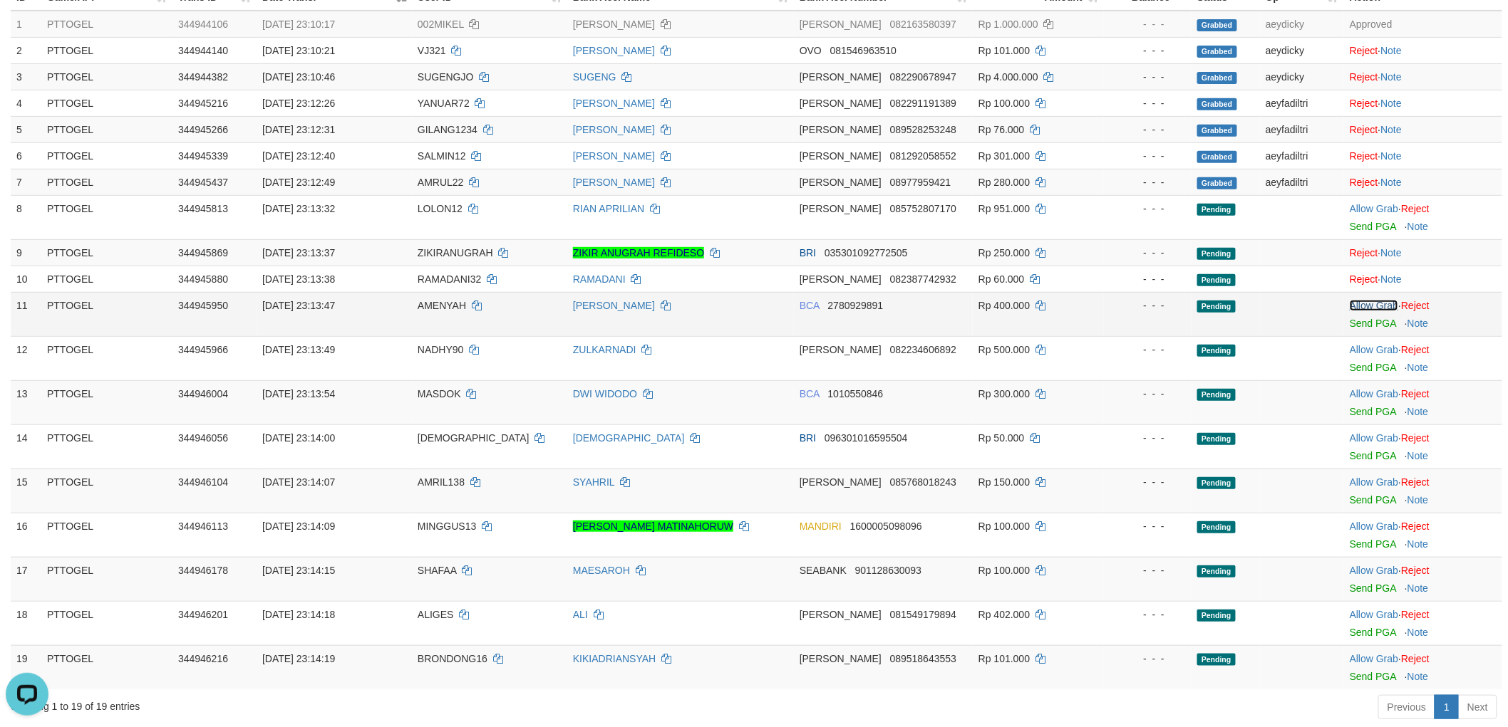
click at [1377, 302] on link "Allow Grab" at bounding box center [1373, 305] width 48 height 11
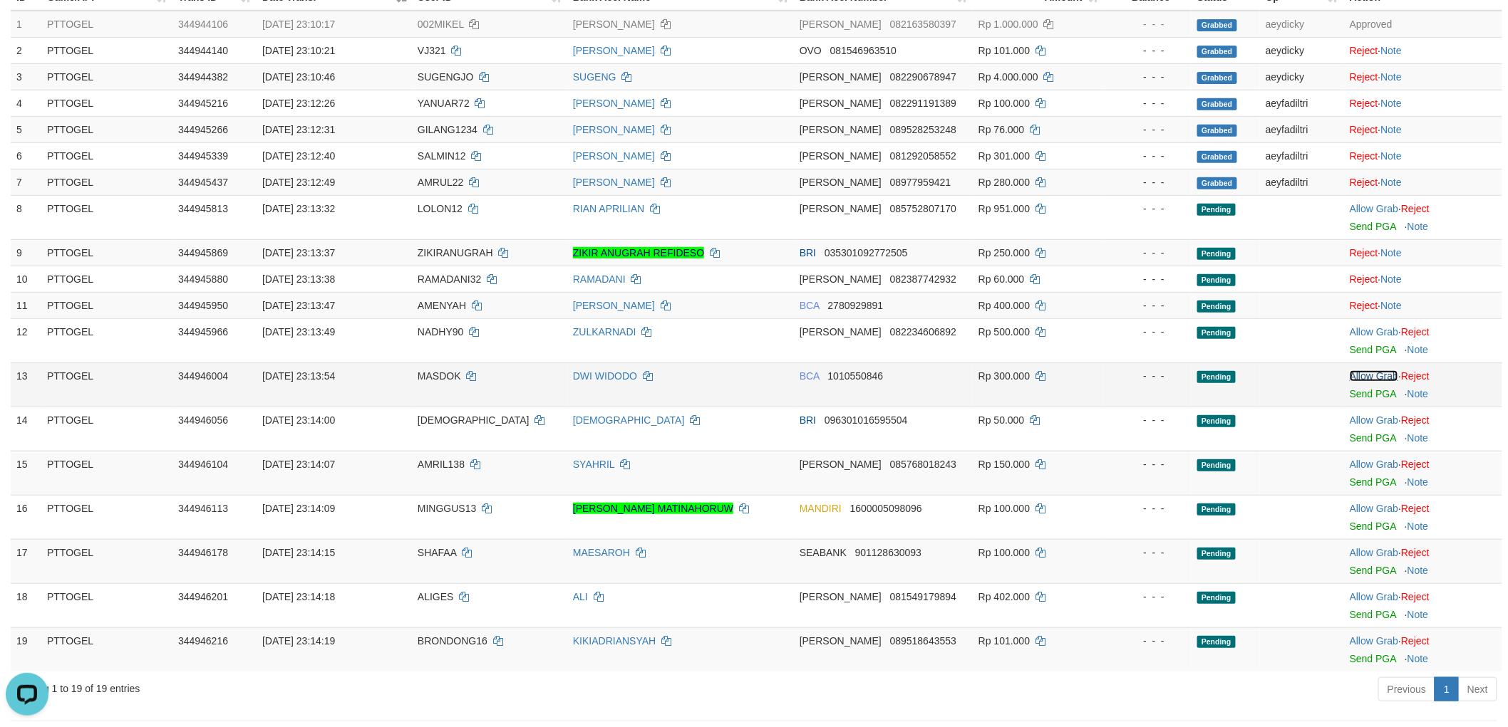
click at [1372, 375] on link "Allow Grab" at bounding box center [1373, 375] width 48 height 11
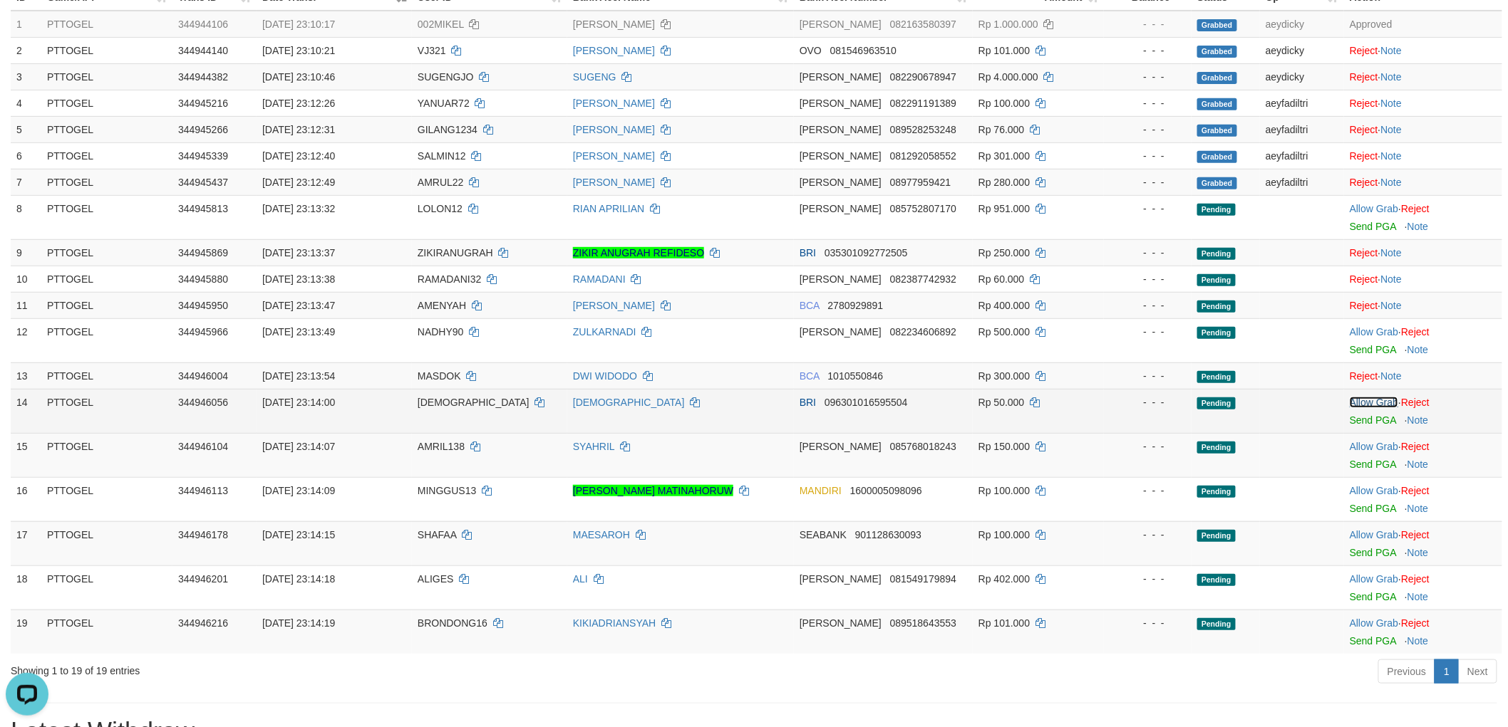
click at [1372, 400] on link "Allow Grab" at bounding box center [1373, 402] width 48 height 11
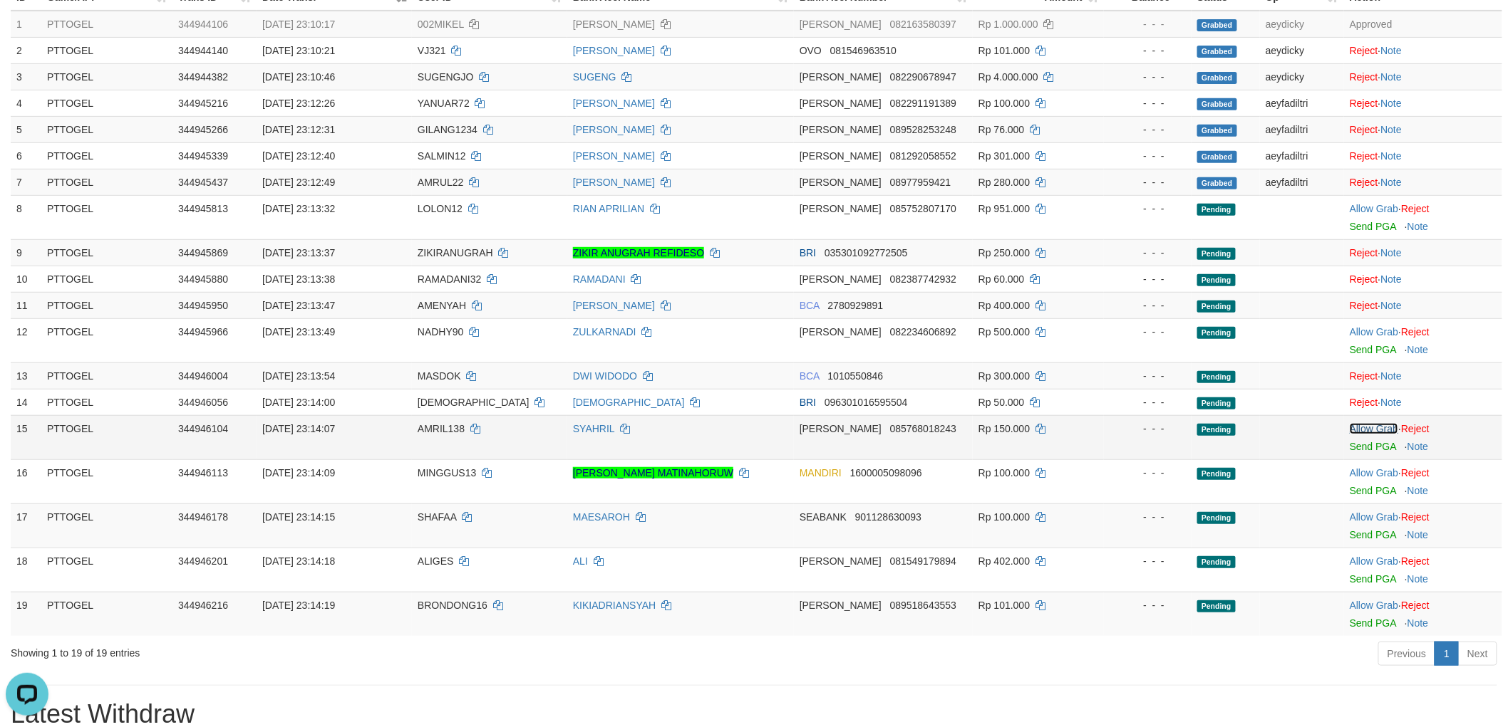
click at [1377, 426] on link "Allow Grab" at bounding box center [1373, 428] width 48 height 11
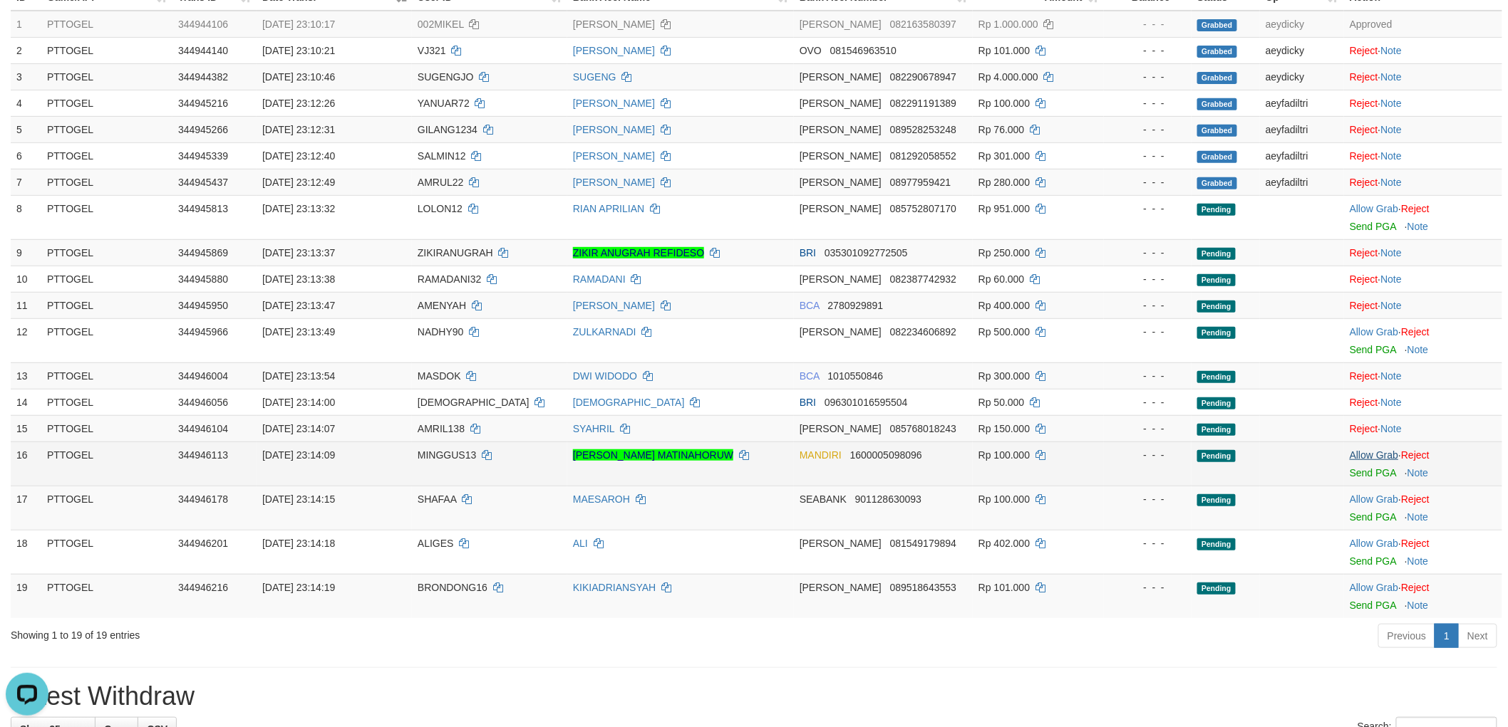
click at [1378, 447] on td "Allow Grab · Reject Send PGA · Note" at bounding box center [1423, 464] width 158 height 44
click at [1379, 452] on link "Allow Grab" at bounding box center [1373, 455] width 48 height 11
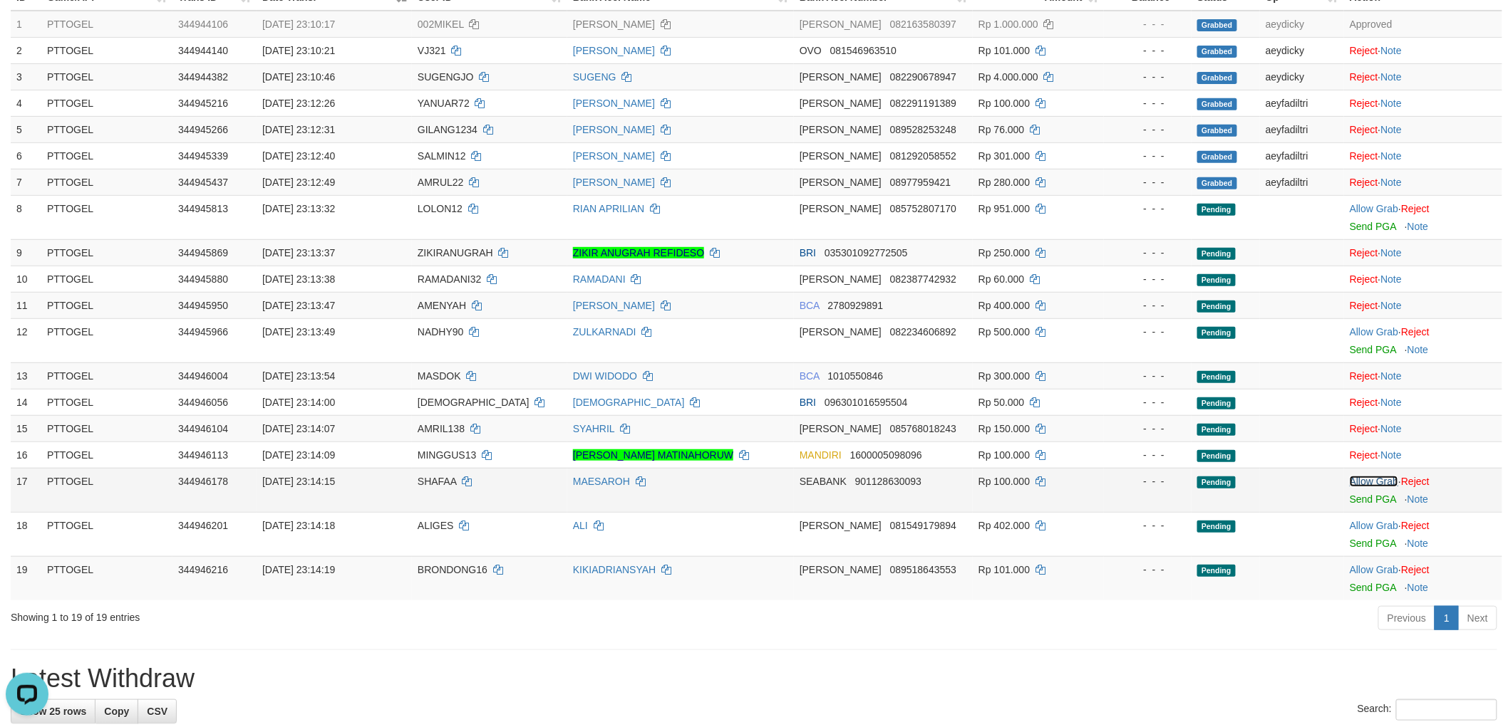
click at [1369, 476] on link "Allow Grab" at bounding box center [1373, 481] width 48 height 11
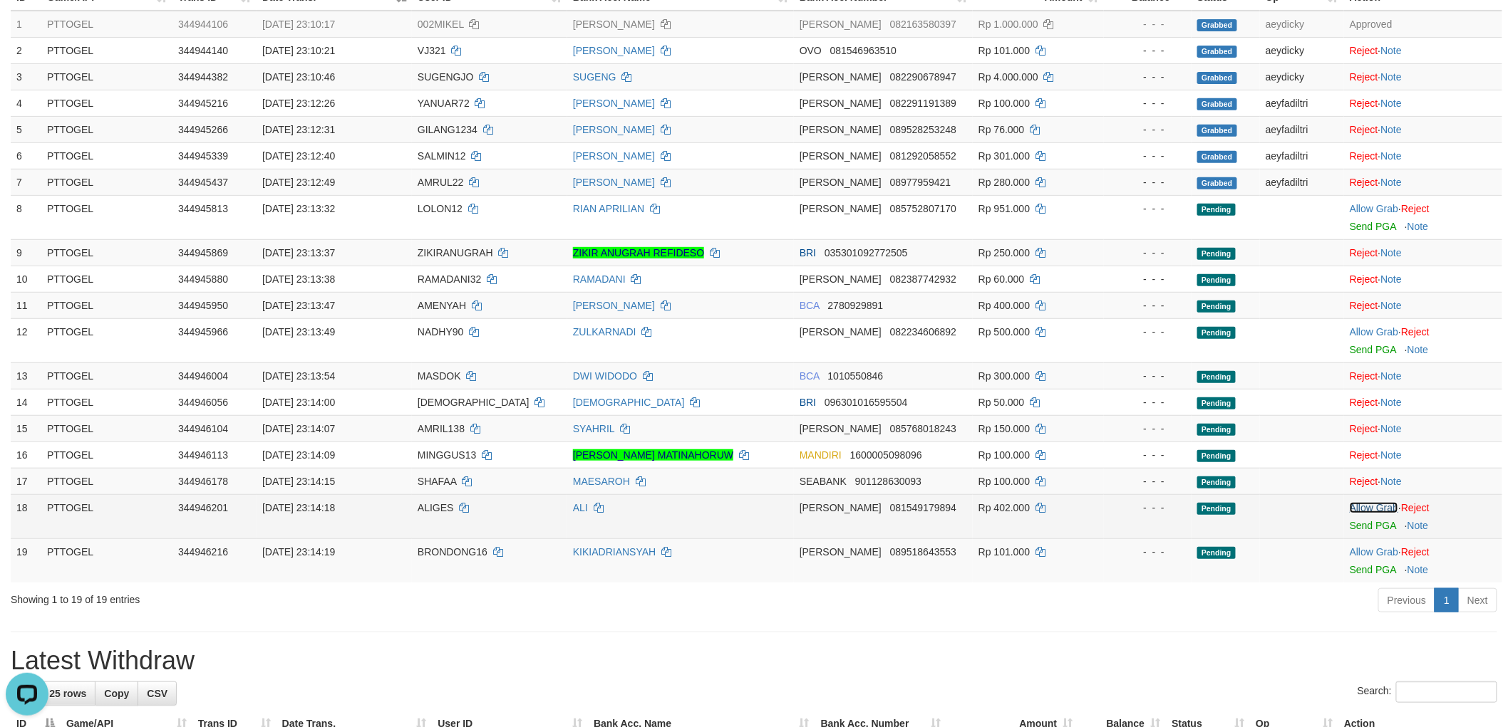
click at [1377, 502] on link "Allow Grab" at bounding box center [1373, 507] width 48 height 11
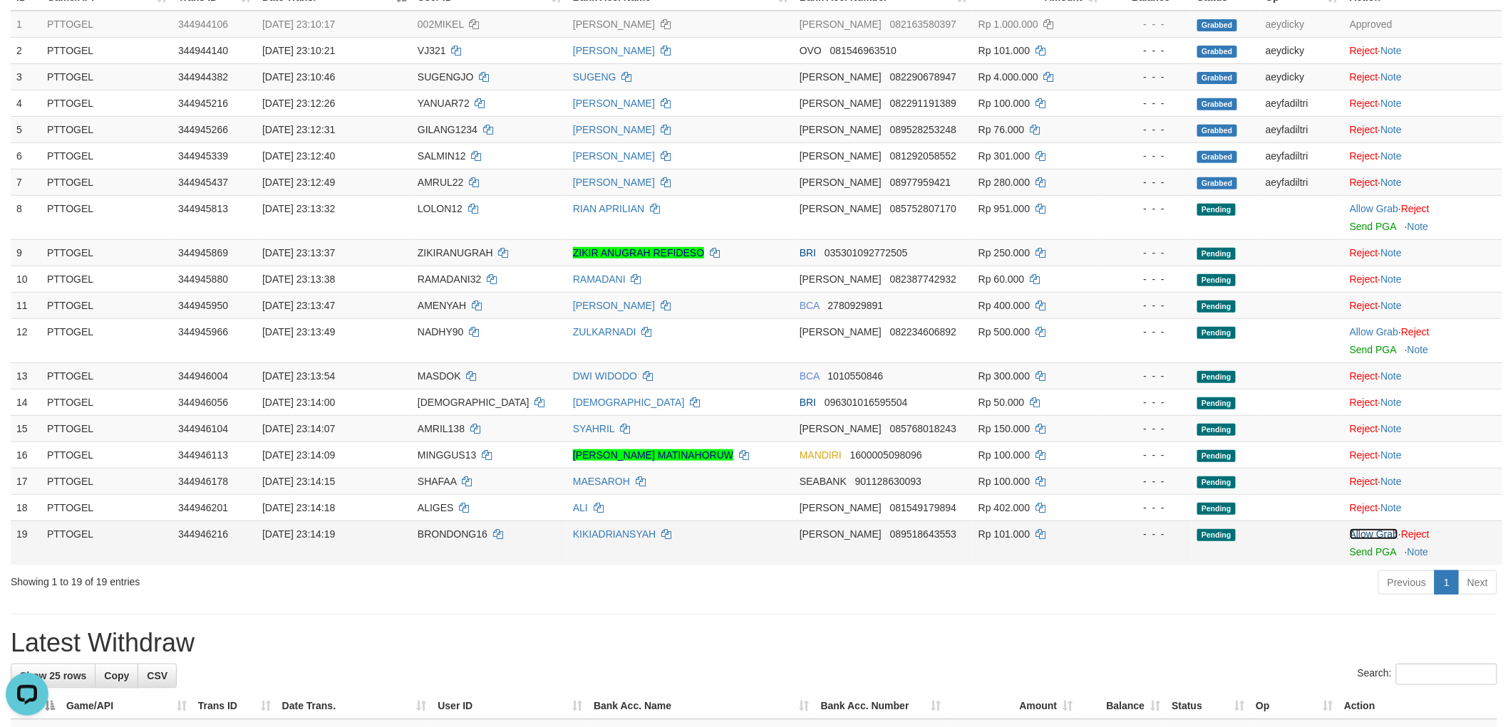
click at [1375, 529] on link "Allow Grab" at bounding box center [1373, 534] width 48 height 11
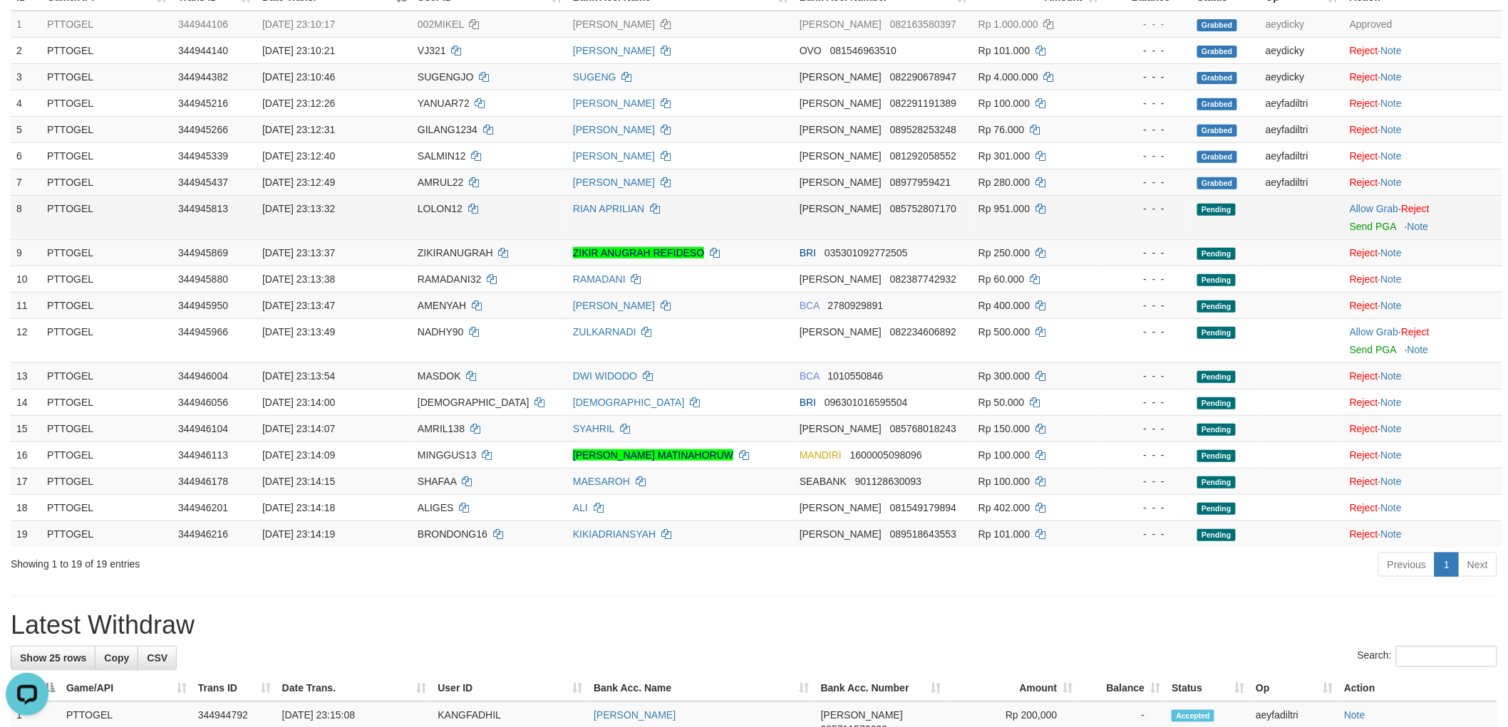
click at [418, 199] on td "LOLON12" at bounding box center [489, 217] width 155 height 44
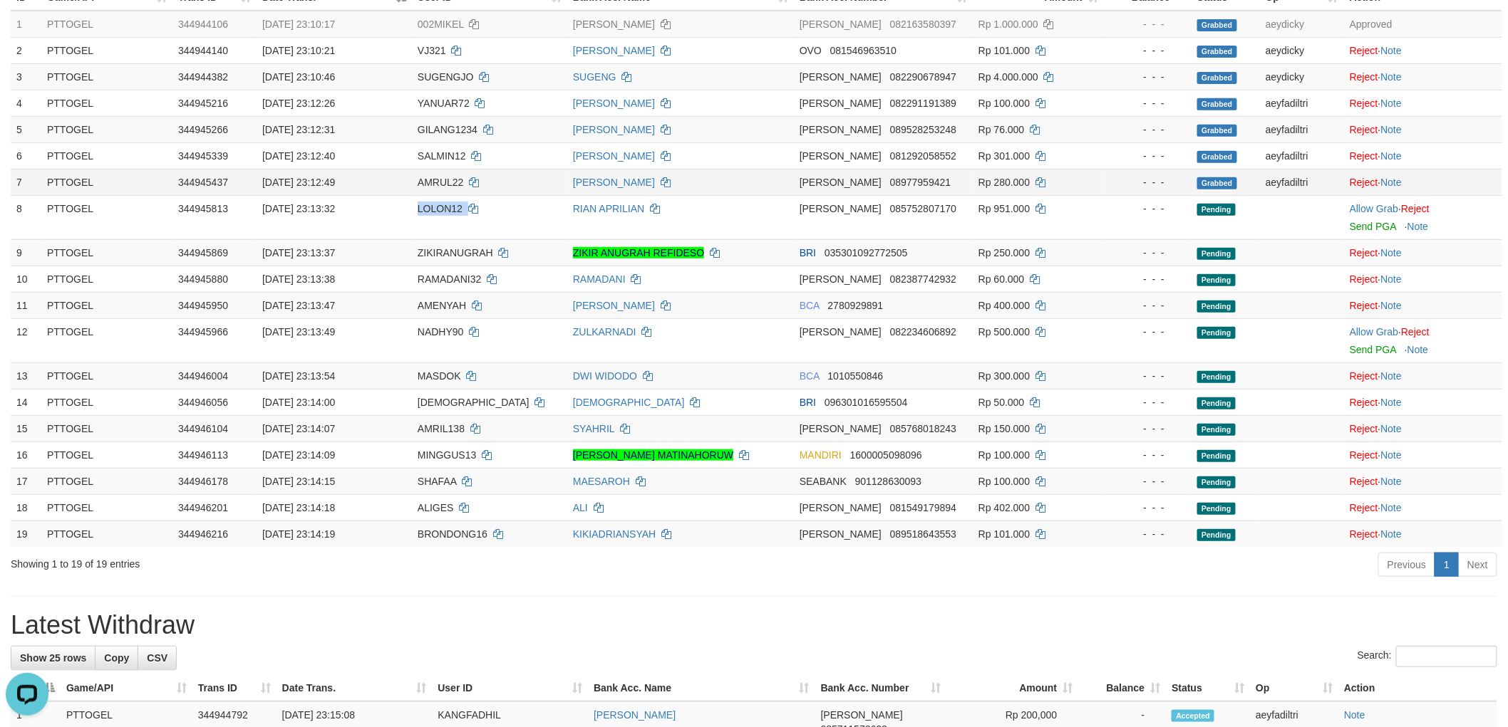
copy td "LOLON12"
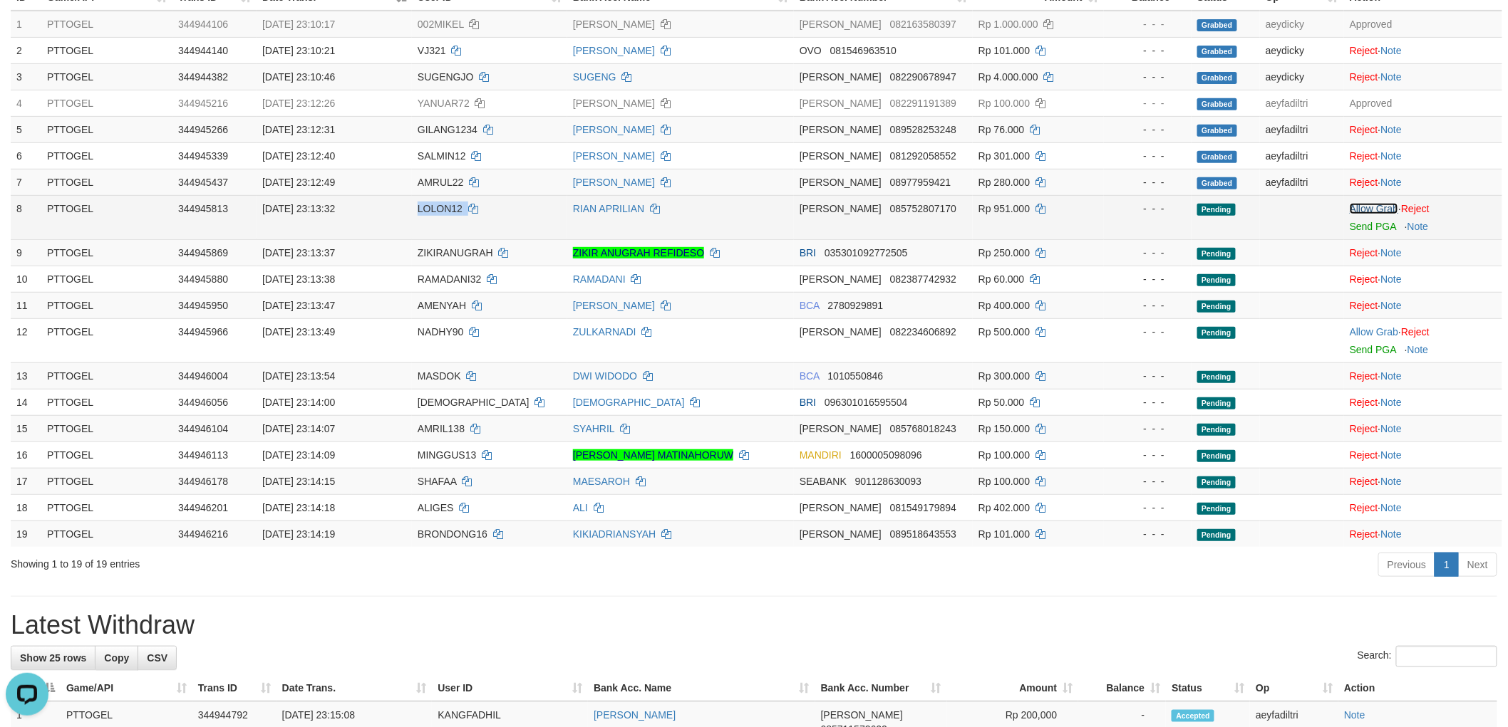
click at [1376, 203] on link "Allow Grab" at bounding box center [1373, 208] width 48 height 11
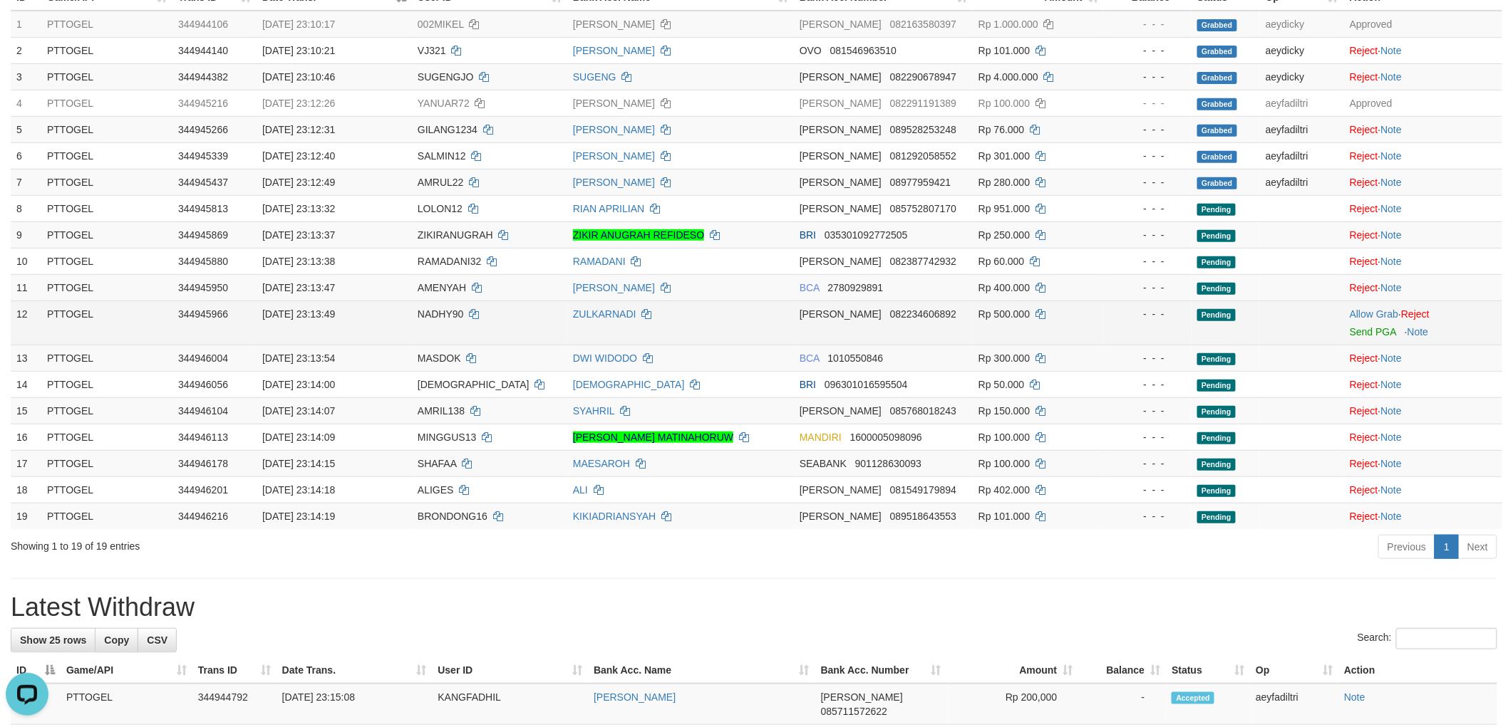
click at [447, 312] on span "NADHY90" at bounding box center [441, 314] width 46 height 11
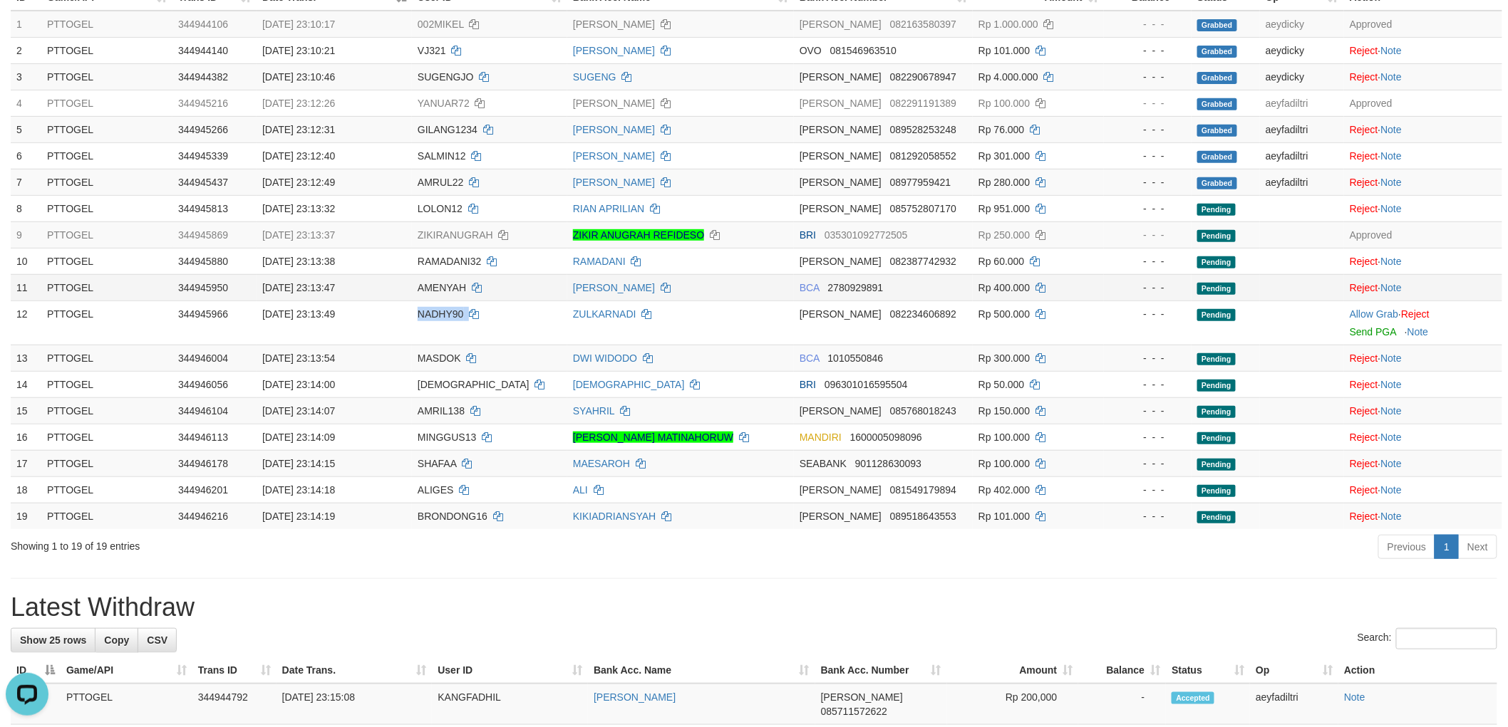
copy td "NADHY90"
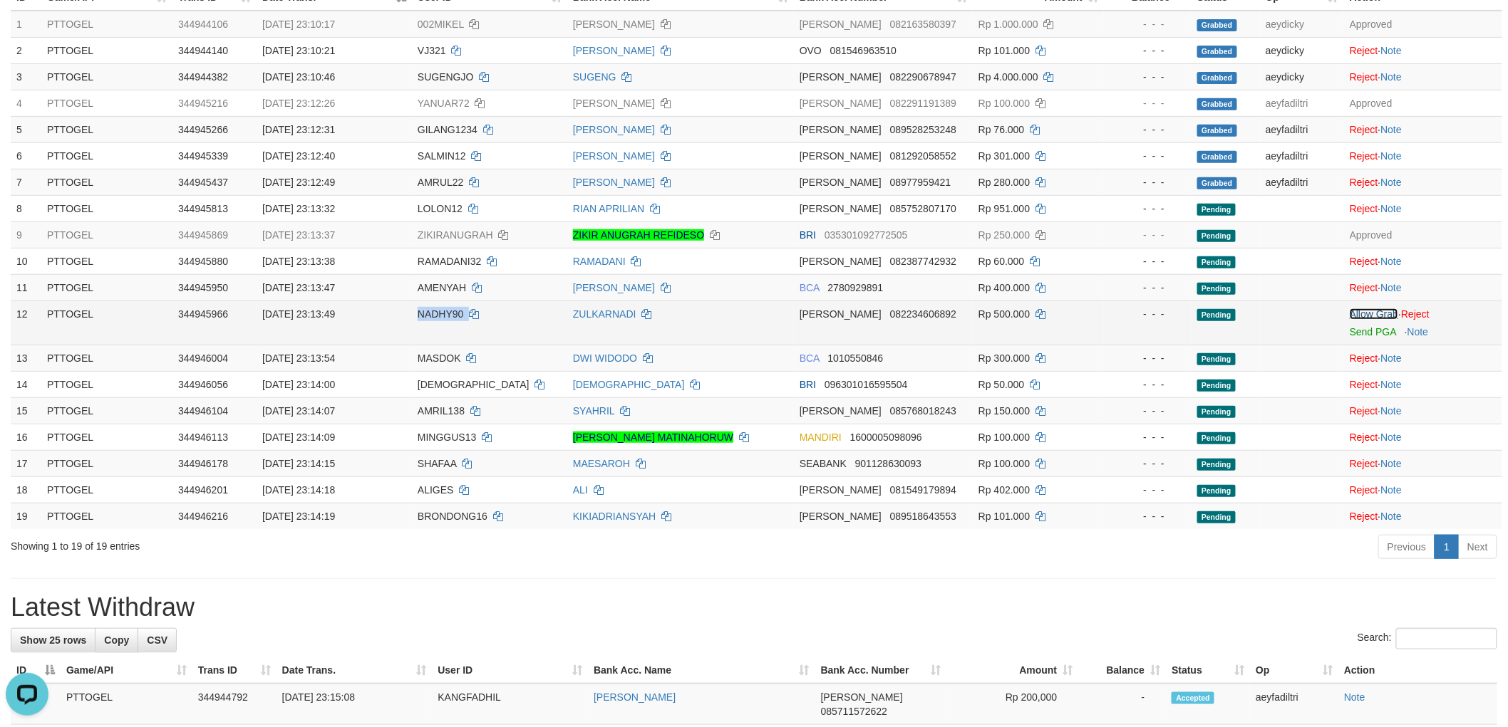
click at [1357, 309] on link "Allow Grab" at bounding box center [1373, 314] width 48 height 11
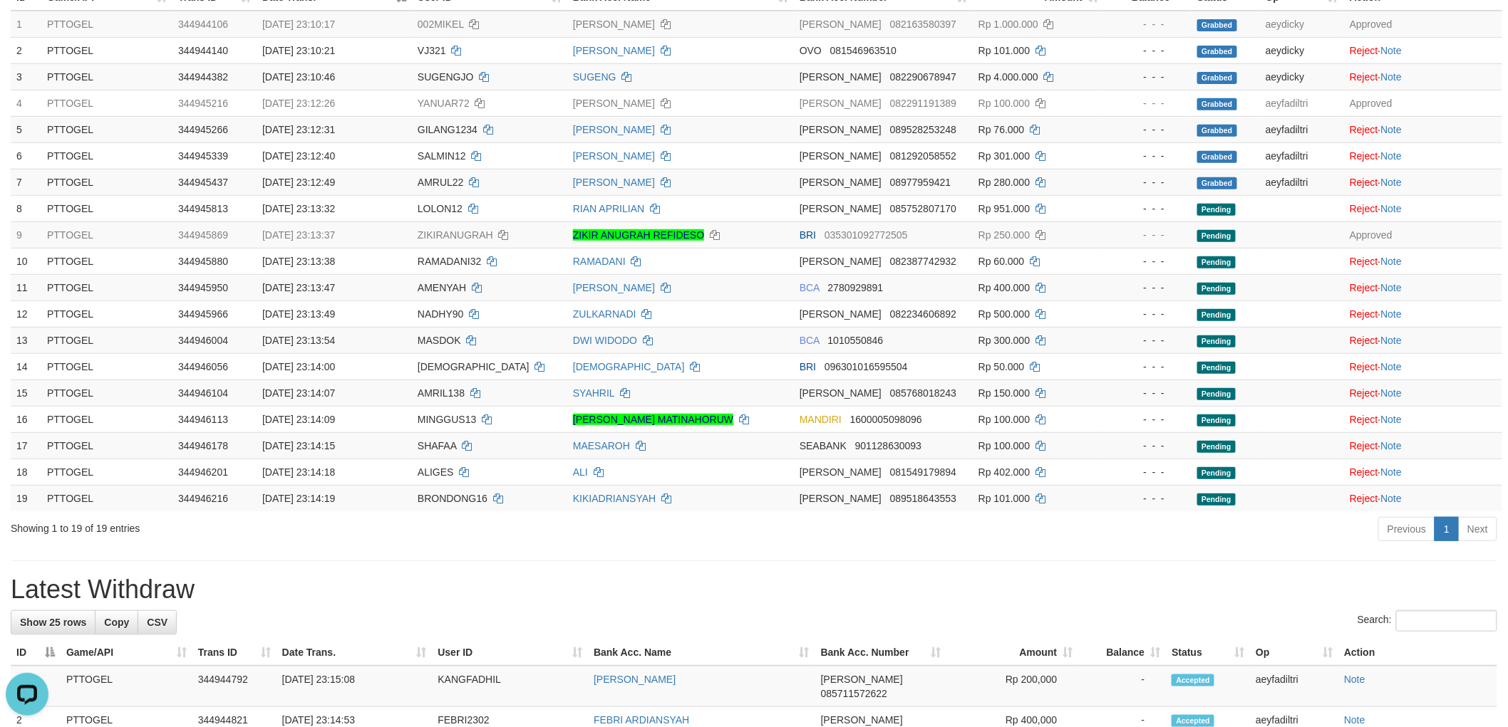
click at [814, 560] on div "**********" at bounding box center [754, 716] width 1508 height 1752
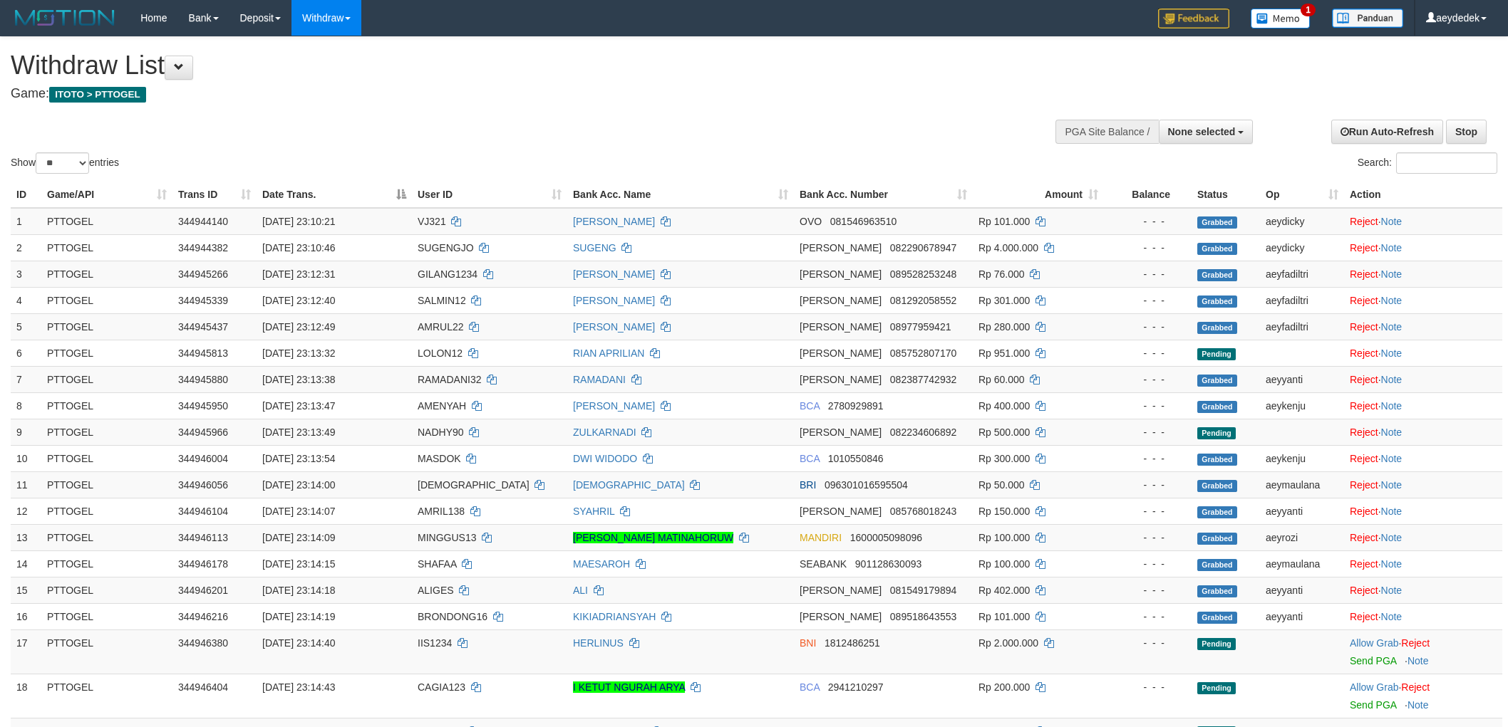
select select
select select "**"
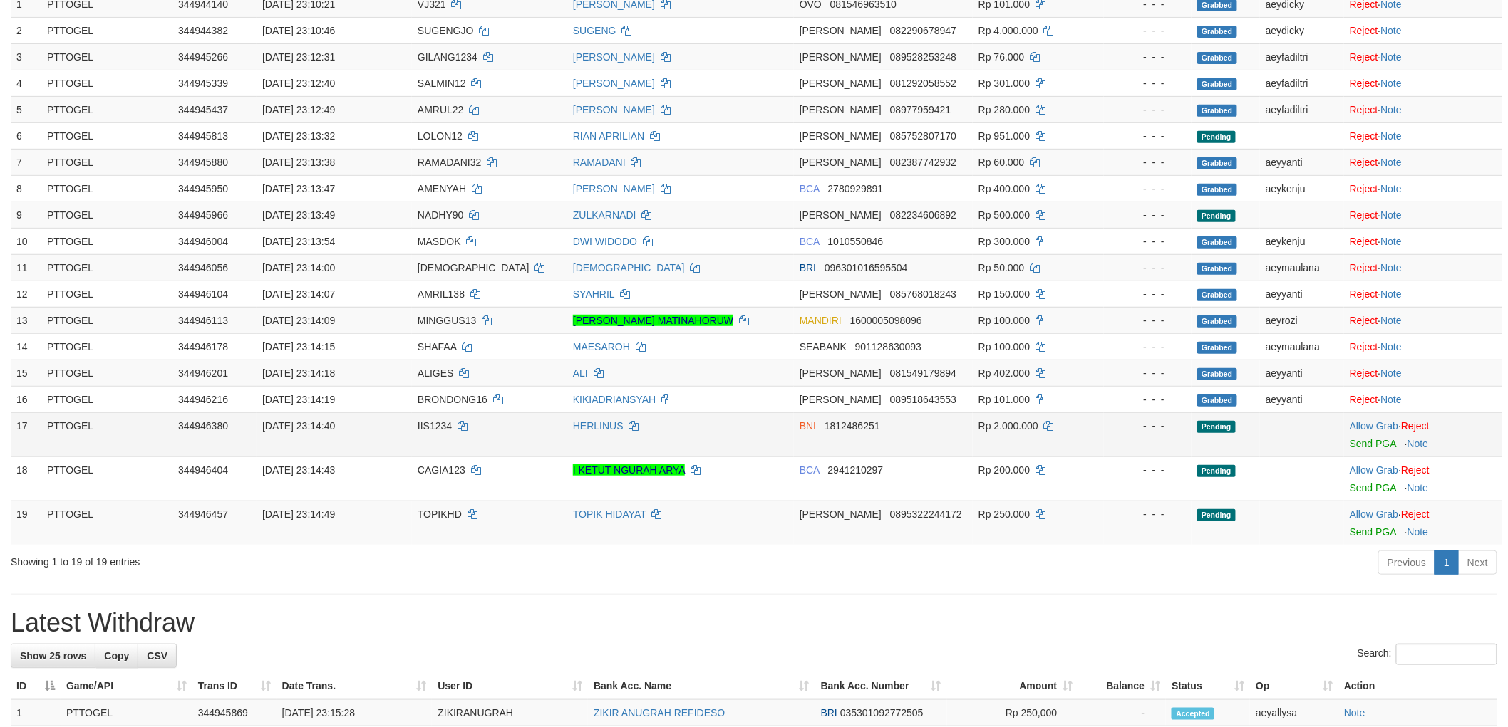
scroll to position [240, 0]
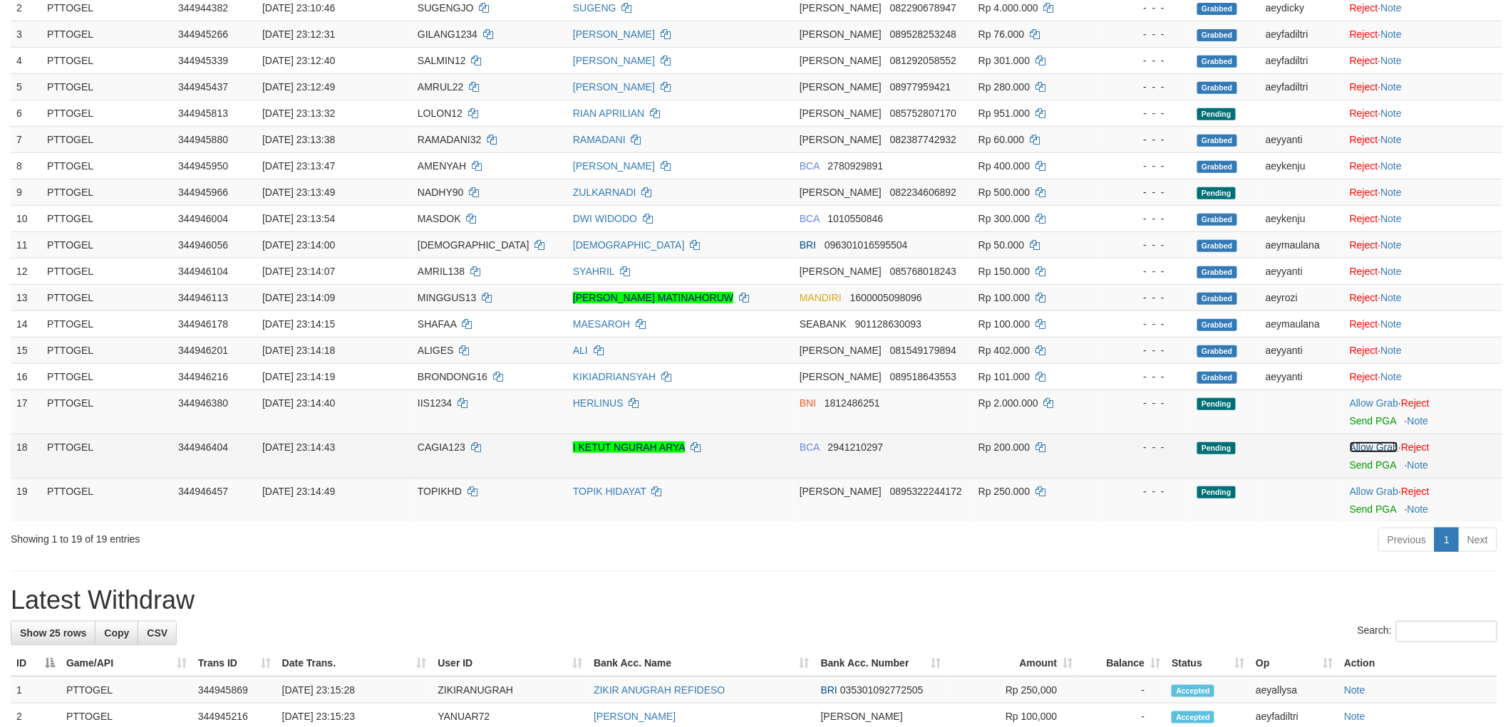
click at [1384, 445] on link "Allow Grab" at bounding box center [1373, 447] width 48 height 11
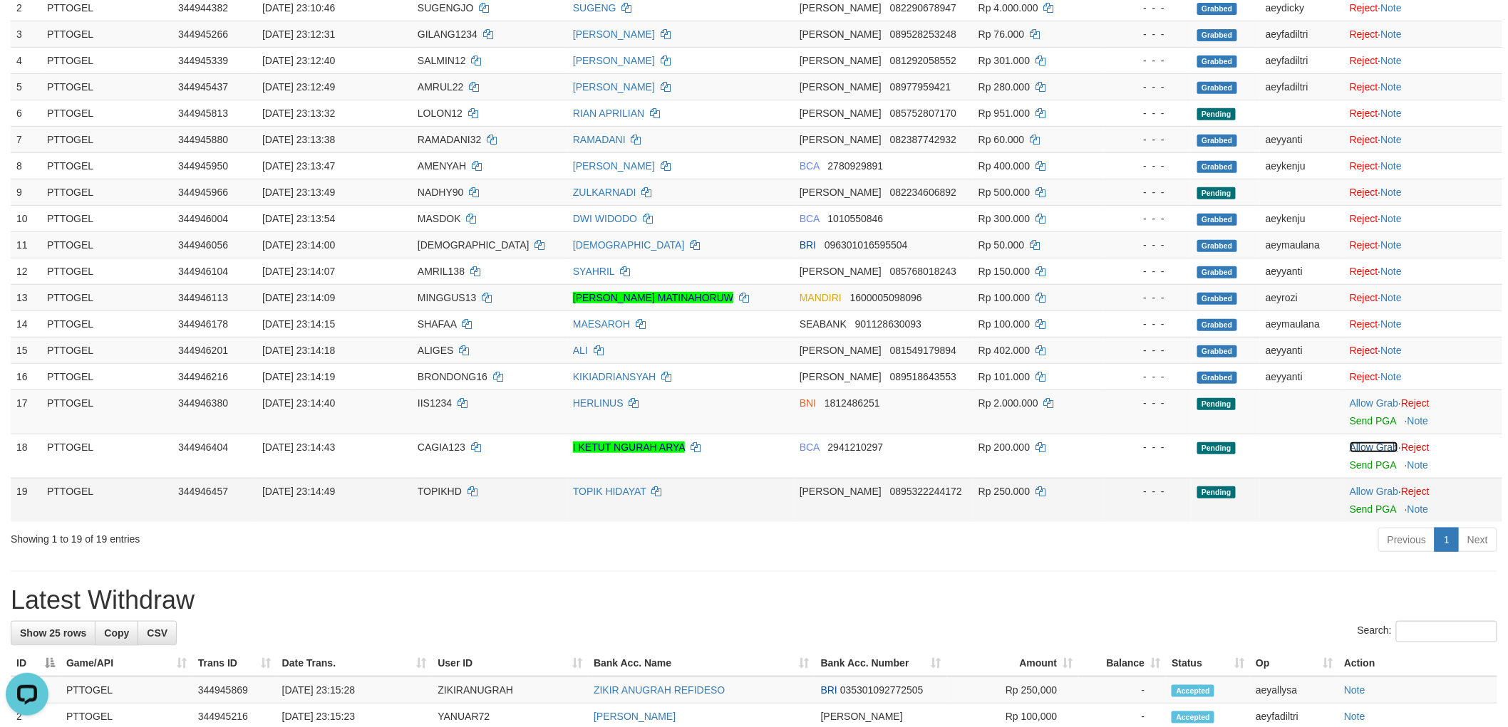
scroll to position [0, 0]
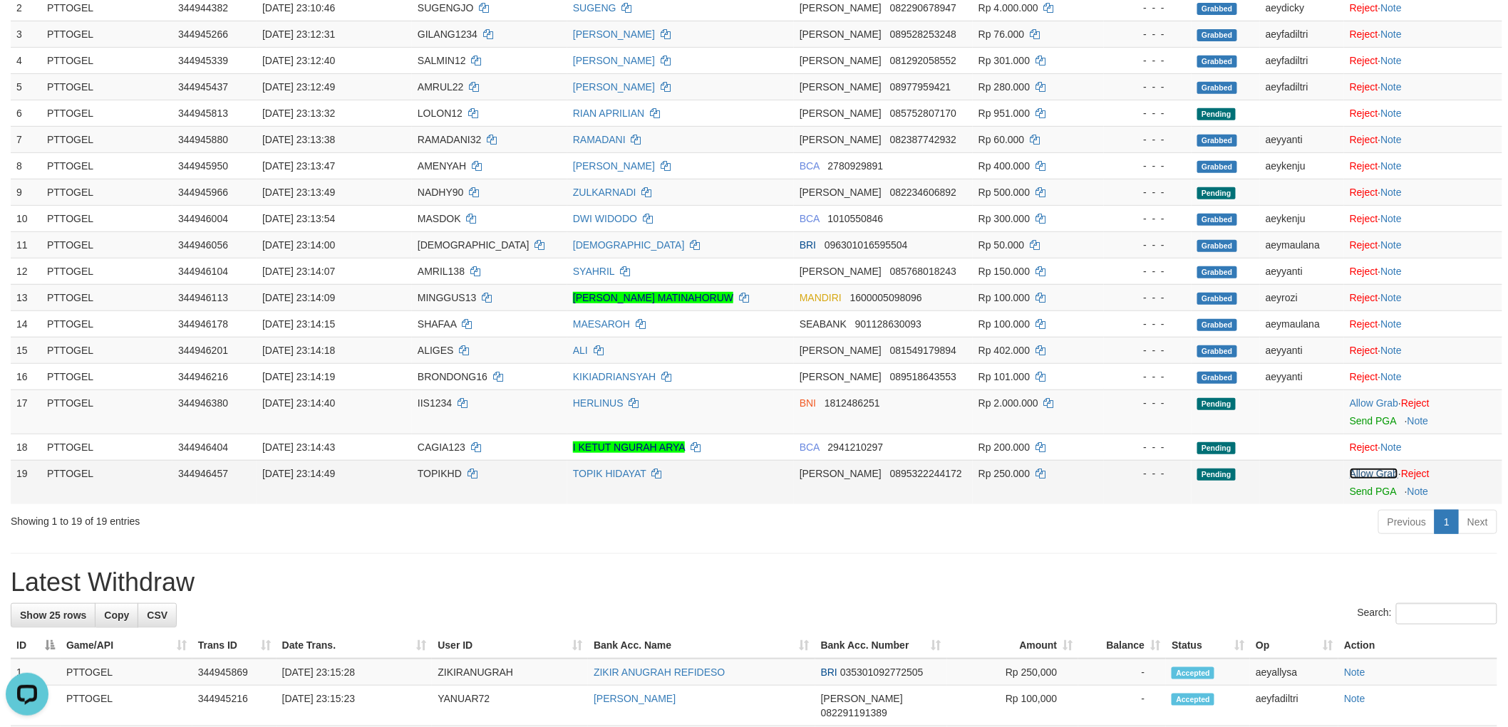
click at [1370, 477] on link "Allow Grab" at bounding box center [1373, 473] width 48 height 11
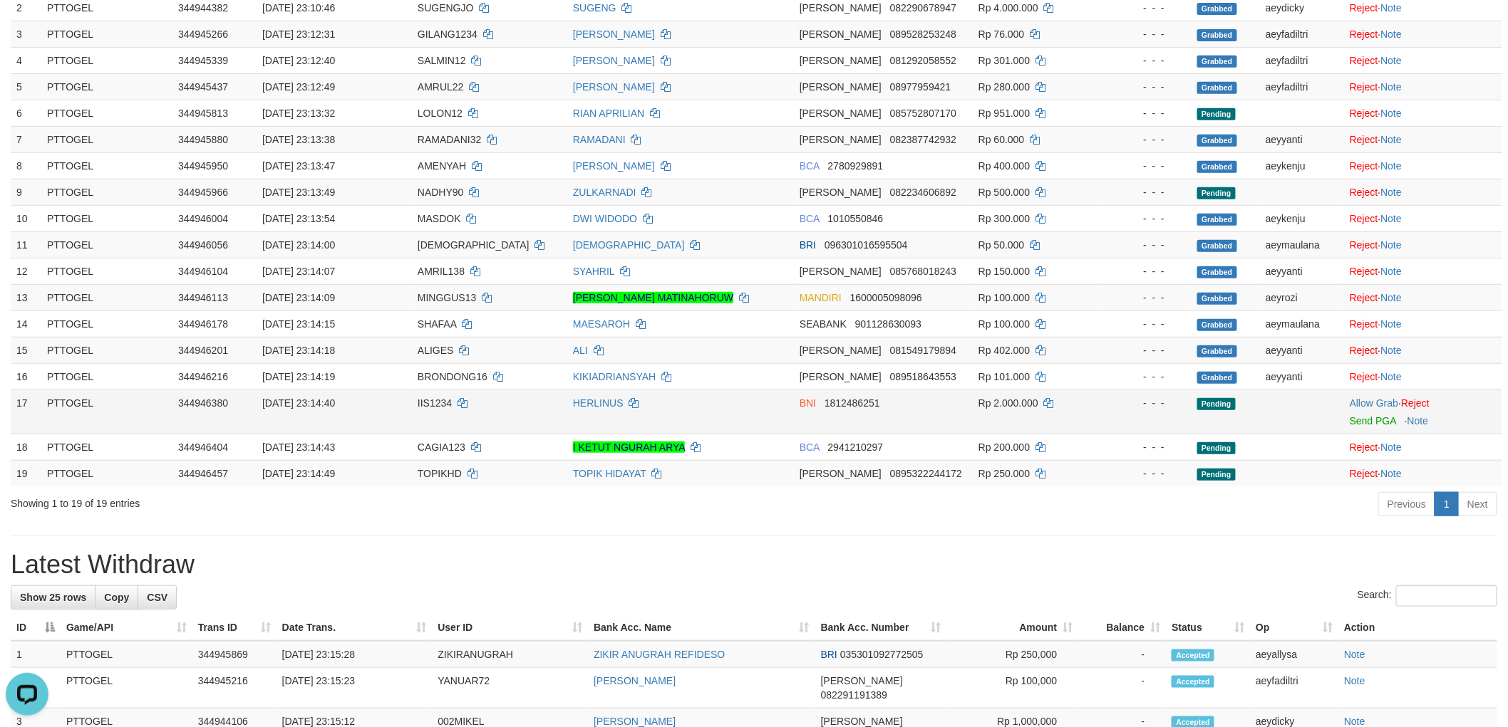
click at [430, 403] on span "IIS1234" at bounding box center [435, 403] width 34 height 11
copy td "IIS1234"
click at [1385, 408] on td "Allow Grab · Reject Send PGA · Note" at bounding box center [1423, 412] width 158 height 44
drag, startPoint x: 1383, startPoint y: 401, endPoint x: 1262, endPoint y: 467, distance: 137.7
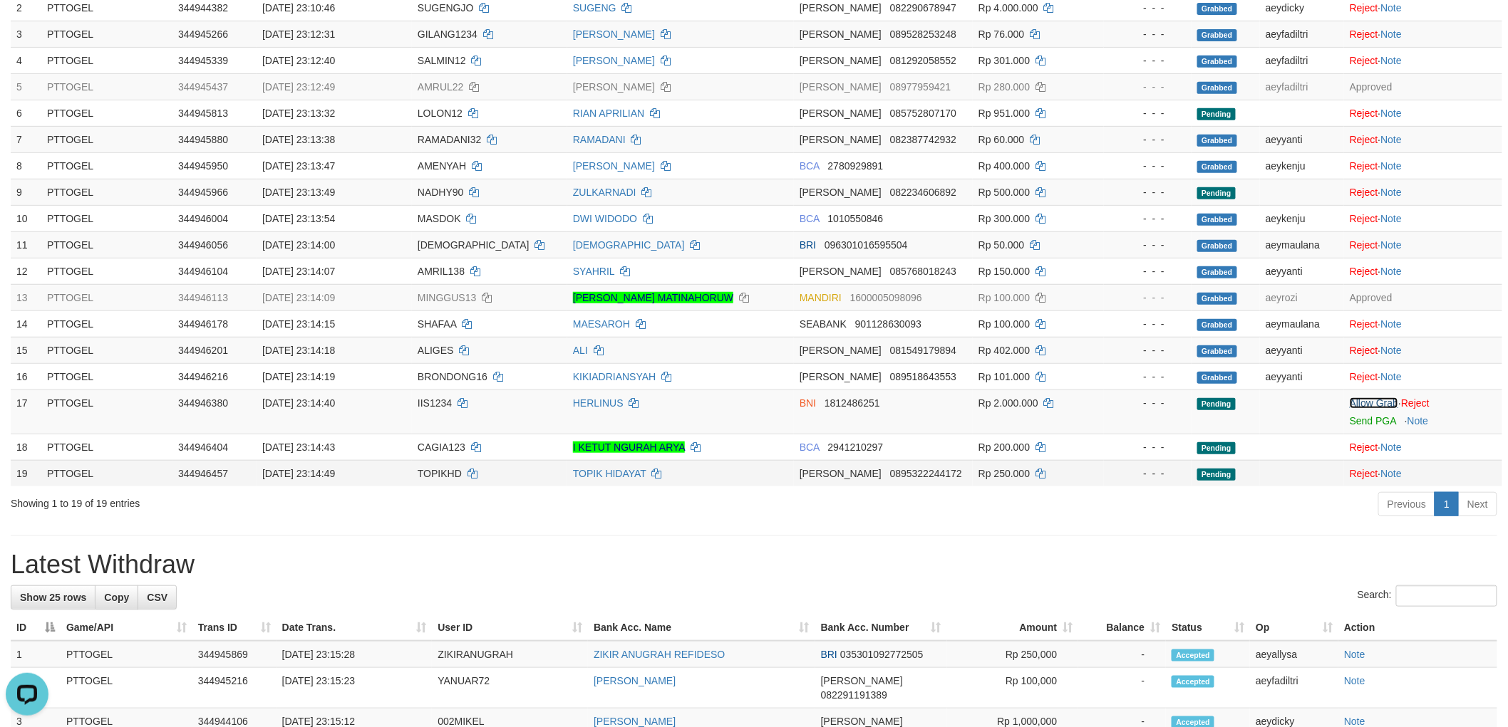
click at [1382, 402] on link "Allow Grab" at bounding box center [1373, 403] width 48 height 11
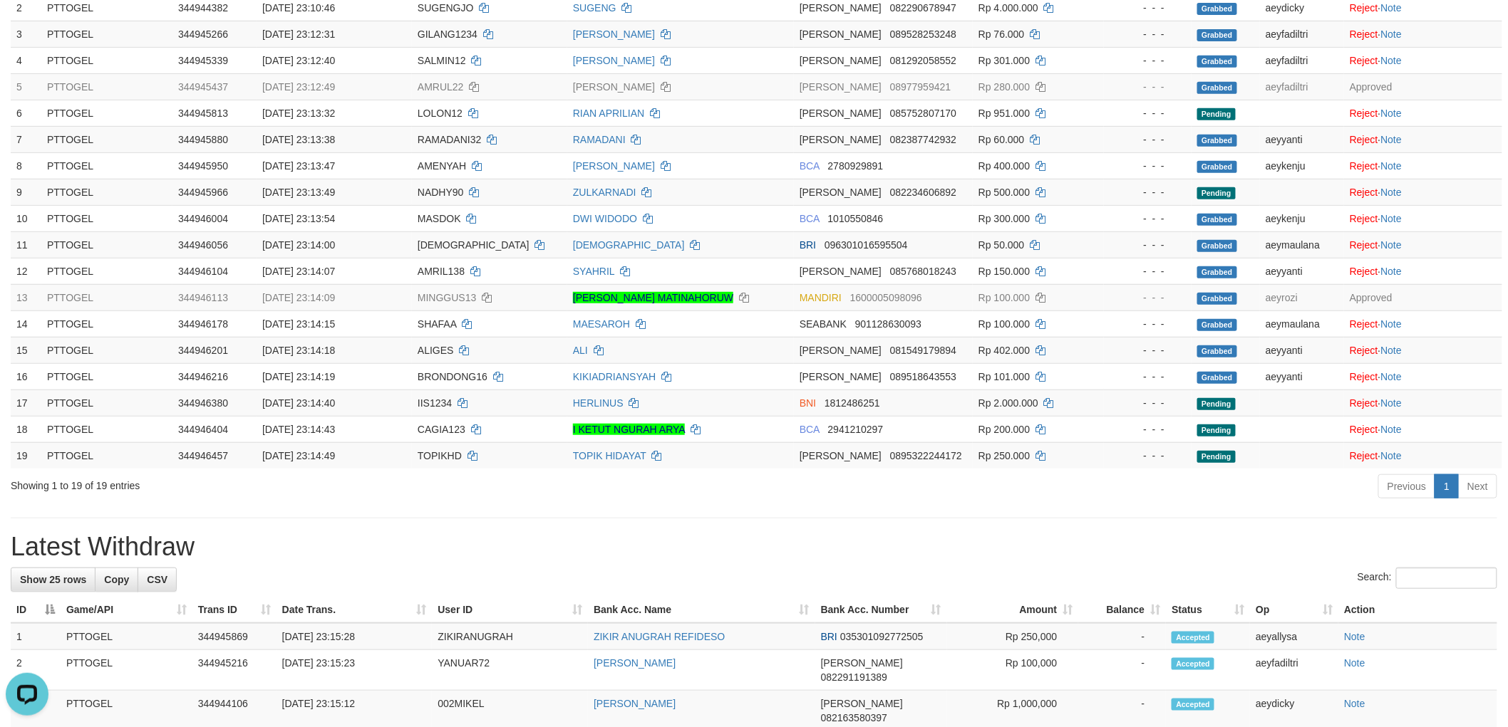
click at [1063, 554] on h1 "Latest Withdraw" at bounding box center [754, 547] width 1486 height 28
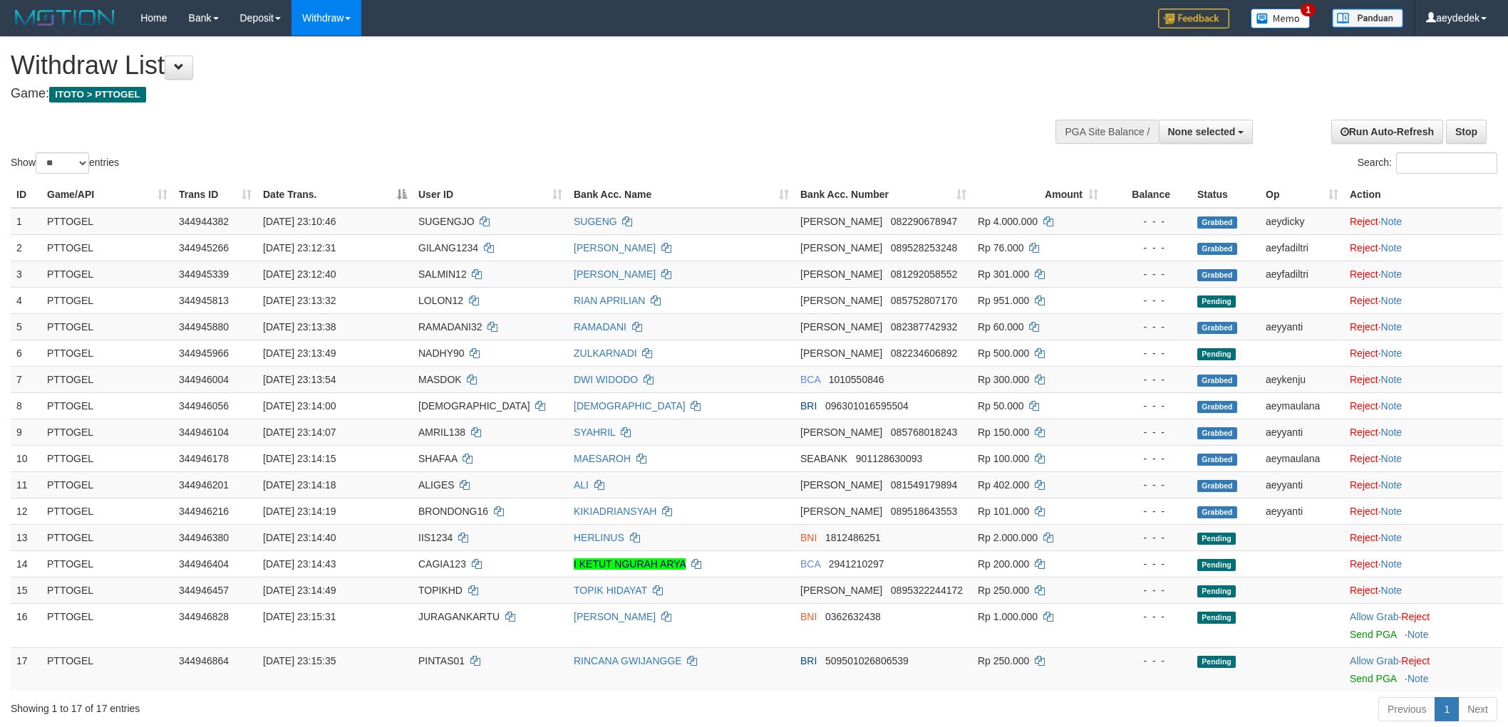
select select
select select "**"
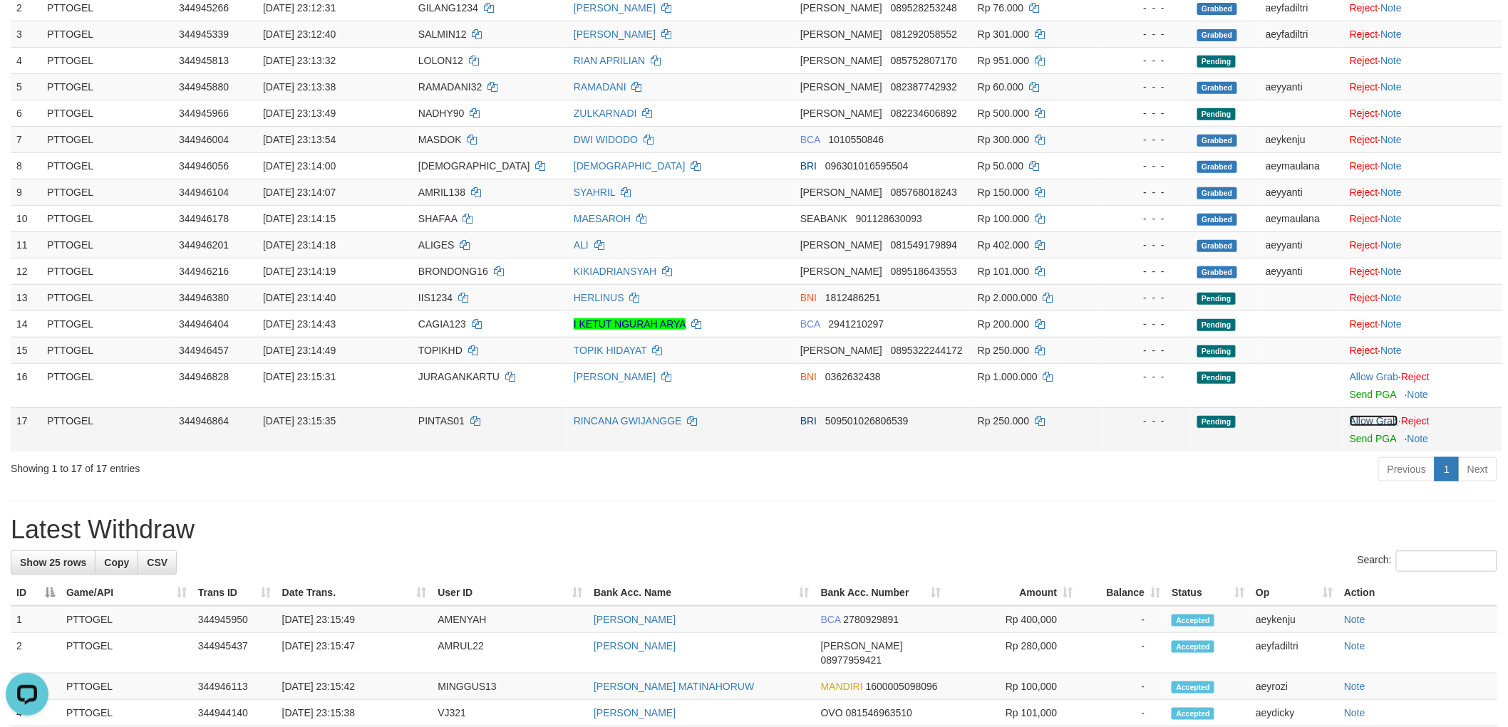
click at [1365, 423] on link "Allow Grab" at bounding box center [1373, 420] width 48 height 11
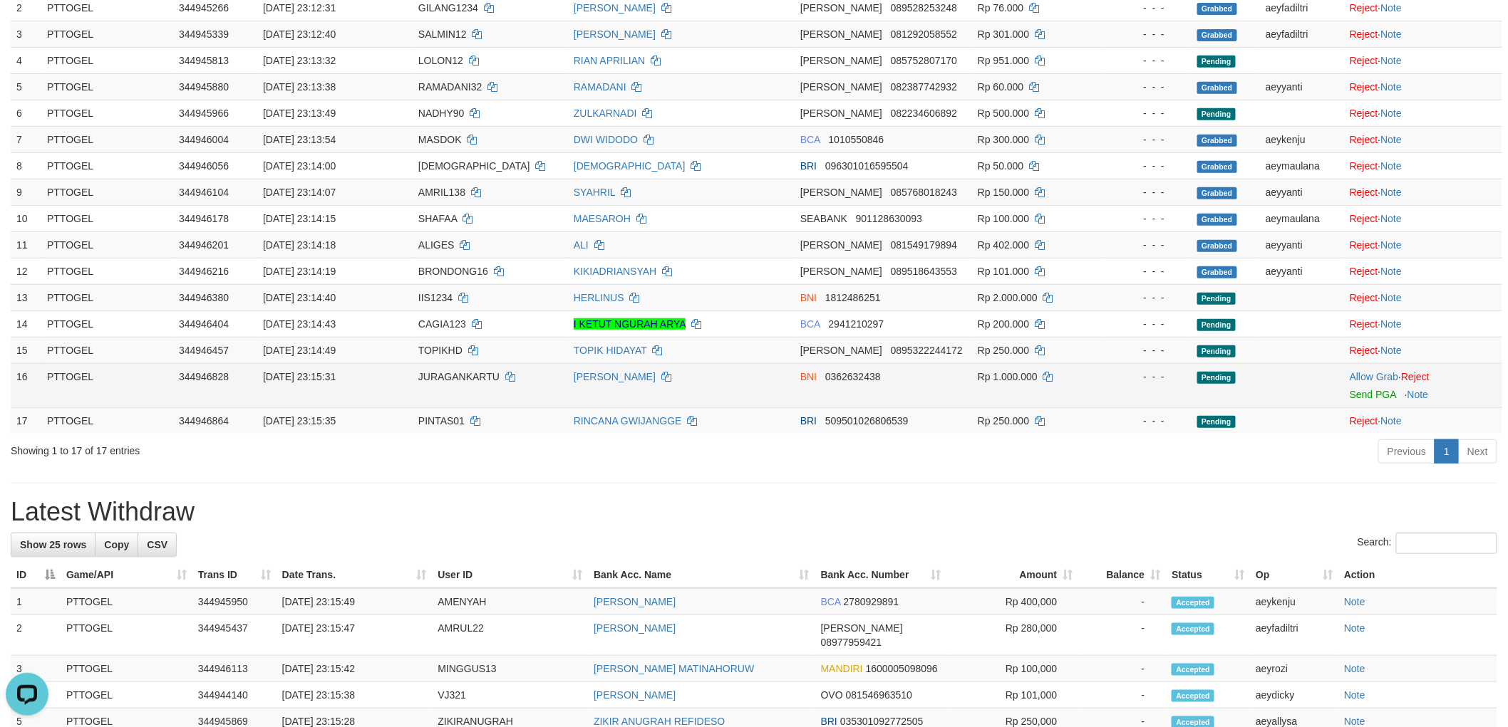
click at [458, 373] on span "JURAGANKARTU" at bounding box center [458, 376] width 81 height 11
drag, startPoint x: 458, startPoint y: 373, endPoint x: 432, endPoint y: 373, distance: 25.6
click at [455, 373] on span "JURAGANKARTU" at bounding box center [458, 376] width 81 height 11
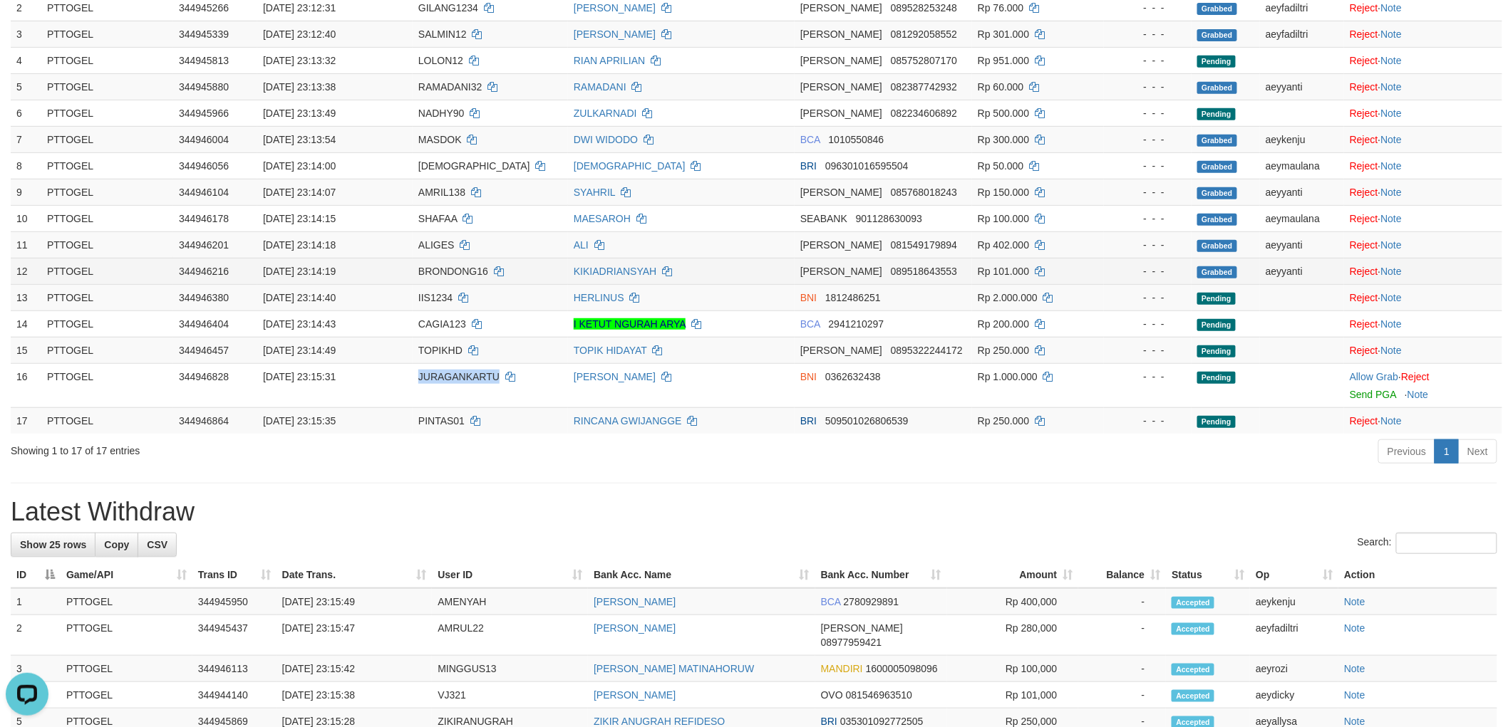
copy span "JURAGANKARTU"
drag, startPoint x: 1362, startPoint y: 375, endPoint x: 917, endPoint y: 454, distance: 452.1
click at [1362, 375] on link "Allow Grab" at bounding box center [1373, 376] width 48 height 11
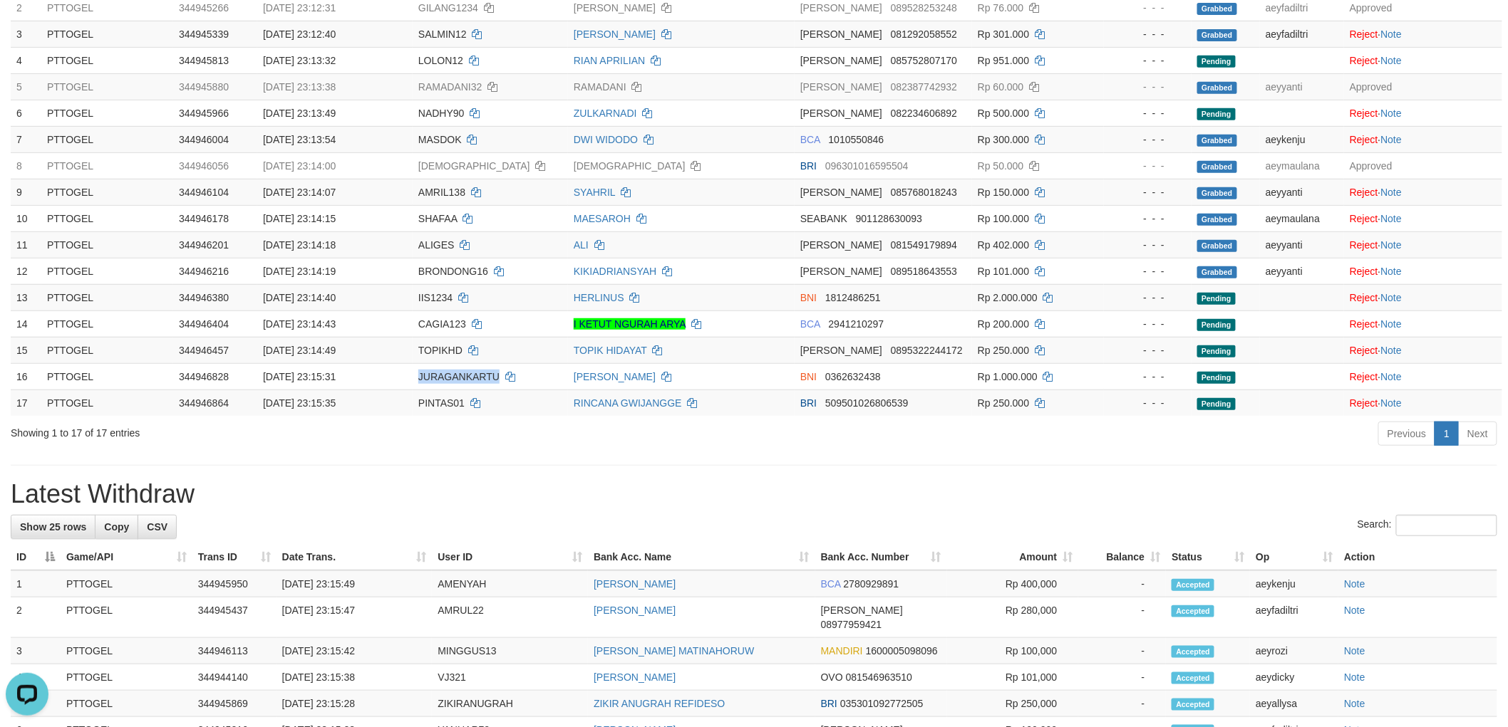
drag, startPoint x: 704, startPoint y: 473, endPoint x: 728, endPoint y: 472, distance: 24.2
click at [704, 473] on div "**********" at bounding box center [754, 646] width 1508 height 1699
click at [728, 468] on div "**********" at bounding box center [754, 646] width 1508 height 1699
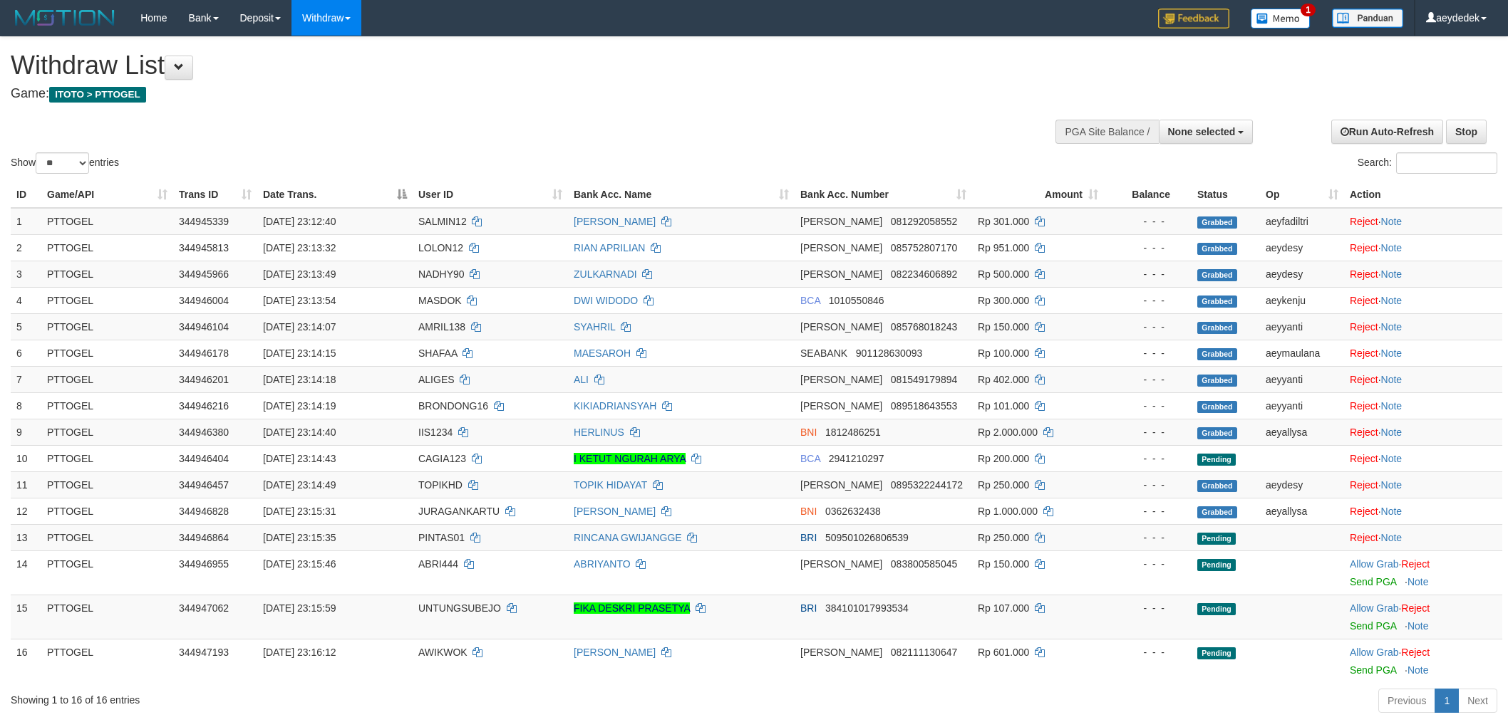
select select
select select "**"
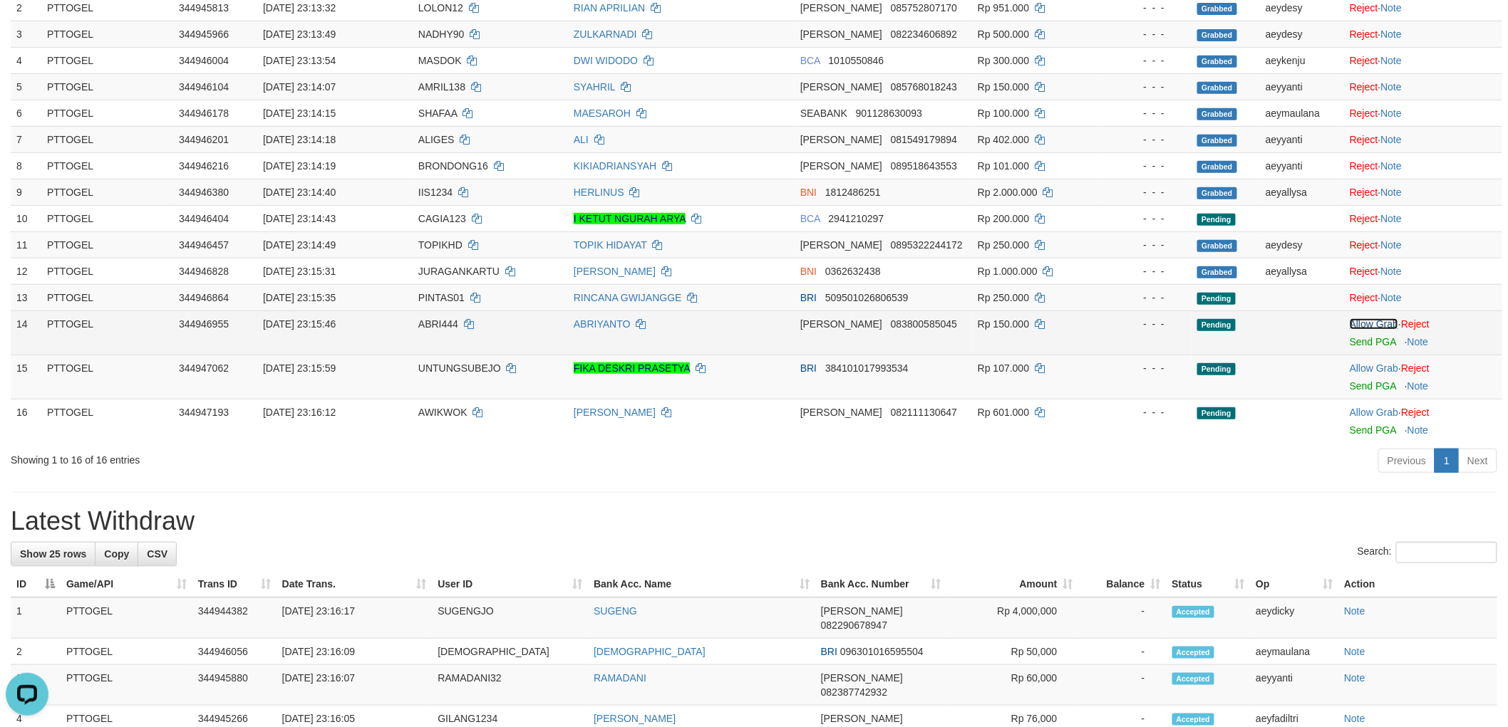
click at [1377, 318] on link "Allow Grab" at bounding box center [1373, 323] width 48 height 11
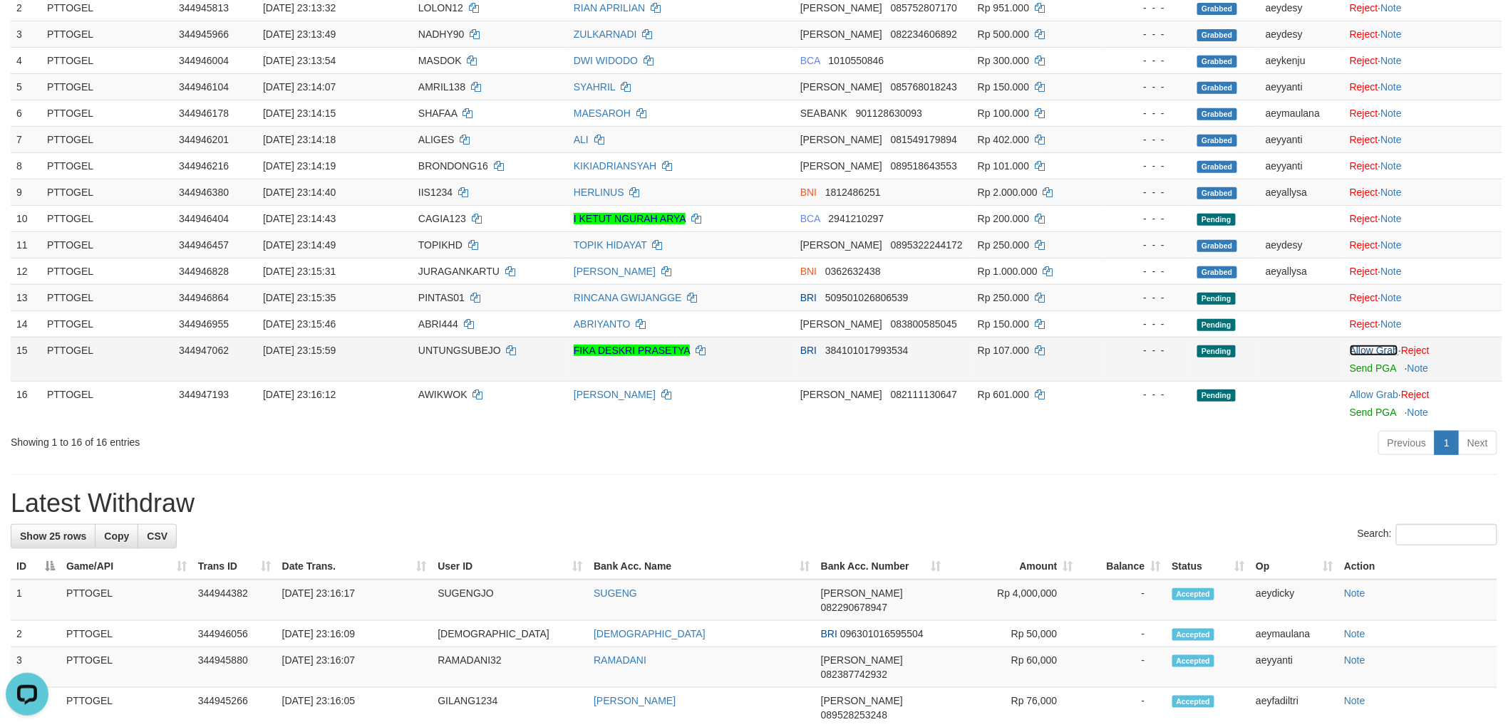
click at [1366, 346] on link "Allow Grab" at bounding box center [1373, 350] width 48 height 11
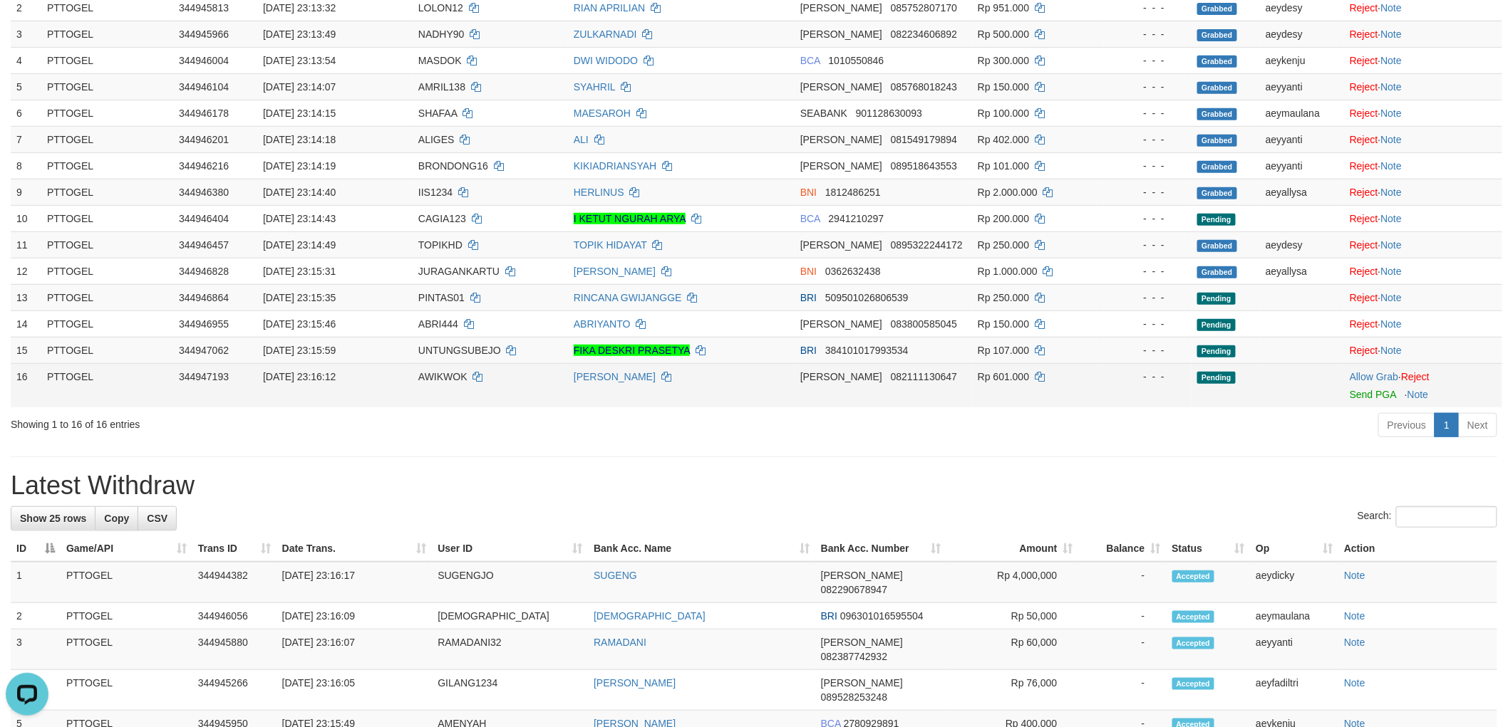
click at [437, 371] on span "AWIKWOK" at bounding box center [442, 376] width 49 height 11
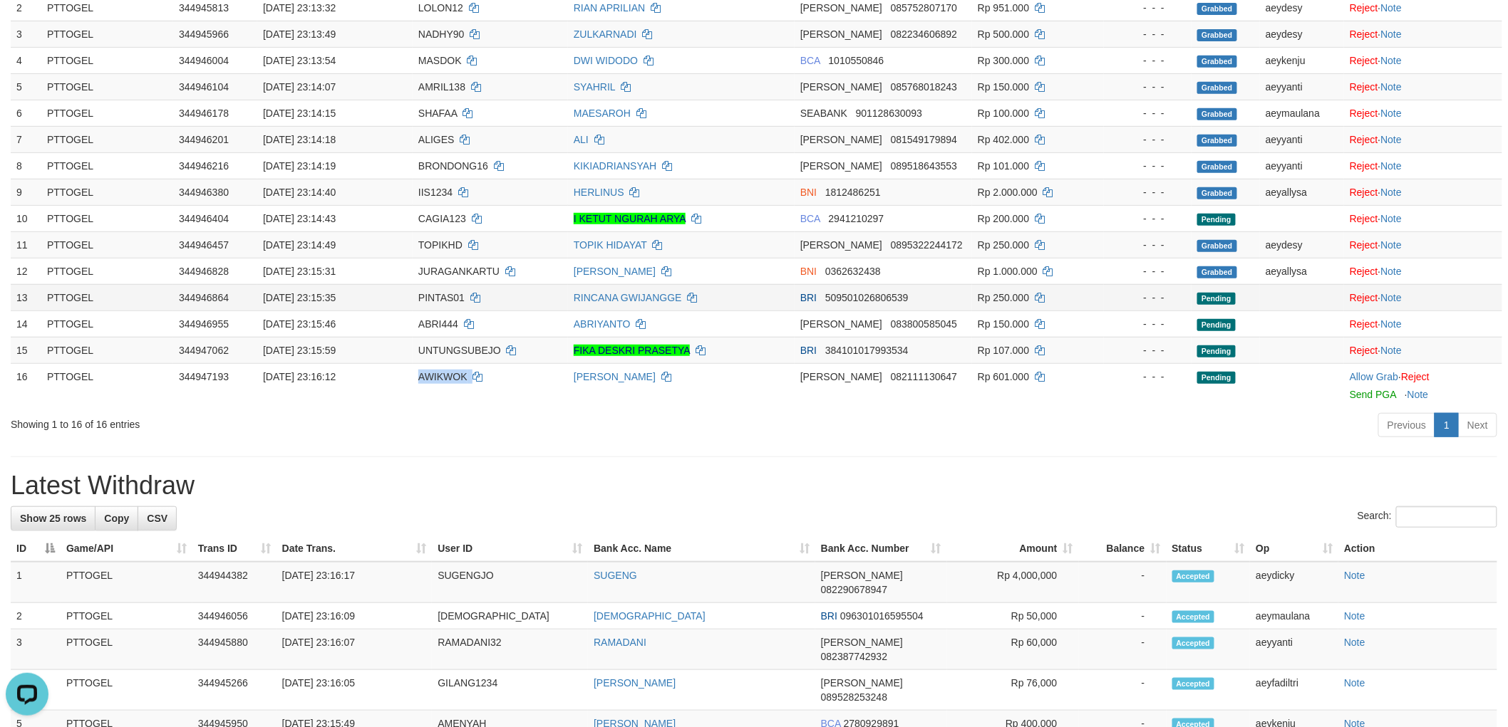
copy td "AWIKWOK"
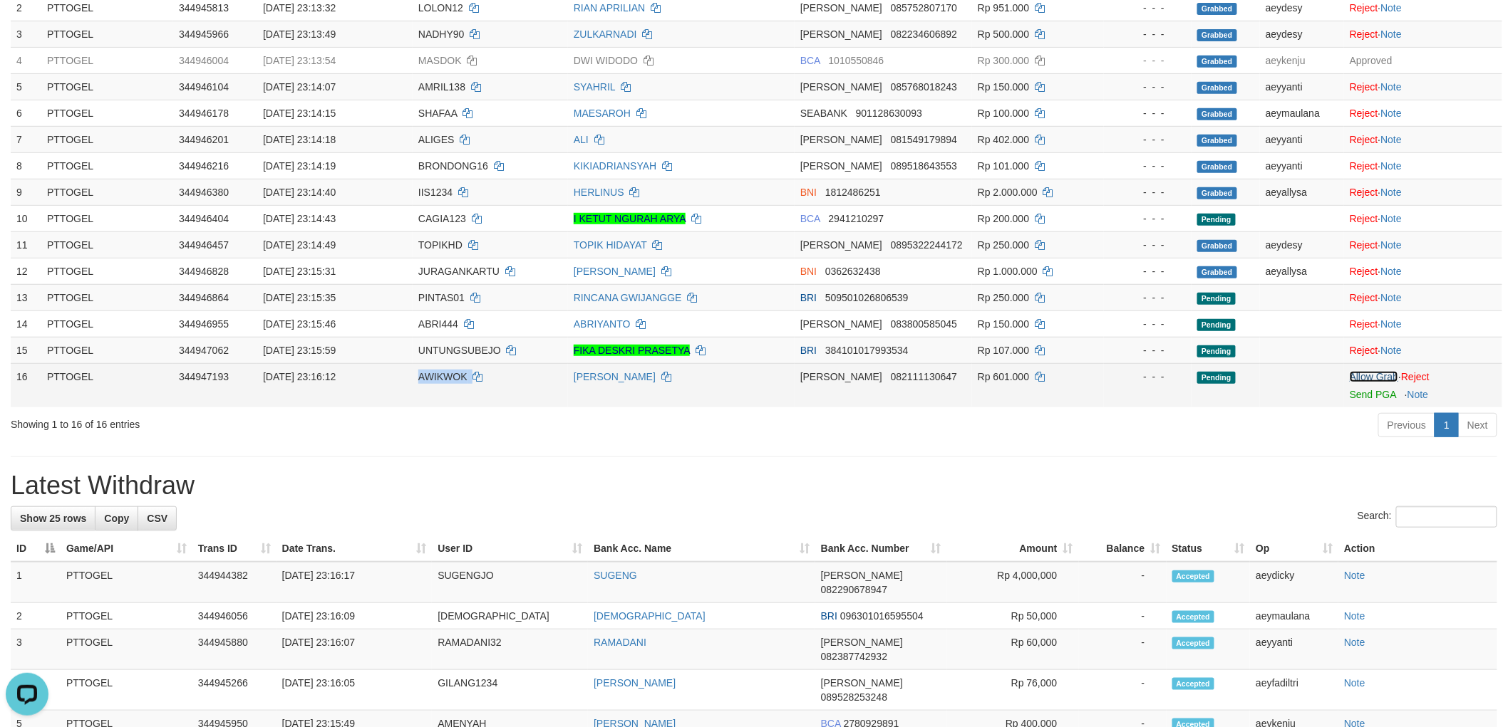
click at [1362, 371] on link "Allow Grab" at bounding box center [1373, 376] width 48 height 11
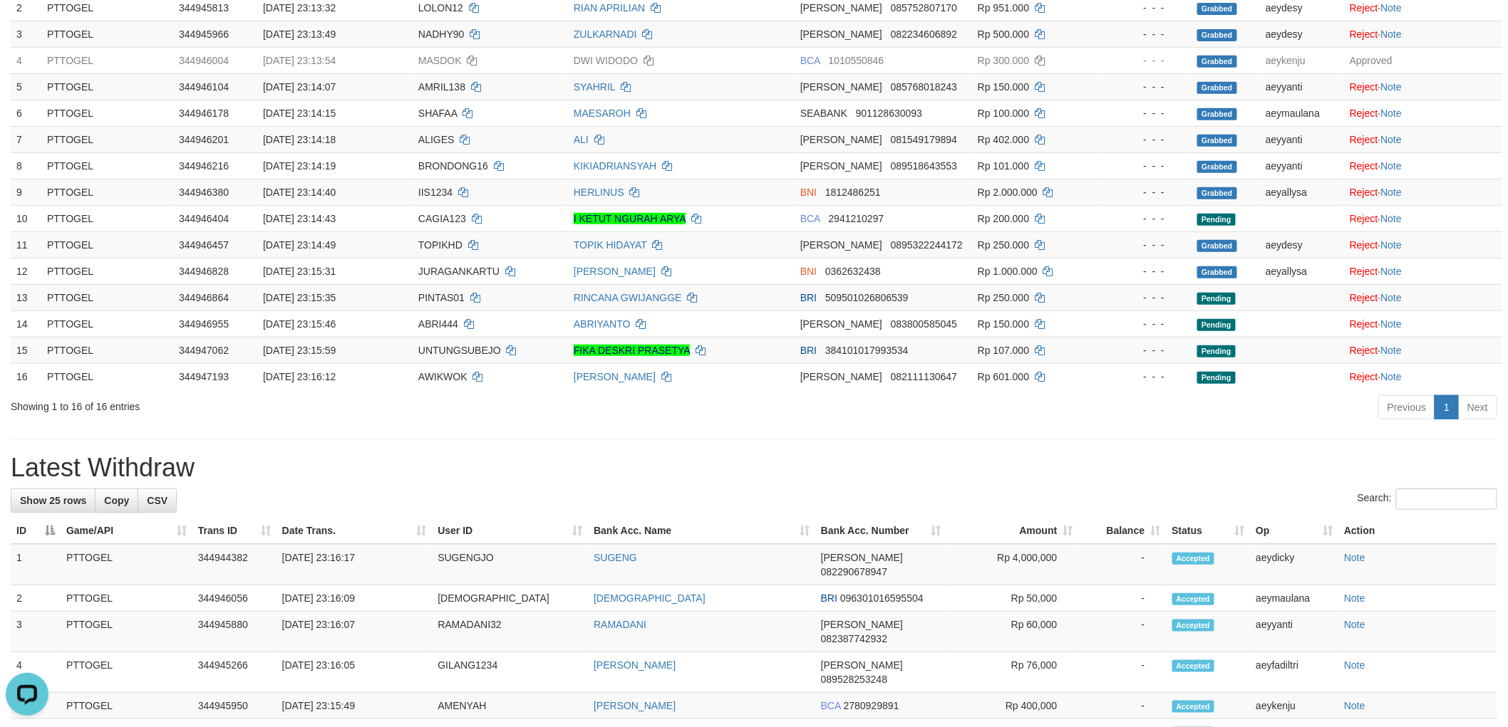
click at [963, 445] on div "**********" at bounding box center [754, 640] width 1508 height 1687
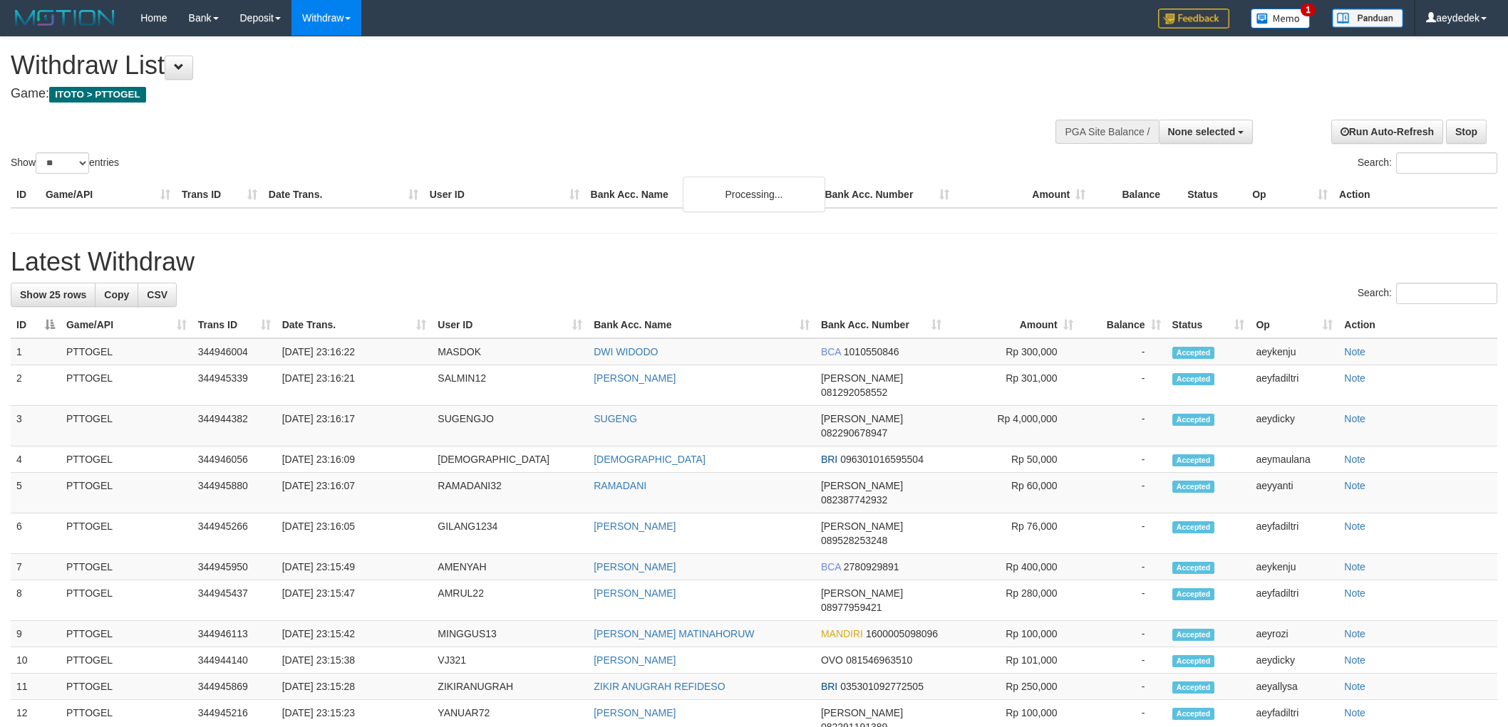
select select
select select "**"
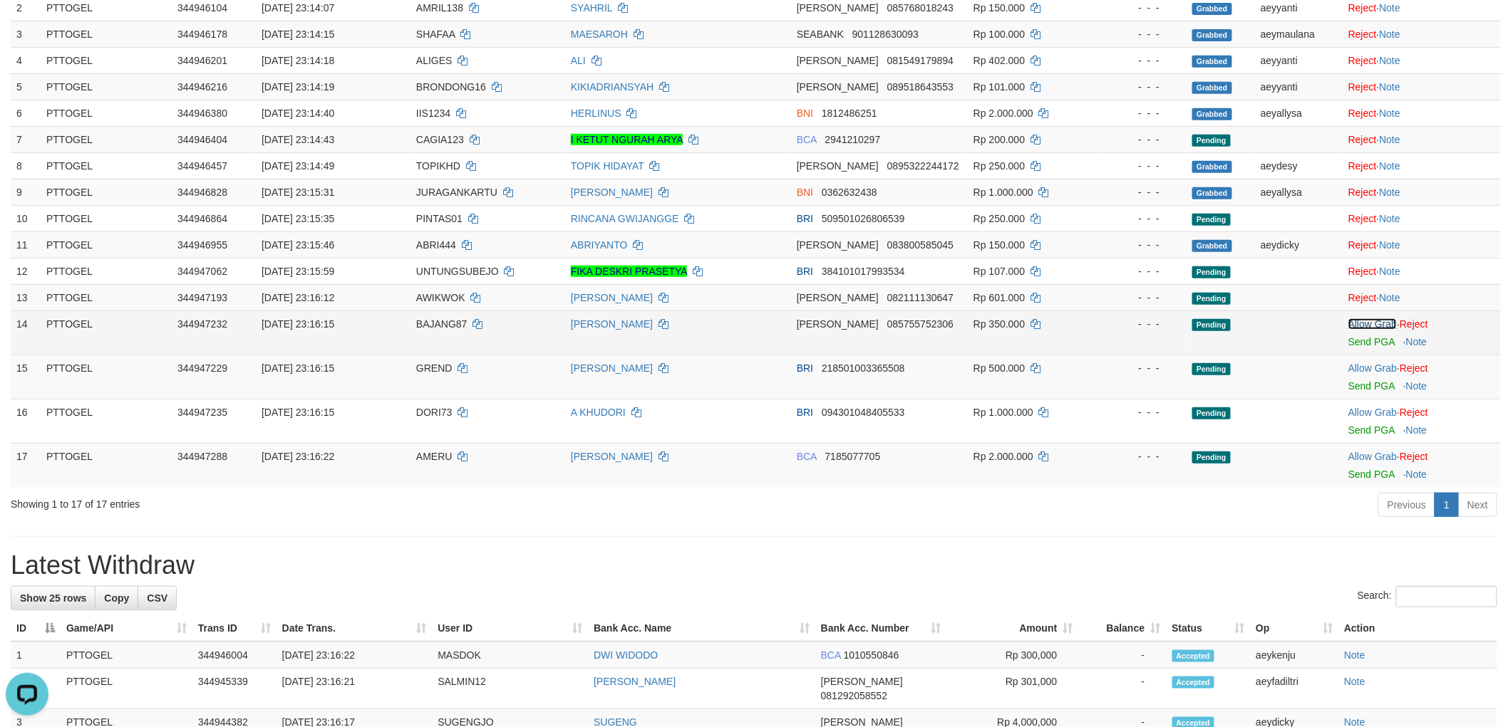
click at [1383, 323] on link "Allow Grab" at bounding box center [1372, 323] width 48 height 11
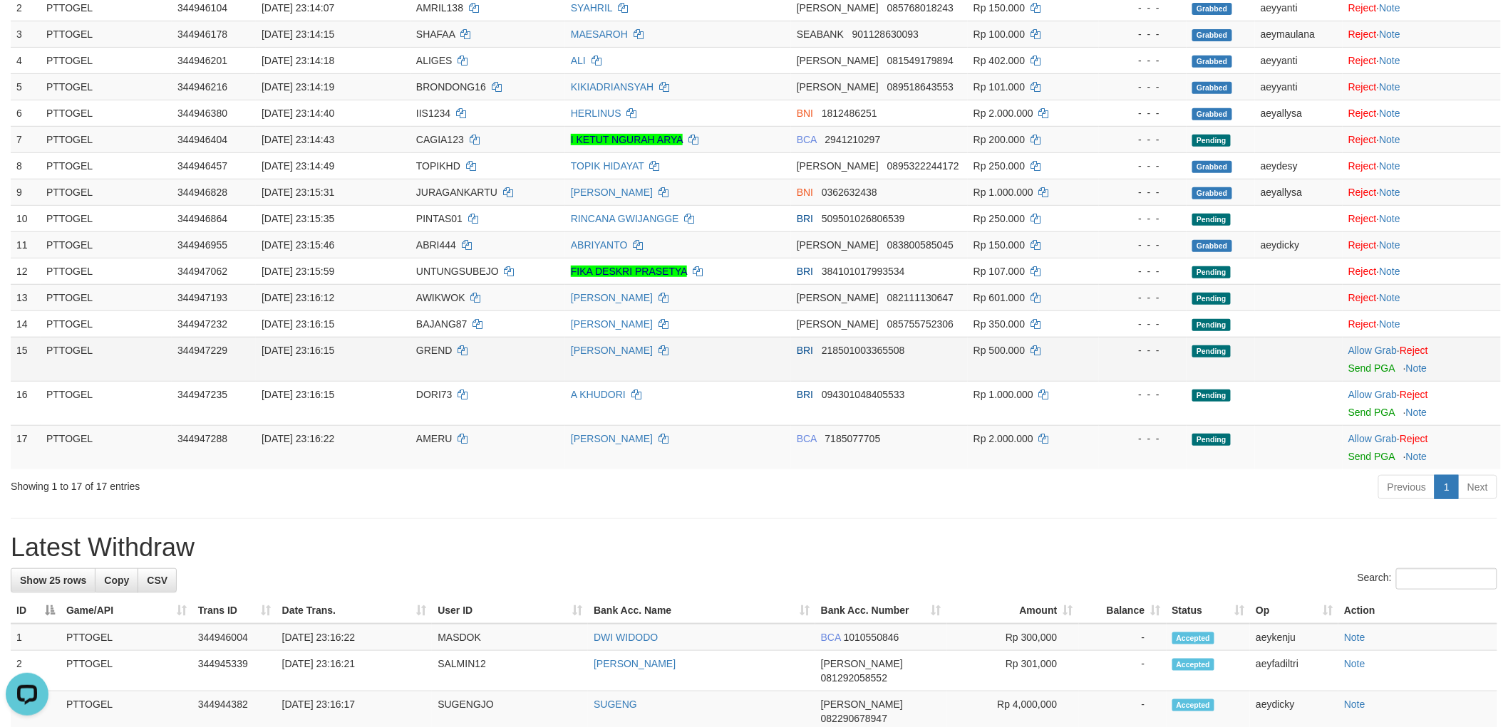
click at [436, 349] on span "GREND" at bounding box center [434, 350] width 36 height 11
copy td "GREND"
drag, startPoint x: 1366, startPoint y: 346, endPoint x: 1188, endPoint y: 374, distance: 179.6
click at [1366, 346] on link "Allow Grab" at bounding box center [1372, 350] width 48 height 11
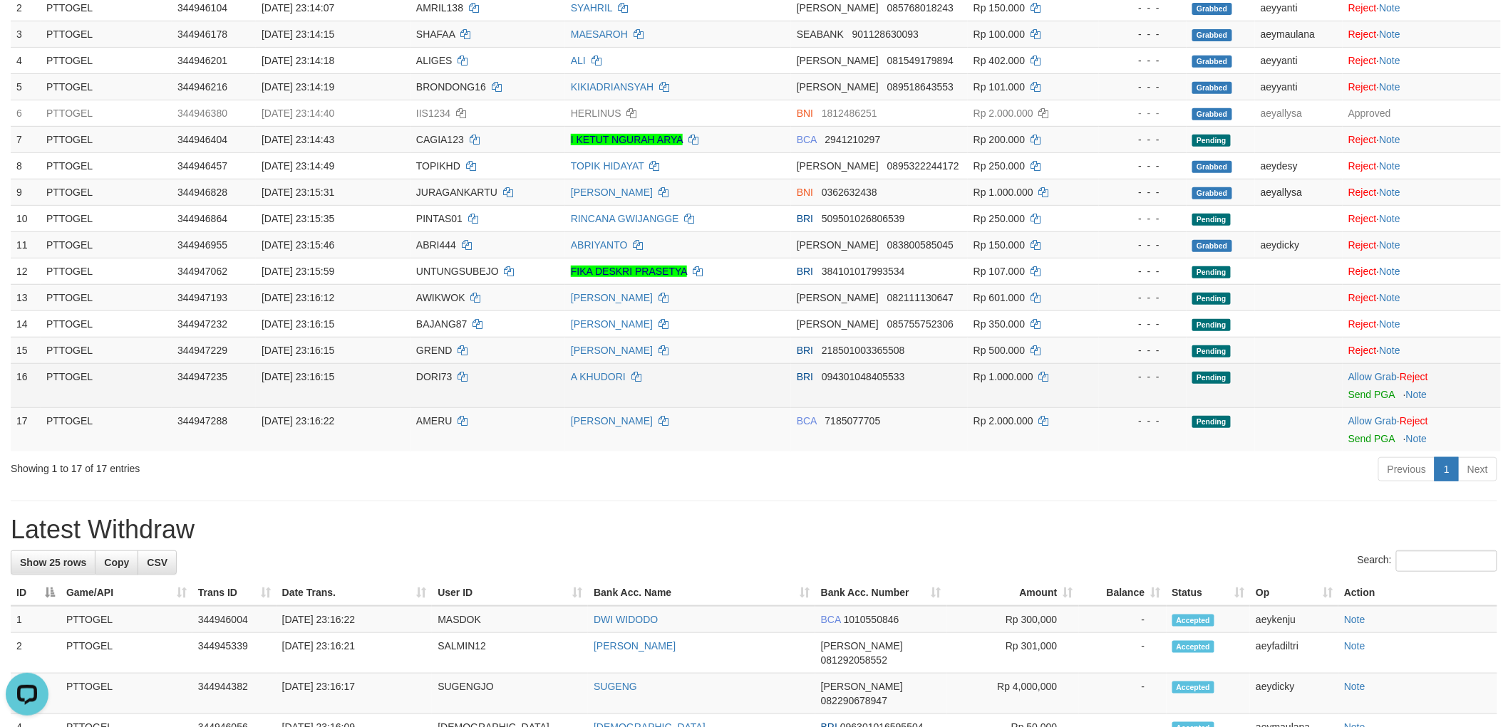
click at [430, 376] on span "DORI73" at bounding box center [434, 376] width 36 height 11
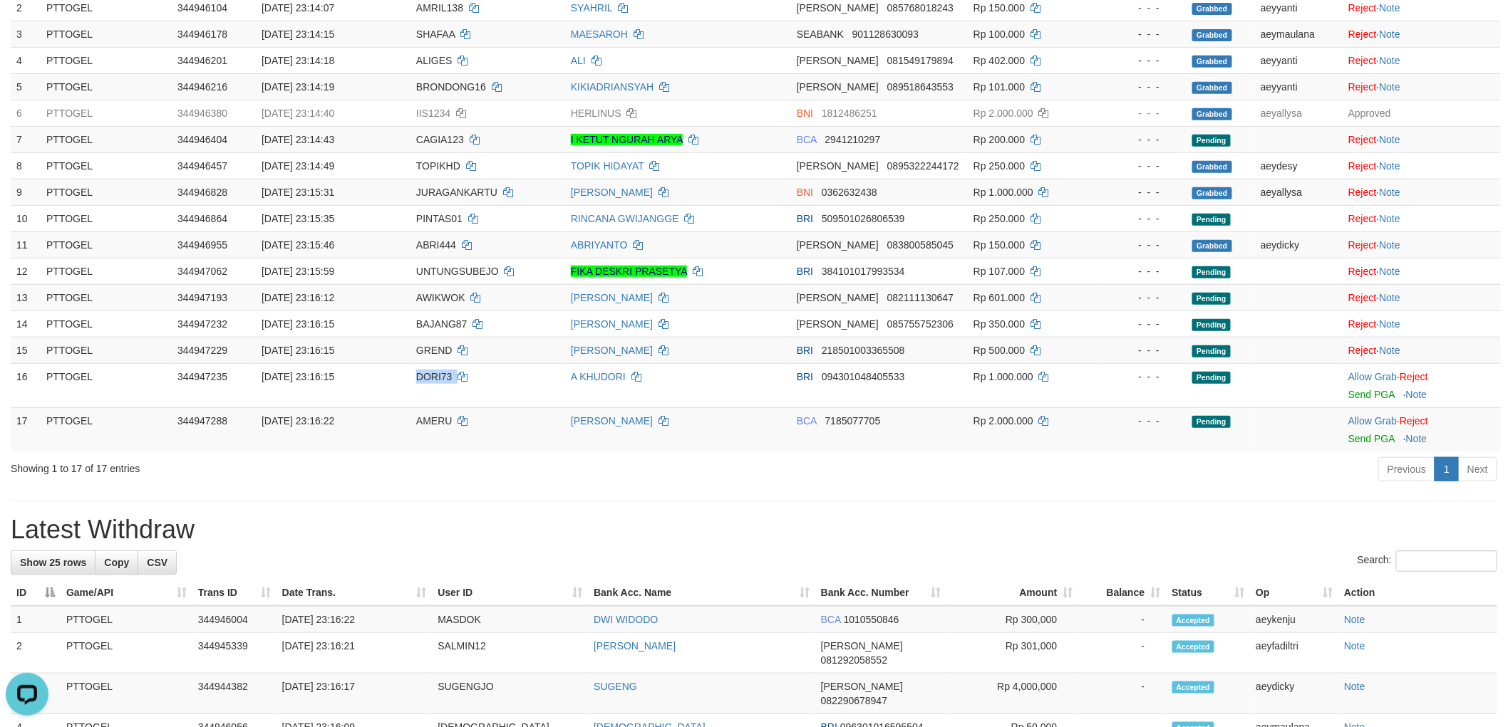
copy td "DORI73"
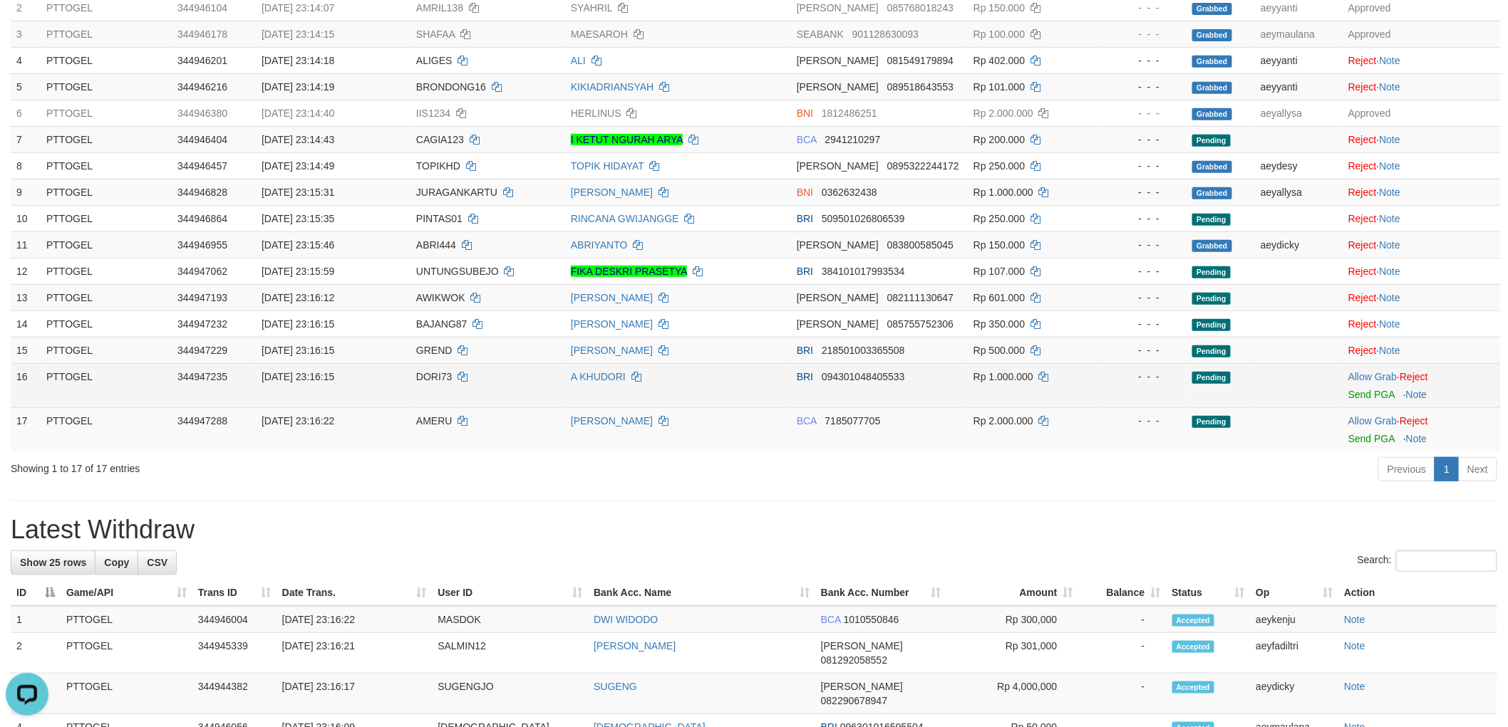
click at [1364, 367] on td "Allow Grab · Reject Send PGA · Note" at bounding box center [1421, 385] width 158 height 44
click at [1362, 378] on link "Allow Grab" at bounding box center [1372, 376] width 48 height 11
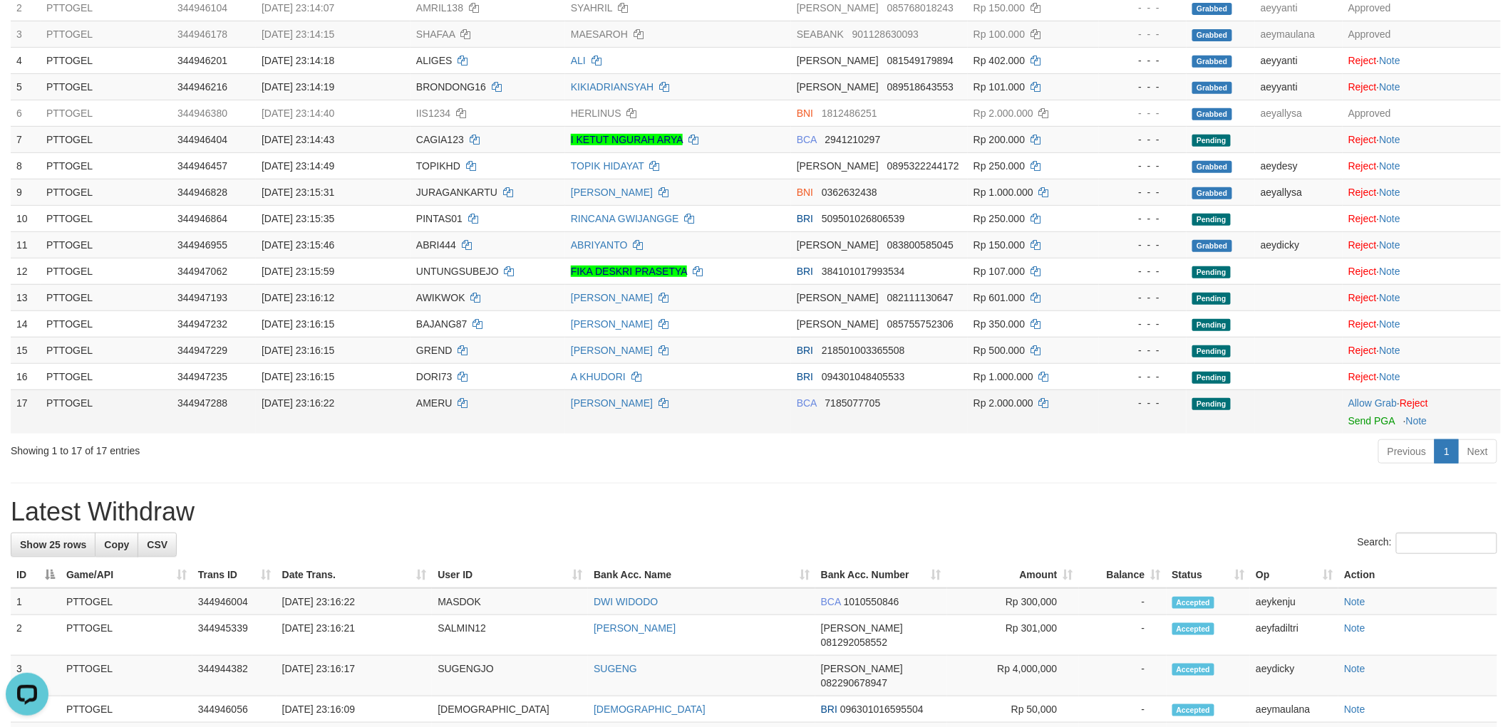
click at [429, 406] on span "AMERU" at bounding box center [434, 403] width 36 height 11
copy td "AMERU"
click at [1366, 401] on link "Allow Grab" at bounding box center [1372, 403] width 48 height 11
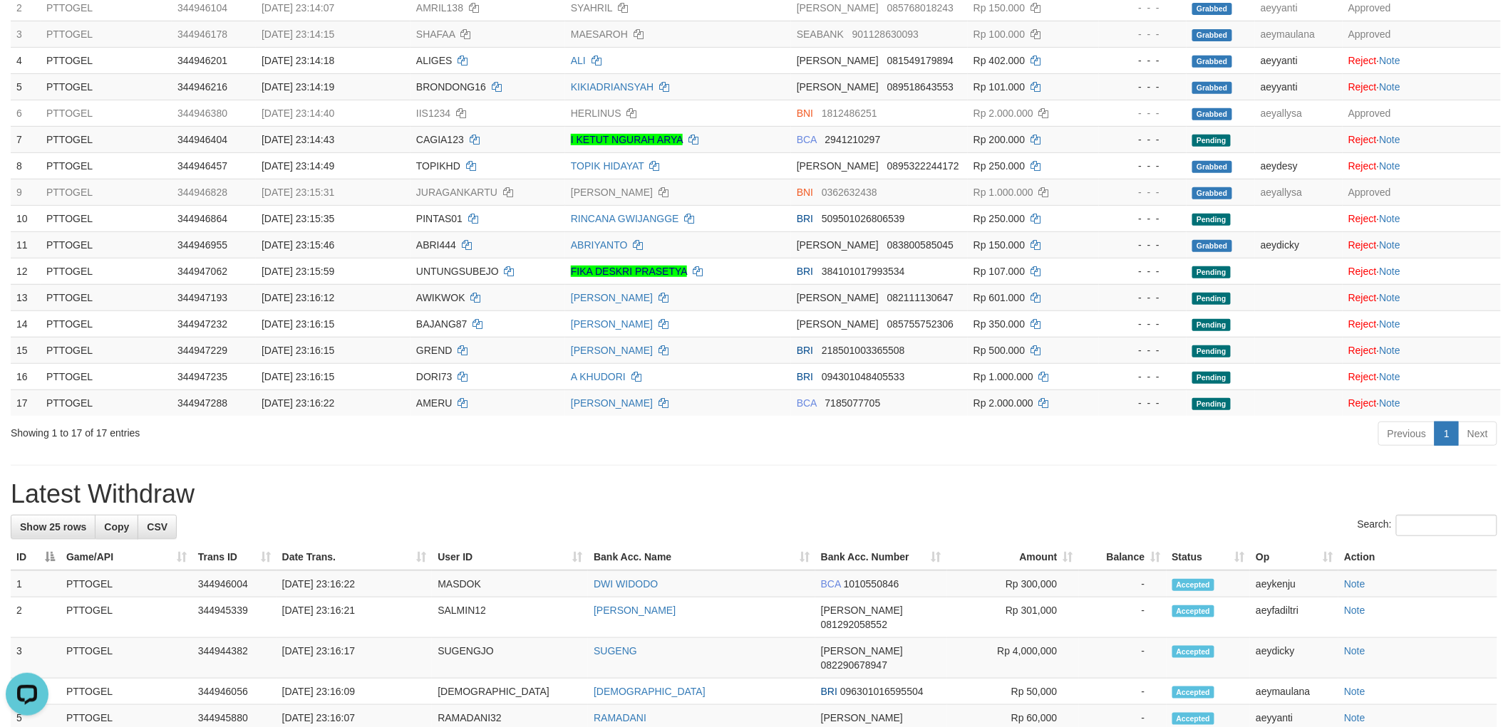
click at [760, 447] on div "Previous 1 Next" at bounding box center [1068, 435] width 858 height 31
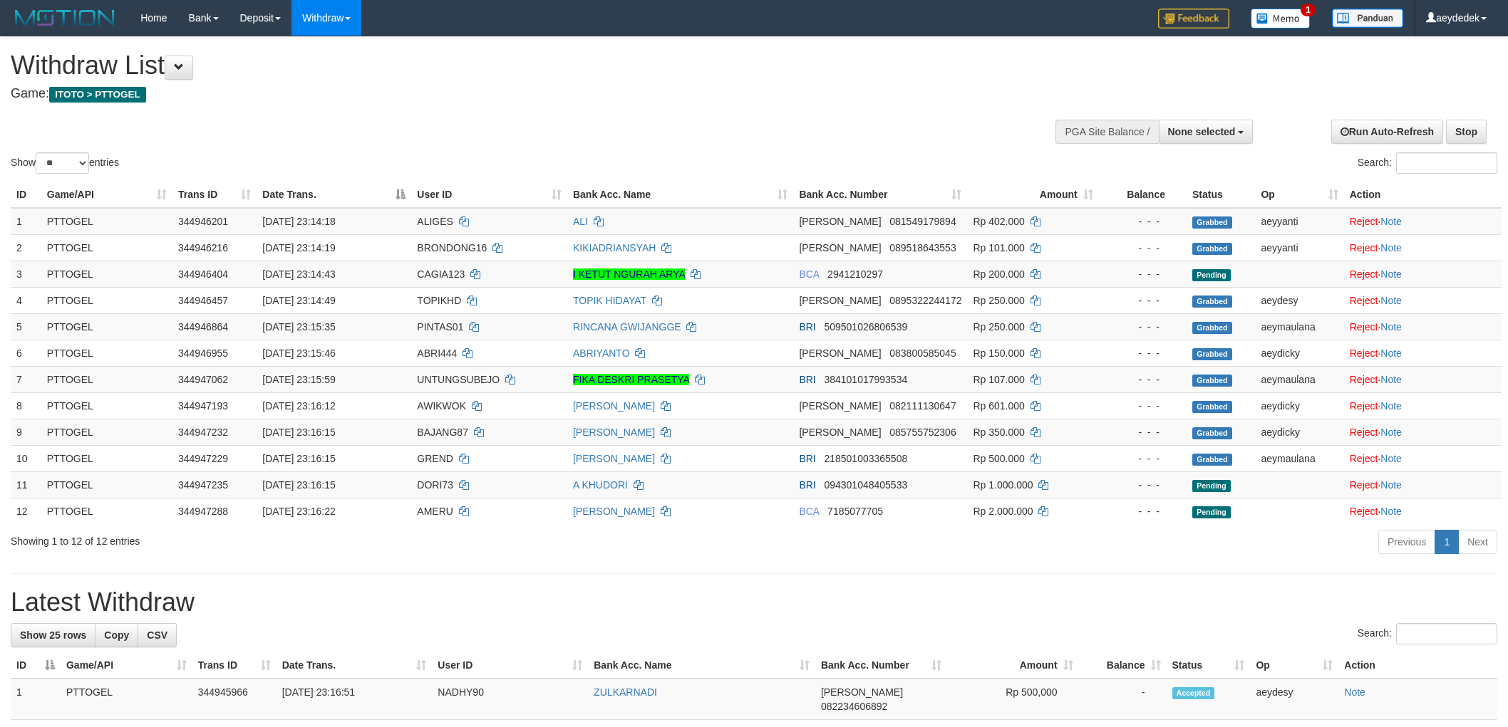
select select
select select "**"
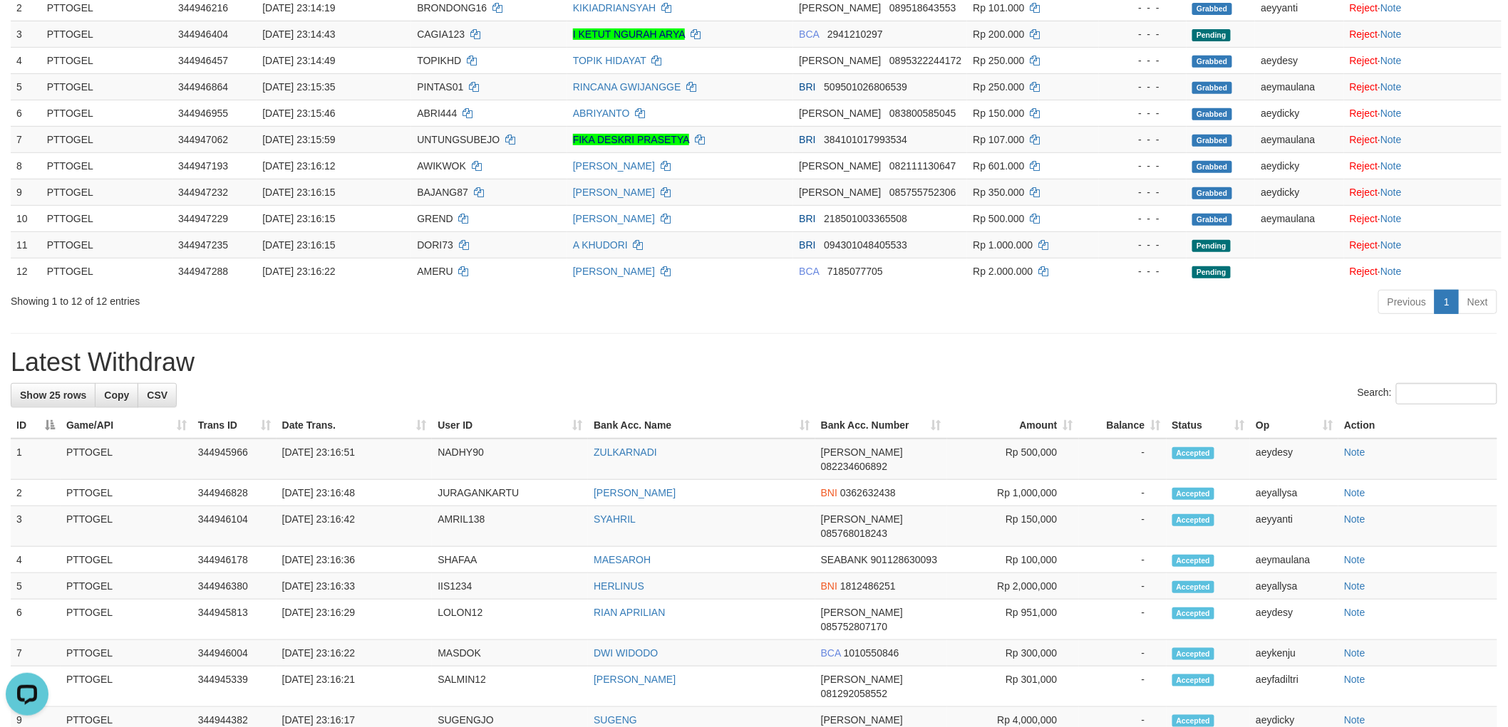
click at [1069, 316] on div "Previous 1 Next" at bounding box center [1068, 304] width 858 height 31
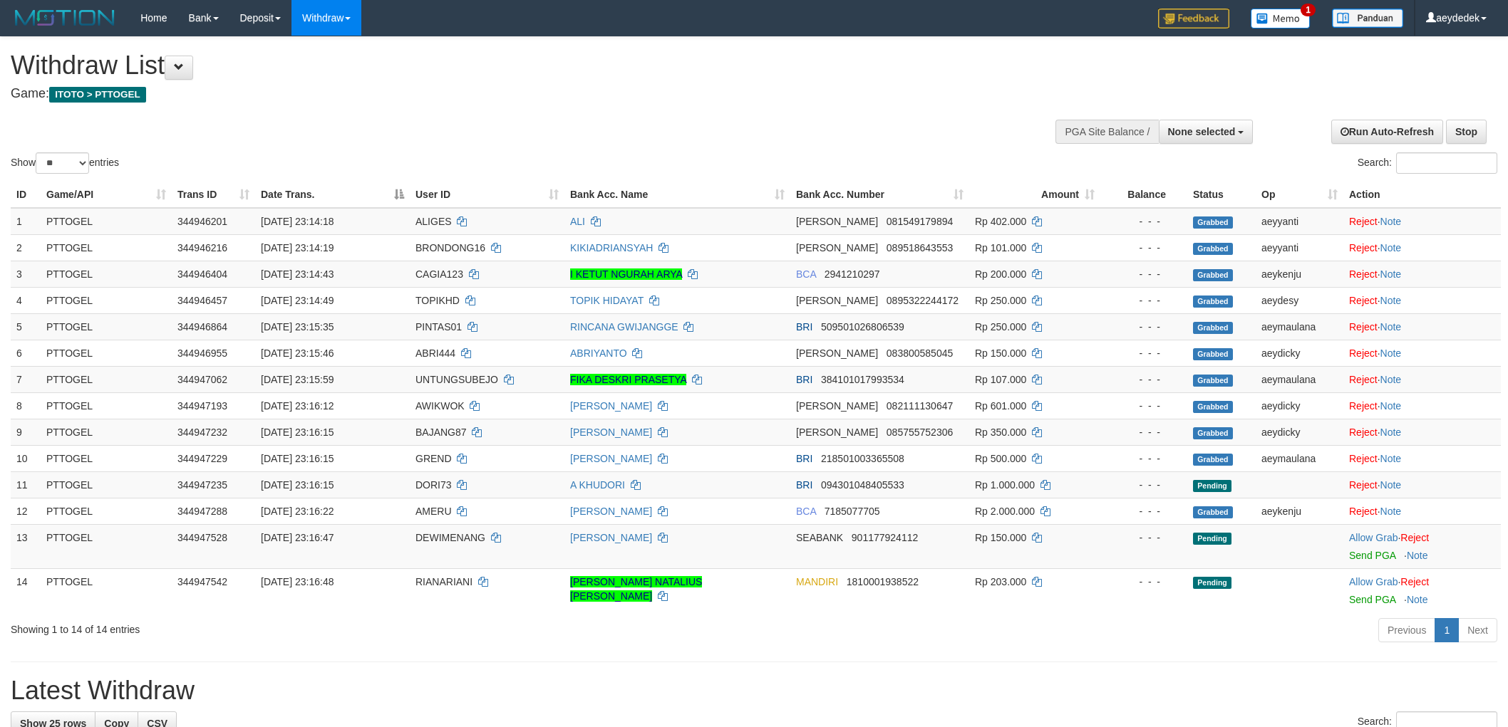
select select
select select "**"
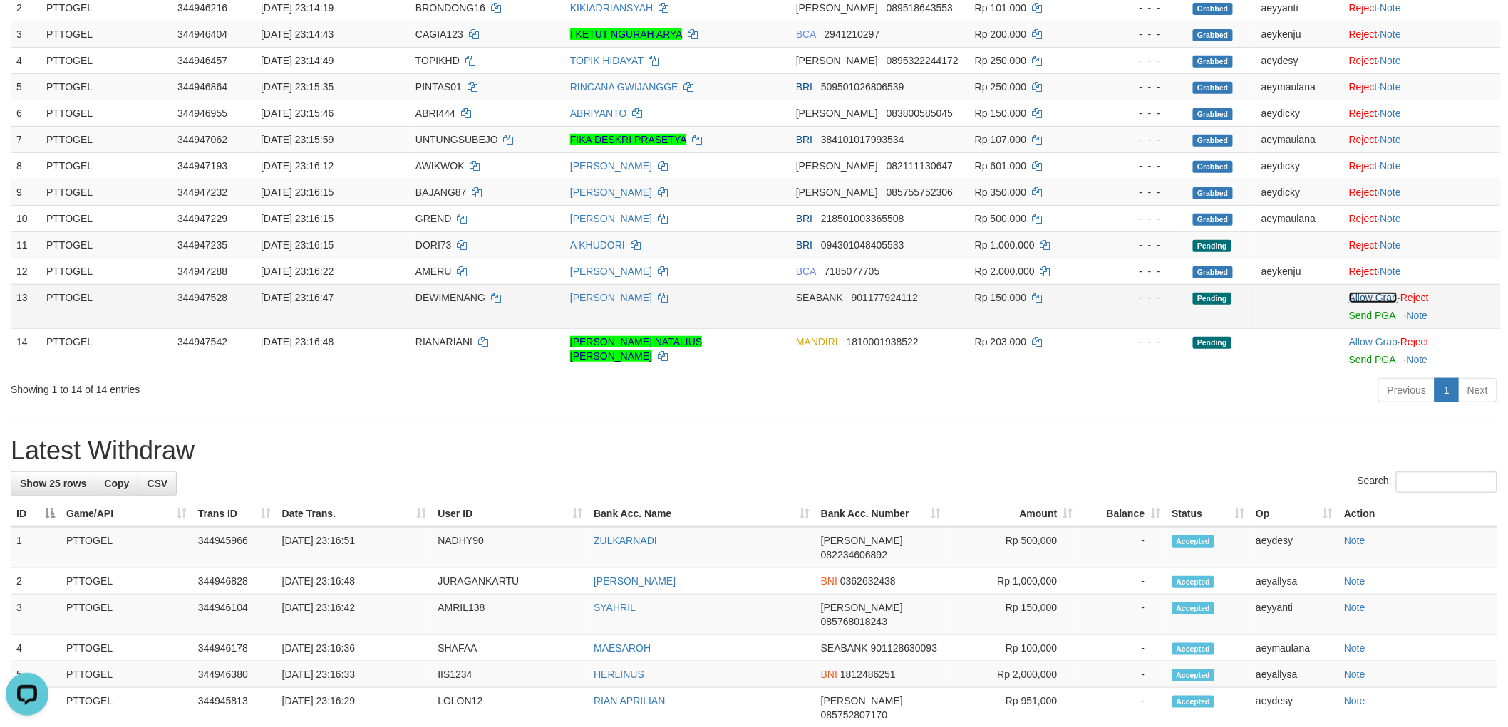
click at [1366, 296] on link "Allow Grab" at bounding box center [1373, 297] width 48 height 11
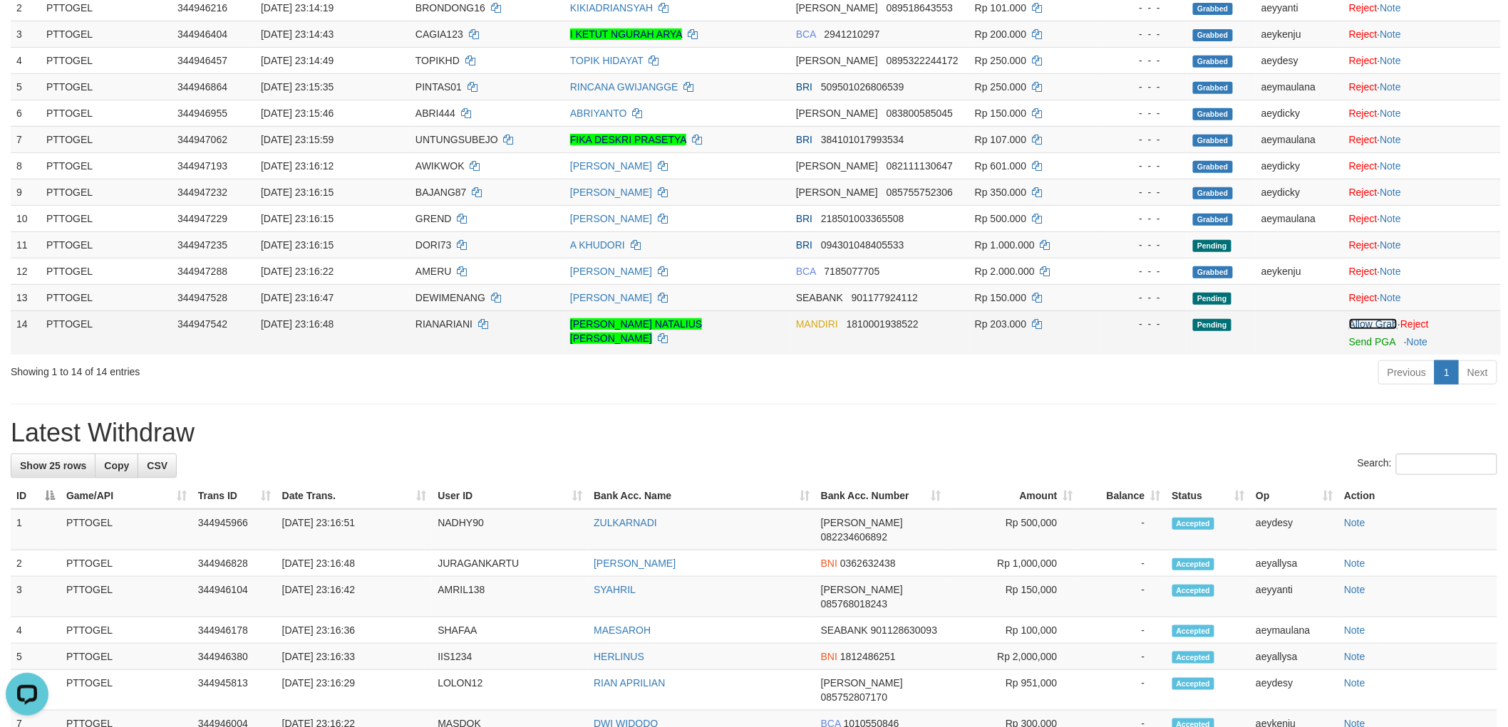
click at [1362, 318] on link "Allow Grab" at bounding box center [1373, 323] width 48 height 11
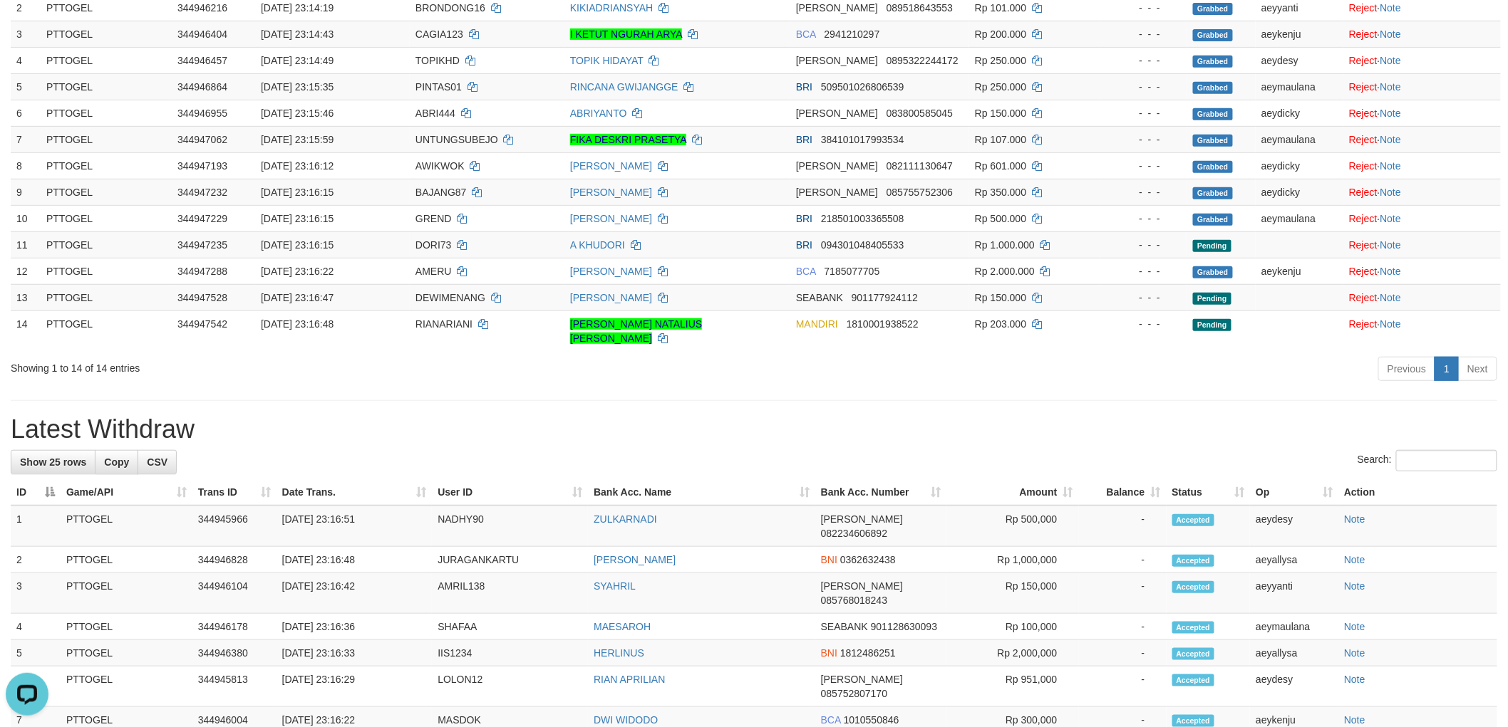
click at [1037, 375] on div "**********" at bounding box center [754, 621] width 1508 height 1649
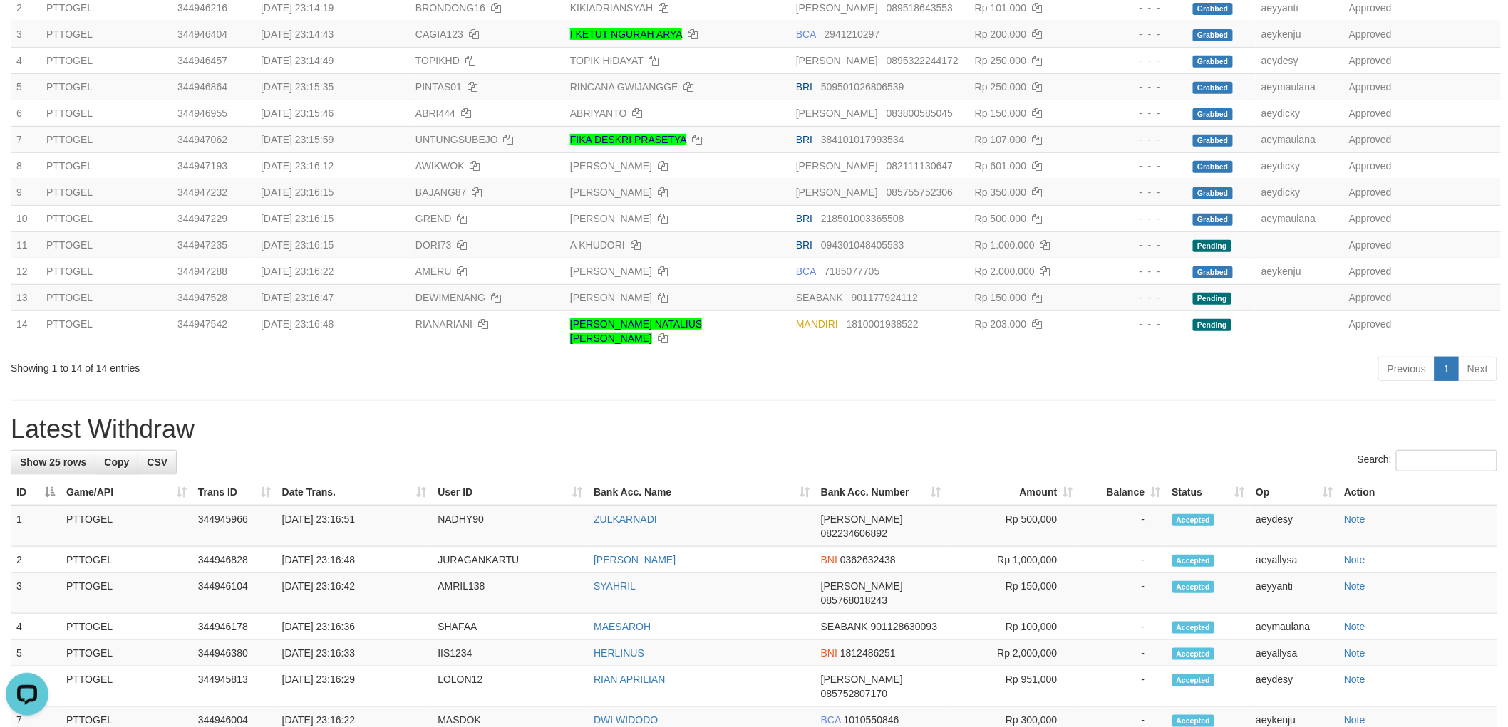
click at [835, 380] on div "**********" at bounding box center [754, 621] width 1508 height 1649
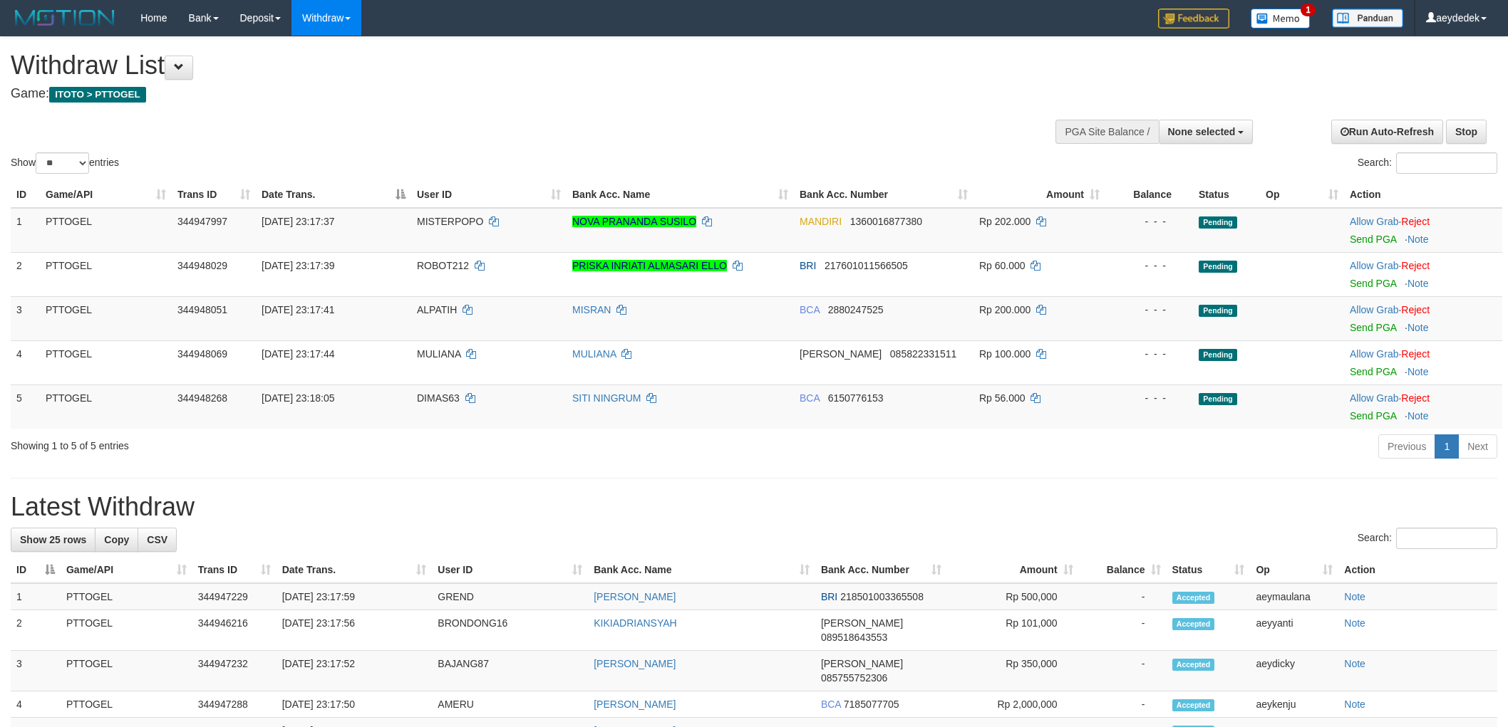
select select
select select "**"
click at [1362, 217] on link "Allow Grab" at bounding box center [1373, 221] width 48 height 11
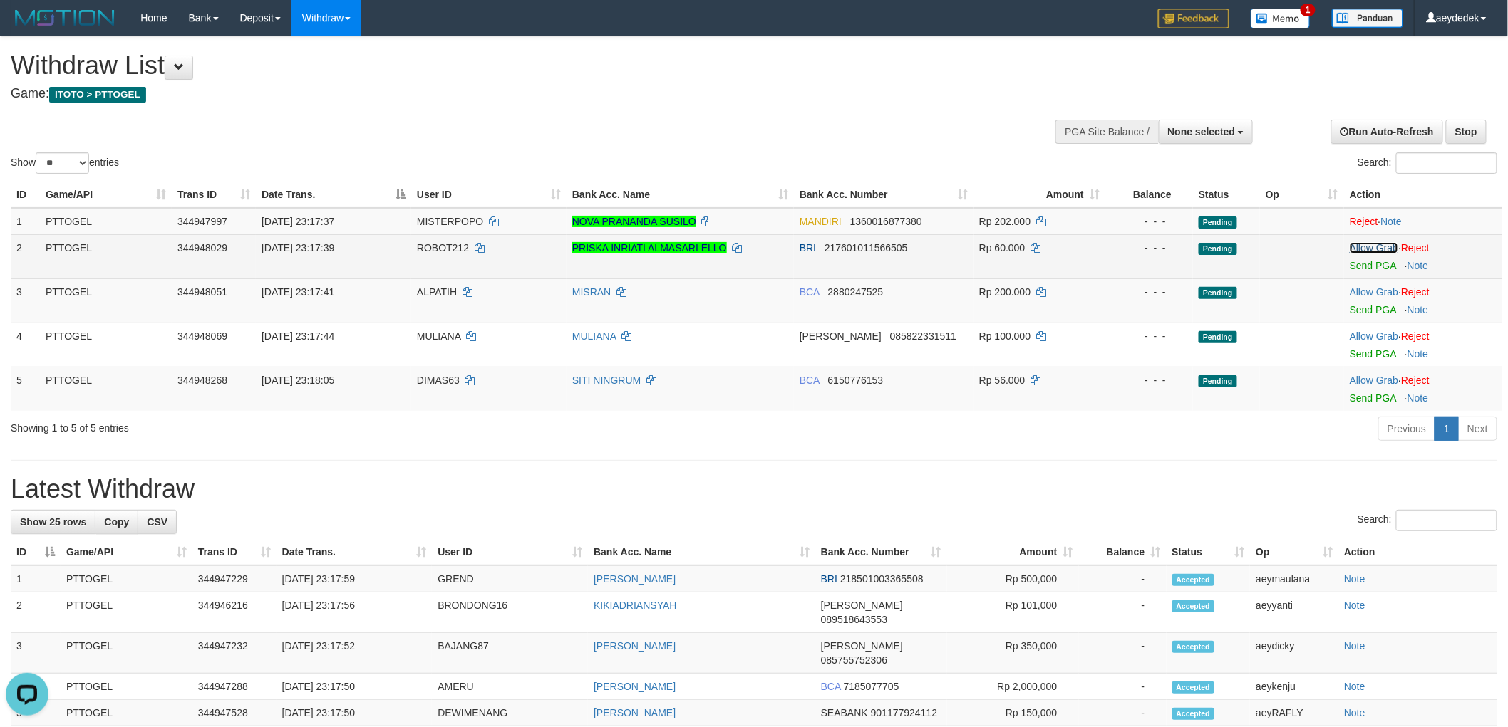
click at [1364, 242] on link "Allow Grab" at bounding box center [1373, 247] width 48 height 11
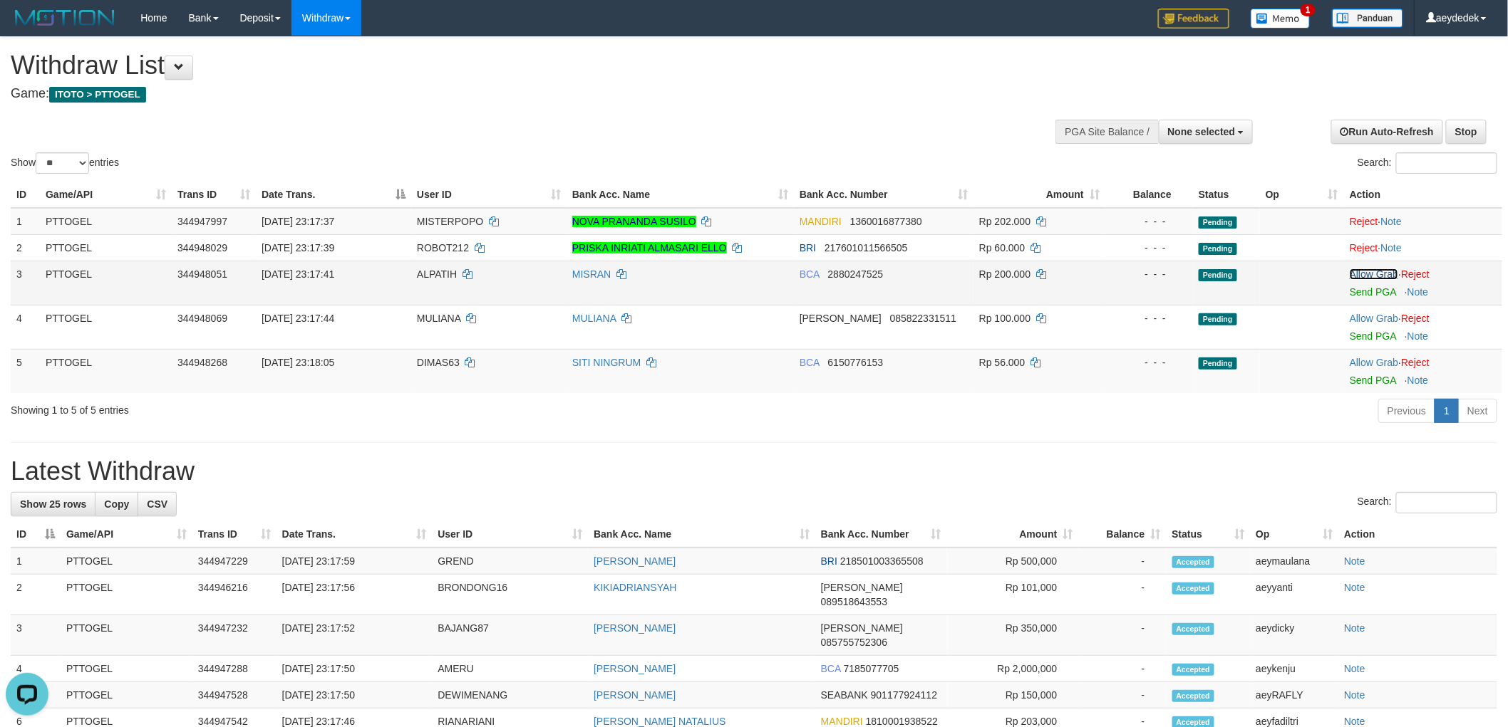
click at [1367, 275] on link "Allow Grab" at bounding box center [1373, 274] width 48 height 11
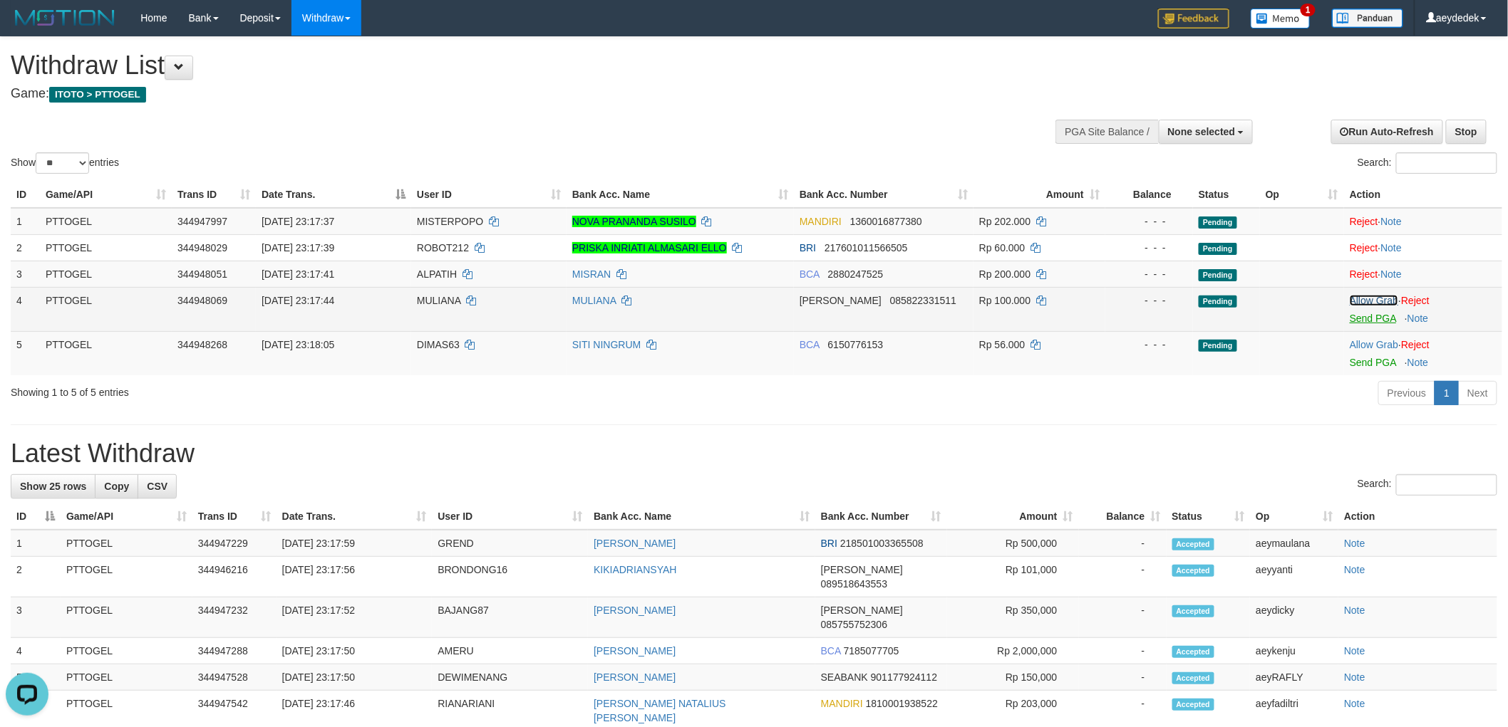
drag, startPoint x: 1368, startPoint y: 302, endPoint x: 1364, endPoint y: 313, distance: 11.9
click at [1369, 301] on link "Allow Grab" at bounding box center [1373, 300] width 48 height 11
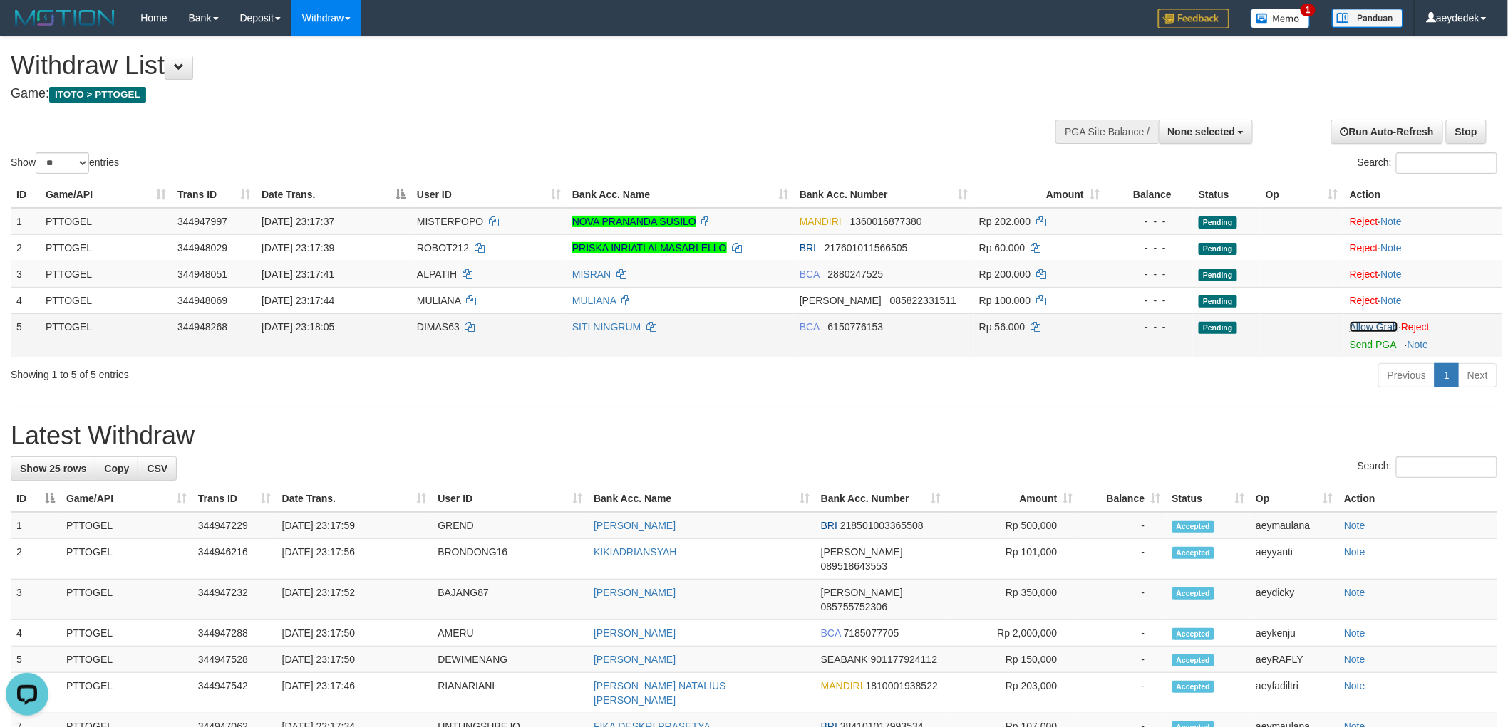
click at [1357, 328] on link "Allow Grab" at bounding box center [1373, 326] width 48 height 11
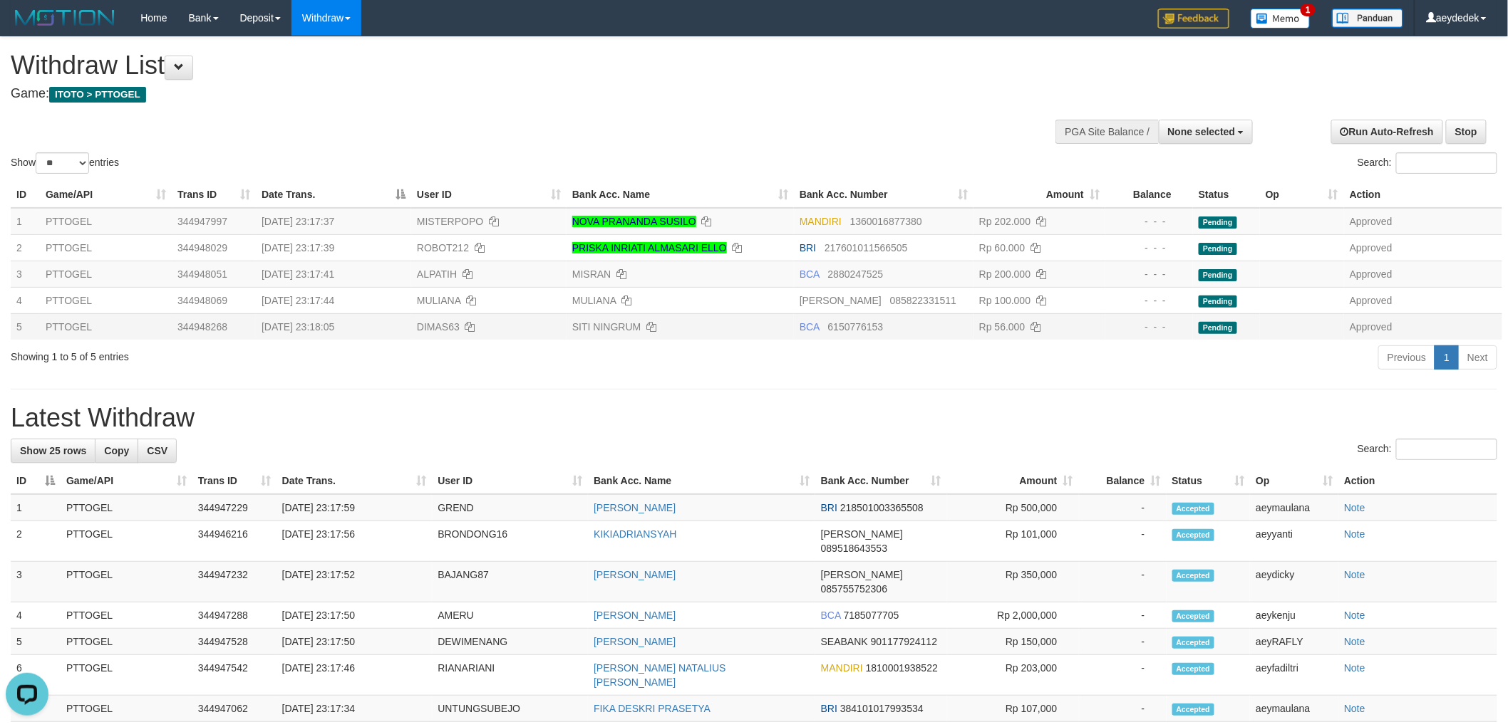
click at [705, 69] on h1 "Withdraw List" at bounding box center [501, 65] width 980 height 28
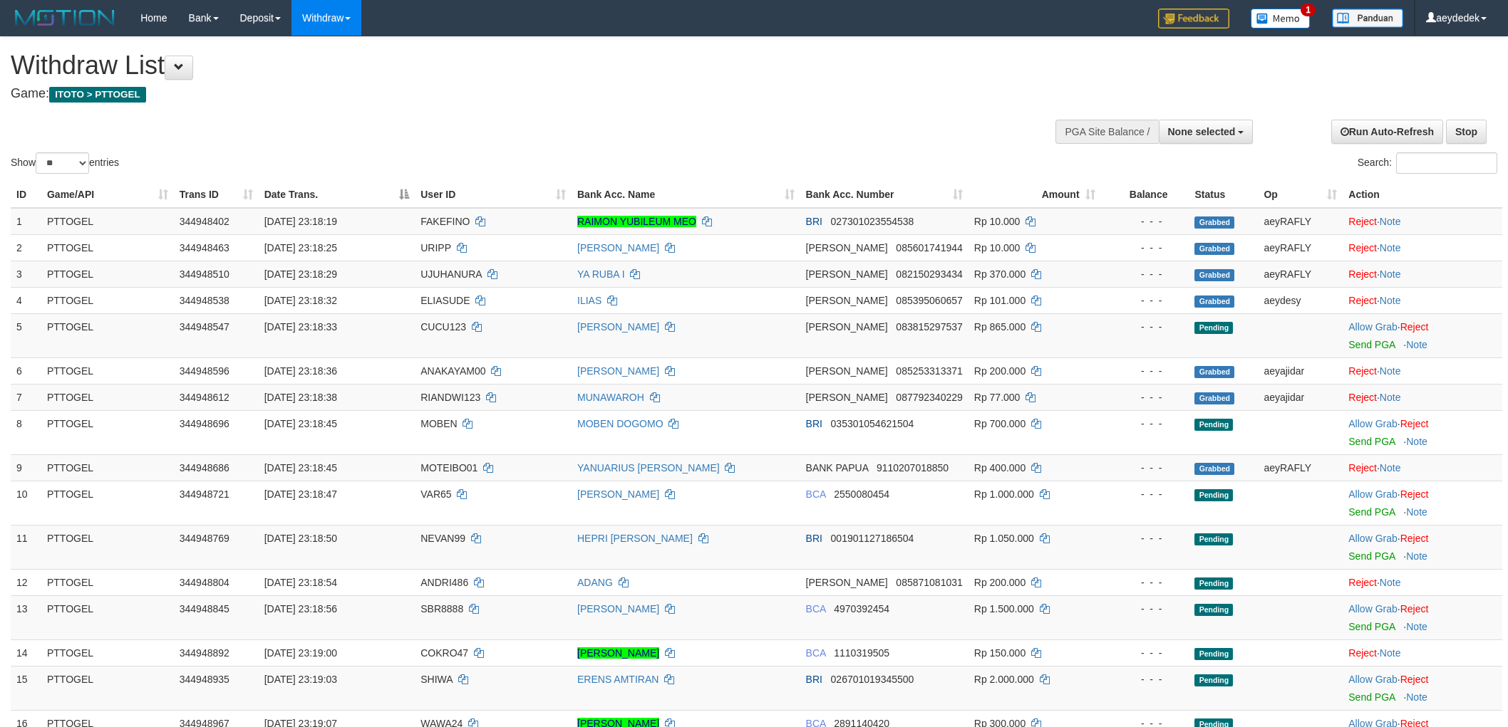
select select
select select "**"
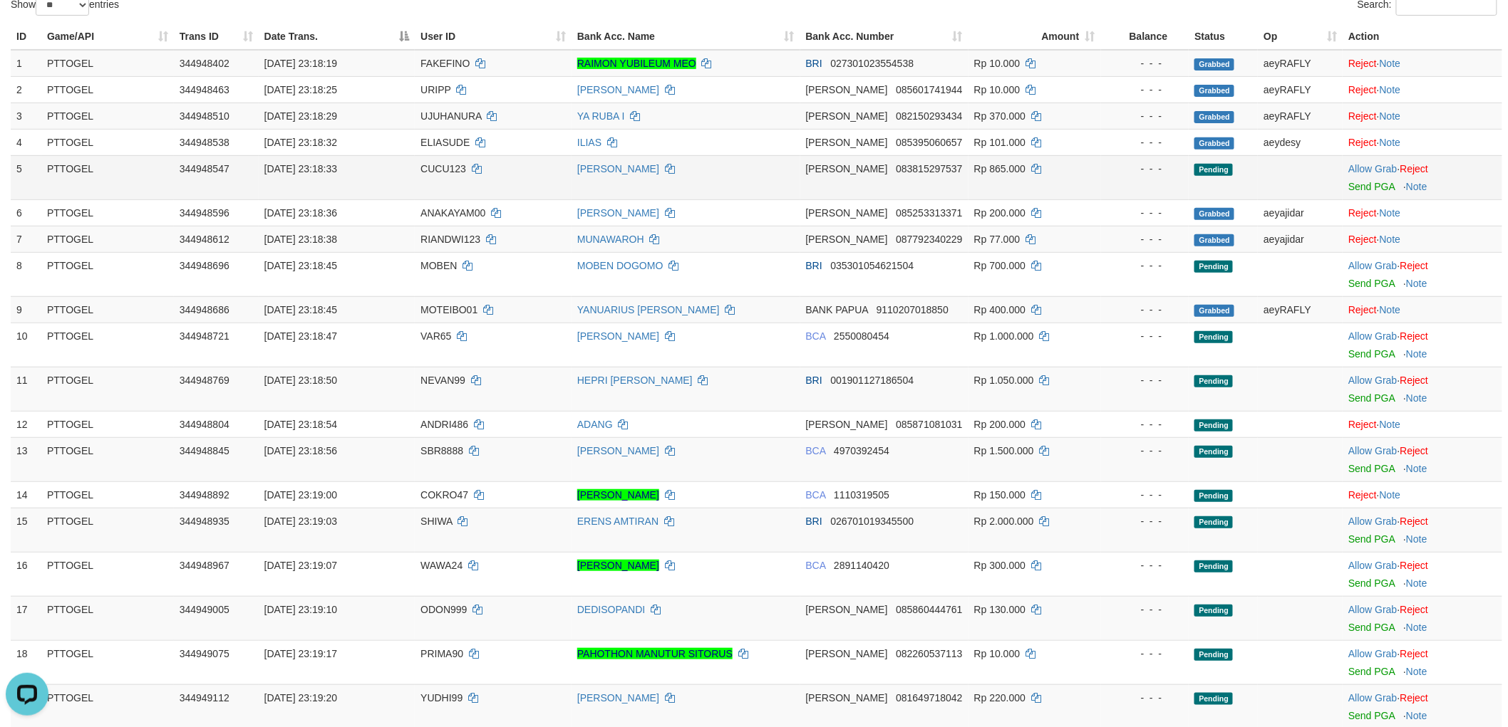
click at [437, 169] on span "CUCU123" at bounding box center [443, 168] width 46 height 11
drag, startPoint x: 437, startPoint y: 169, endPoint x: 408, endPoint y: 174, distance: 29.6
click at [436, 169] on span "CUCU123" at bounding box center [443, 168] width 46 height 11
copy span "CUCU123"
click at [1381, 172] on link "Allow Grab" at bounding box center [1372, 168] width 48 height 11
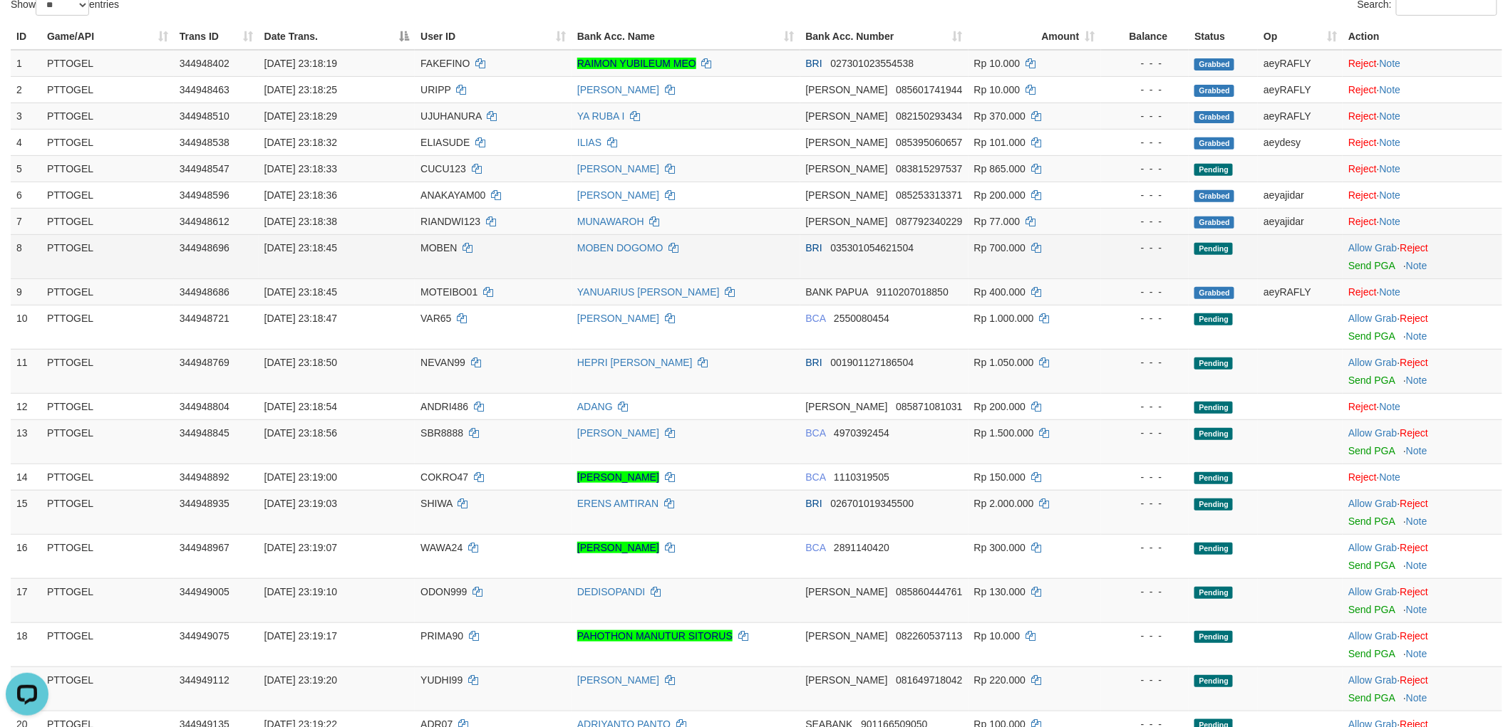
click at [437, 243] on span "MOBEN" at bounding box center [438, 247] width 36 height 11
drag, startPoint x: 437, startPoint y: 243, endPoint x: 397, endPoint y: 243, distance: 40.6
click at [435, 242] on span "MOBEN" at bounding box center [438, 247] width 36 height 11
copy span "MOBEN"
drag, startPoint x: 1365, startPoint y: 247, endPoint x: 1352, endPoint y: 261, distance: 19.7
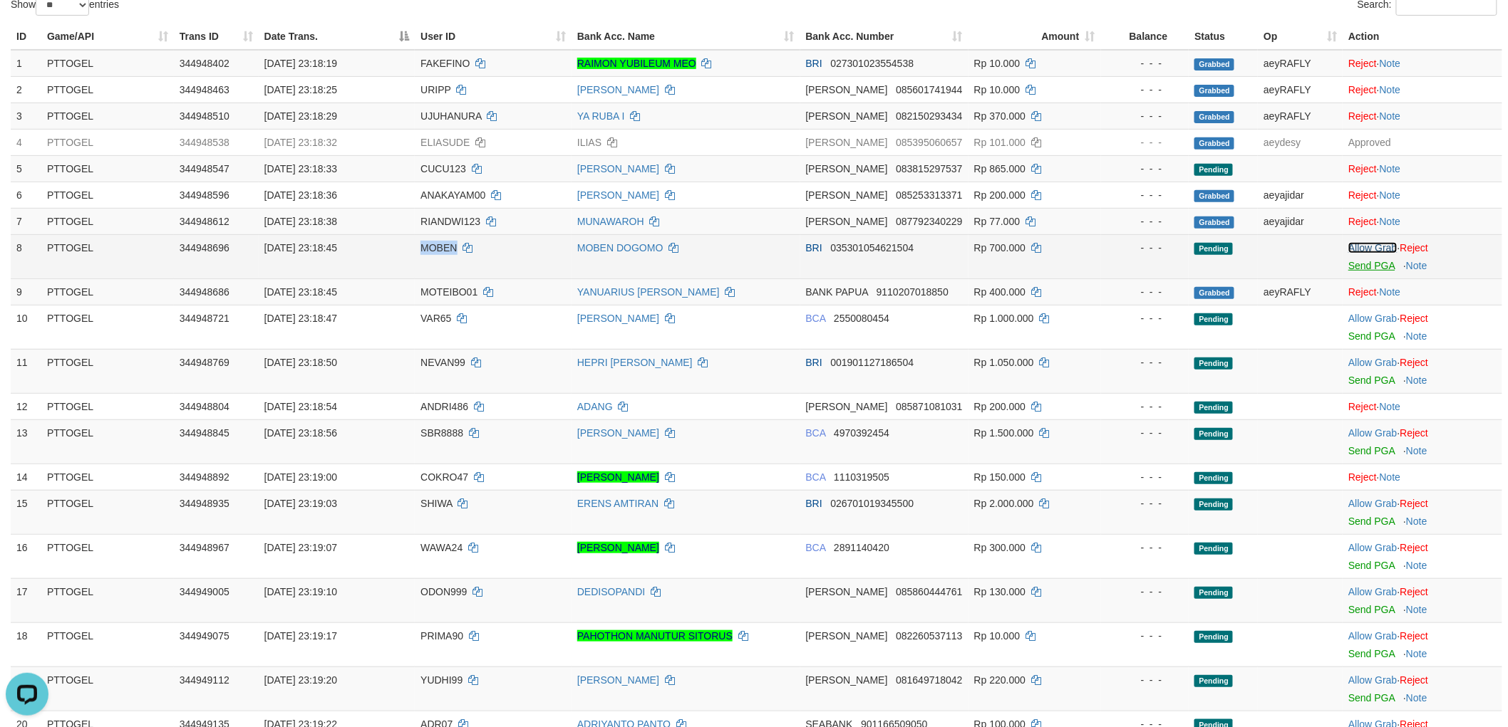
click at [1365, 247] on link "Allow Grab" at bounding box center [1372, 247] width 48 height 11
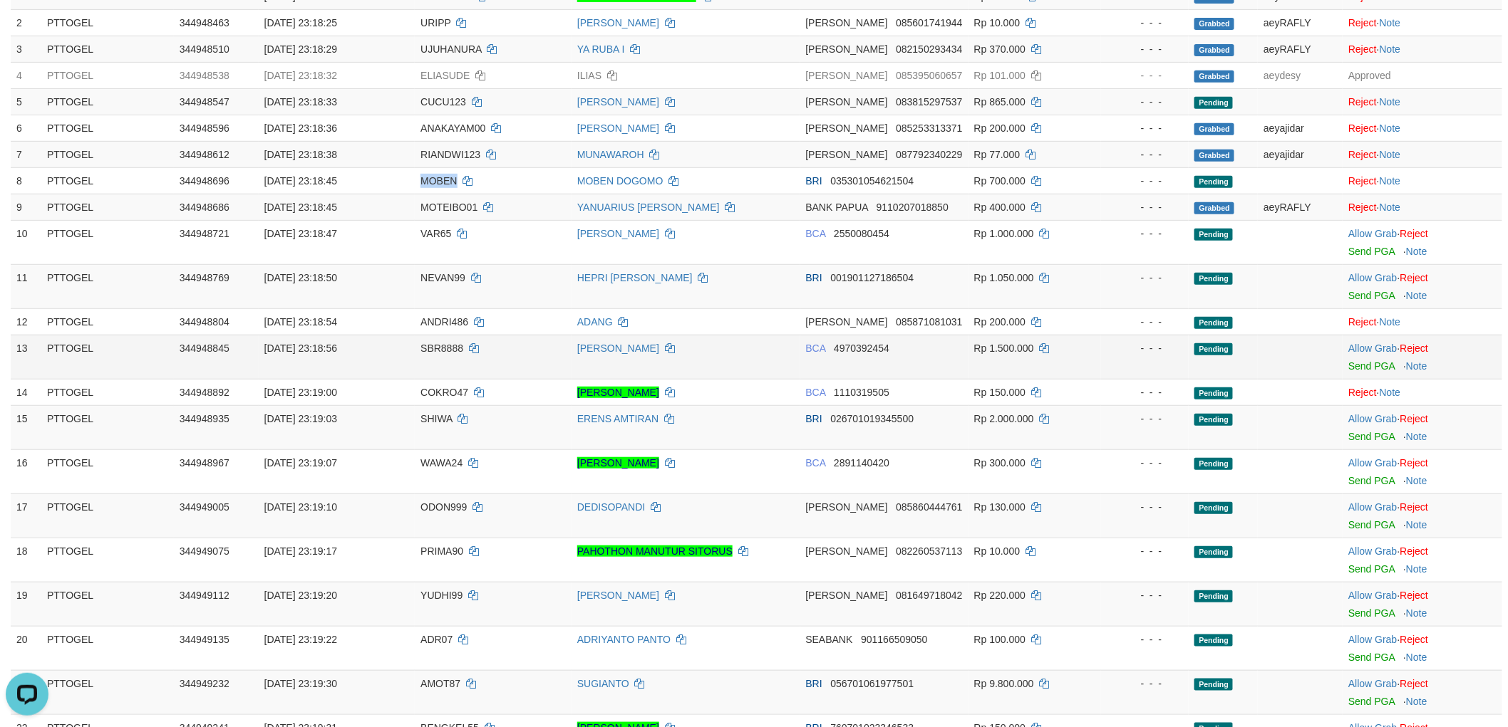
scroll to position [316, 0]
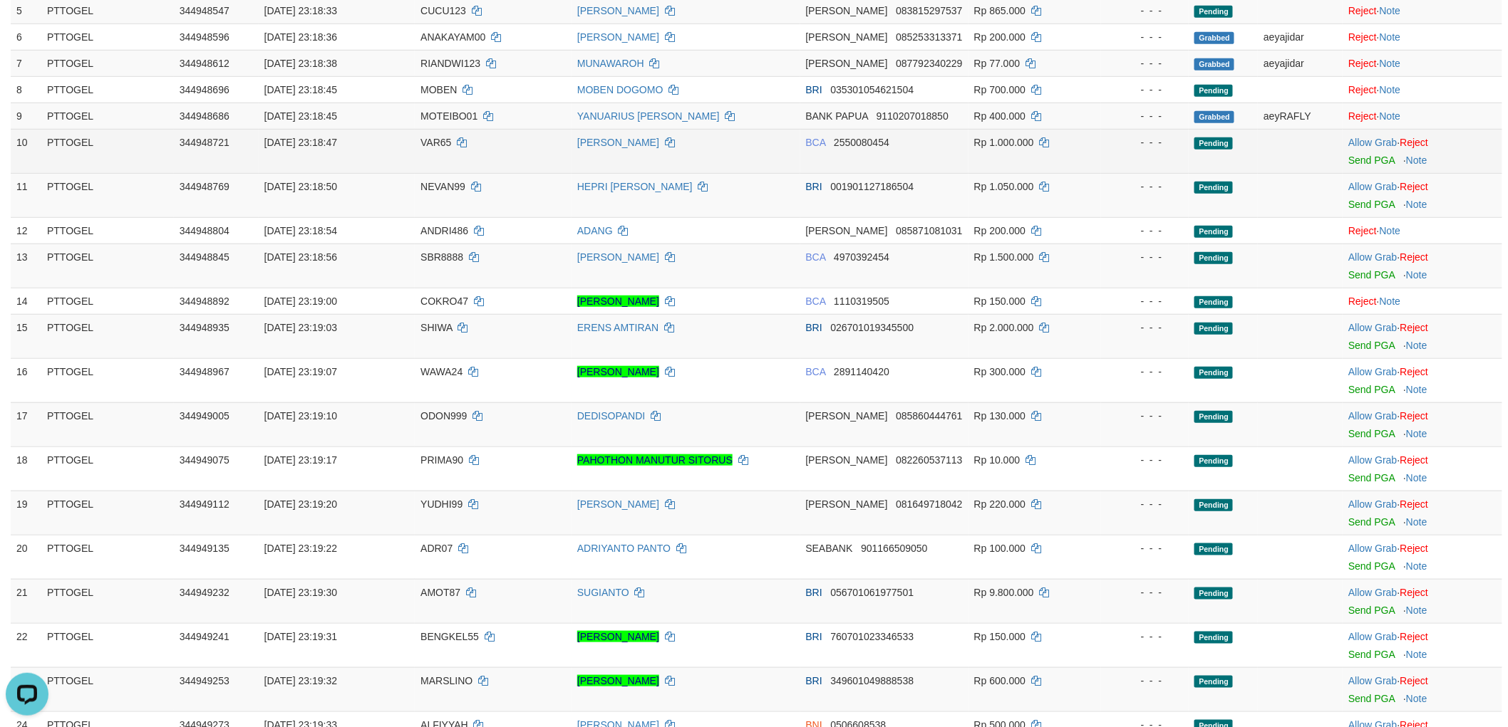
click at [420, 137] on span "VAR65" at bounding box center [435, 142] width 31 height 11
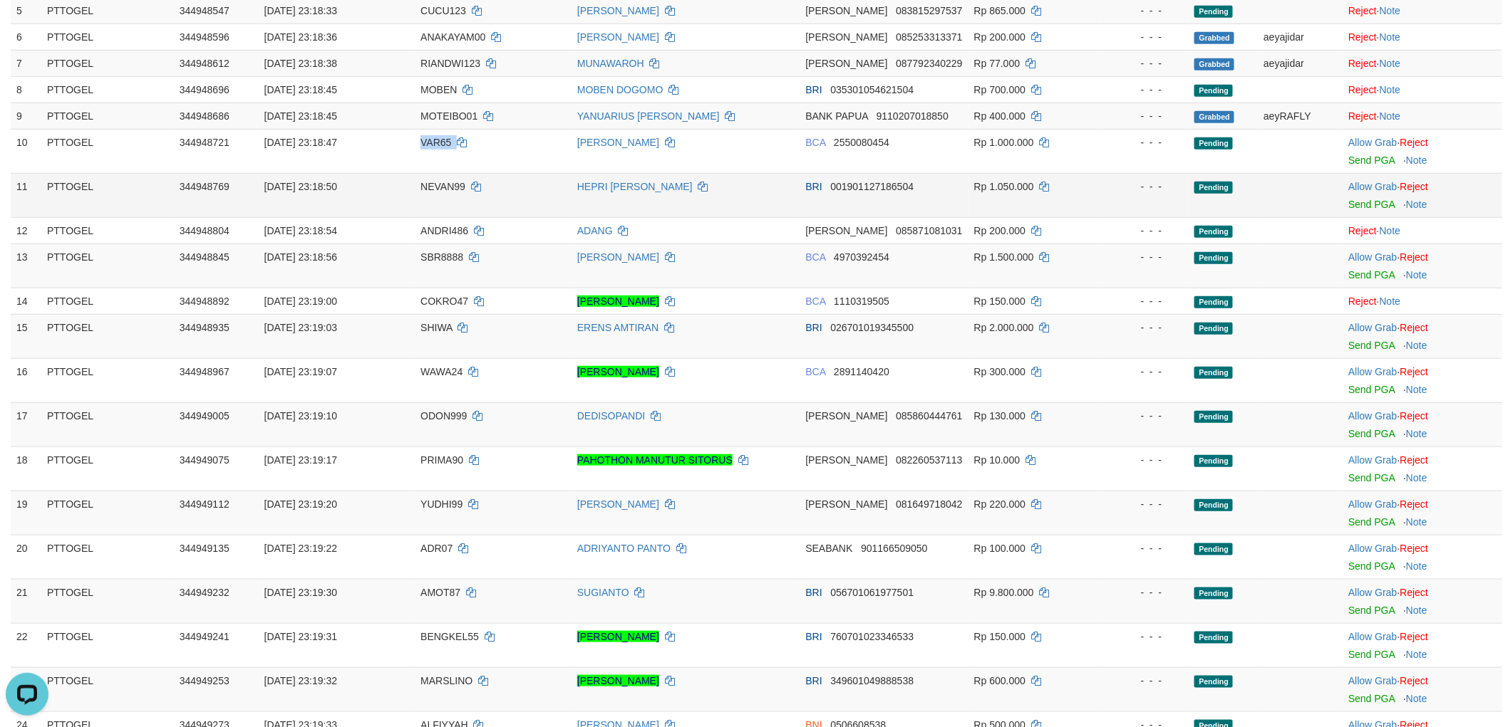
copy td "VAR65"
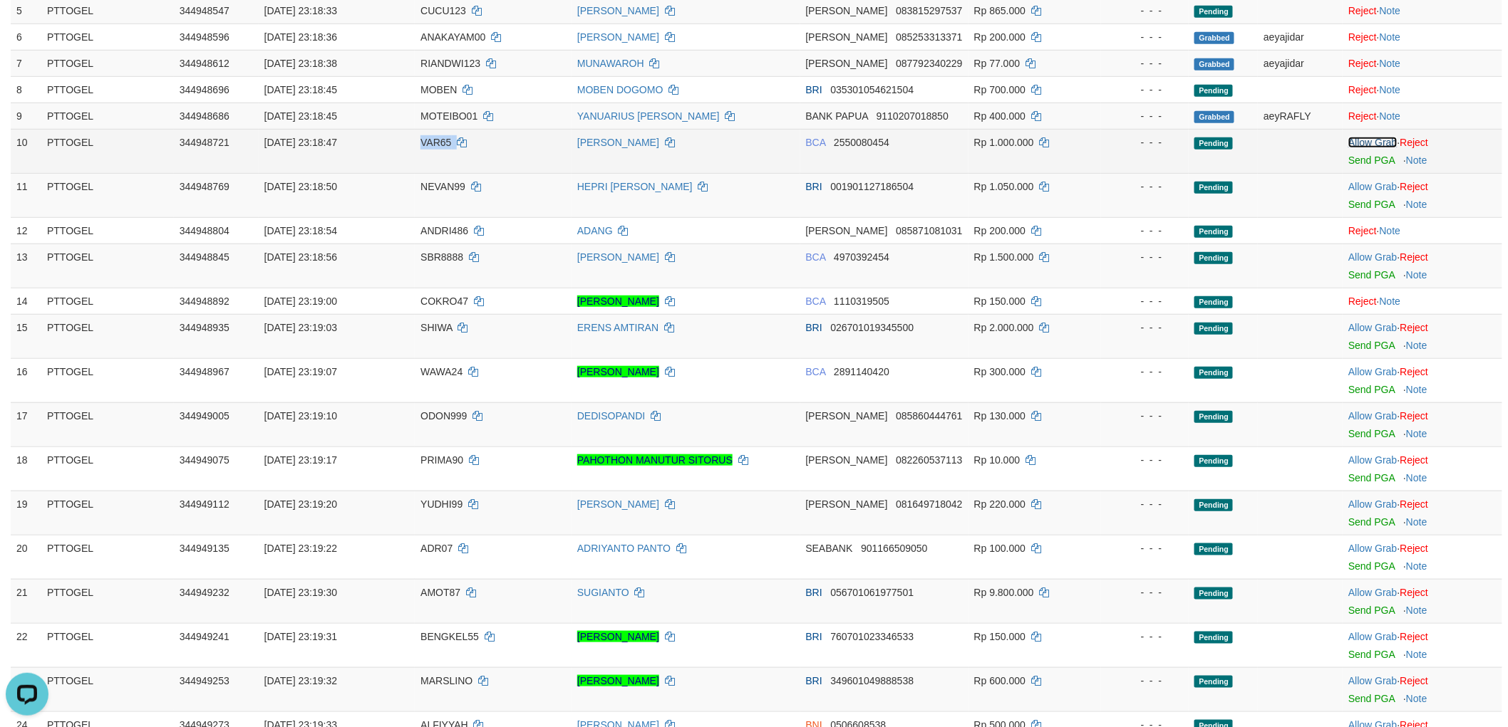
click at [1371, 137] on link "Allow Grab" at bounding box center [1372, 142] width 48 height 11
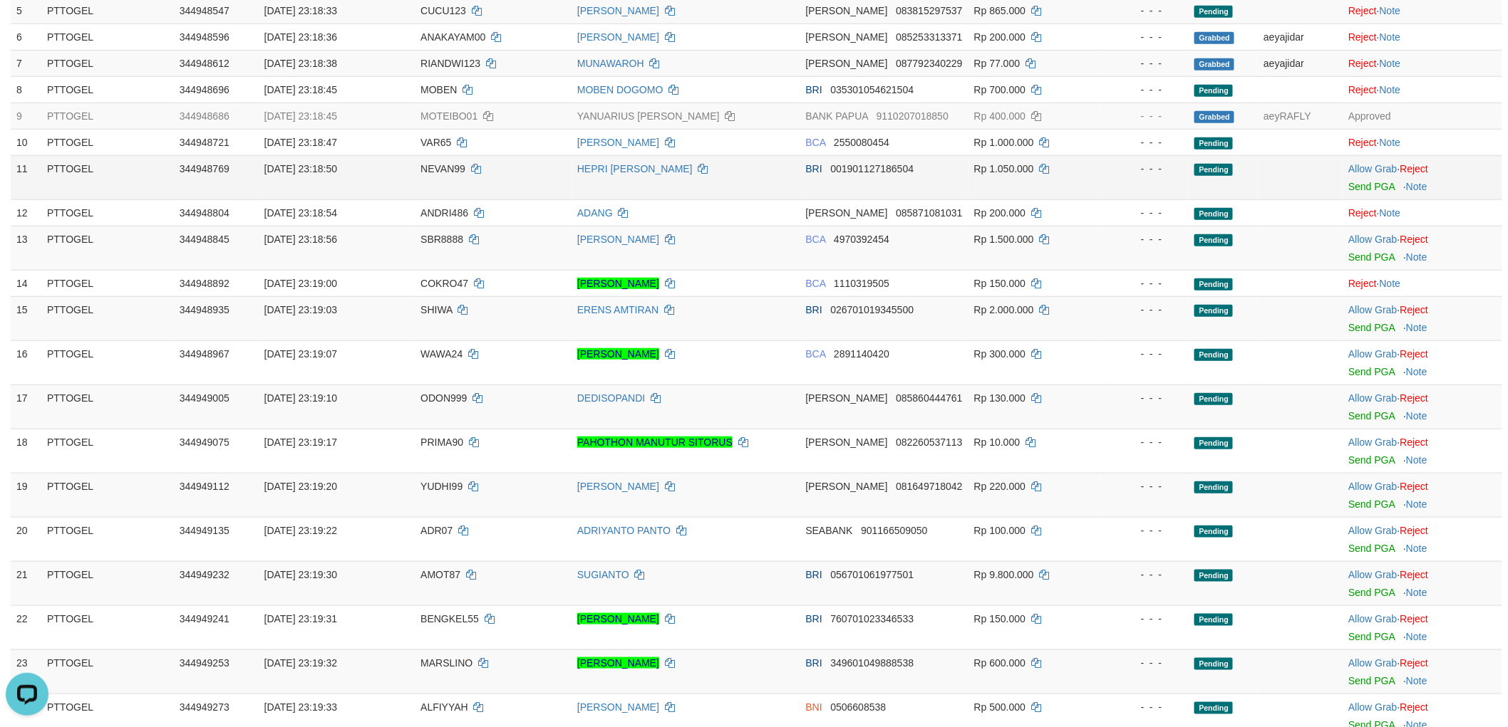
click at [431, 165] on span "NEVAN99" at bounding box center [442, 168] width 45 height 11
copy td "NEVAN99"
drag, startPoint x: 1380, startPoint y: 164, endPoint x: 1374, endPoint y: 170, distance: 8.6
click at [1380, 164] on link "Allow Grab" at bounding box center [1372, 168] width 48 height 11
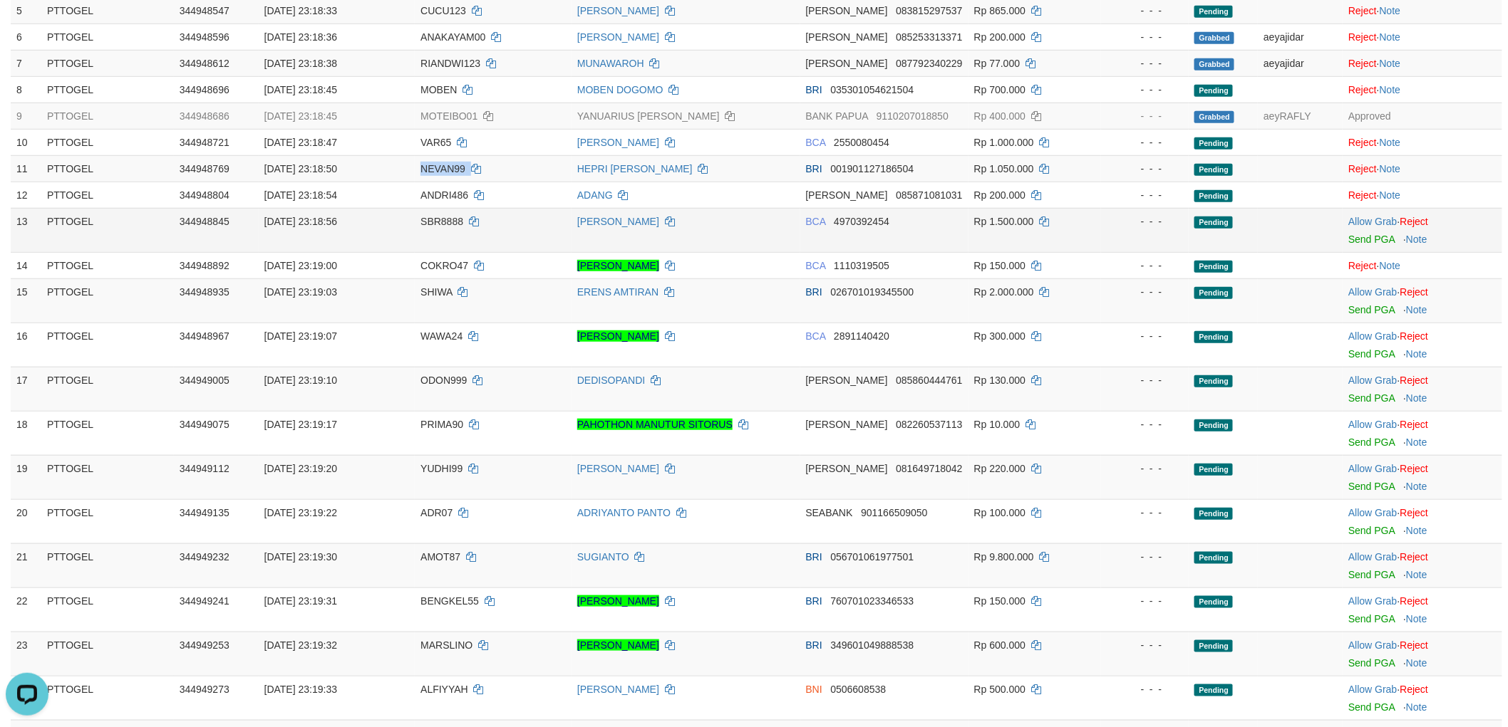
scroll to position [395, 0]
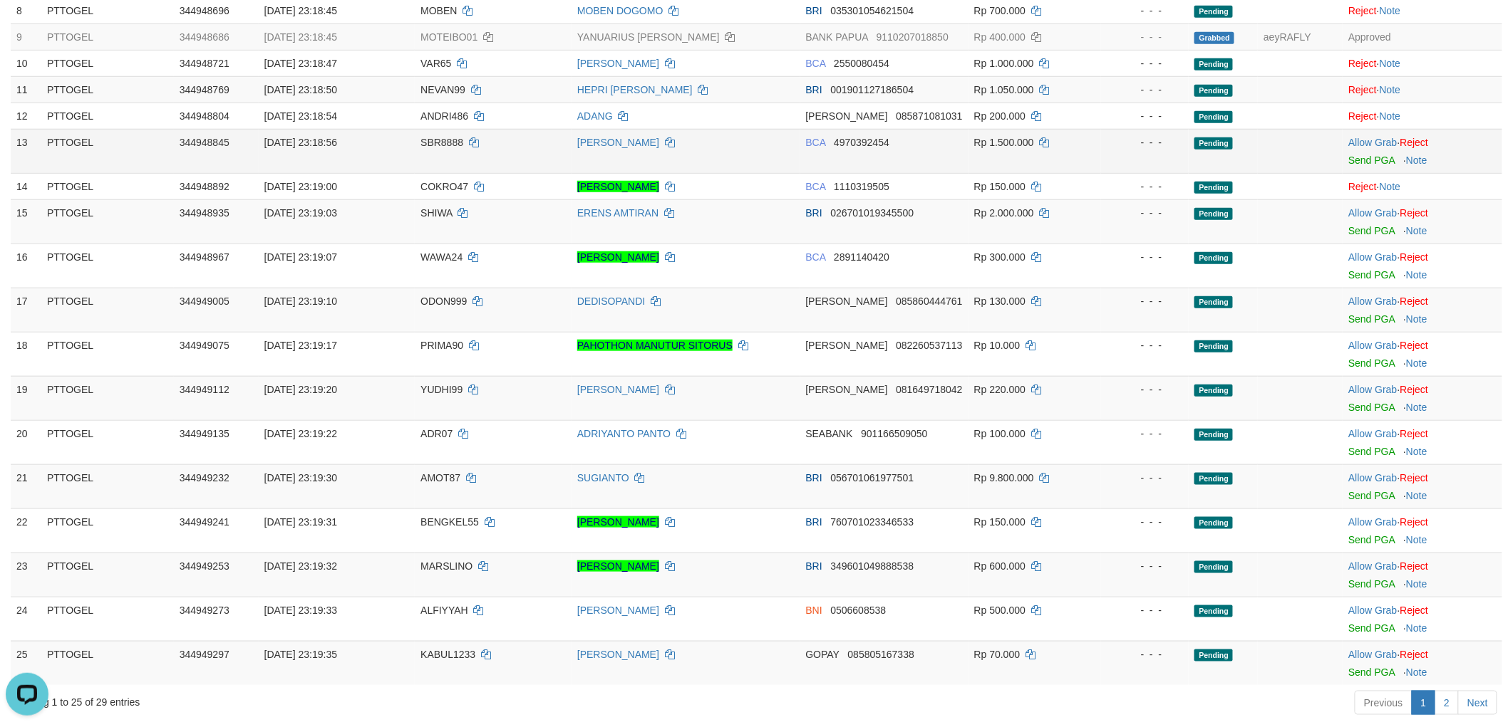
click at [443, 150] on td "SBR8888" at bounding box center [493, 151] width 157 height 44
click at [442, 148] on td "SBR8888" at bounding box center [493, 151] width 157 height 44
copy span "SBR8888"
click at [1377, 140] on link "Allow Grab" at bounding box center [1372, 142] width 48 height 11
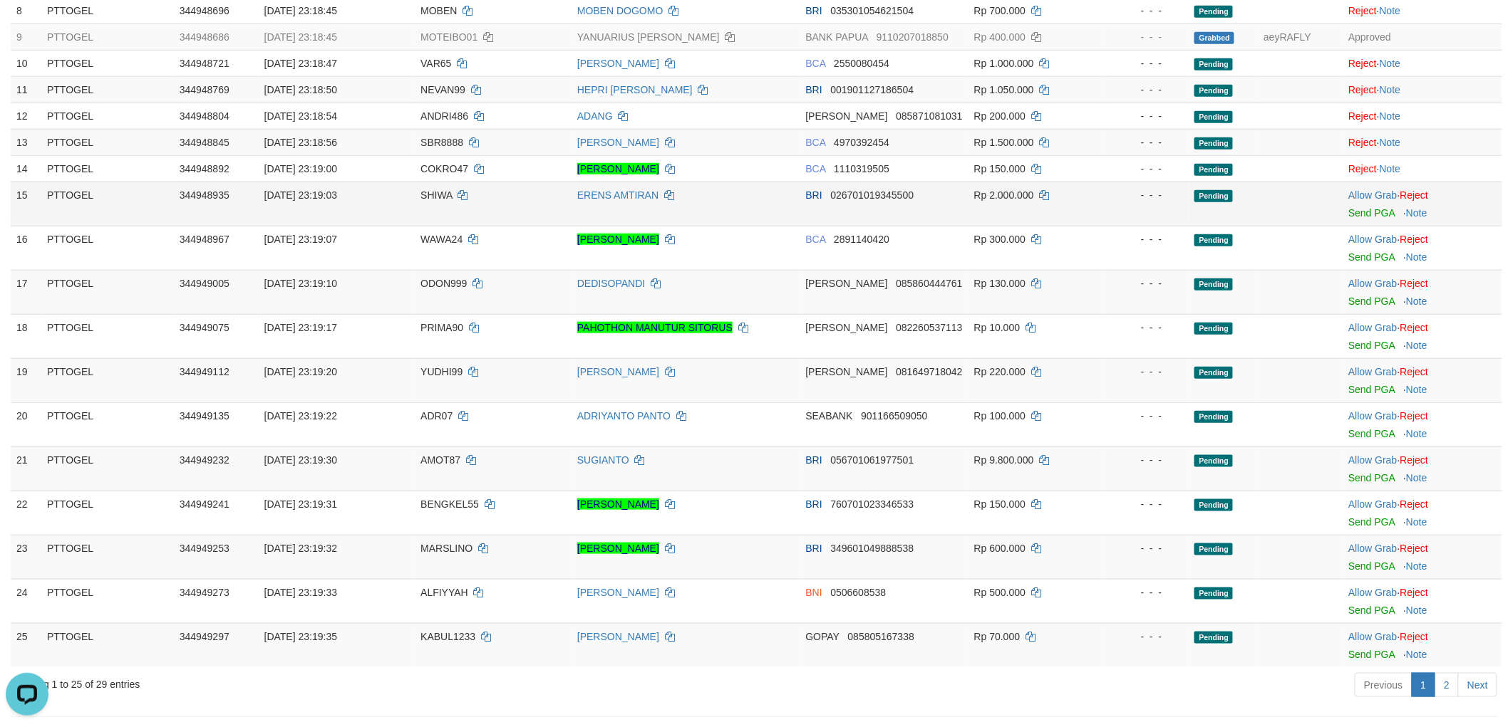
click at [424, 193] on span "SHIWA" at bounding box center [436, 195] width 32 height 11
copy td "SHIWA"
click at [1352, 193] on link "Allow Grab" at bounding box center [1372, 195] width 48 height 11
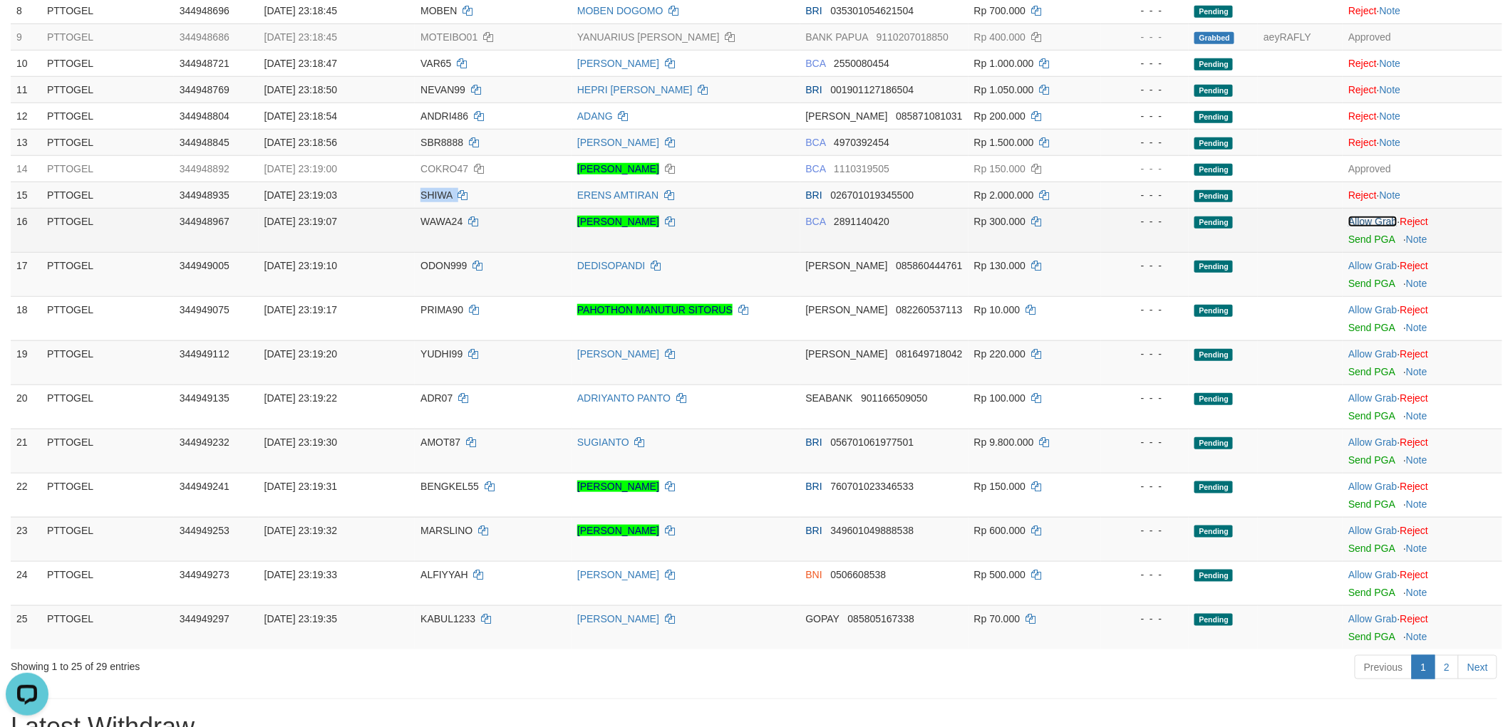
click at [1355, 216] on link "Allow Grab" at bounding box center [1372, 221] width 48 height 11
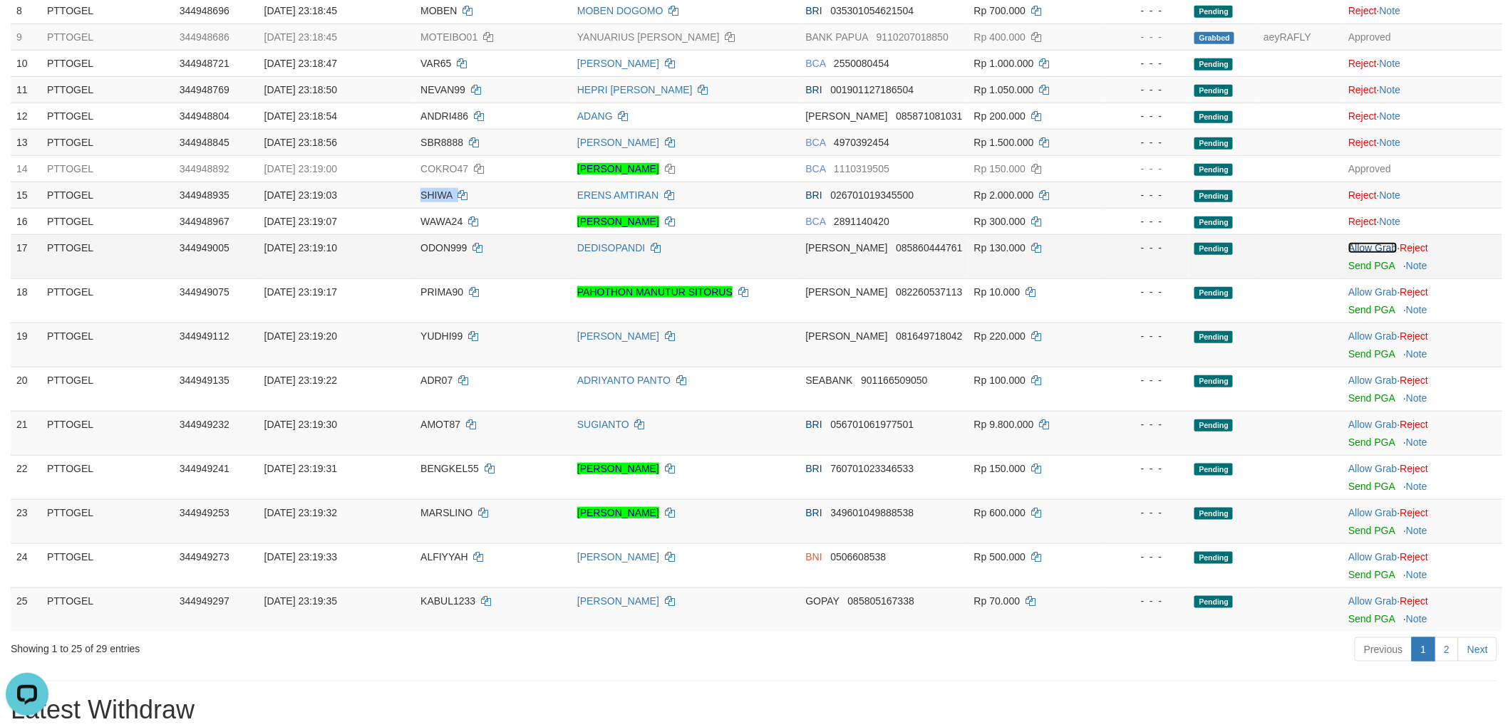
click at [1366, 245] on link "Allow Grab" at bounding box center [1372, 247] width 48 height 11
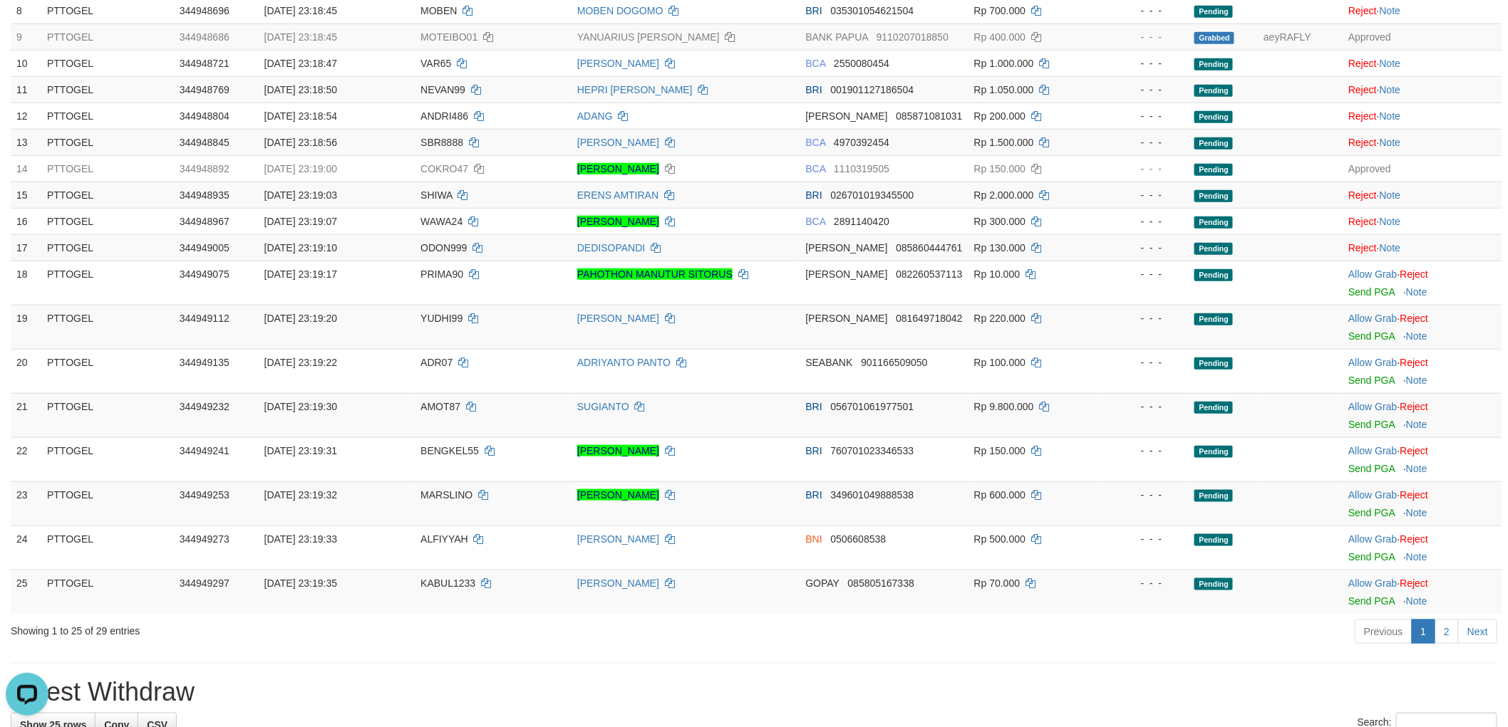
click at [811, 643] on div "Previous 1 2 Next" at bounding box center [1068, 633] width 858 height 31
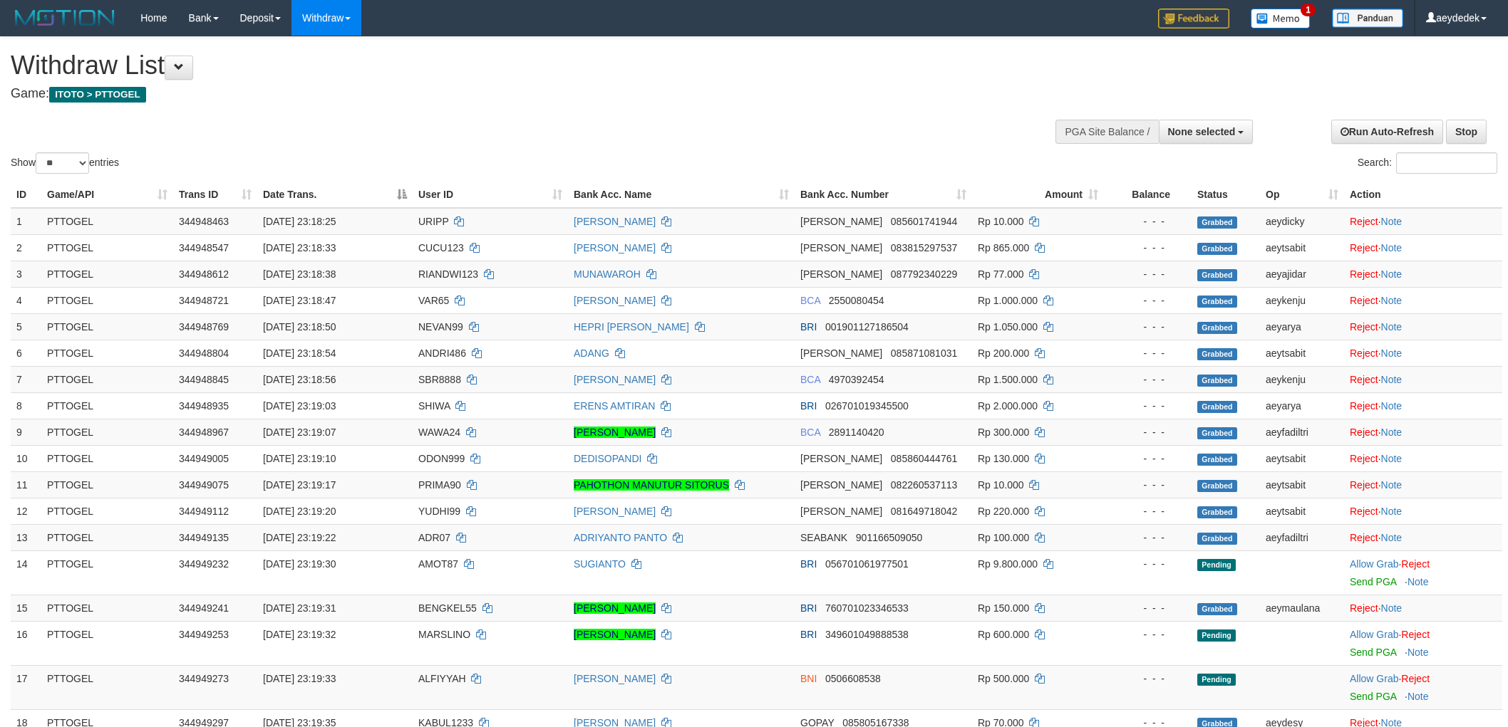
select select
select select "**"
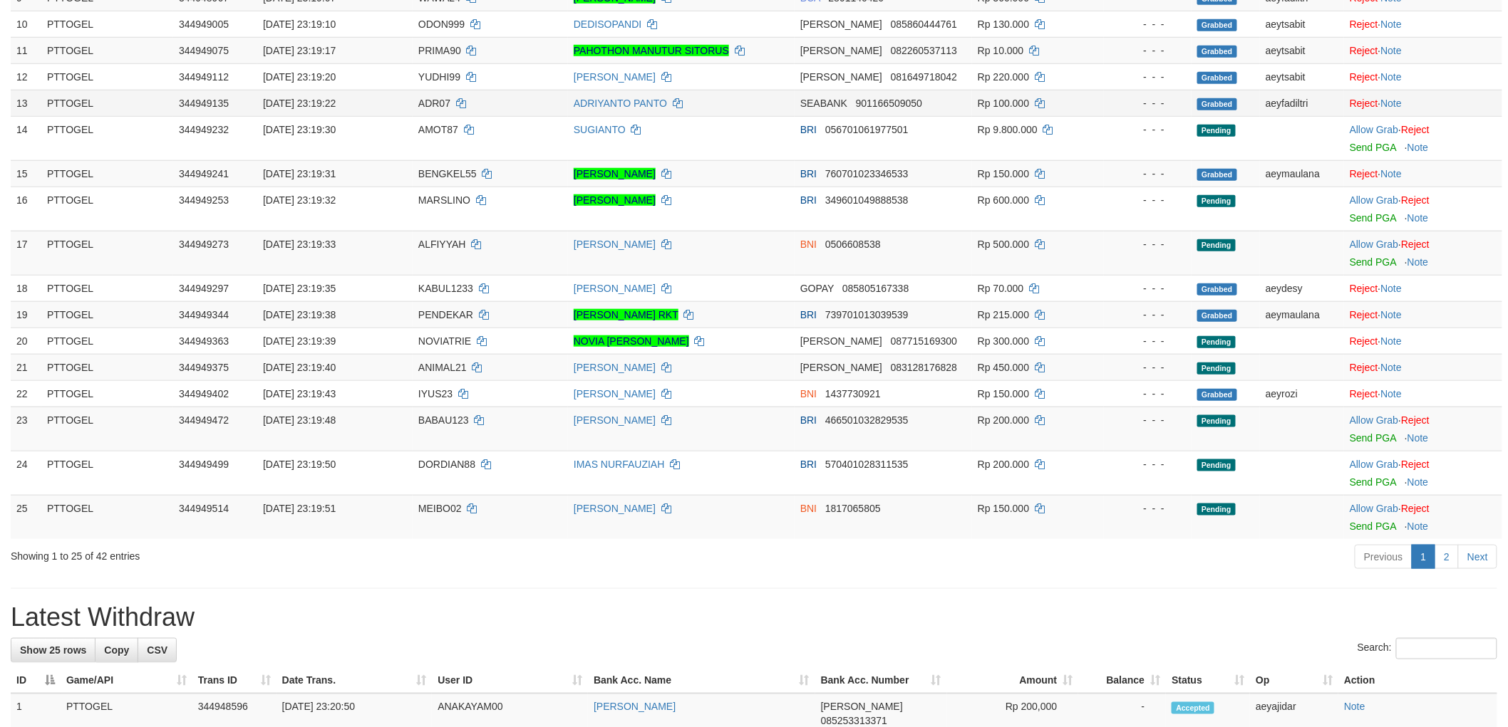
scroll to position [395, 0]
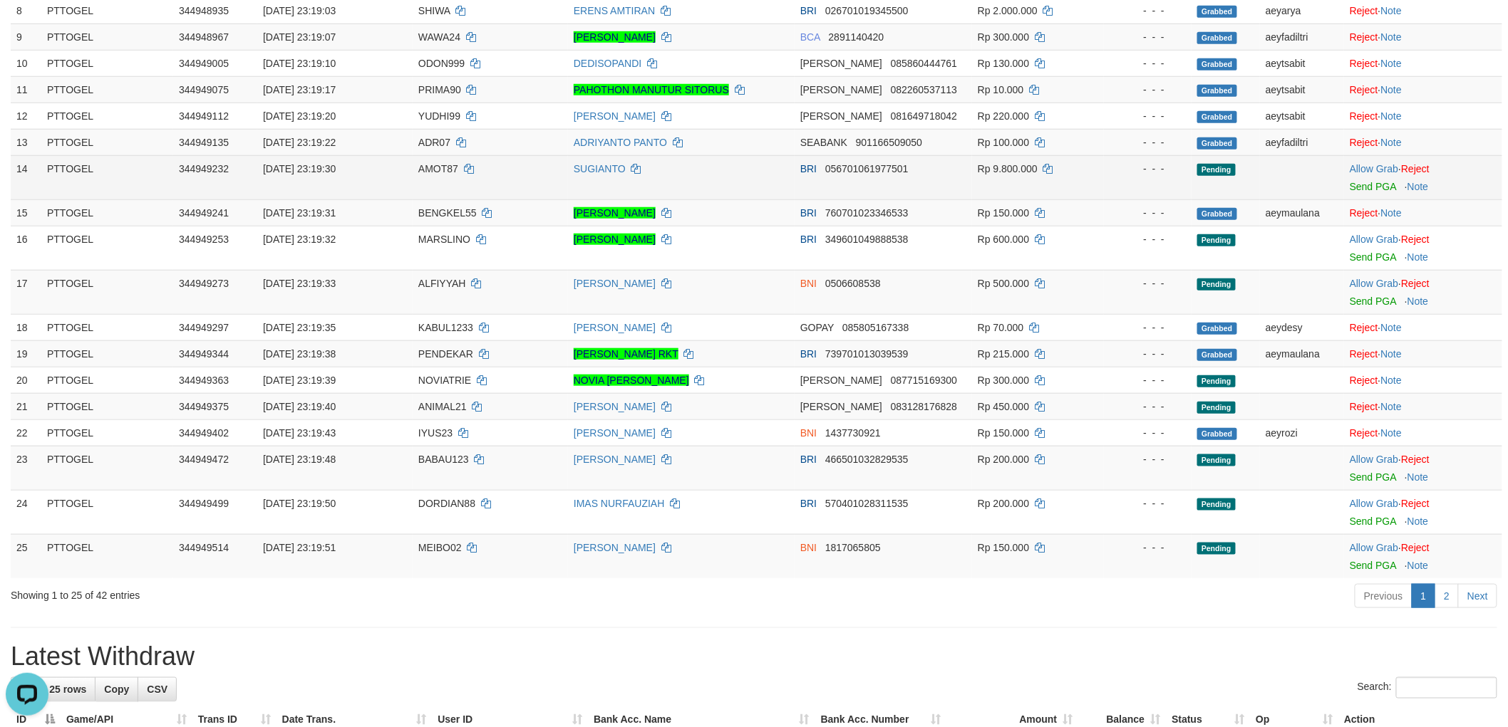
click at [438, 167] on span "AMOT87" at bounding box center [438, 168] width 40 height 11
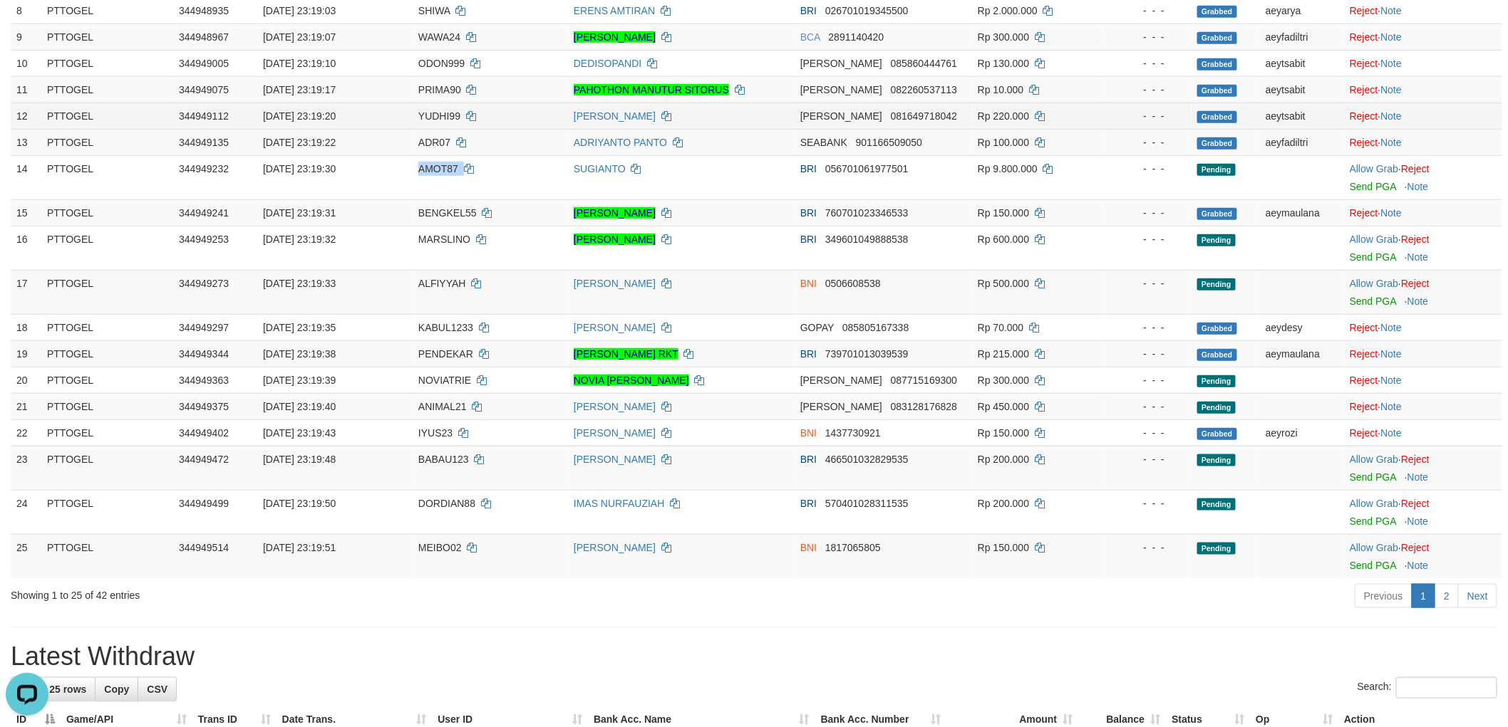
copy td "AMOT87"
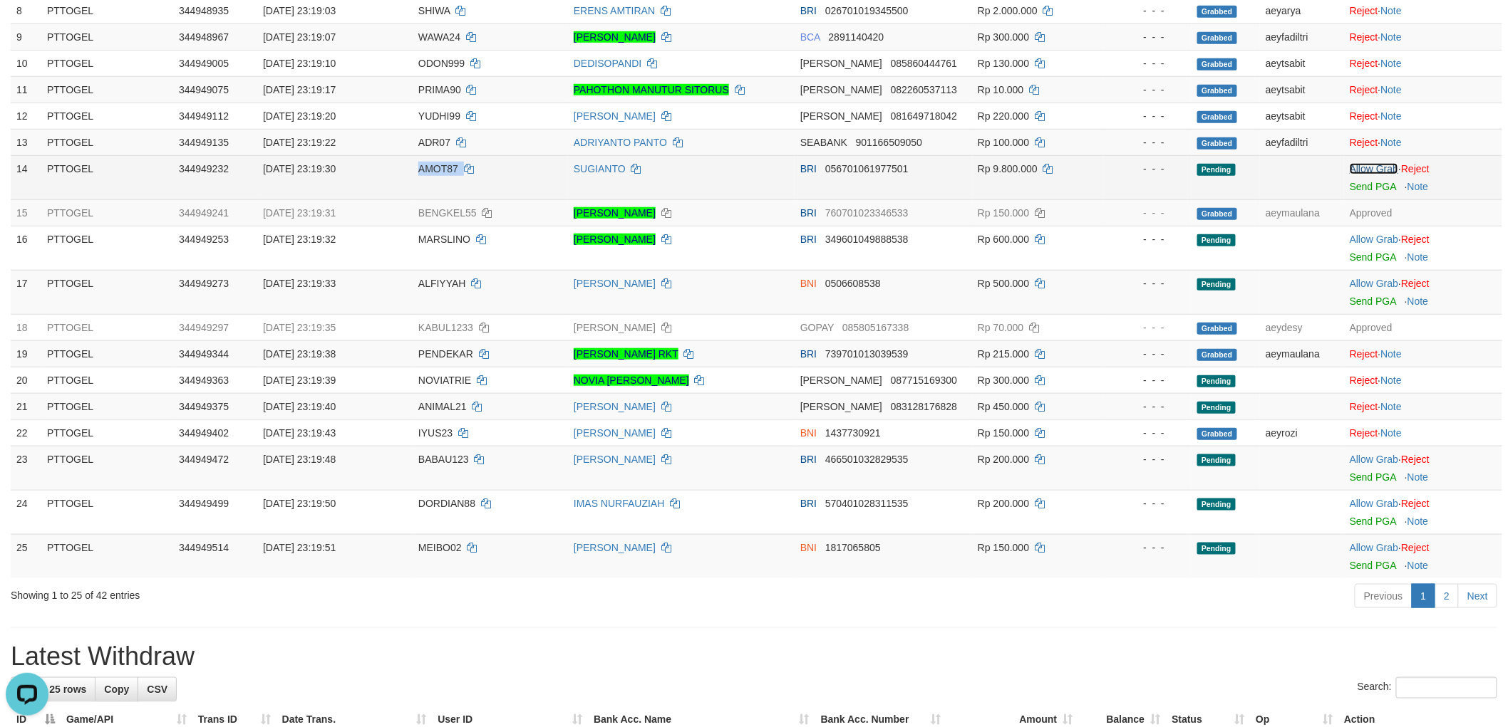
drag, startPoint x: 1366, startPoint y: 170, endPoint x: 1342, endPoint y: 185, distance: 28.9
click at [1366, 170] on link "Allow Grab" at bounding box center [1373, 168] width 48 height 11
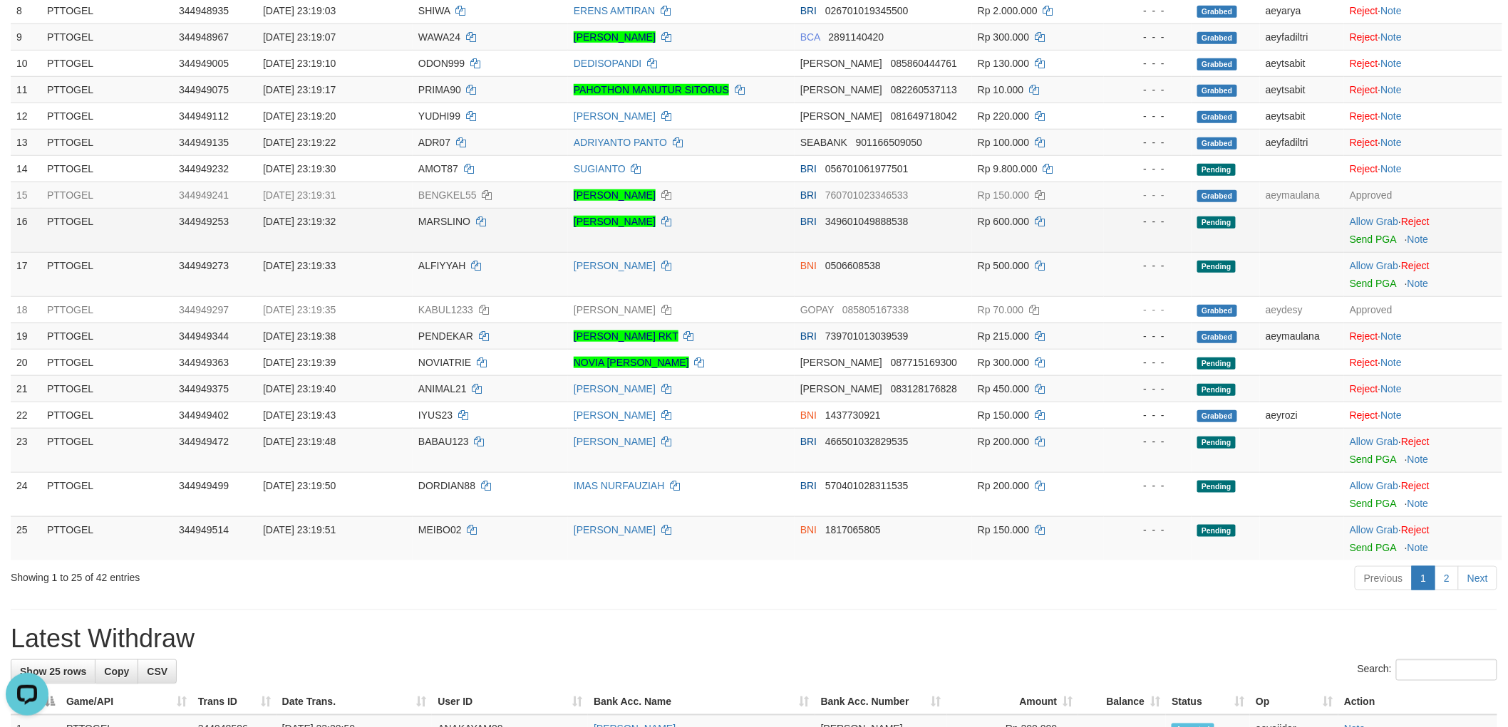
click at [457, 228] on td "MARSLINO" at bounding box center [490, 230] width 155 height 44
copy td "MARSLINO"
drag, startPoint x: 1359, startPoint y: 217, endPoint x: 1305, endPoint y: 239, distance: 58.5
click at [1359, 217] on link "Allow Grab" at bounding box center [1373, 221] width 48 height 11
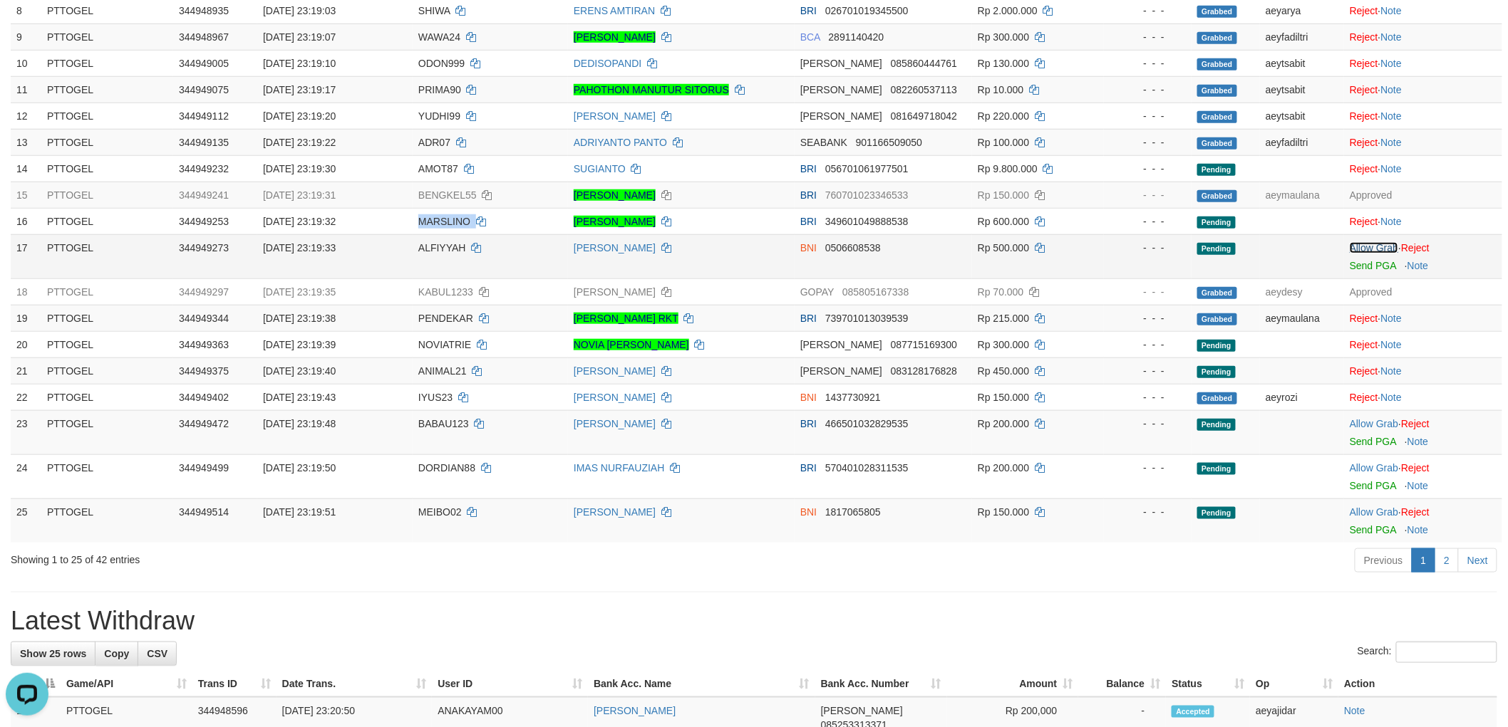
click at [1382, 247] on link "Allow Grab" at bounding box center [1373, 247] width 48 height 11
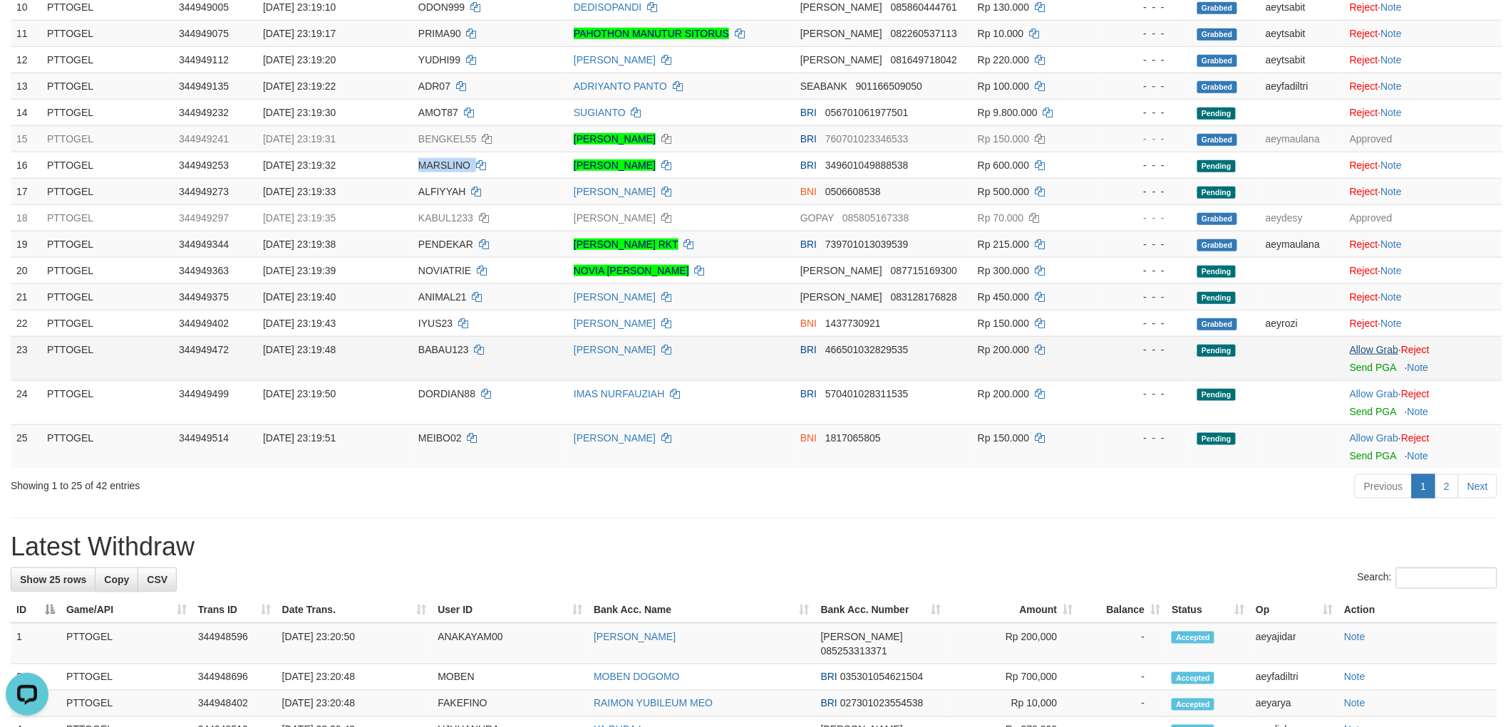
scroll to position [554, 0]
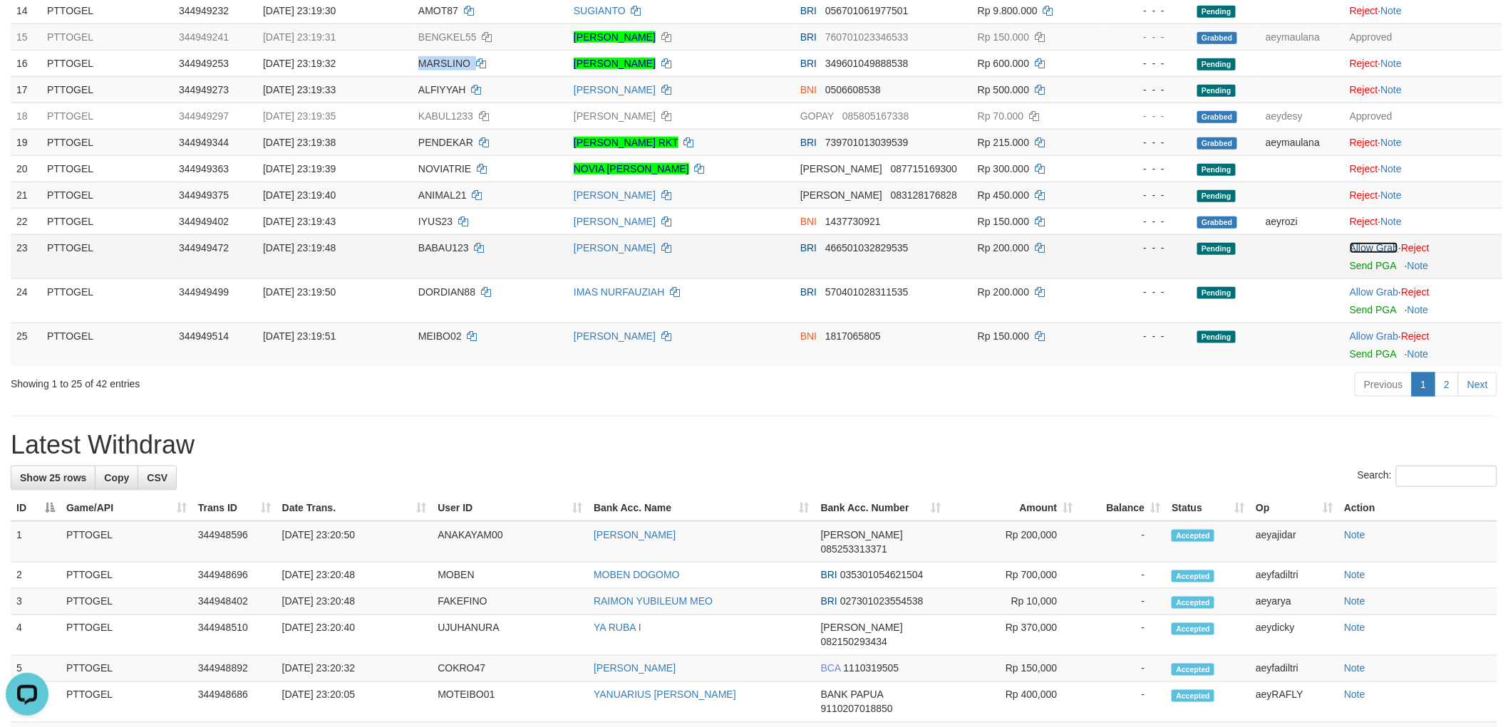
click at [1372, 247] on link "Allow Grab" at bounding box center [1373, 247] width 48 height 11
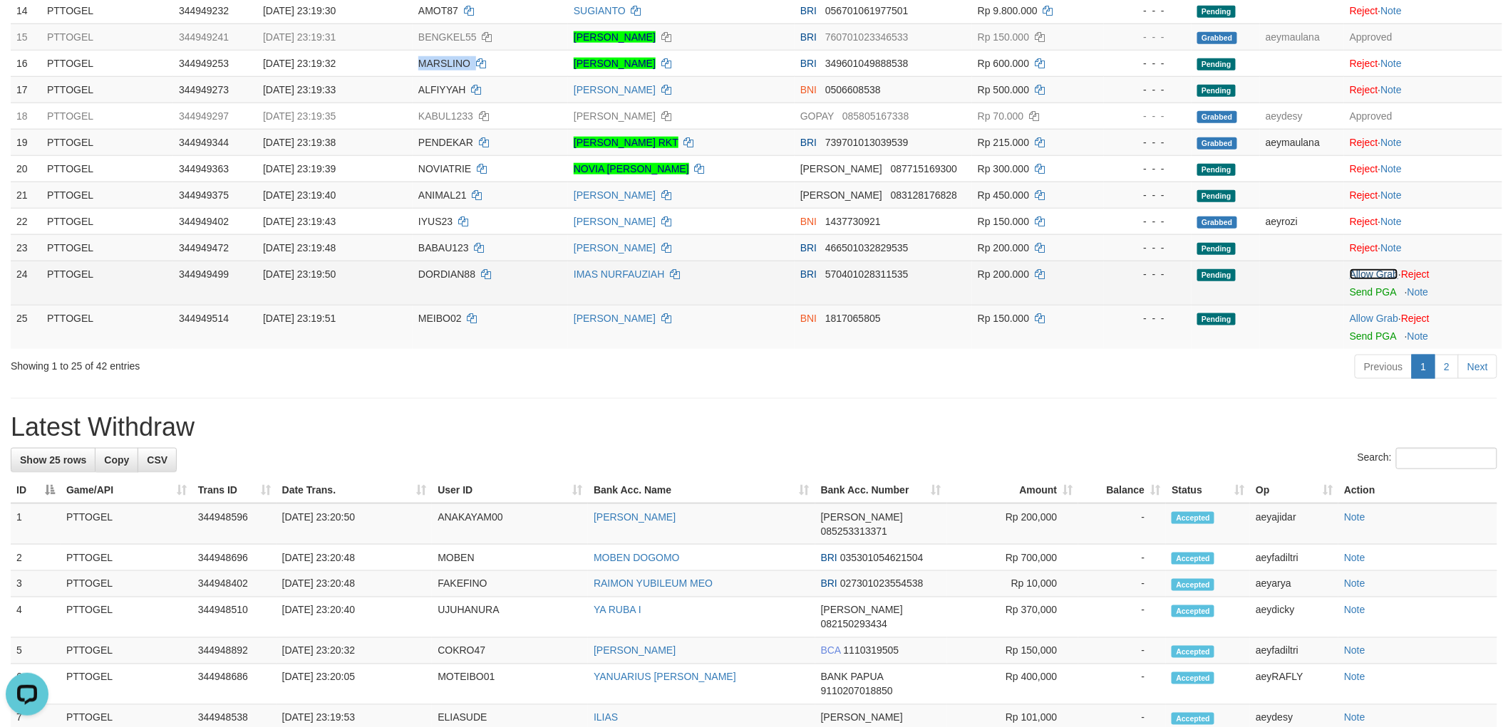
click at [1374, 274] on link "Allow Grab" at bounding box center [1373, 274] width 48 height 11
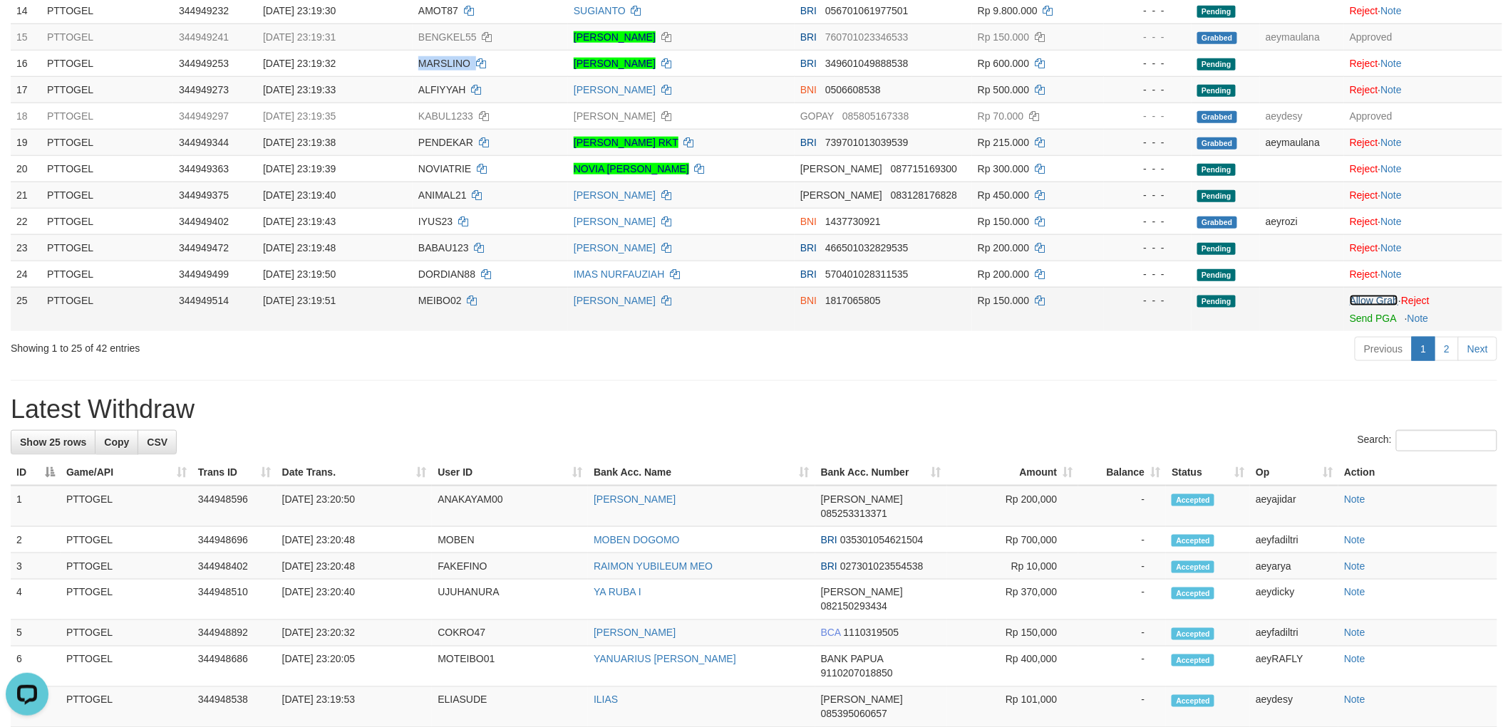
click at [1376, 298] on link "Allow Grab" at bounding box center [1373, 300] width 48 height 11
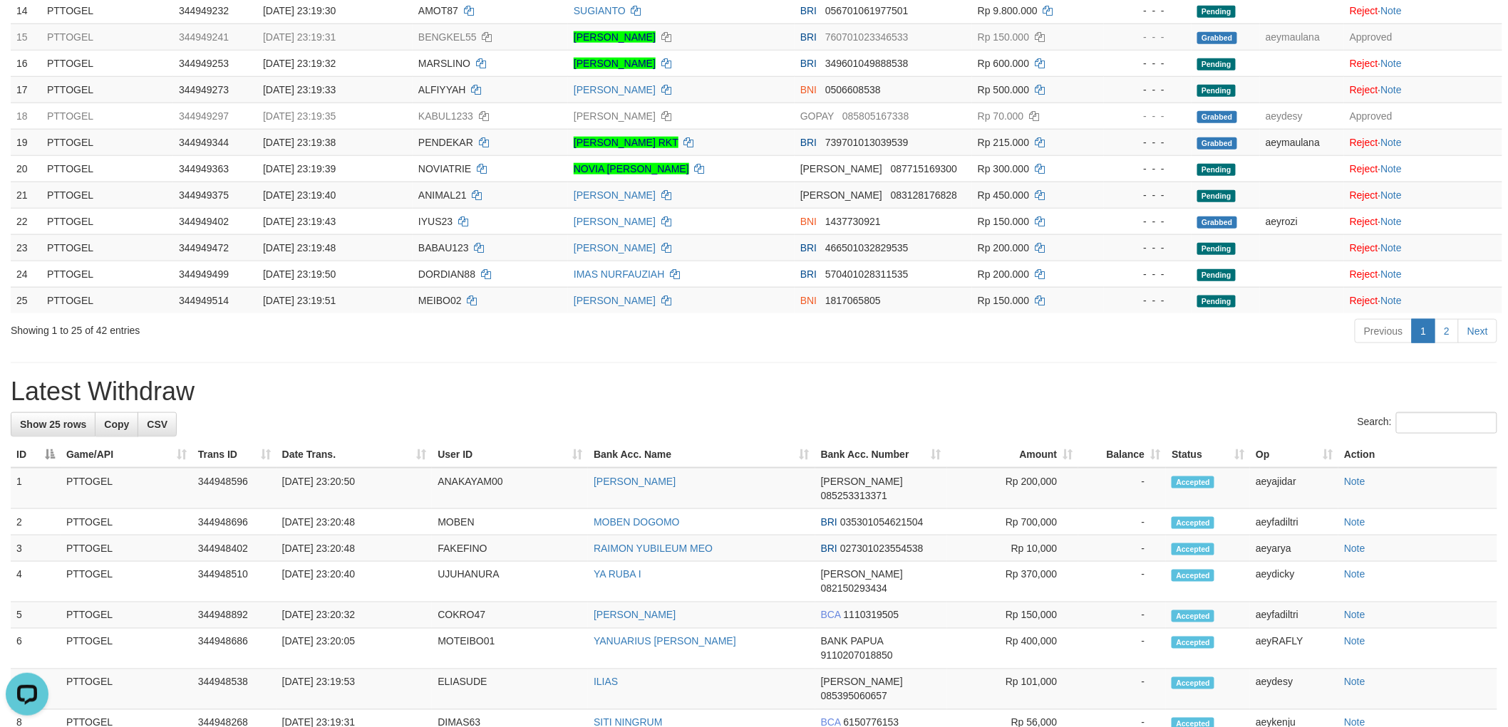
click at [995, 376] on div "**********" at bounding box center [754, 424] width 1508 height 1882
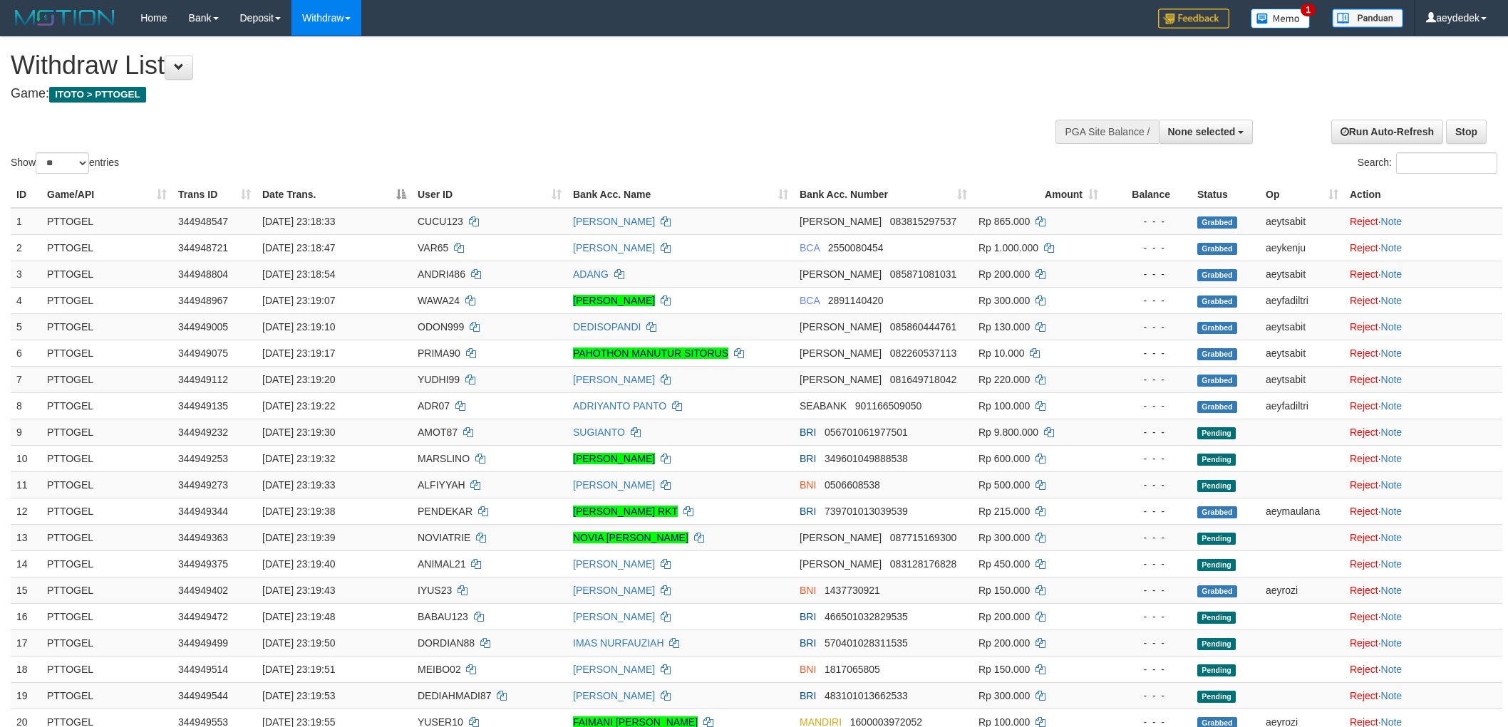
select select
select select "**"
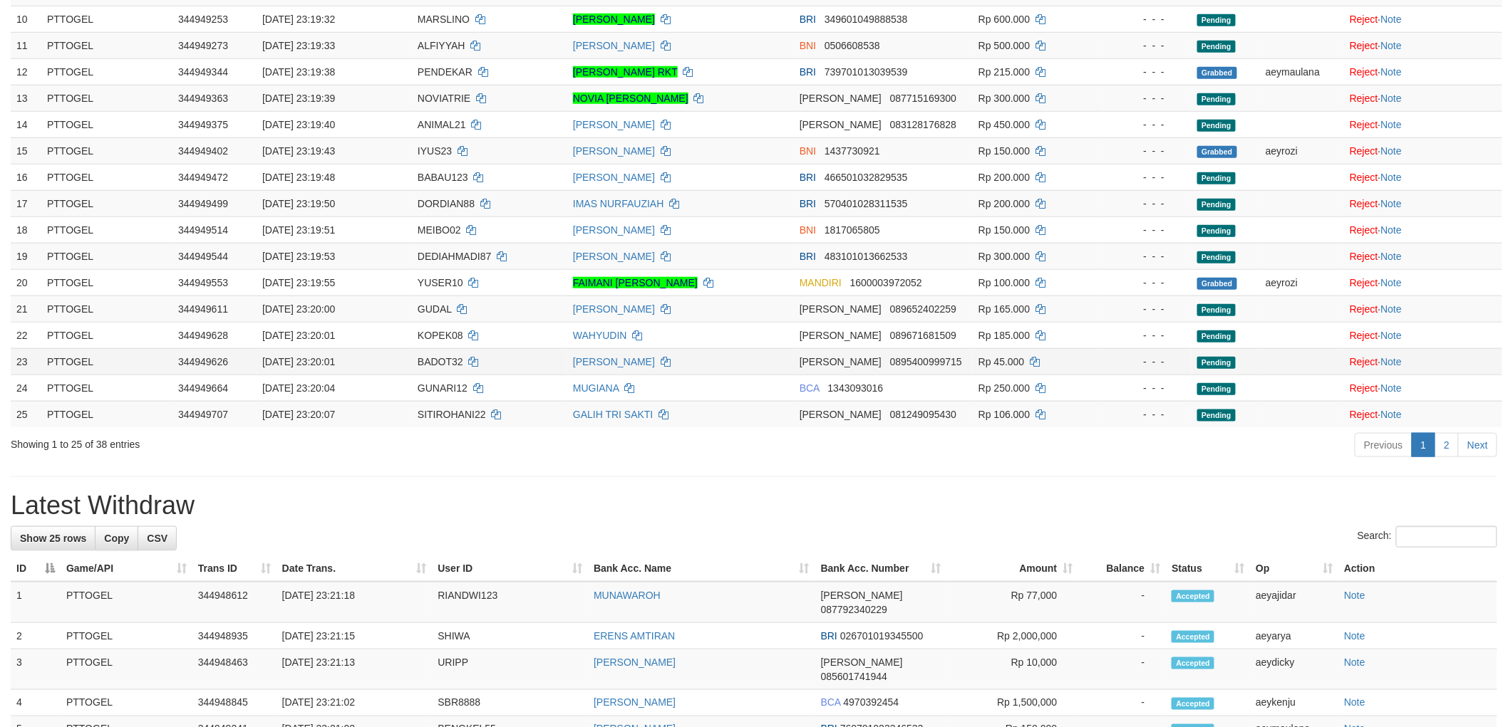
scroll to position [435, 0]
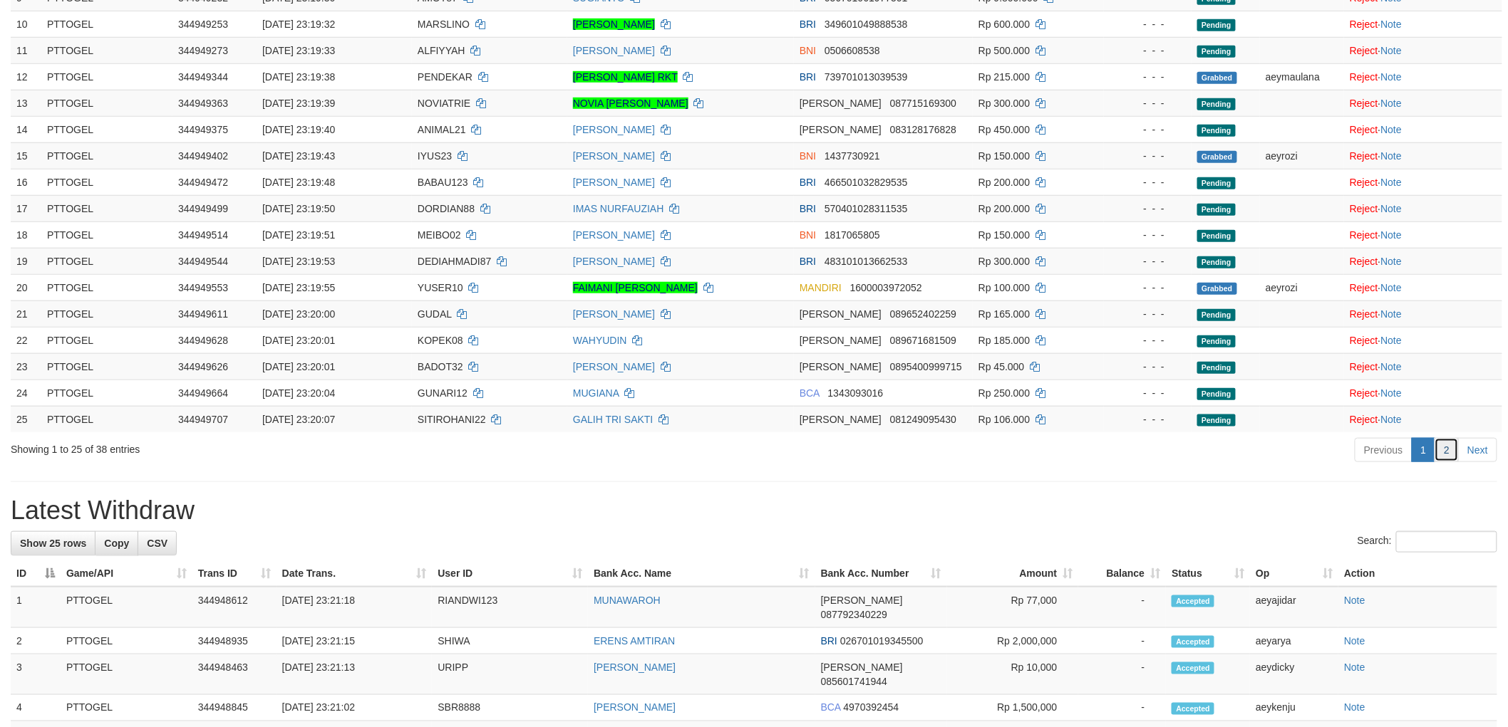
click at [1442, 446] on link "2" at bounding box center [1446, 450] width 24 height 24
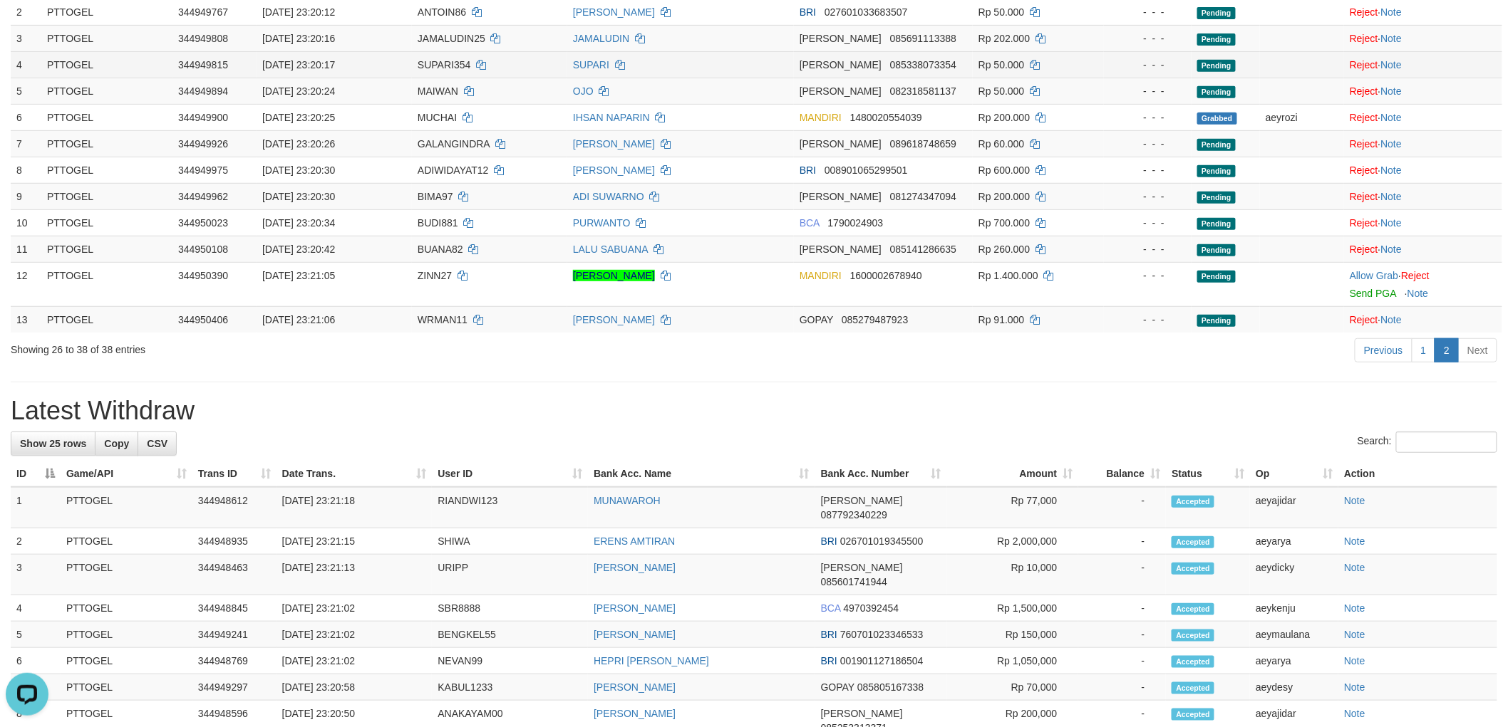
scroll to position [38, 0]
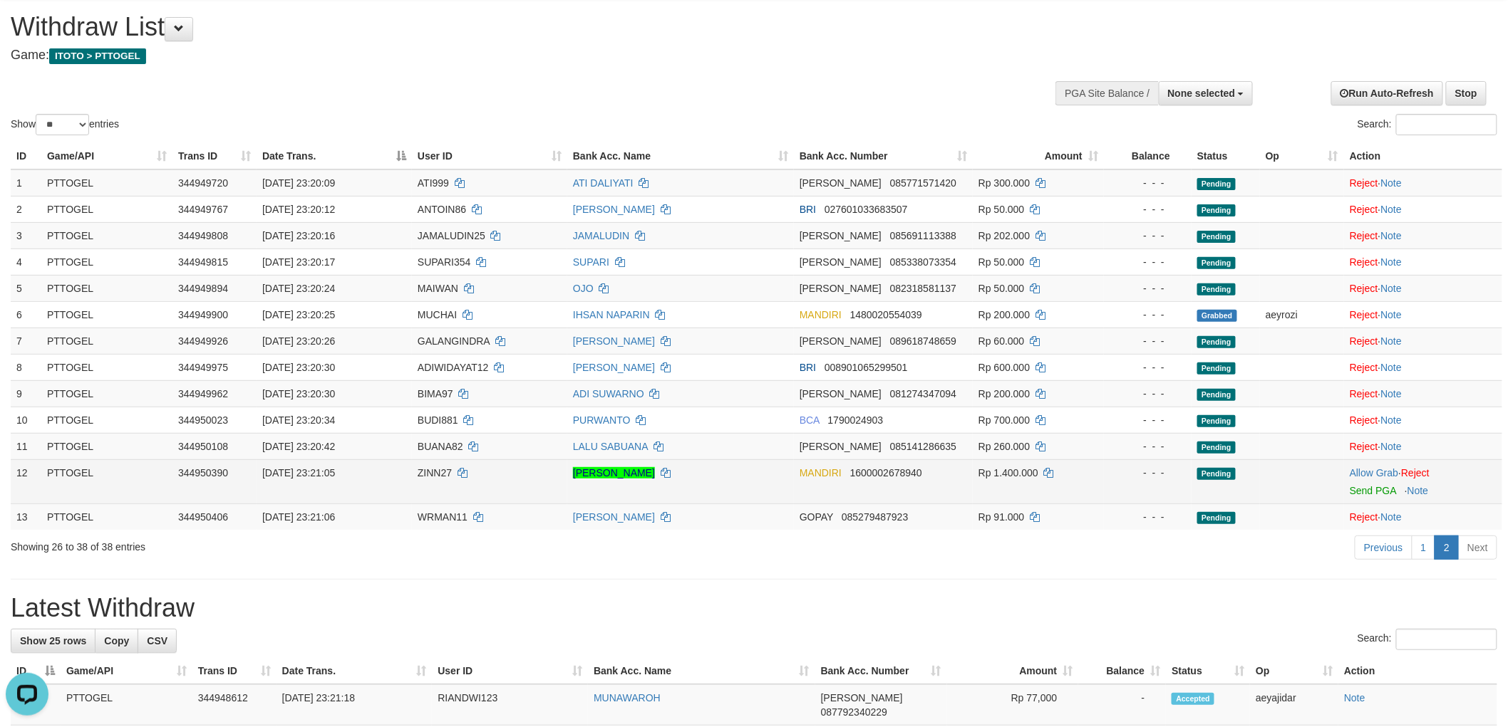
click at [423, 467] on span "ZINN27" at bounding box center [435, 472] width 34 height 11
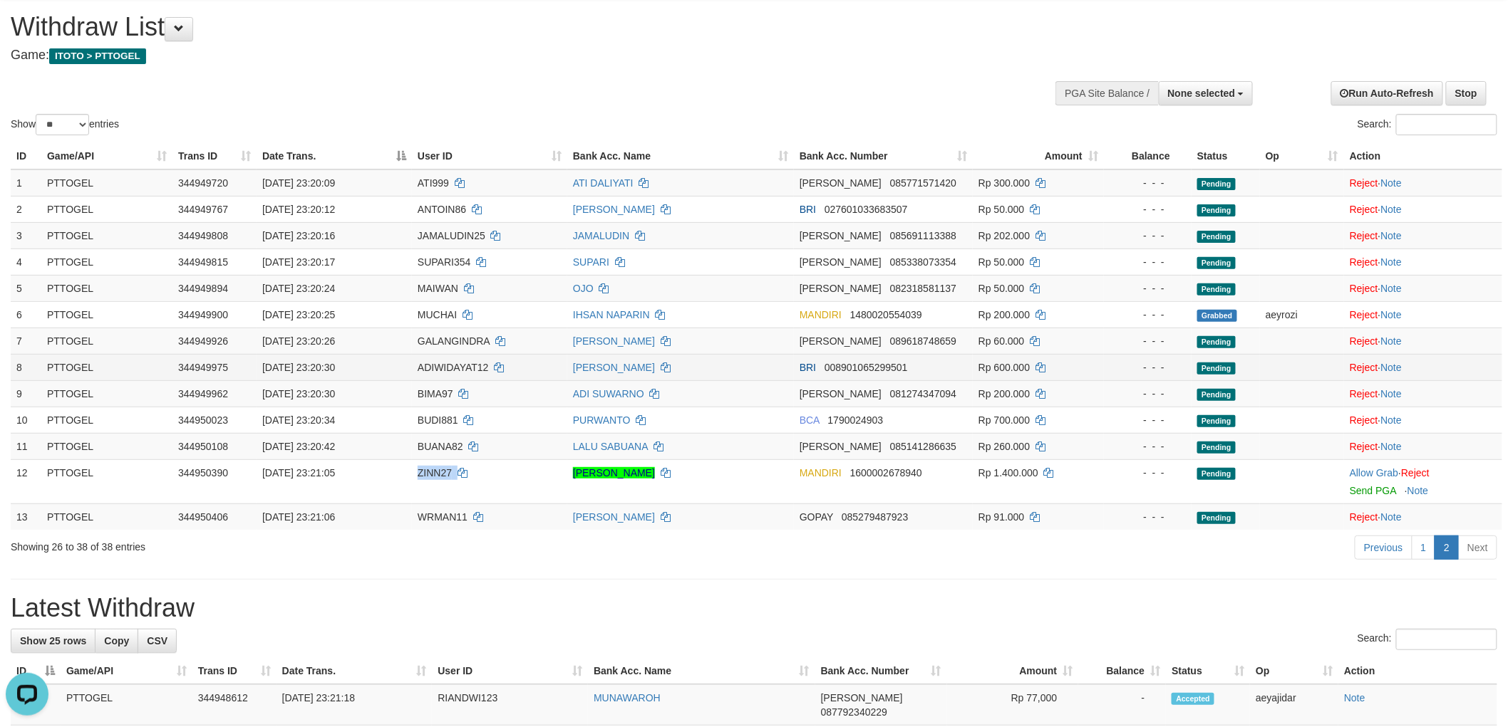
copy td "ZINN27"
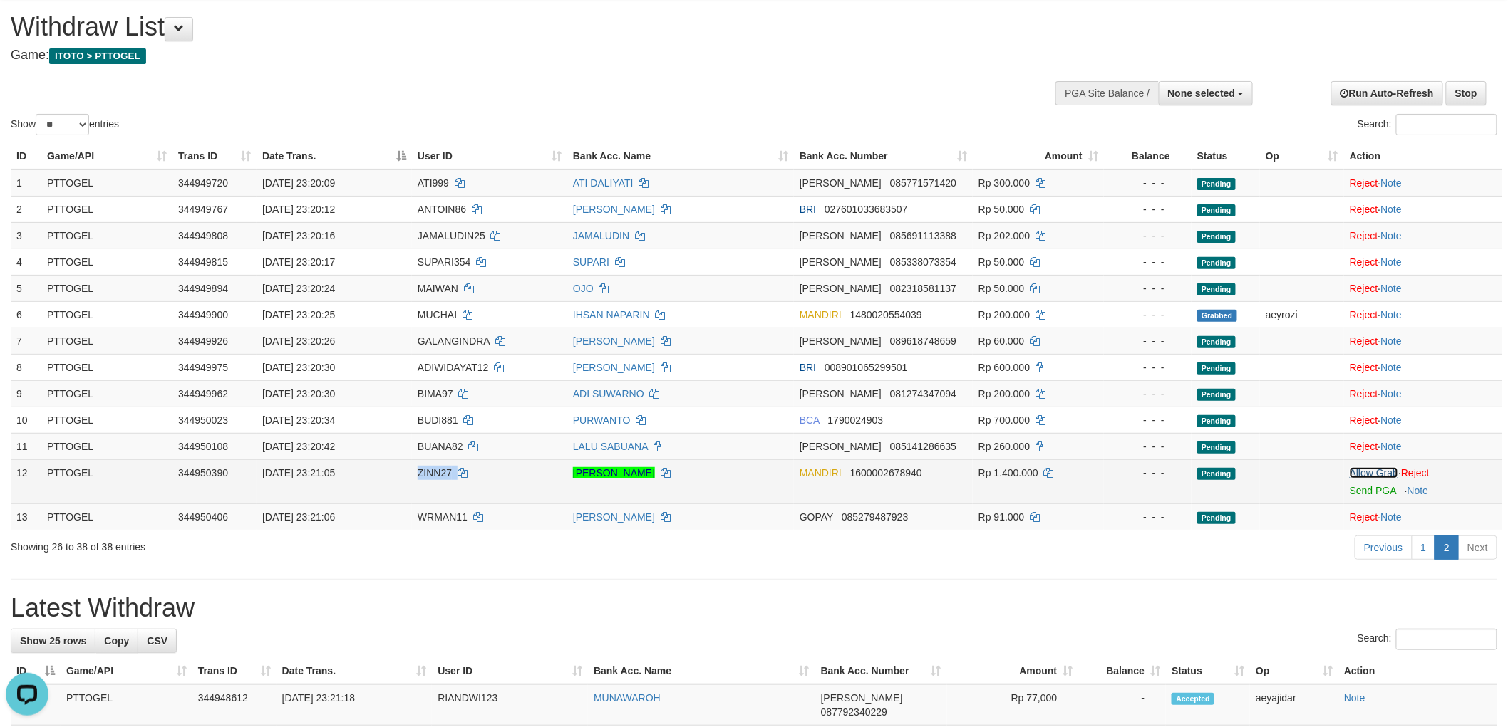
click at [1375, 467] on link "Allow Grab" at bounding box center [1373, 472] width 48 height 11
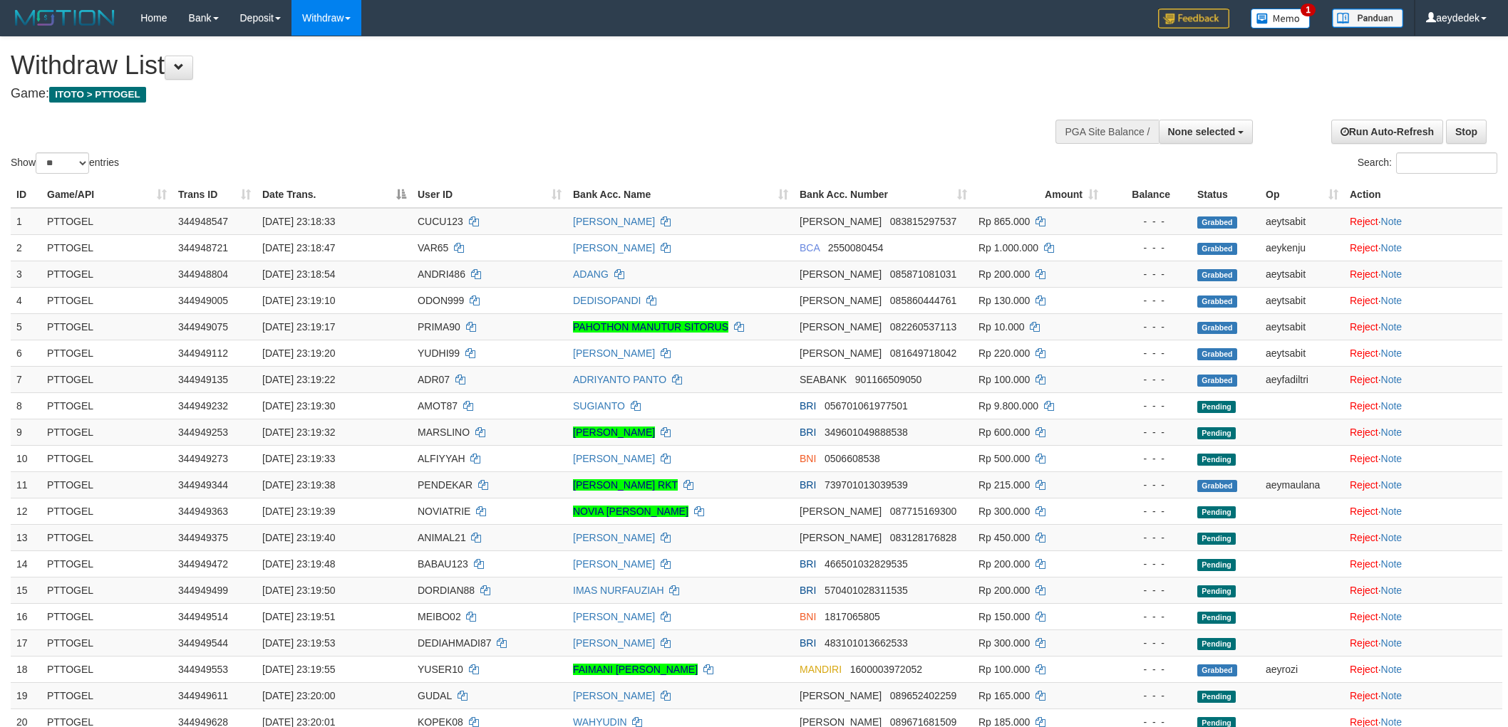
select select
select select "**"
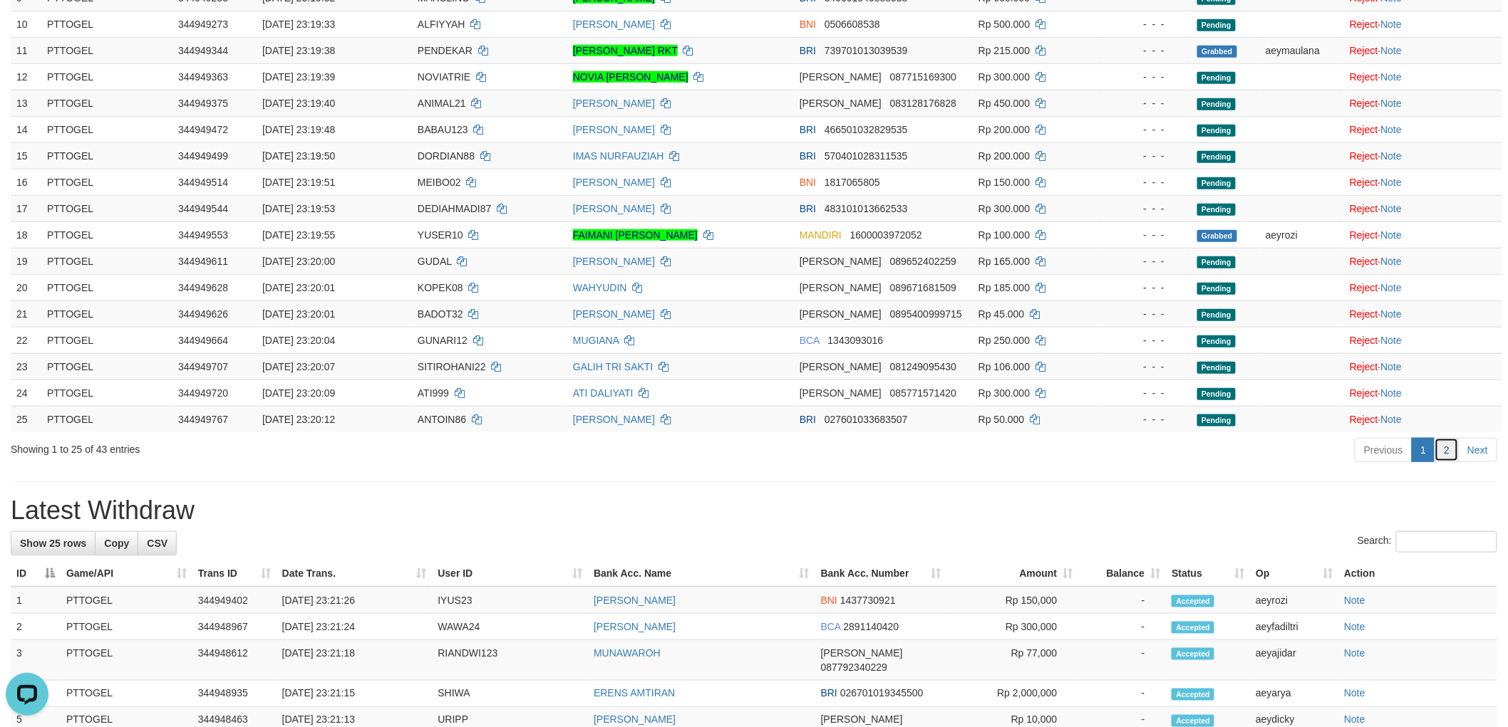
click at [1444, 455] on link "2" at bounding box center [1446, 450] width 24 height 24
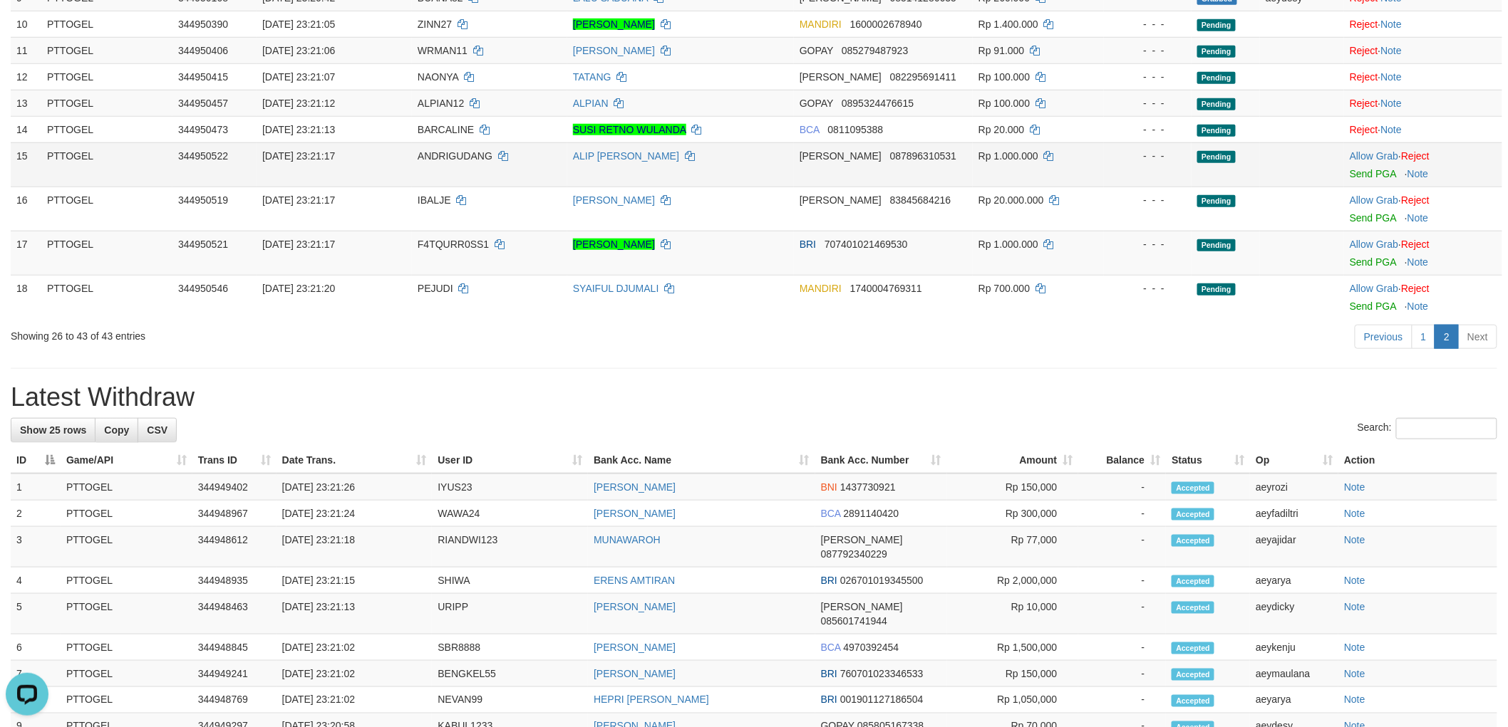
click at [447, 152] on span "ANDRIGUDANG" at bounding box center [455, 155] width 75 height 11
drag, startPoint x: 447, startPoint y: 152, endPoint x: 414, endPoint y: 158, distance: 33.3
click at [446, 152] on span "ANDRIGUDANG" at bounding box center [455, 155] width 75 height 11
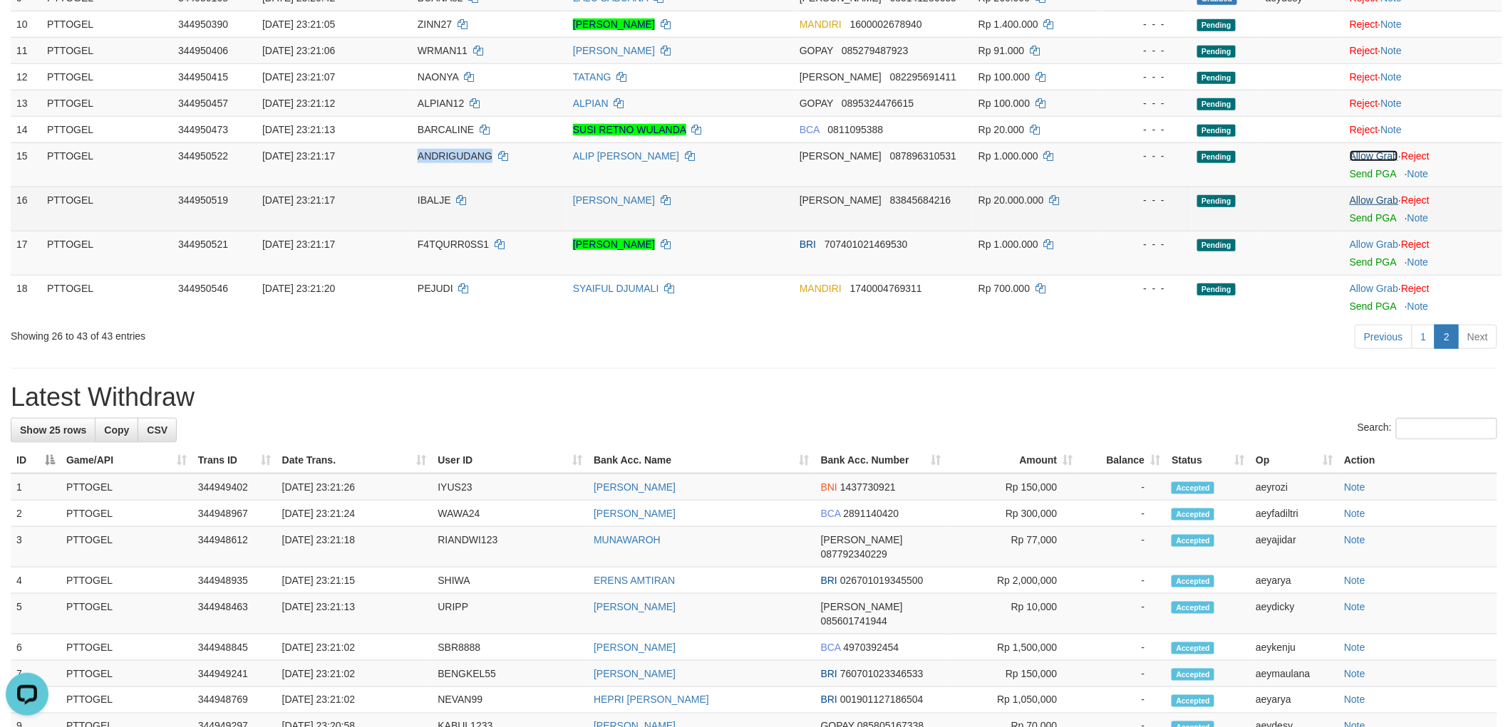
drag, startPoint x: 1378, startPoint y: 154, endPoint x: 1370, endPoint y: 196, distance: 42.8
click at [1378, 154] on link "Allow Grab" at bounding box center [1373, 155] width 48 height 11
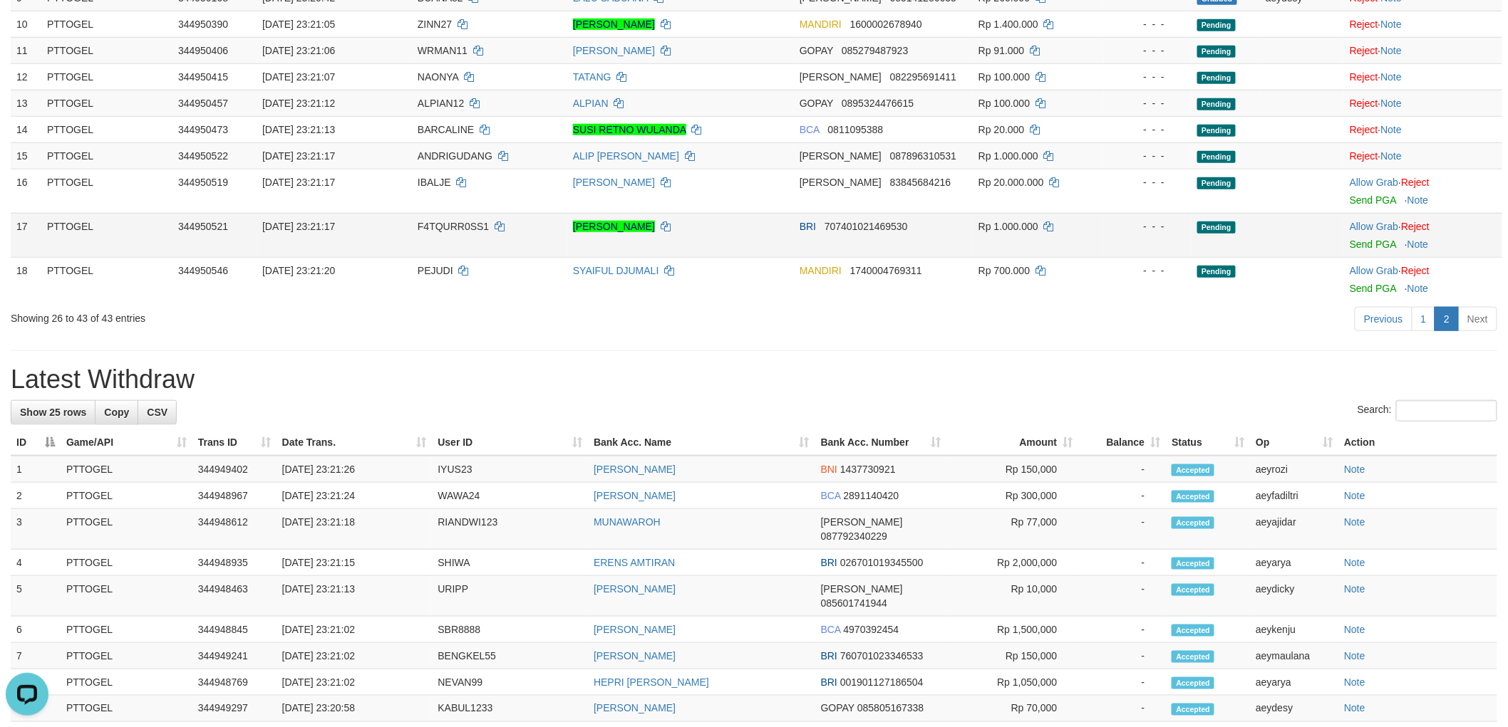
click at [440, 232] on td "F4TQURR0SS1" at bounding box center [489, 235] width 155 height 44
copy td "F4TQURR0SS1"
click at [1389, 222] on link "Allow Grab" at bounding box center [1373, 226] width 48 height 11
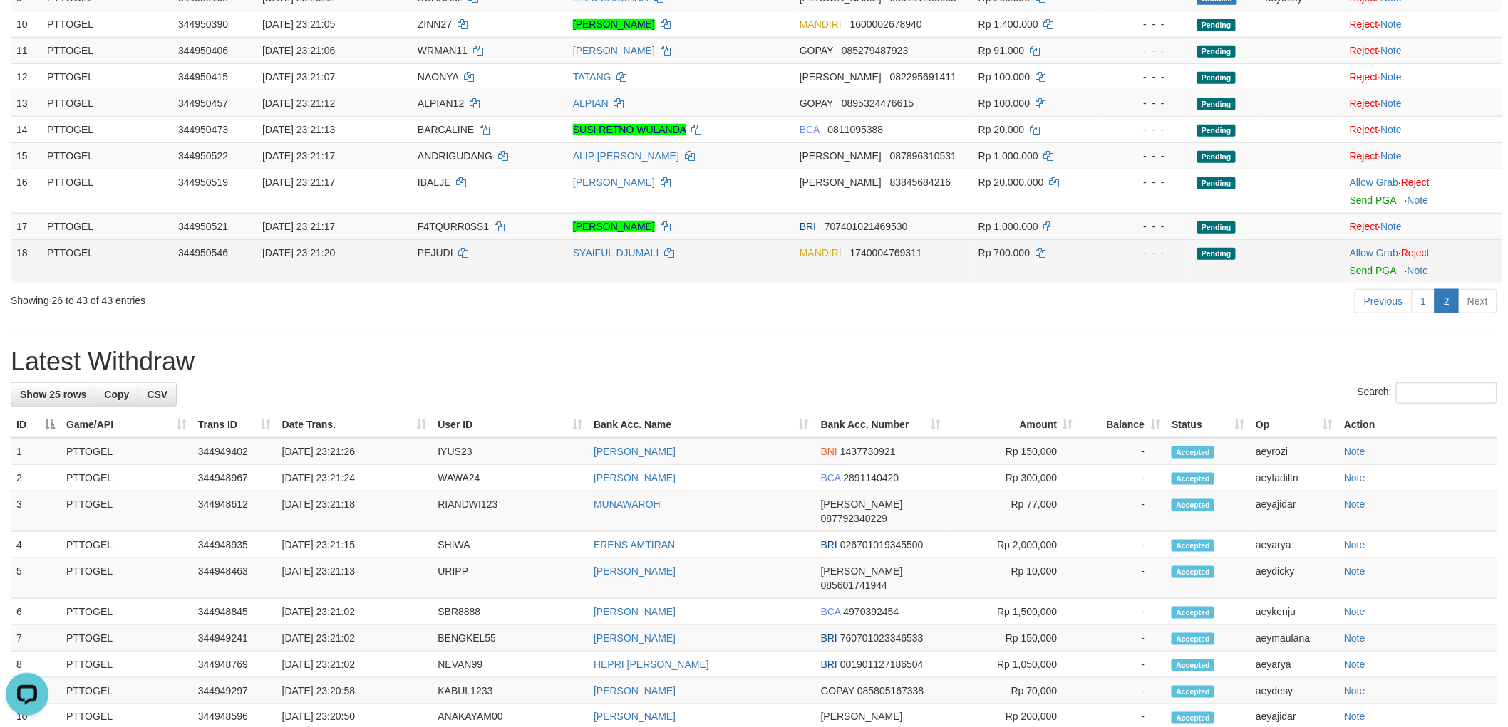
click at [432, 248] on span "PEJUDI" at bounding box center [436, 252] width 36 height 11
drag, startPoint x: 432, startPoint y: 248, endPoint x: 408, endPoint y: 249, distance: 23.6
click at [432, 248] on span "PEJUDI" at bounding box center [436, 252] width 36 height 11
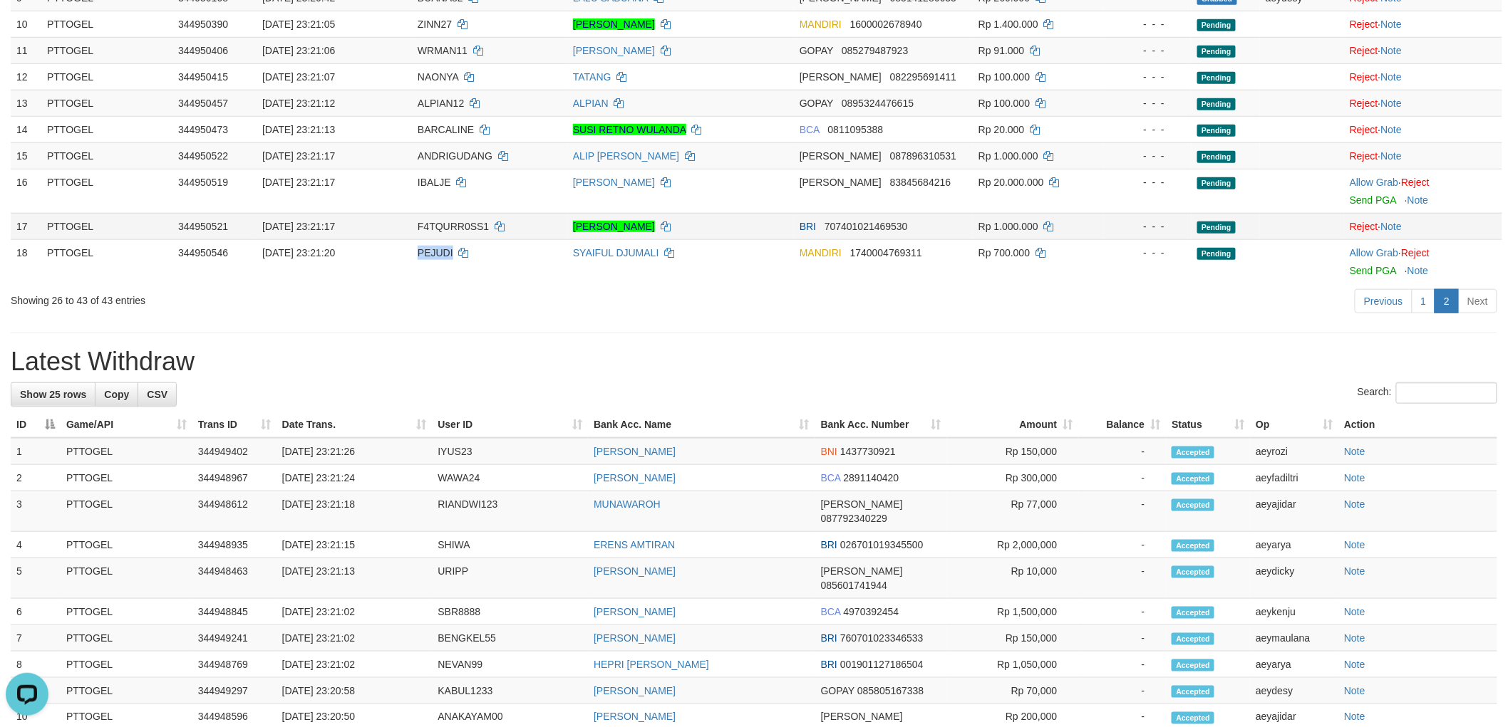
copy span "PEJUDI"
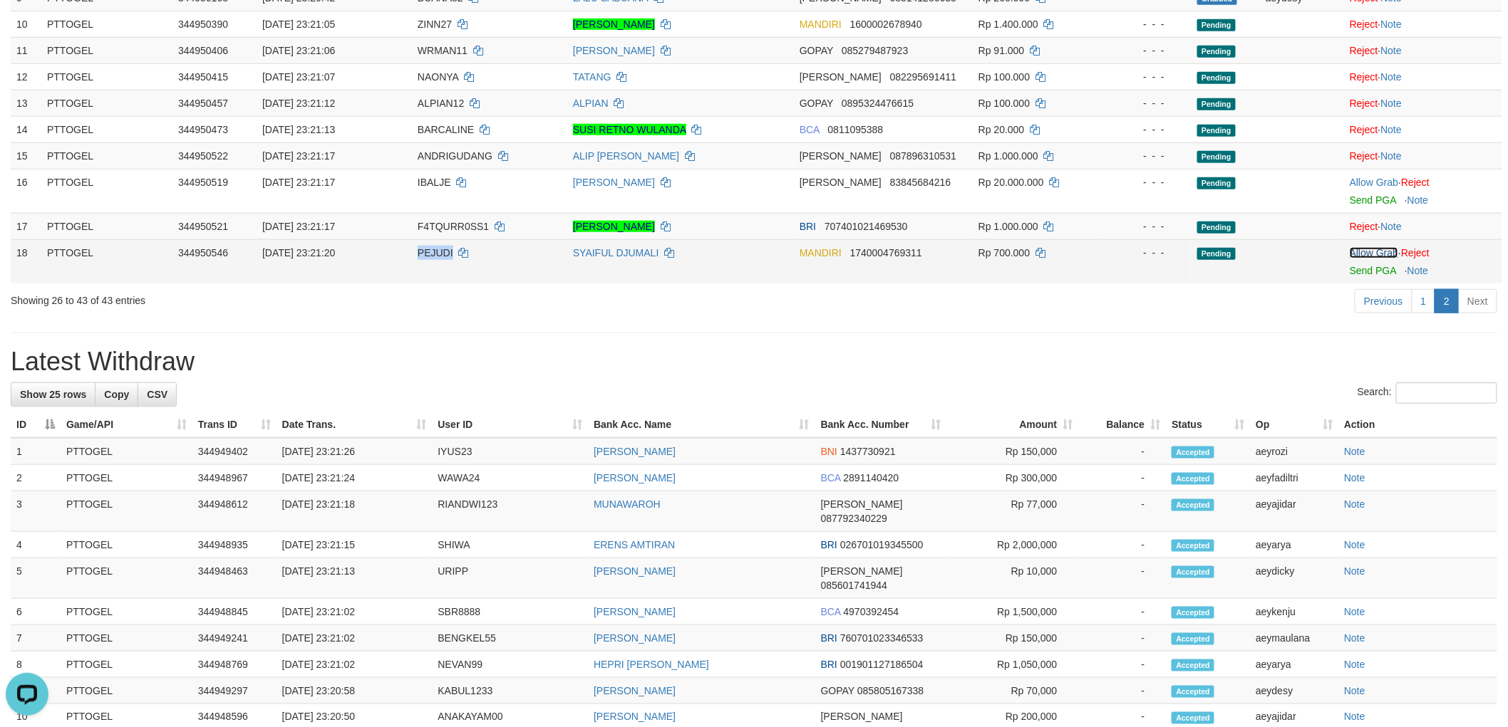
click at [1381, 247] on link "Allow Grab" at bounding box center [1373, 252] width 48 height 11
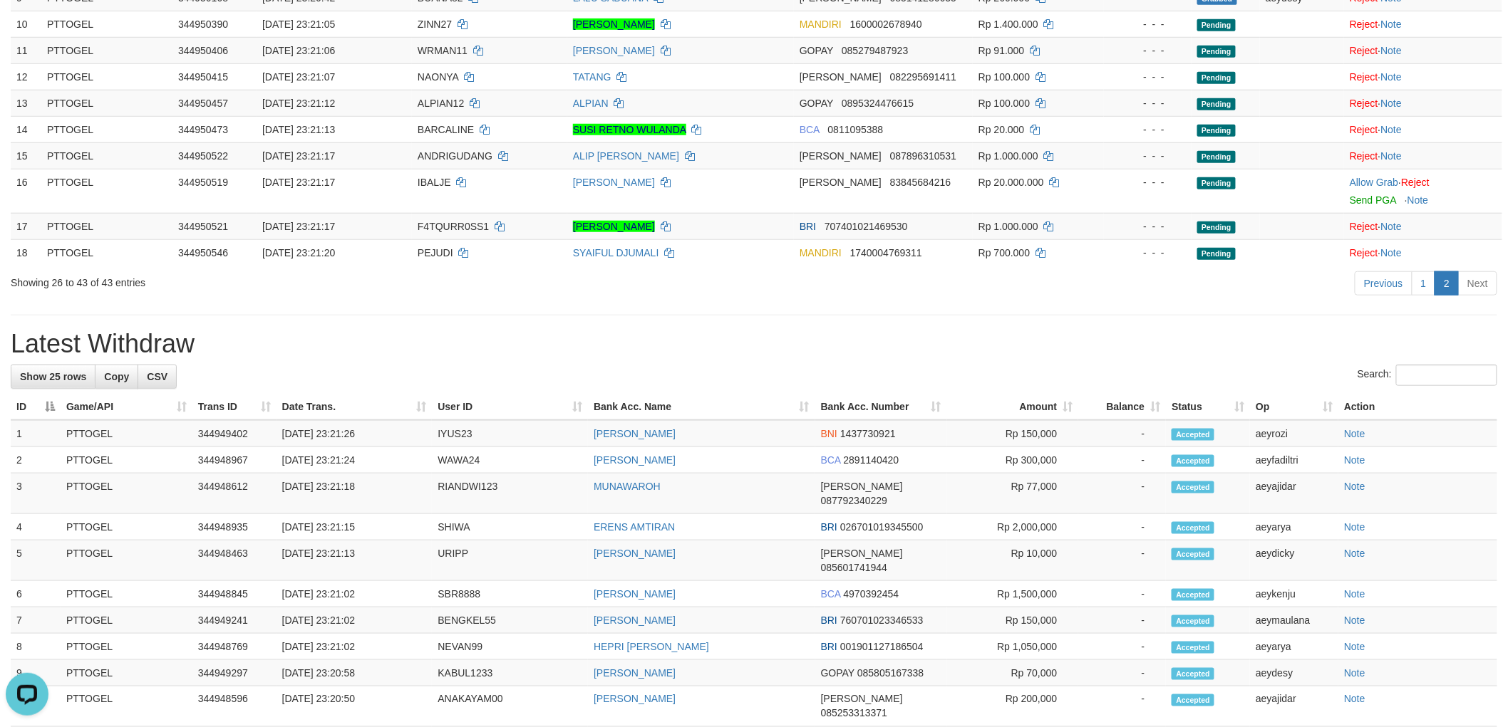
click at [1120, 336] on h1 "Latest Withdraw" at bounding box center [754, 344] width 1486 height 28
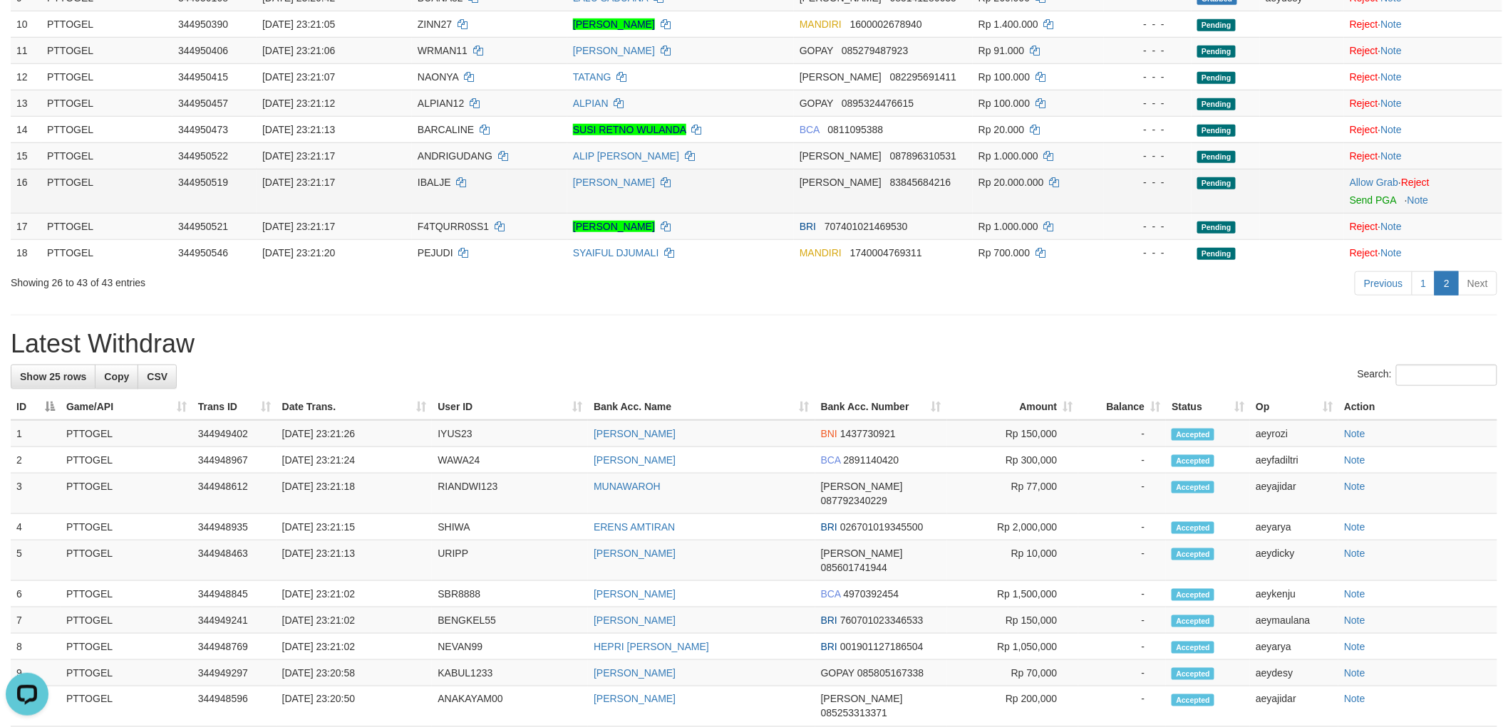
click at [421, 181] on span "IBALJE" at bounding box center [434, 182] width 33 height 11
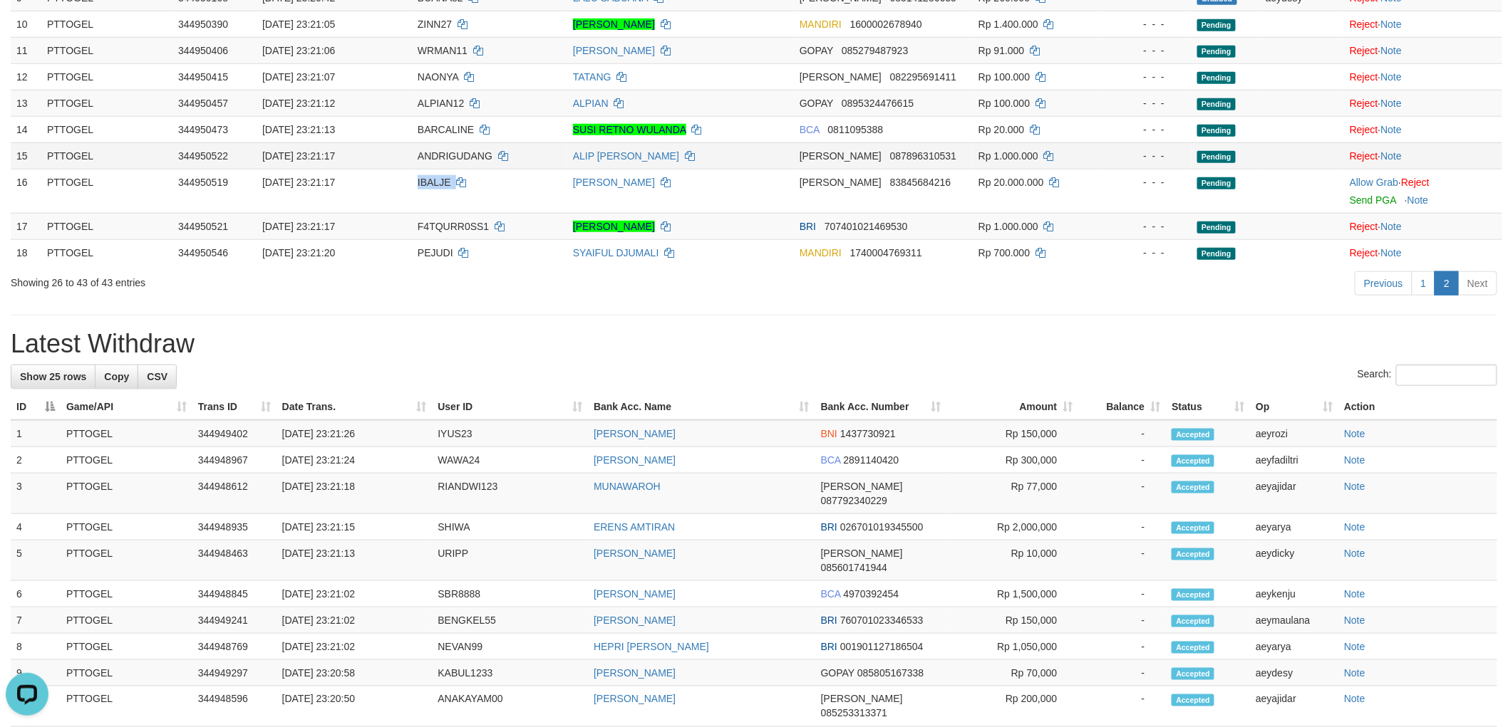
copy td "IBALJE"
click at [755, 284] on div "Previous 1 2 Next" at bounding box center [1068, 285] width 858 height 31
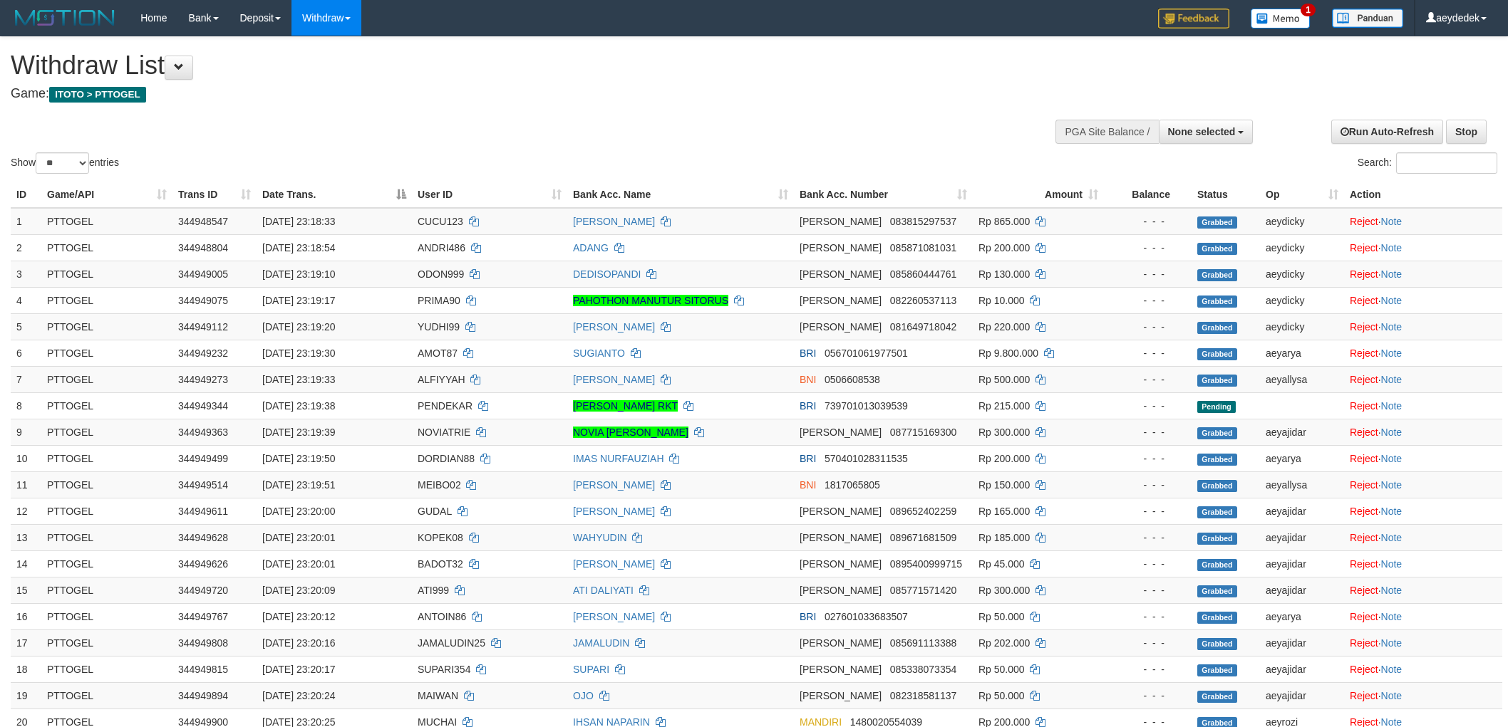
select select
select select "**"
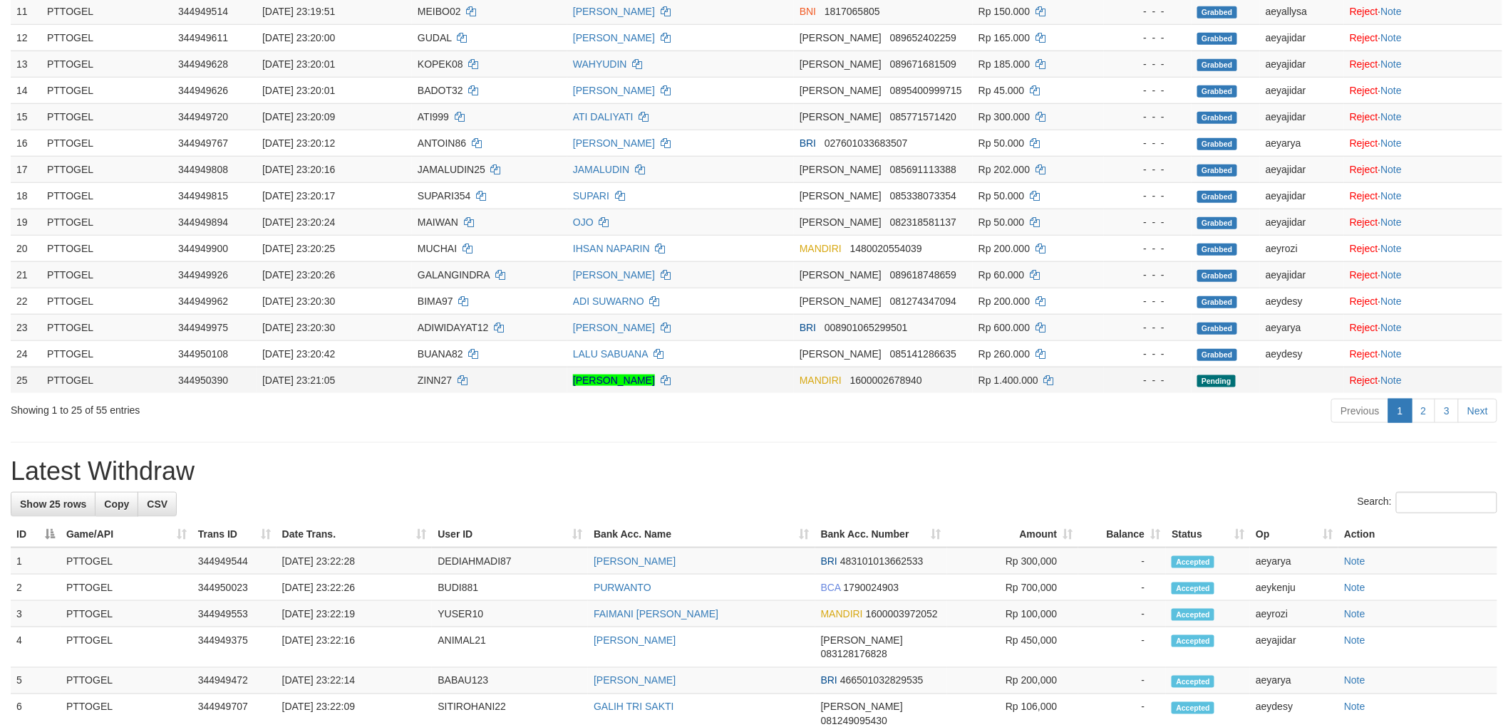
scroll to position [435, 0]
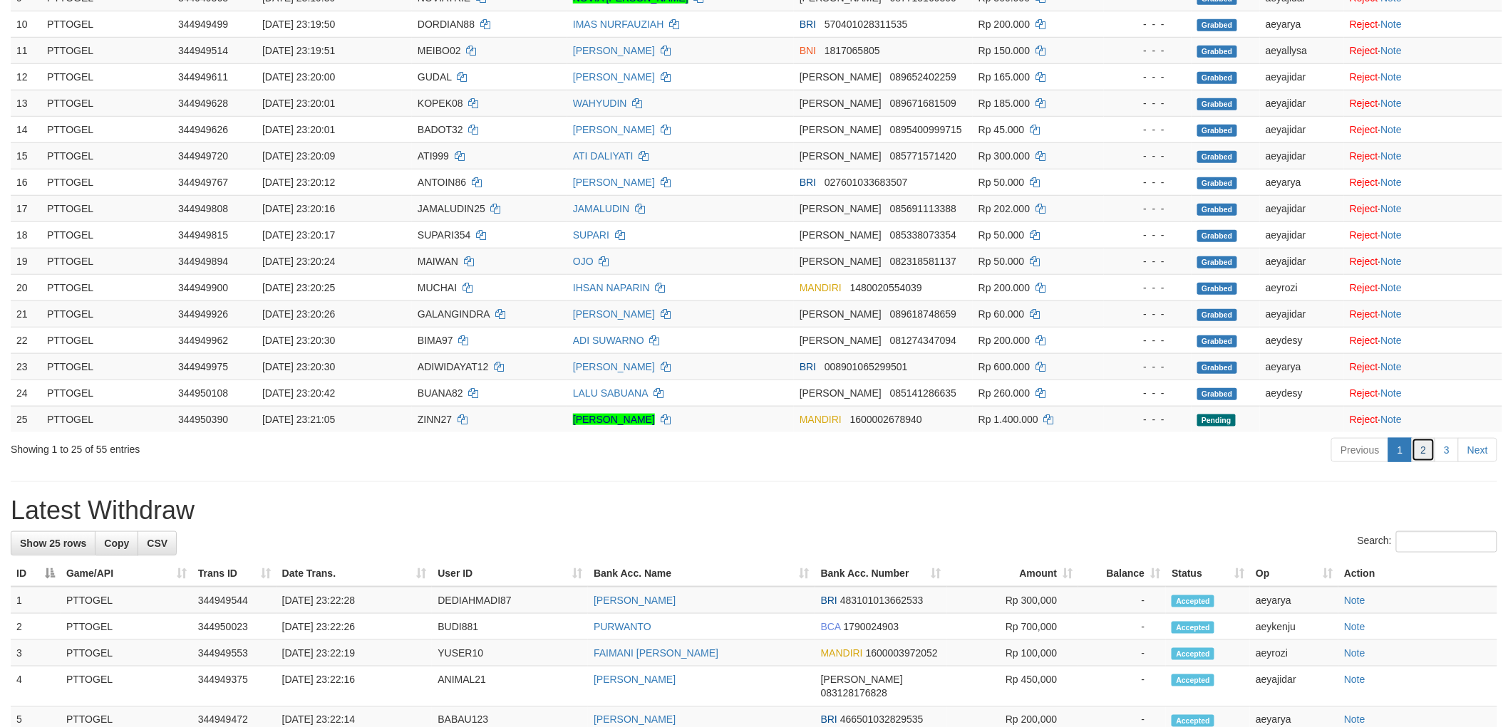
click at [1422, 457] on link "2" at bounding box center [1423, 450] width 24 height 24
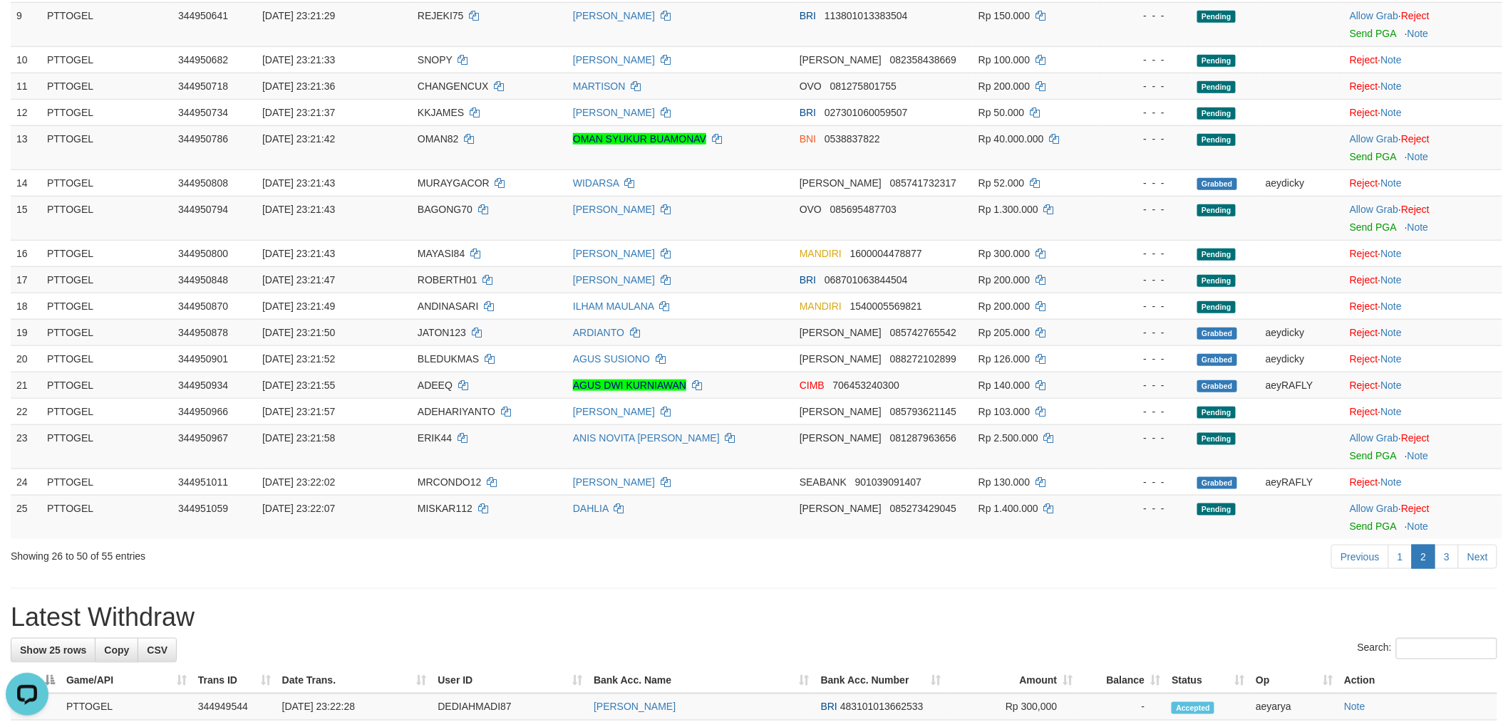
scroll to position [15, 0]
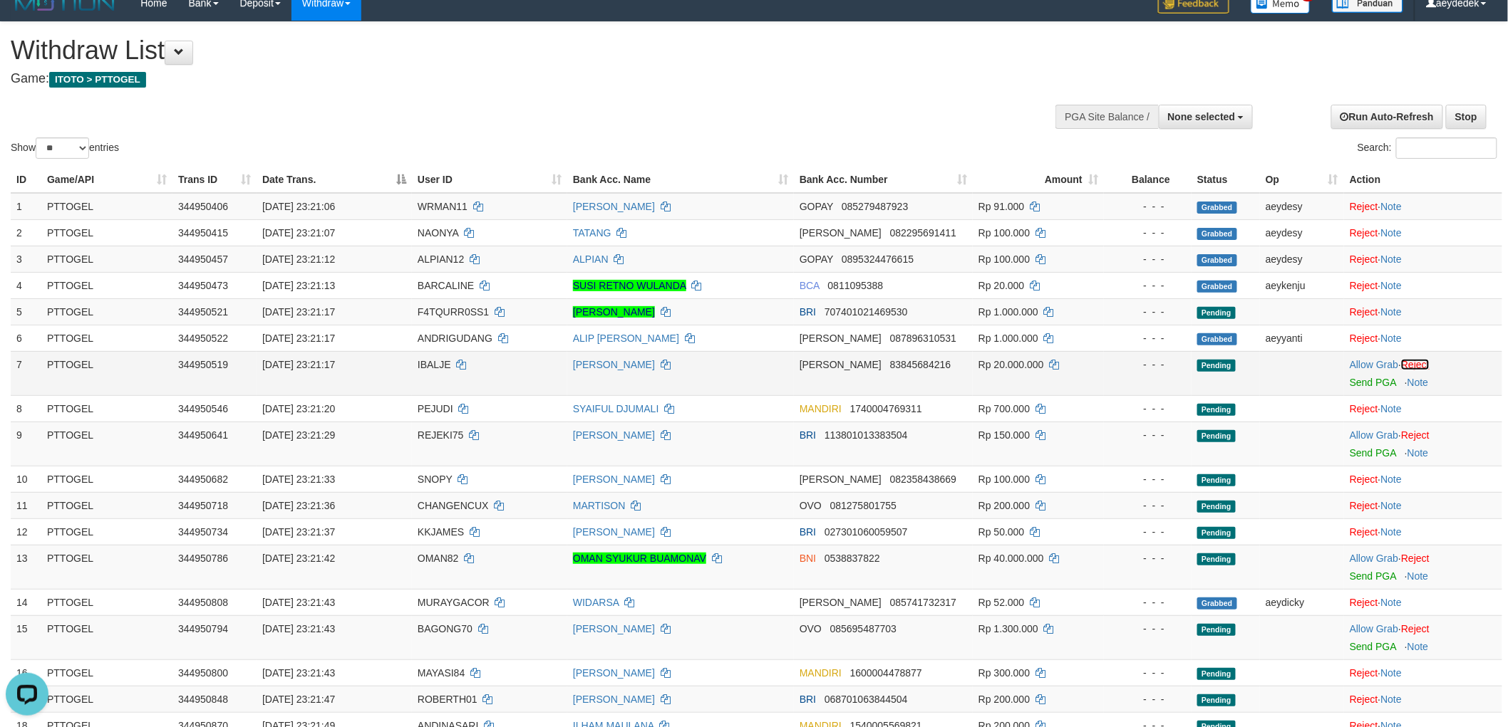
click at [1429, 363] on link "Reject" at bounding box center [1415, 364] width 28 height 11
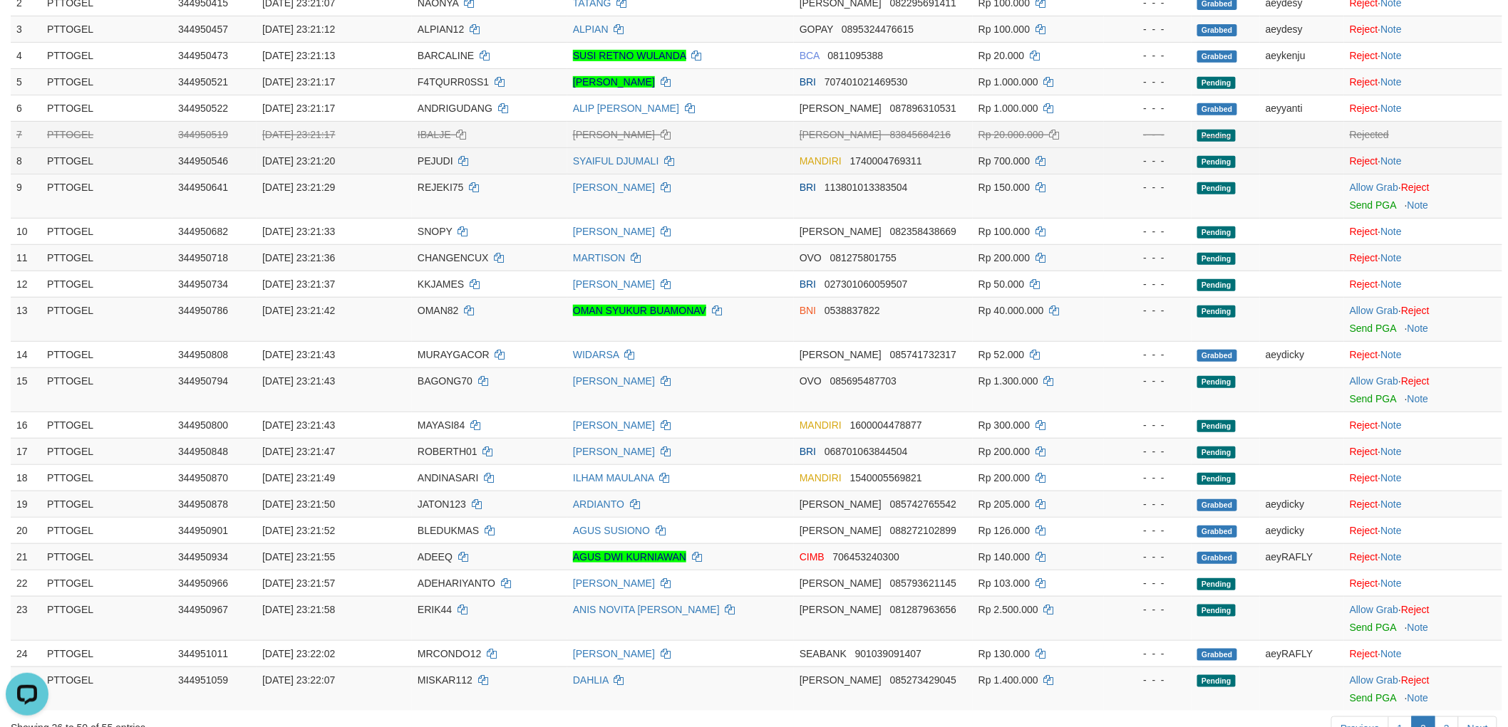
scroll to position [252, 0]
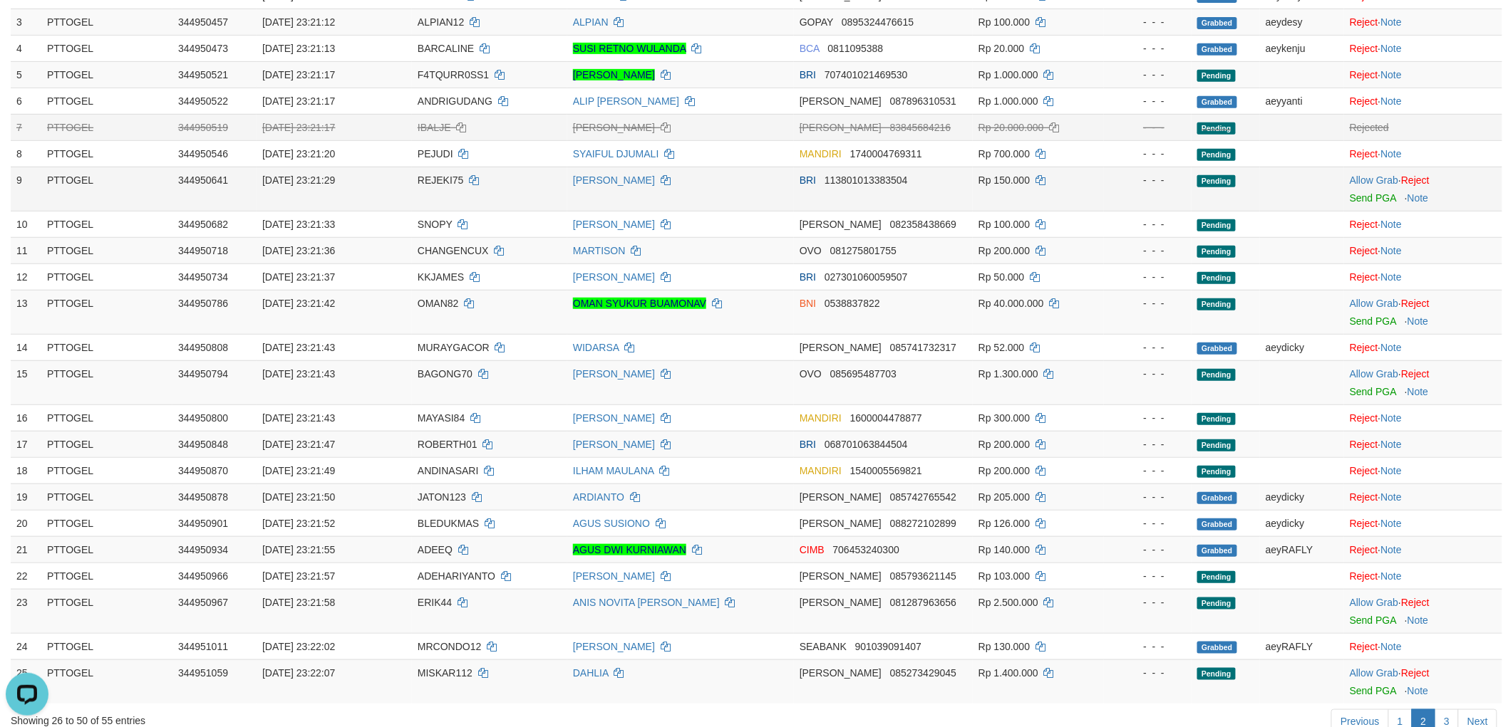
click at [457, 180] on span "REJEKI75" at bounding box center [441, 180] width 46 height 11
click at [1381, 175] on link "Allow Grab" at bounding box center [1373, 180] width 48 height 11
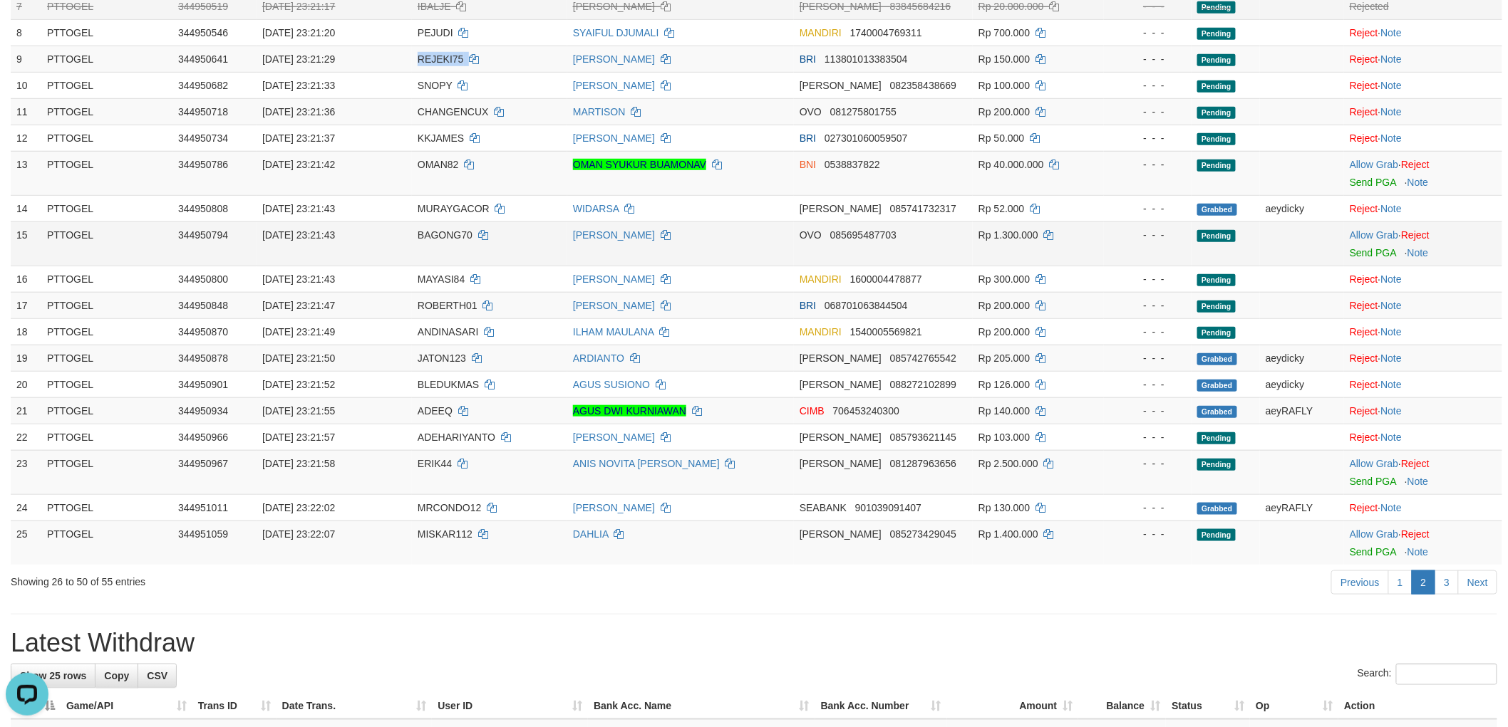
scroll to position [410, 0]
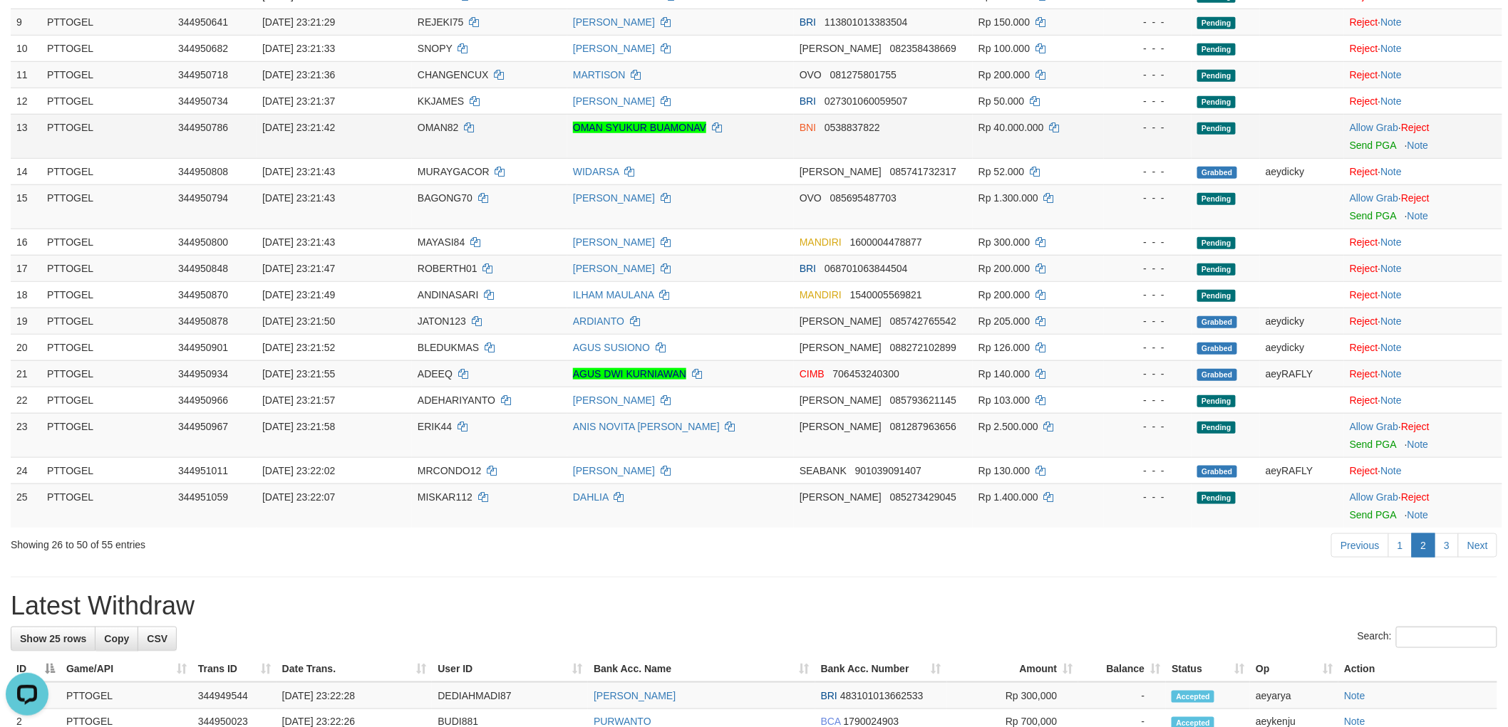
click at [427, 128] on span "OMAN82" at bounding box center [438, 127] width 41 height 11
copy td "OMAN82"
click at [445, 192] on span "BAGONG70" at bounding box center [445, 197] width 55 height 11
drag, startPoint x: 445, startPoint y: 192, endPoint x: 10, endPoint y: 197, distance: 435.4
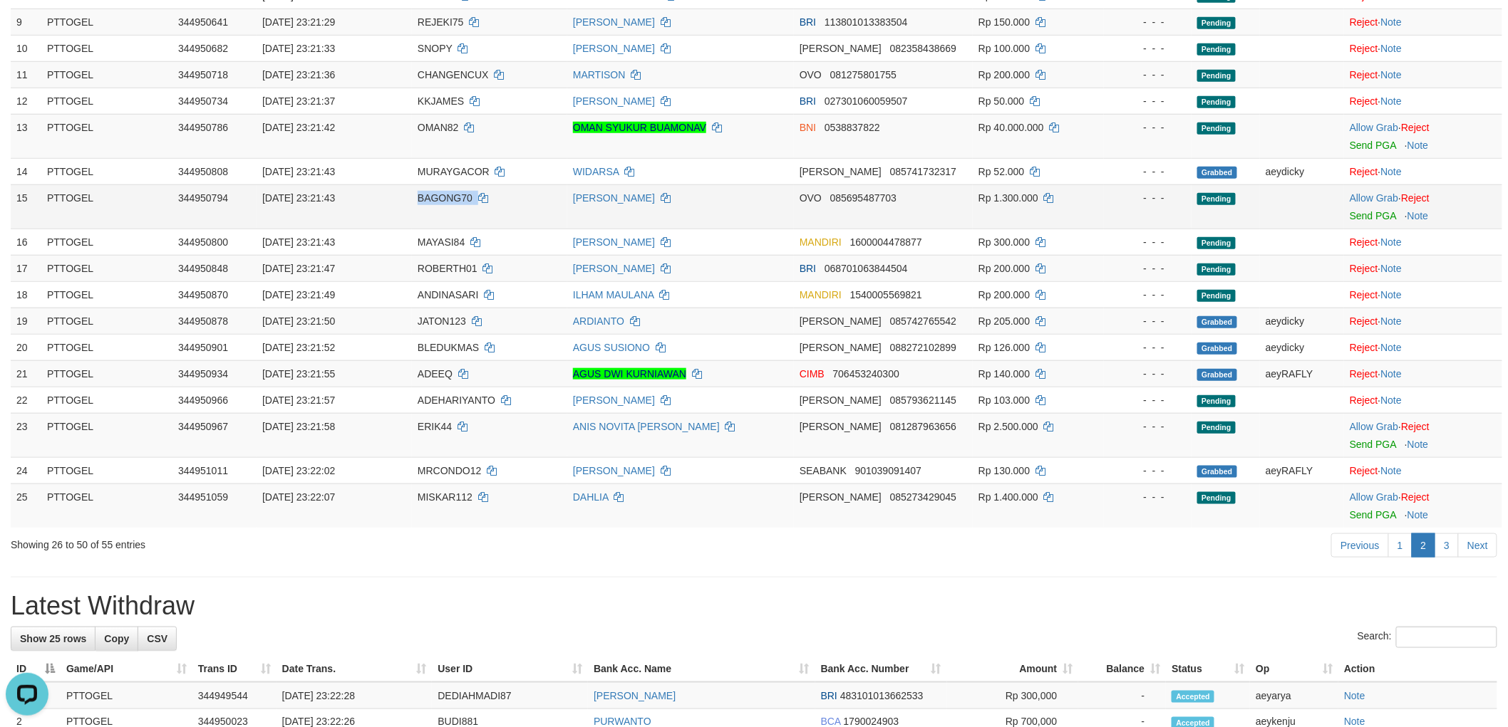
click at [443, 192] on span "BAGONG70" at bounding box center [445, 197] width 55 height 11
copy span "BAGONG70"
click at [1385, 195] on link "Allow Grab" at bounding box center [1373, 197] width 48 height 11
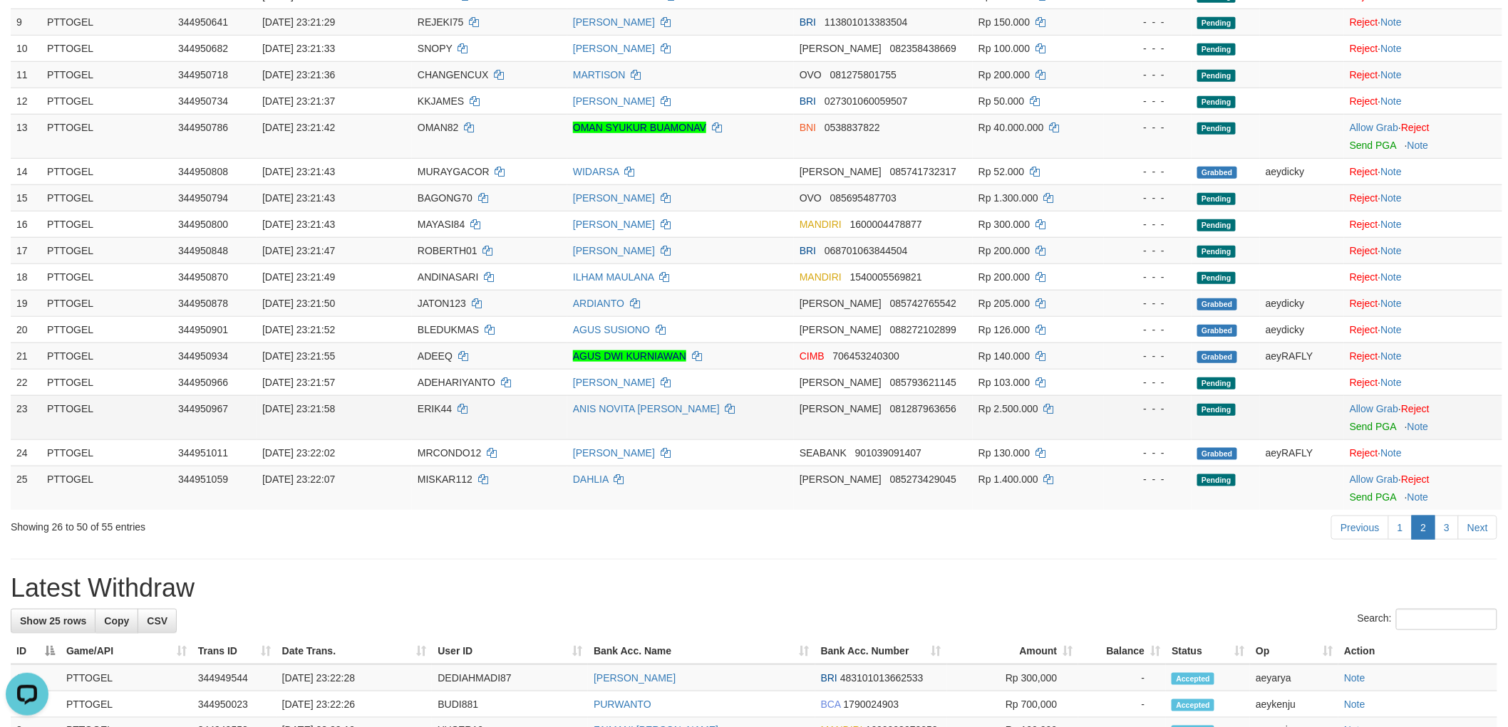
click at [447, 410] on span "ERIK44" at bounding box center [435, 408] width 34 height 11
drag, startPoint x: 447, startPoint y: 410, endPoint x: 33, endPoint y: 342, distance: 418.7
click at [444, 410] on span "ERIK44" at bounding box center [435, 408] width 34 height 11
copy span "ERIK44"
drag, startPoint x: 1379, startPoint y: 403, endPoint x: 1183, endPoint y: 442, distance: 199.1
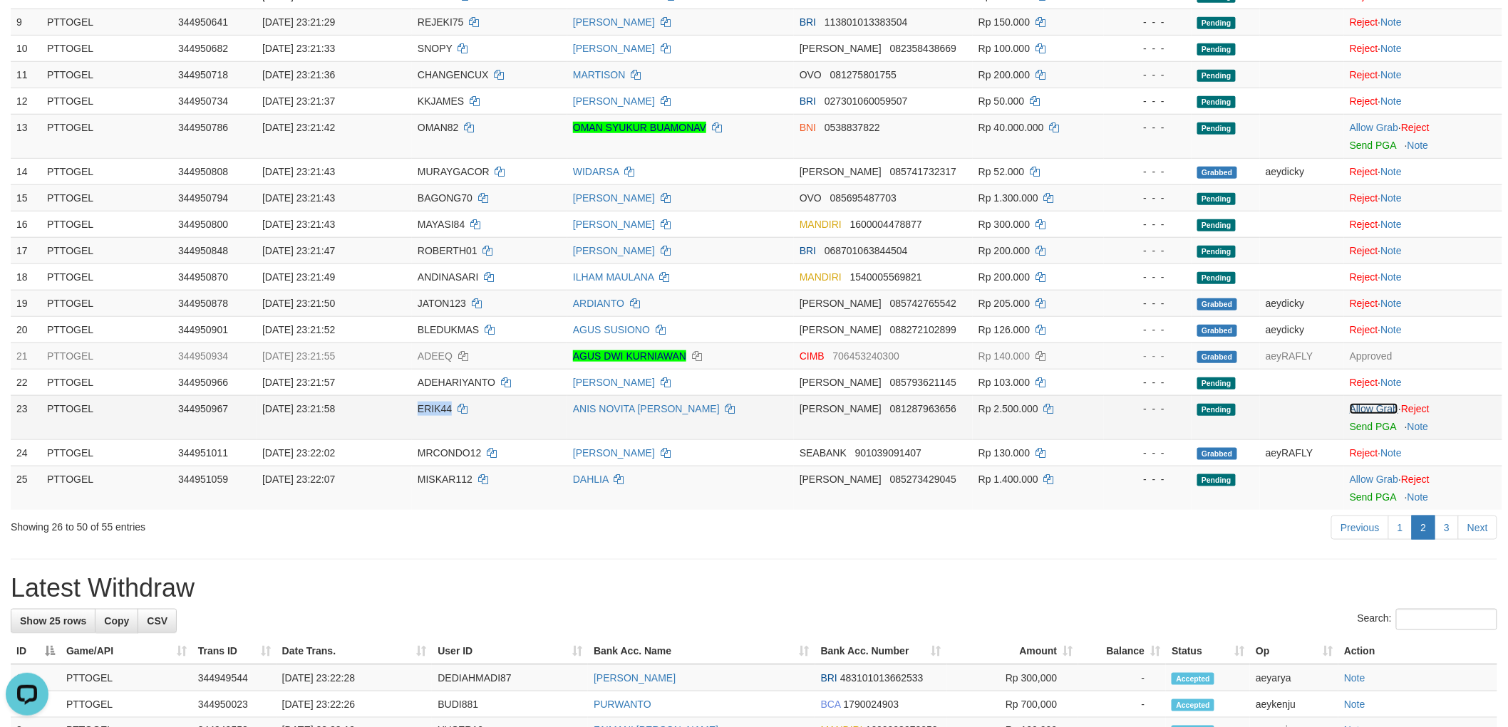
click at [1378, 404] on link "Allow Grab" at bounding box center [1373, 408] width 48 height 11
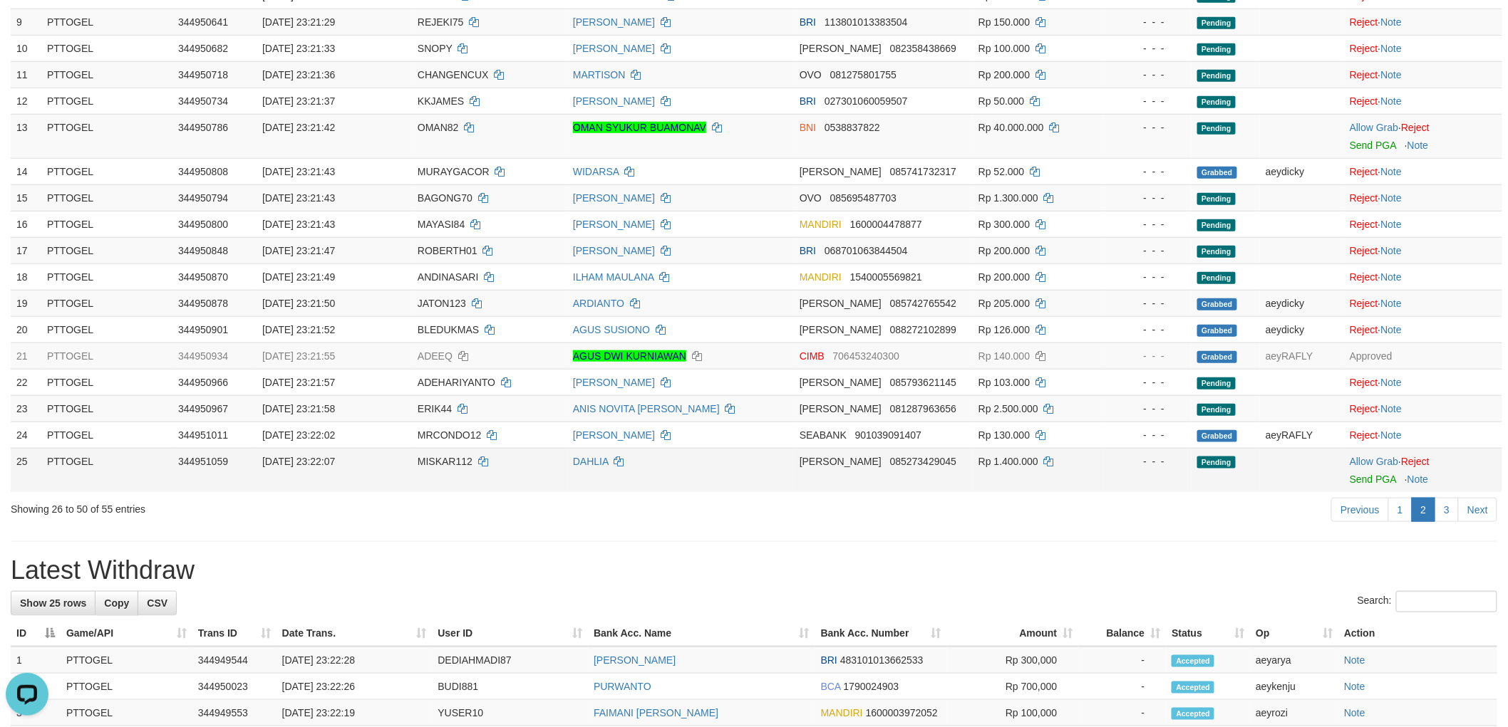
click at [428, 452] on td "MISKAR112" at bounding box center [489, 470] width 155 height 44
copy td "MISKAR112"
drag, startPoint x: 1388, startPoint y: 460, endPoint x: 1349, endPoint y: 489, distance: 48.9
click at [1388, 460] on link "Allow Grab" at bounding box center [1373, 461] width 48 height 11
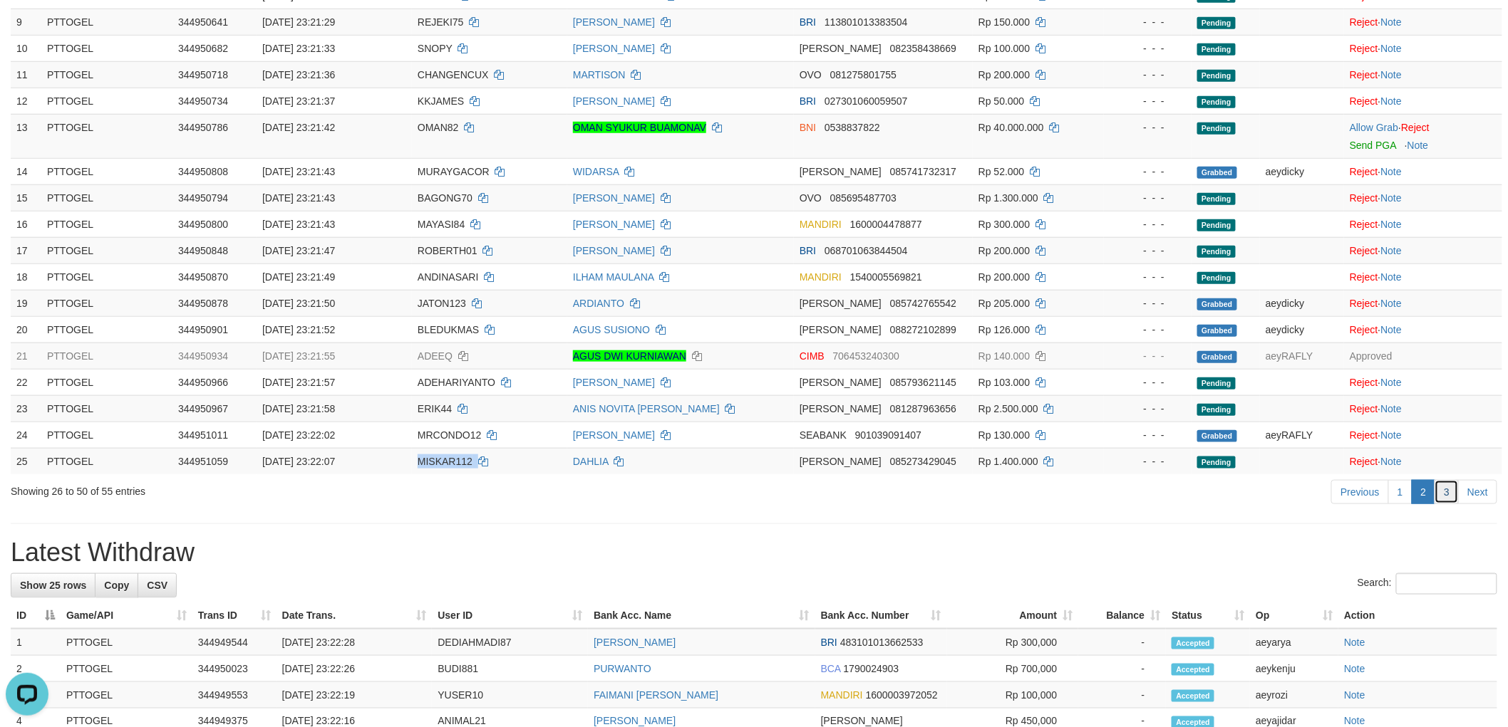
click at [1452, 494] on link "3" at bounding box center [1446, 492] width 24 height 24
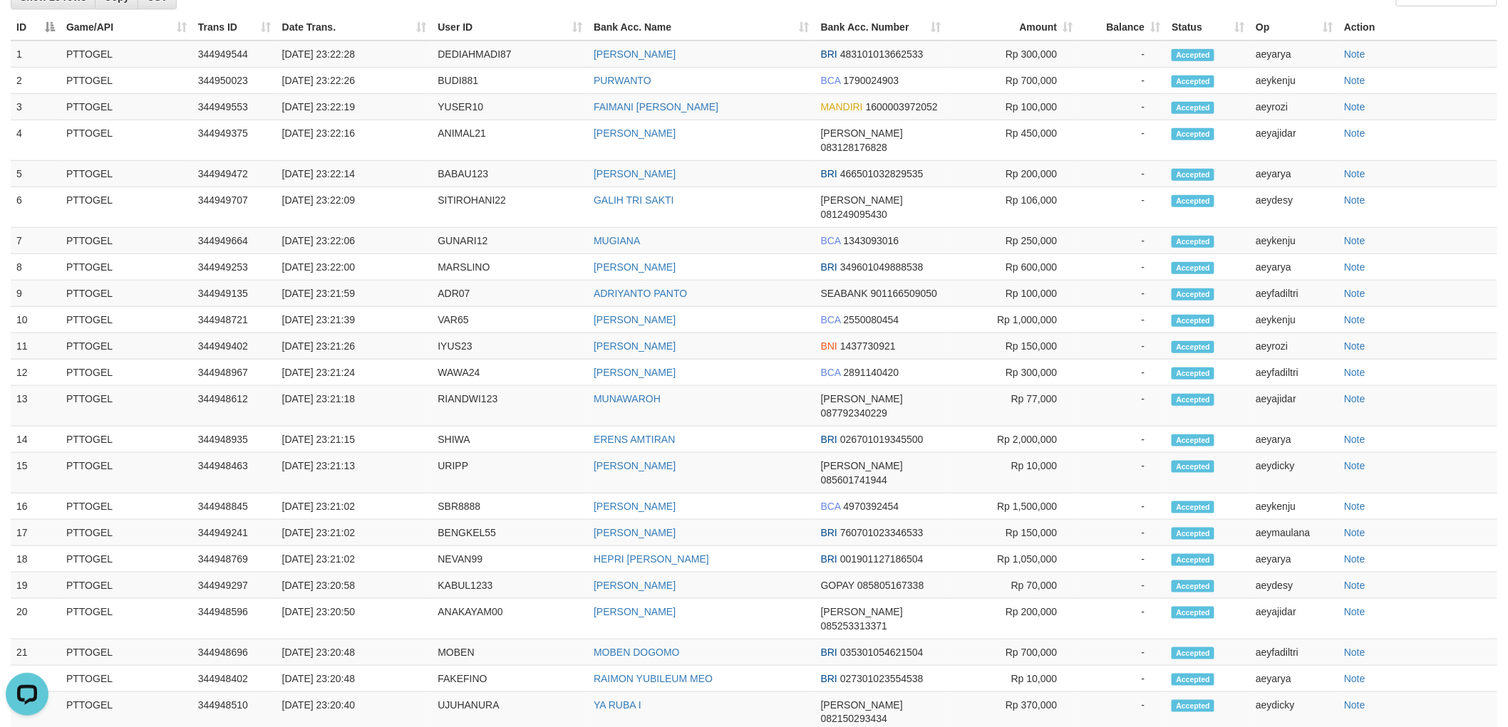
scroll to position [0, 0]
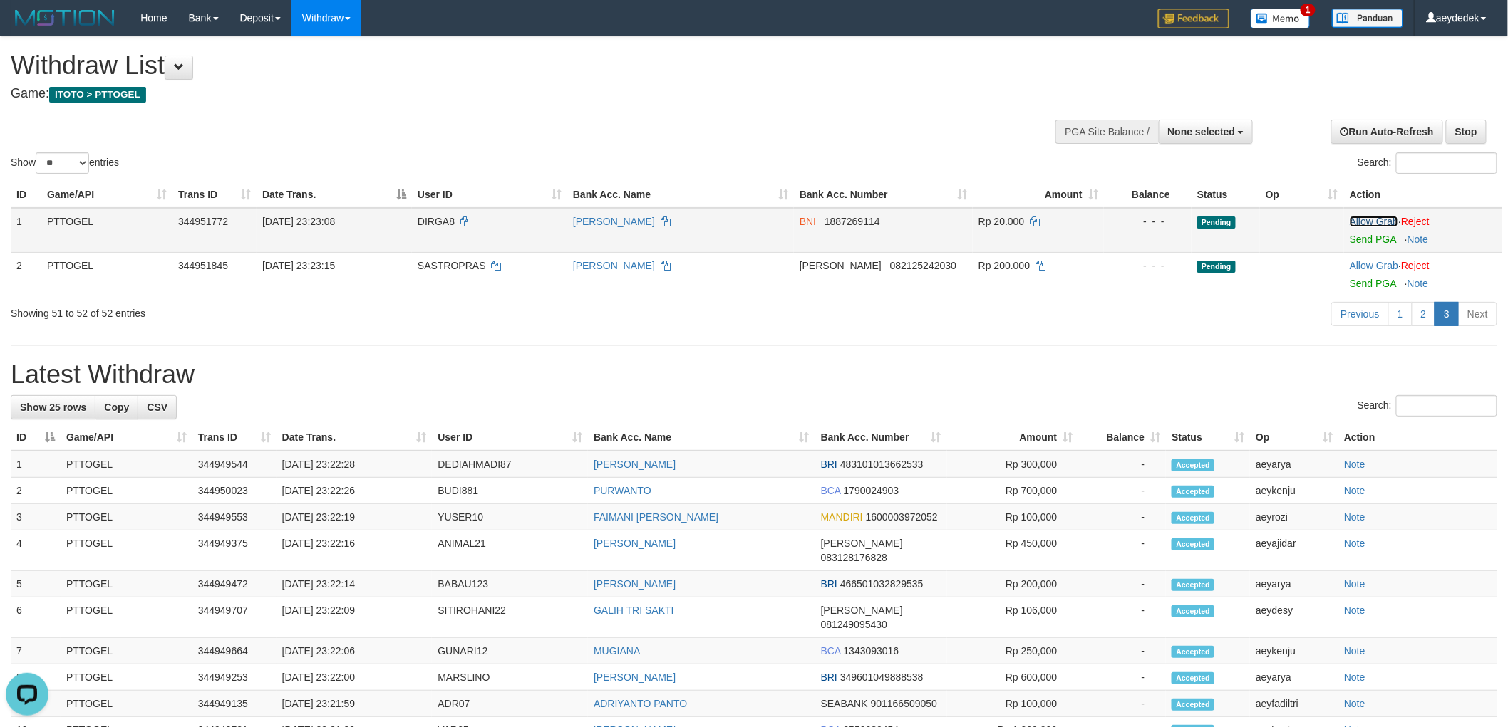
click at [1382, 219] on link "Allow Grab" at bounding box center [1373, 221] width 48 height 11
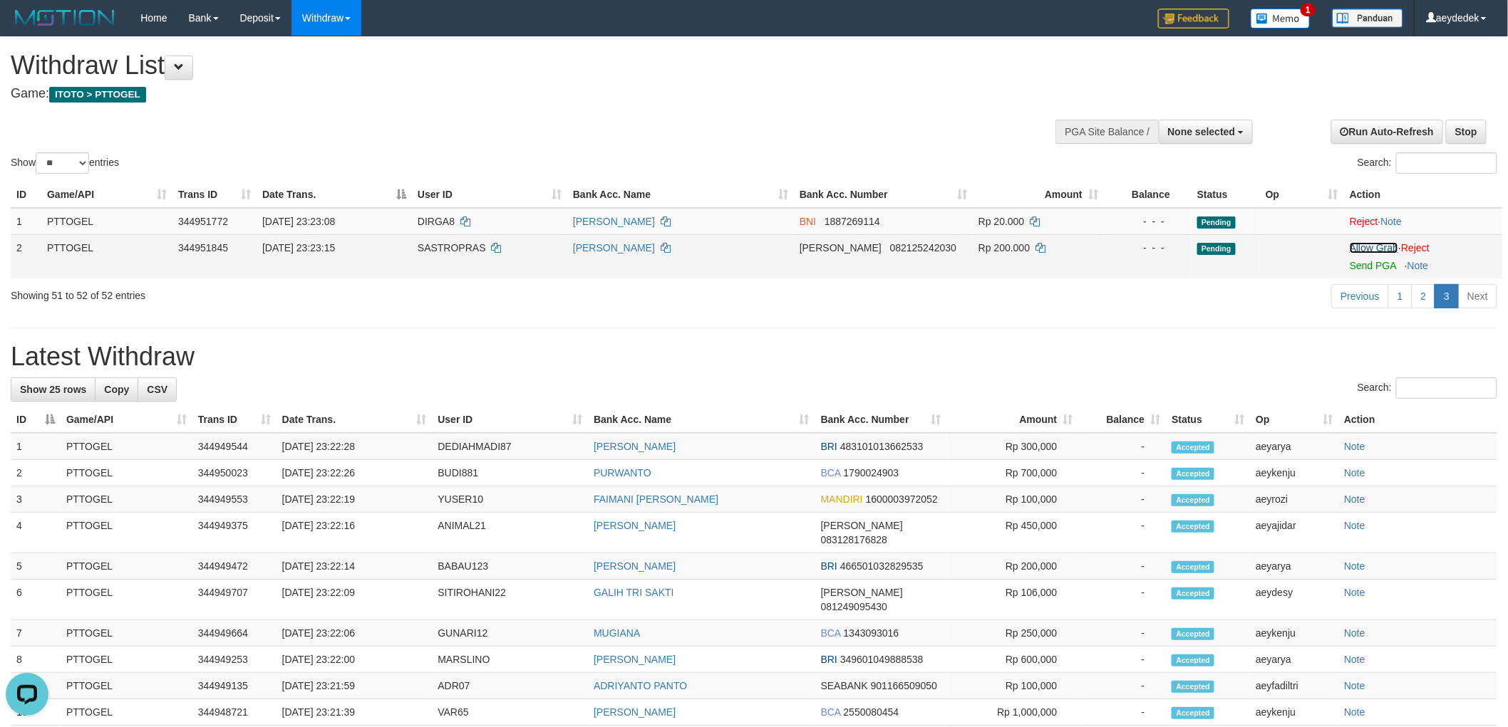
click at [1380, 246] on link "Allow Grab" at bounding box center [1373, 247] width 48 height 11
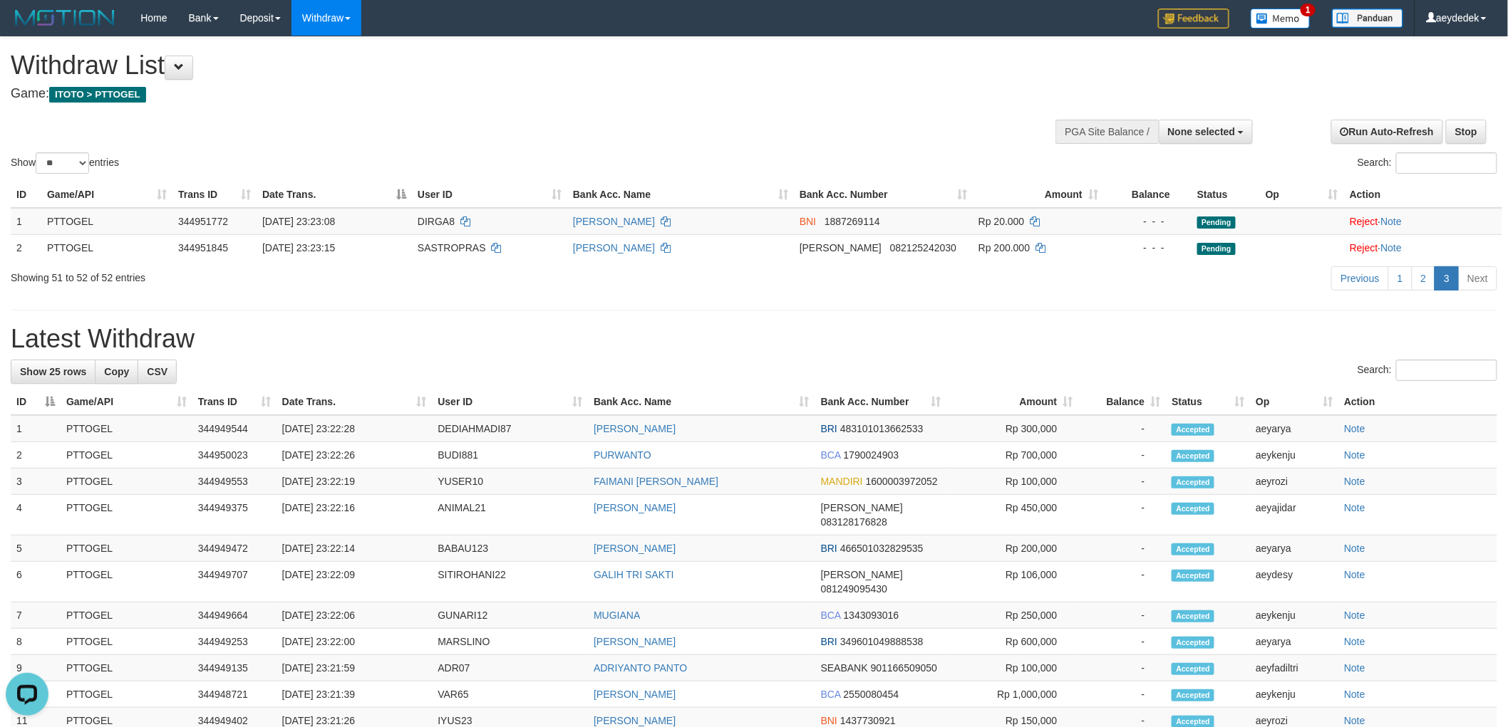
click at [1170, 304] on div "**********" at bounding box center [754, 646] width 1508 height 1218
click at [1079, 301] on div "**********" at bounding box center [754, 646] width 1508 height 1218
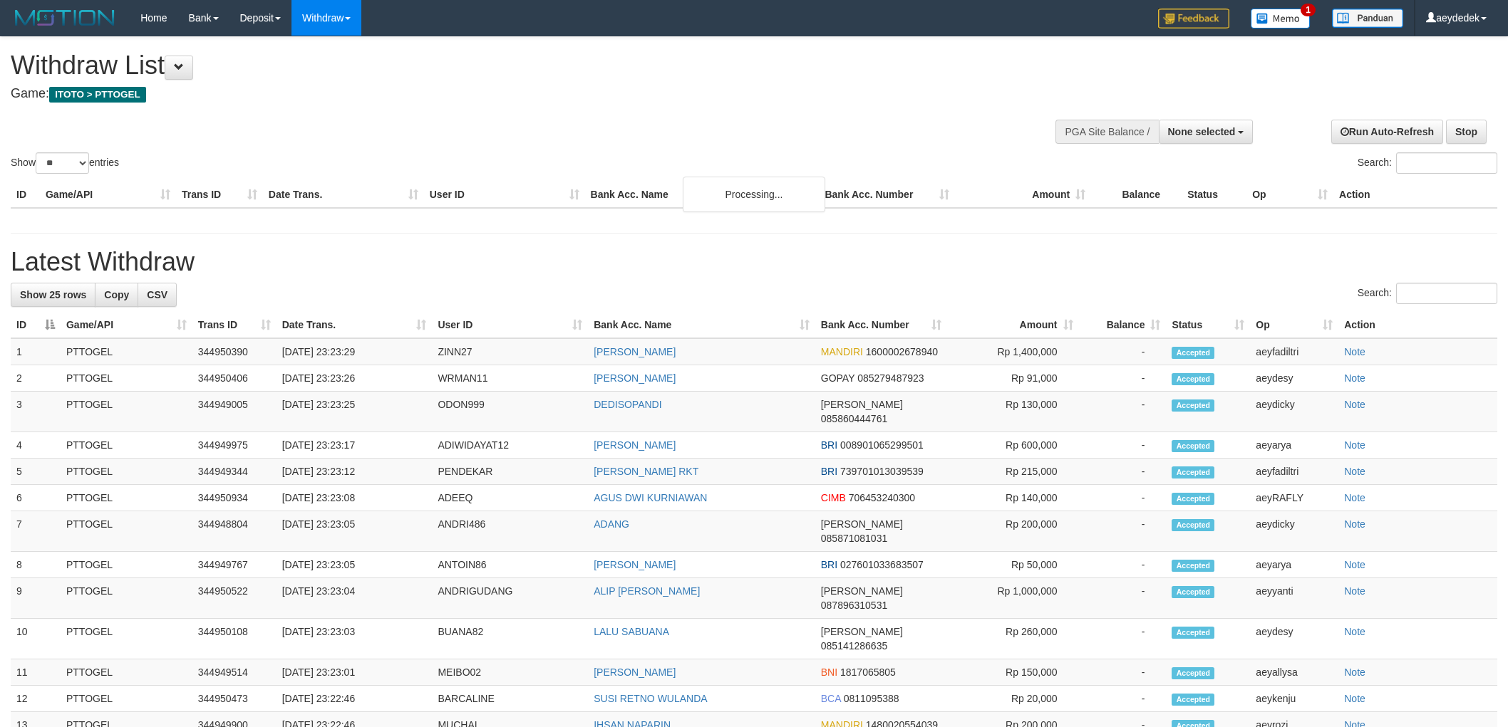
select select
select select "**"
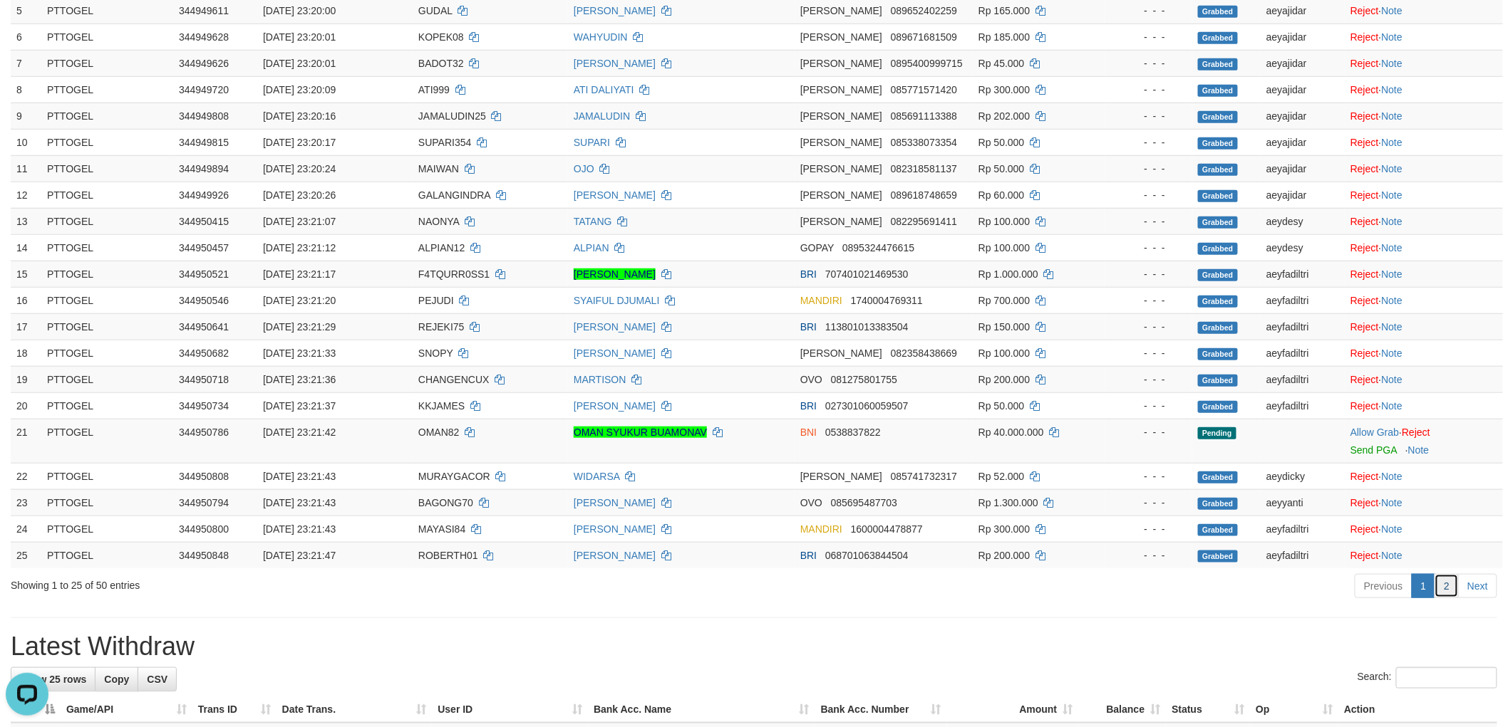
click at [1451, 593] on link "2" at bounding box center [1446, 586] width 24 height 24
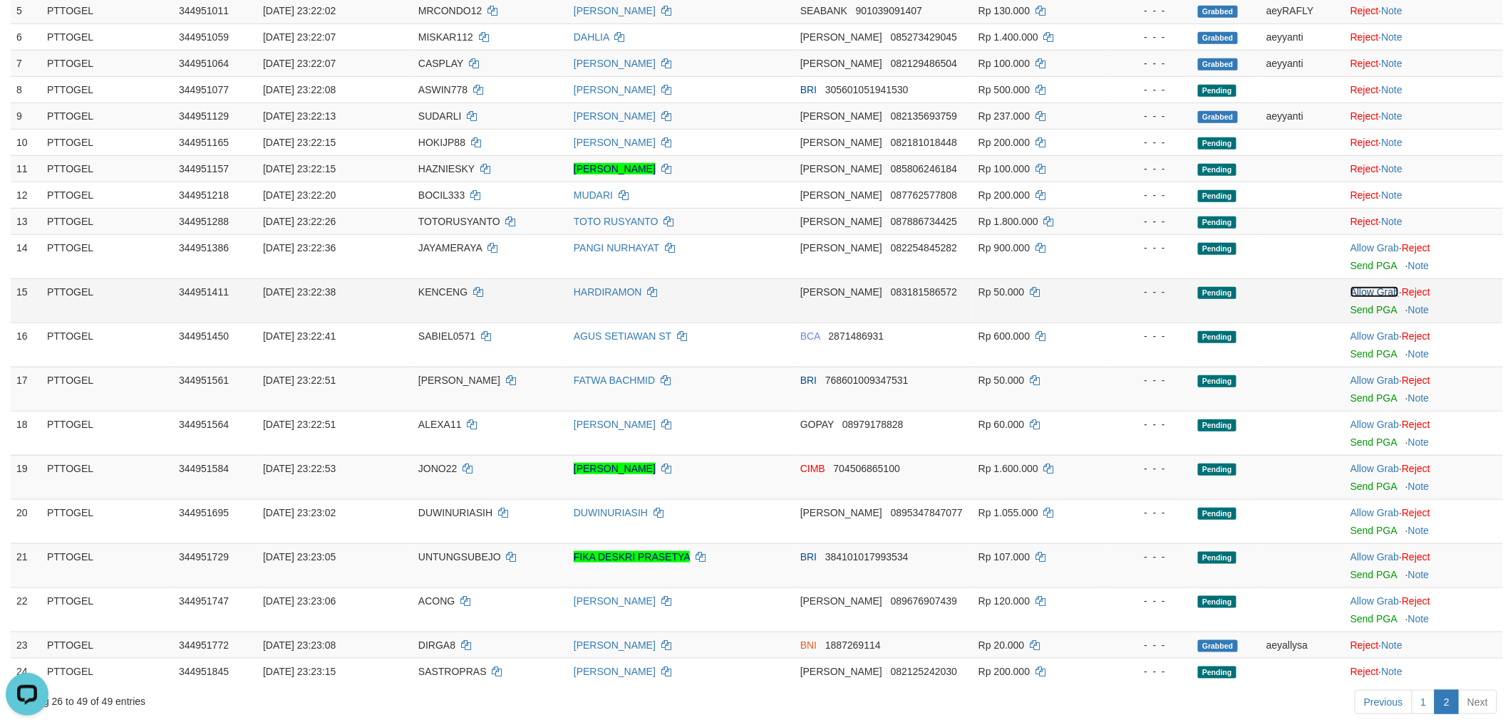
click at [1383, 286] on link "Allow Grab" at bounding box center [1374, 291] width 48 height 11
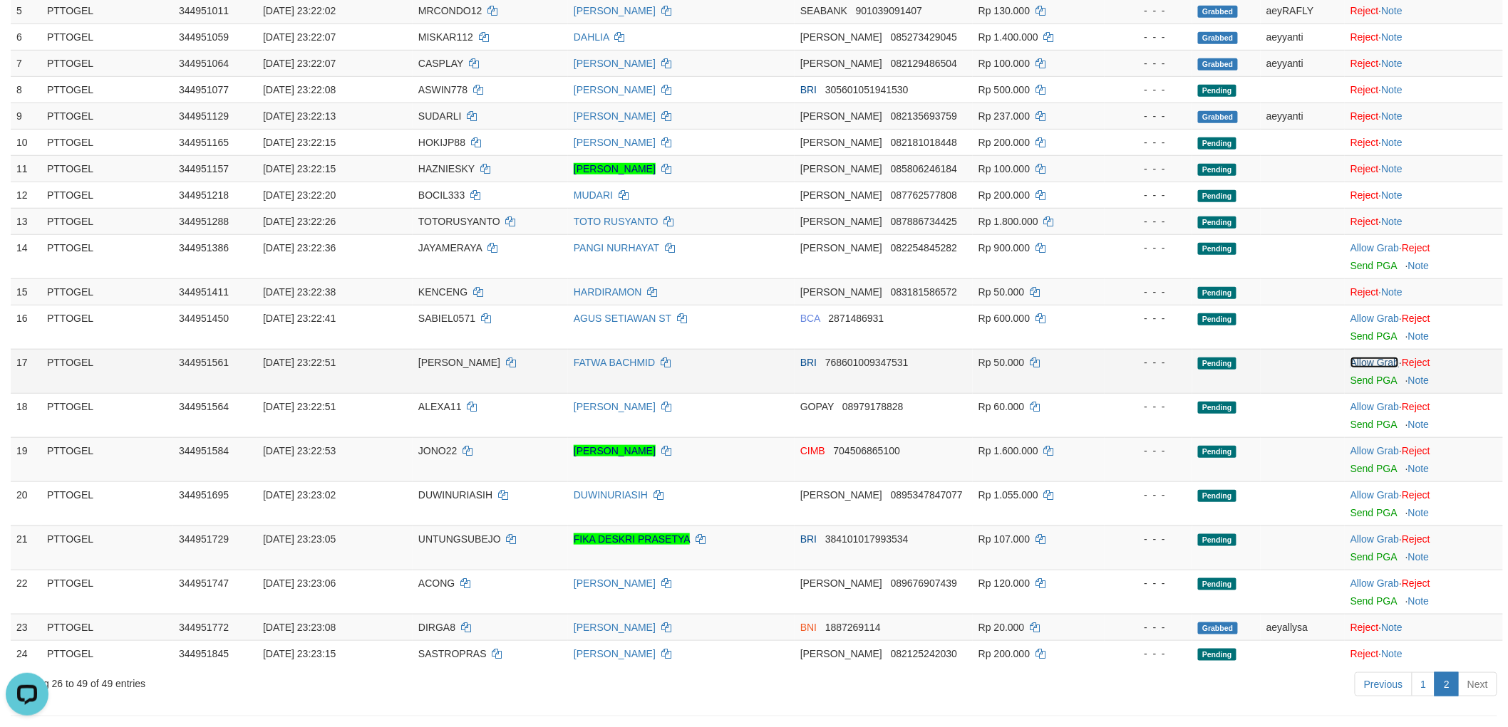
click at [1373, 357] on link "Allow Grab" at bounding box center [1374, 362] width 48 height 11
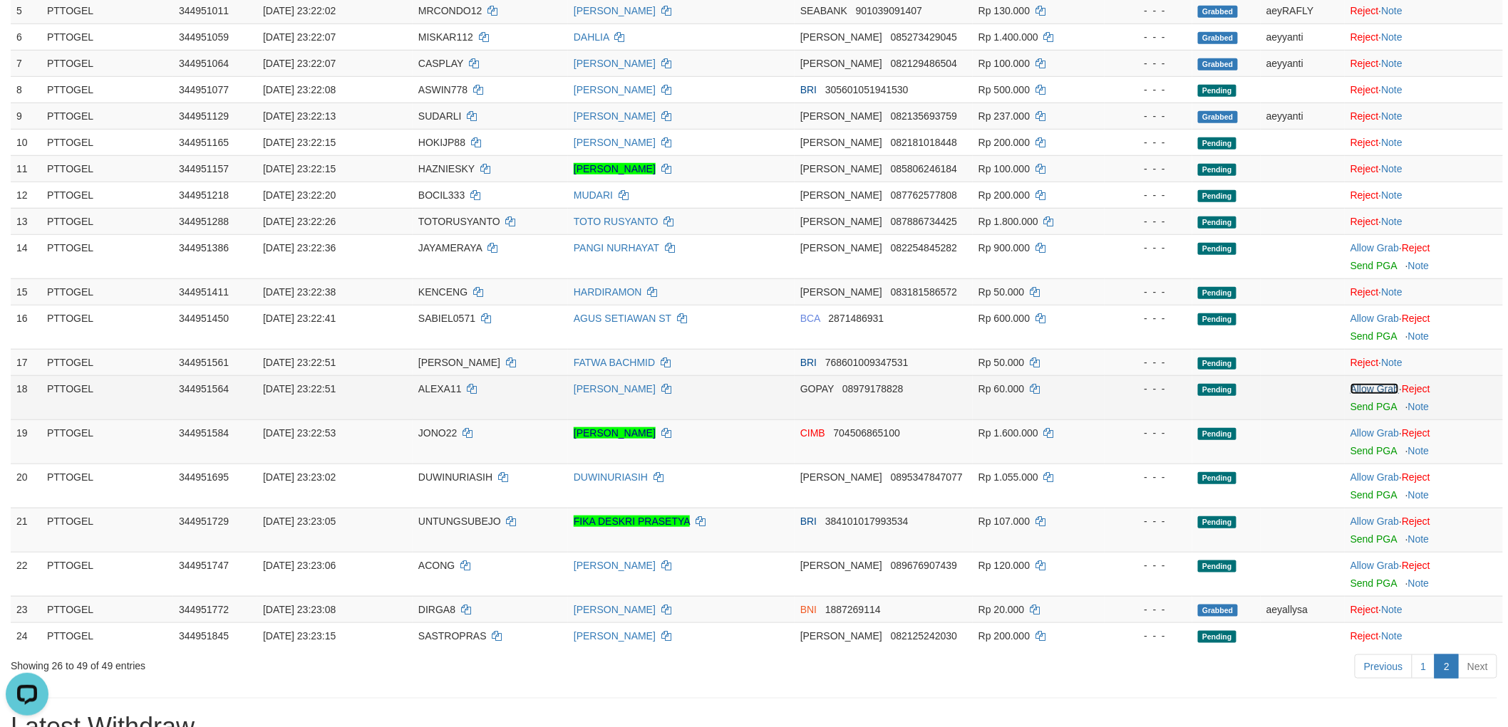
click at [1379, 387] on link "Allow Grab" at bounding box center [1374, 388] width 48 height 11
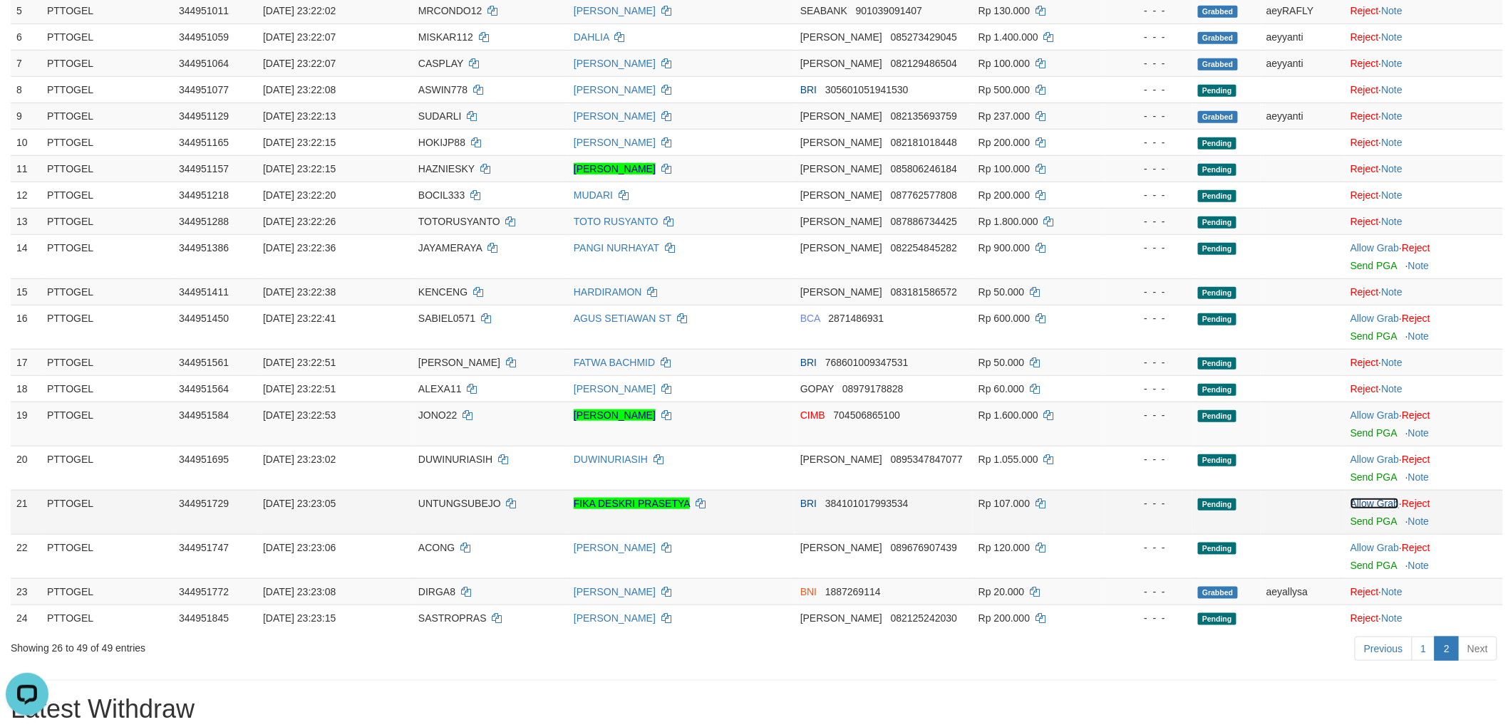
click at [1379, 498] on link "Allow Grab" at bounding box center [1374, 503] width 48 height 11
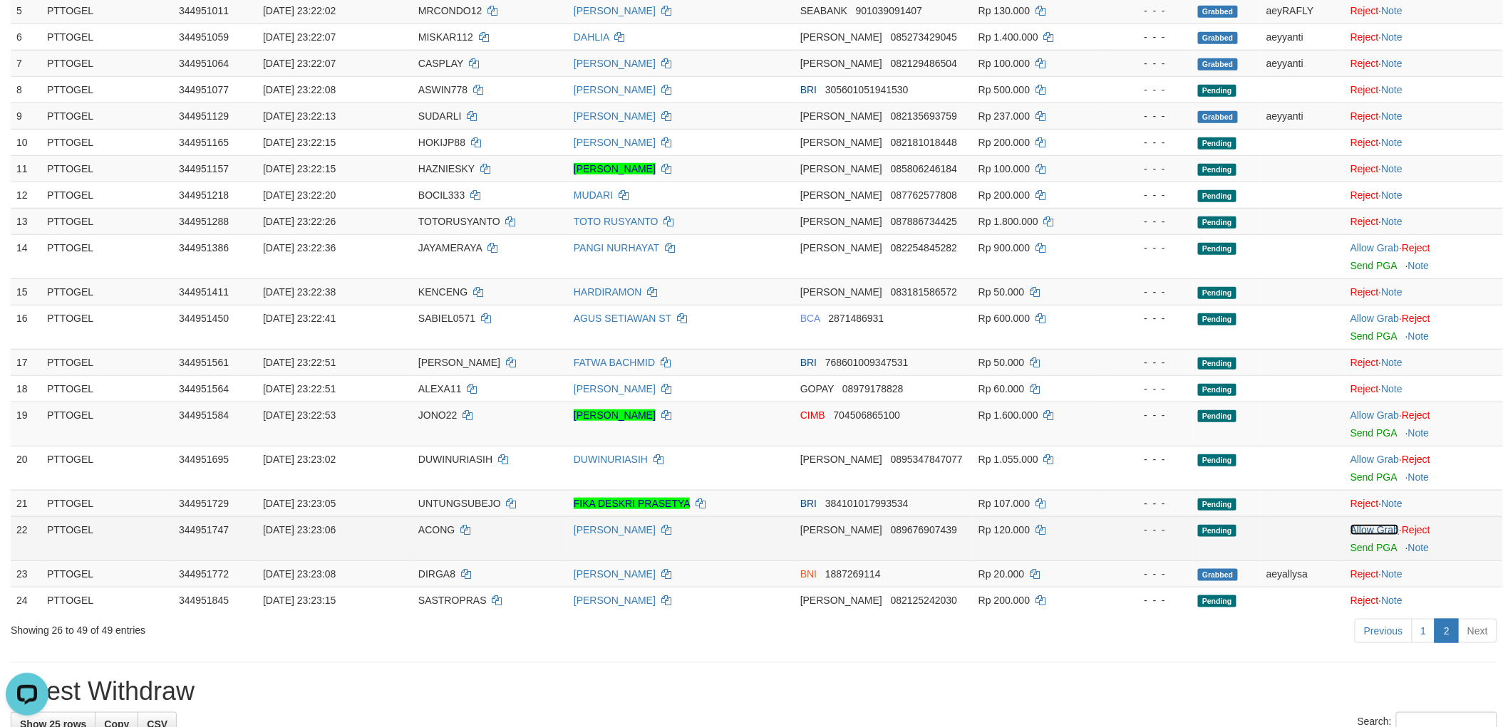
click at [1379, 527] on link "Allow Grab" at bounding box center [1374, 529] width 48 height 11
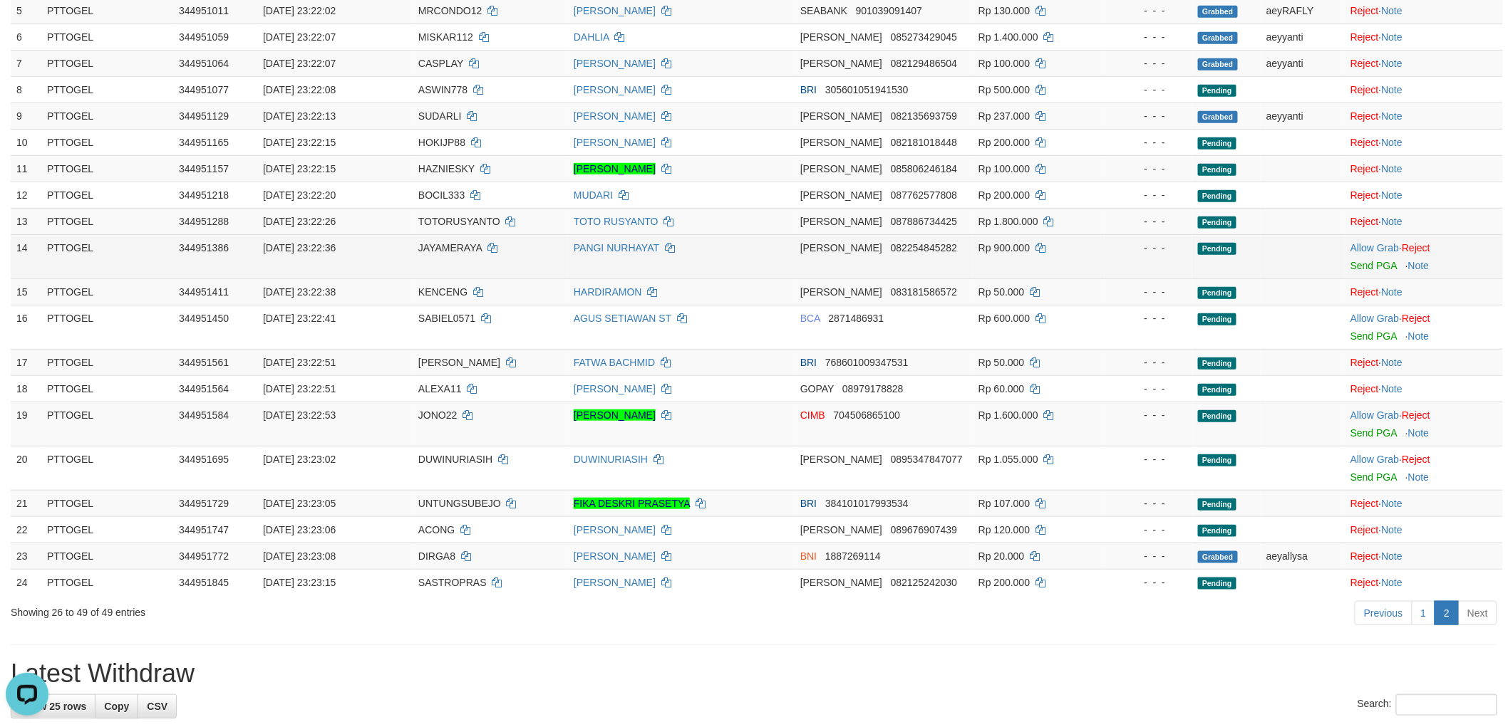
click at [459, 242] on span "JAYAMERAYA" at bounding box center [449, 247] width 63 height 11
drag, startPoint x: 459, startPoint y: 240, endPoint x: 68, endPoint y: 244, distance: 391.2
click at [455, 242] on span "JAYAMERAYA" at bounding box center [449, 247] width 63 height 11
copy span "JAYAMERAYA"
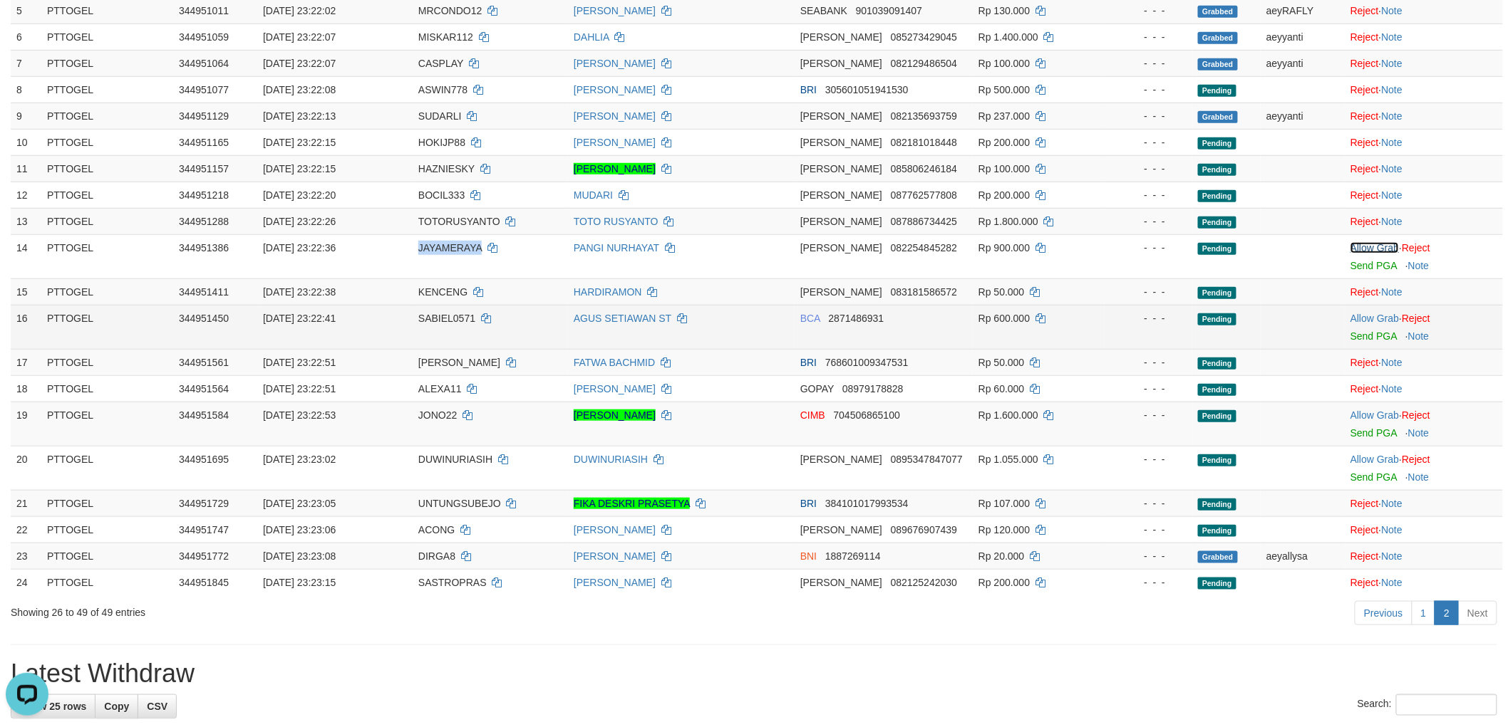
drag, startPoint x: 1378, startPoint y: 246, endPoint x: 1331, endPoint y: 318, distance: 86.0
click at [1378, 246] on link "Allow Grab" at bounding box center [1374, 247] width 48 height 11
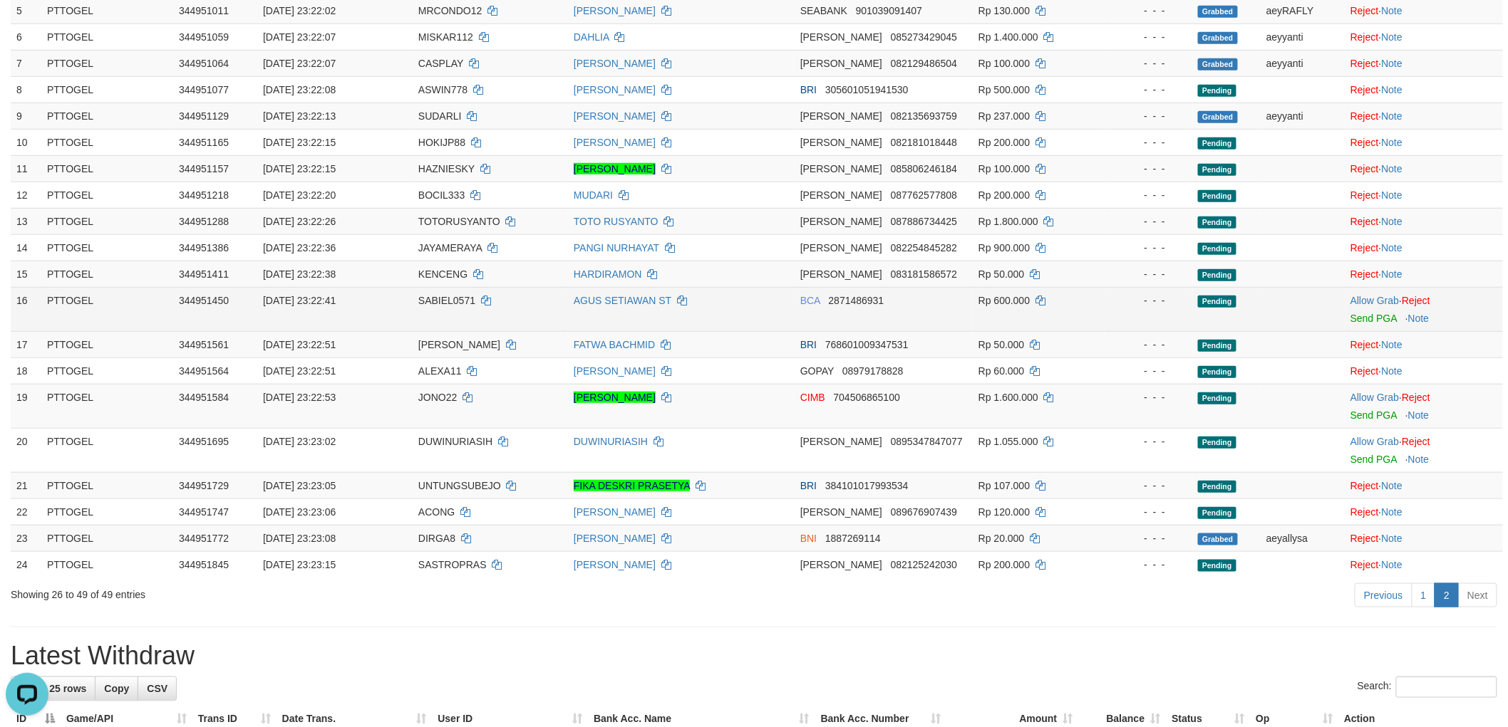
click at [440, 292] on td "SABIEL0571" at bounding box center [490, 309] width 155 height 44
copy td "SABIEL0571"
click at [1361, 295] on link "Allow Grab" at bounding box center [1374, 300] width 48 height 11
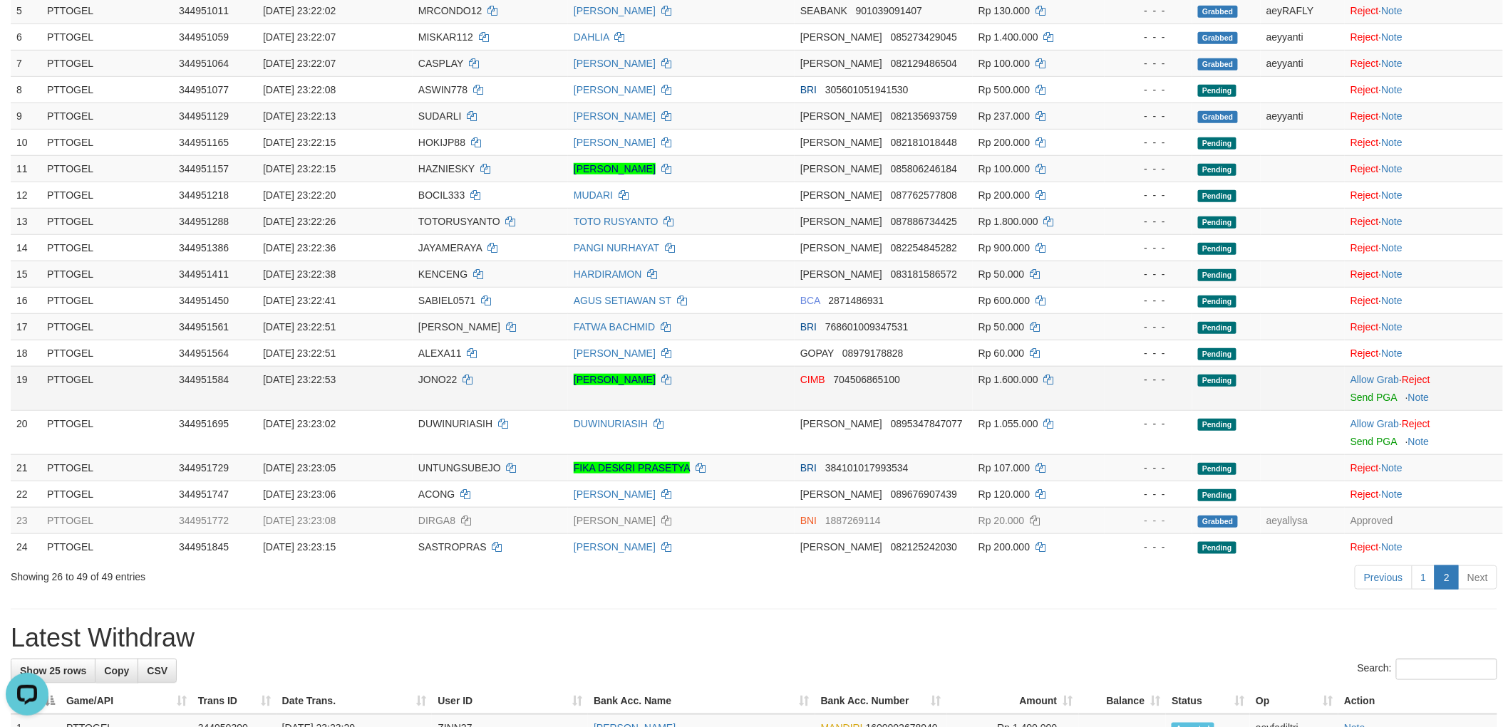
click at [445, 385] on td "JONO22" at bounding box center [490, 388] width 155 height 44
drag, startPoint x: 445, startPoint y: 385, endPoint x: 426, endPoint y: 389, distance: 19.0
click at [442, 387] on td "JONO22" at bounding box center [490, 388] width 155 height 44
copy span "JONO22"
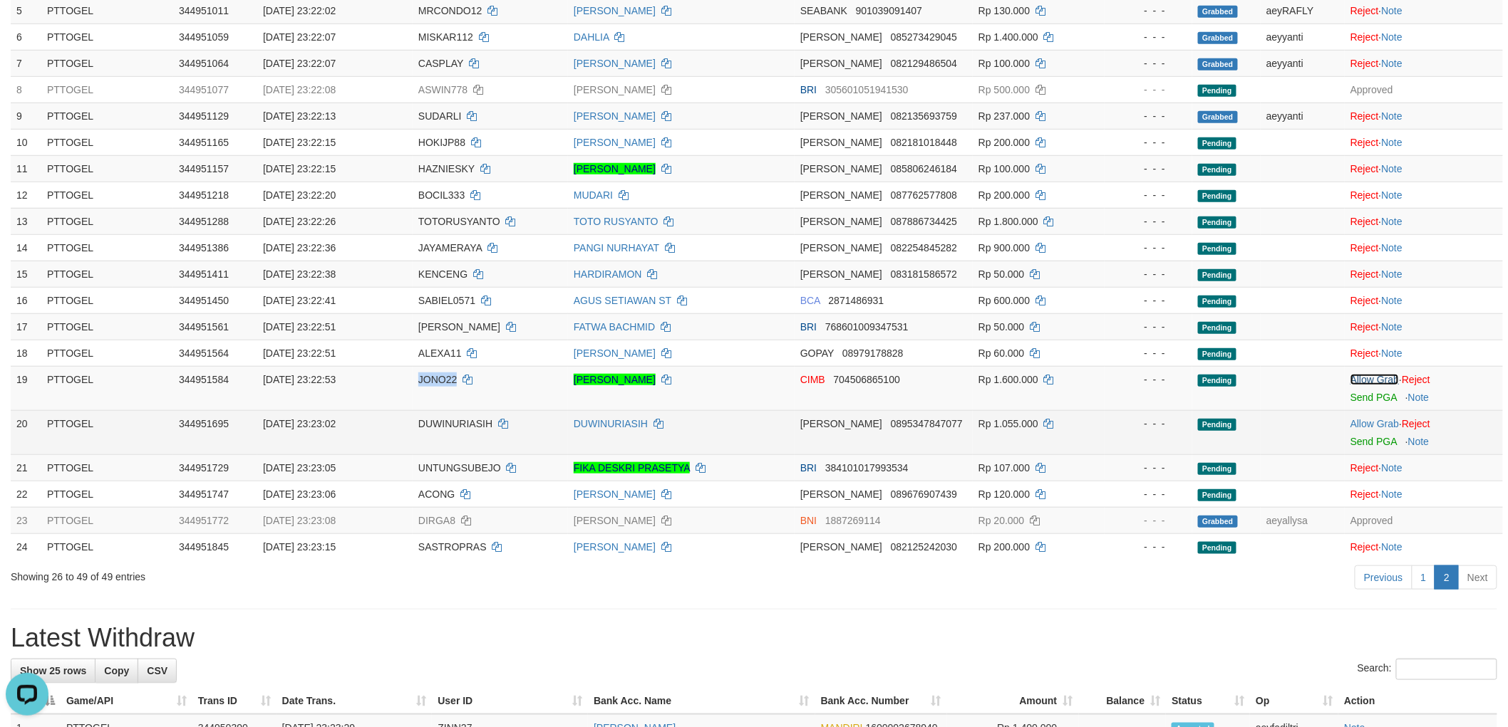
drag, startPoint x: 1368, startPoint y: 375, endPoint x: 1282, endPoint y: 413, distance: 93.8
click at [1368, 375] on link "Allow Grab" at bounding box center [1374, 379] width 48 height 11
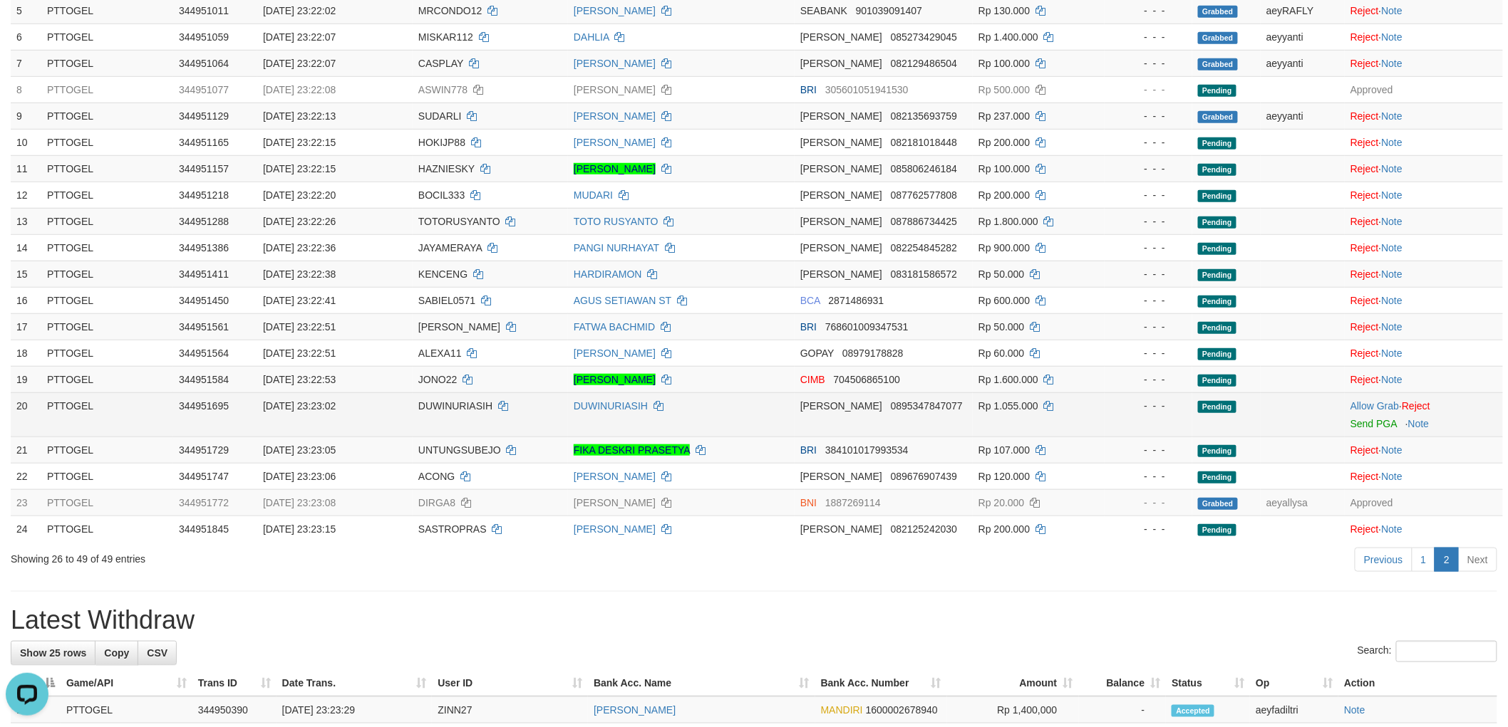
click at [444, 402] on span "DUWINURIASIH" at bounding box center [455, 405] width 74 height 11
click at [440, 403] on span "DUWINURIASIH" at bounding box center [455, 405] width 74 height 11
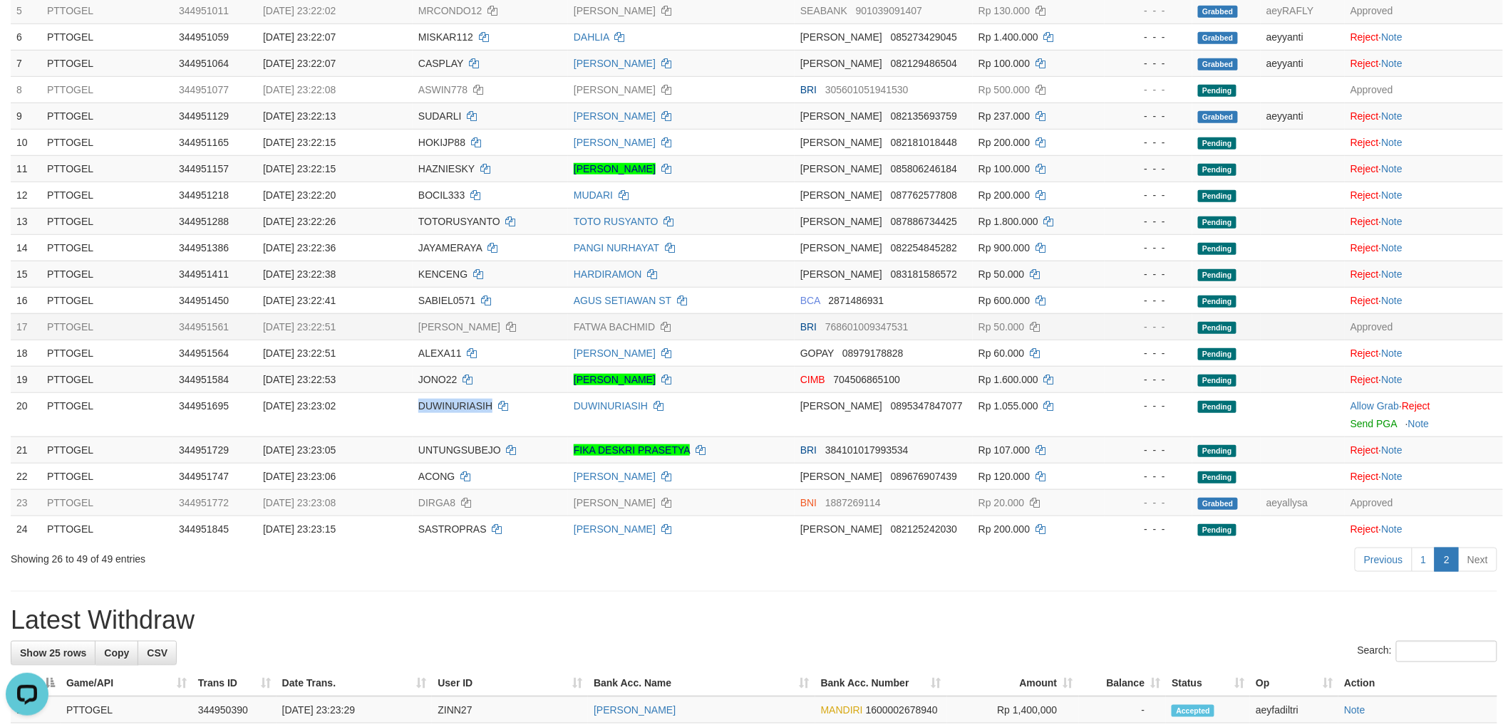
copy span "DUWINURIASIH"
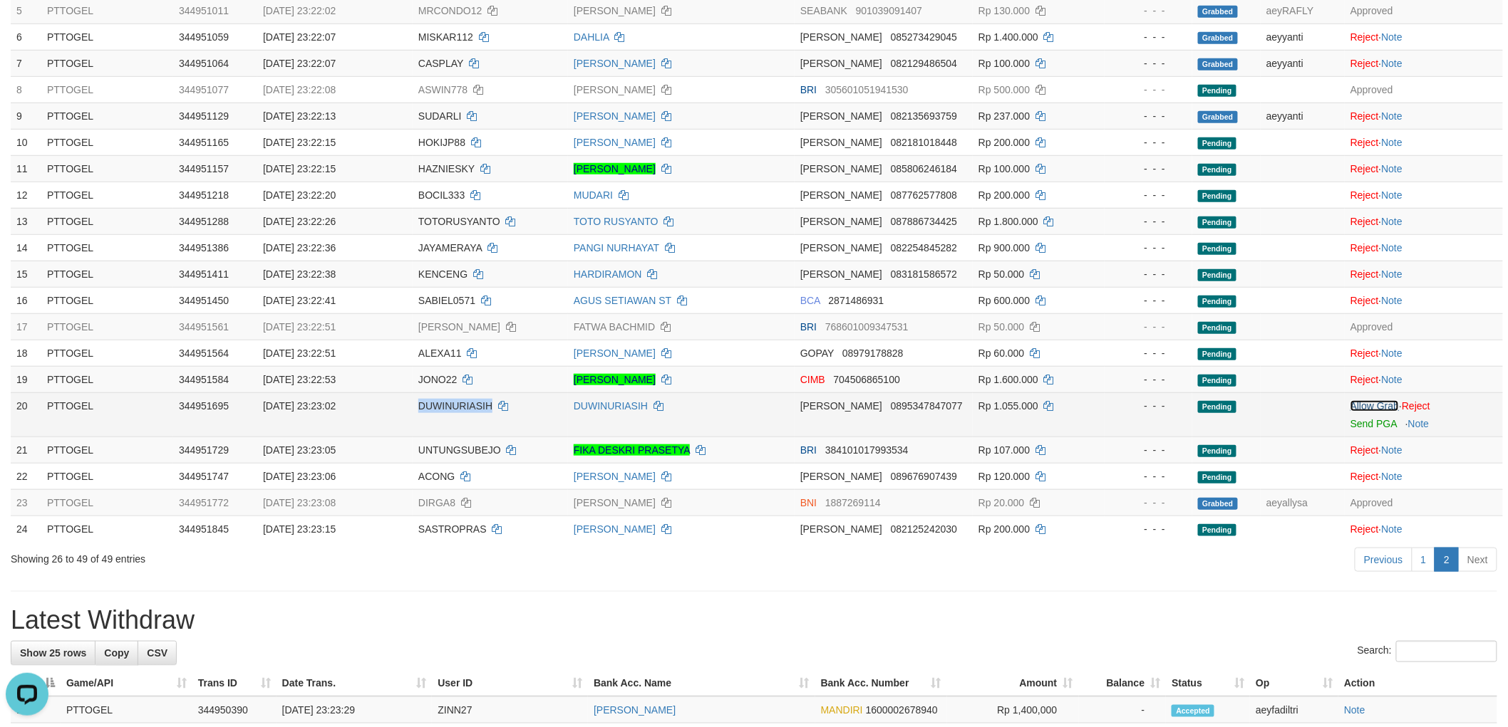
click at [1390, 410] on link "Allow Grab" at bounding box center [1374, 405] width 48 height 11
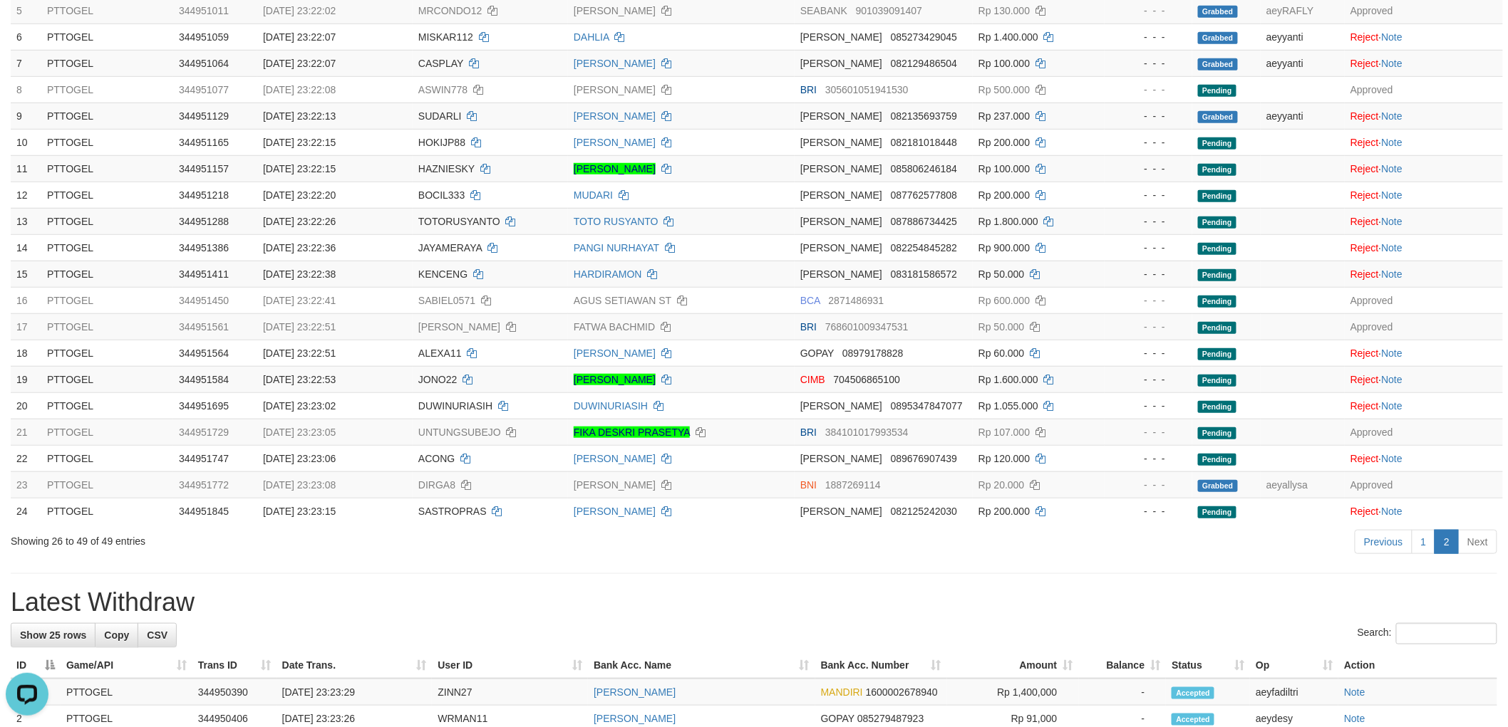
click at [705, 628] on div "Search:" at bounding box center [754, 635] width 1486 height 25
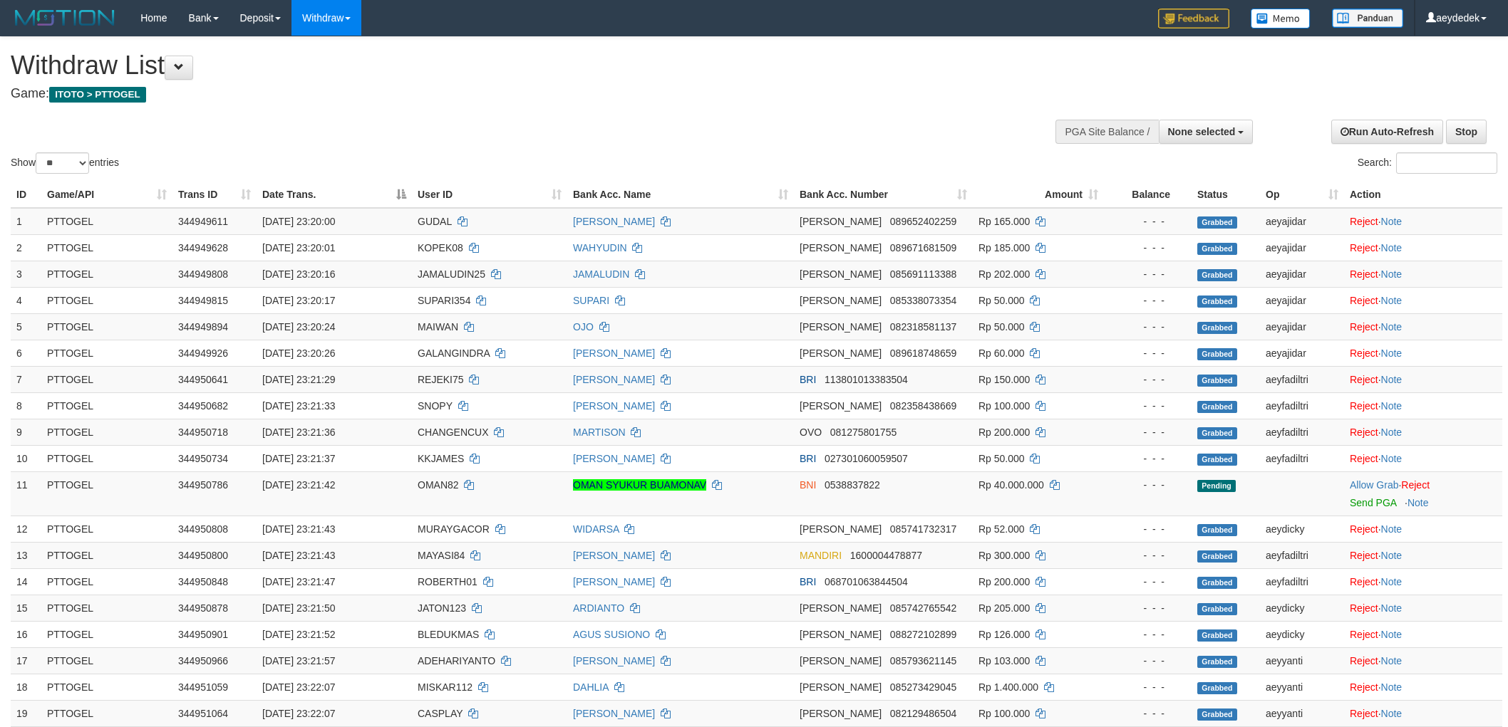
select select
select select "**"
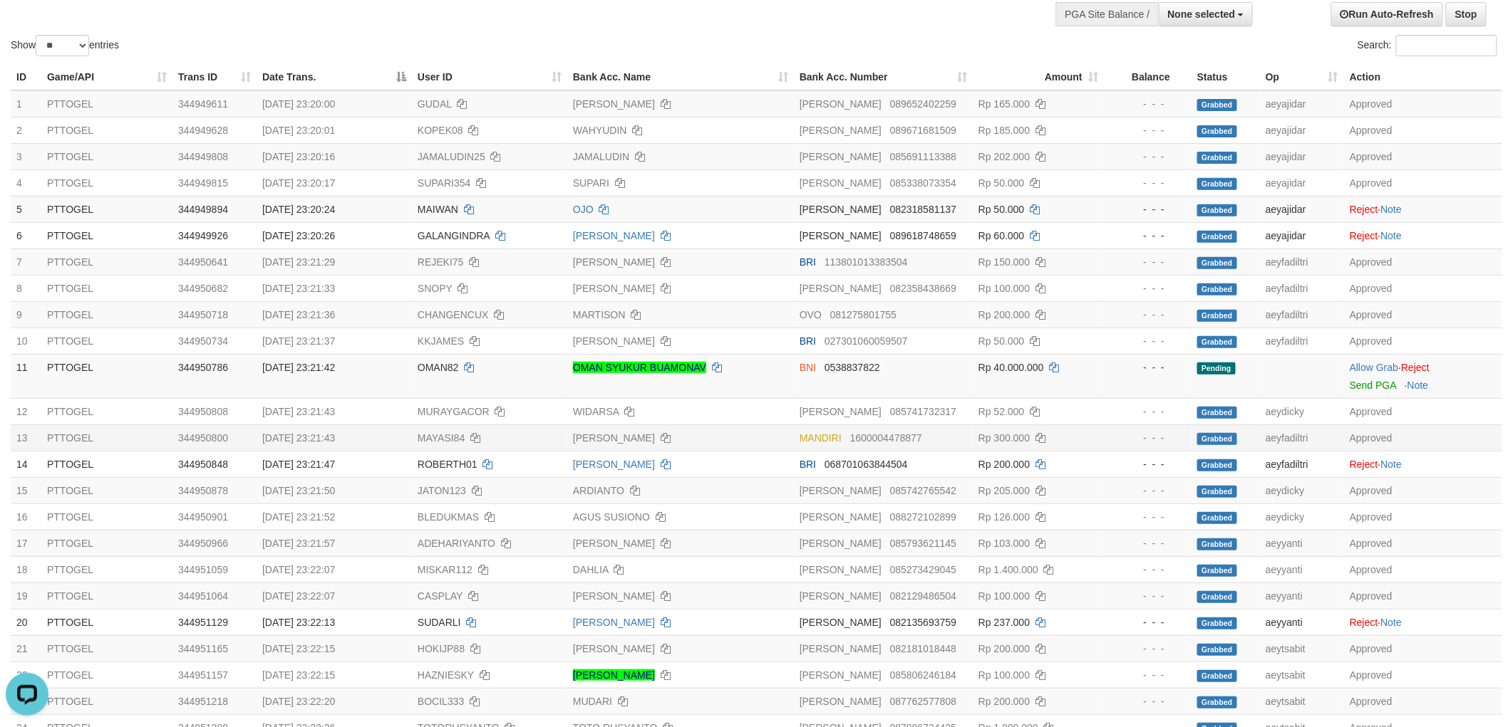
click at [1064, 435] on td "Rp 300.000" at bounding box center [1038, 438] width 131 height 26
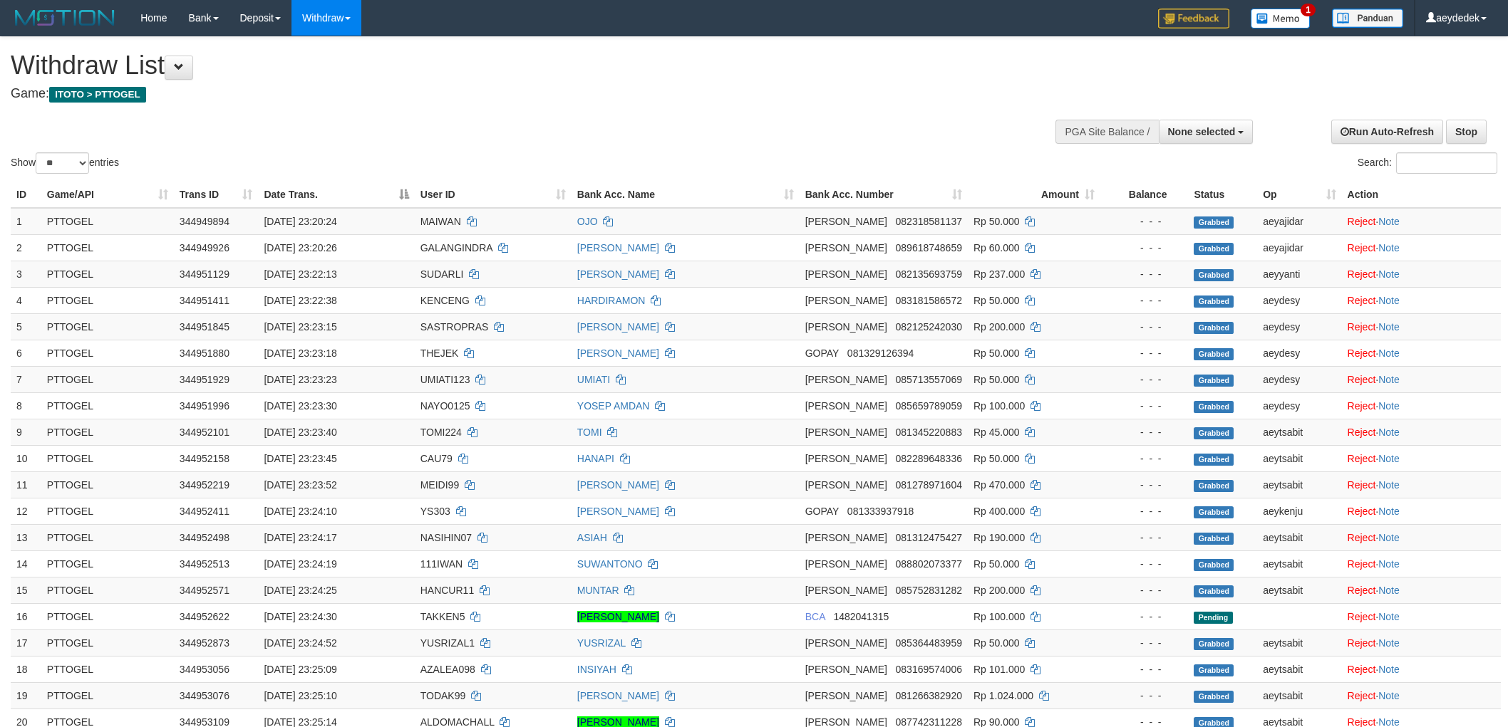
select select
select select "**"
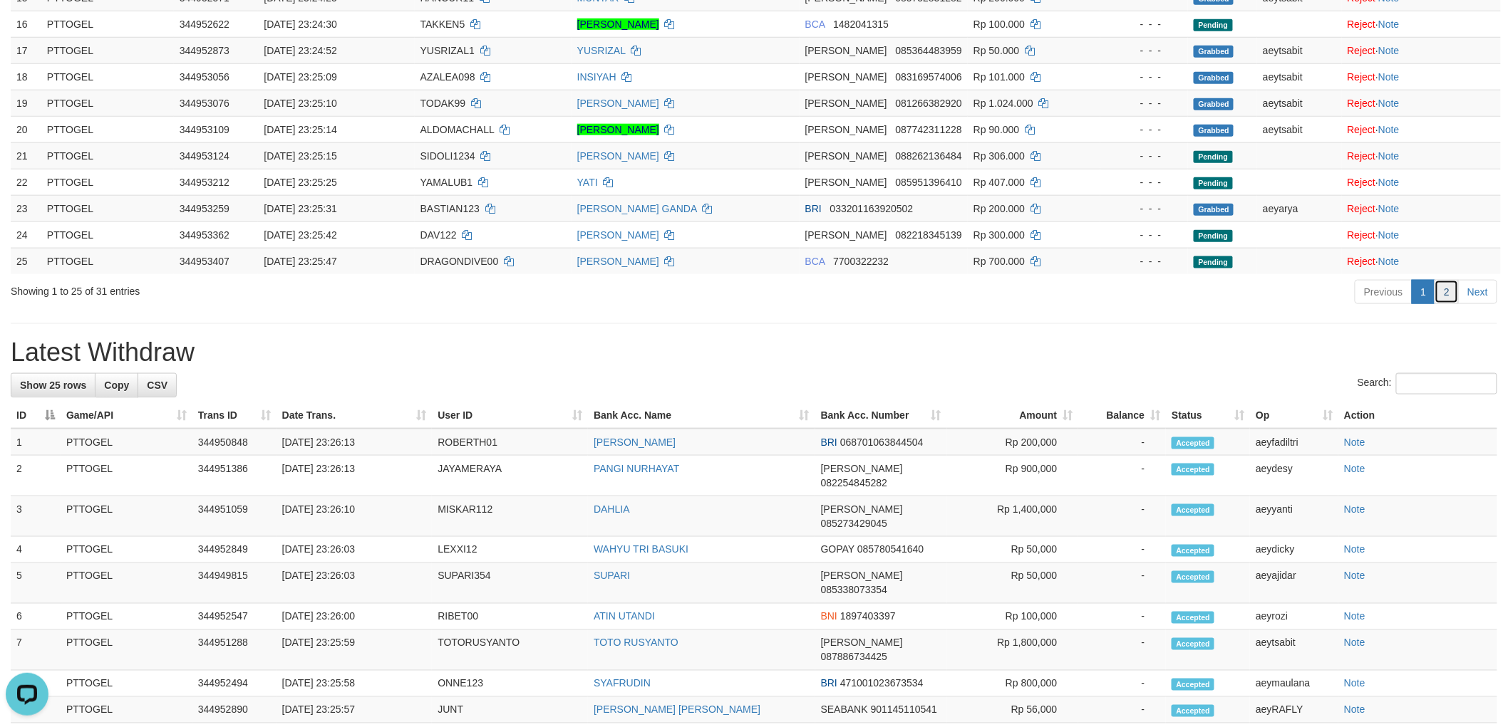
click at [1442, 294] on link "2" at bounding box center [1446, 292] width 24 height 24
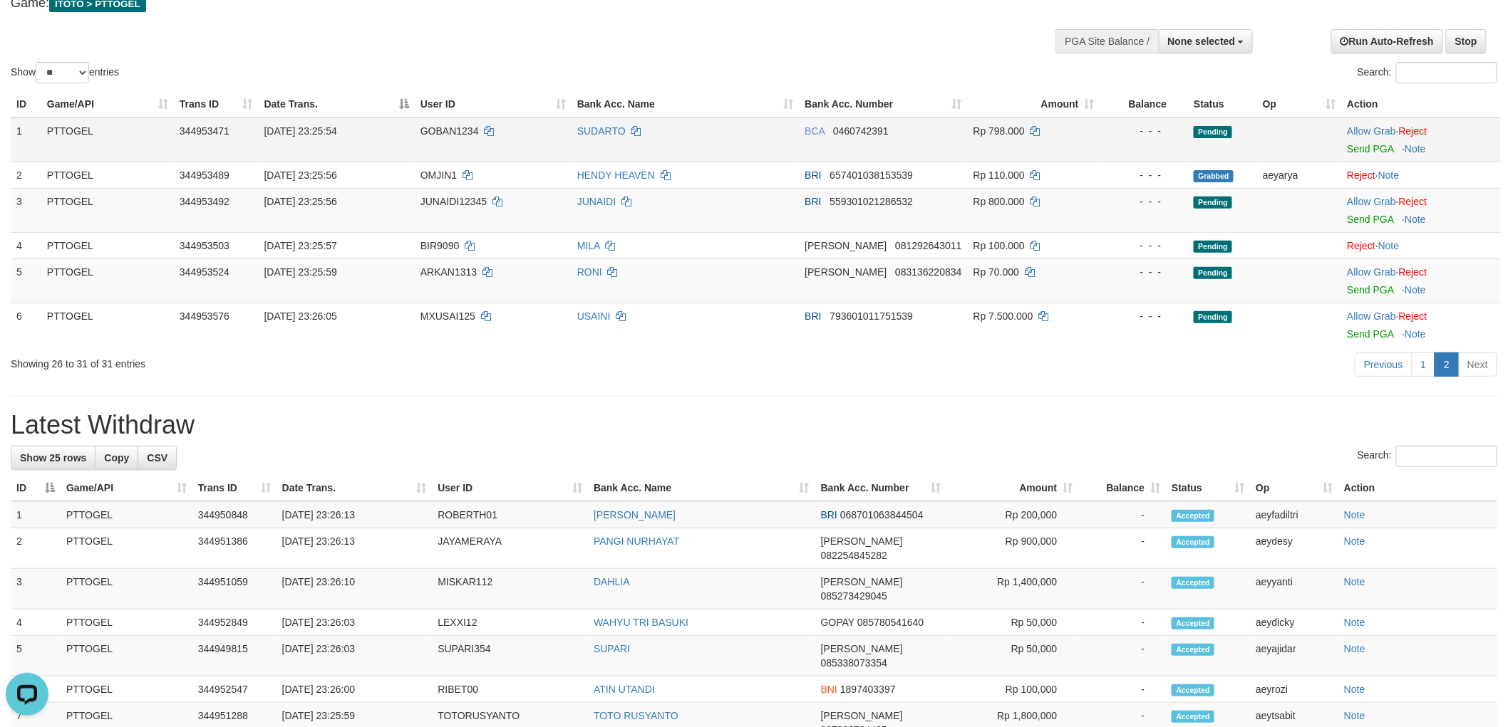
click at [432, 129] on span "GOBAN1234" at bounding box center [449, 130] width 58 height 11
copy td "GOBAN1234"
drag, startPoint x: 1386, startPoint y: 125, endPoint x: 1352, endPoint y: 155, distance: 46.0
click at [1386, 125] on link "Allow Grab" at bounding box center [1371, 130] width 48 height 11
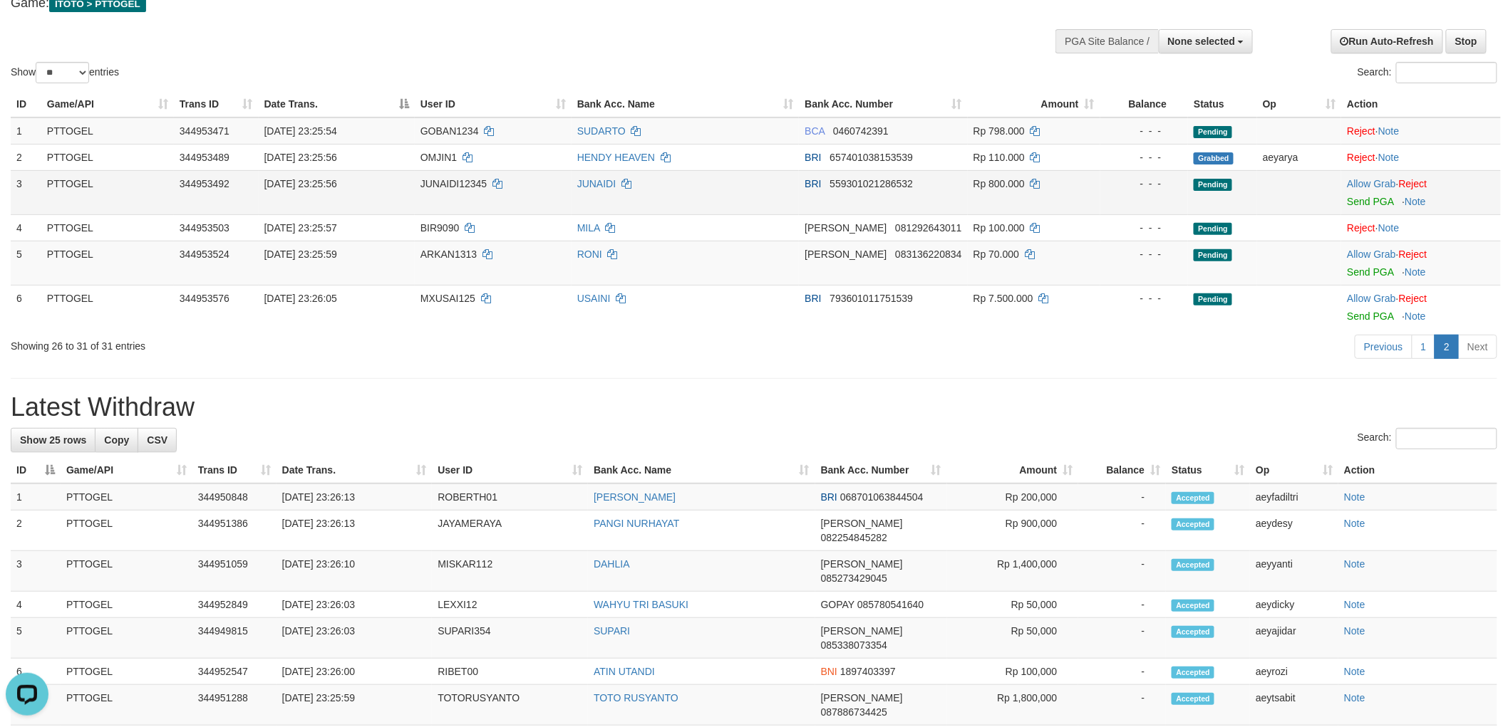
click at [456, 182] on span "JUNAIDI12345" at bounding box center [453, 183] width 66 height 11
copy td "JUNAIDI12345"
click at [1374, 178] on link "Allow Grab" at bounding box center [1371, 183] width 48 height 11
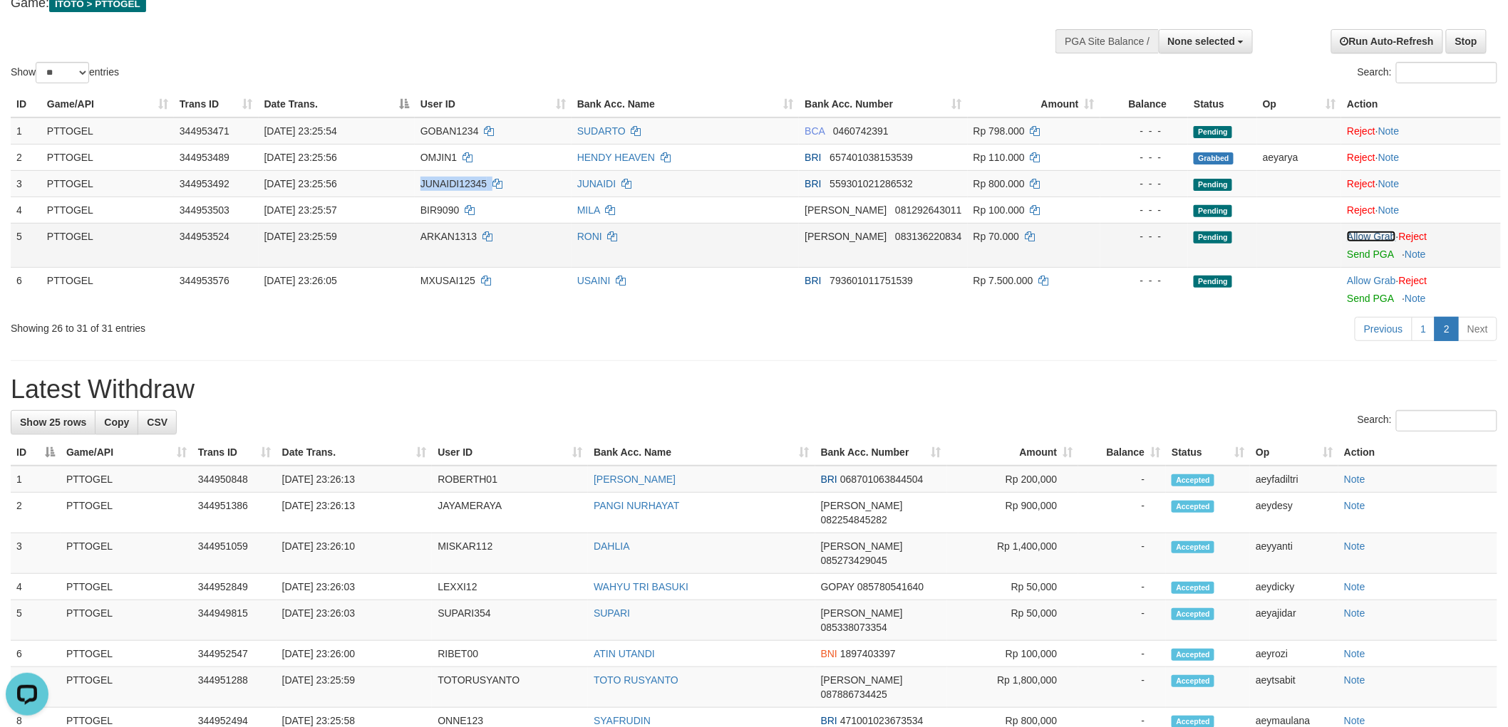
click at [1366, 234] on link "Allow Grab" at bounding box center [1371, 236] width 48 height 11
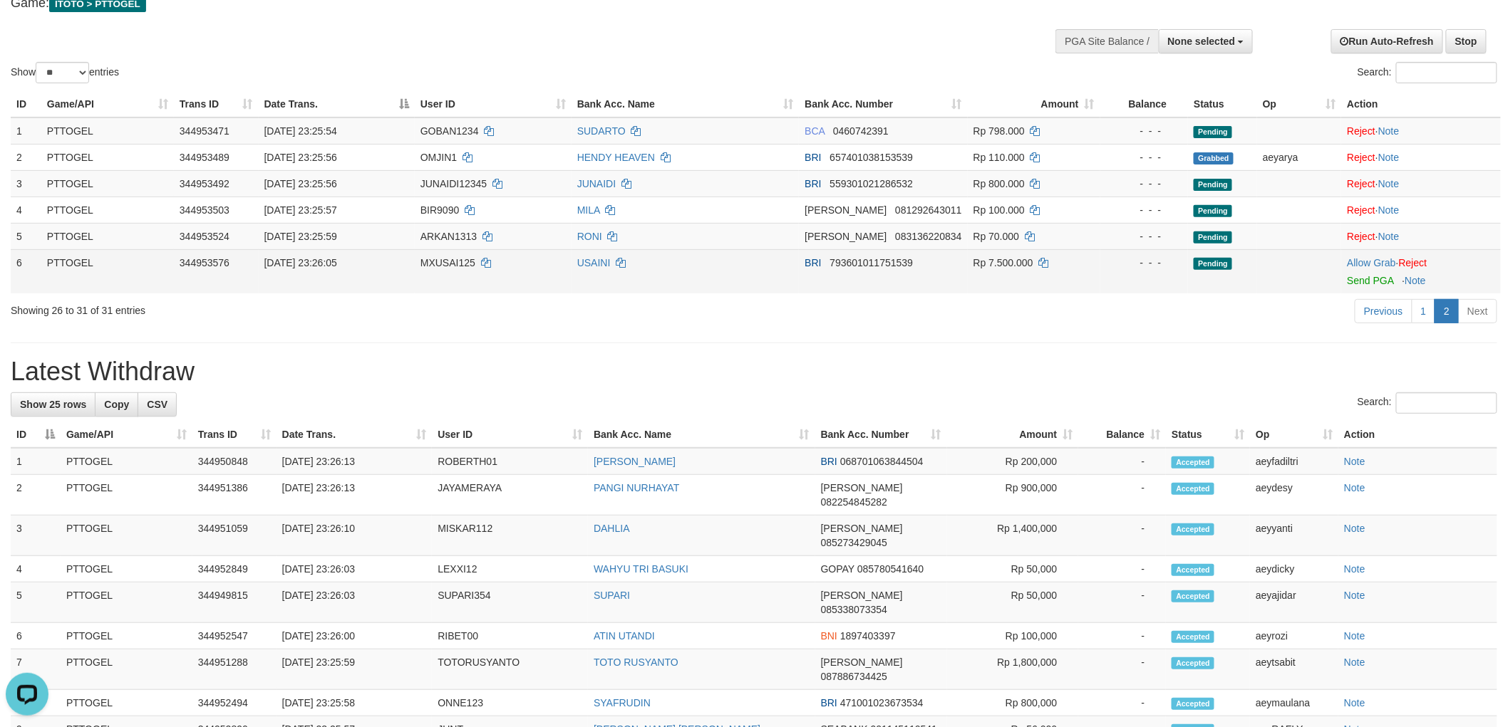
click at [451, 262] on span "MXUSAI125" at bounding box center [447, 262] width 55 height 11
copy td "MXUSAI125"
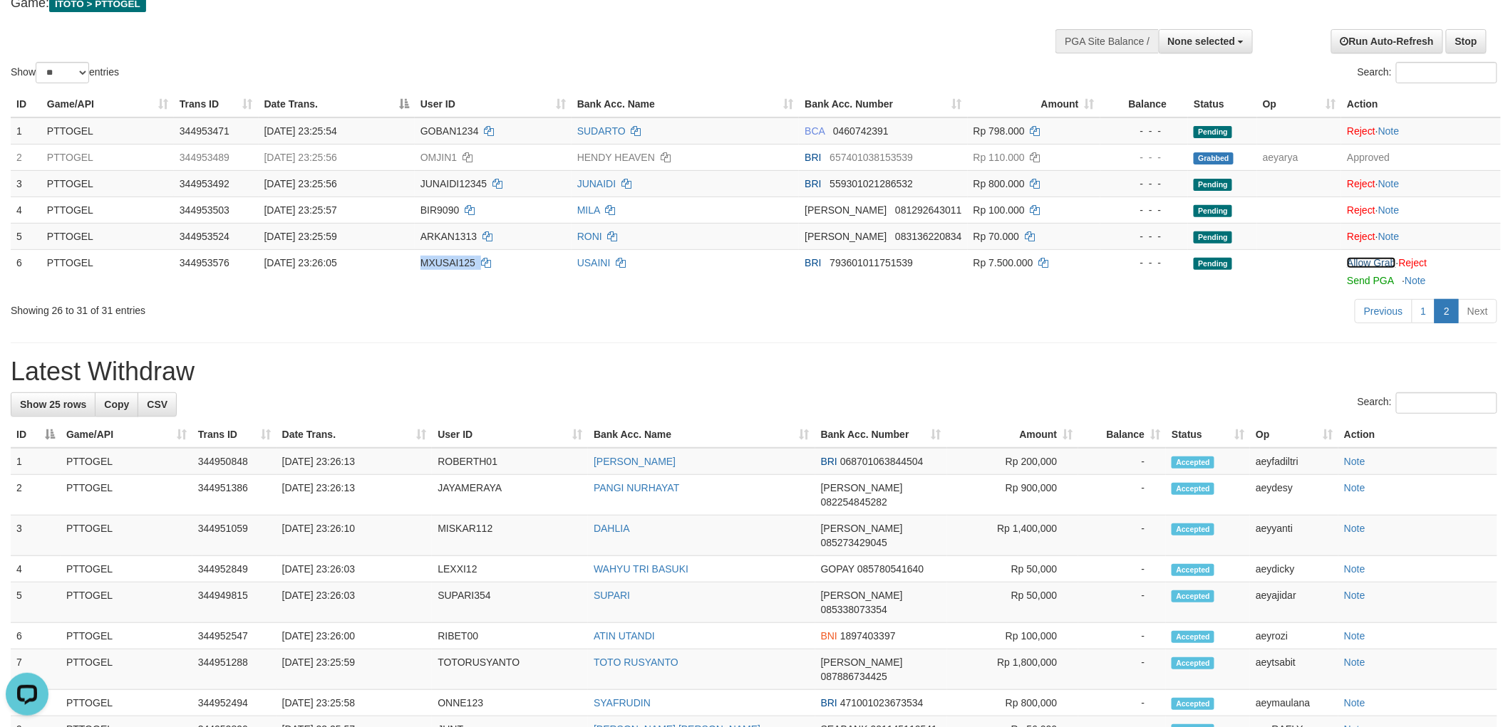
drag, startPoint x: 1376, startPoint y: 258, endPoint x: 1245, endPoint y: 301, distance: 137.9
click at [1376, 258] on link "Allow Grab" at bounding box center [1371, 262] width 48 height 11
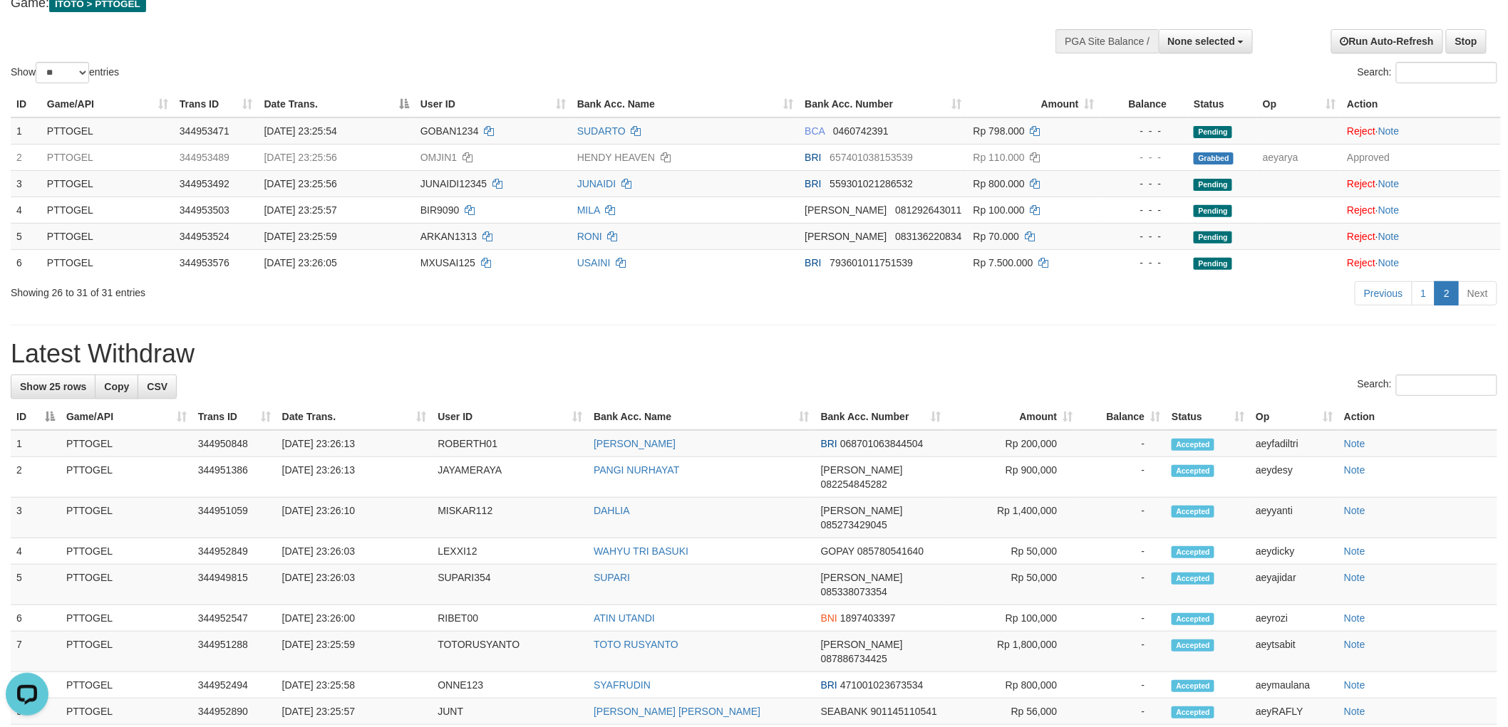
click at [997, 366] on h1 "Latest Withdraw" at bounding box center [754, 354] width 1486 height 28
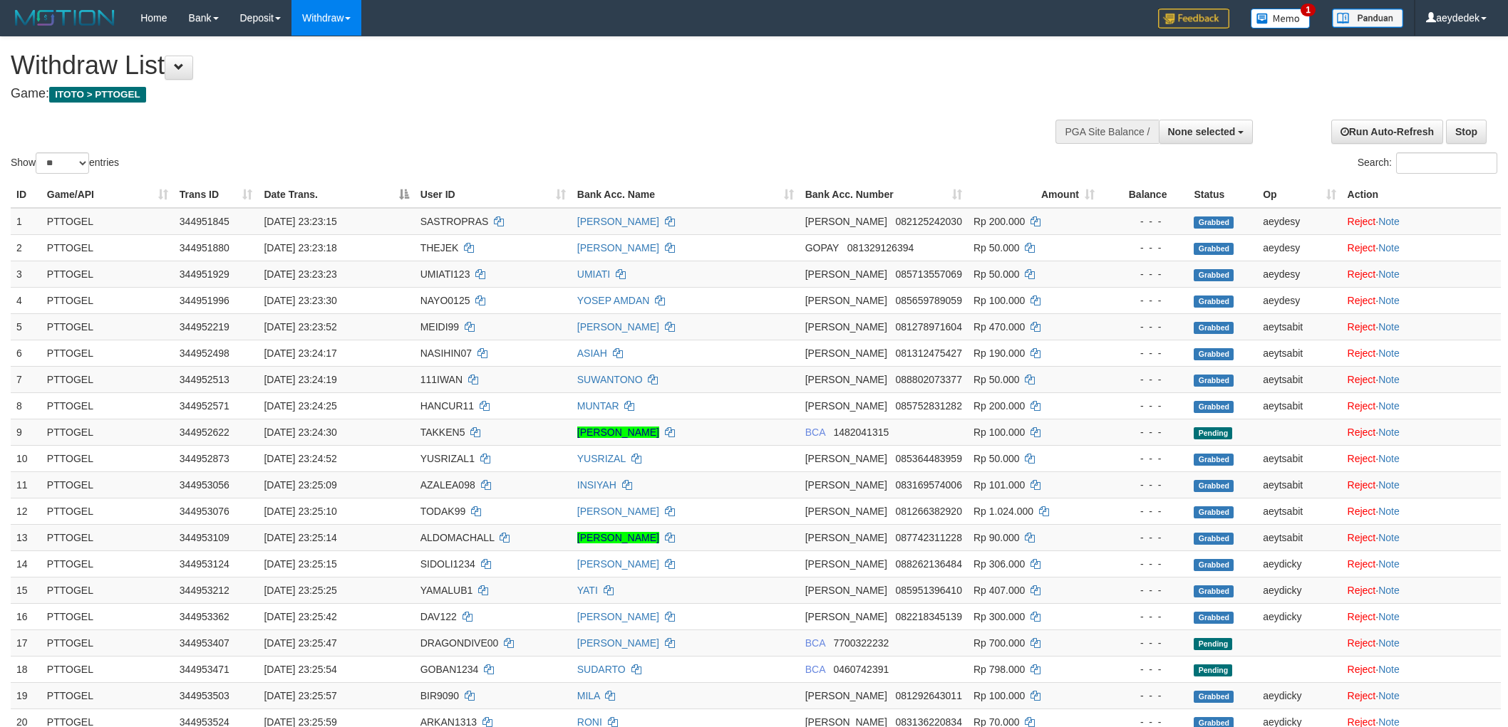
select select
select select "**"
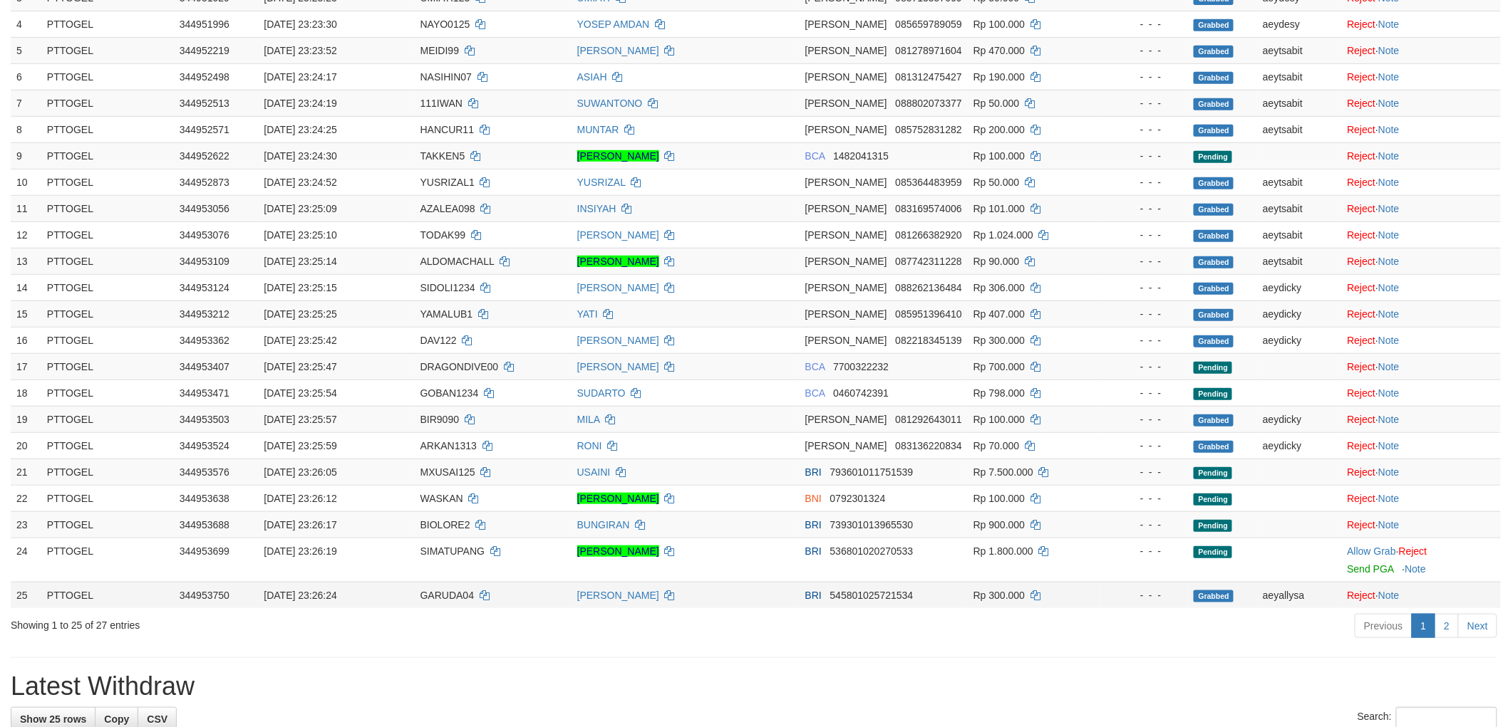
scroll to position [487, 0]
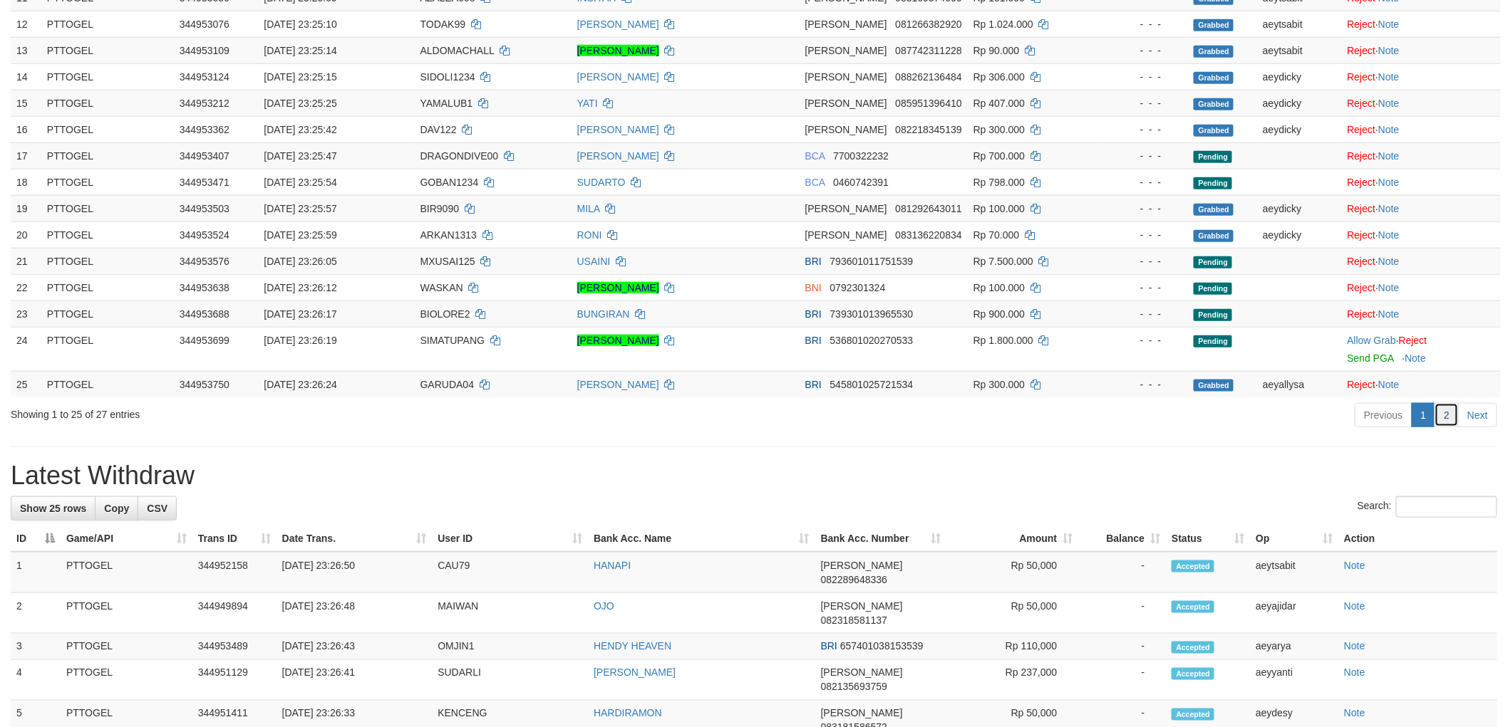
click at [1448, 422] on link "2" at bounding box center [1446, 415] width 24 height 24
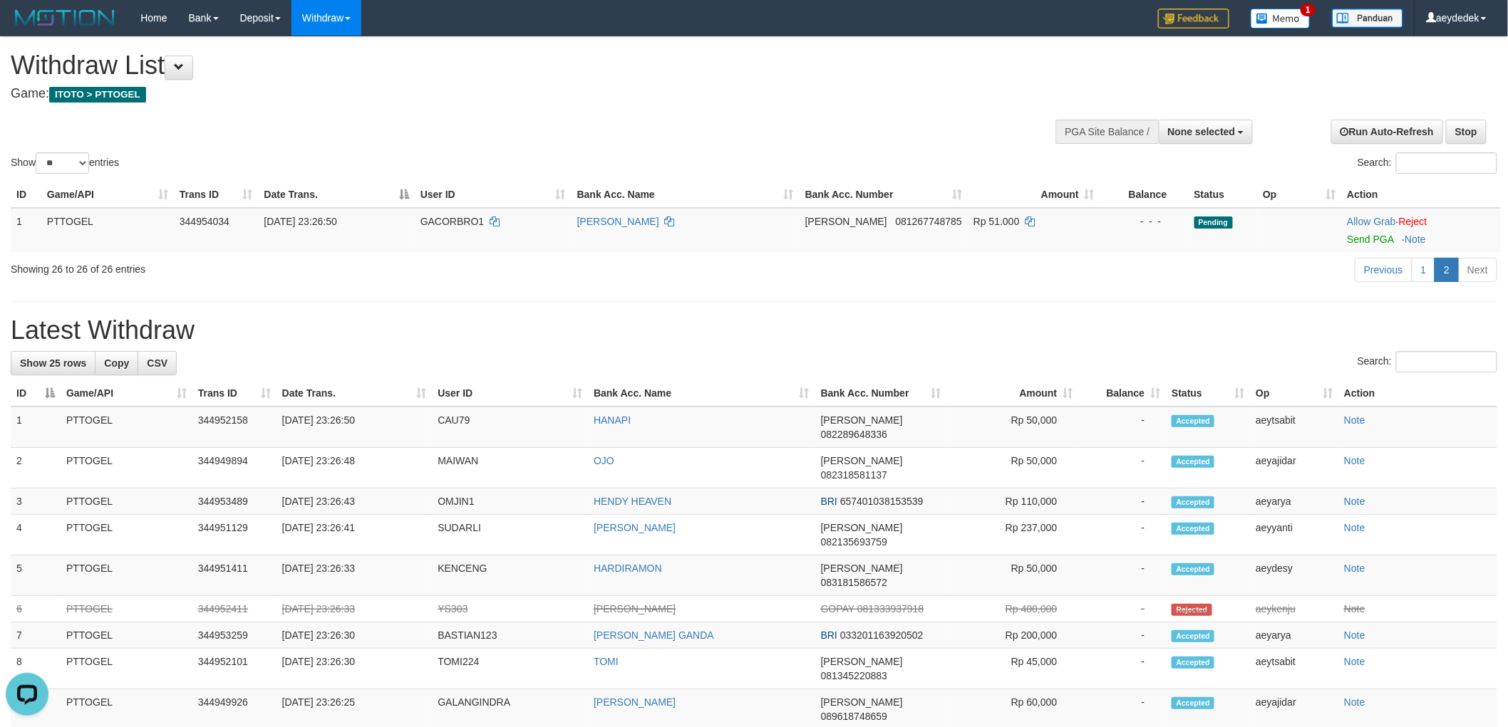
scroll to position [0, 0]
click at [1366, 219] on link "Allow Grab" at bounding box center [1371, 221] width 48 height 11
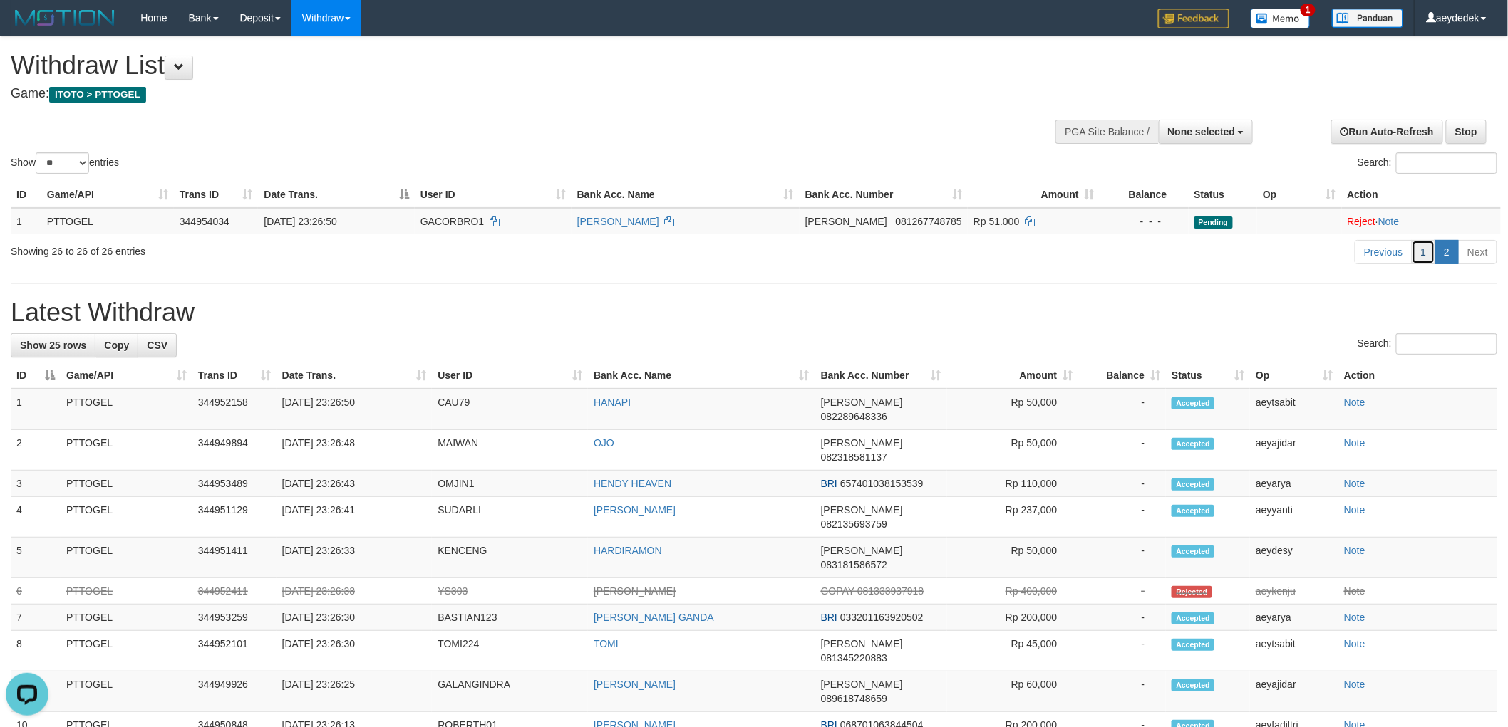
click at [1422, 254] on link "1" at bounding box center [1423, 252] width 24 height 24
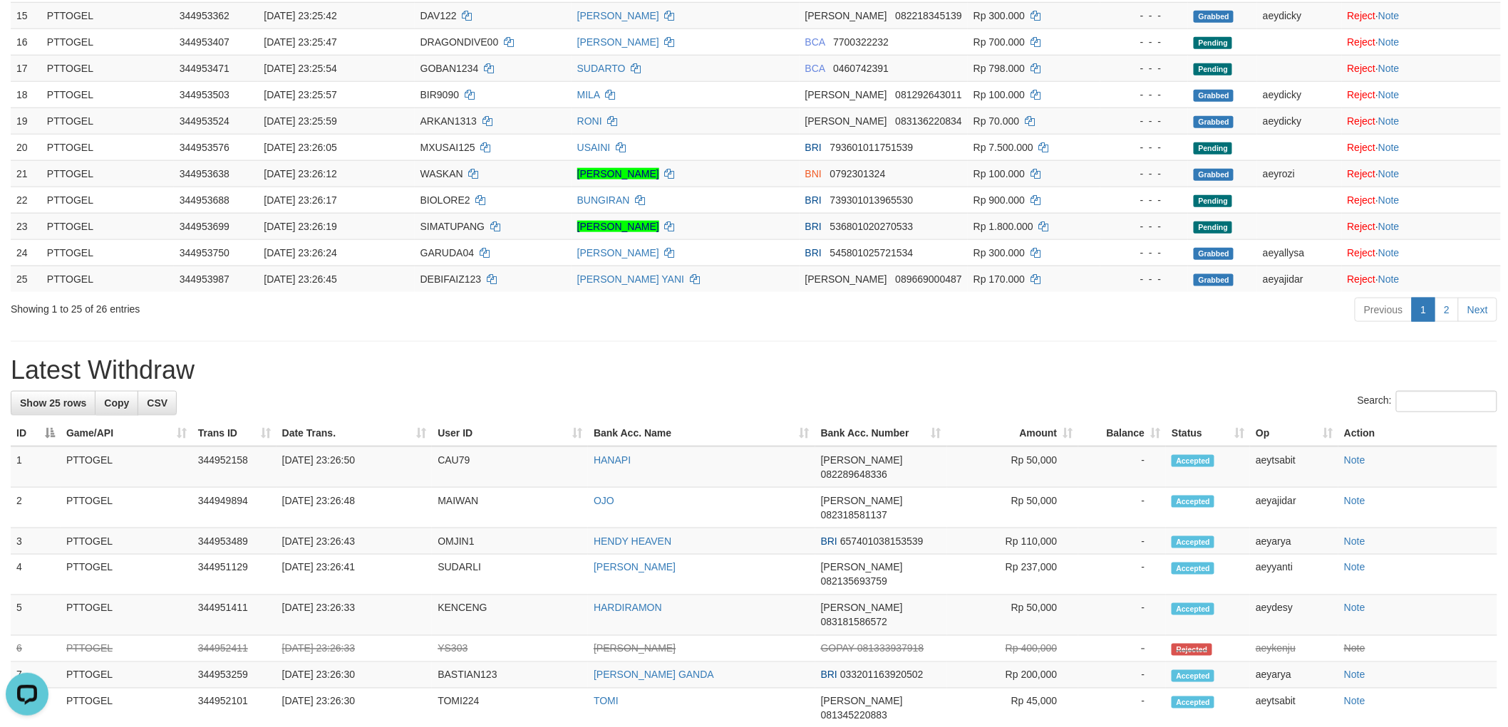
scroll to position [522, 0]
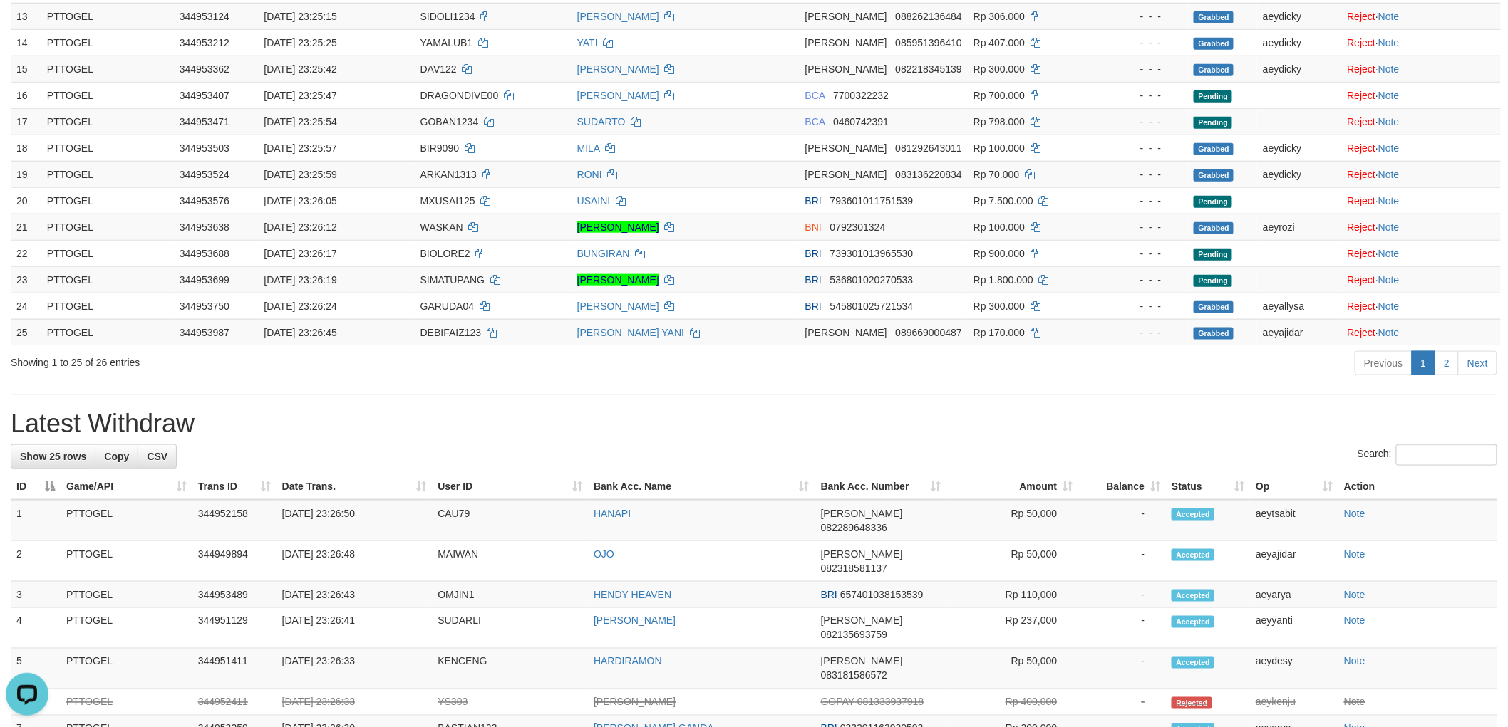
click at [1100, 382] on div "**********" at bounding box center [754, 478] width 1508 height 1924
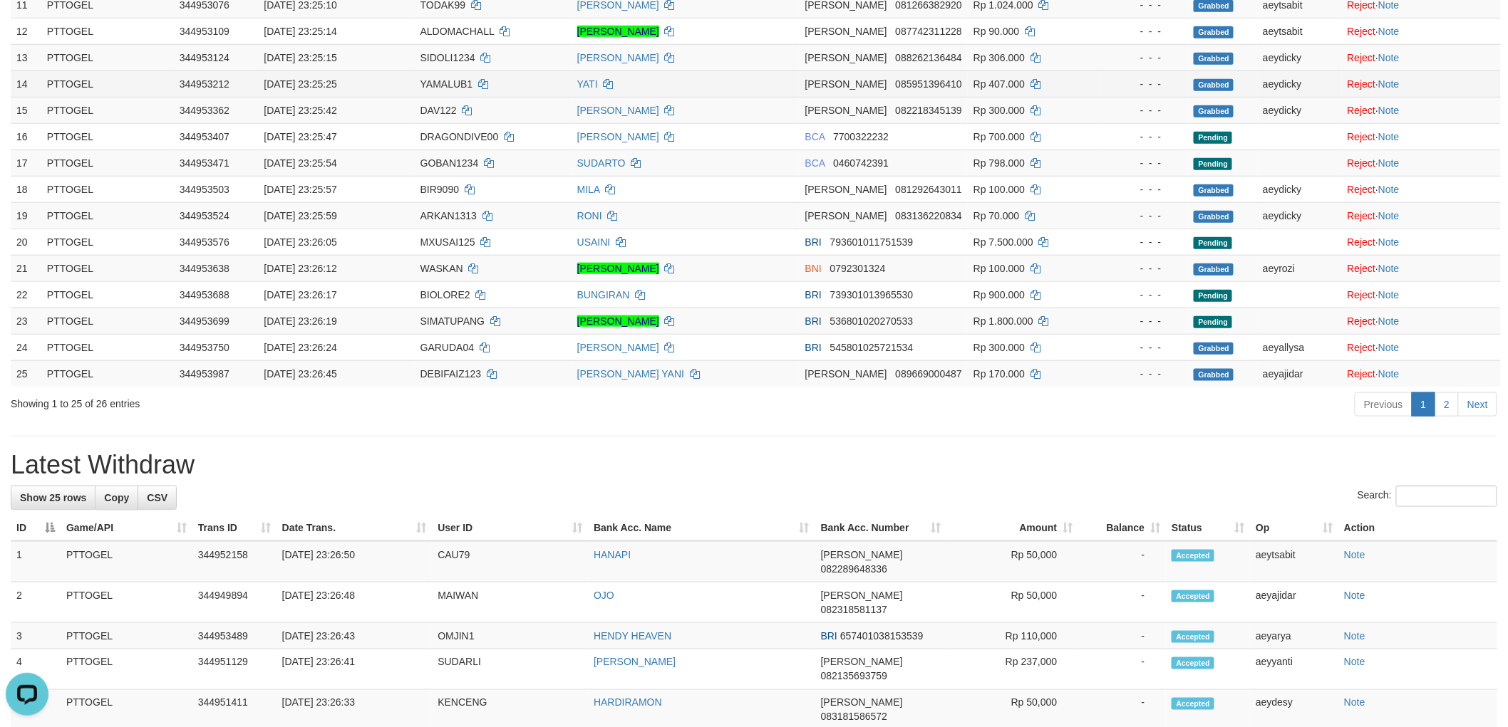
scroll to position [442, 0]
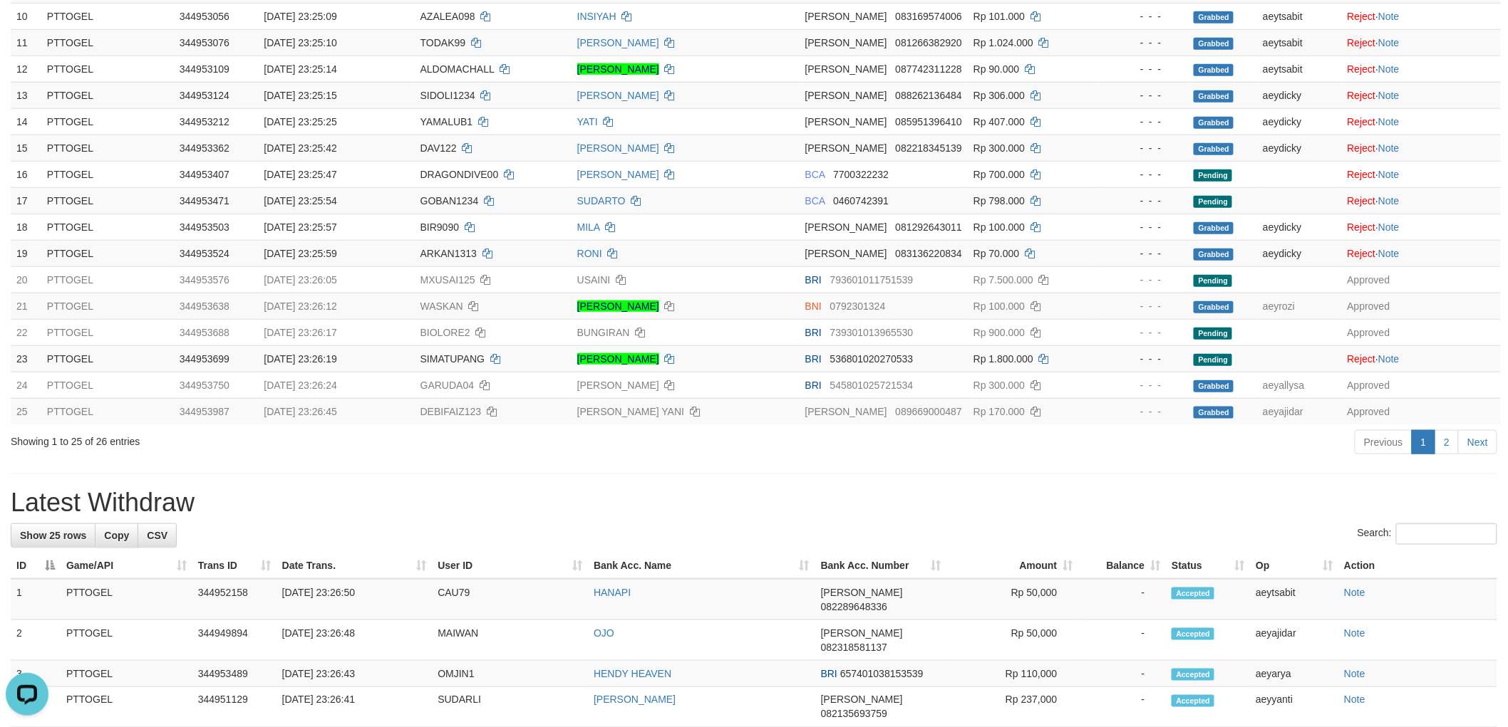
click at [1078, 461] on div "**********" at bounding box center [754, 557] width 1508 height 1924
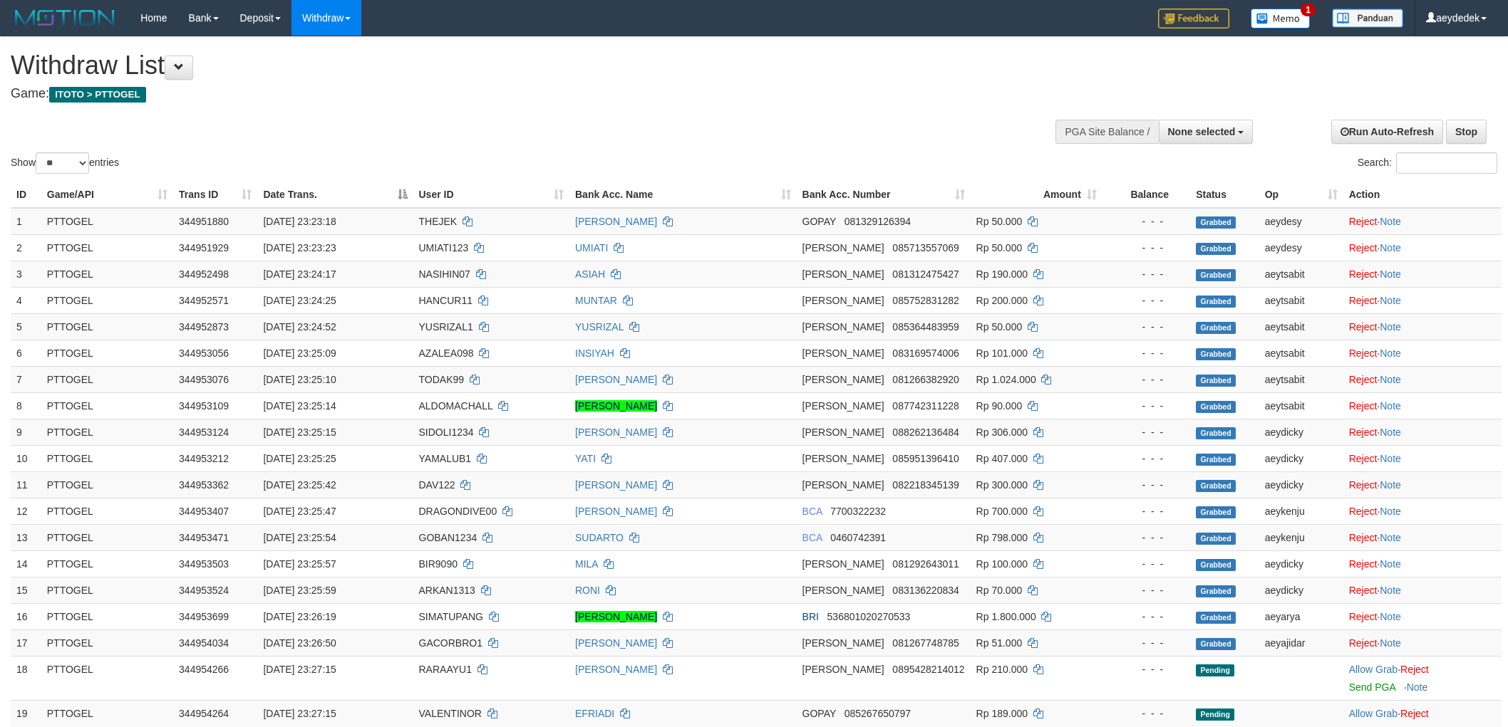
select select
select select "**"
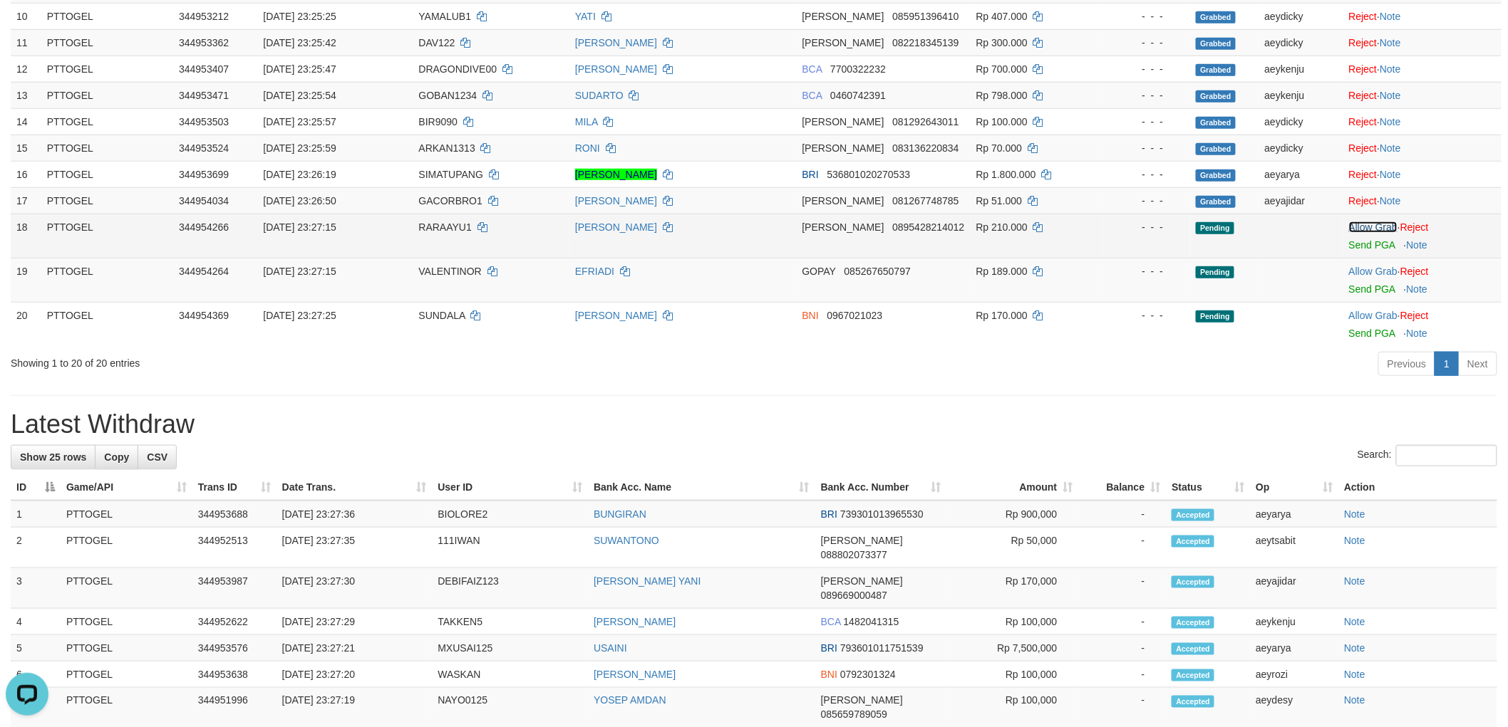
click at [1355, 223] on link "Allow Grab" at bounding box center [1373, 227] width 48 height 11
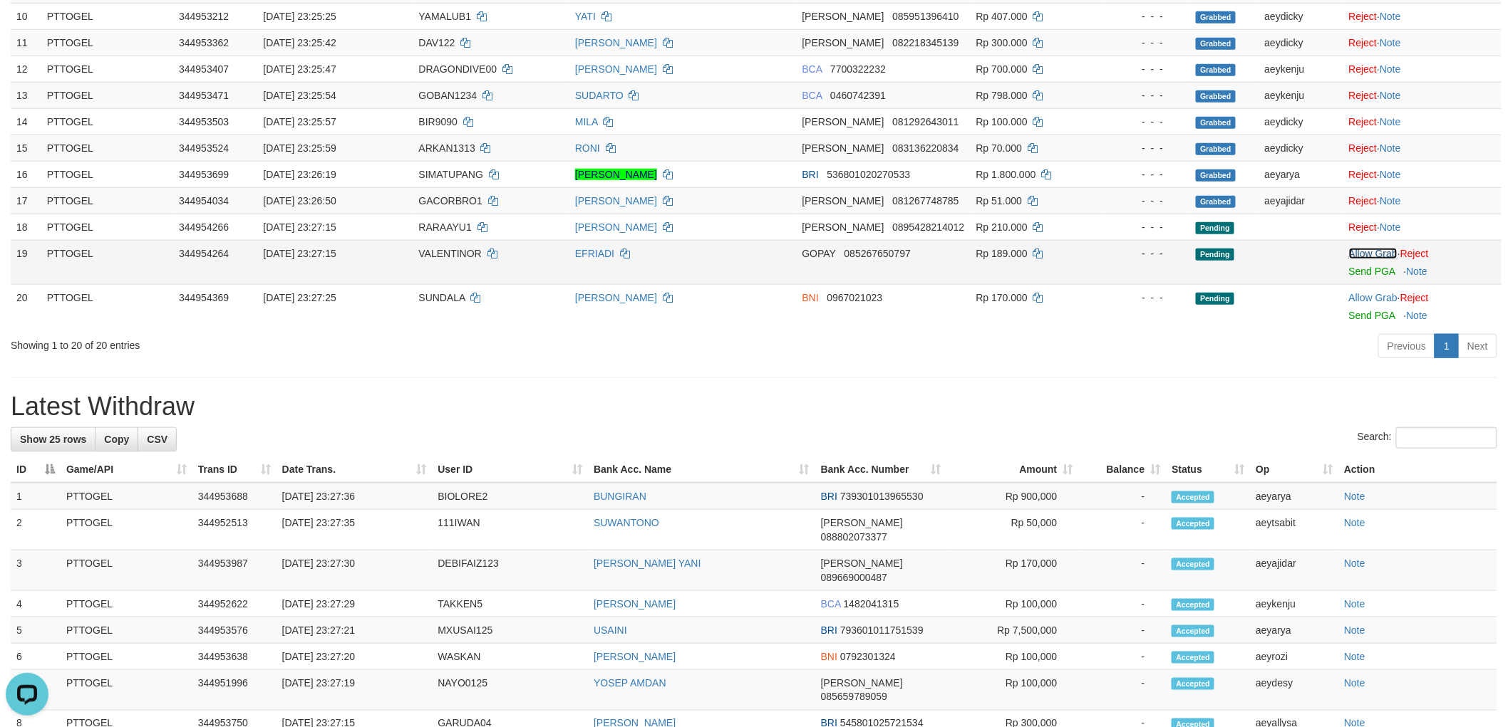
click at [1372, 248] on link "Allow Grab" at bounding box center [1373, 253] width 48 height 11
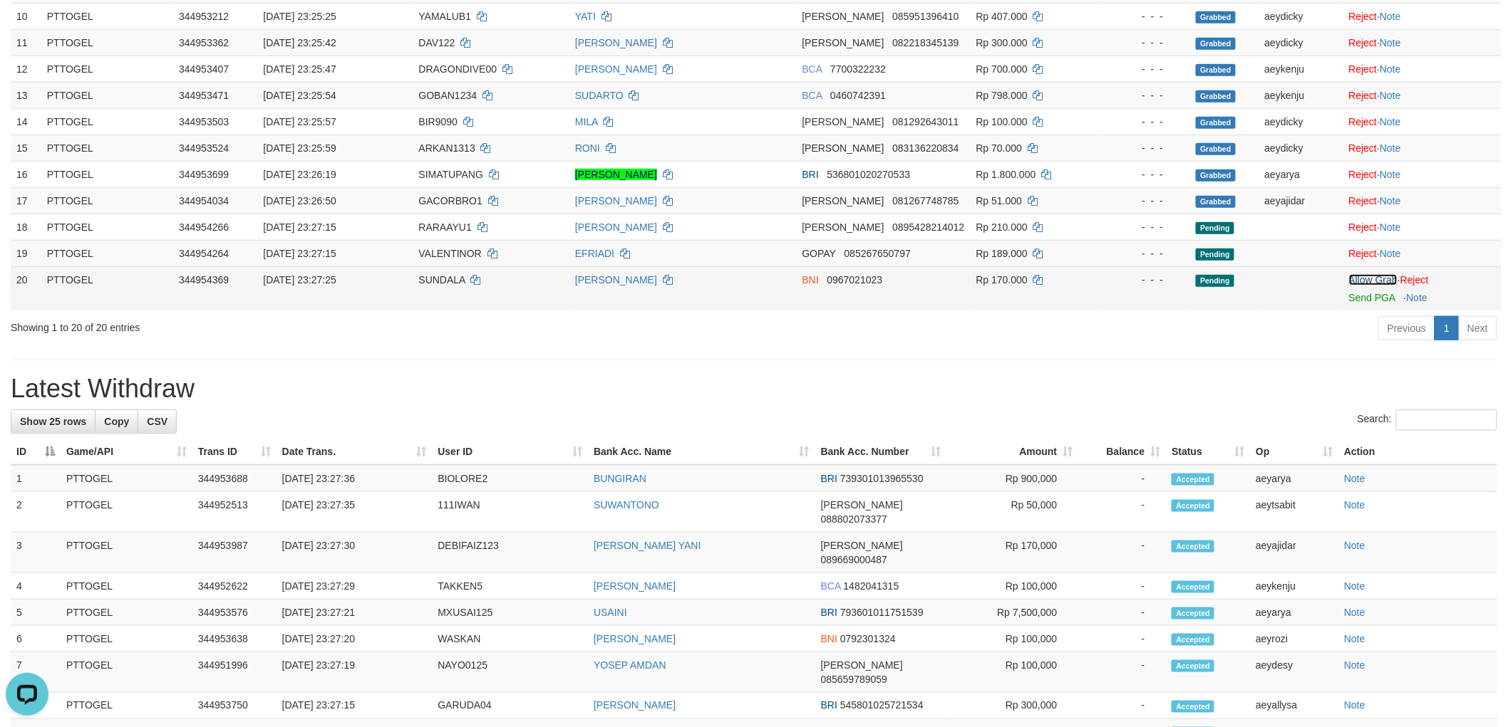
click at [1369, 275] on link "Allow Grab" at bounding box center [1373, 279] width 48 height 11
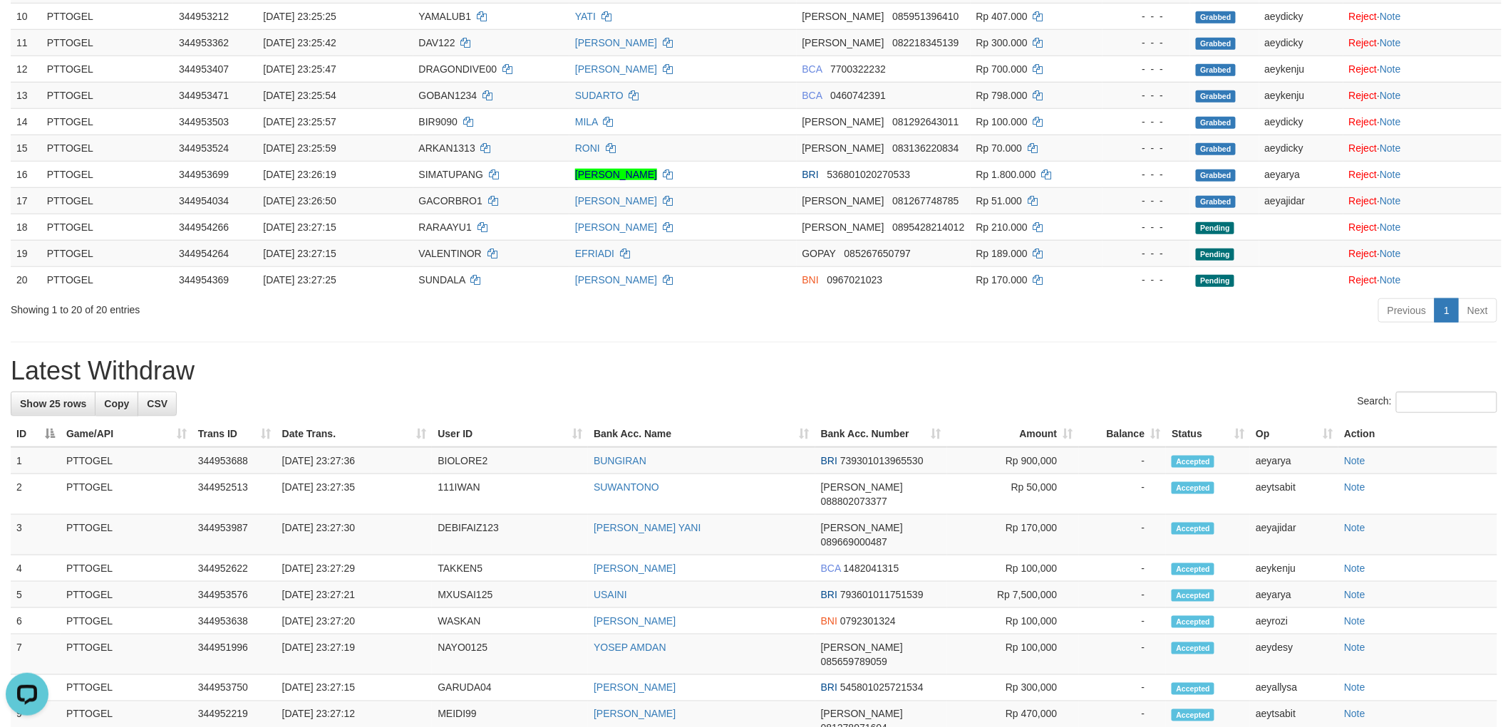
click at [1138, 403] on div "Search:" at bounding box center [754, 404] width 1486 height 25
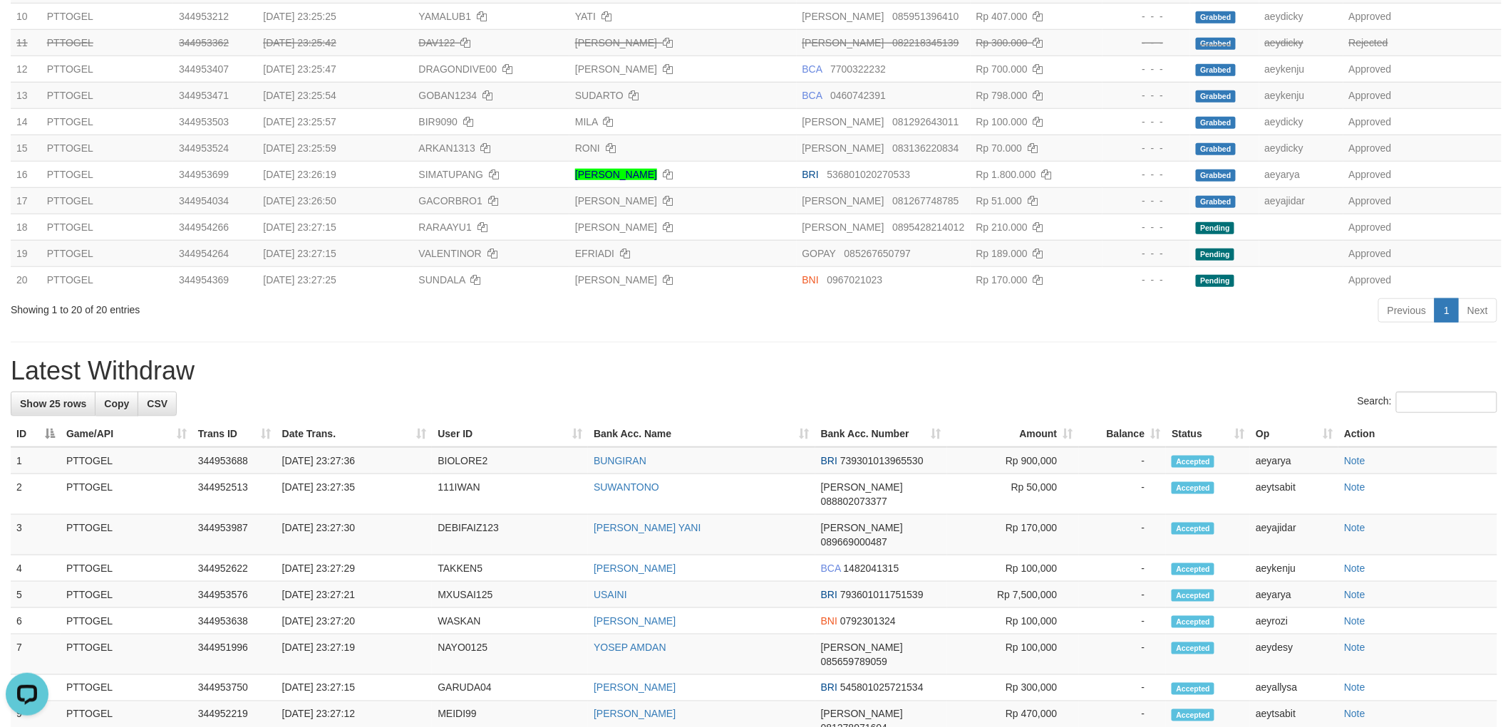
click at [918, 346] on div "**********" at bounding box center [754, 491] width 1508 height 1793
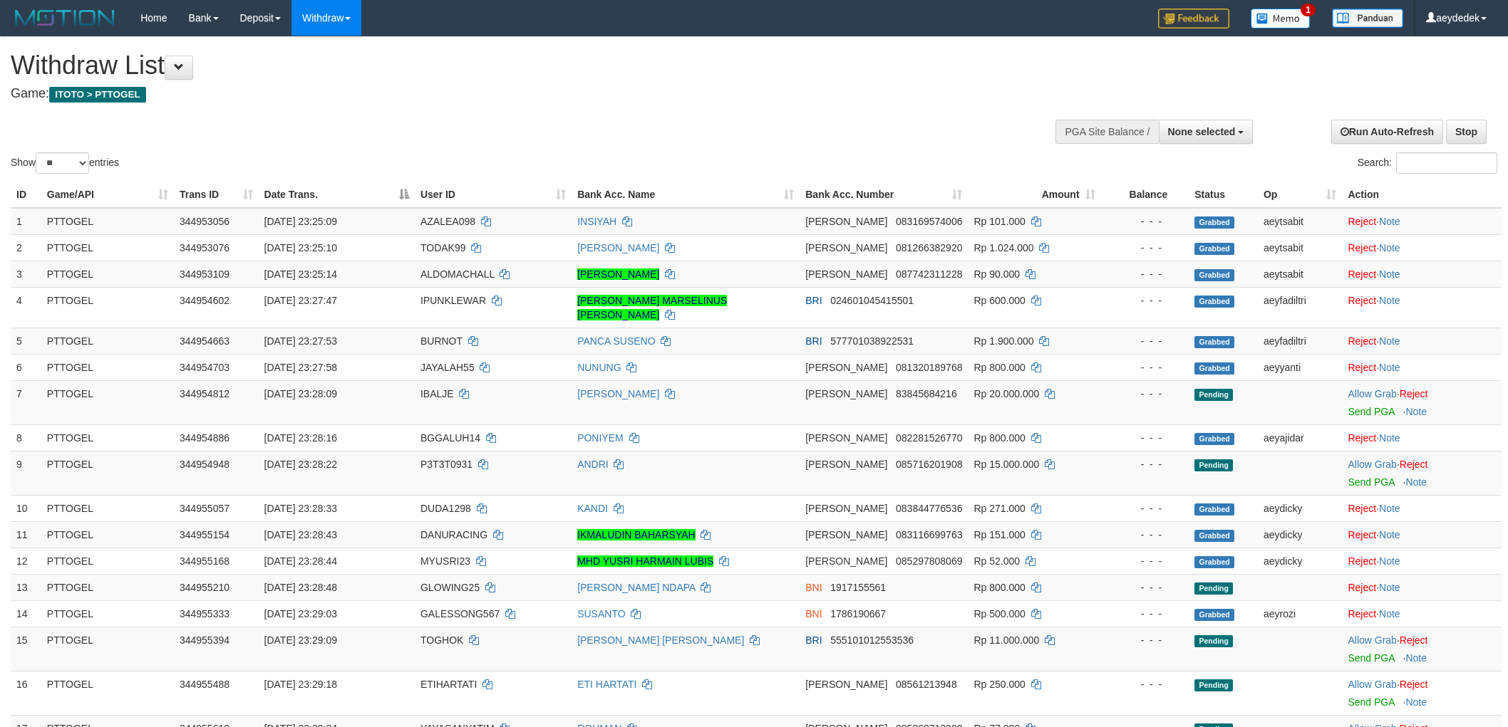
select select
select select "**"
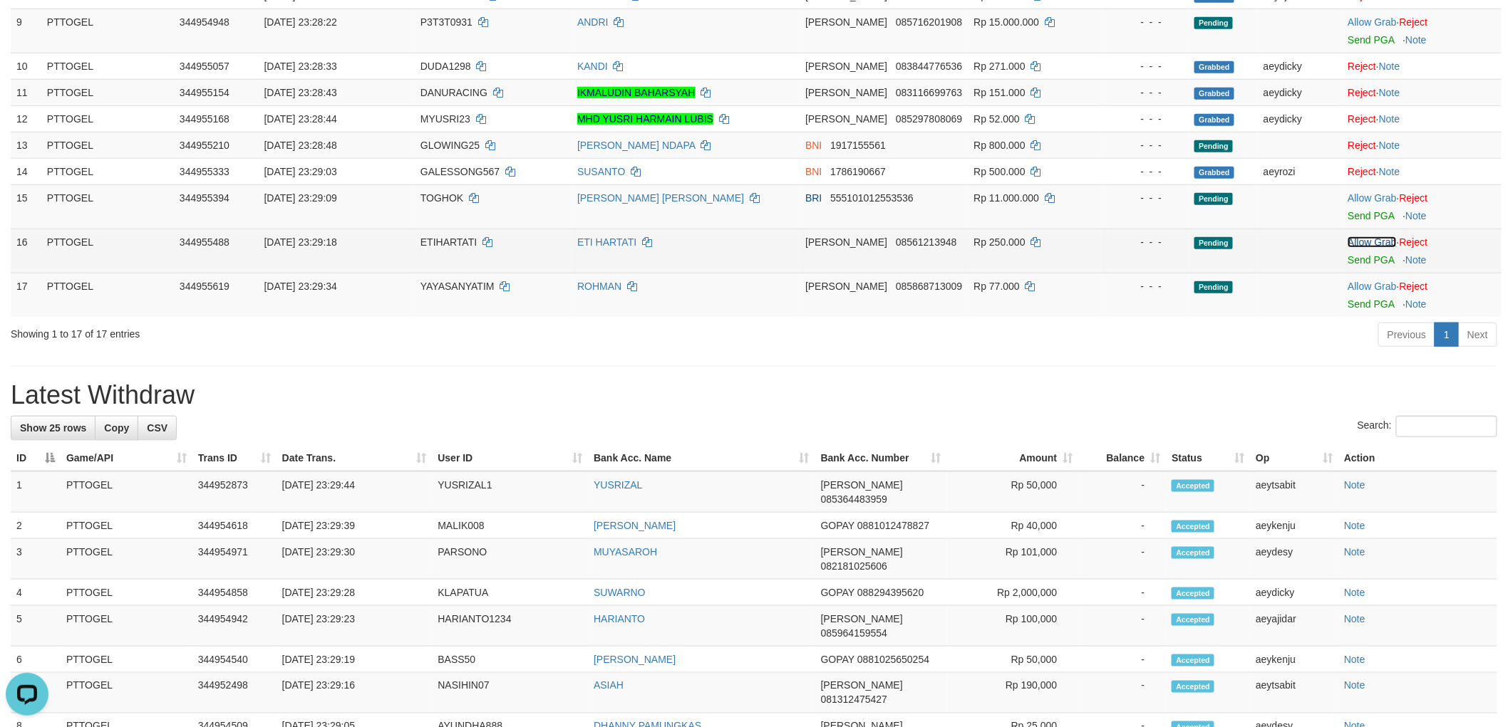
click at [1392, 237] on link "Allow Grab" at bounding box center [1371, 242] width 48 height 11
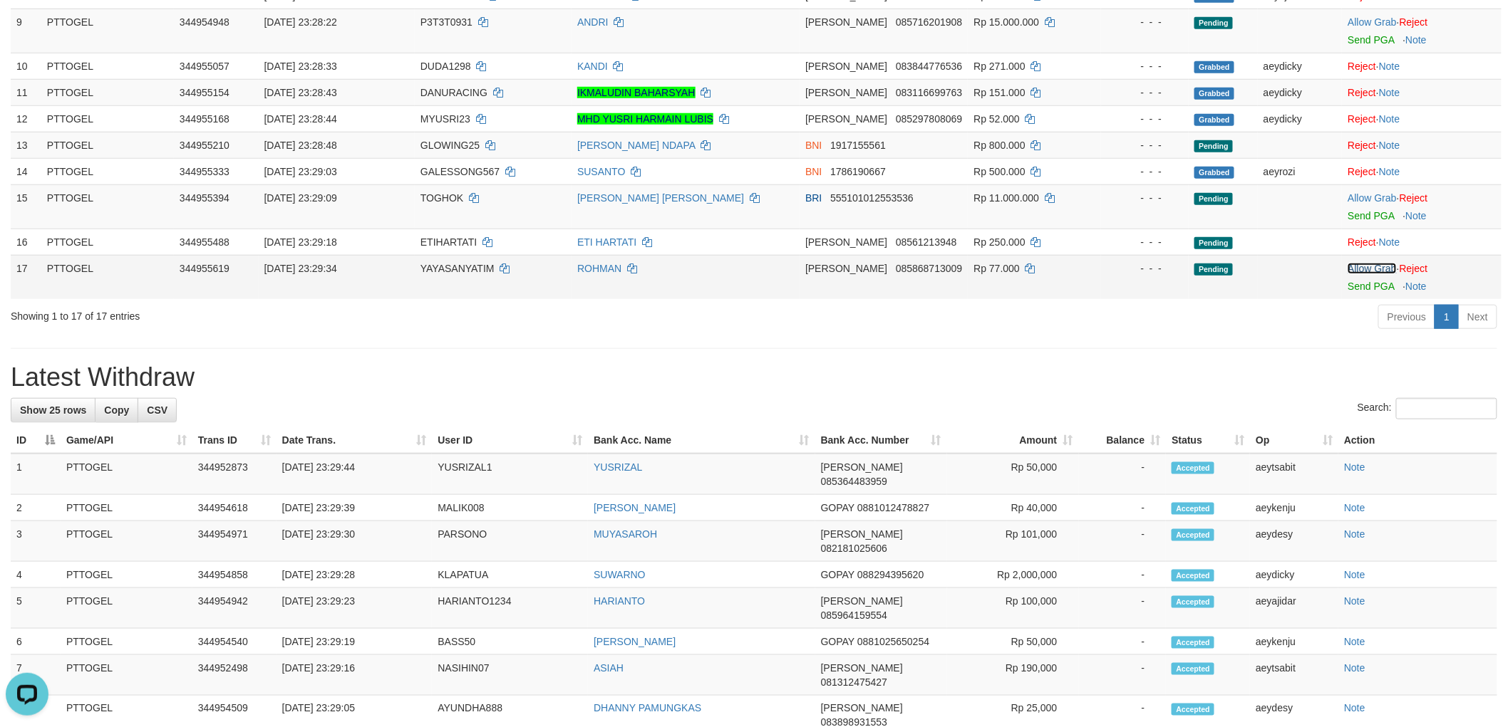
click at [1372, 263] on link "Allow Grab" at bounding box center [1371, 268] width 48 height 11
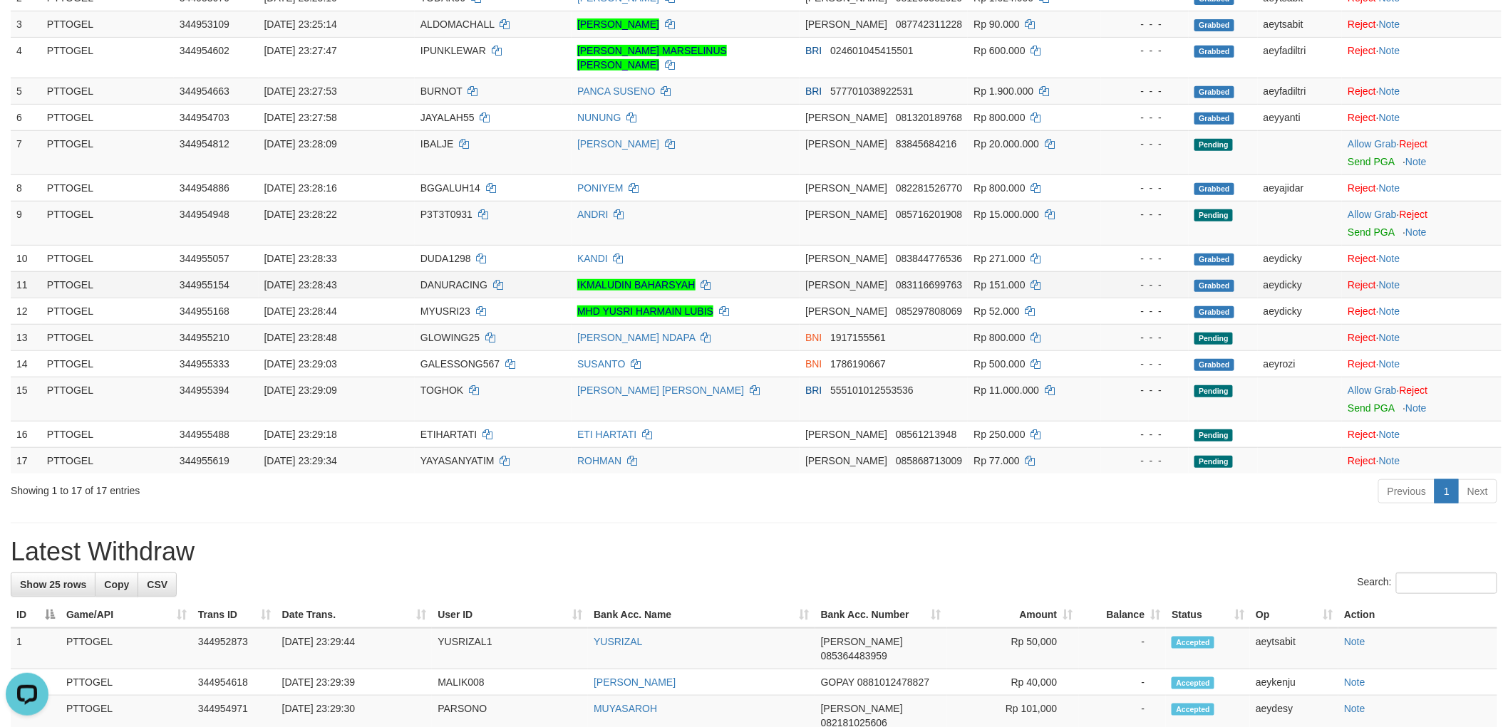
scroll to position [204, 0]
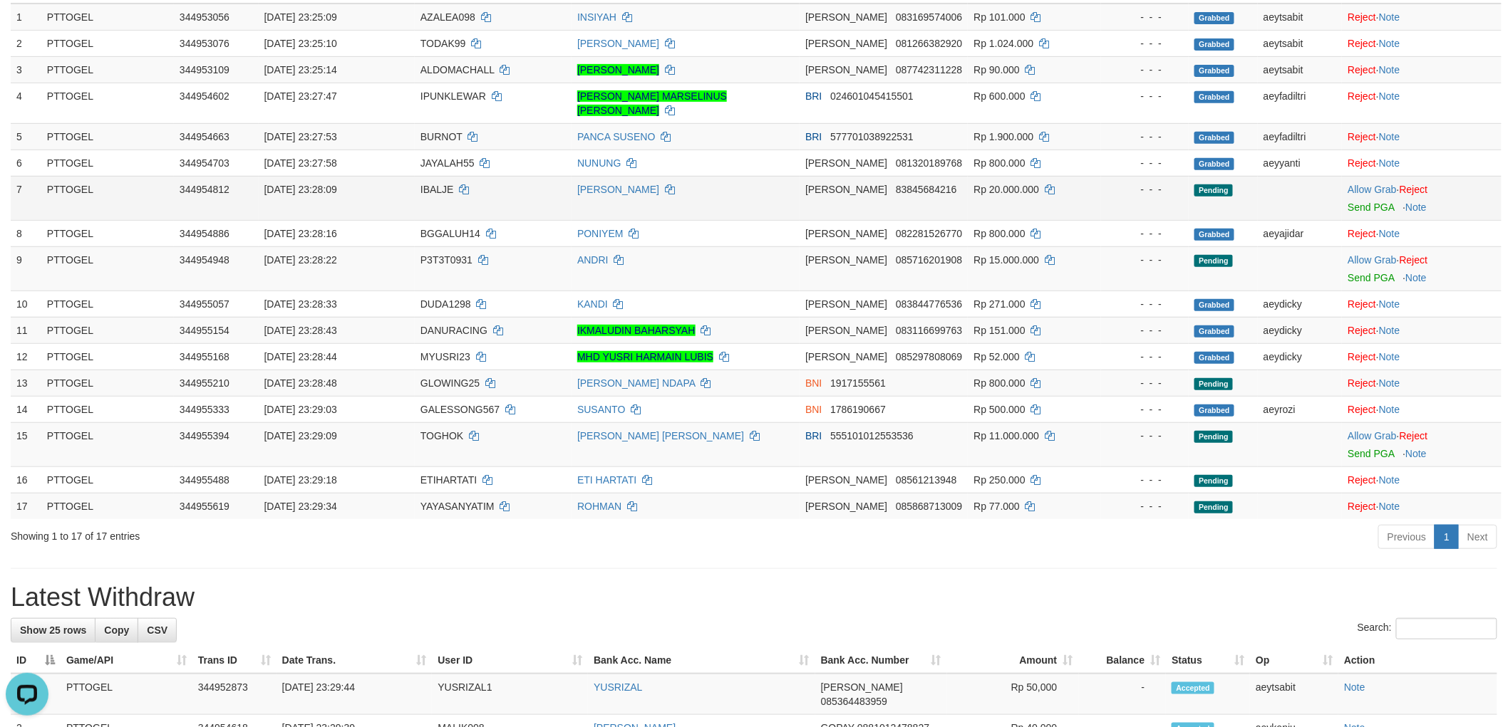
click at [429, 184] on span "IBALJE" at bounding box center [436, 189] width 33 height 11
copy td "IBALJE"
click at [438, 184] on span "IBALJE" at bounding box center [436, 189] width 33 height 11
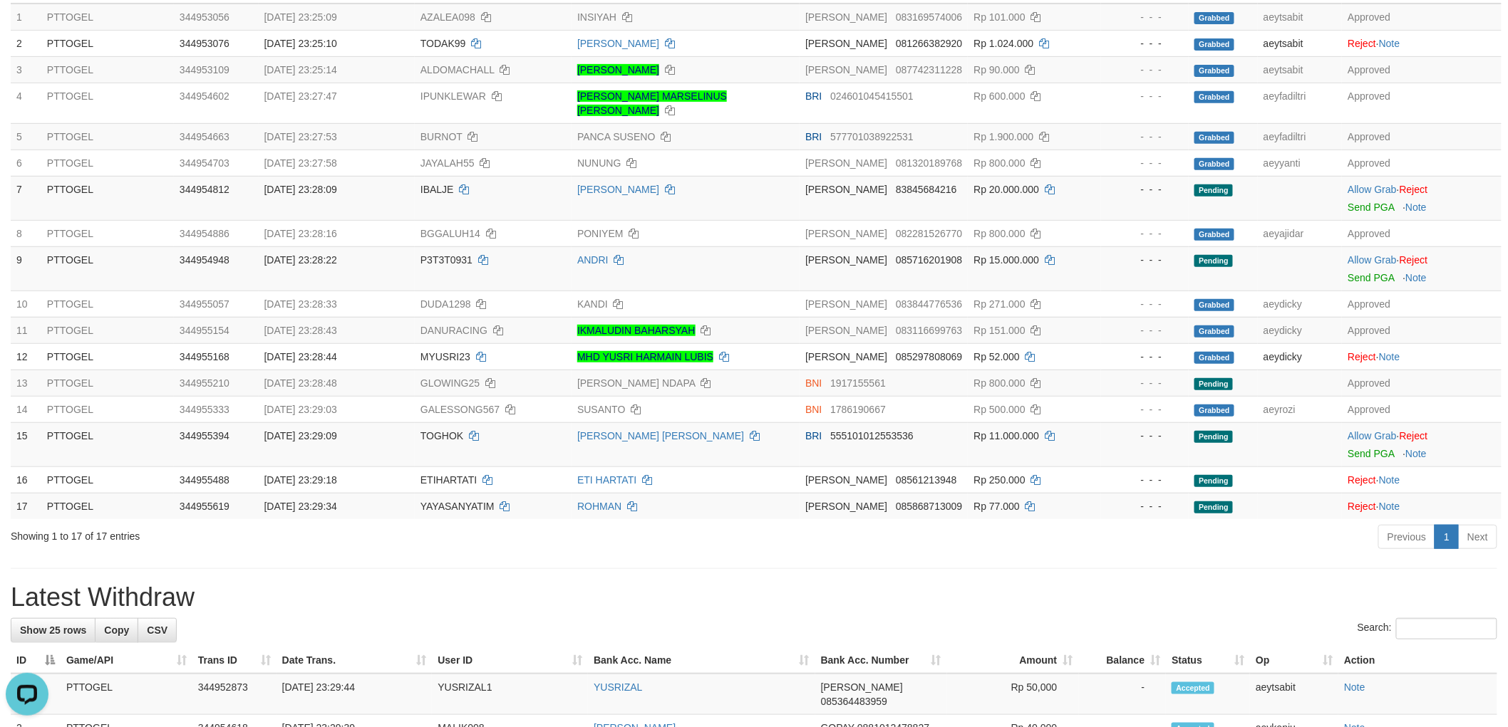
click at [929, 584] on h1 "Latest Withdraw" at bounding box center [754, 598] width 1486 height 28
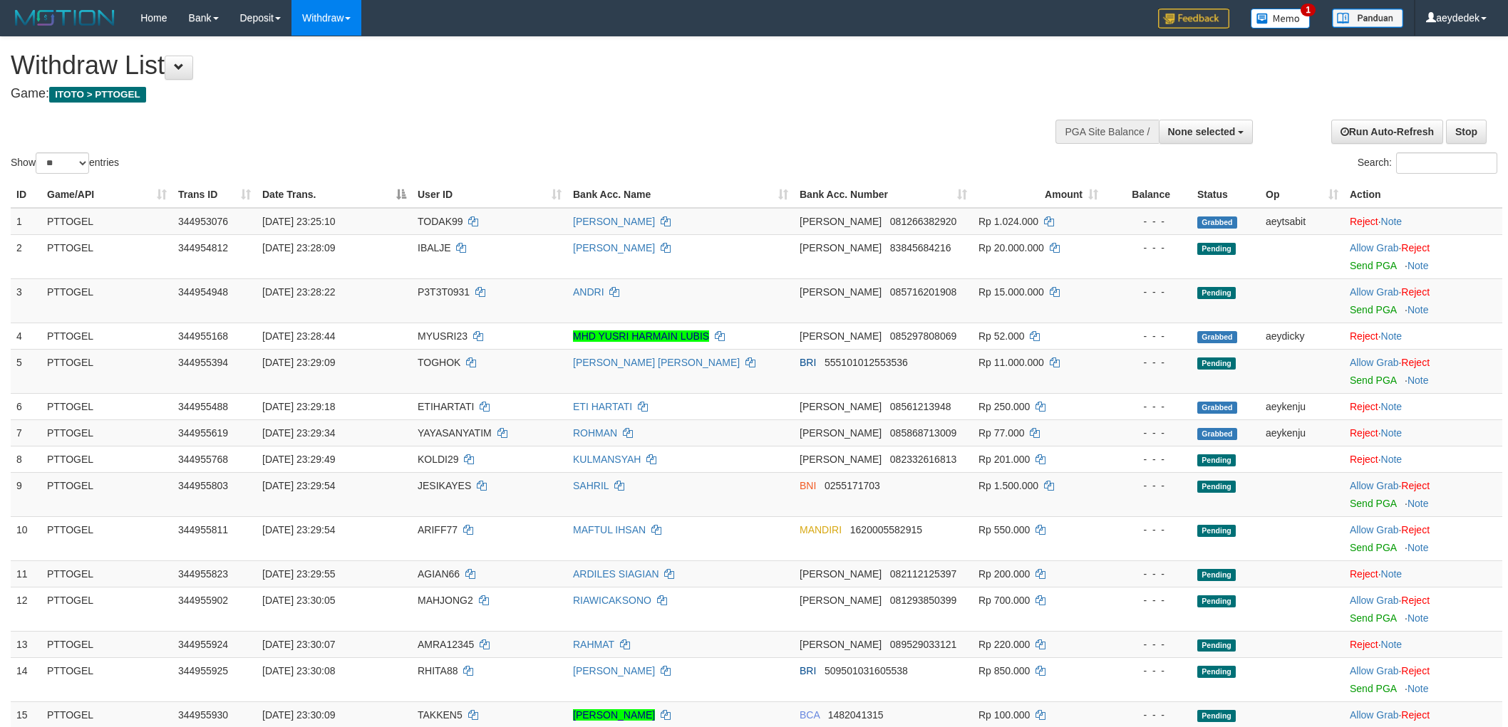
select select
select select "**"
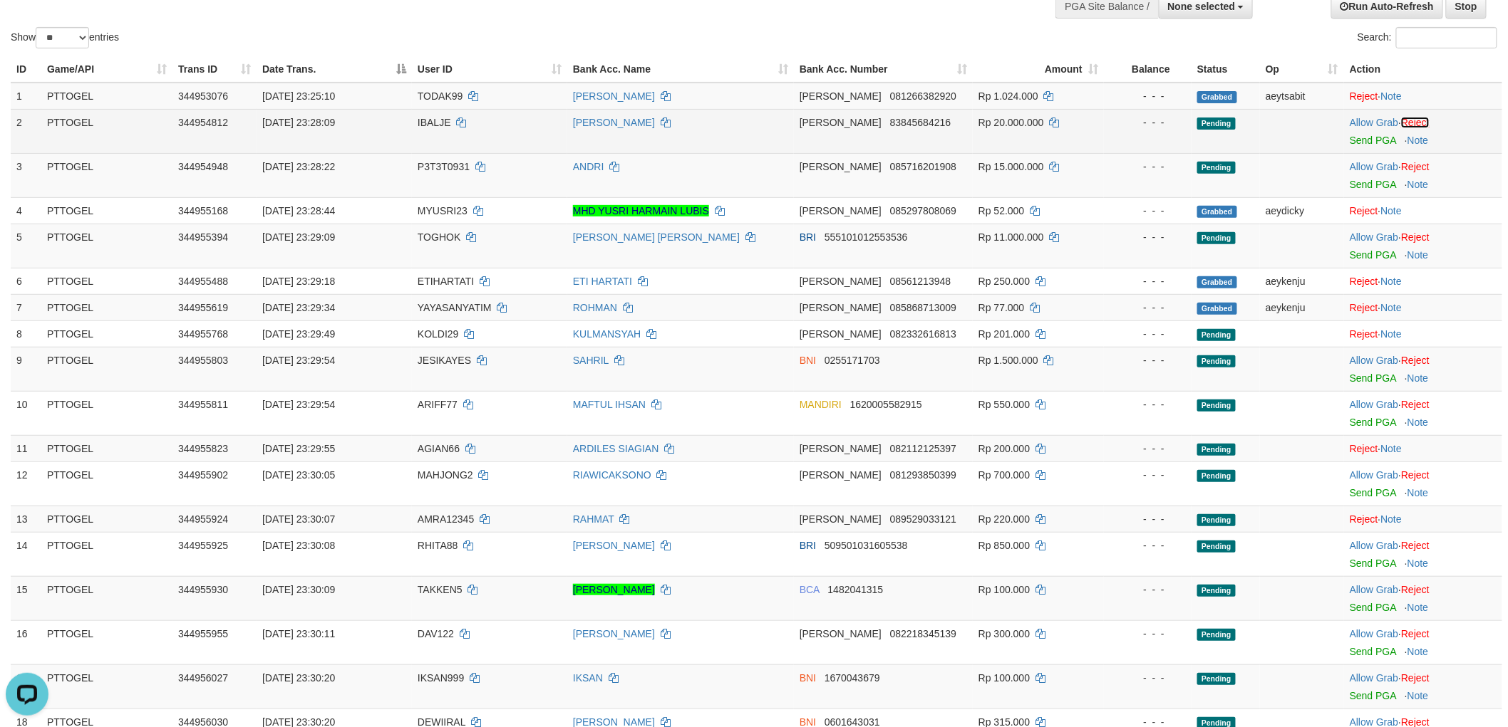
click at [1421, 117] on link "Reject" at bounding box center [1415, 122] width 28 height 11
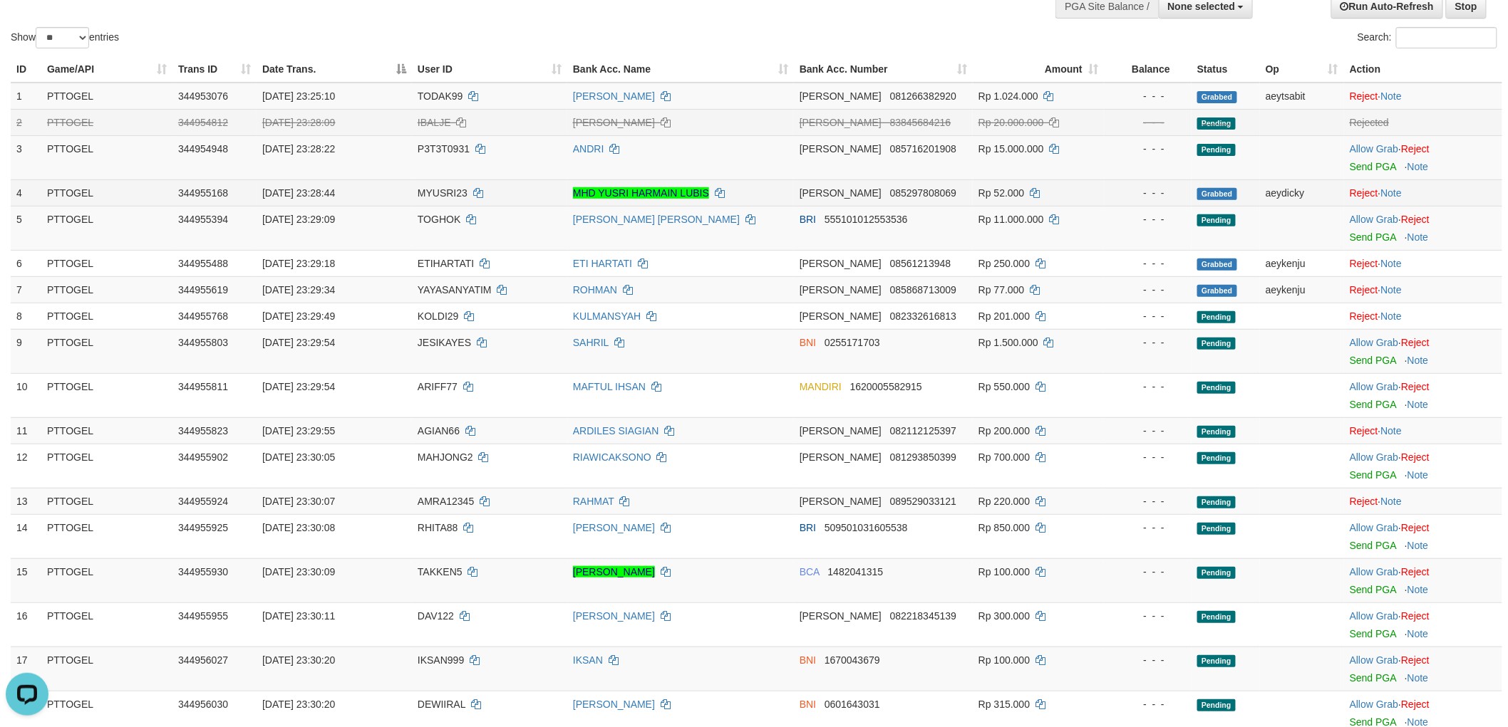
click at [444, 192] on span "MYUSRI23" at bounding box center [443, 192] width 50 height 11
copy td "MYUSRI23"
click at [428, 209] on td "TOGHOK" at bounding box center [489, 228] width 155 height 44
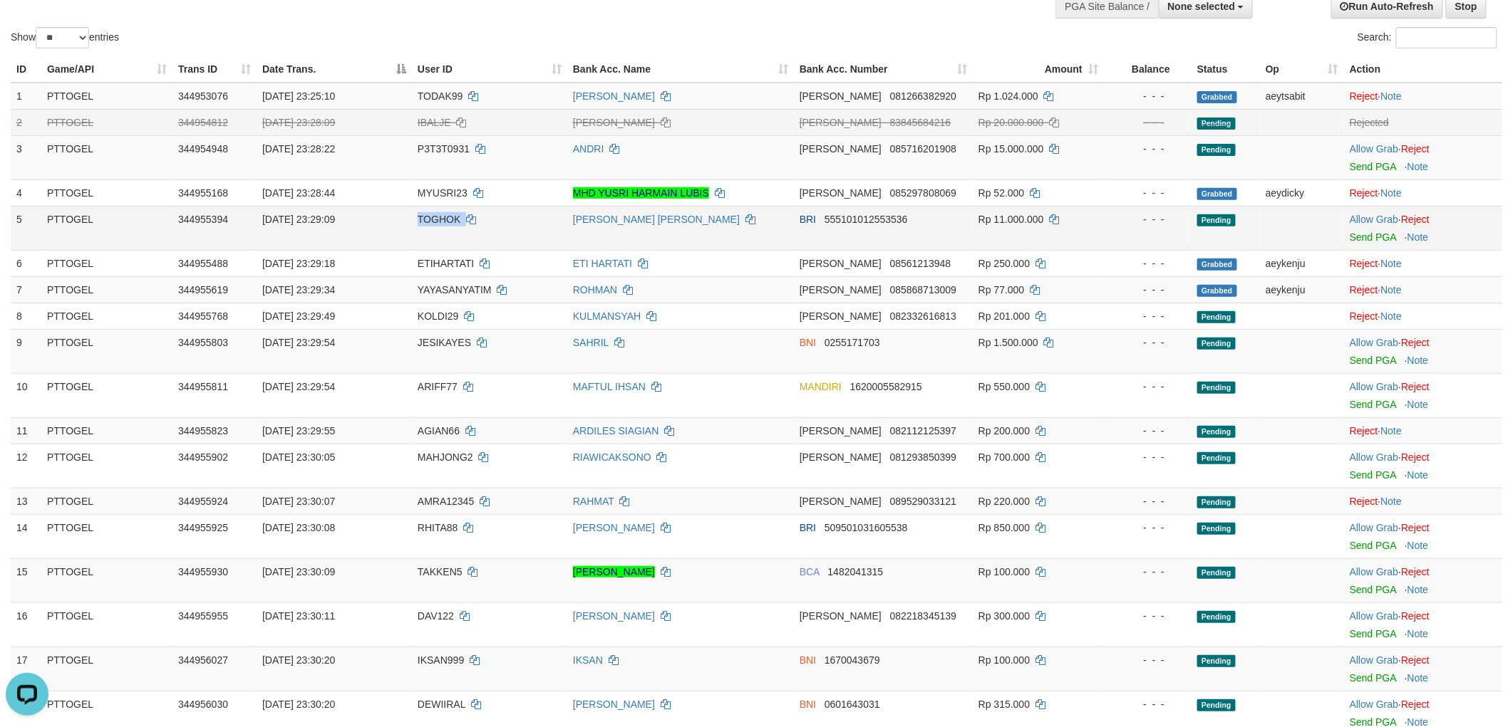
copy td "TOGHOK"
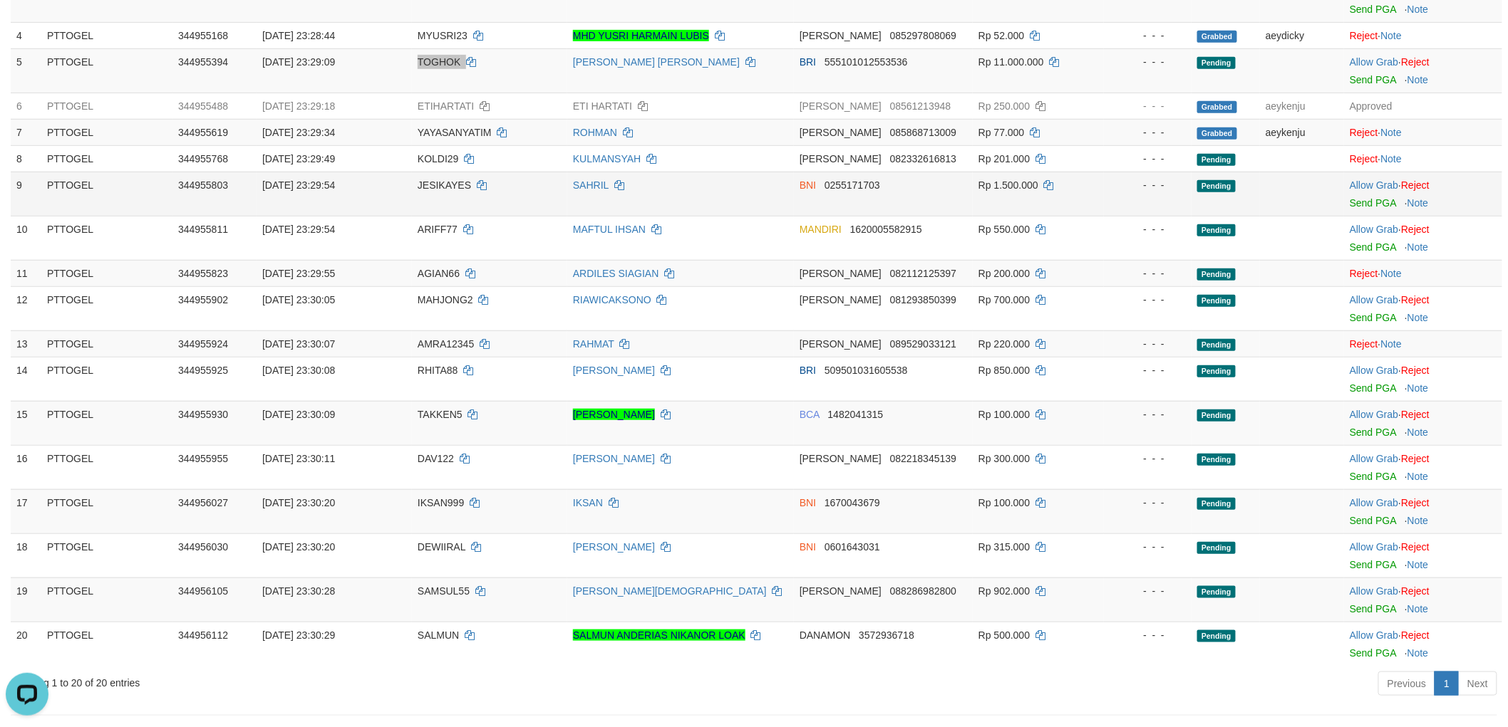
scroll to position [284, 0]
click at [1379, 409] on link "Allow Grab" at bounding box center [1373, 413] width 48 height 11
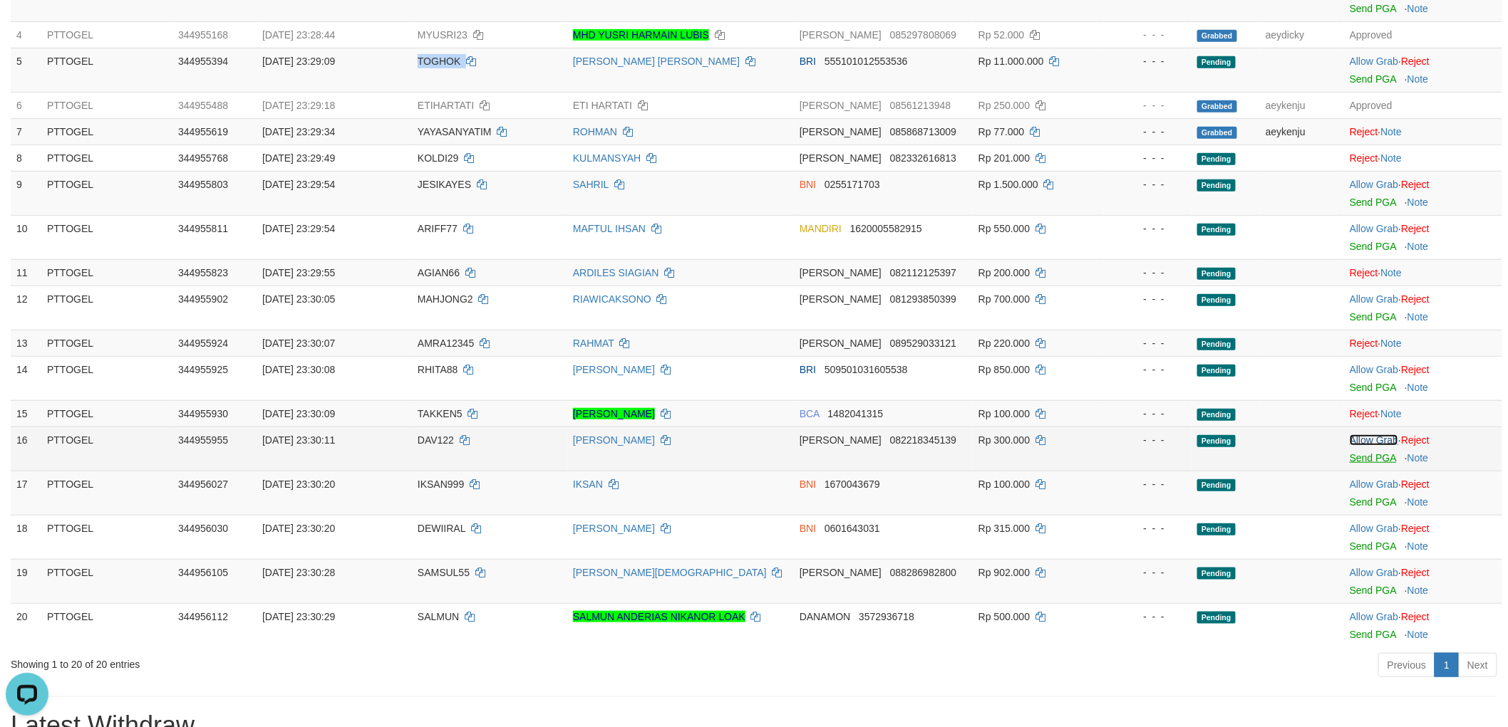
drag, startPoint x: 1377, startPoint y: 437, endPoint x: 1369, endPoint y: 452, distance: 16.6
click at [1377, 437] on link "Allow Grab" at bounding box center [1373, 440] width 48 height 11
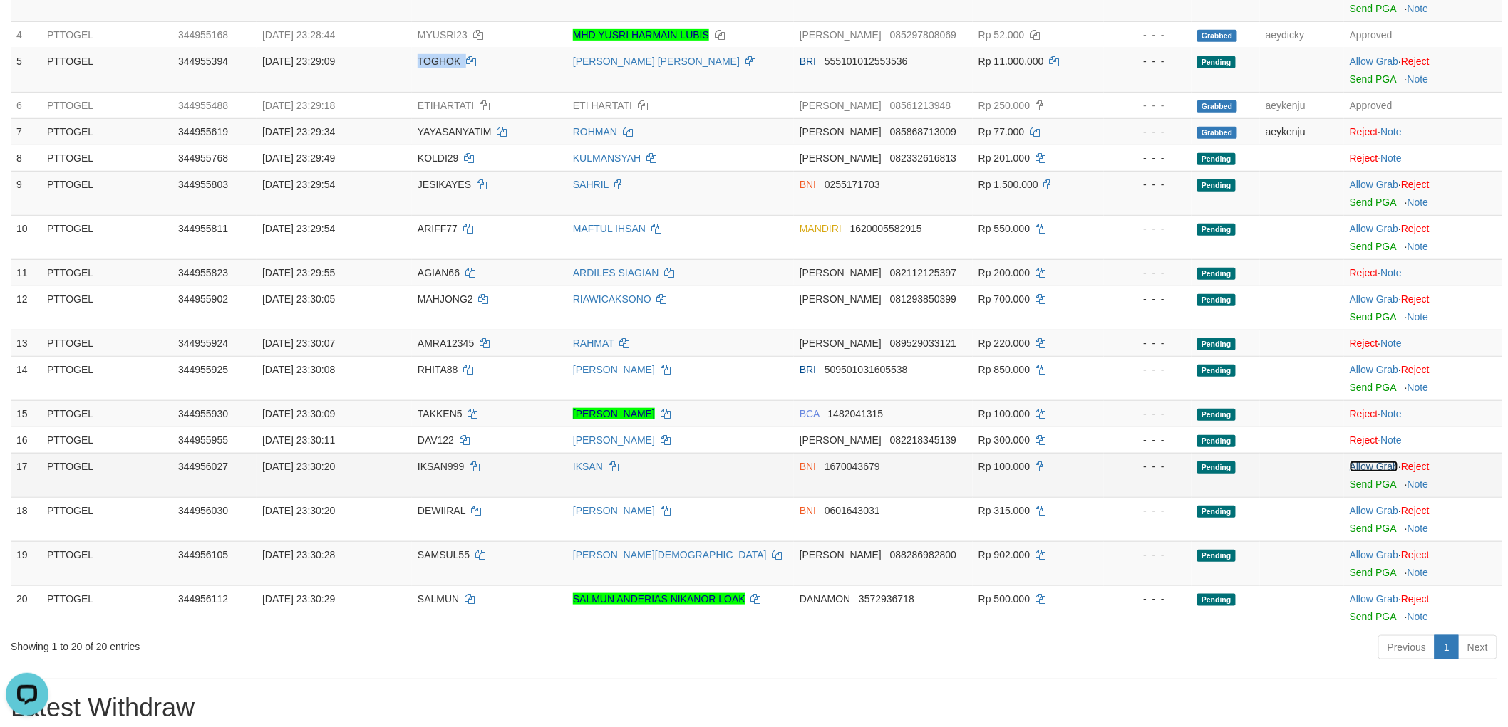
click at [1364, 465] on link "Allow Grab" at bounding box center [1373, 466] width 48 height 11
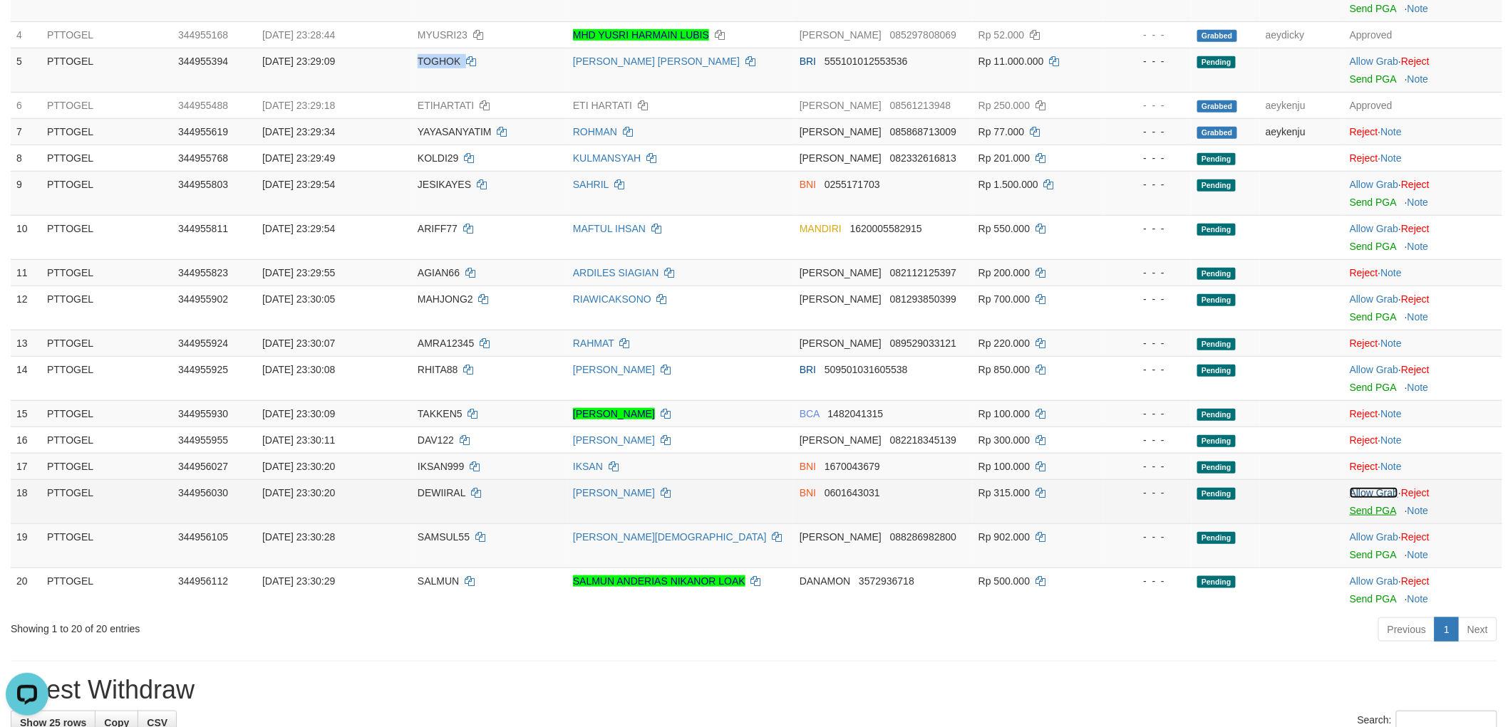
drag, startPoint x: 1364, startPoint y: 489, endPoint x: 1368, endPoint y: 512, distance: 23.1
click at [1365, 488] on link "Allow Grab" at bounding box center [1373, 492] width 48 height 11
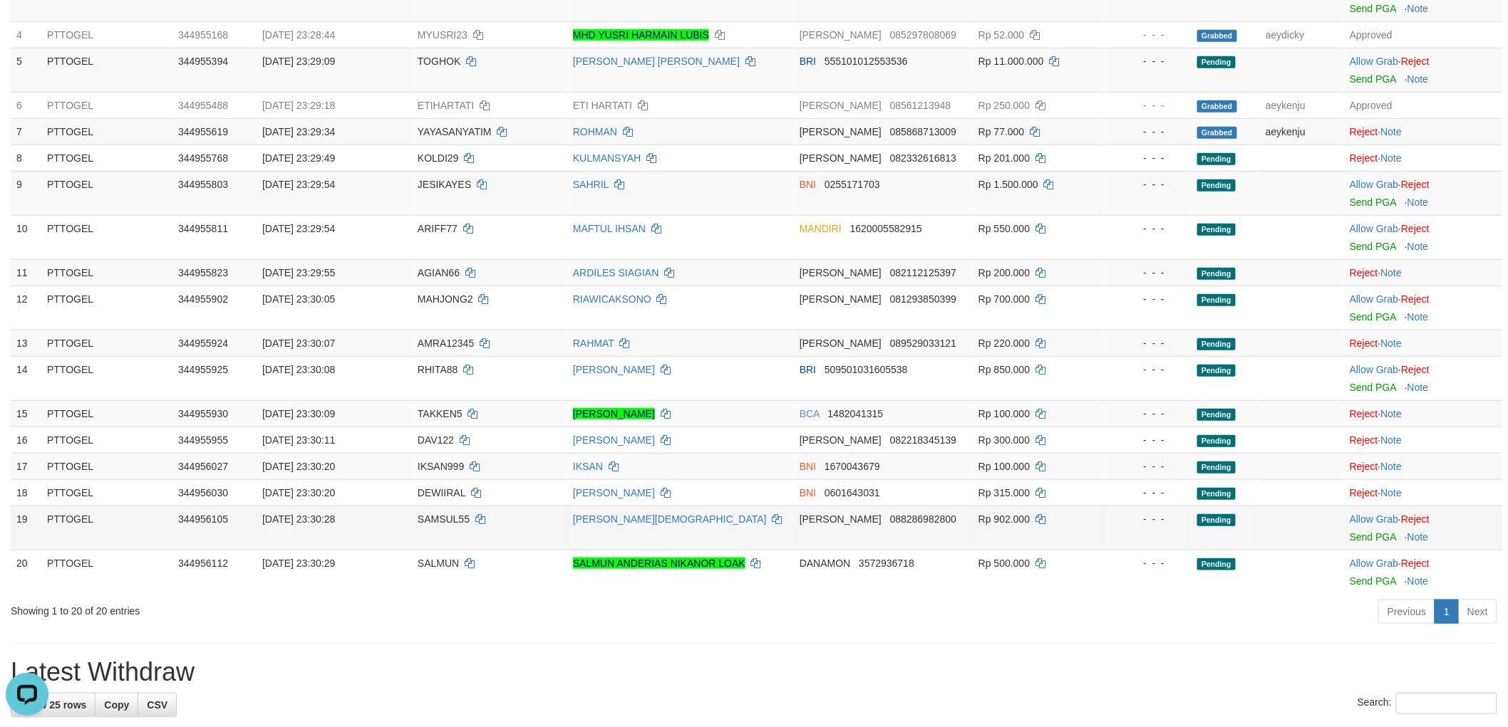
click at [443, 516] on span "SAMSUL55" at bounding box center [444, 519] width 52 height 11
copy td "SAMSUL55"
click at [1384, 516] on link "Allow Grab" at bounding box center [1373, 519] width 48 height 11
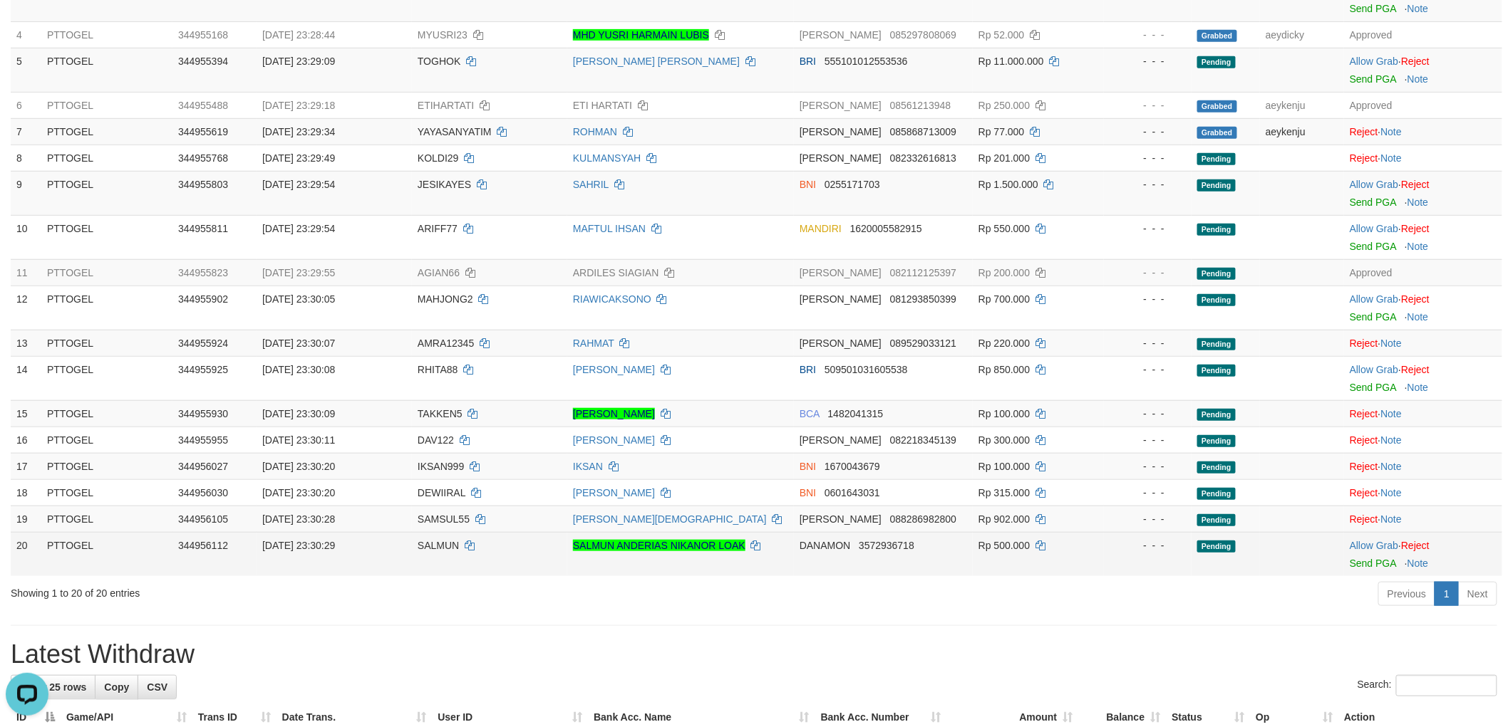
click at [428, 535] on td "SALMUN" at bounding box center [489, 554] width 155 height 44
click at [430, 535] on td "SALMUN" at bounding box center [489, 554] width 155 height 44
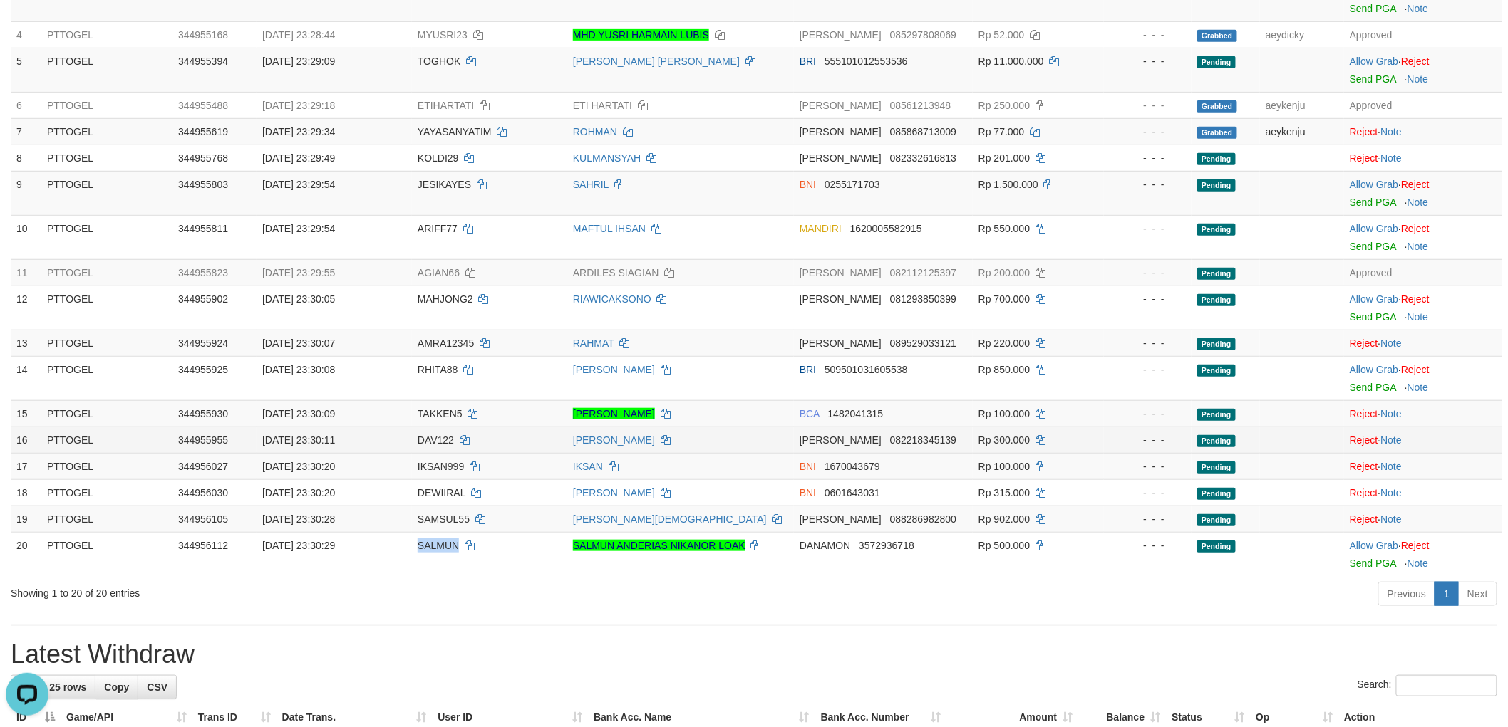
copy span "SALMUN"
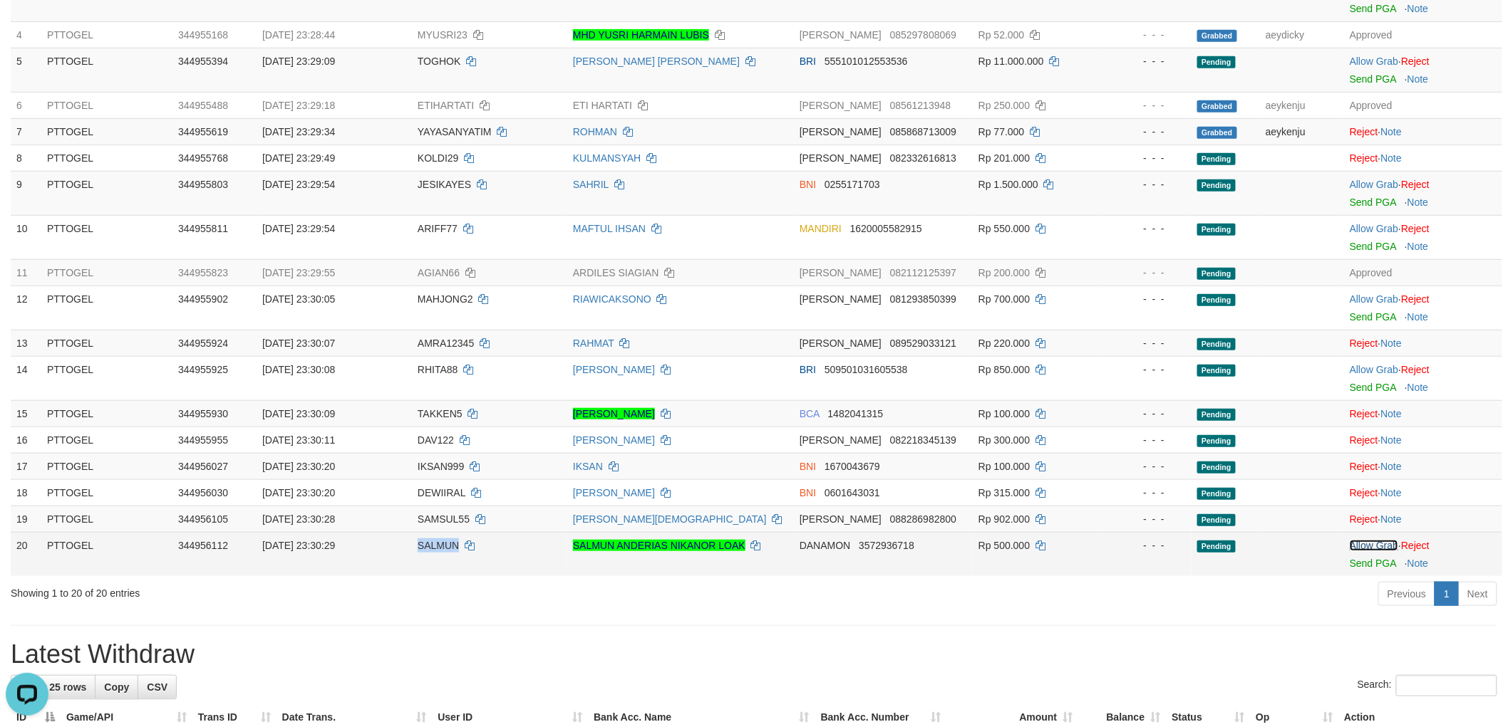
click at [1378, 541] on link "Allow Grab" at bounding box center [1373, 545] width 48 height 11
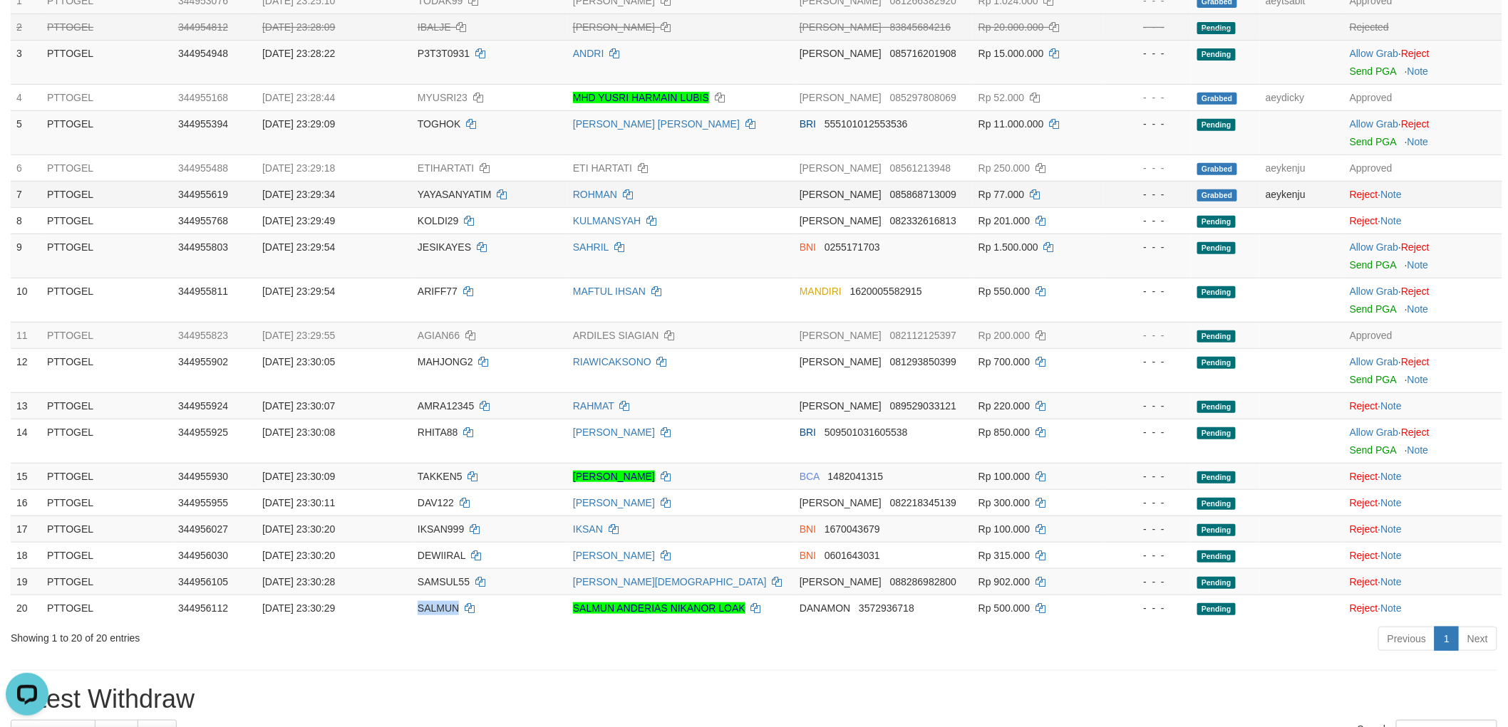
scroll to position [125, 0]
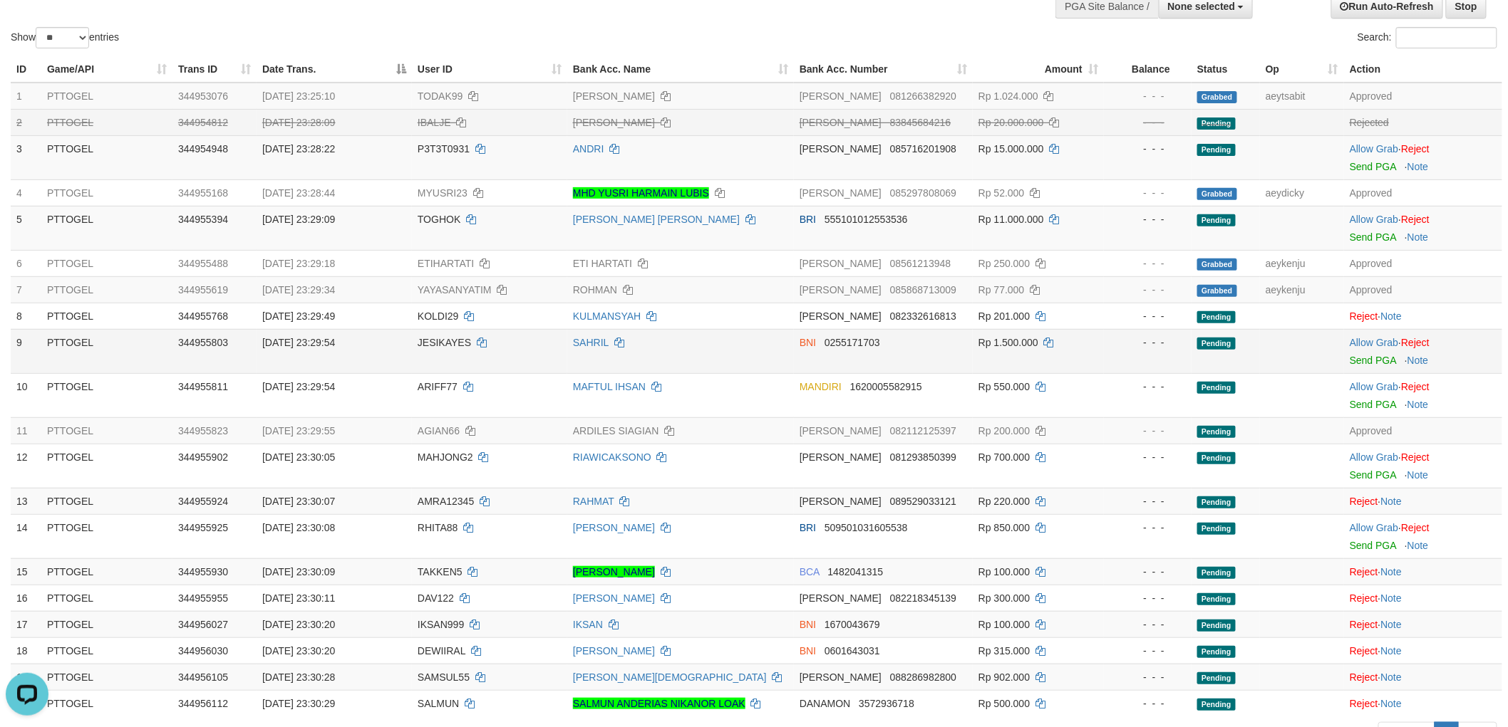
click at [451, 345] on span "JESIKAYES" at bounding box center [444, 342] width 53 height 11
copy td "JESIKAYES"
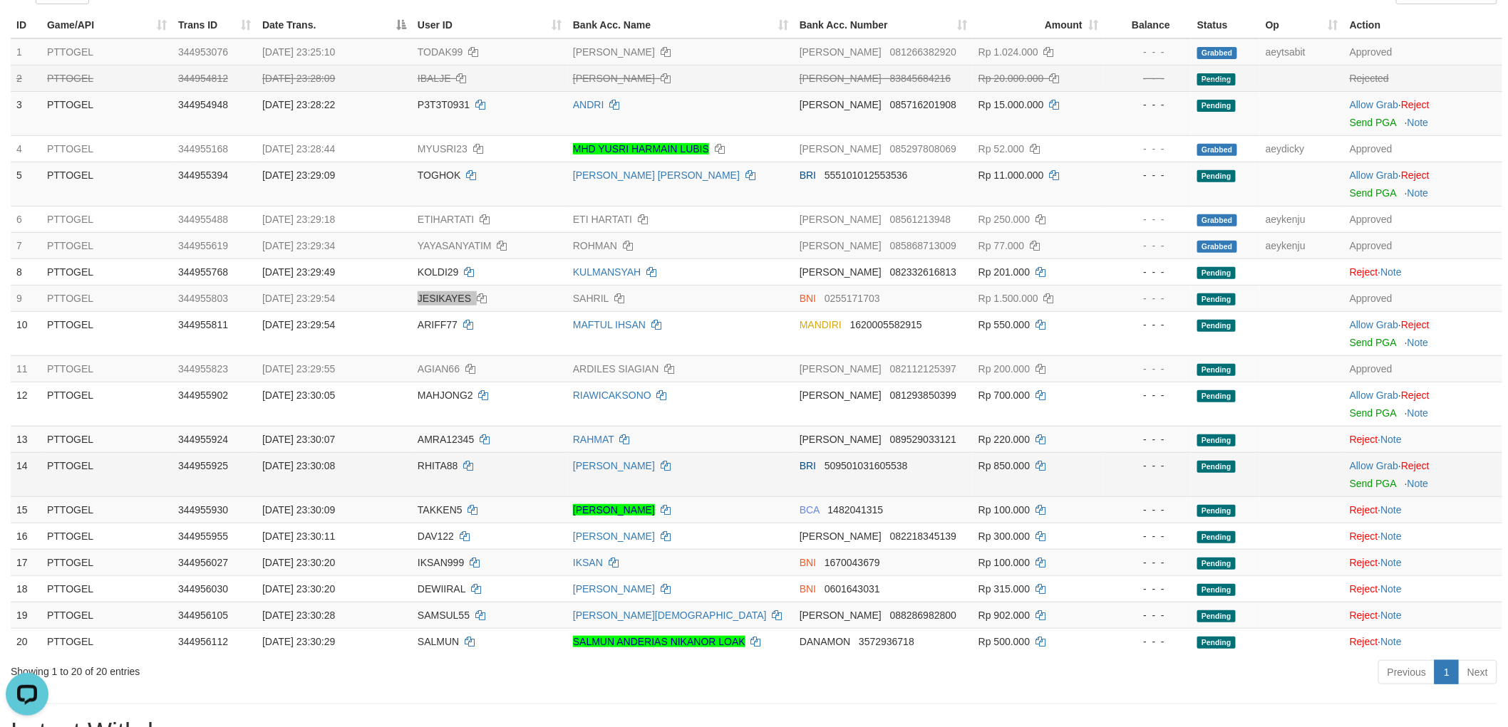
scroll to position [204, 0]
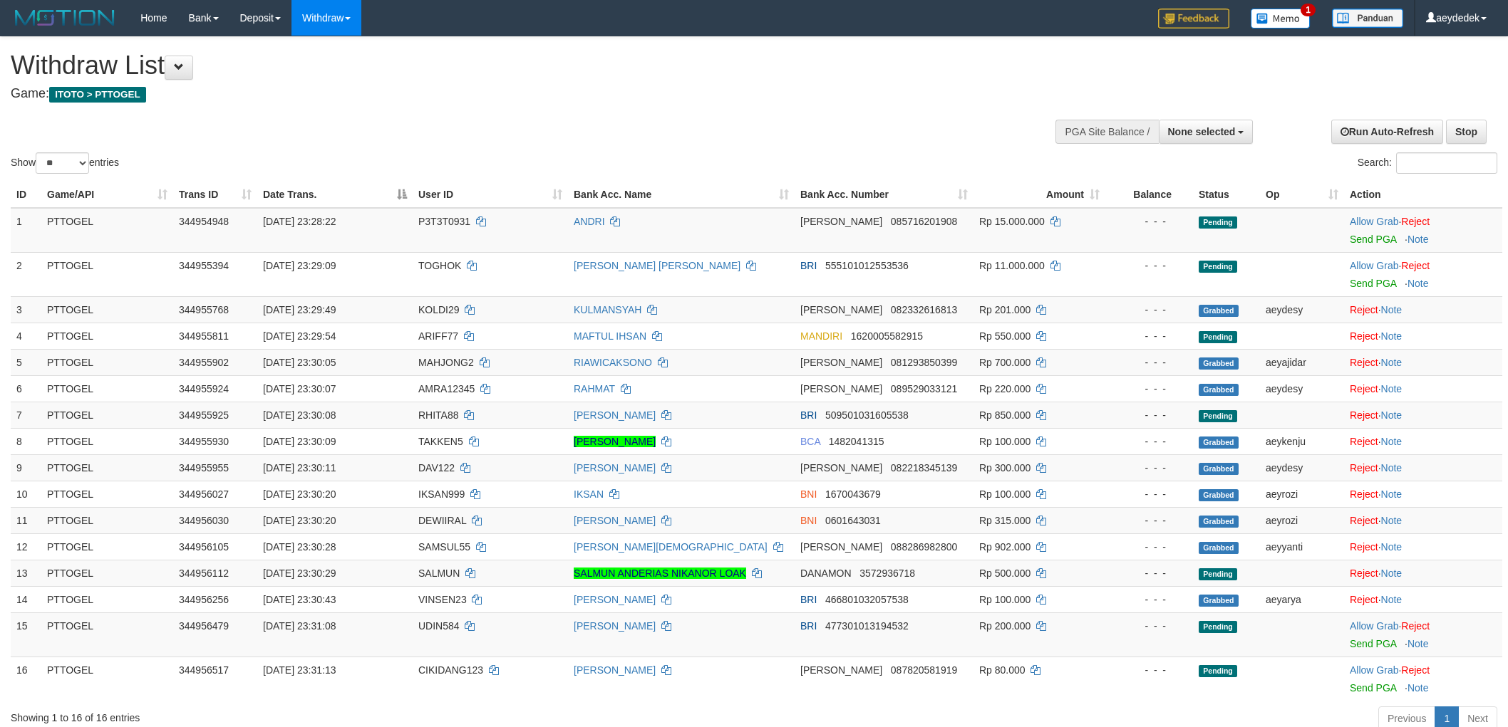
select select
select select "**"
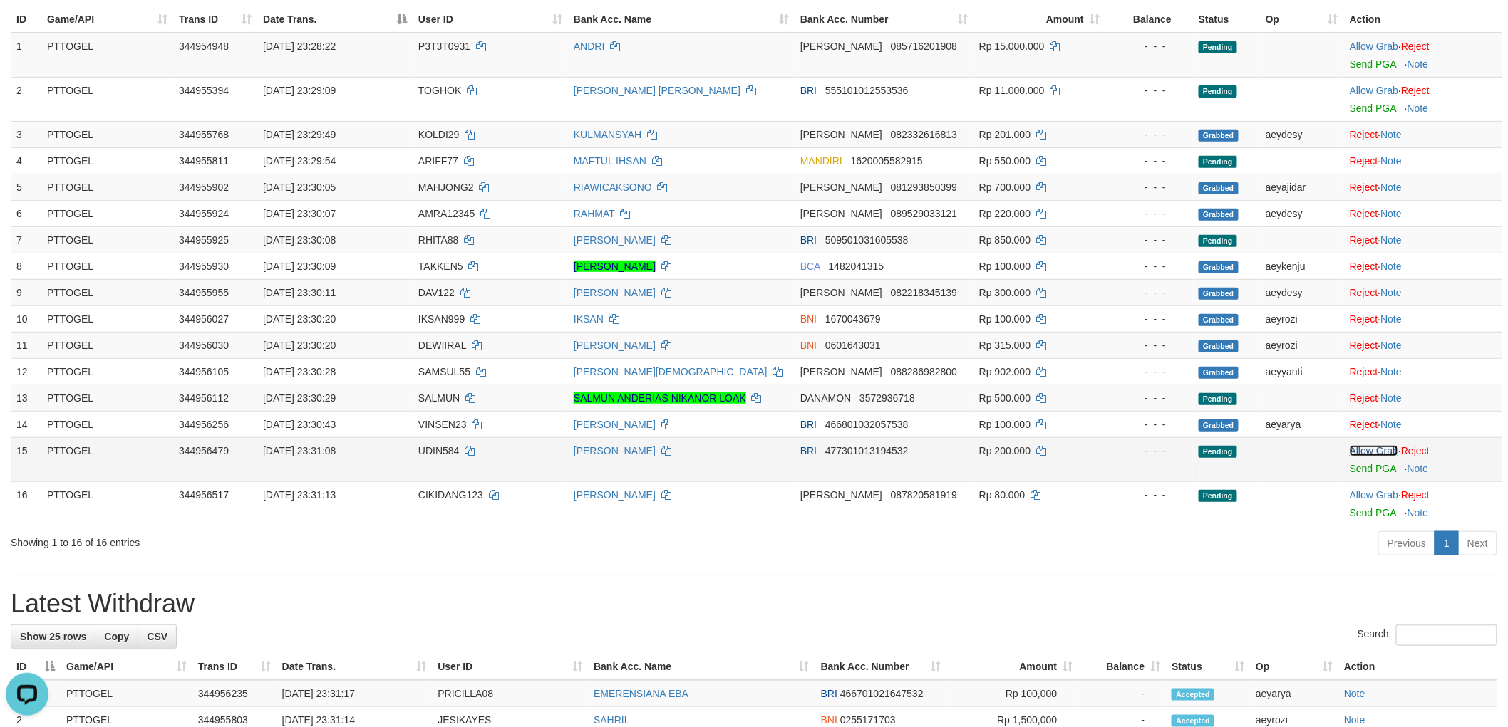
click at [1380, 450] on link "Allow Grab" at bounding box center [1373, 450] width 48 height 11
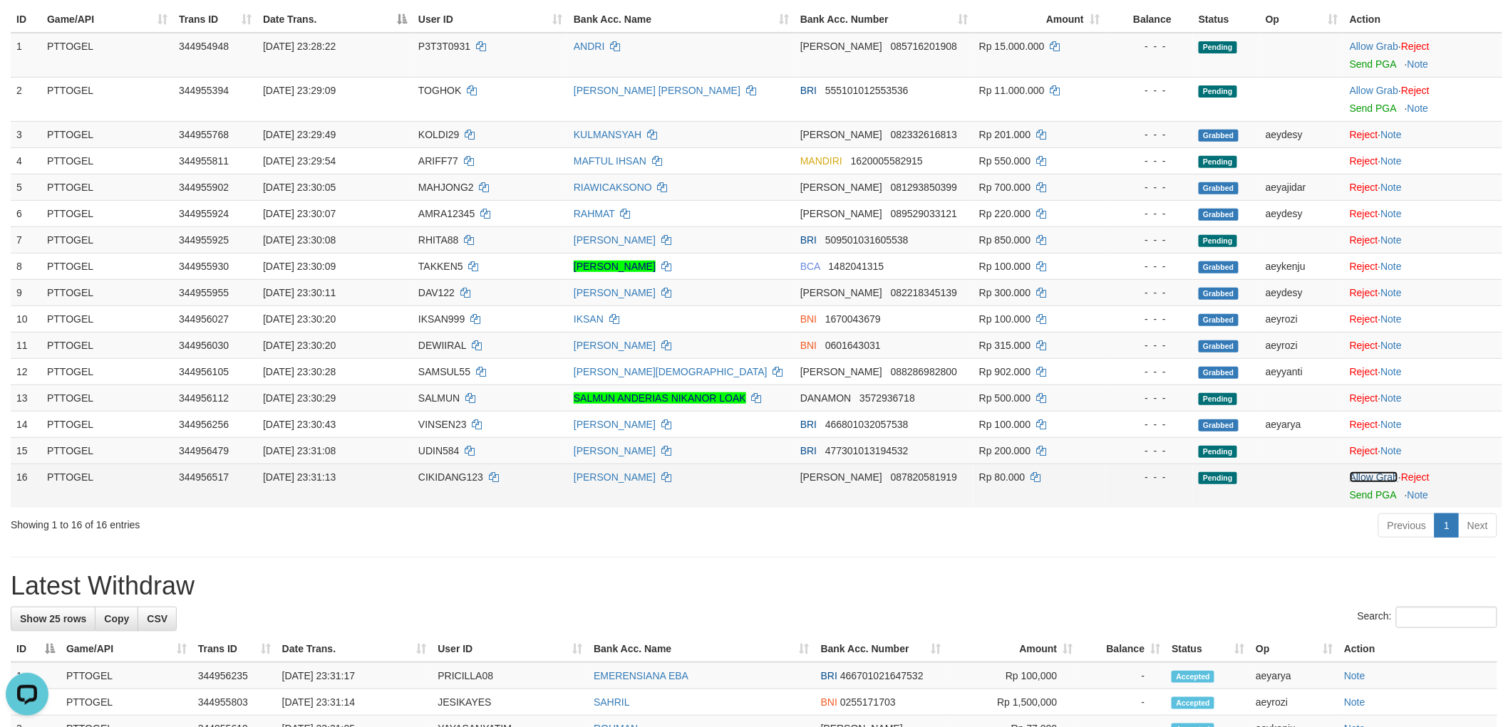
click at [1377, 479] on link "Allow Grab" at bounding box center [1373, 477] width 48 height 11
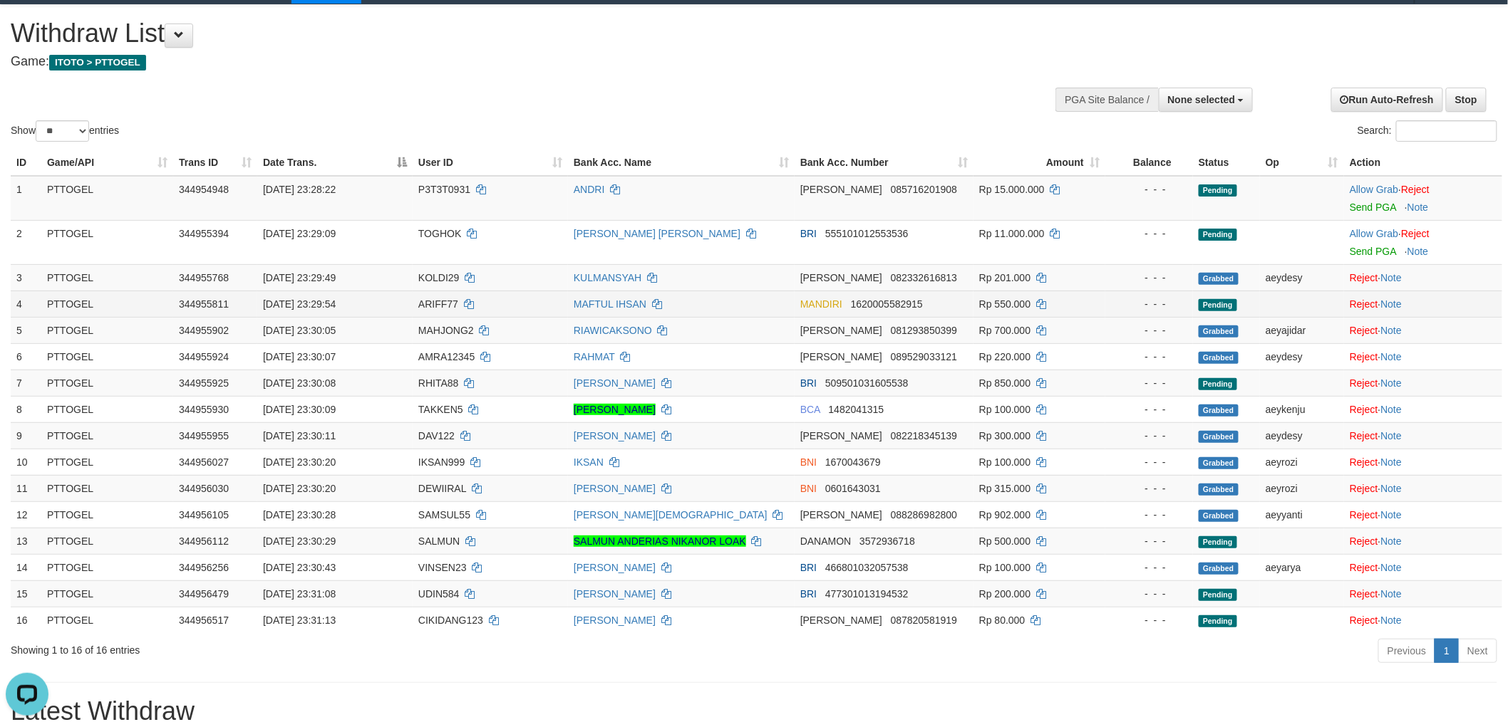
scroll to position [17, 0]
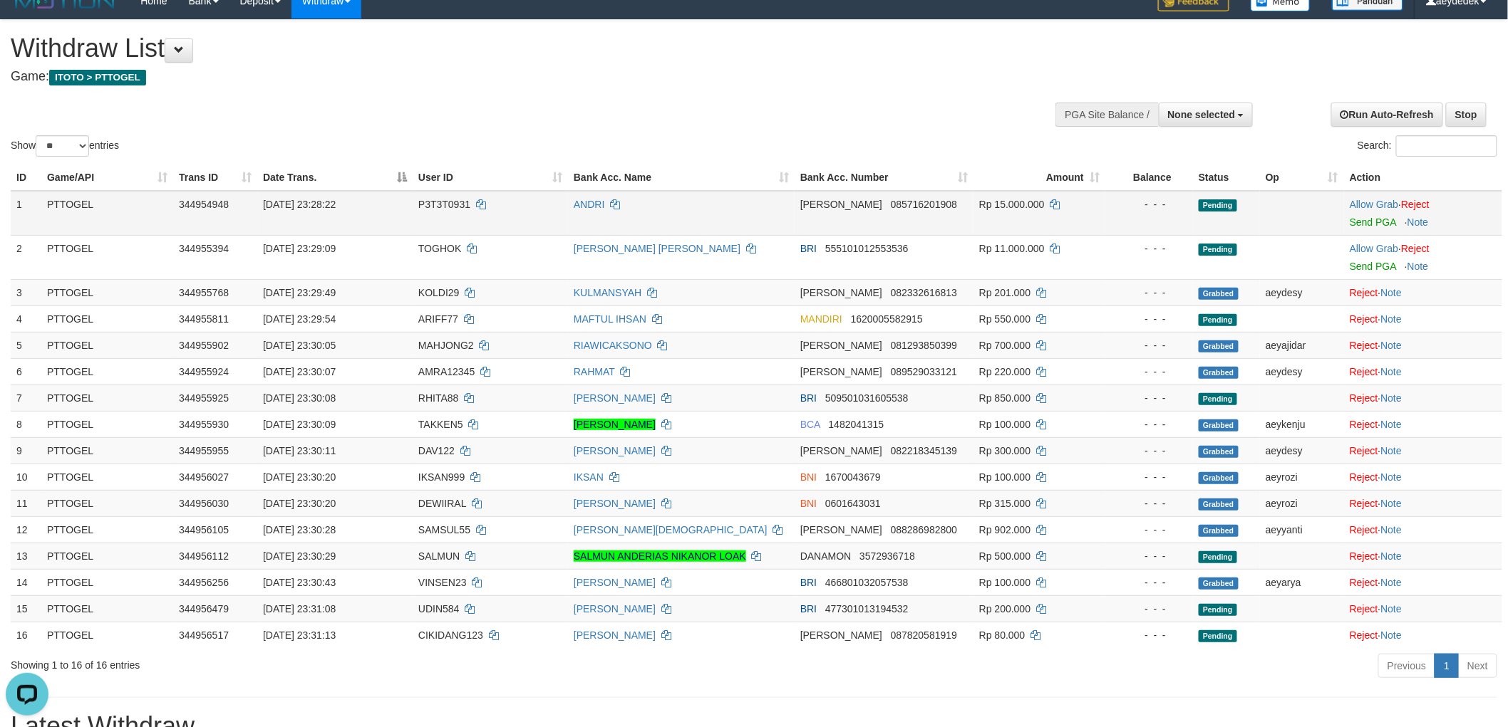
click at [447, 204] on span "P3T3T0931" at bounding box center [444, 204] width 52 height 11
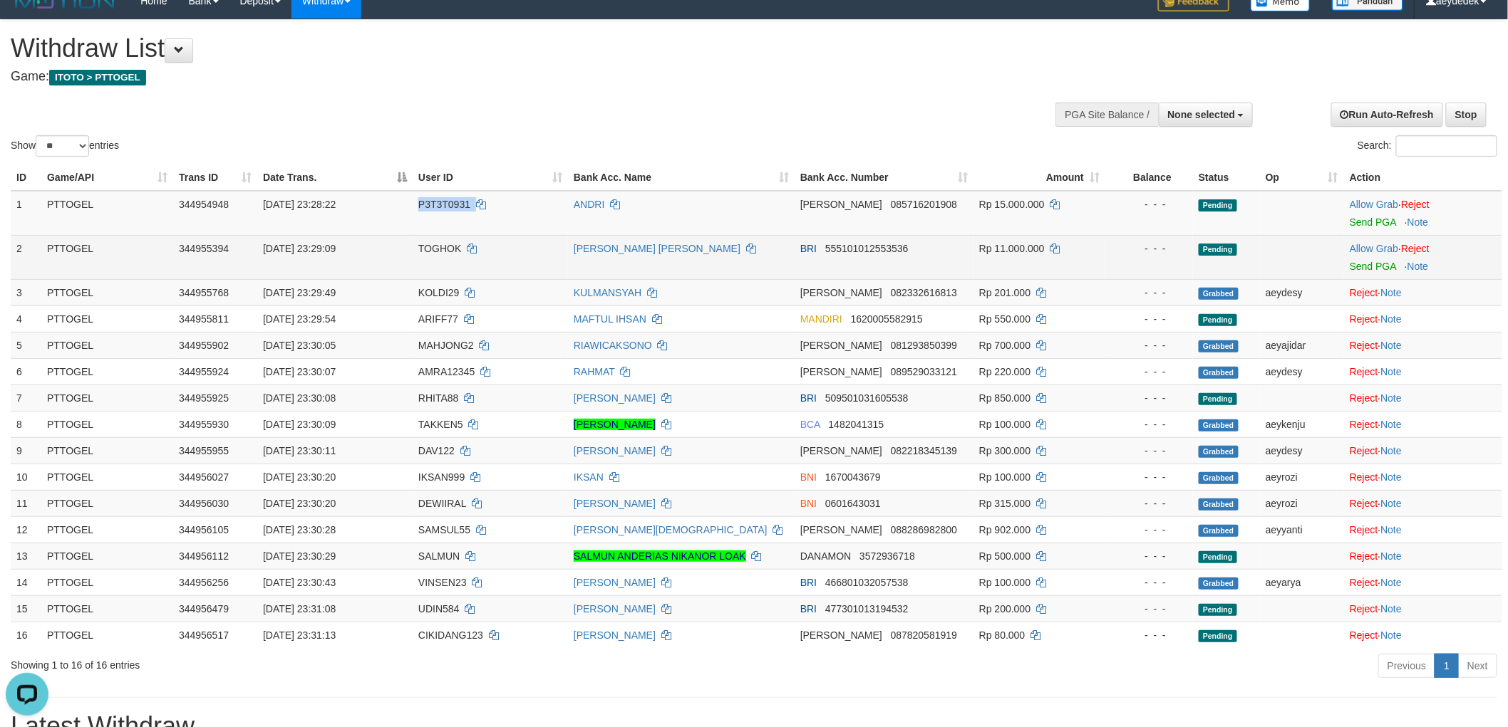
copy td "P3T3T0931"
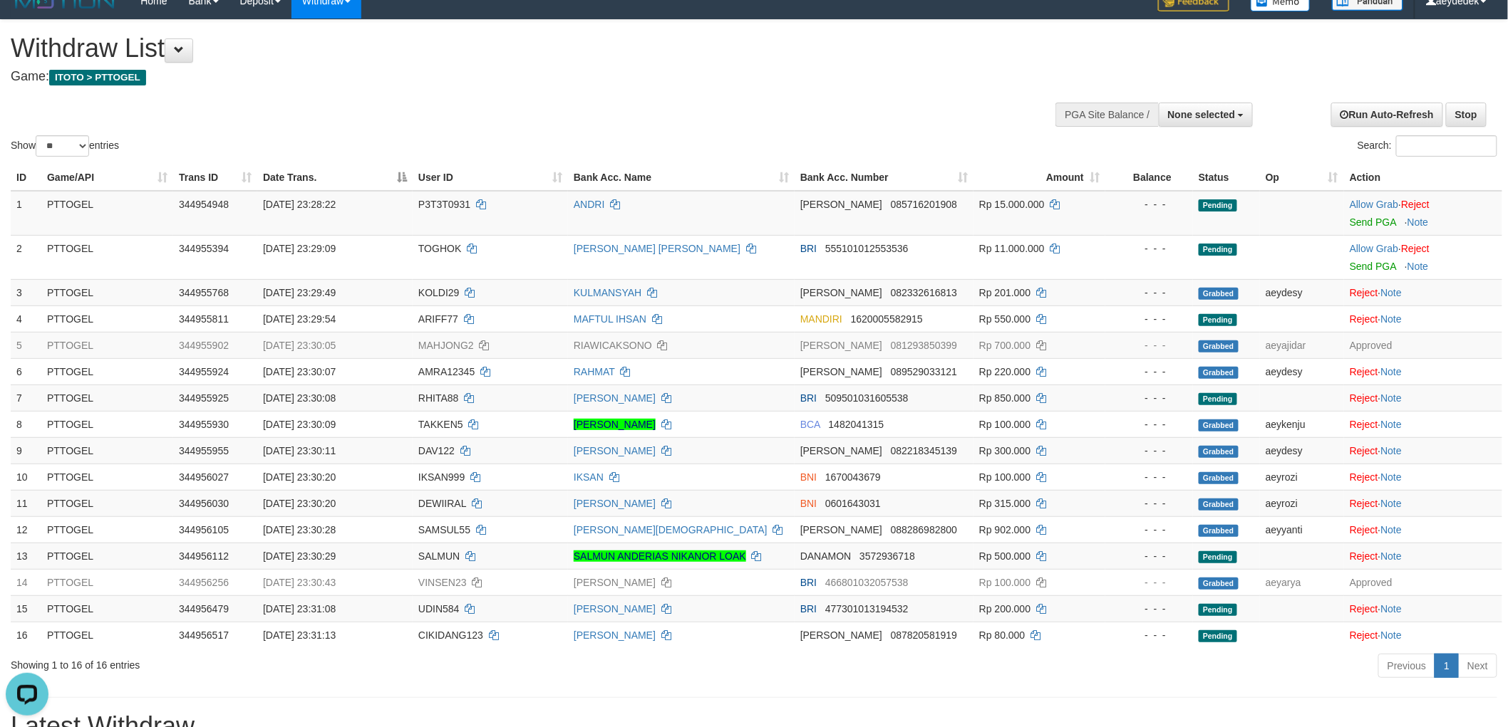
click at [817, 94] on div "Show ** ** ** *** entries Search:" at bounding box center [754, 90] width 1508 height 140
click at [864, 70] on h4 "Game: ITOTO > PTTOGEL" at bounding box center [501, 77] width 980 height 14
click at [883, 115] on div "Show ** ** ** *** entries Search:" at bounding box center [754, 90] width 1508 height 140
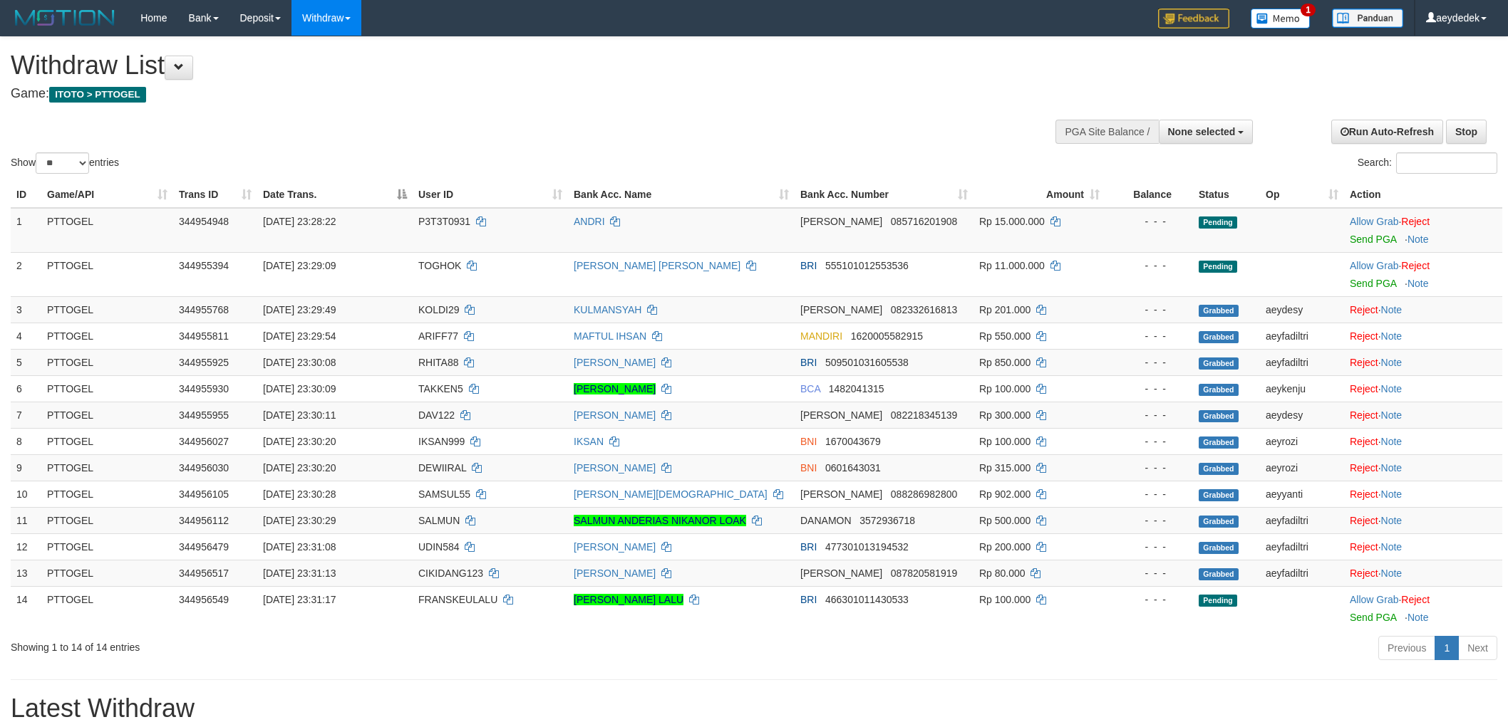
select select
select select "**"
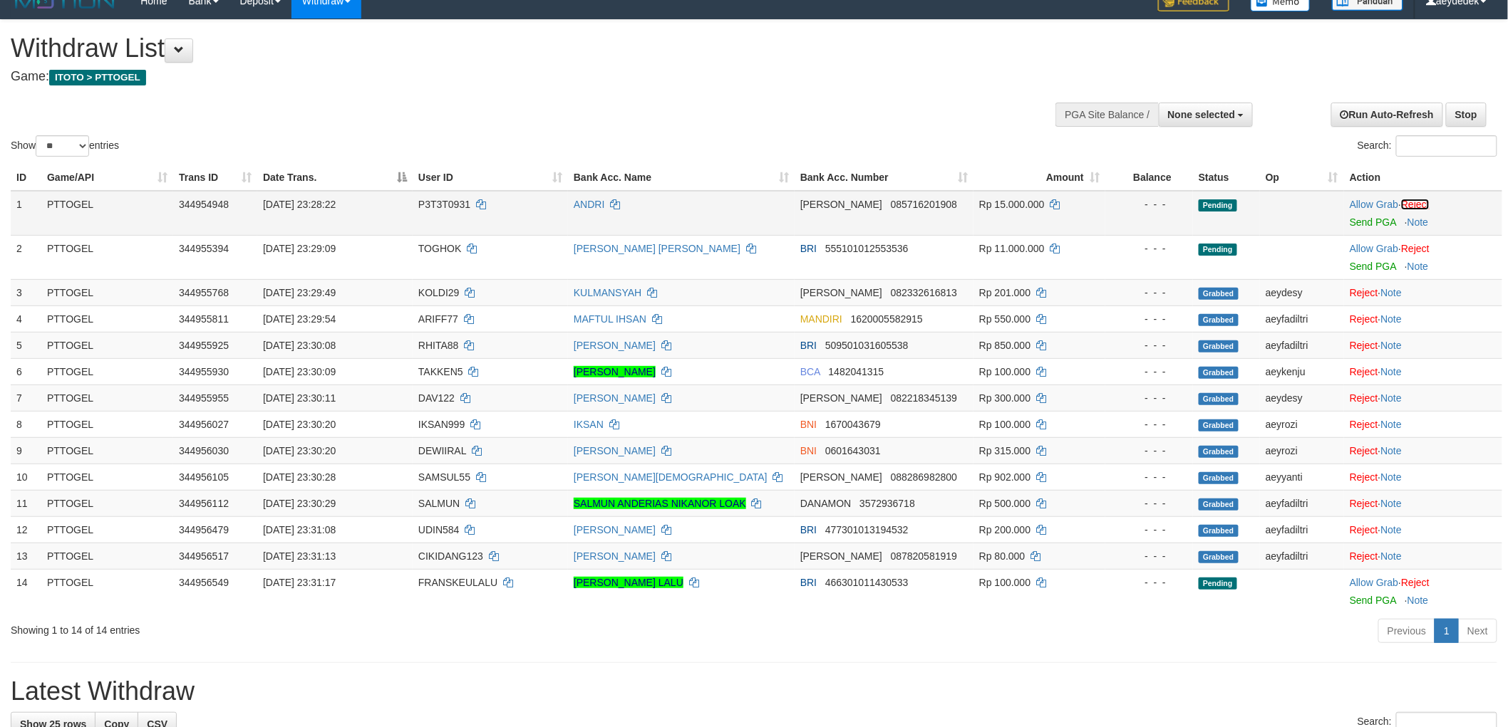
click at [1429, 199] on link "Reject" at bounding box center [1415, 204] width 28 height 11
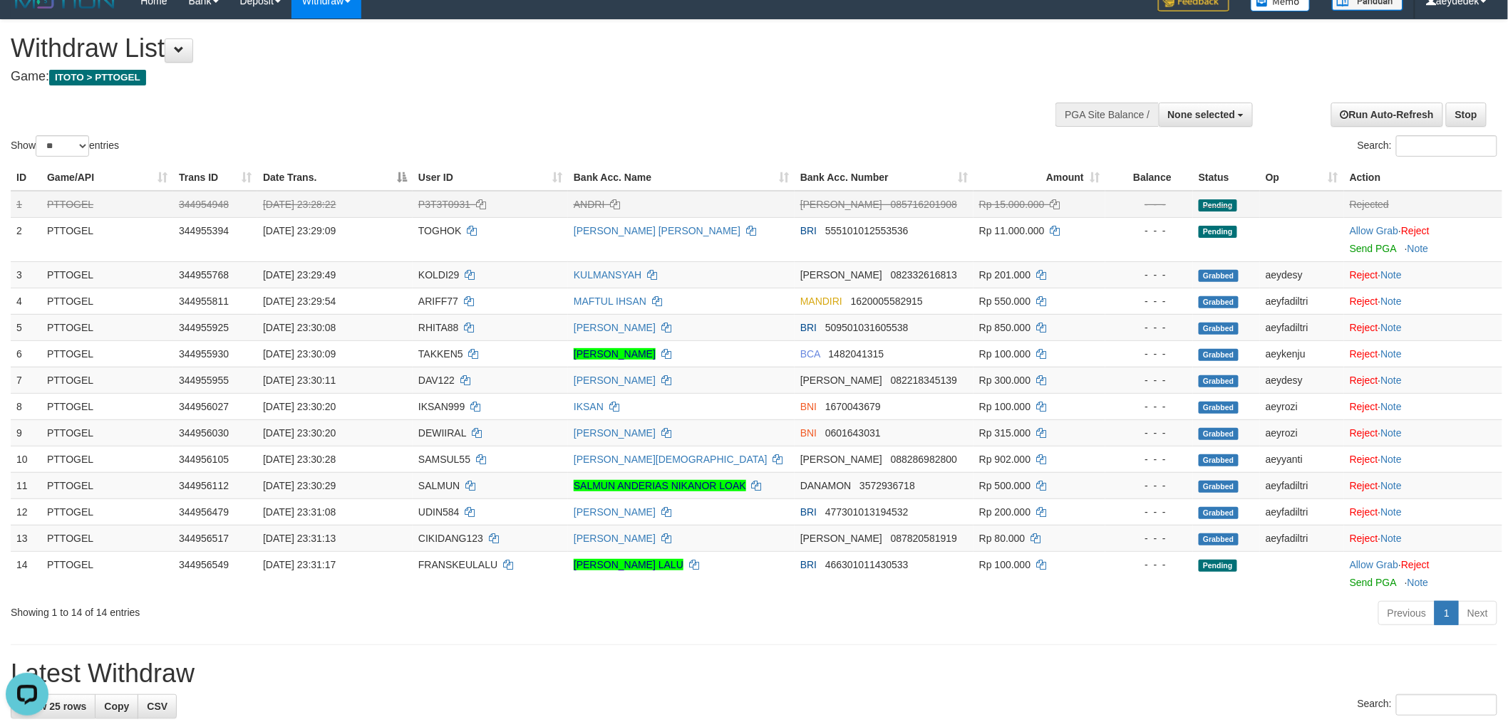
click at [819, 79] on h4 "Game: ITOTO > PTTOGEL" at bounding box center [501, 77] width 980 height 14
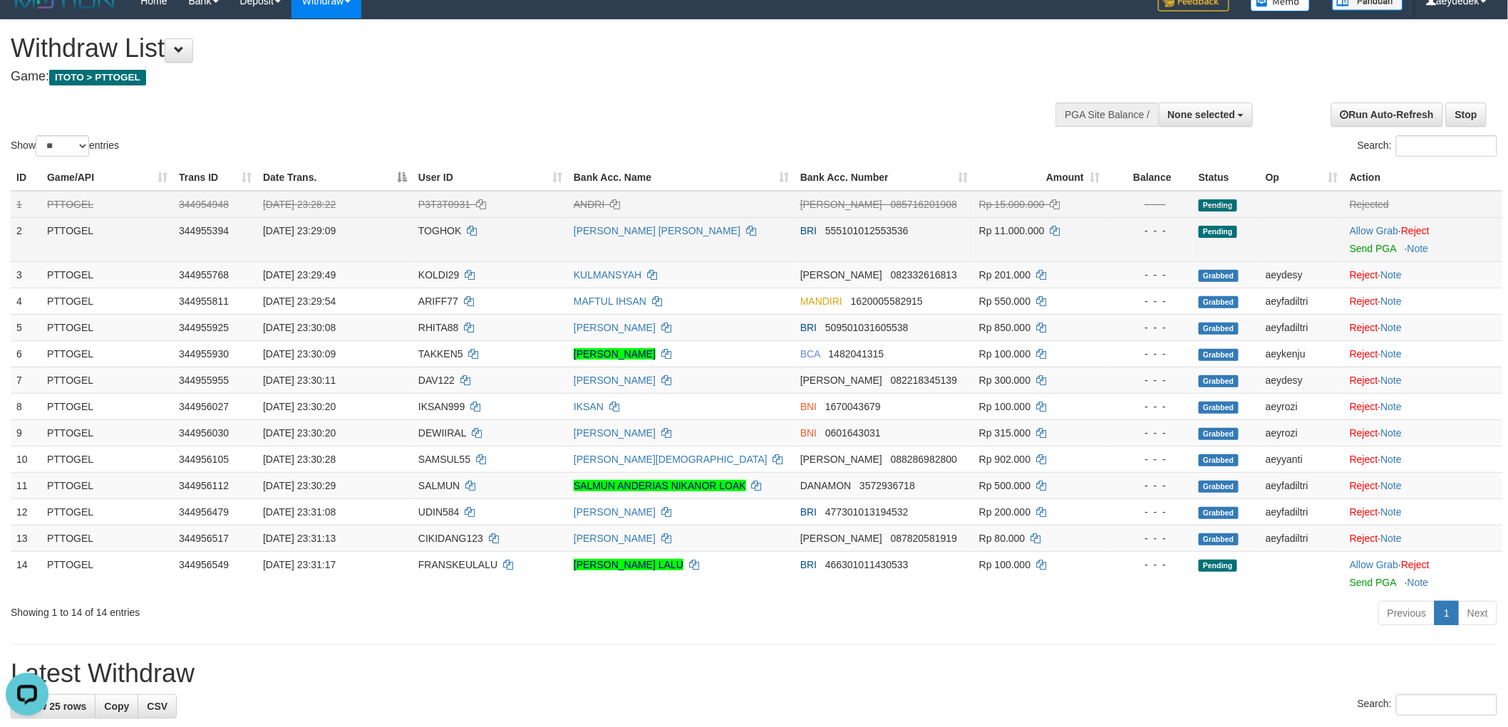
click at [450, 227] on span "TOGHOK" at bounding box center [439, 230] width 43 height 11
copy td "TOGHOK"
click at [433, 232] on span "TOGHOK" at bounding box center [439, 230] width 43 height 11
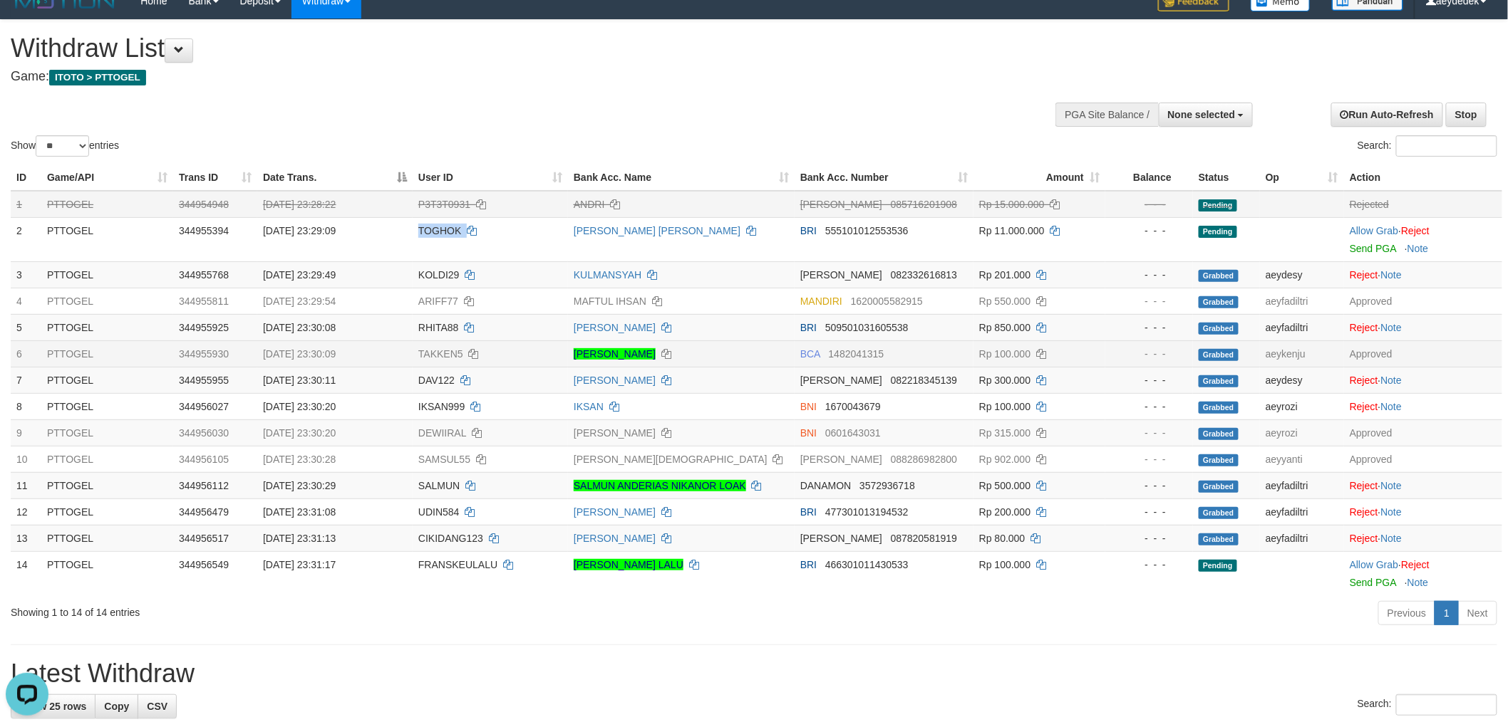
copy td "TOGHOK"
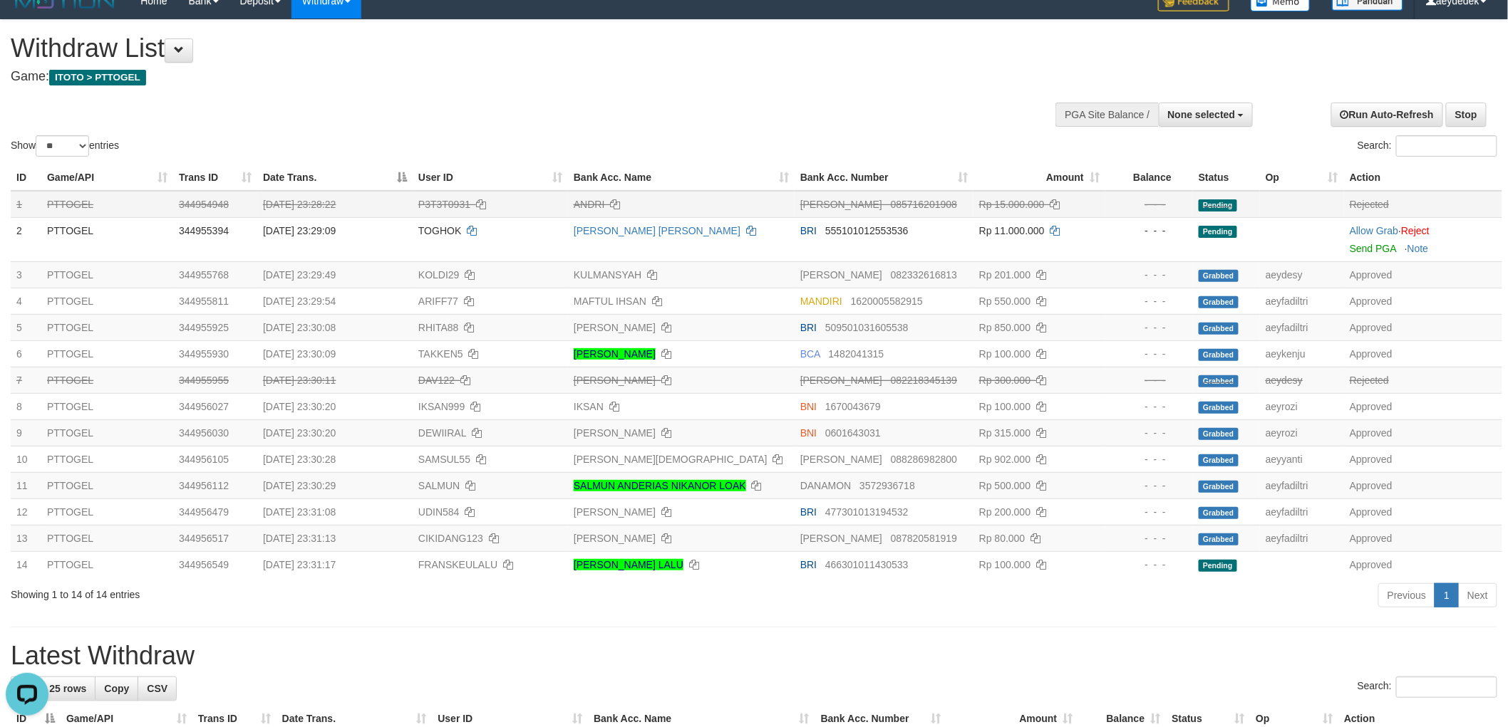
click at [896, 83] on div "**********" at bounding box center [506, 55] width 991 height 71
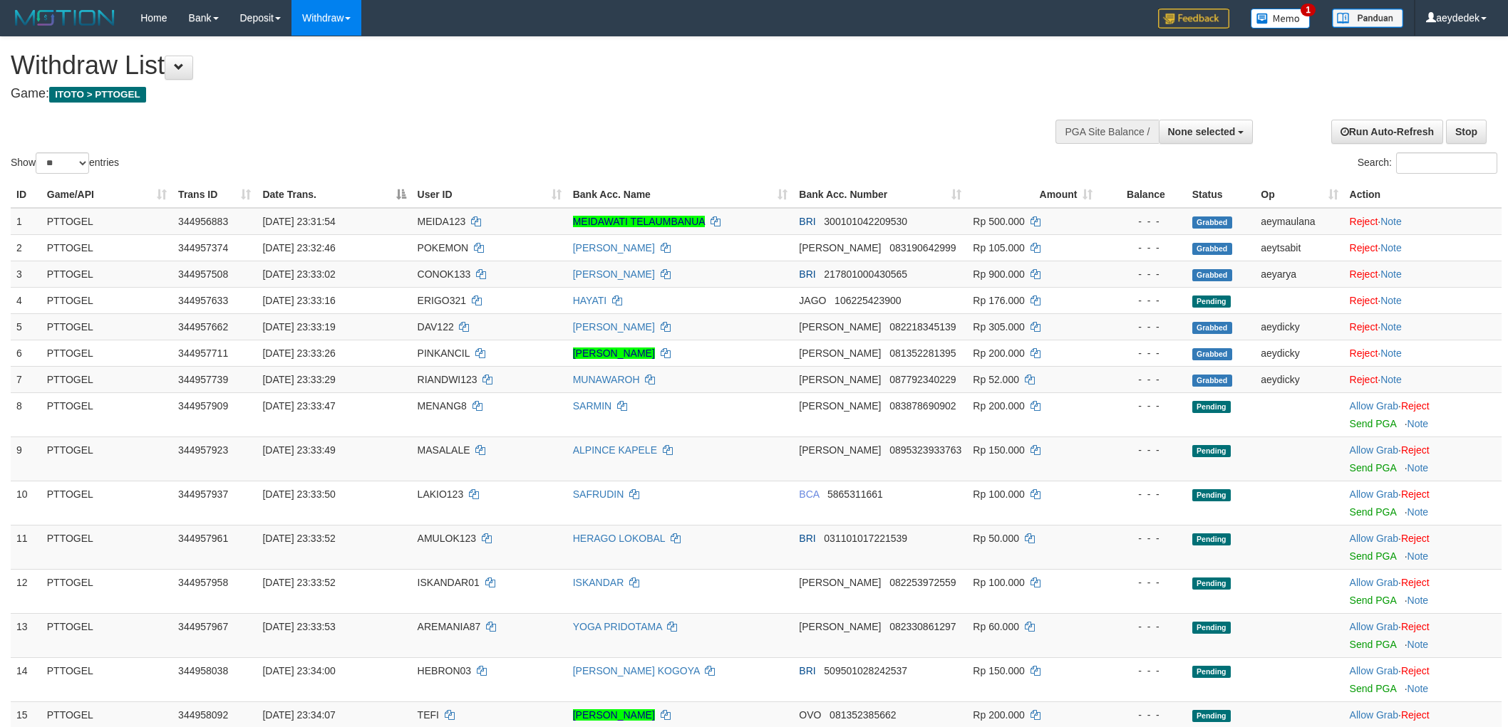
select select
select select "**"
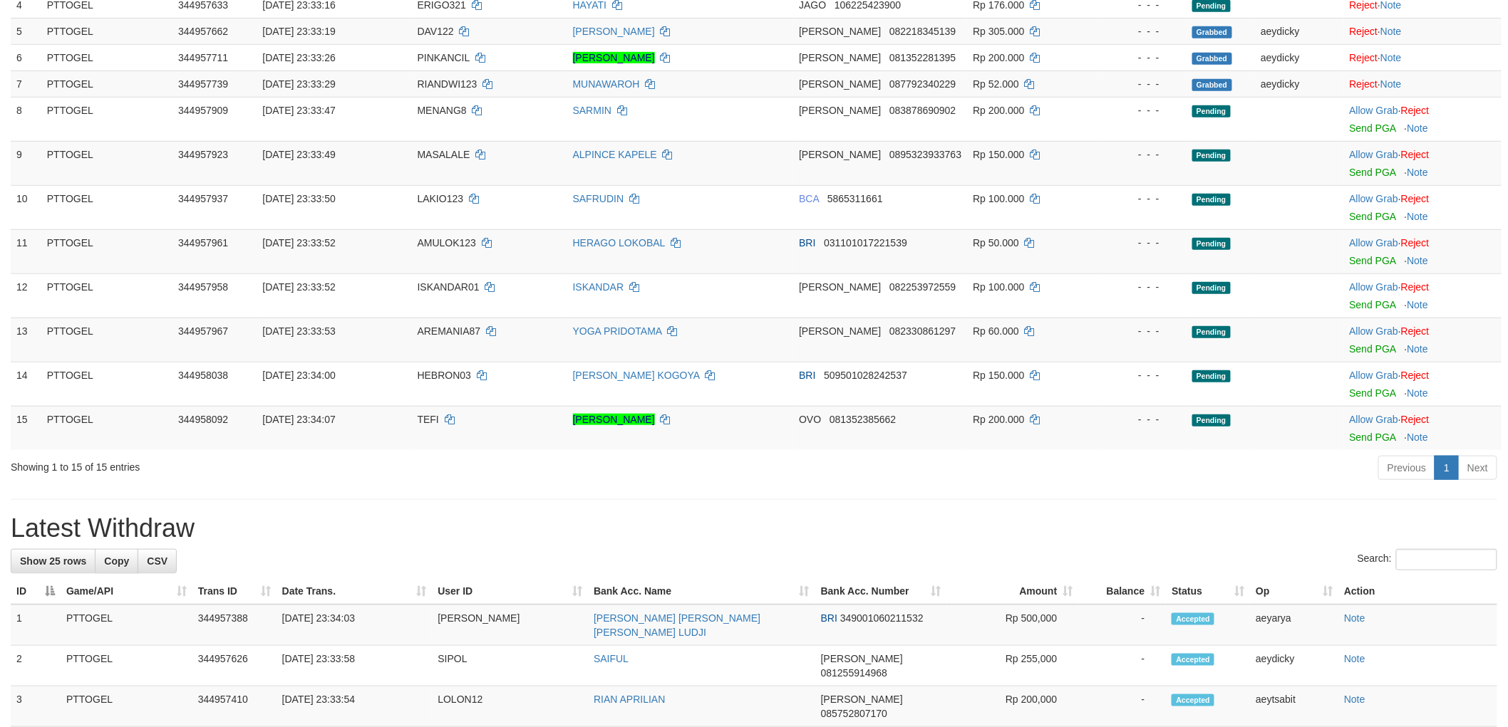
scroll to position [333, 0]
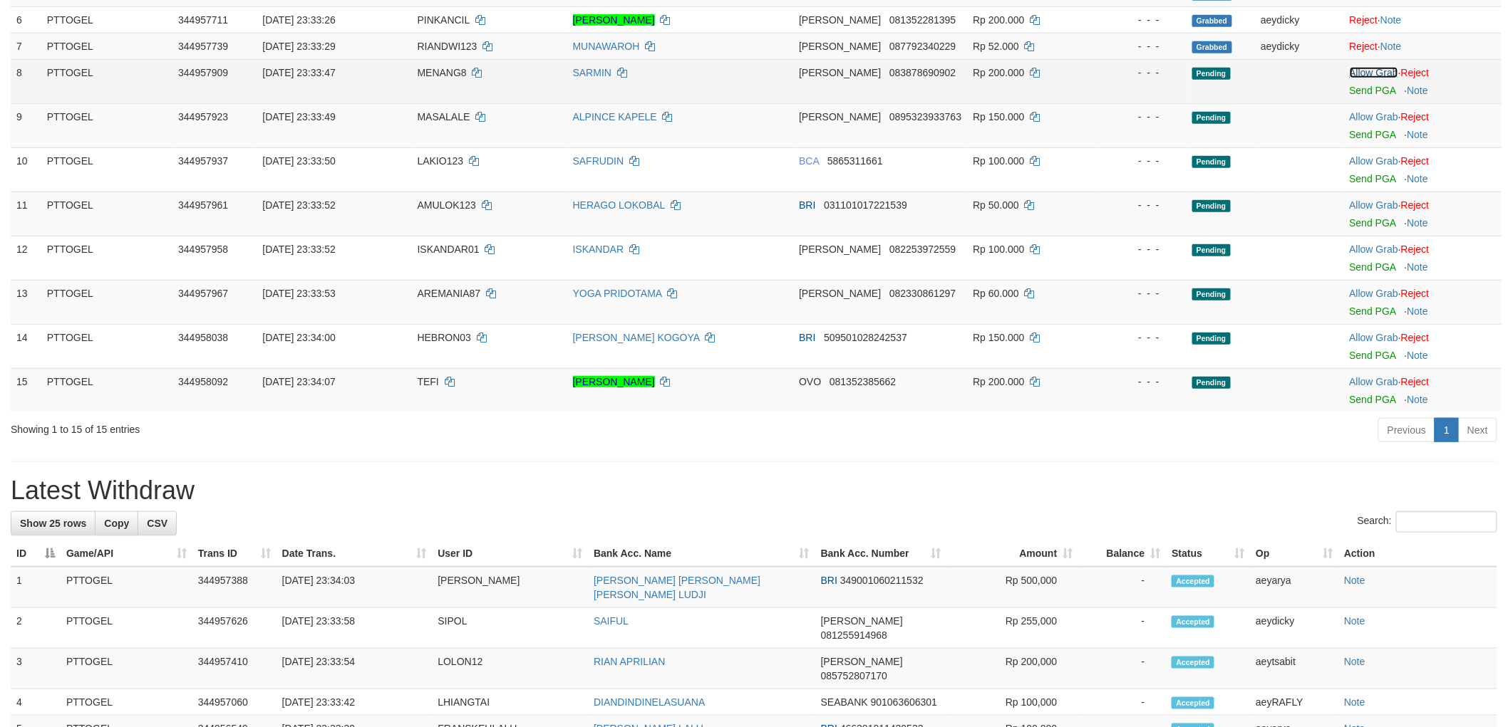
click at [1376, 70] on link "Allow Grab" at bounding box center [1373, 72] width 48 height 11
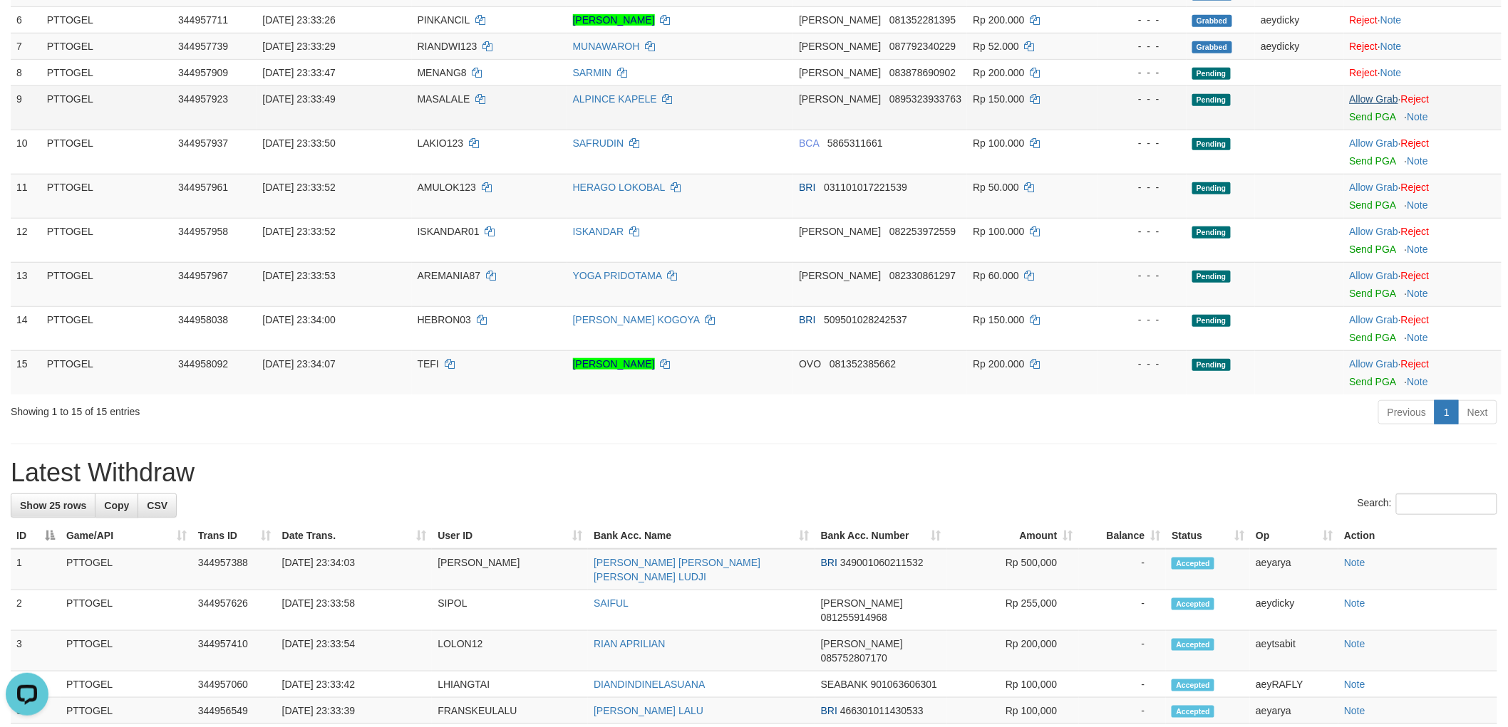
scroll to position [0, 0]
click at [1371, 95] on link "Allow Grab" at bounding box center [1373, 98] width 48 height 11
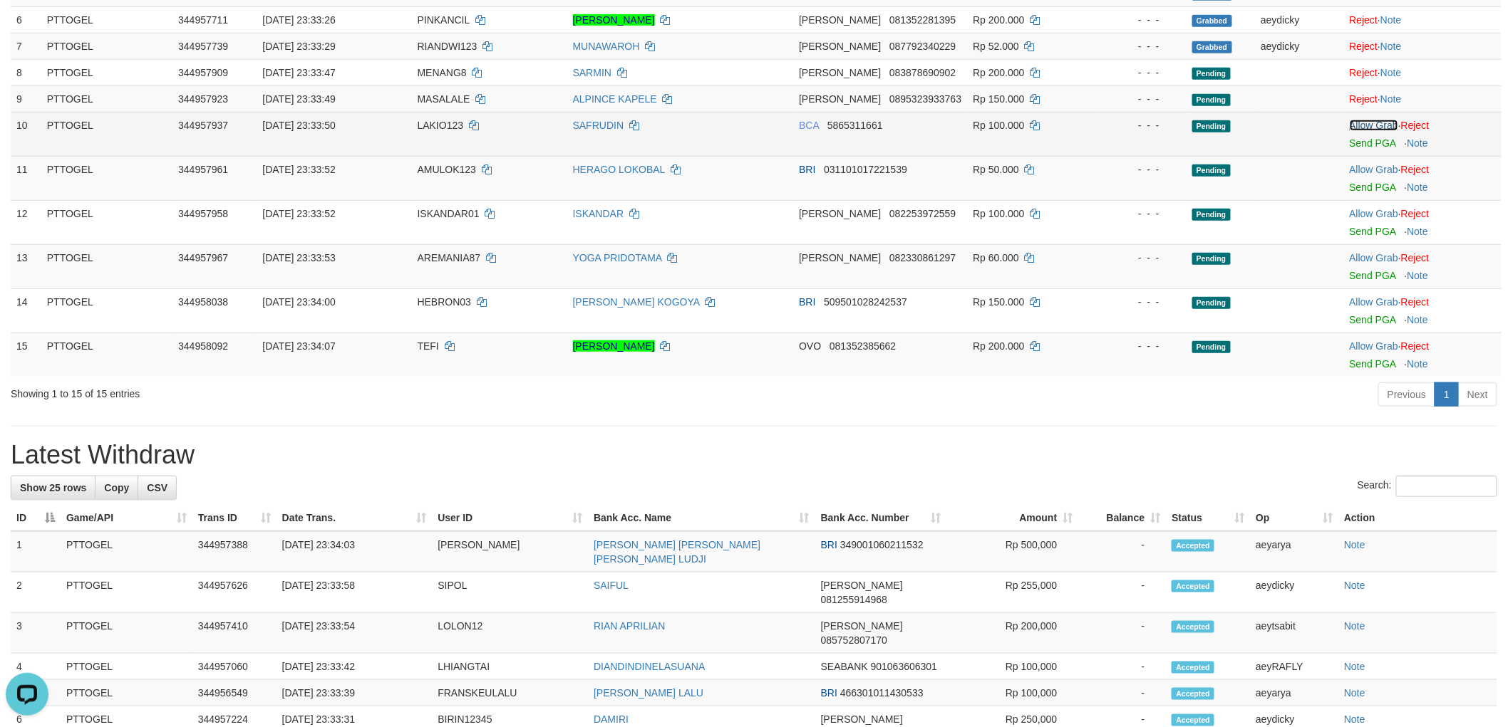
click at [1368, 123] on link "Allow Grab" at bounding box center [1373, 125] width 48 height 11
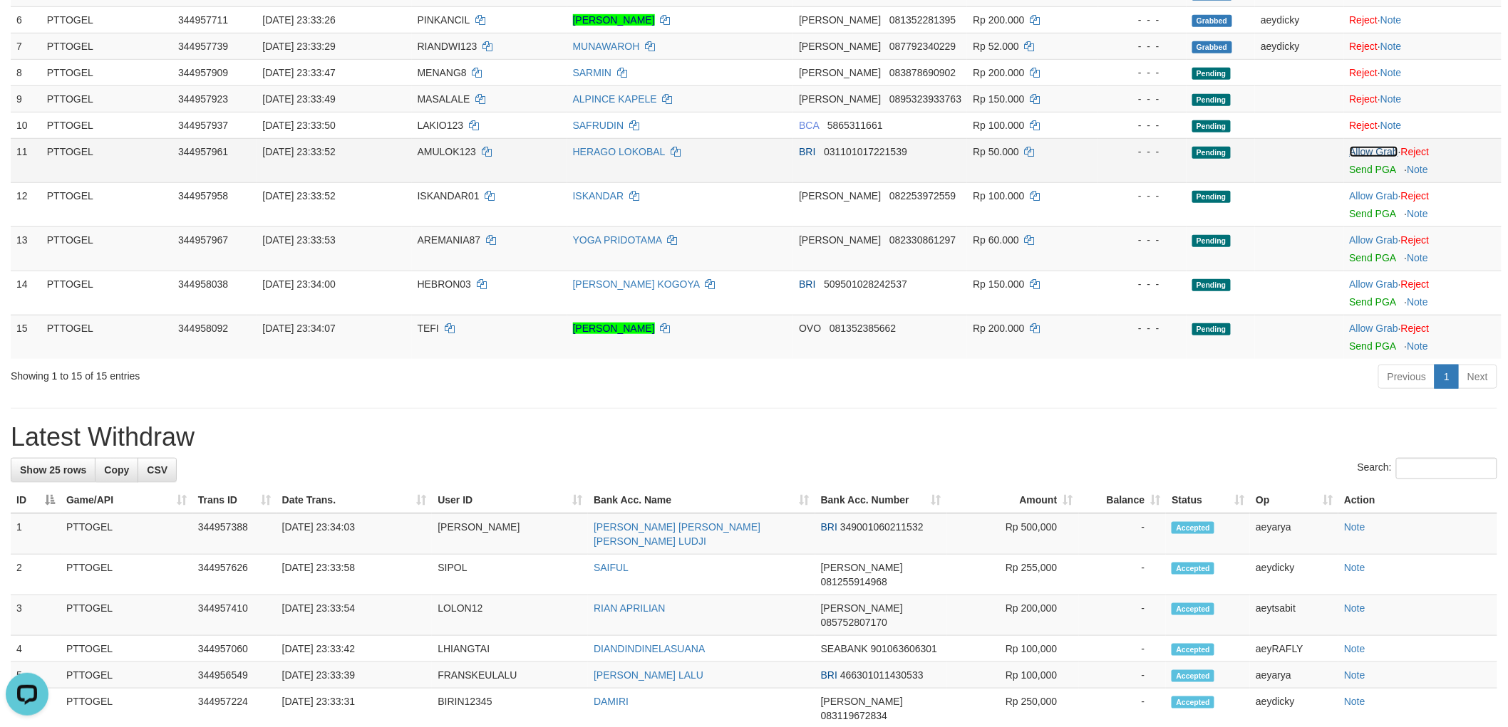
click at [1369, 150] on link "Allow Grab" at bounding box center [1373, 151] width 48 height 11
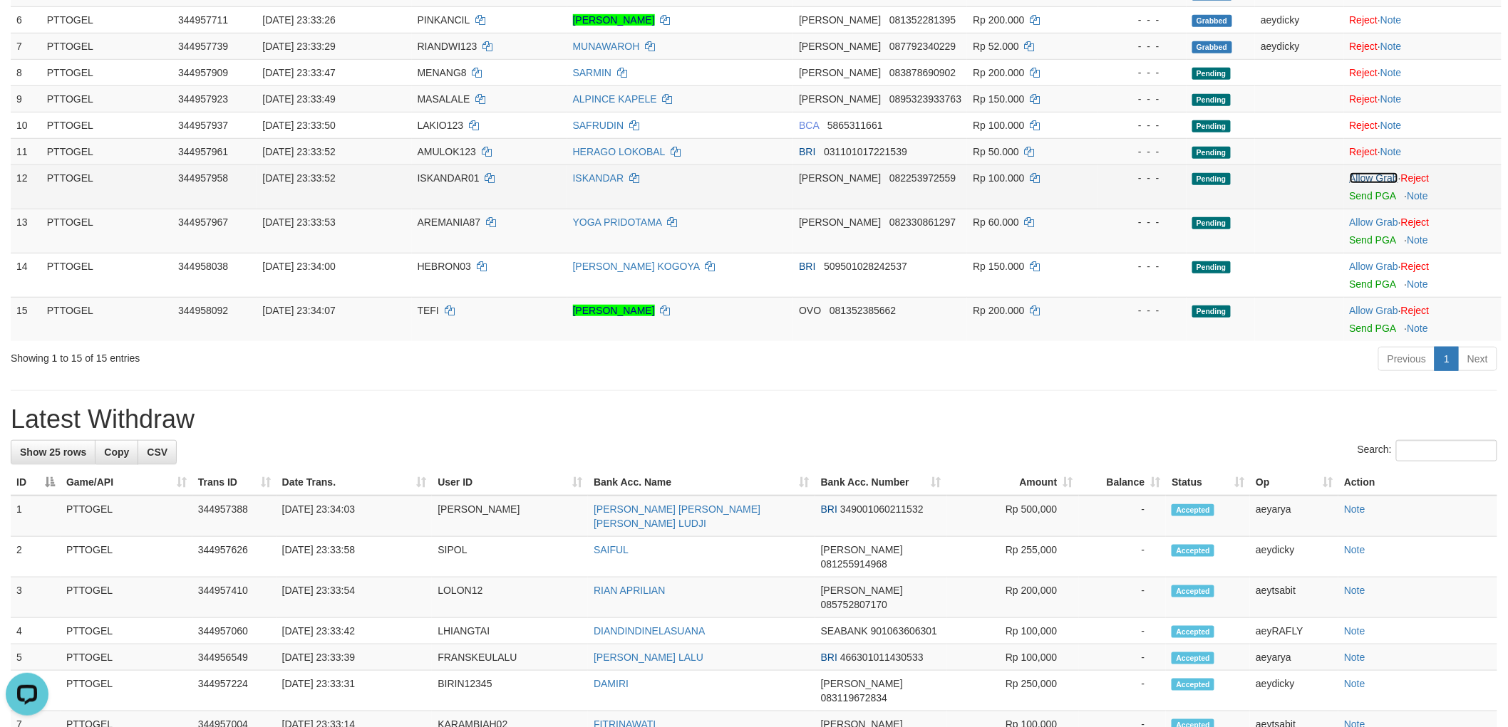
click at [1369, 173] on link "Allow Grab" at bounding box center [1373, 177] width 48 height 11
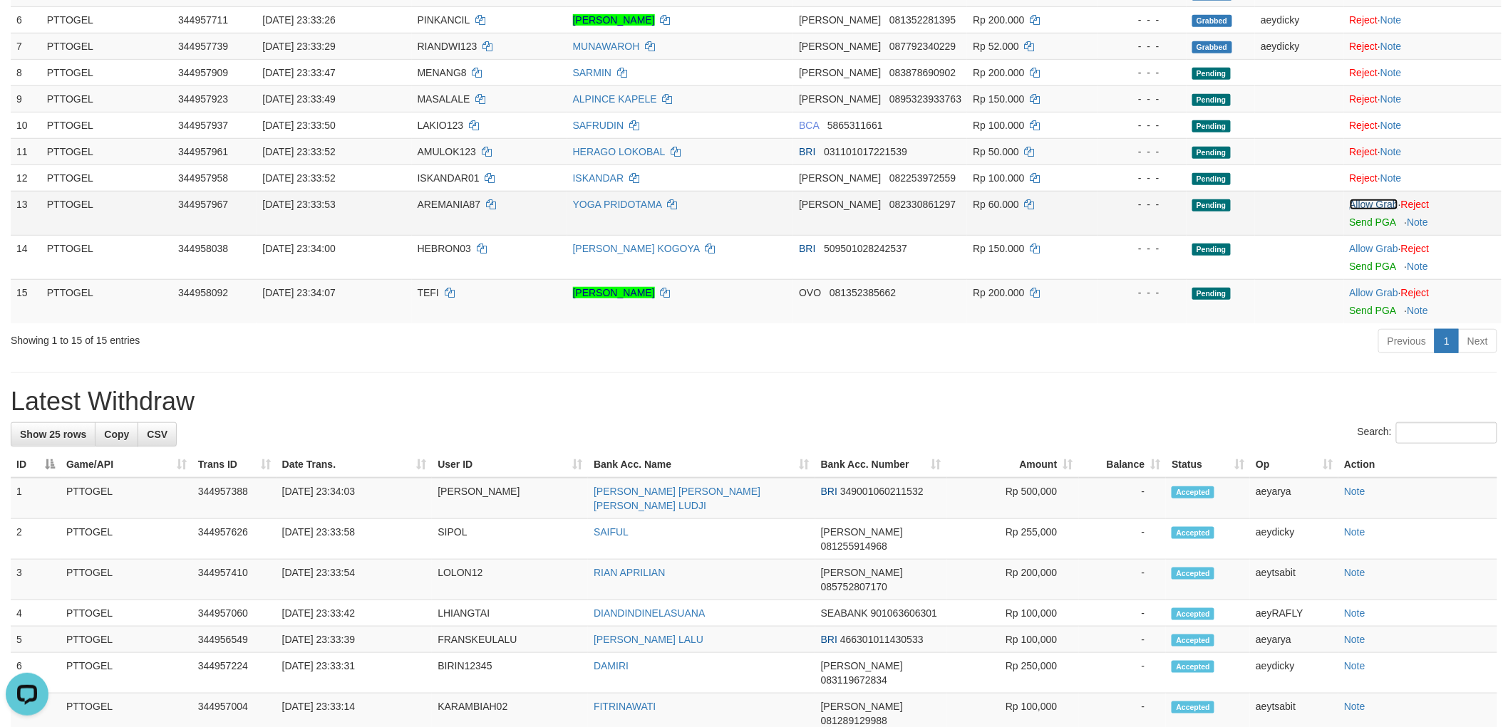
click at [1369, 203] on link "Allow Grab" at bounding box center [1373, 204] width 48 height 11
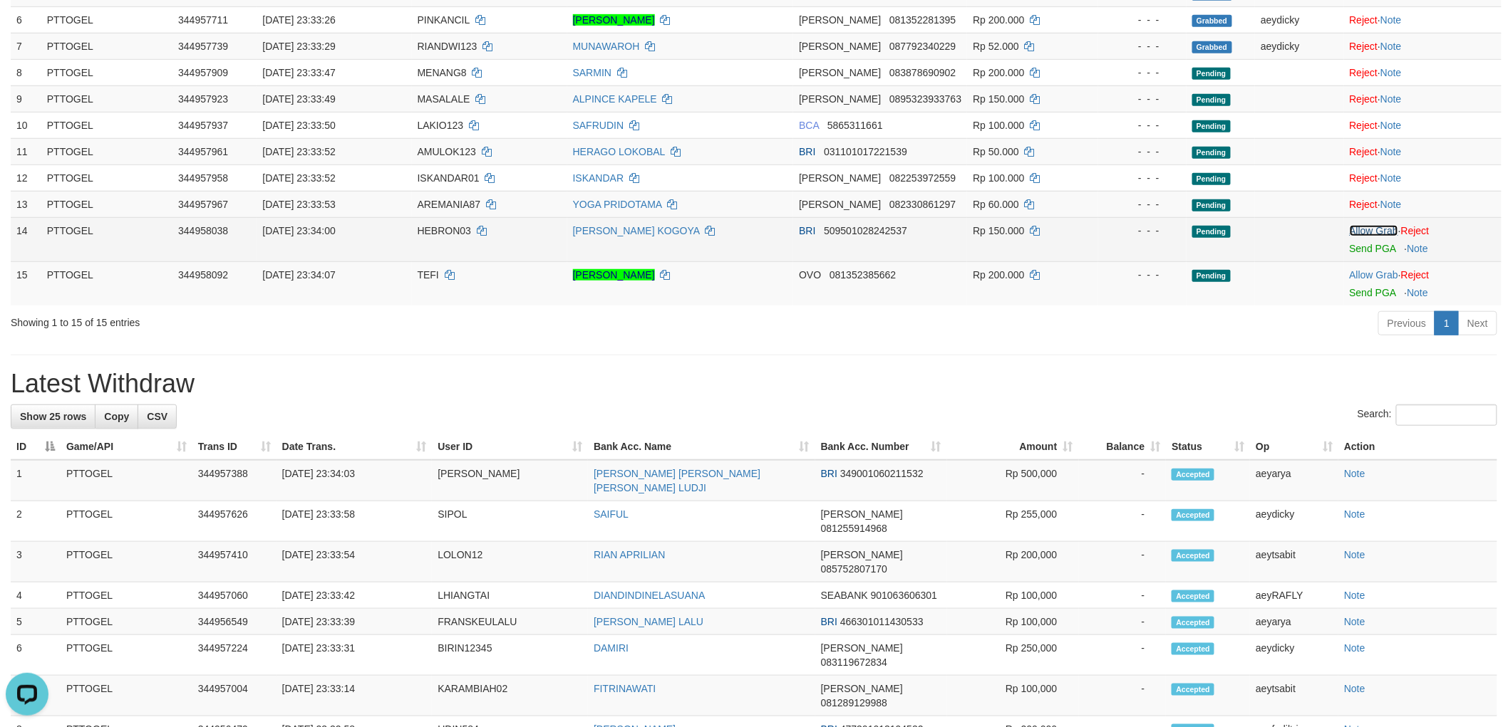
click at [1366, 226] on link "Allow Grab" at bounding box center [1373, 230] width 48 height 11
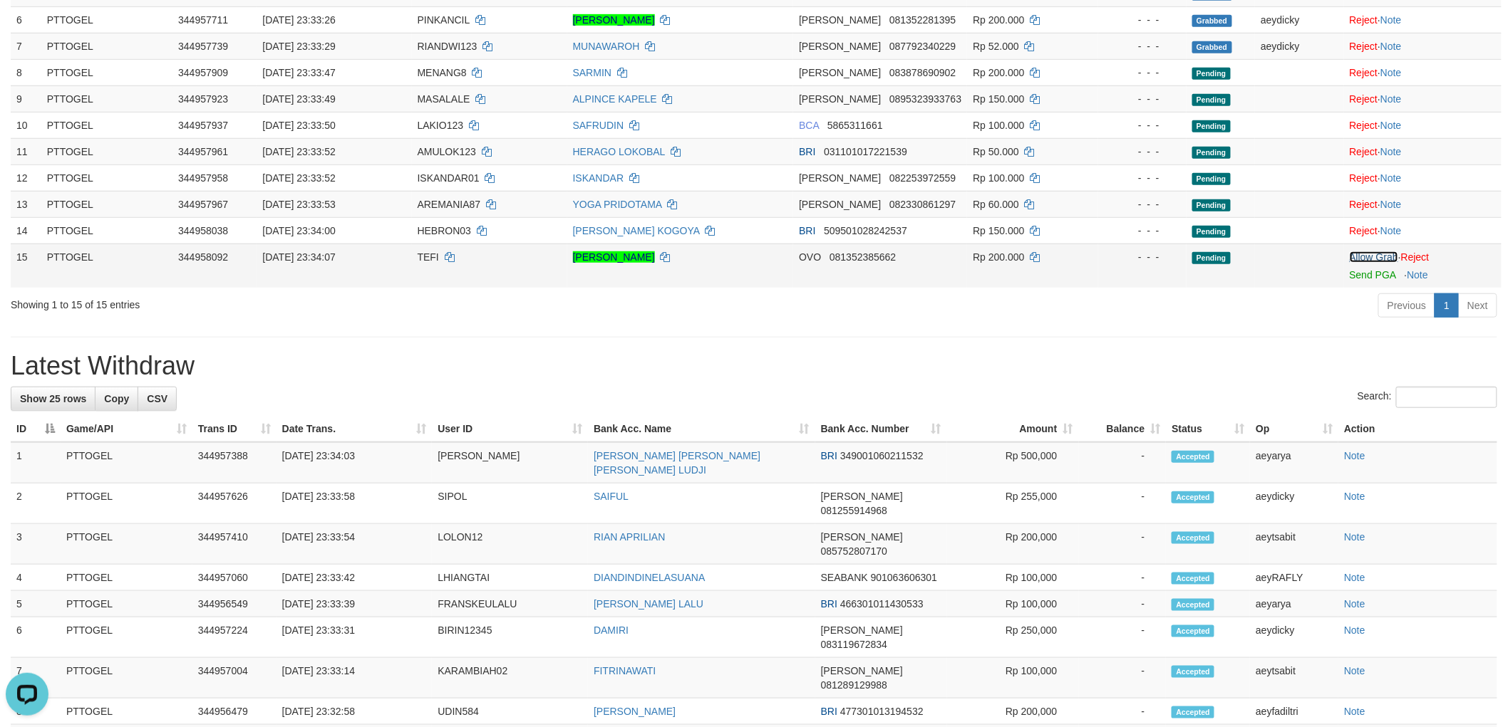
click at [1365, 254] on link "Allow Grab" at bounding box center [1373, 257] width 48 height 11
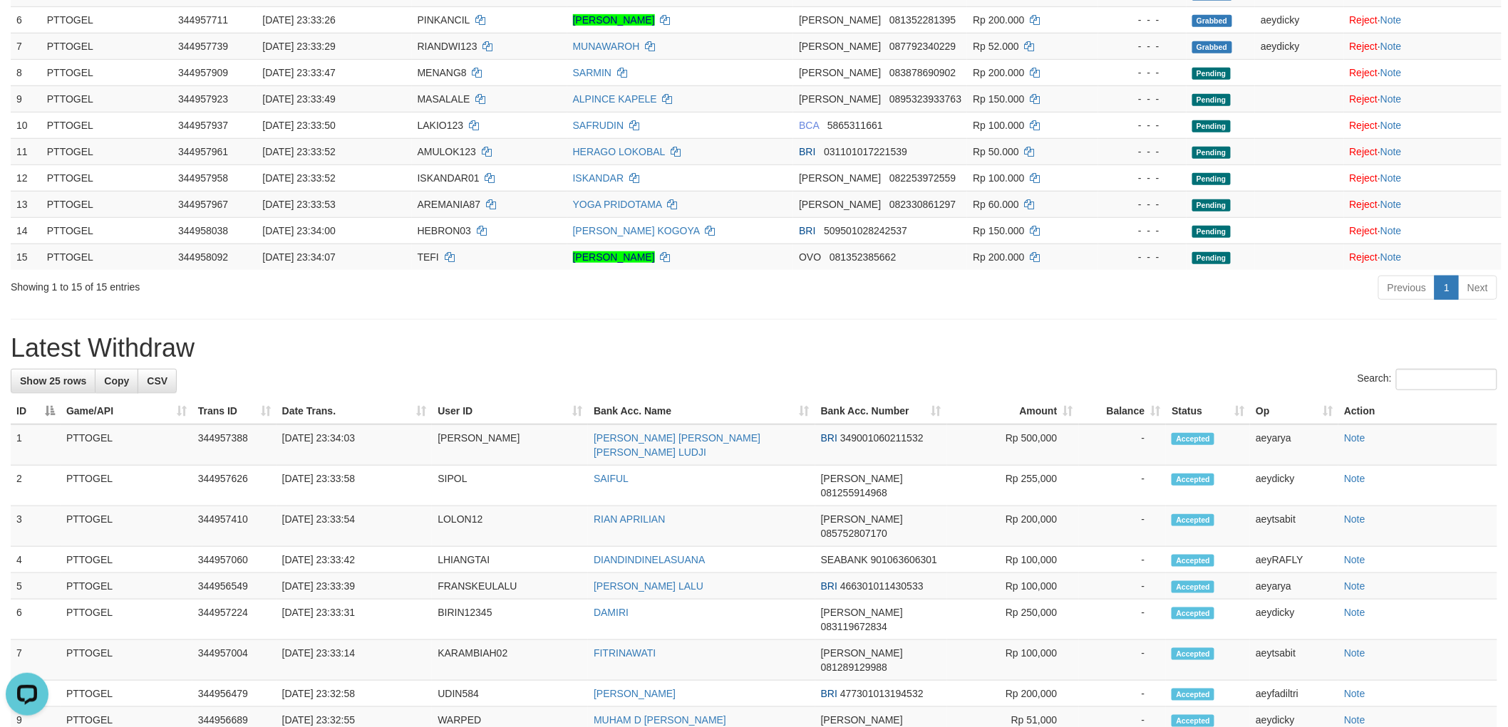
click at [1107, 315] on div "**********" at bounding box center [754, 534] width 1508 height 1661
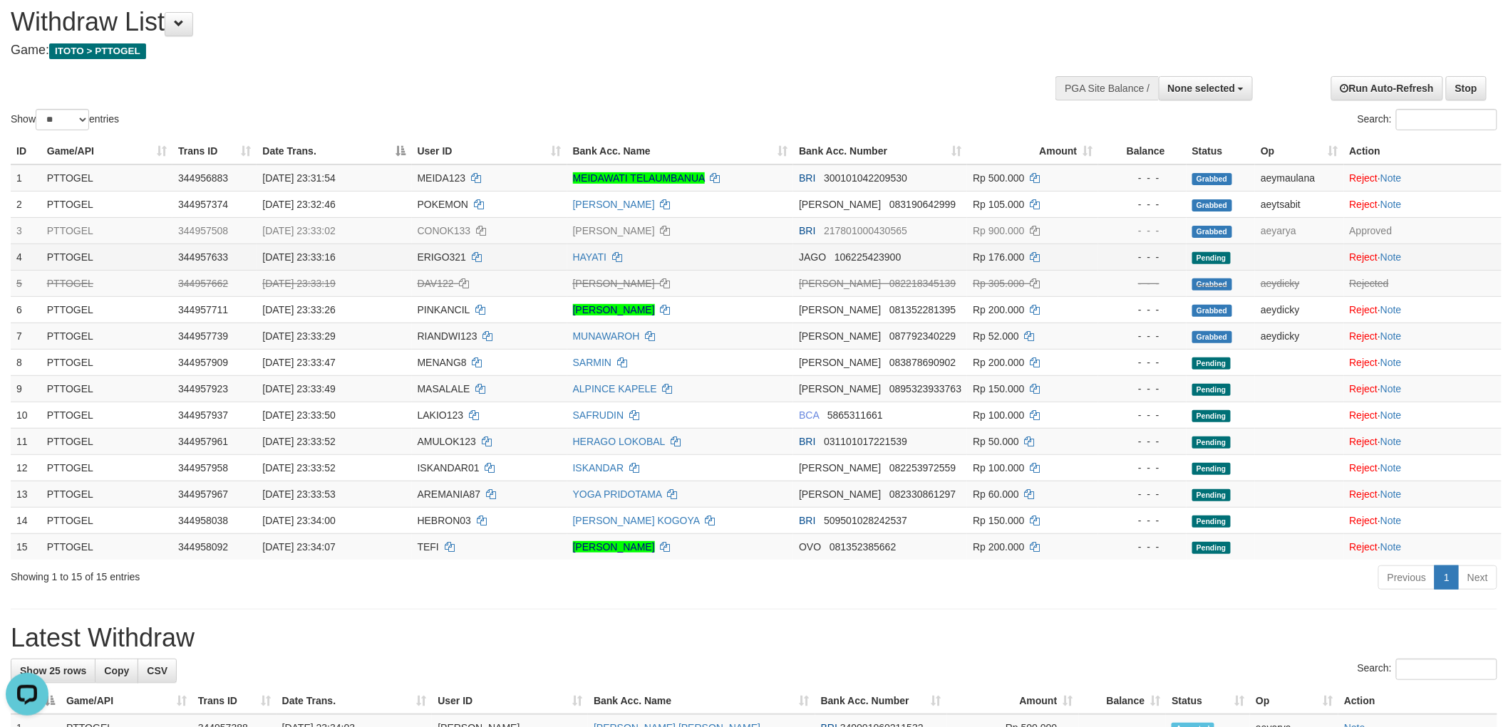
scroll to position [17, 0]
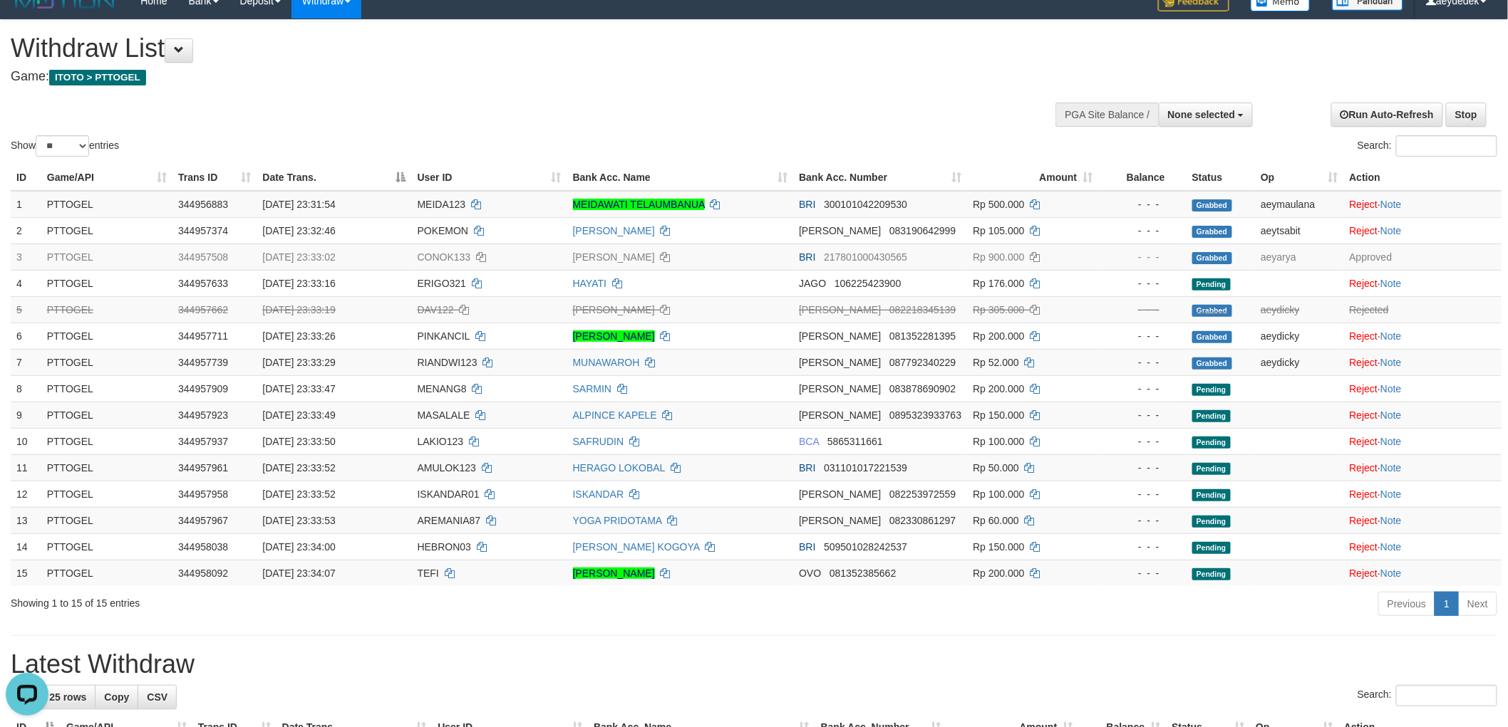
click at [914, 98] on div "Show ** ** ** *** entries Search:" at bounding box center [754, 90] width 1508 height 140
drag, startPoint x: 886, startPoint y: 625, endPoint x: 878, endPoint y: 627, distance: 7.4
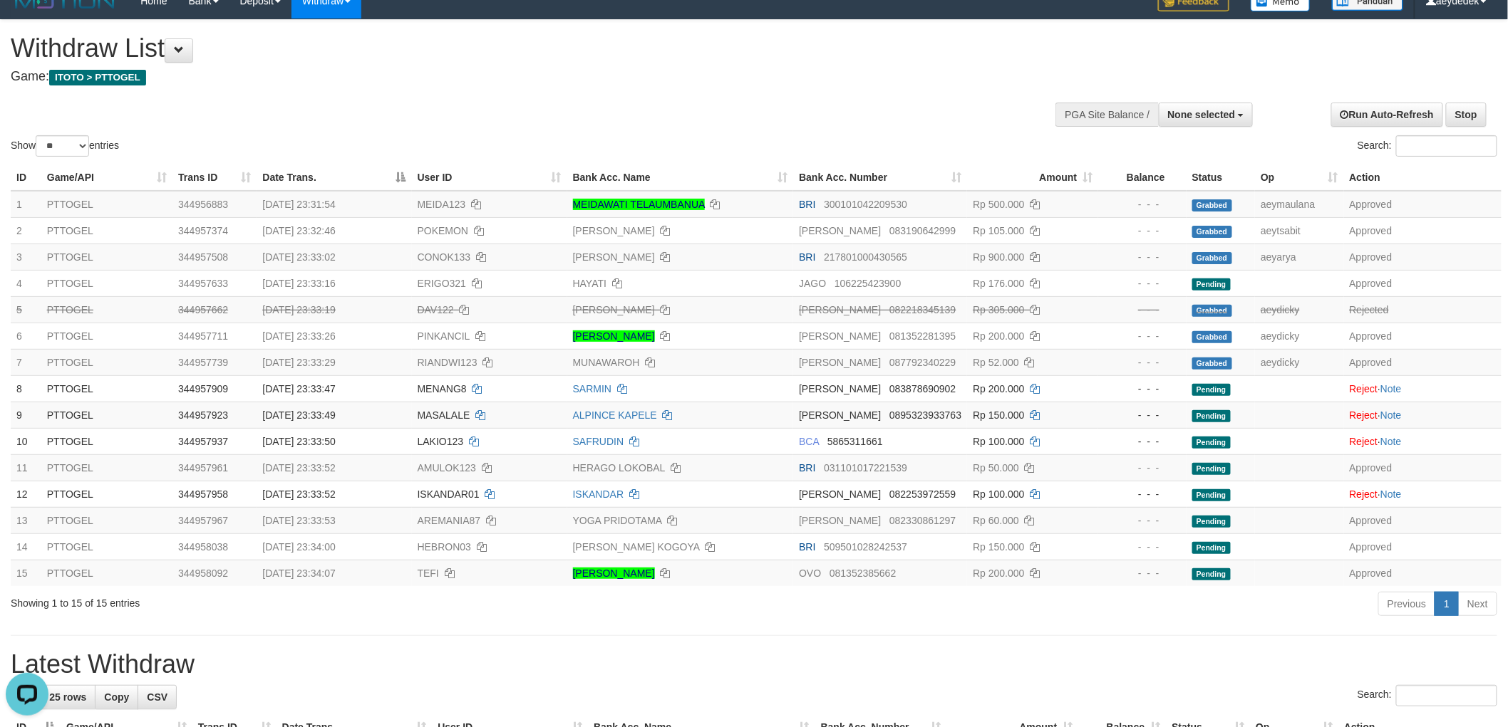
click at [871, 110] on div "Show ** ** ** *** entries Search:" at bounding box center [754, 90] width 1508 height 140
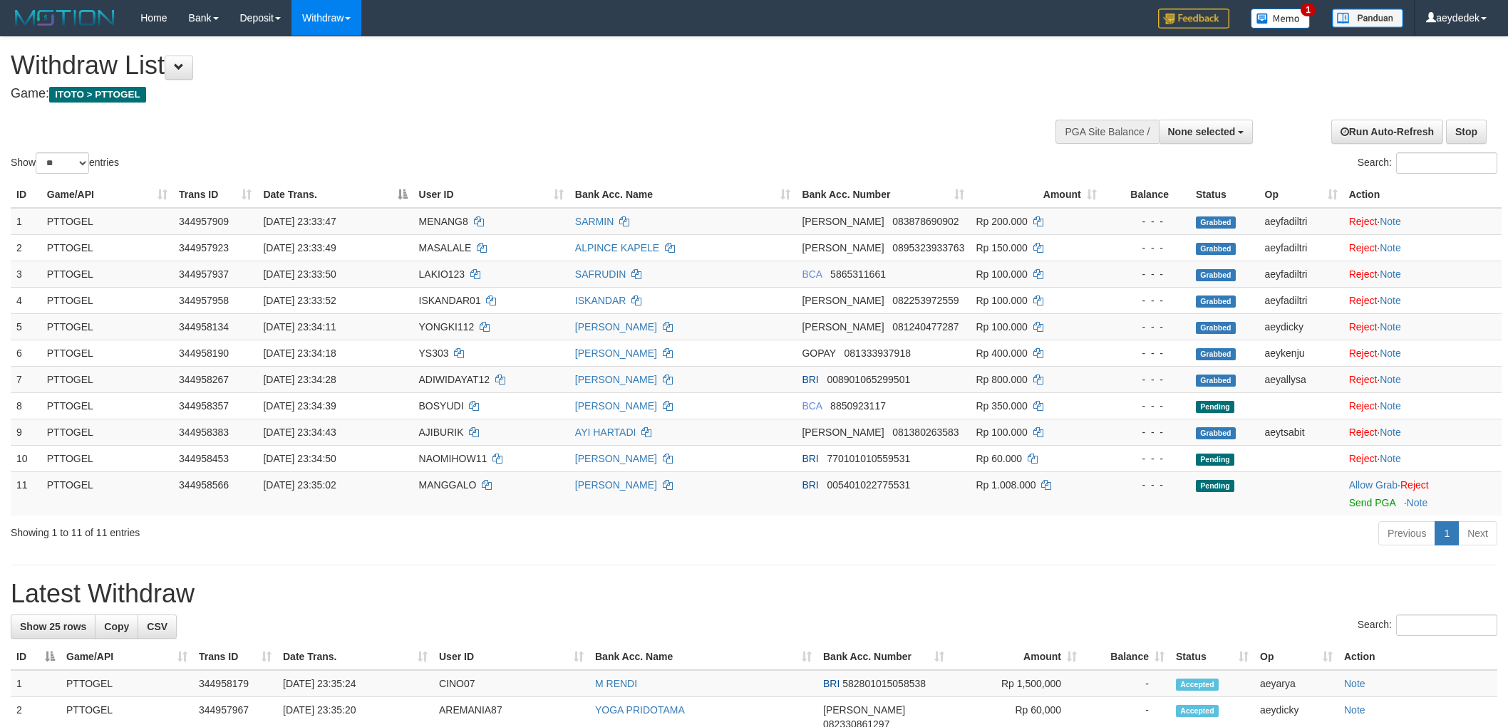
select select
select select "**"
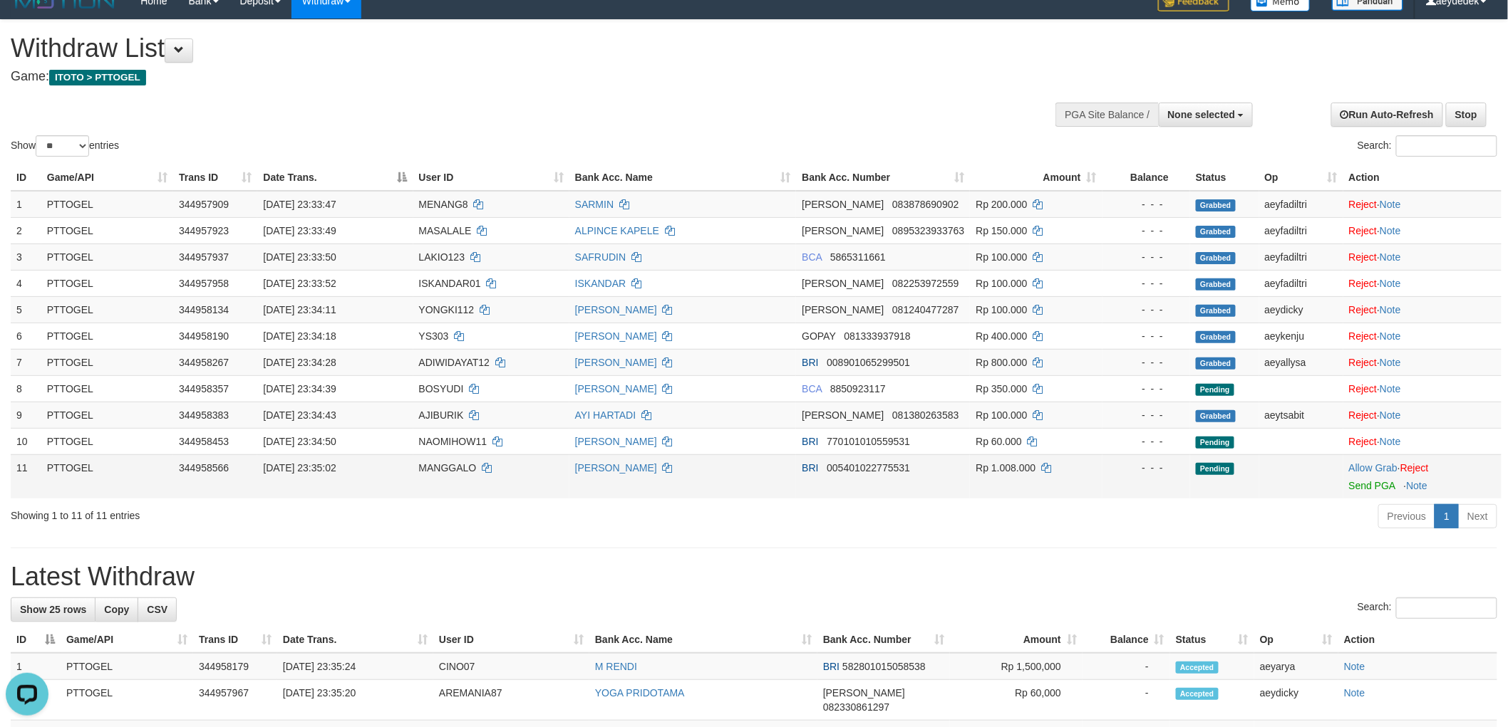
click at [457, 465] on span "MANGGALO" at bounding box center [448, 467] width 58 height 11
copy td "MANGGALO"
drag, startPoint x: 1365, startPoint y: 467, endPoint x: 1331, endPoint y: 475, distance: 34.9
click at [1365, 467] on link "Allow Grab" at bounding box center [1373, 467] width 48 height 11
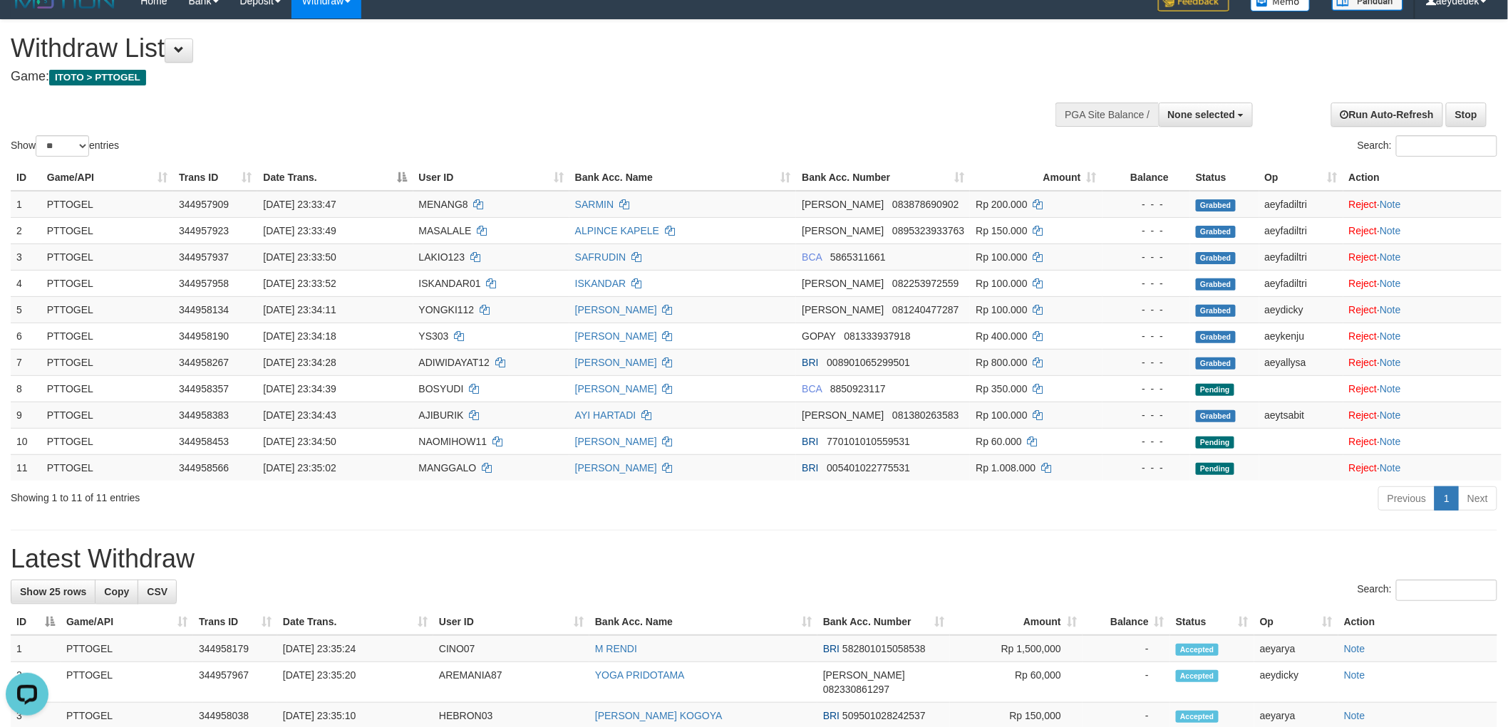
click at [1065, 531] on hr at bounding box center [754, 530] width 1486 height 1
drag, startPoint x: 616, startPoint y: 105, endPoint x: 553, endPoint y: 260, distance: 167.8
click at [613, 105] on div "Show ** ** ** *** entries Search:" at bounding box center [754, 90] width 1508 height 140
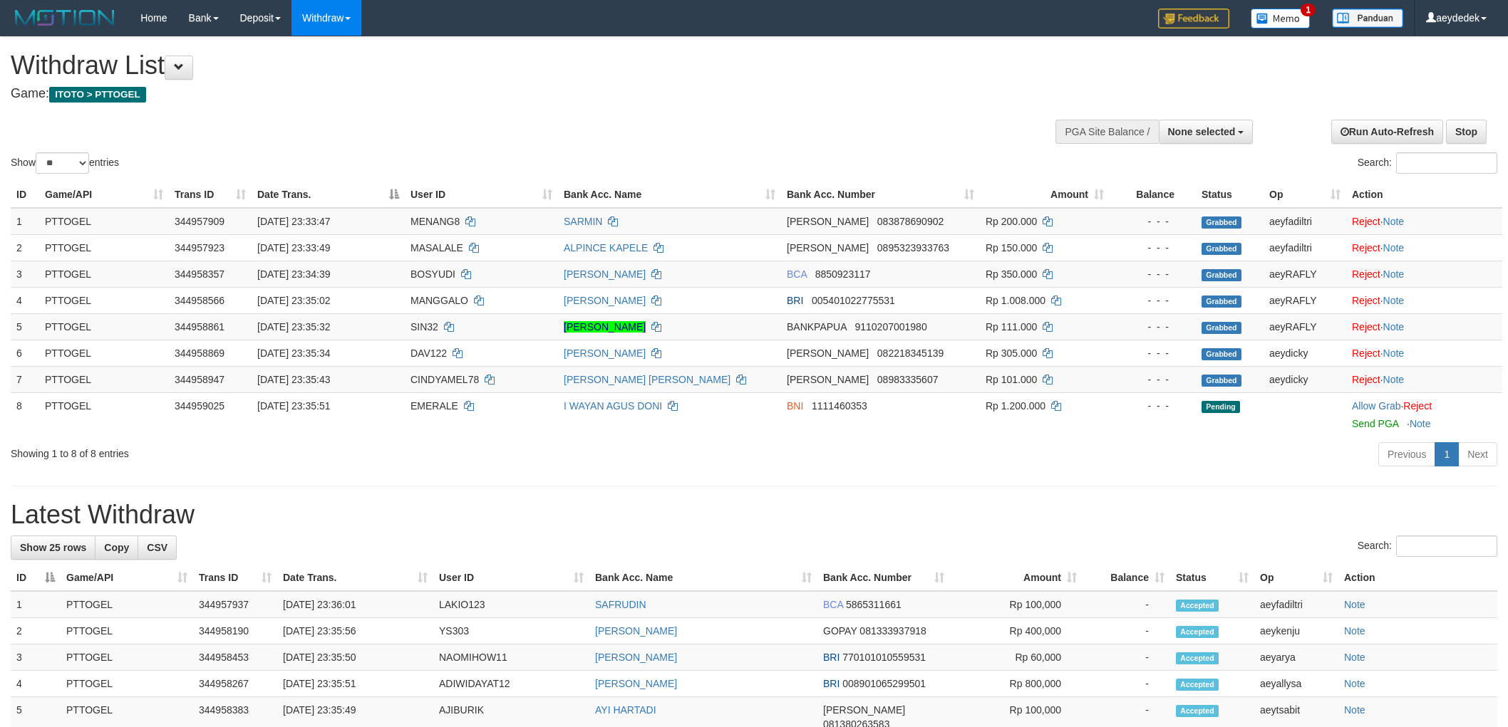
select select
select select "**"
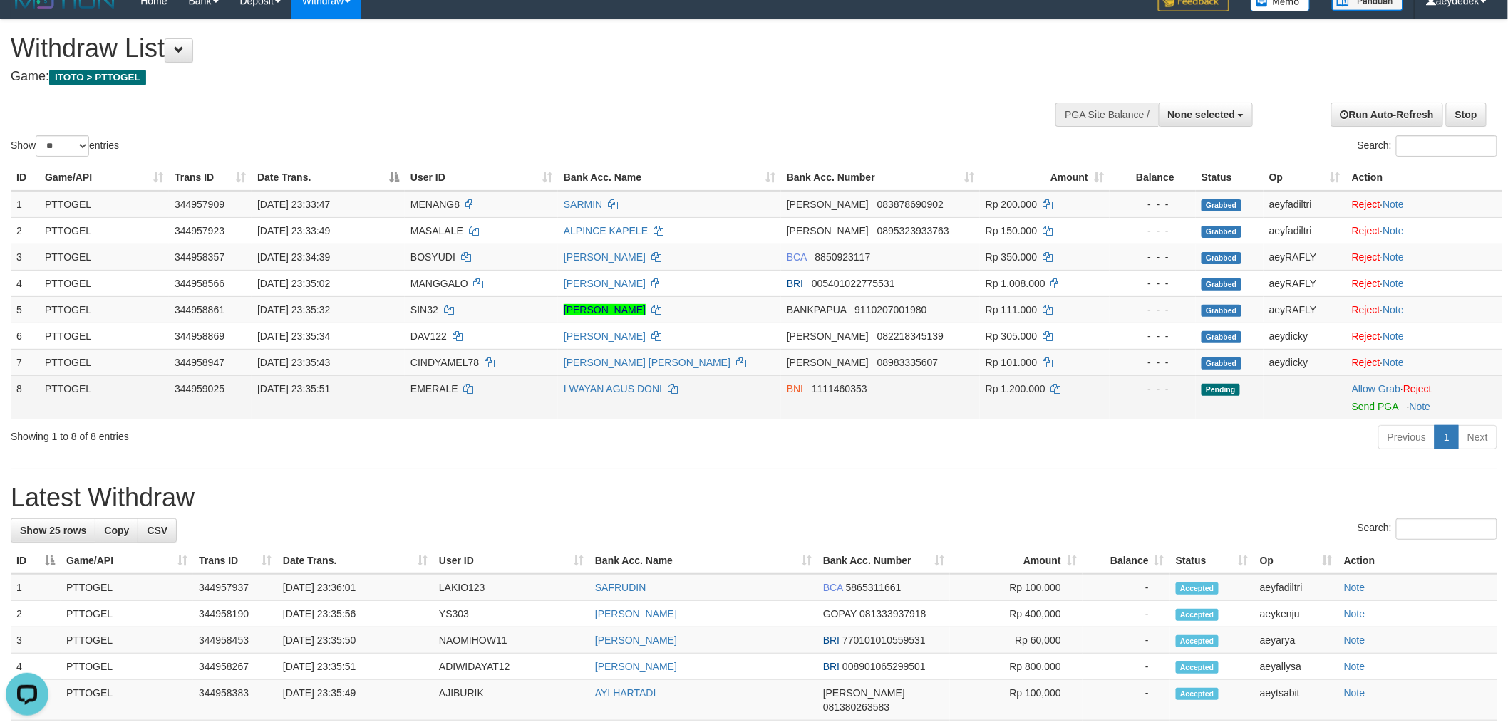
click at [445, 383] on span "EMERALE" at bounding box center [434, 388] width 48 height 11
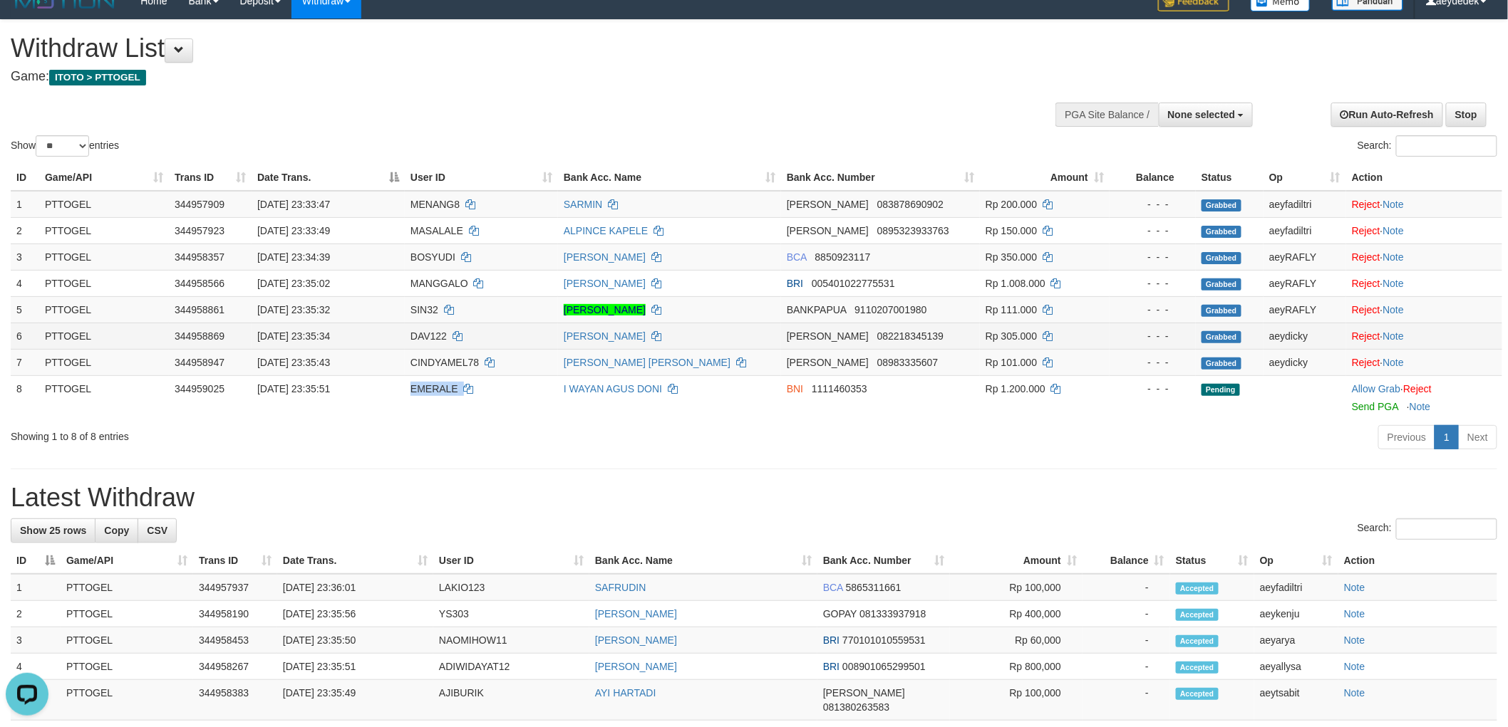
copy td "EMERALE"
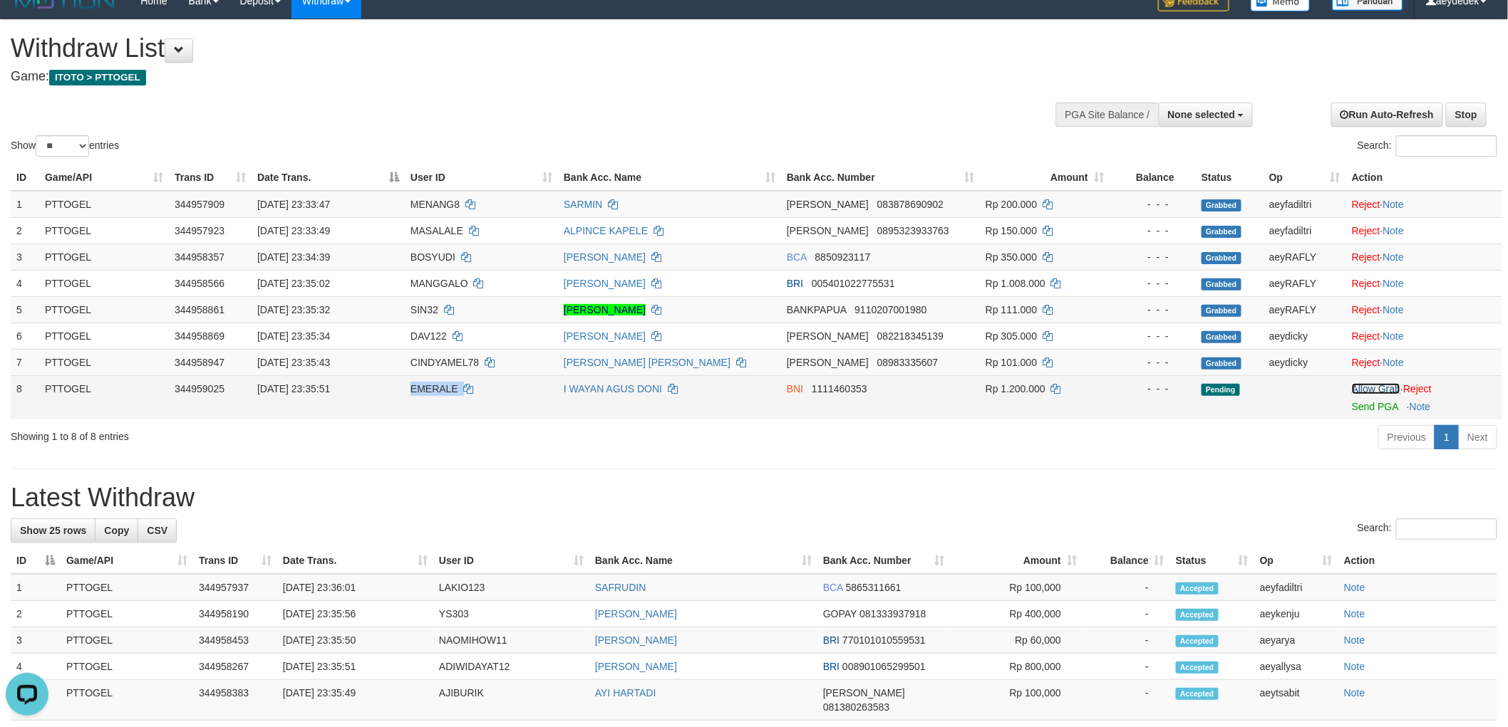
drag, startPoint x: 1366, startPoint y: 387, endPoint x: 1358, endPoint y: 418, distance: 31.6
click at [1366, 387] on link "Allow Grab" at bounding box center [1376, 388] width 48 height 11
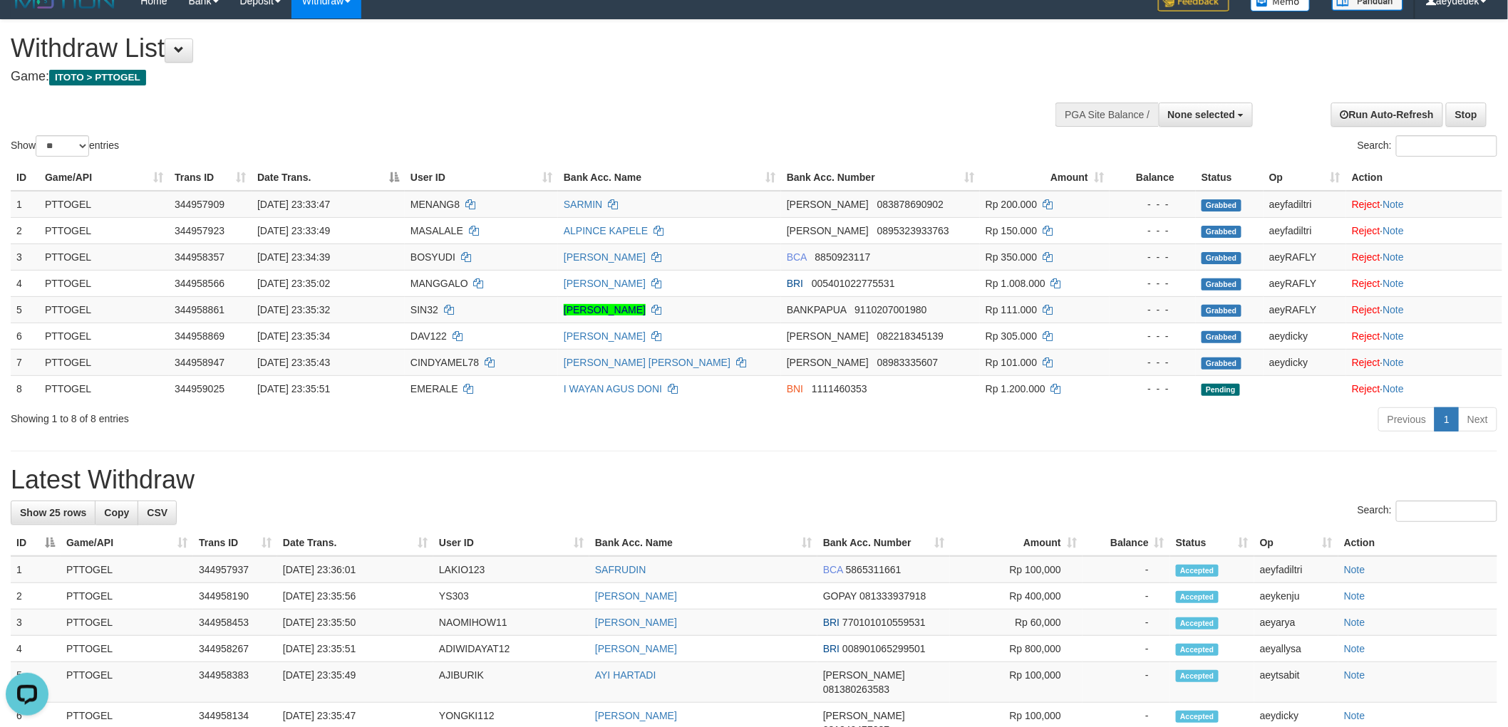
click at [789, 80] on h4 "Game: ITOTO > PTTOGEL" at bounding box center [501, 77] width 980 height 14
click at [846, 83] on div "**********" at bounding box center [506, 55] width 991 height 71
click at [706, 131] on div "Show ** ** ** *** entries Search:" at bounding box center [754, 90] width 1508 height 140
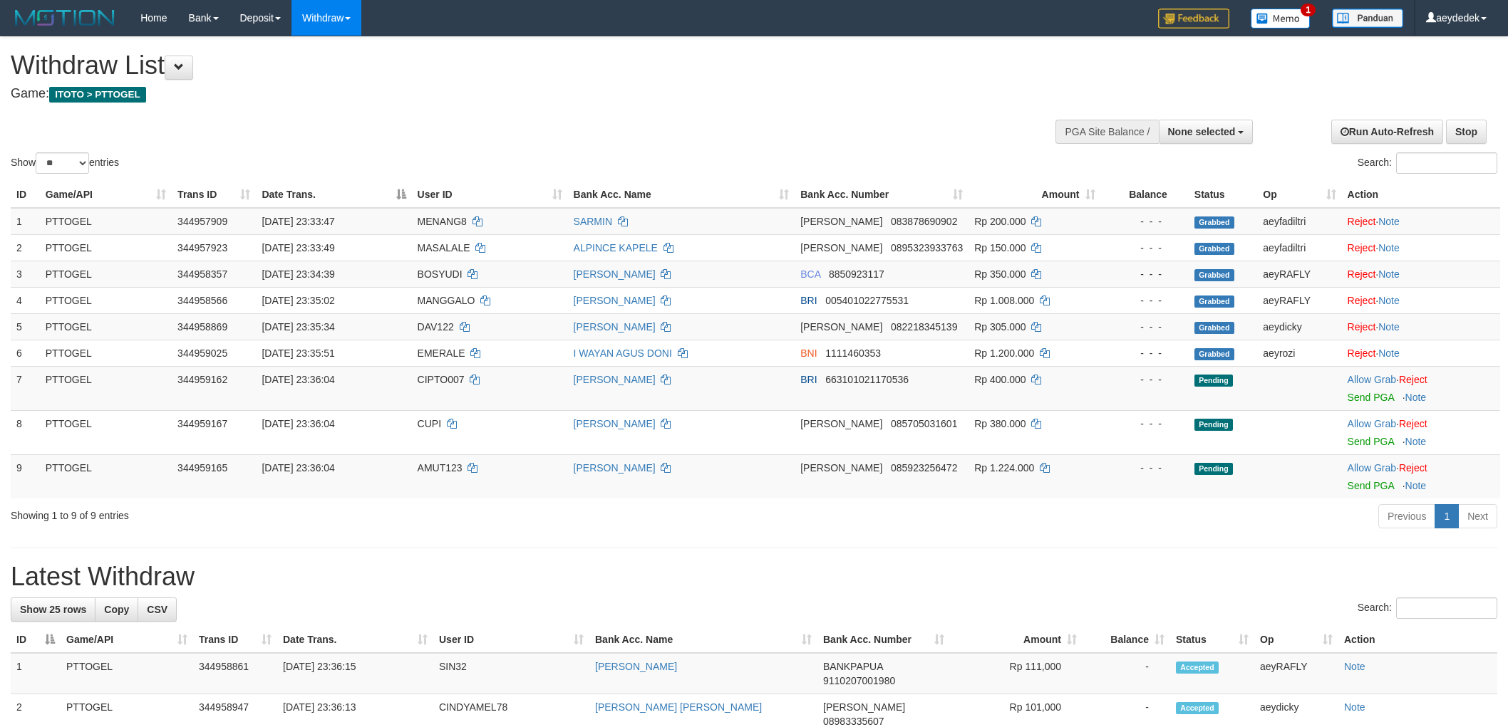
select select
select select "**"
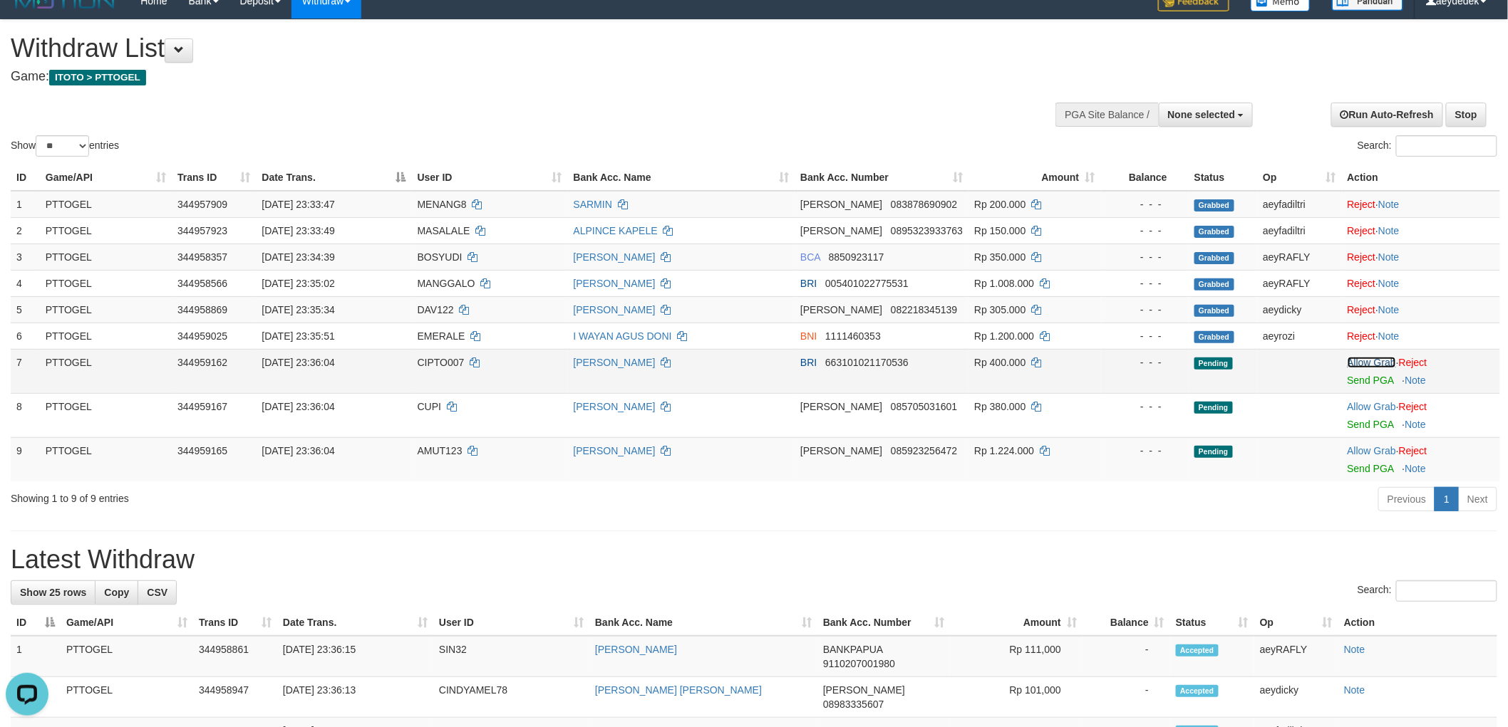
click at [1366, 358] on link "Allow Grab" at bounding box center [1371, 362] width 48 height 11
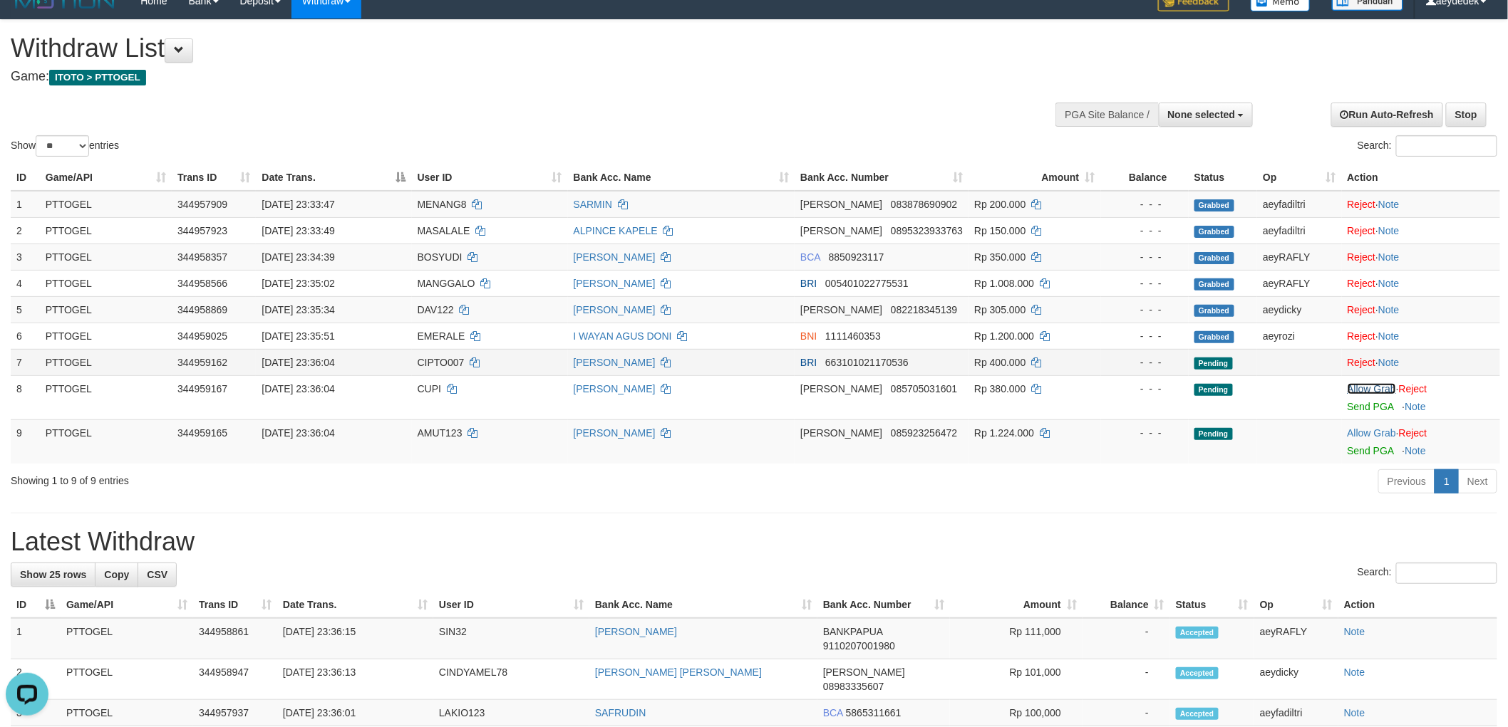
click at [1377, 385] on link "Allow Grab" at bounding box center [1371, 388] width 48 height 11
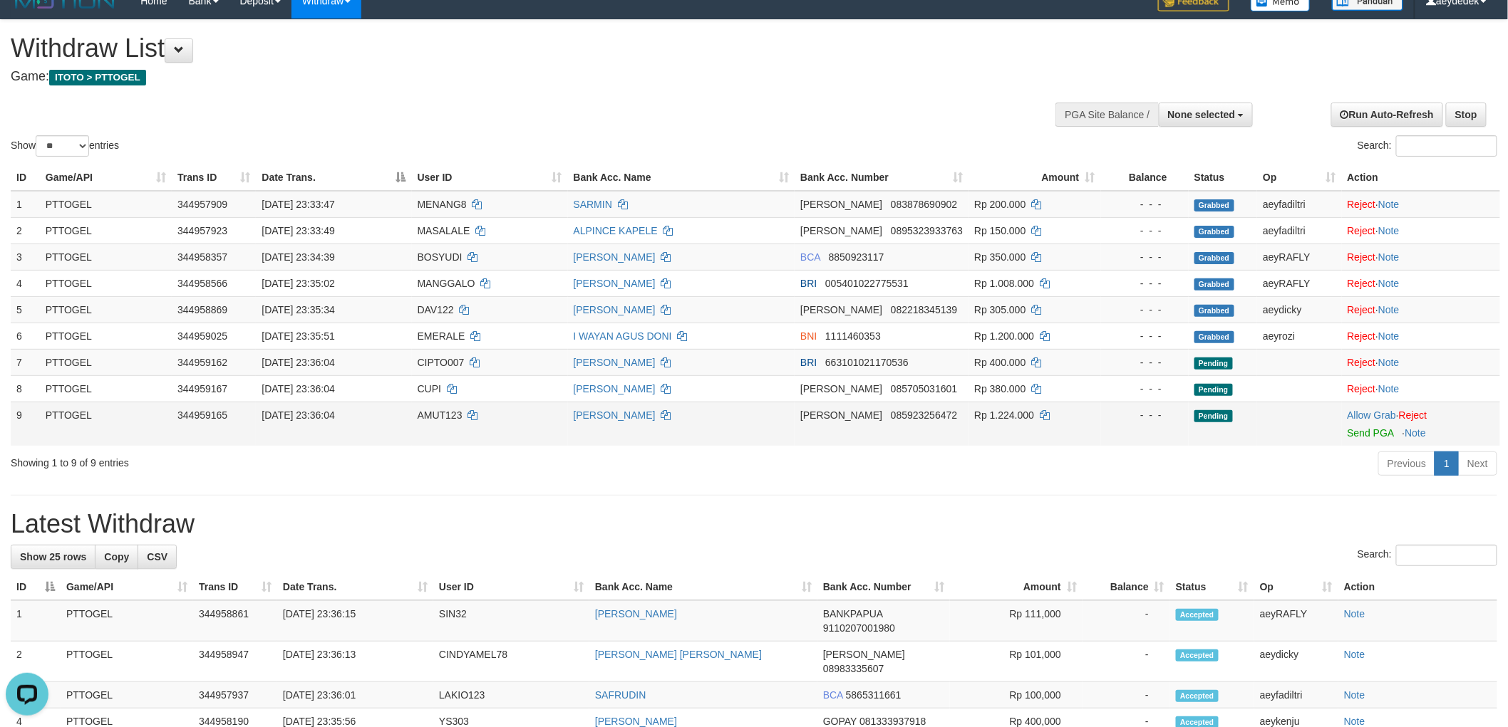
click at [442, 415] on span "AMUT123" at bounding box center [440, 415] width 45 height 11
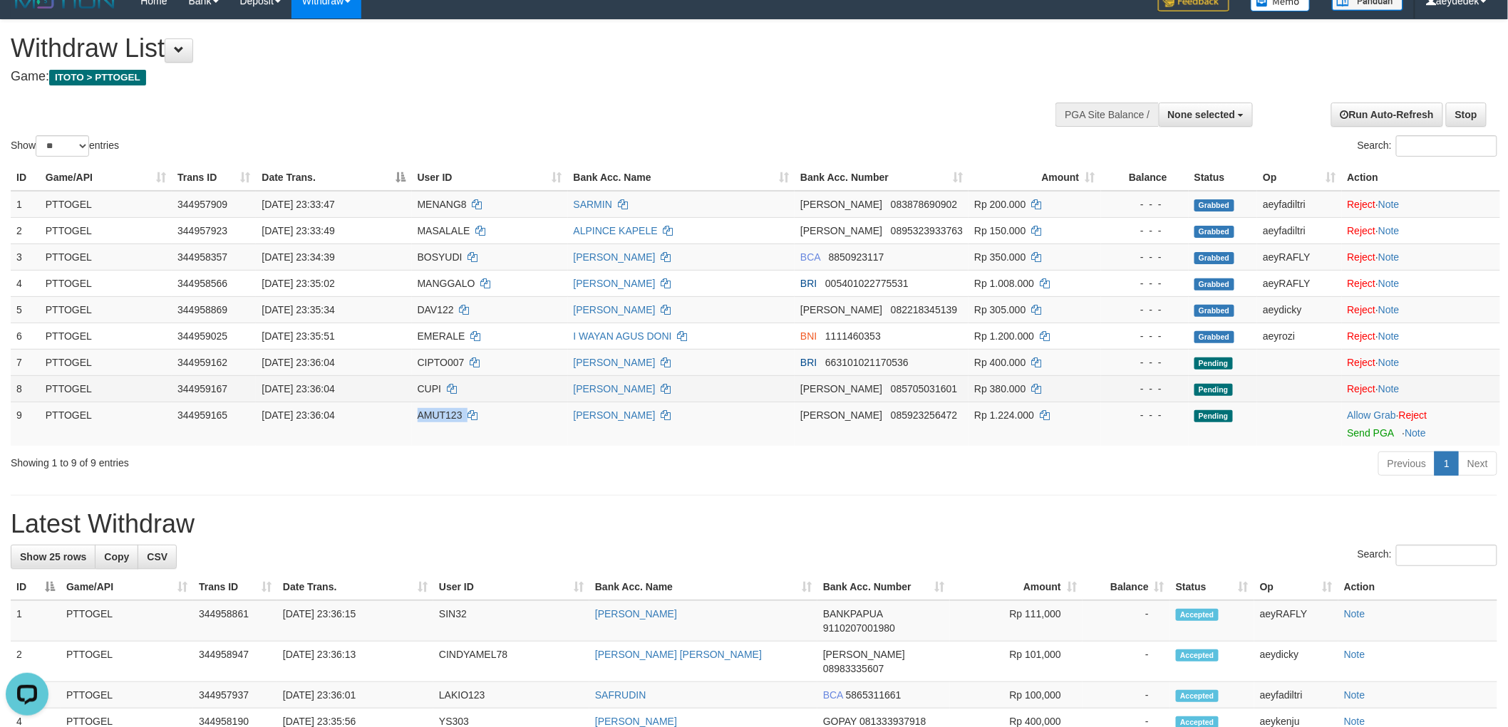
copy td "AMUT123"
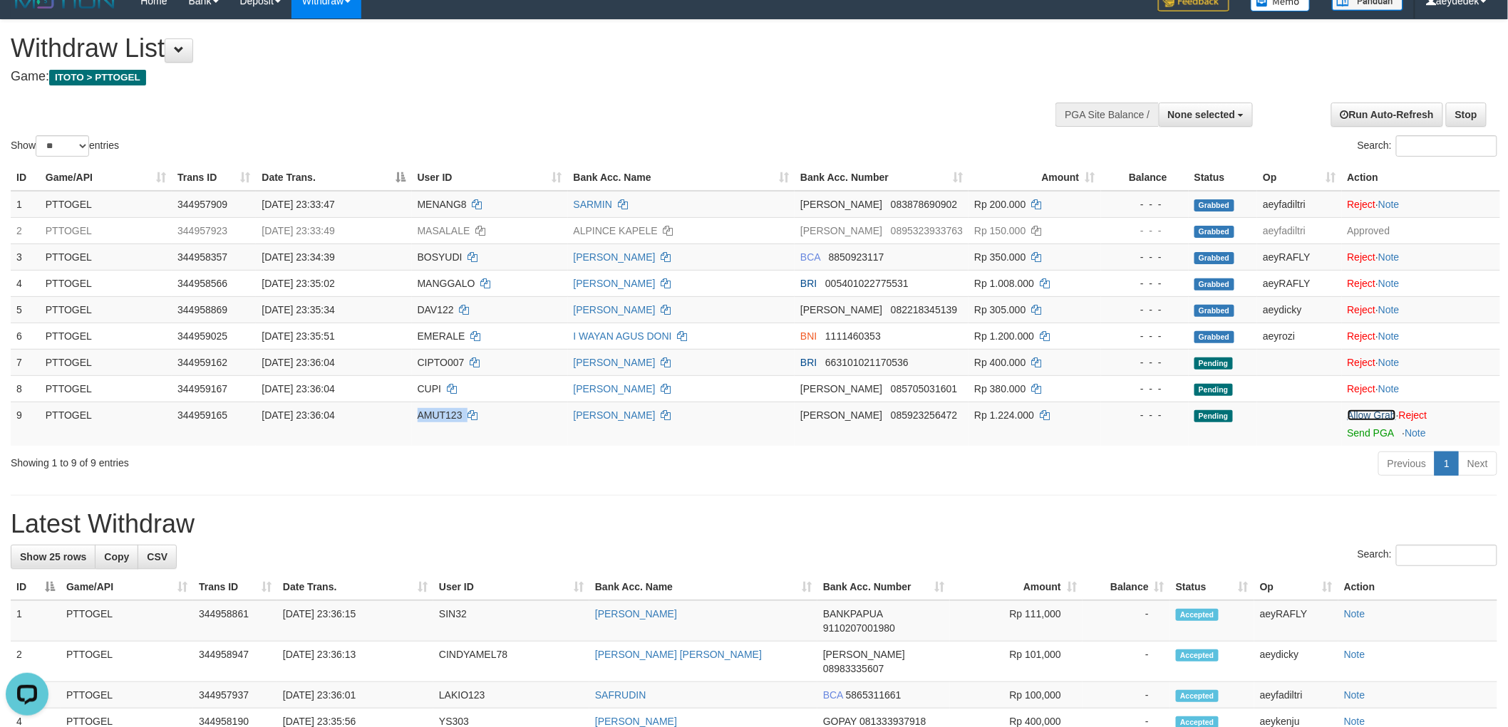
drag, startPoint x: 1367, startPoint y: 411, endPoint x: 1238, endPoint y: 452, distance: 135.2
click at [1367, 411] on link "Allow Grab" at bounding box center [1371, 415] width 48 height 11
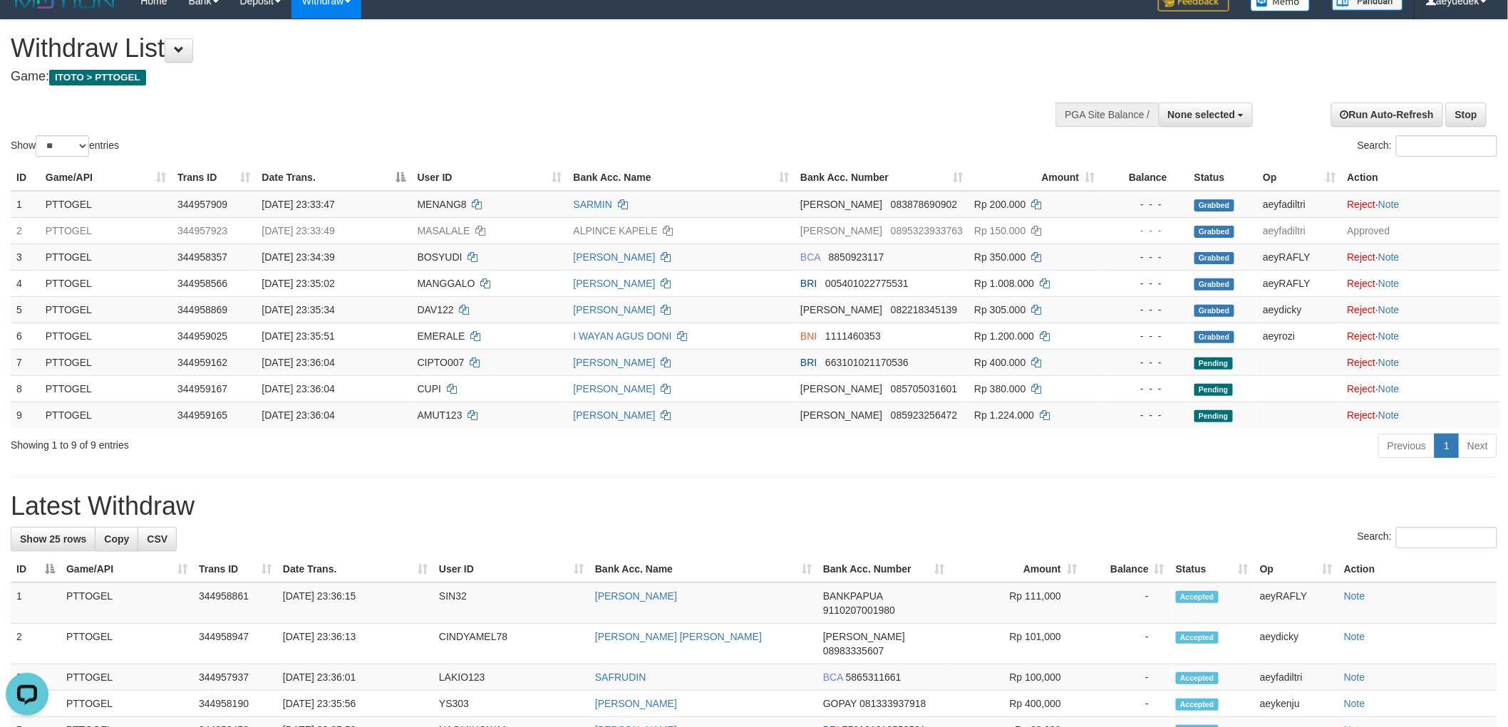
drag, startPoint x: 901, startPoint y: 480, endPoint x: 860, endPoint y: 480, distance: 40.6
drag, startPoint x: 742, startPoint y: 64, endPoint x: 742, endPoint y: 75, distance: 10.7
click at [742, 72] on div "Withdraw List Game: ITOTO > PTTOGEL" at bounding box center [501, 58] width 980 height 49
drag, startPoint x: 118, startPoint y: 440, endPoint x: 104, endPoint y: 439, distance: 14.3
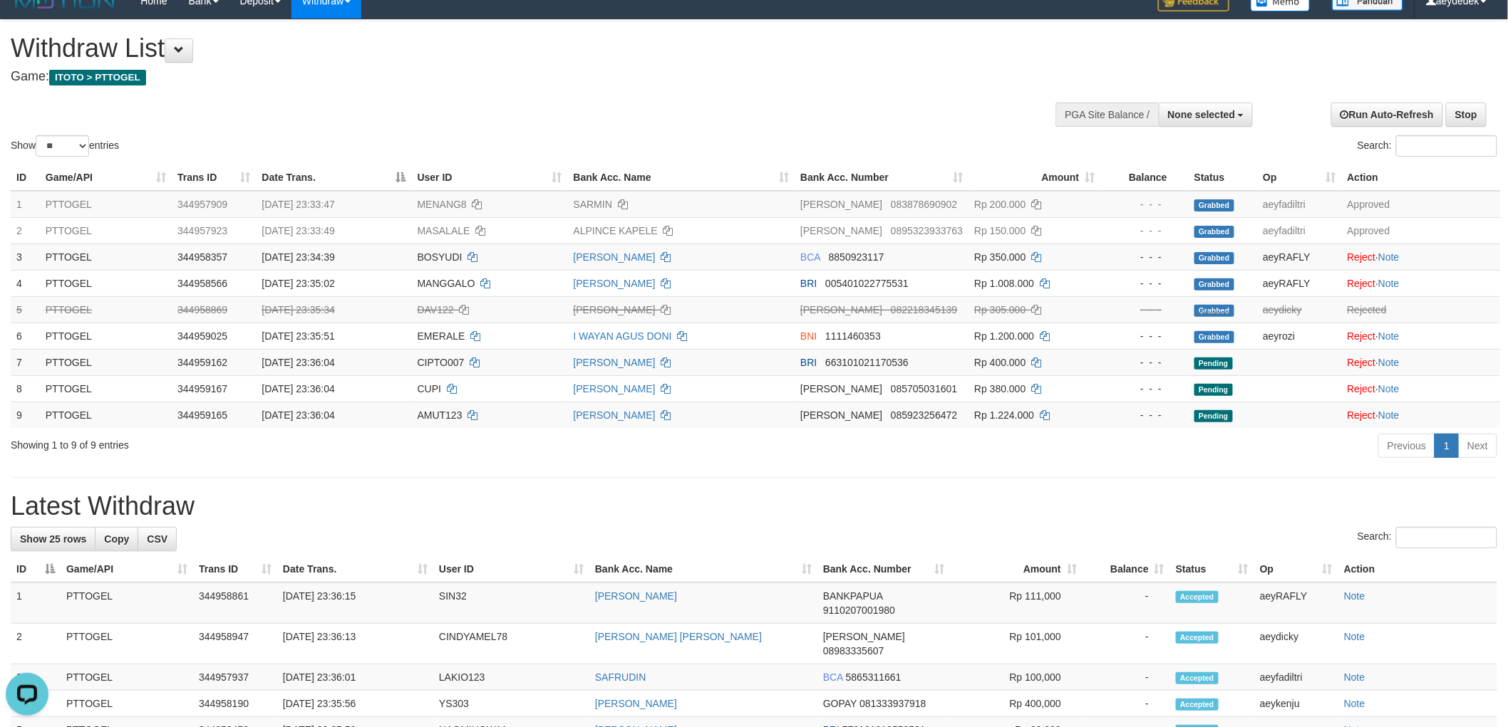
click at [118, 440] on div "Showing 1 to 9 of 9 entries" at bounding box center [314, 442] width 607 height 20
click at [221, 456] on div "Showing 1 to 9 of 9 entries Previous 1 Next" at bounding box center [754, 447] width 1508 height 31
drag, startPoint x: 575, startPoint y: 495, endPoint x: 689, endPoint y: 274, distance: 248.6
click at [580, 493] on h1 "Latest Withdraw" at bounding box center [754, 506] width 1486 height 28
drag, startPoint x: 734, startPoint y: 103, endPoint x: 735, endPoint y: 93, distance: 9.3
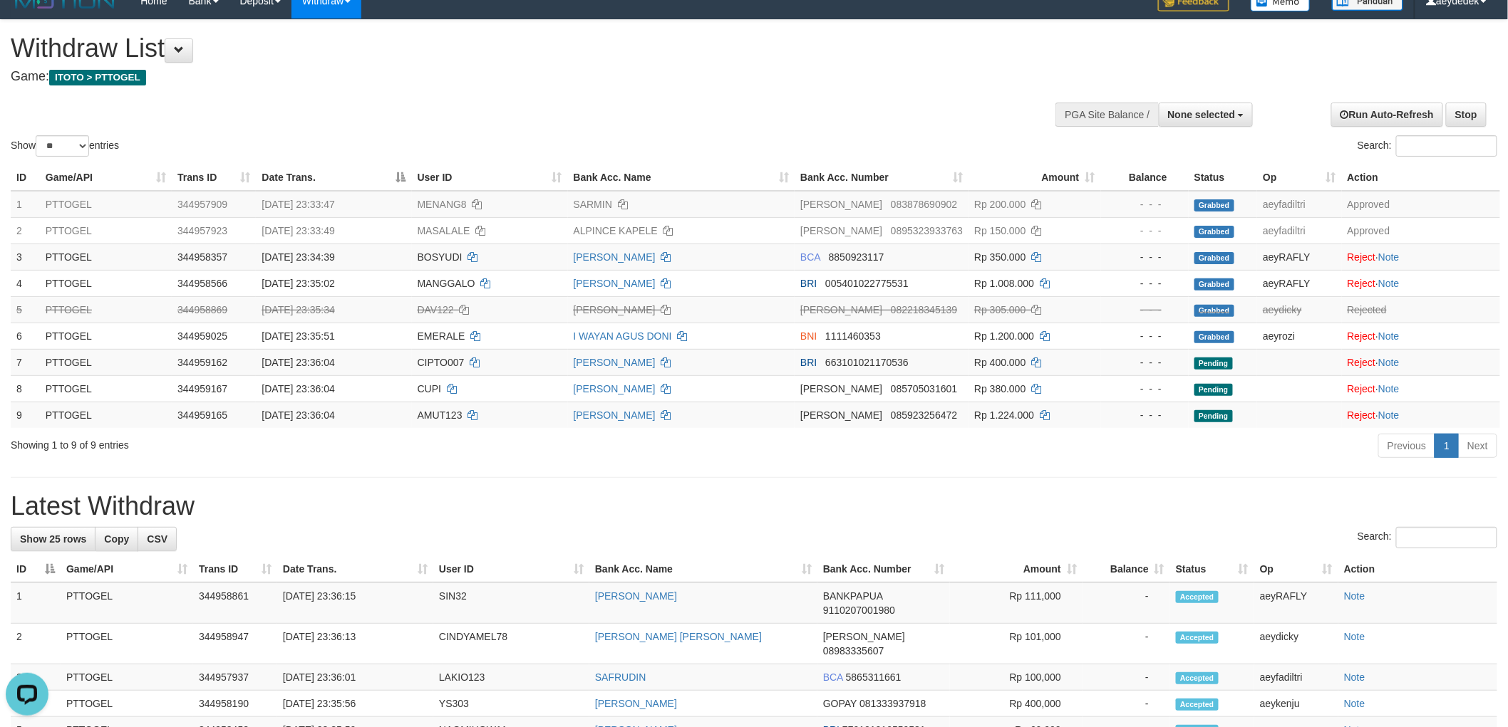
click at [735, 101] on div "Show ** ** ** *** entries Search:" at bounding box center [754, 90] width 1508 height 140
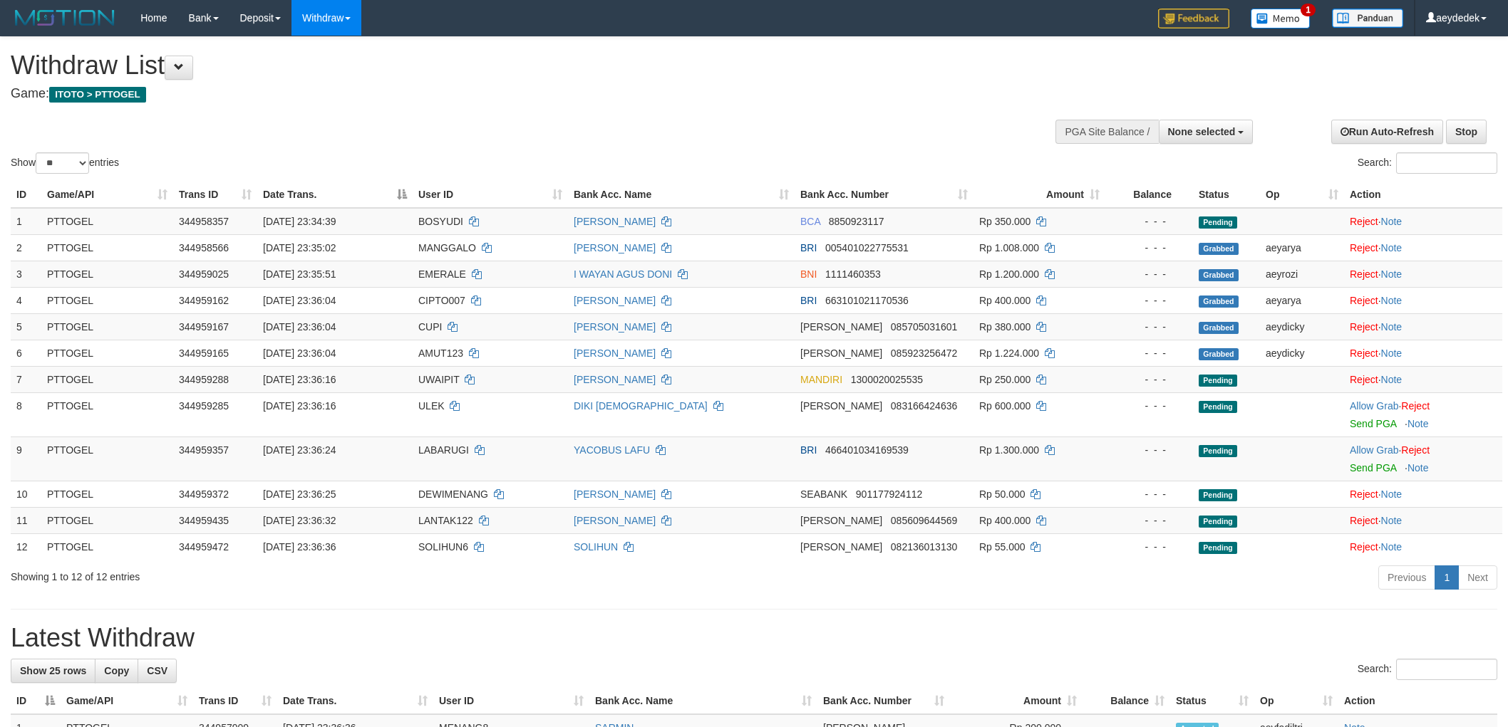
select select
select select "**"
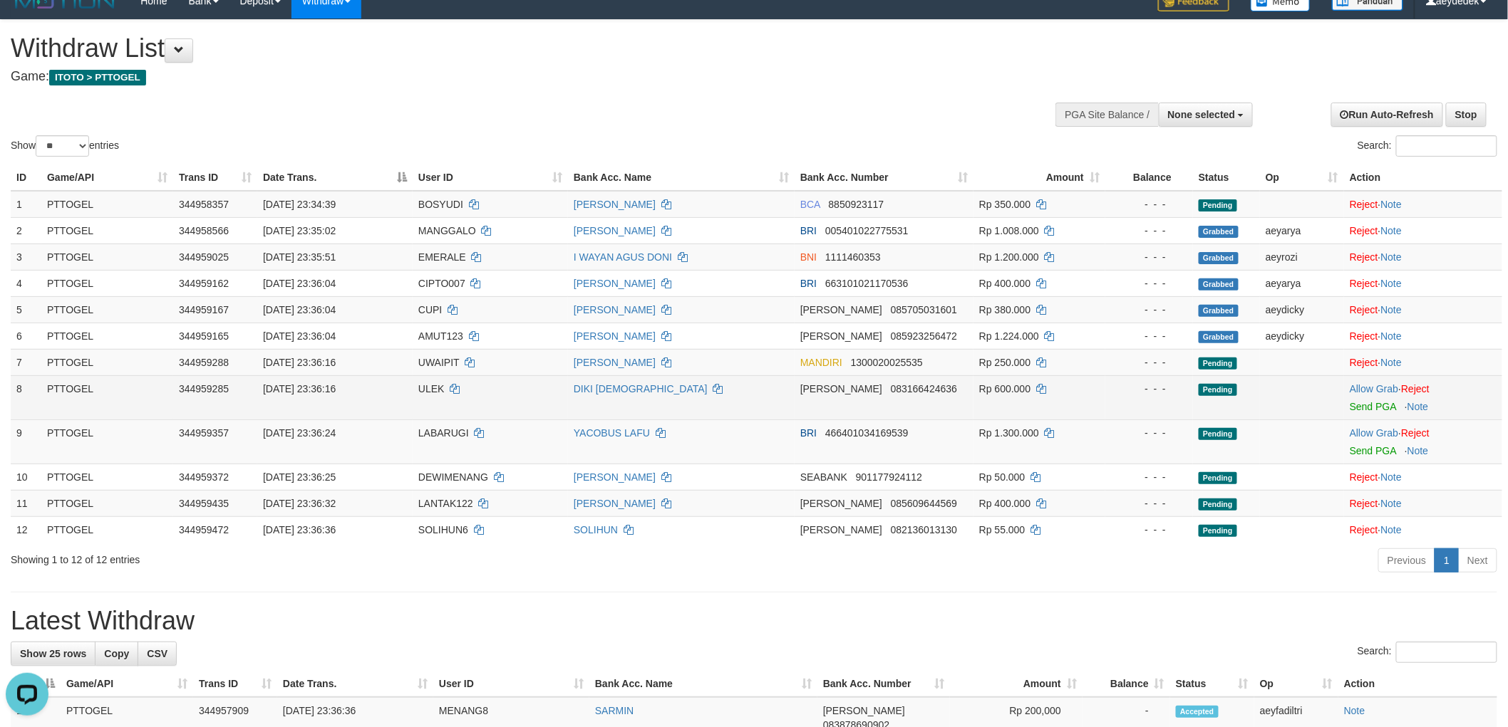
click at [423, 383] on span "ULEK" at bounding box center [431, 388] width 26 height 11
copy td "ULEK"
drag, startPoint x: 1369, startPoint y: 389, endPoint x: 983, endPoint y: 406, distance: 386.5
click at [1369, 389] on link "Allow Grab" at bounding box center [1373, 388] width 48 height 11
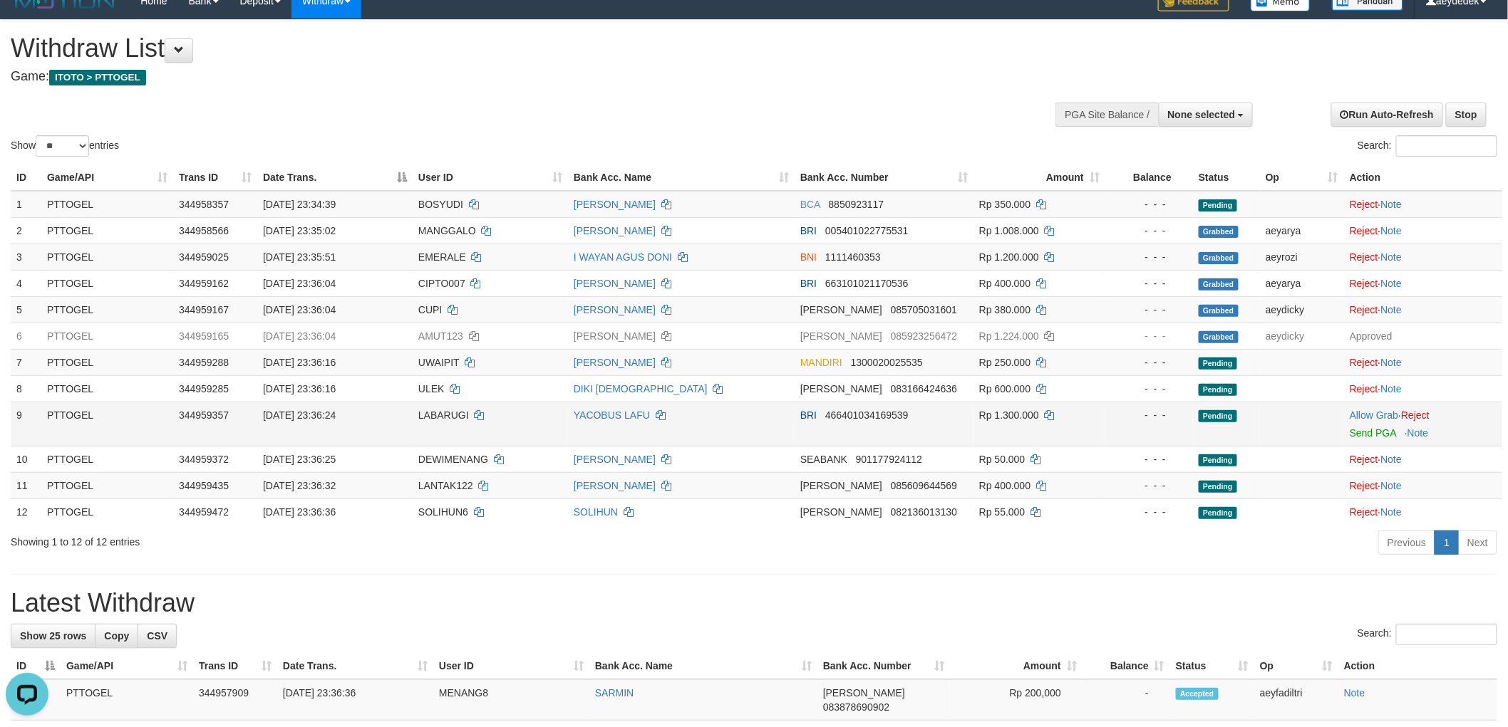
click at [446, 410] on span "LABARUGI" at bounding box center [443, 415] width 51 height 11
copy td "LABARUGI"
drag, startPoint x: 1349, startPoint y: 410, endPoint x: 1264, endPoint y: 435, distance: 88.9
click at [1349, 410] on link "Allow Grab" at bounding box center [1373, 415] width 48 height 11
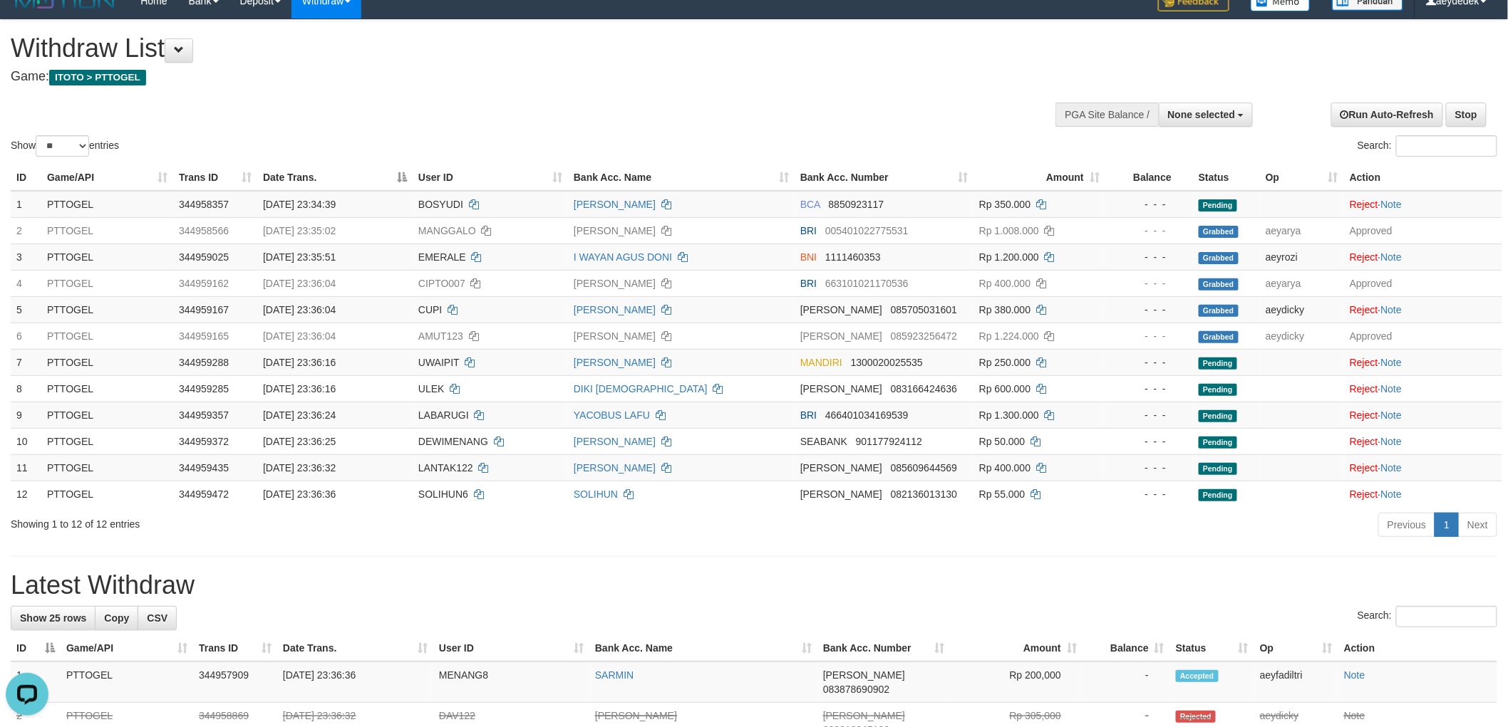
drag, startPoint x: 867, startPoint y: 560, endPoint x: 859, endPoint y: 559, distance: 8.6
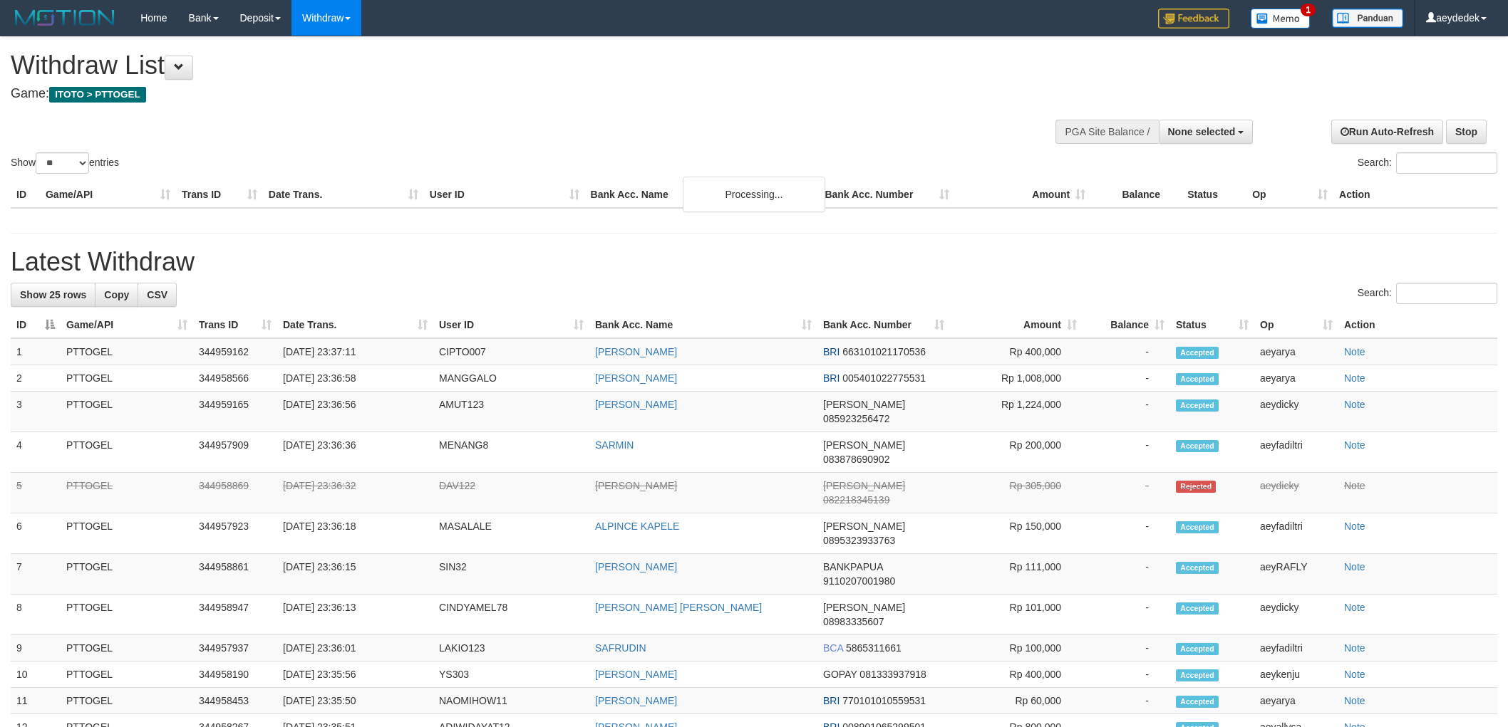
select select
select select "**"
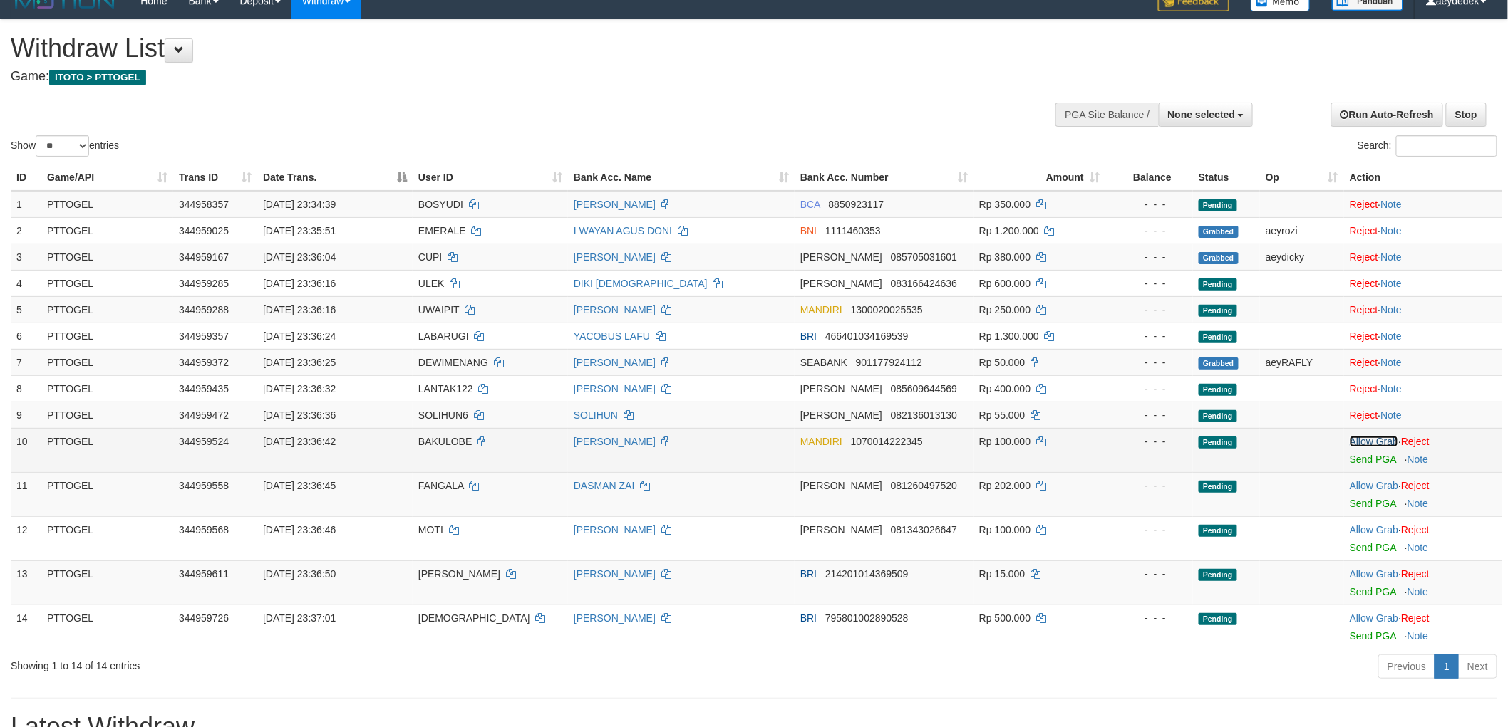
click at [1352, 440] on link "Allow Grab" at bounding box center [1373, 441] width 48 height 11
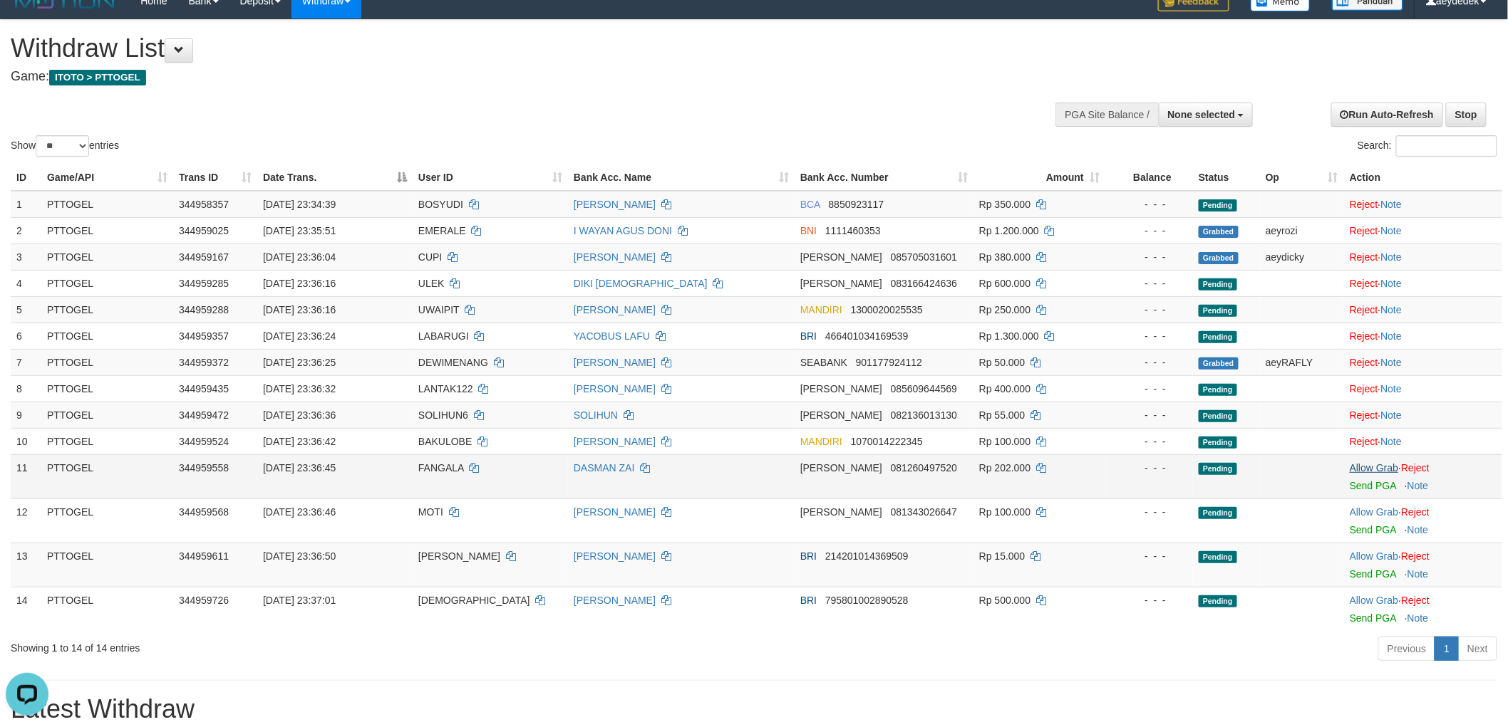
scroll to position [0, 0]
click at [1366, 466] on link "Allow Grab" at bounding box center [1373, 467] width 48 height 11
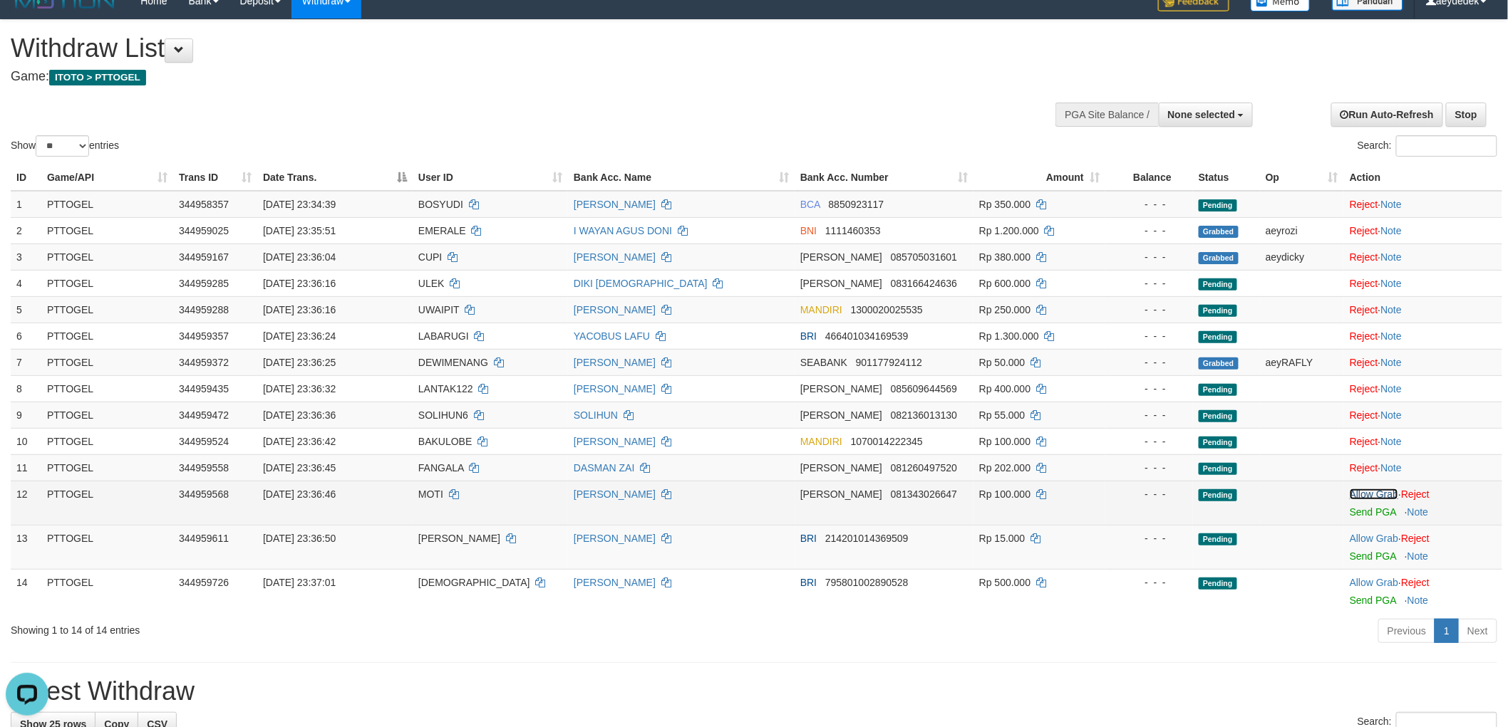
click at [1371, 492] on link "Allow Grab" at bounding box center [1373, 494] width 48 height 11
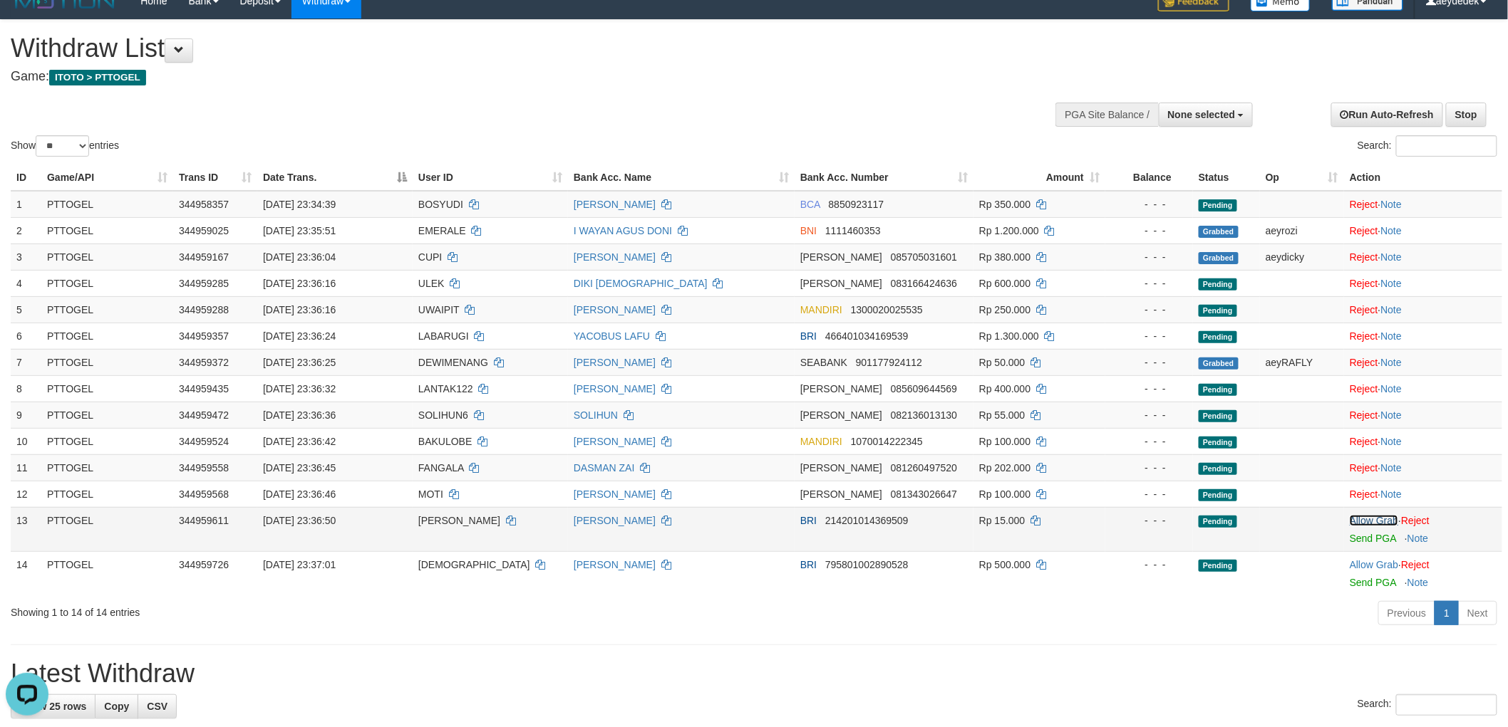
drag, startPoint x: 1364, startPoint y: 515, endPoint x: 1347, endPoint y: 529, distance: 21.8
click at [1364, 517] on link "Allow Grab" at bounding box center [1373, 520] width 48 height 11
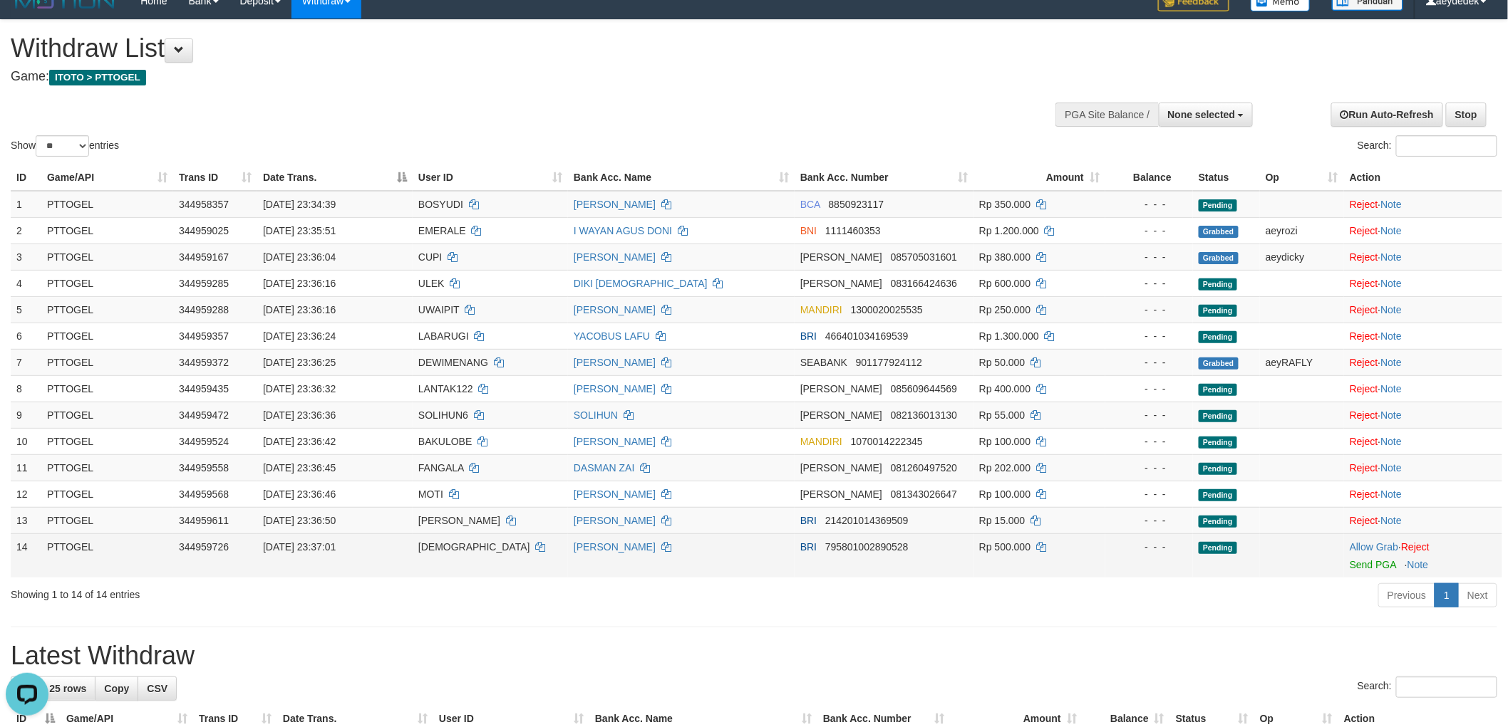
click at [442, 546] on span "[DEMOGRAPHIC_DATA]" at bounding box center [474, 546] width 112 height 11
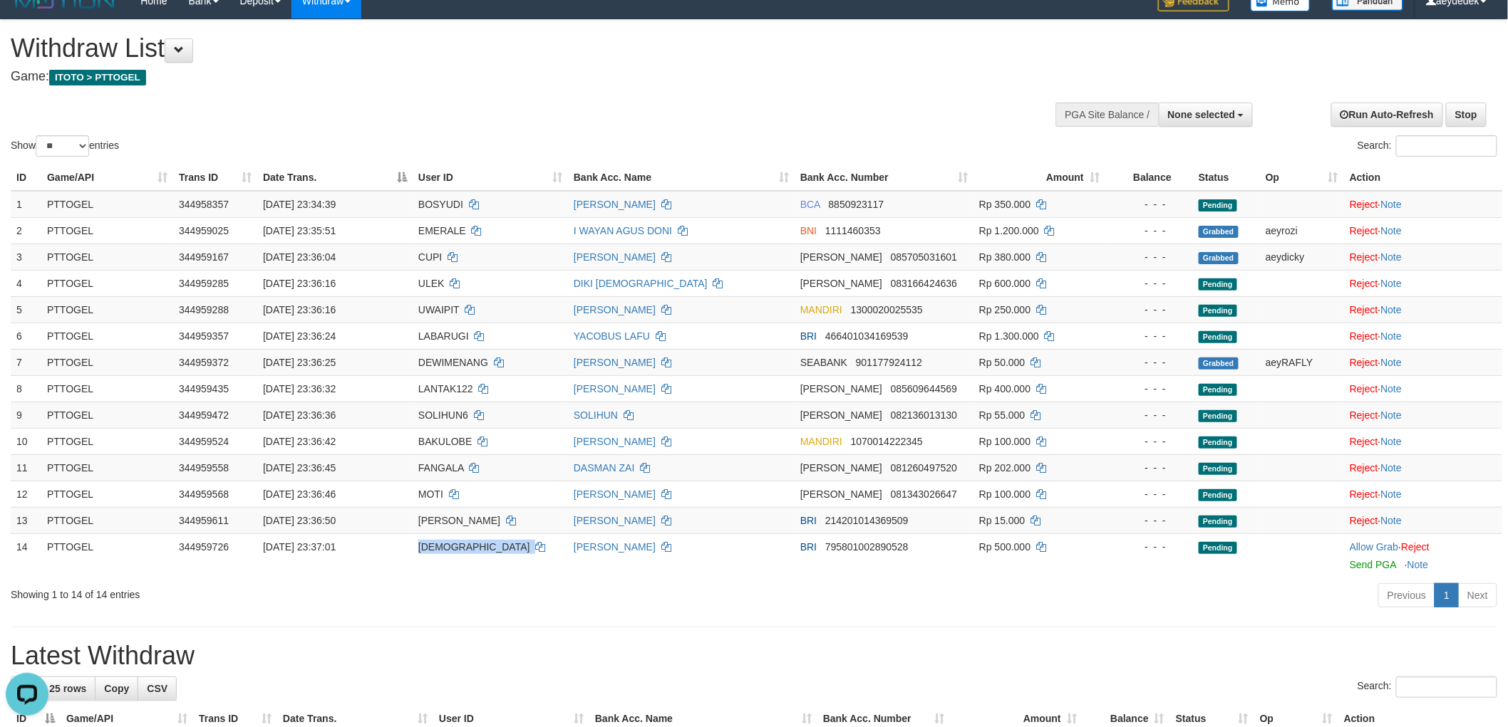
copy td "[DEMOGRAPHIC_DATA]"
drag, startPoint x: 1369, startPoint y: 544, endPoint x: 737, endPoint y: 599, distance: 634.4
click at [1369, 544] on link "Allow Grab" at bounding box center [1373, 546] width 48 height 11
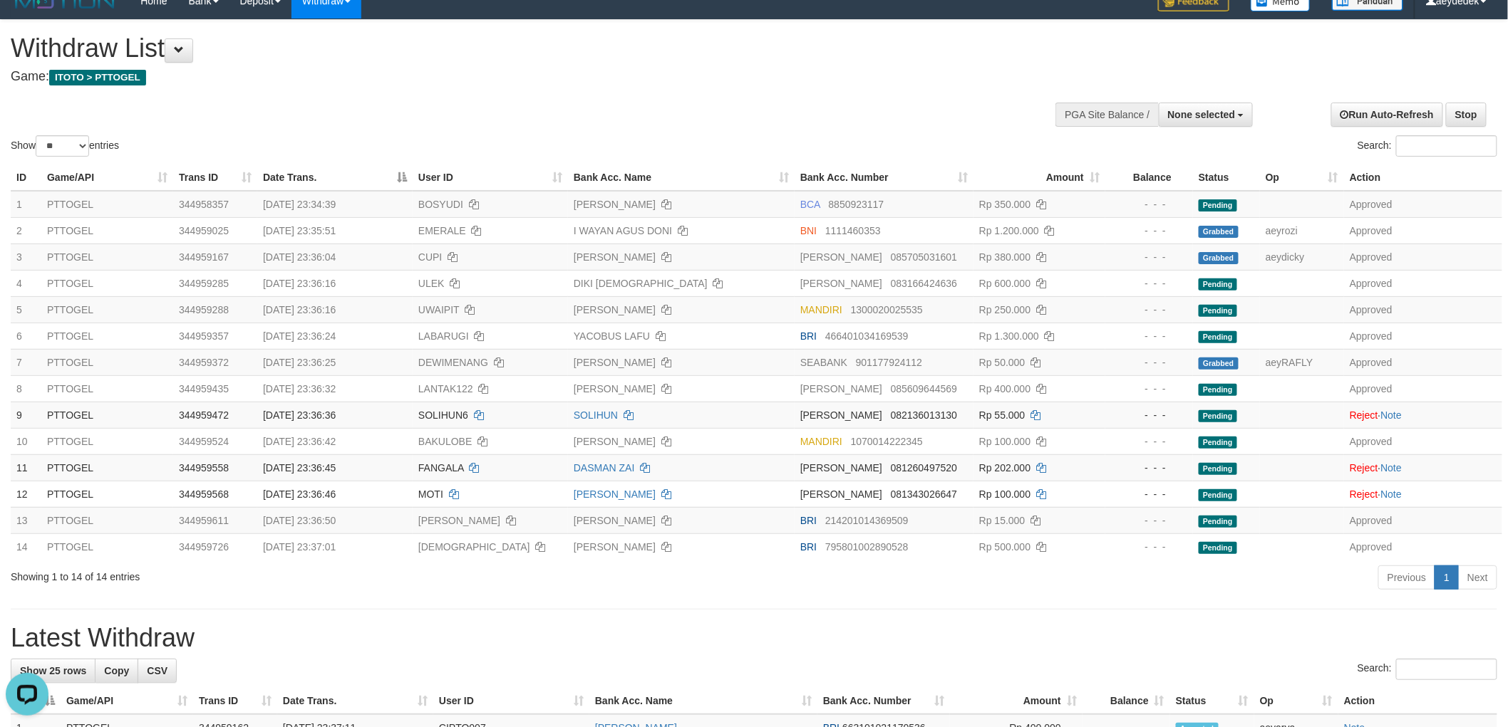
drag, startPoint x: 795, startPoint y: 34, endPoint x: 801, endPoint y: 44, distance: 11.5
click at [799, 41] on h1 "Withdraw List" at bounding box center [501, 48] width 980 height 28
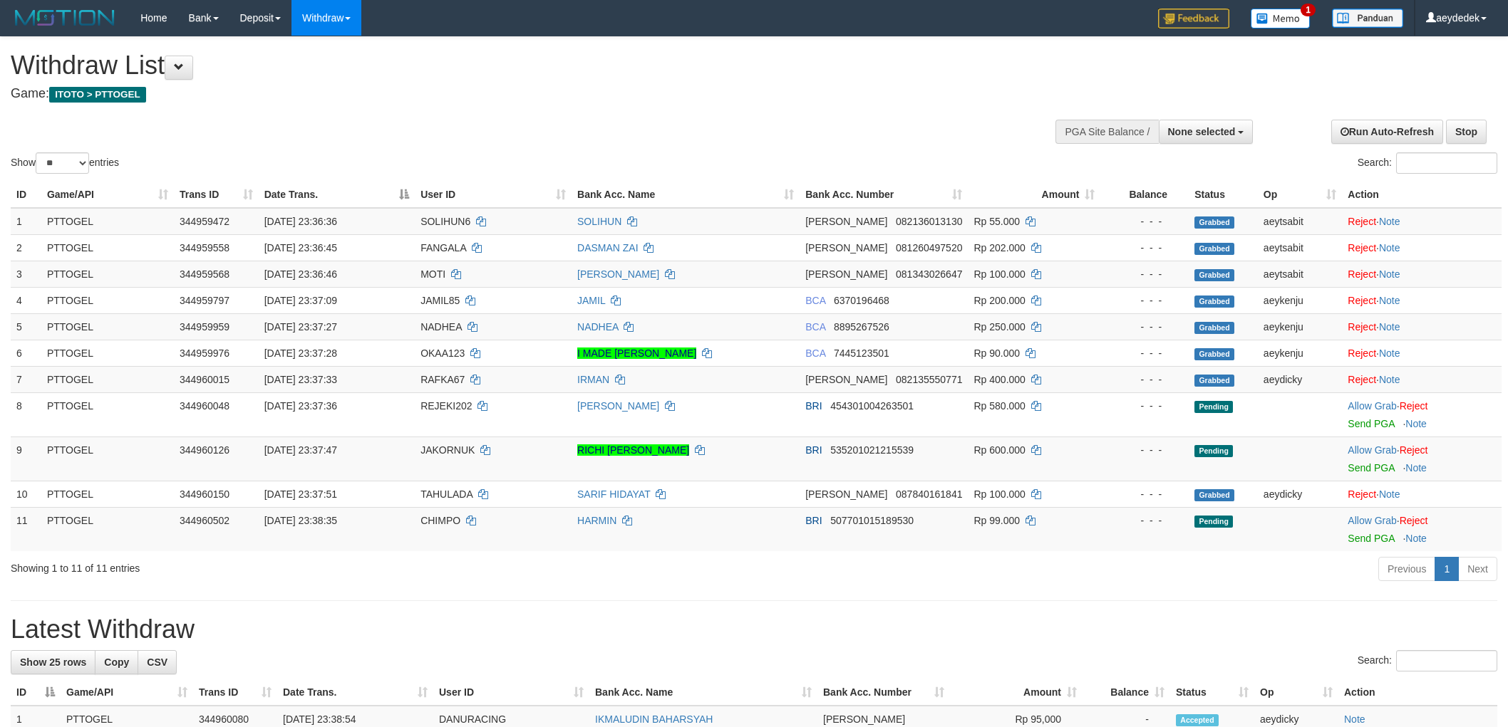
select select
select select "**"
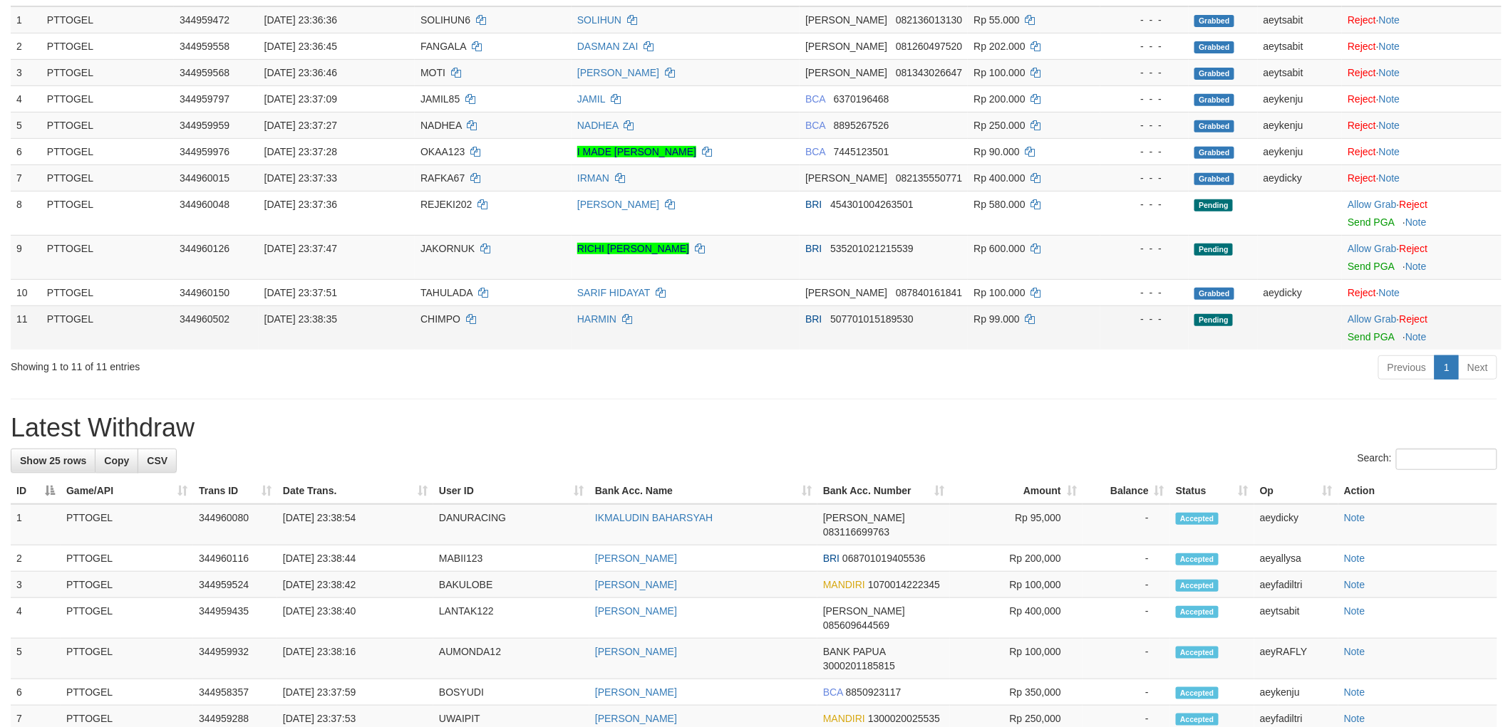
scroll to position [254, 0]
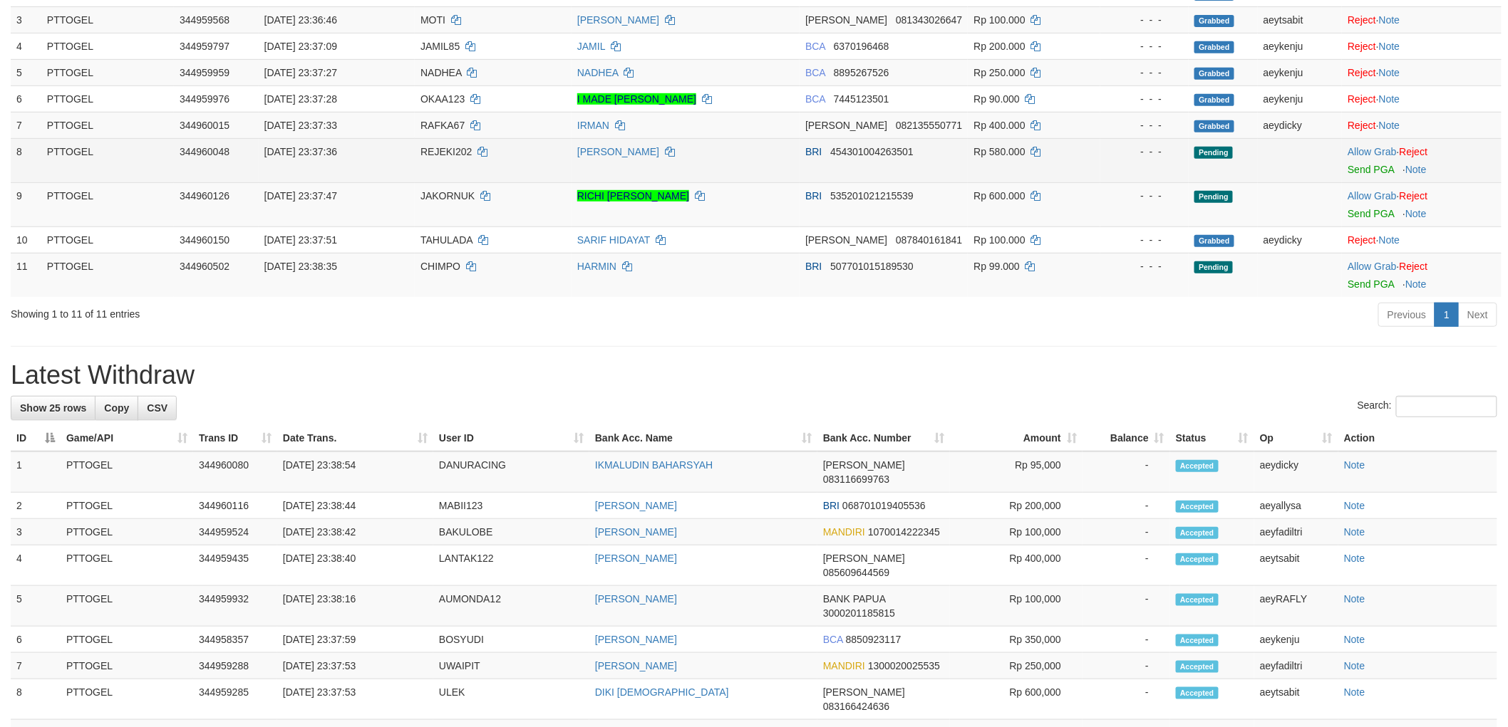
click at [447, 151] on span "REJEKI202" at bounding box center [445, 151] width 51 height 11
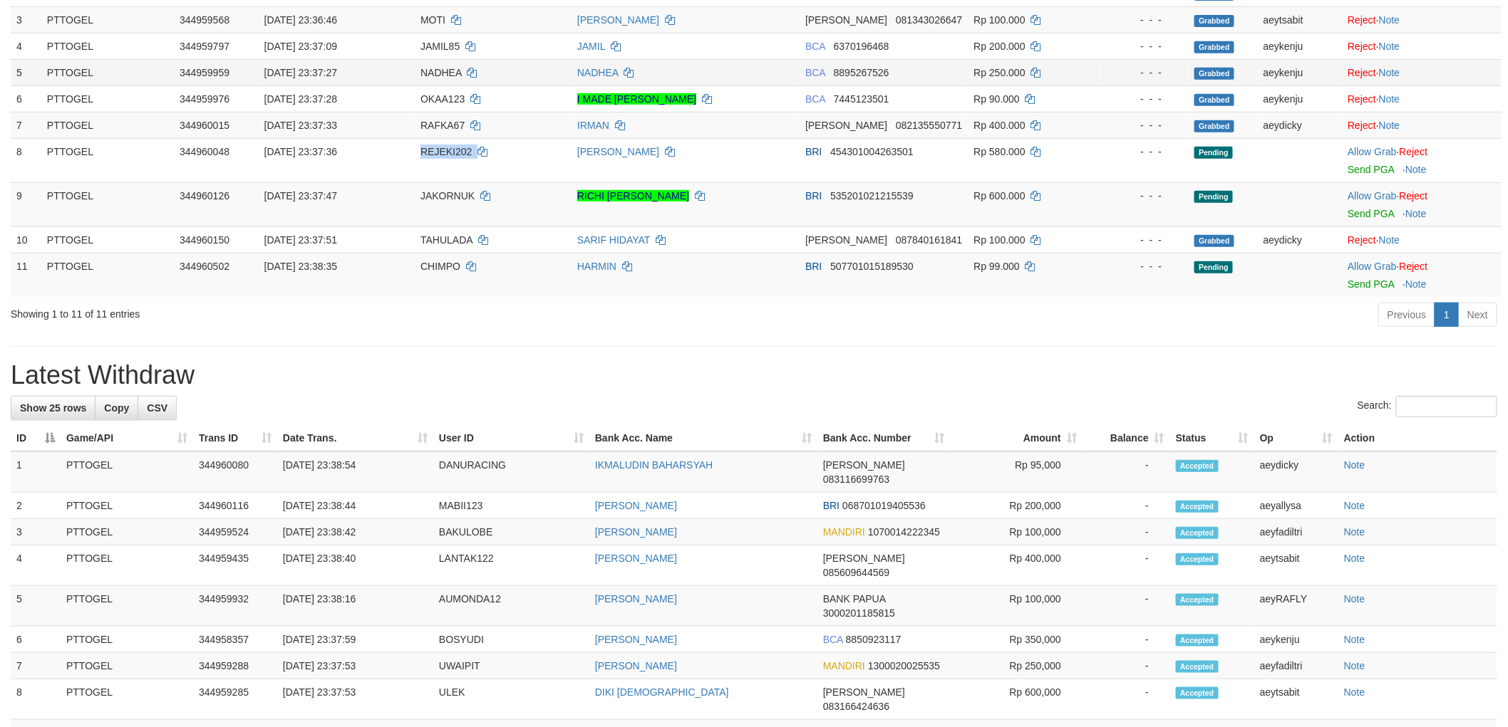
copy td "REJEKI202"
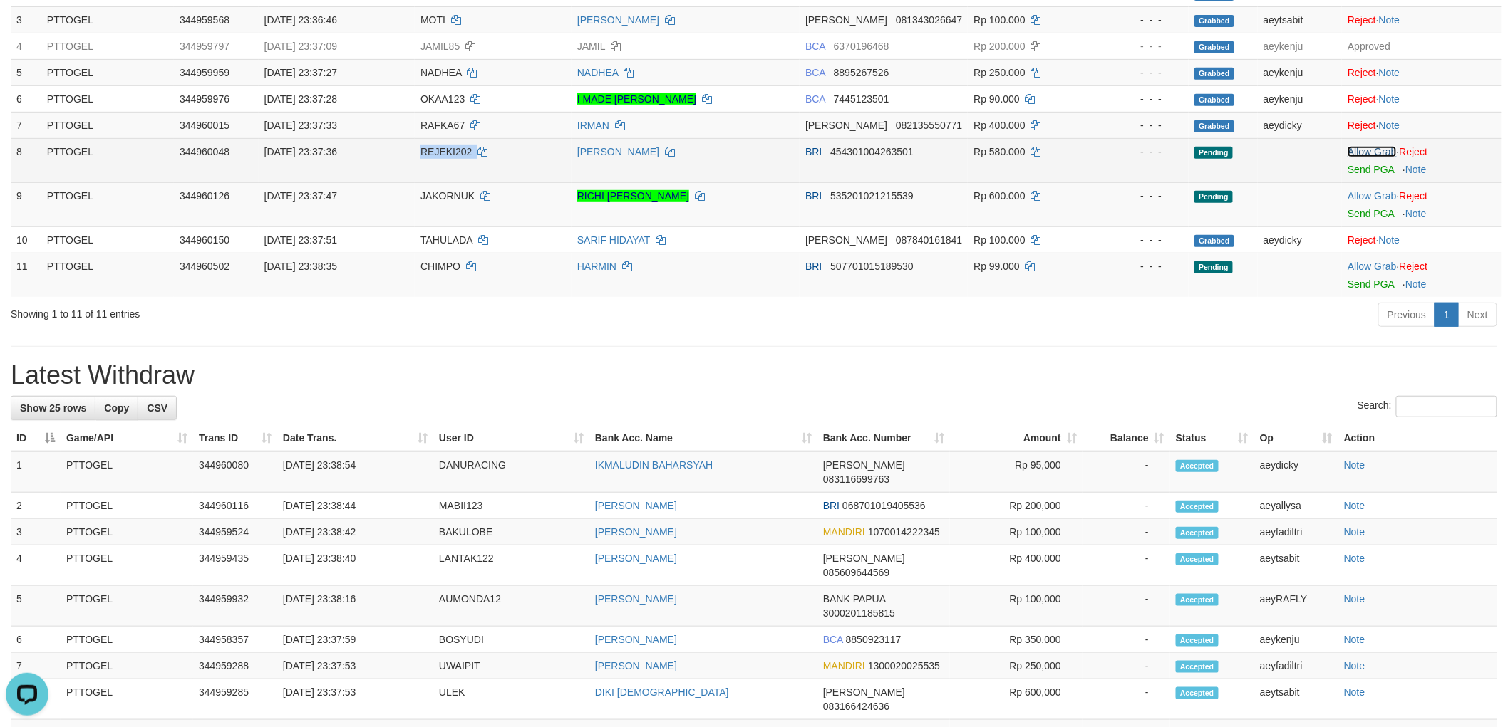
click at [1381, 146] on link "Allow Grab" at bounding box center [1371, 151] width 48 height 11
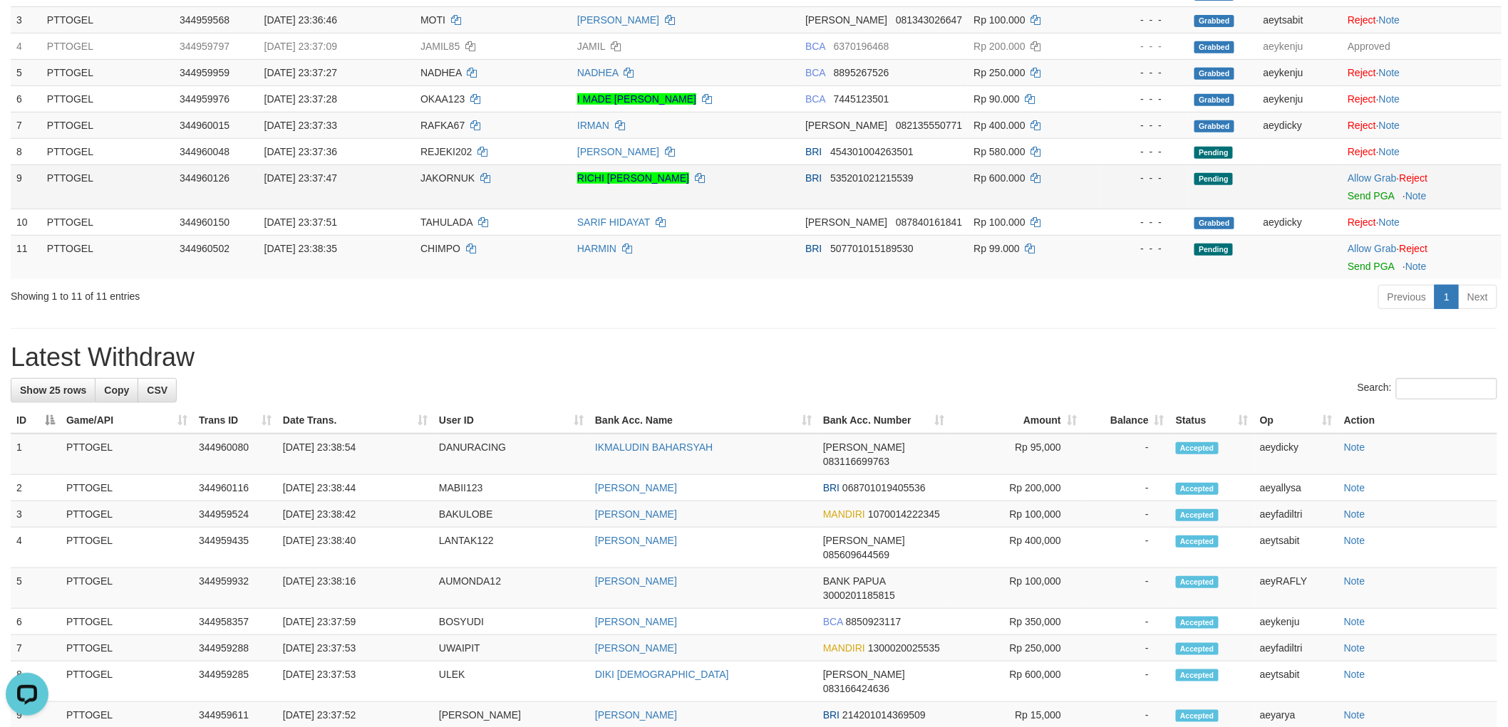
click at [439, 187] on td "JAKORNUK" at bounding box center [493, 187] width 157 height 44
click at [440, 186] on td "JAKORNUK" at bounding box center [493, 187] width 157 height 44
copy td "JAKORNUK"
click at [1384, 183] on td "Allow Grab · Reject Send PGA · Note" at bounding box center [1422, 187] width 160 height 44
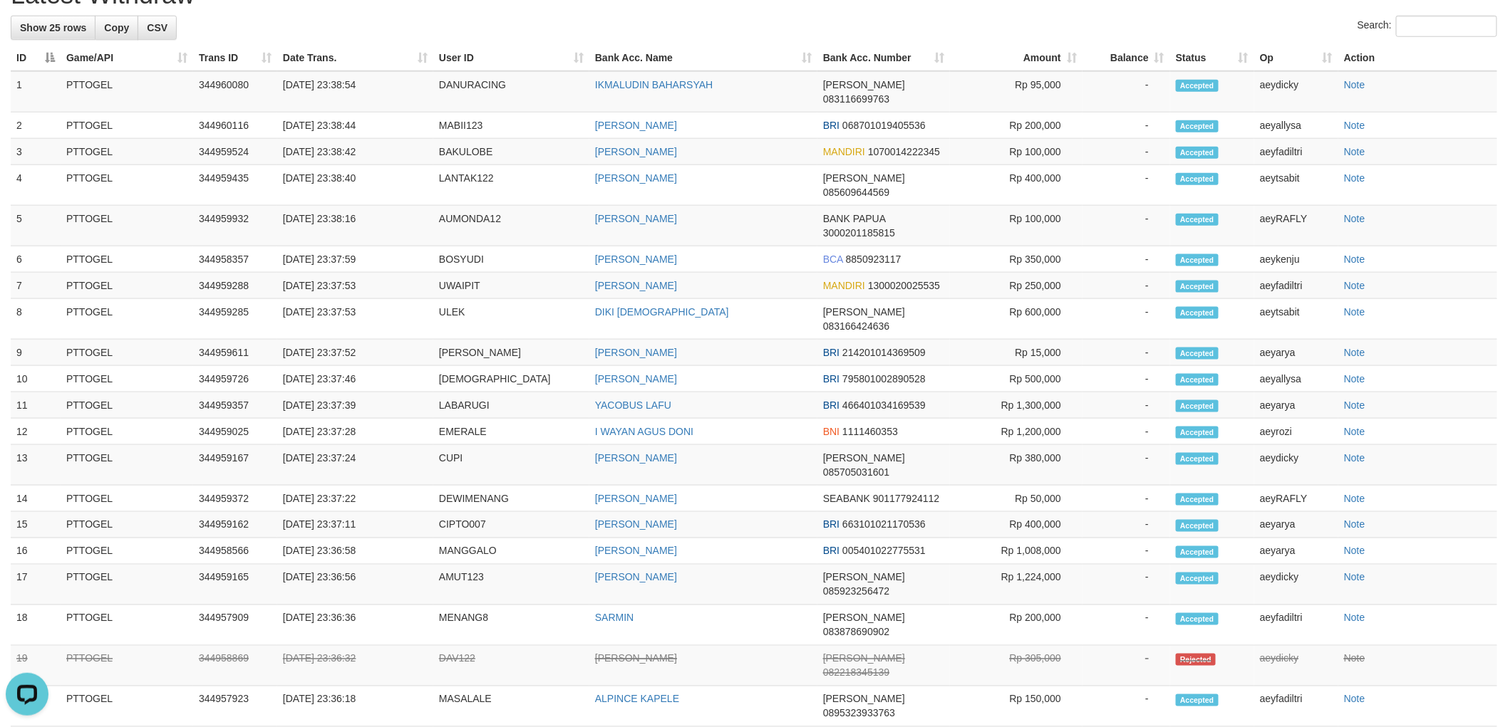
scroll to position [415, 0]
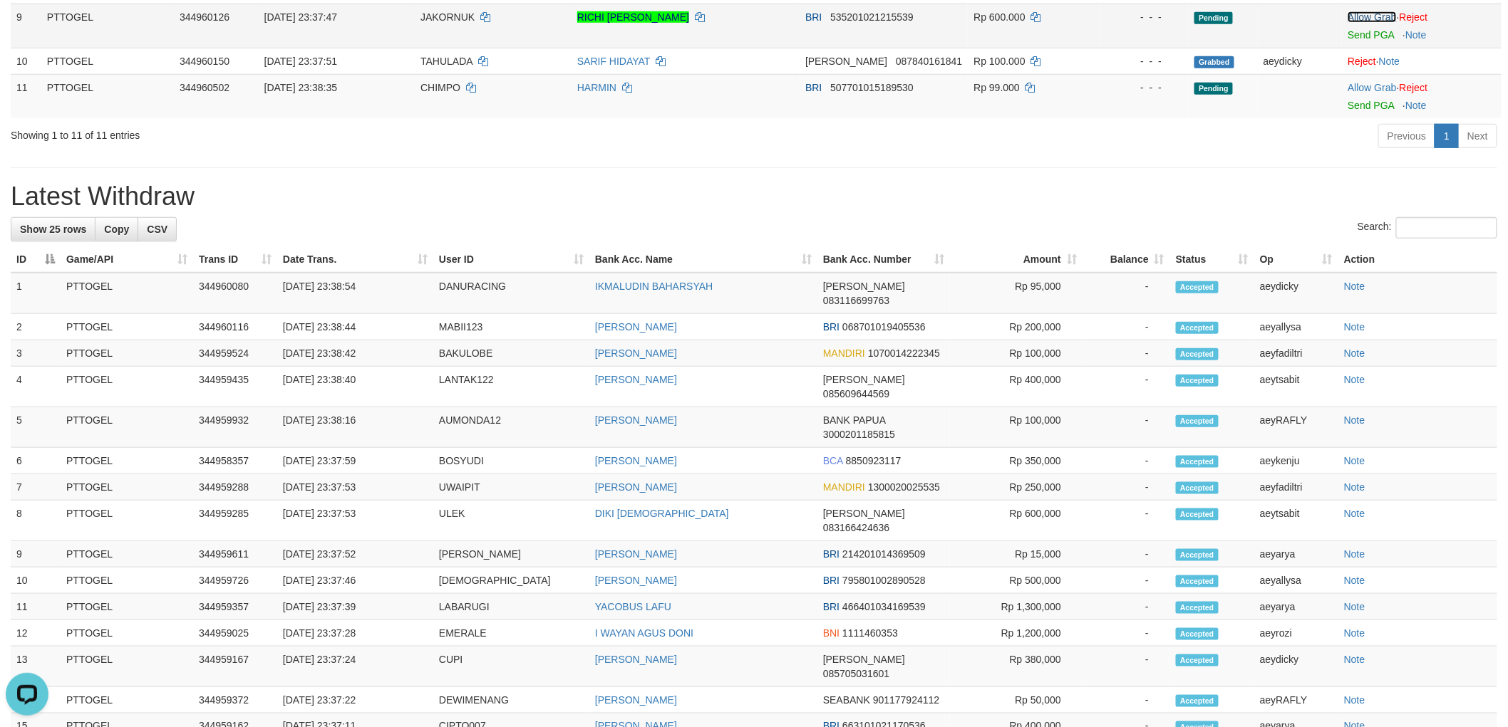
click at [1366, 18] on link "Allow Grab" at bounding box center [1371, 16] width 48 height 11
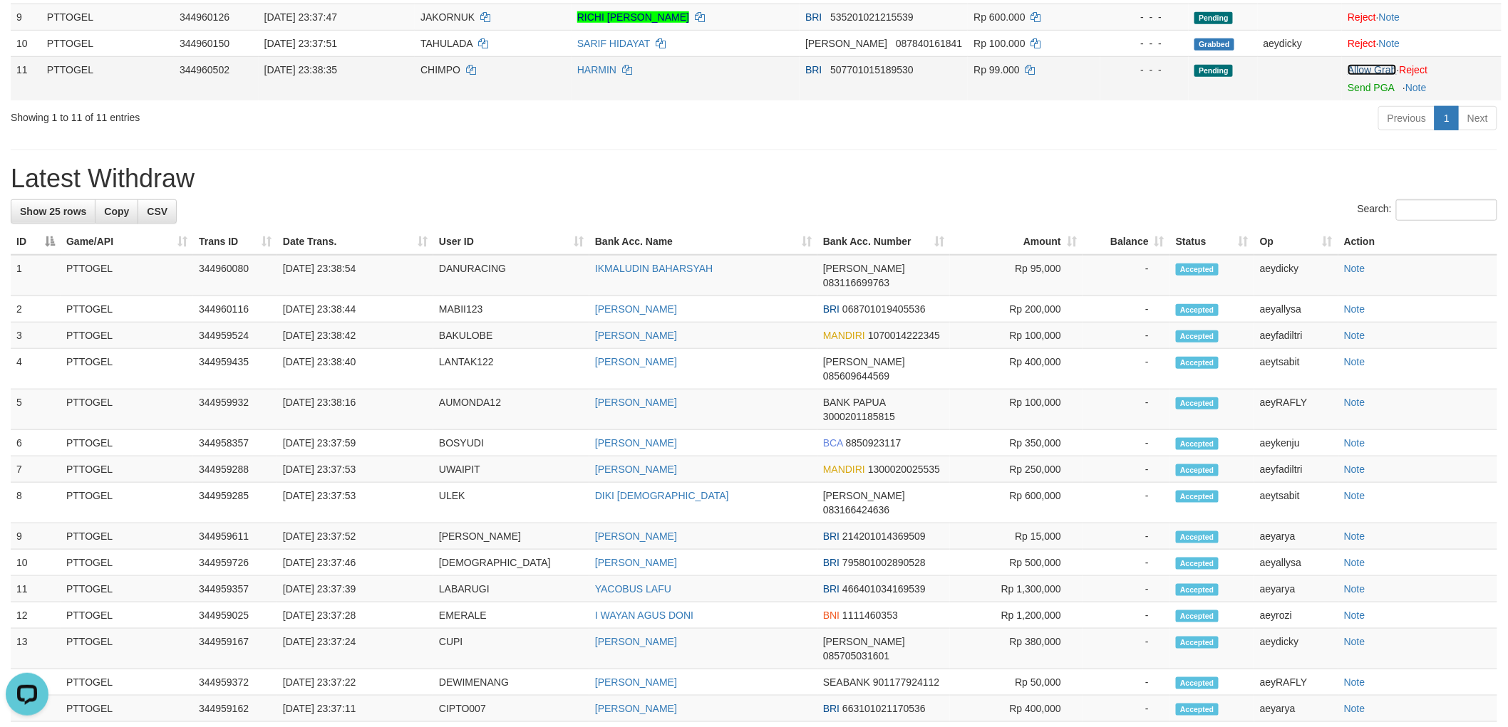
click at [1364, 68] on link "Allow Grab" at bounding box center [1371, 69] width 48 height 11
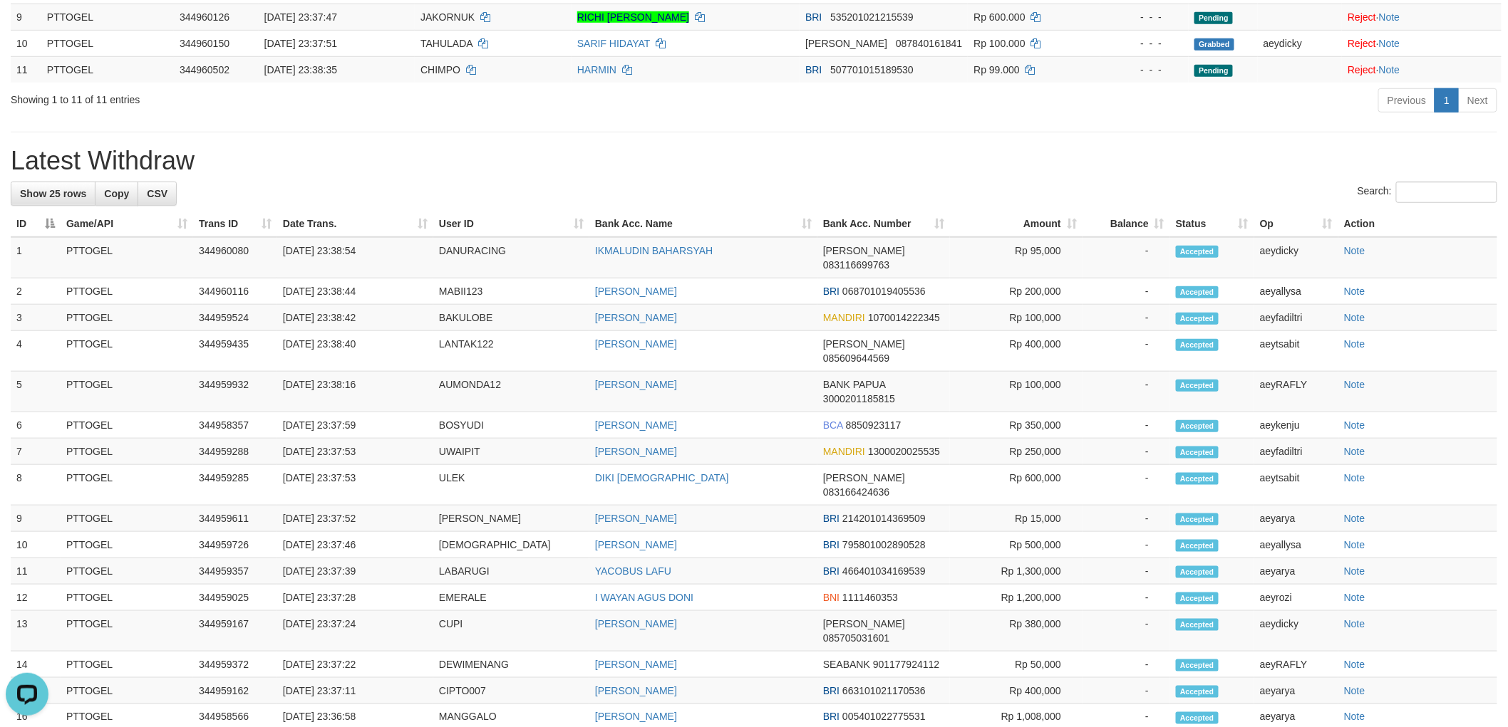
click at [1094, 139] on div "**********" at bounding box center [754, 378] width 1508 height 1513
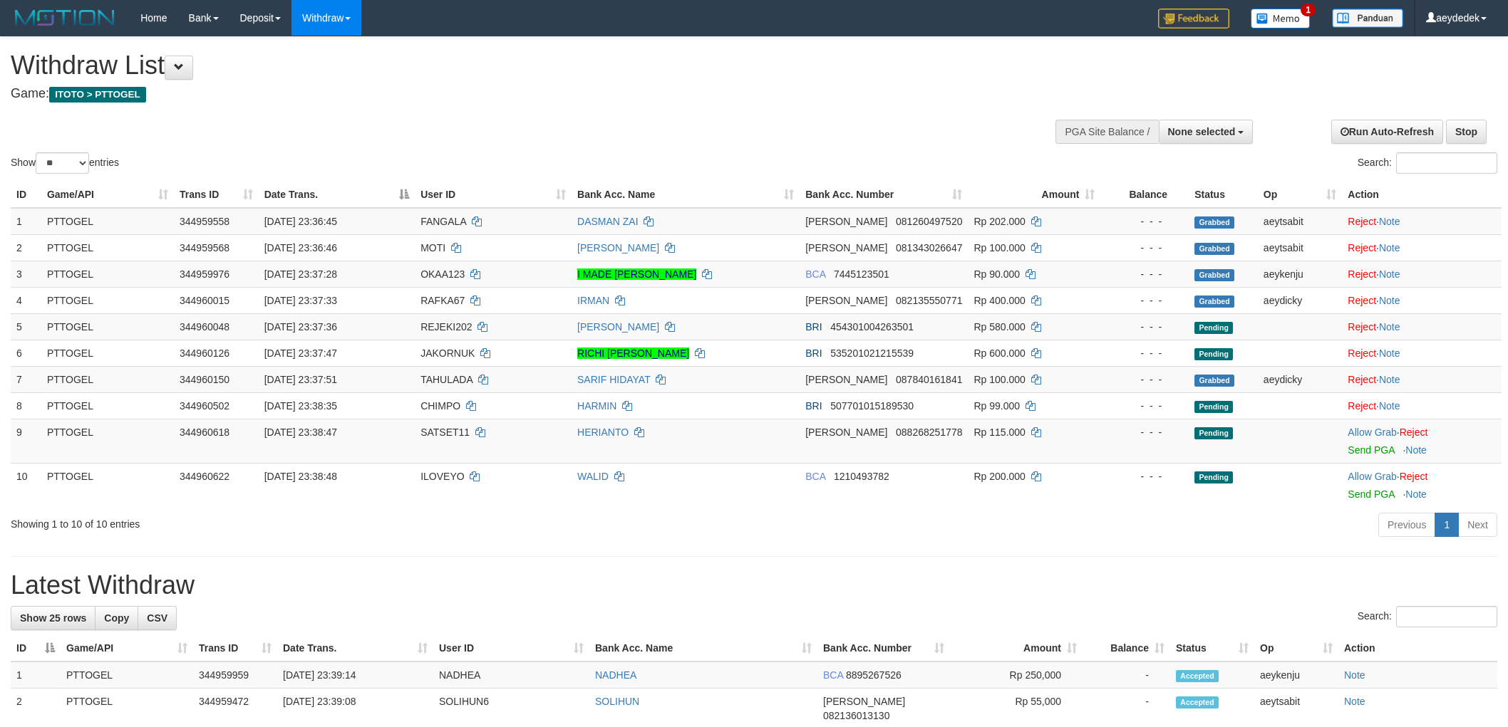
select select
select select "**"
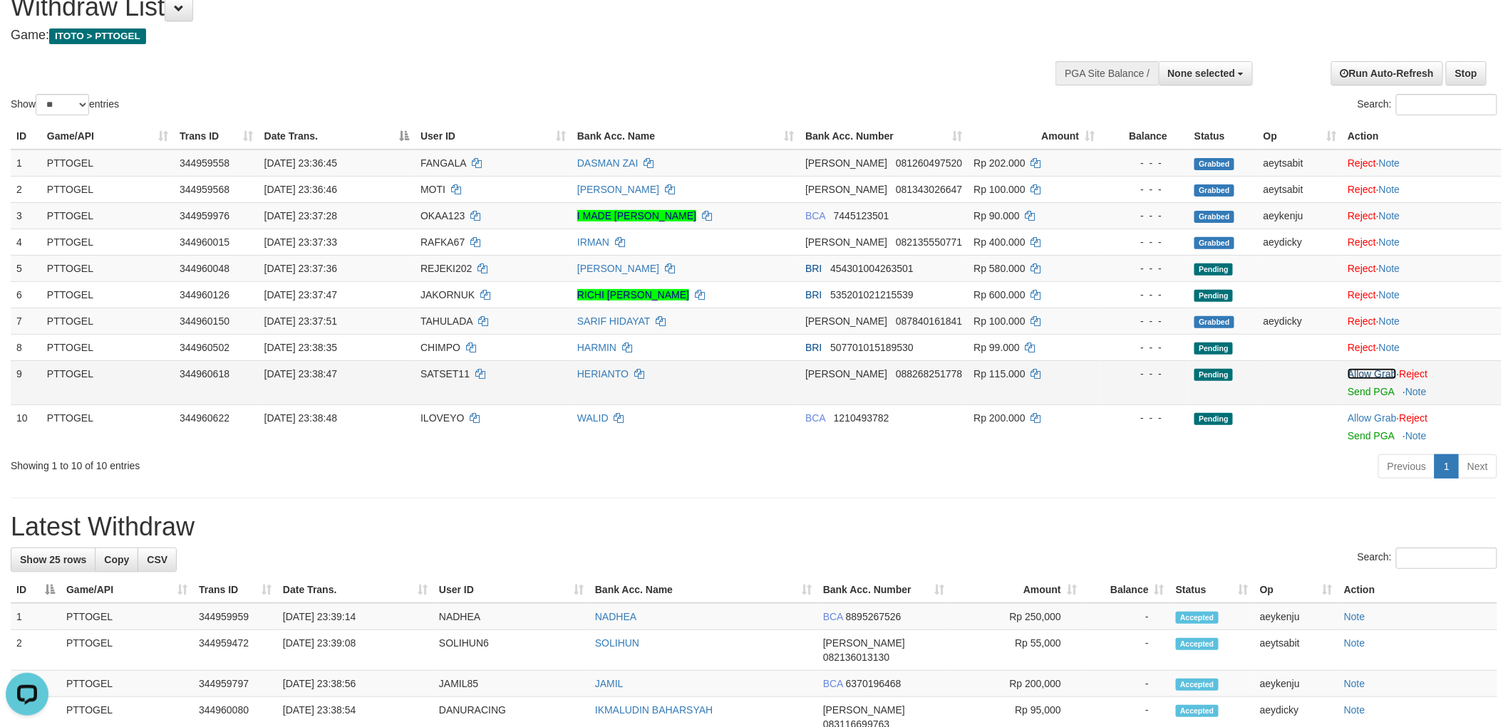
click at [1377, 373] on link "Allow Grab" at bounding box center [1371, 373] width 48 height 11
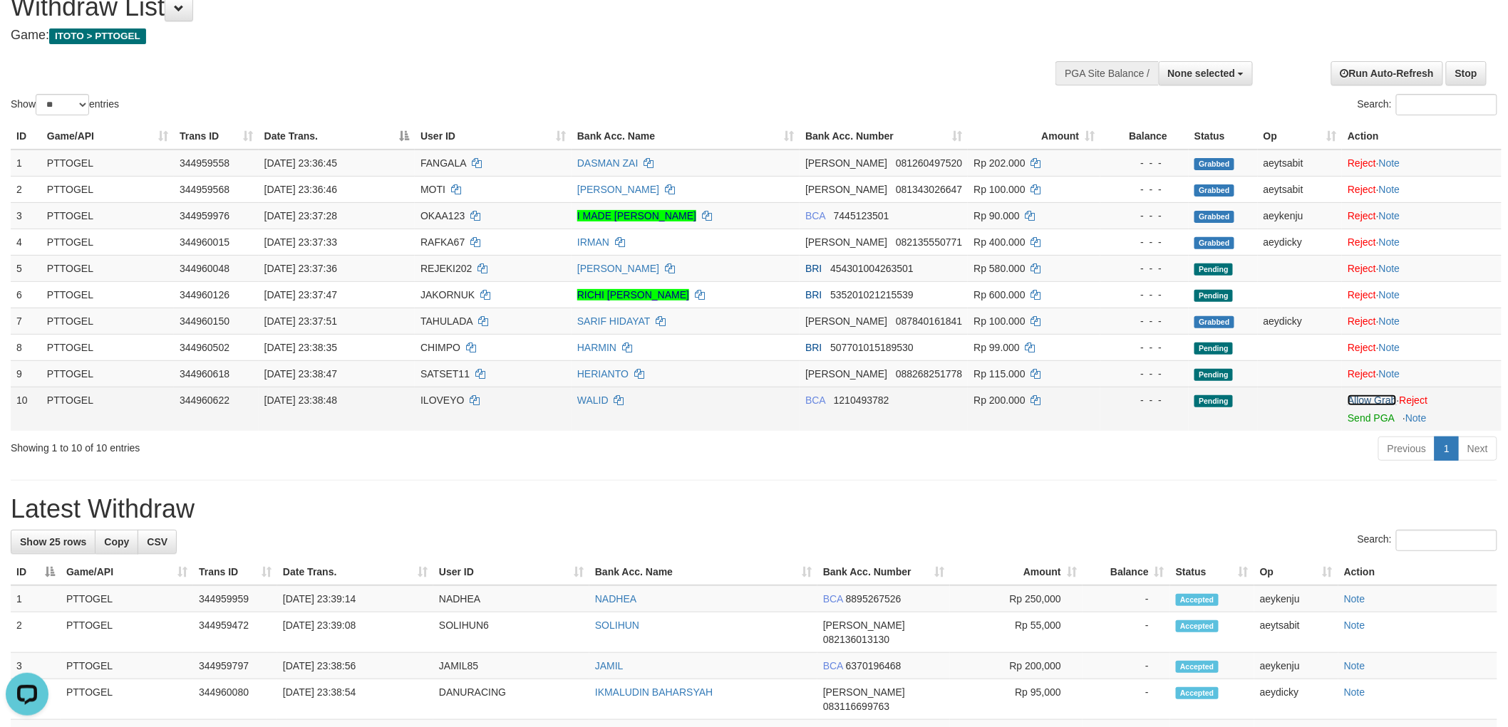
click at [1372, 396] on link "Allow Grab" at bounding box center [1371, 400] width 48 height 11
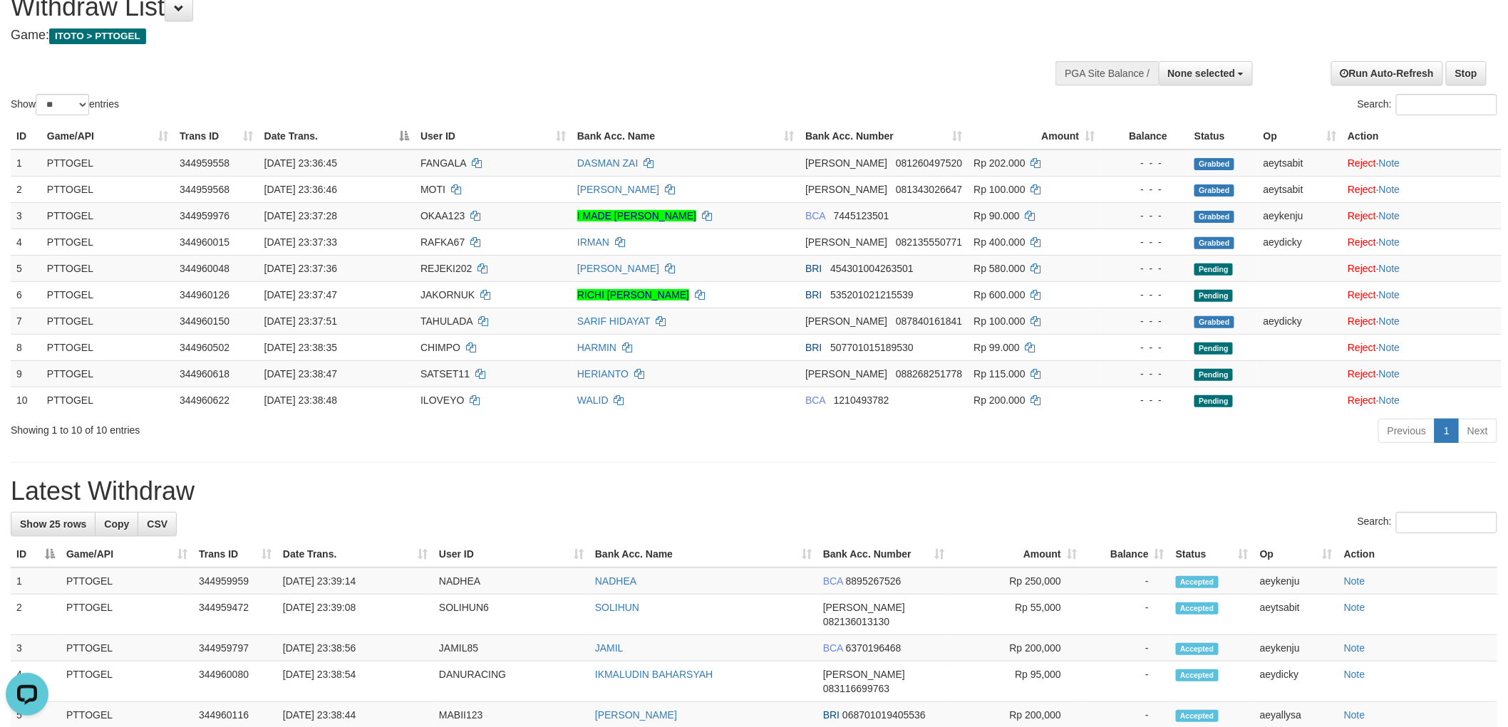
click at [801, 461] on div "**********" at bounding box center [754, 729] width 1508 height 1500
click at [568, 63] on div "Show ** ** ** *** entries Search:" at bounding box center [754, 49] width 1508 height 140
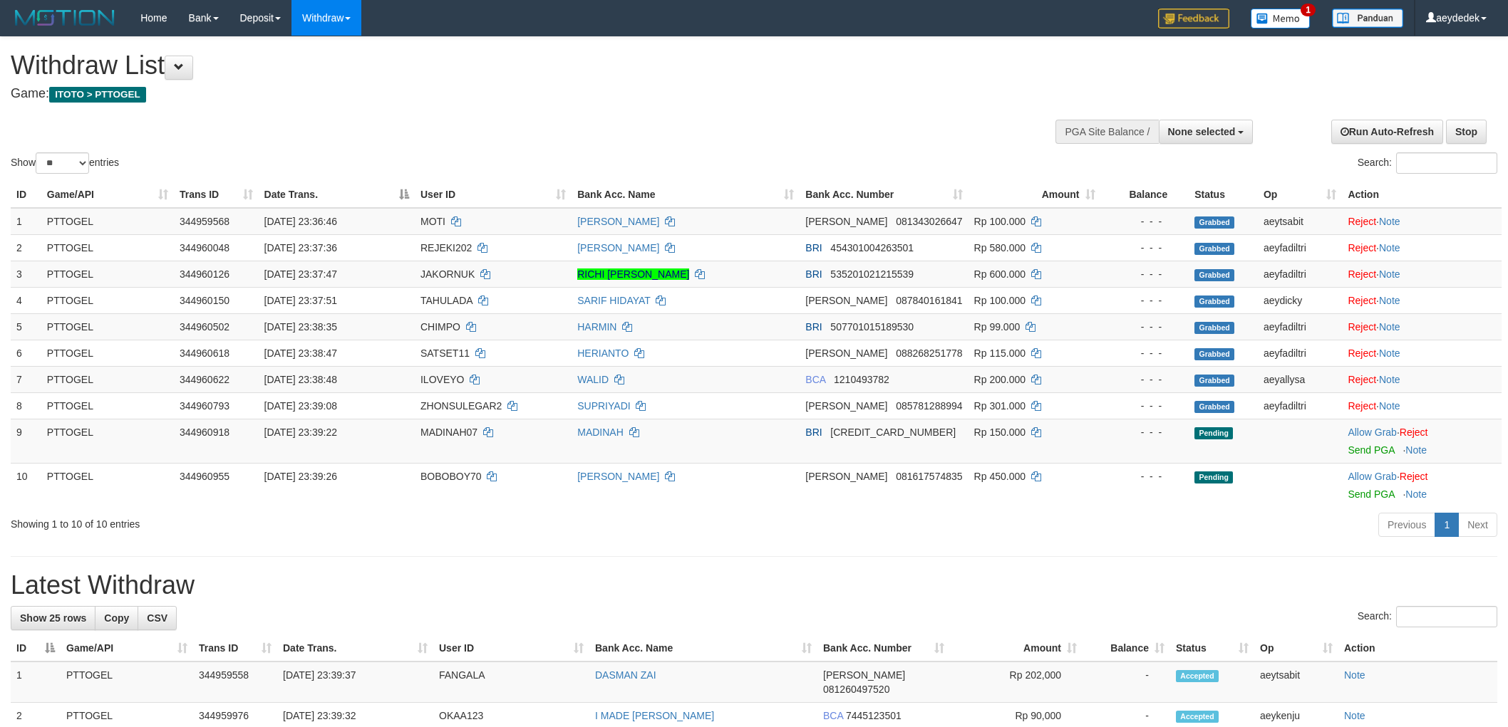
select select
select select "**"
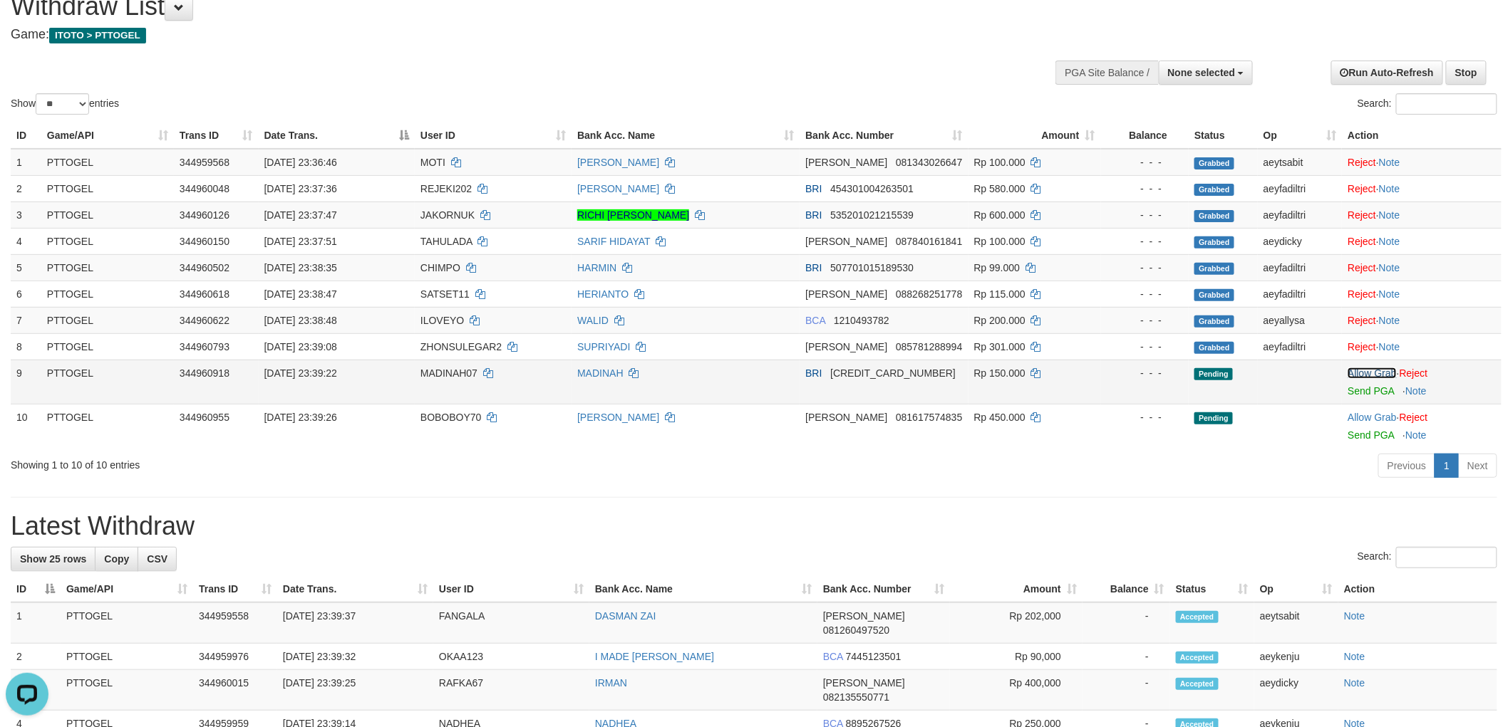
click at [1380, 370] on link "Allow Grab" at bounding box center [1371, 373] width 48 height 11
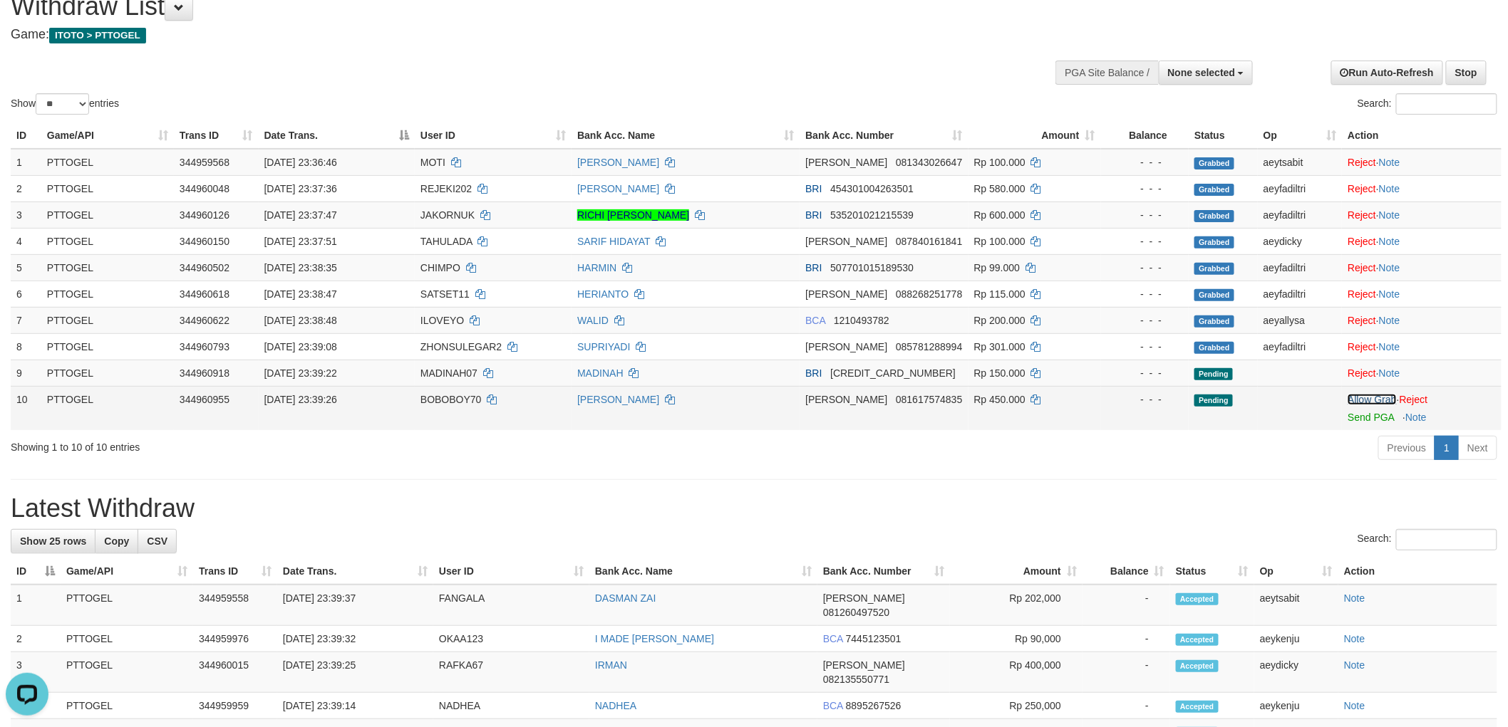
drag, startPoint x: 1362, startPoint y: 394, endPoint x: 1337, endPoint y: 403, distance: 26.4
click at [1363, 394] on link "Allow Grab" at bounding box center [1371, 399] width 48 height 11
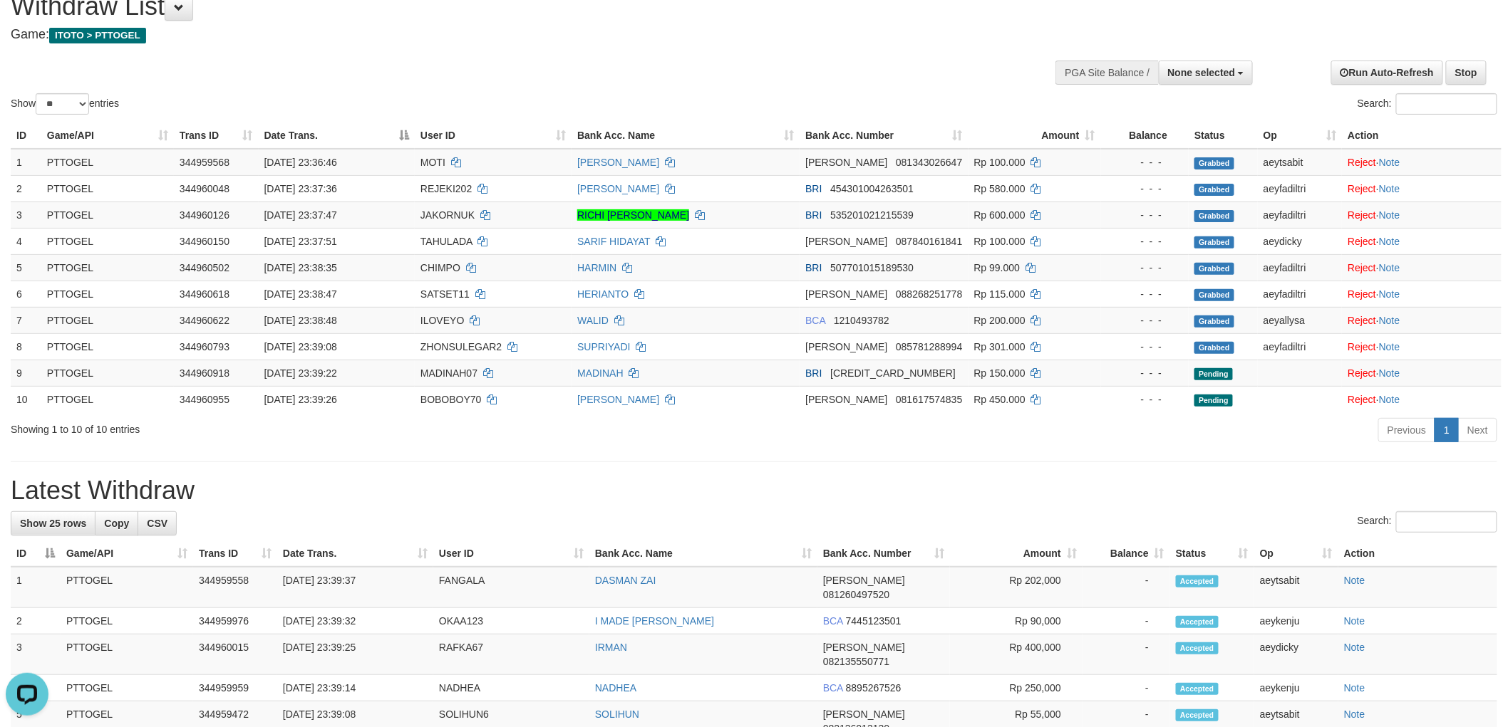
click at [948, 458] on div "**********" at bounding box center [754, 721] width 1508 height 1486
click at [885, 77] on div "Show ** ** ** *** entries Search:" at bounding box center [754, 48] width 1508 height 140
click at [885, 66] on div "Show ** ** ** *** entries Search:" at bounding box center [754, 48] width 1508 height 140
click at [708, 89] on div "Show ** ** ** *** entries Search:" at bounding box center [754, 48] width 1508 height 140
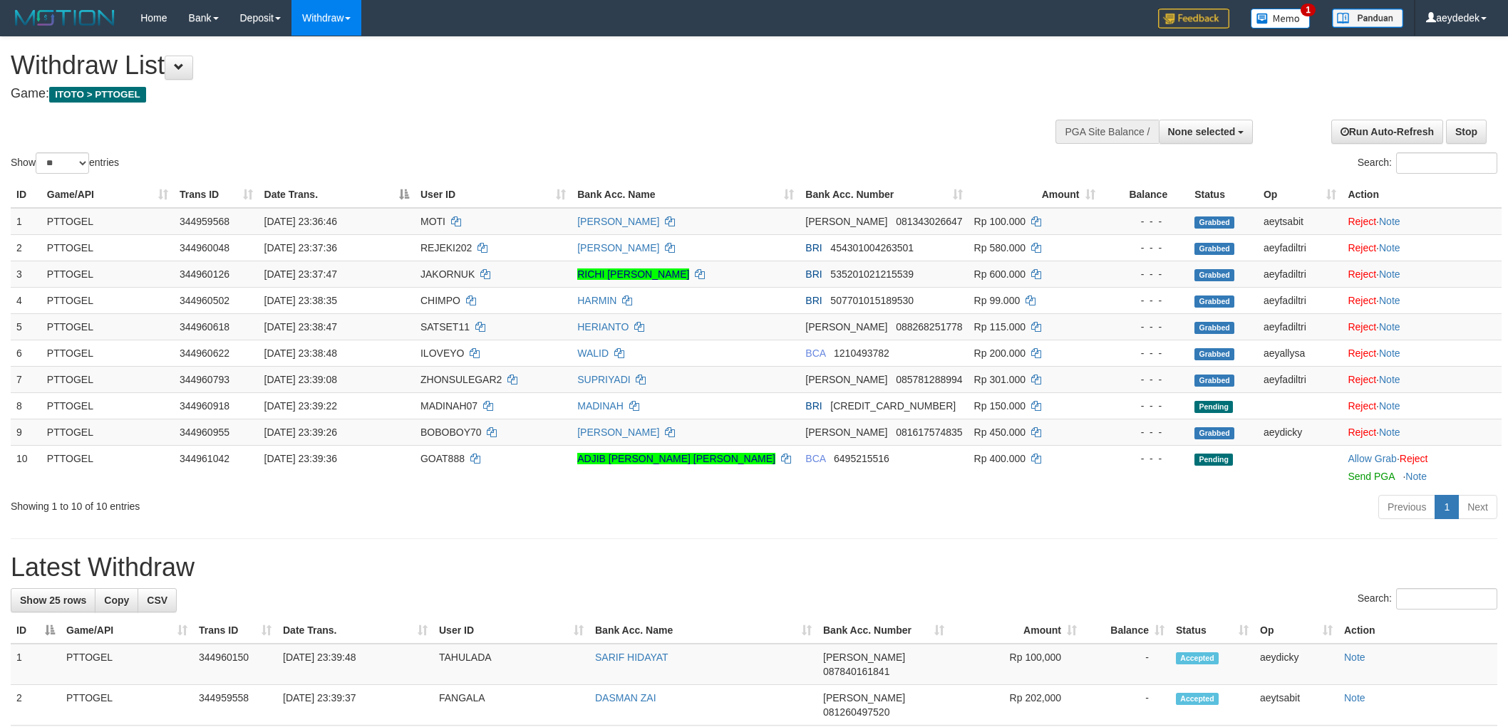
select select
select select "**"
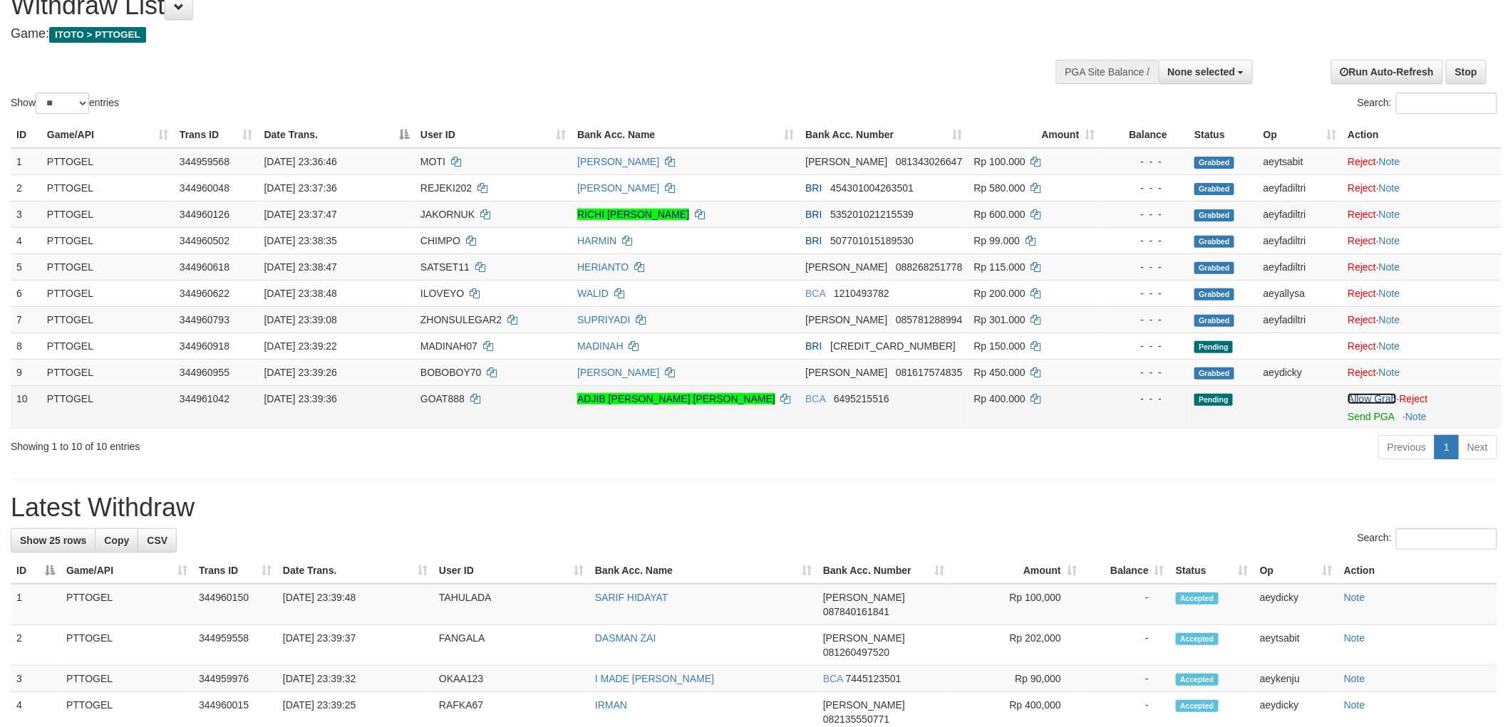
click at [1359, 395] on link "Allow Grab" at bounding box center [1371, 398] width 48 height 11
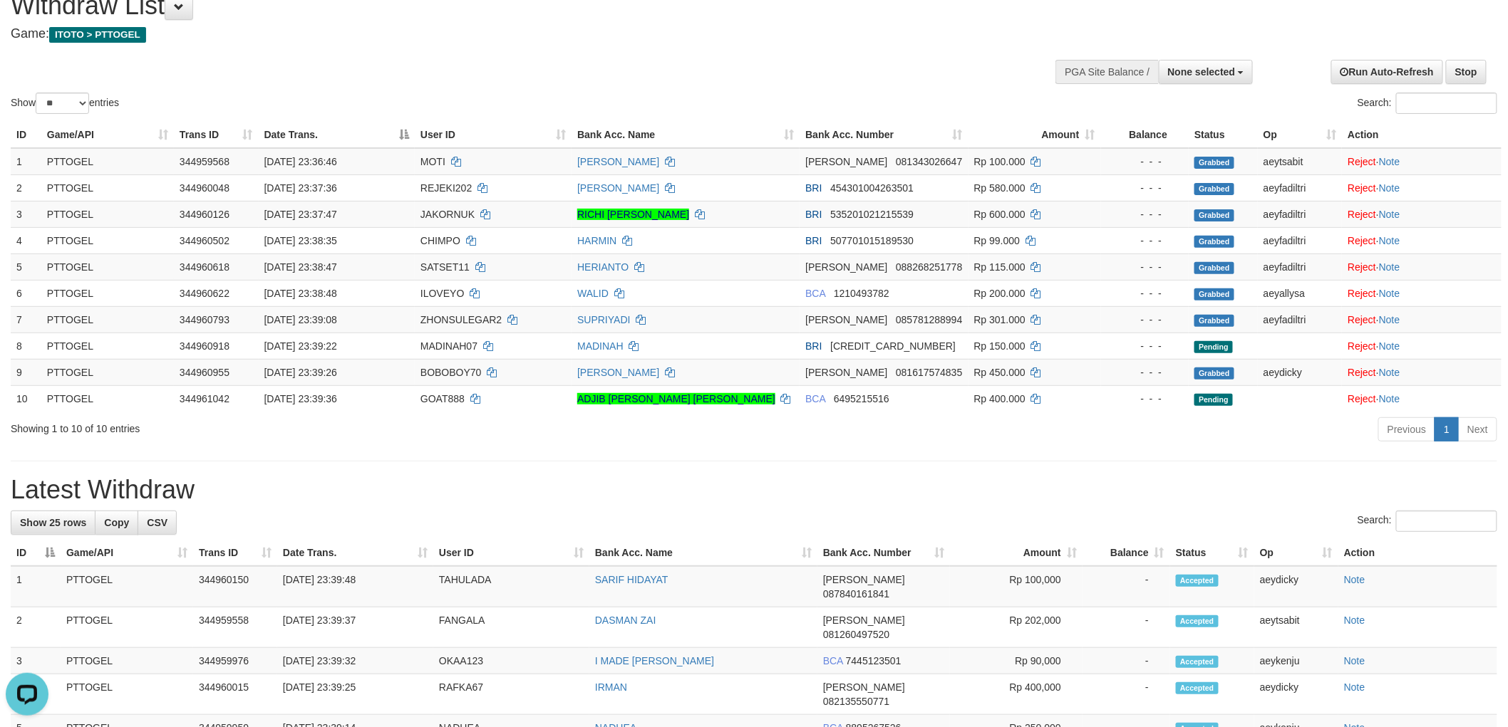
scroll to position [0, 0]
click at [1039, 433] on div "Previous 1 Next" at bounding box center [1068, 431] width 858 height 31
click at [799, 33] on h4 "Game: ITOTO > PTTOGEL" at bounding box center [501, 34] width 980 height 14
drag, startPoint x: 331, startPoint y: 455, endPoint x: 338, endPoint y: 452, distance: 7.4
click at [338, 452] on div "**********" at bounding box center [754, 720] width 1508 height 1486
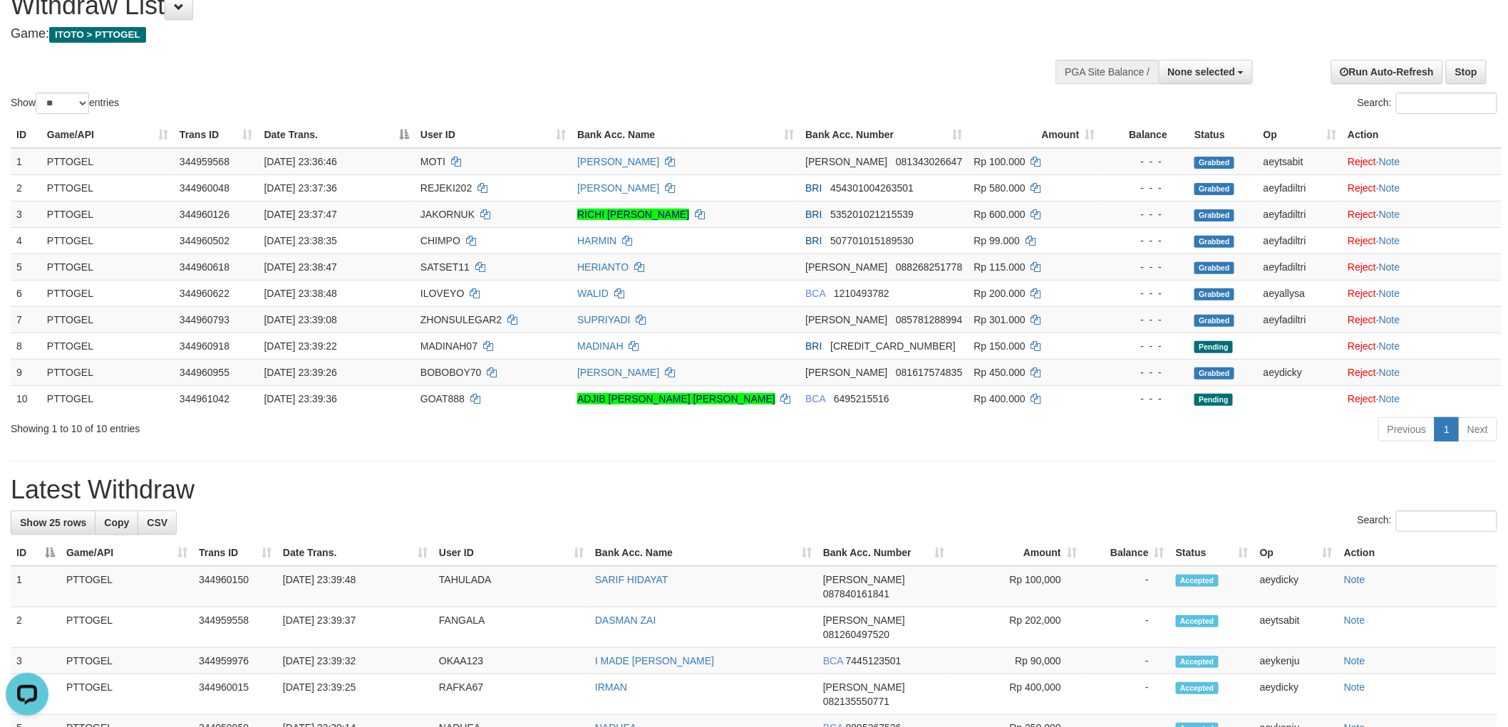
drag, startPoint x: 579, startPoint y: 58, endPoint x: 595, endPoint y: 68, distance: 18.2
click at [583, 58] on div "Show ** ** ** *** entries Search:" at bounding box center [754, 47] width 1508 height 140
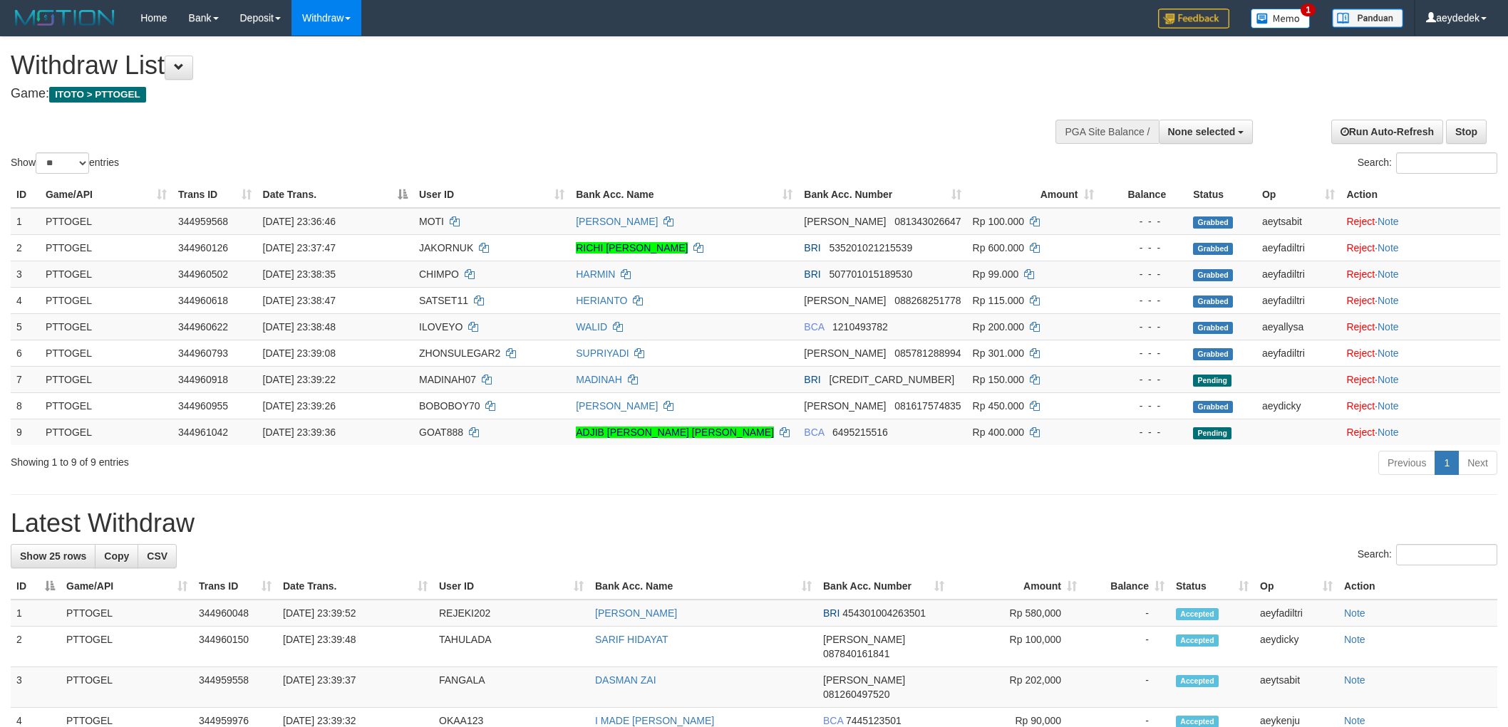
select select
select select "**"
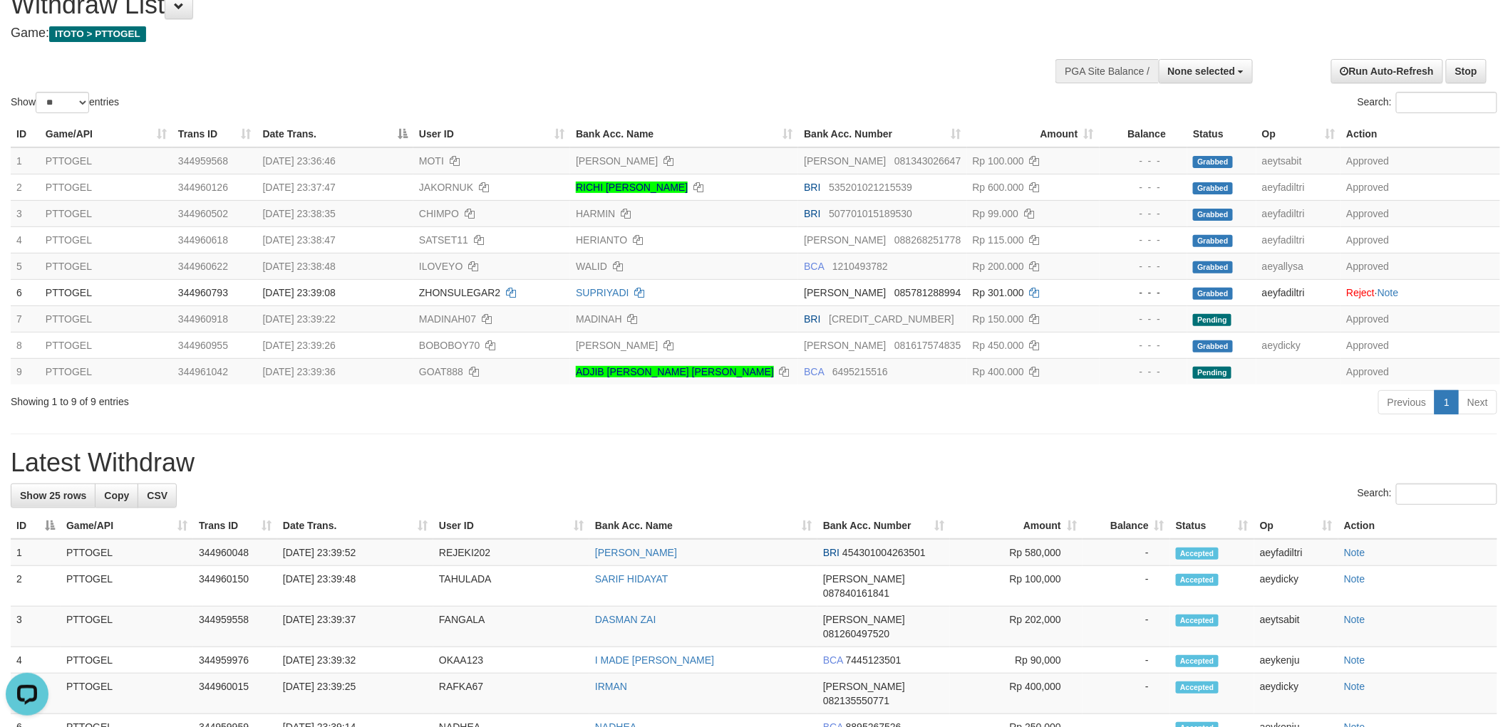
click at [834, 442] on div "**********" at bounding box center [754, 699] width 1508 height 1446
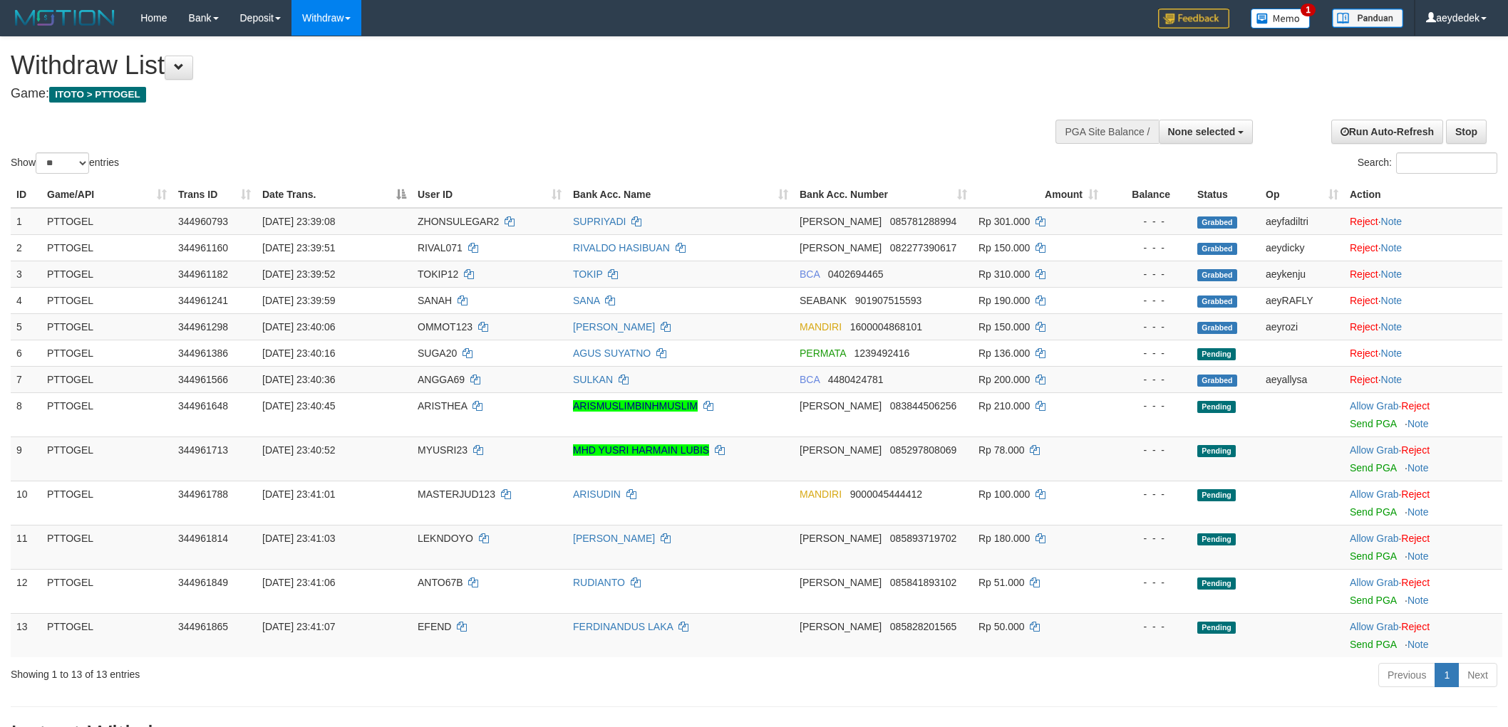
select select
select select "**"
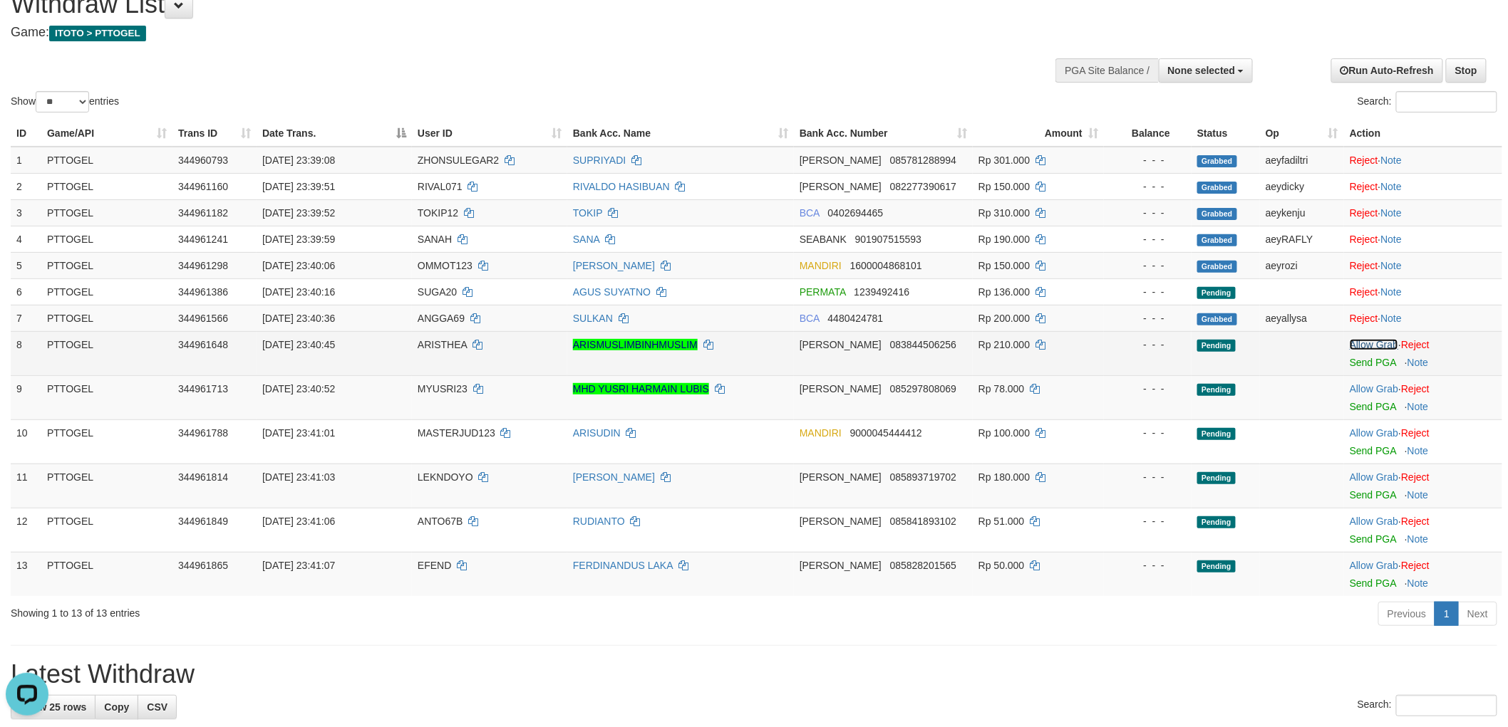
click at [1362, 341] on link "Allow Grab" at bounding box center [1373, 344] width 48 height 11
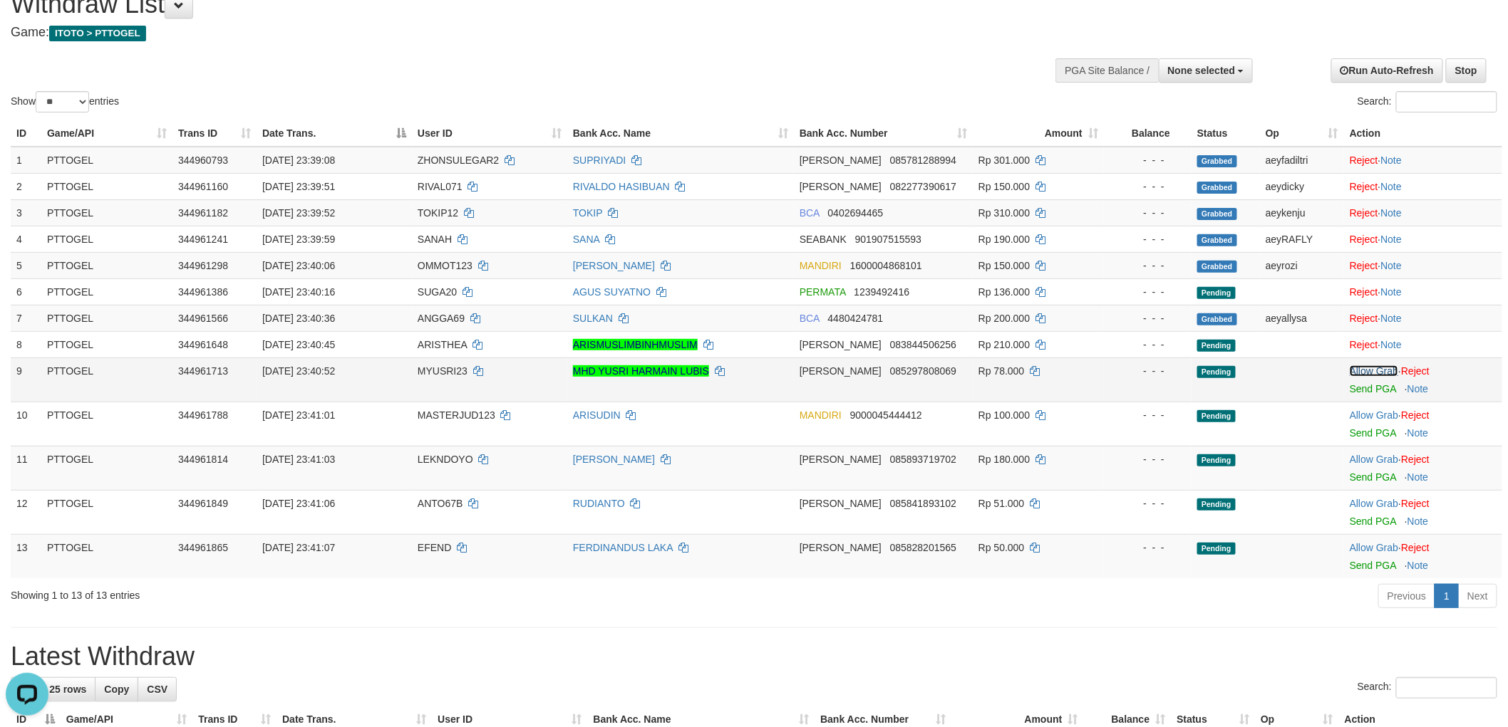
click at [1378, 370] on link "Allow Grab" at bounding box center [1373, 371] width 48 height 11
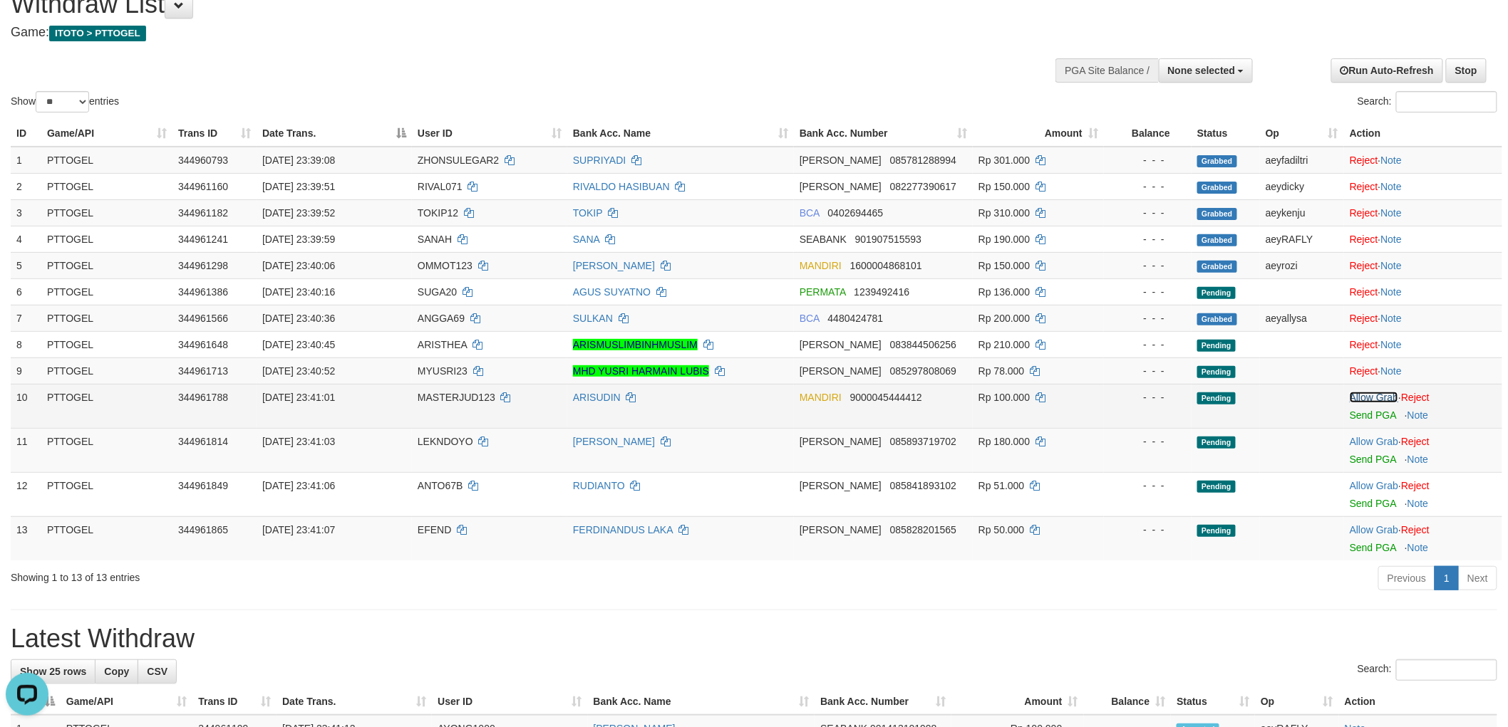
click at [1369, 395] on link "Allow Grab" at bounding box center [1373, 397] width 48 height 11
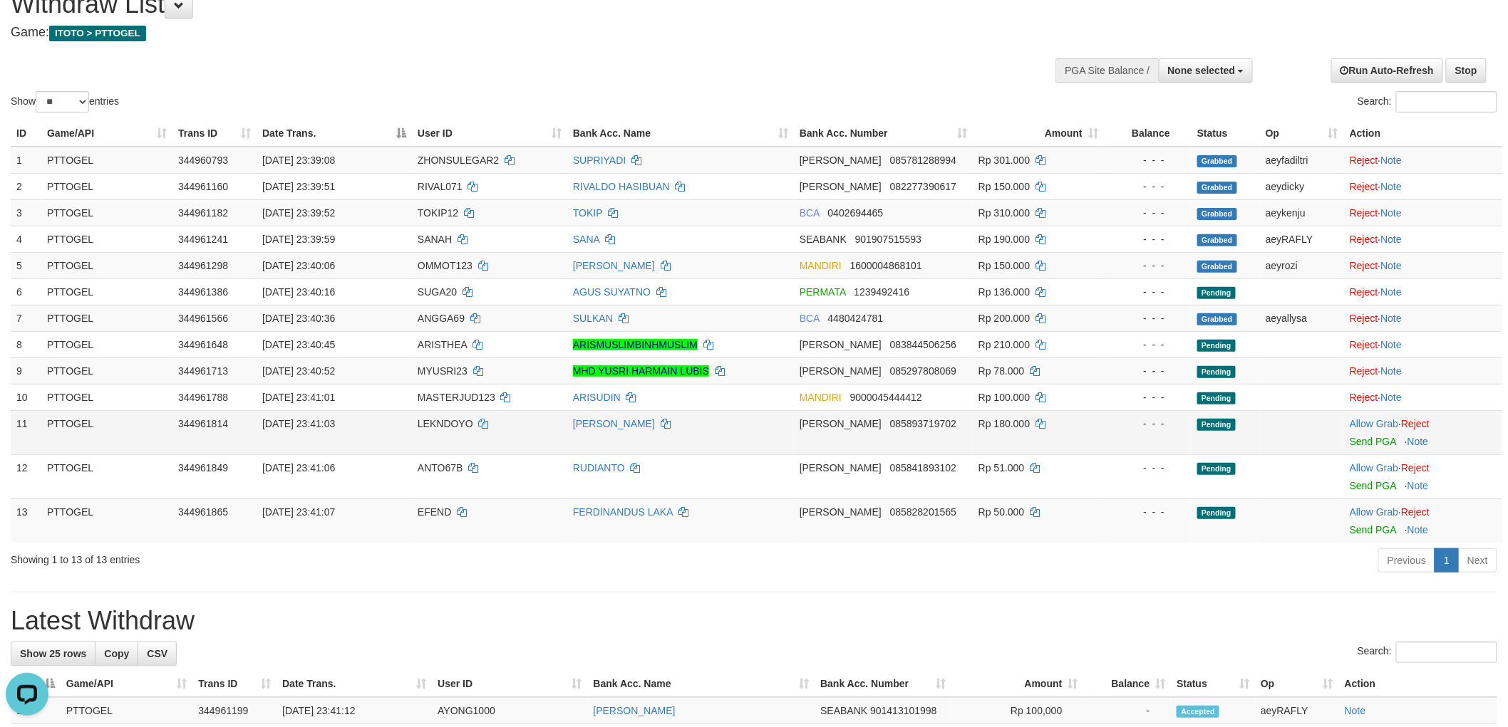
click at [1371, 415] on td "Allow Grab · Reject Send PGA · Note" at bounding box center [1423, 432] width 158 height 44
click at [1370, 418] on link "Allow Grab" at bounding box center [1373, 423] width 48 height 11
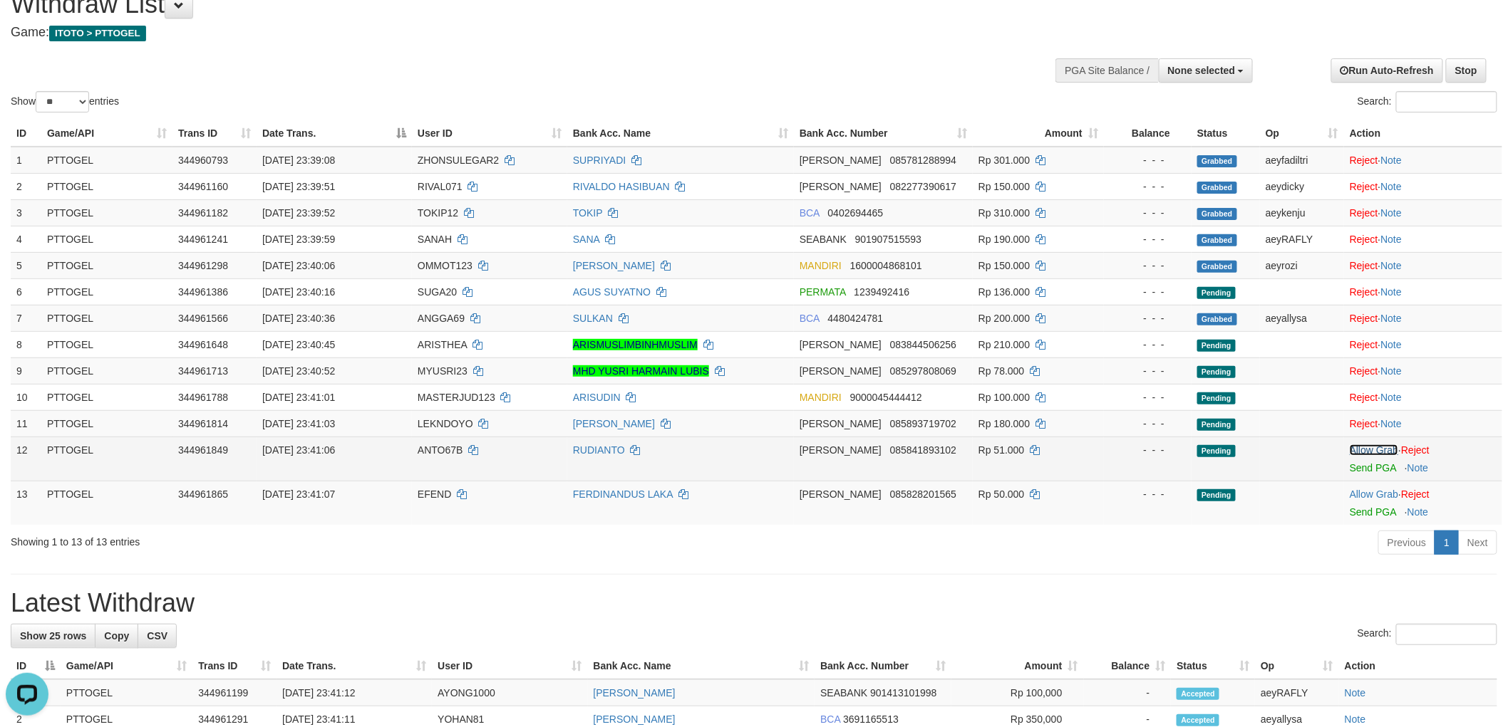
click at [1374, 445] on link "Allow Grab" at bounding box center [1373, 450] width 48 height 11
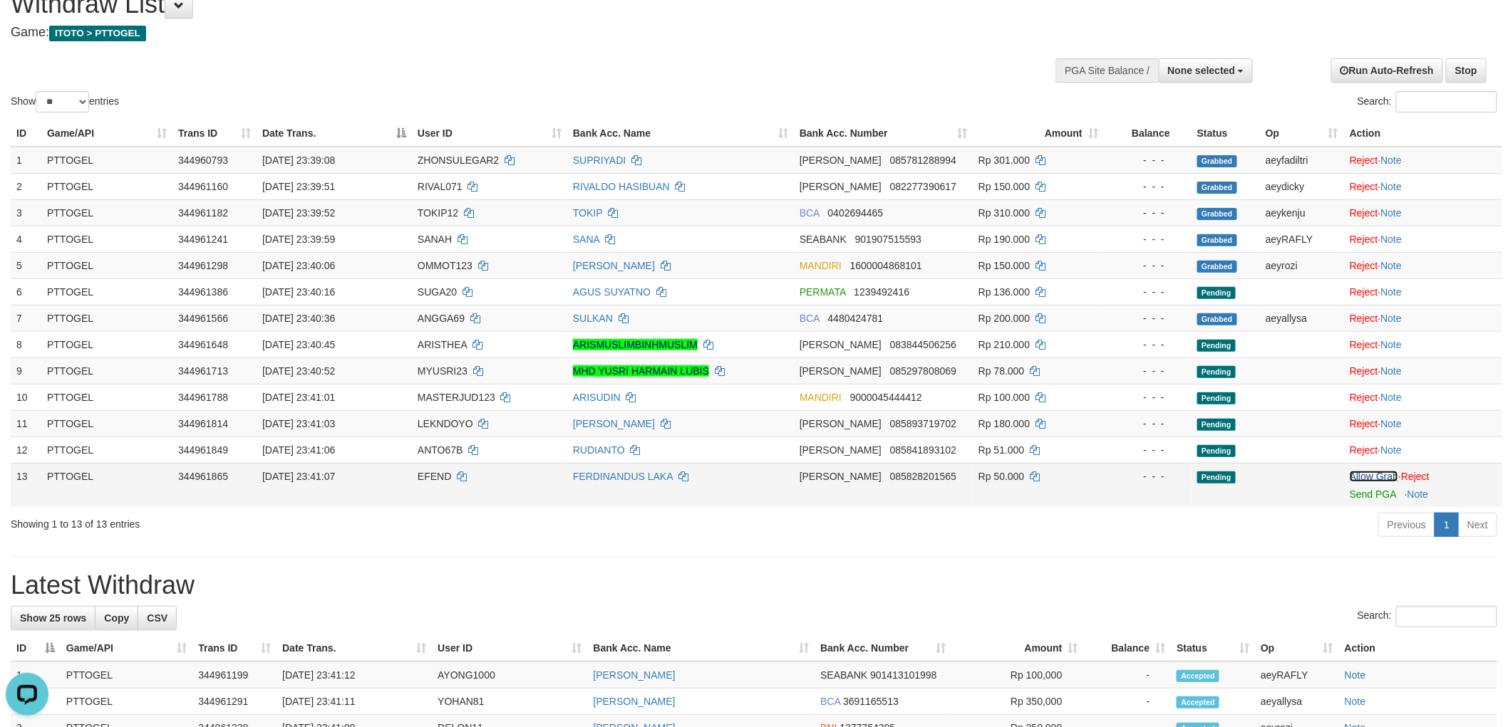
click at [1373, 473] on link "Allow Grab" at bounding box center [1373, 476] width 48 height 11
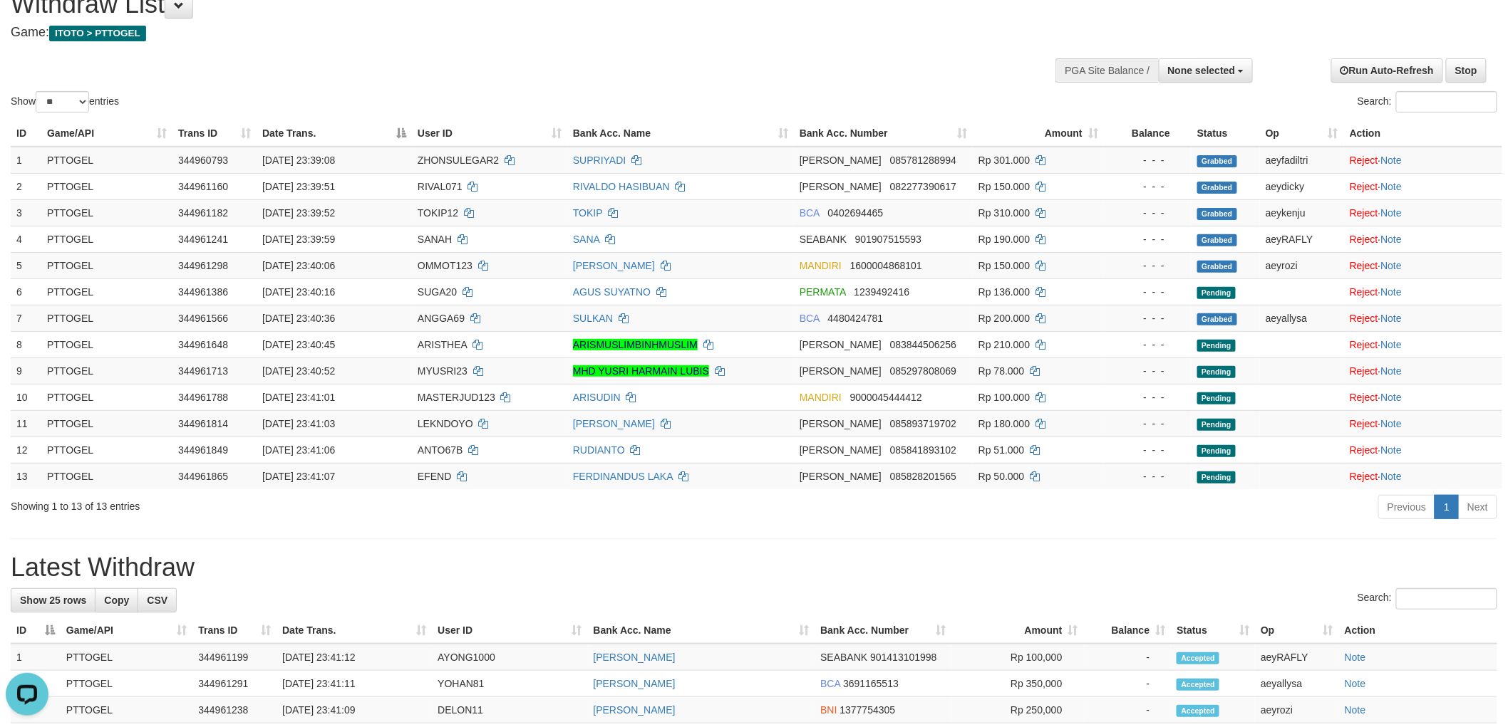
click at [875, 66] on div "Show ** ** ** *** entries Search:" at bounding box center [754, 46] width 1508 height 140
click at [807, 564] on h1 "Latest Withdraw" at bounding box center [754, 568] width 1486 height 28
click at [649, 36] on h4 "Game: ITOTO > PTTOGEL" at bounding box center [501, 33] width 980 height 14
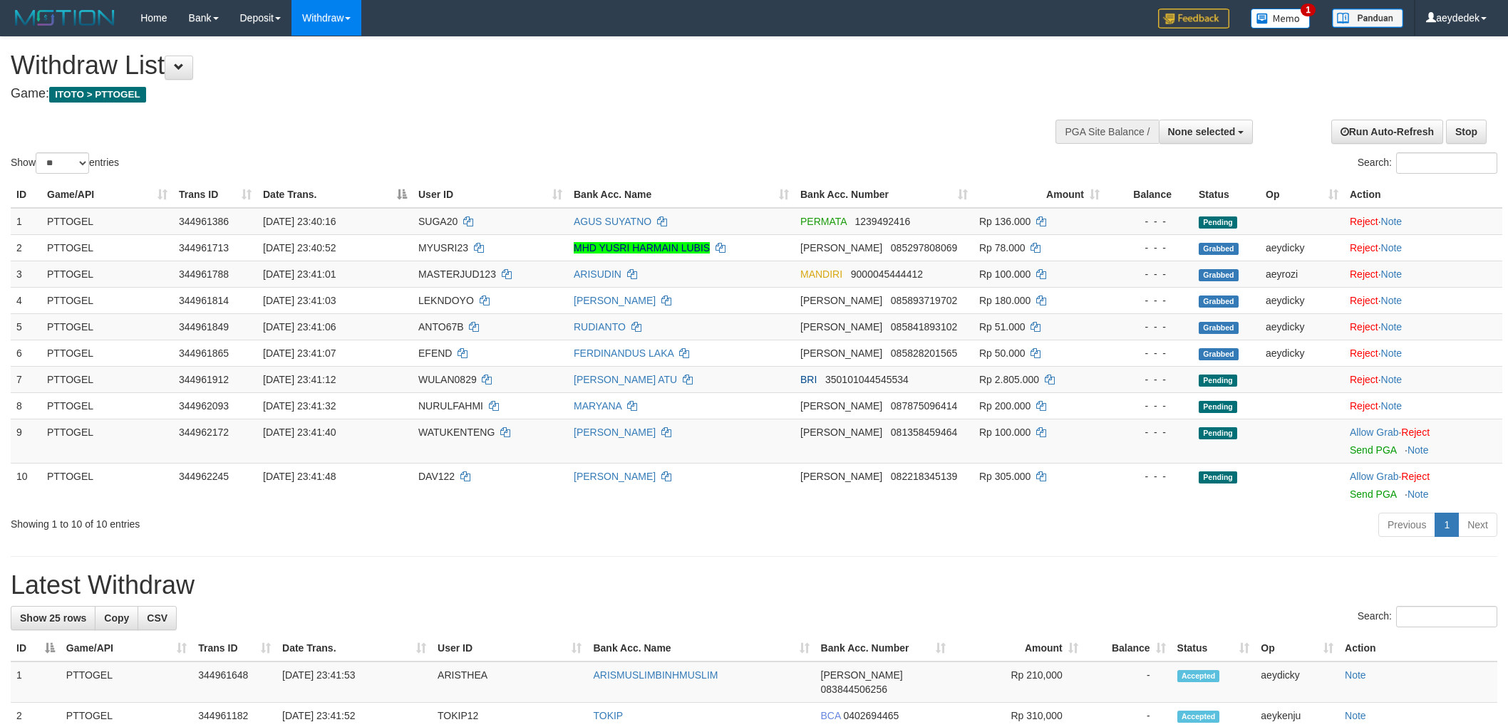
select select
select select "**"
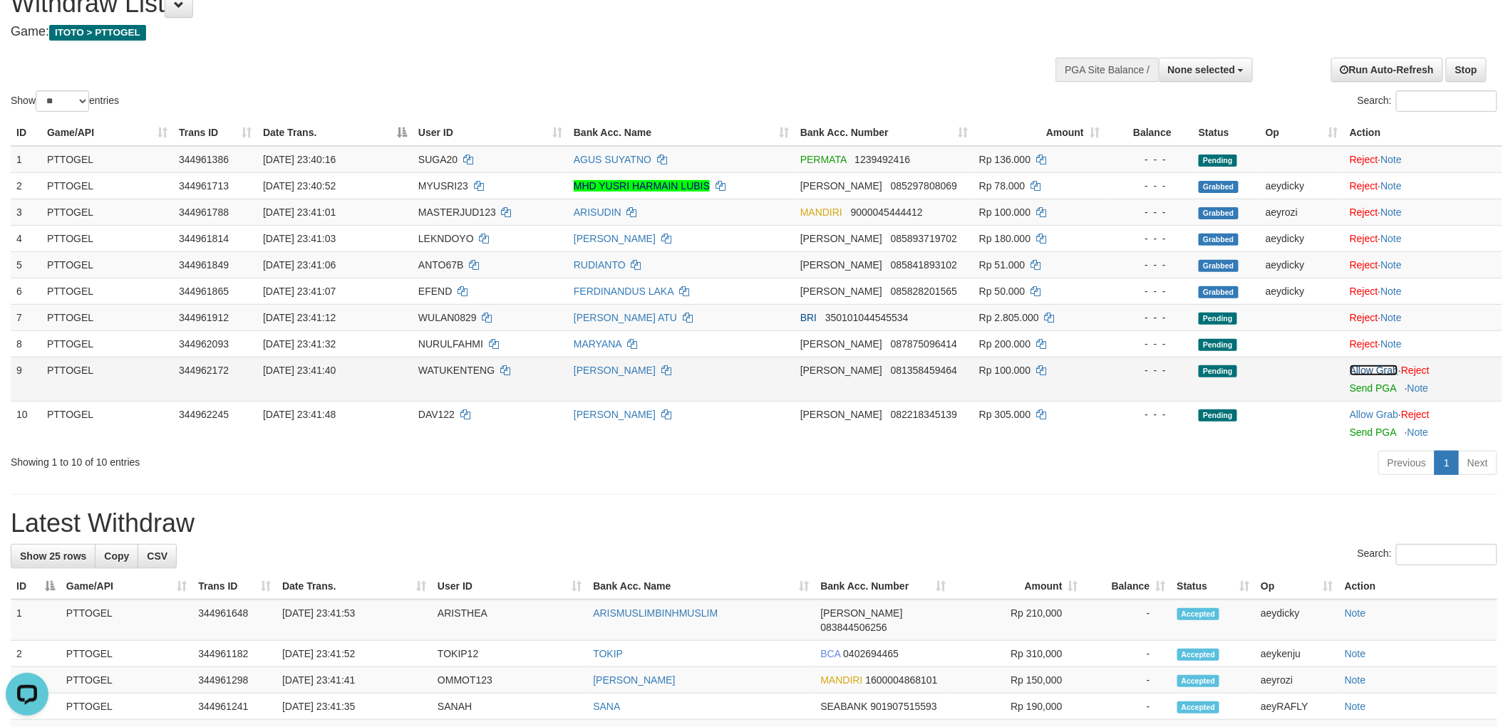
click at [1372, 368] on link "Allow Grab" at bounding box center [1373, 370] width 48 height 11
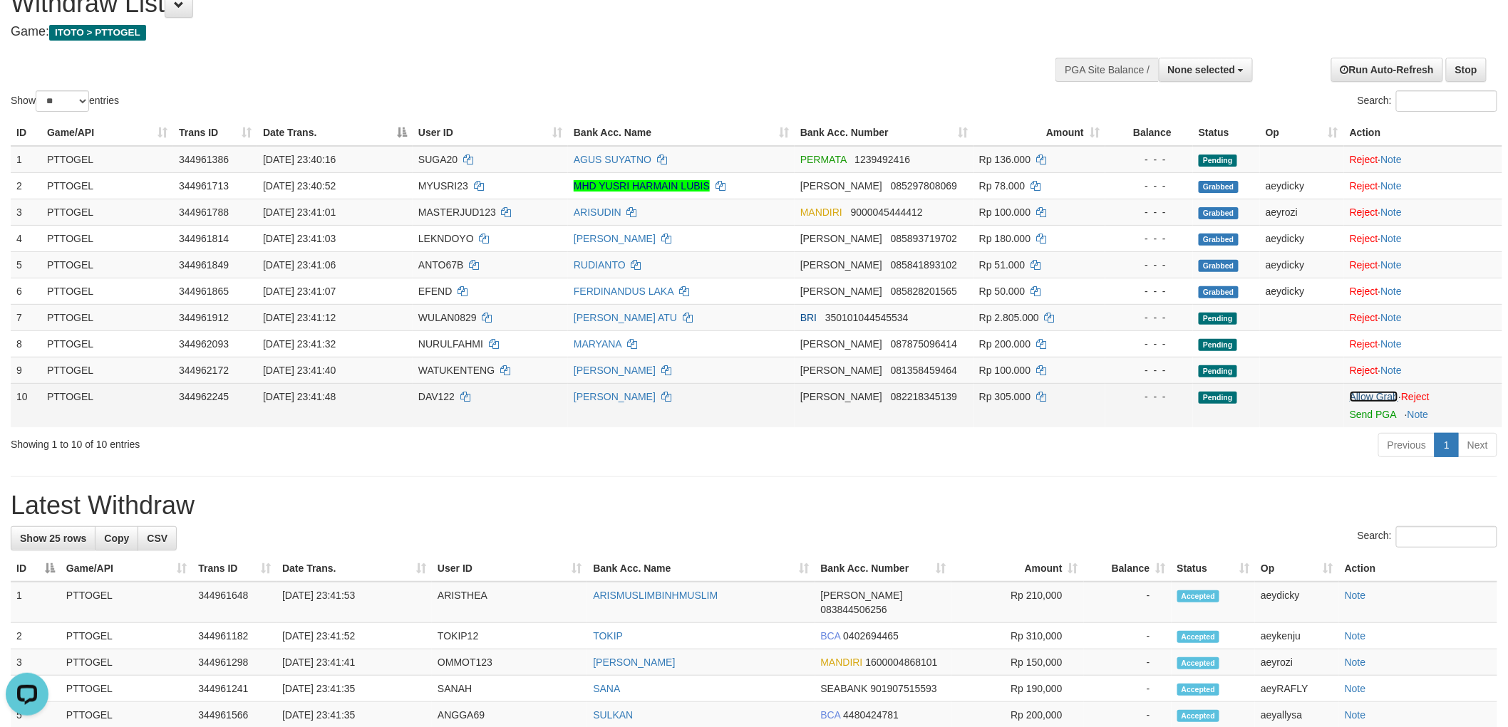
click at [1372, 398] on link "Allow Grab" at bounding box center [1373, 396] width 48 height 11
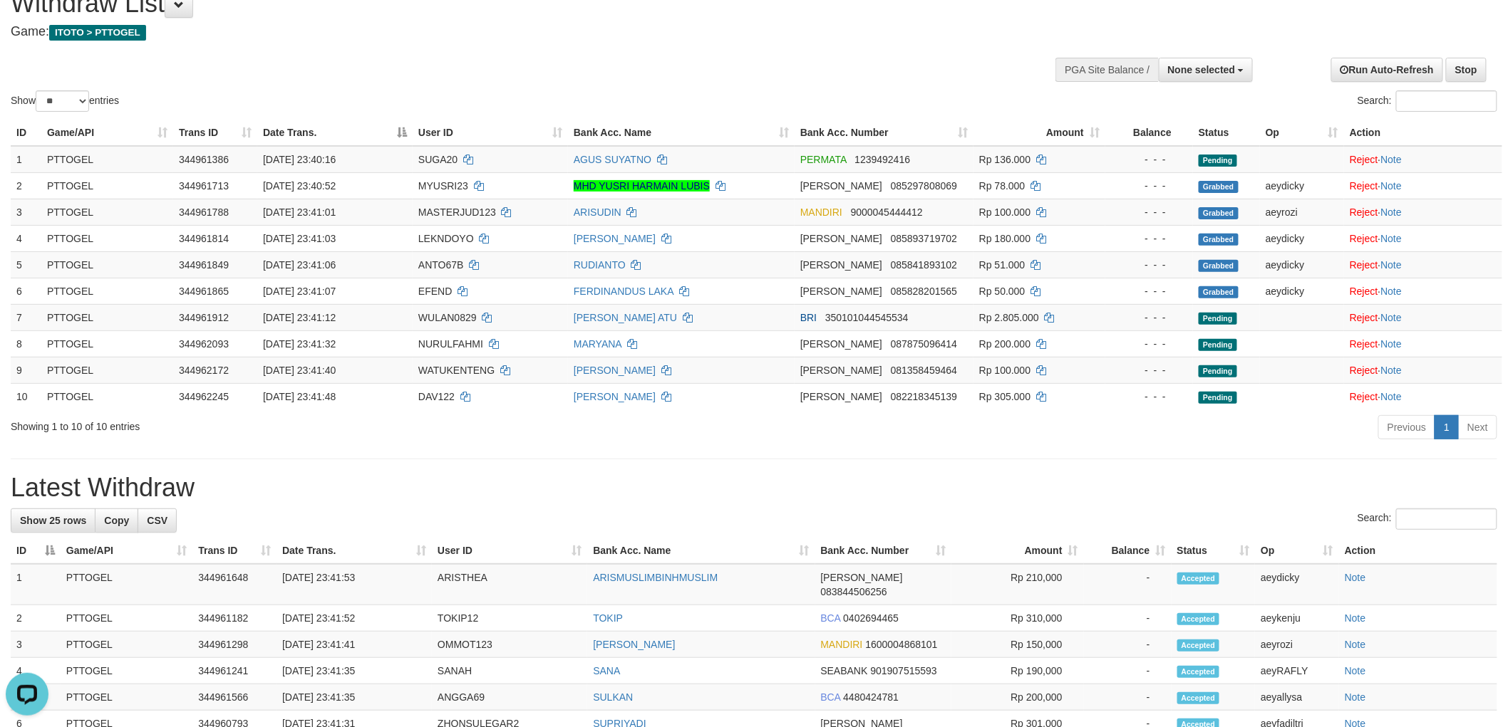
click at [387, 39] on div "**********" at bounding box center [506, 10] width 991 height 71
click at [1005, 465] on div "**********" at bounding box center [754, 718] width 1508 height 1486
click at [742, 61] on div "Show ** ** ** *** entries Search:" at bounding box center [754, 45] width 1508 height 140
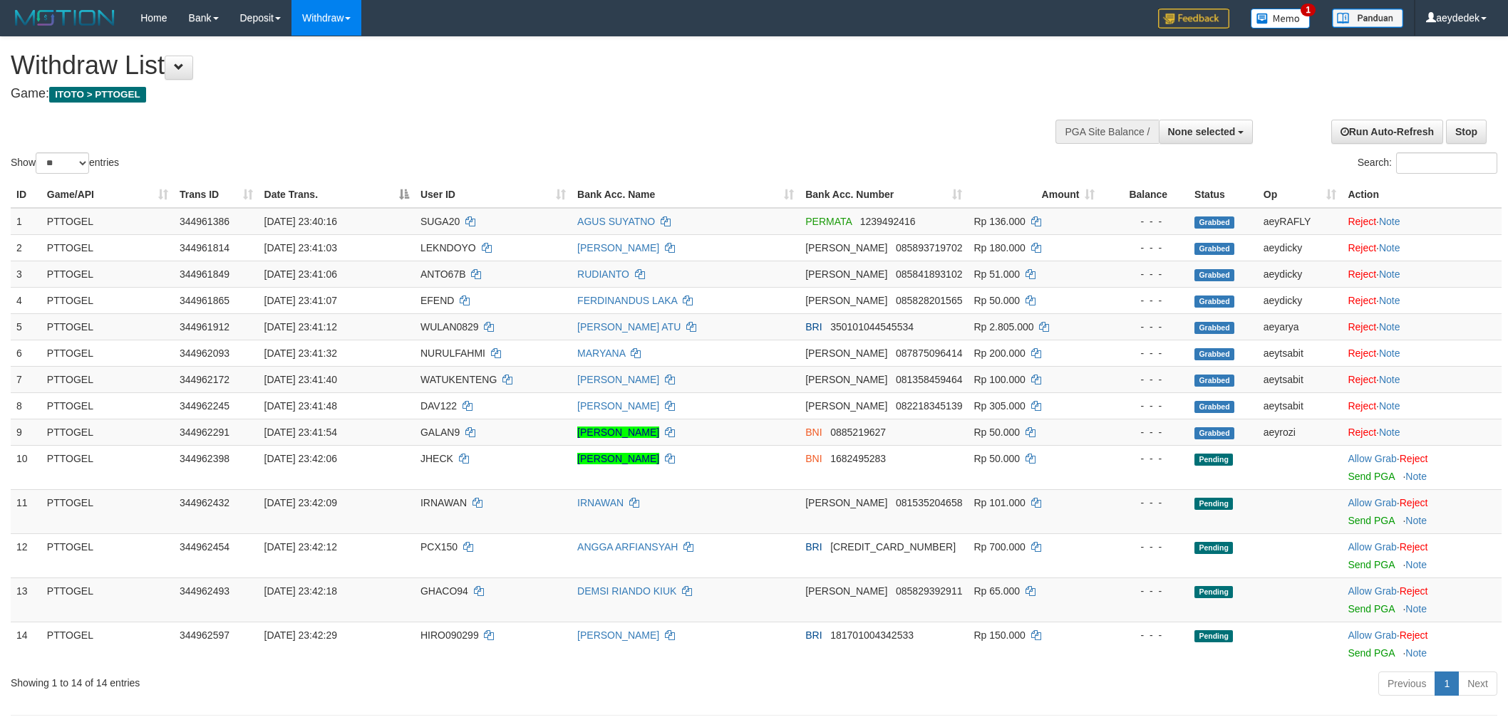
select select
select select "**"
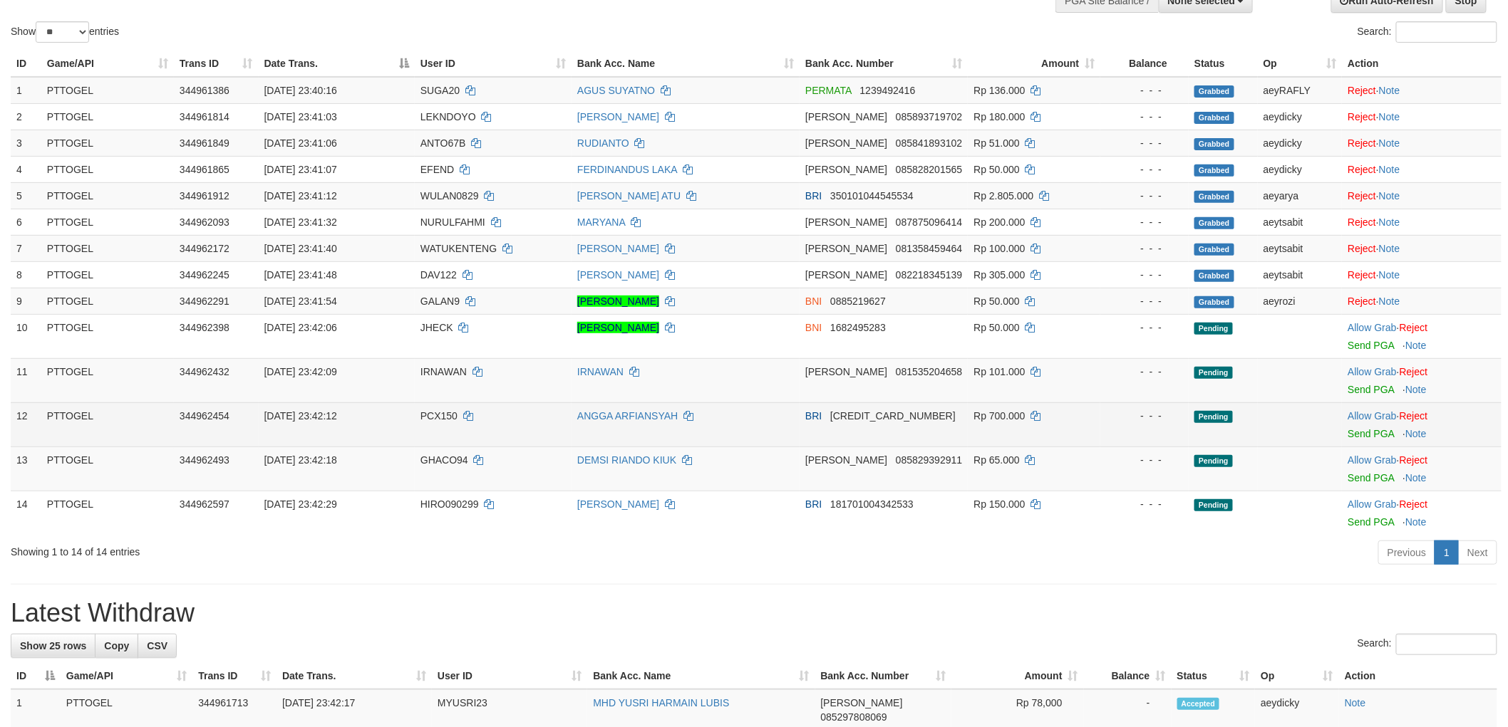
scroll to position [222, 0]
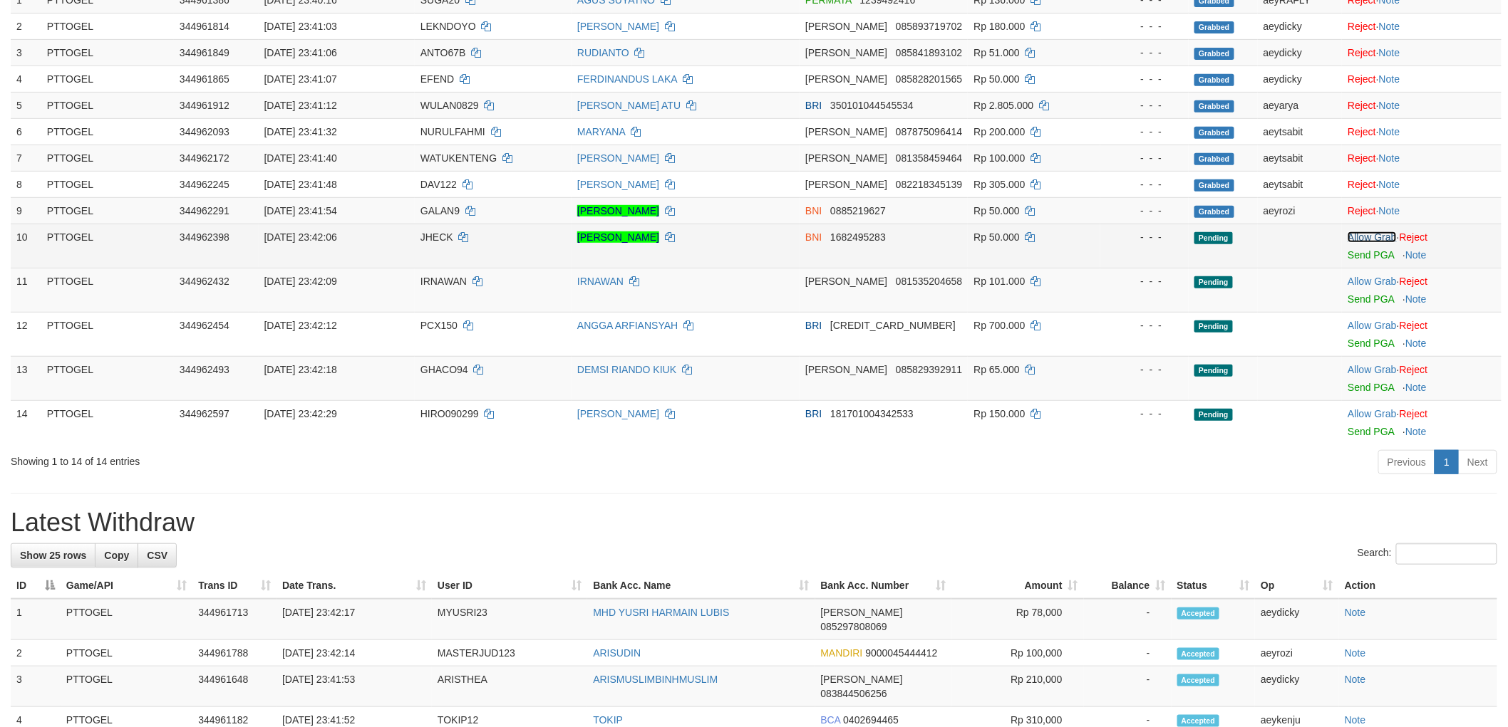
click at [1377, 235] on link "Allow Grab" at bounding box center [1371, 237] width 48 height 11
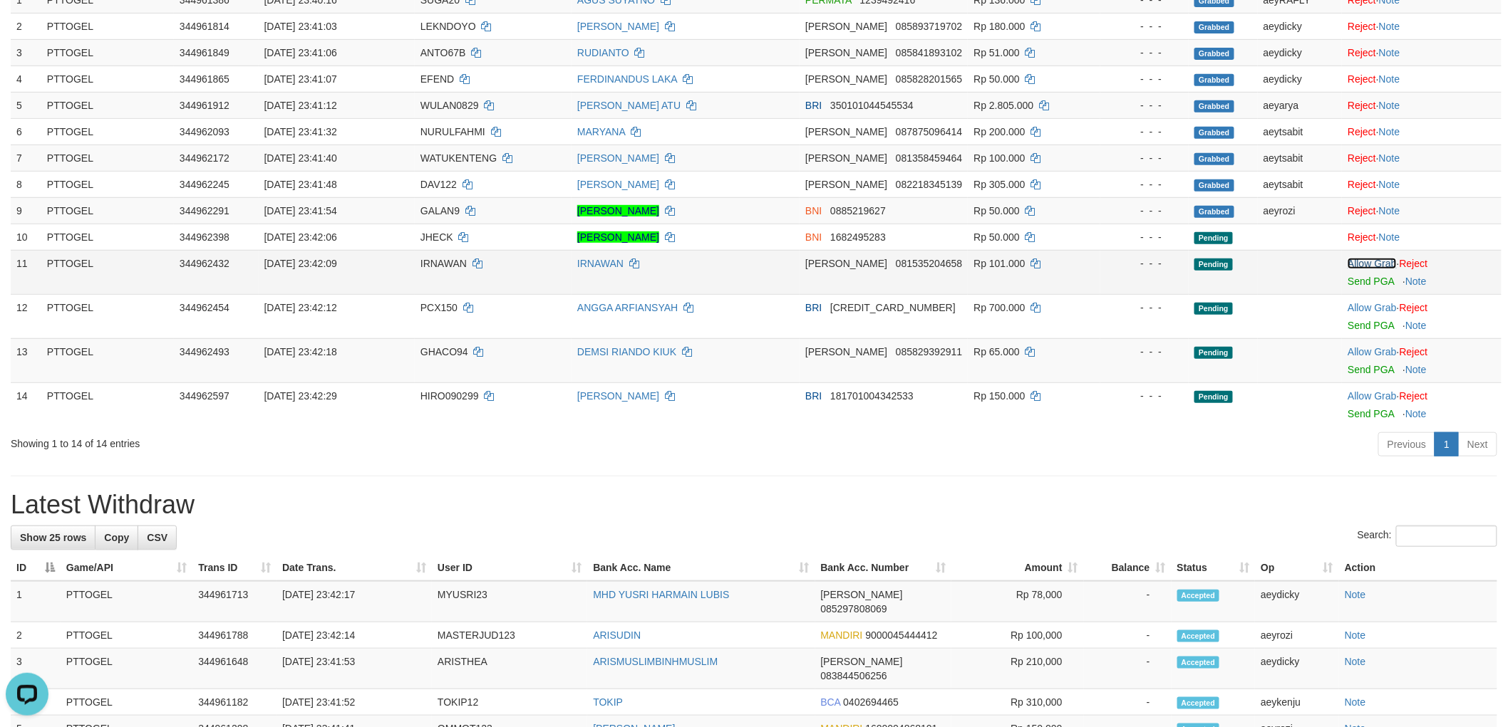
click at [1373, 261] on link "Allow Grab" at bounding box center [1371, 263] width 48 height 11
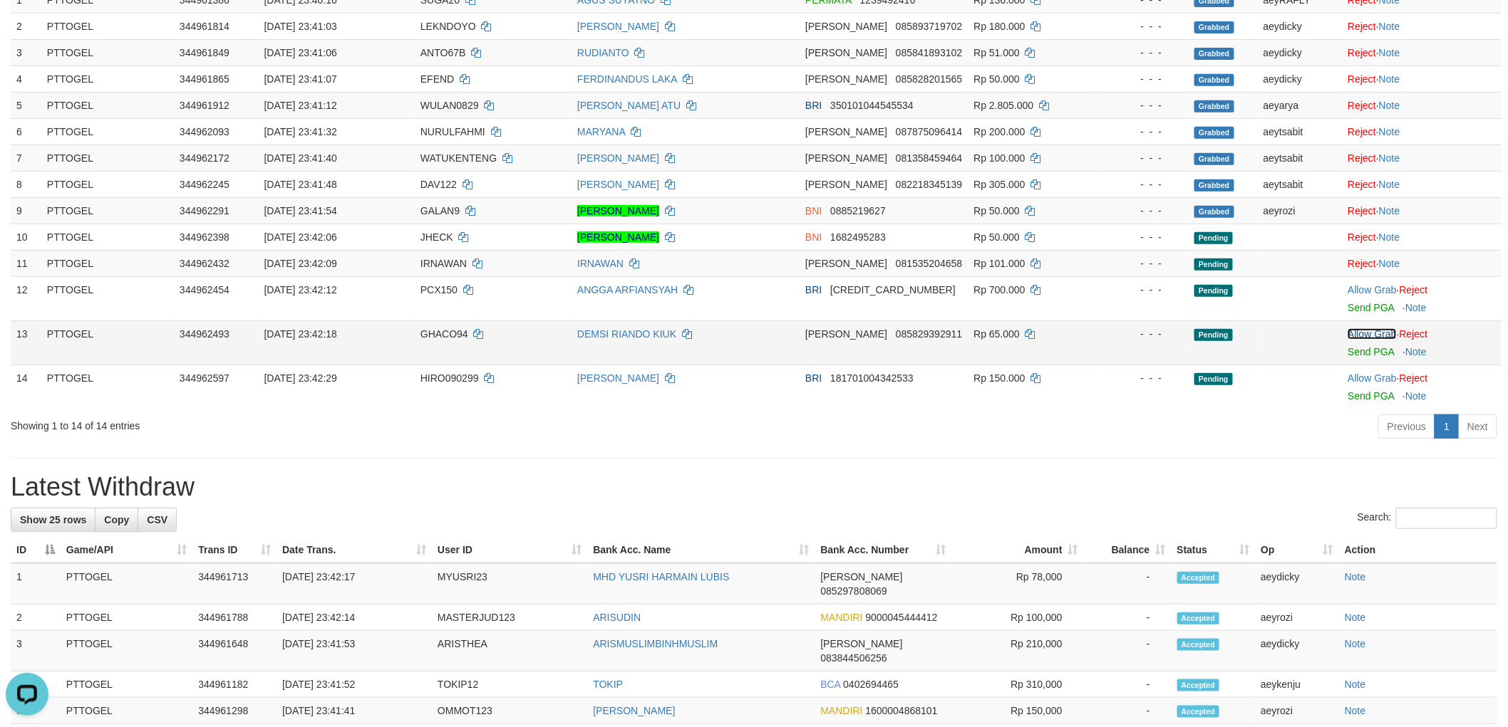
click at [1376, 332] on link "Allow Grab" at bounding box center [1371, 333] width 48 height 11
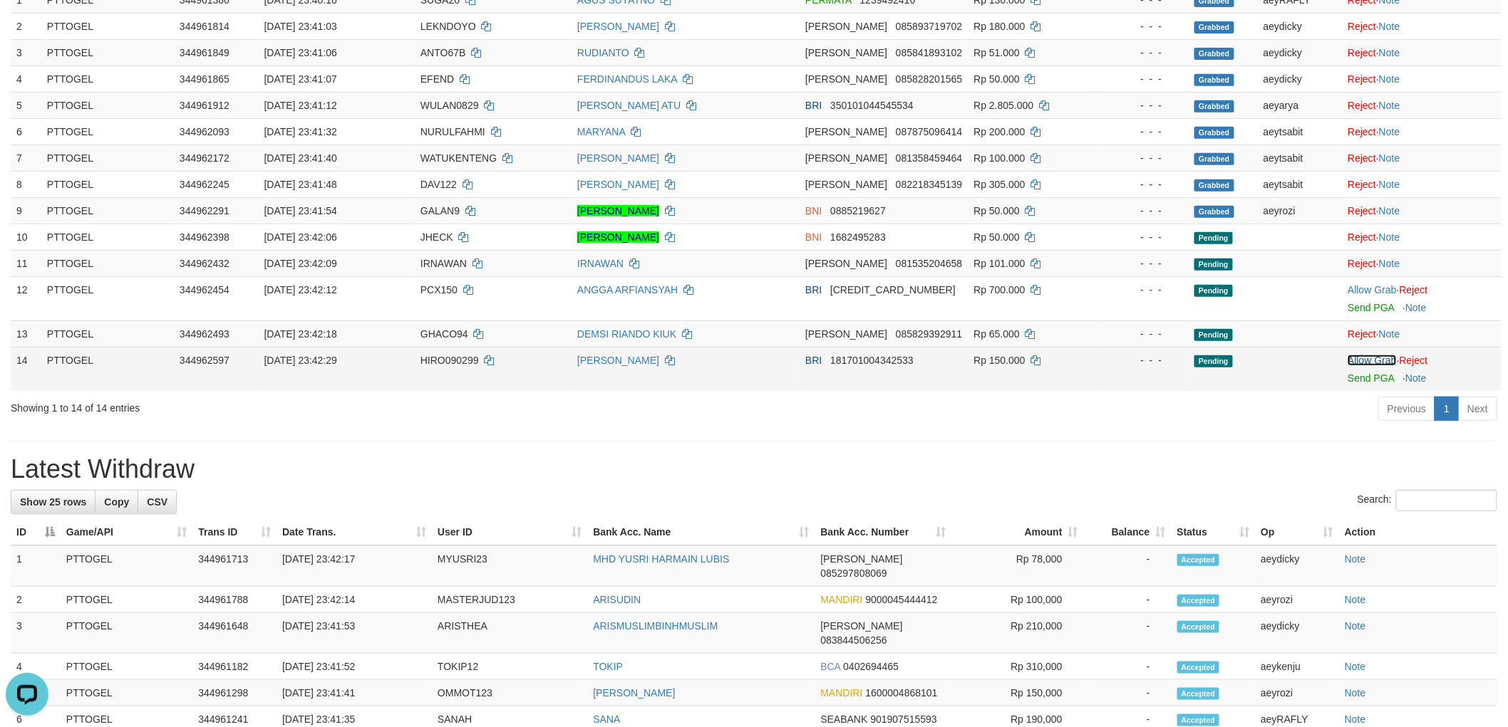
click at [1376, 359] on link "Allow Grab" at bounding box center [1371, 360] width 48 height 11
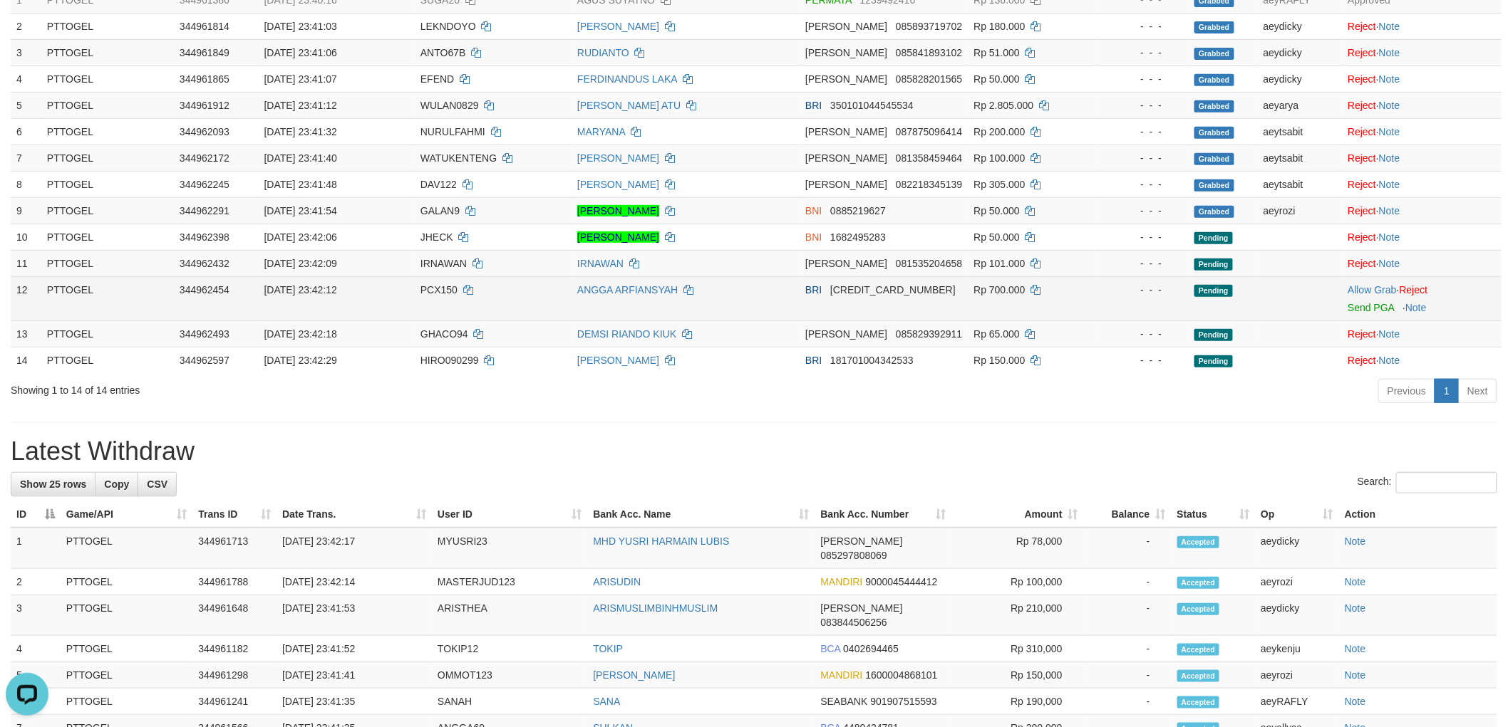
click at [433, 286] on span "PCX150" at bounding box center [438, 289] width 37 height 11
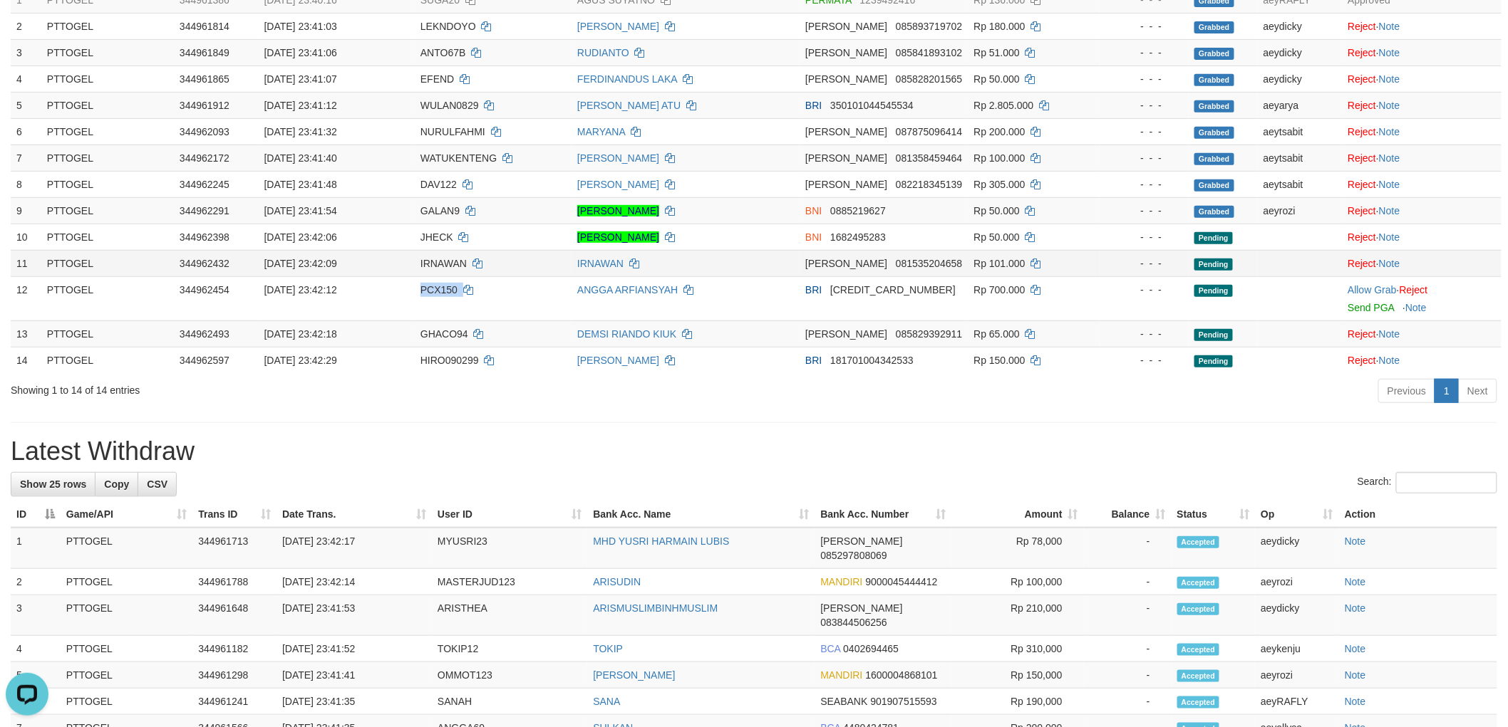
copy td "PCX150"
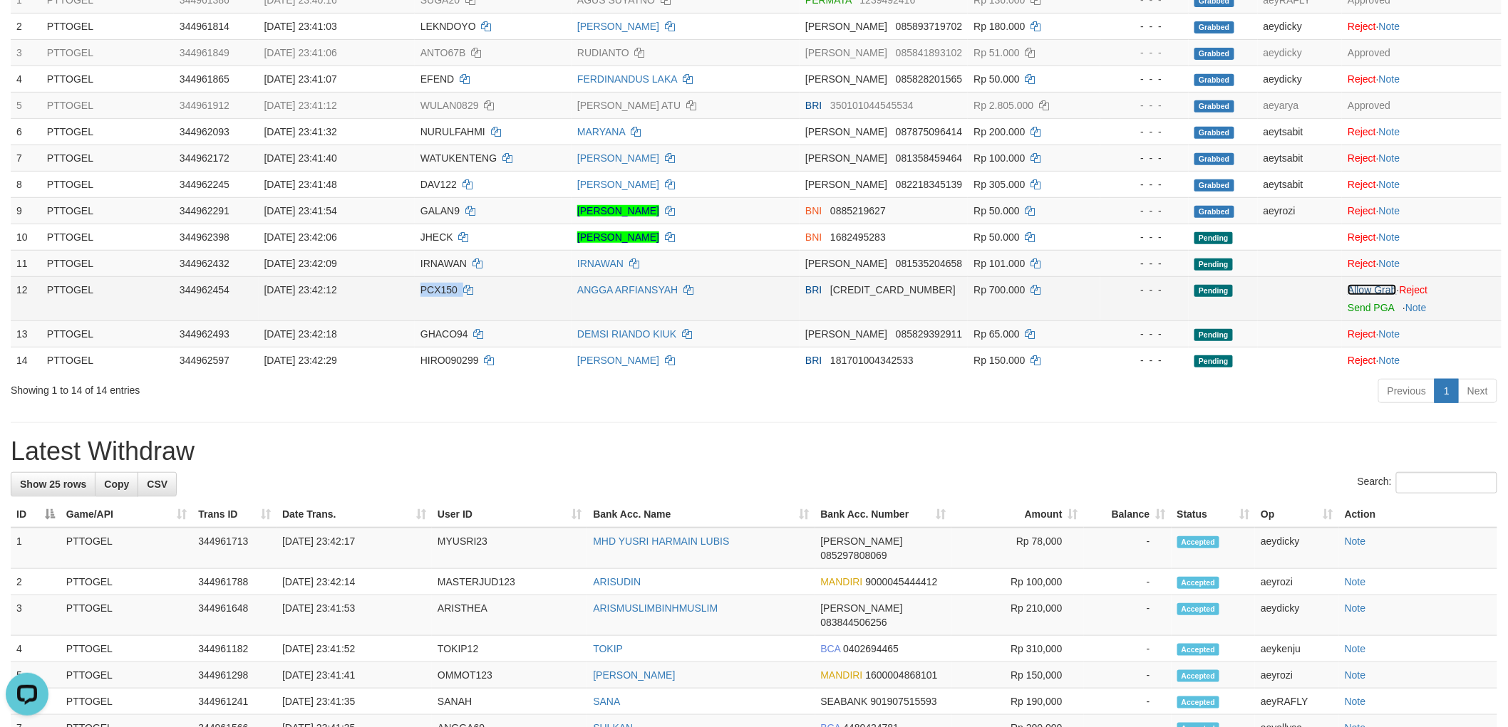
drag, startPoint x: 1378, startPoint y: 283, endPoint x: 1354, endPoint y: 296, distance: 27.4
click at [1378, 284] on link "Allow Grab" at bounding box center [1371, 289] width 48 height 11
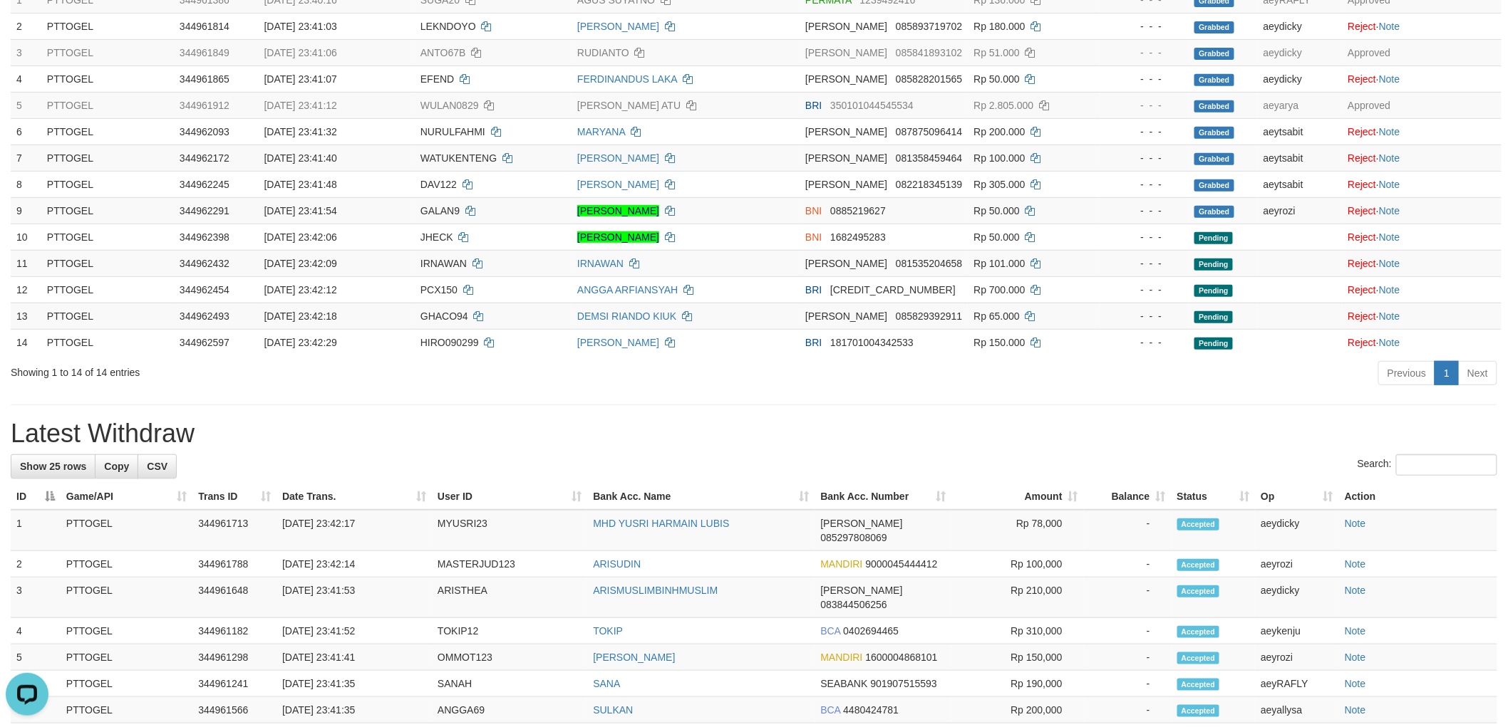
click at [1100, 414] on div "**********" at bounding box center [754, 611] width 1508 height 1592
click at [1098, 414] on div "**********" at bounding box center [754, 611] width 1508 height 1592
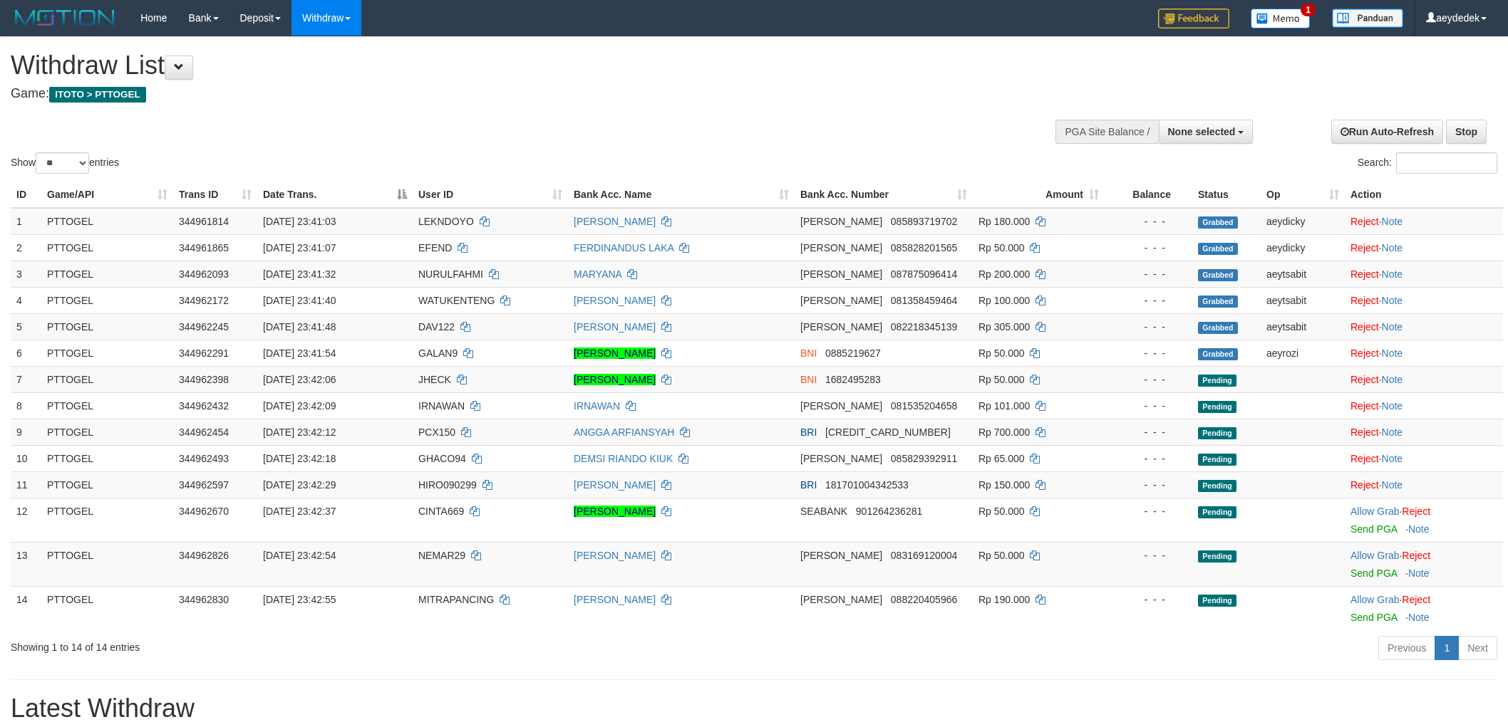
select select
select select "**"
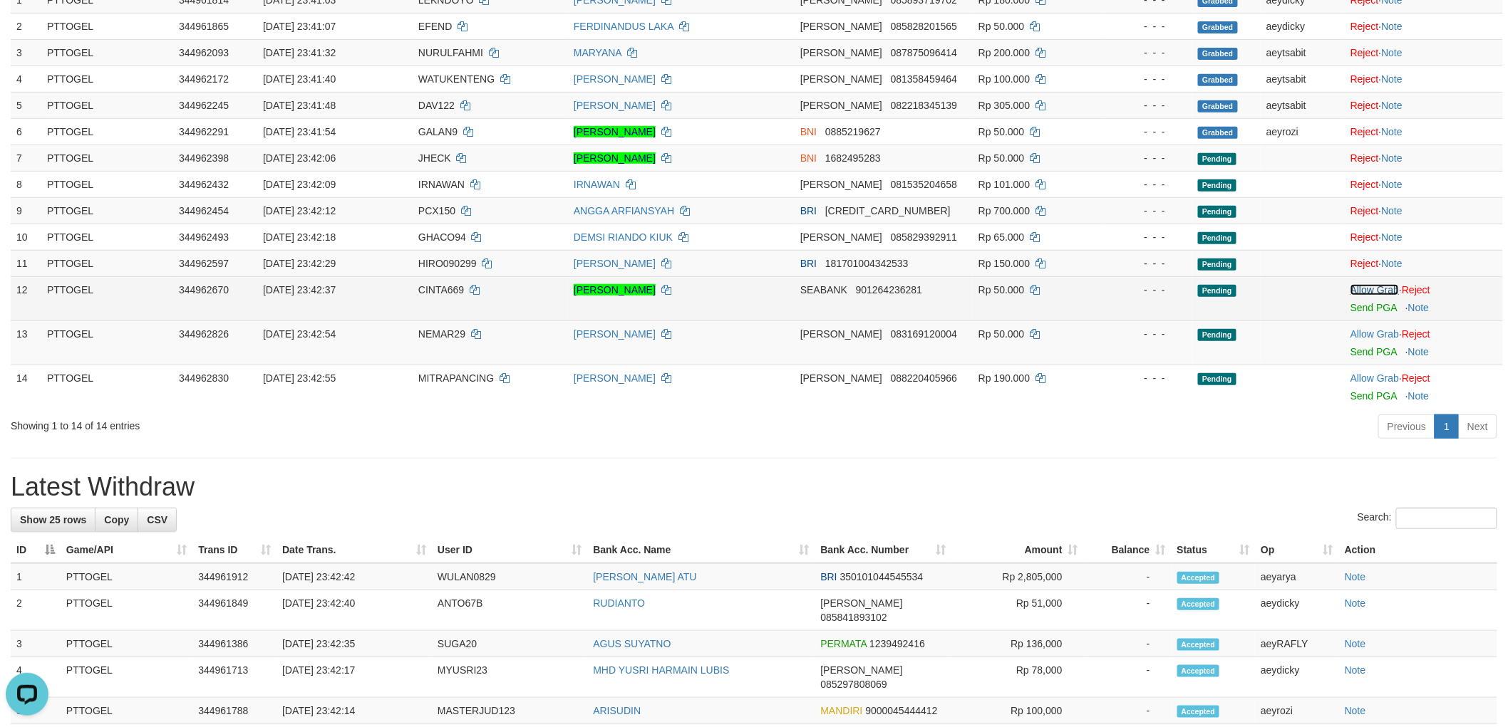
click at [1375, 288] on link "Allow Grab" at bounding box center [1374, 289] width 48 height 11
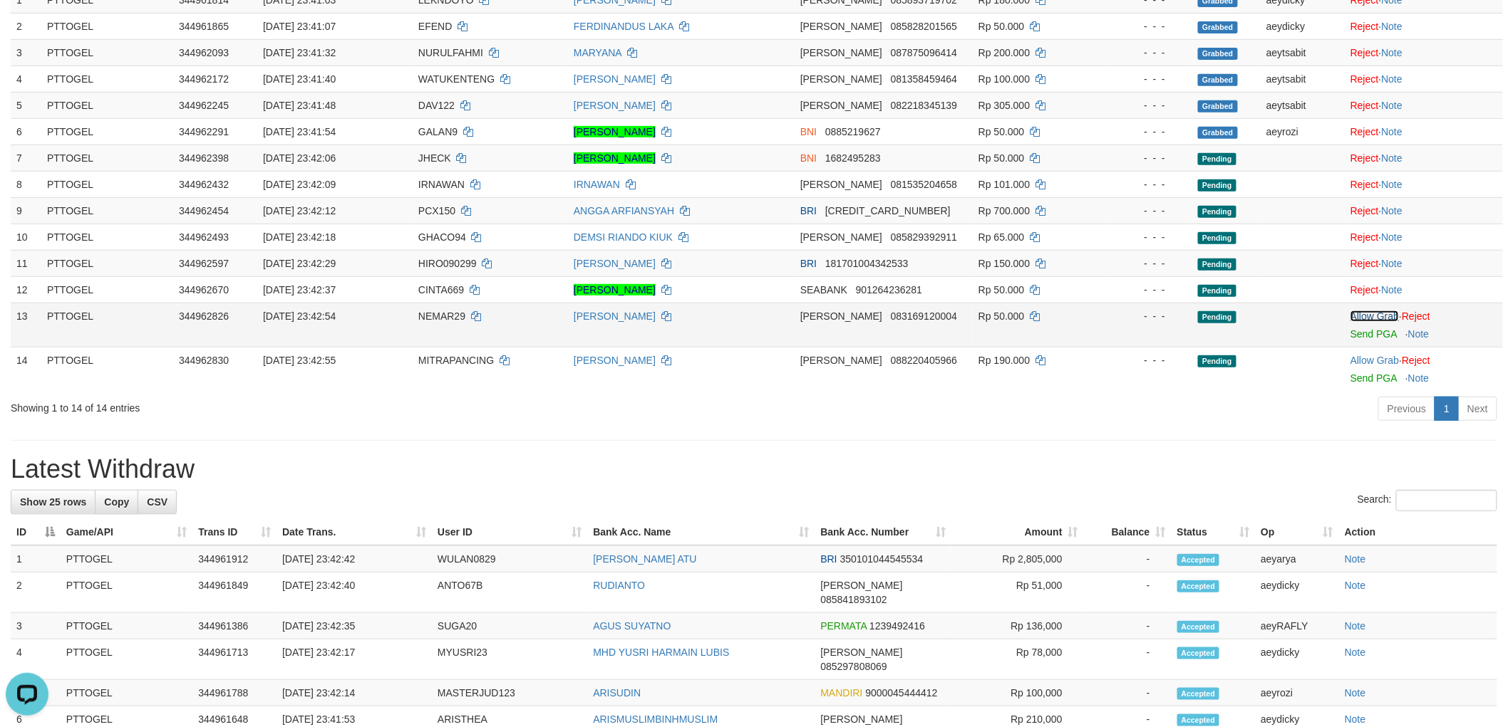
click at [1378, 312] on link "Allow Grab" at bounding box center [1374, 316] width 48 height 11
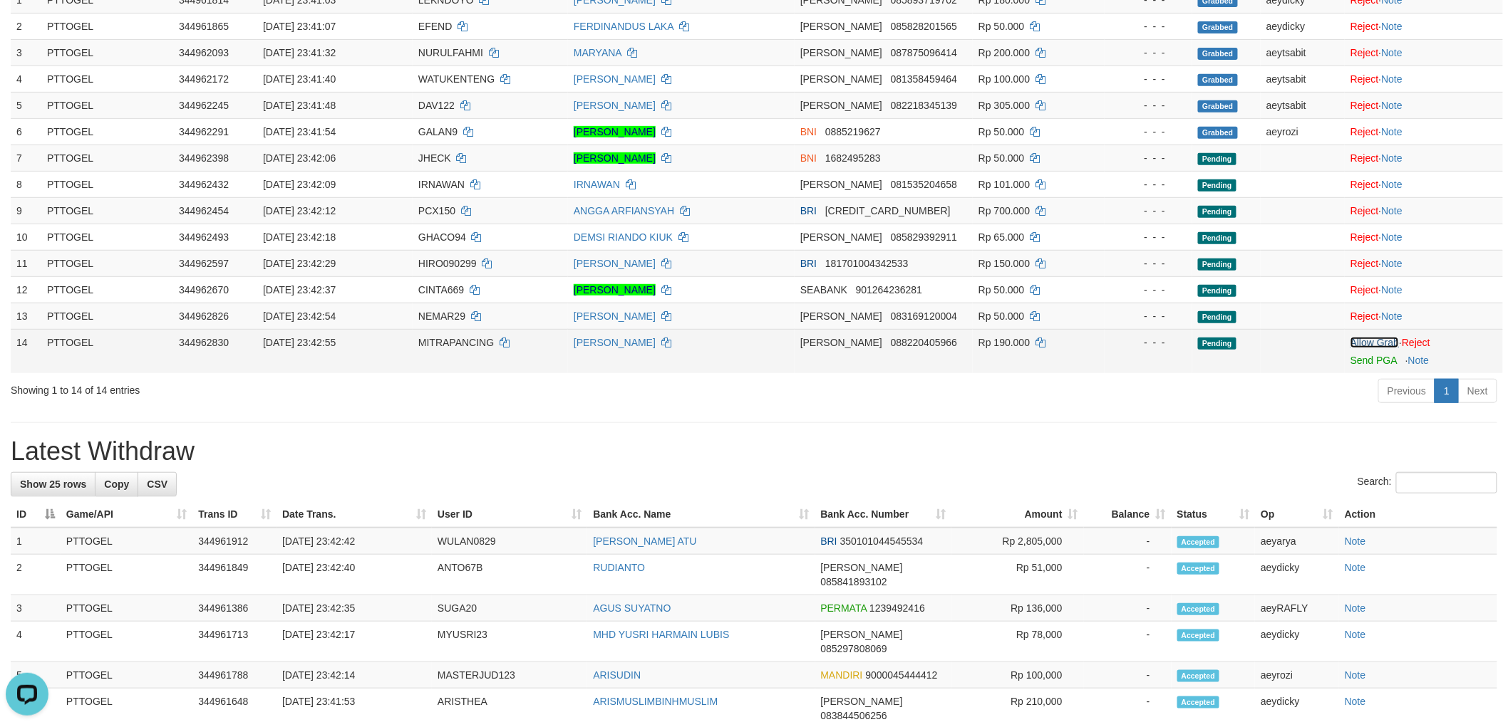
click at [1364, 346] on link "Allow Grab" at bounding box center [1374, 342] width 48 height 11
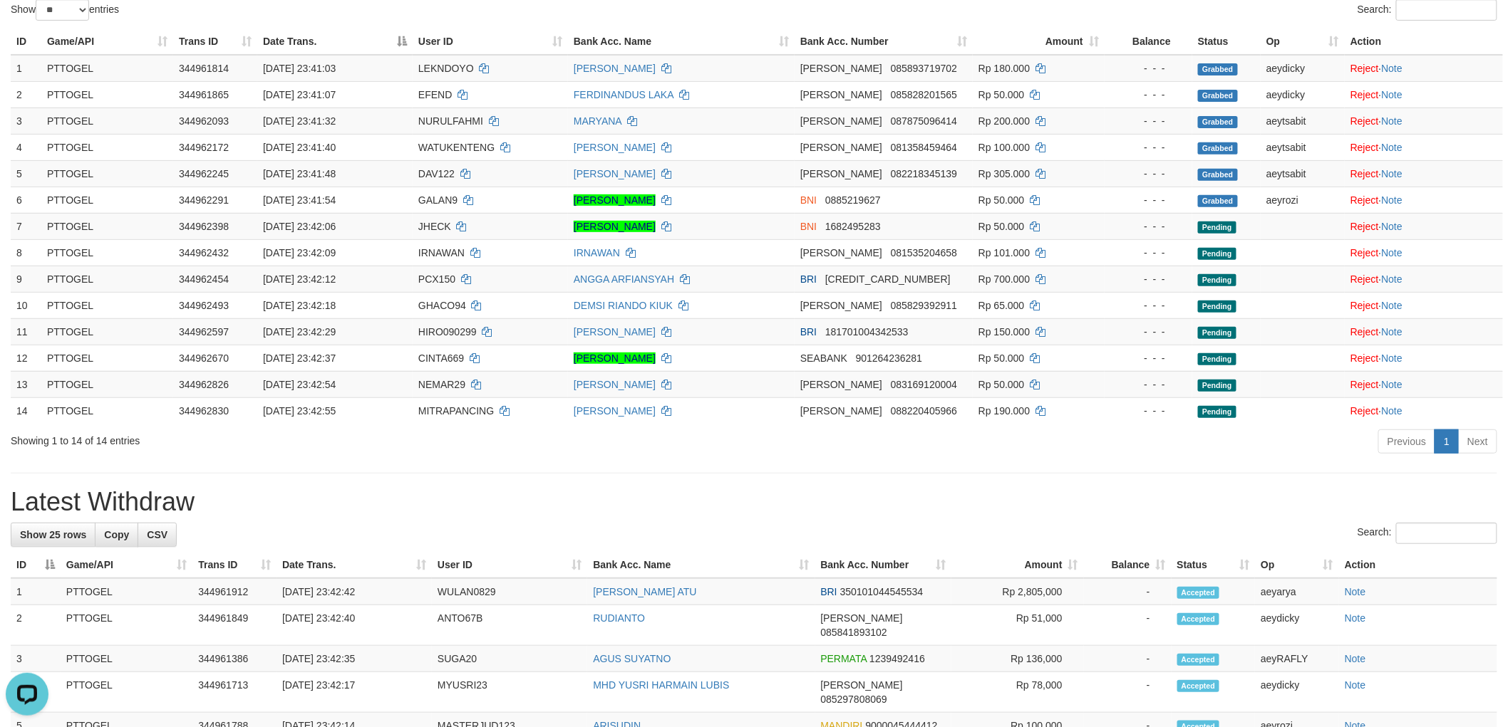
scroll to position [158, 0]
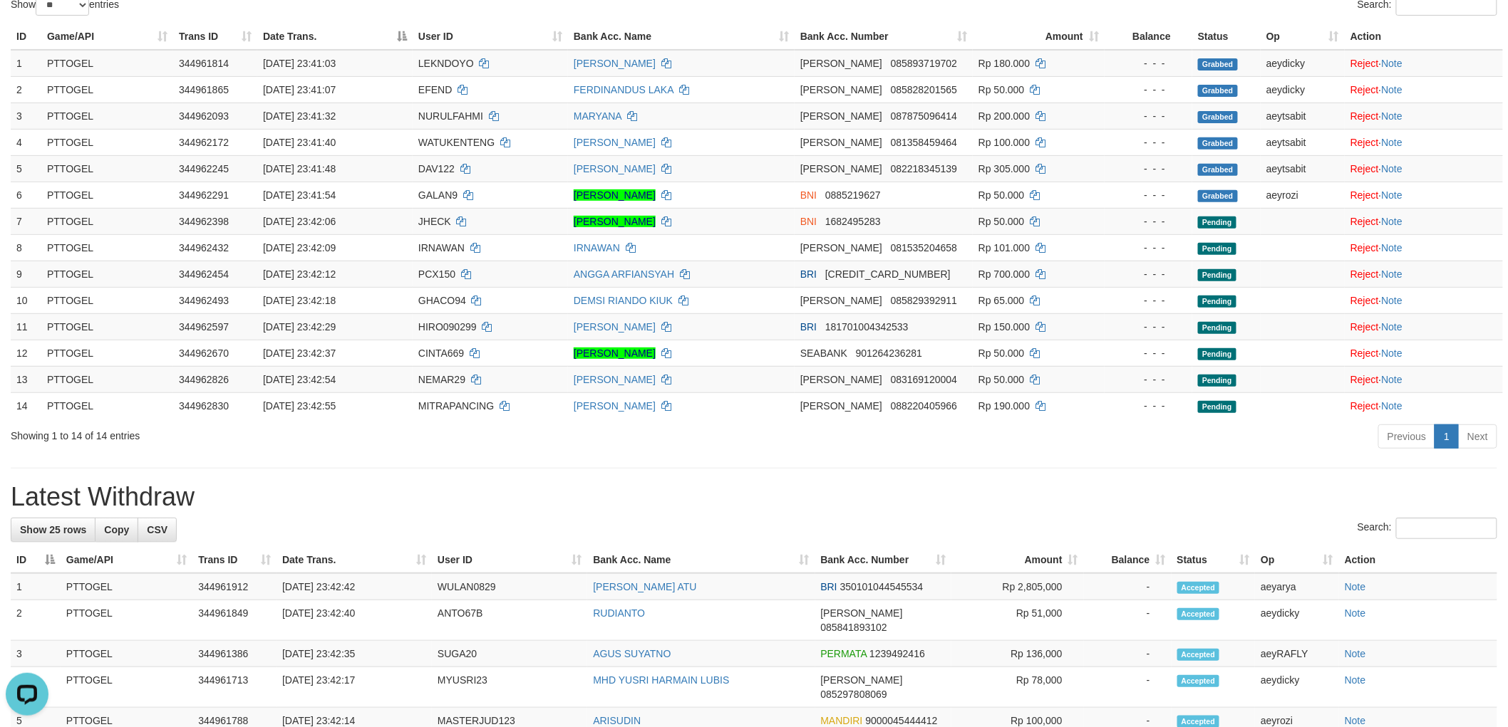
click at [1081, 459] on div "**********" at bounding box center [754, 667] width 1508 height 1577
click at [965, 479] on div "**********" at bounding box center [754, 667] width 1508 height 1577
click at [946, 492] on h1 "Latest Withdraw" at bounding box center [754, 497] width 1486 height 28
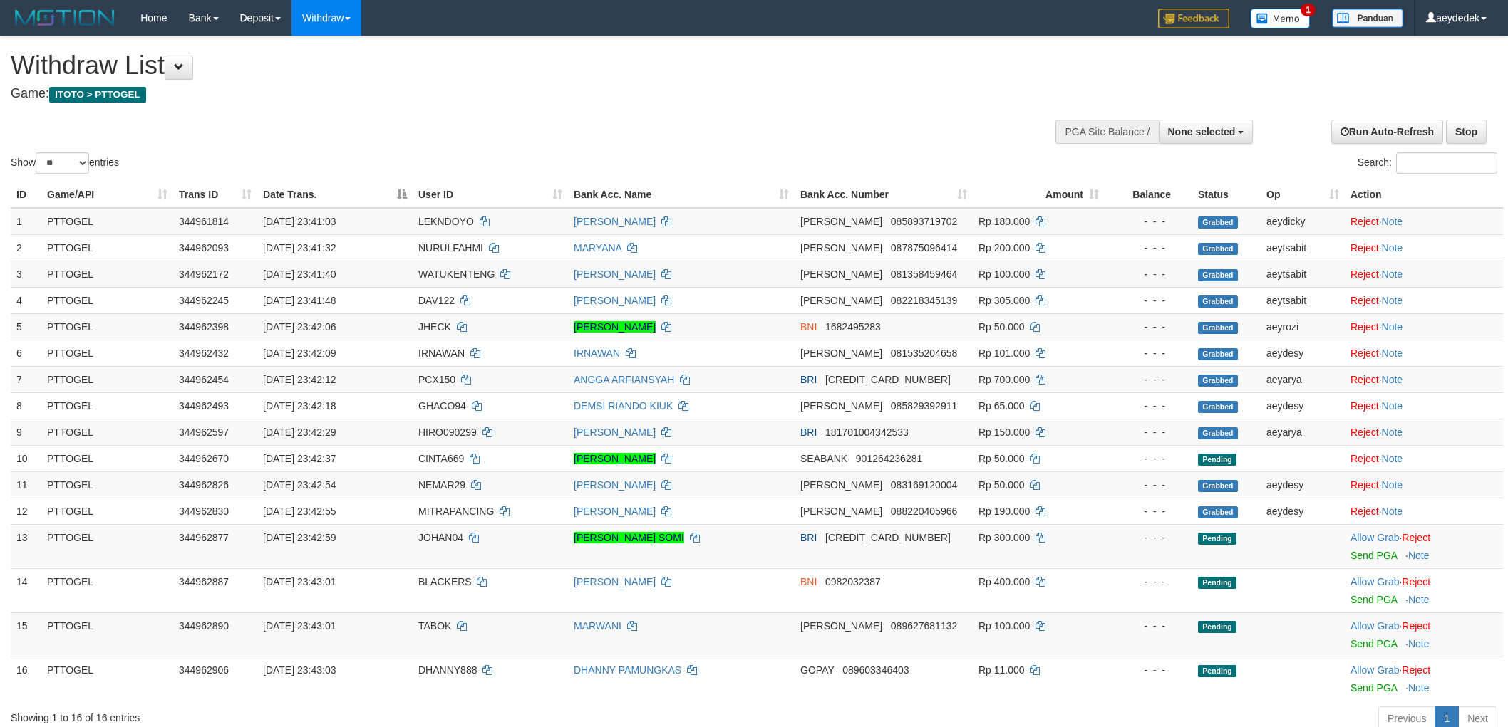
select select
select select "**"
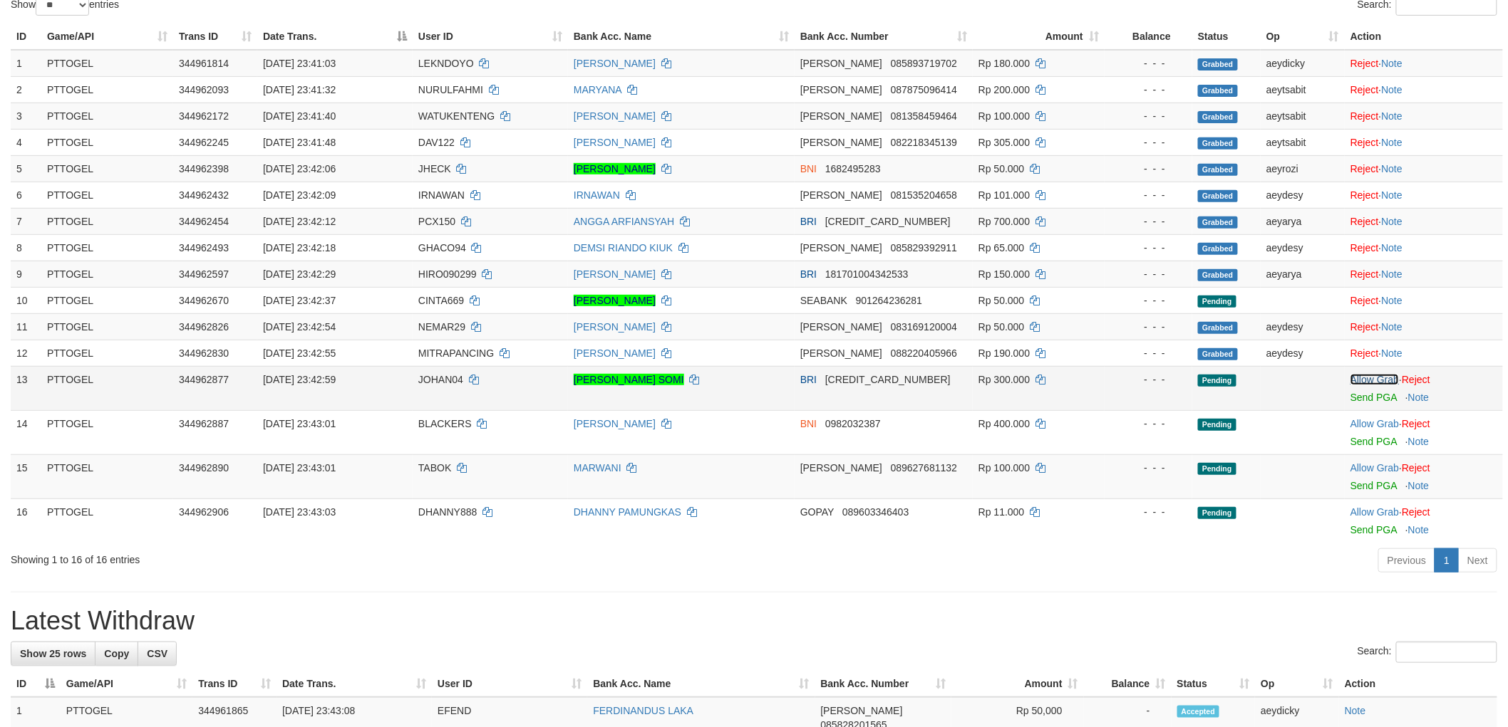
click at [1359, 382] on link "Allow Grab" at bounding box center [1374, 379] width 48 height 11
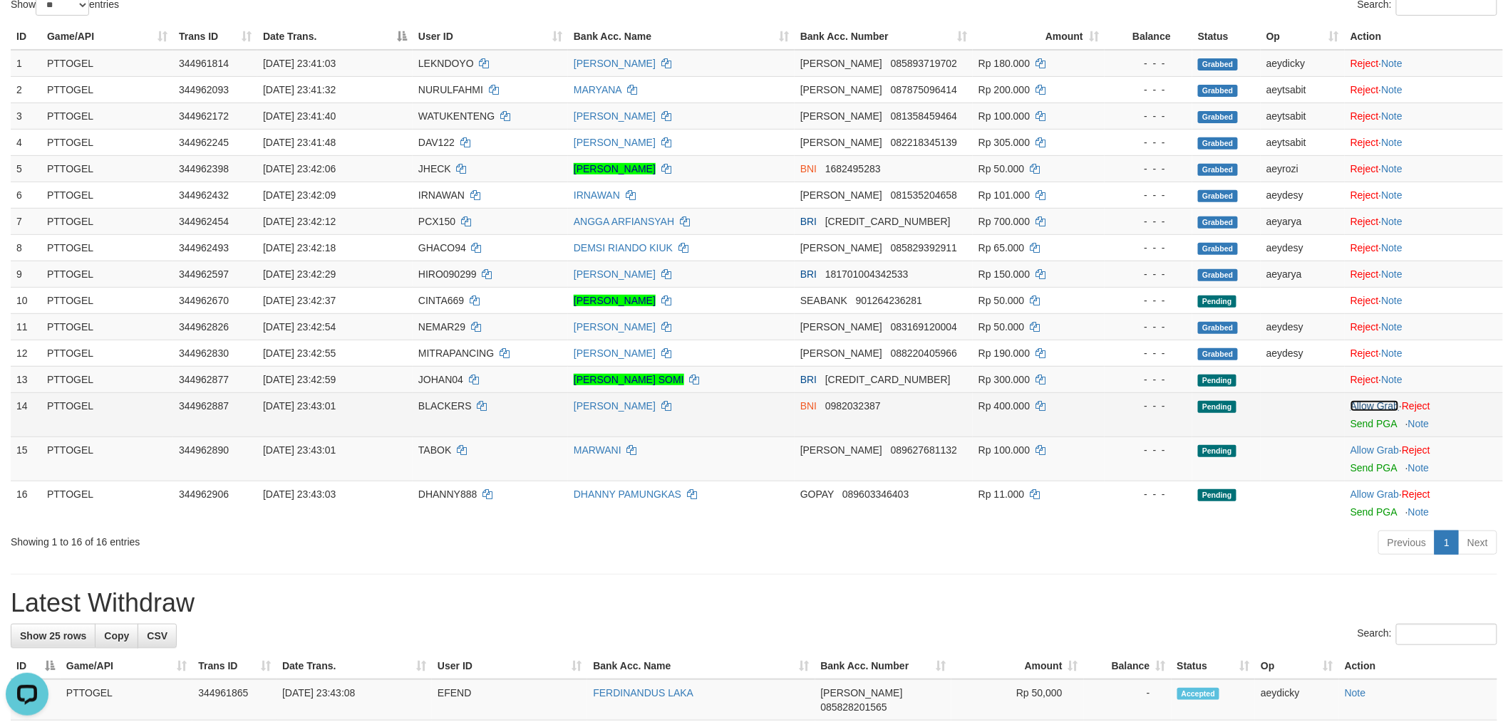
click at [1363, 405] on link "Allow Grab" at bounding box center [1374, 405] width 48 height 11
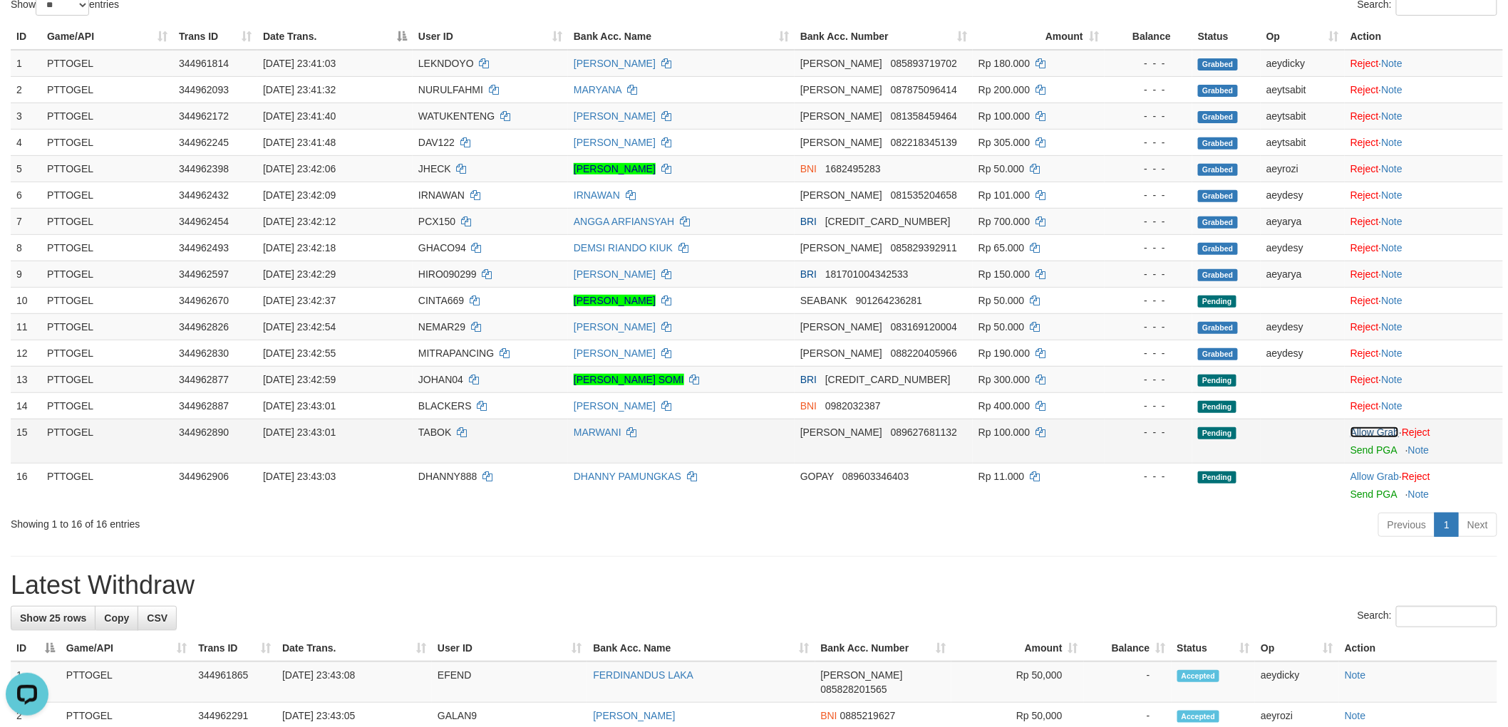
click at [1369, 427] on link "Allow Grab" at bounding box center [1374, 432] width 48 height 11
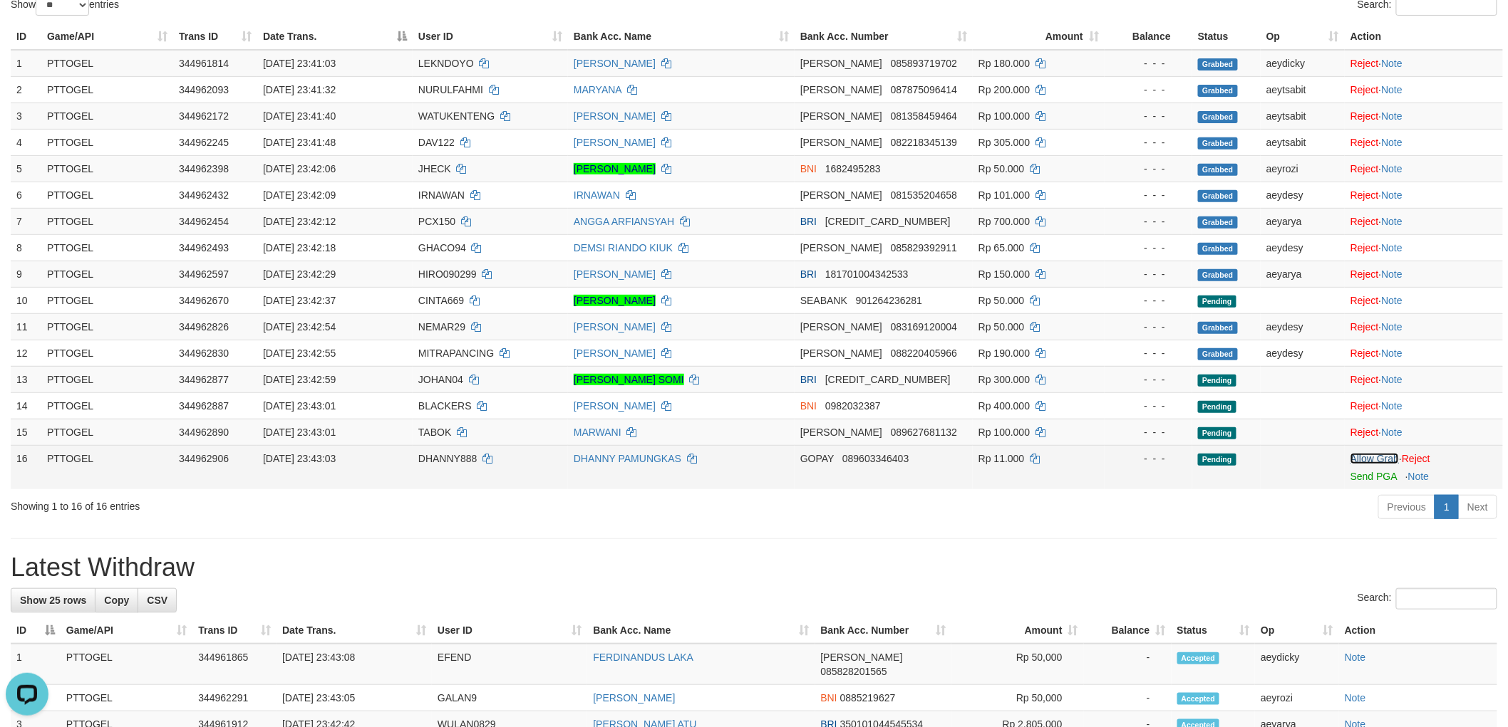
click at [1367, 453] on link "Allow Grab" at bounding box center [1374, 458] width 48 height 11
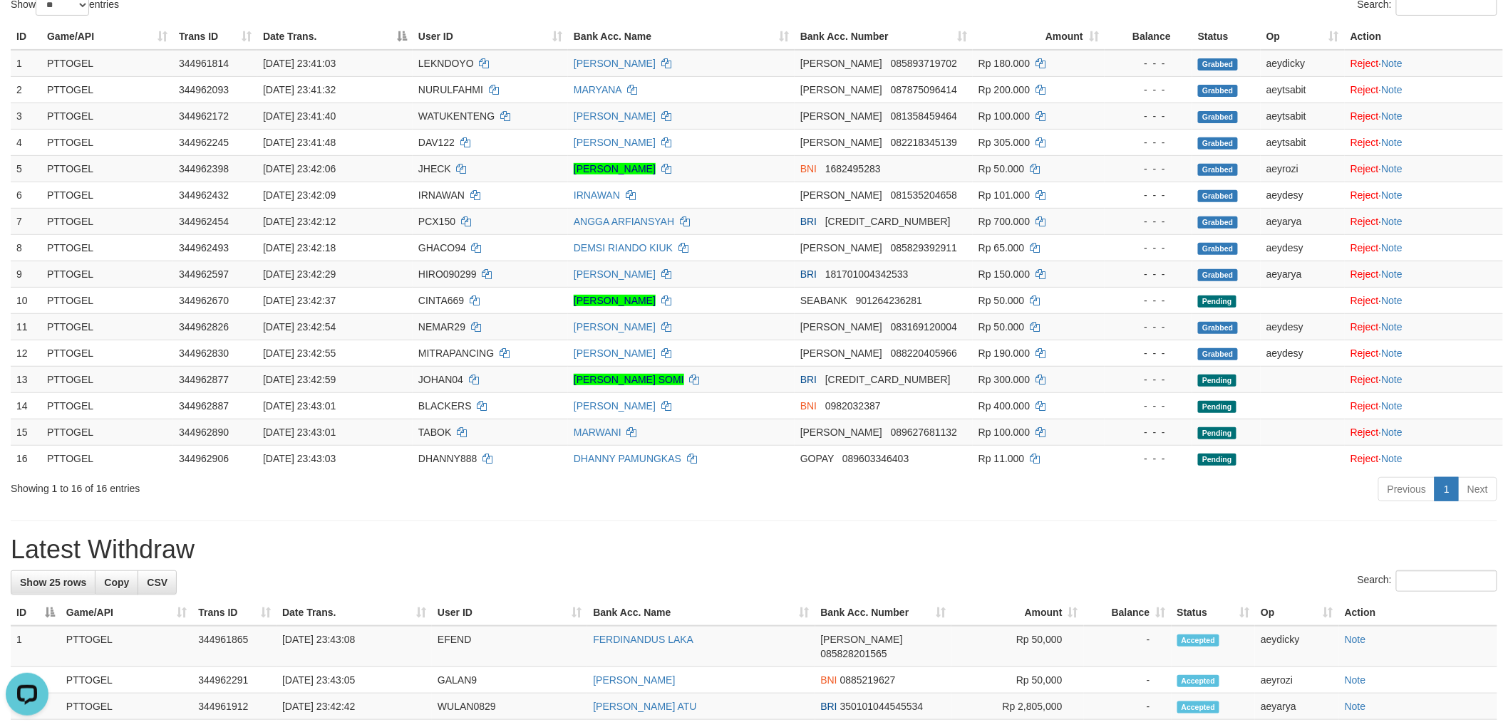
click at [1015, 522] on hr at bounding box center [754, 521] width 1486 height 1
click at [715, 518] on div "**********" at bounding box center [754, 701] width 1508 height 1644
click at [656, 512] on div "**********" at bounding box center [754, 701] width 1508 height 1644
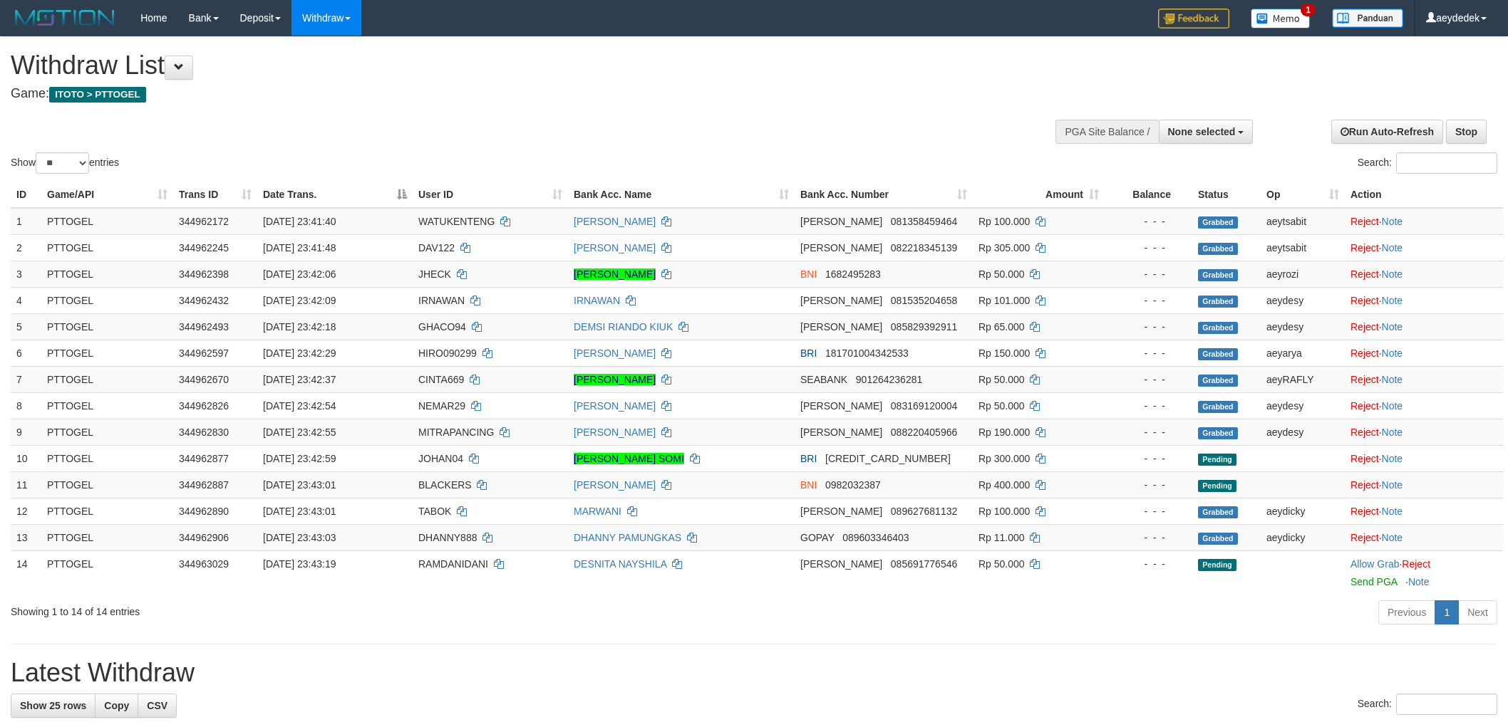
select select
select select "**"
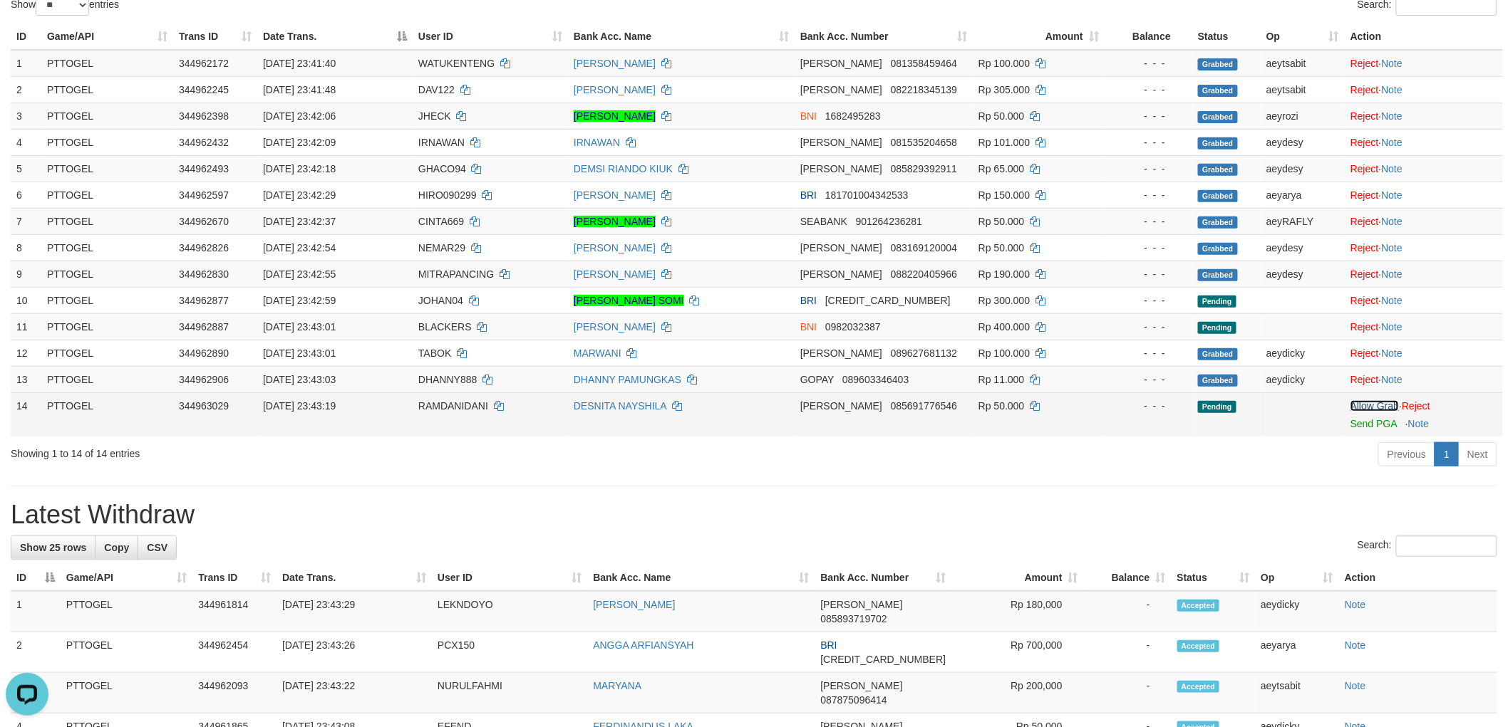
click at [1384, 405] on link "Allow Grab" at bounding box center [1374, 405] width 48 height 11
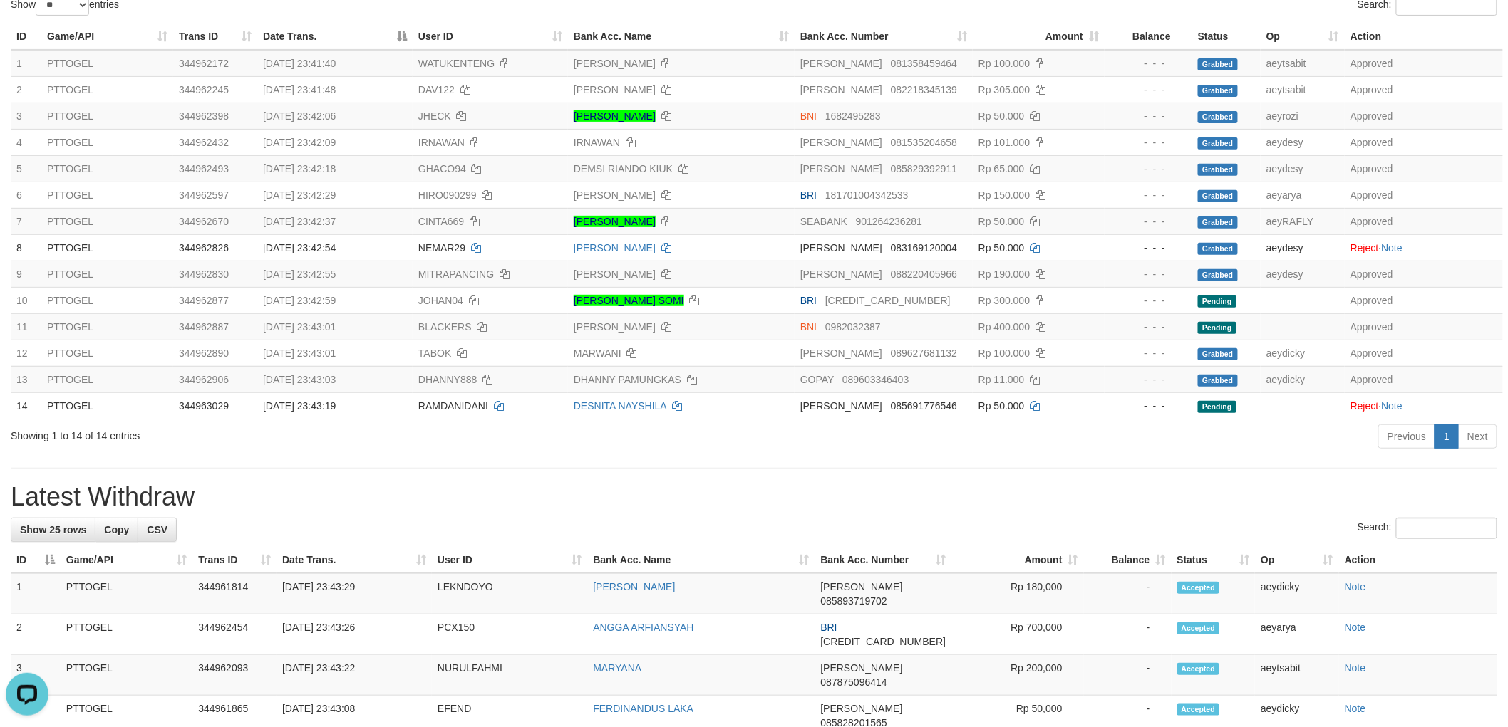
drag, startPoint x: 978, startPoint y: 482, endPoint x: 985, endPoint y: 450, distance: 33.4
click at [978, 483] on div "**********" at bounding box center [754, 682] width 1508 height 1606
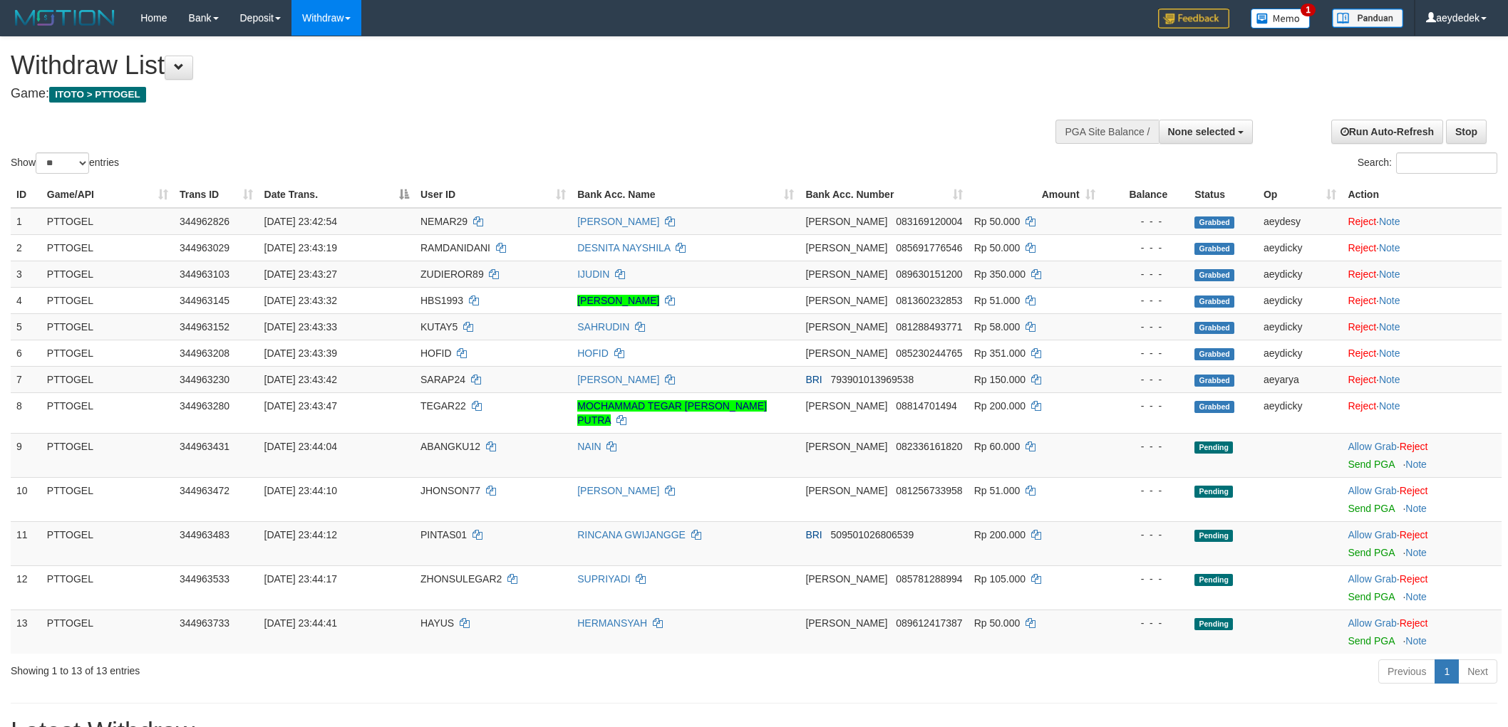
select select
select select "**"
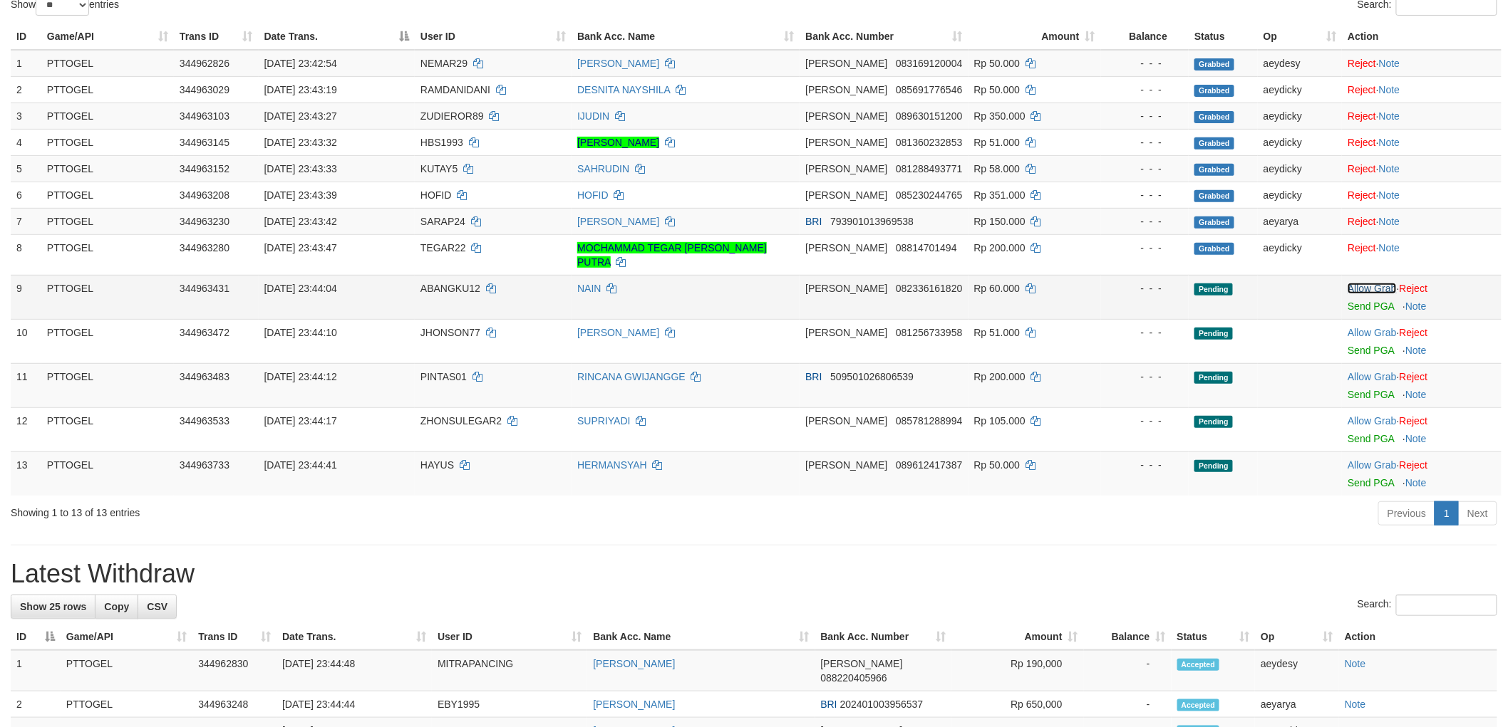
click at [1381, 283] on link "Allow Grab" at bounding box center [1371, 288] width 48 height 11
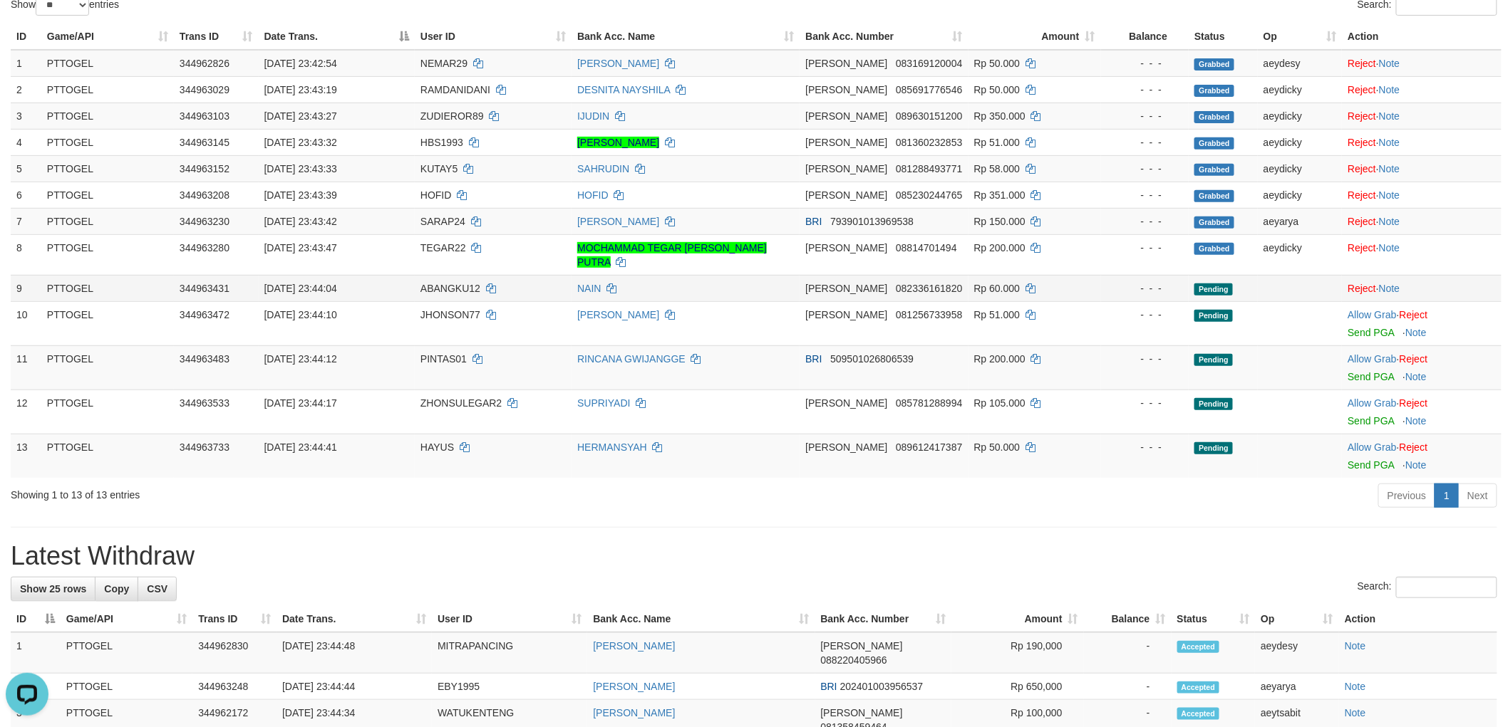
scroll to position [0, 0]
click at [1372, 309] on link "Allow Grab" at bounding box center [1371, 314] width 48 height 11
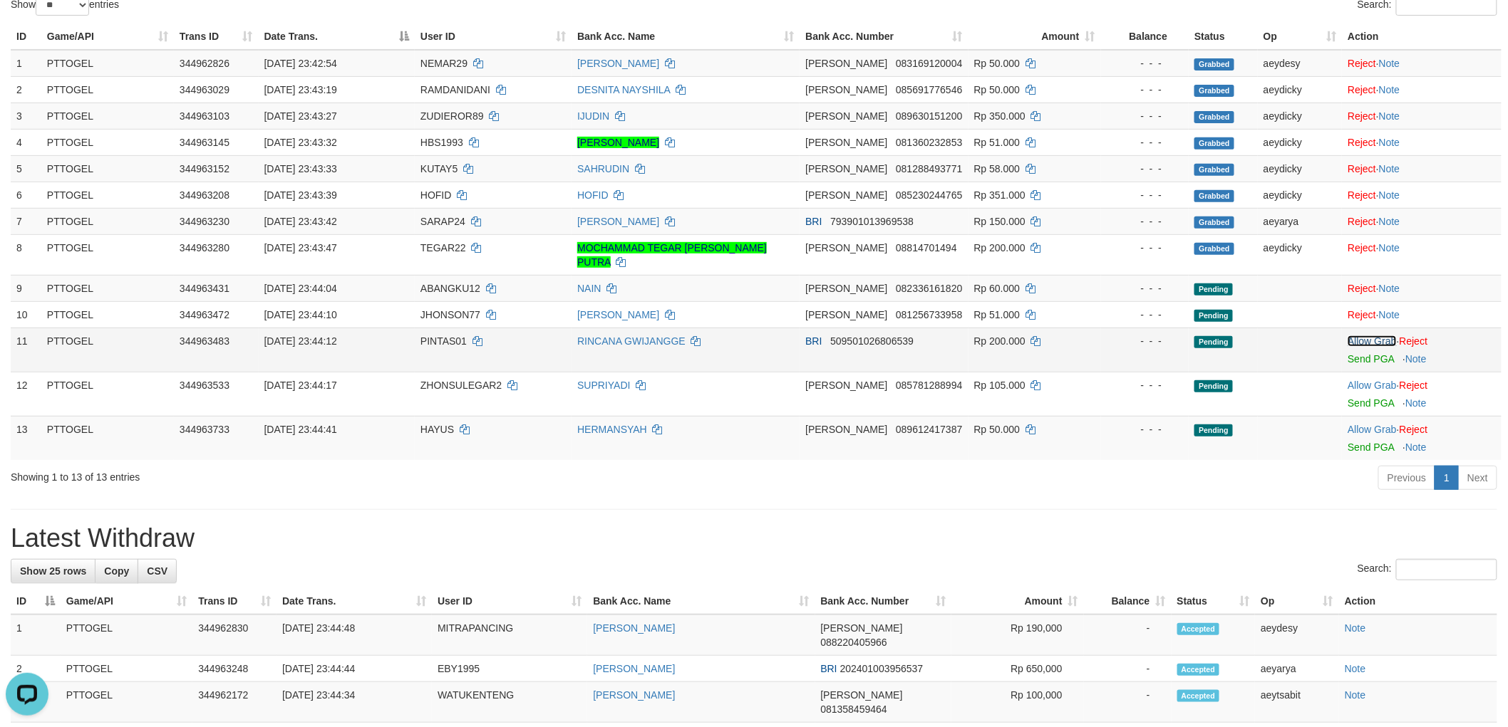
click at [1369, 336] on link "Allow Grab" at bounding box center [1371, 341] width 48 height 11
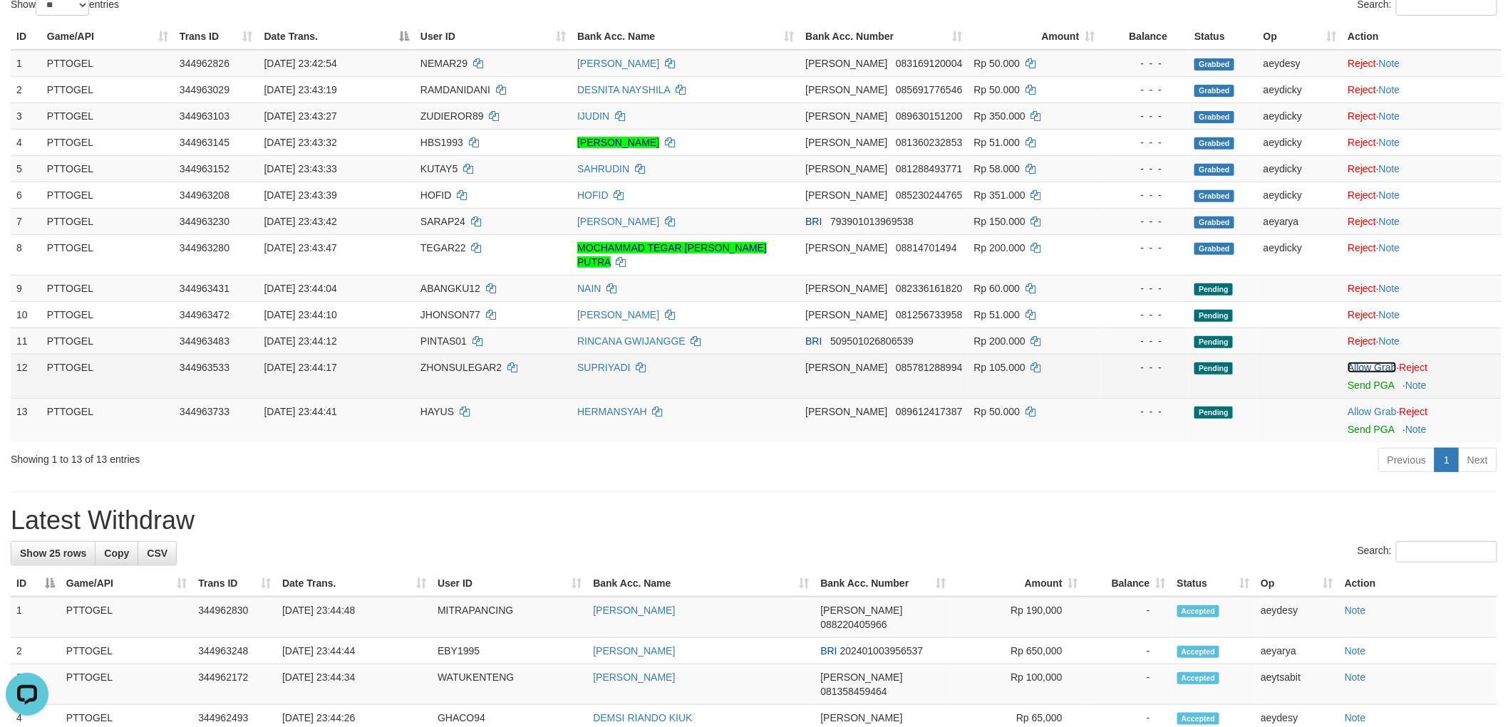
click at [1369, 362] on link "Allow Grab" at bounding box center [1371, 367] width 48 height 11
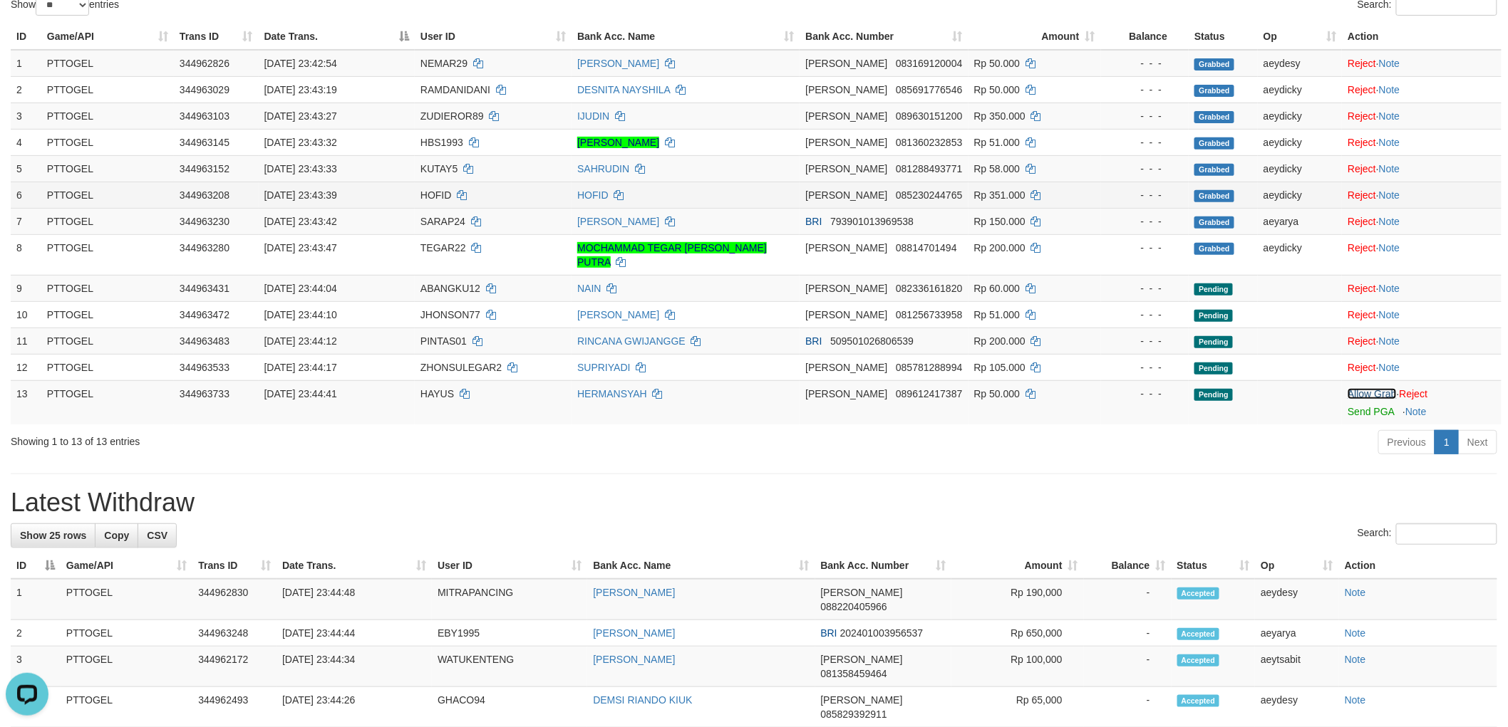
click at [1364, 388] on link "Allow Grab" at bounding box center [1371, 393] width 48 height 11
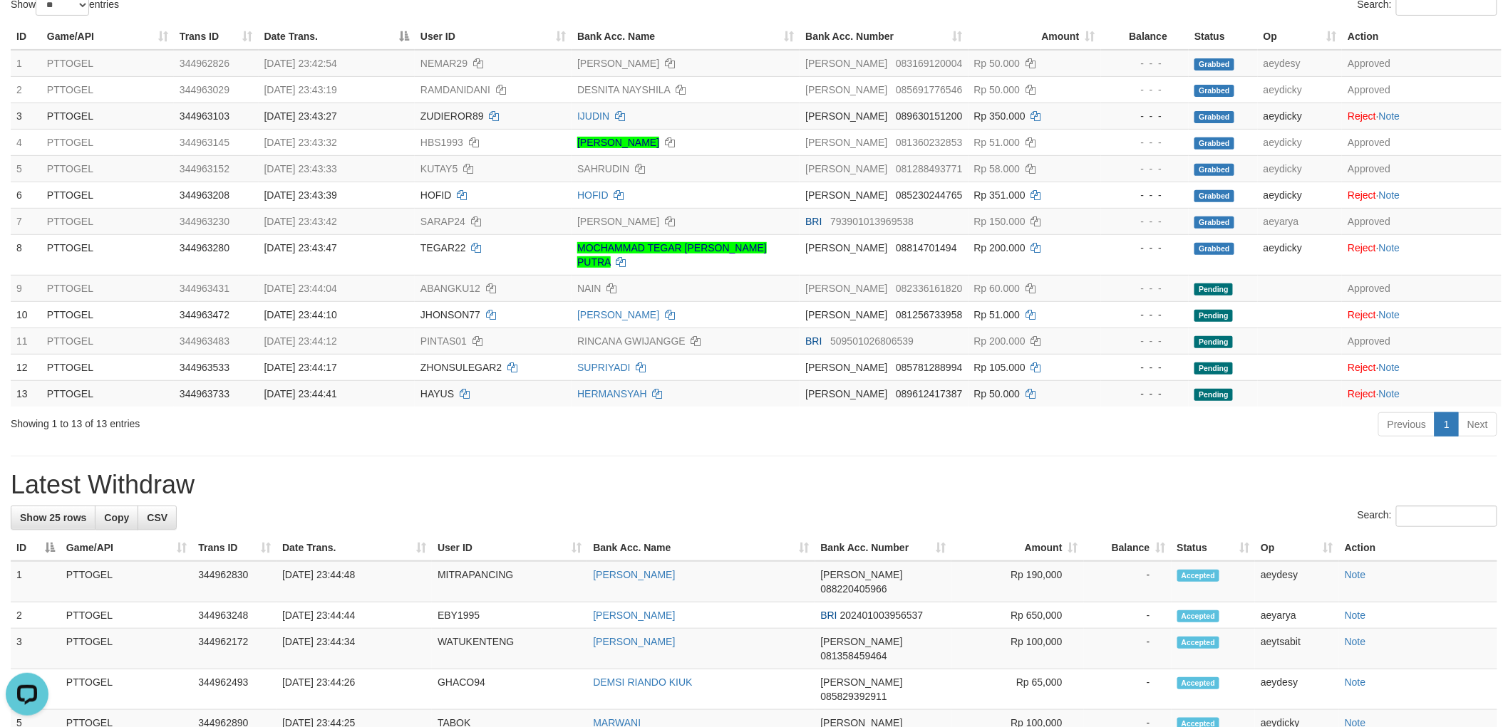
click at [1039, 471] on h1 "Latest Withdraw" at bounding box center [754, 485] width 1486 height 28
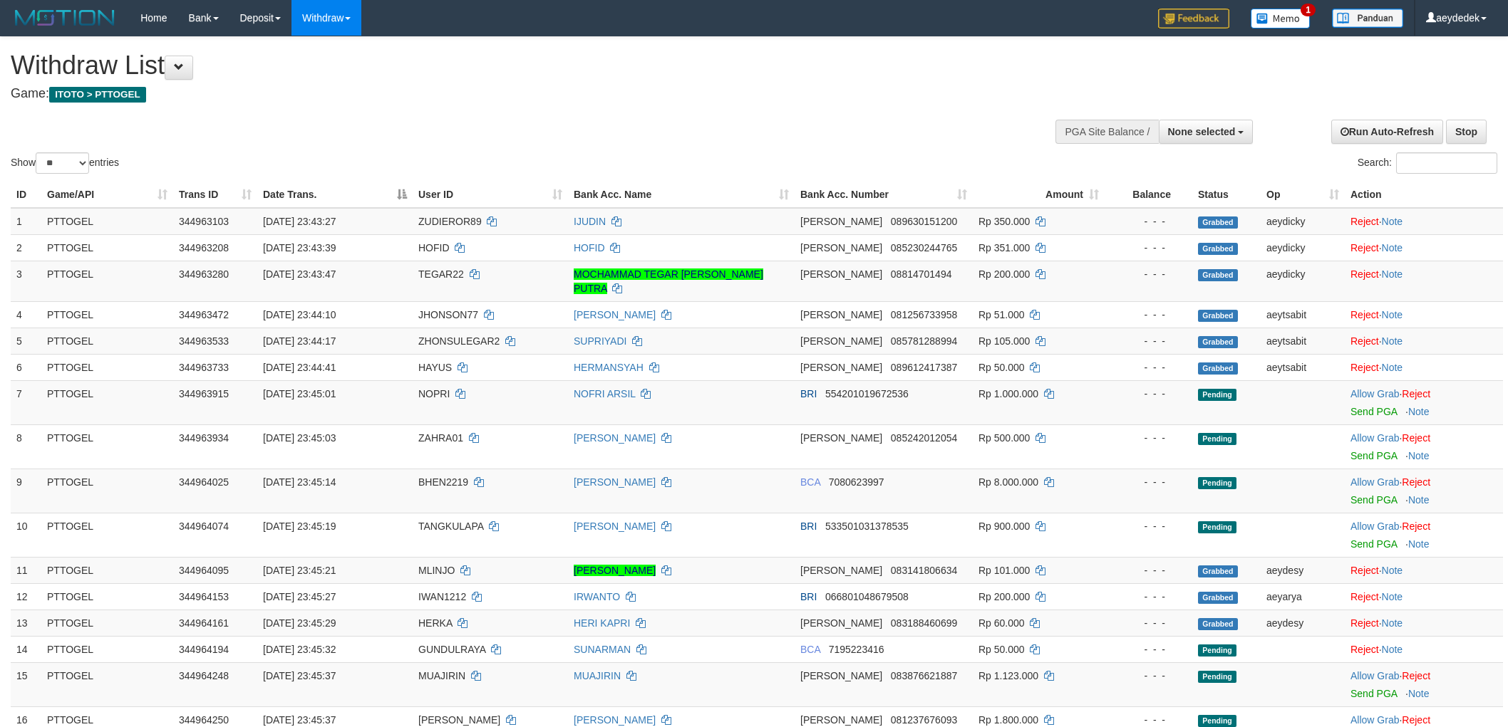
select select
select select "**"
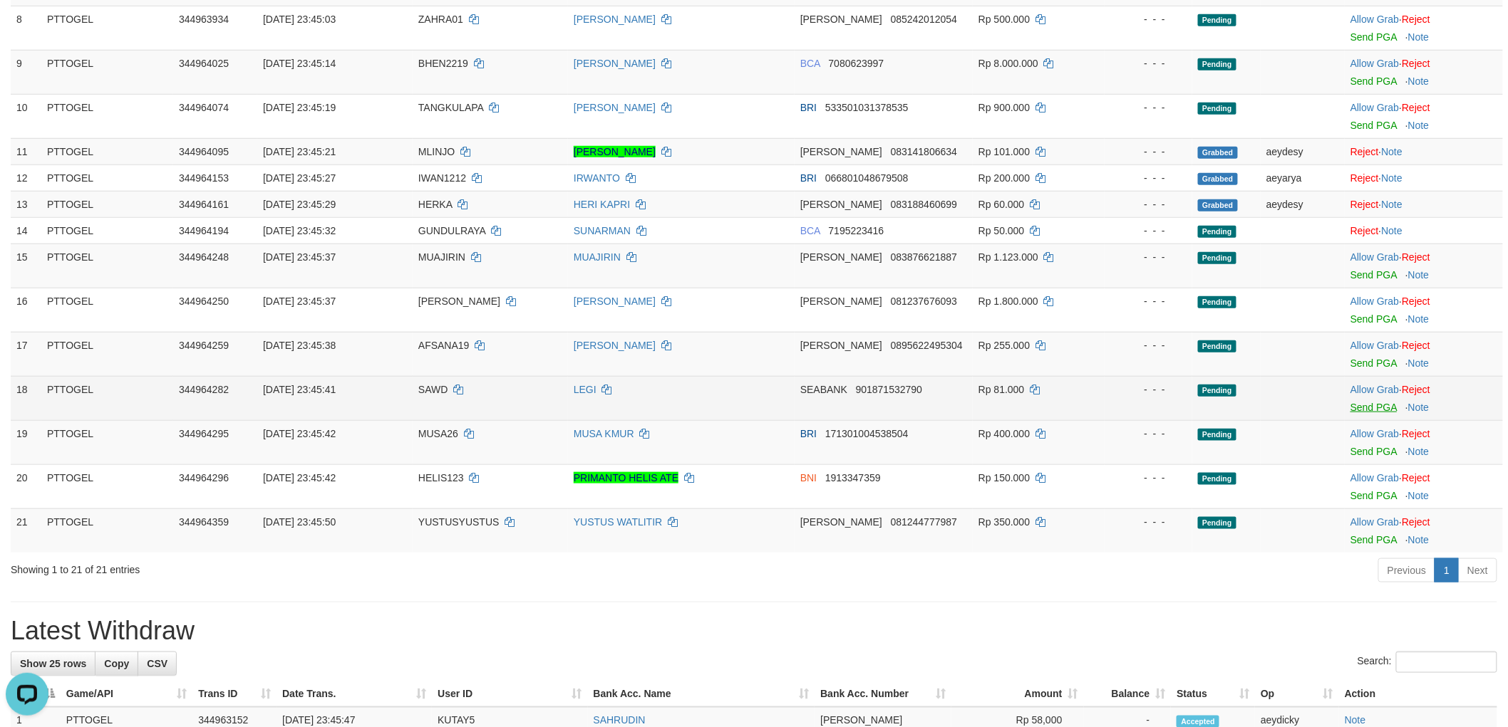
scroll to position [475, 0]
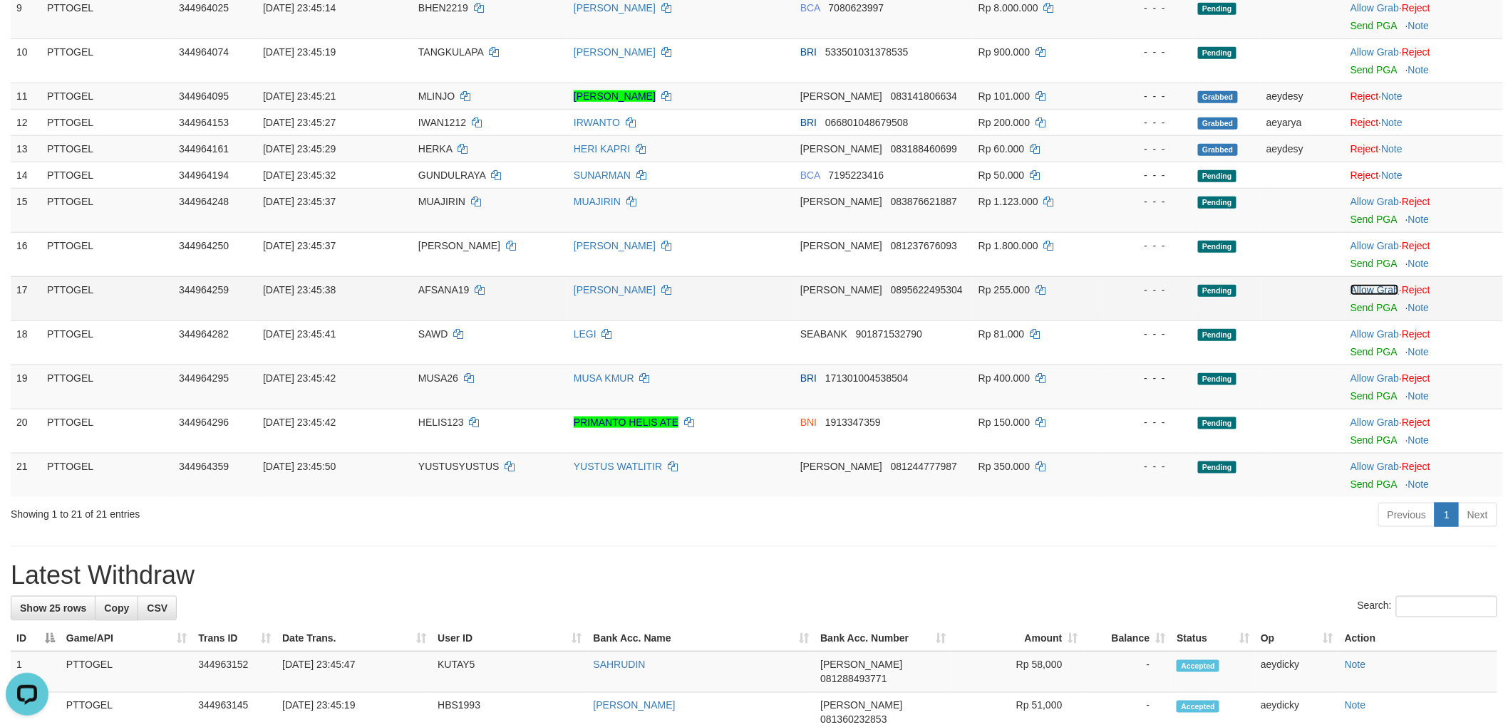
click at [1382, 284] on link "Allow Grab" at bounding box center [1374, 289] width 48 height 11
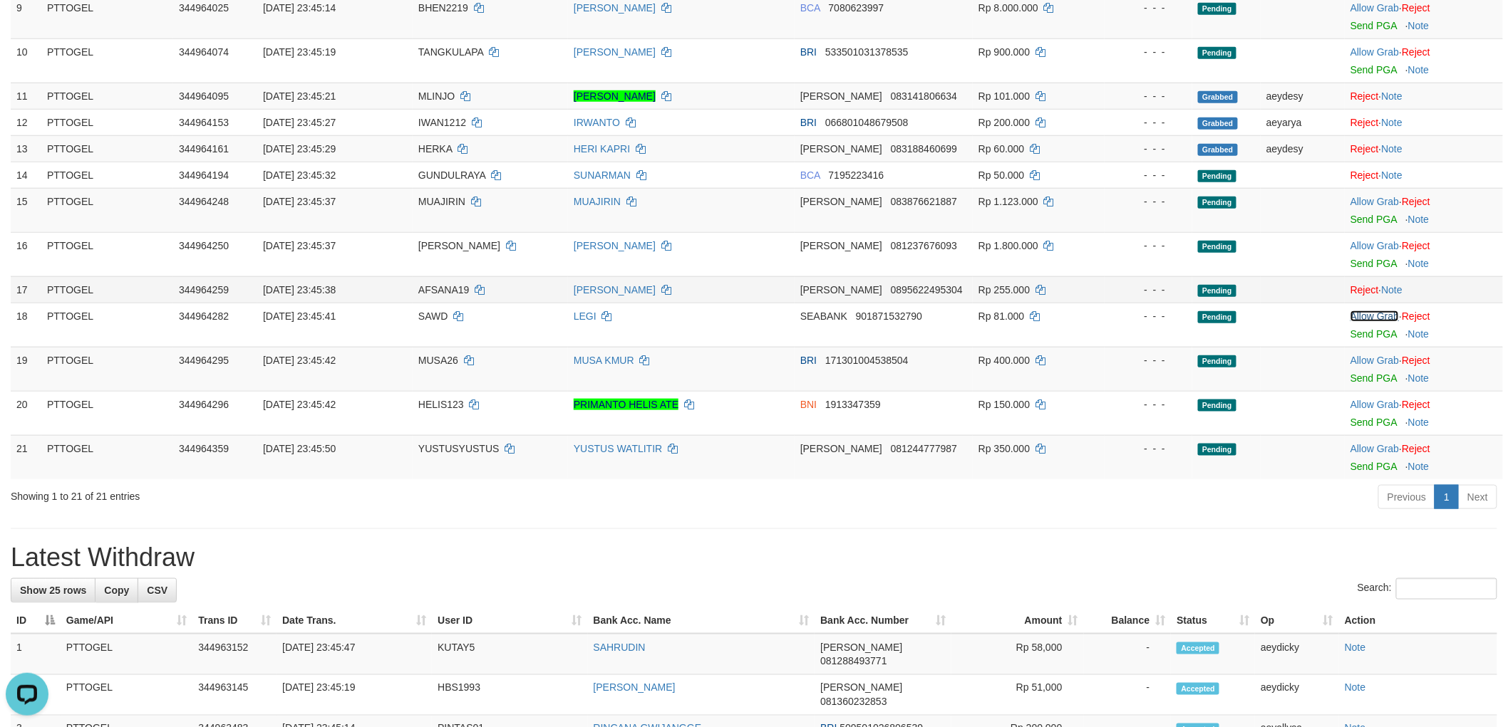
click at [1382, 311] on link "Allow Grab" at bounding box center [1374, 316] width 48 height 11
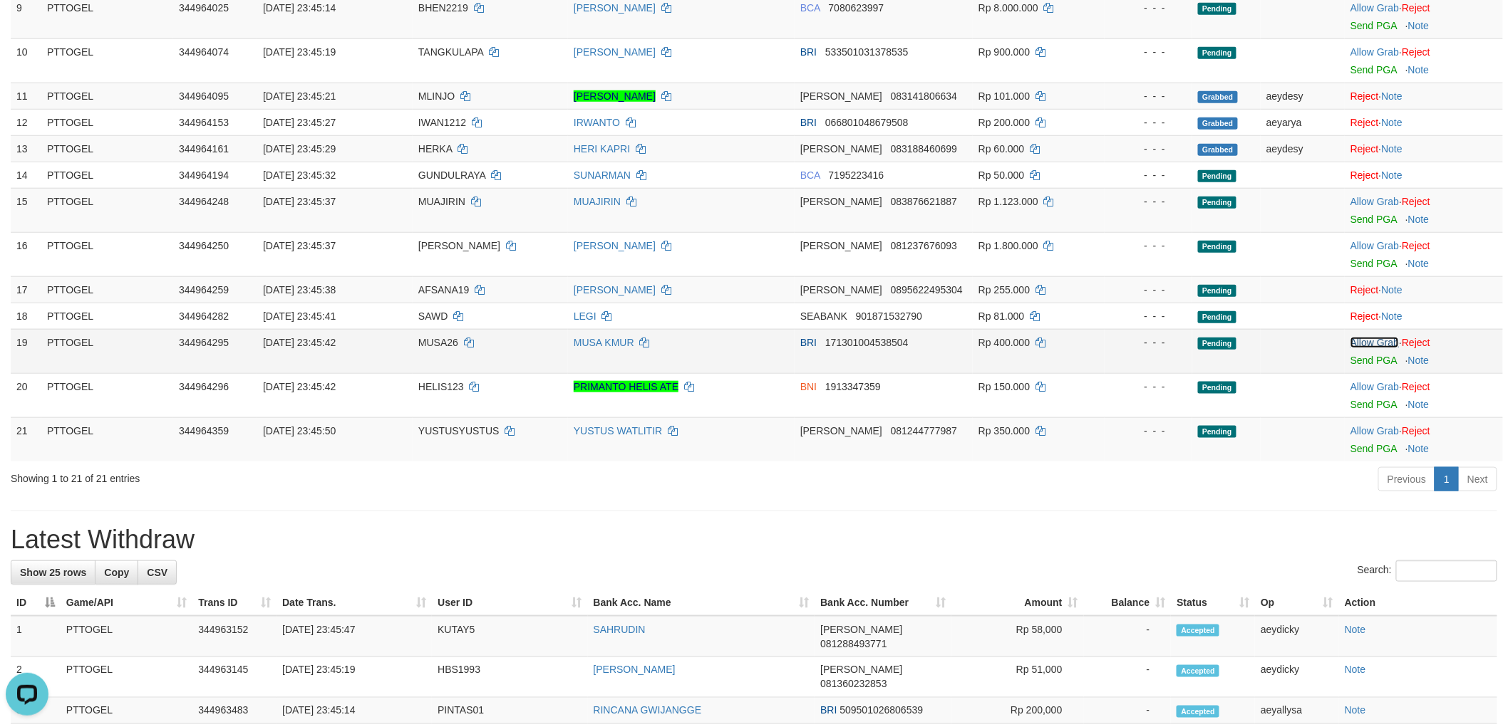
click at [1379, 337] on link "Allow Grab" at bounding box center [1374, 342] width 48 height 11
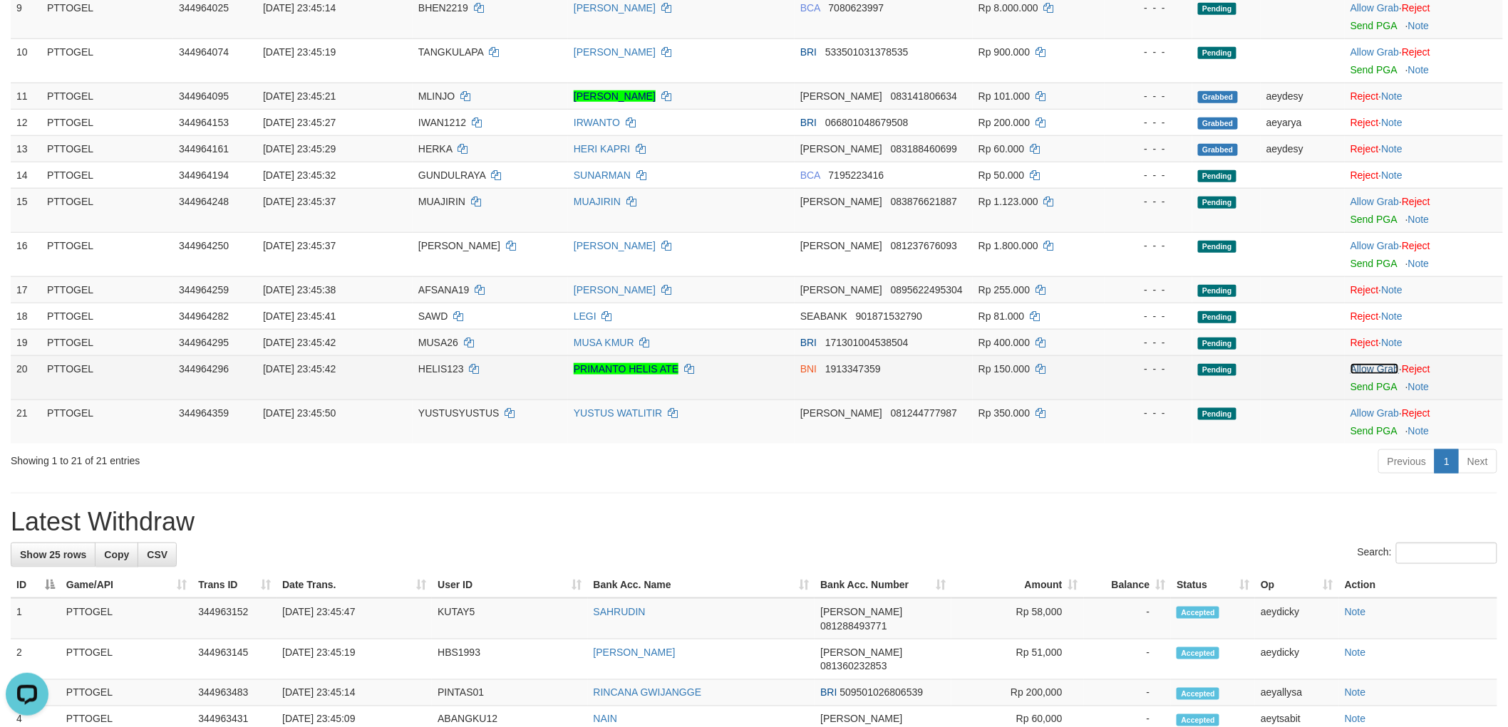
drag, startPoint x: 1379, startPoint y: 358, endPoint x: 1373, endPoint y: 375, distance: 18.0
click at [1379, 359] on td "Allow Grab · Reject Send PGA · Note" at bounding box center [1423, 378] width 158 height 44
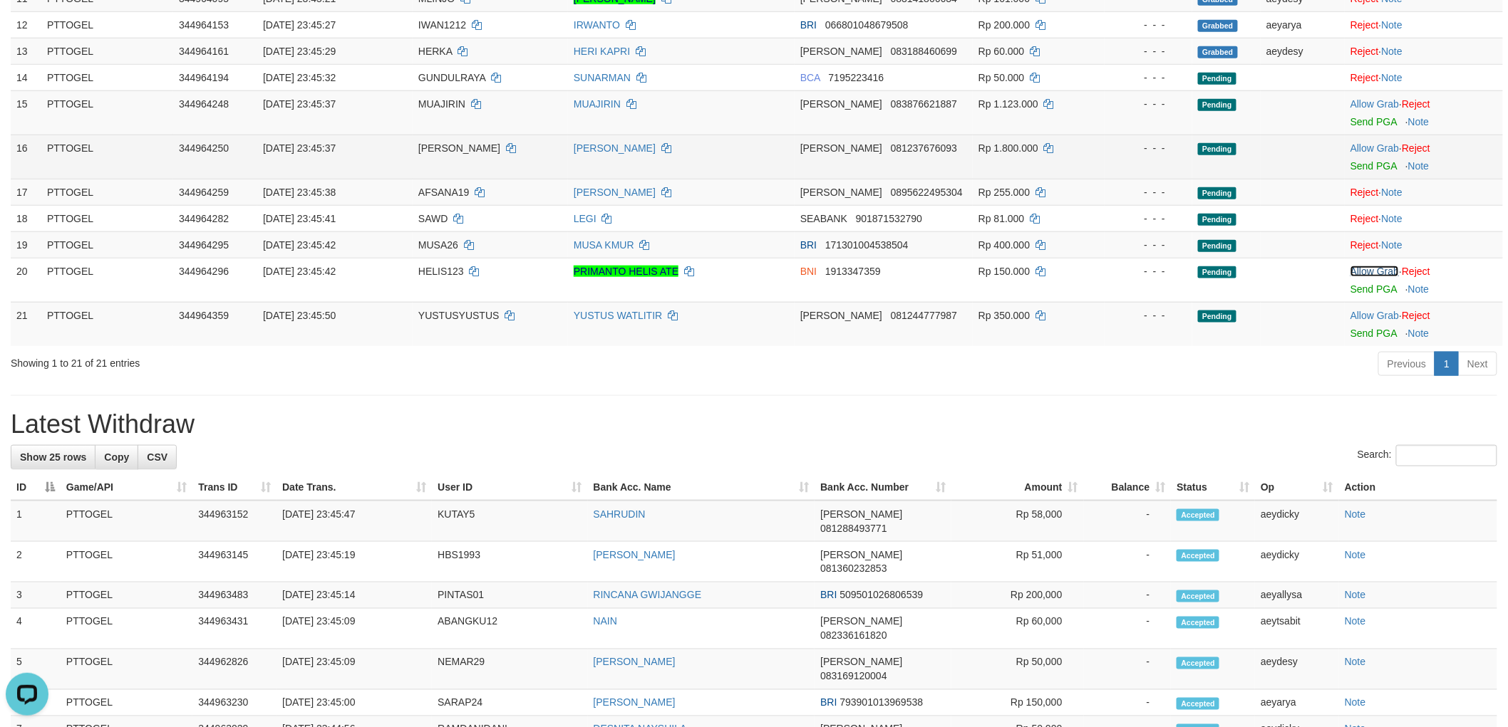
scroll to position [399, 0]
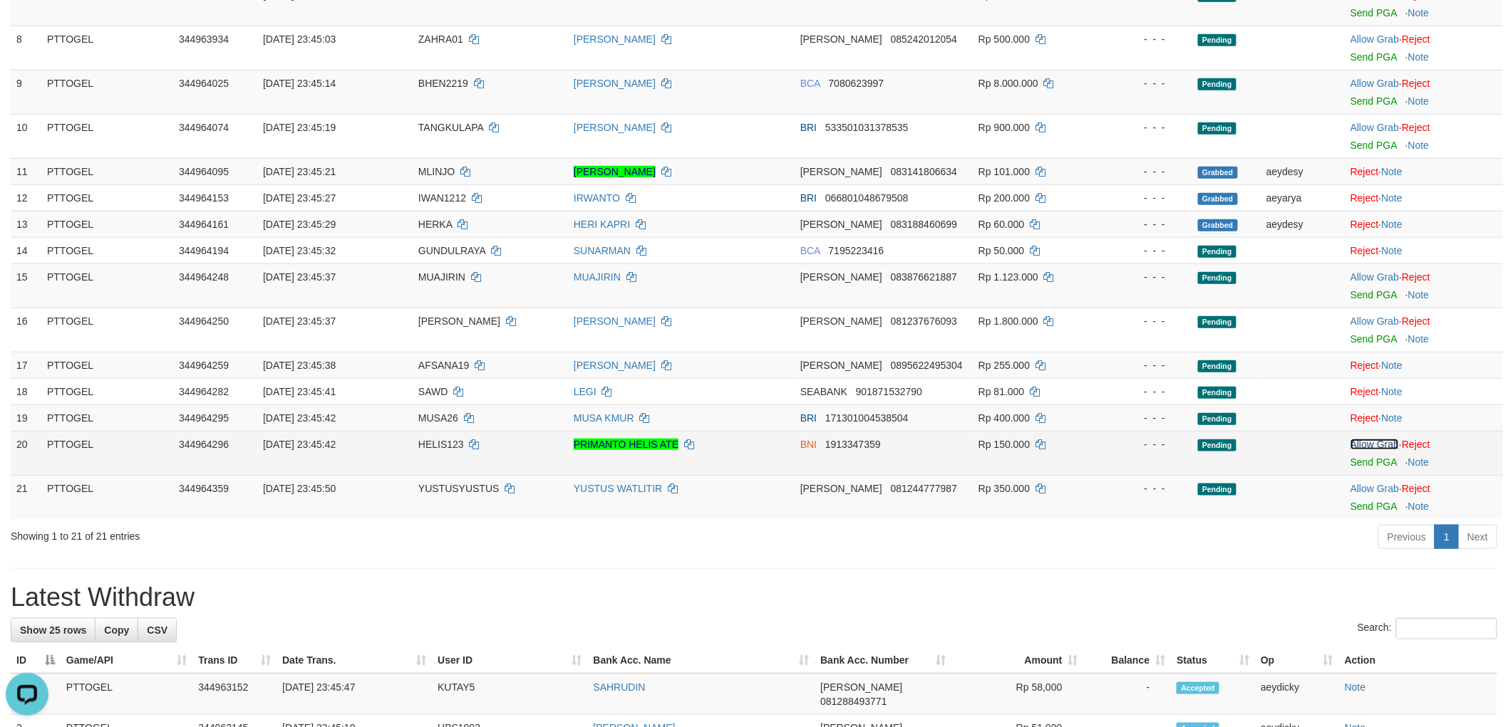
click at [1366, 439] on link "Allow Grab" at bounding box center [1374, 444] width 48 height 11
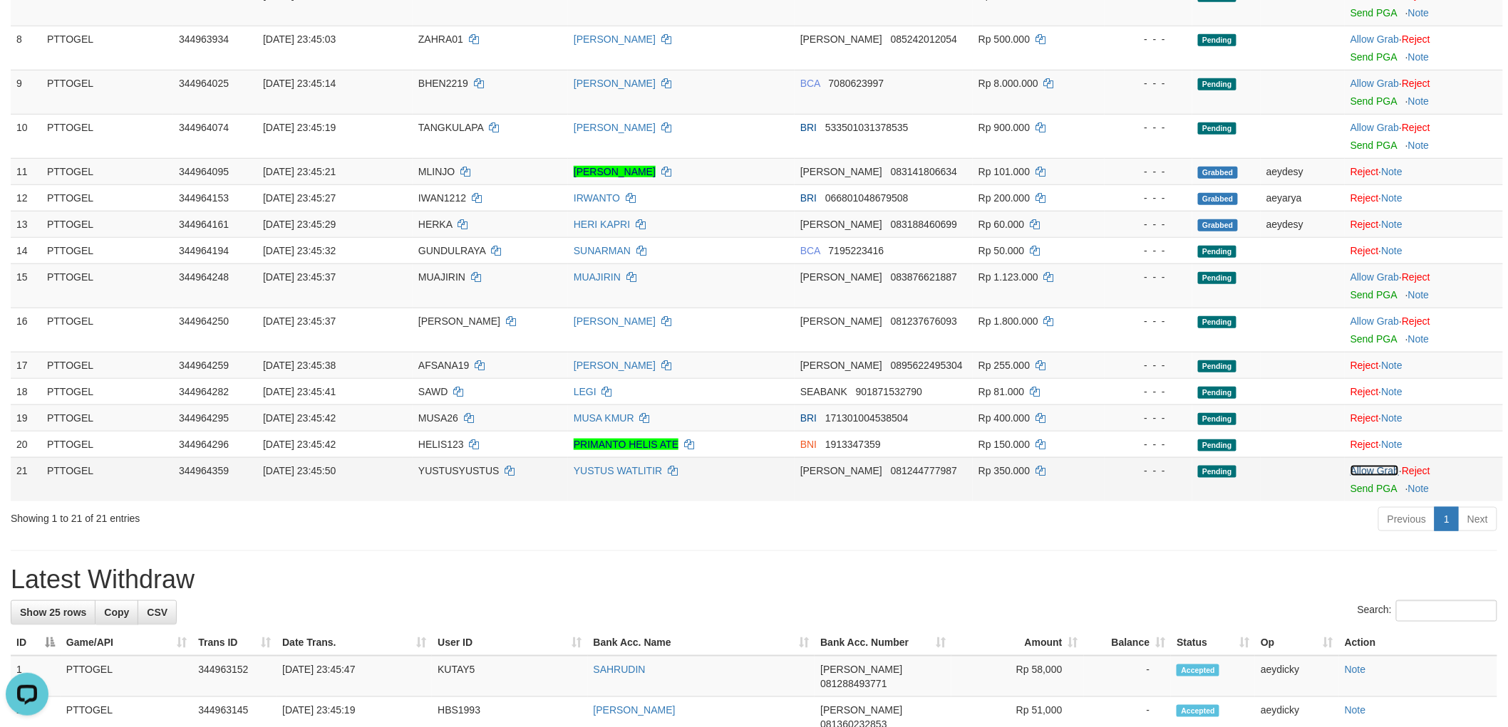
click at [1372, 465] on link "Allow Grab" at bounding box center [1374, 470] width 48 height 11
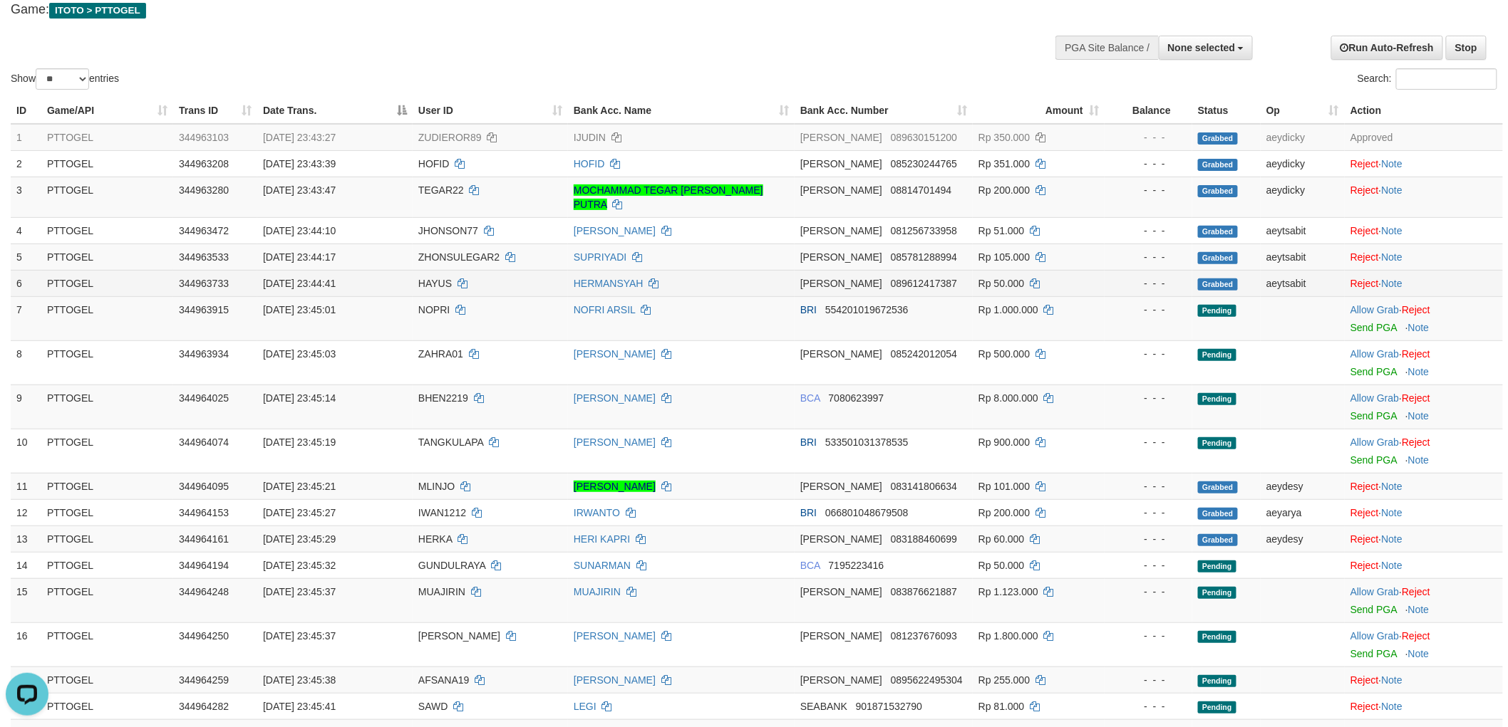
scroll to position [82, 0]
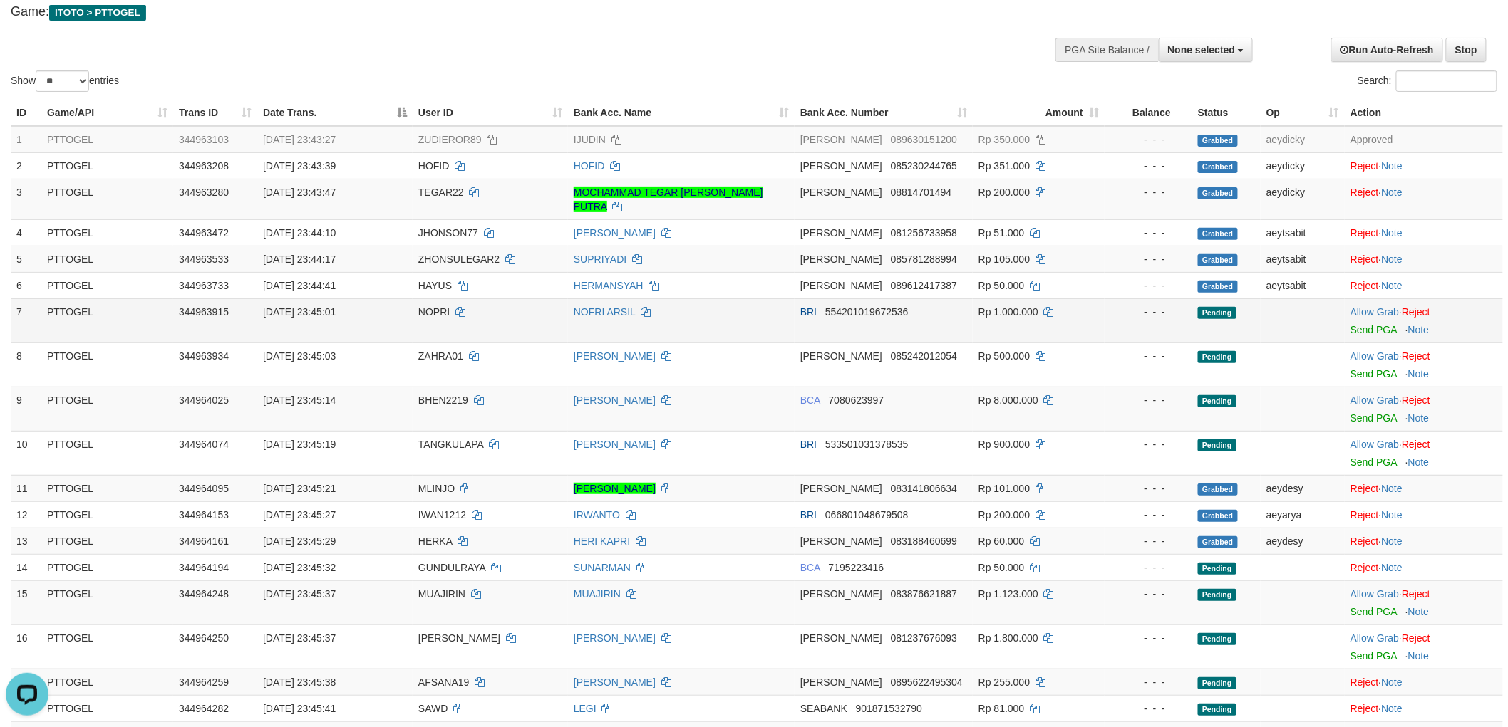
click at [430, 299] on td "NOPRI" at bounding box center [490, 321] width 155 height 44
copy td "NOPRI"
click at [1376, 306] on link "Allow Grab" at bounding box center [1374, 311] width 48 height 11
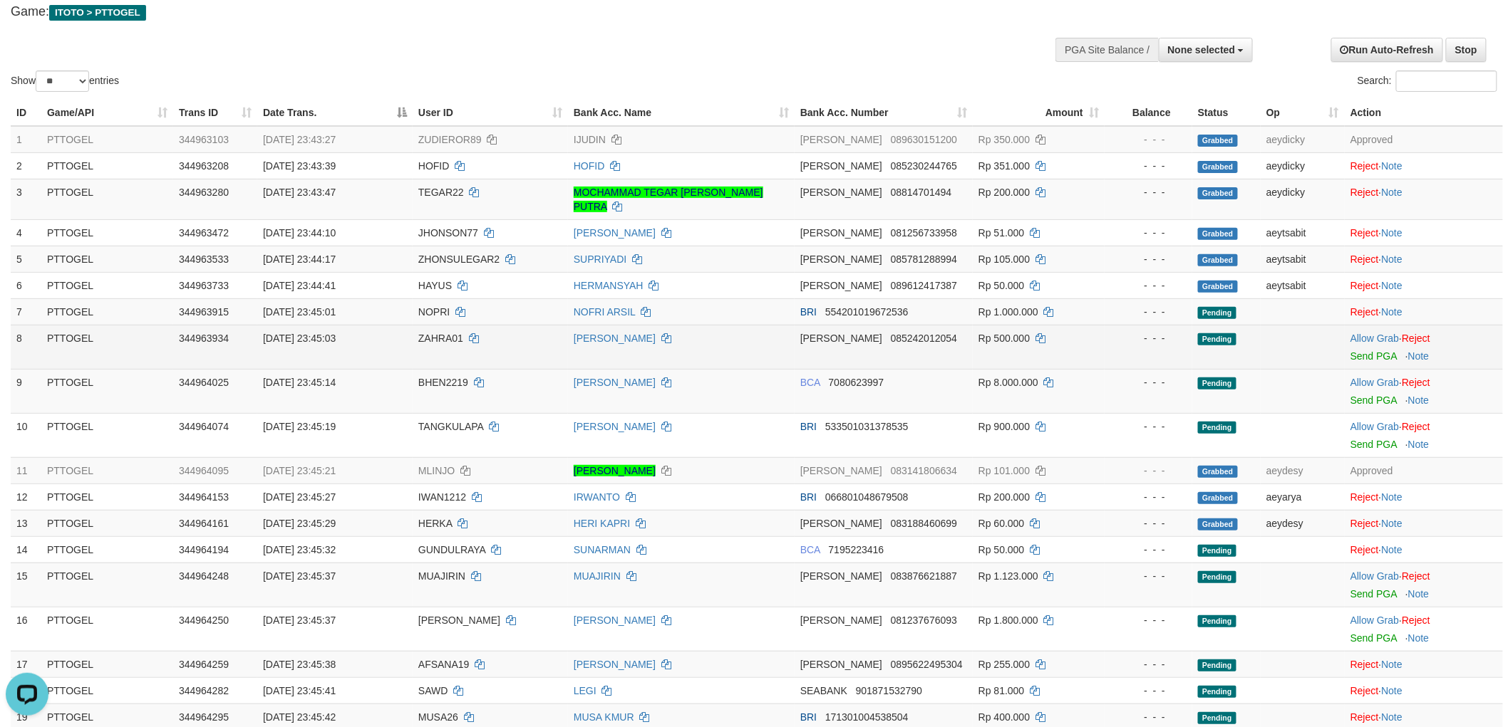
click at [452, 333] on span "ZAHRA01" at bounding box center [440, 338] width 45 height 11
drag, startPoint x: 452, startPoint y: 321, endPoint x: 68, endPoint y: 294, distance: 385.0
click at [450, 333] on span "ZAHRA01" at bounding box center [440, 338] width 45 height 11
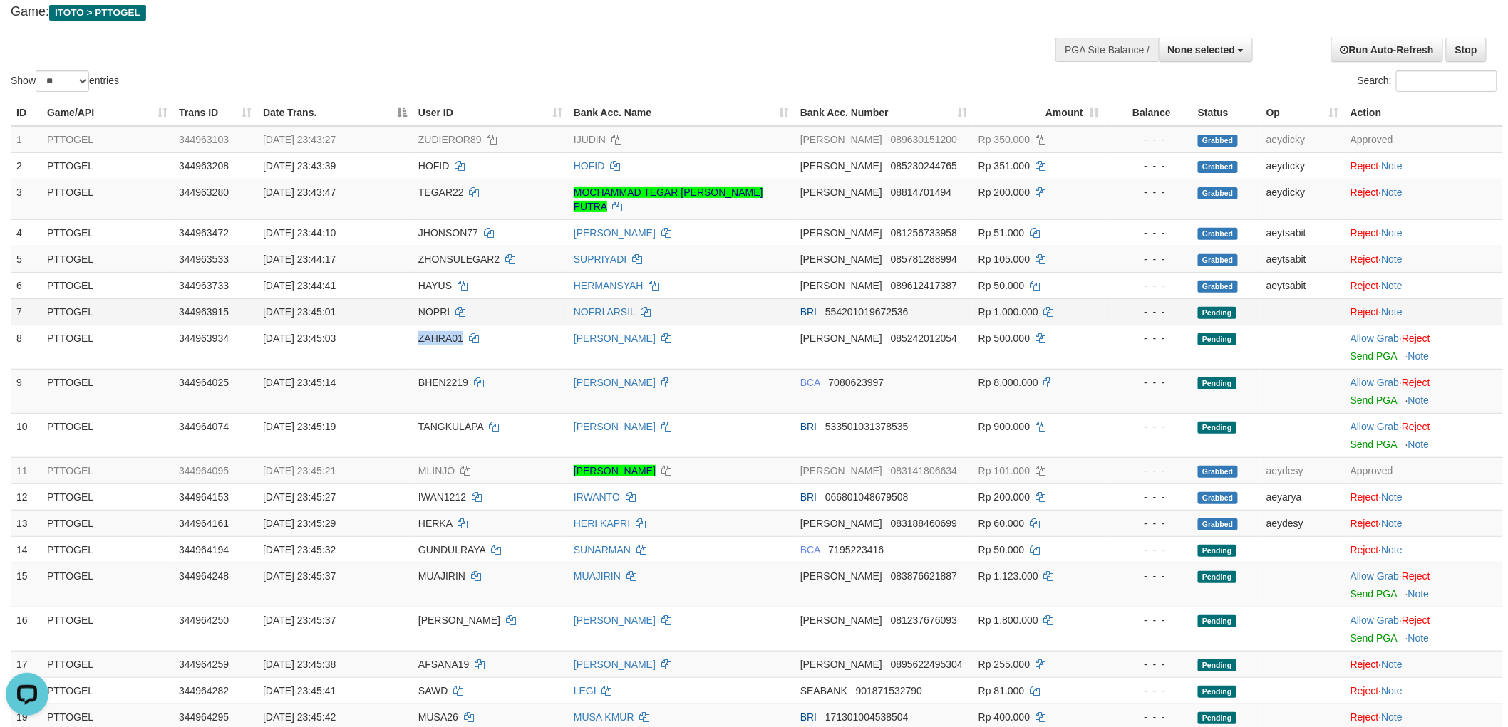
copy span "ZAHRA01"
drag, startPoint x: 1383, startPoint y: 326, endPoint x: 764, endPoint y: 367, distance: 619.8
click at [1383, 333] on link "Allow Grab" at bounding box center [1374, 338] width 48 height 11
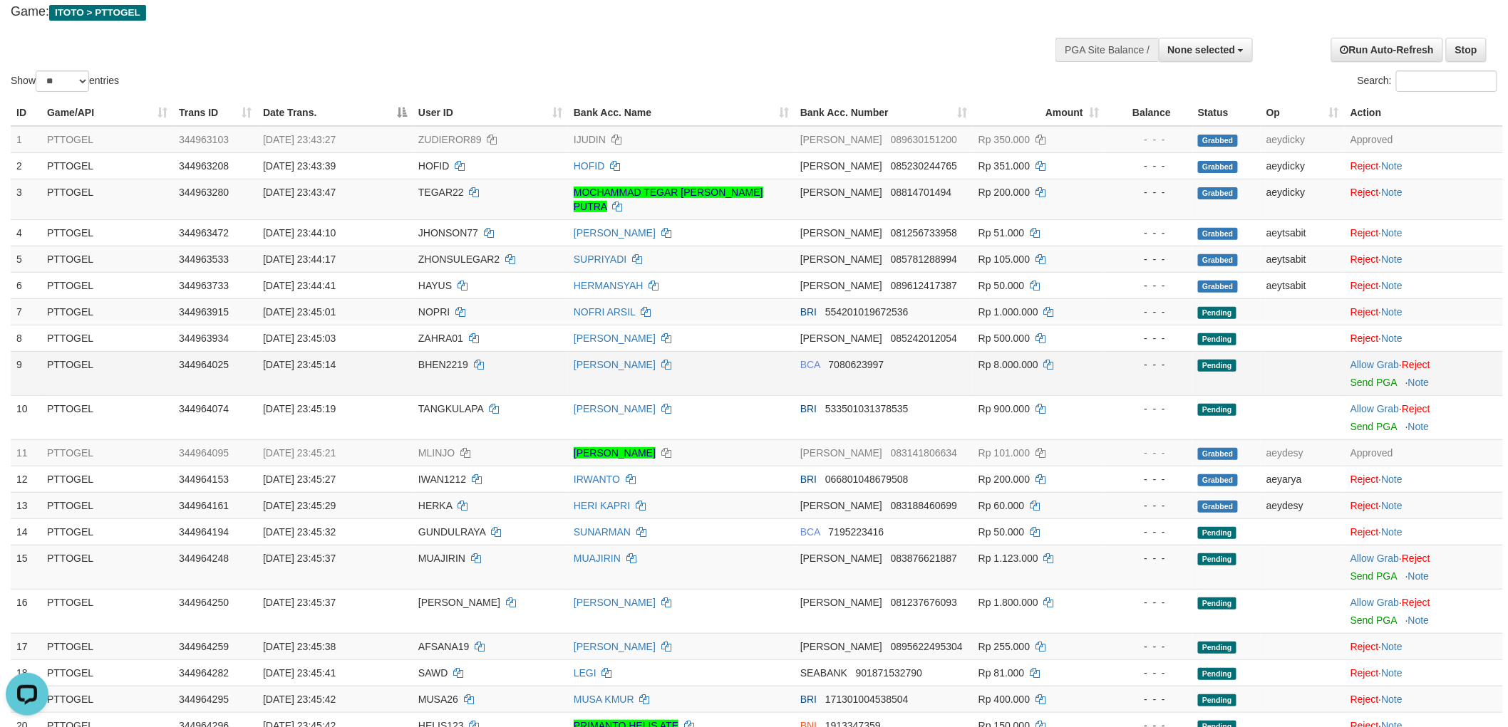
click at [430, 359] on span "BHEN2219" at bounding box center [443, 364] width 50 height 11
copy td "BHEN2219"
click at [1373, 359] on link "Allow Grab" at bounding box center [1374, 364] width 48 height 11
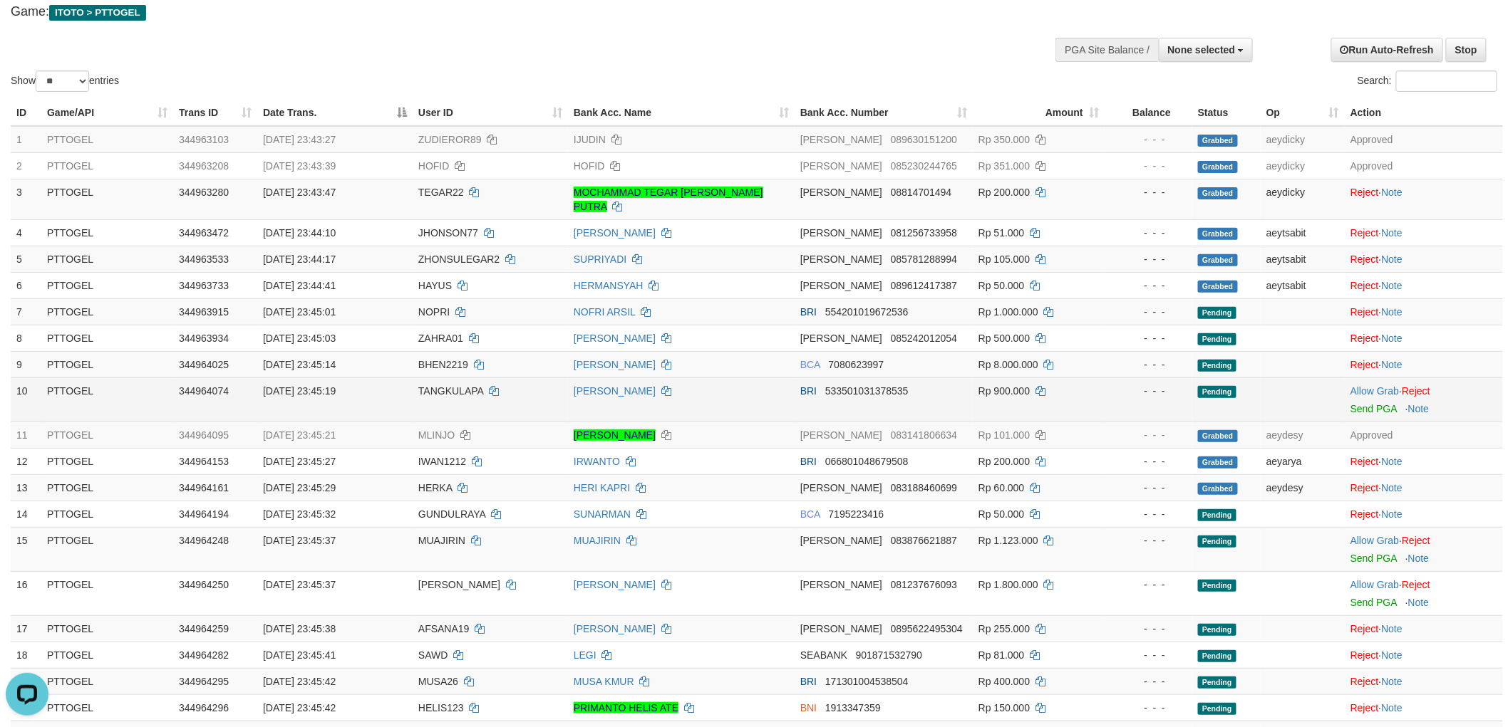
click at [446, 385] on span "TANGKULAPA" at bounding box center [450, 390] width 65 height 11
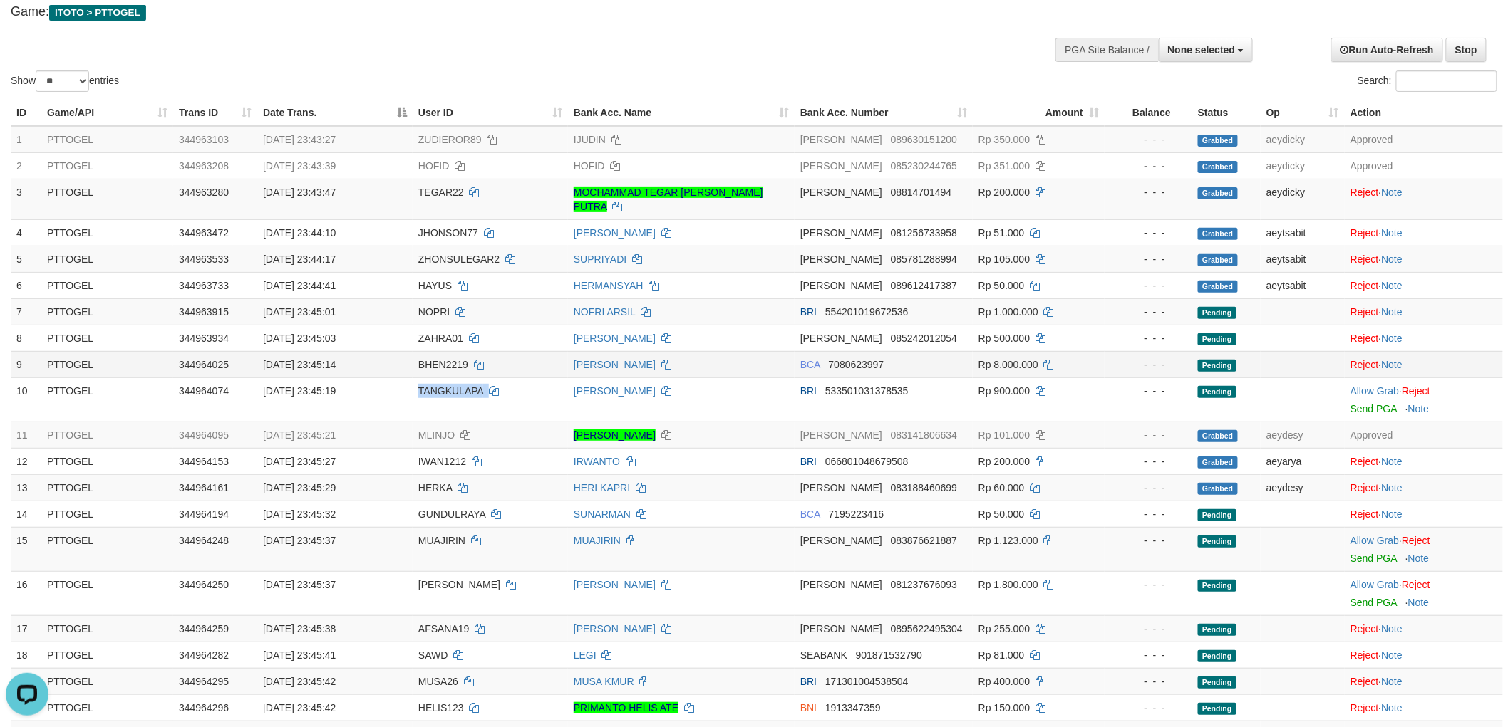
copy td "TANGKULAPA"
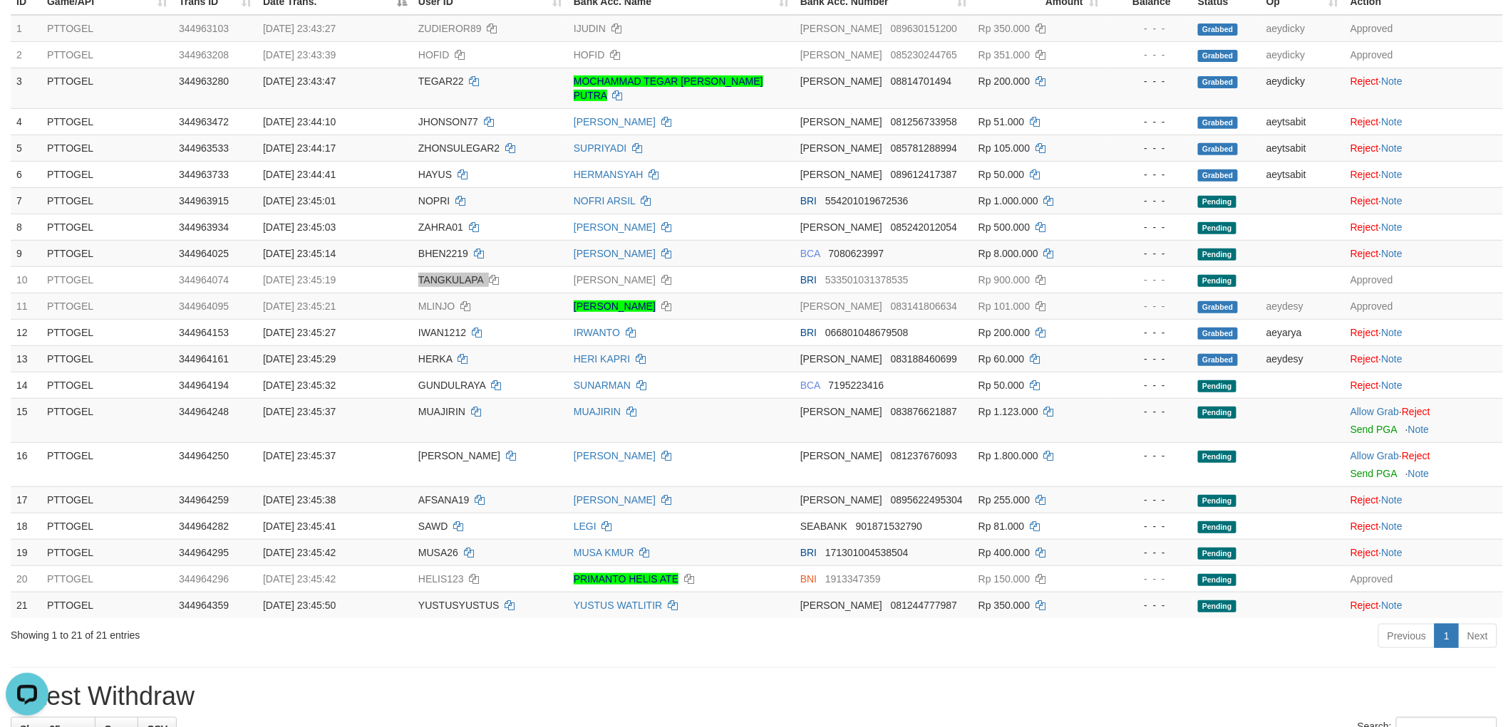
scroll to position [399, 0]
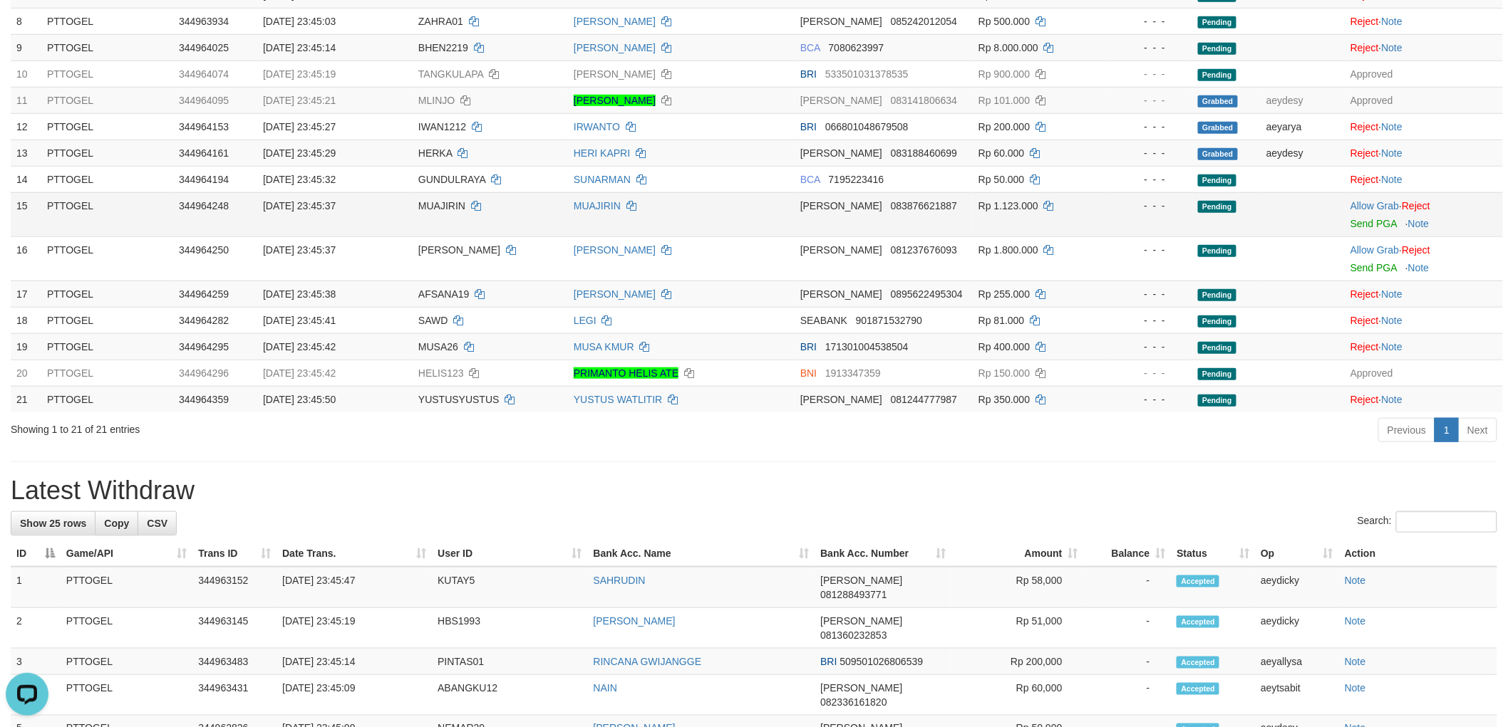
click at [424, 200] on span "MUAJIRIN" at bounding box center [441, 205] width 47 height 11
copy td "MUAJIRIN"
drag, startPoint x: 1362, startPoint y: 190, endPoint x: 917, endPoint y: 281, distance: 454.0
click at [1362, 200] on link "Allow Grab" at bounding box center [1374, 205] width 48 height 11
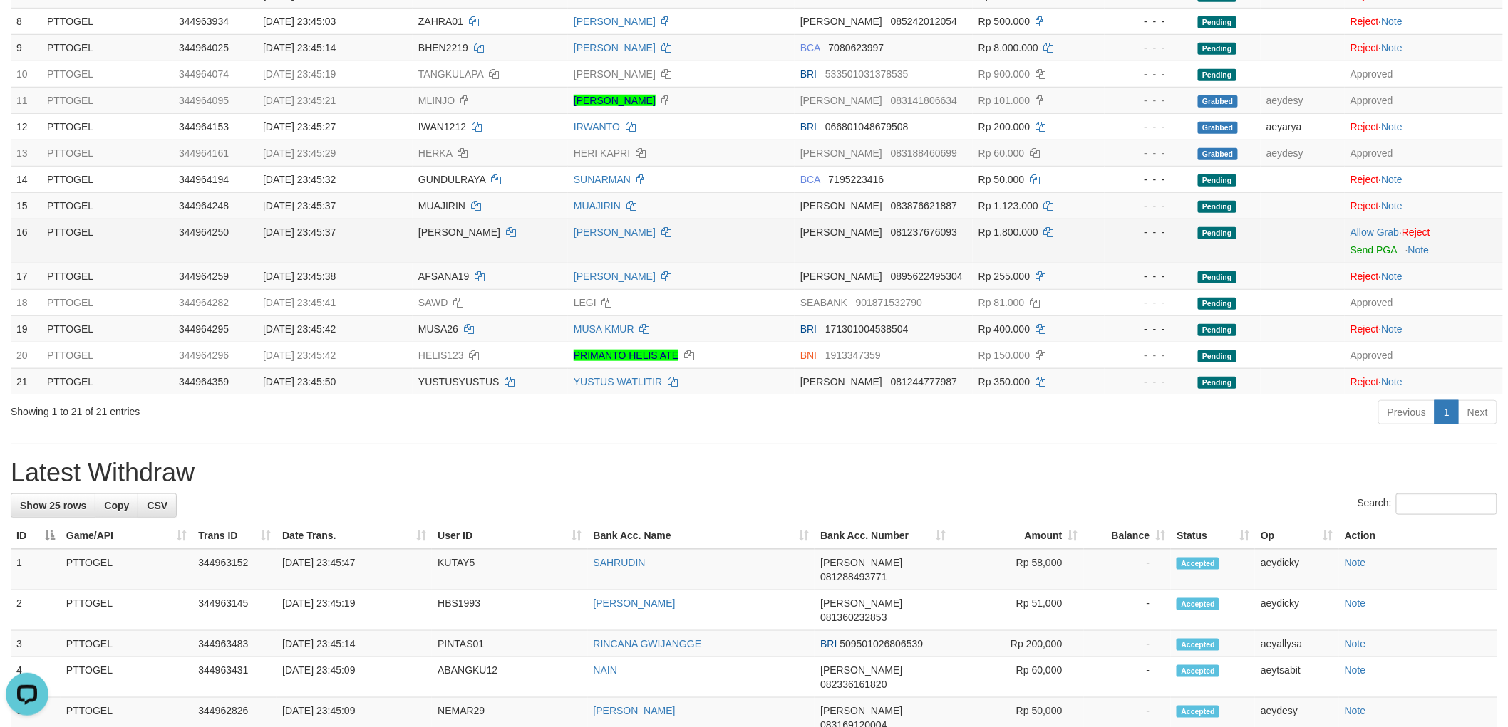
click at [436, 227] on span "[PERSON_NAME]" at bounding box center [459, 232] width 82 height 11
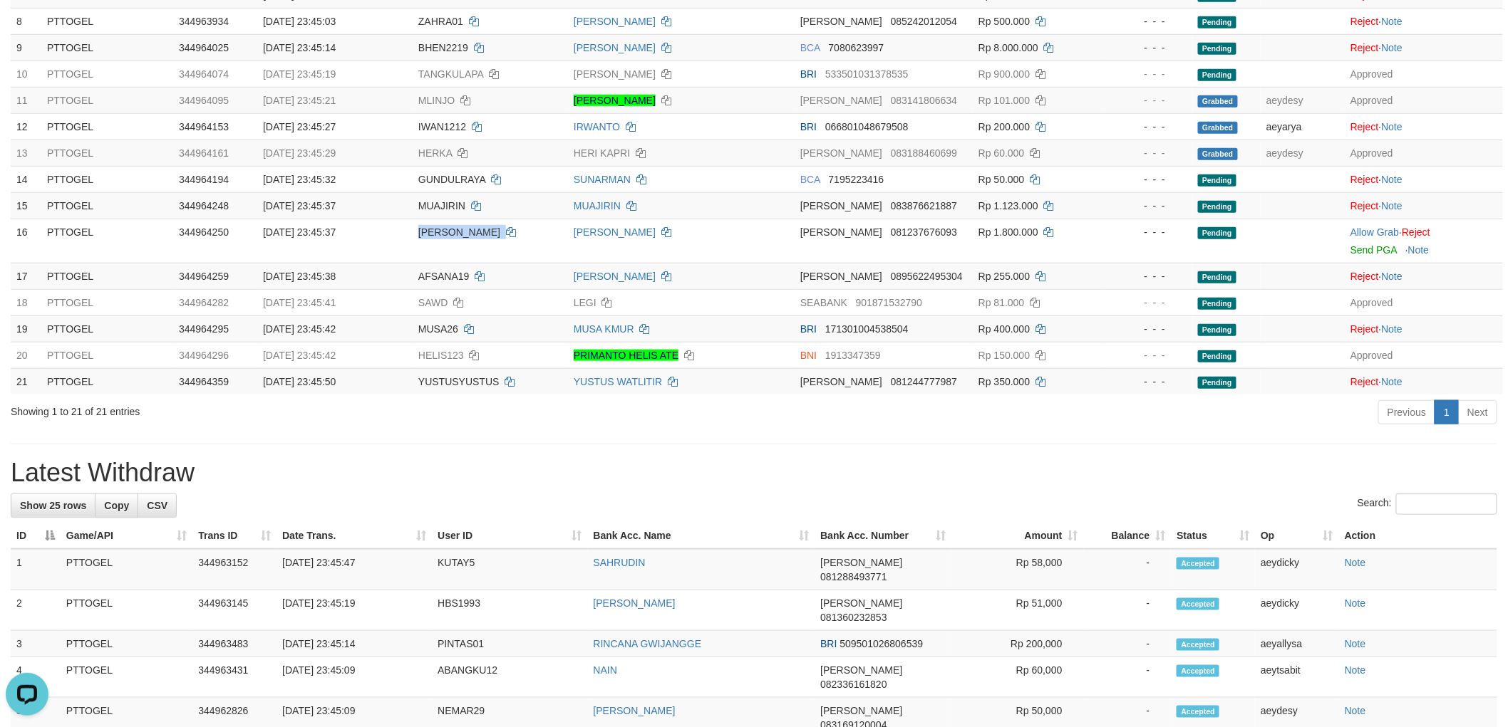
copy td "[PERSON_NAME]"
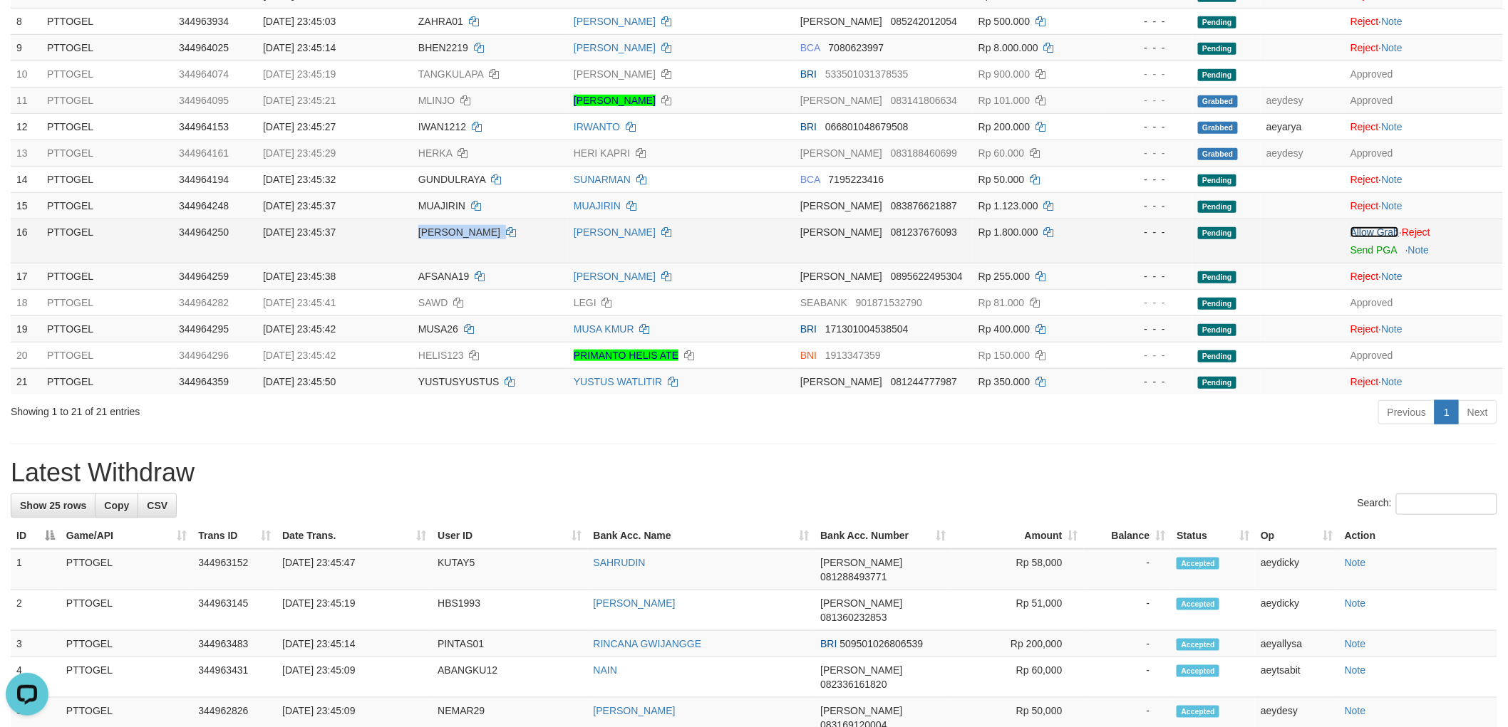
click at [1357, 227] on link "Allow Grab" at bounding box center [1374, 232] width 48 height 11
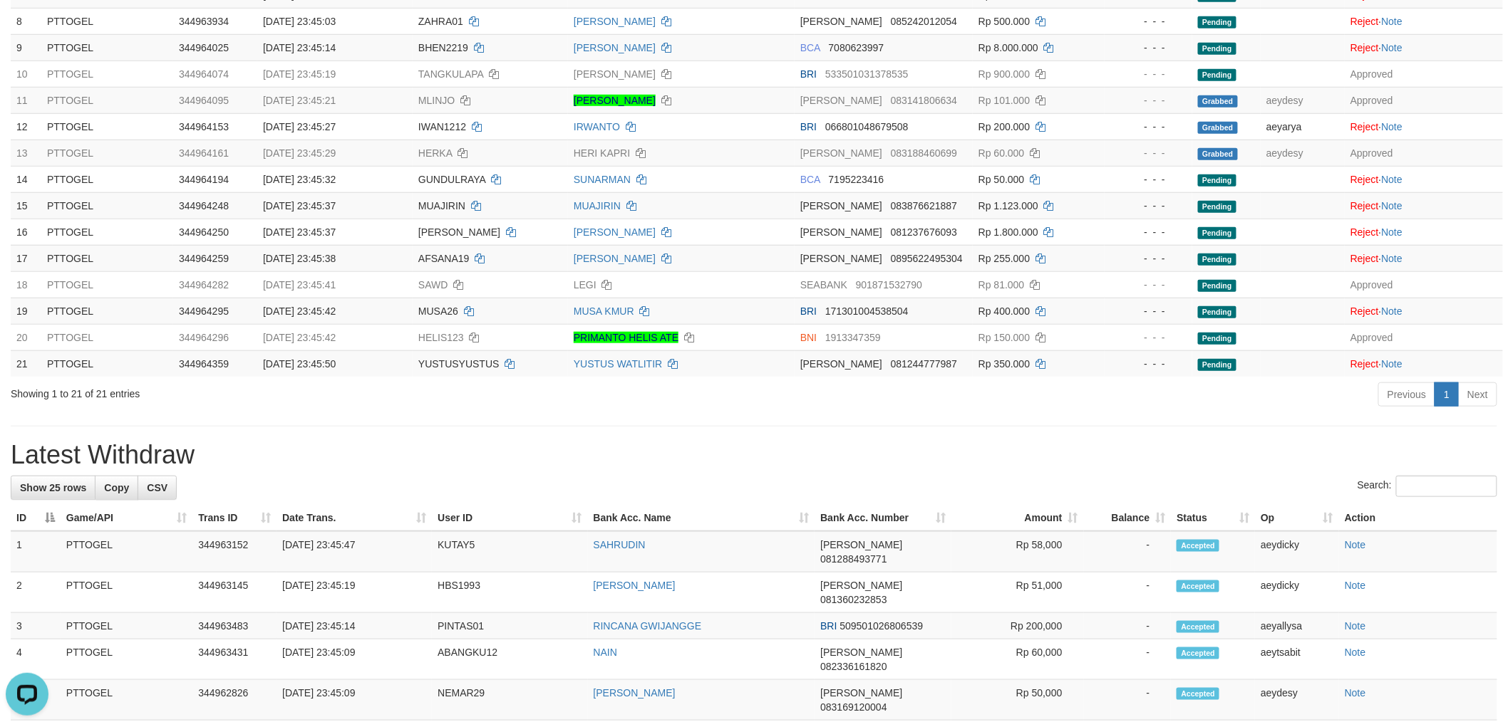
click at [836, 441] on h1 "Latest Withdraw" at bounding box center [754, 455] width 1486 height 28
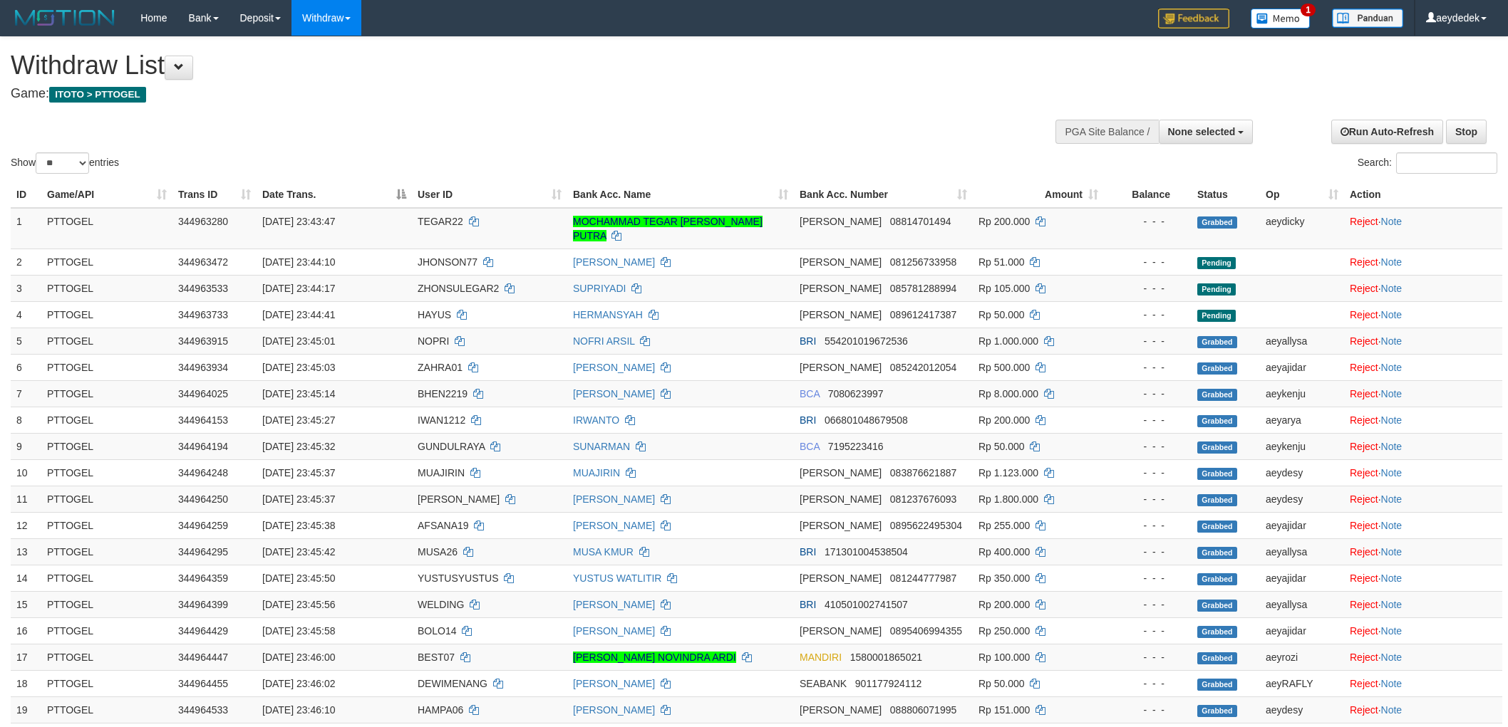
select select
select select "**"
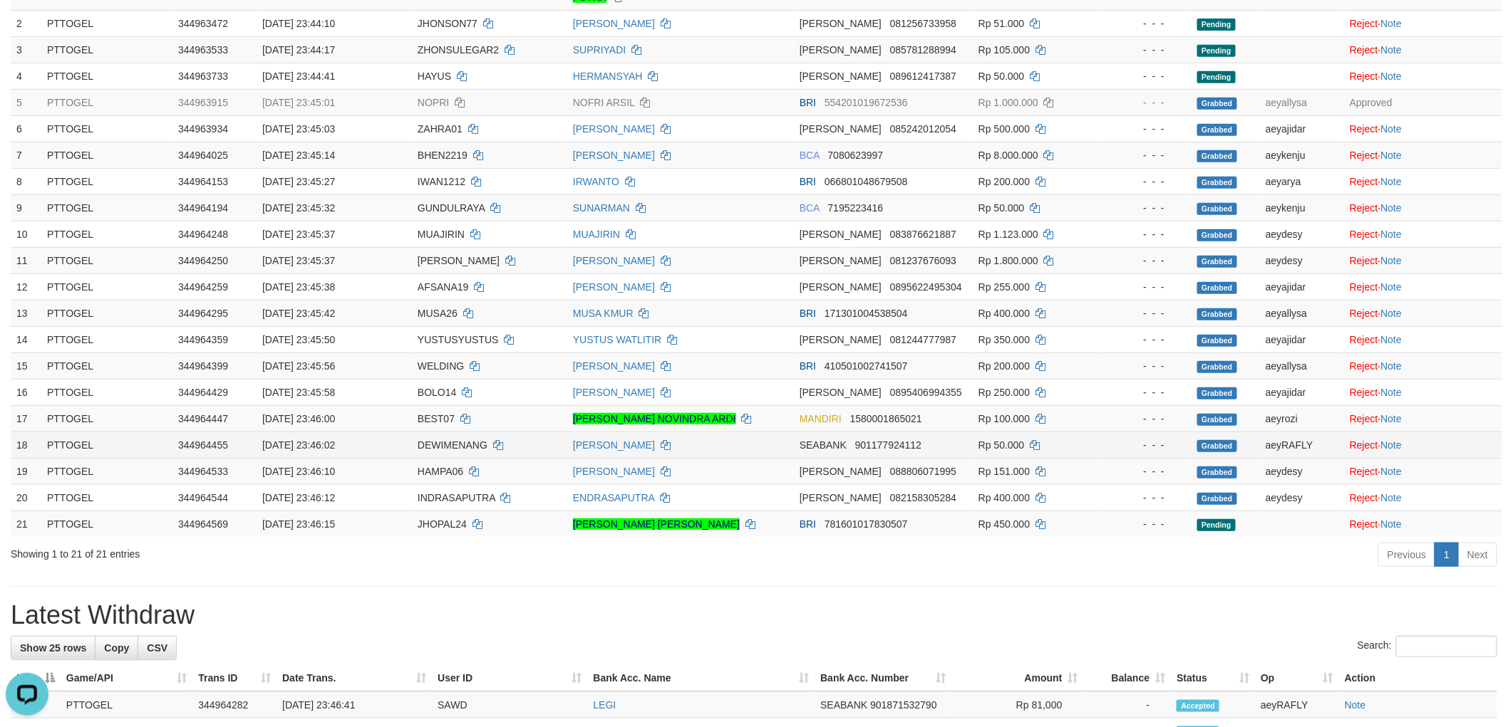
scroll to position [240, 0]
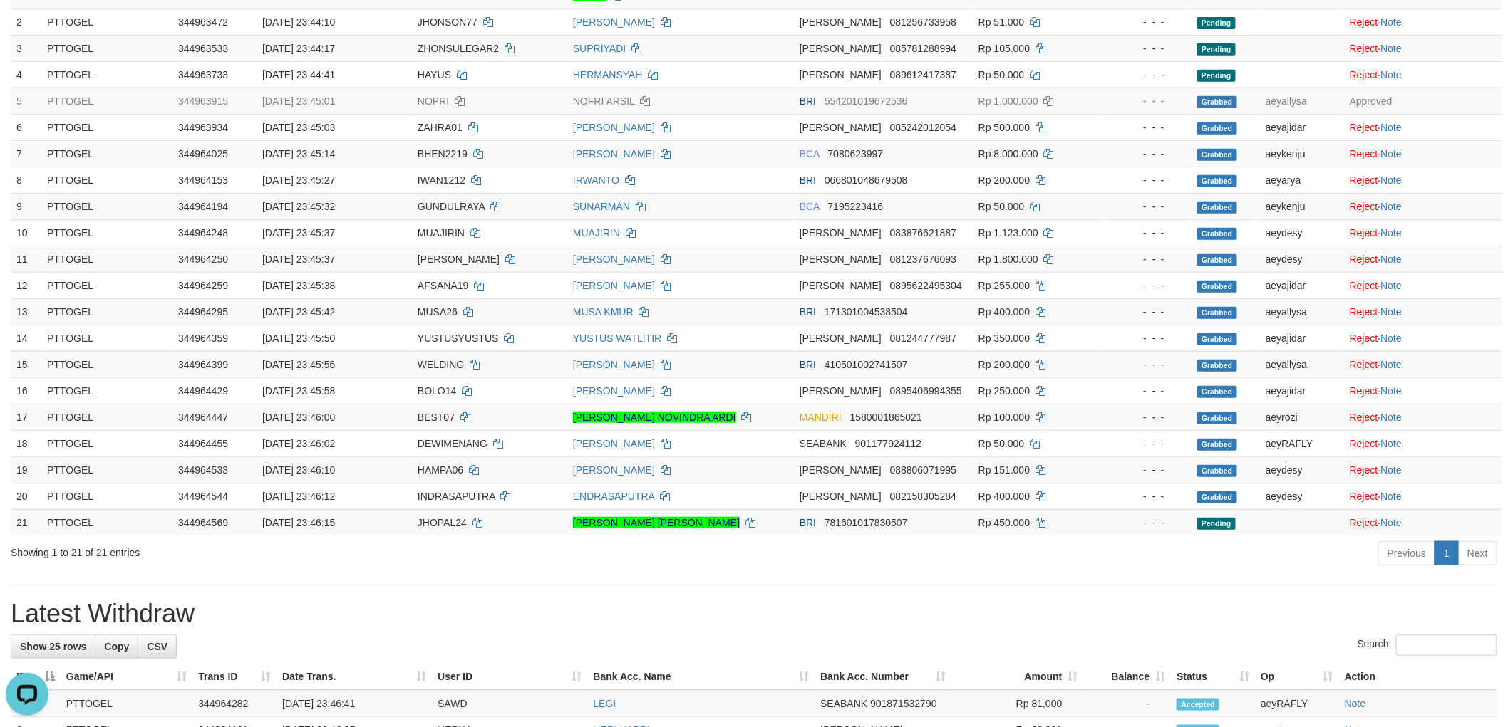
click at [958, 566] on div "**********" at bounding box center [754, 728] width 1508 height 1862
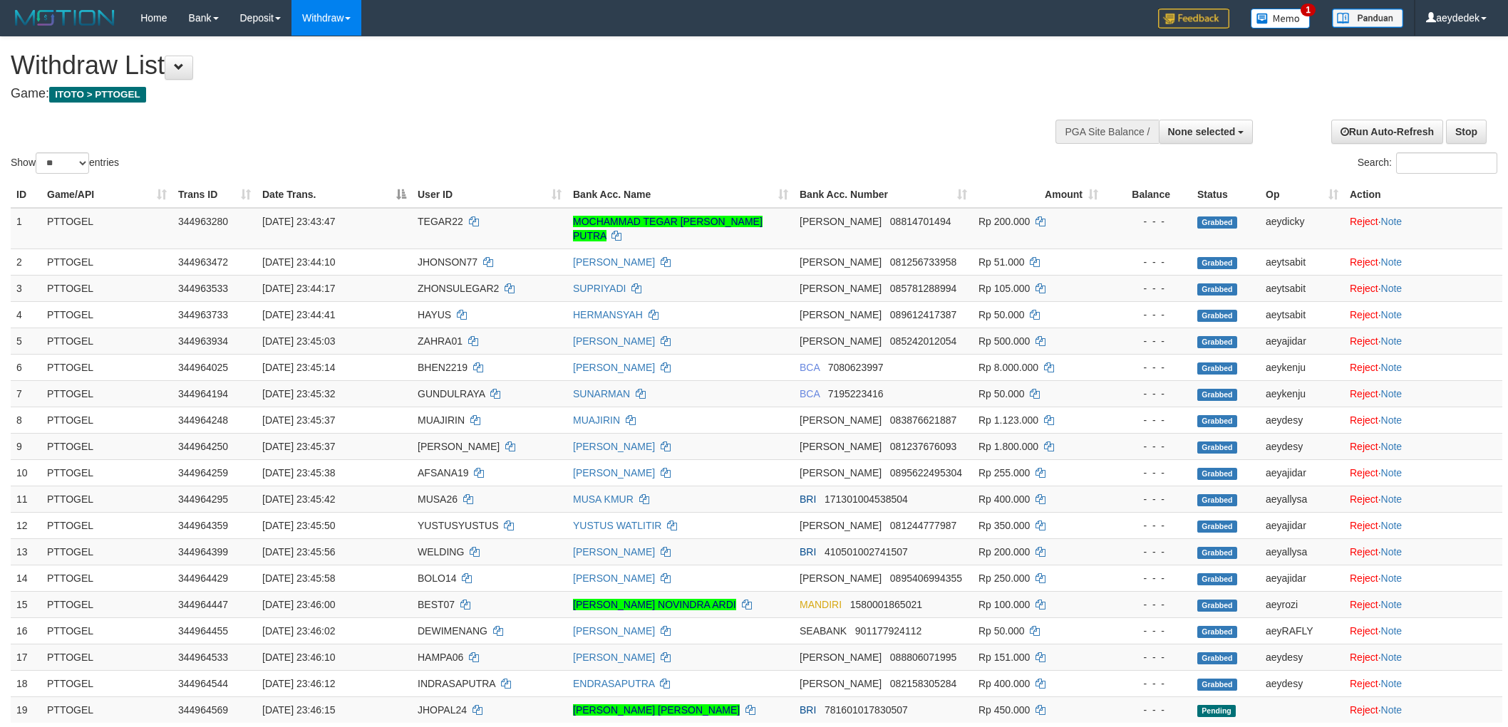
select select
select select "**"
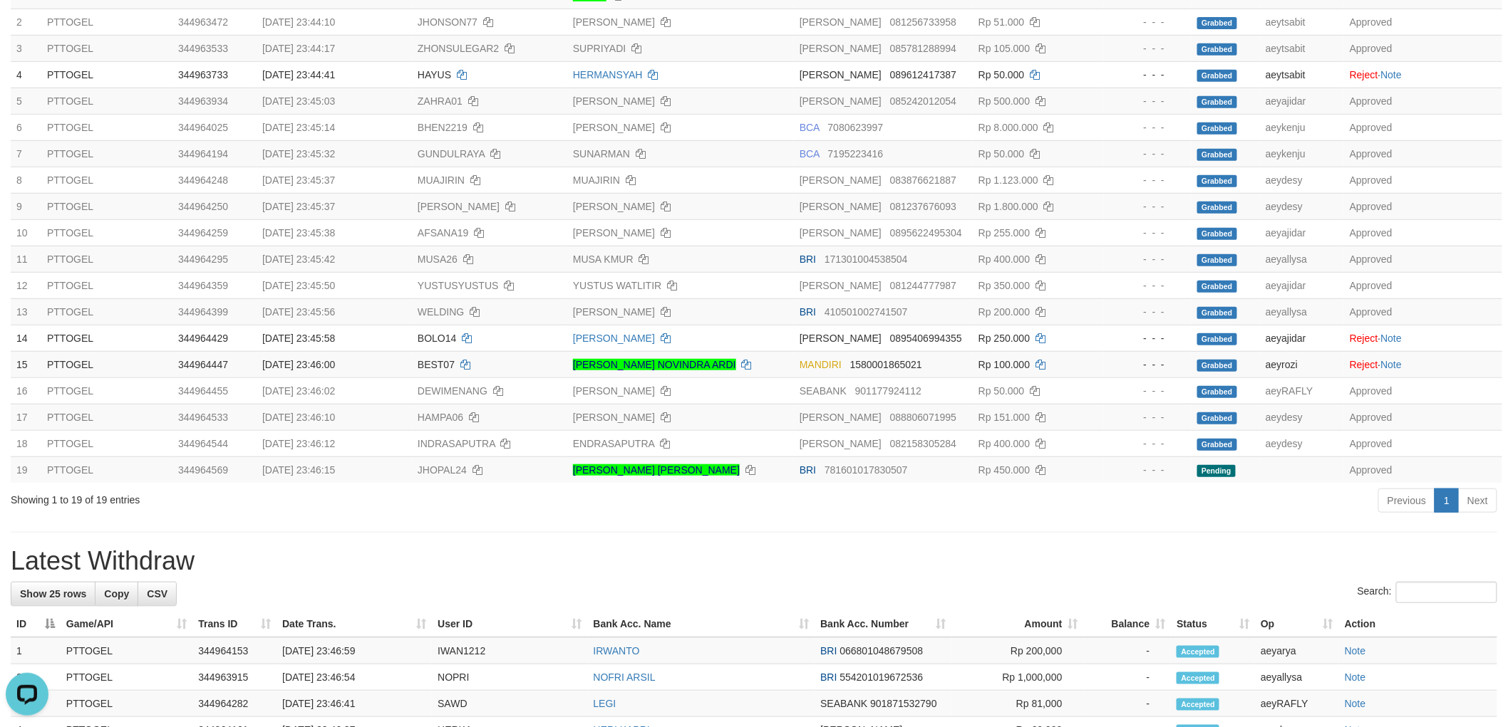
click at [688, 495] on div "Previous 1 Next" at bounding box center [1068, 502] width 858 height 31
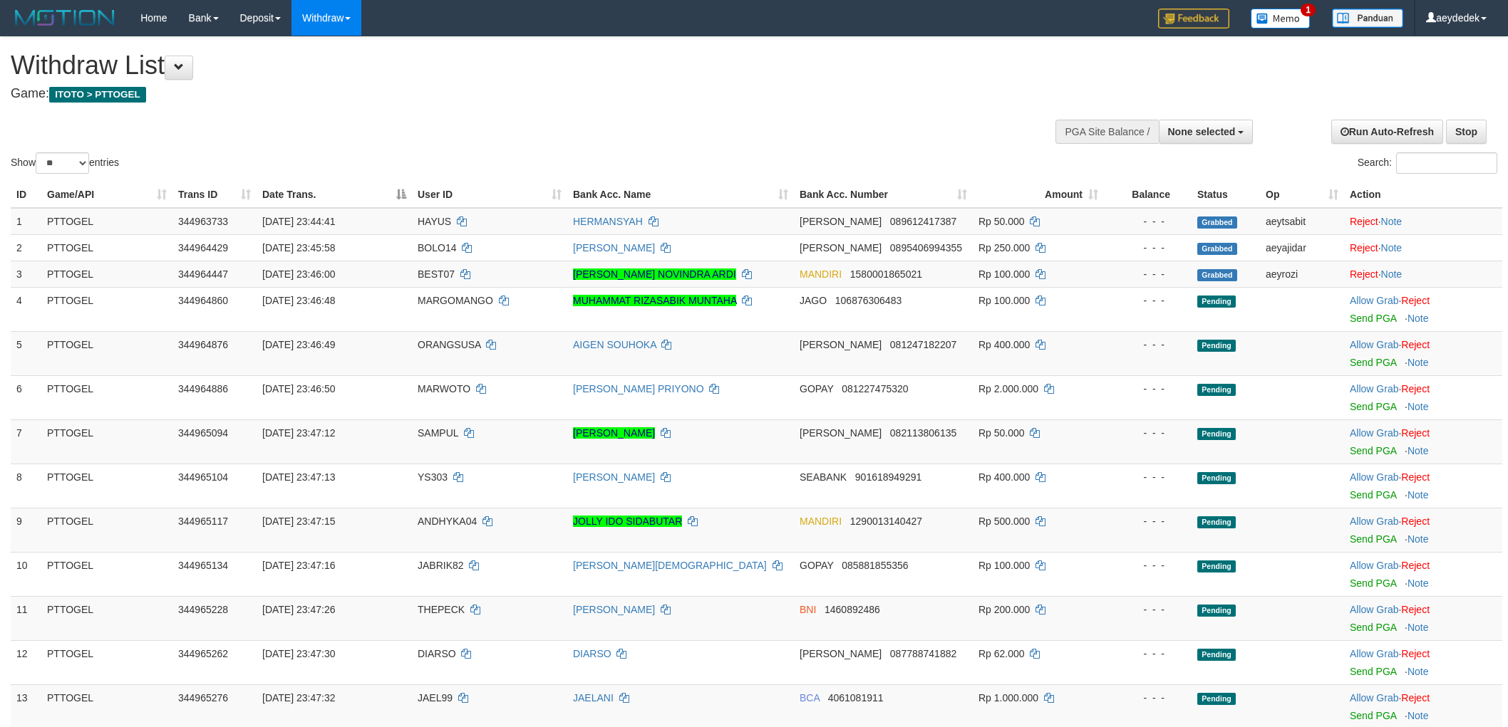
select select
select select "**"
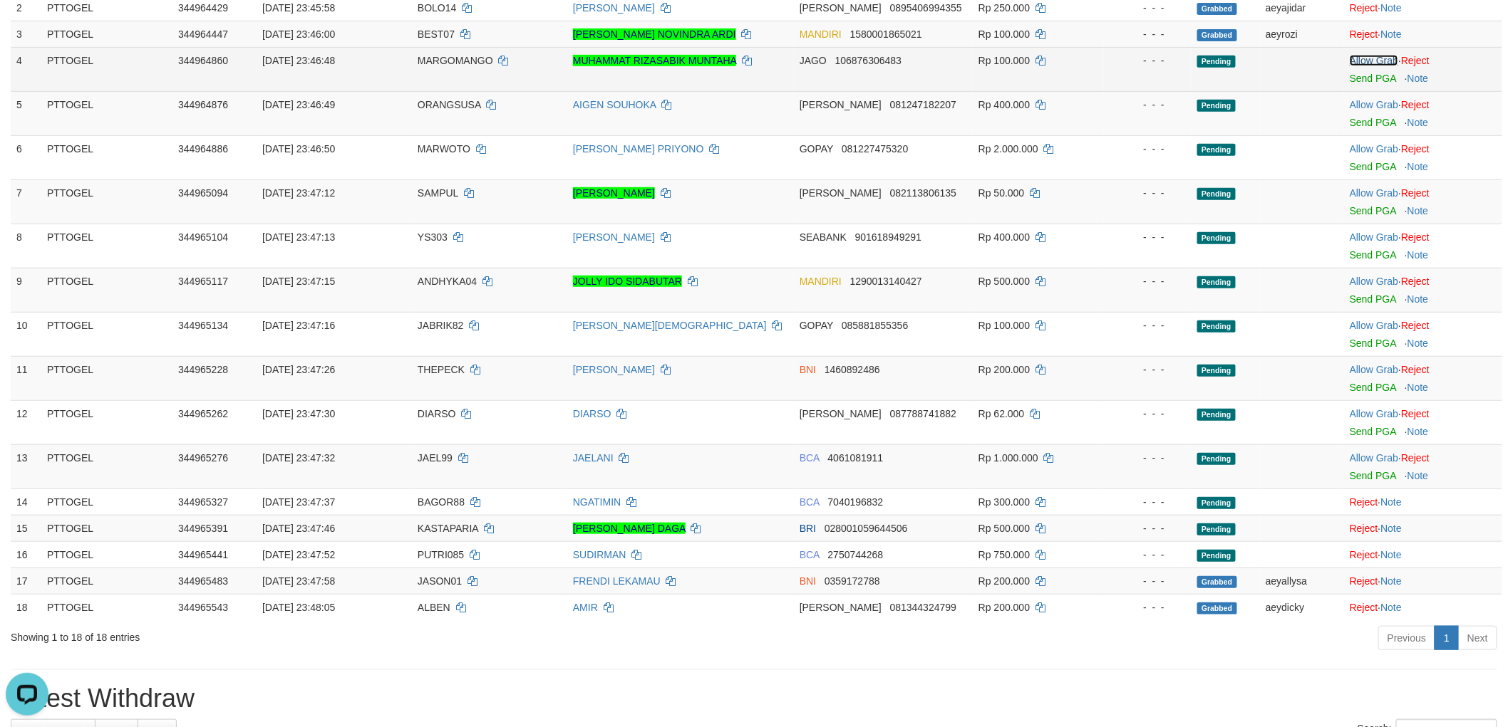
click at [1381, 60] on link "Allow Grab" at bounding box center [1373, 60] width 48 height 11
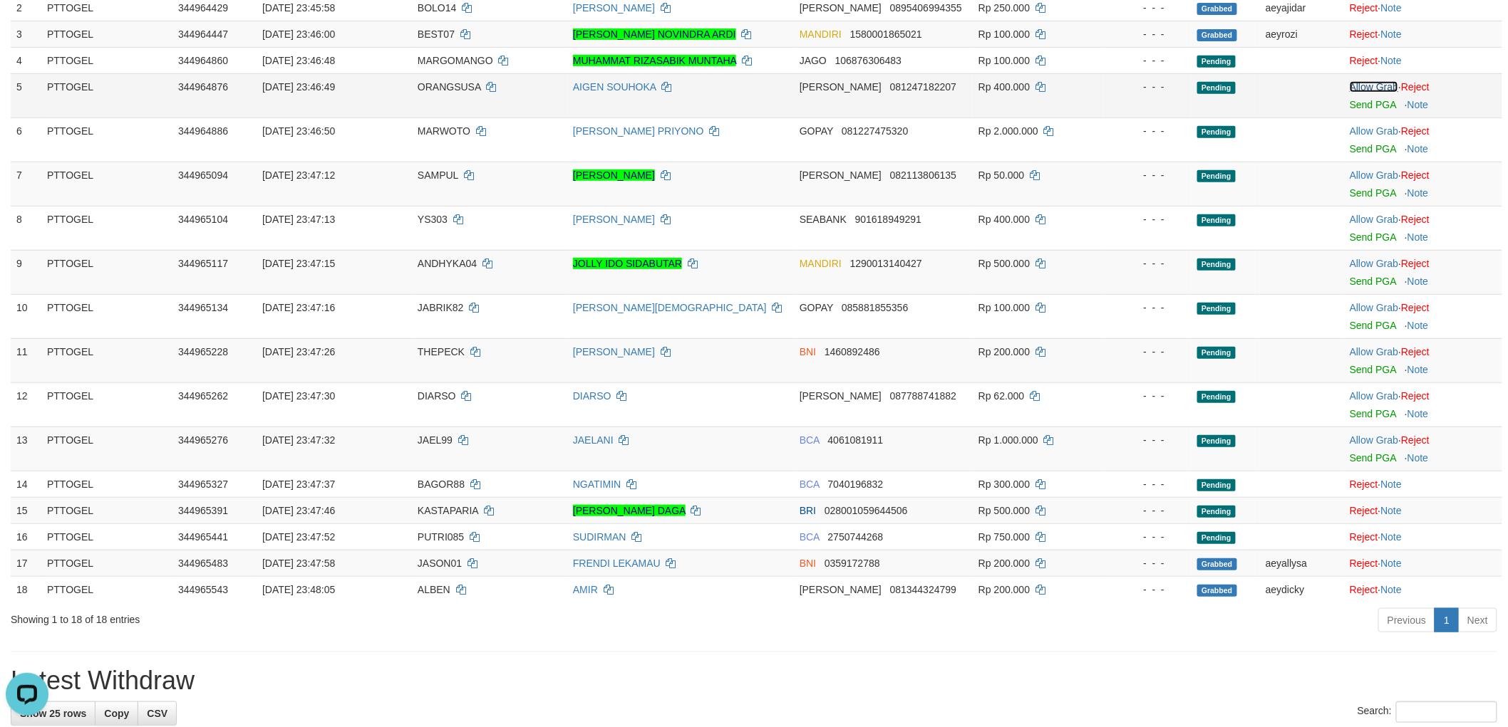
click at [1379, 88] on link "Allow Grab" at bounding box center [1373, 86] width 48 height 11
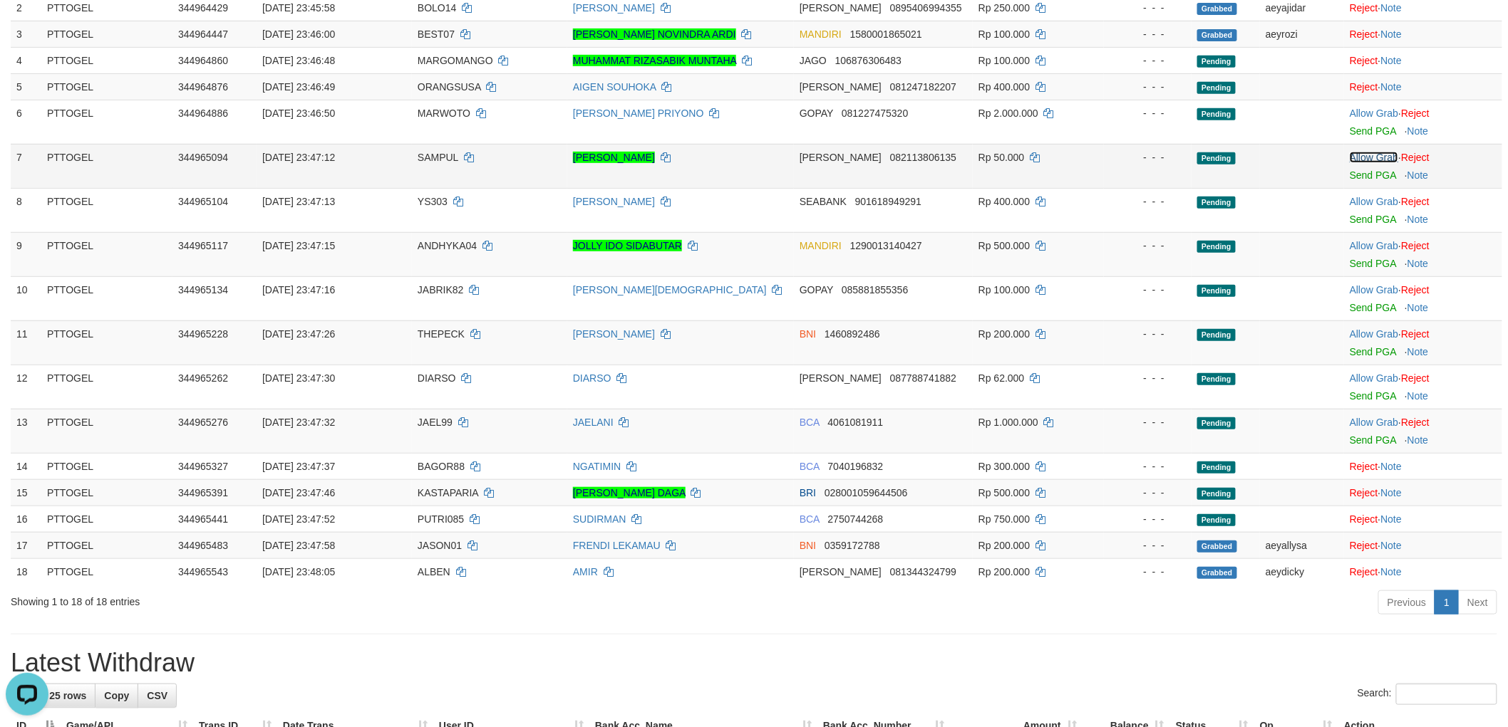
click at [1368, 157] on link "Allow Grab" at bounding box center [1373, 157] width 48 height 11
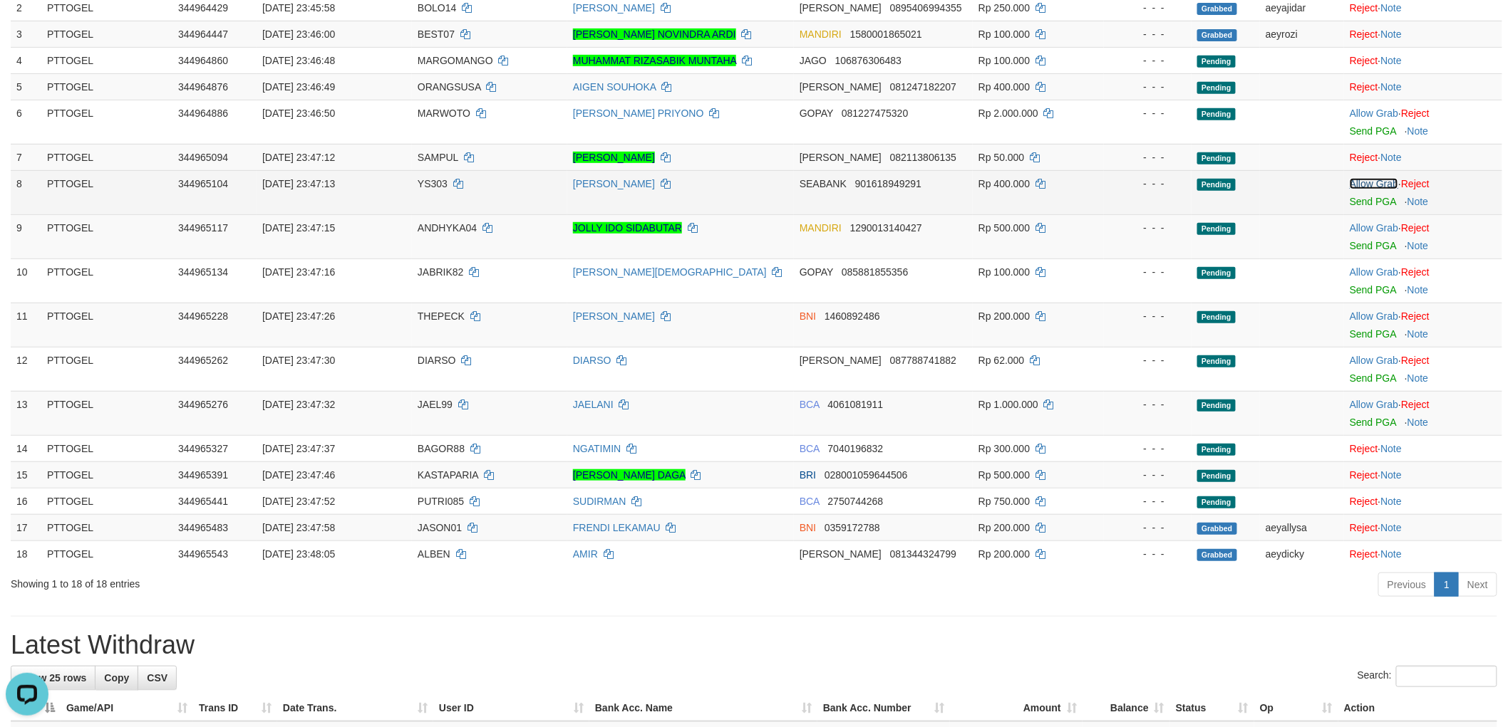
click at [1369, 185] on link "Allow Grab" at bounding box center [1373, 183] width 48 height 11
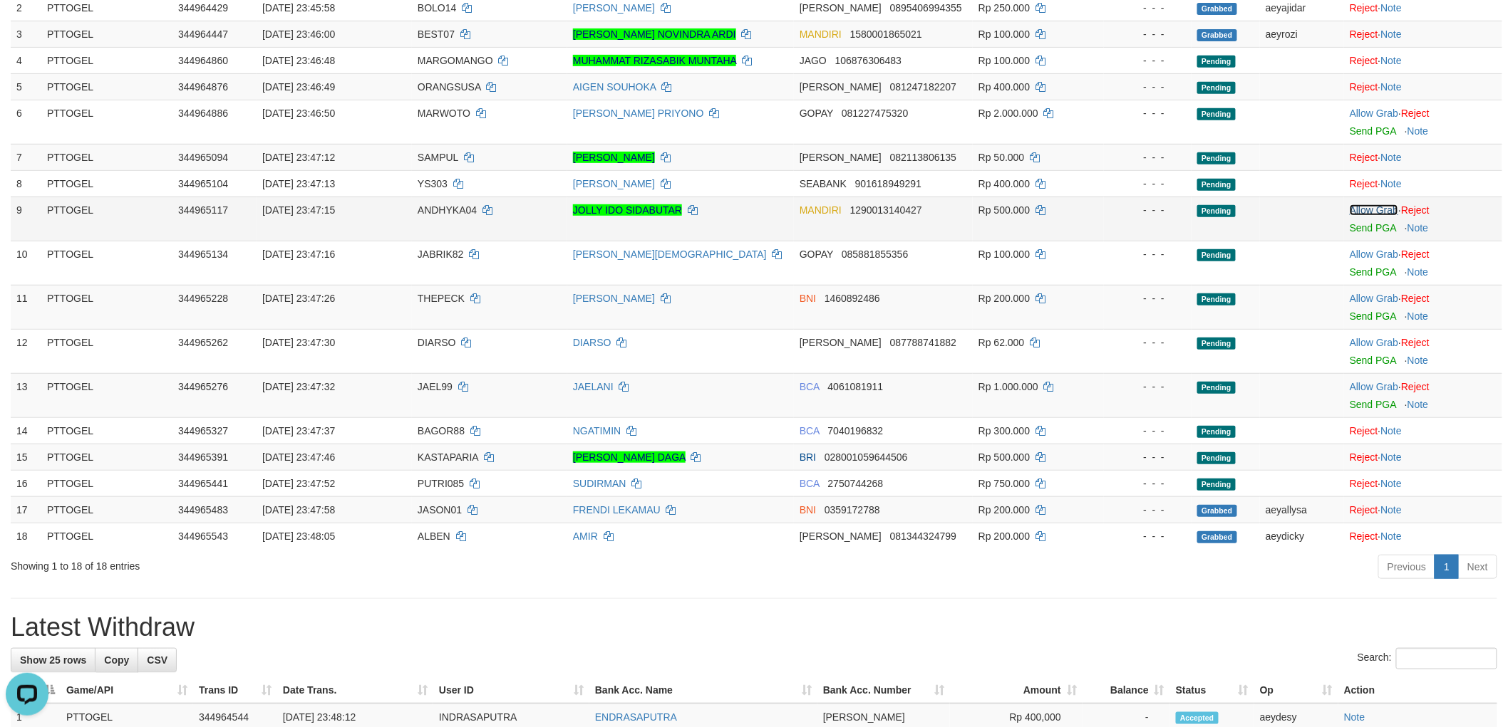
click at [1371, 204] on link "Allow Grab" at bounding box center [1373, 209] width 48 height 11
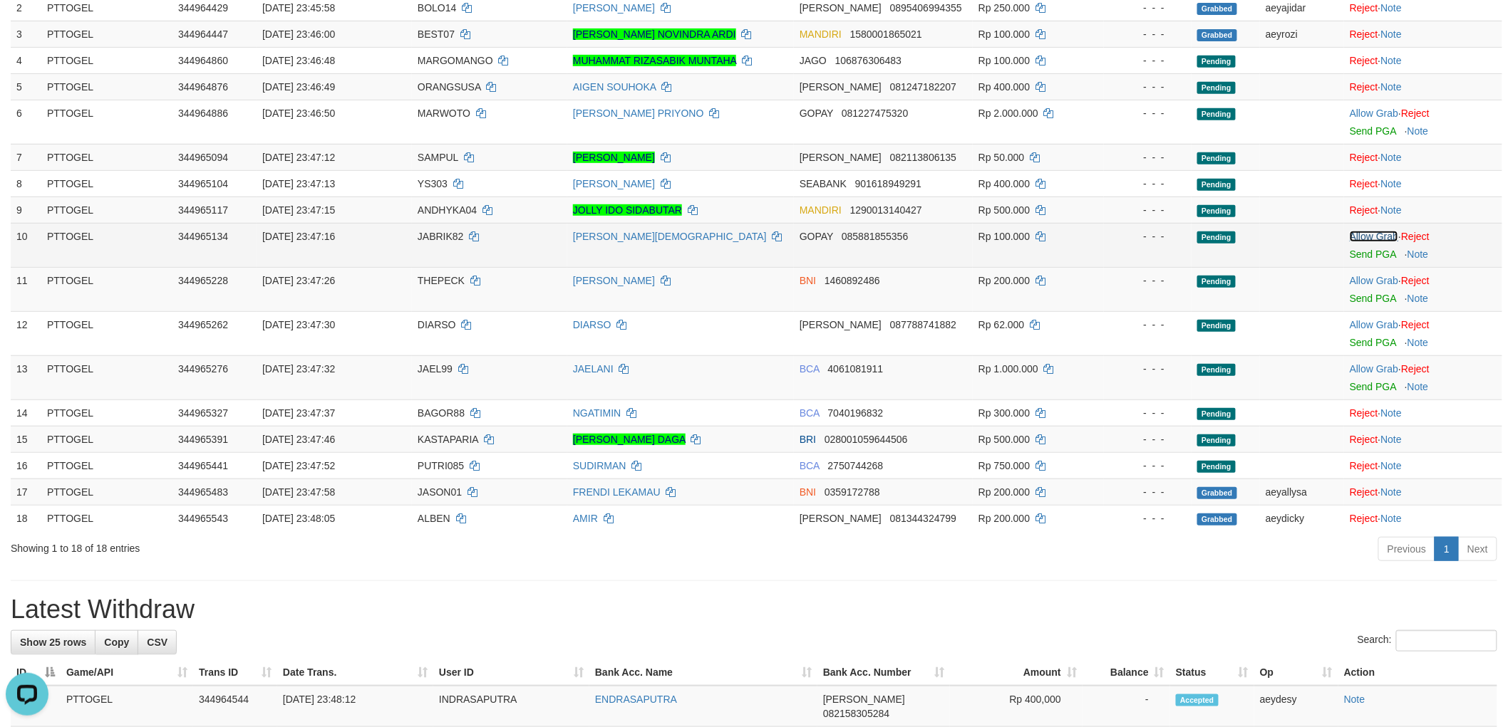
click at [1367, 239] on link "Allow Grab" at bounding box center [1373, 236] width 48 height 11
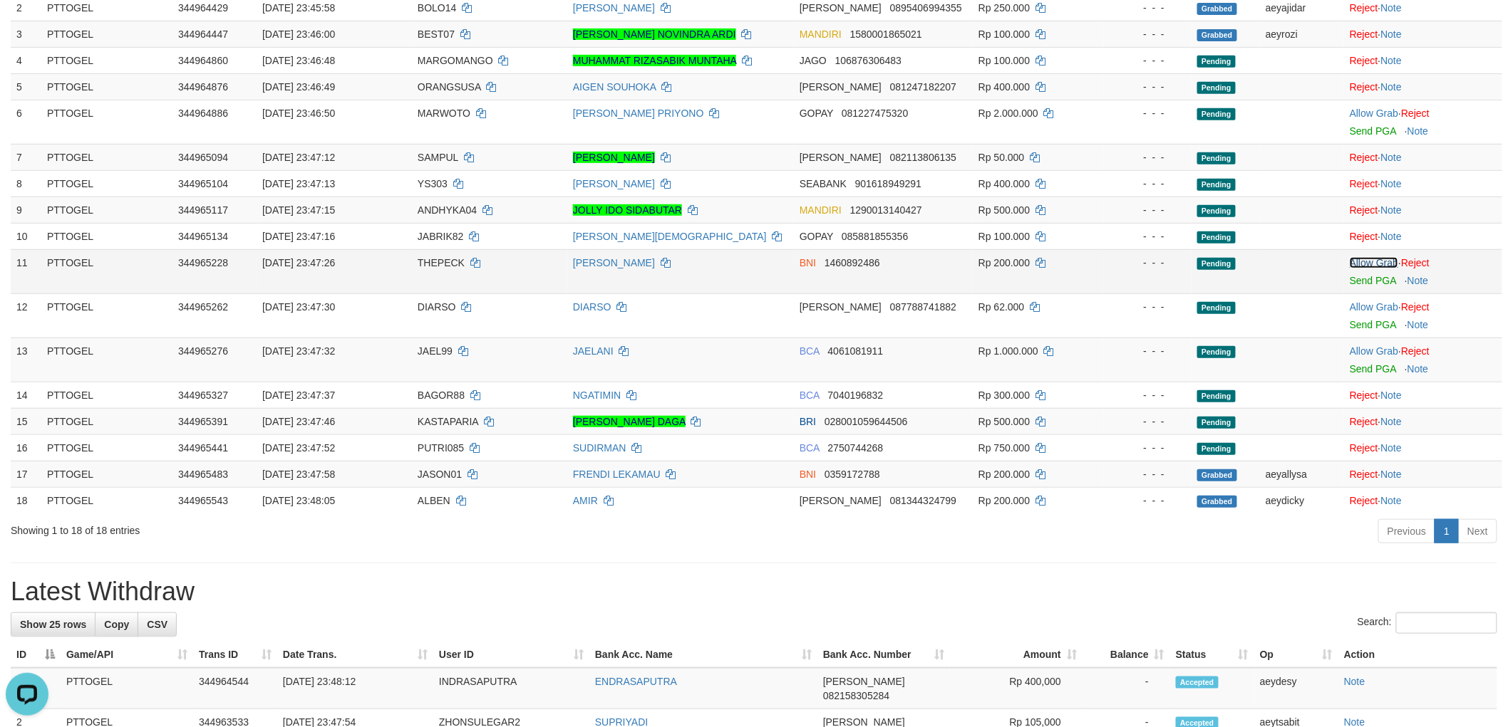
click at [1366, 262] on link "Allow Grab" at bounding box center [1373, 262] width 48 height 11
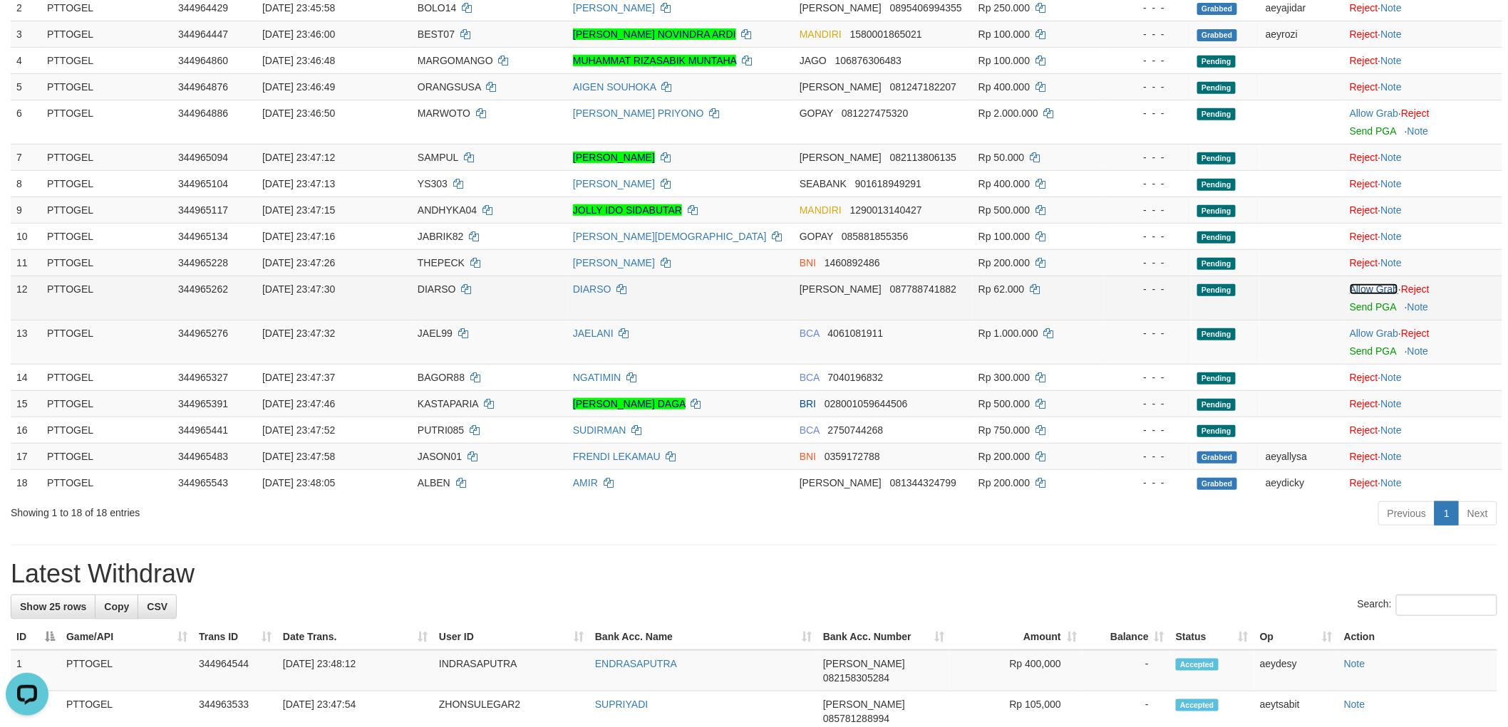
click at [1372, 286] on link "Allow Grab" at bounding box center [1373, 289] width 48 height 11
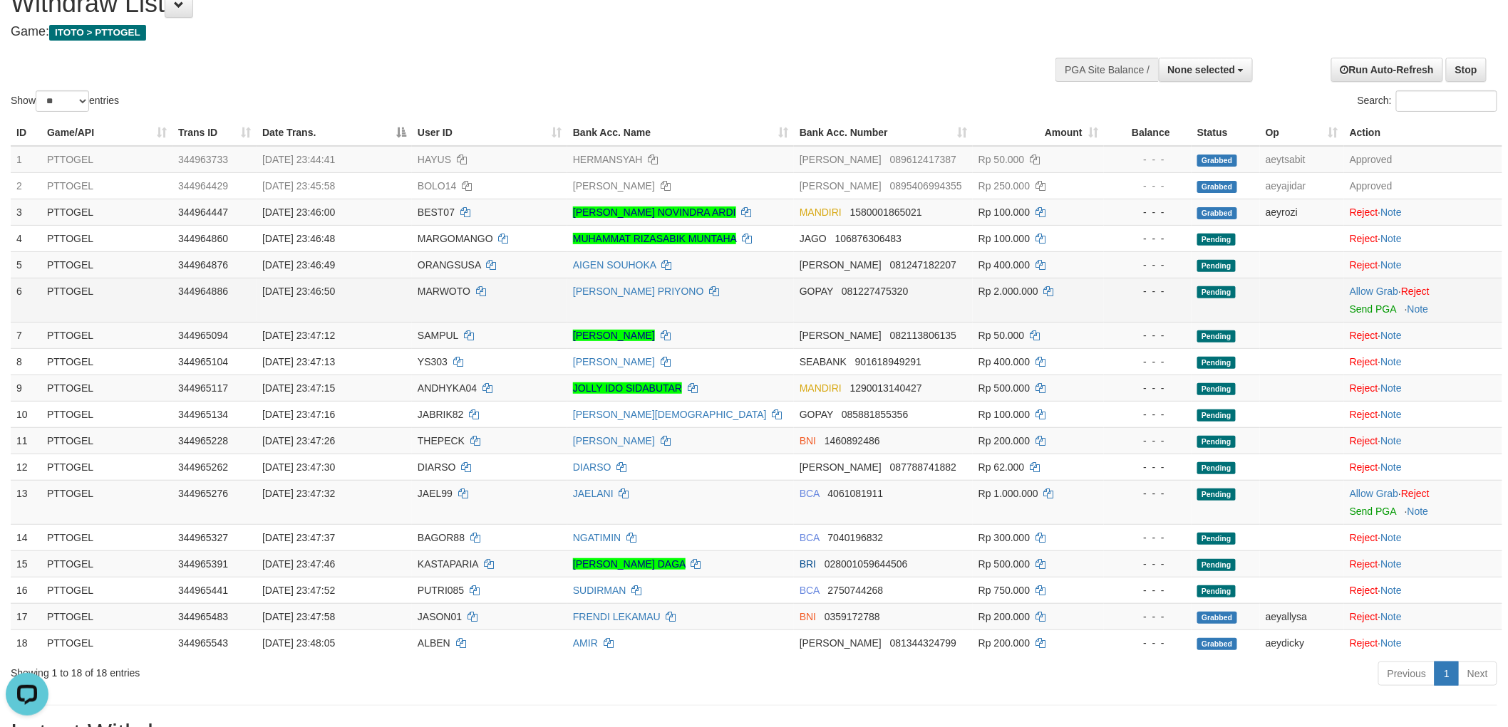
scroll to position [82, 0]
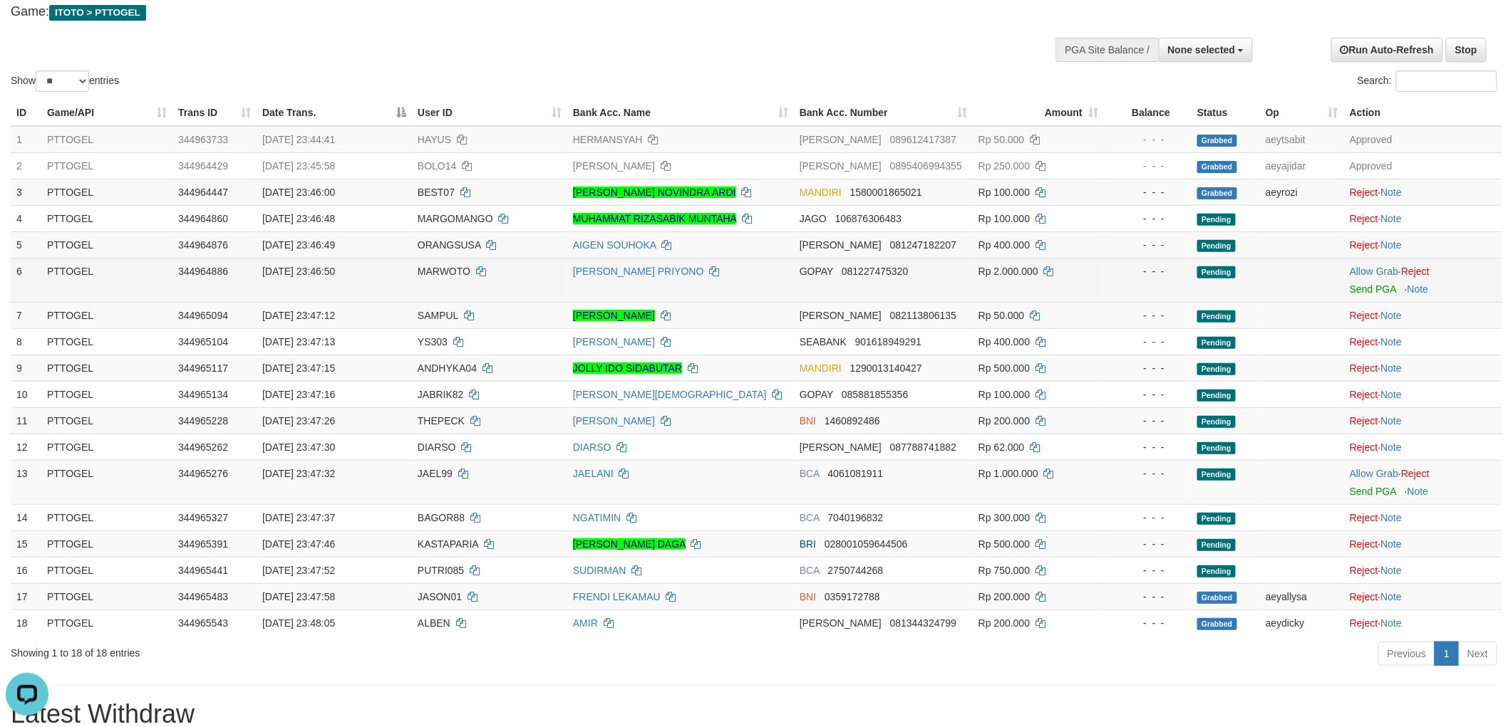
click at [449, 269] on span "MARWOTO" at bounding box center [444, 271] width 53 height 11
copy td "MARWOTO"
drag, startPoint x: 1366, startPoint y: 265, endPoint x: 1340, endPoint y: 288, distance: 34.3
click at [1366, 266] on link "Allow Grab" at bounding box center [1373, 271] width 48 height 11
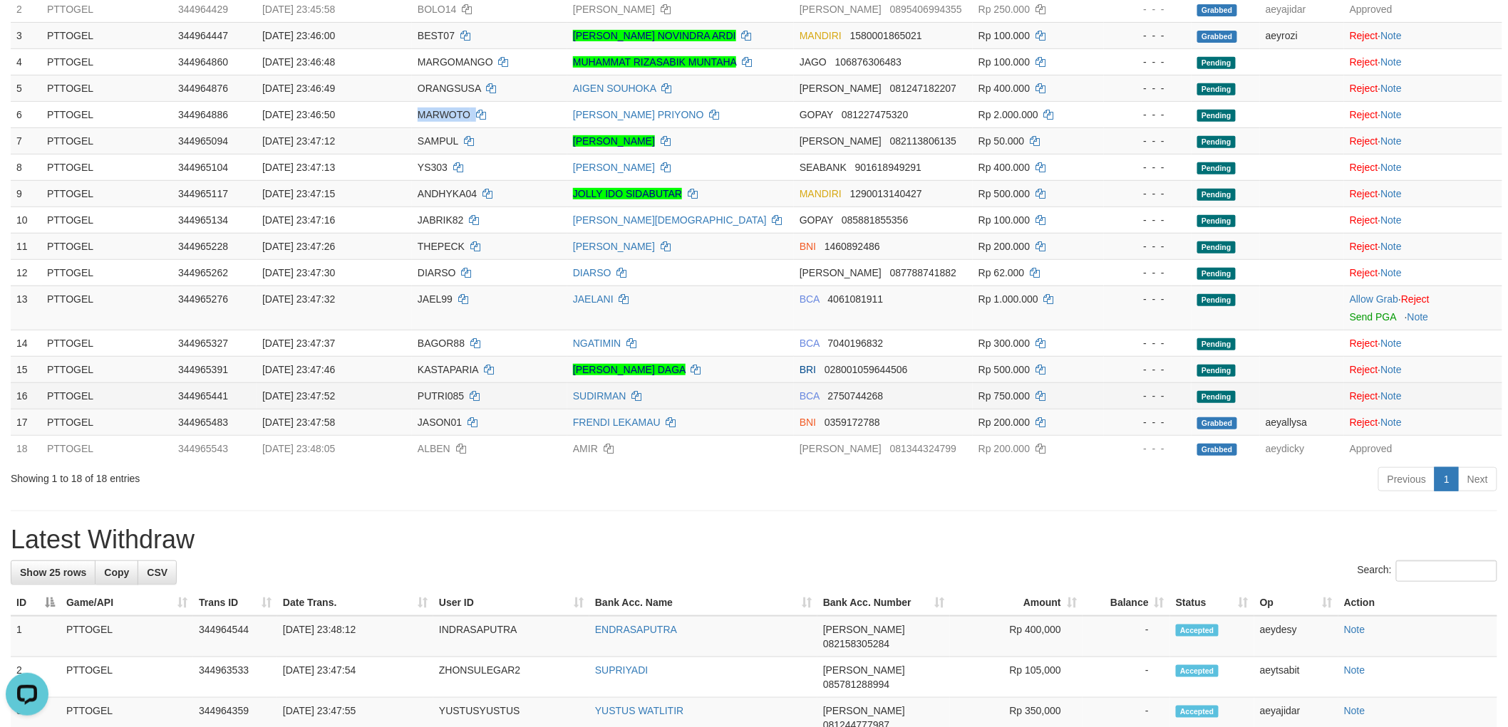
scroll to position [240, 0]
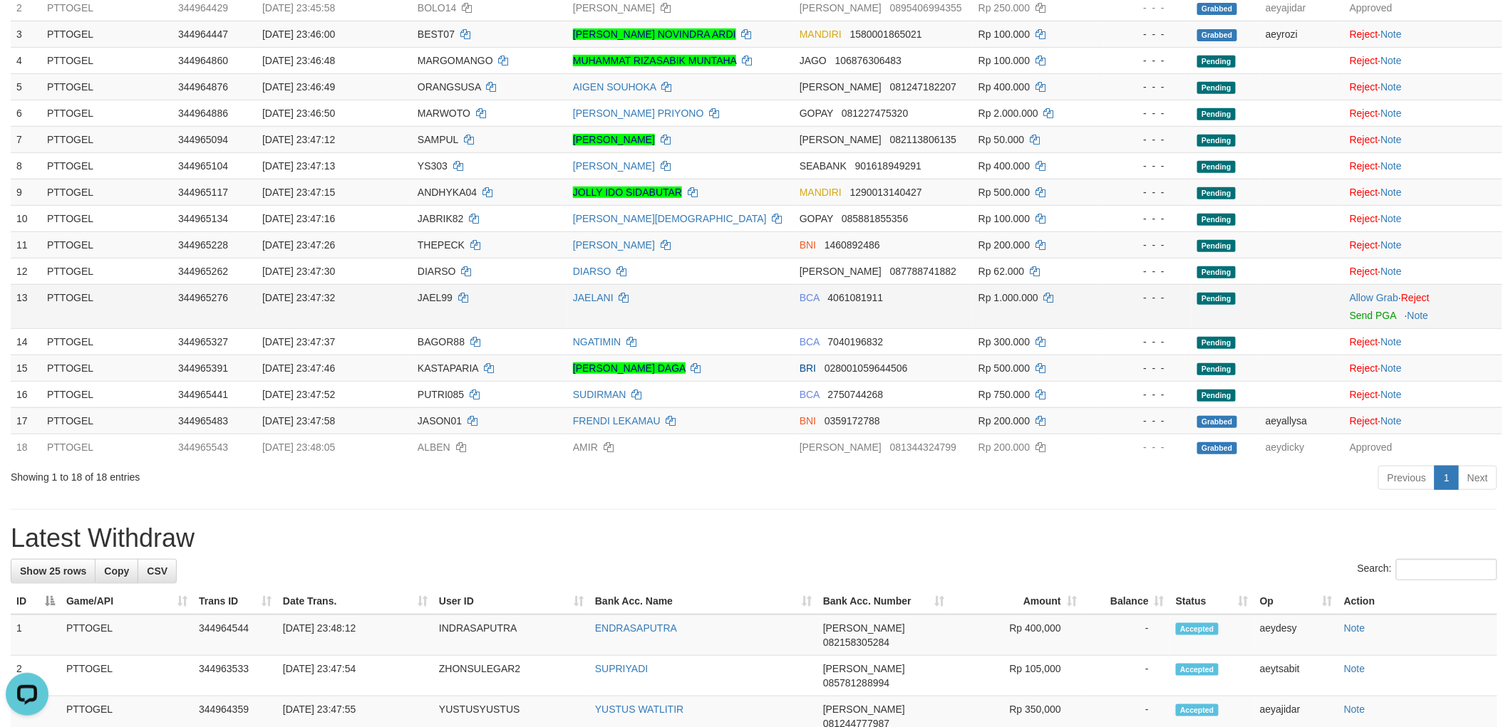
click at [425, 301] on span "JAEL99" at bounding box center [435, 297] width 35 height 11
copy td "JAEL99"
click at [1376, 296] on link "Allow Grab" at bounding box center [1373, 297] width 48 height 11
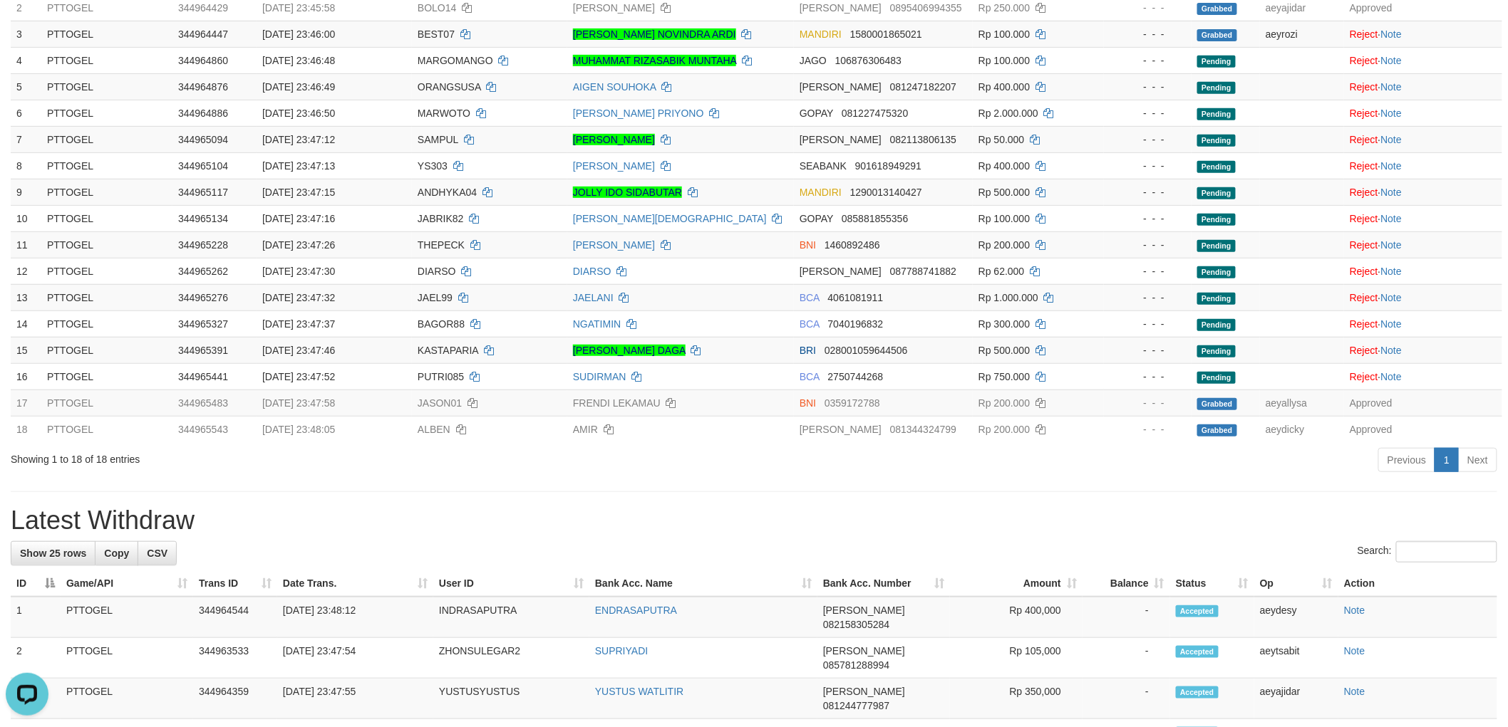
click at [981, 475] on div "Previous 1 Next" at bounding box center [1068, 462] width 858 height 31
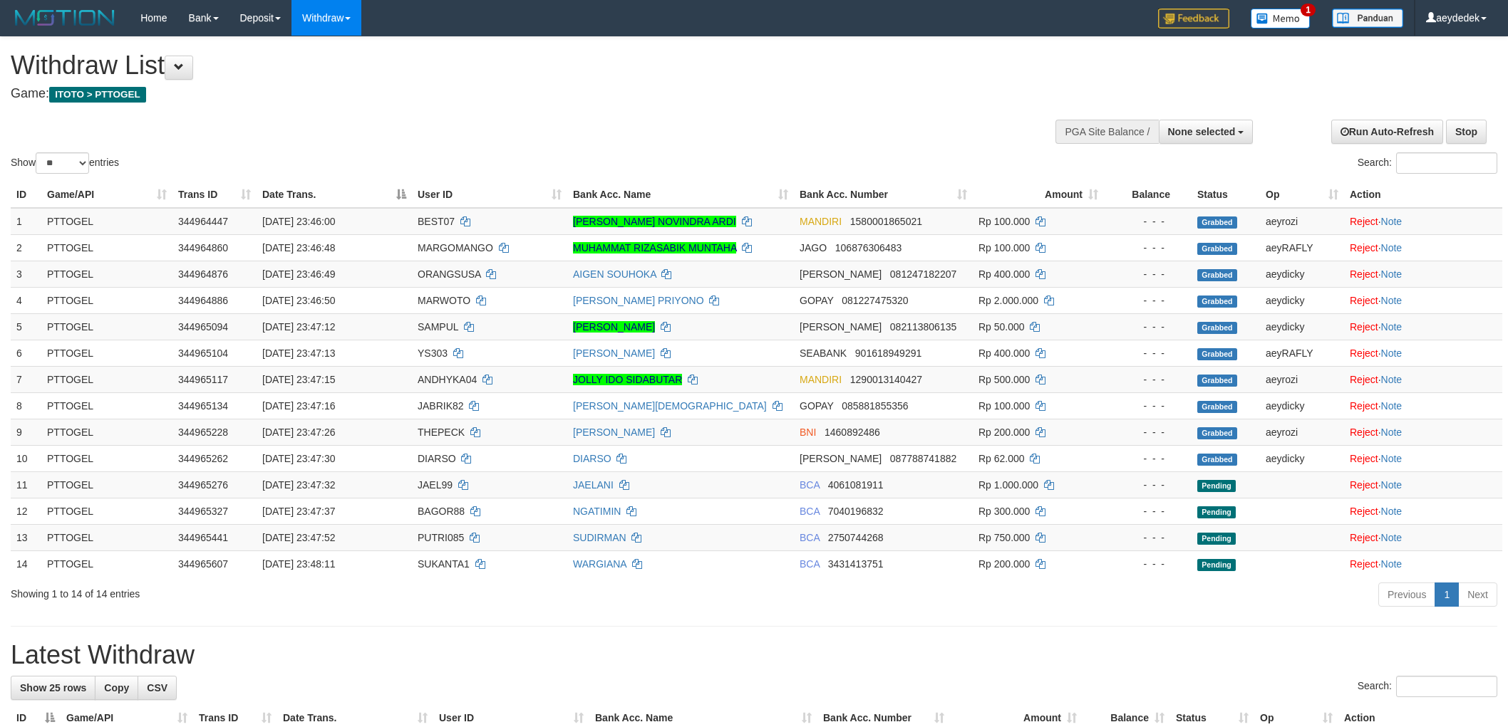
select select
select select "**"
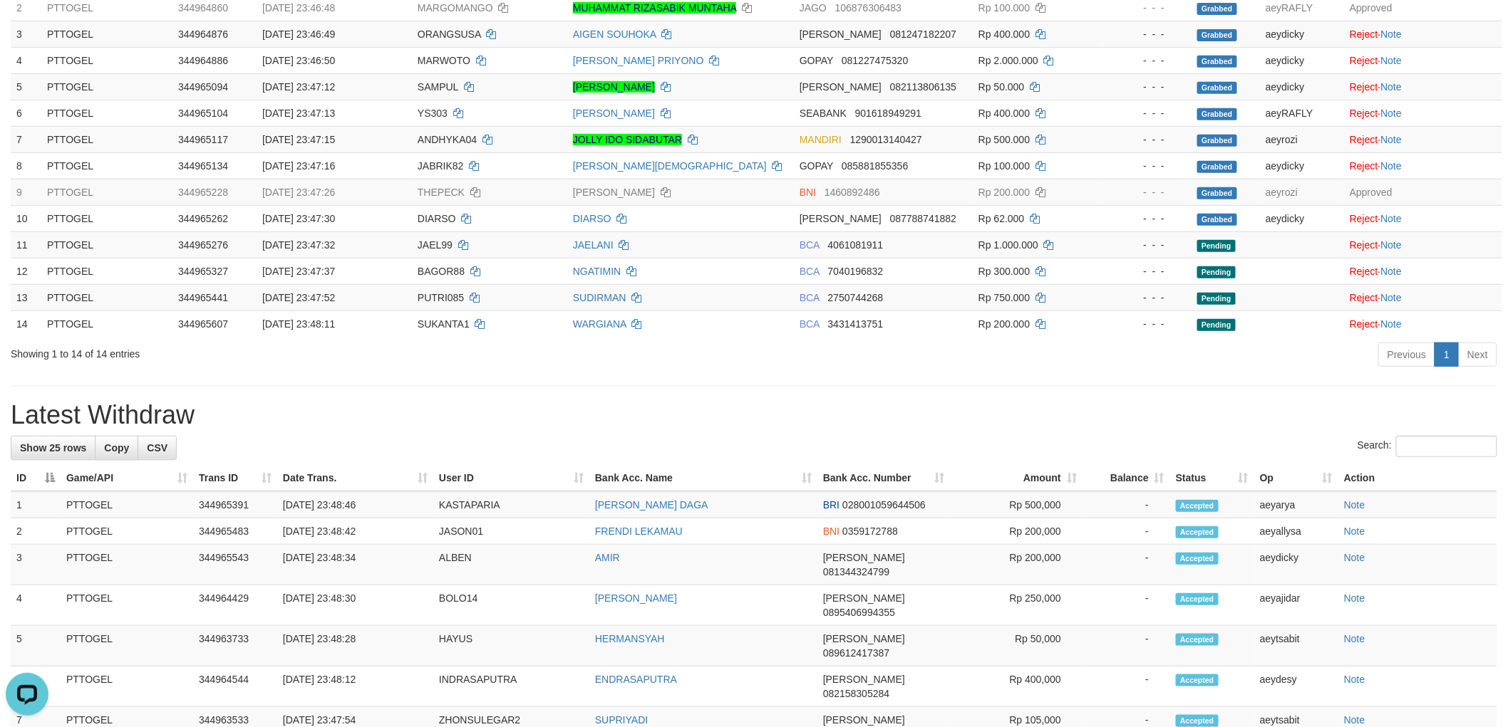
click at [658, 381] on div "**********" at bounding box center [754, 614] width 1508 height 1634
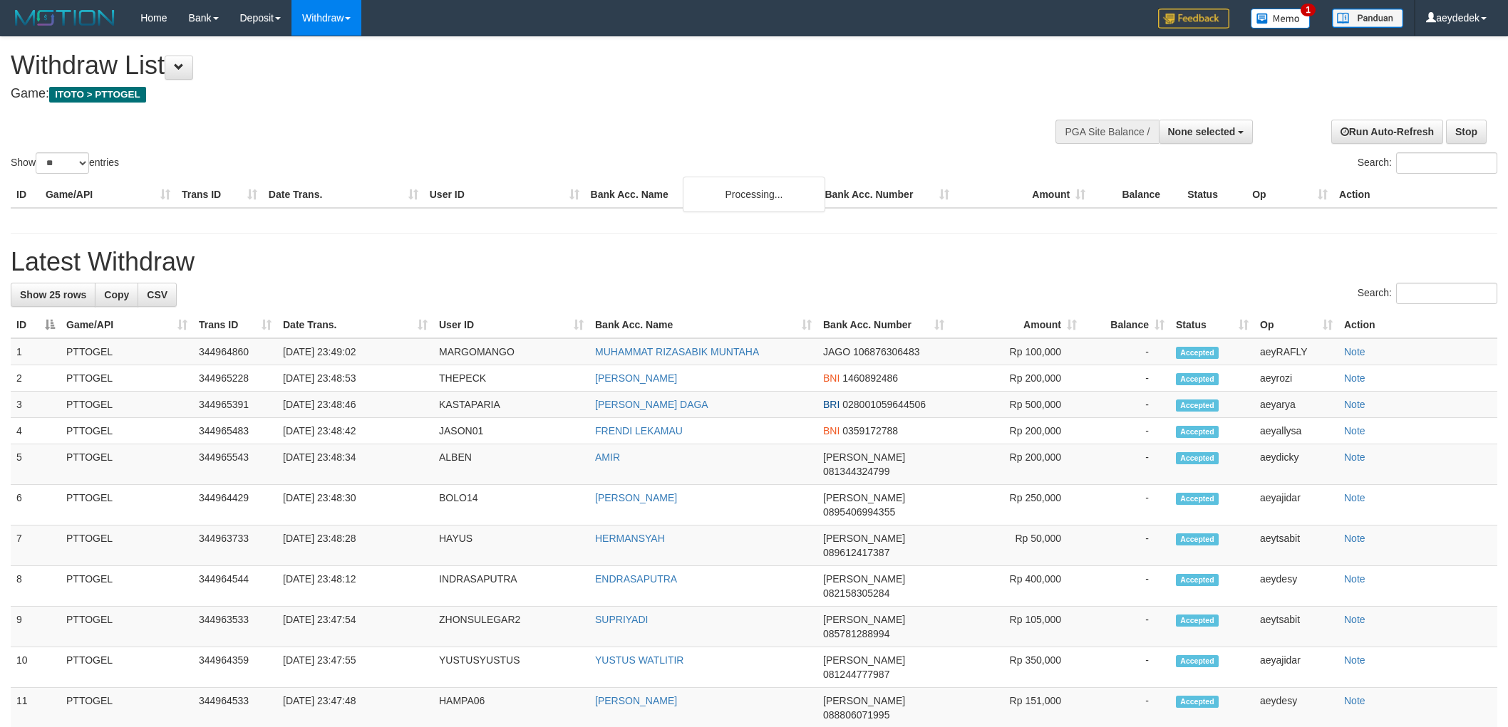
select select
select select "**"
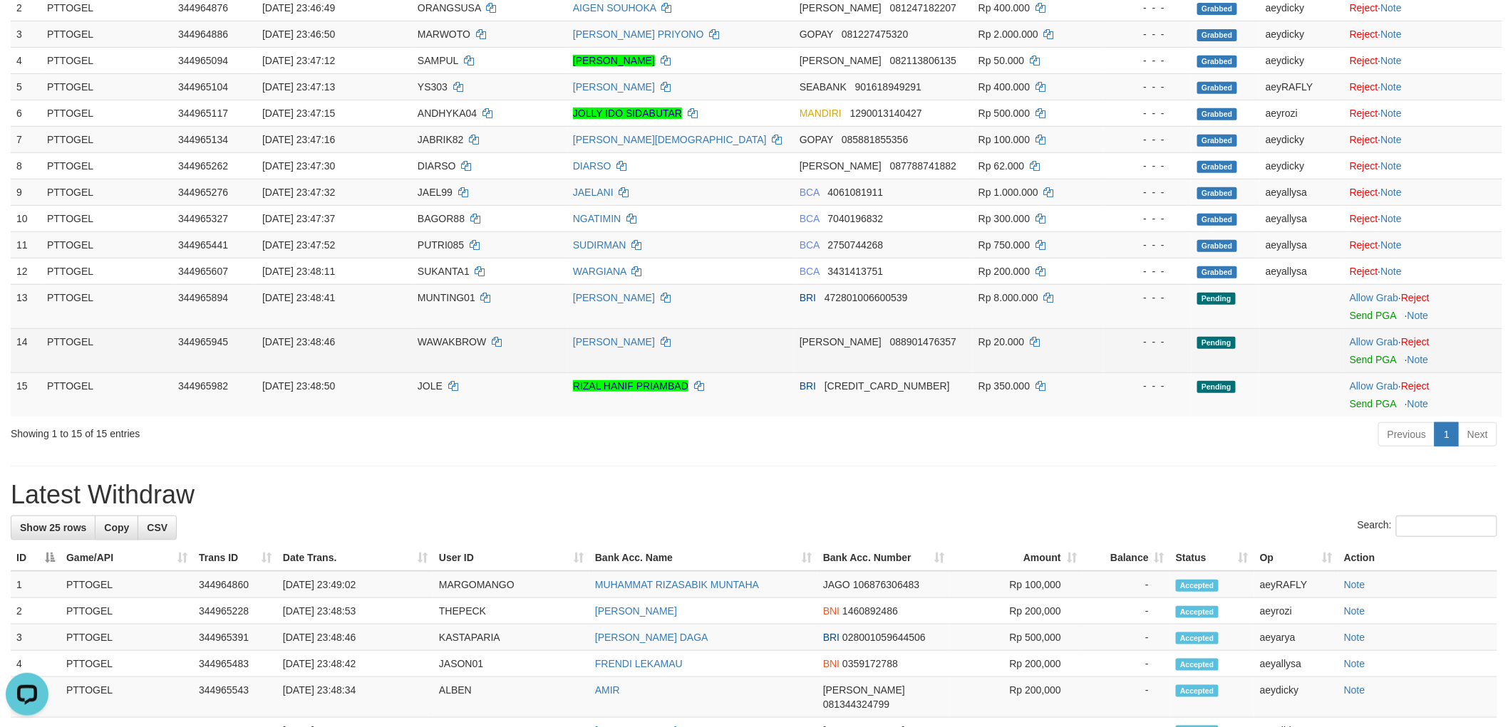
click at [1367, 333] on td "Allow Grab · Reject Send PGA · Note" at bounding box center [1423, 350] width 158 height 44
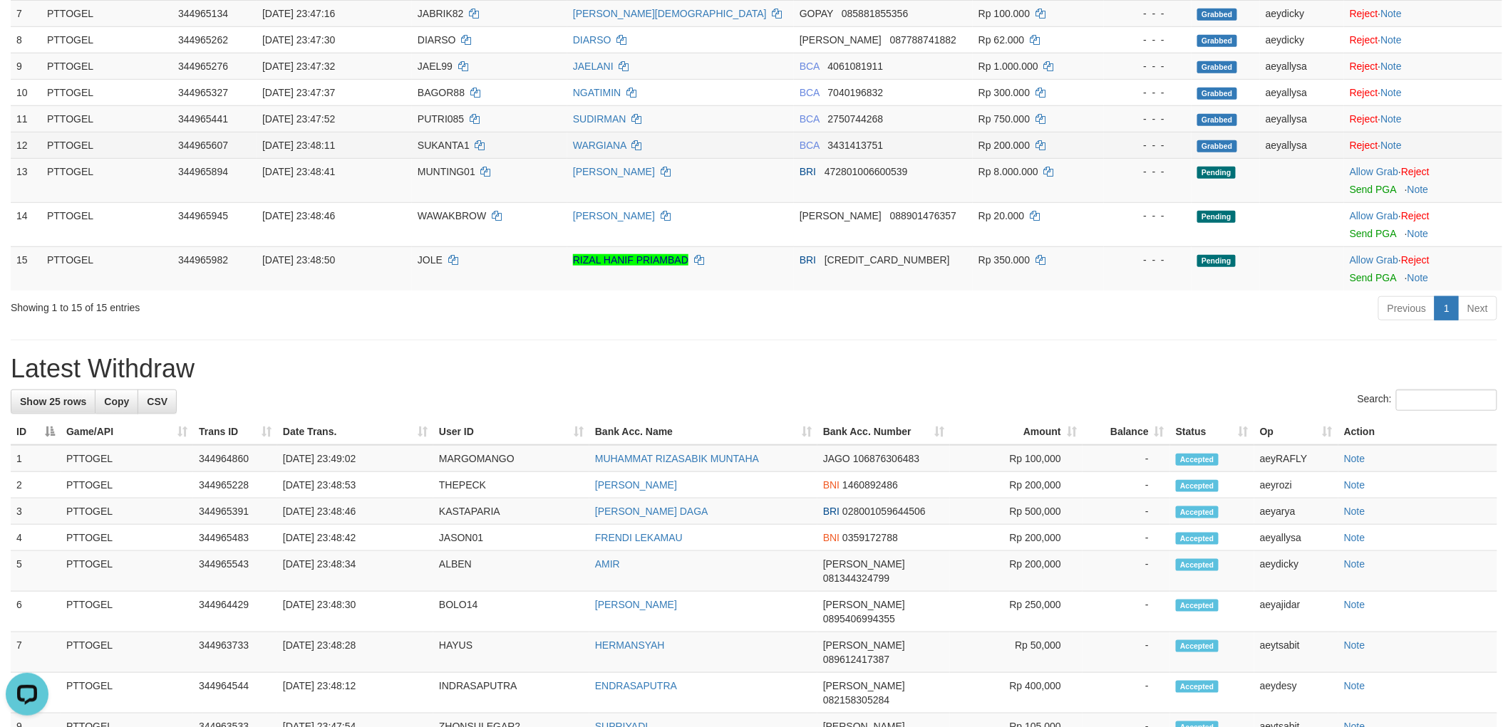
scroll to position [244, 0]
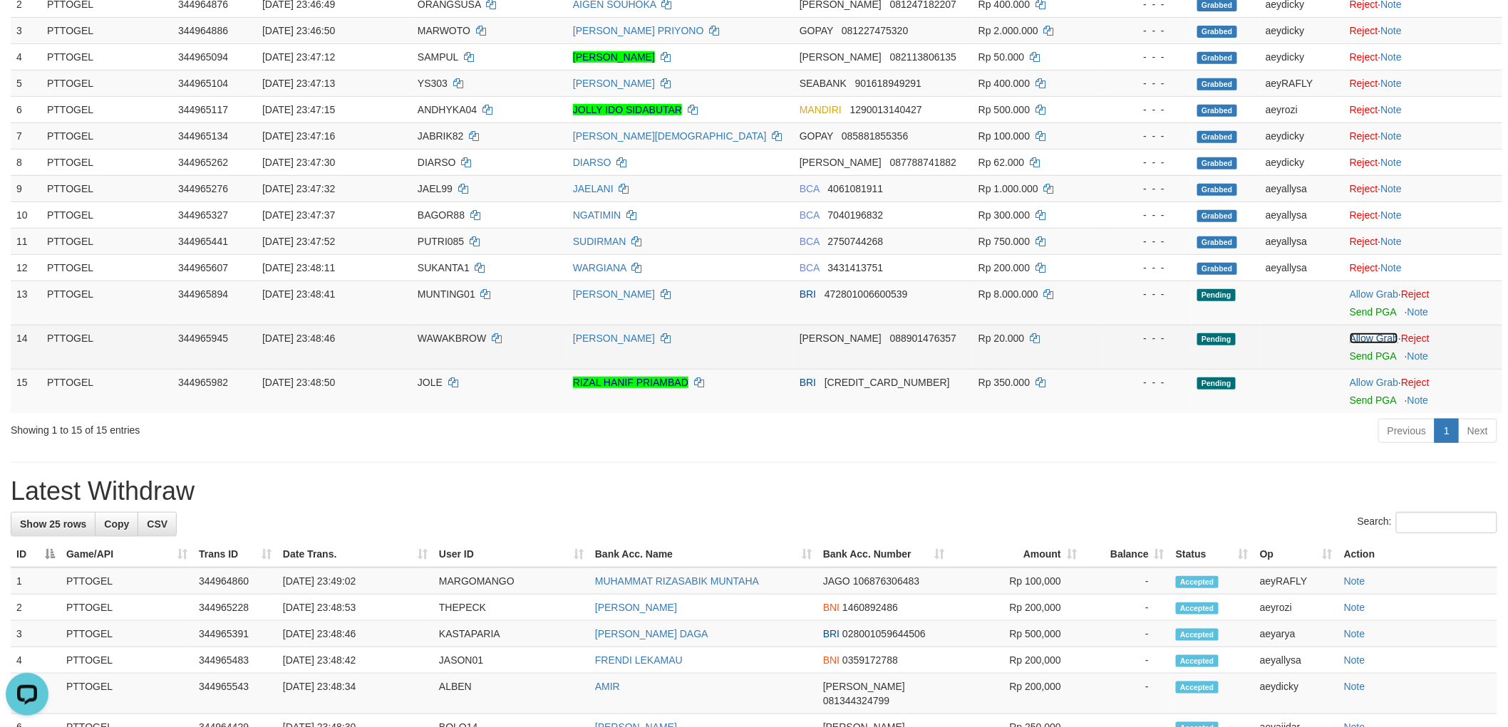
click at [1364, 333] on link "Allow Grab" at bounding box center [1373, 338] width 48 height 11
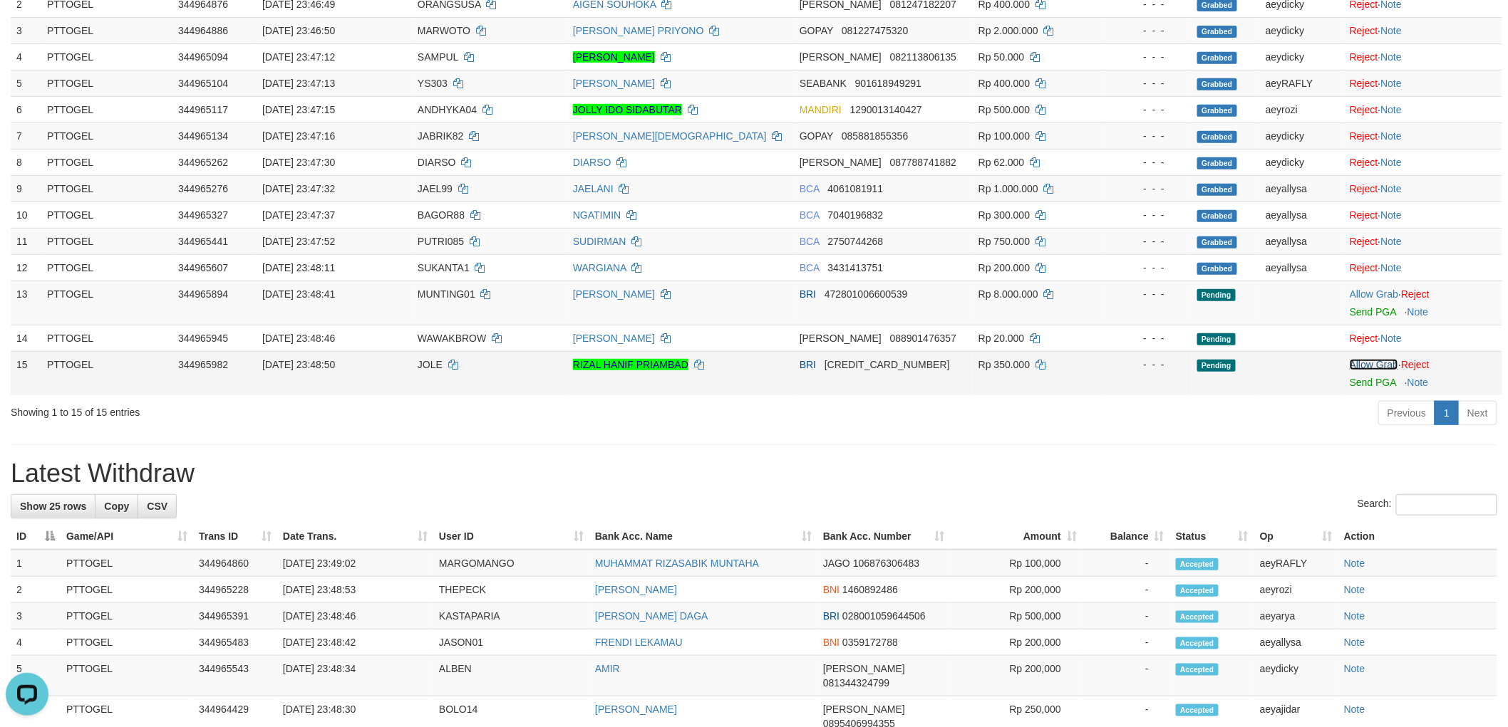
click at [1384, 366] on link "Allow Grab" at bounding box center [1373, 364] width 48 height 11
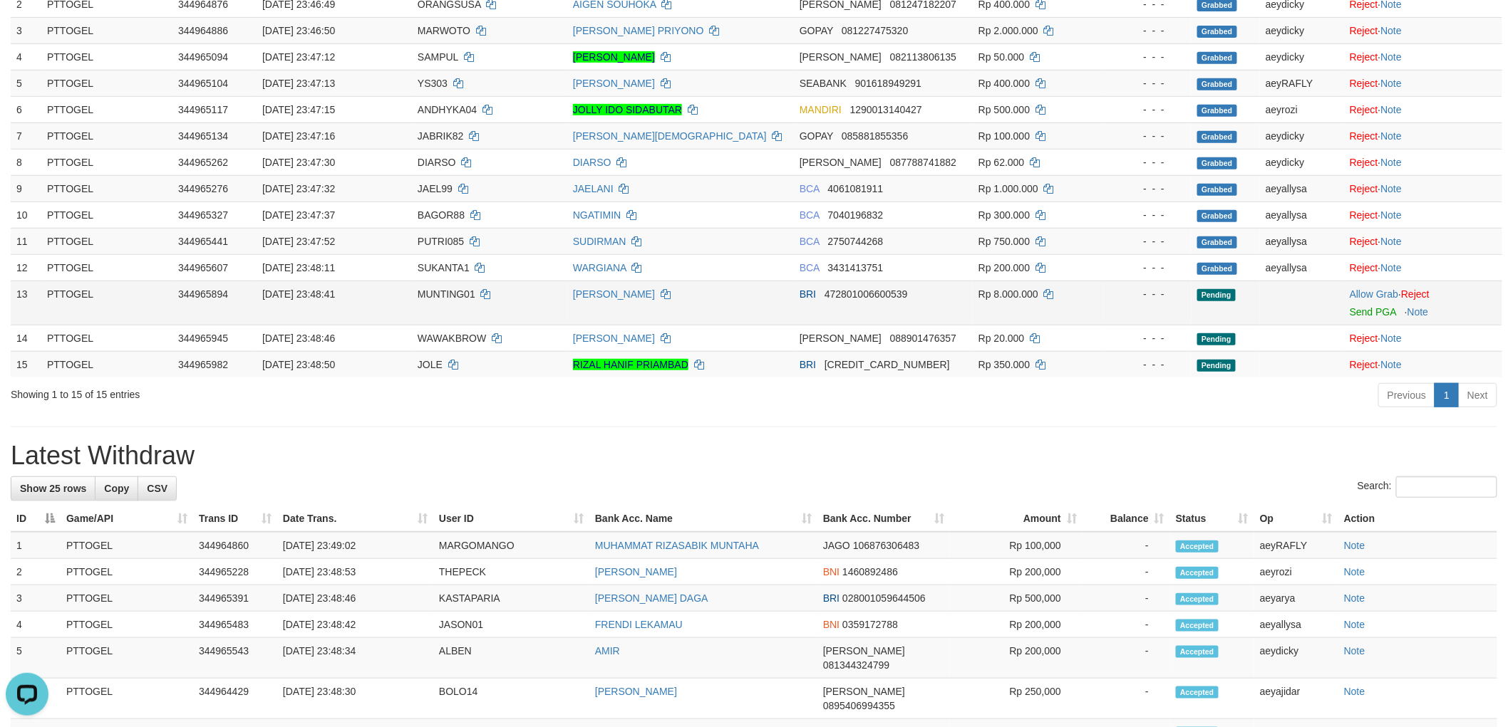
click at [445, 286] on td "MUNTING01" at bounding box center [489, 303] width 155 height 44
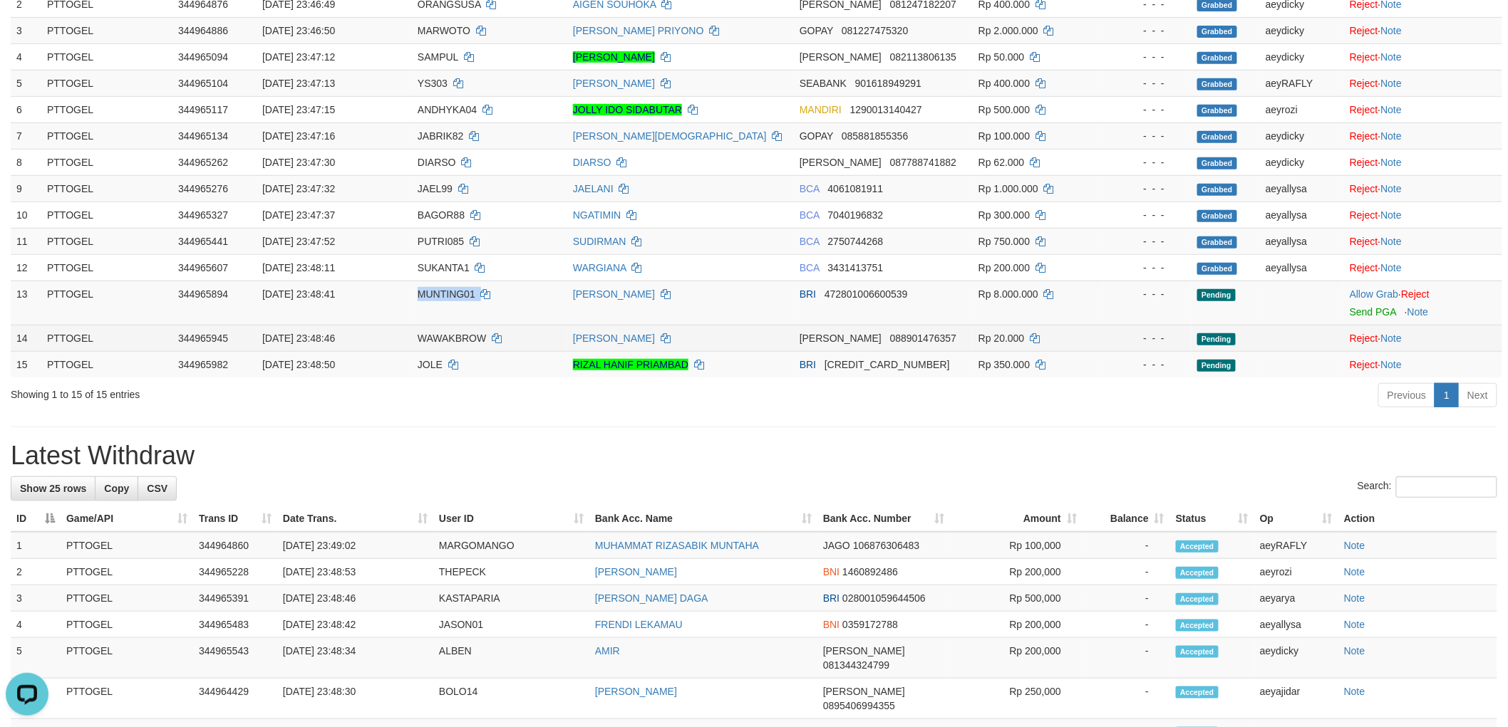
copy td "MUNTING01"
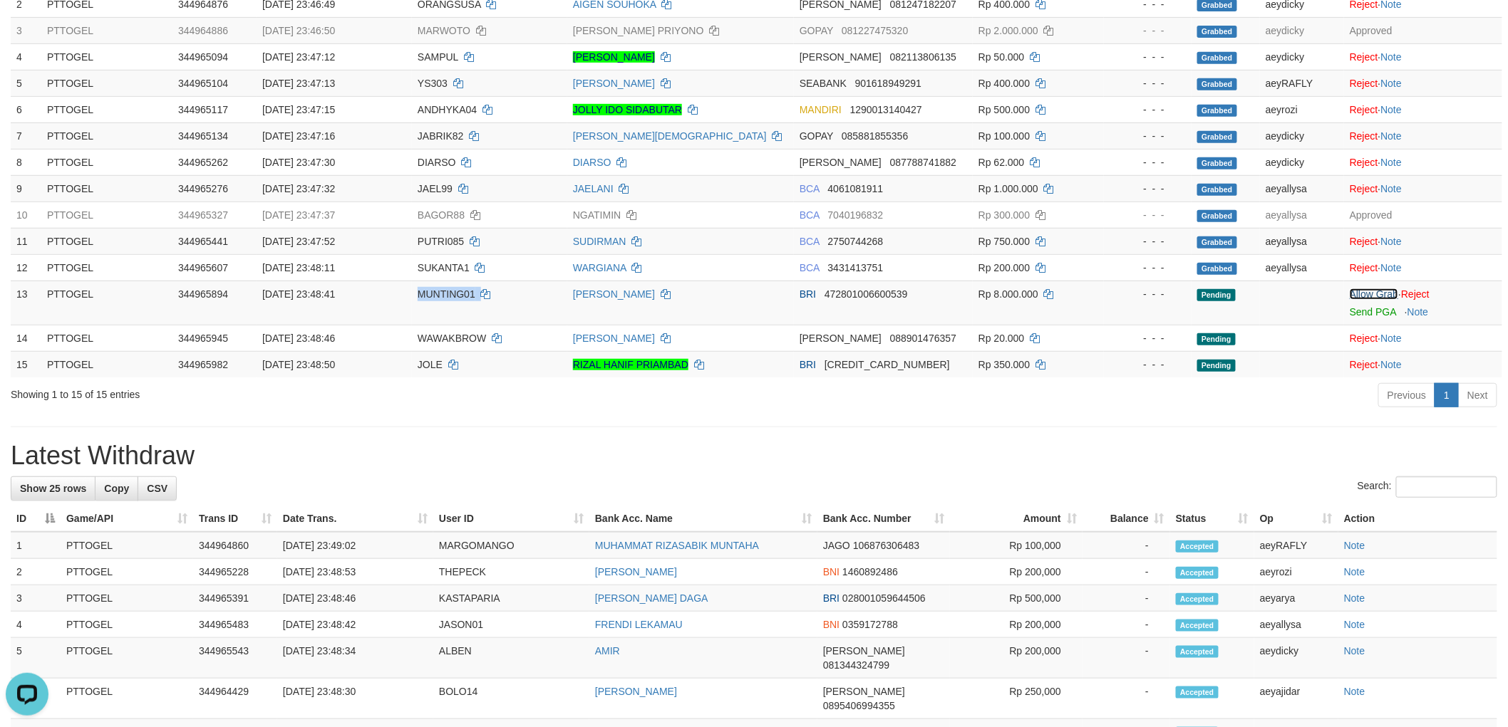
drag, startPoint x: 1382, startPoint y: 295, endPoint x: 748, endPoint y: 383, distance: 640.2
click at [1382, 295] on link "Allow Grab" at bounding box center [1373, 294] width 48 height 11
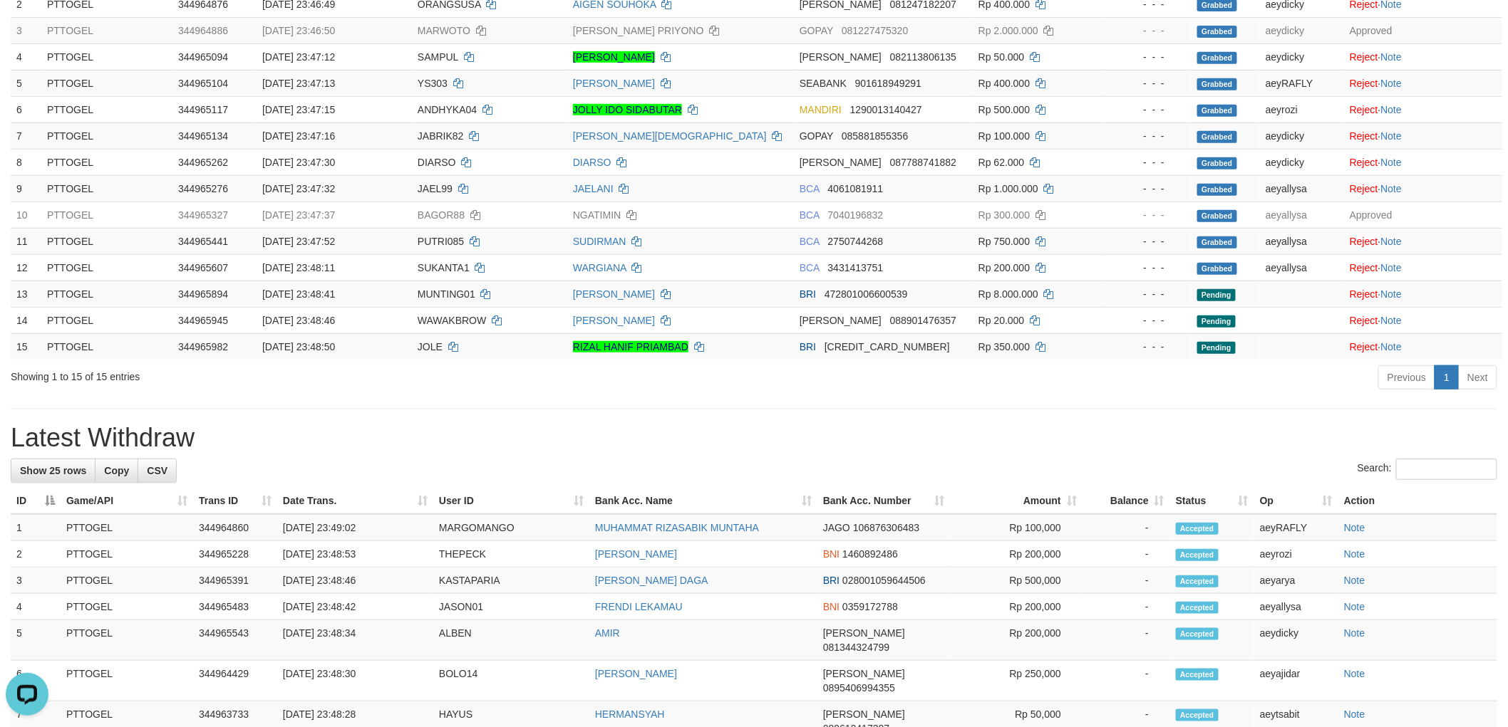
click at [767, 399] on div "**********" at bounding box center [754, 616] width 1508 height 1647
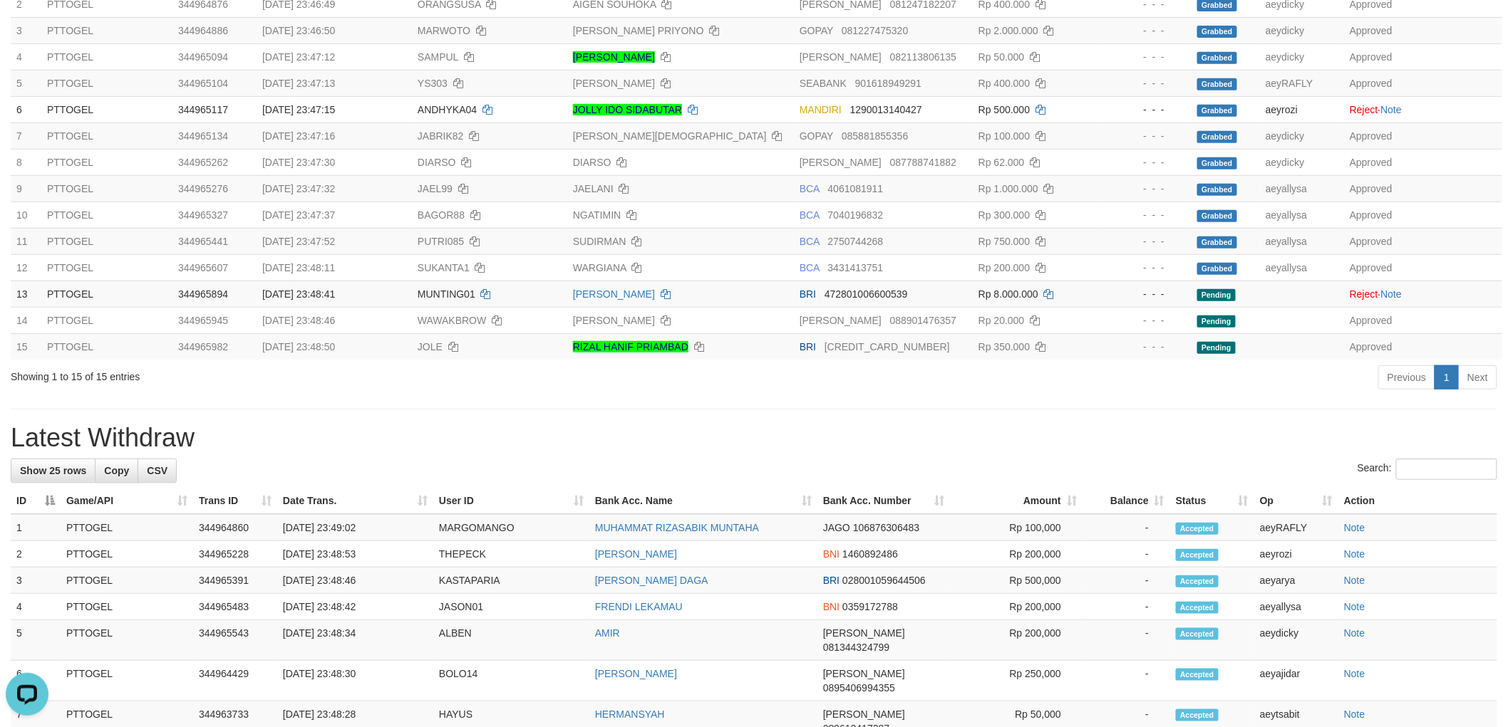
click at [987, 412] on div "**********" at bounding box center [754, 616] width 1508 height 1647
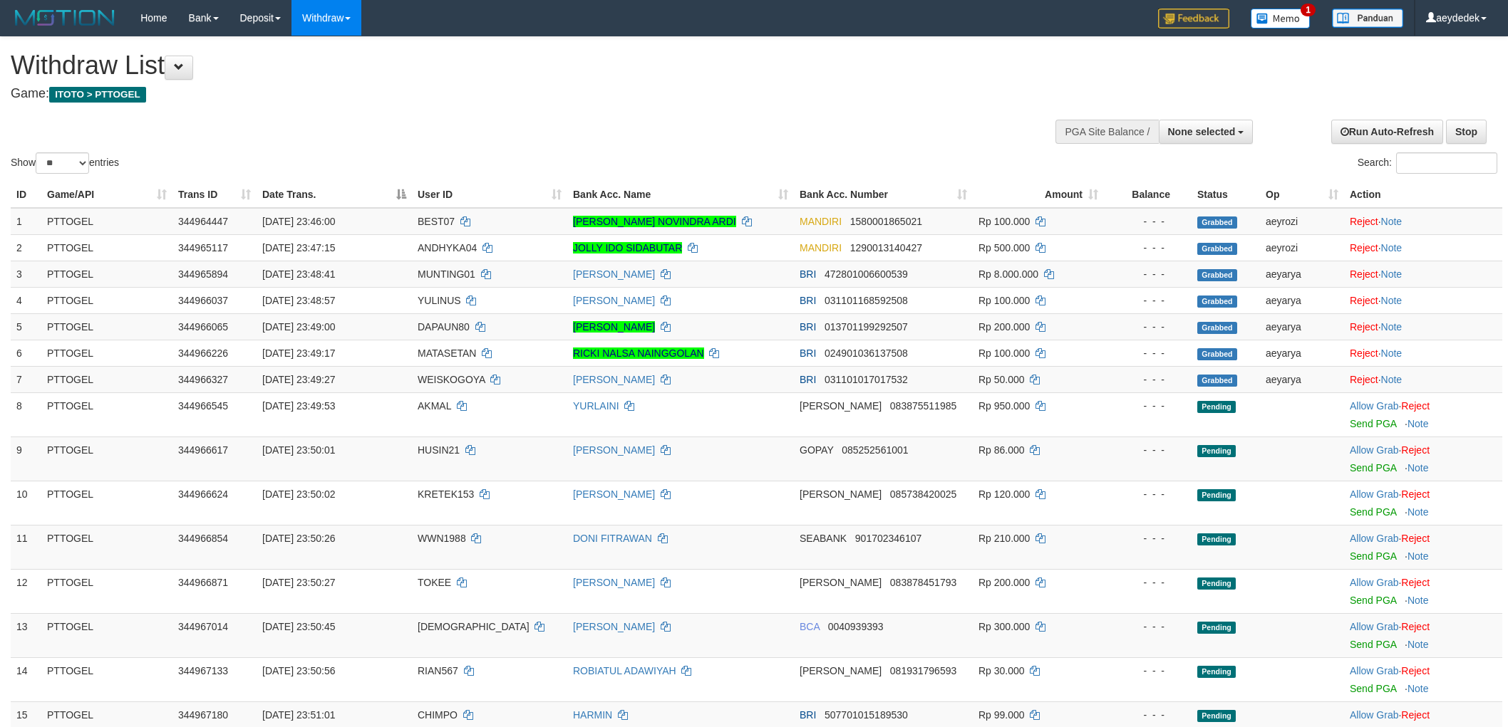
select select
select select "**"
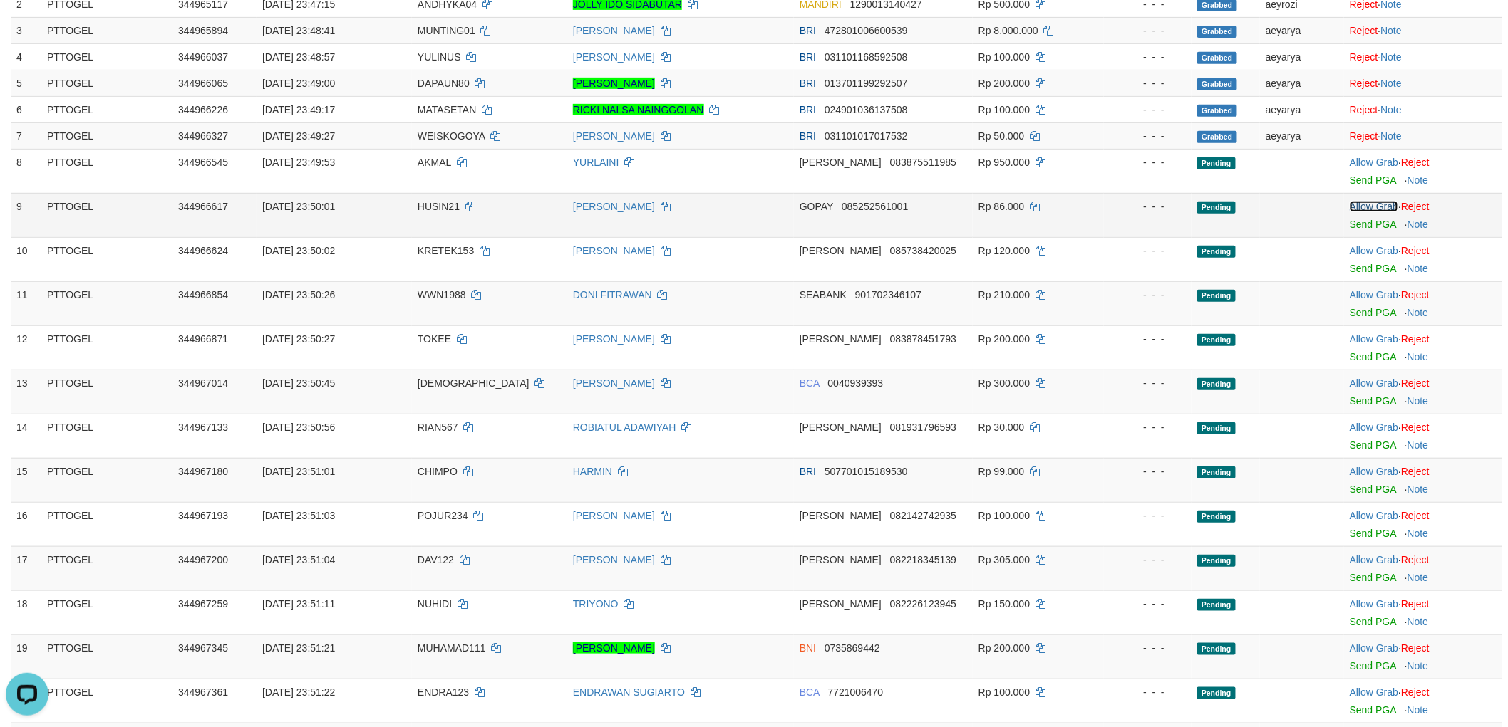
click at [1386, 201] on link "Allow Grab" at bounding box center [1373, 206] width 48 height 11
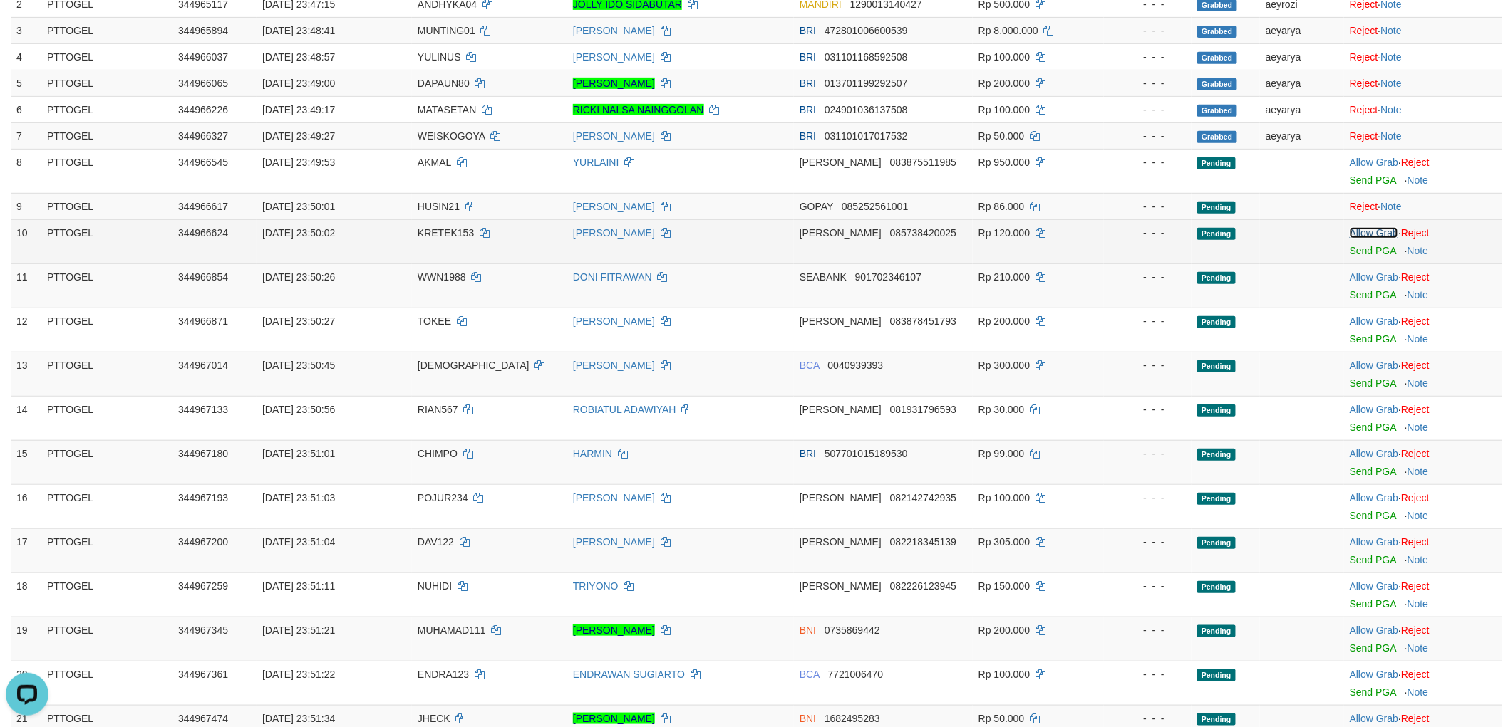
click at [1373, 229] on link "Allow Grab" at bounding box center [1373, 232] width 48 height 11
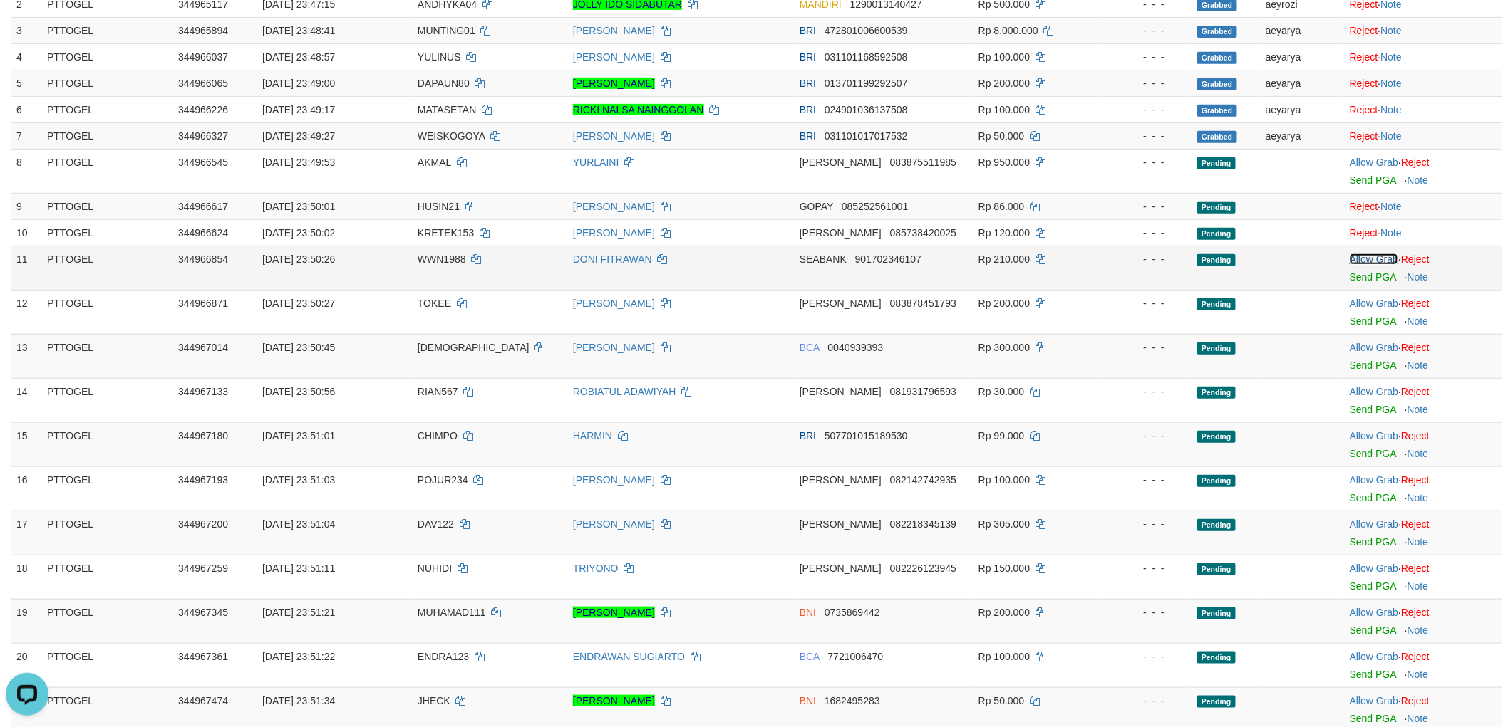
click at [1368, 260] on link "Allow Grab" at bounding box center [1373, 259] width 48 height 11
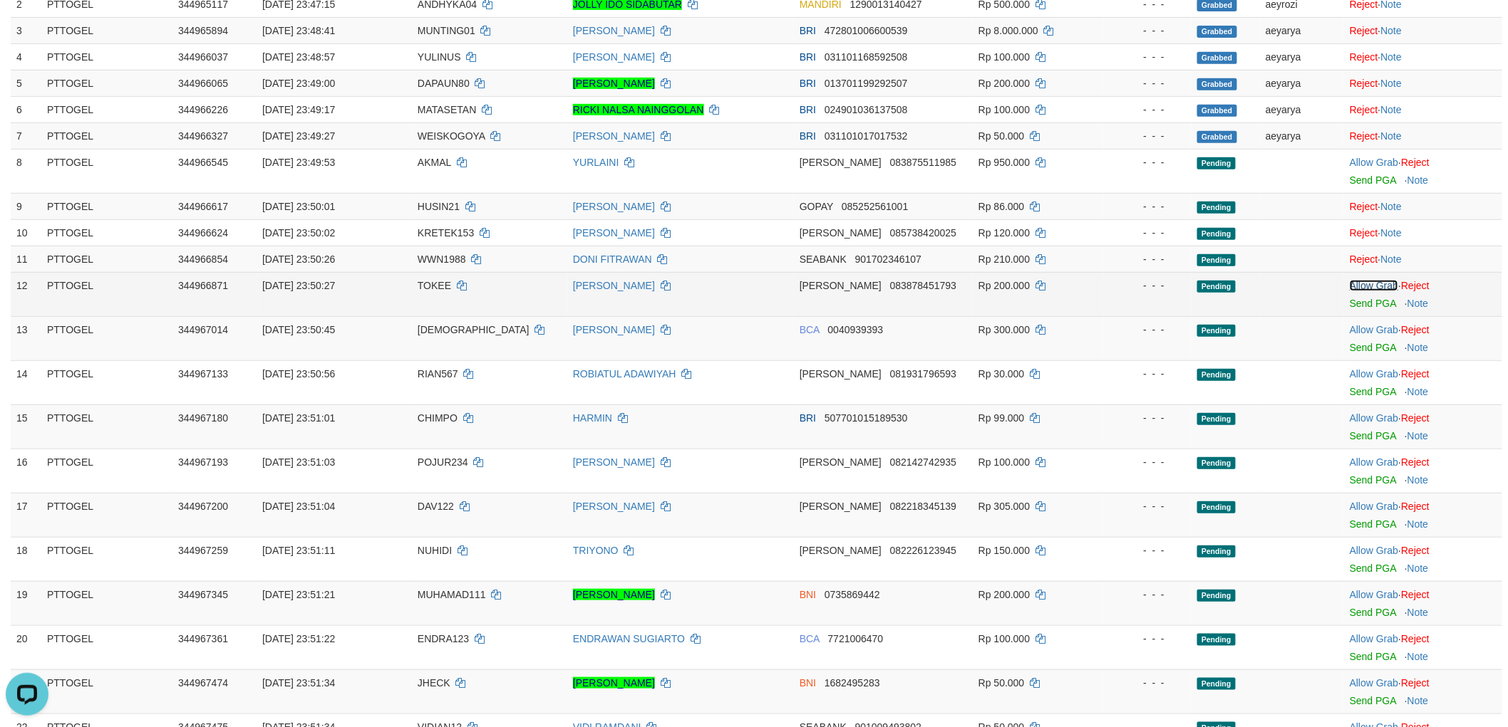
click at [1372, 280] on link "Allow Grab" at bounding box center [1373, 285] width 48 height 11
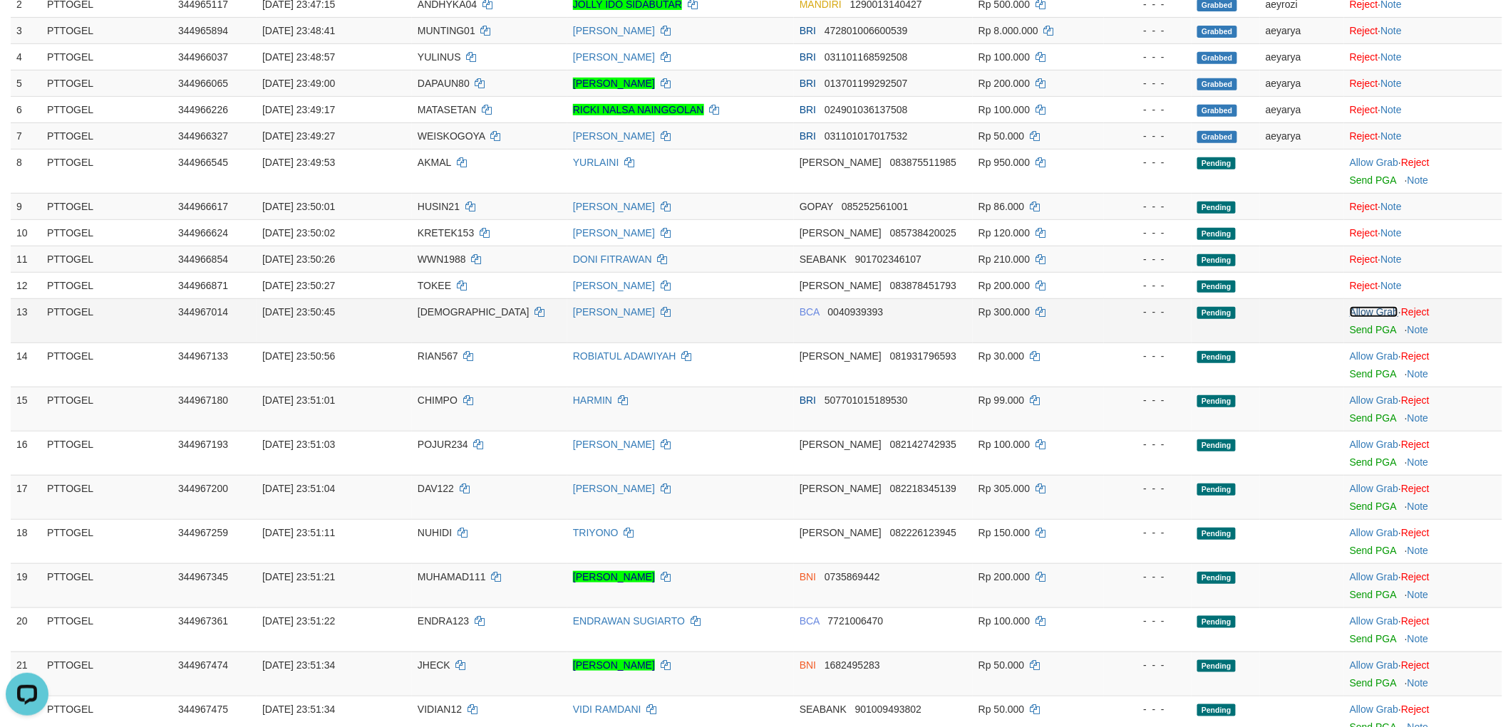
click at [1368, 309] on link "Allow Grab" at bounding box center [1373, 311] width 48 height 11
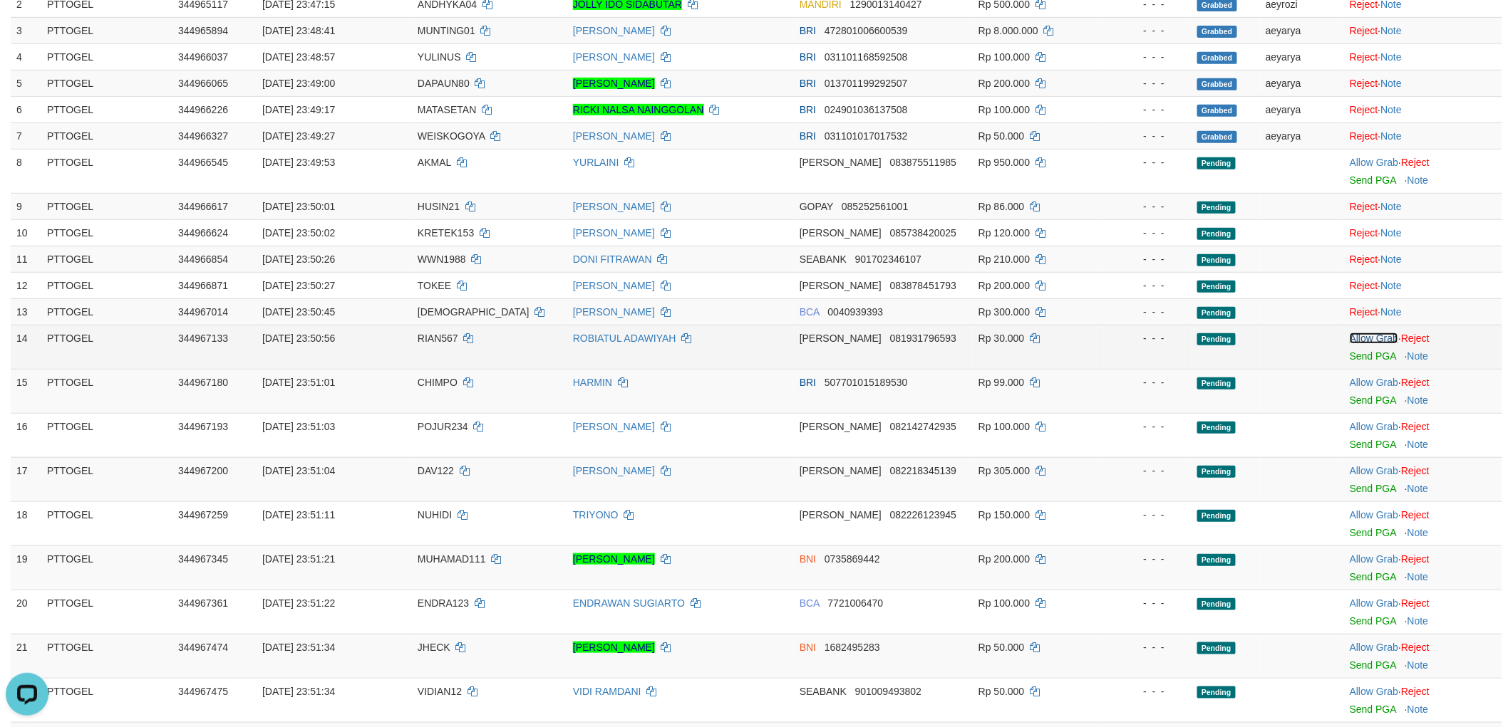
click at [1373, 338] on link "Allow Grab" at bounding box center [1373, 338] width 48 height 11
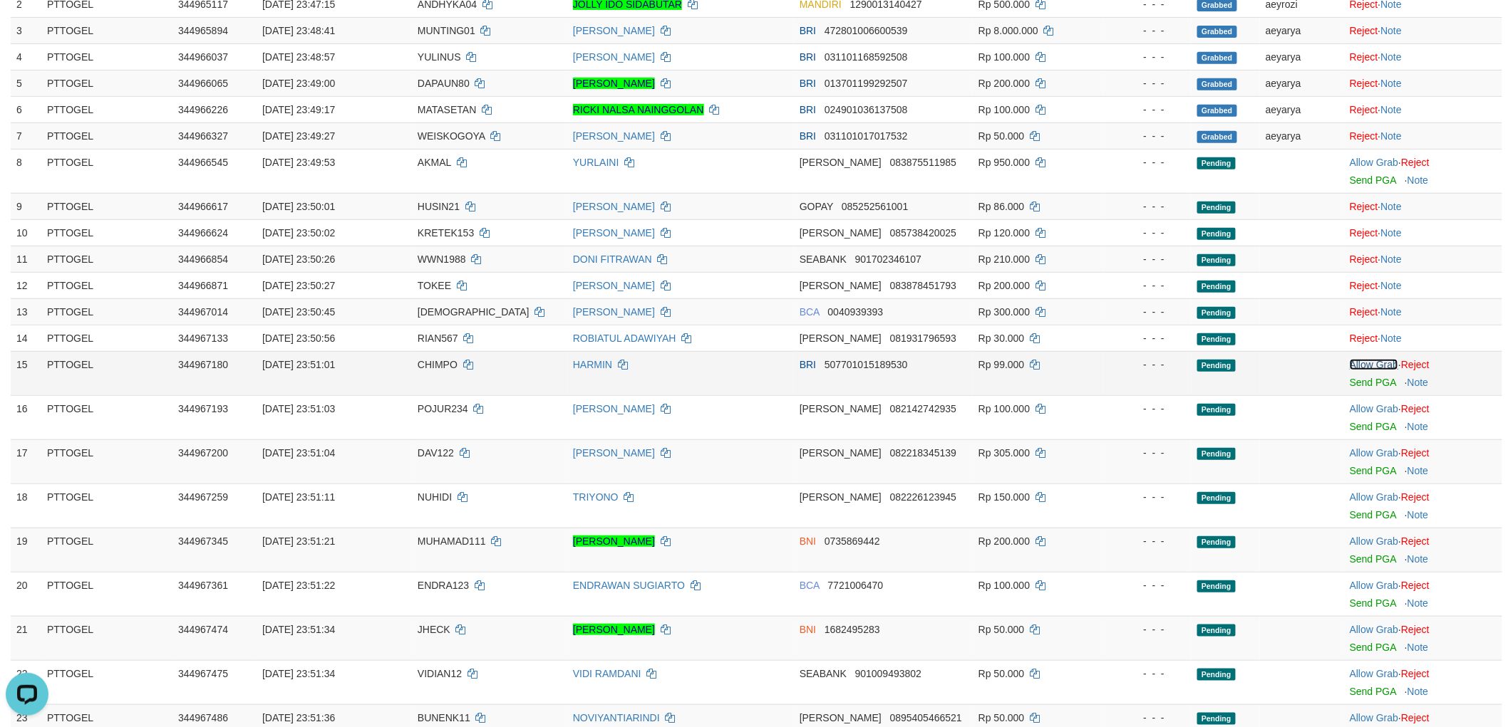
click at [1384, 367] on link "Allow Grab" at bounding box center [1373, 364] width 48 height 11
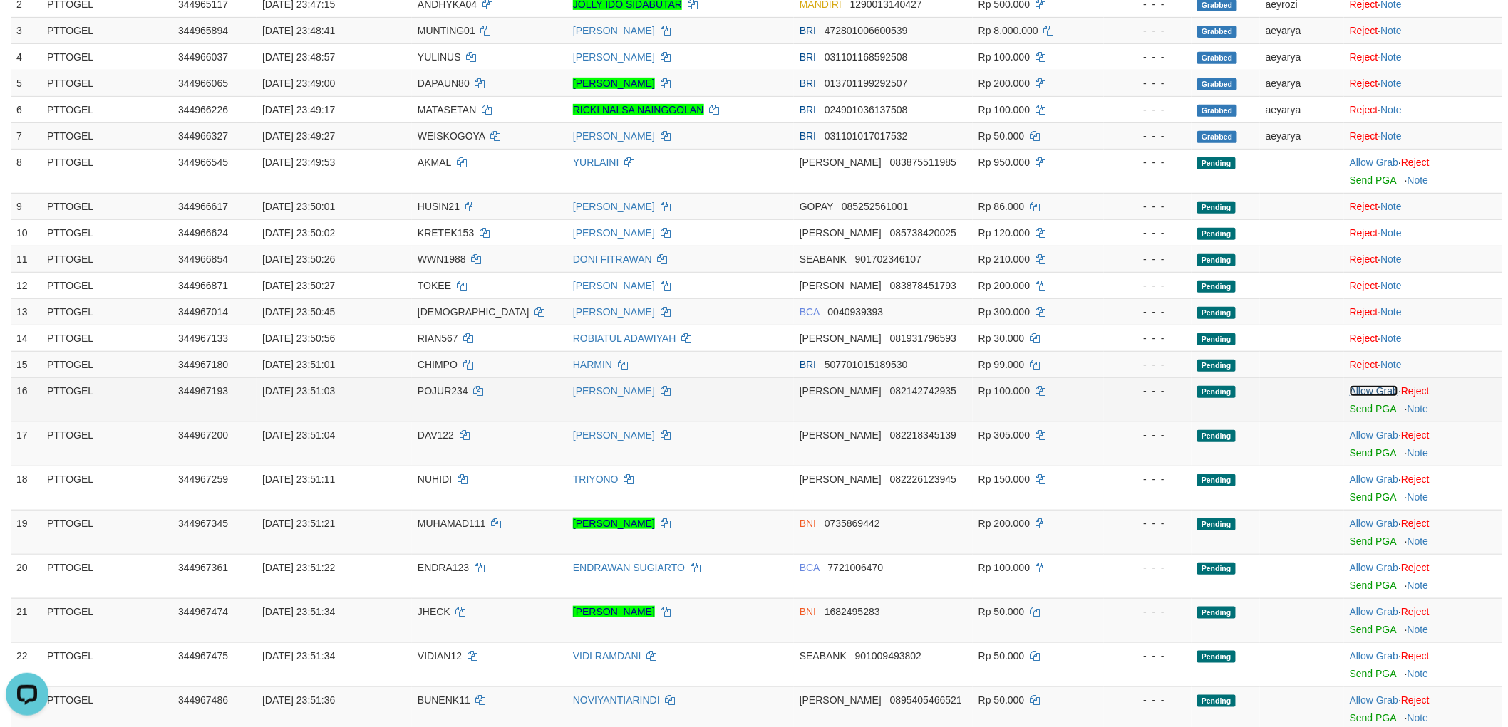
click at [1373, 388] on link "Allow Grab" at bounding box center [1373, 390] width 48 height 11
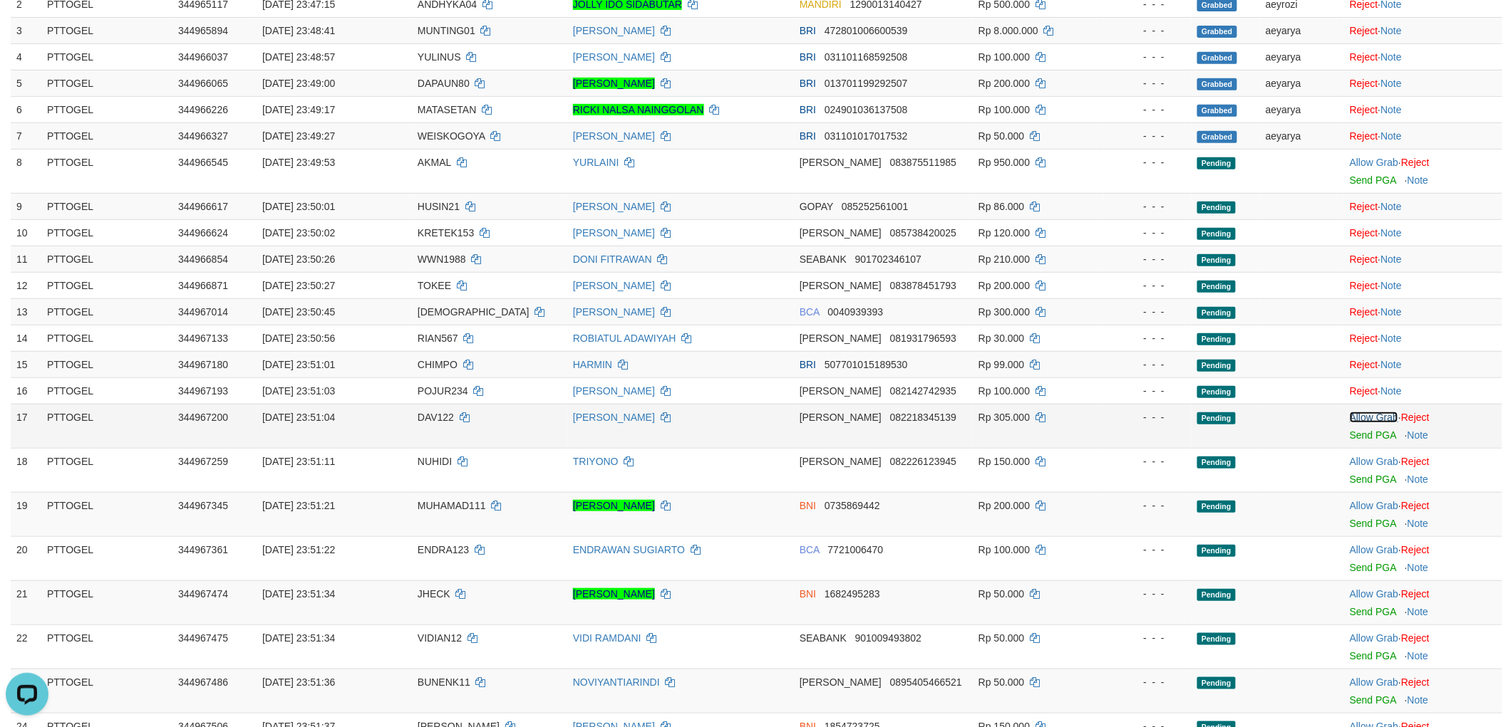
click at [1379, 412] on link "Allow Grab" at bounding box center [1373, 417] width 48 height 11
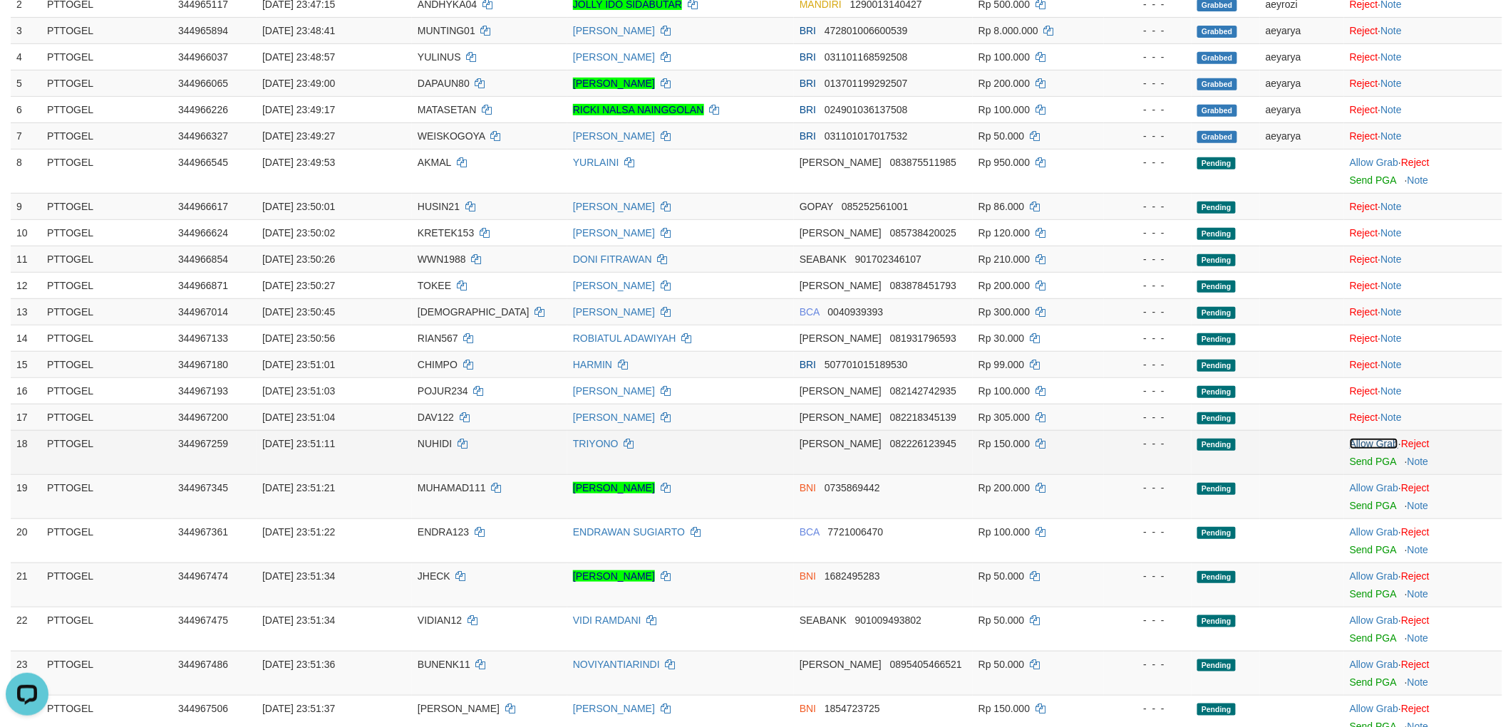
click at [1375, 439] on link "Allow Grab" at bounding box center [1373, 443] width 48 height 11
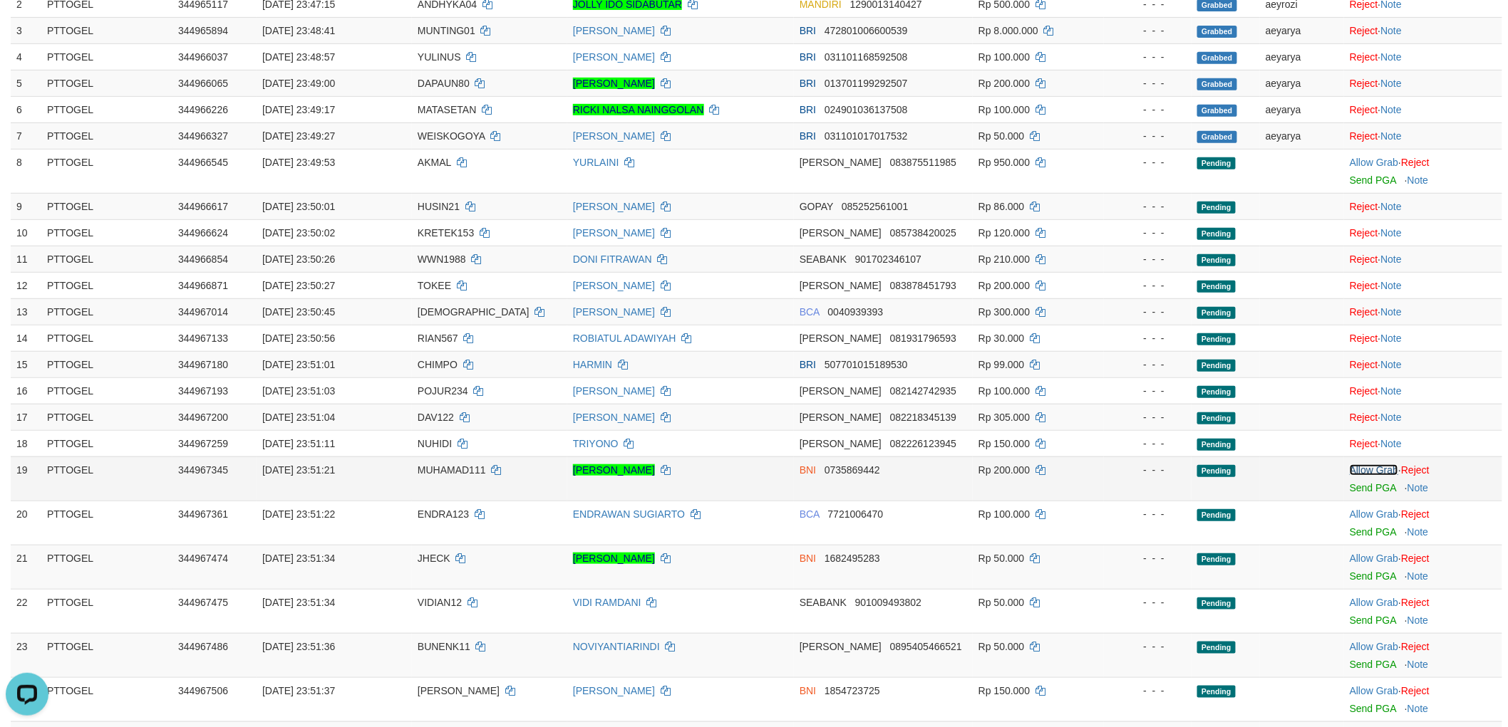
click at [1368, 466] on link "Allow Grab" at bounding box center [1373, 470] width 48 height 11
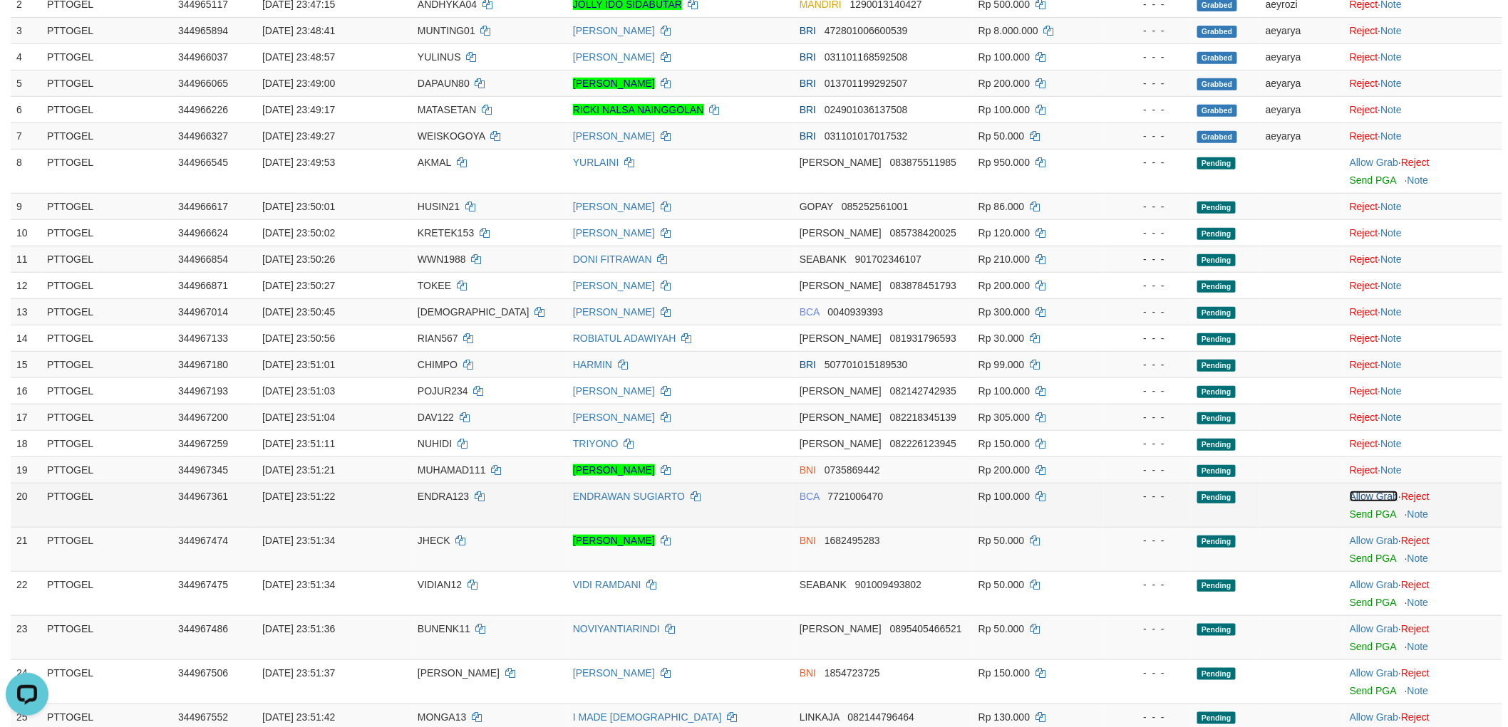
click at [1380, 493] on link "Allow Grab" at bounding box center [1373, 496] width 48 height 11
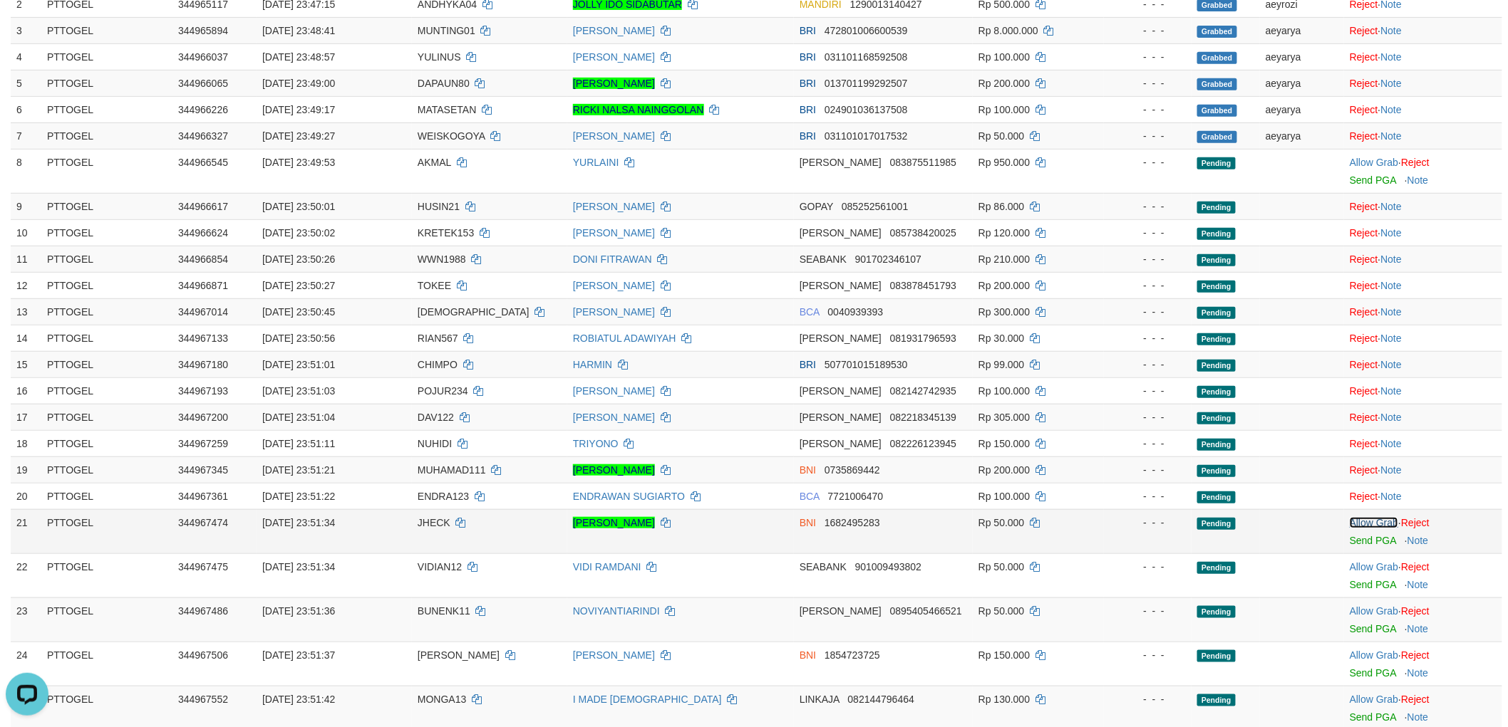
click at [1372, 523] on link "Allow Grab" at bounding box center [1373, 522] width 48 height 11
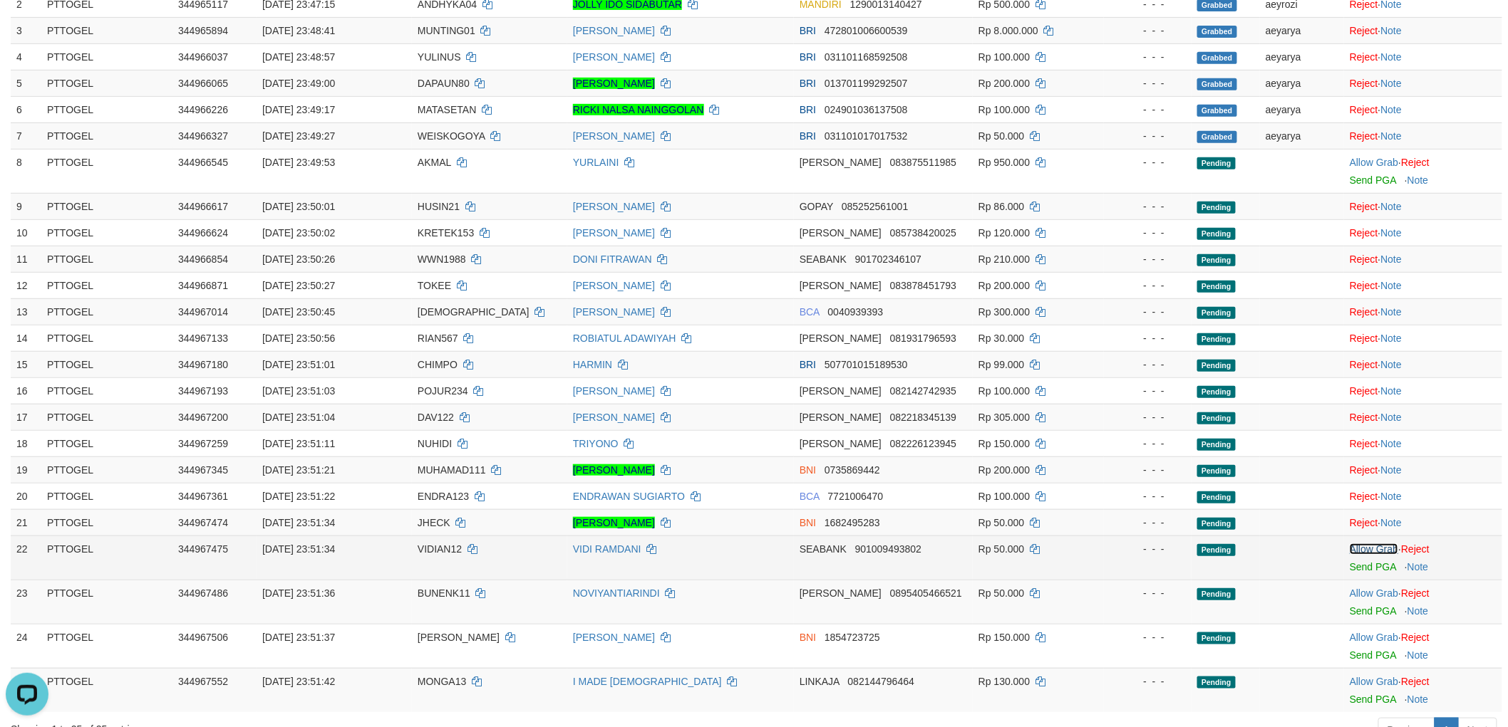
click at [1375, 544] on link "Allow Grab" at bounding box center [1373, 549] width 48 height 11
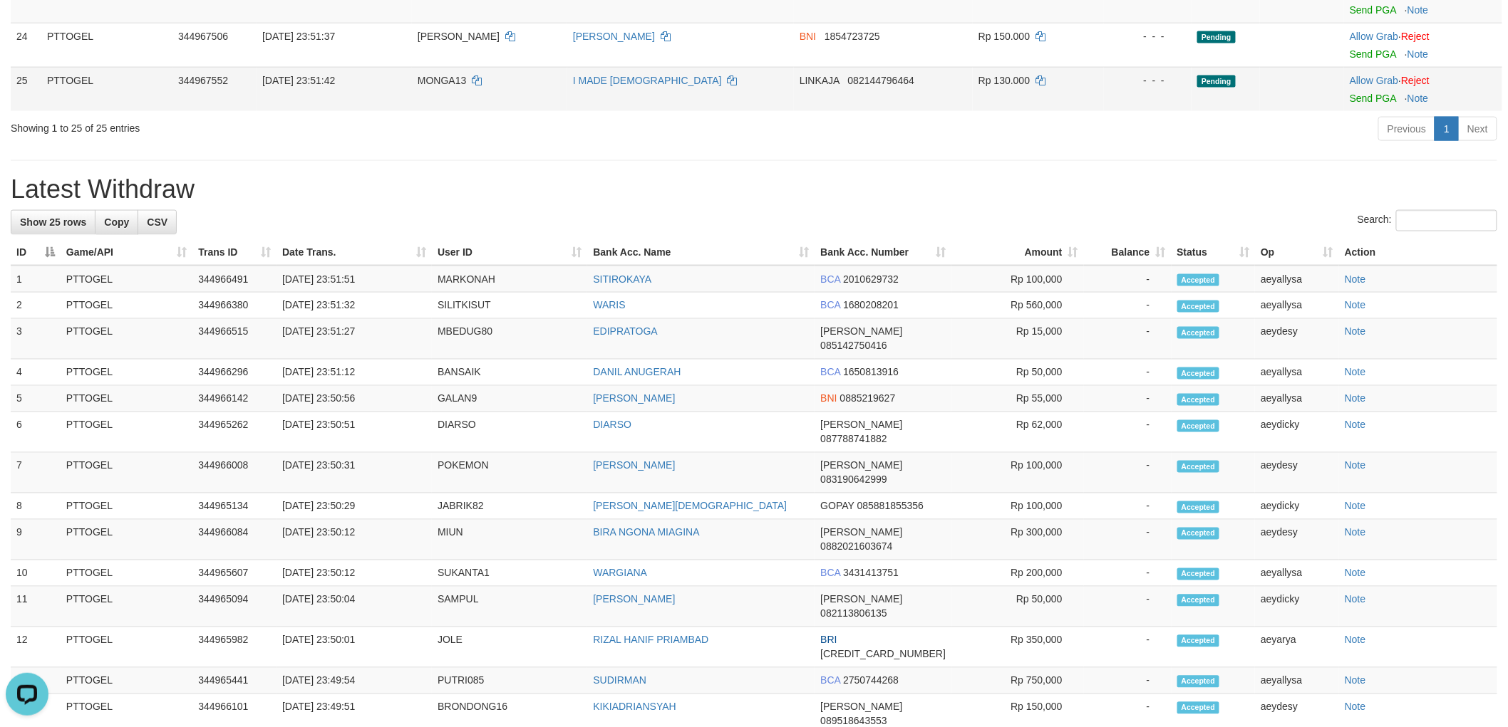
scroll to position [564, 0]
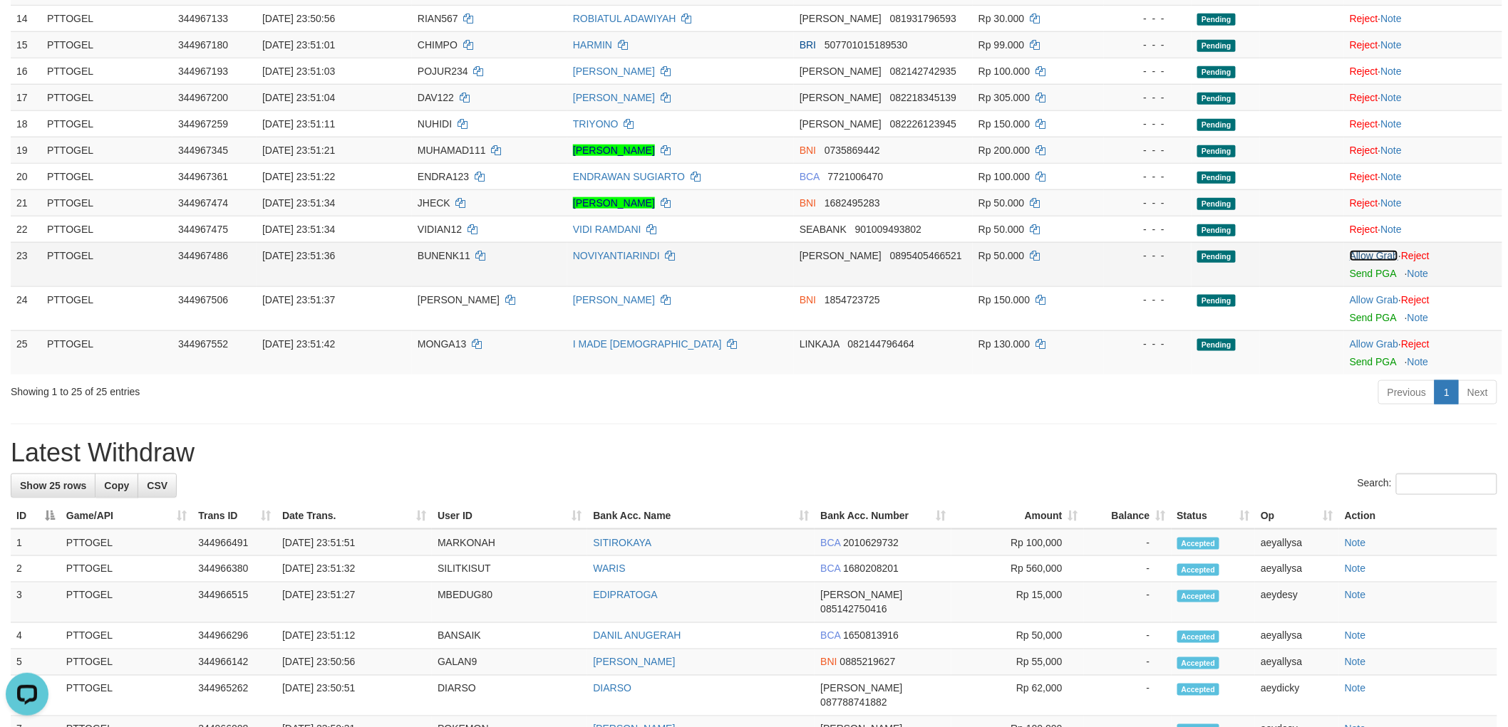
click at [1372, 253] on link "Allow Grab" at bounding box center [1373, 255] width 48 height 11
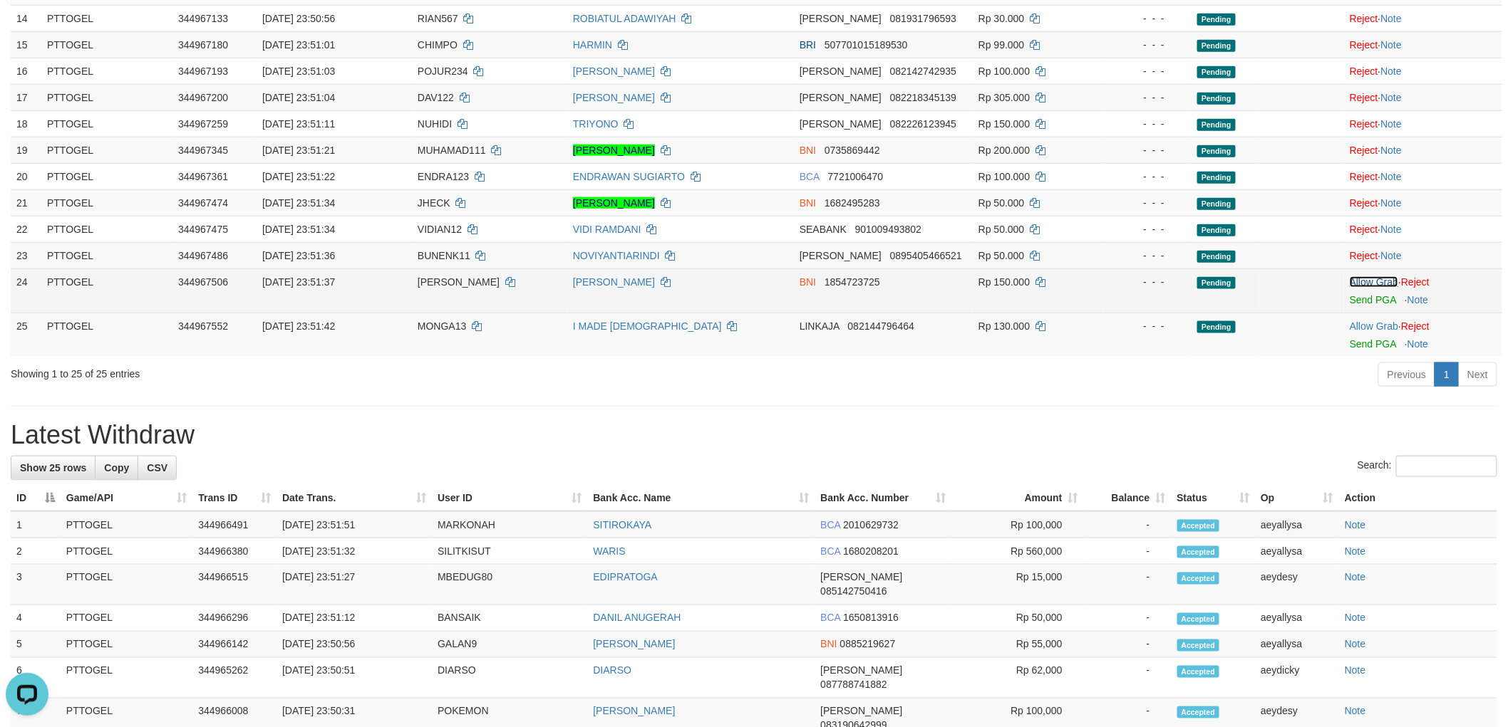
click at [1378, 284] on link "Allow Grab" at bounding box center [1373, 281] width 48 height 11
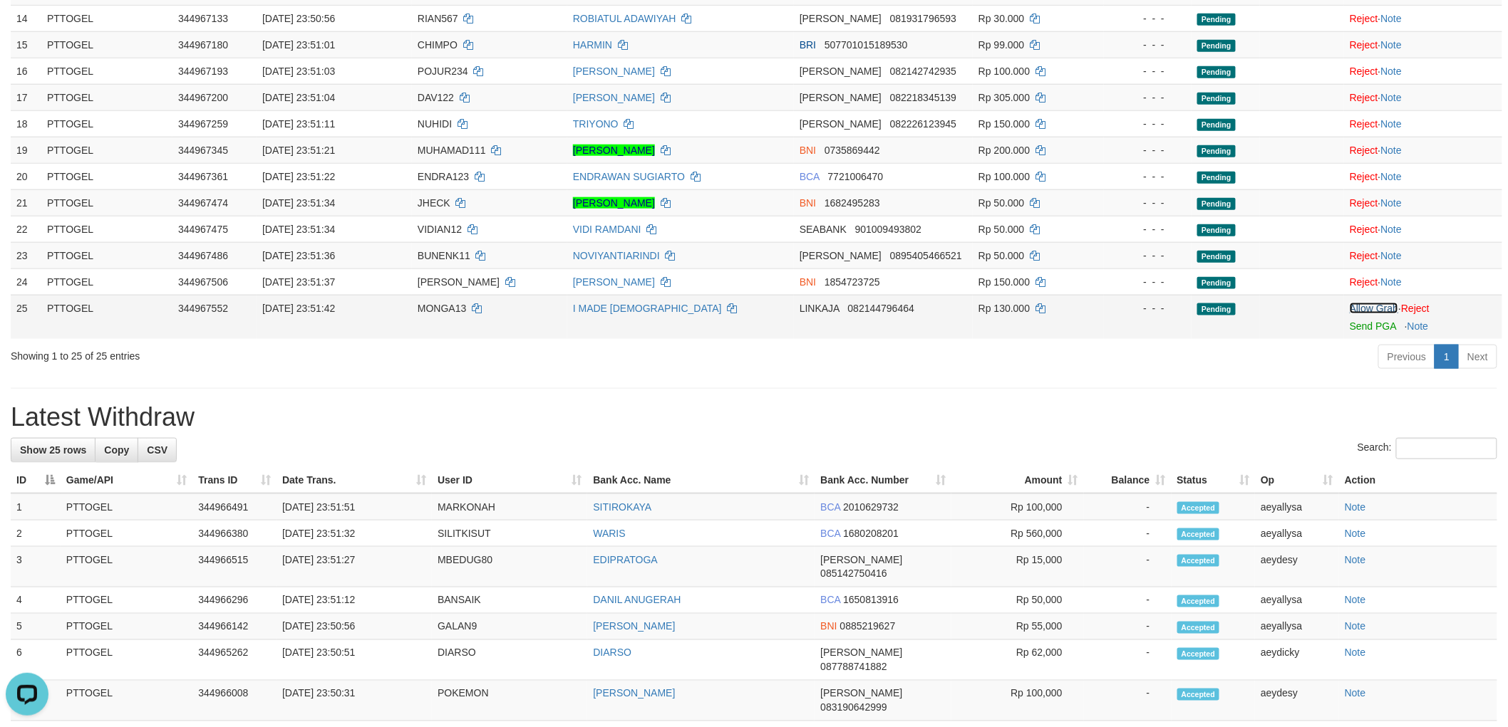
click at [1373, 311] on link "Allow Grab" at bounding box center [1373, 308] width 48 height 11
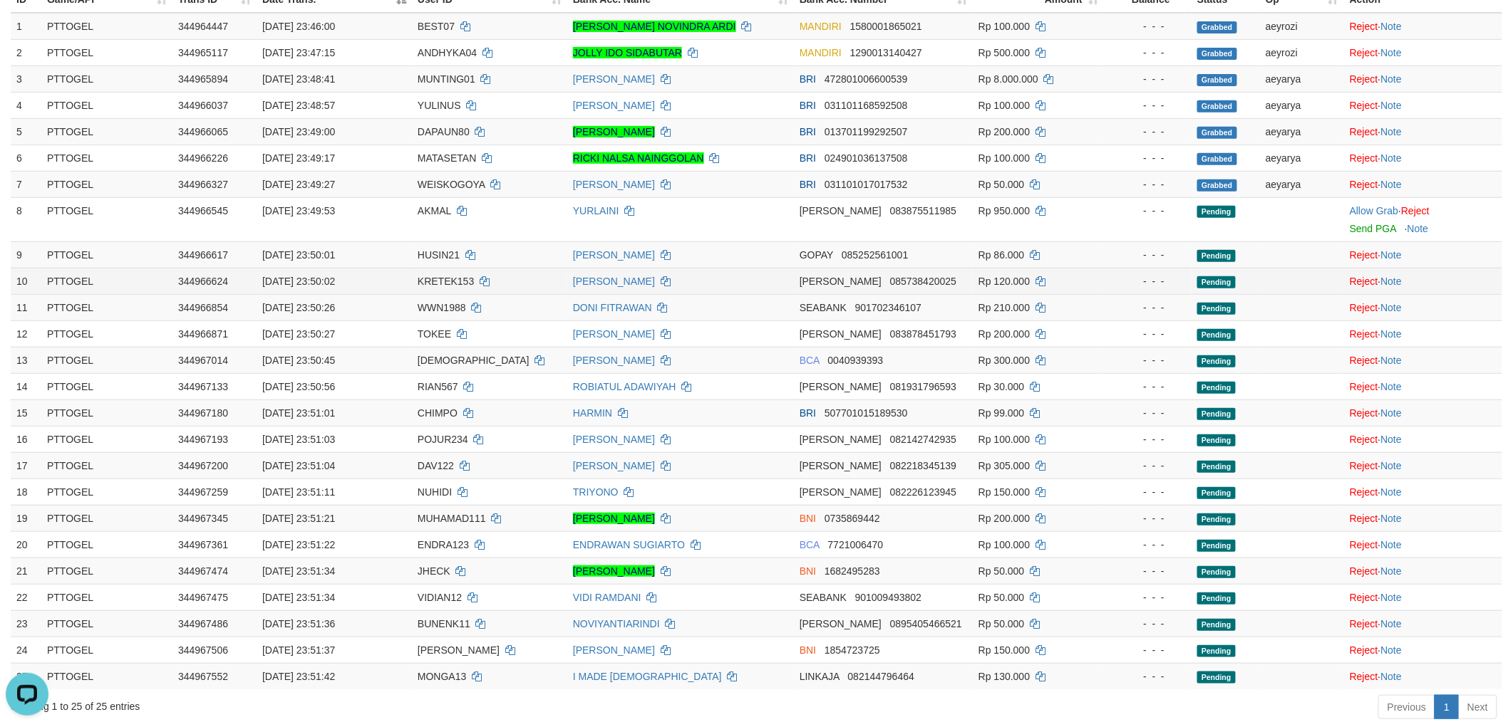
scroll to position [167, 0]
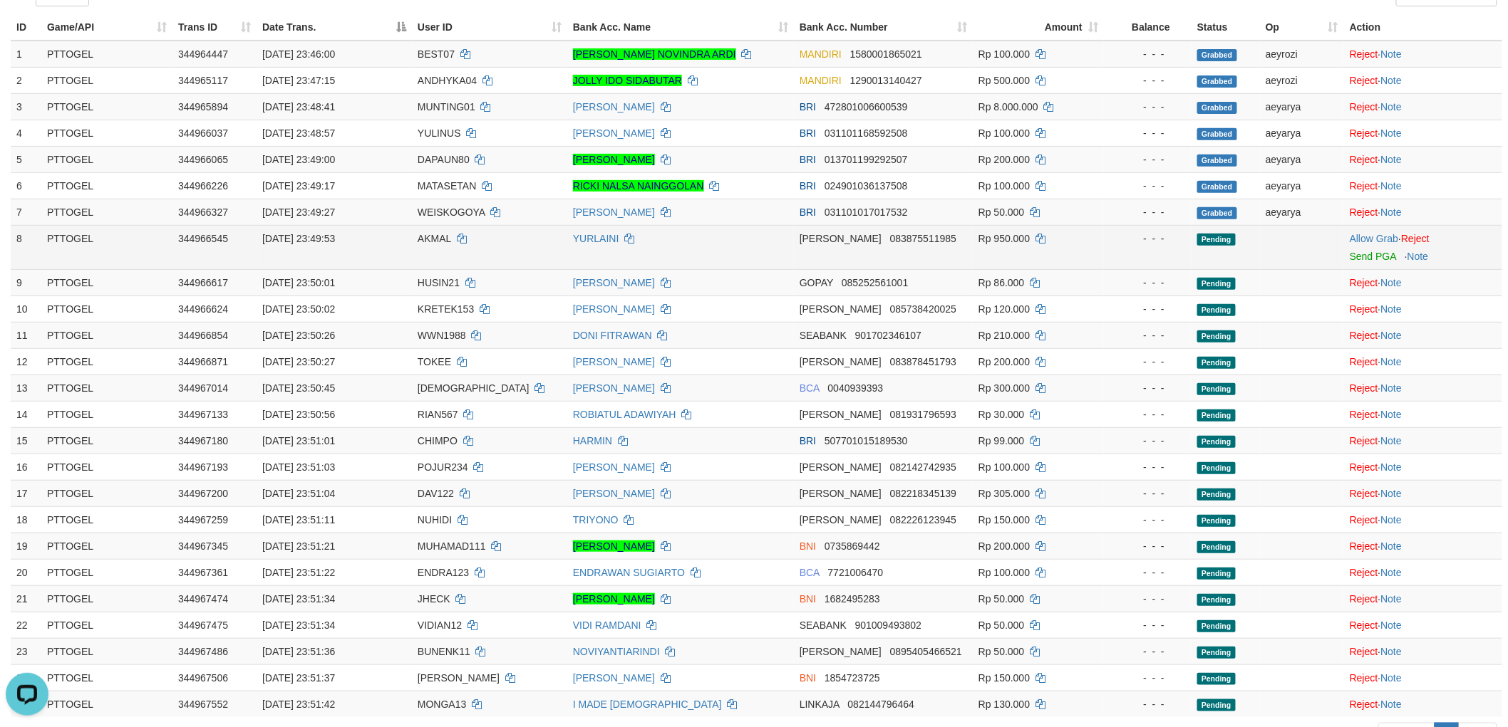
click at [437, 228] on td "AKMAL" at bounding box center [489, 247] width 155 height 44
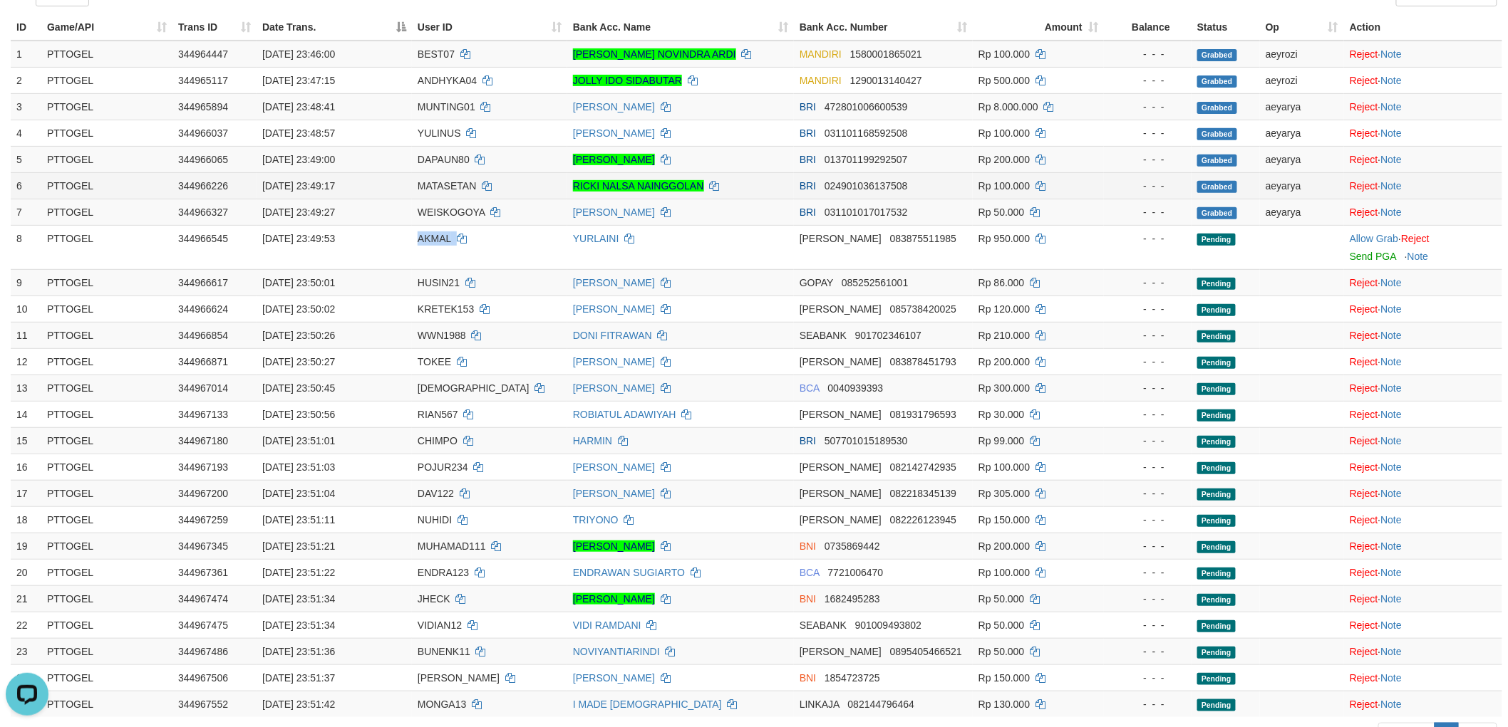
copy td "AKMAL"
drag, startPoint x: 1364, startPoint y: 240, endPoint x: 1288, endPoint y: 289, distance: 90.1
click at [1364, 241] on link "Allow Grab" at bounding box center [1373, 238] width 48 height 11
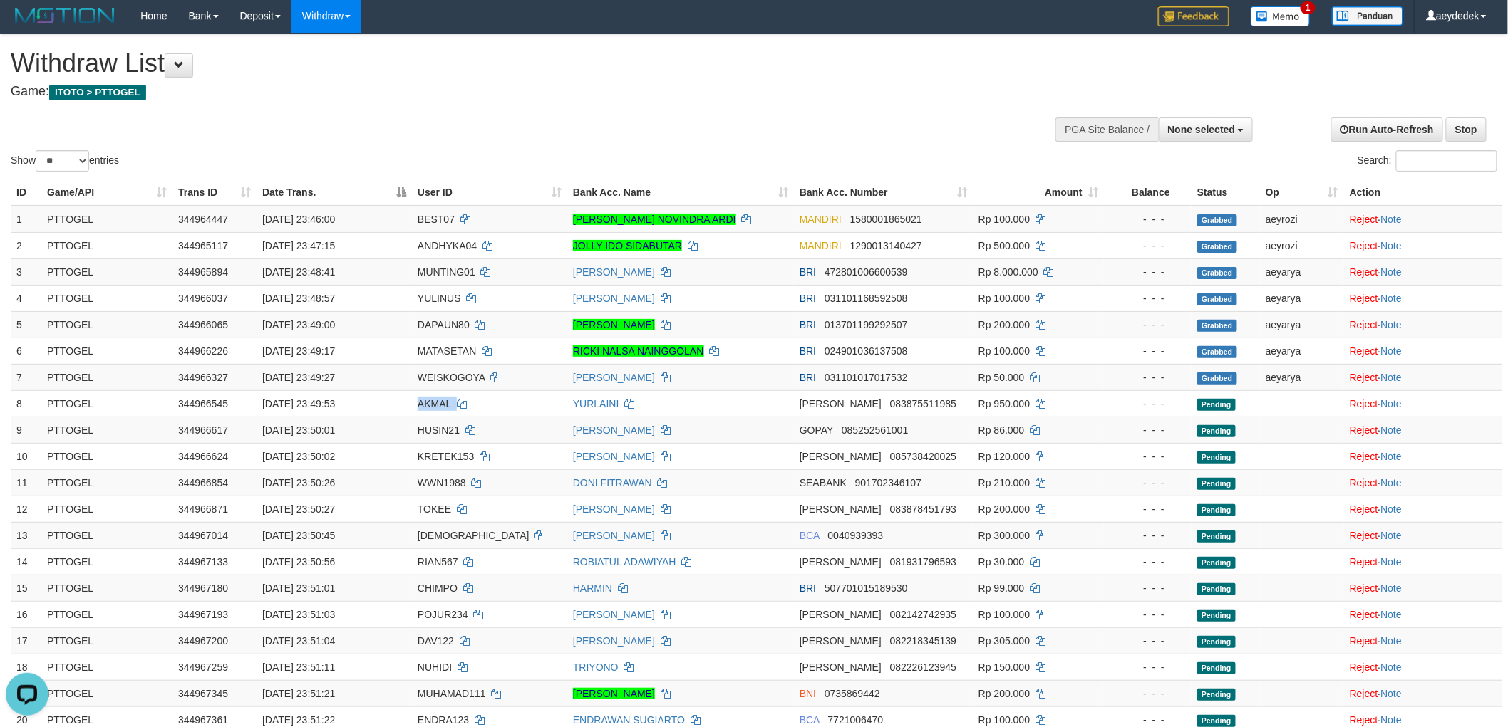
scroll to position [0, 0]
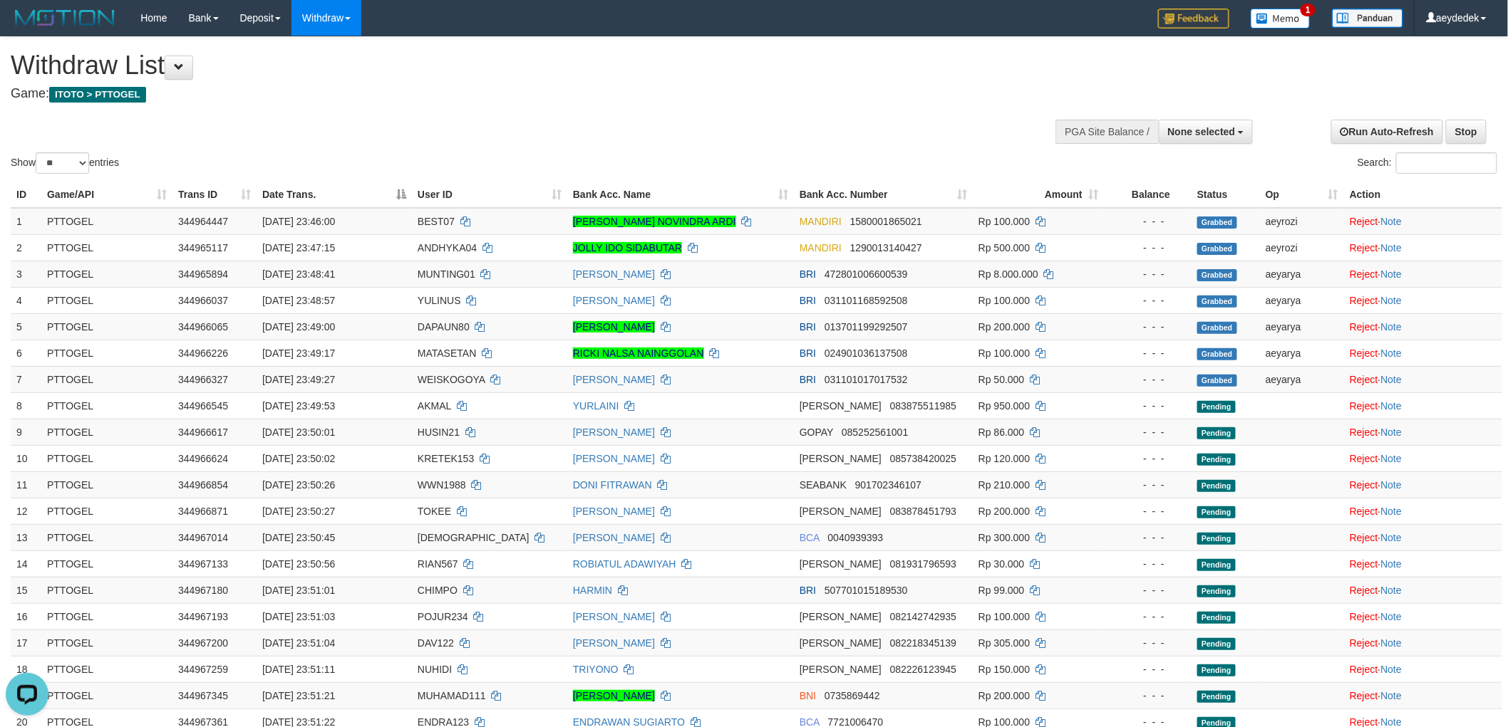
click at [696, 115] on div "Show ** ** ** *** entries Search:" at bounding box center [754, 107] width 1508 height 140
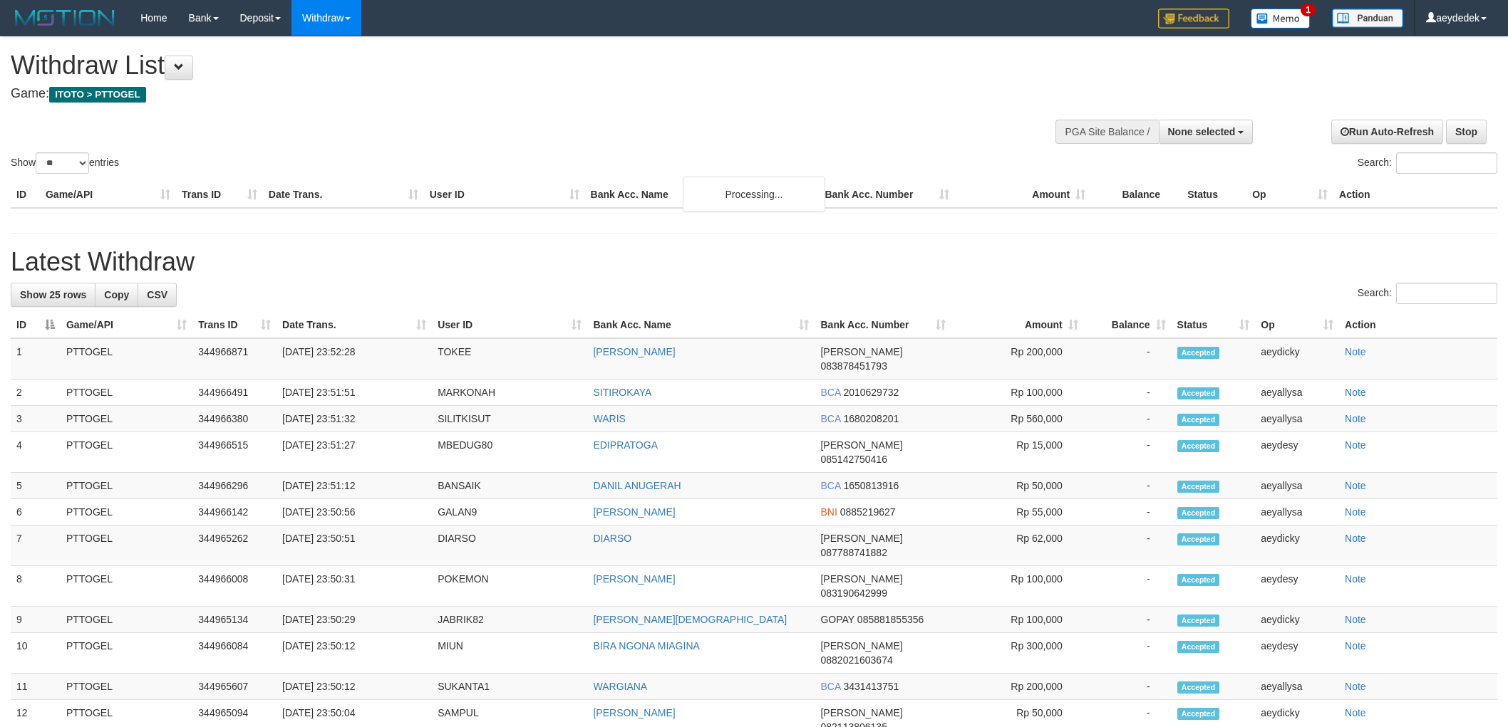
select select
select select "**"
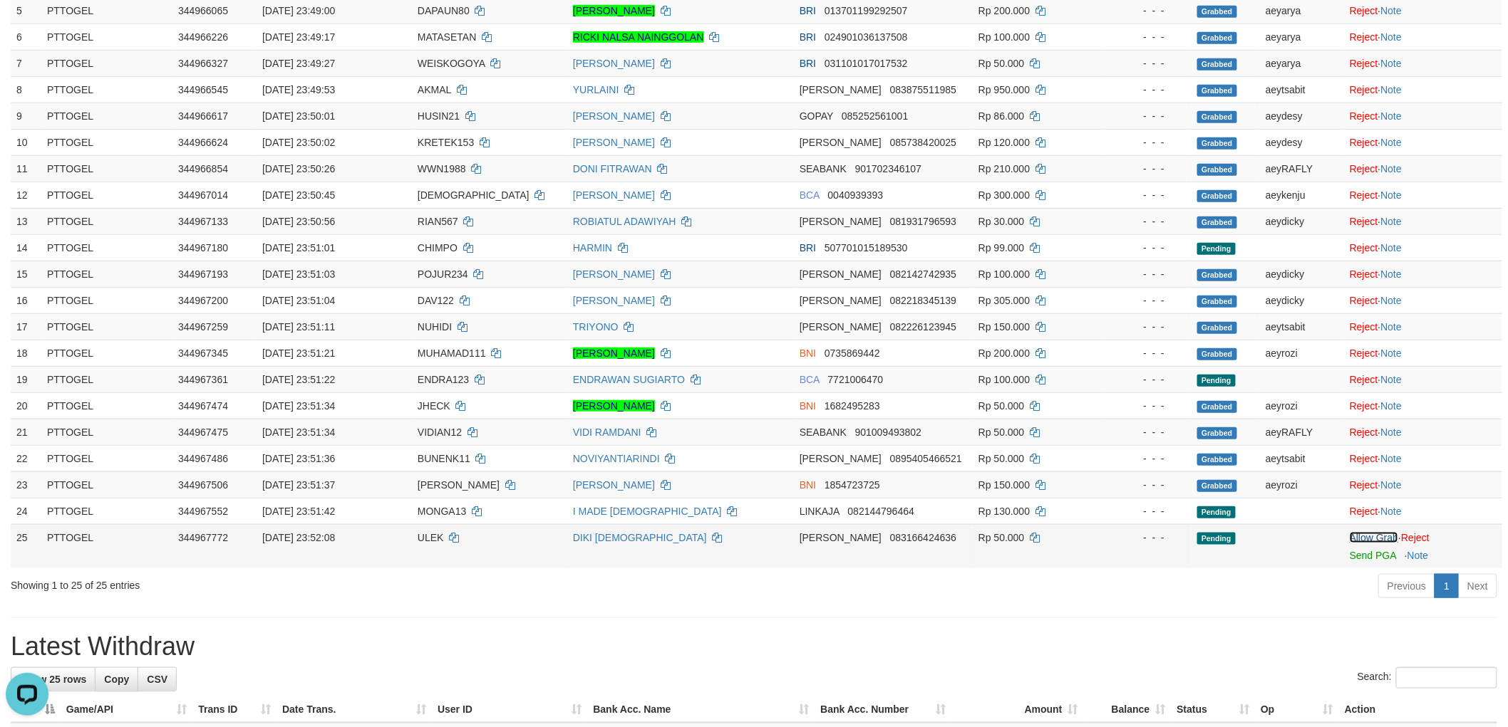
click at [1382, 535] on link "Allow Grab" at bounding box center [1373, 537] width 48 height 11
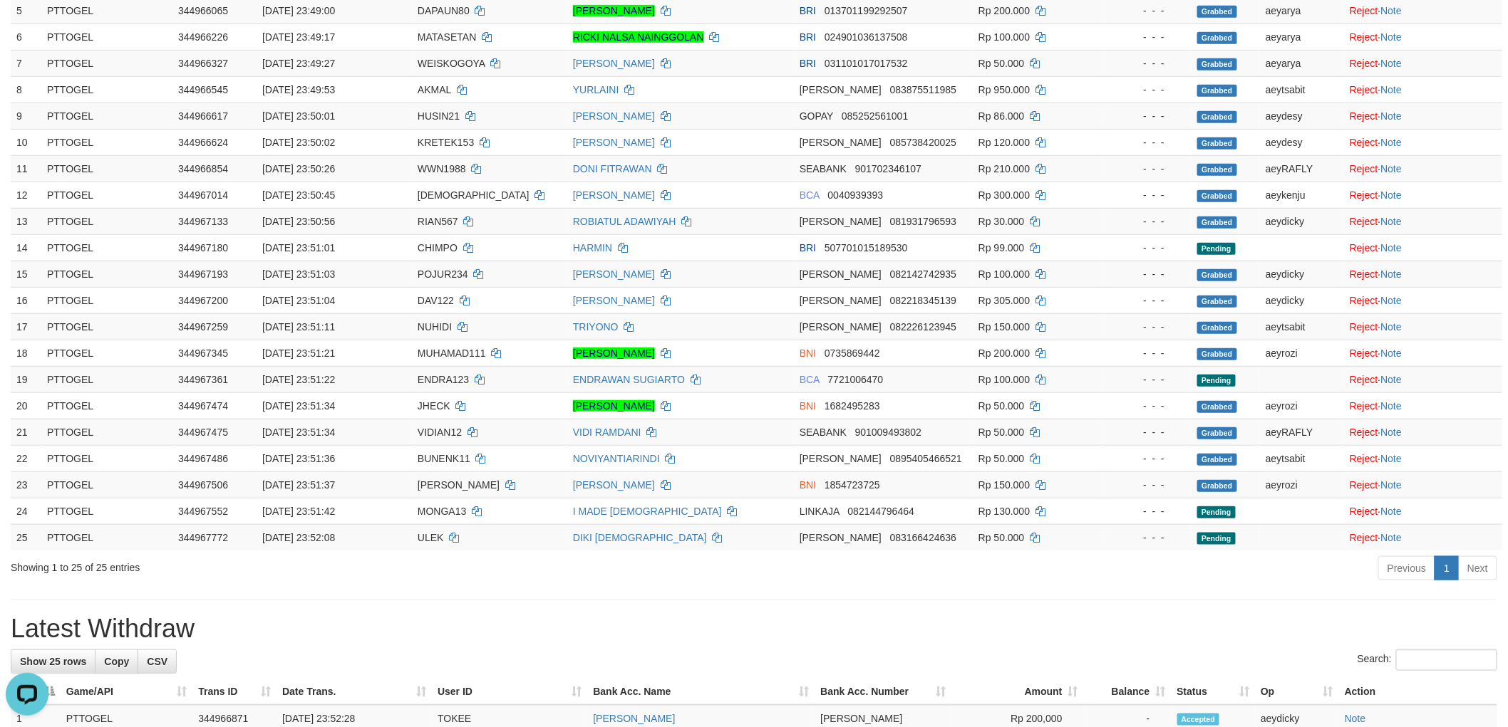
click at [1086, 570] on div "Previous 1 Next" at bounding box center [1068, 570] width 858 height 31
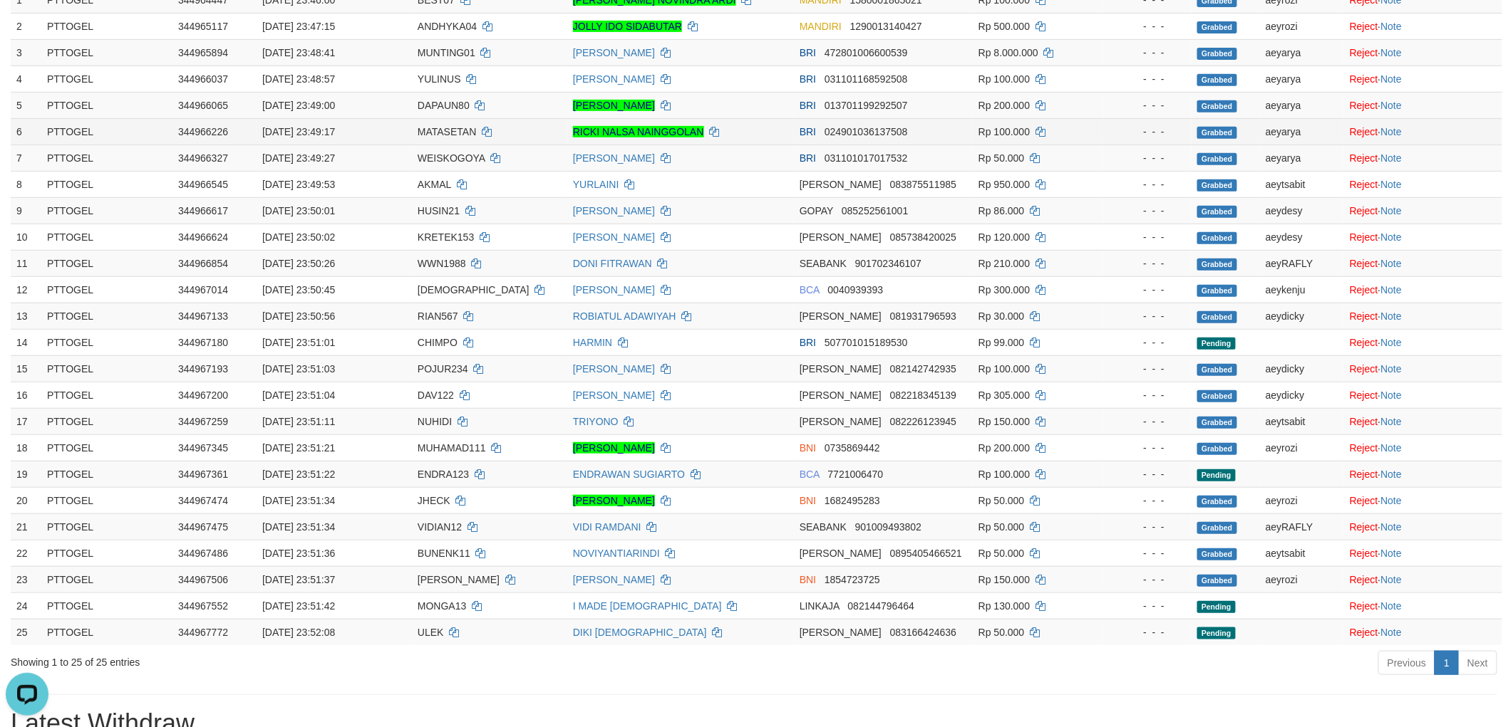
scroll to position [79, 0]
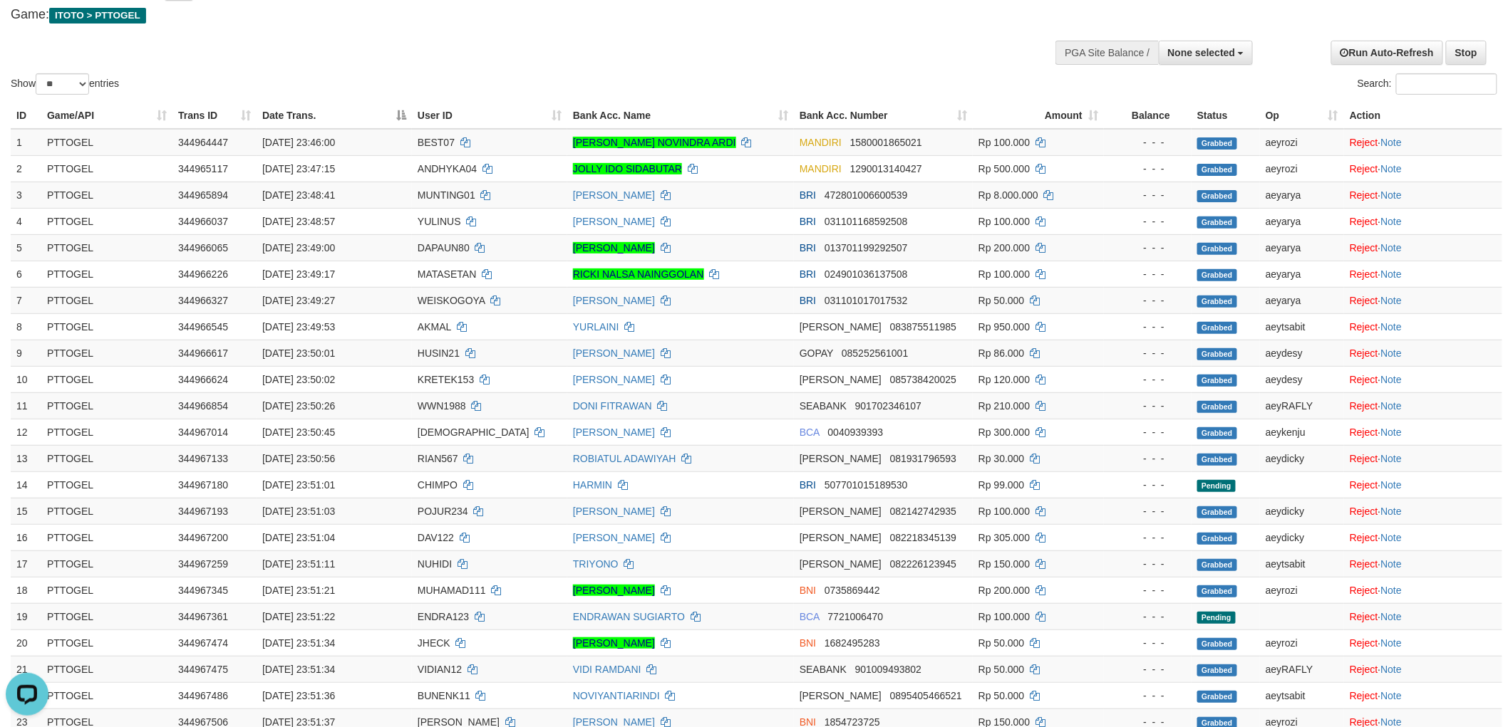
click at [853, 21] on h4 "Game: ITOTO > PTTOGEL" at bounding box center [501, 15] width 980 height 14
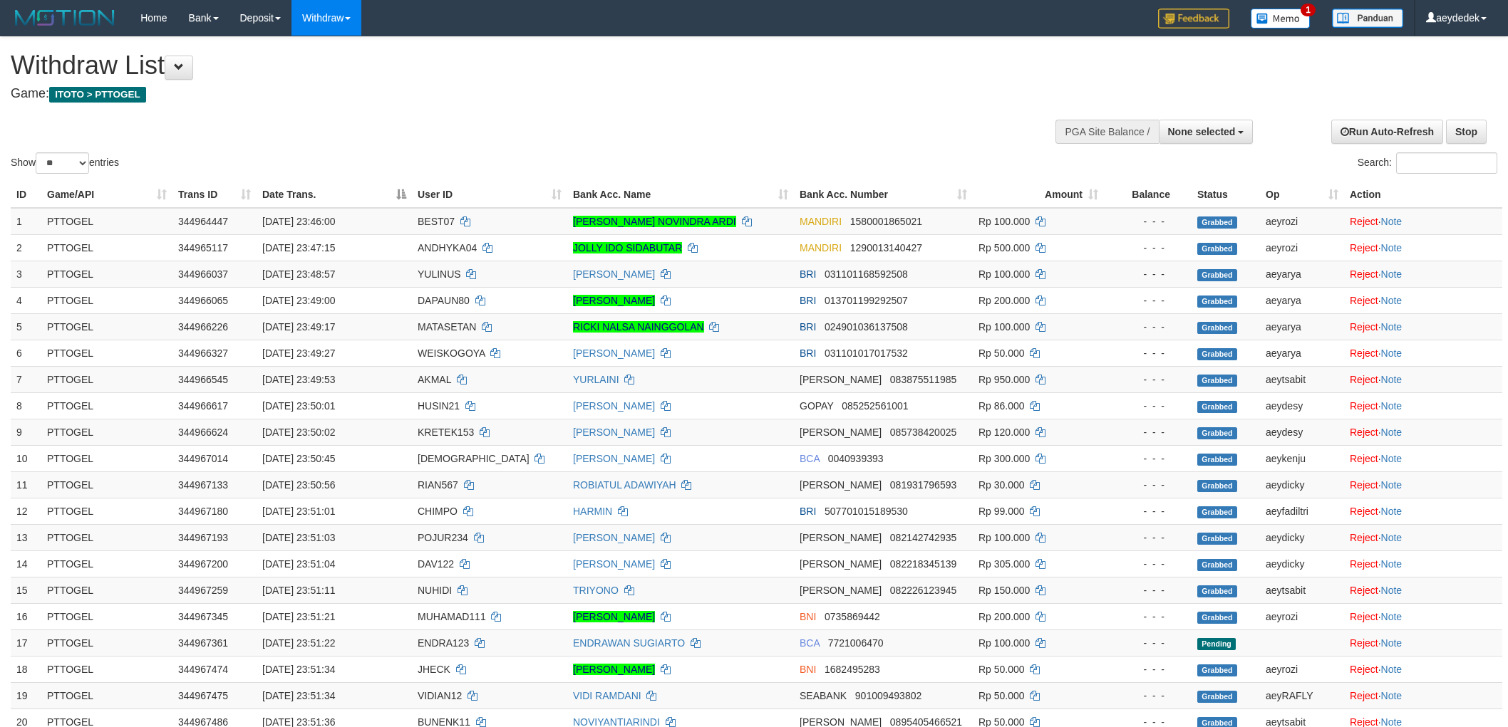
select select
select select "**"
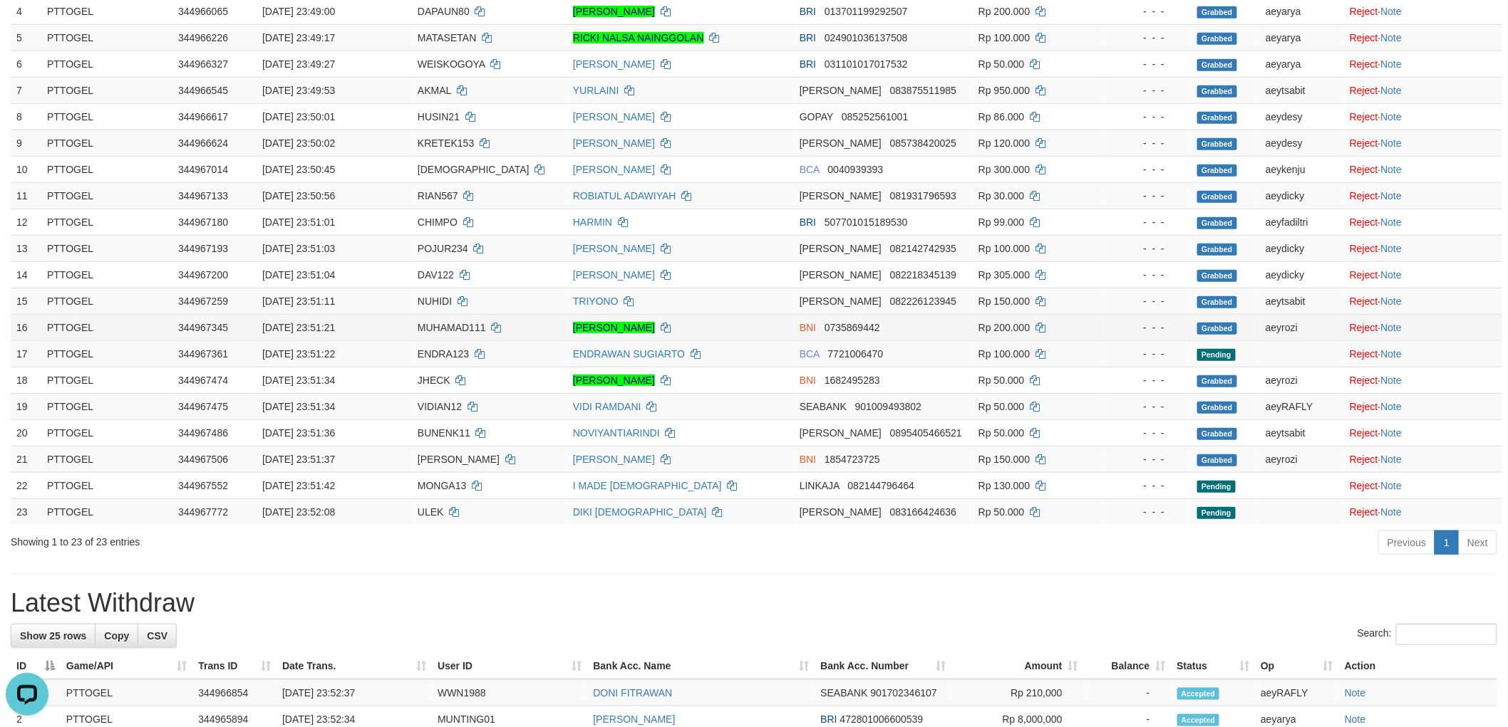
scroll to position [317, 0]
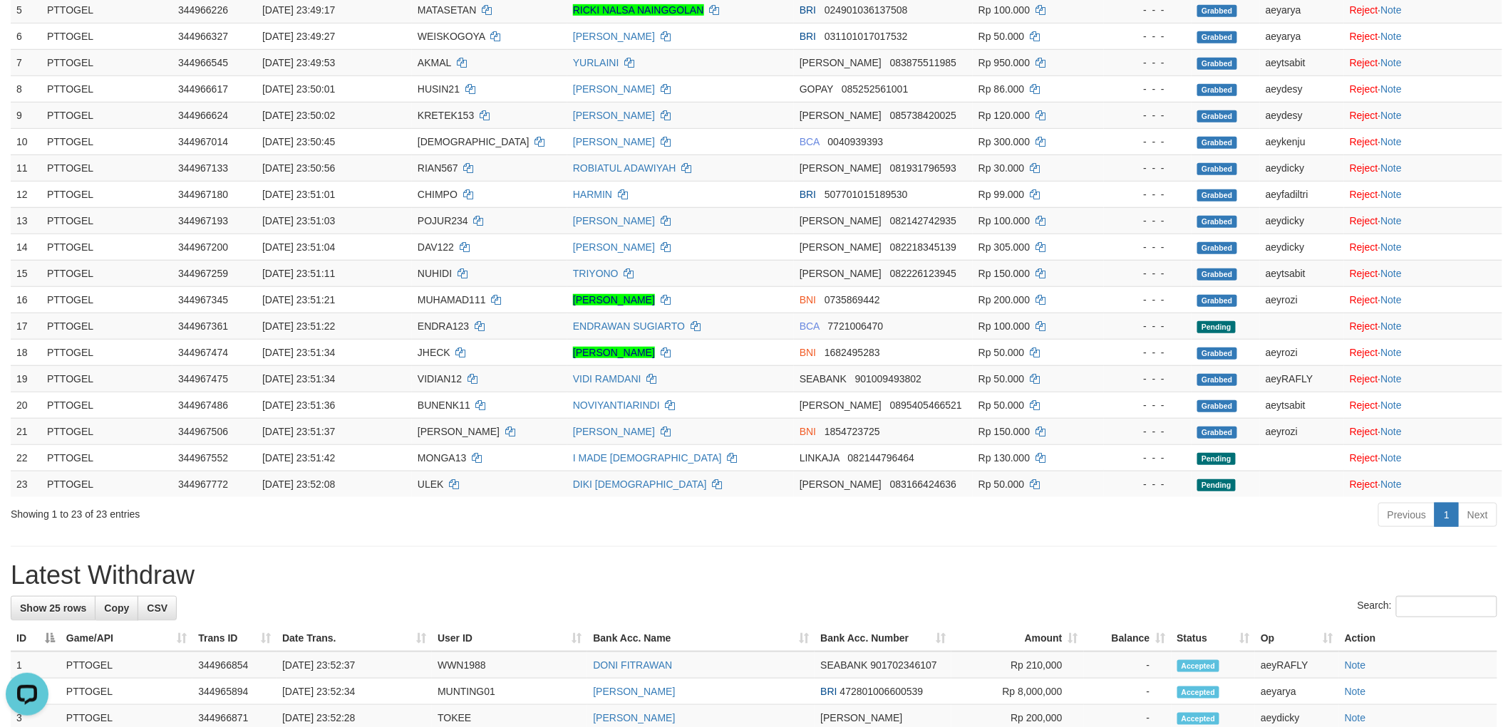
click at [1080, 553] on div "**********" at bounding box center [754, 627] width 1508 height 1815
click at [1037, 549] on div "**********" at bounding box center [754, 627] width 1508 height 1815
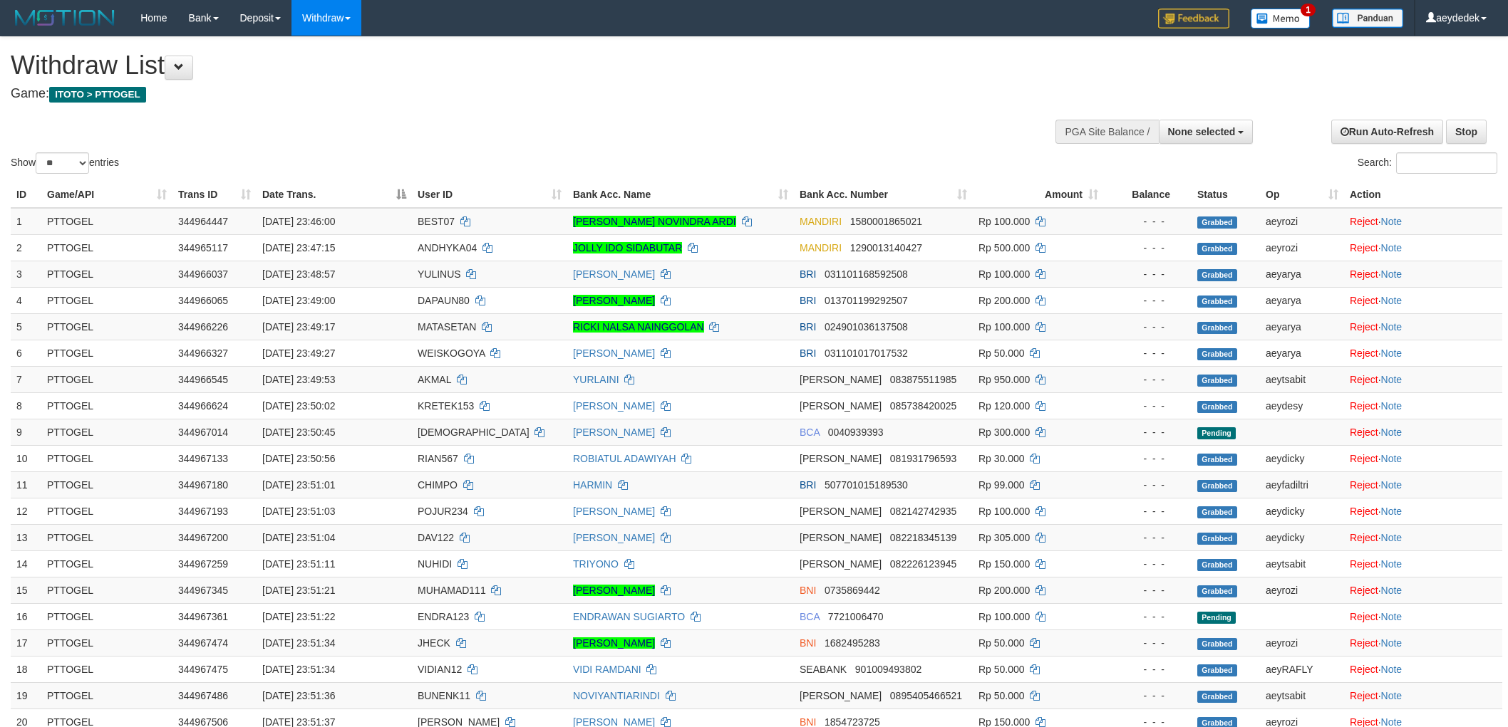
select select
select select "**"
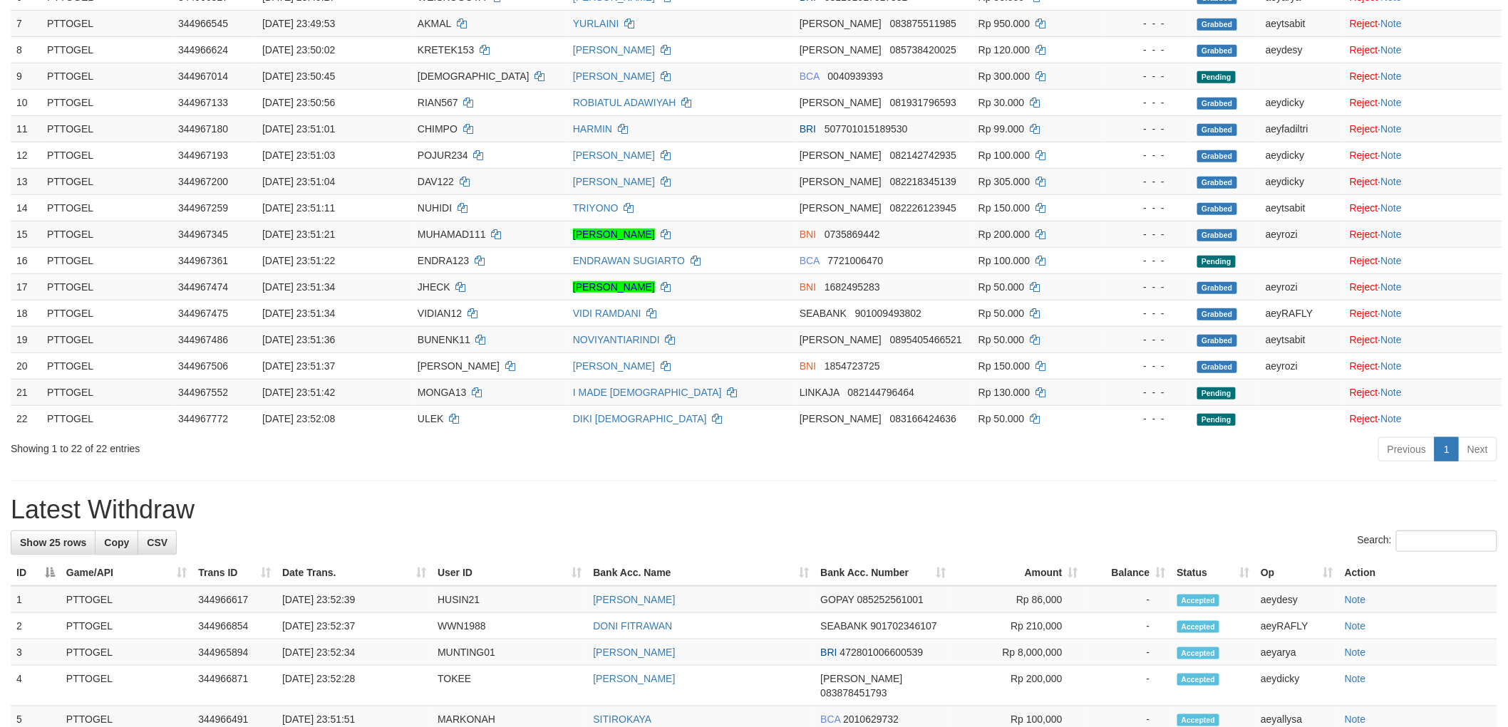
scroll to position [317, 0]
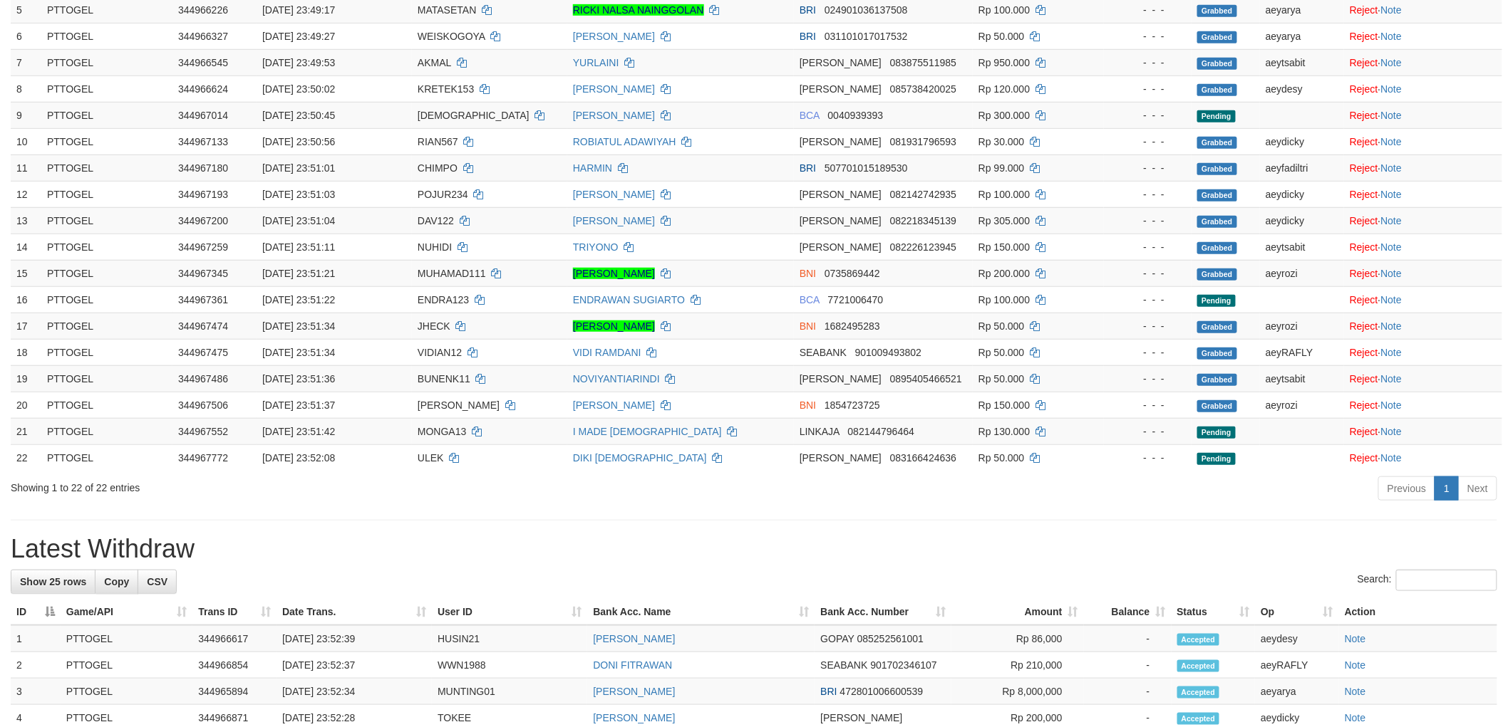
click at [998, 494] on div "Previous 1 Next" at bounding box center [1068, 490] width 858 height 31
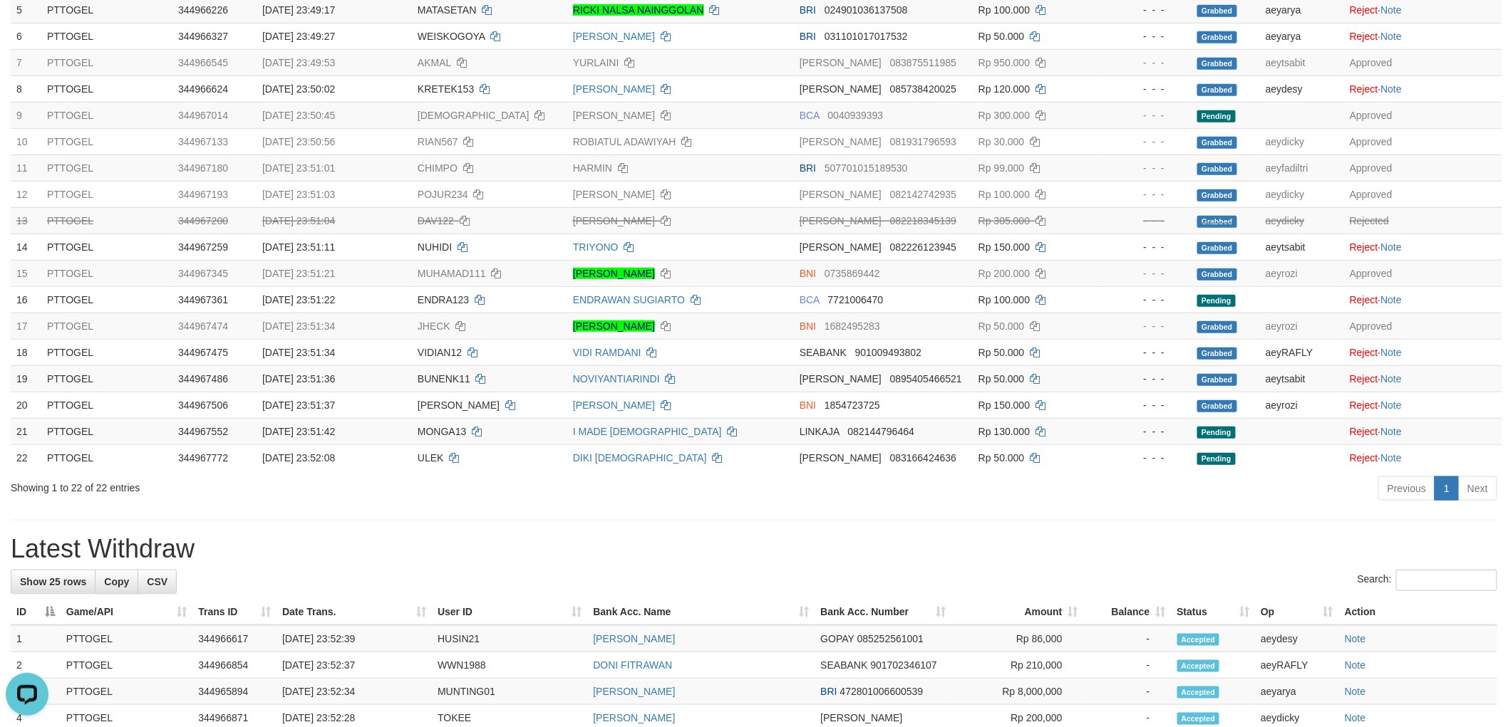
click at [874, 510] on div "**********" at bounding box center [754, 614] width 1508 height 1788
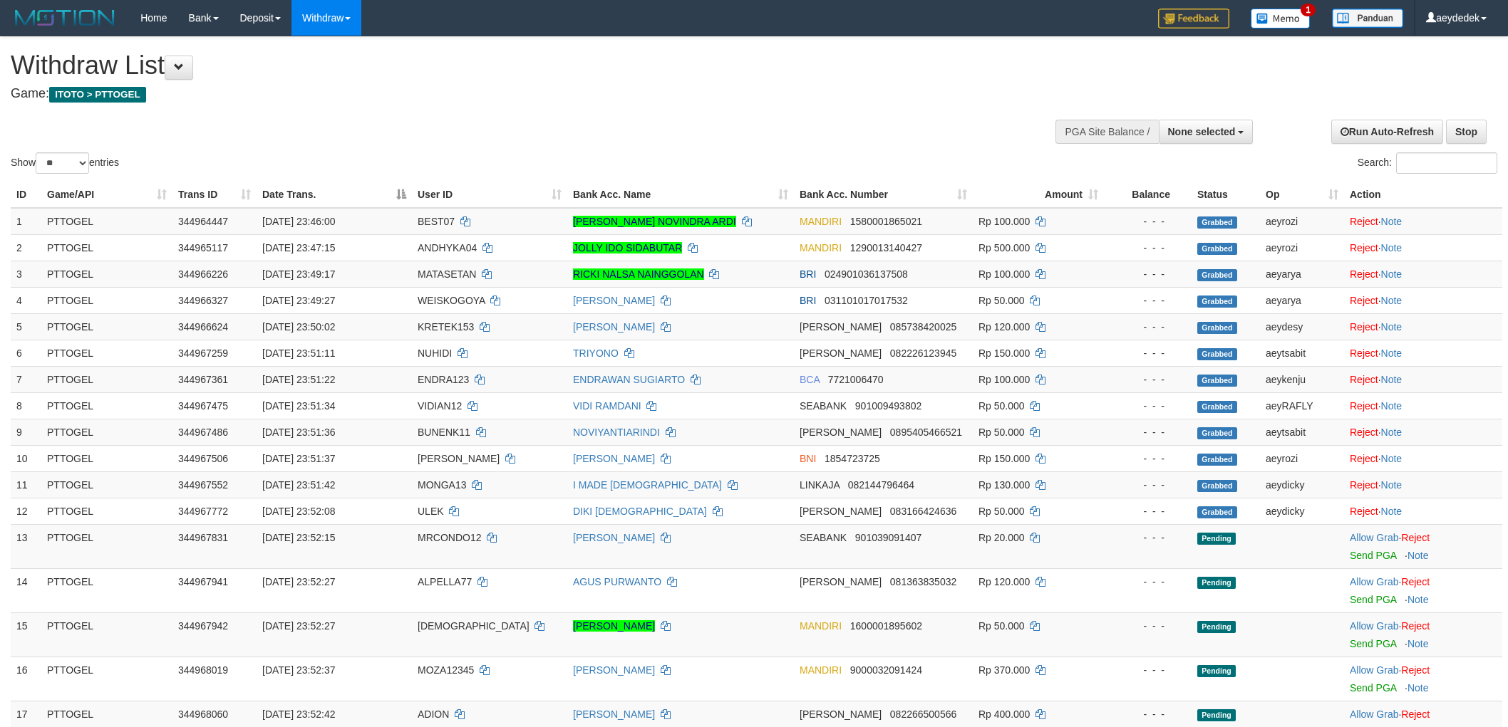
select select
select select "**"
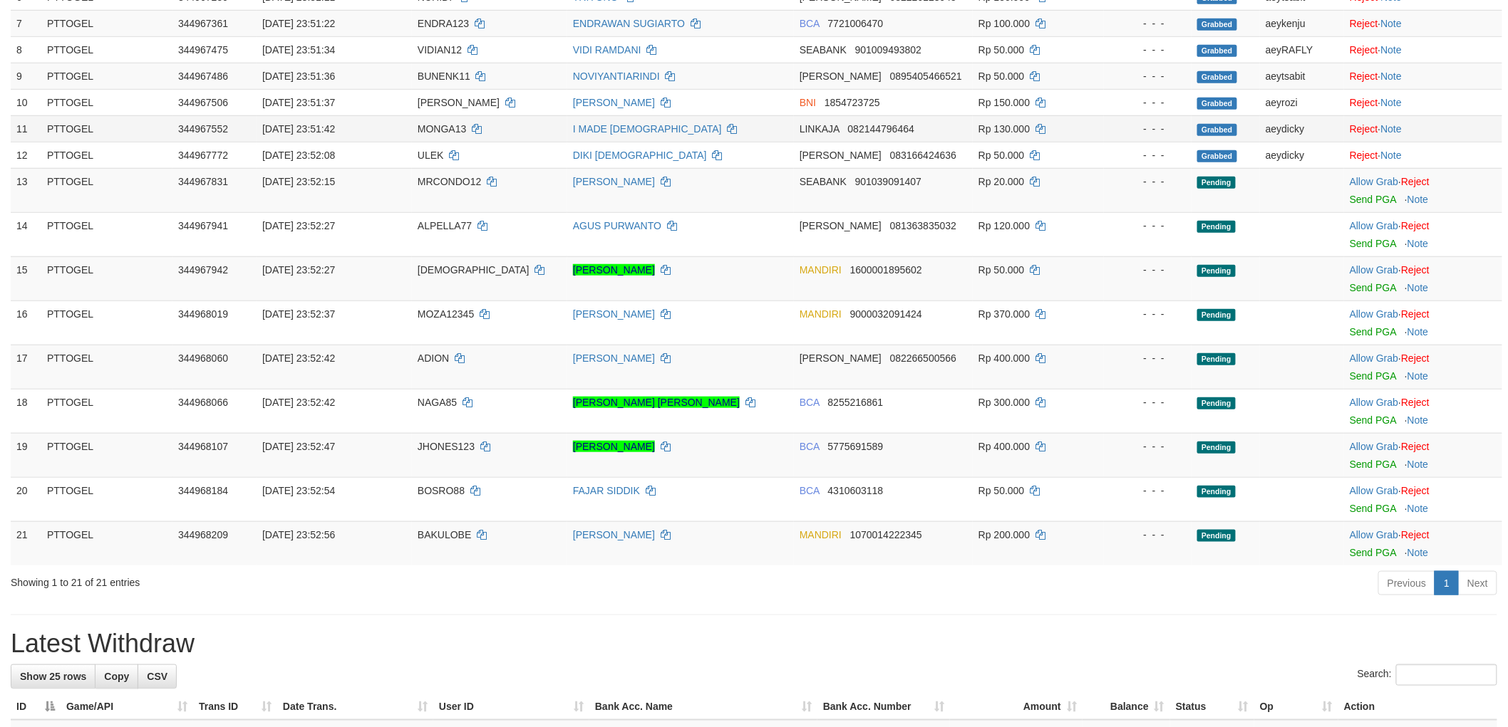
scroll to position [317, 0]
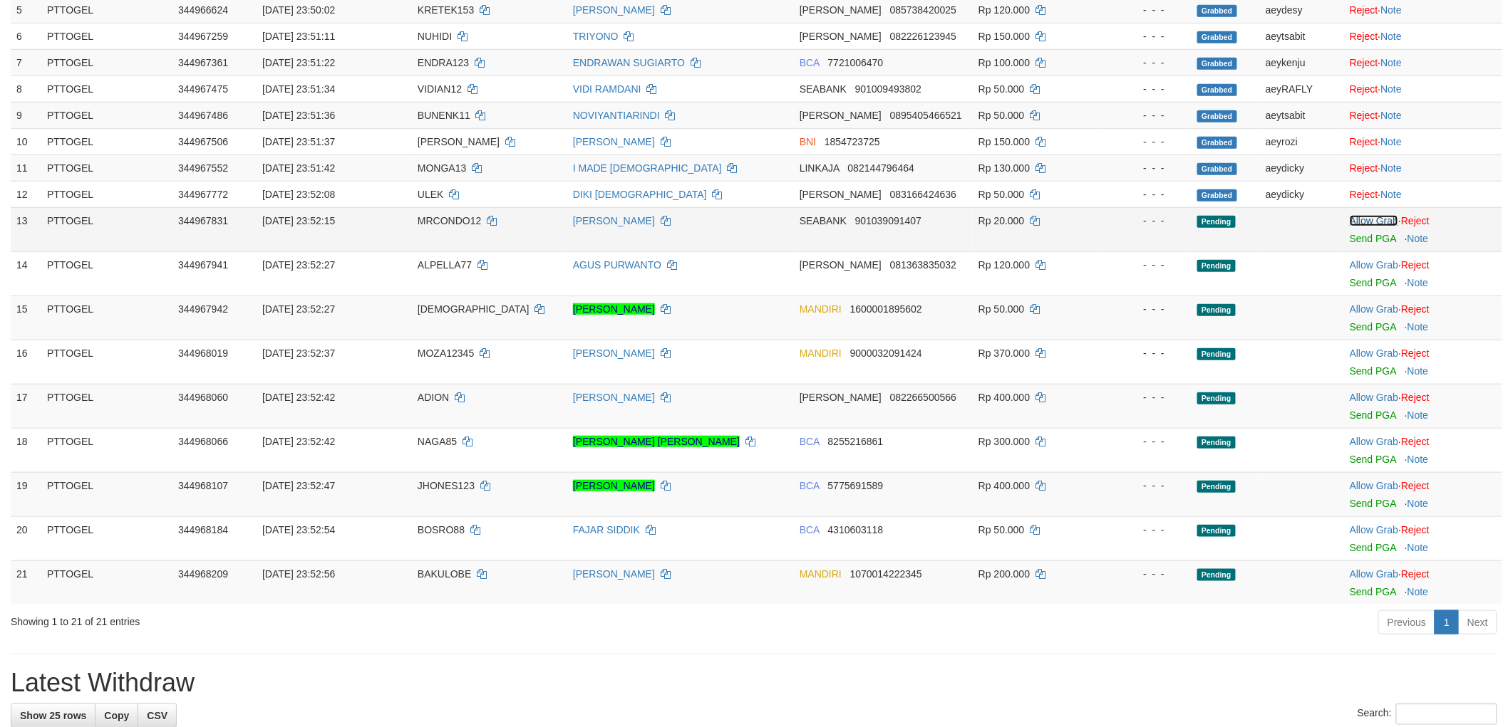
click at [1379, 219] on link "Allow Grab" at bounding box center [1373, 220] width 48 height 11
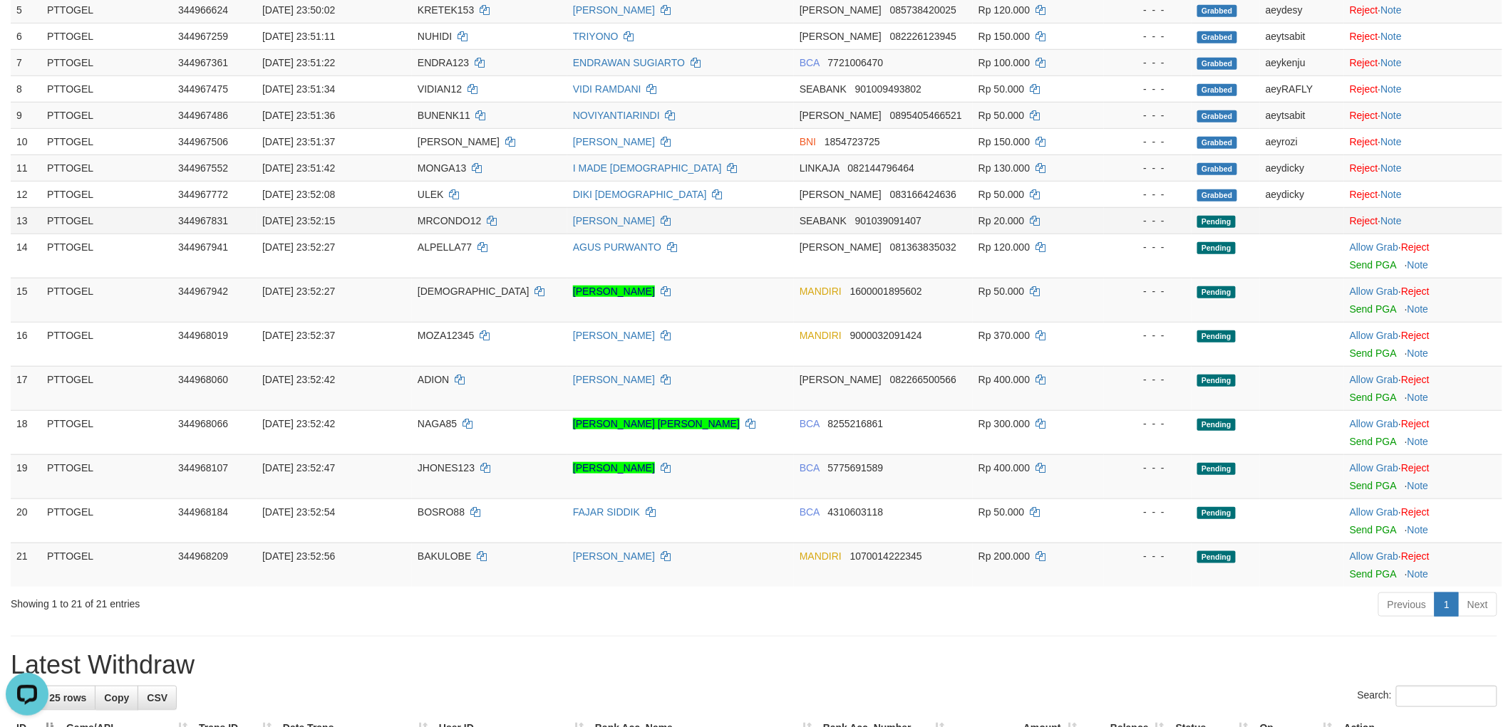
scroll to position [0, 0]
click at [1382, 244] on link "Allow Grab" at bounding box center [1373, 247] width 48 height 11
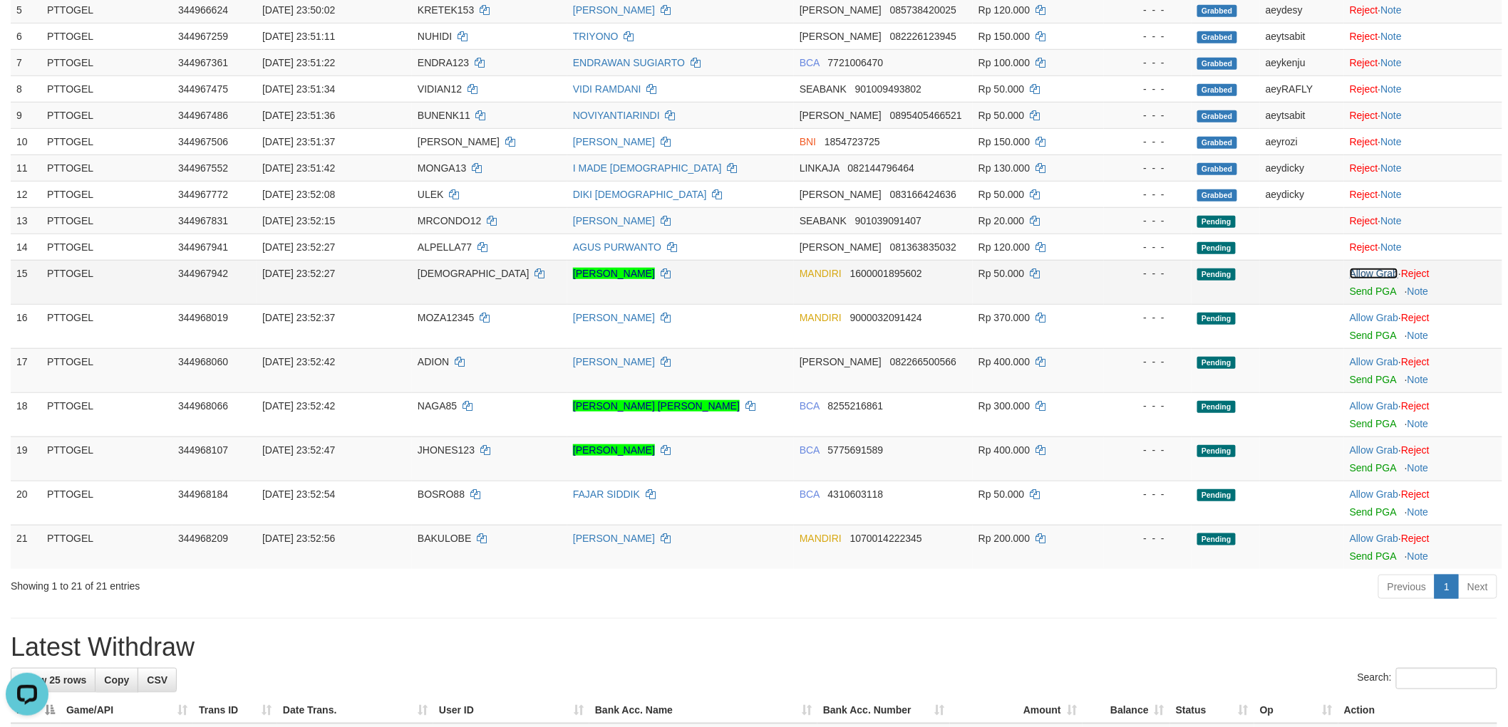
click at [1372, 274] on link "Allow Grab" at bounding box center [1373, 273] width 48 height 11
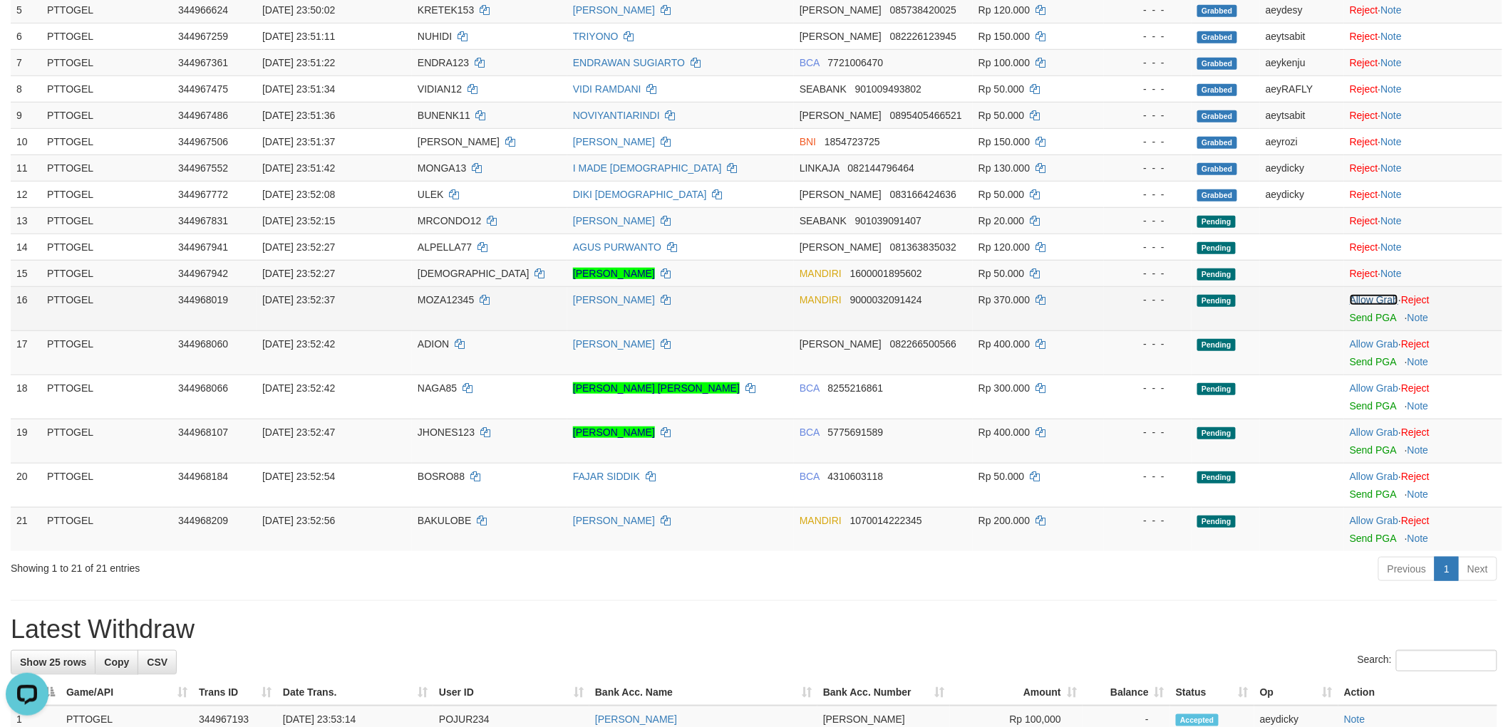
click at [1372, 301] on link "Allow Grab" at bounding box center [1373, 299] width 48 height 11
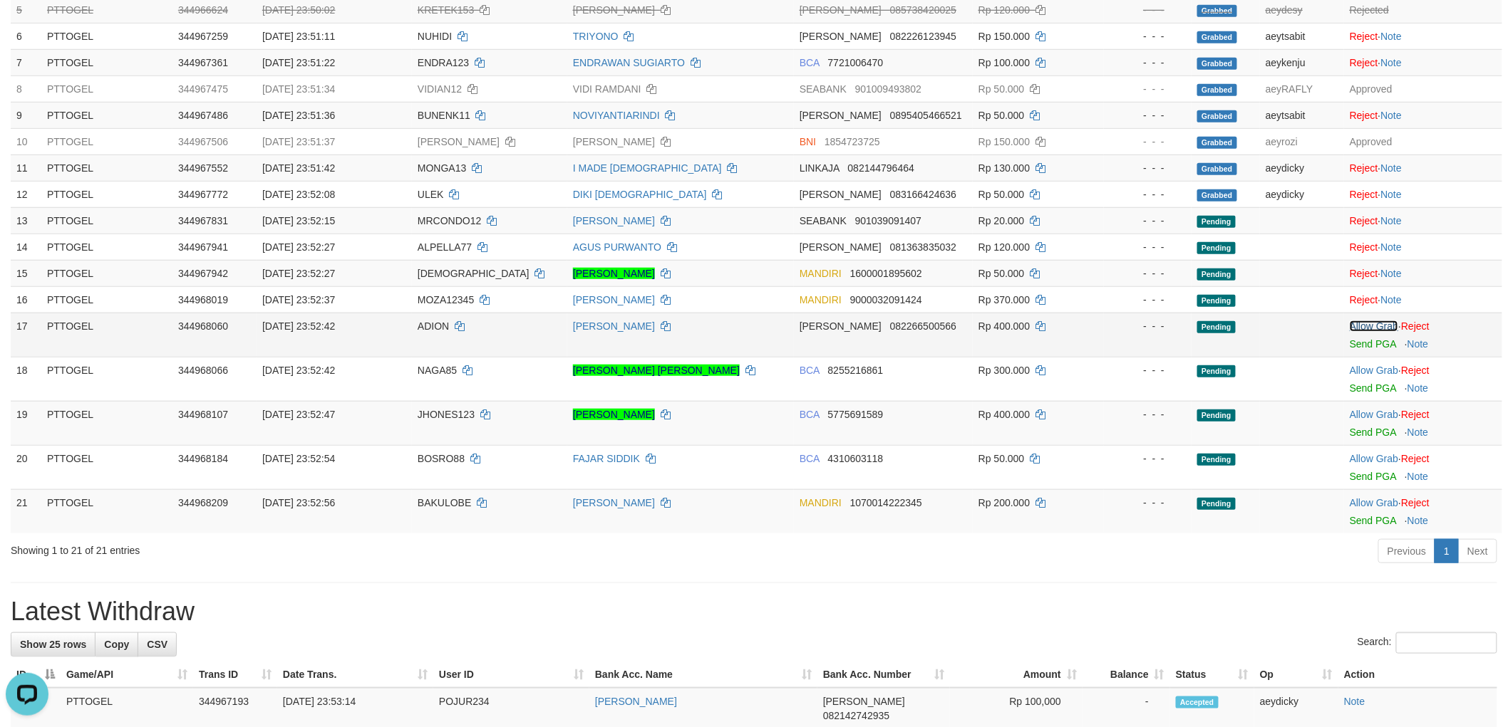
click at [1372, 325] on link "Allow Grab" at bounding box center [1373, 326] width 48 height 11
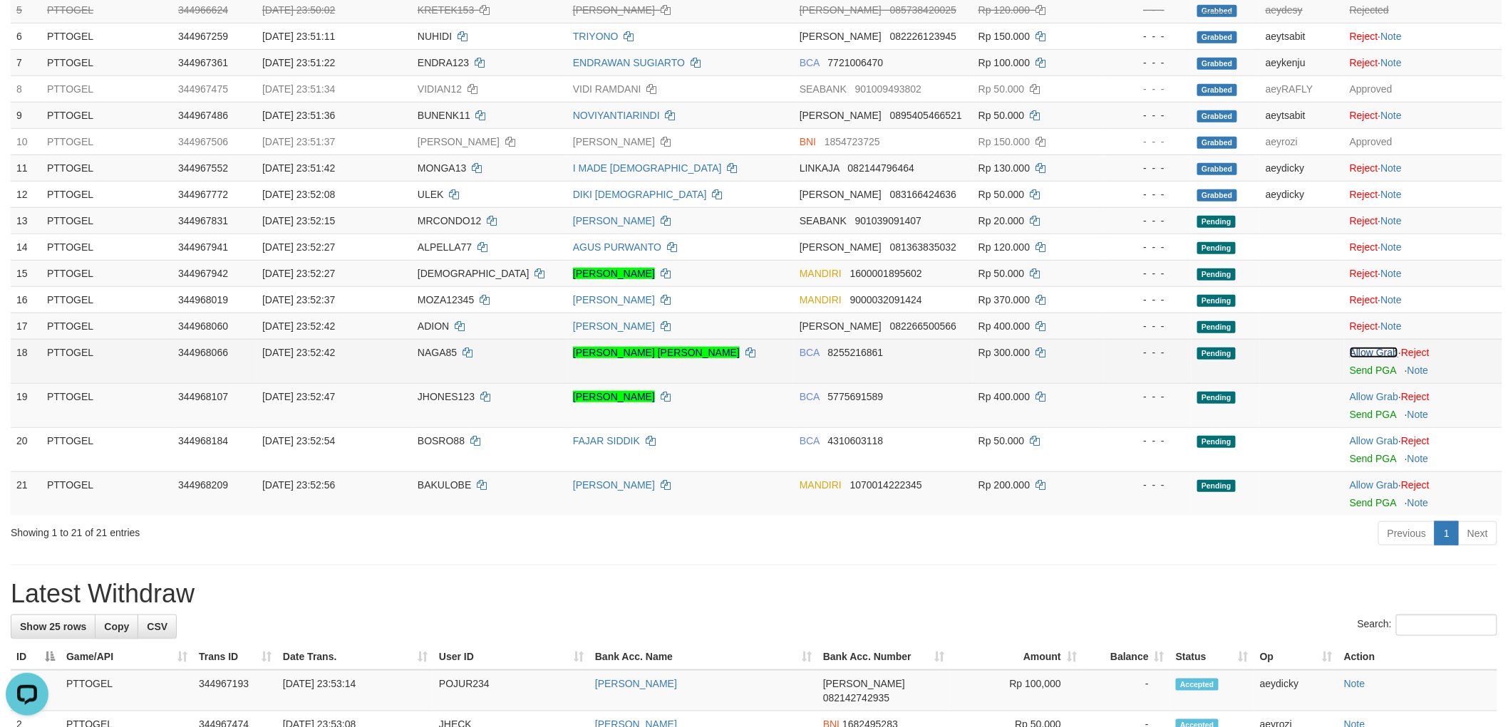
click at [1367, 347] on link "Allow Grab" at bounding box center [1373, 352] width 48 height 11
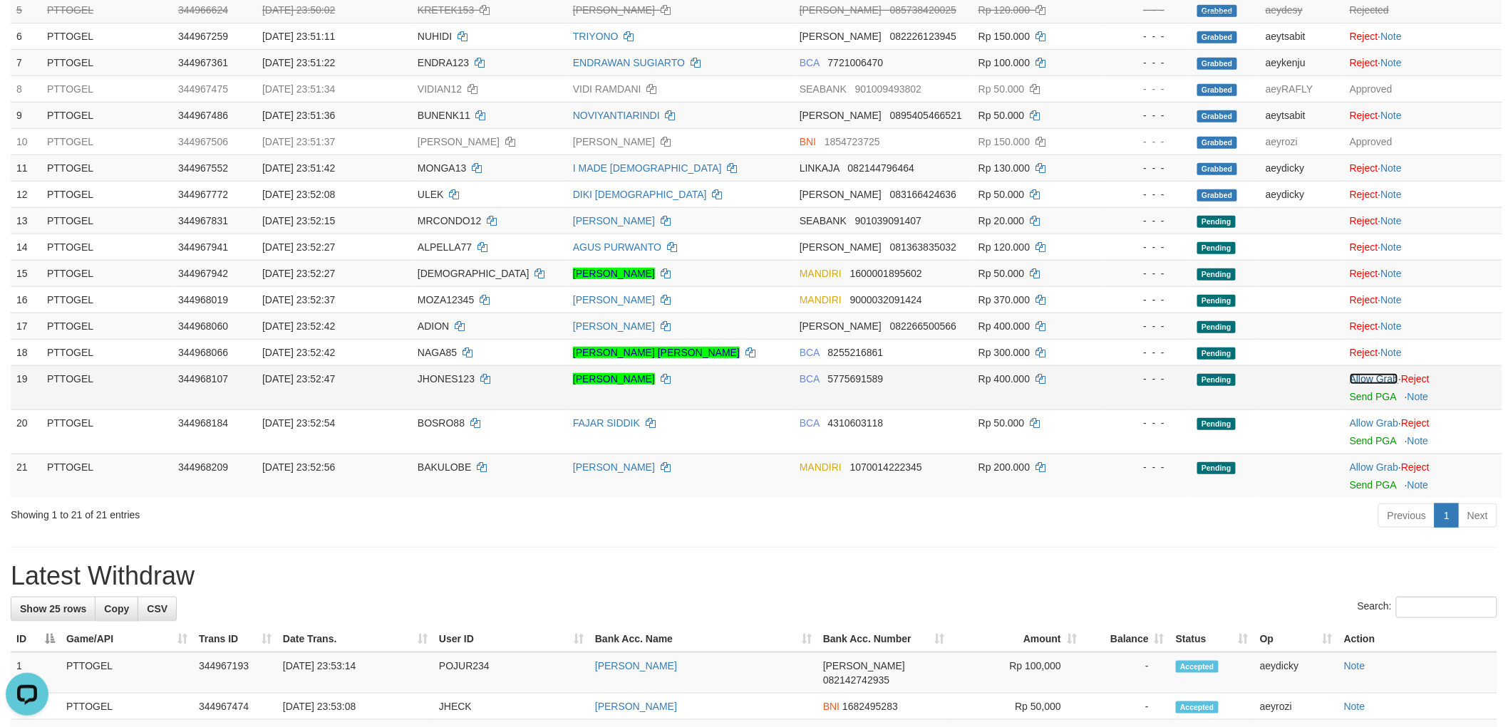
click at [1369, 374] on link "Allow Grab" at bounding box center [1373, 378] width 48 height 11
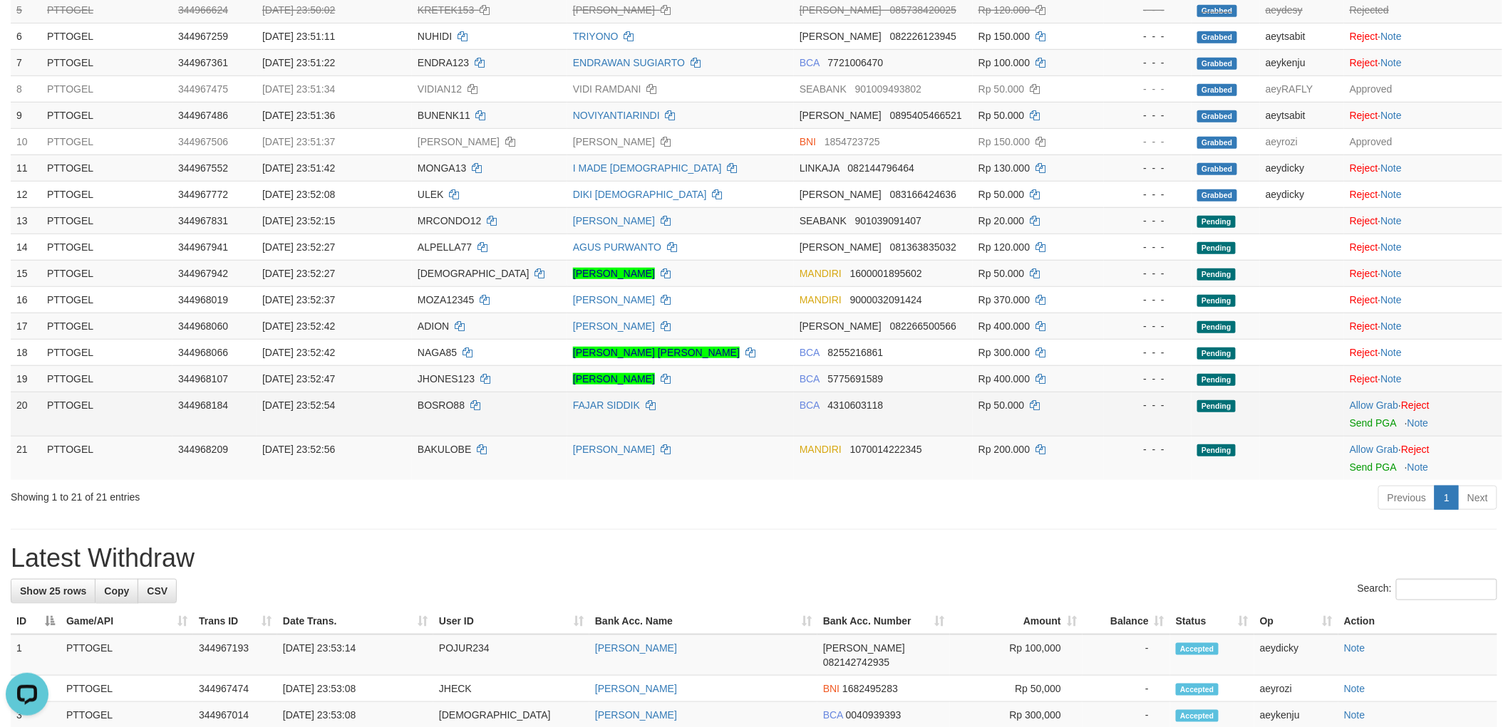
click at [1377, 397] on td "Allow Grab · Reject Send PGA · Note" at bounding box center [1423, 414] width 158 height 44
click at [1377, 400] on link "Allow Grab" at bounding box center [1373, 405] width 48 height 11
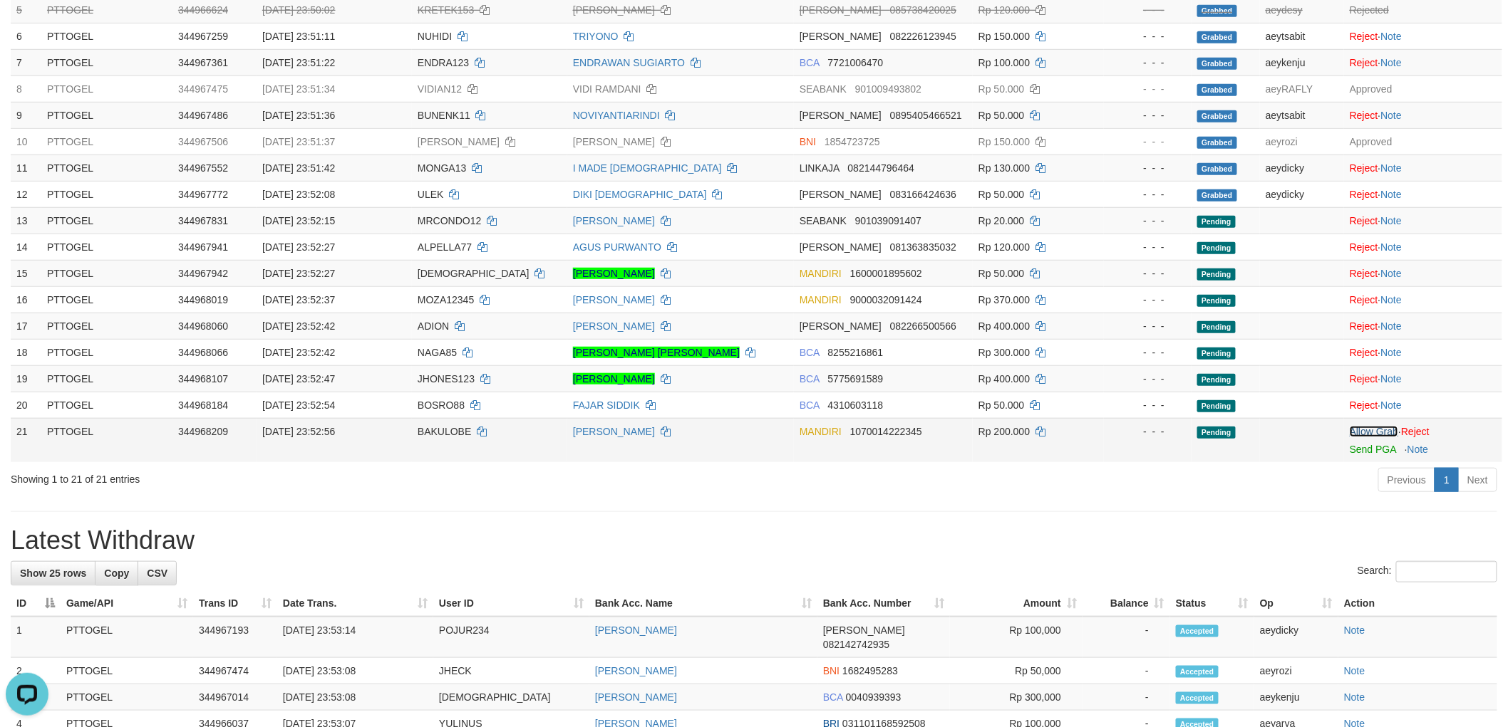
click at [1362, 427] on link "Allow Grab" at bounding box center [1373, 431] width 48 height 11
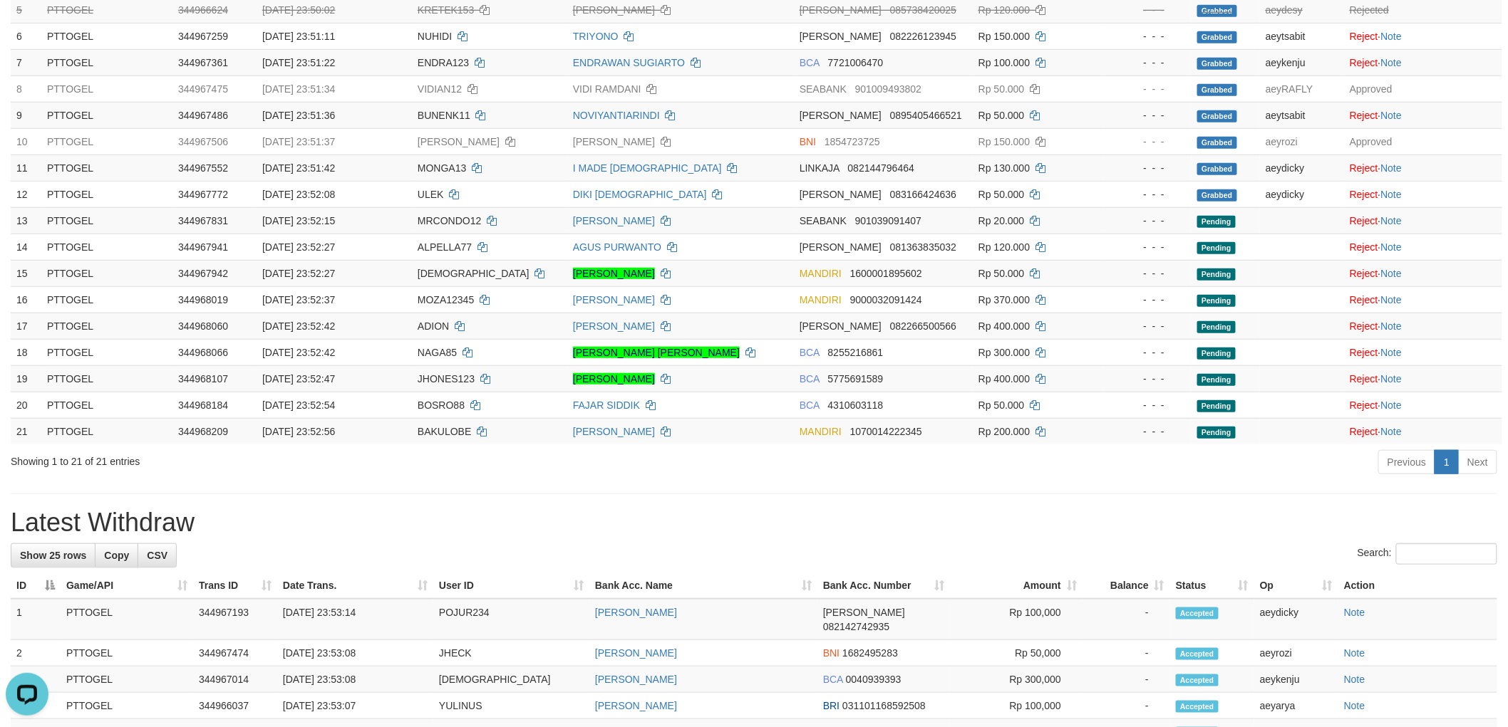
click at [1000, 516] on h1 "Latest Withdraw" at bounding box center [754, 523] width 1486 height 28
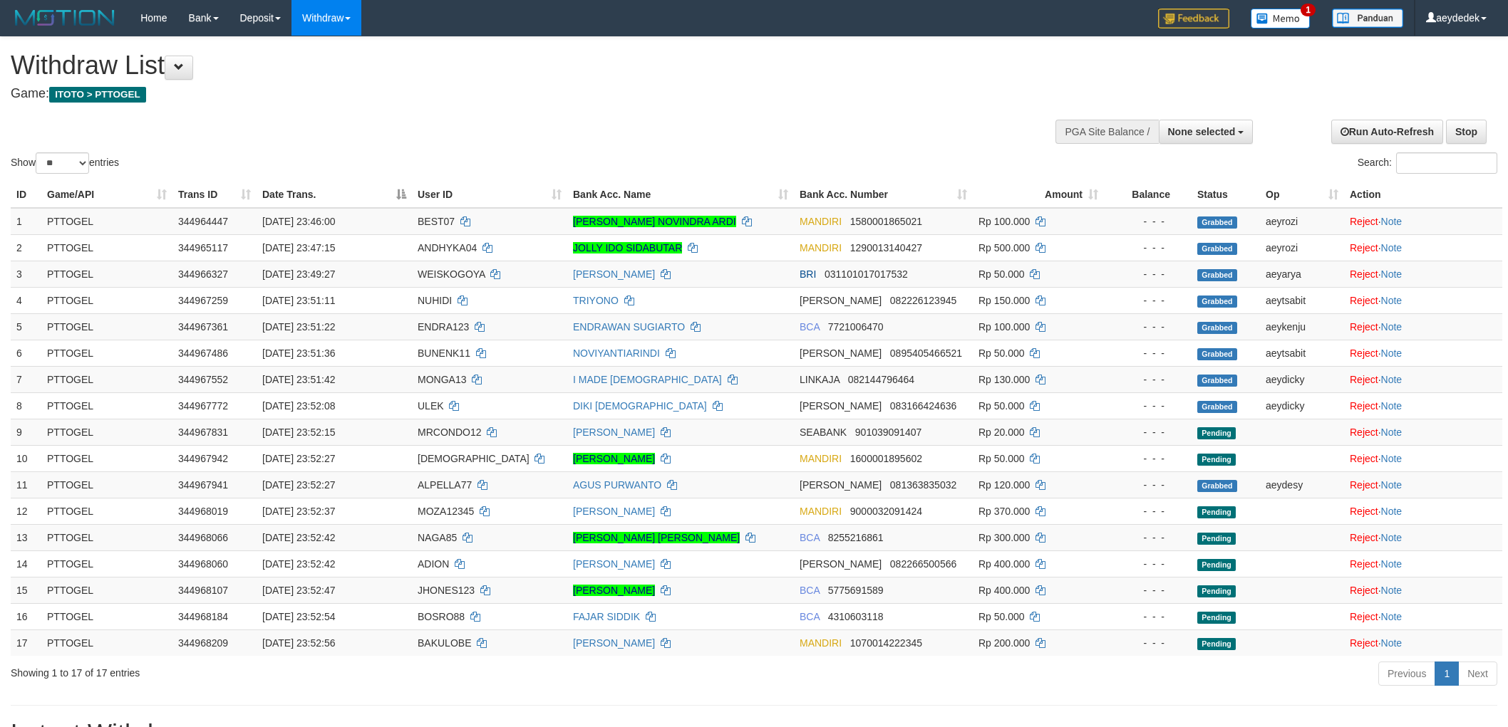
select select
select select "**"
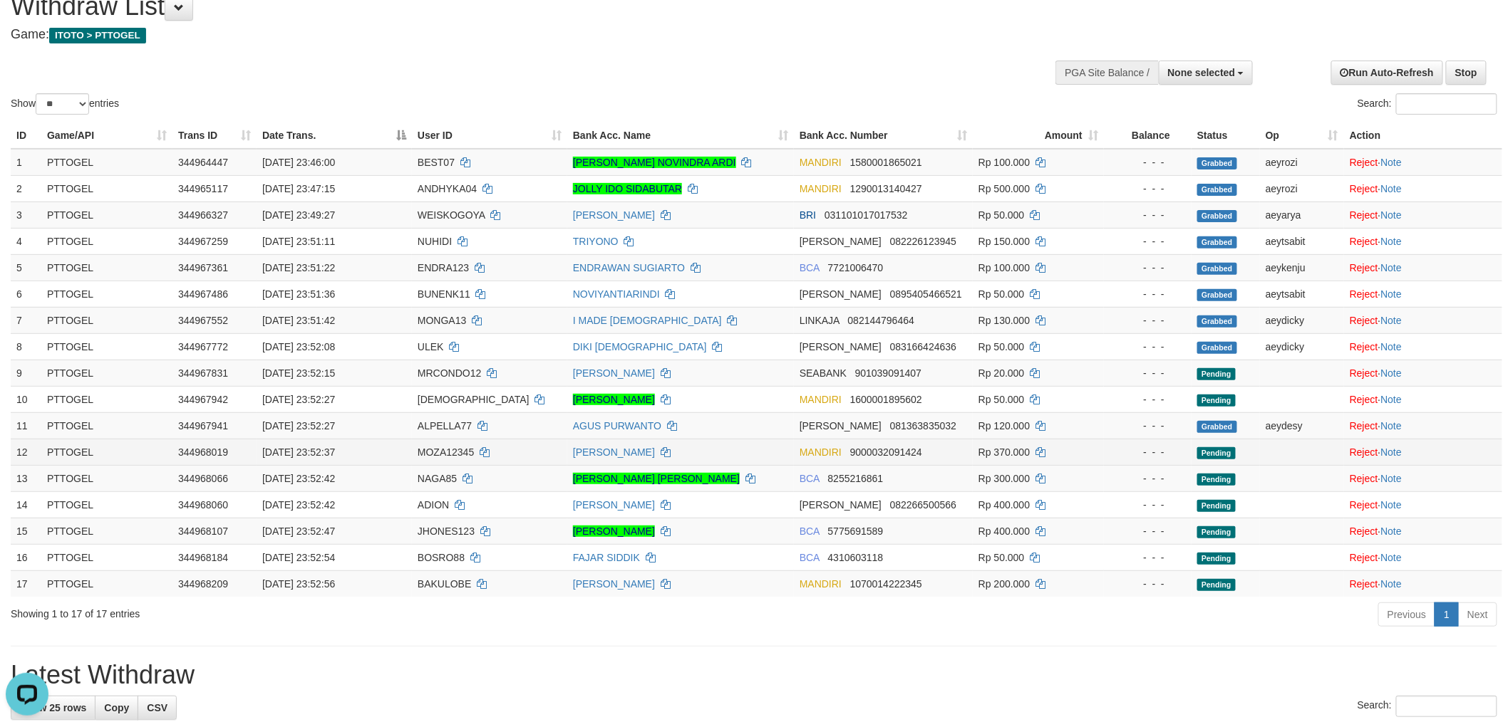
scroll to position [159, 0]
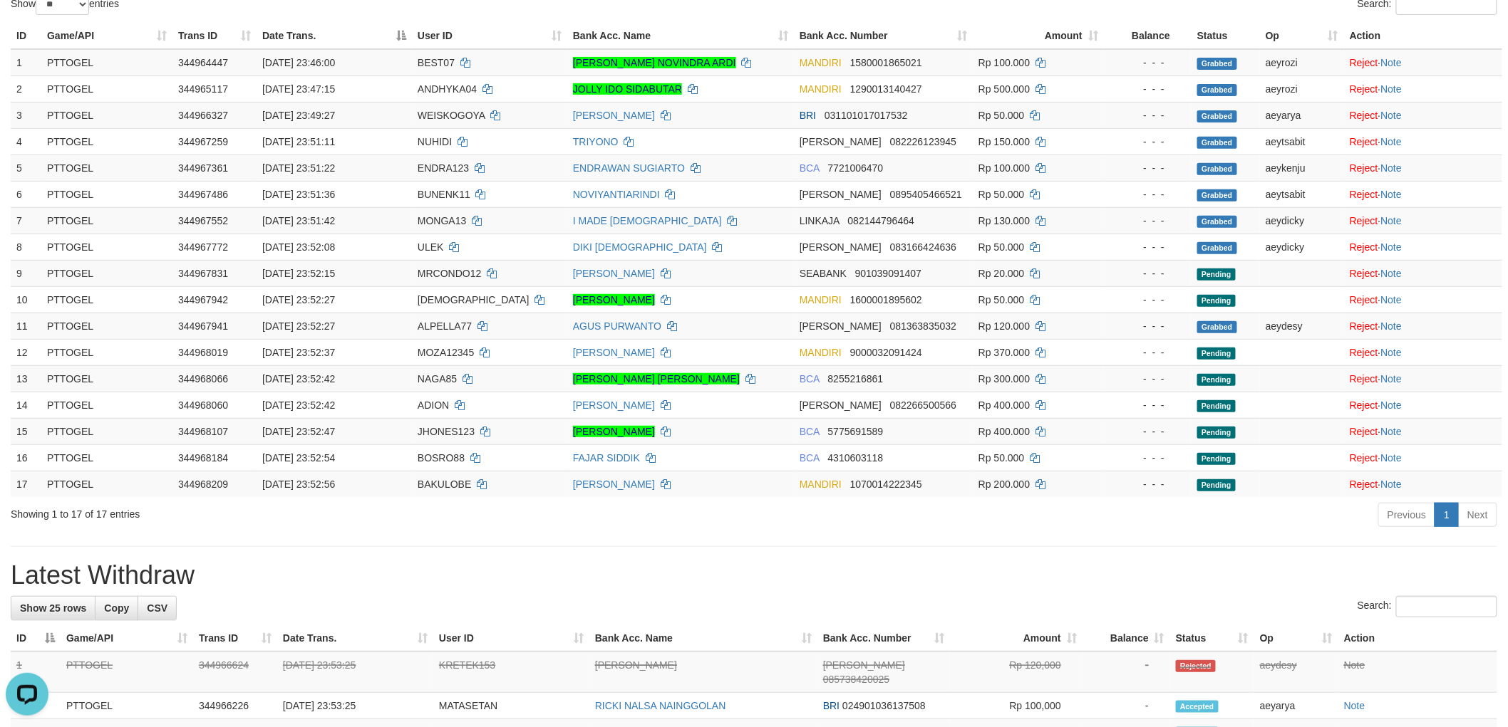
click at [841, 559] on div "**********" at bounding box center [754, 699] width 1508 height 1642
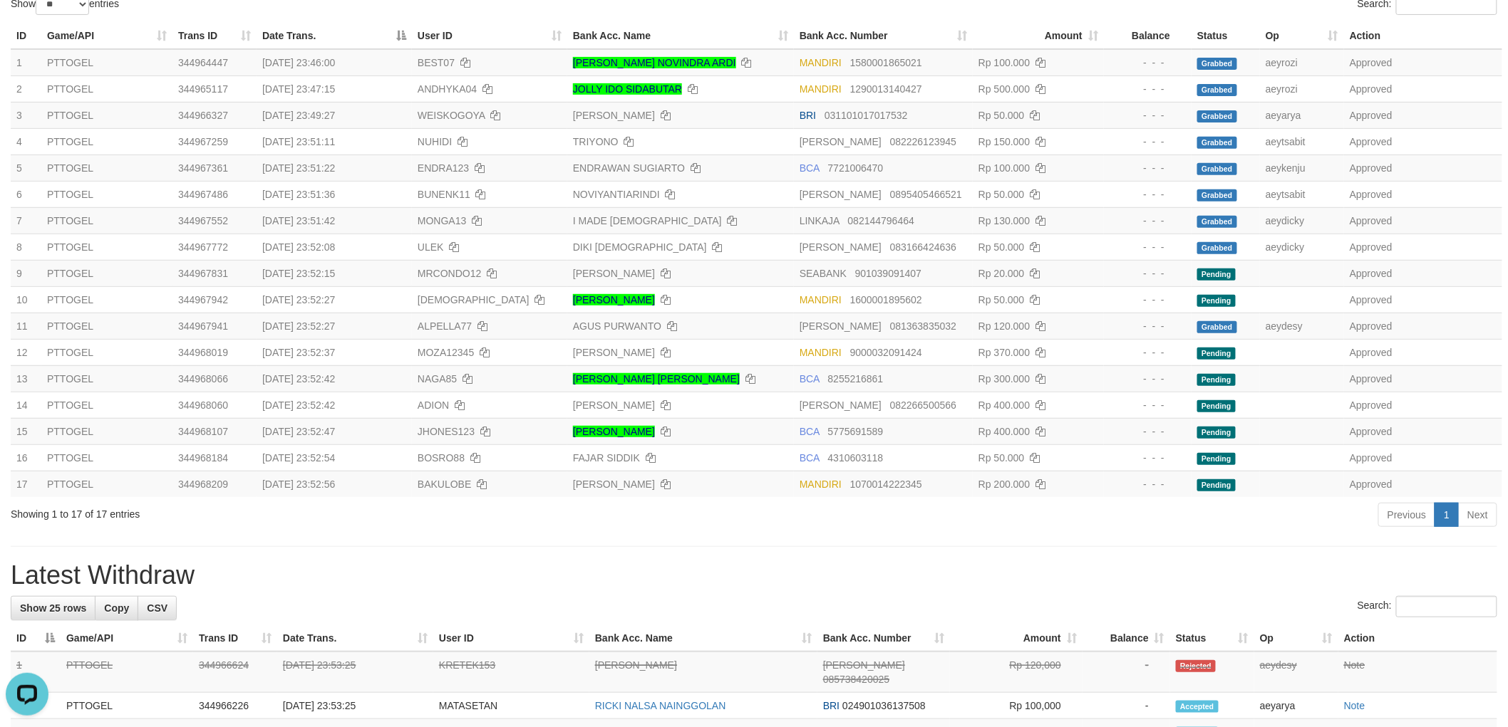
click at [687, 537] on div "**********" at bounding box center [754, 699] width 1508 height 1642
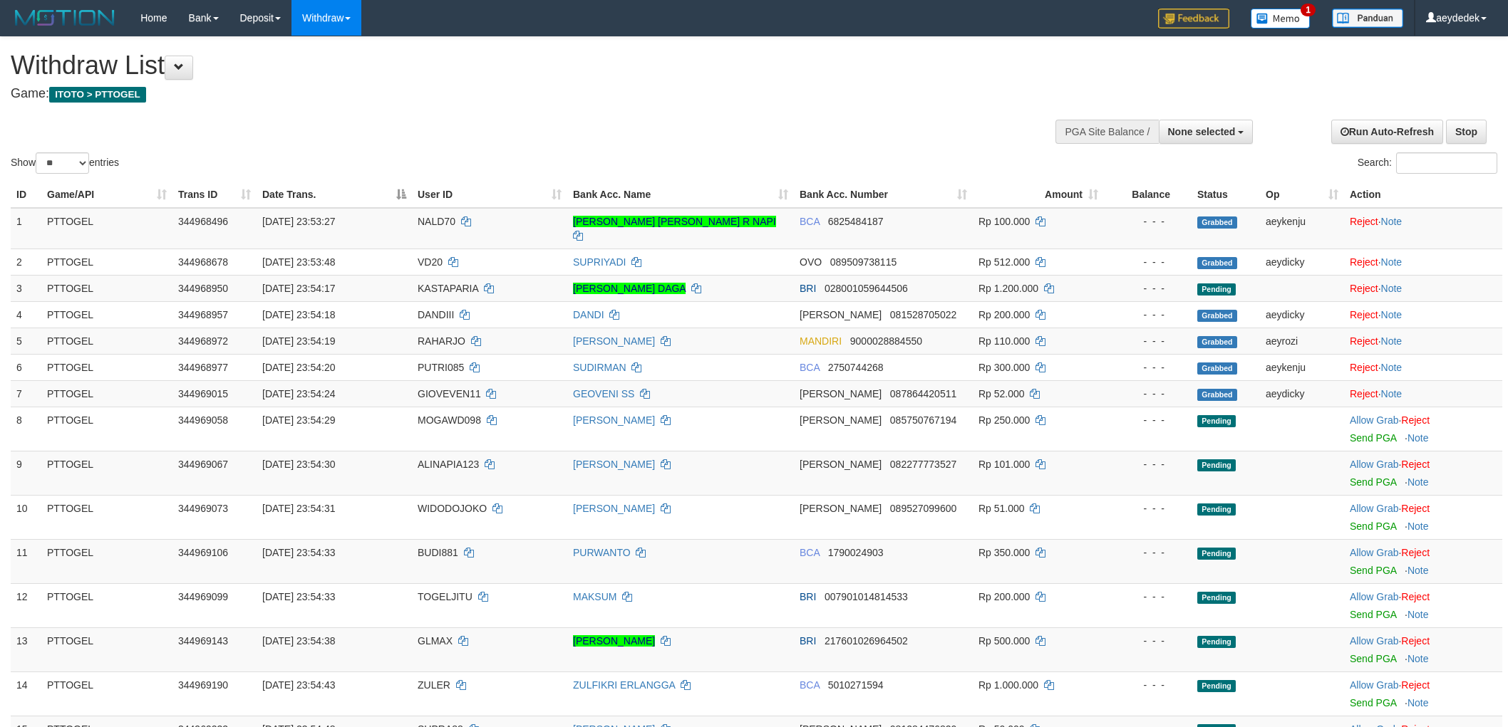
select select
select select "**"
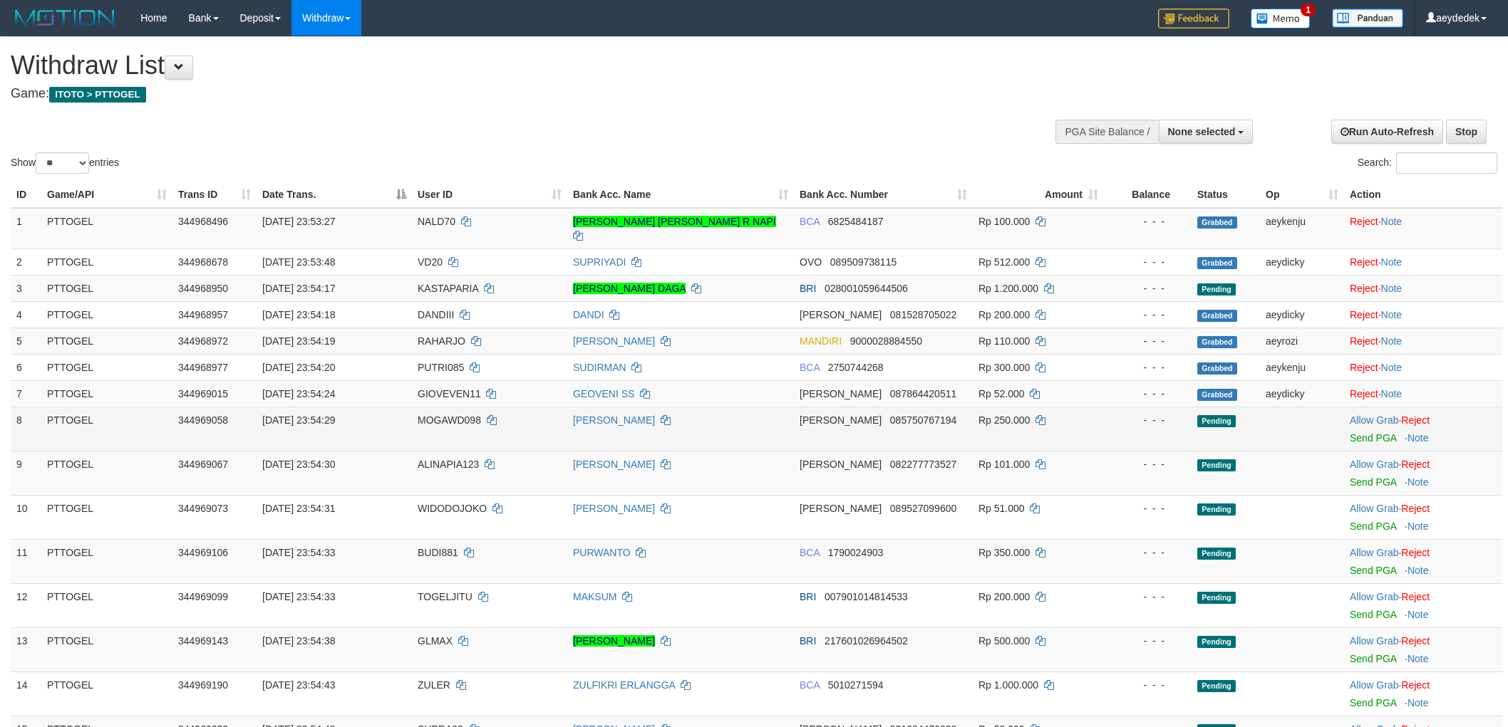
scroll to position [159, 0]
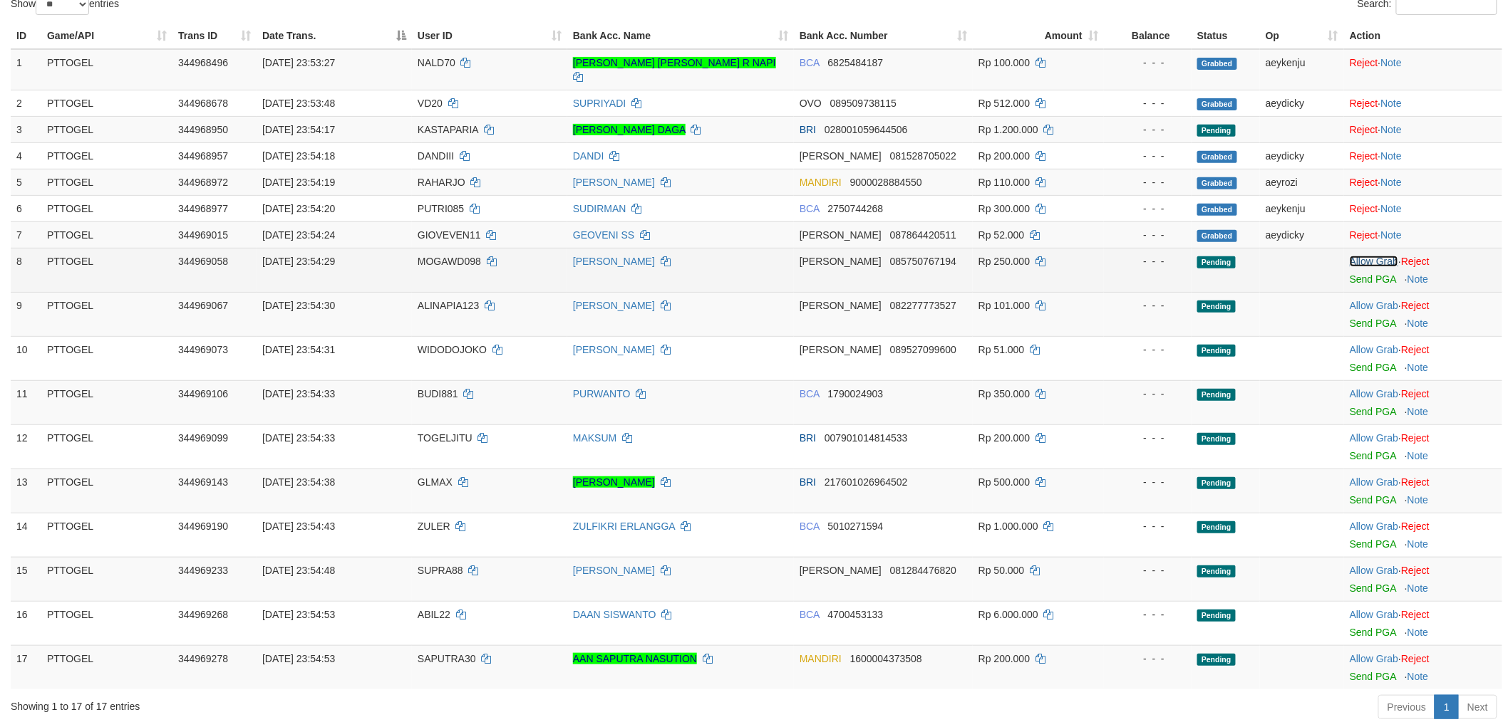
click at [1380, 256] on link "Allow Grab" at bounding box center [1373, 261] width 48 height 11
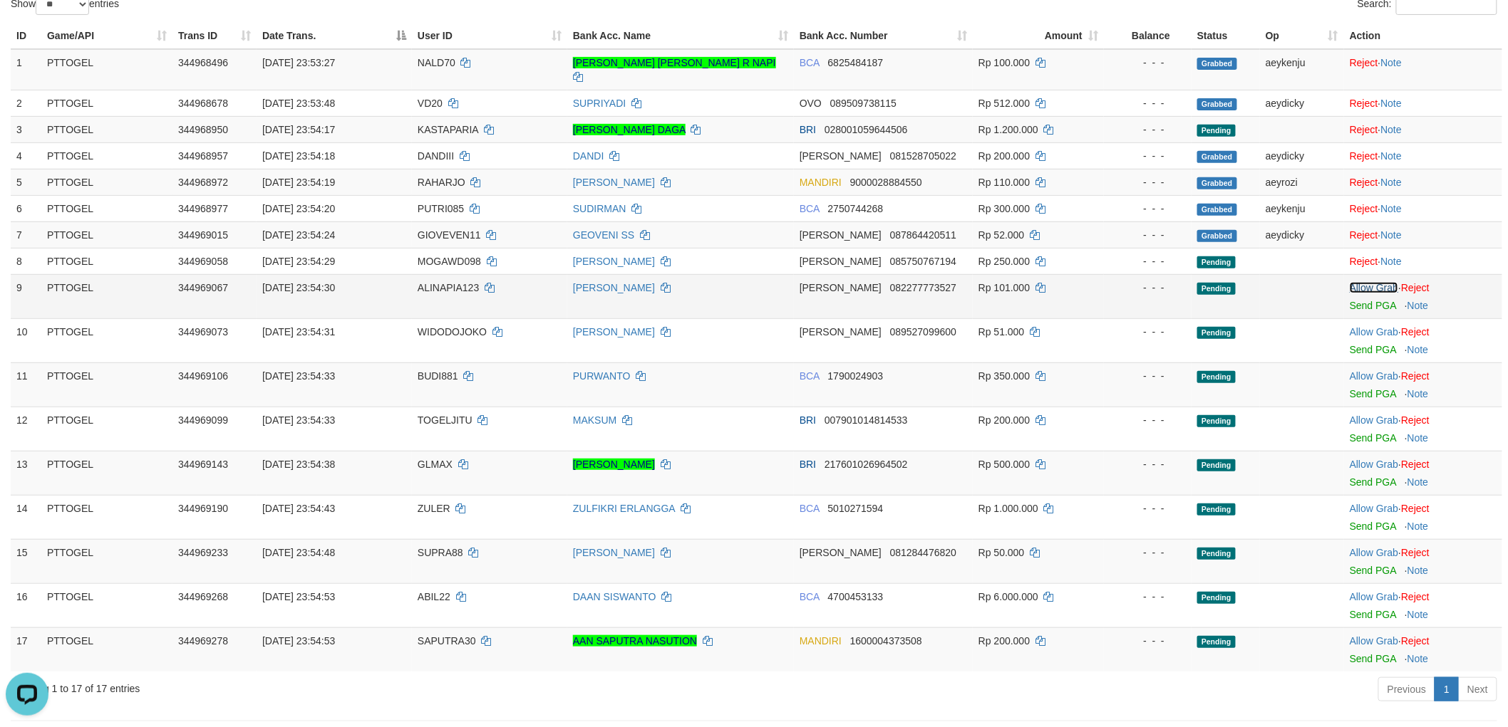
click at [1371, 282] on link "Allow Grab" at bounding box center [1373, 287] width 48 height 11
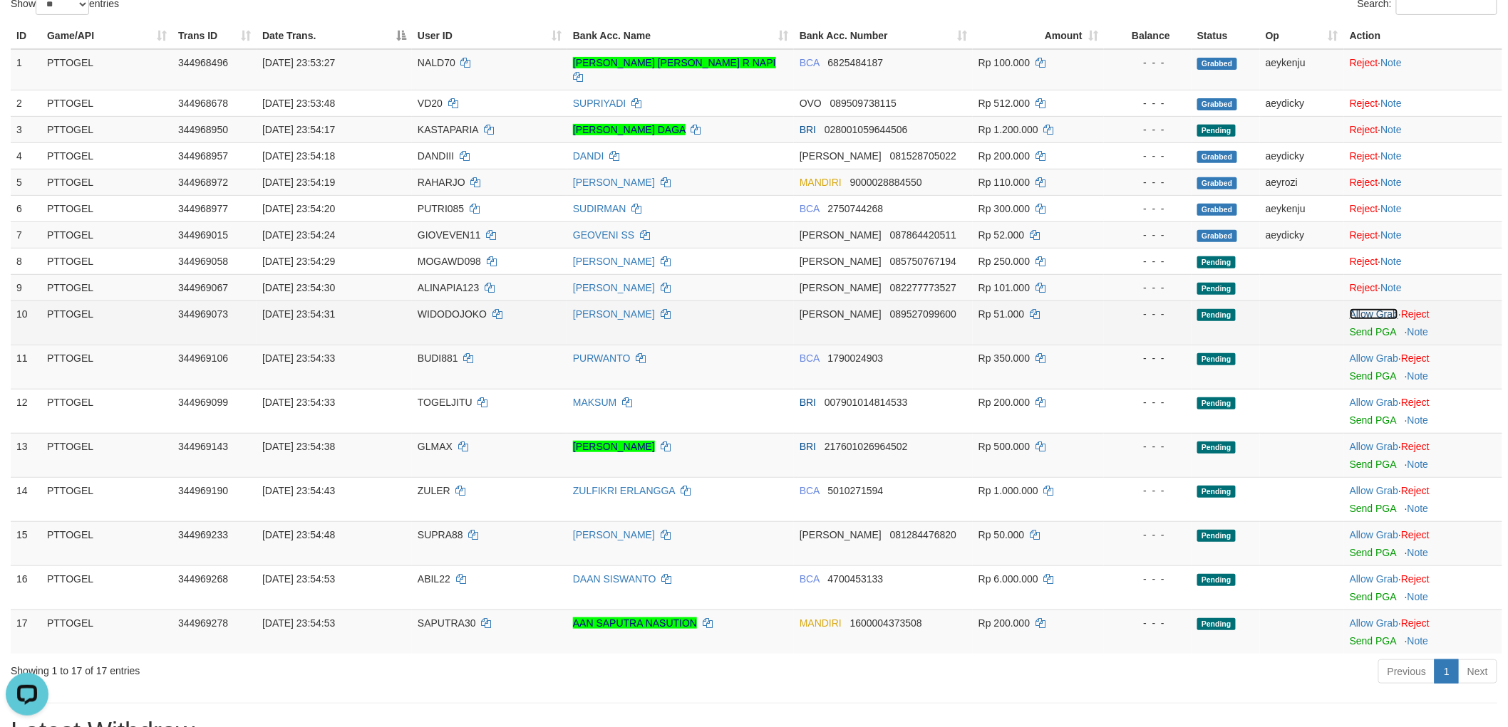
click at [1369, 309] on link "Allow Grab" at bounding box center [1373, 314] width 48 height 11
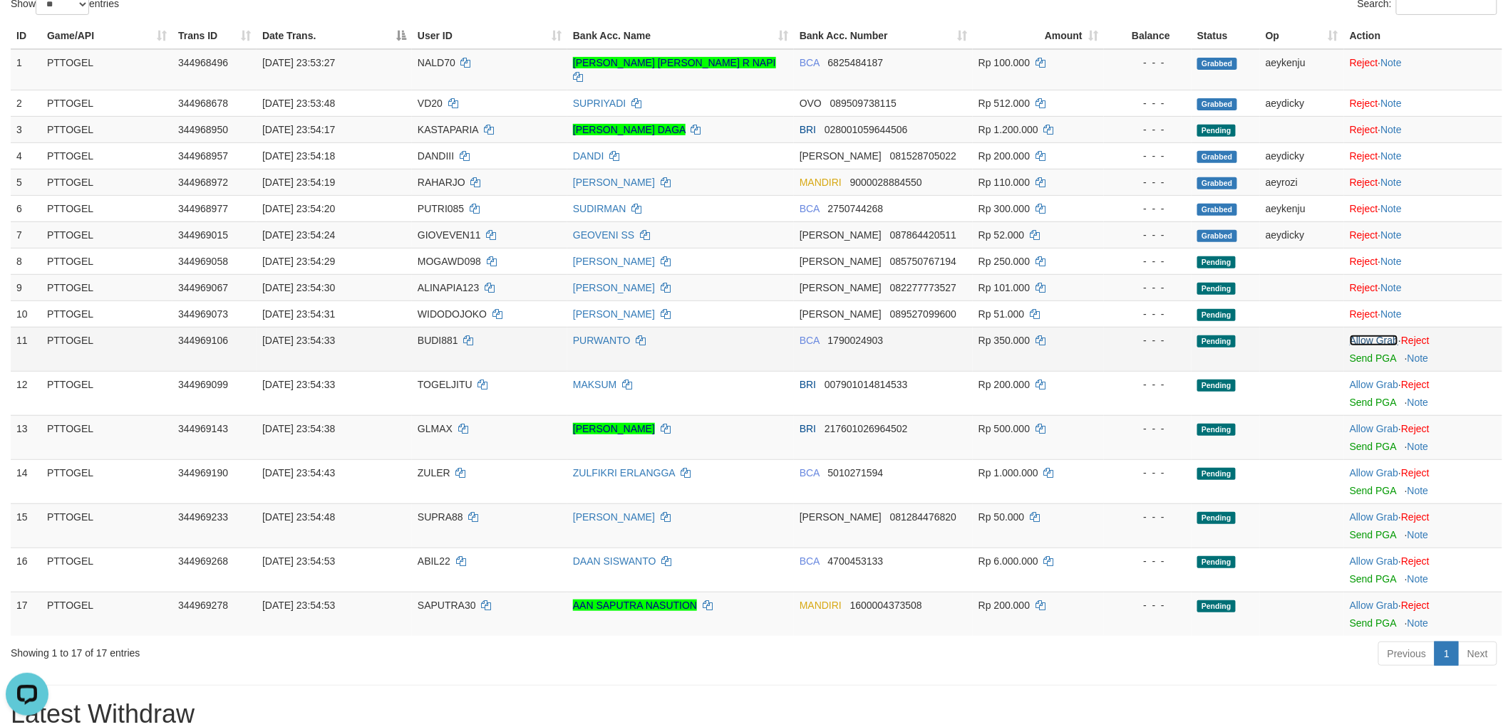
click at [1377, 335] on link "Allow Grab" at bounding box center [1373, 340] width 48 height 11
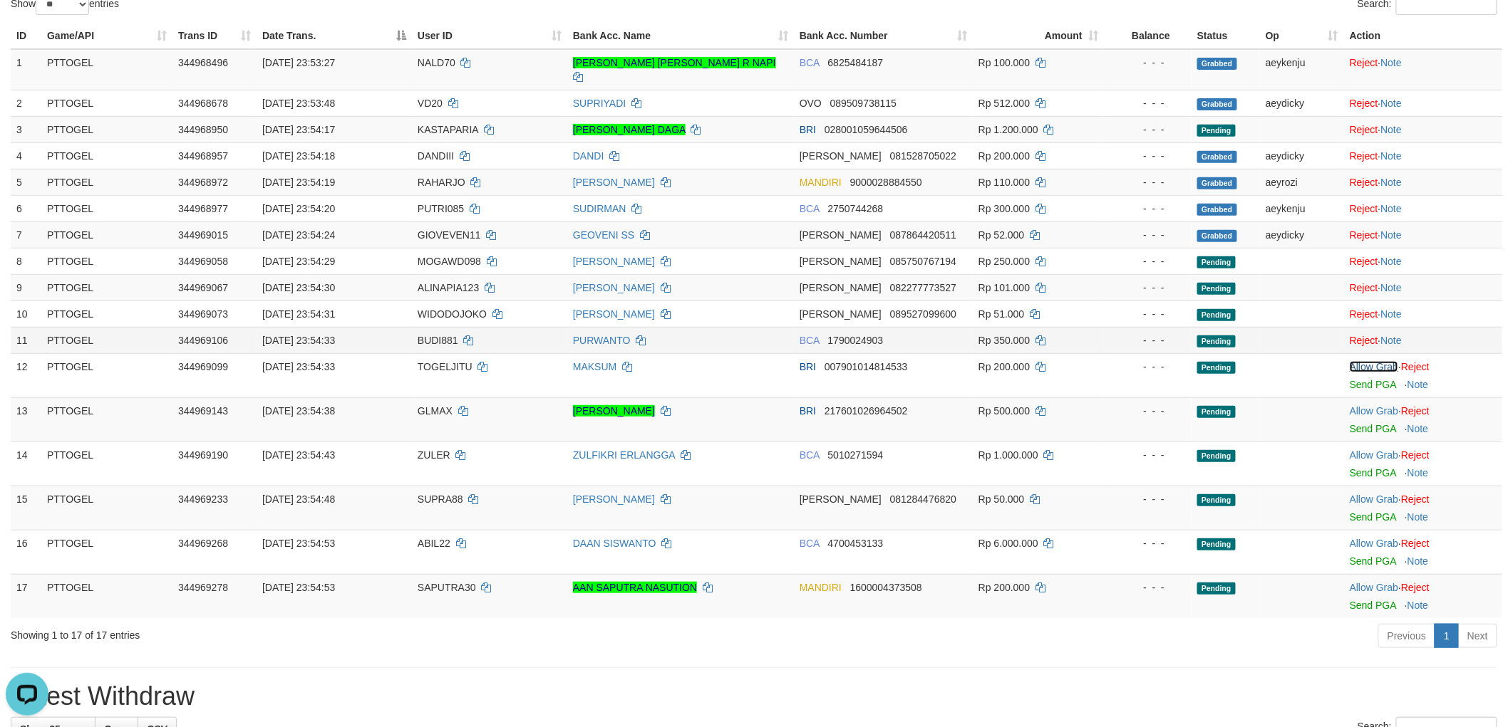
click at [1377, 361] on link "Allow Grab" at bounding box center [1373, 366] width 48 height 11
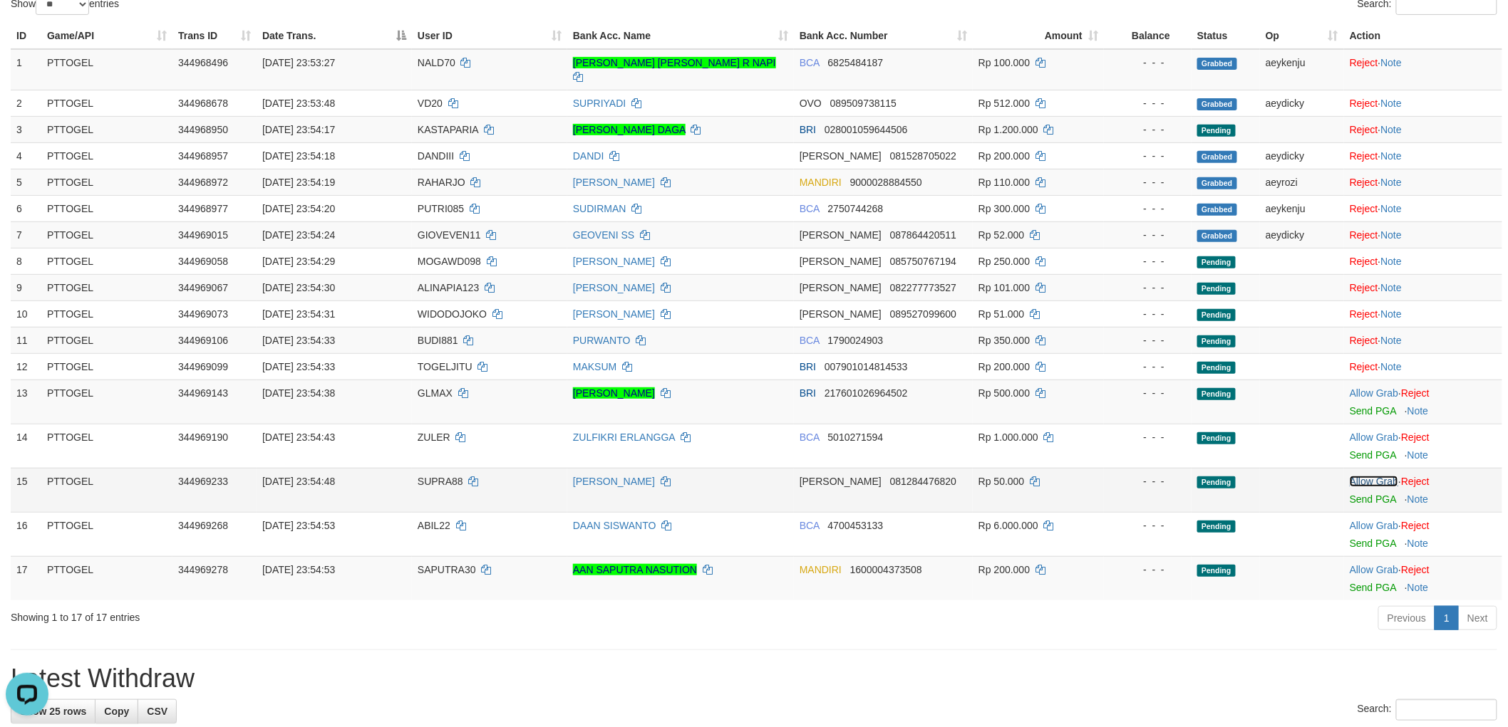
click at [1379, 476] on link "Allow Grab" at bounding box center [1373, 481] width 48 height 11
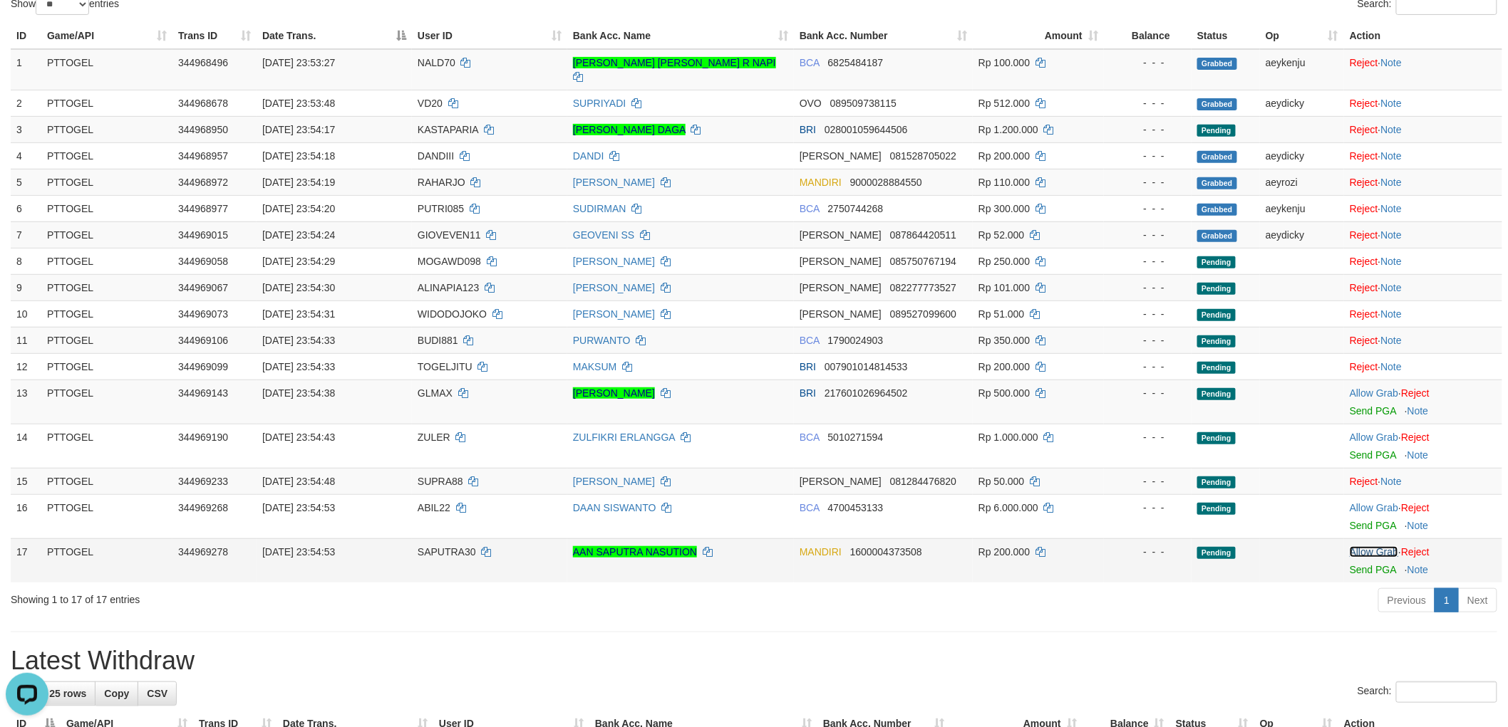
click at [1377, 546] on link "Allow Grab" at bounding box center [1373, 551] width 48 height 11
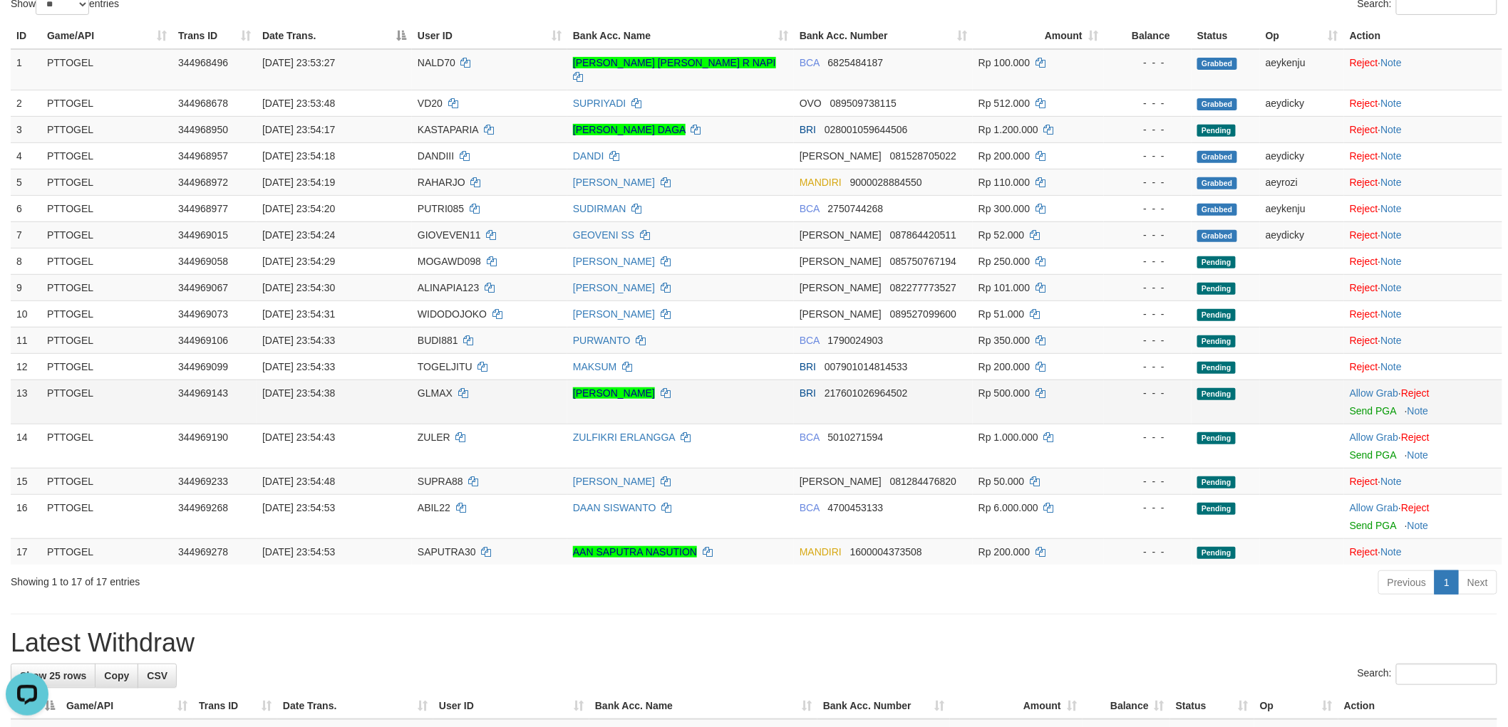
click at [443, 388] on span "GLMAX" at bounding box center [435, 393] width 35 height 11
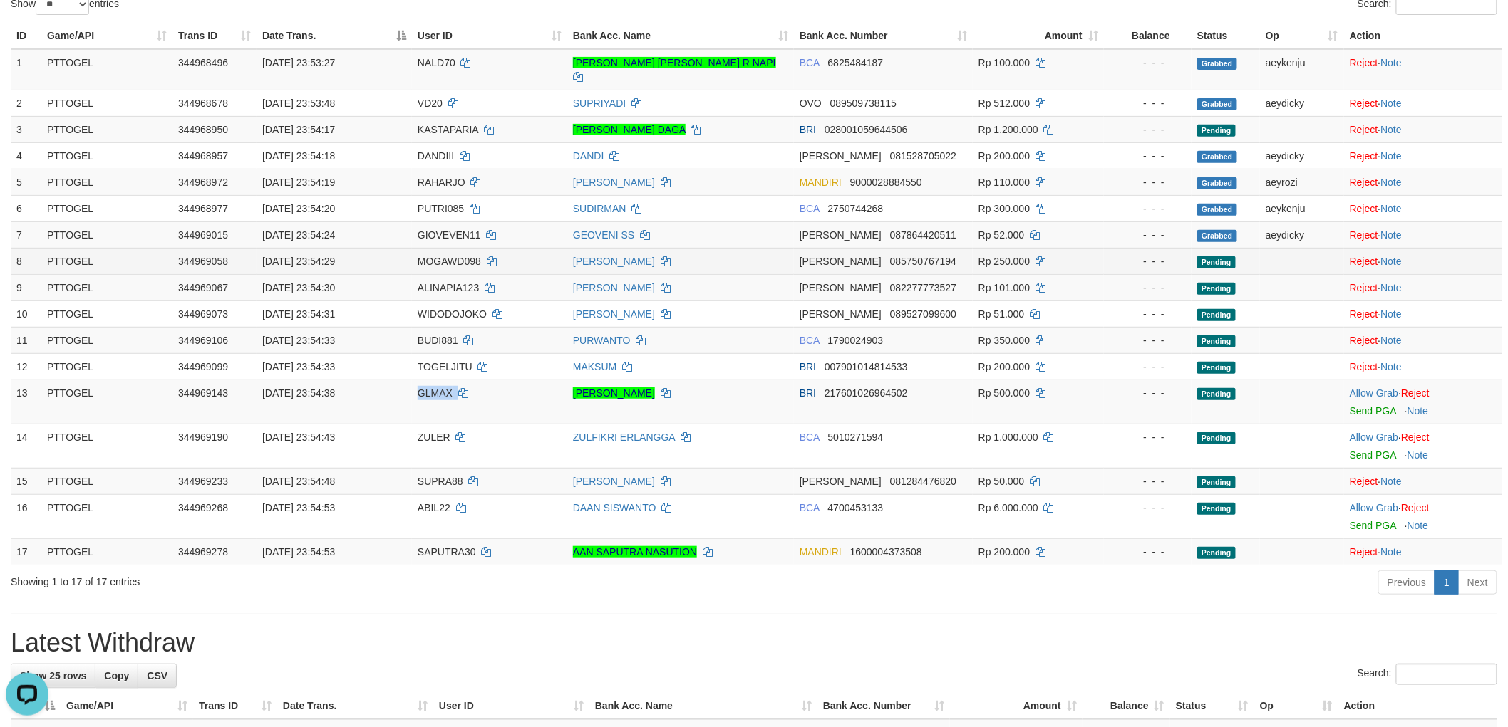
copy td "GLMAX"
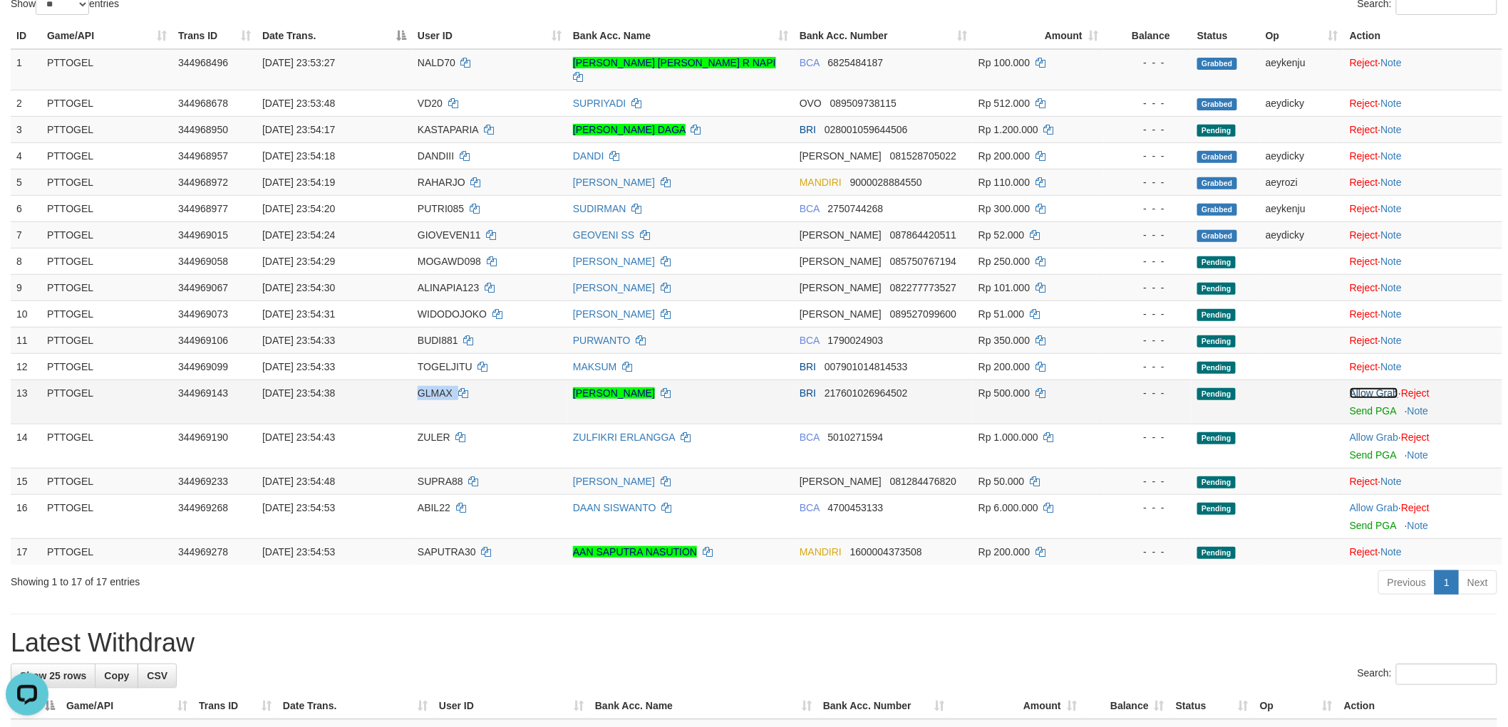
click at [1375, 388] on link "Allow Grab" at bounding box center [1373, 393] width 48 height 11
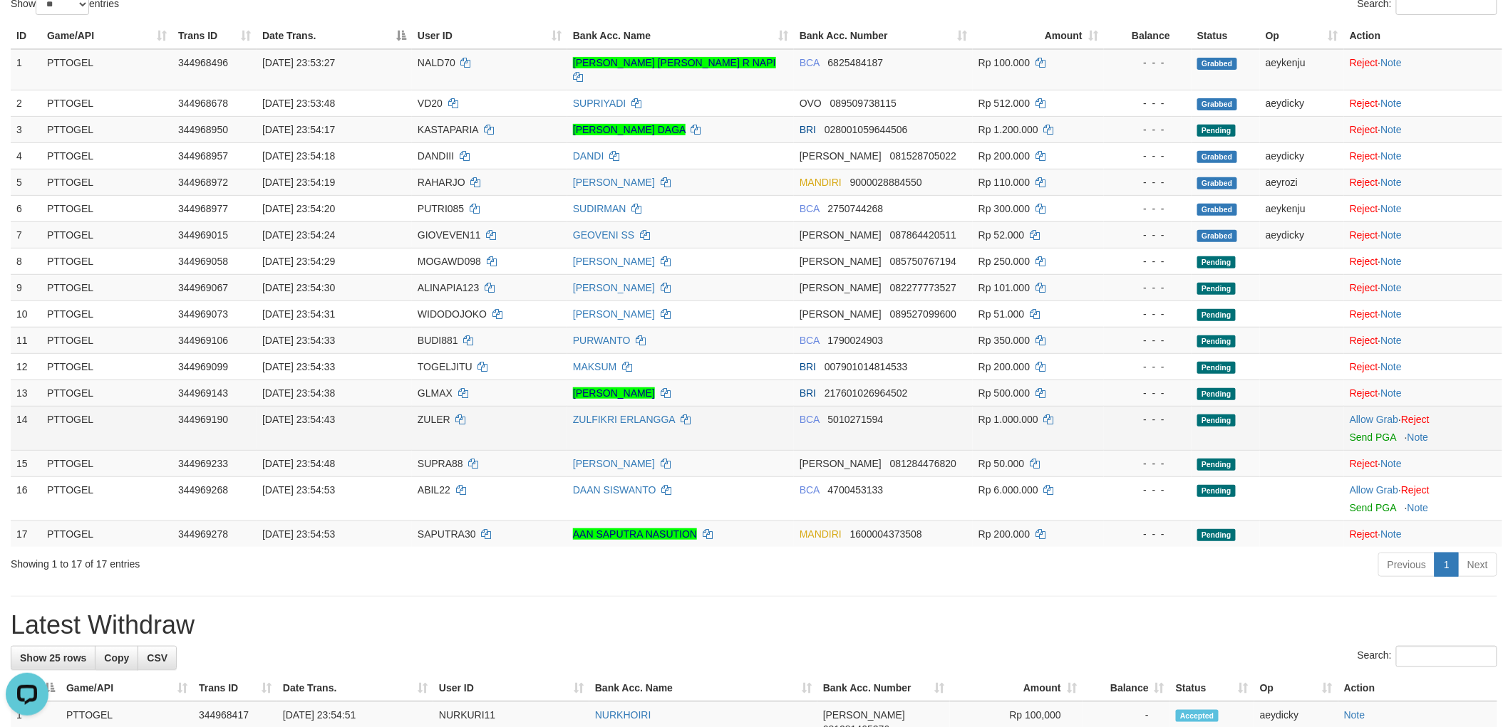
click at [432, 414] on span "ZULER" at bounding box center [434, 419] width 33 height 11
copy td "ZULER"
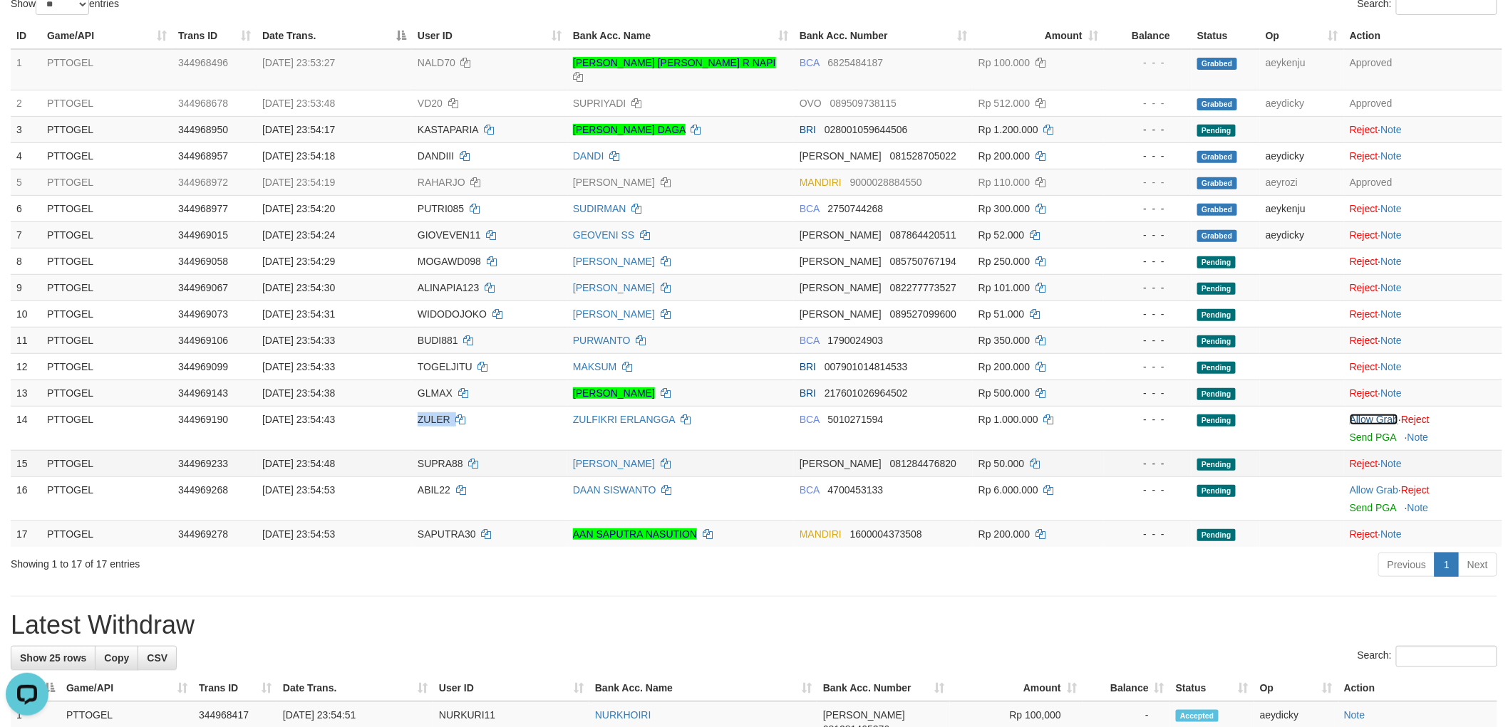
drag, startPoint x: 1385, startPoint y: 402, endPoint x: 1084, endPoint y: 440, distance: 303.0
click at [1384, 414] on link "Allow Grab" at bounding box center [1373, 419] width 48 height 11
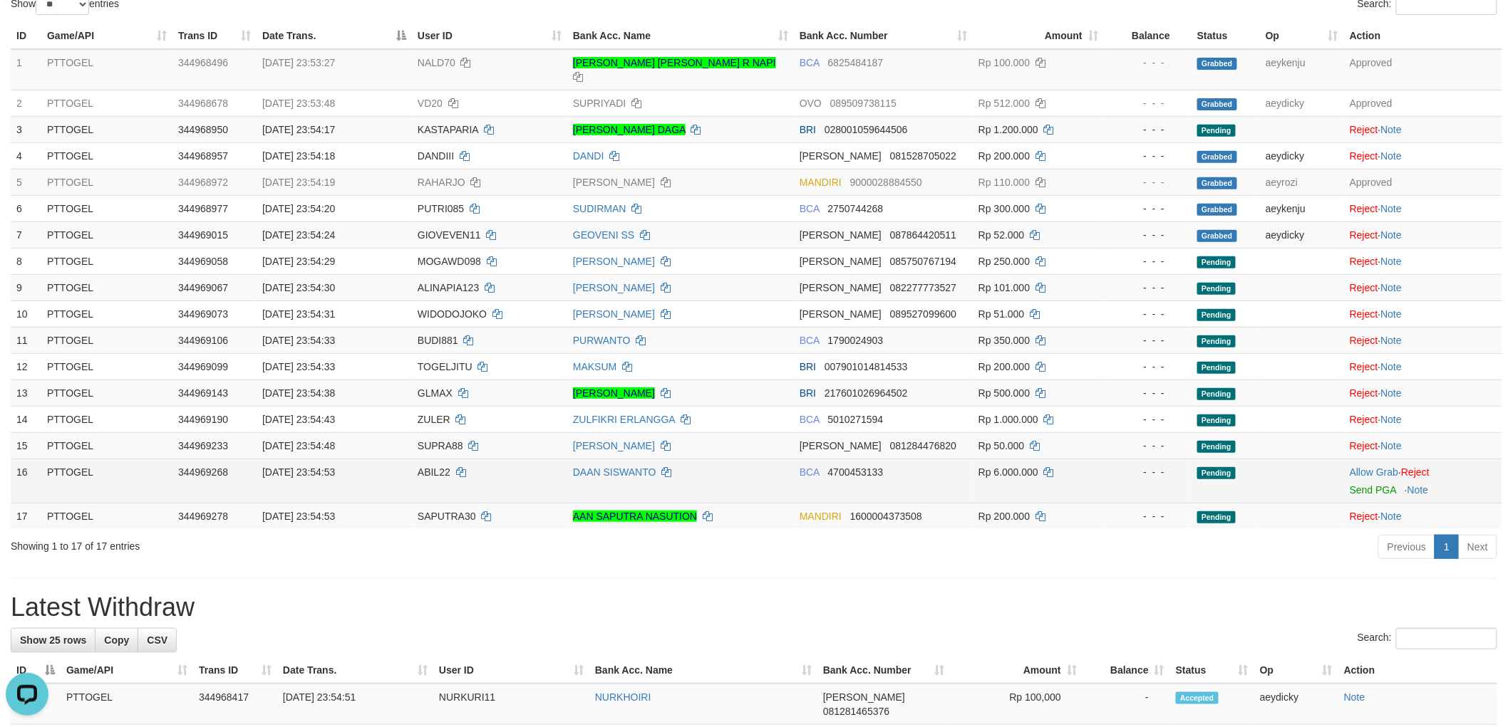
click at [430, 463] on td "ABIL22" at bounding box center [489, 481] width 155 height 44
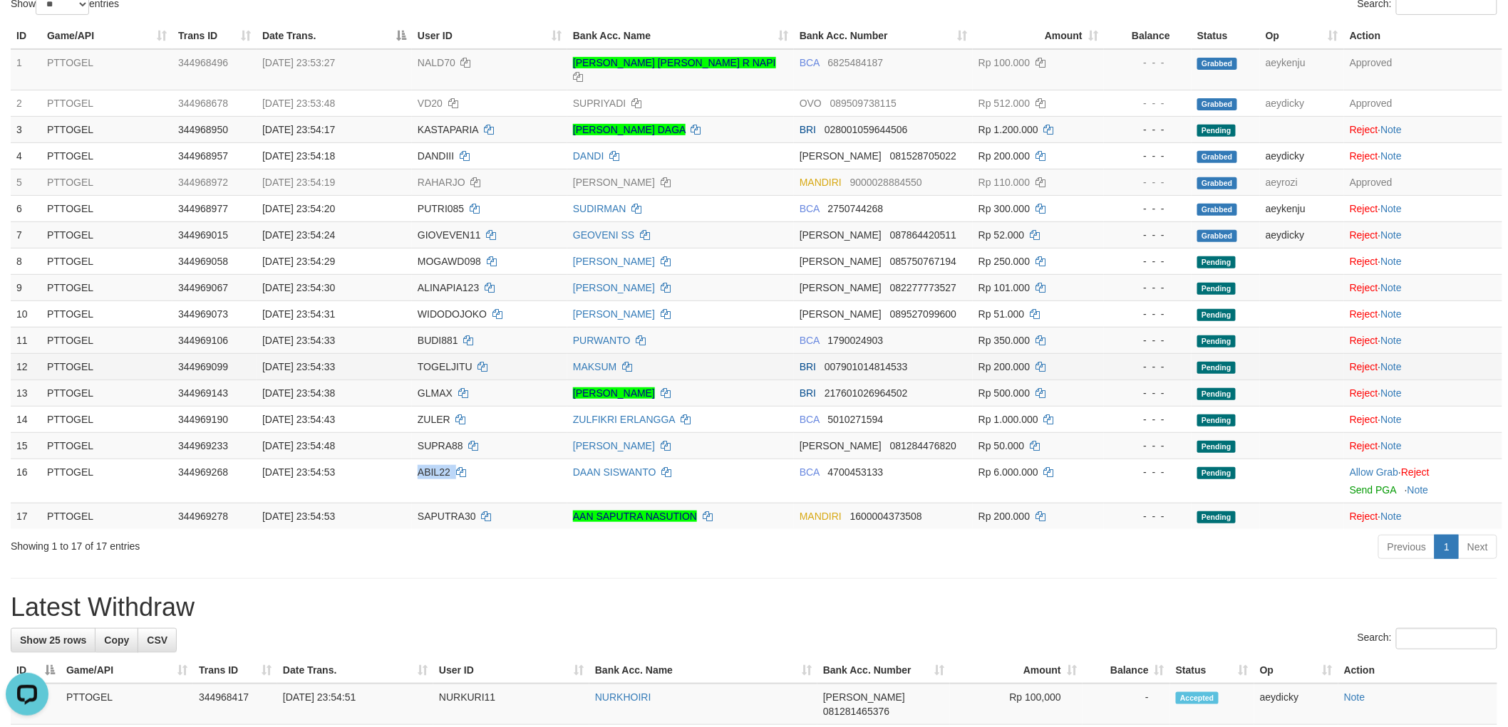
copy td "ABIL22"
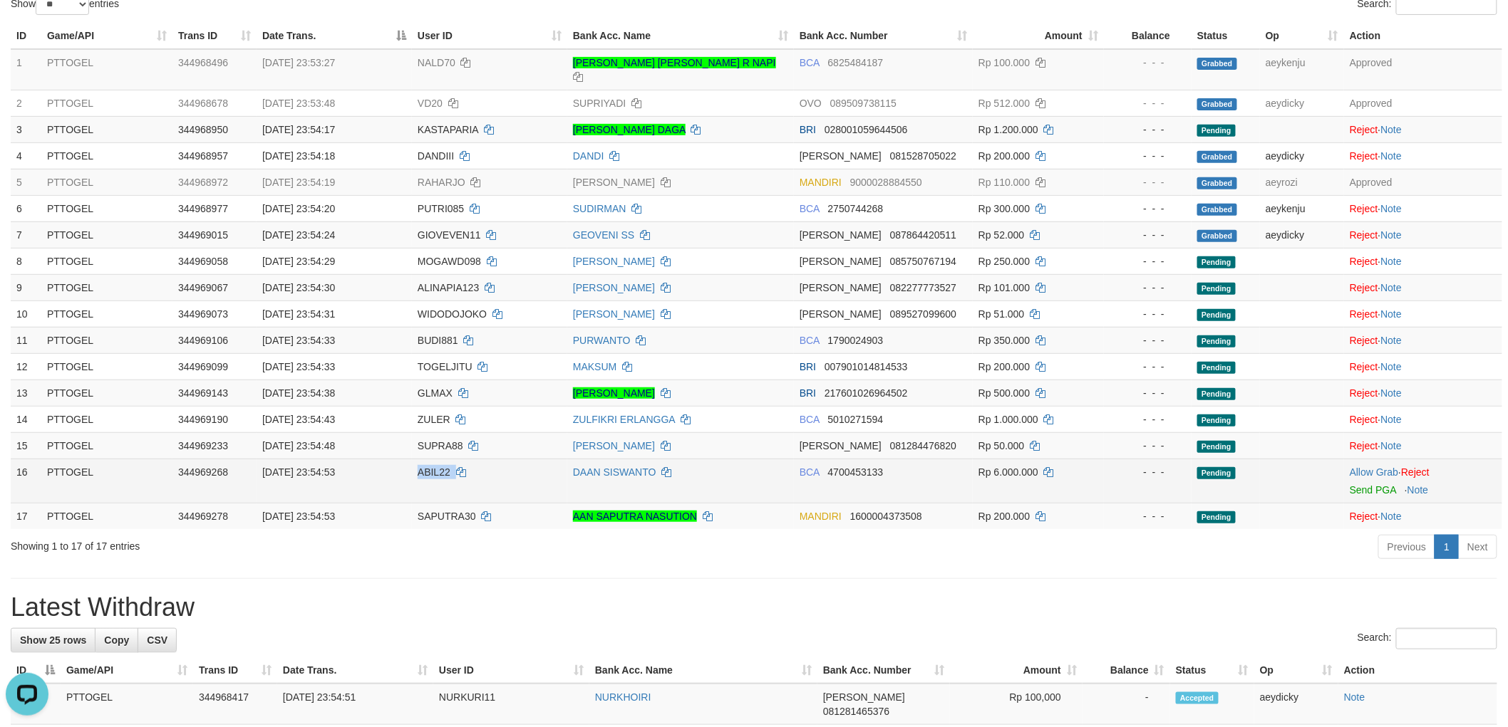
click at [1373, 459] on td "Allow Grab · Reject Send PGA · Note" at bounding box center [1423, 481] width 158 height 44
click at [1371, 467] on link "Allow Grab" at bounding box center [1373, 472] width 48 height 11
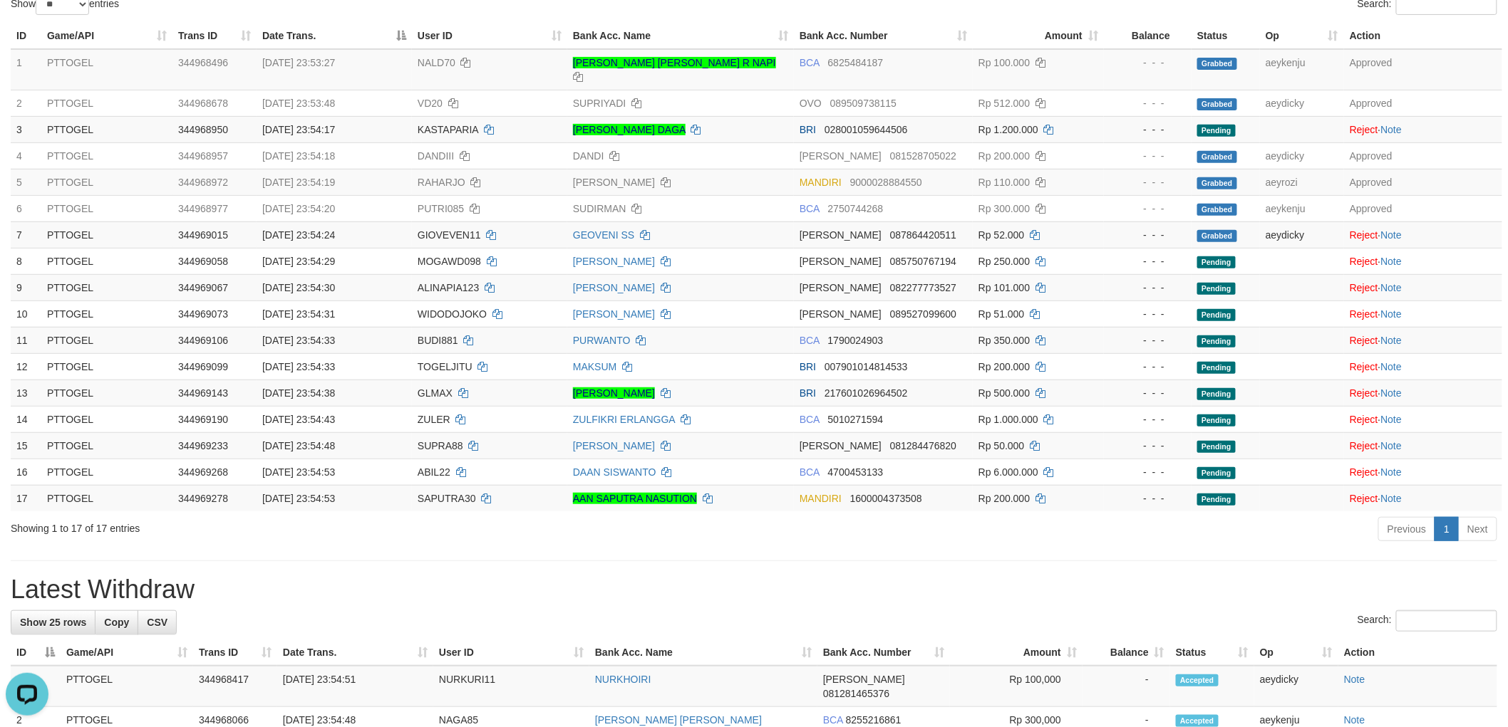
click at [968, 576] on h1 "Latest Withdraw" at bounding box center [754, 590] width 1486 height 28
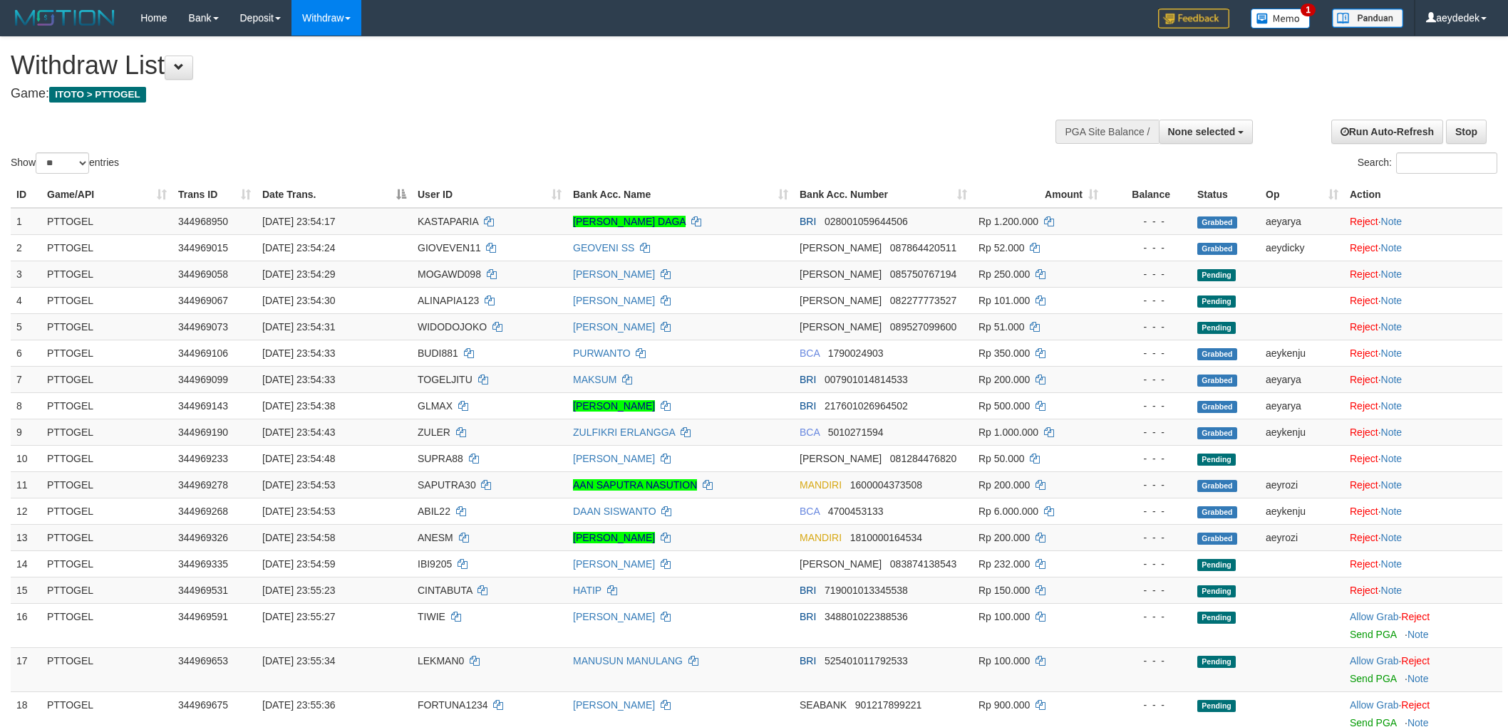
select select
select select "**"
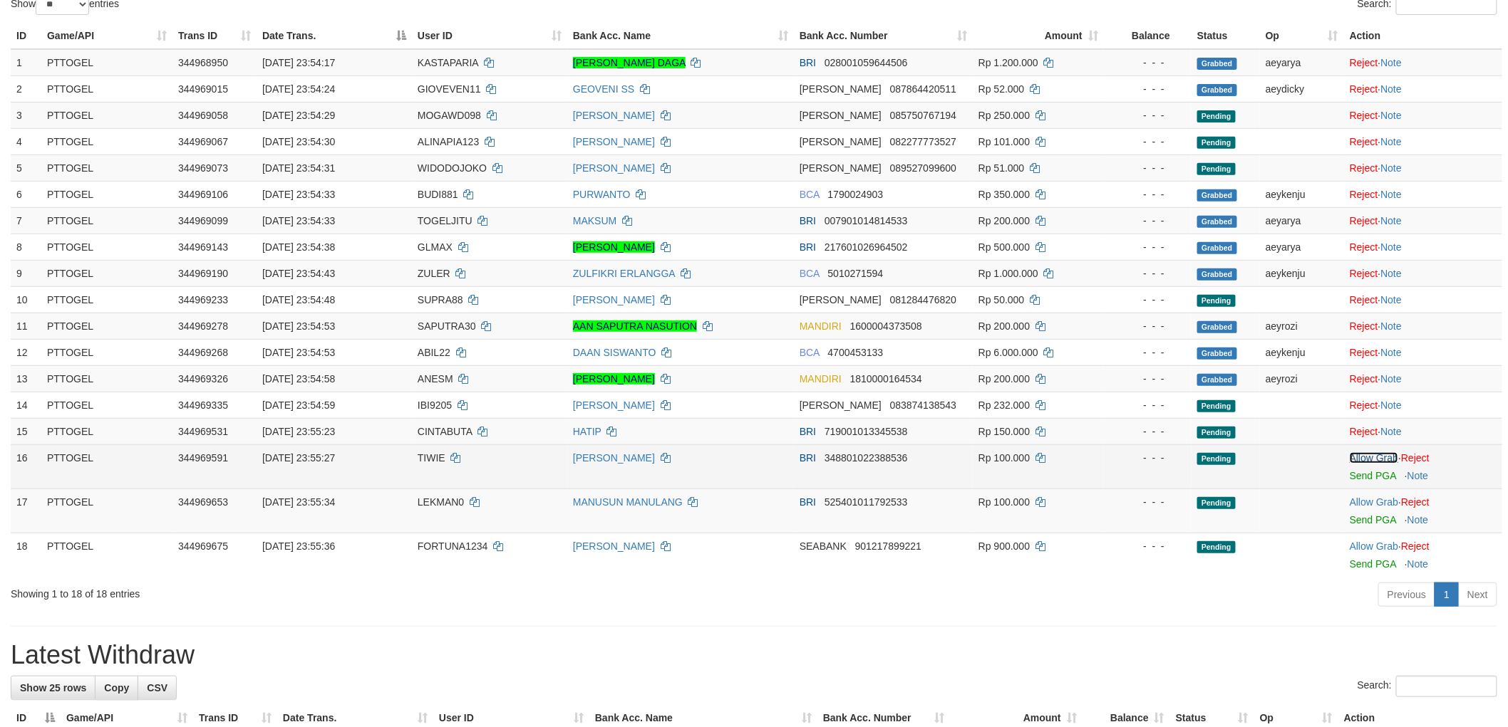
click at [1375, 461] on link "Allow Grab" at bounding box center [1373, 457] width 48 height 11
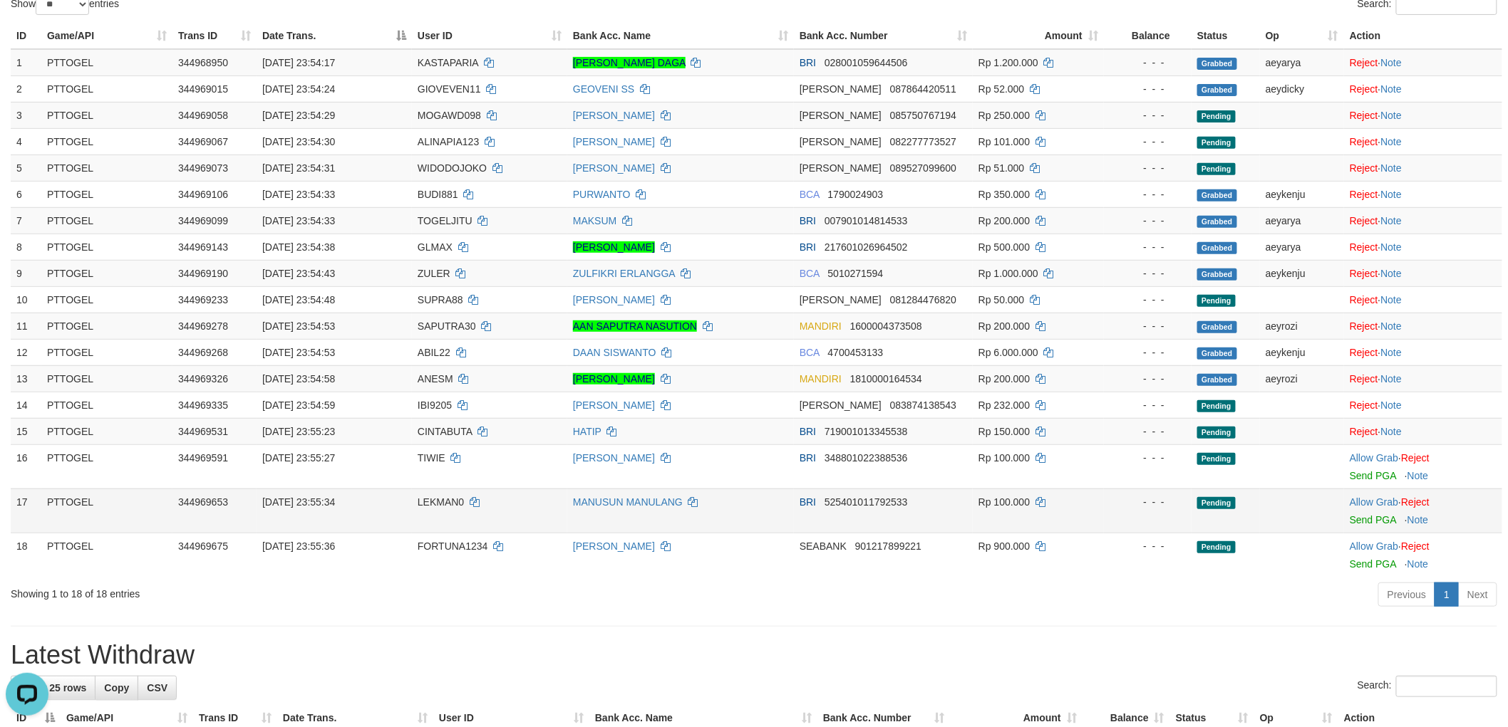
scroll to position [0, 0]
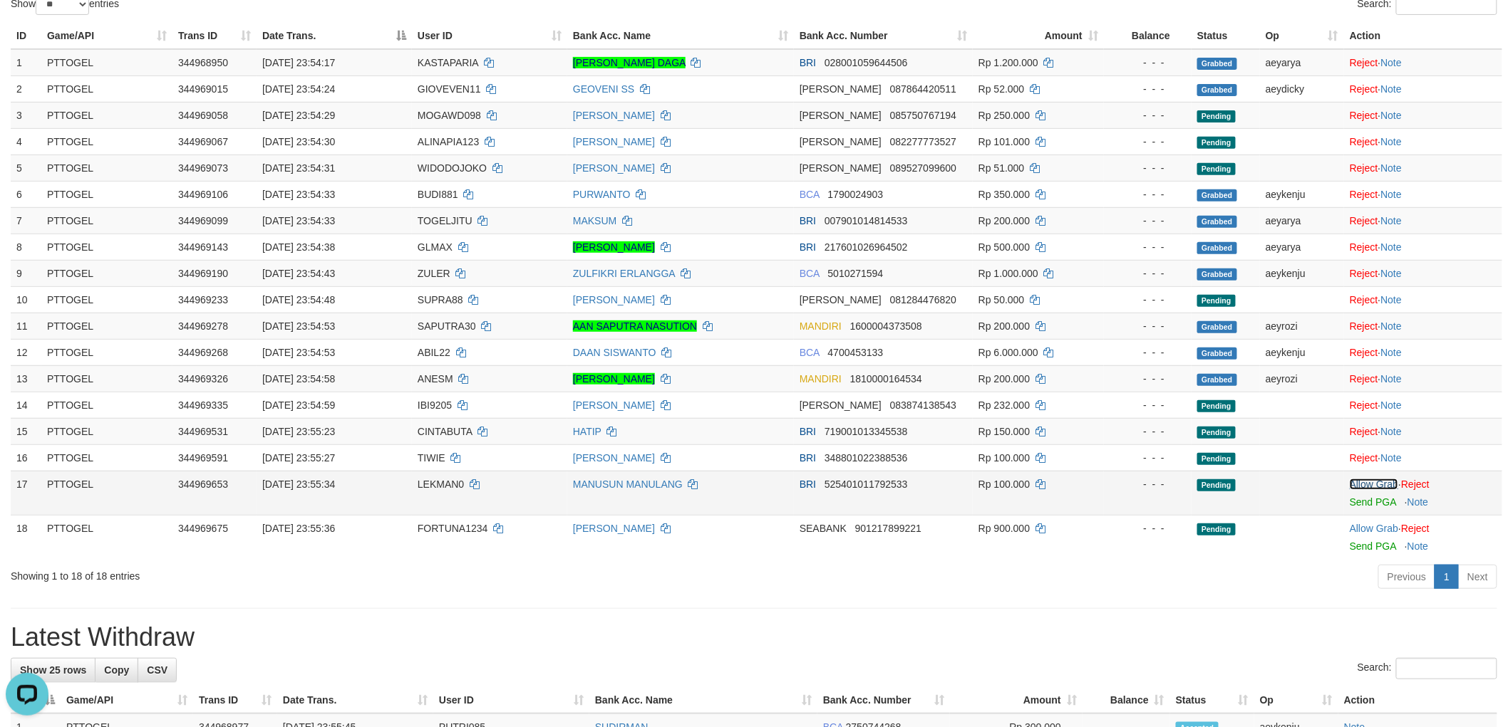
click at [1374, 484] on link "Allow Grab" at bounding box center [1373, 484] width 48 height 11
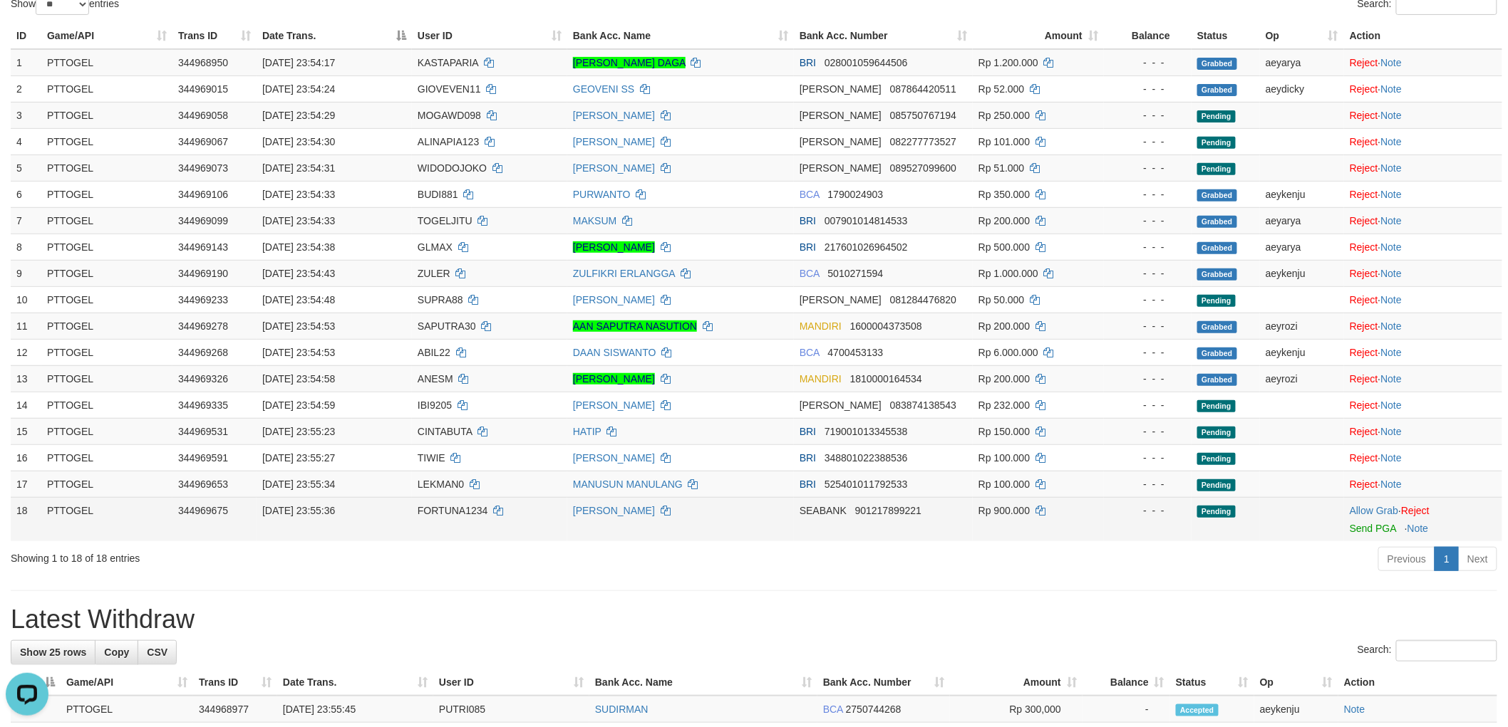
click at [466, 509] on span "FORTUNA1234" at bounding box center [453, 510] width 71 height 11
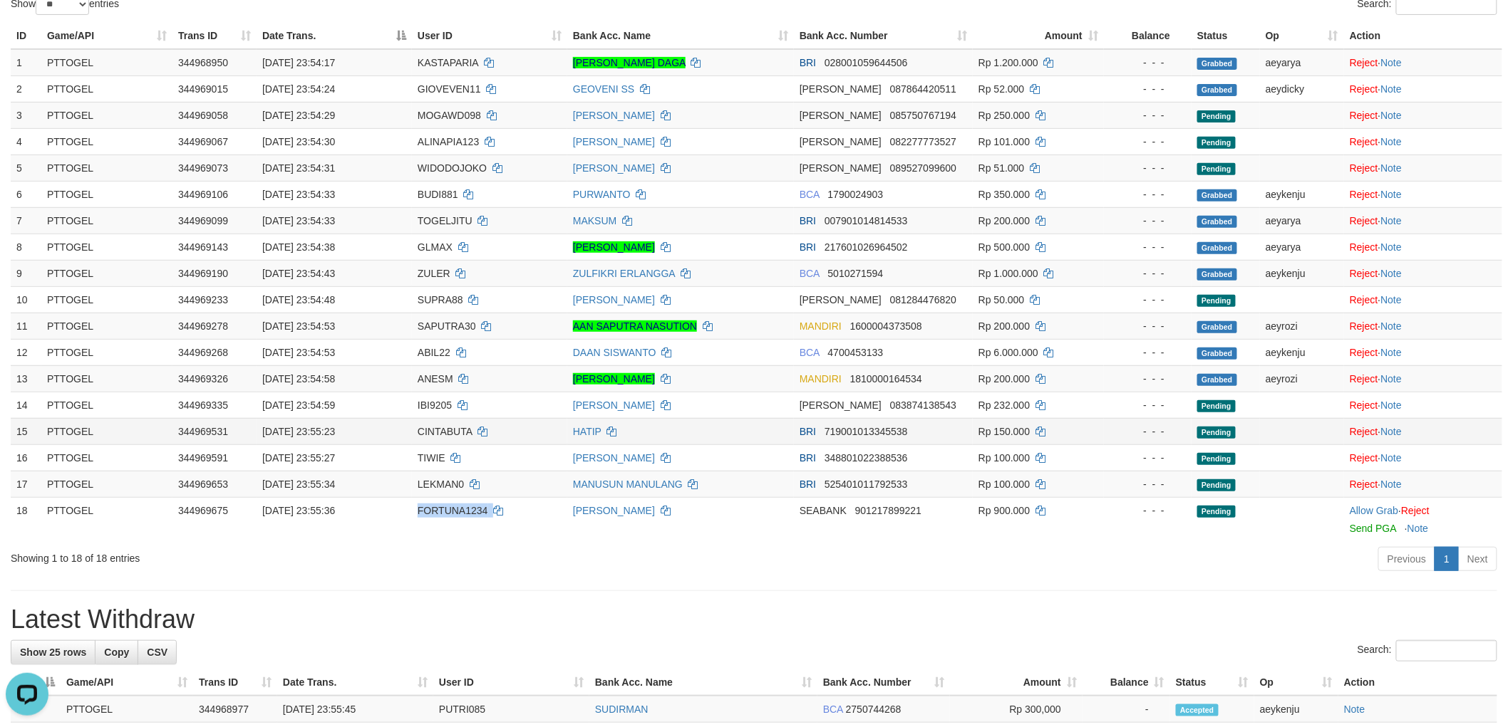
copy td "FORTUNA1234"
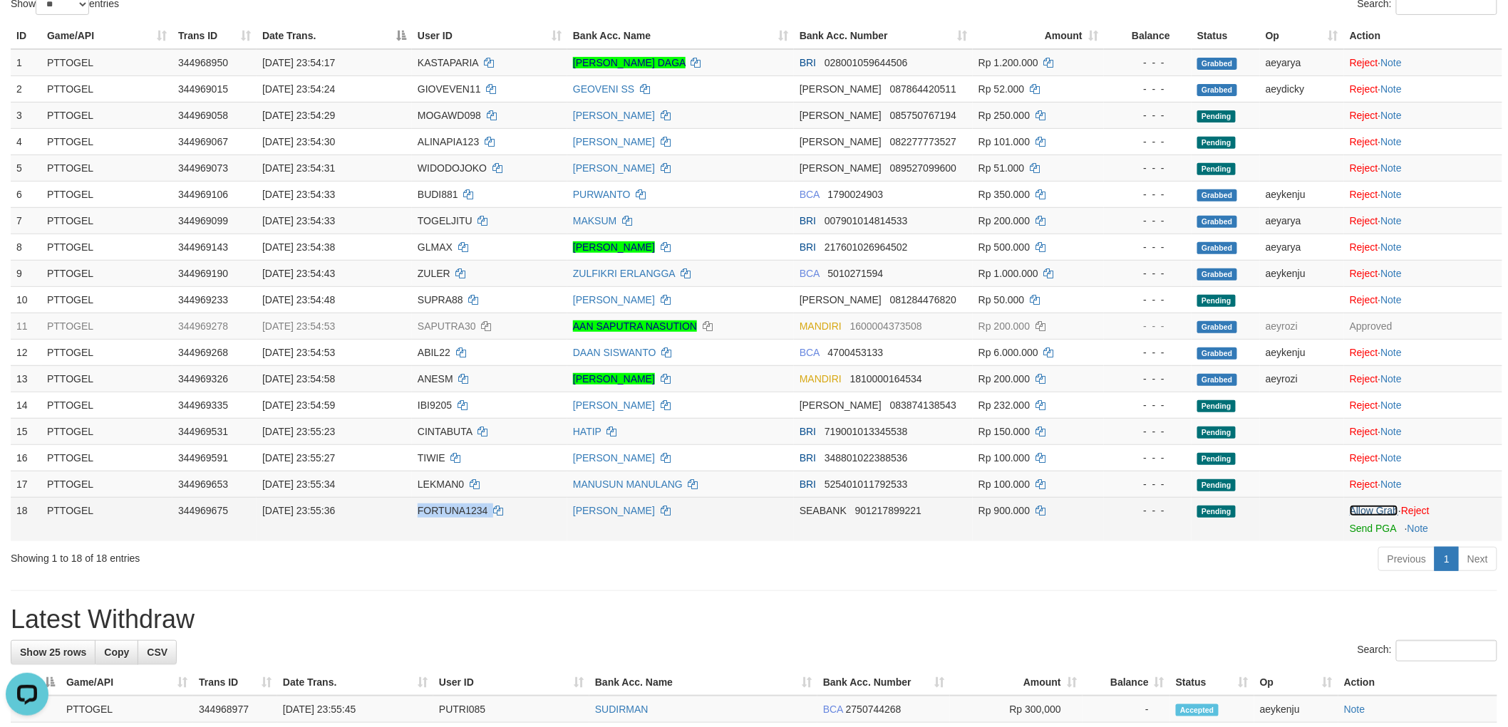
drag, startPoint x: 1369, startPoint y: 511, endPoint x: 1192, endPoint y: 534, distance: 178.3
click at [1369, 511] on link "Allow Grab" at bounding box center [1373, 510] width 48 height 11
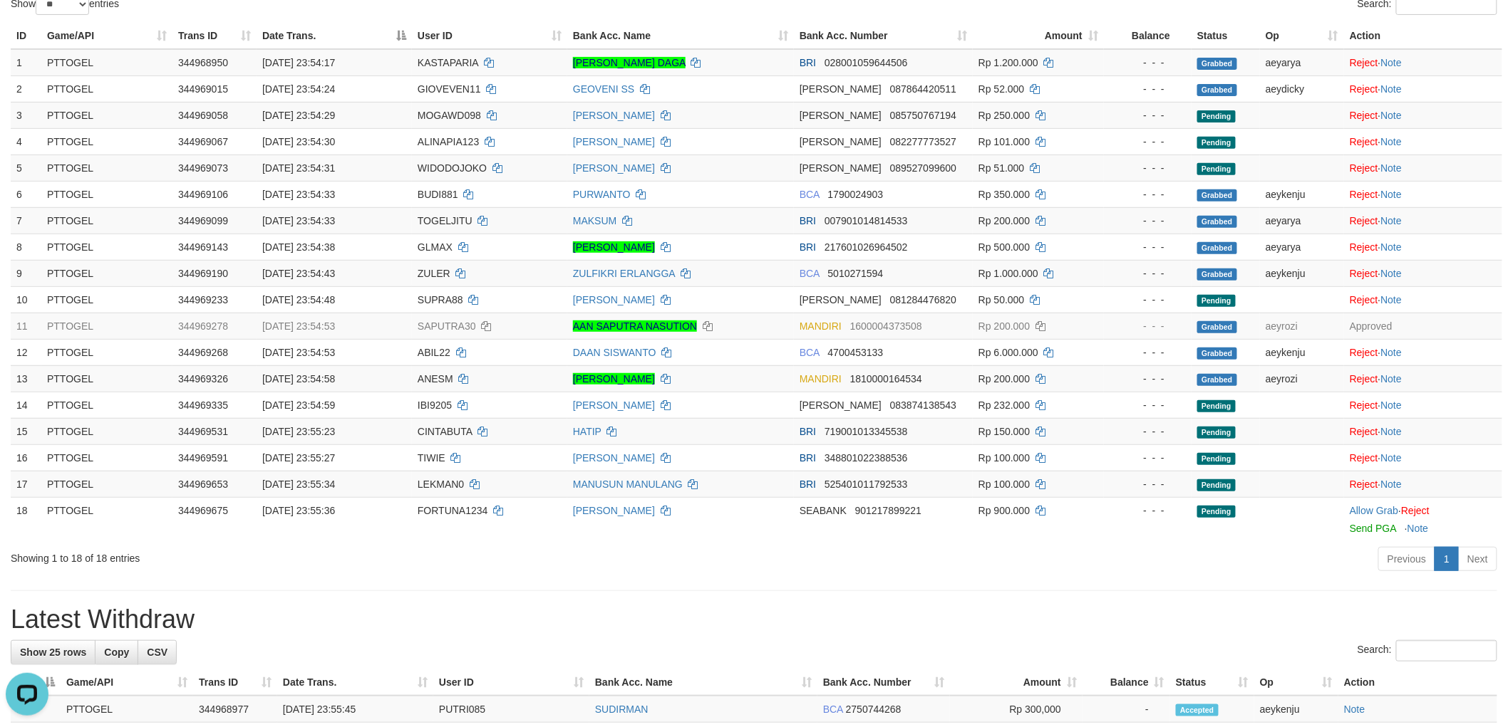
click at [998, 579] on div "**********" at bounding box center [754, 721] width 1508 height 1686
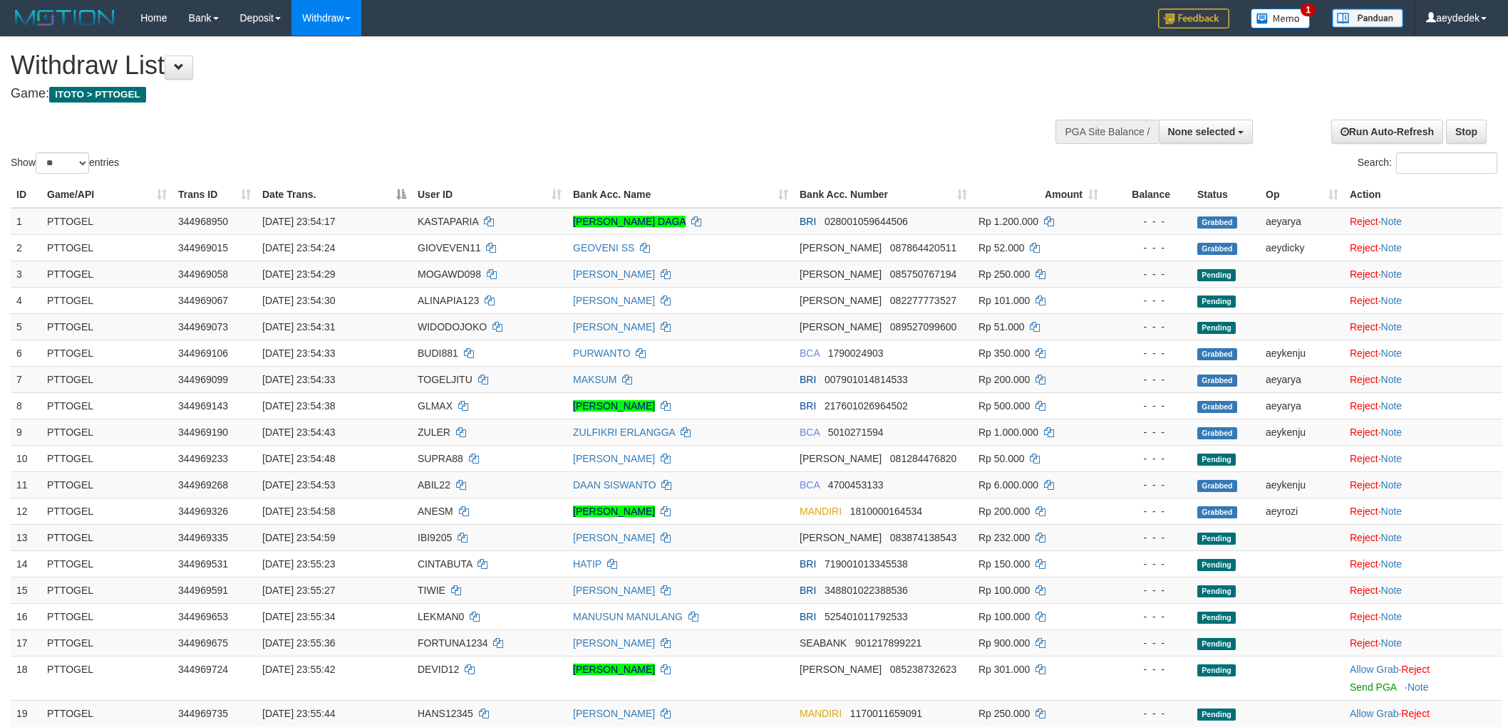
select select
select select "**"
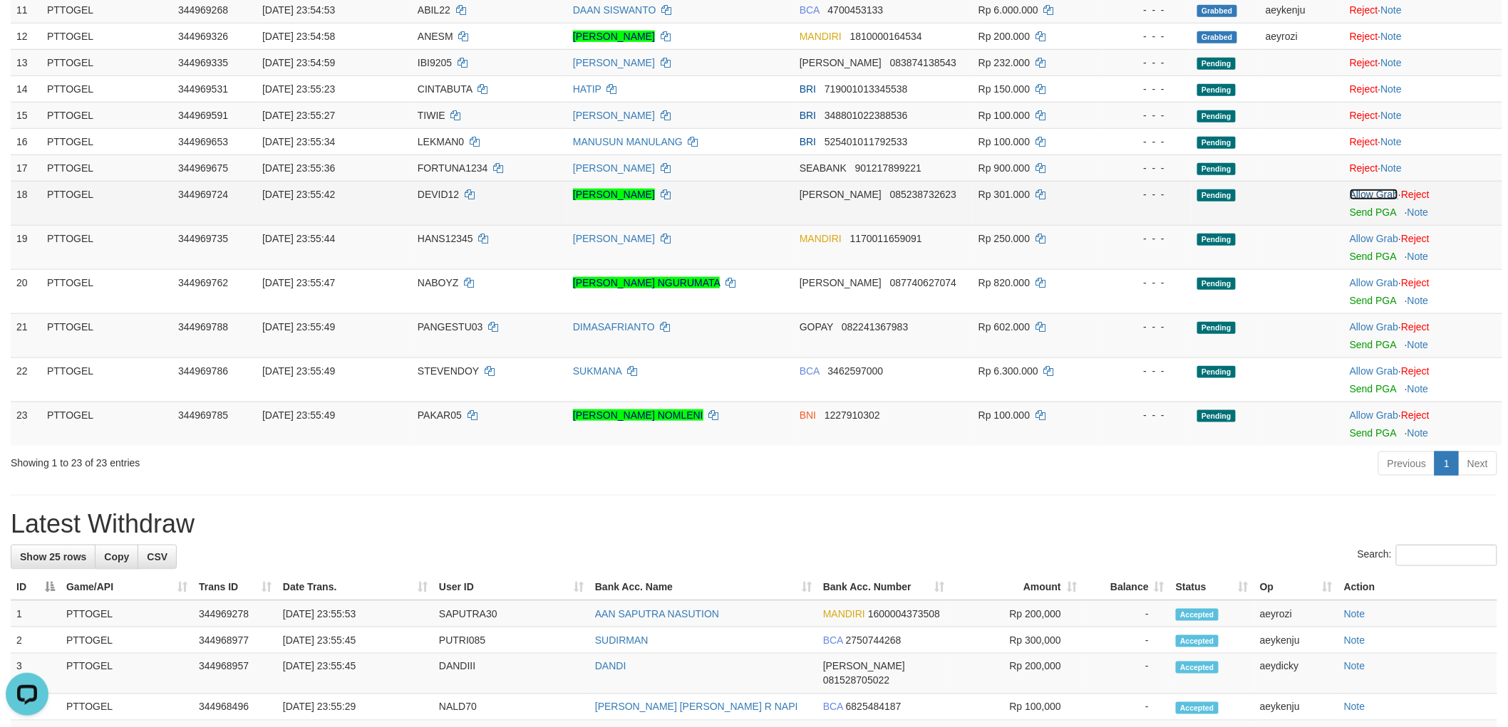
drag, startPoint x: 1377, startPoint y: 192, endPoint x: 1377, endPoint y: 207, distance: 14.3
click at [1377, 193] on link "Allow Grab" at bounding box center [1373, 194] width 48 height 11
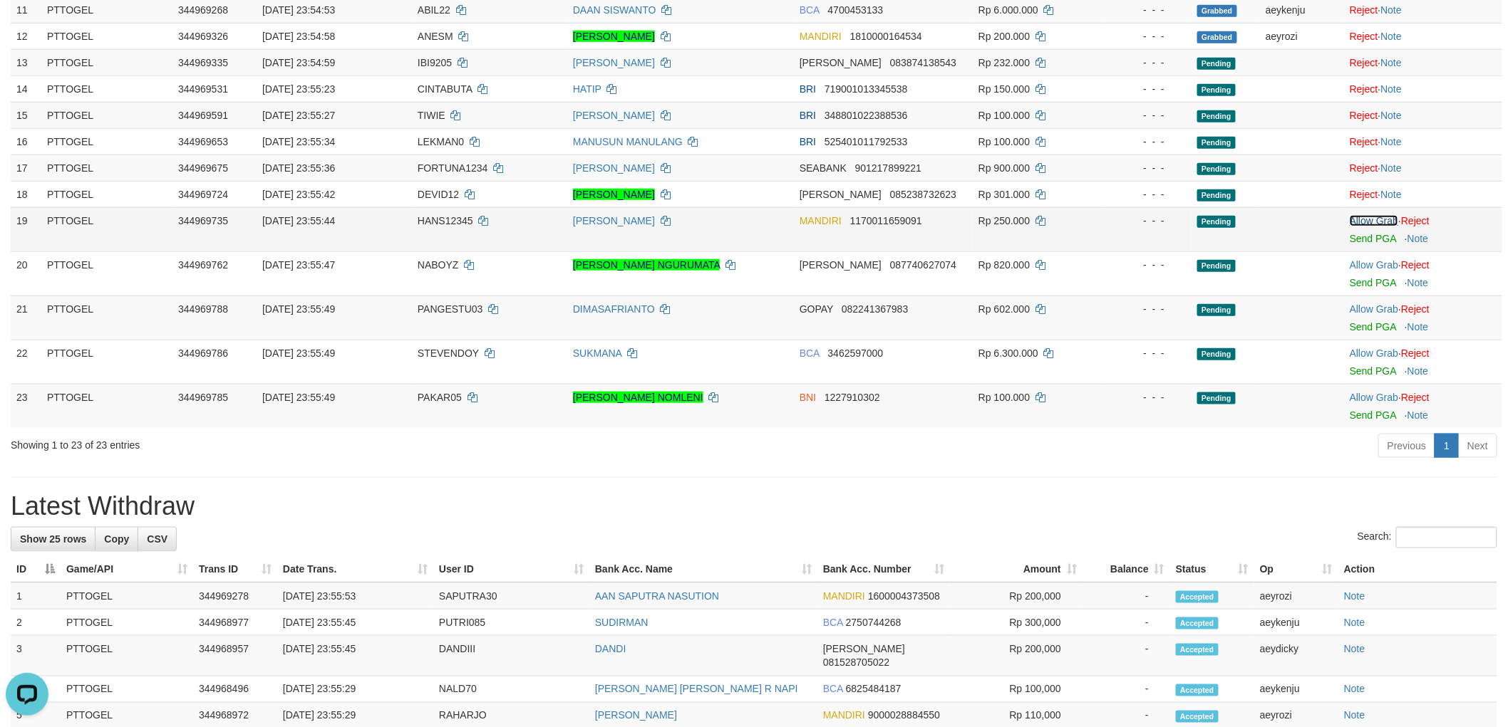
click at [1374, 217] on link "Allow Grab" at bounding box center [1373, 220] width 48 height 11
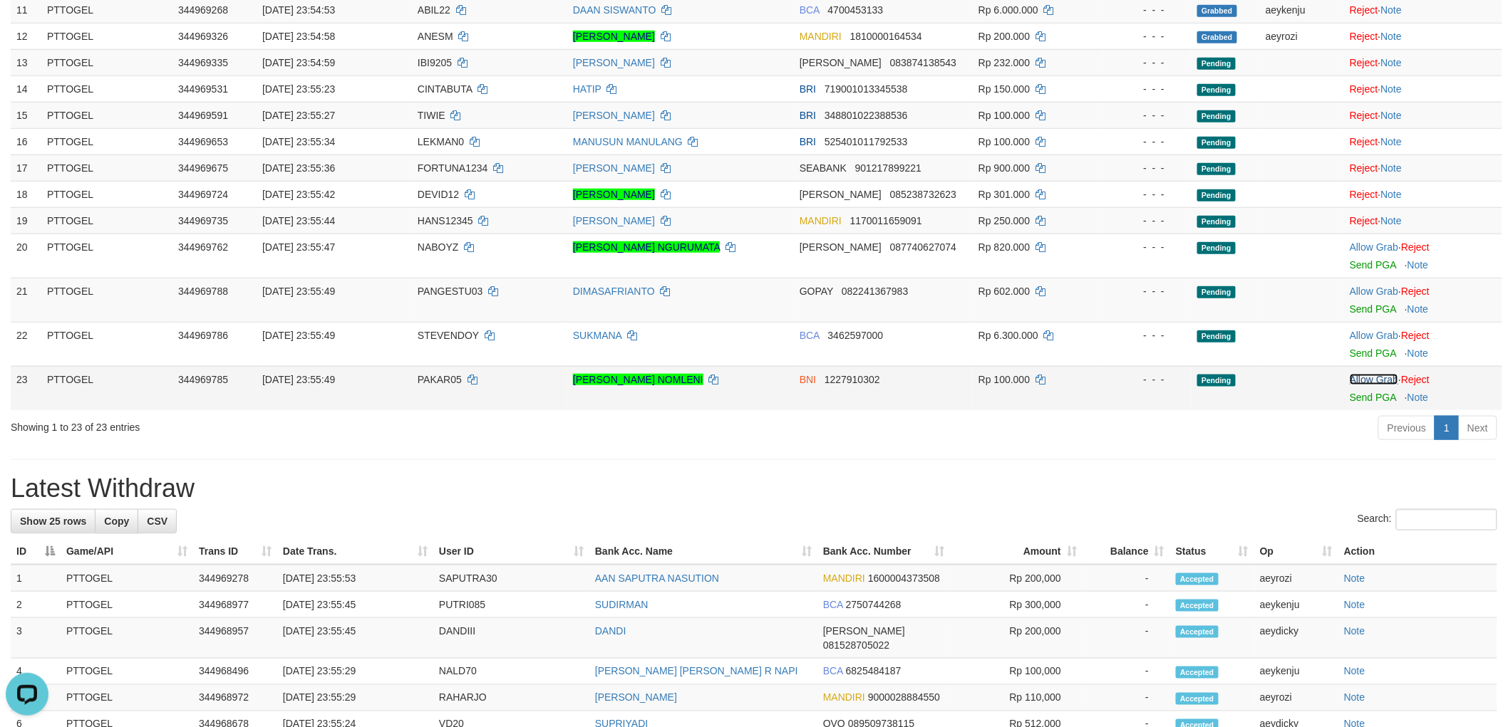
click at [1381, 375] on link "Allow Grab" at bounding box center [1373, 379] width 48 height 11
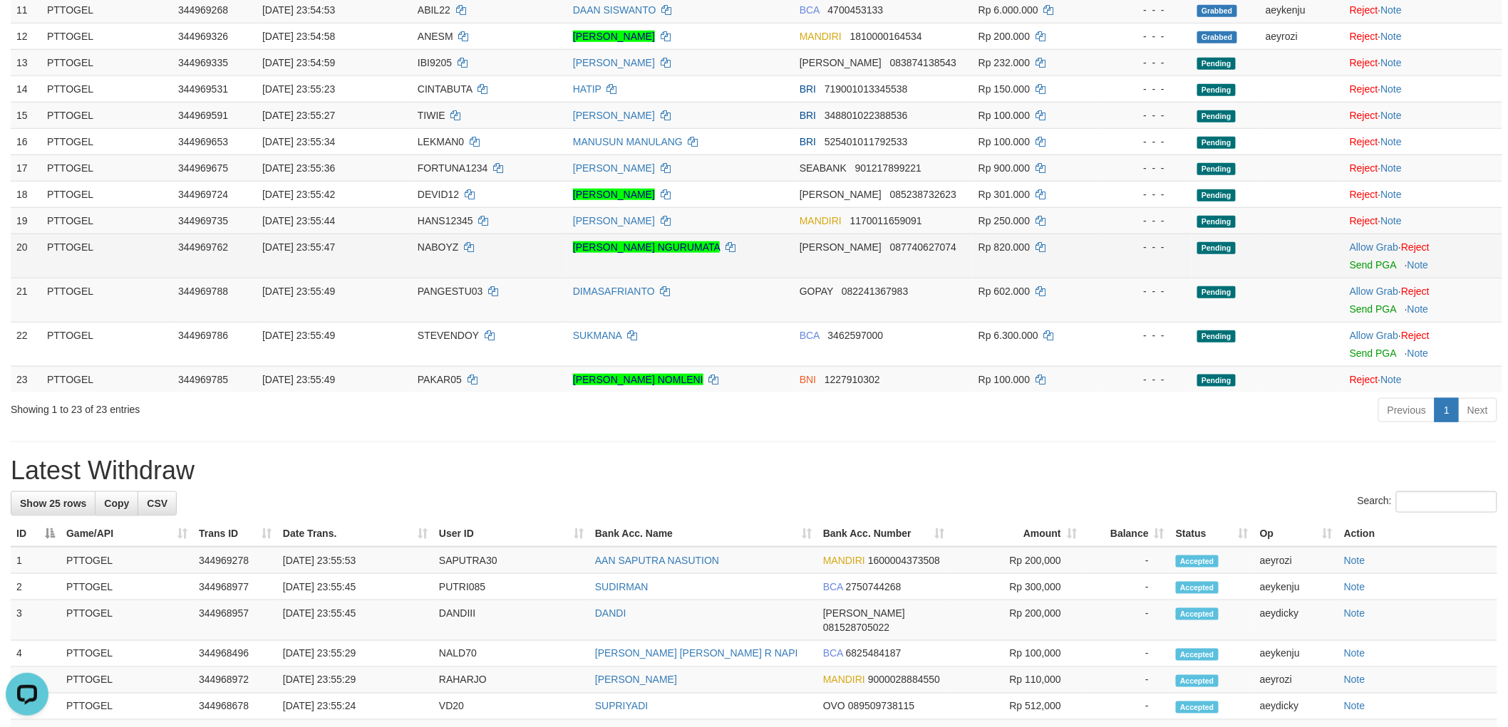
click at [443, 244] on span "NABOYZ" at bounding box center [438, 247] width 41 height 11
drag, startPoint x: 443, startPoint y: 244, endPoint x: 267, endPoint y: 248, distance: 176.0
click at [442, 245] on span "NABOYZ" at bounding box center [438, 247] width 41 height 11
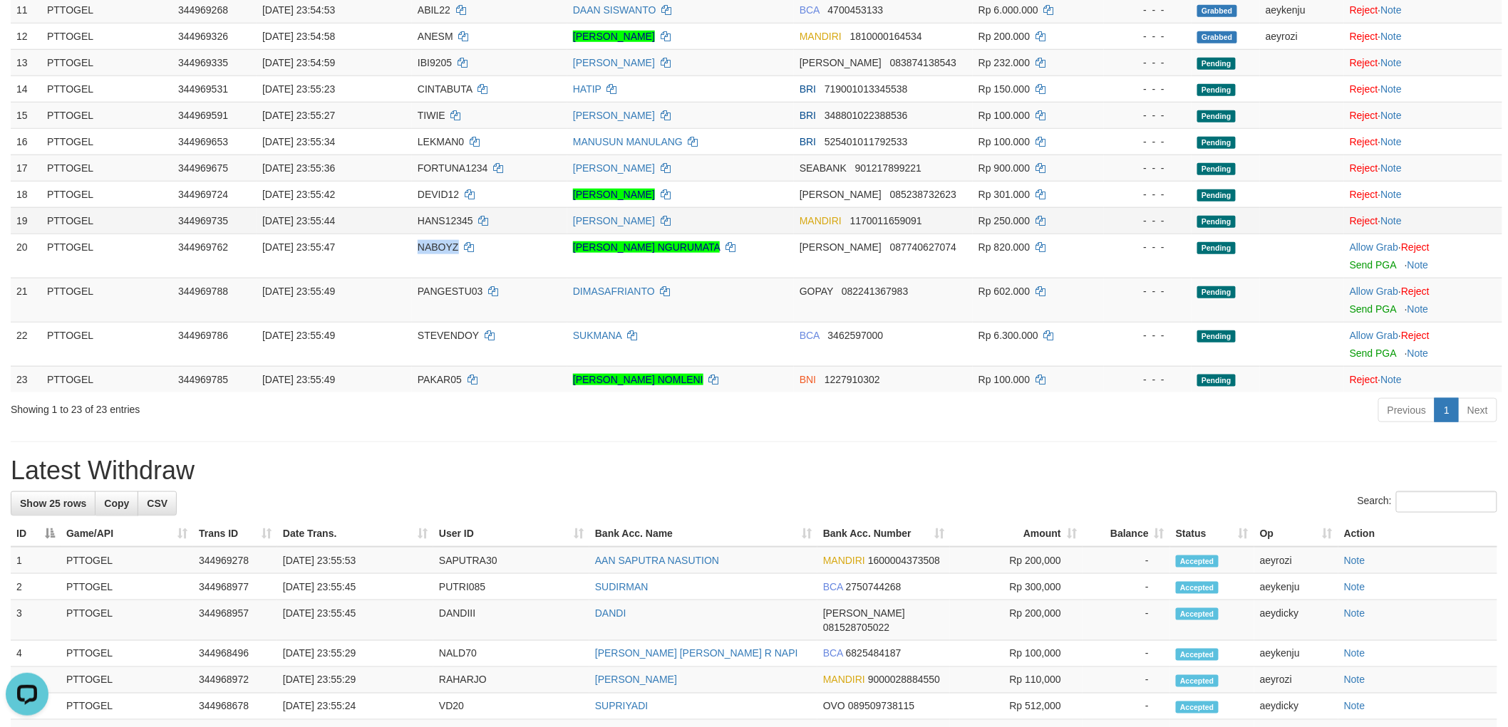
copy span "NABOYZ"
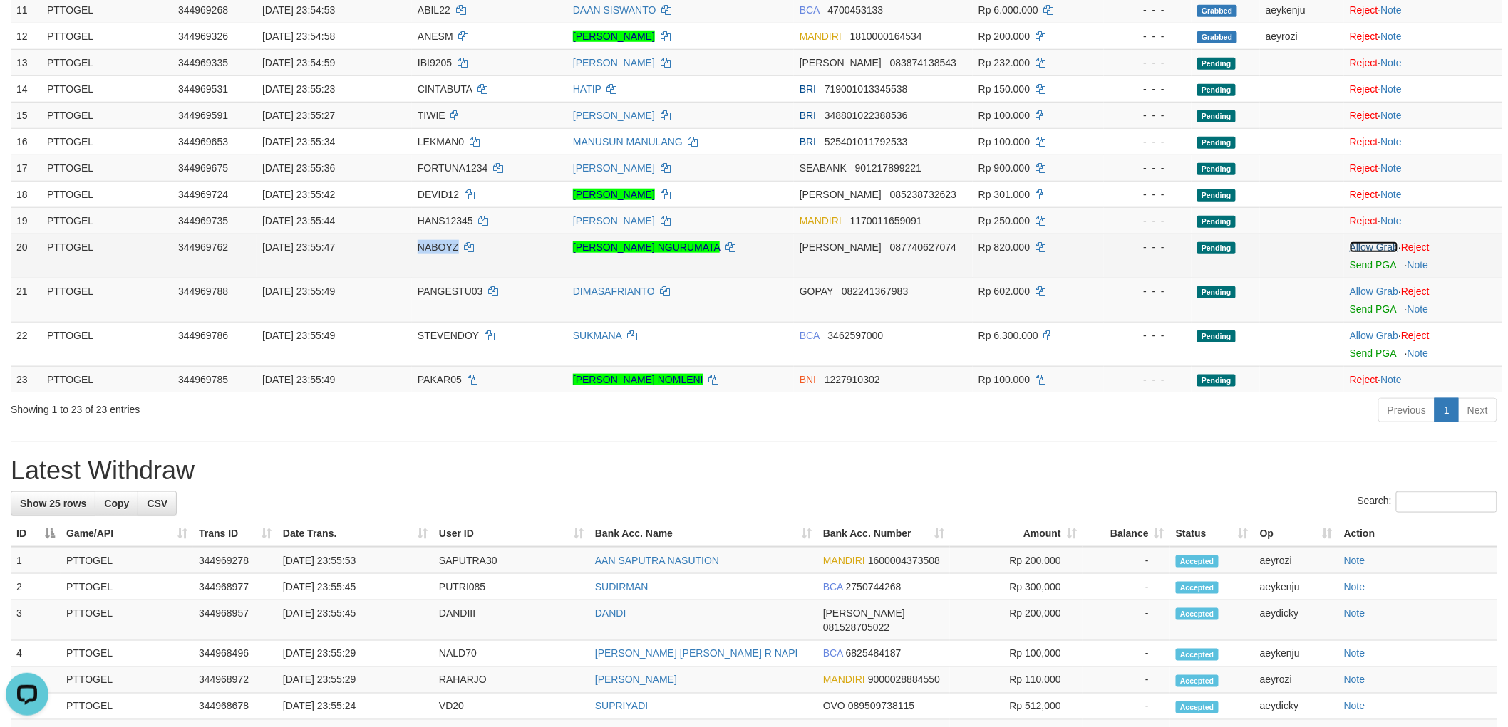
click at [1383, 247] on link "Allow Grab" at bounding box center [1373, 247] width 48 height 11
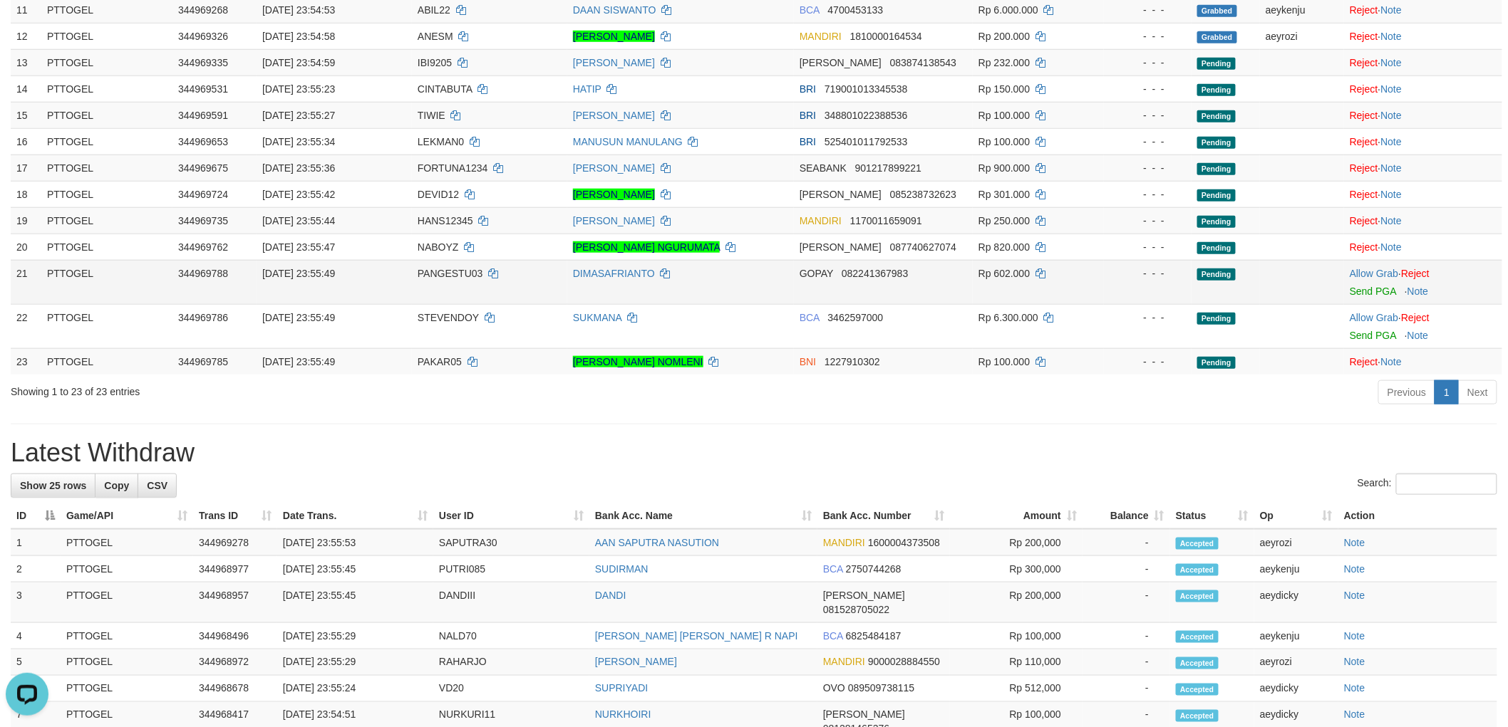
click at [437, 278] on span "PANGESTU03" at bounding box center [451, 273] width 66 height 11
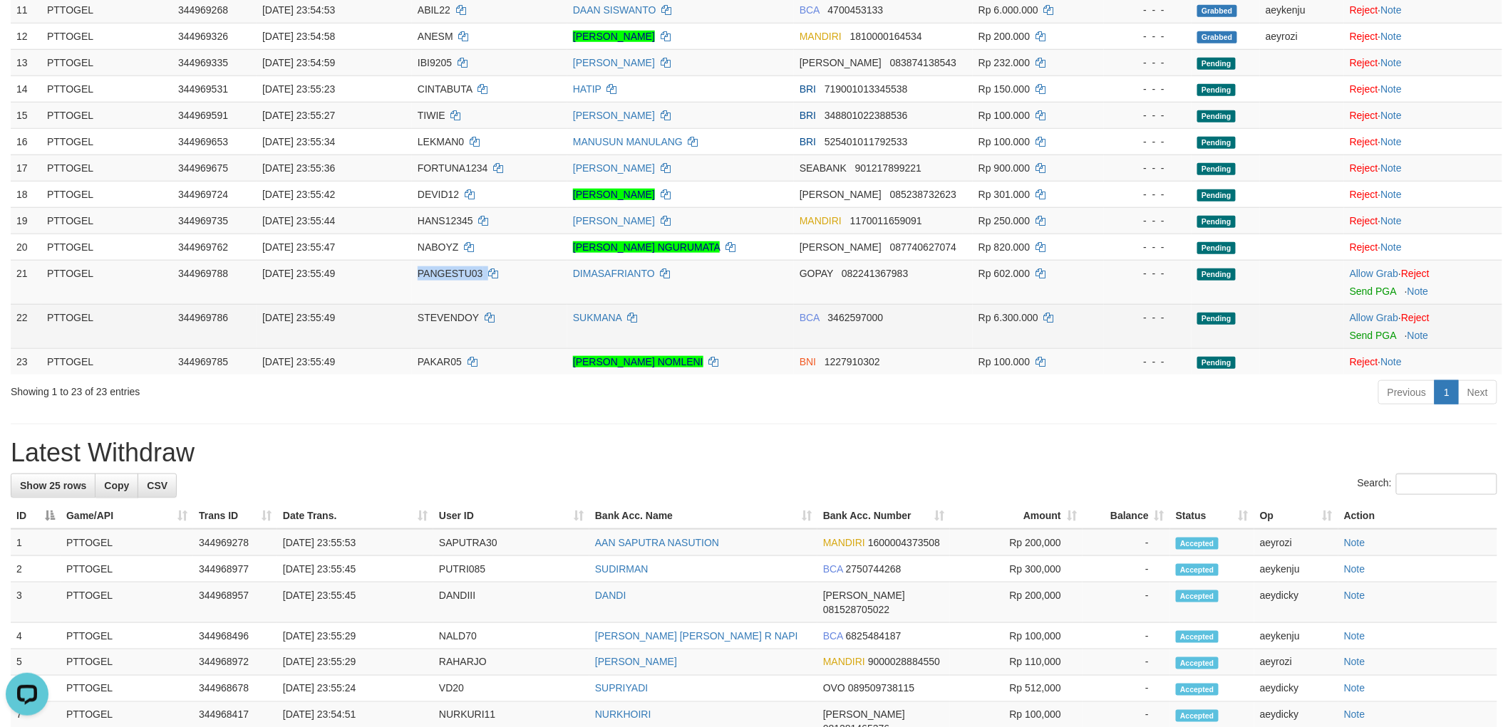
copy td "PANGESTU03"
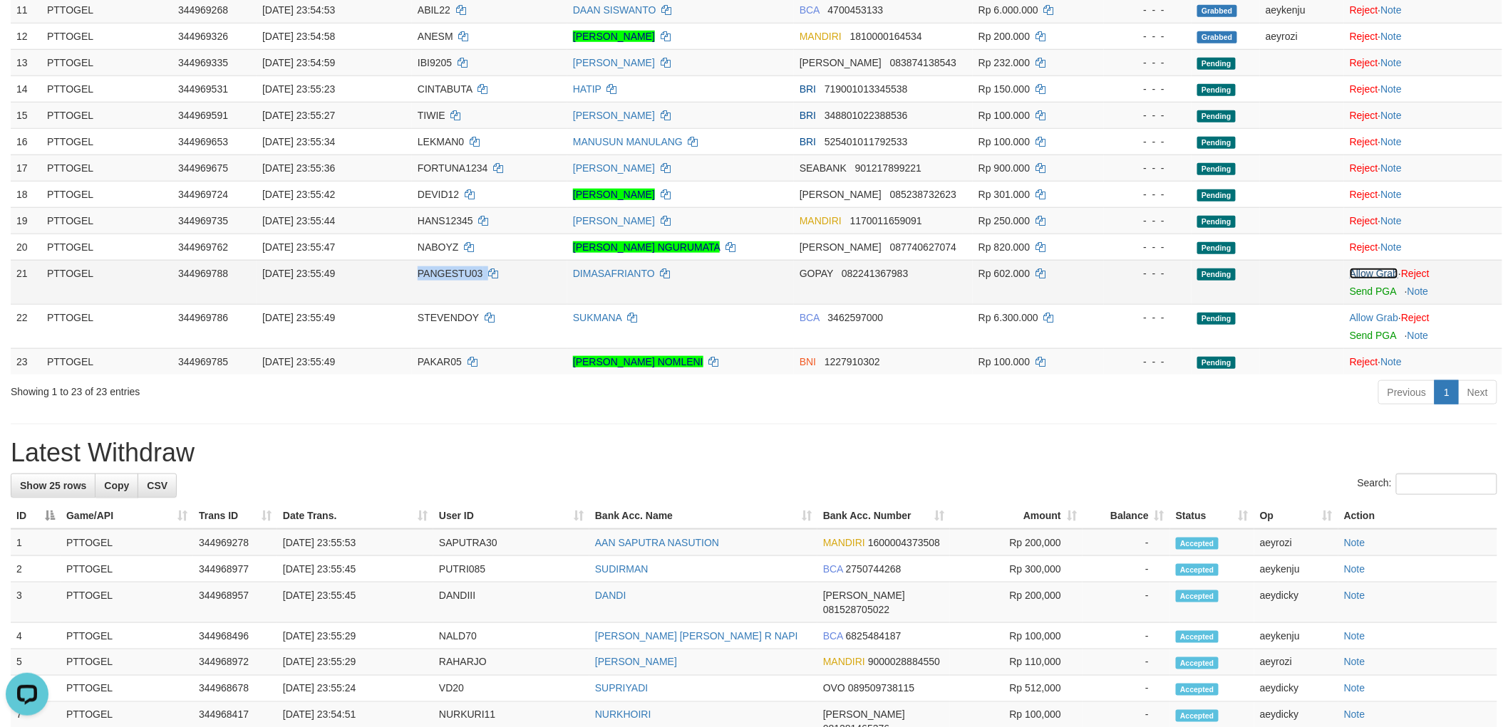
click at [1361, 271] on link "Allow Grab" at bounding box center [1373, 273] width 48 height 11
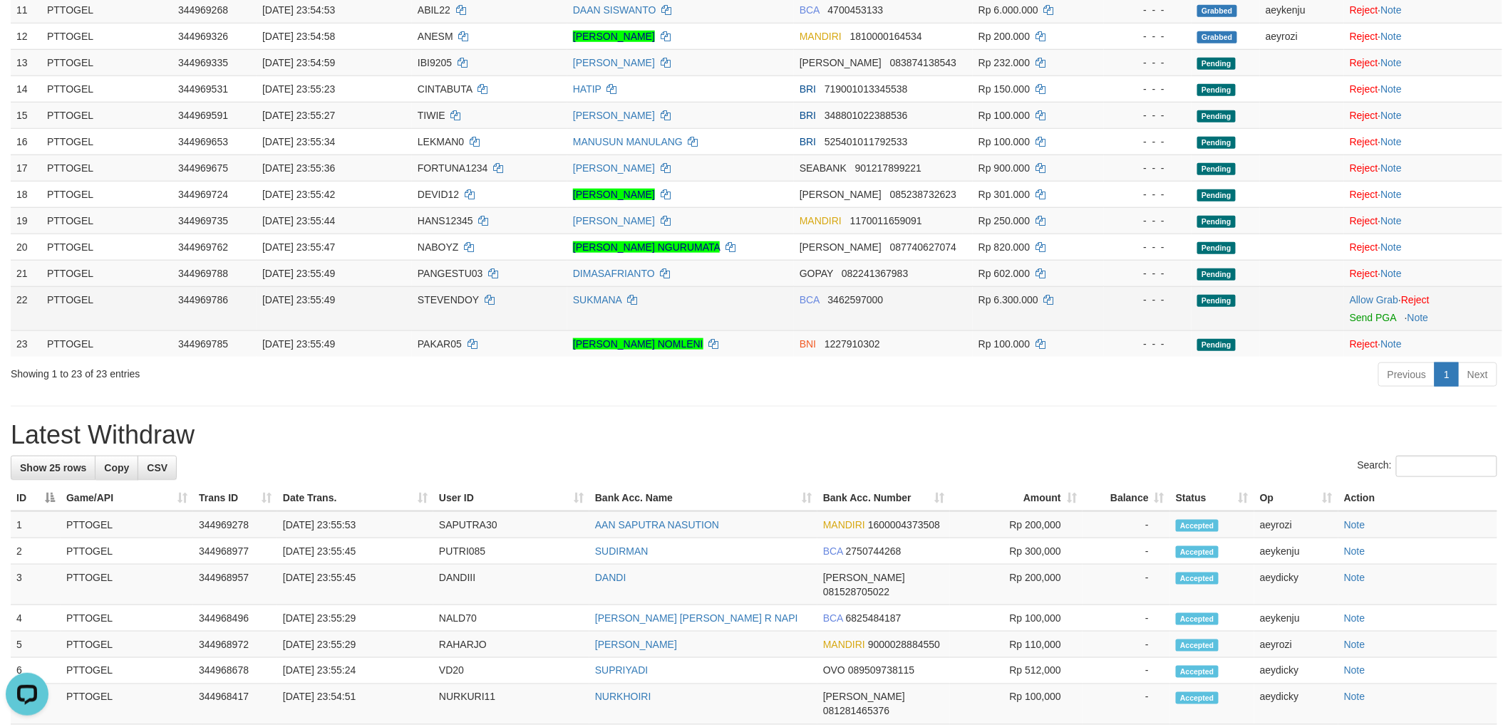
click at [418, 302] on span "STEVENDOY" at bounding box center [448, 299] width 61 height 11
drag, startPoint x: 418, startPoint y: 302, endPoint x: 18, endPoint y: 261, distance: 401.8
click at [416, 302] on td "STEVENDOY" at bounding box center [489, 308] width 155 height 44
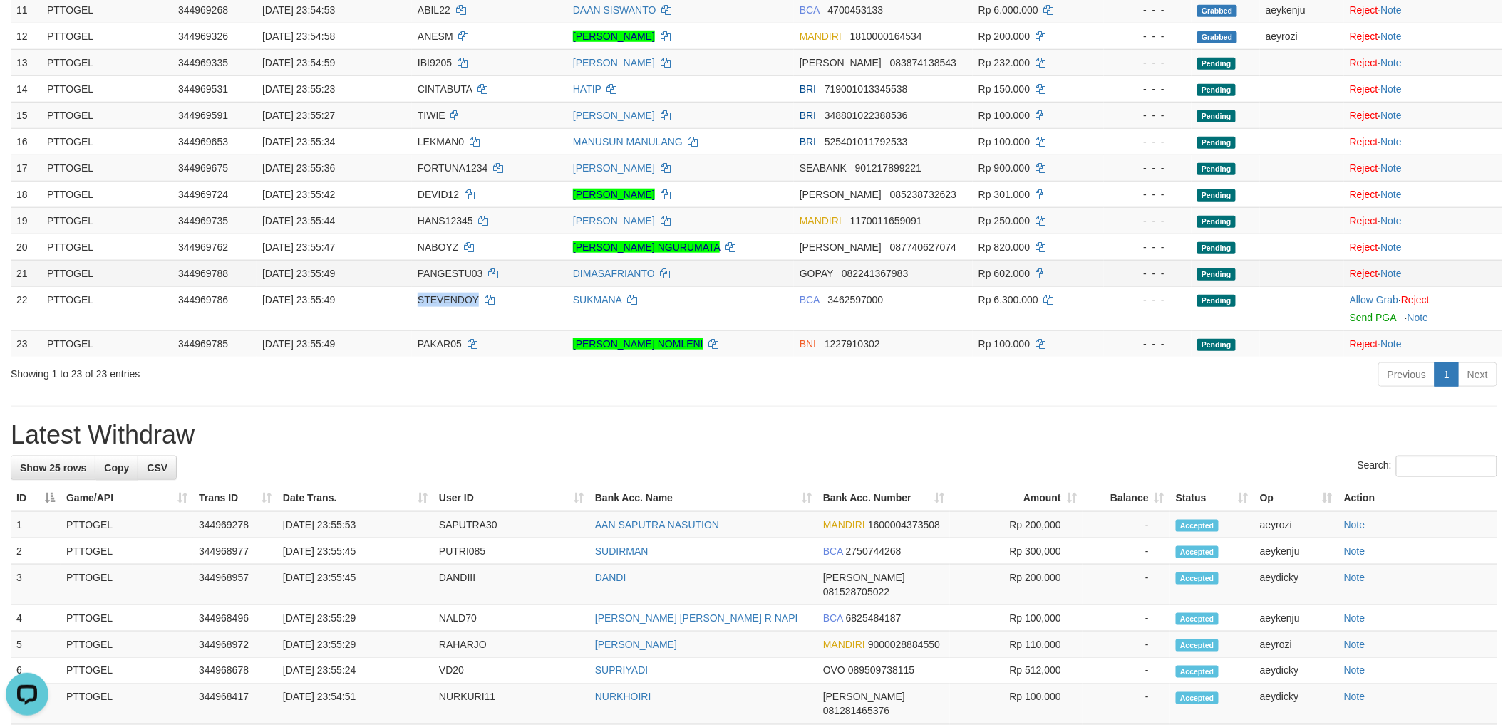
copy span "STEVENDOY"
drag, startPoint x: 1358, startPoint y: 296, endPoint x: 931, endPoint y: 423, distance: 445.2
click at [1358, 296] on link "Allow Grab" at bounding box center [1373, 299] width 48 height 11
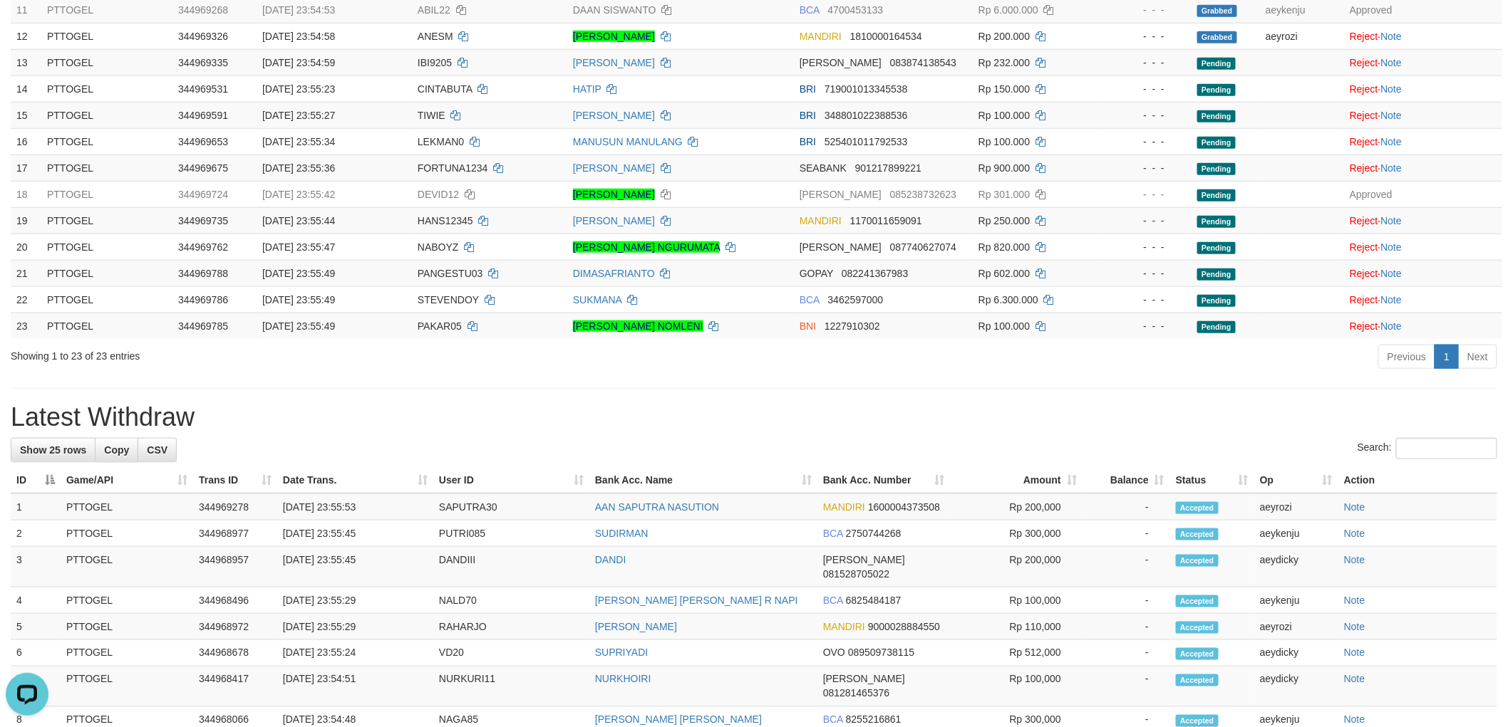
click at [745, 387] on div "**********" at bounding box center [754, 455] width 1508 height 1786
click at [844, 390] on div "**********" at bounding box center [754, 455] width 1508 height 1786
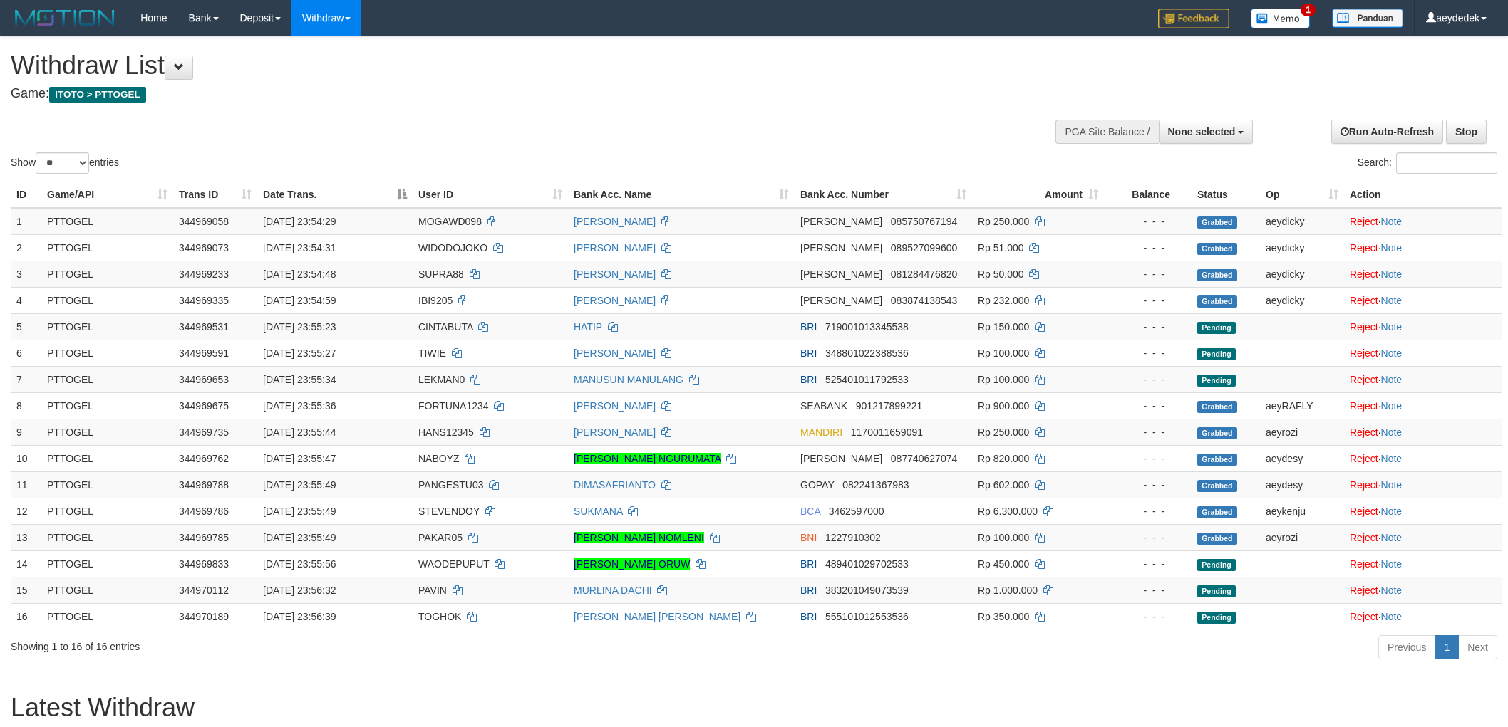
select select
select select "**"
click at [581, 63] on h1 "Withdraw List" at bounding box center [501, 65] width 980 height 28
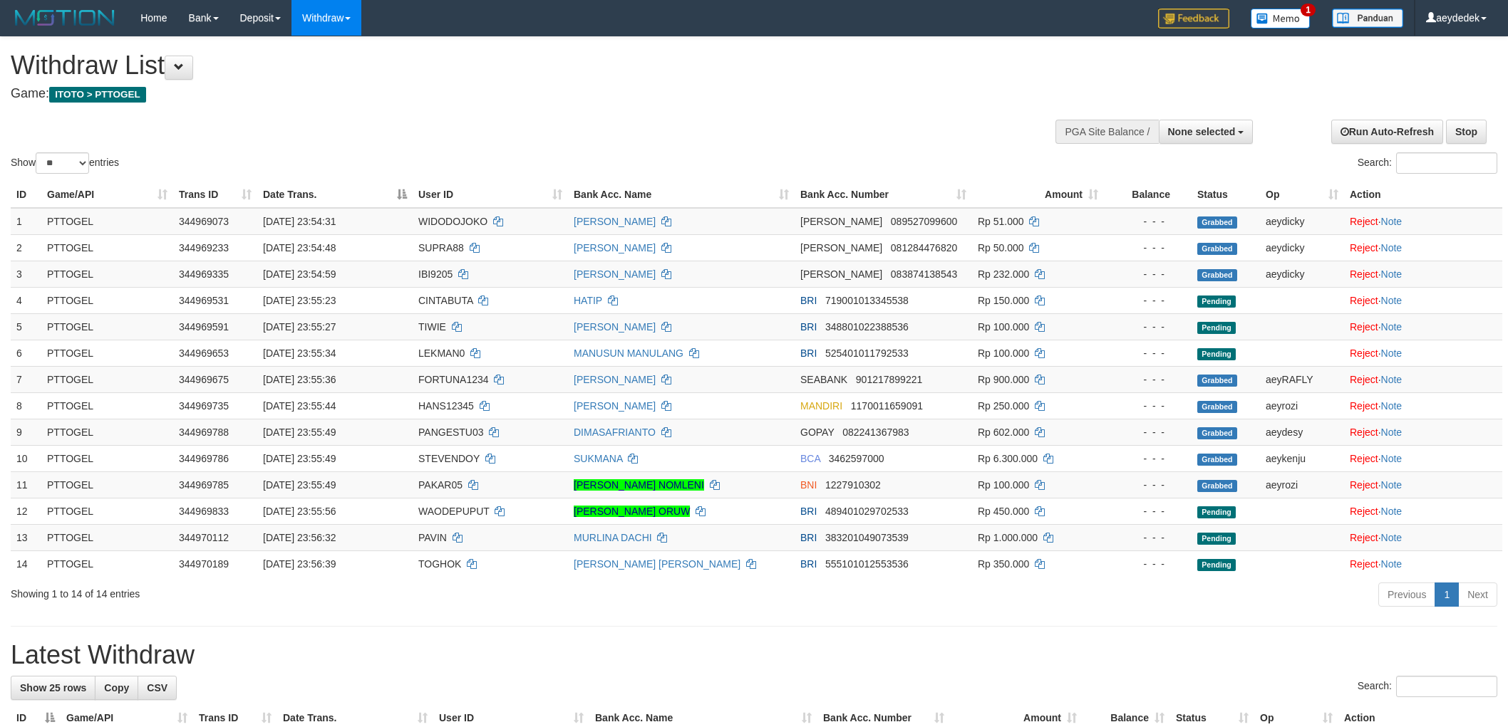
select select
select select "**"
select select
select select "**"
select select
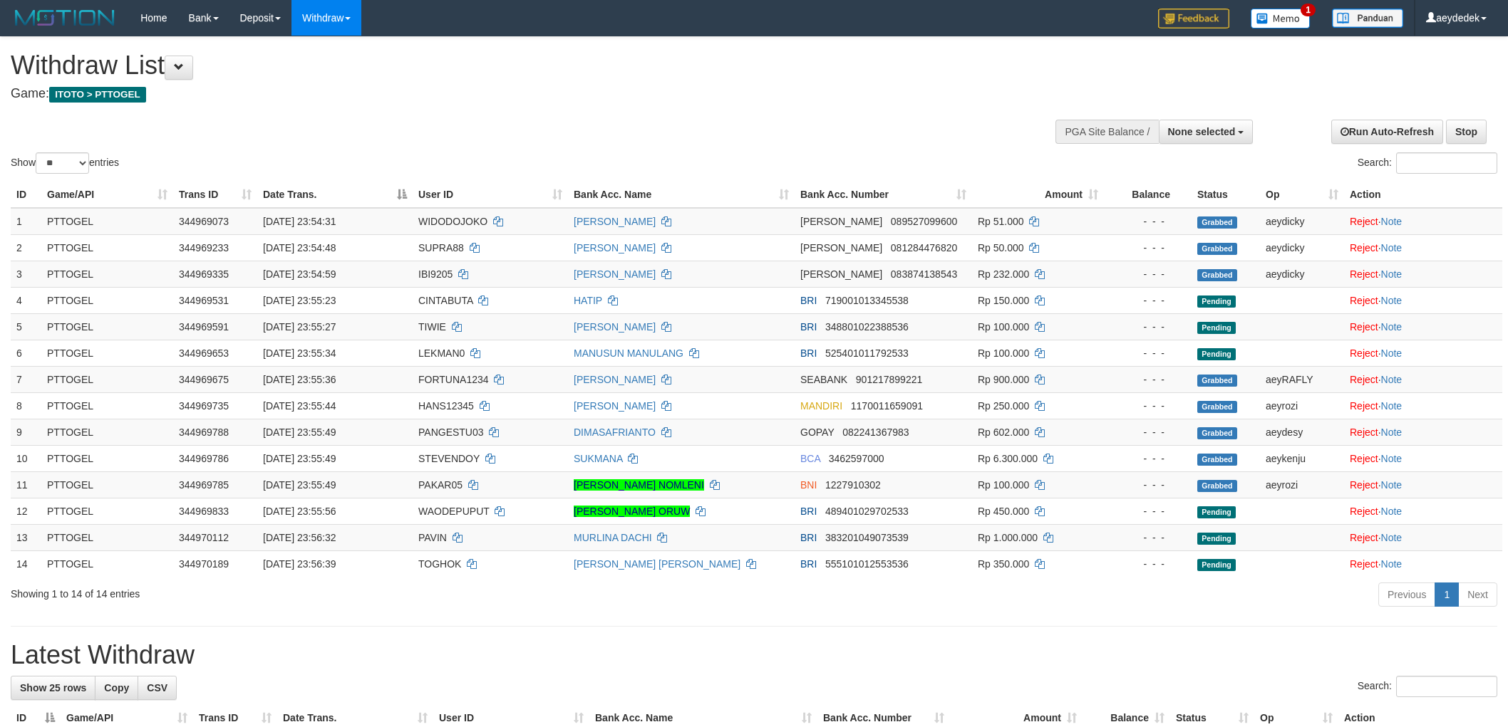
select select "**"
click at [727, 612] on div "Previous 1 Next" at bounding box center [1068, 596] width 858 height 31
click at [618, 134] on div "Show ** ** ** *** entries Search:" at bounding box center [754, 107] width 1508 height 140
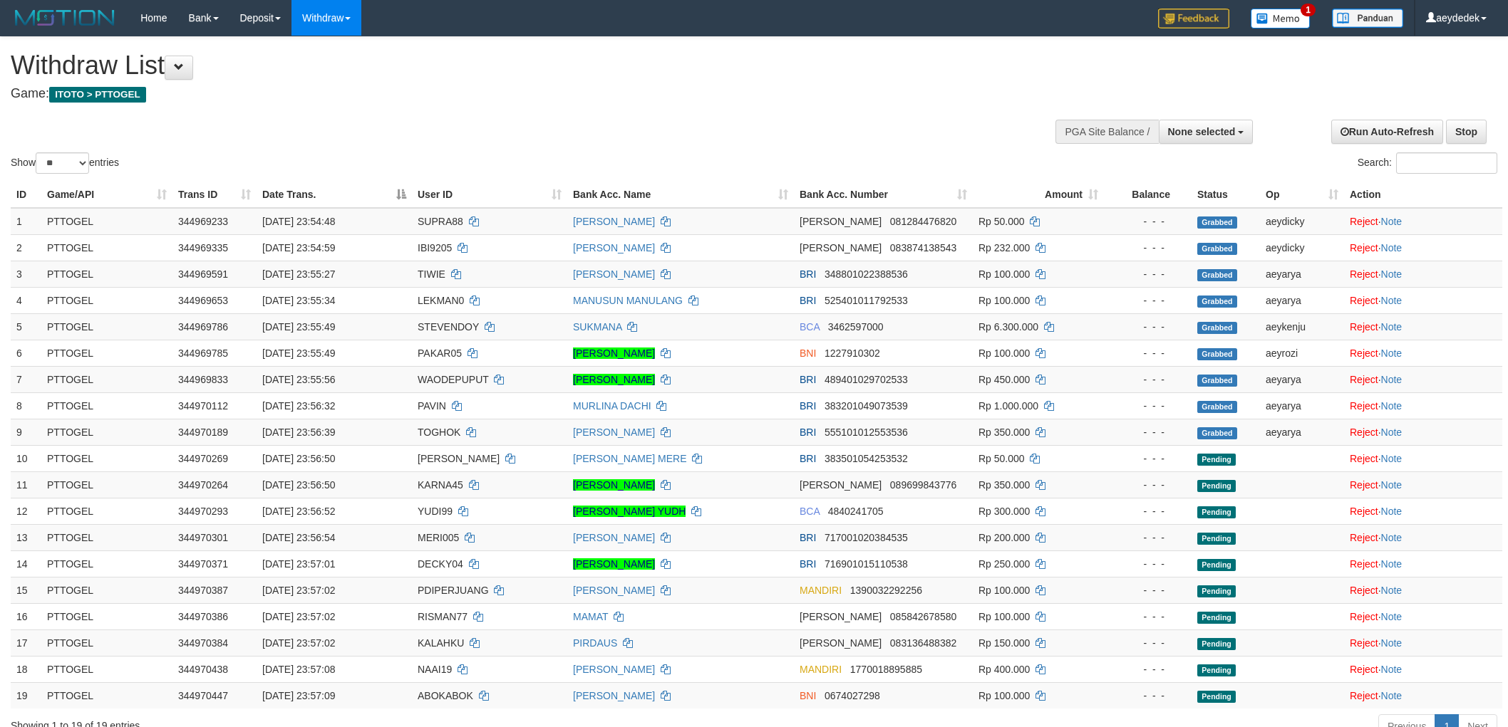
select select
select select "**"
click at [785, 54] on h1 "Withdraw List" at bounding box center [501, 65] width 980 height 28
click at [811, 179] on div "ID Game/API Trans ID Date Trans. User ID Bank Acc. Name Bank Acc. Number Amount…" at bounding box center [754, 445] width 1508 height 536
click at [792, 121] on div "Show ** ** ** *** entries Search:" at bounding box center [754, 107] width 1508 height 140
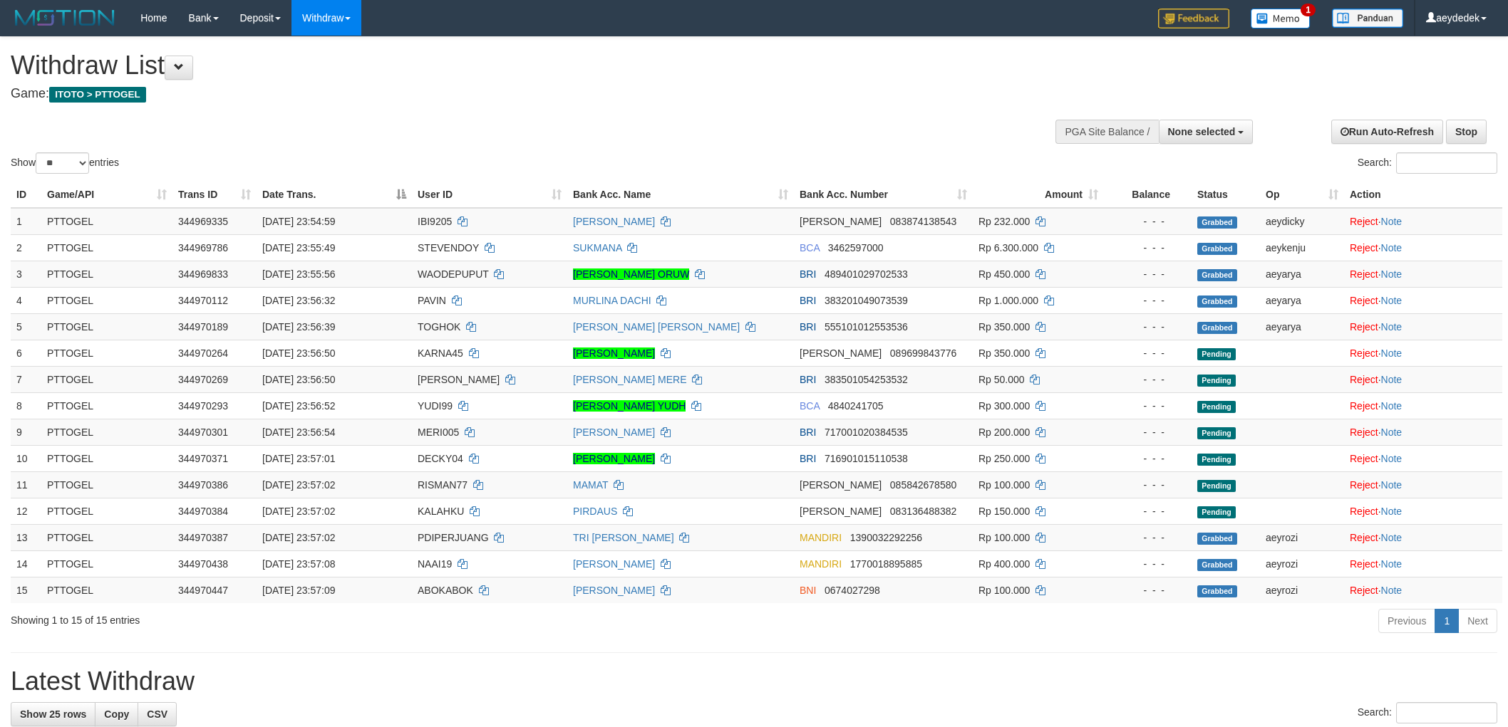
select select
select select "**"
click at [850, 87] on h4 "Game: ITOTO > PTTOGEL" at bounding box center [501, 94] width 980 height 14
click at [851, 87] on h4 "Game: ITOTO > PTTOGEL" at bounding box center [501, 94] width 980 height 14
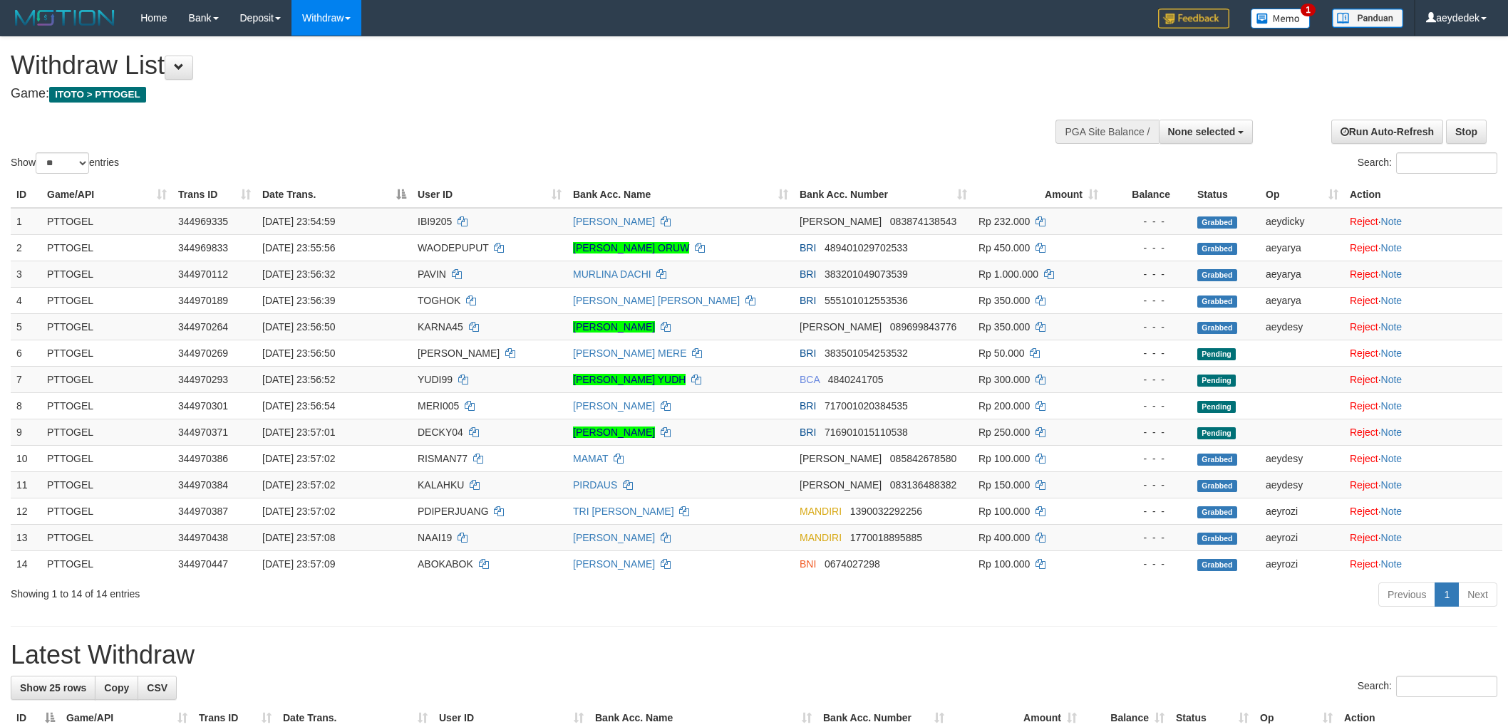
select select
select select "**"
click at [836, 81] on div "Withdraw List Game: ITOTO > PTTOGEL" at bounding box center [501, 75] width 980 height 49
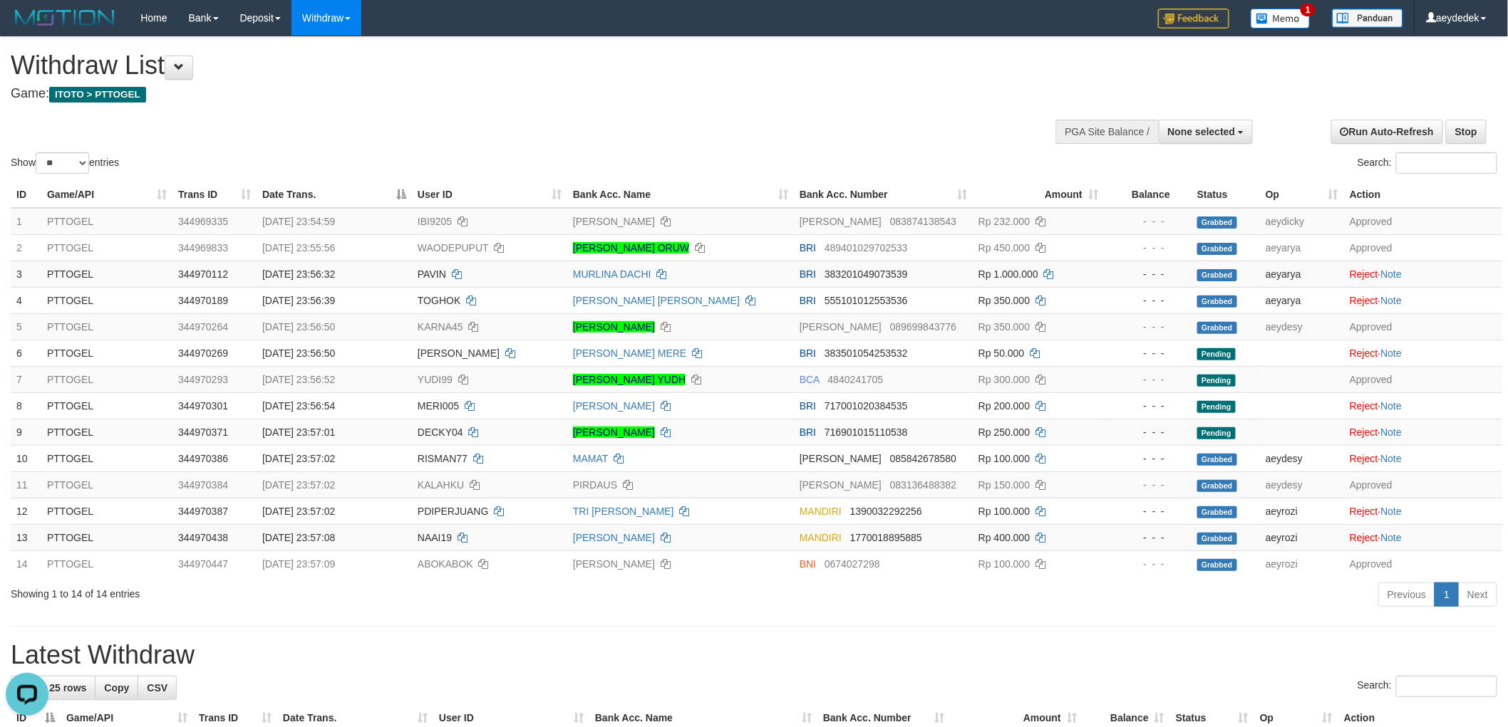
click at [843, 76] on h1 "Withdraw List" at bounding box center [501, 65] width 980 height 28
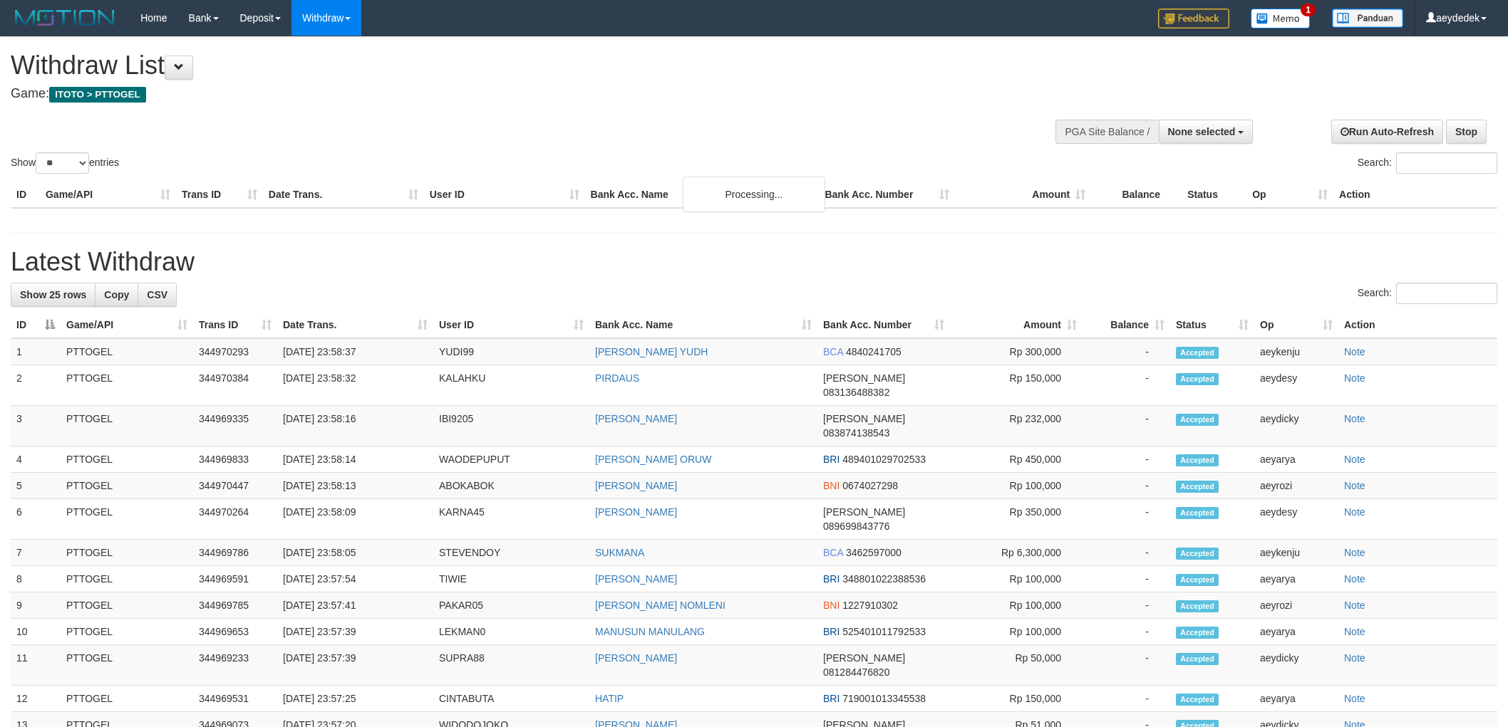
select select
select select "**"
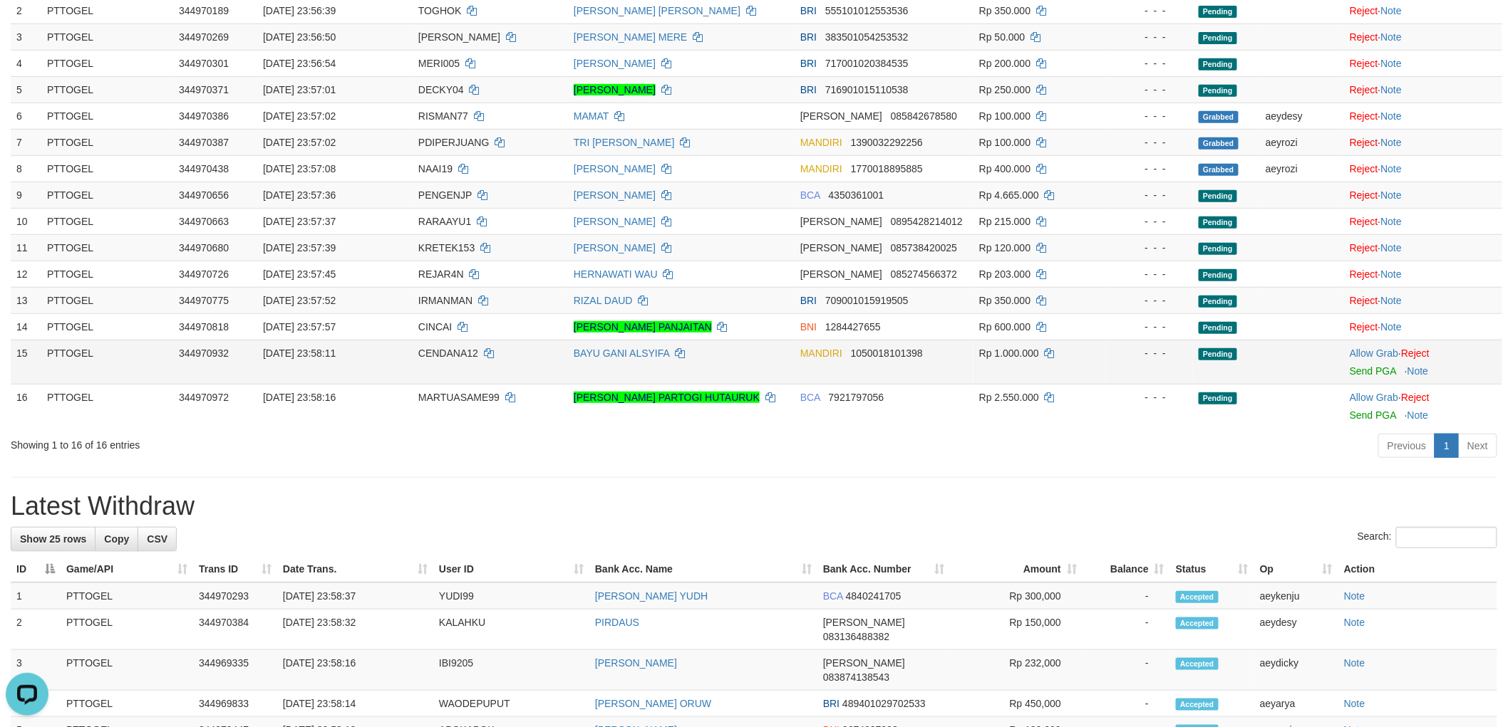
click at [440, 358] on td "CENDANA12" at bounding box center [490, 362] width 155 height 44
copy td "CENDANA12"
click at [1364, 348] on link "Allow Grab" at bounding box center [1373, 353] width 48 height 11
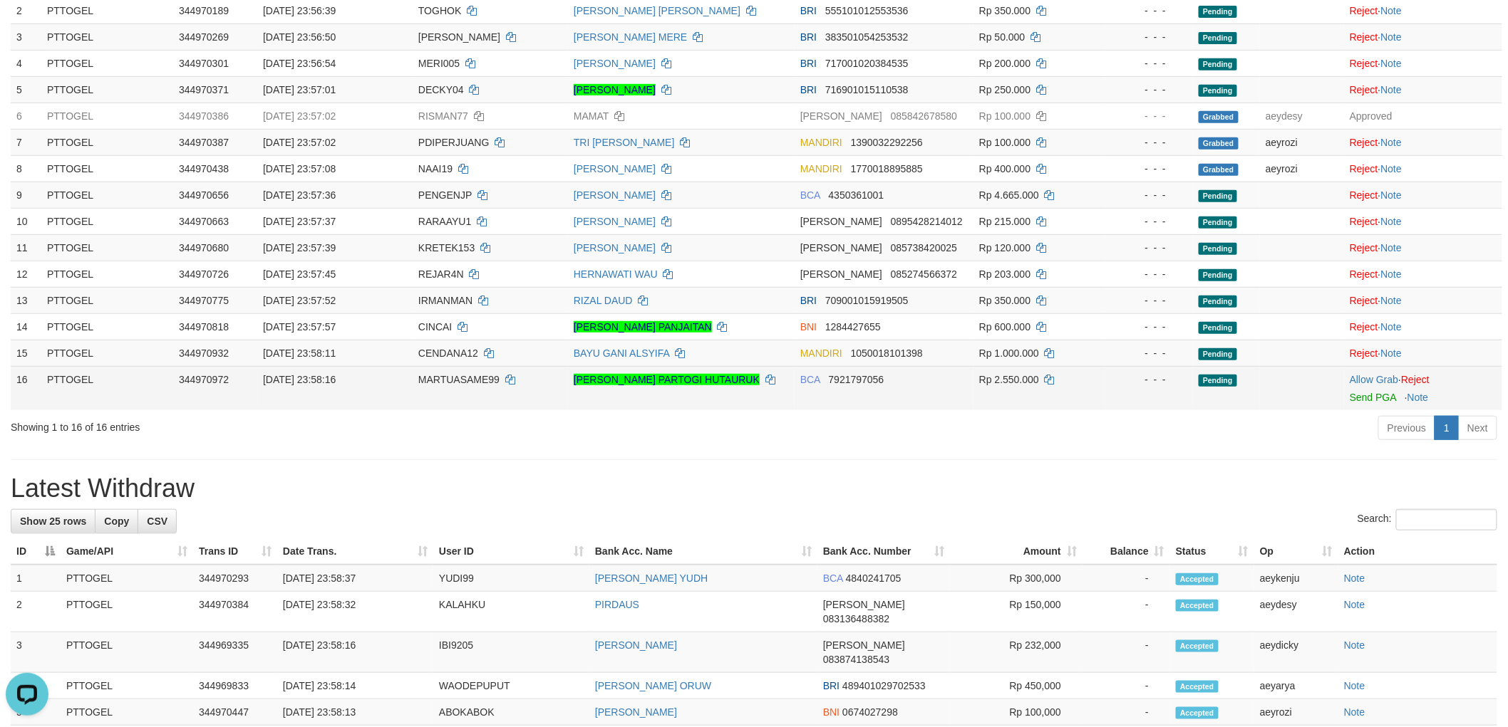
click at [465, 378] on span "MARTUASAME99" at bounding box center [458, 379] width 81 height 11
copy td "MARTUASAME99"
click at [1361, 380] on link "Allow Grab" at bounding box center [1373, 379] width 48 height 11
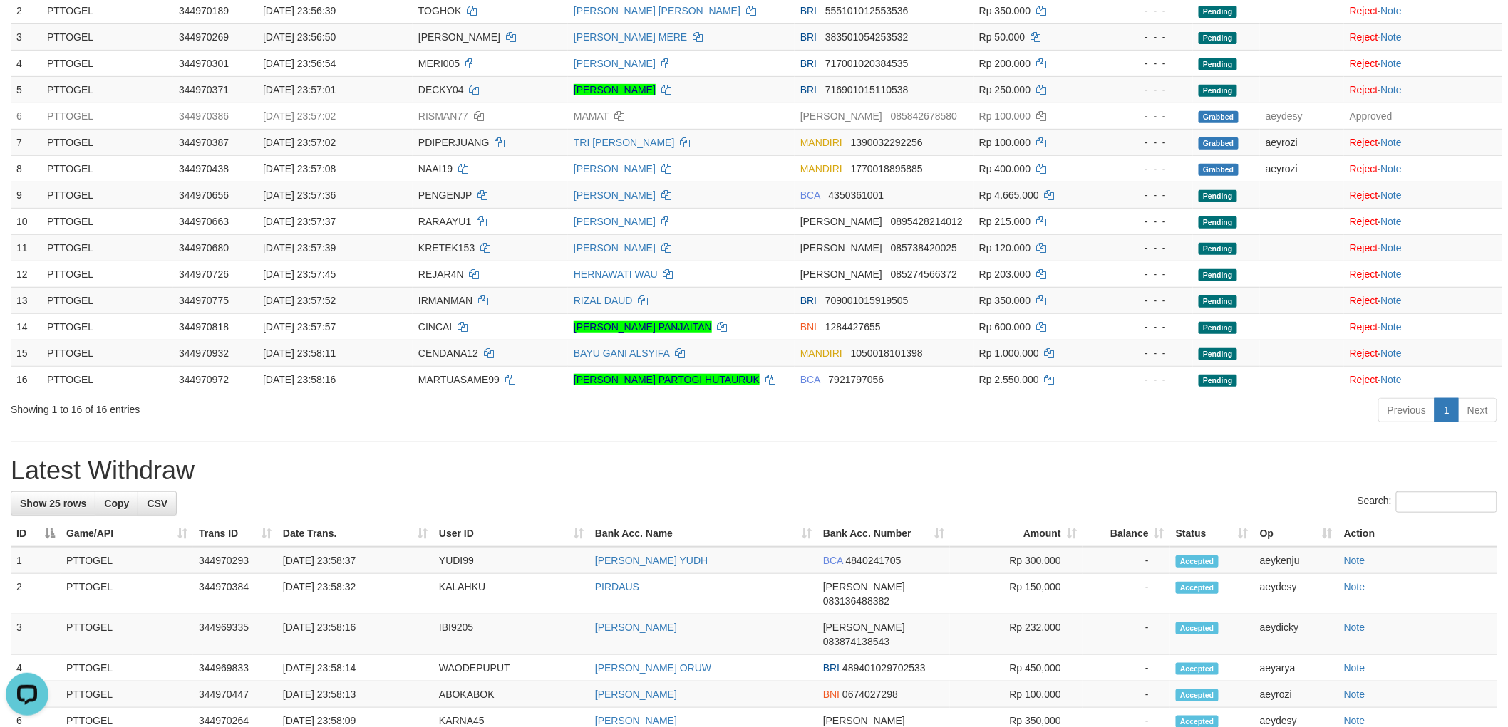
click at [973, 445] on div "**********" at bounding box center [754, 608] width 1508 height 1616
click at [970, 440] on div "**********" at bounding box center [754, 608] width 1508 height 1616
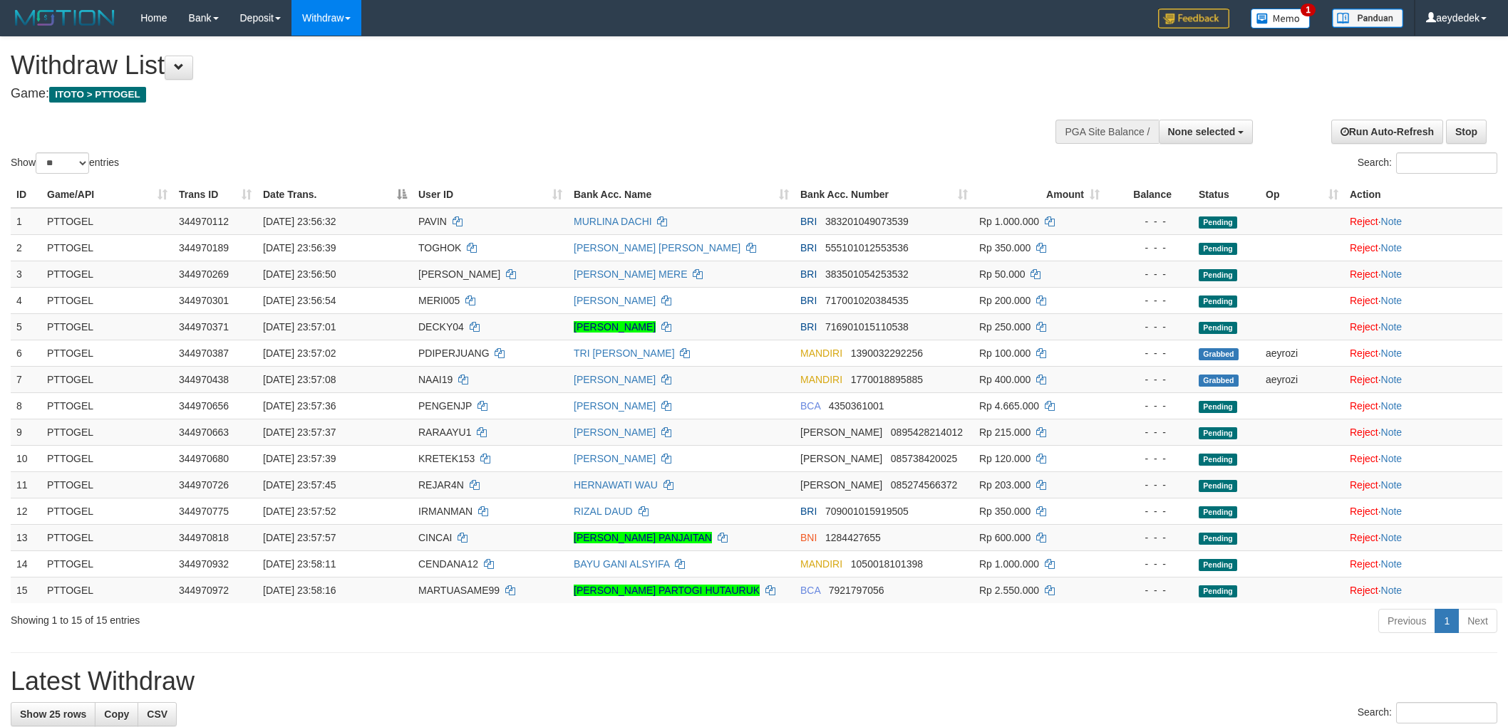
select select
select select "**"
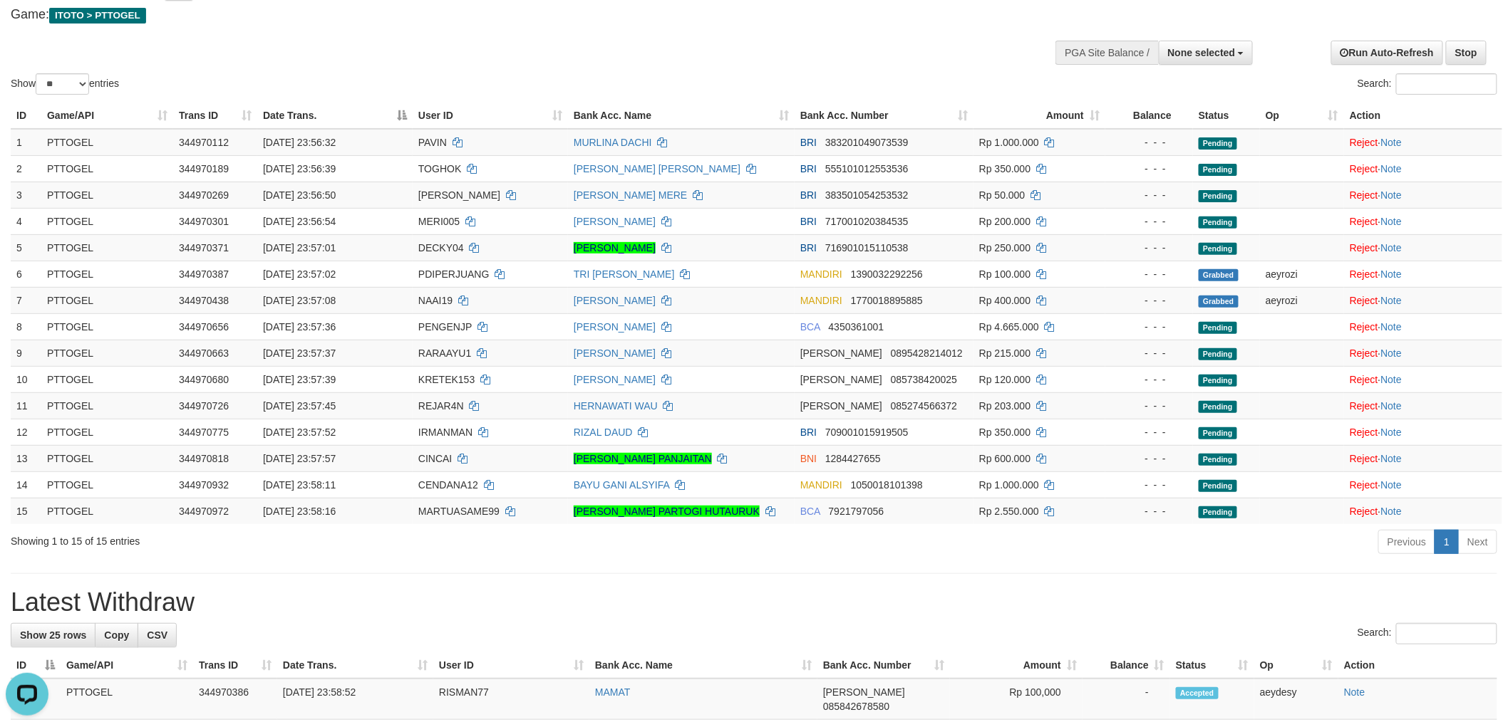
click at [666, 10] on h4 "Game: ITOTO > PTTOGEL" at bounding box center [501, 15] width 980 height 14
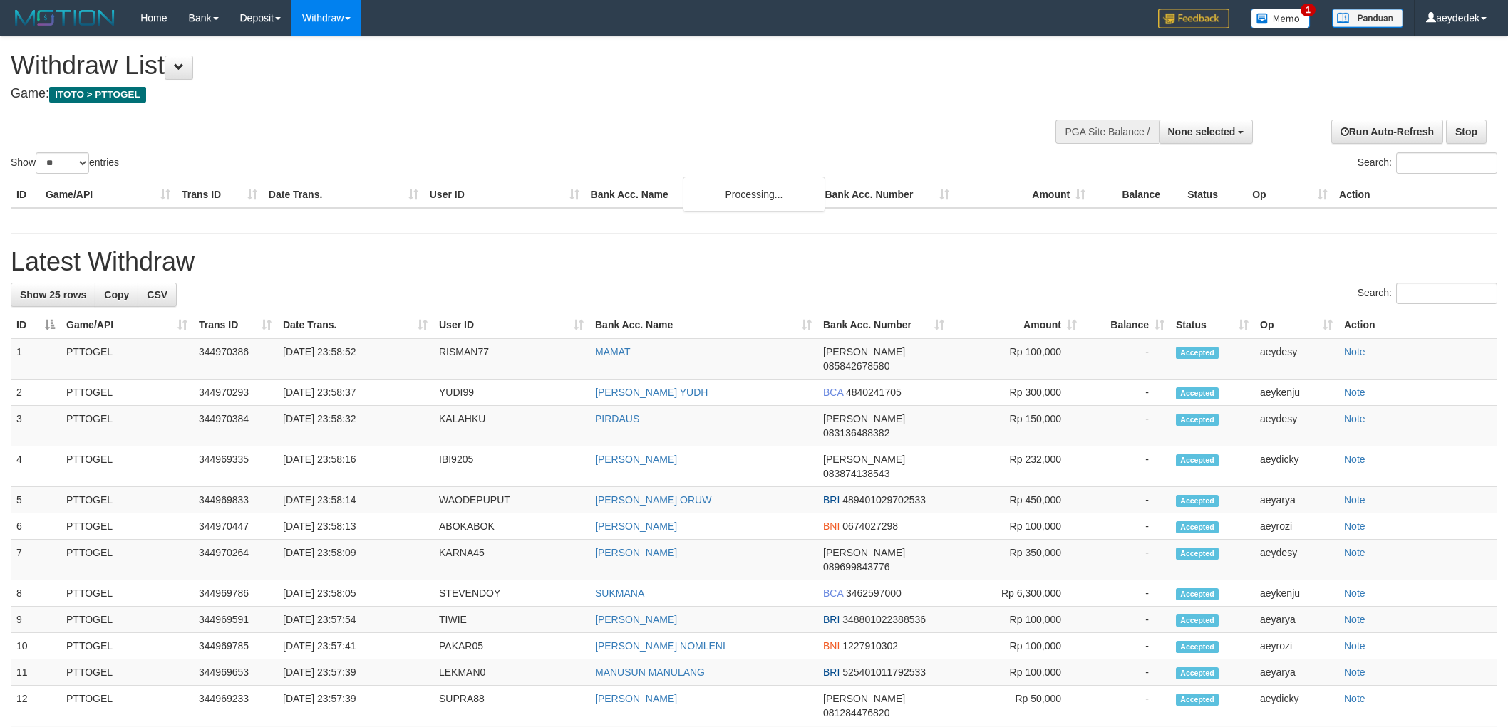
select select
select select "**"
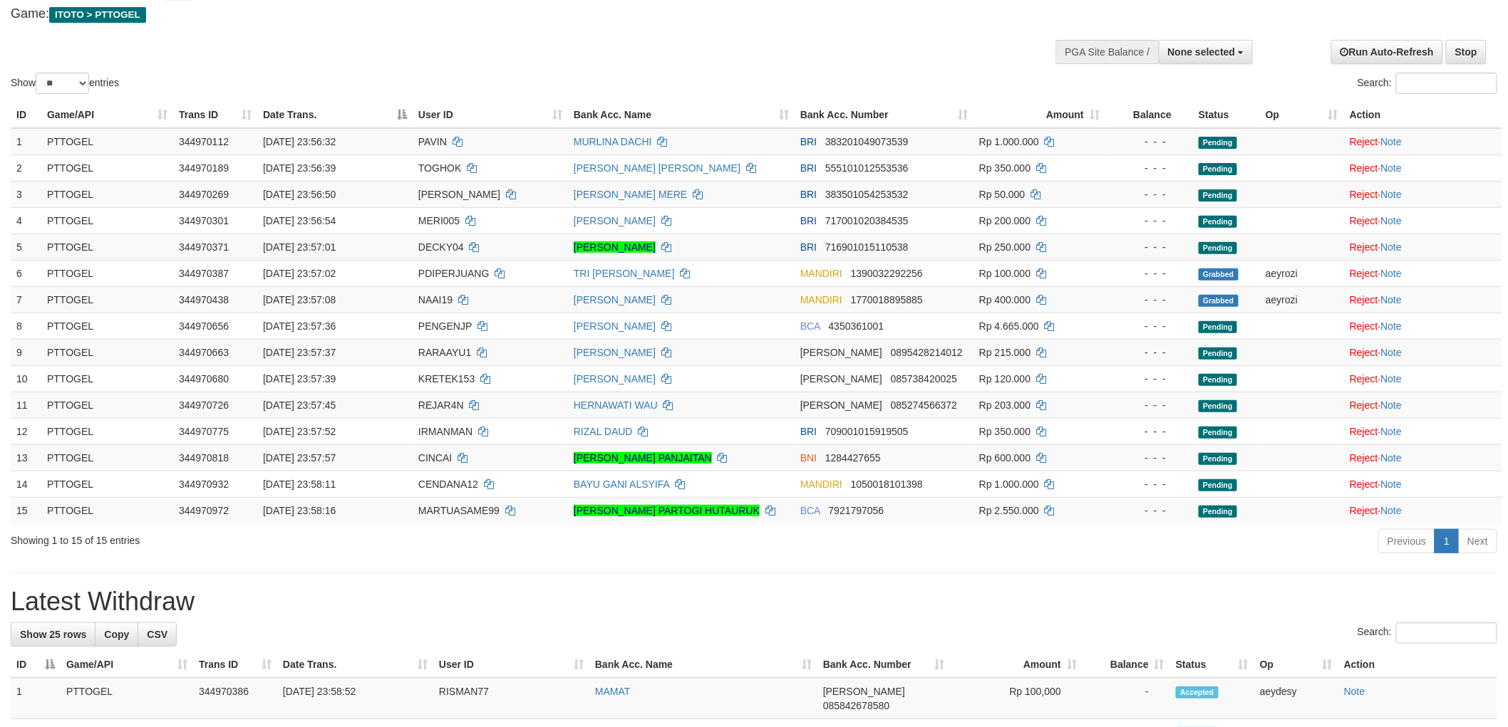
click at [839, 63] on div "Show ** ** ** *** entries Search:" at bounding box center [754, 27] width 1508 height 140
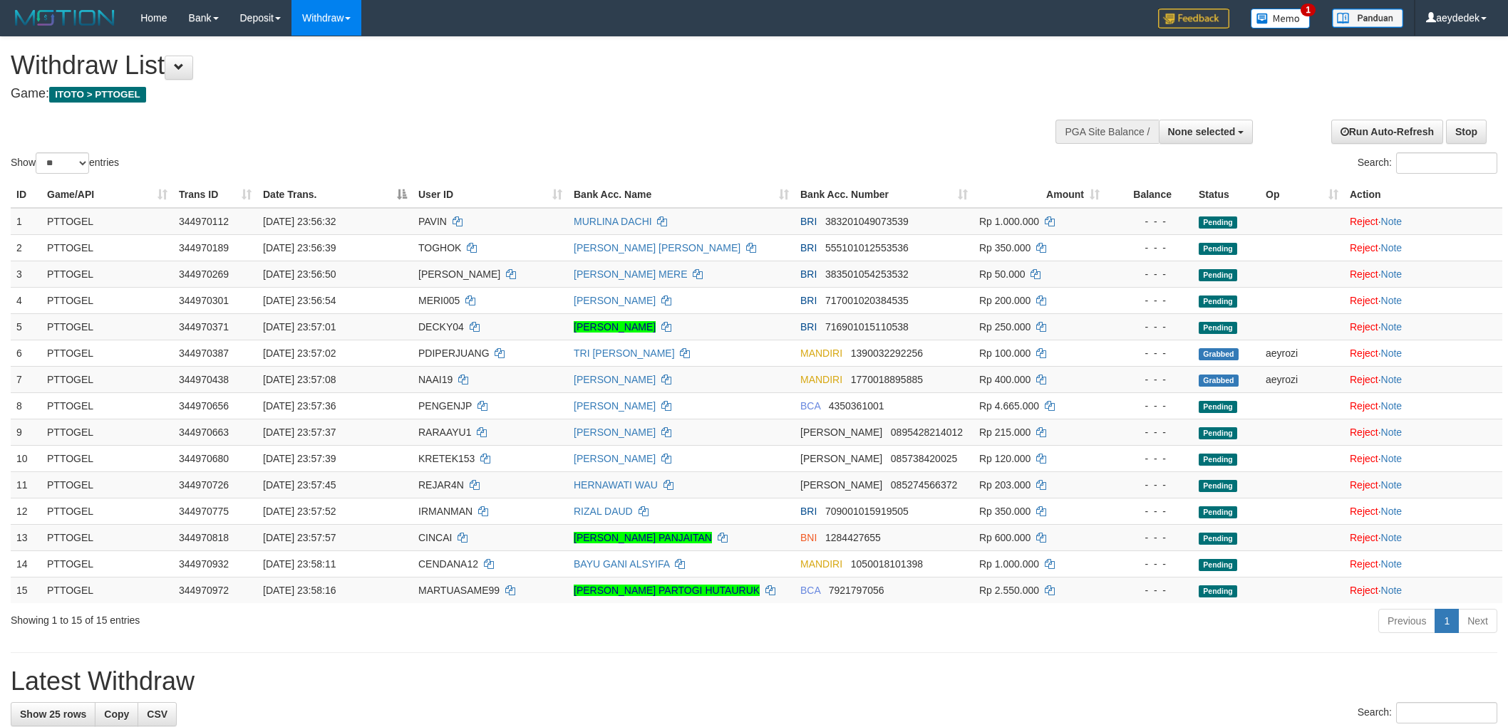
select select
select select "**"
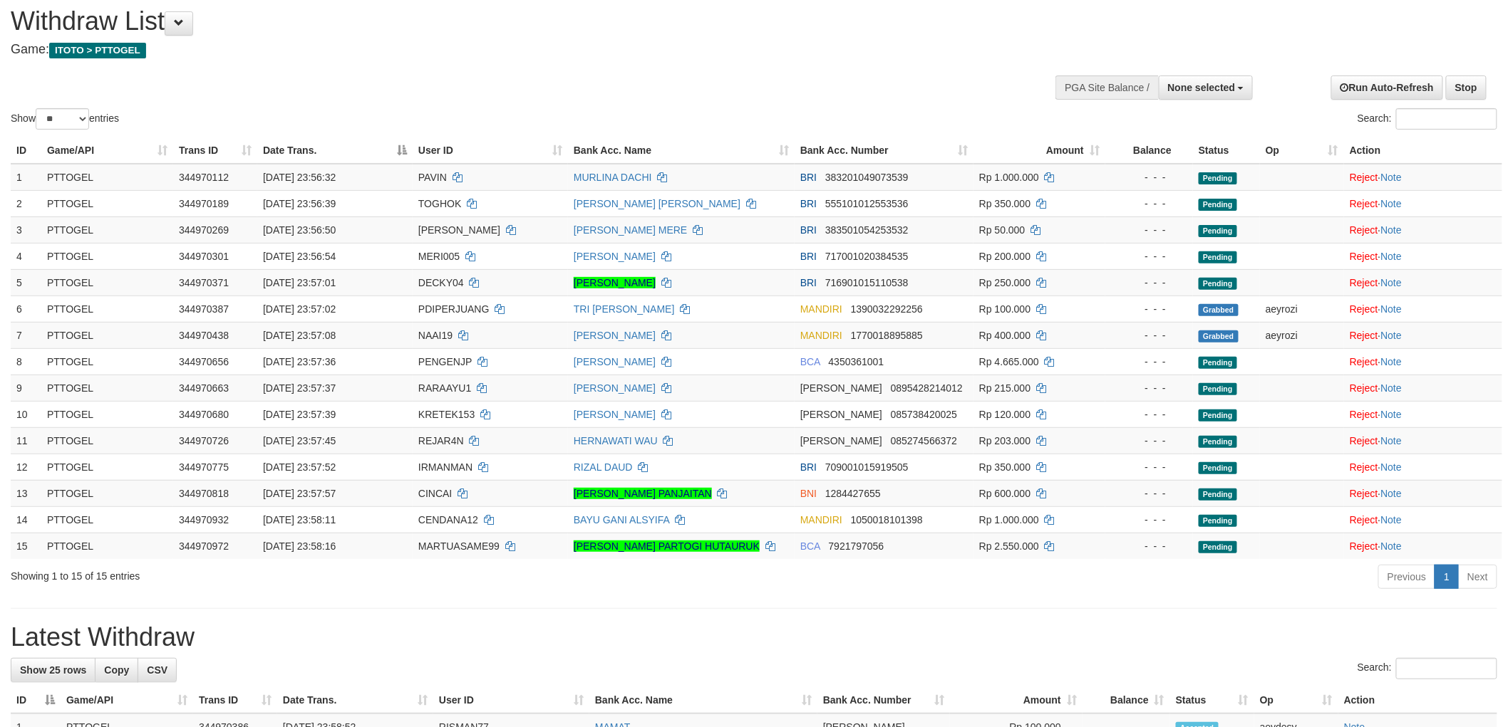
click at [851, 61] on div "**********" at bounding box center [506, 28] width 991 height 71
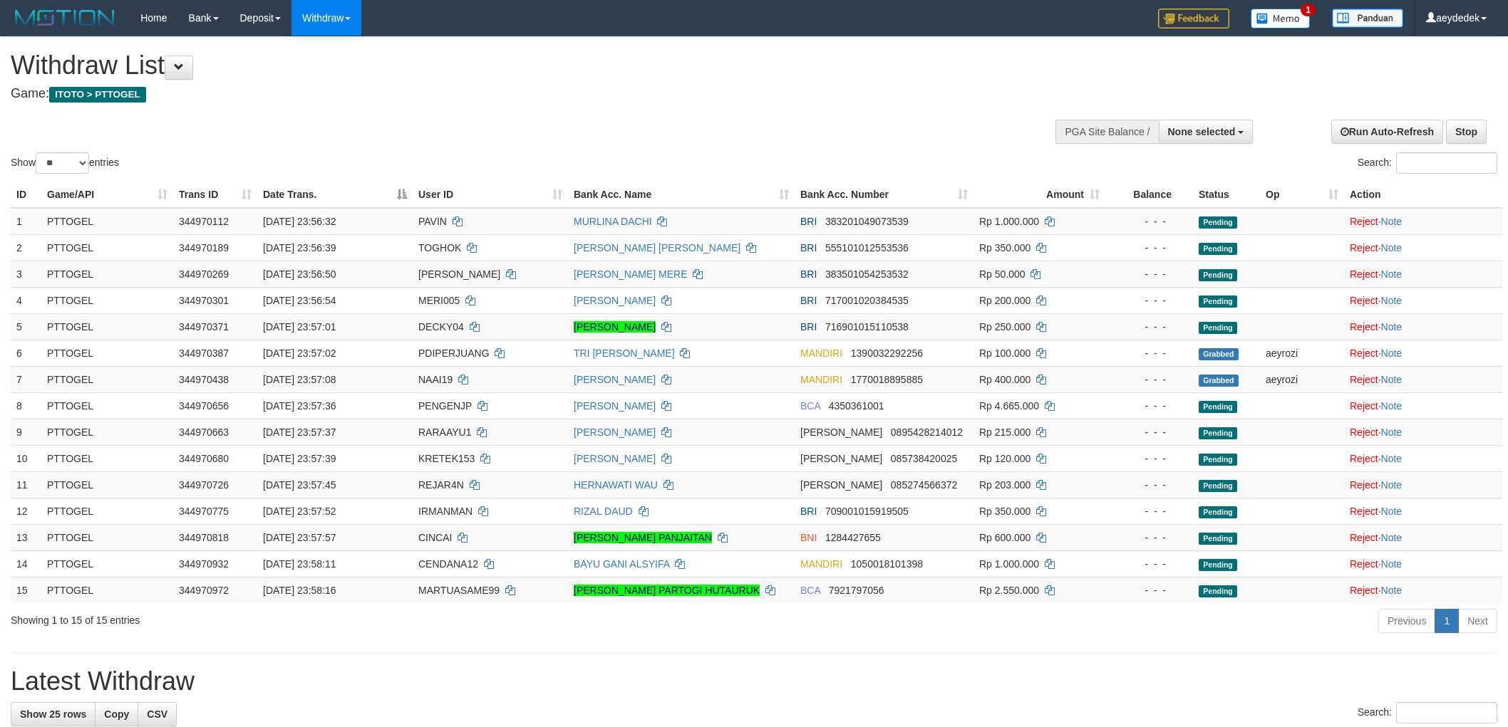
select select
select select "**"
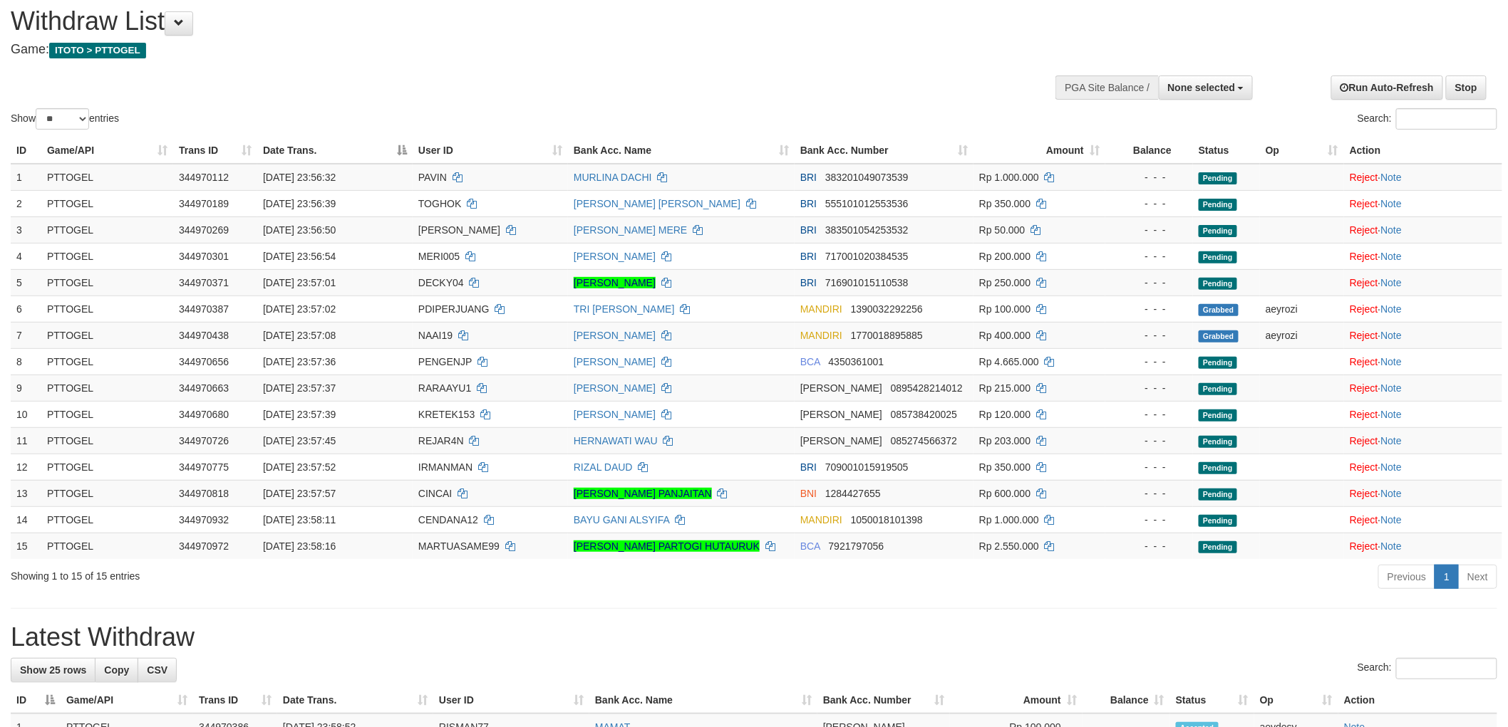
click at [855, 61] on div "**********" at bounding box center [506, 28] width 991 height 71
click at [810, 16] on h1 "Withdraw List" at bounding box center [501, 21] width 980 height 28
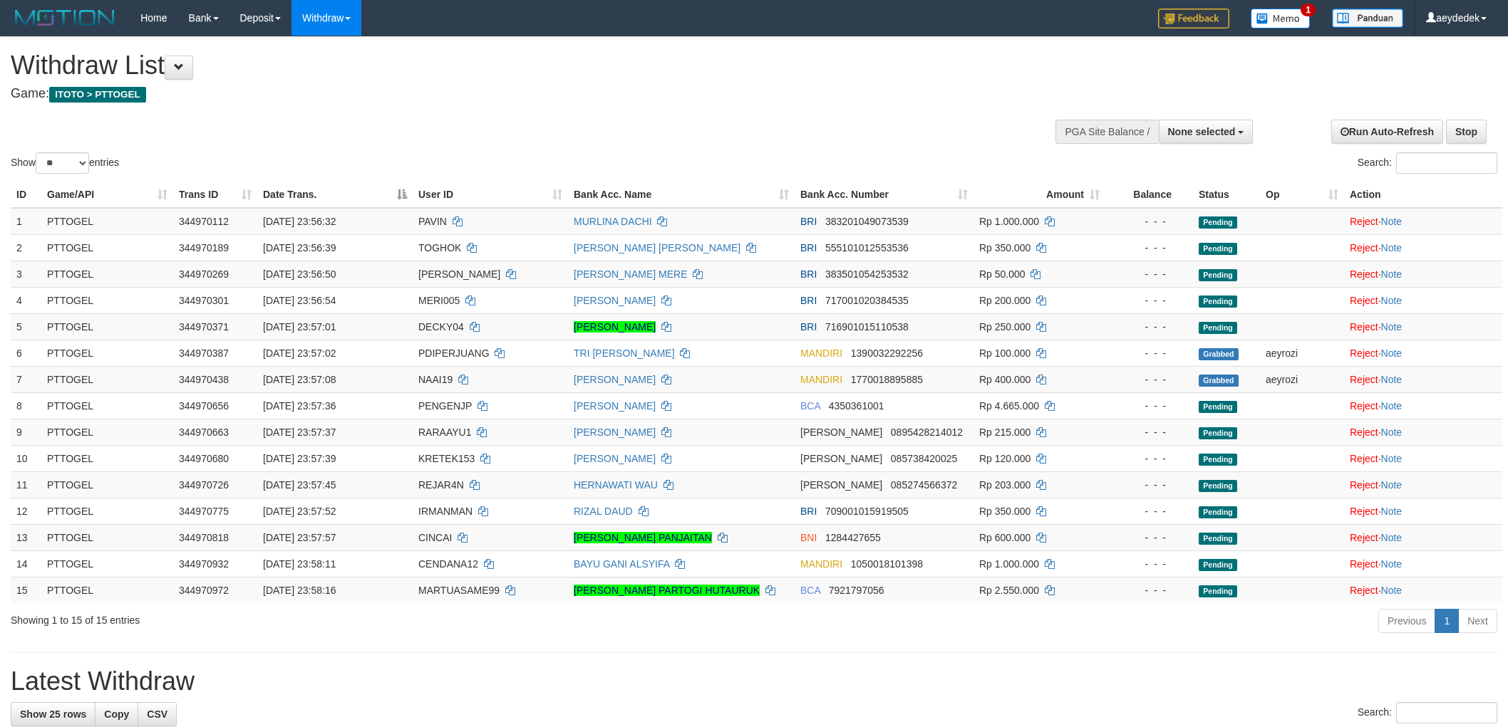
select select
select select "**"
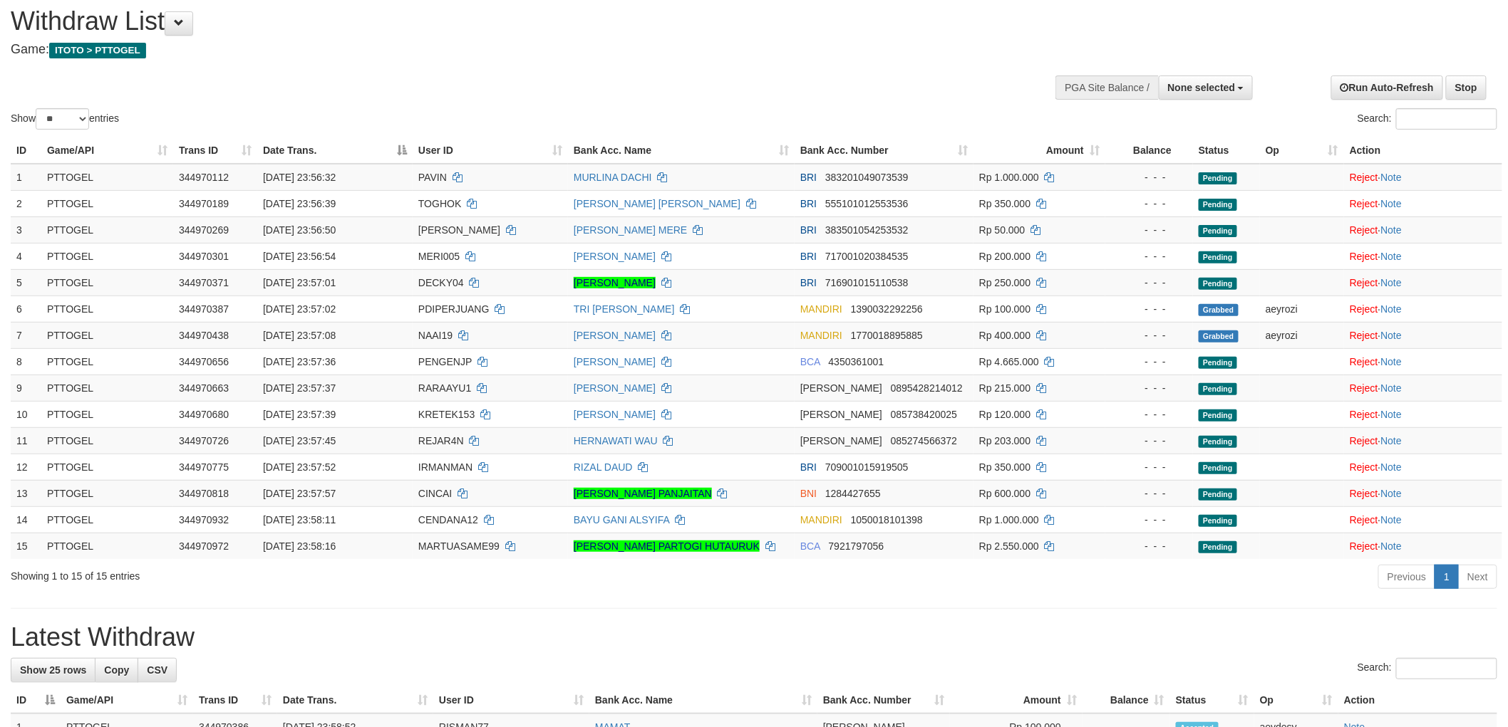
click at [809, 48] on h4 "Game: ITOTO > PTTOGEL" at bounding box center [501, 50] width 980 height 14
click at [782, 31] on h1 "Withdraw List" at bounding box center [501, 21] width 980 height 28
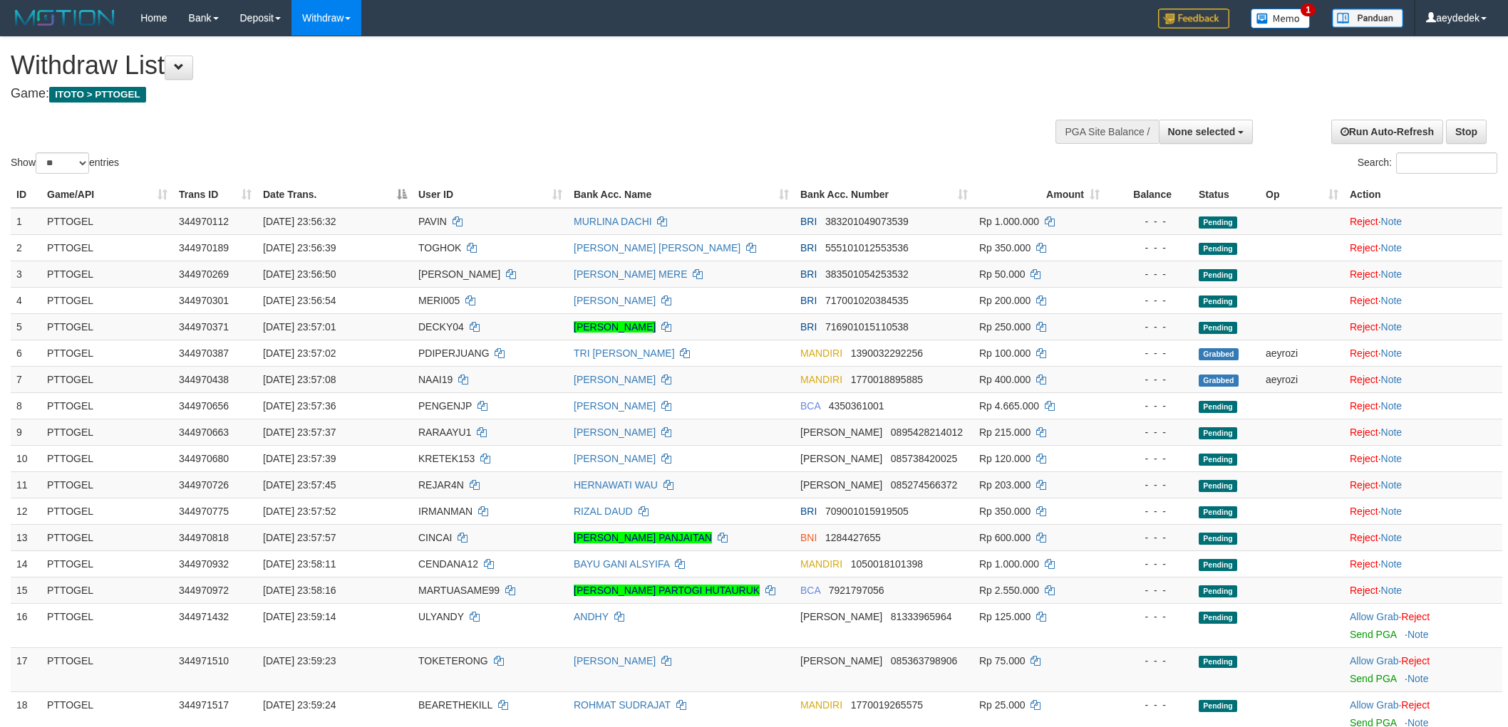
select select
select select "**"
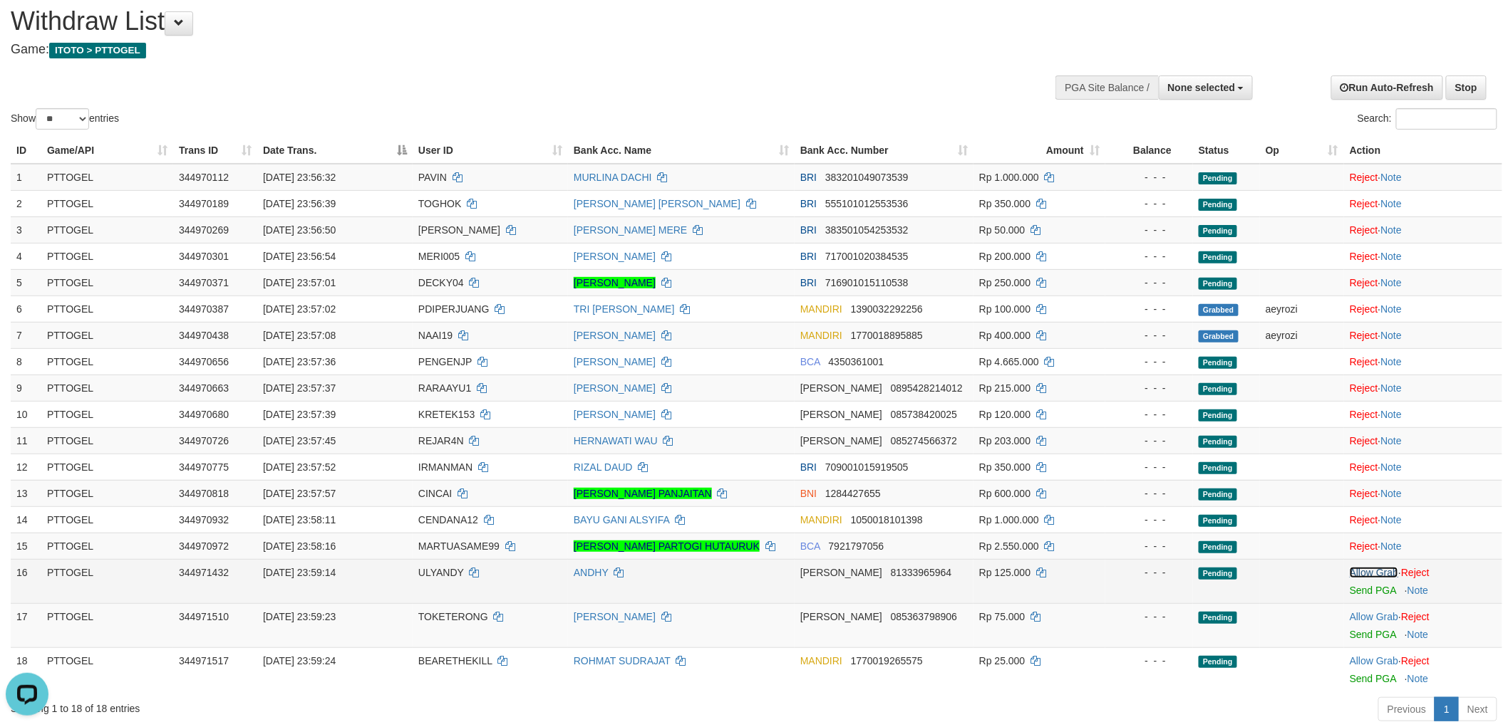
click at [1369, 571] on link "Allow Grab" at bounding box center [1373, 572] width 48 height 11
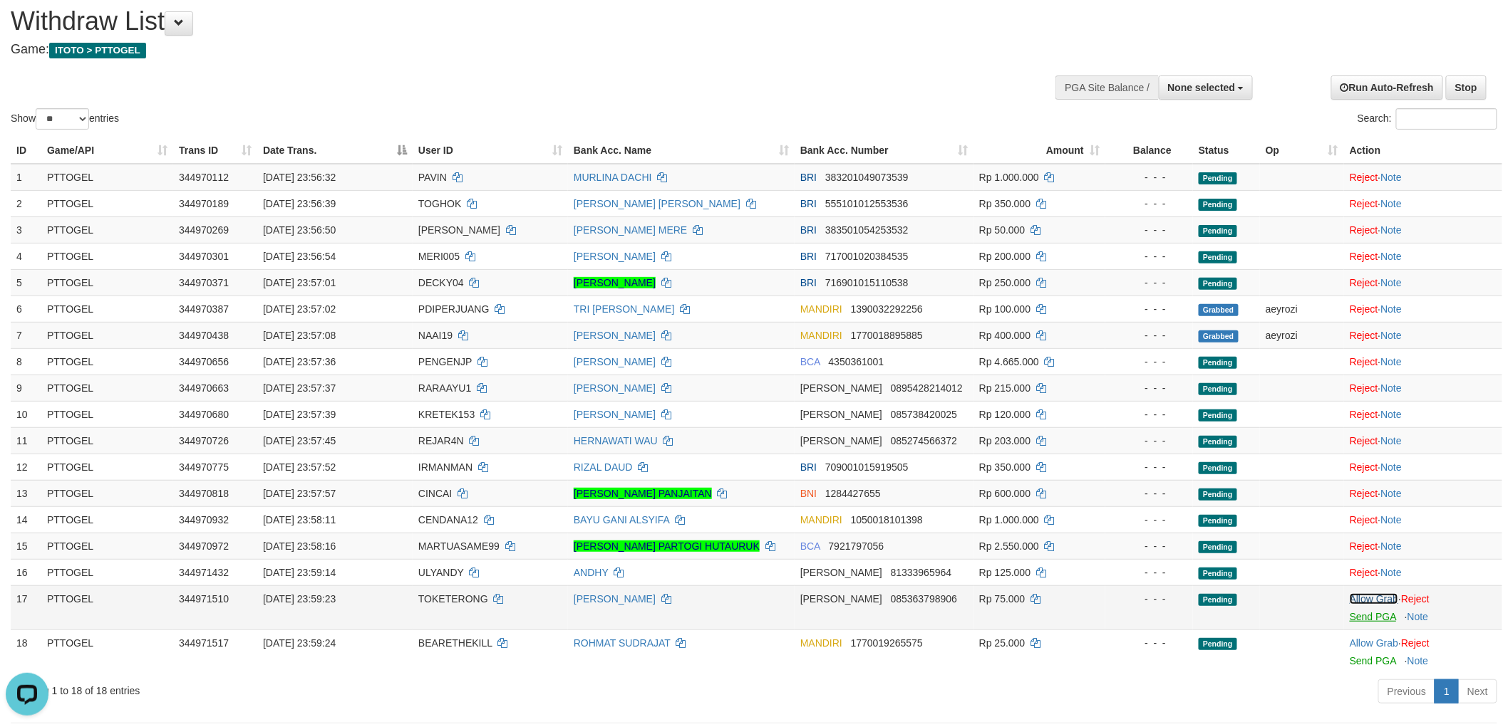
drag, startPoint x: 1371, startPoint y: 598, endPoint x: 1352, endPoint y: 611, distance: 22.5
click at [1372, 598] on link "Allow Grab" at bounding box center [1373, 599] width 48 height 11
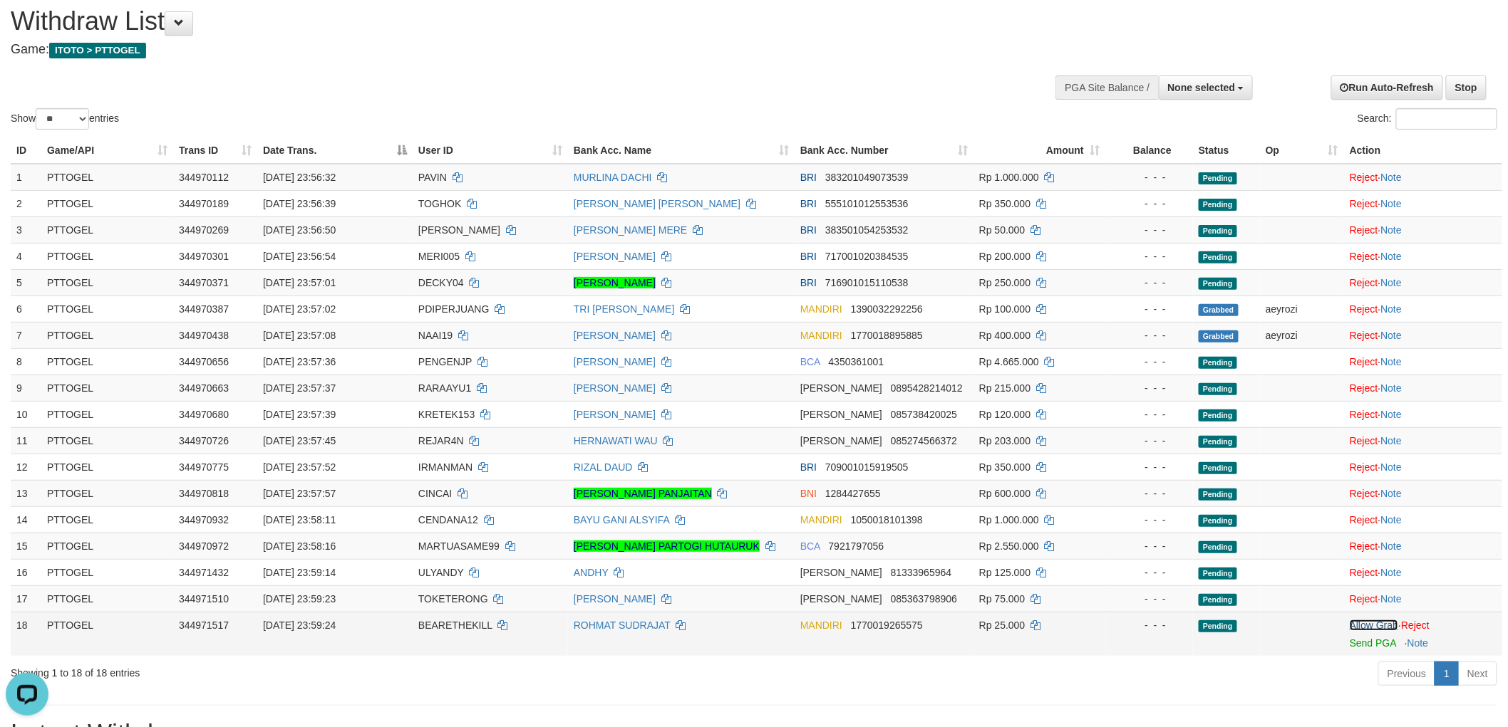
click at [1364, 626] on link "Allow Grab" at bounding box center [1373, 625] width 48 height 11
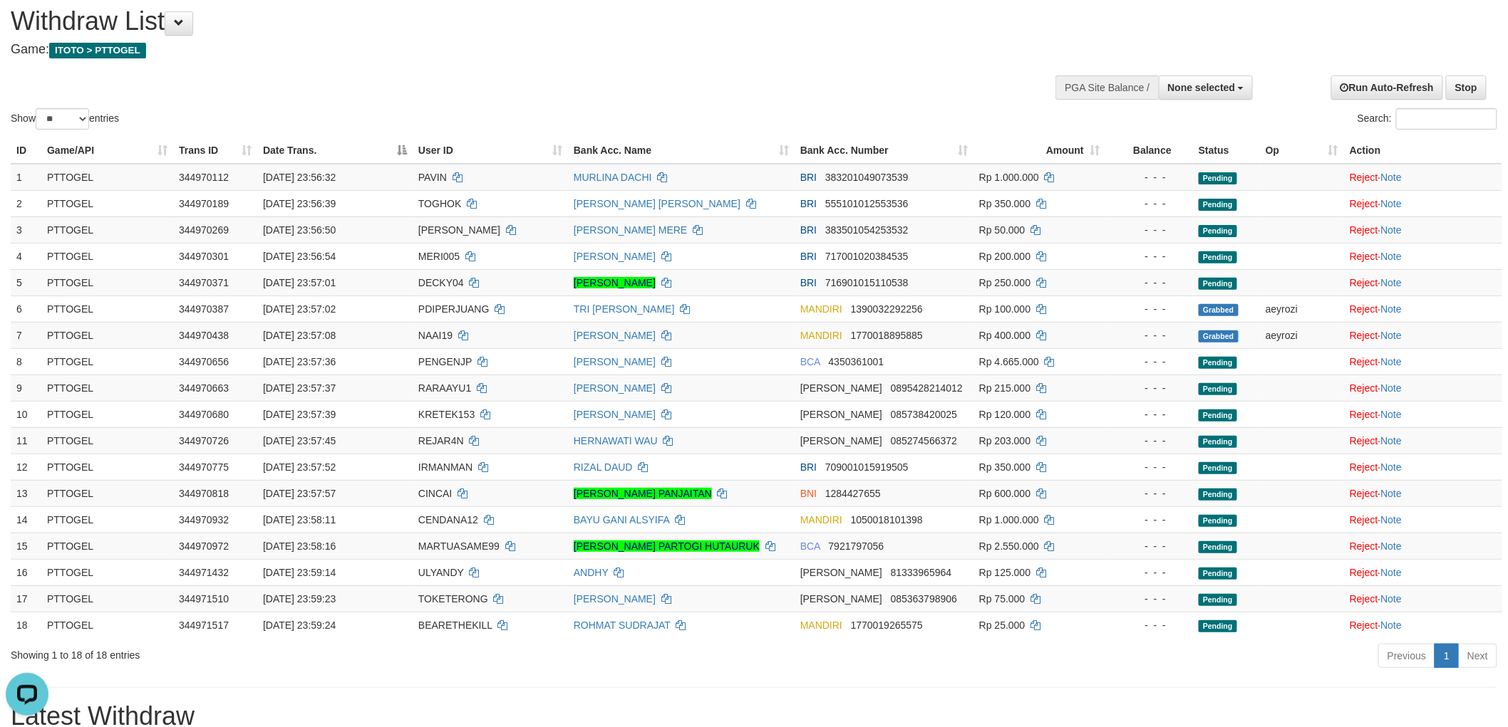
click at [689, 54] on h4 "Game: ITOTO > PTTOGEL" at bounding box center [501, 50] width 980 height 14
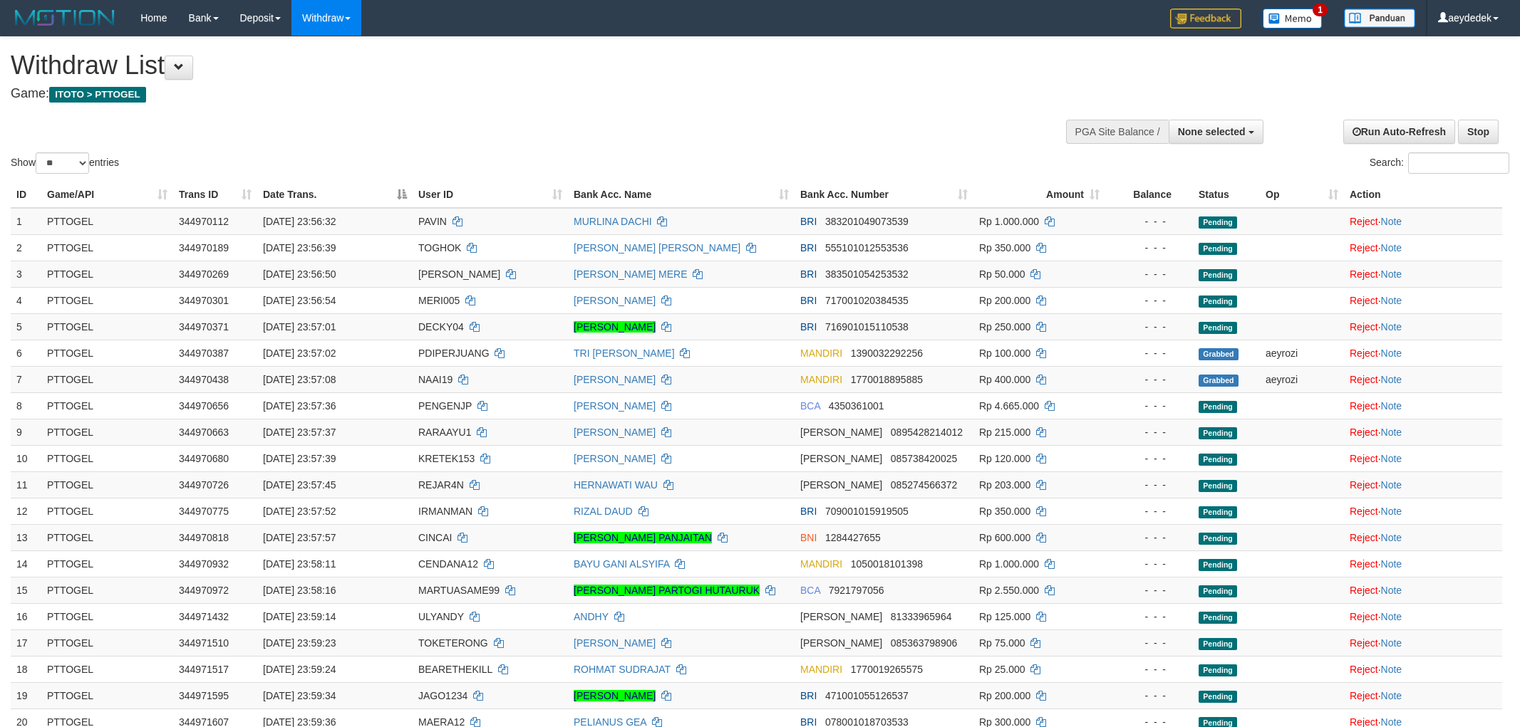
select select
select select "**"
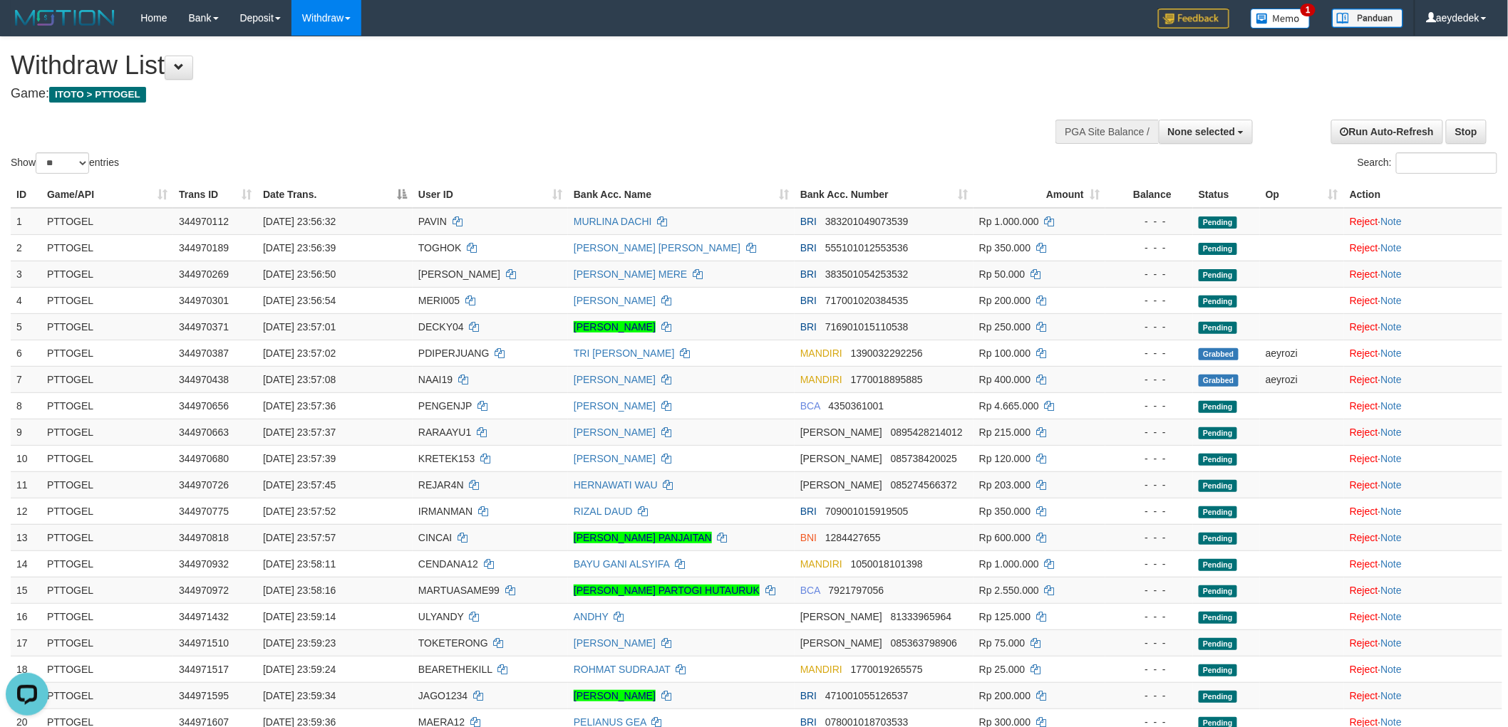
click at [820, 100] on h4 "Game: ITOTO > PTTOGEL" at bounding box center [501, 94] width 980 height 14
click at [841, 76] on h1 "Withdraw List" at bounding box center [501, 65] width 980 height 28
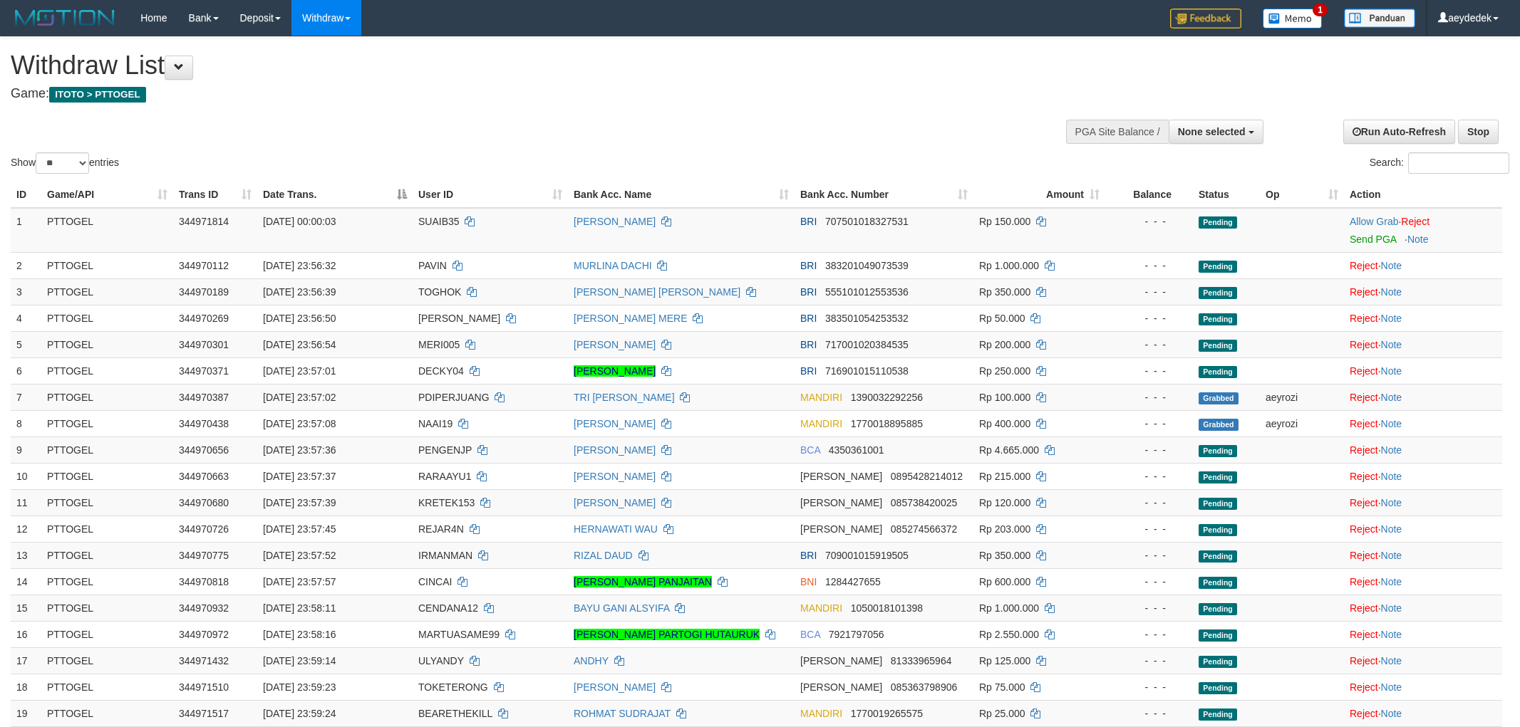
select select
select select "**"
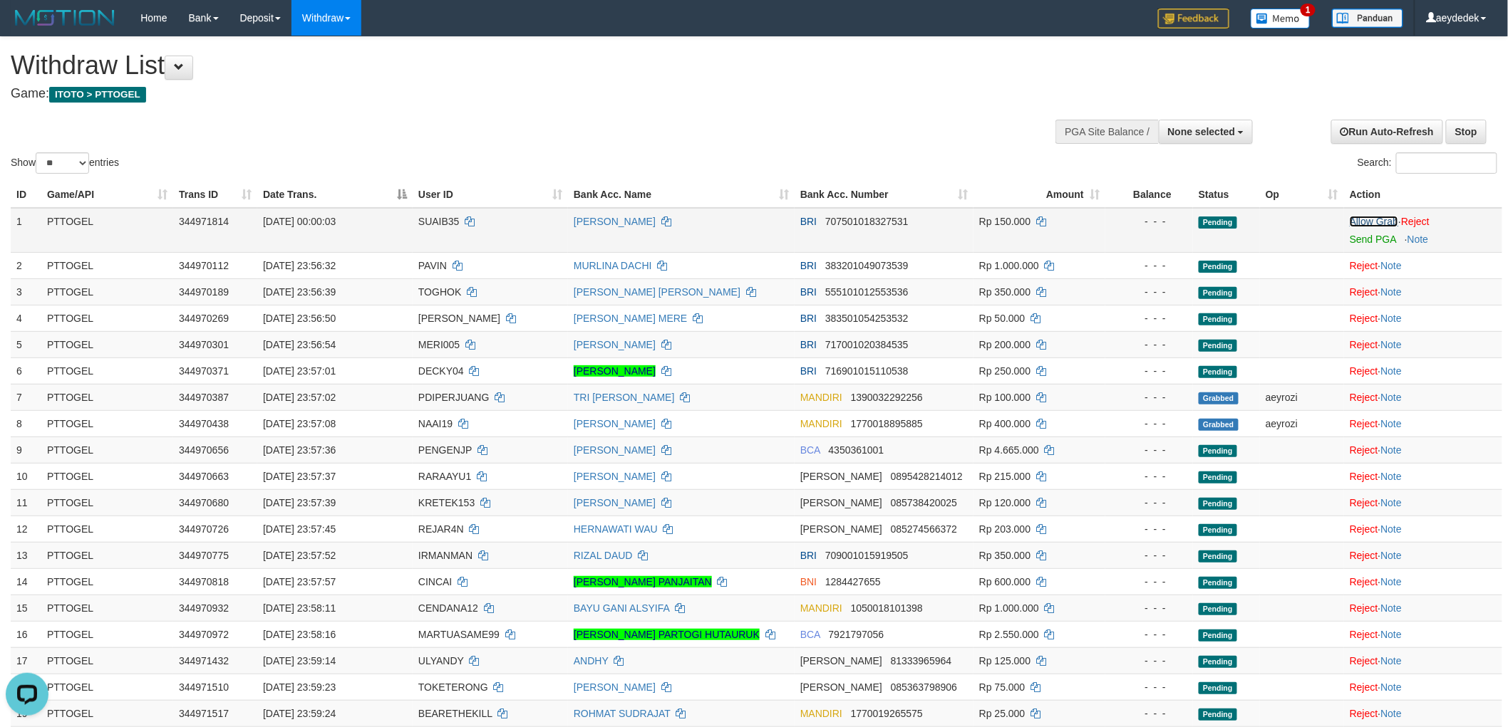
click at [1372, 221] on link "Allow Grab" at bounding box center [1373, 221] width 48 height 11
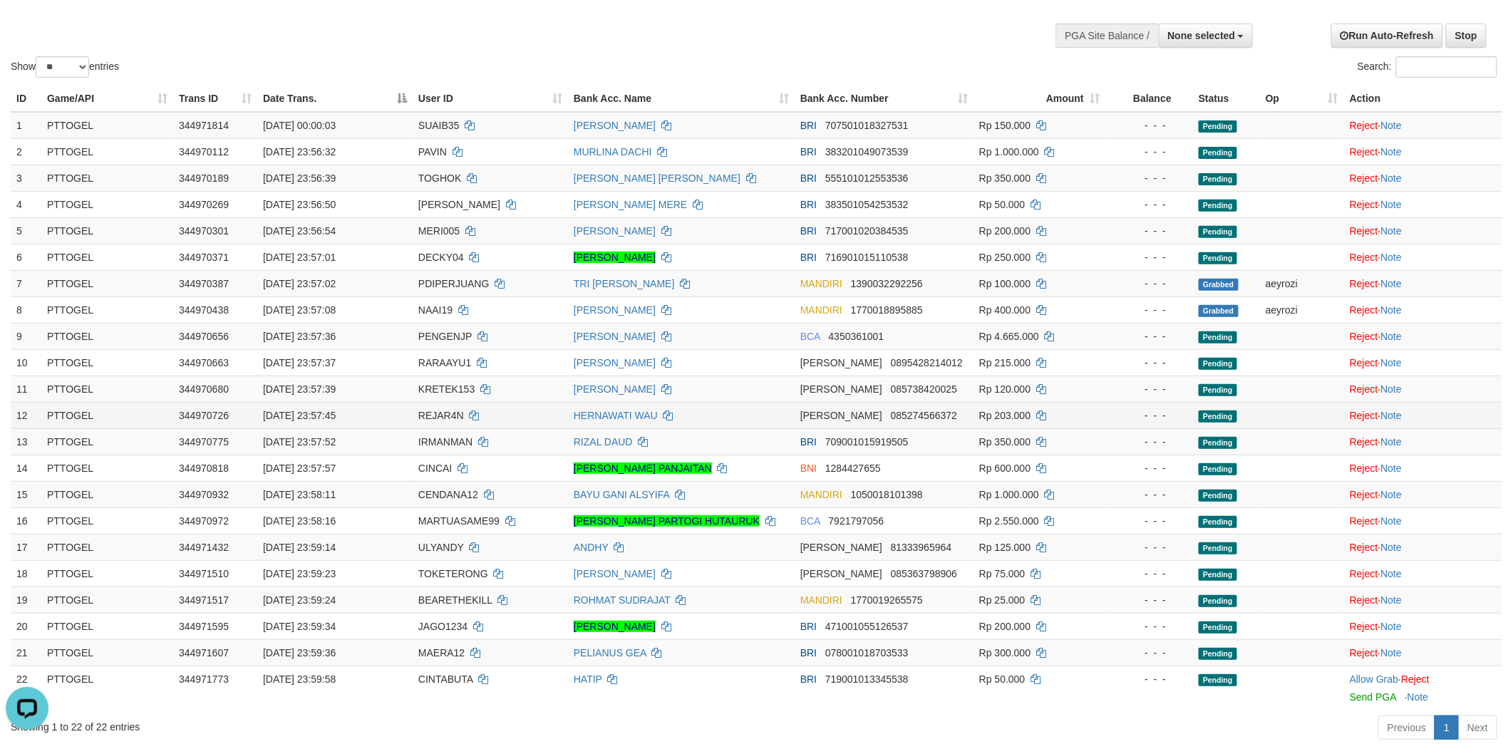
scroll to position [237, 0]
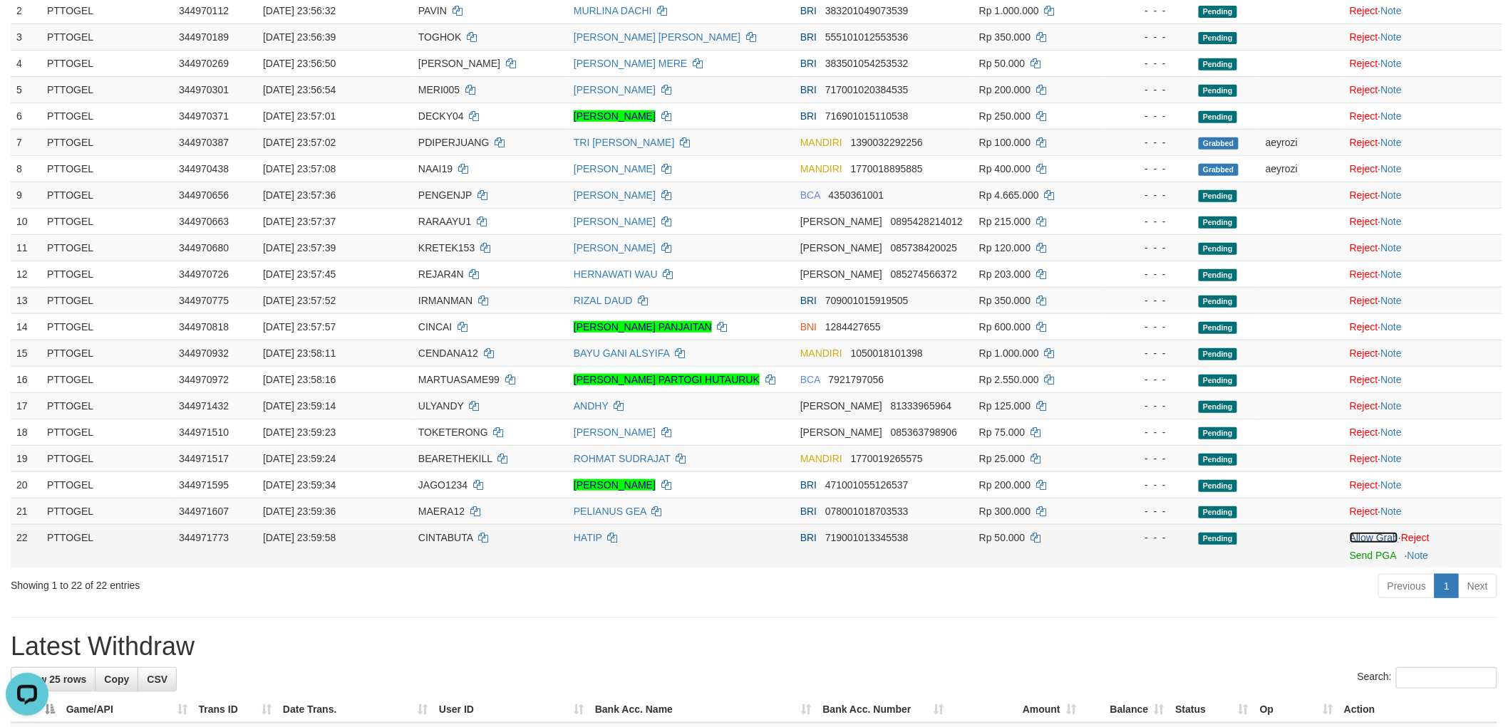
click at [1389, 539] on link "Allow Grab" at bounding box center [1373, 537] width 48 height 11
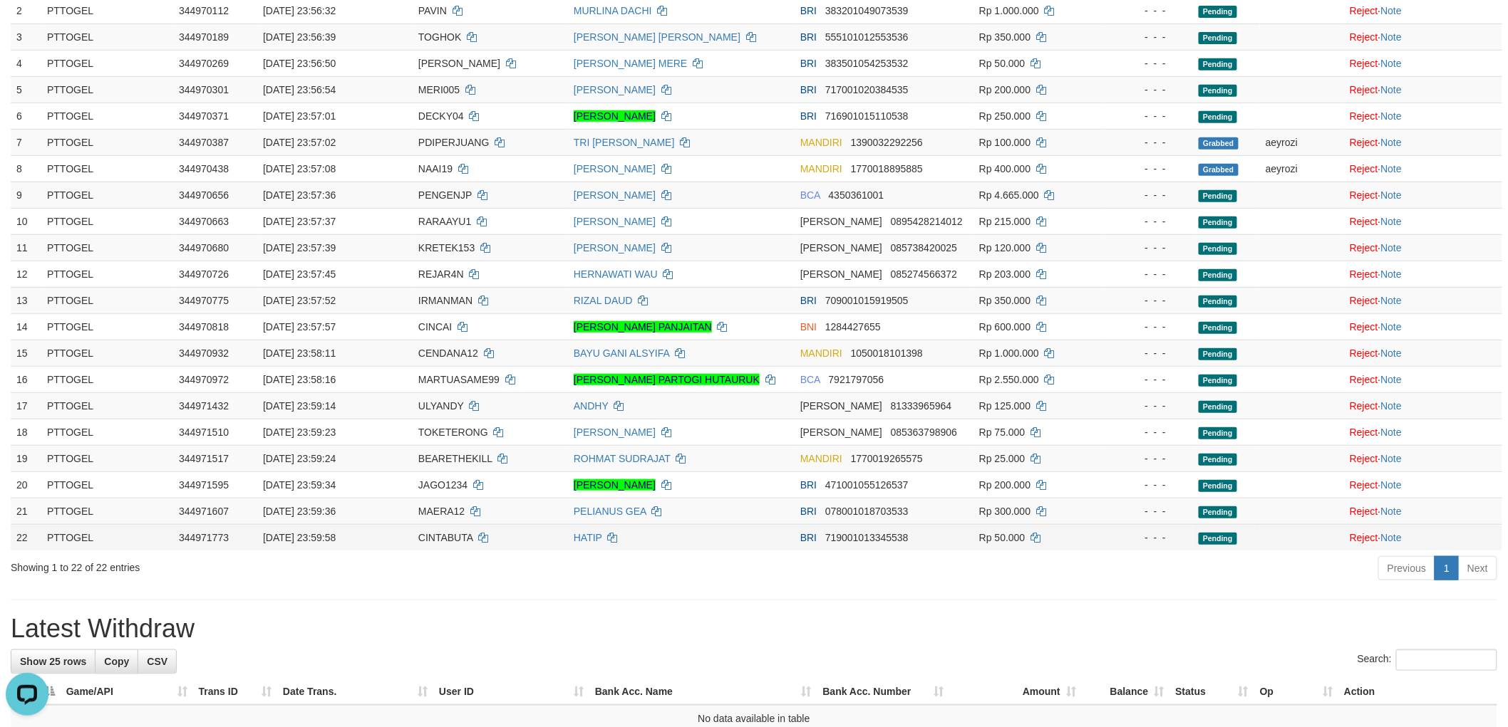
click at [855, 540] on span "719001013345538" at bounding box center [866, 537] width 83 height 11
click at [852, 583] on div "Previous 1 Next" at bounding box center [1068, 570] width 858 height 31
